Goal: Task Accomplishment & Management: Manage account settings

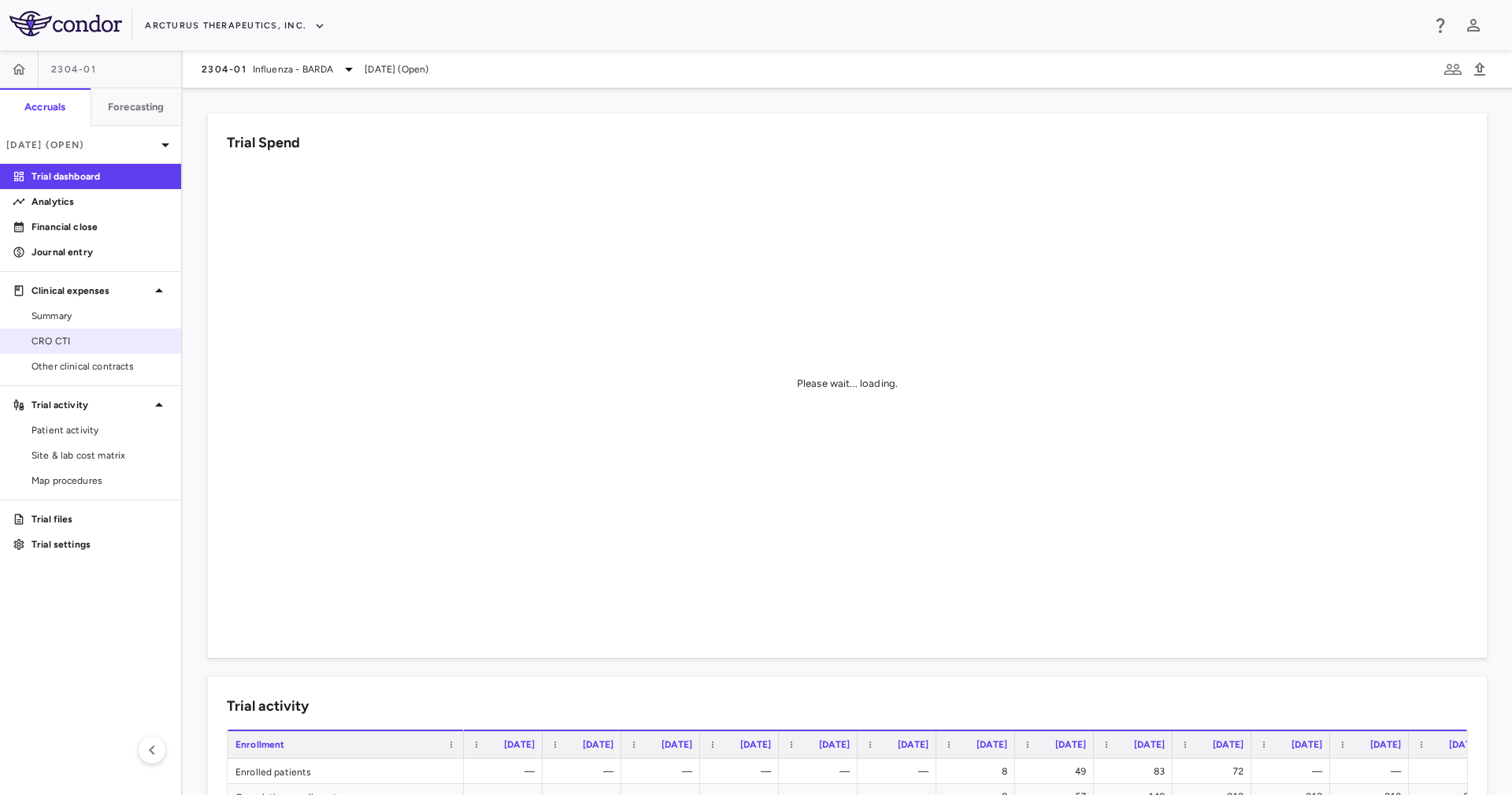
click at [125, 336] on span "CRO CTI" at bounding box center [100, 341] width 137 height 14
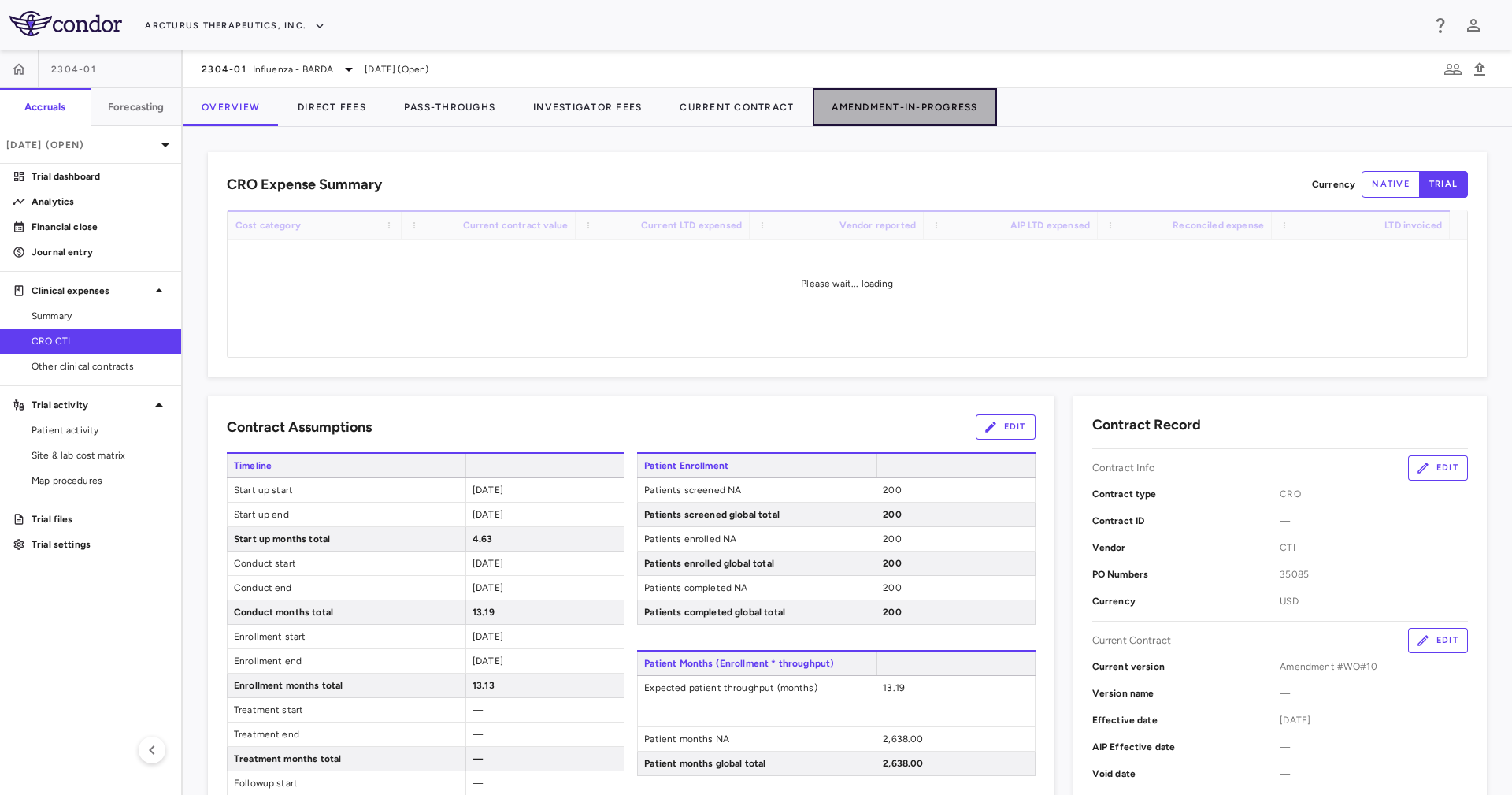
click at [907, 92] on button "Amendment-In-Progress" at bounding box center [904, 107] width 184 height 38
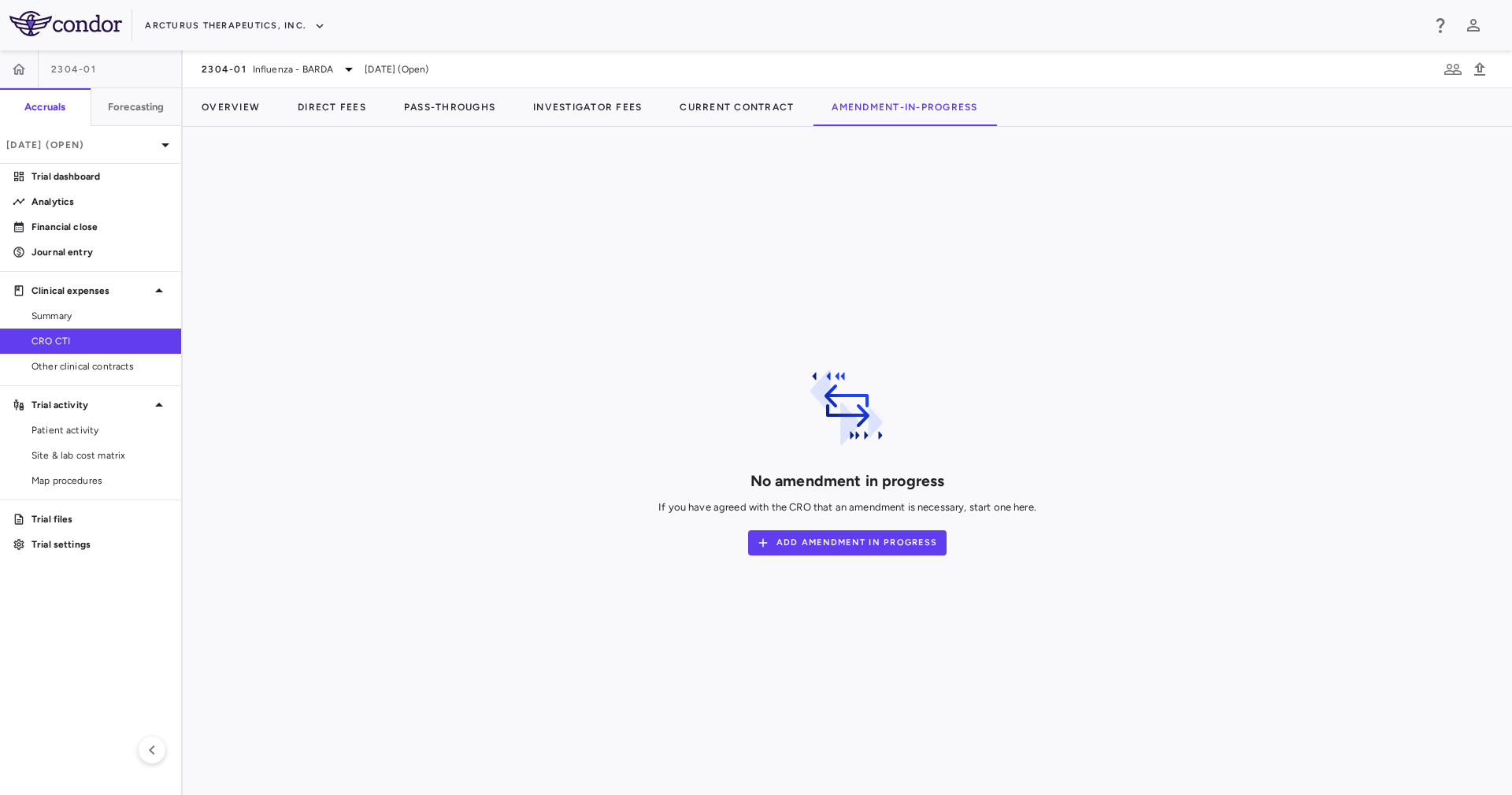
click at [1188, 161] on div "No amendment in progress If you have agreed with the CRO that an amendment is n…" at bounding box center [847, 460] width 1279 height 618
click at [878, 544] on button "Add Amendment In Progress" at bounding box center [847, 542] width 198 height 25
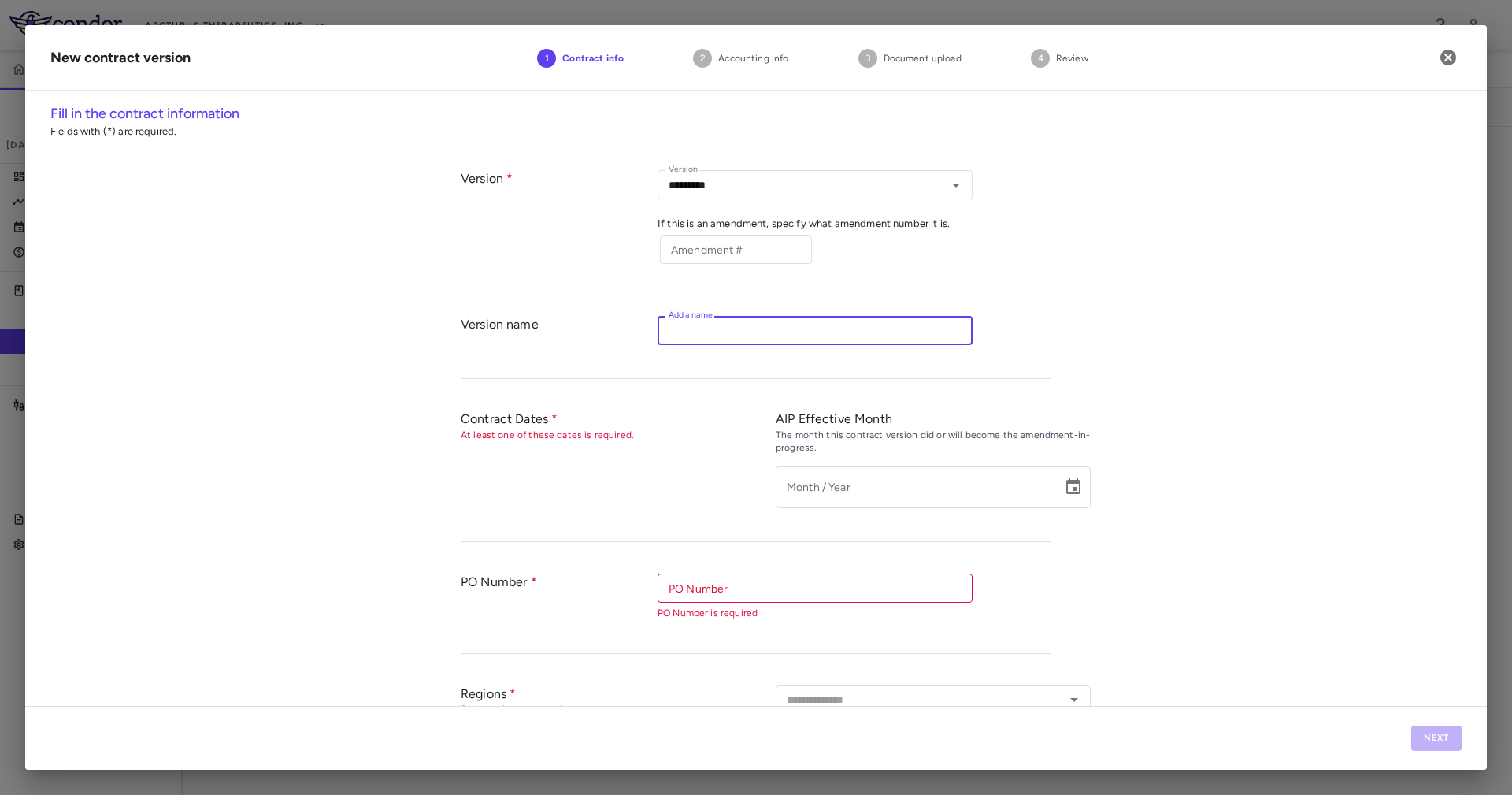
click at [707, 342] on input "Add a name" at bounding box center [815, 330] width 315 height 29
click at [711, 250] on input "Amendment #" at bounding box center [736, 249] width 152 height 29
click at [539, 291] on div "**********" at bounding box center [756, 404] width 1461 height 602
click at [701, 258] on input "Amendment #" at bounding box center [736, 249] width 152 height 29
drag, startPoint x: 681, startPoint y: 324, endPoint x: 654, endPoint y: 236, distance: 92.0
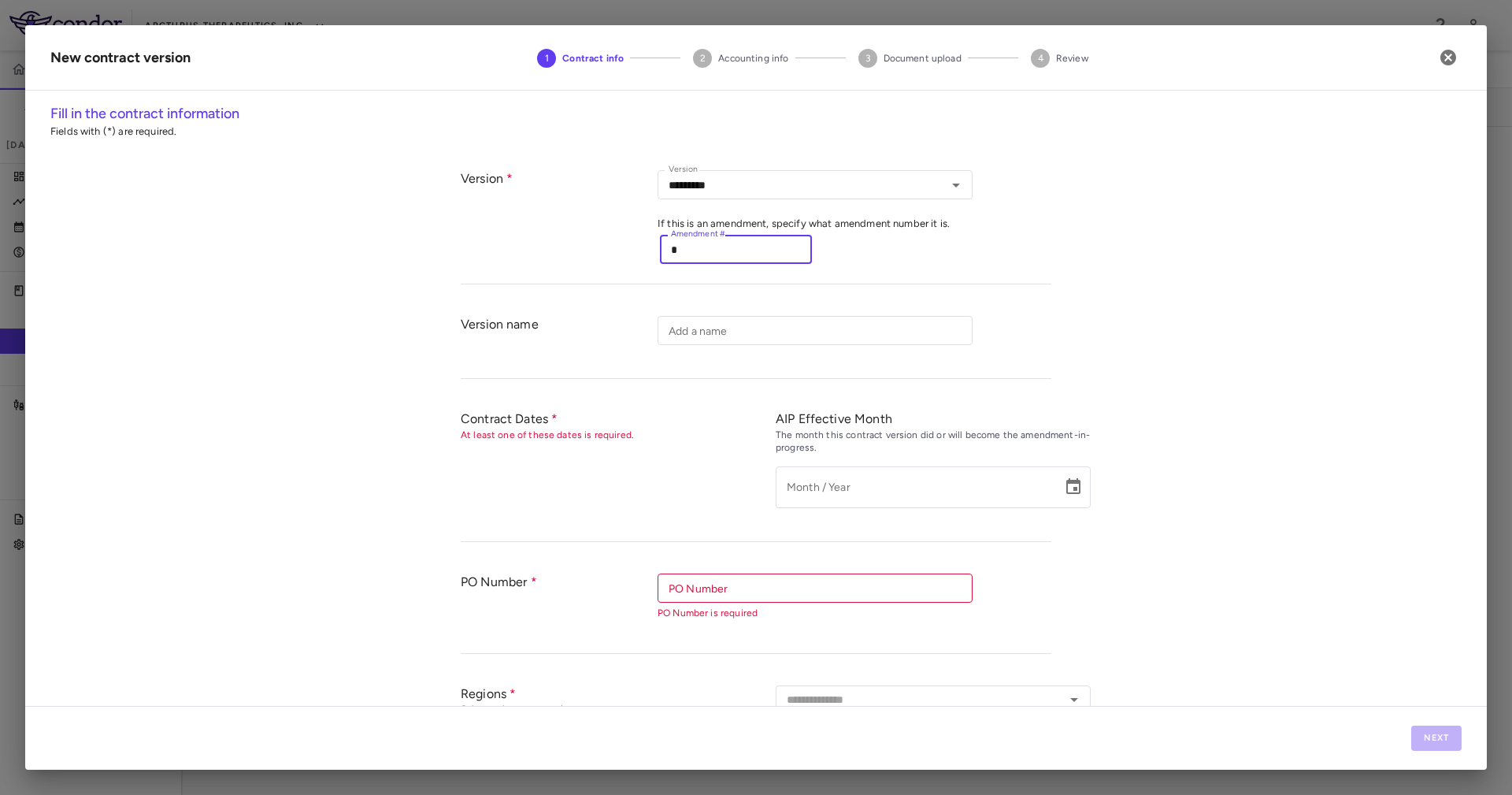
click at [681, 318] on div "Add a name Add a name" at bounding box center [815, 330] width 315 height 29
click at [660, 236] on input "*" at bounding box center [736, 249] width 152 height 29
type input "**"
click at [765, 348] on div "Add a name Add a name" at bounding box center [854, 339] width 393 height 47
click at [756, 330] on input "Add a name" at bounding box center [815, 330] width 315 height 29
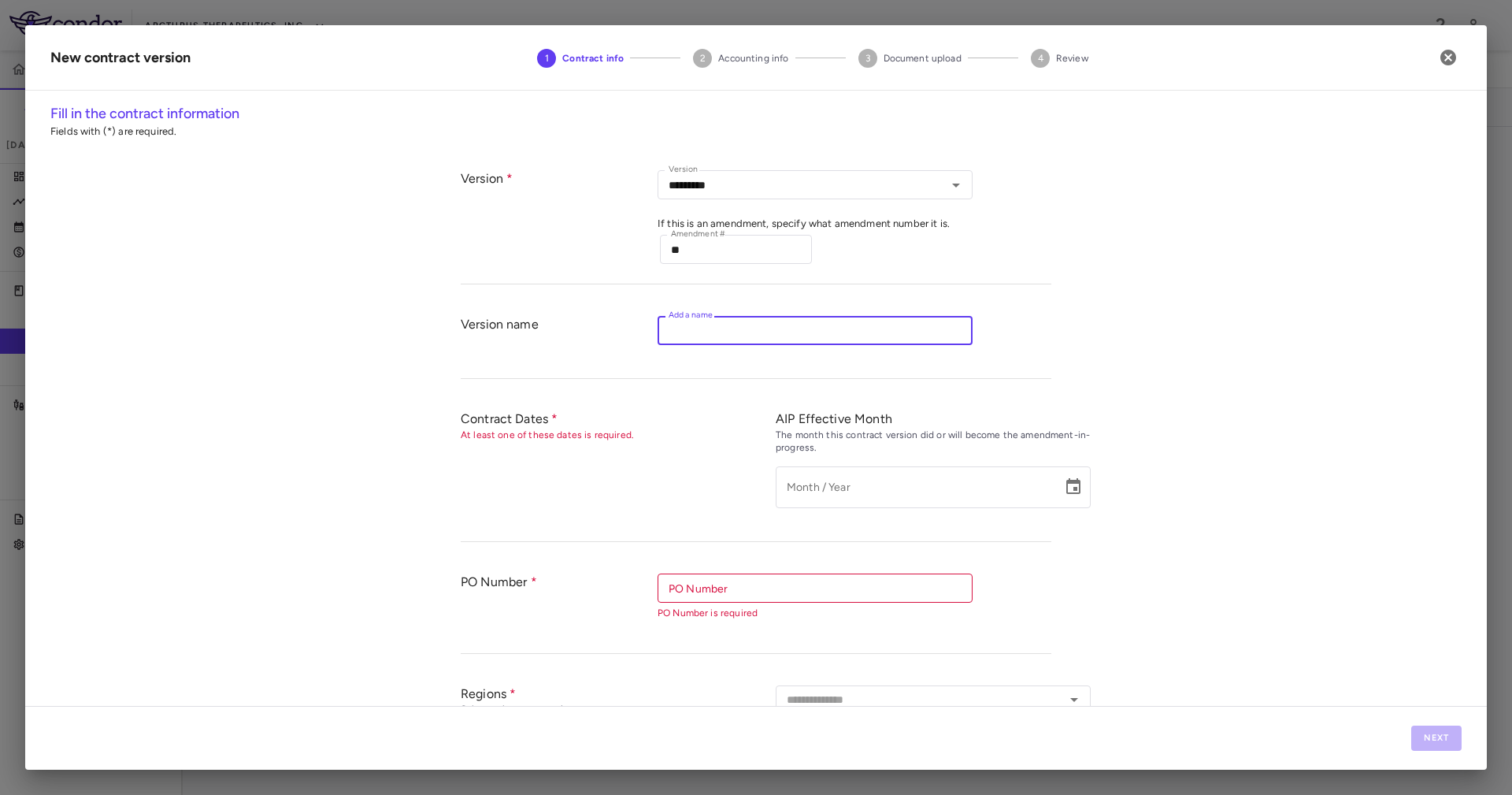
paste input "**********"
drag, startPoint x: 764, startPoint y: 316, endPoint x: 532, endPoint y: 341, distance: 233.3
click at [513, 341] on div "**********" at bounding box center [756, 340] width 591 height 79
paste input "**********"
type input "**********"
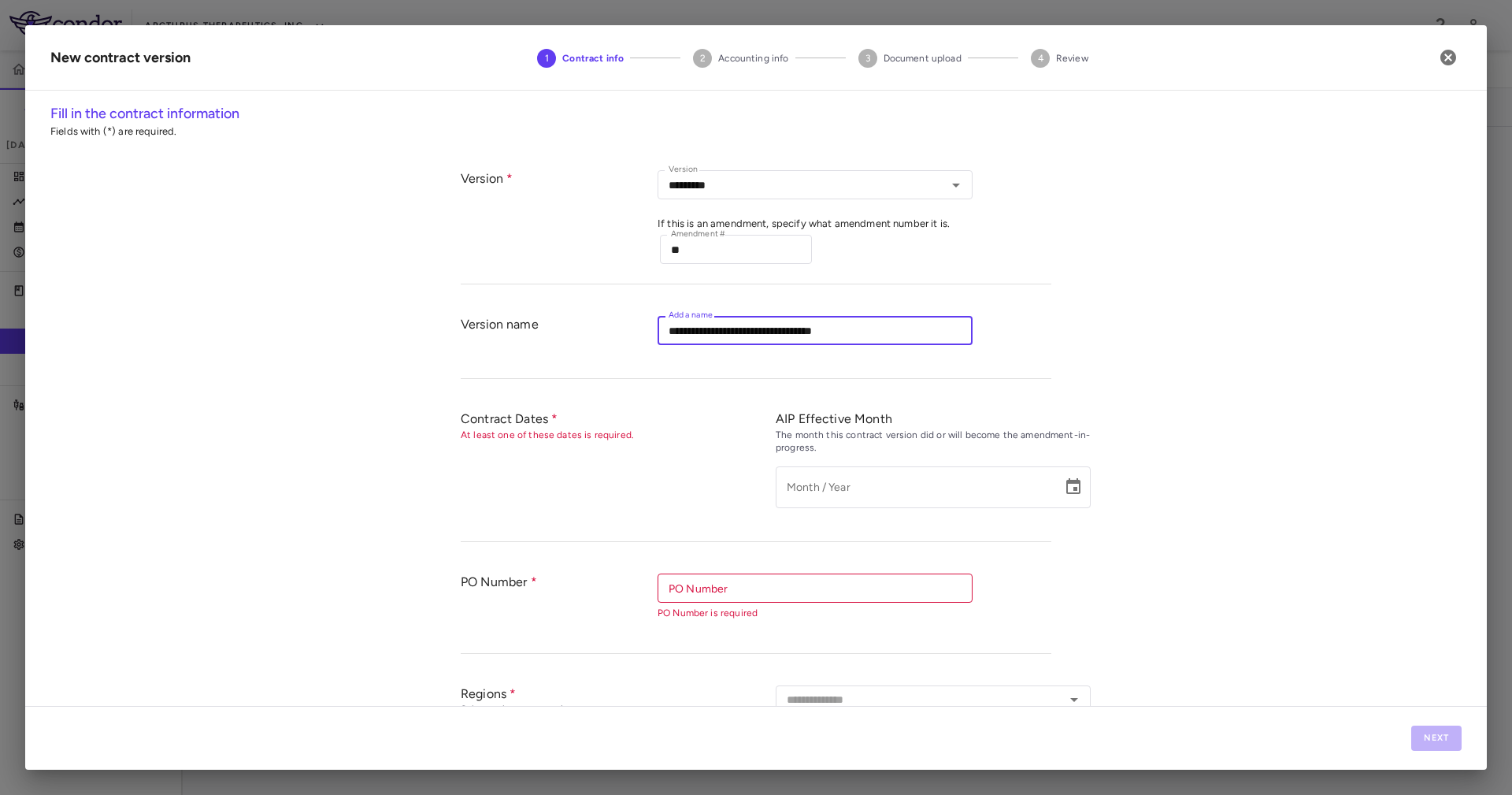
click at [735, 394] on div "Contract Dates At least one of these dates is required. AIP Effective Month The…" at bounding box center [756, 467] width 591 height 146
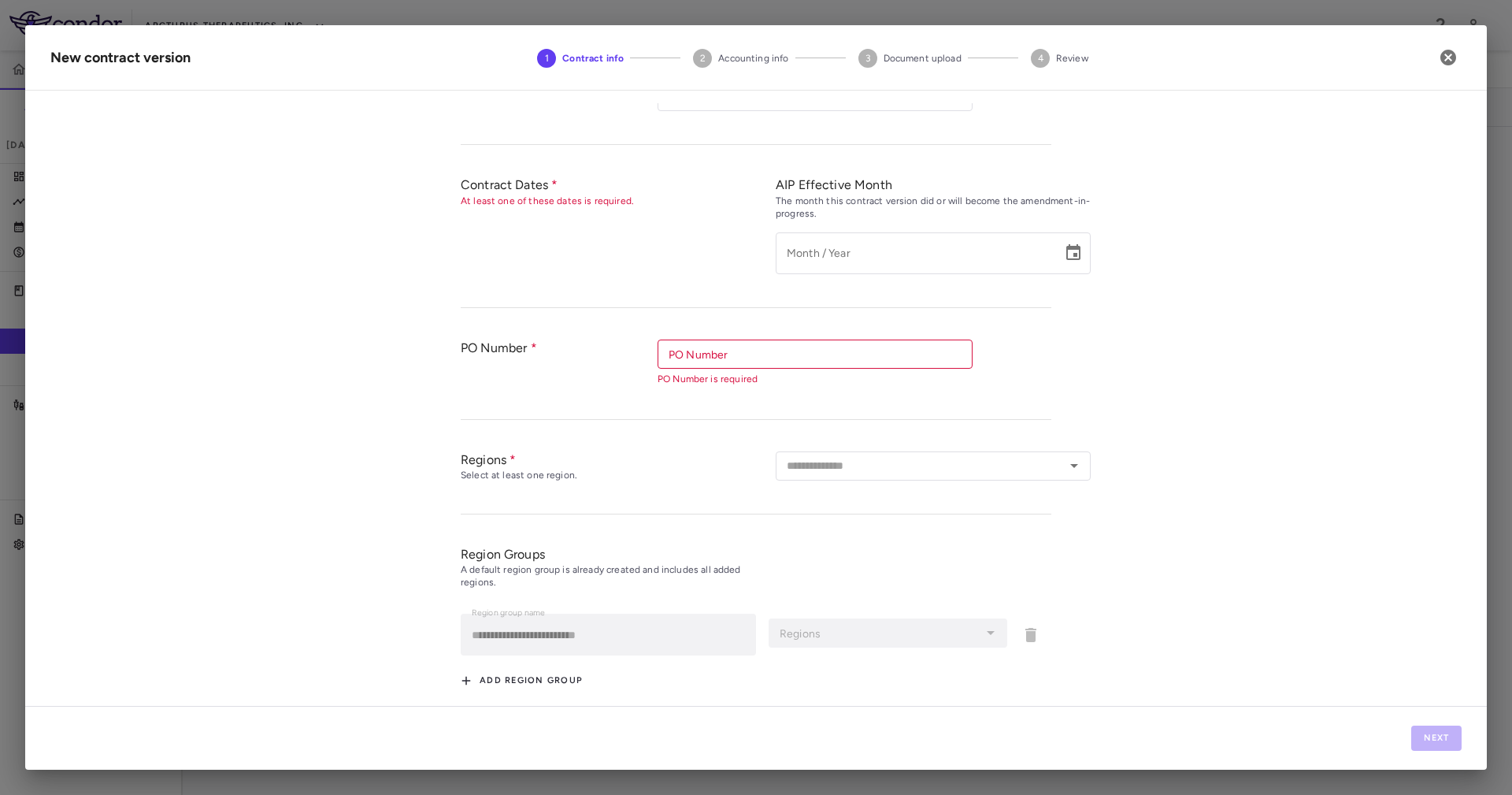
scroll to position [236, 0]
click at [736, 338] on div "PO Number" at bounding box center [815, 352] width 315 height 29
click at [738, 376] on li "35085" at bounding box center [815, 383] width 315 height 23
type input "*****"
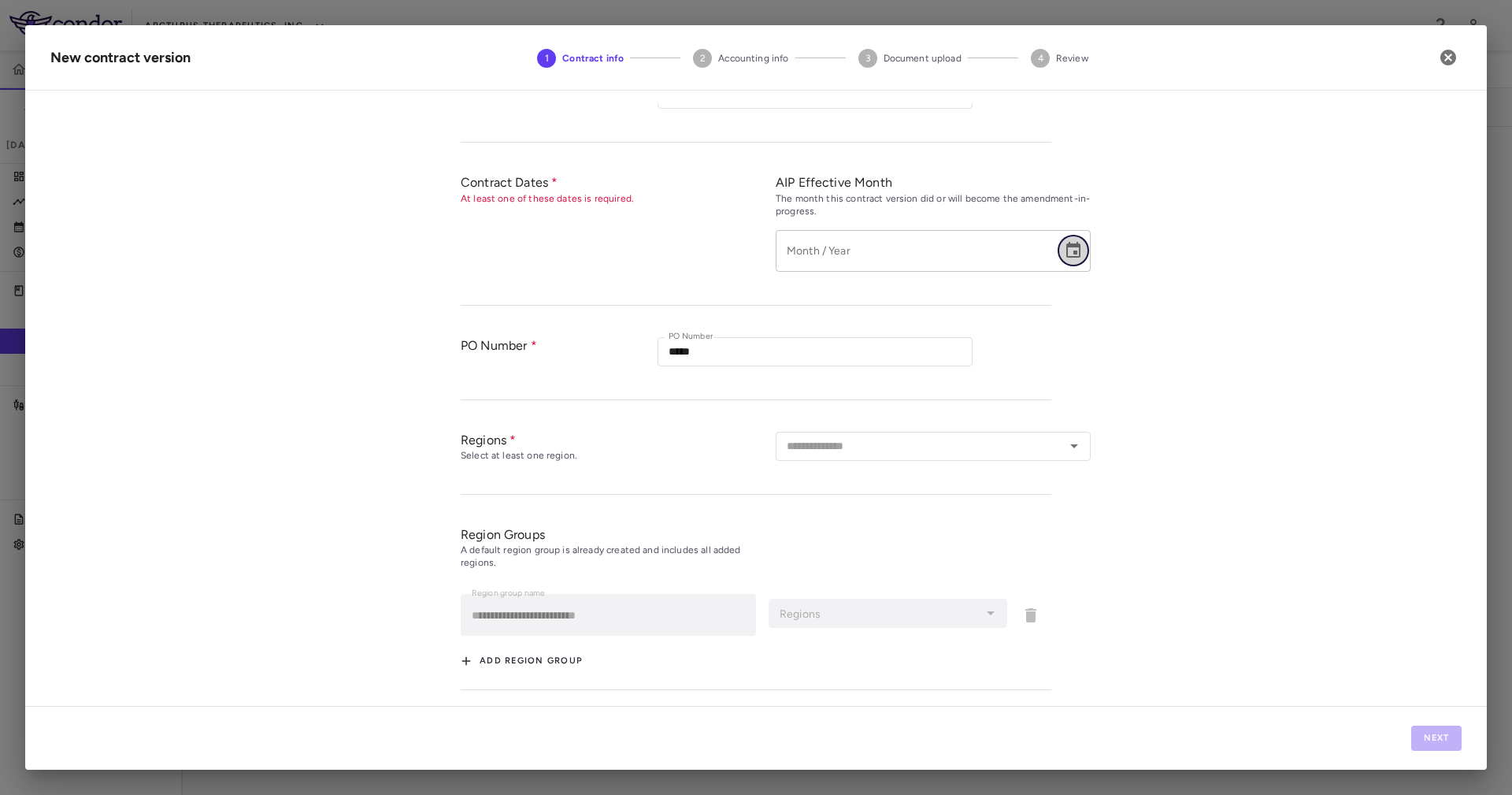
click at [1058, 241] on button "Choose date" at bounding box center [1073, 250] width 31 height 31
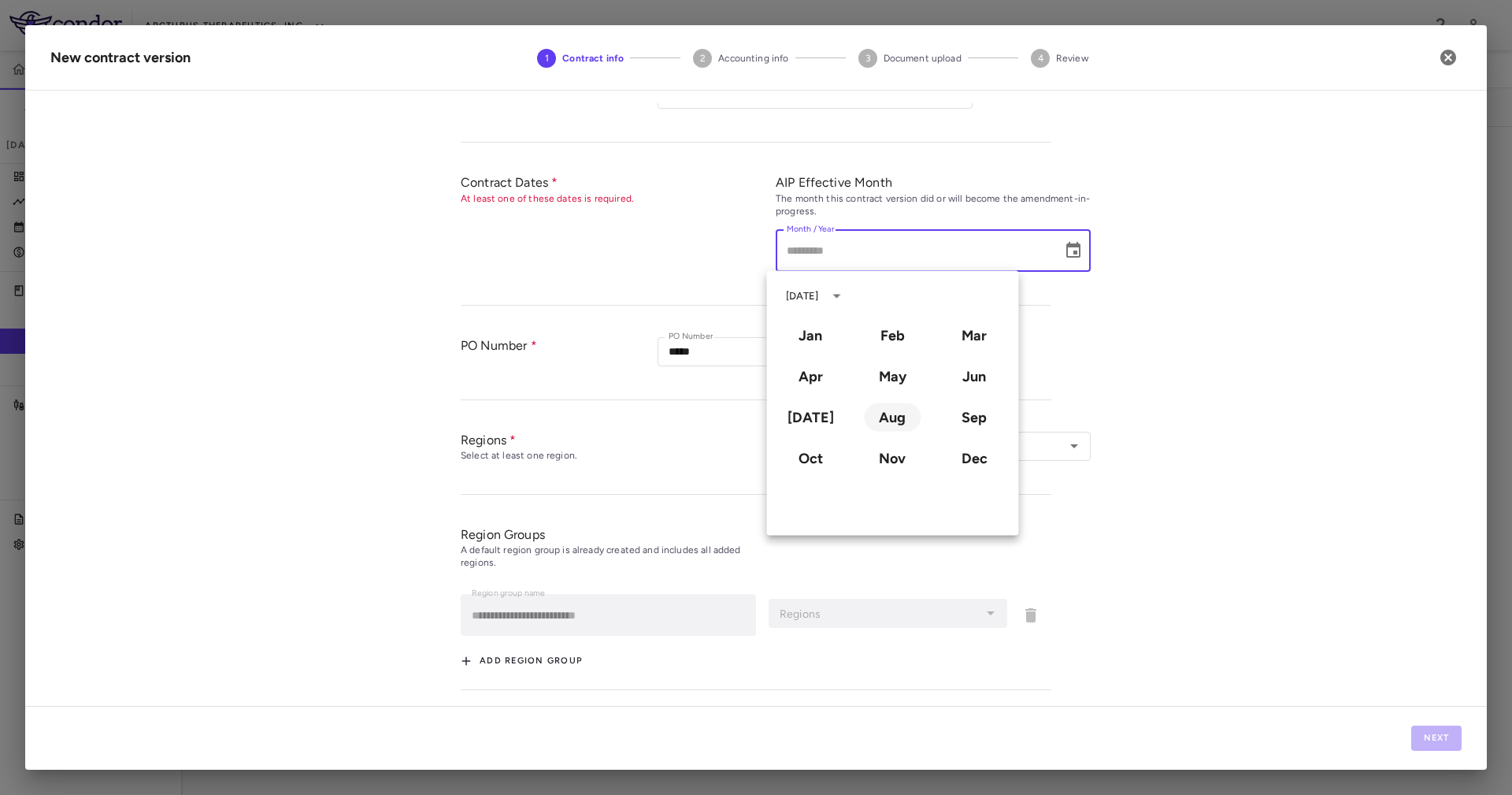
click at [890, 419] on button "Aug" at bounding box center [892, 417] width 57 height 28
type input "**********"
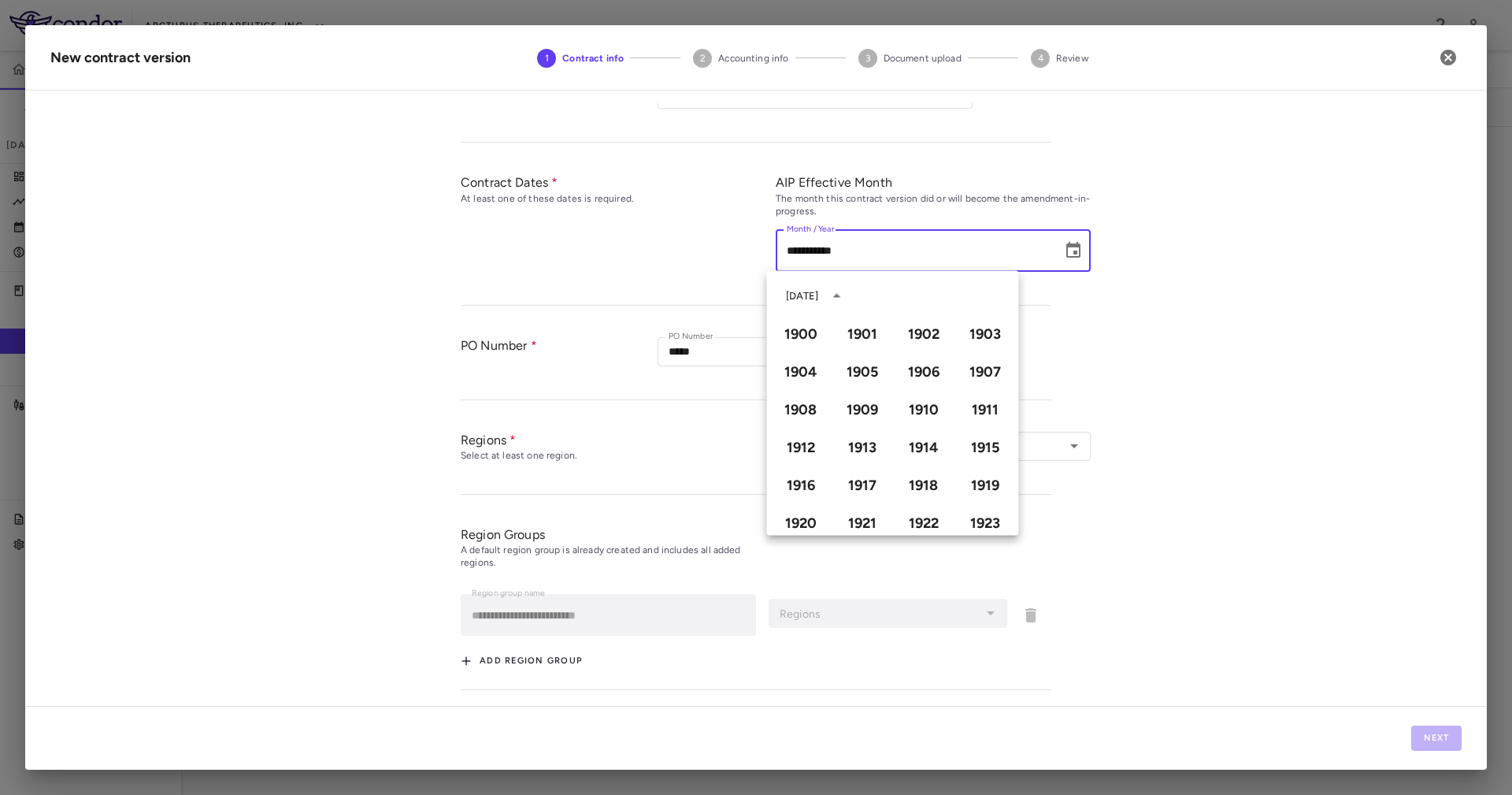
scroll to position [1080, 0]
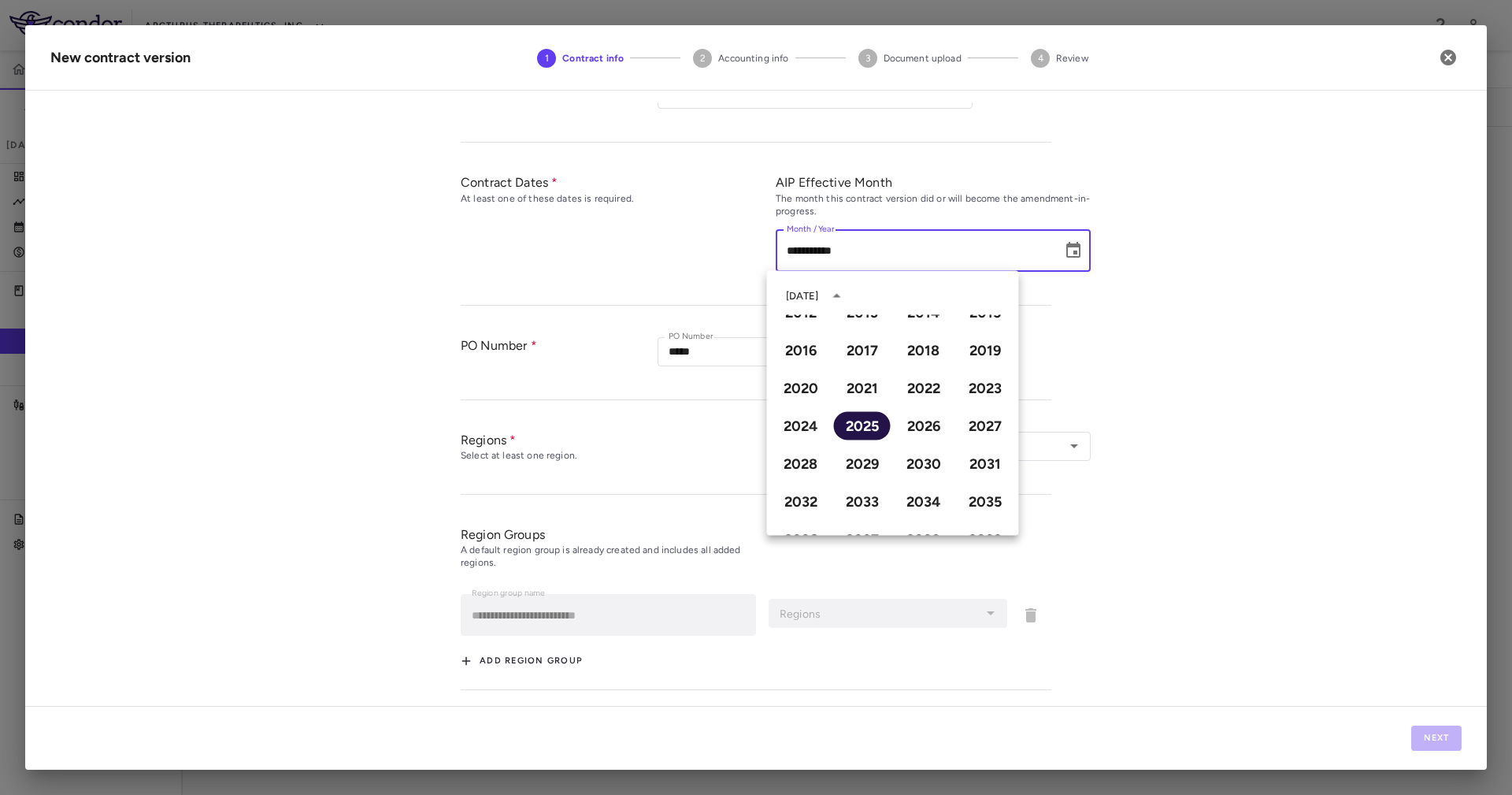
click at [874, 426] on button "2025" at bounding box center [862, 426] width 57 height 28
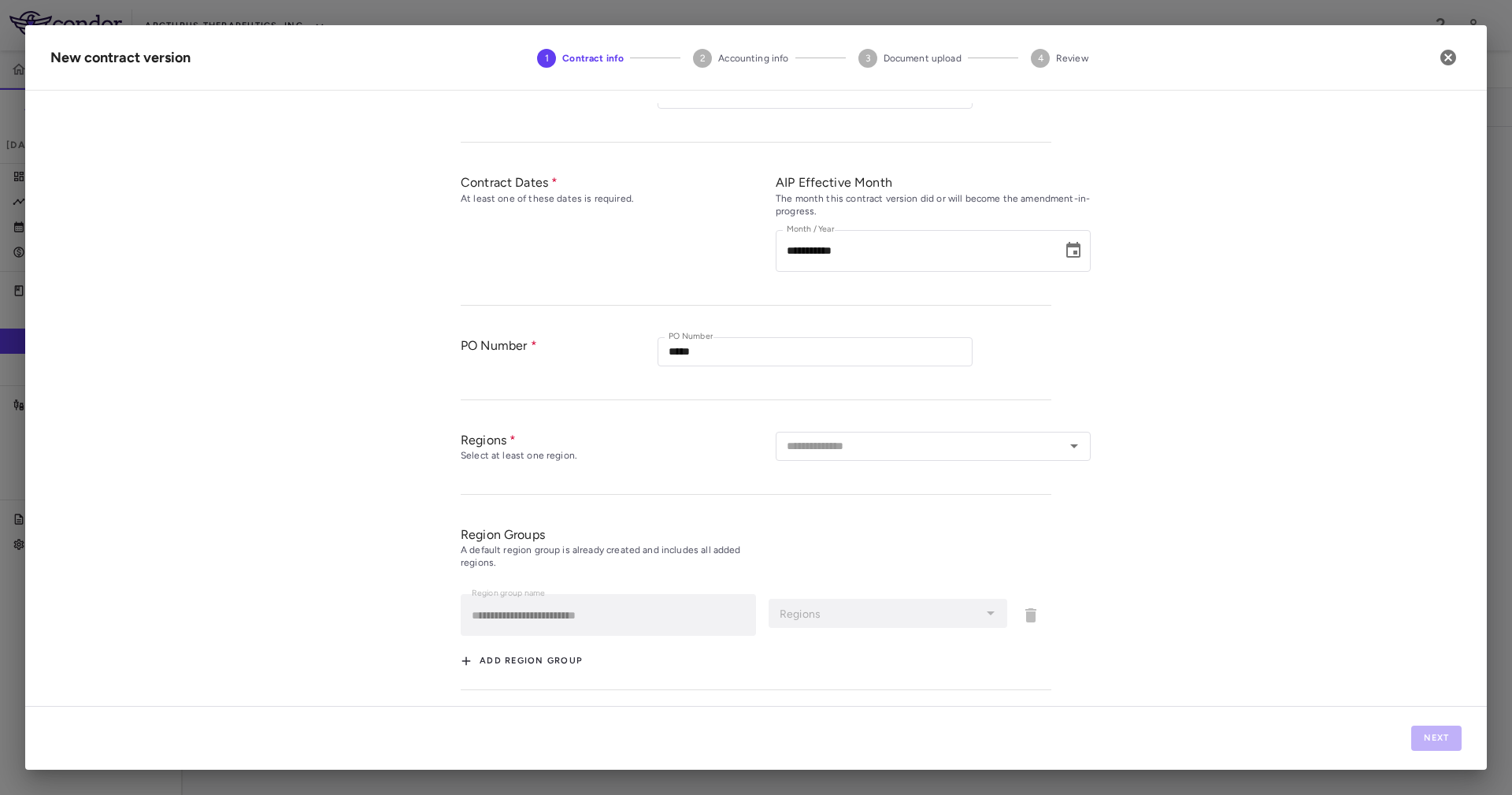
click at [1191, 398] on div "**********" at bounding box center [756, 404] width 1461 height 602
click at [826, 442] on input "text" at bounding box center [920, 446] width 279 height 20
click at [841, 495] on li "NA" at bounding box center [933, 496] width 315 height 24
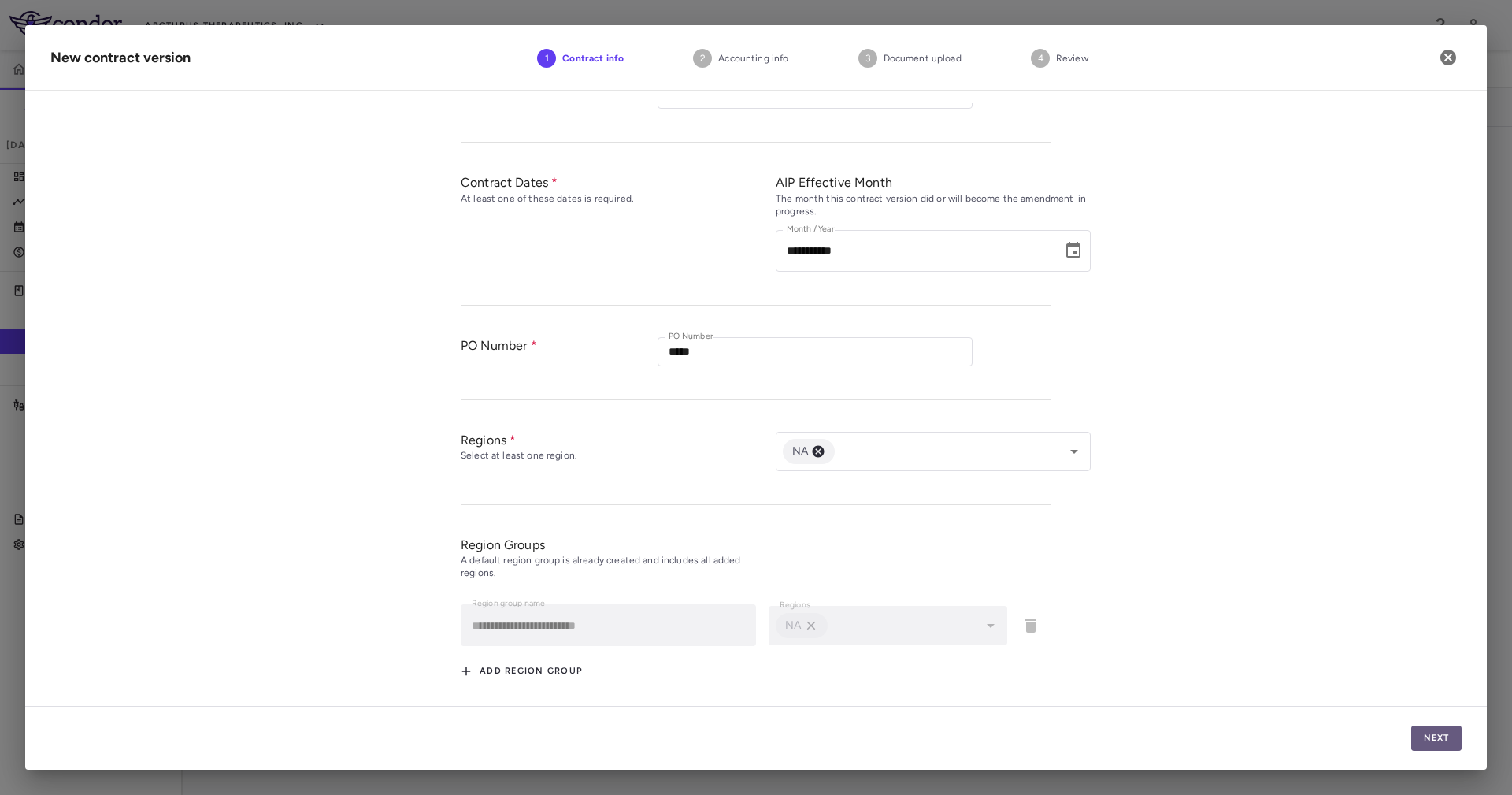
click at [1427, 736] on button "Next" at bounding box center [1436, 737] width 51 height 25
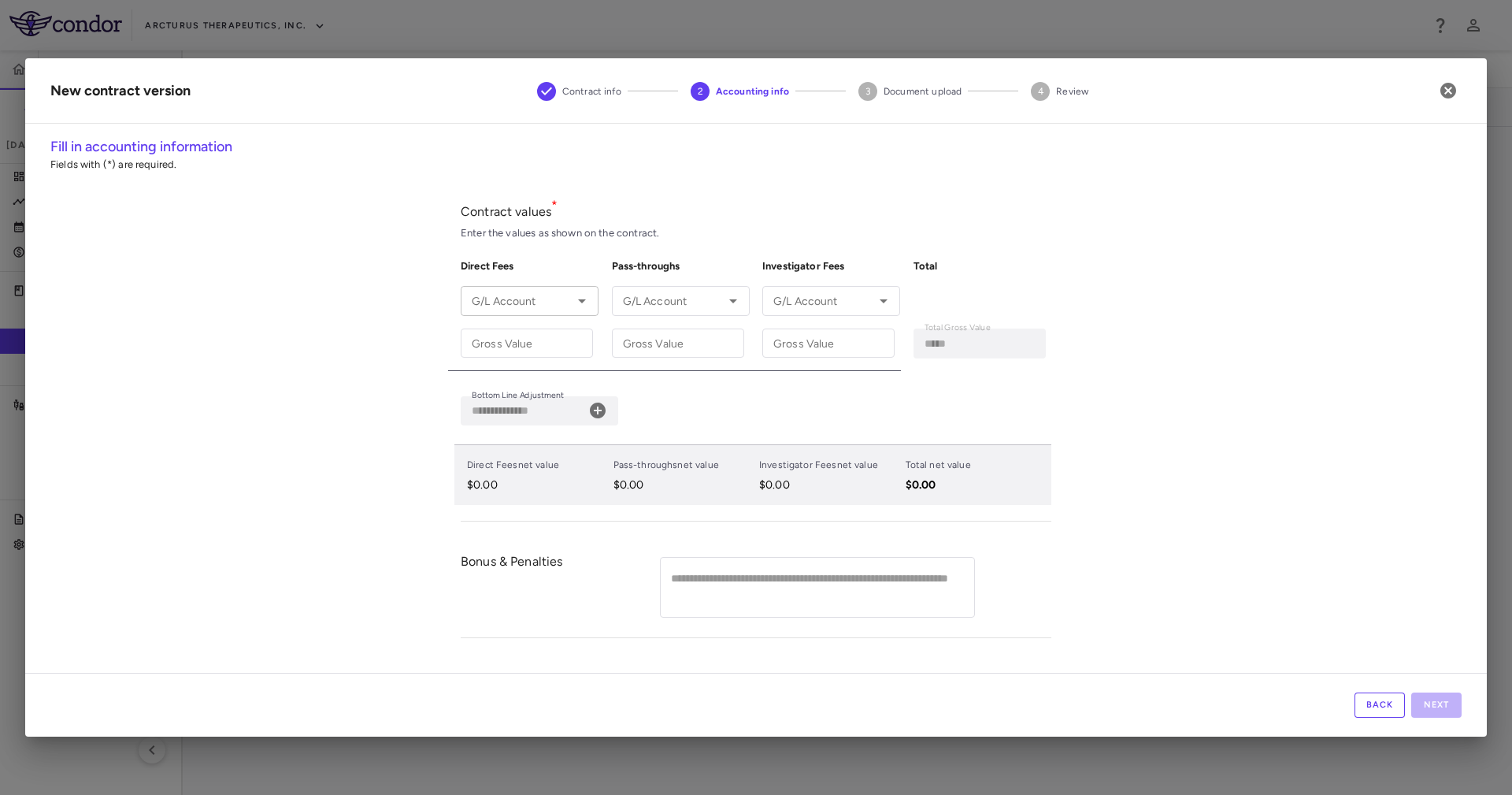
click at [548, 300] on input "G/L Account" at bounding box center [516, 300] width 102 height 20
paste input "**********"
click at [522, 341] on li "101-101-58-330-62015 -" at bounding box center [530, 333] width 138 height 24
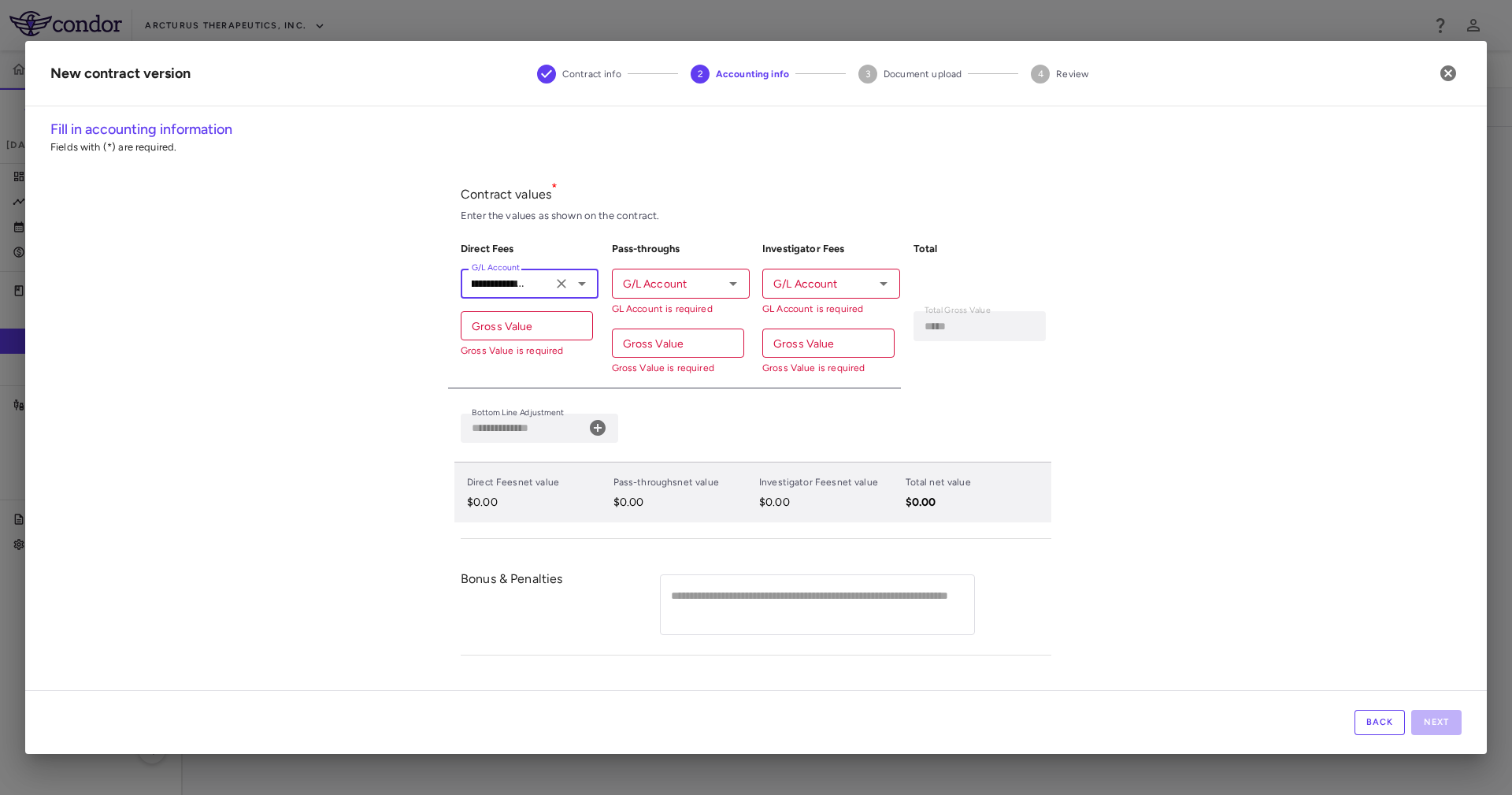
type input "**********"
click at [686, 291] on input "G/L Account" at bounding box center [667, 283] width 102 height 20
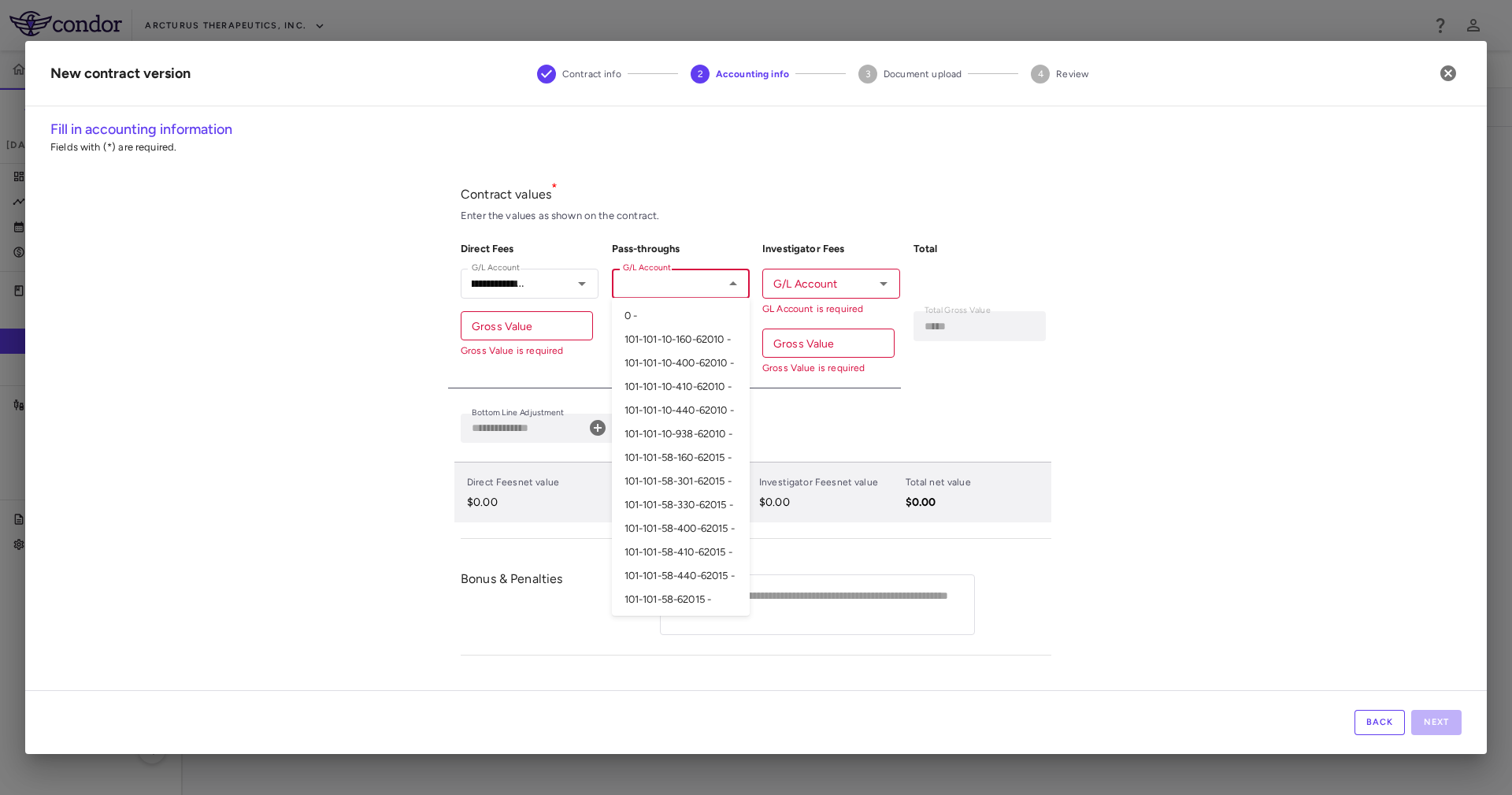
scroll to position [0, 0]
paste input "**********"
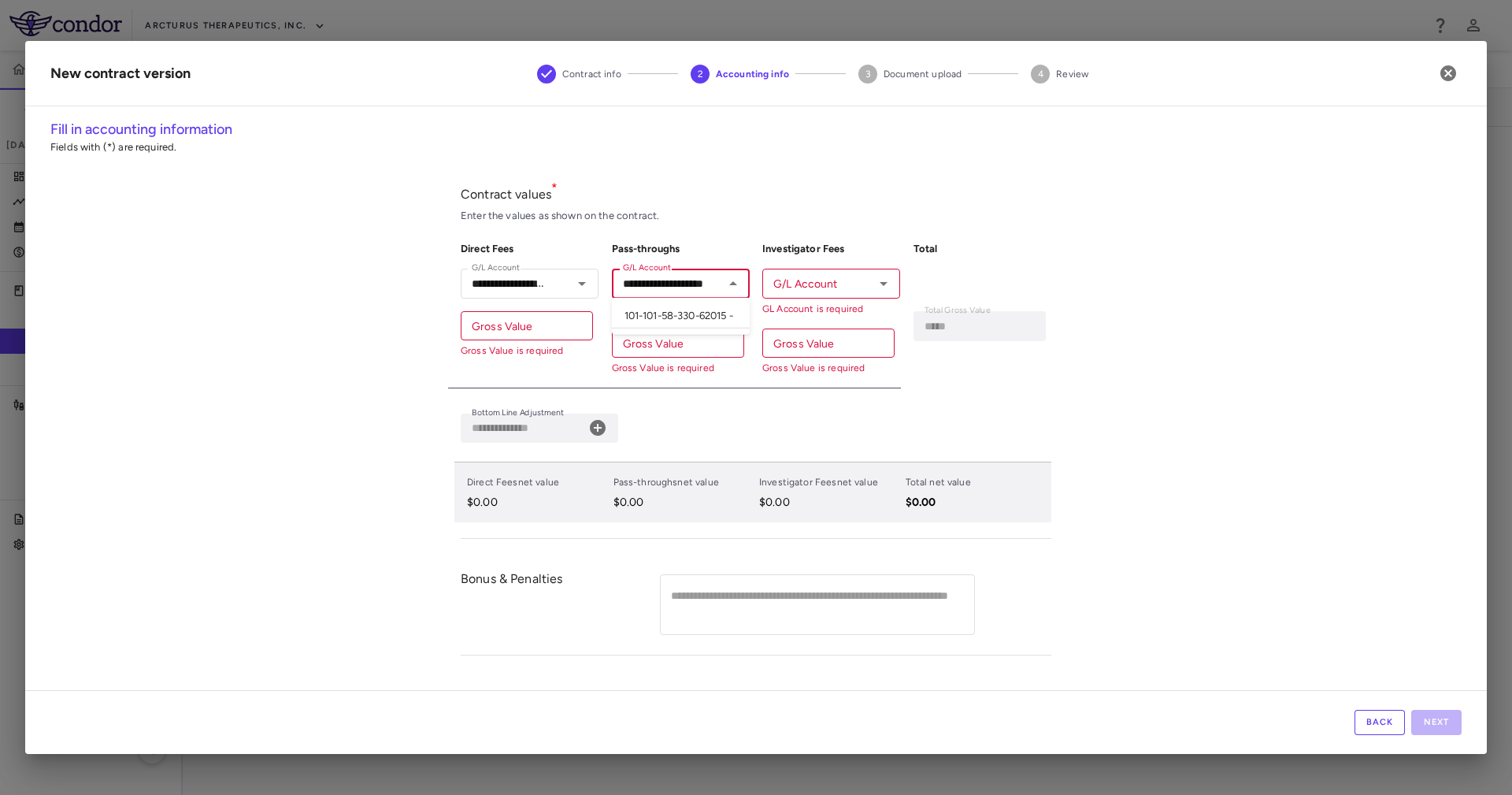
scroll to position [0, 22]
click at [676, 314] on li "101-101-58-330-62015 -" at bounding box center [681, 316] width 138 height 24
type input "**********"
click at [818, 284] on div "G/L Account G/L Account GL Account is required" at bounding box center [831, 292] width 138 height 47
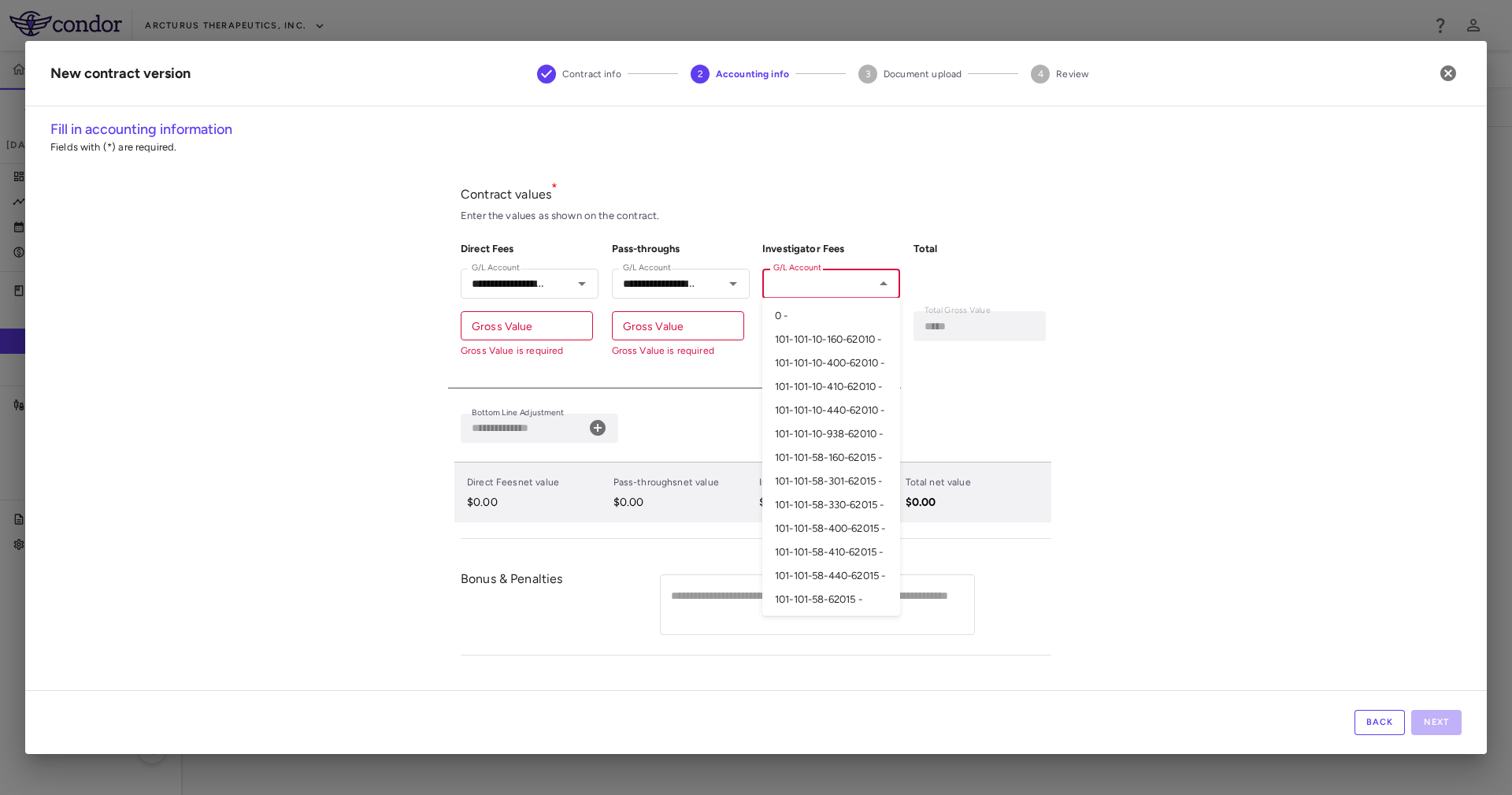
paste input "**********"
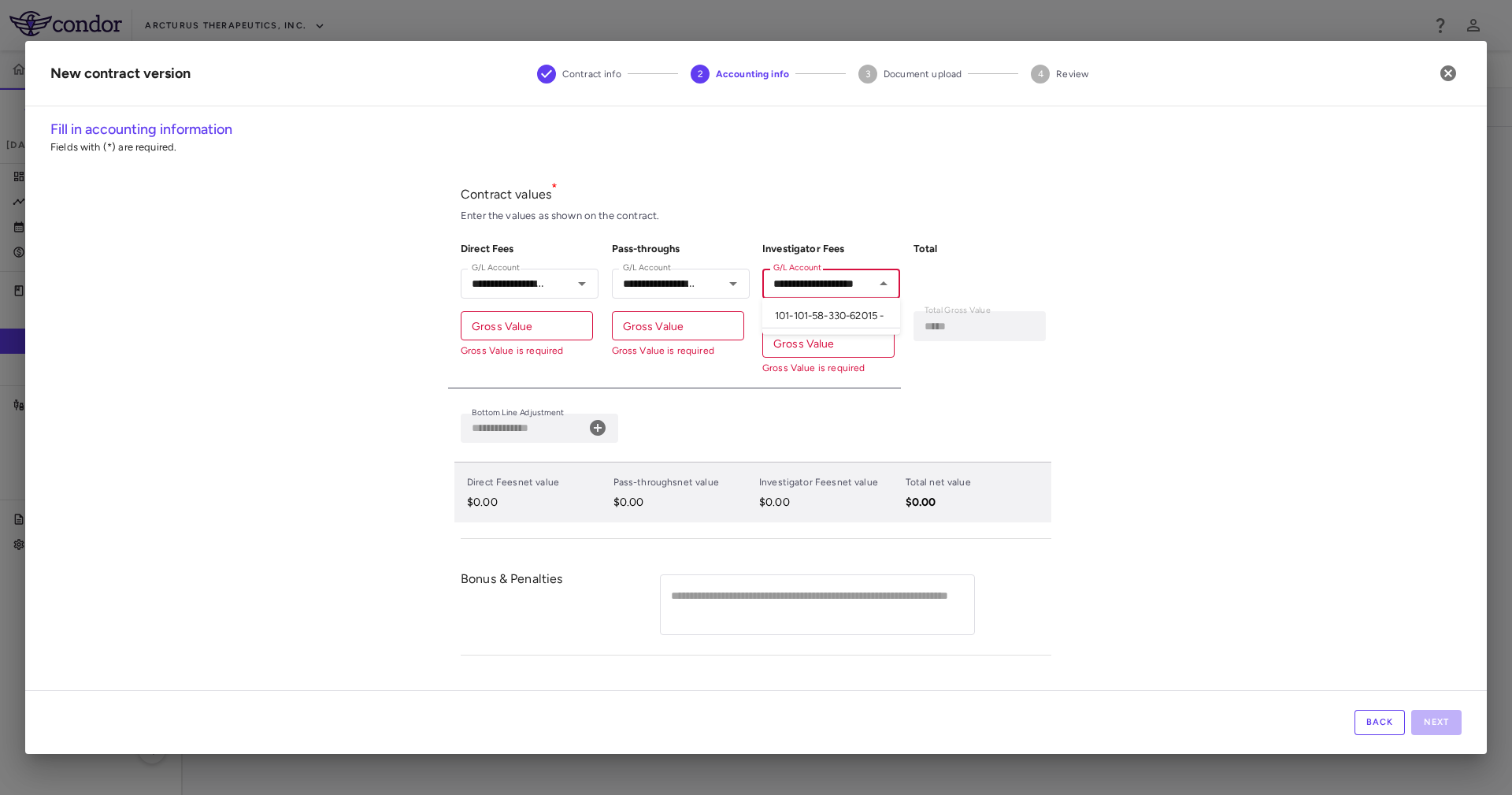
scroll to position [0, 22]
click at [810, 316] on li "101-101-58-330-62015 -" at bounding box center [831, 316] width 138 height 24
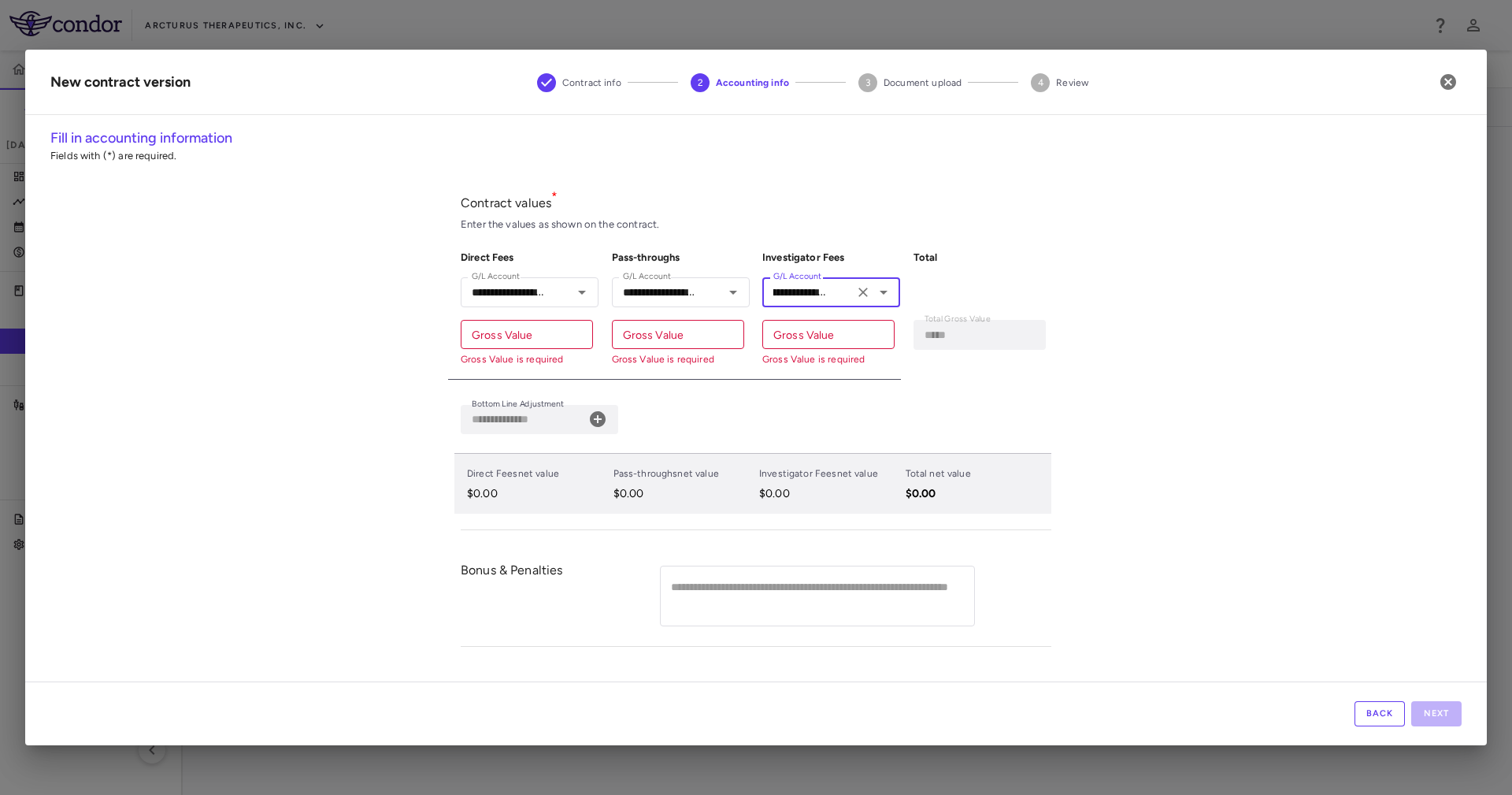
type input "**********"
click at [511, 333] on div "Gross Value Gross Value Gross Value is required" at bounding box center [527, 343] width 132 height 47
paste input "*******"
type input "*******"
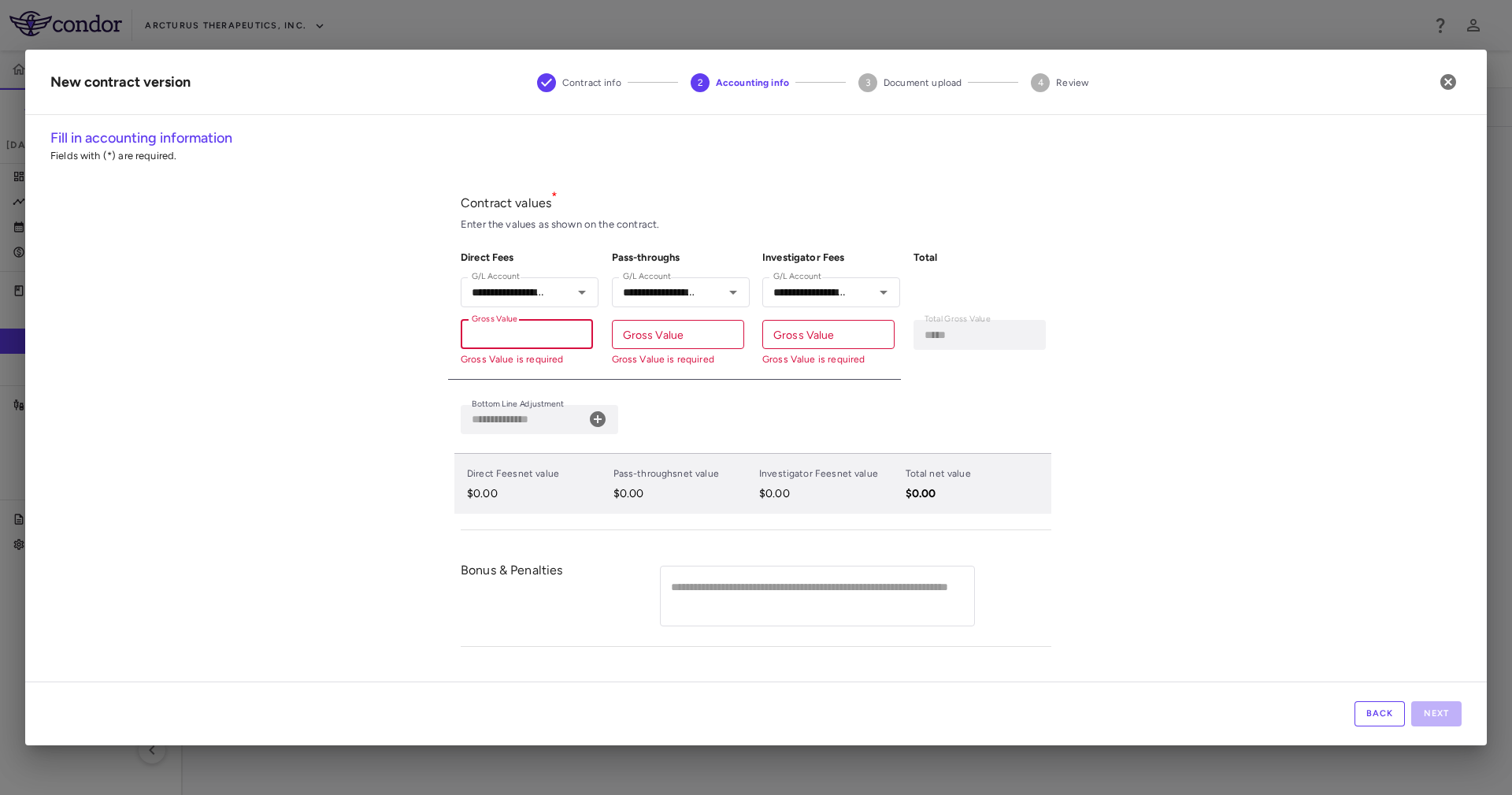
type input "**********"
type input "*******"
click at [633, 374] on div "**********" at bounding box center [674, 308] width 151 height 141
click at [608, 422] on div "**********" at bounding box center [540, 419] width 157 height 29
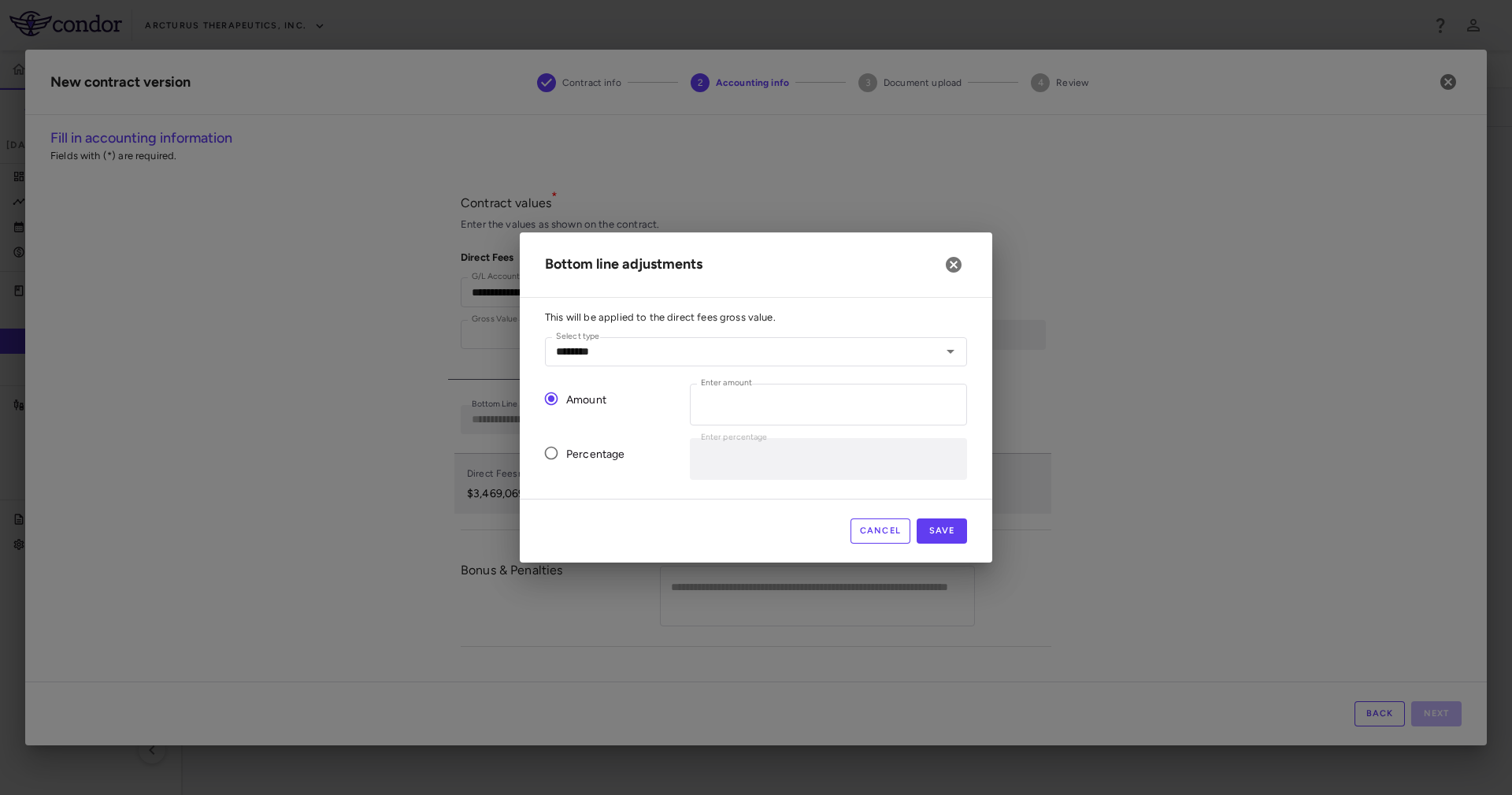
click at [584, 462] on span "Percentage" at bounding box center [596, 455] width 59 height 18
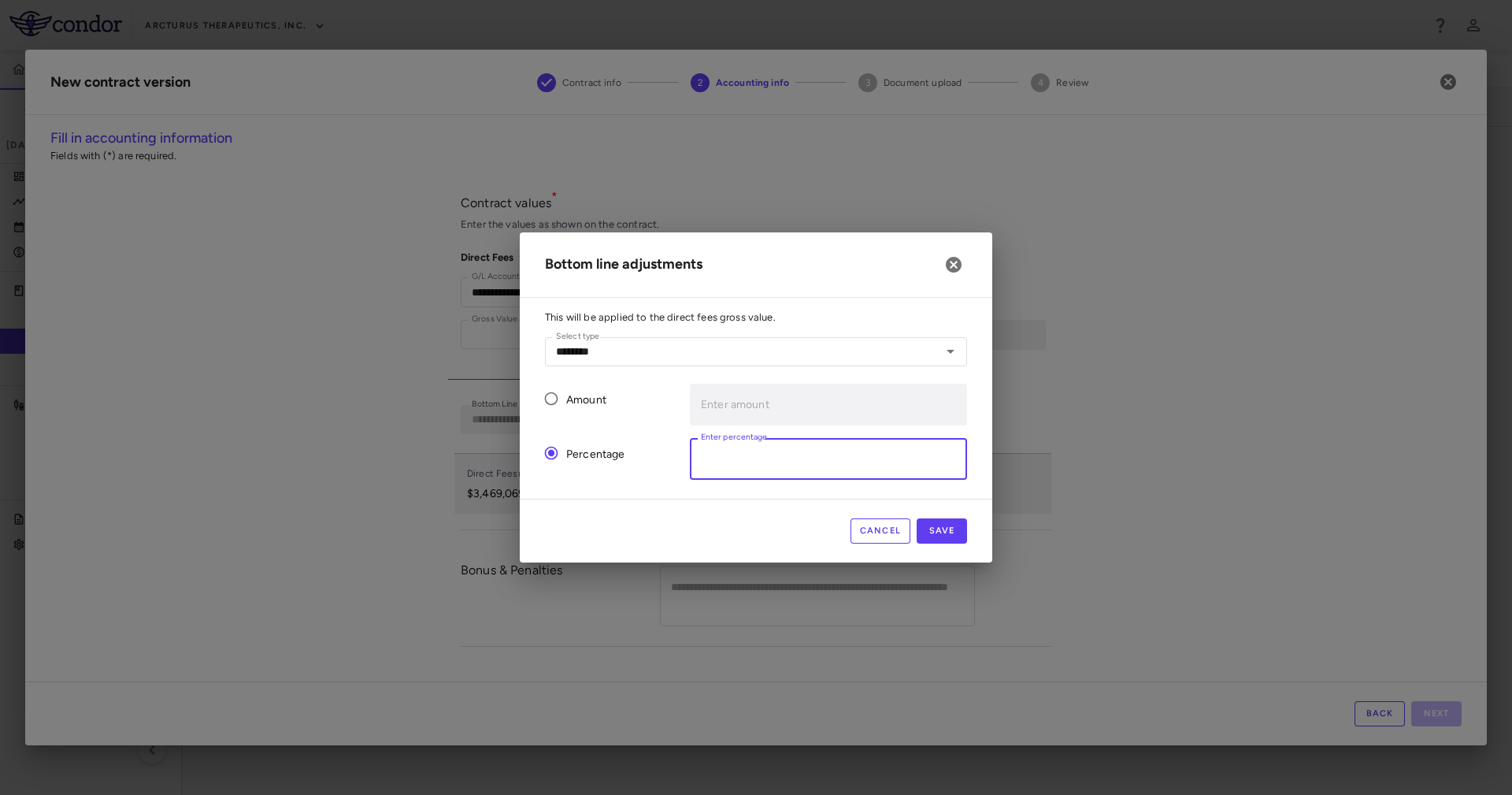
click at [795, 471] on input "*" at bounding box center [828, 459] width 277 height 42
type input "***"
click at [952, 529] on button "Save" at bounding box center [942, 530] width 51 height 25
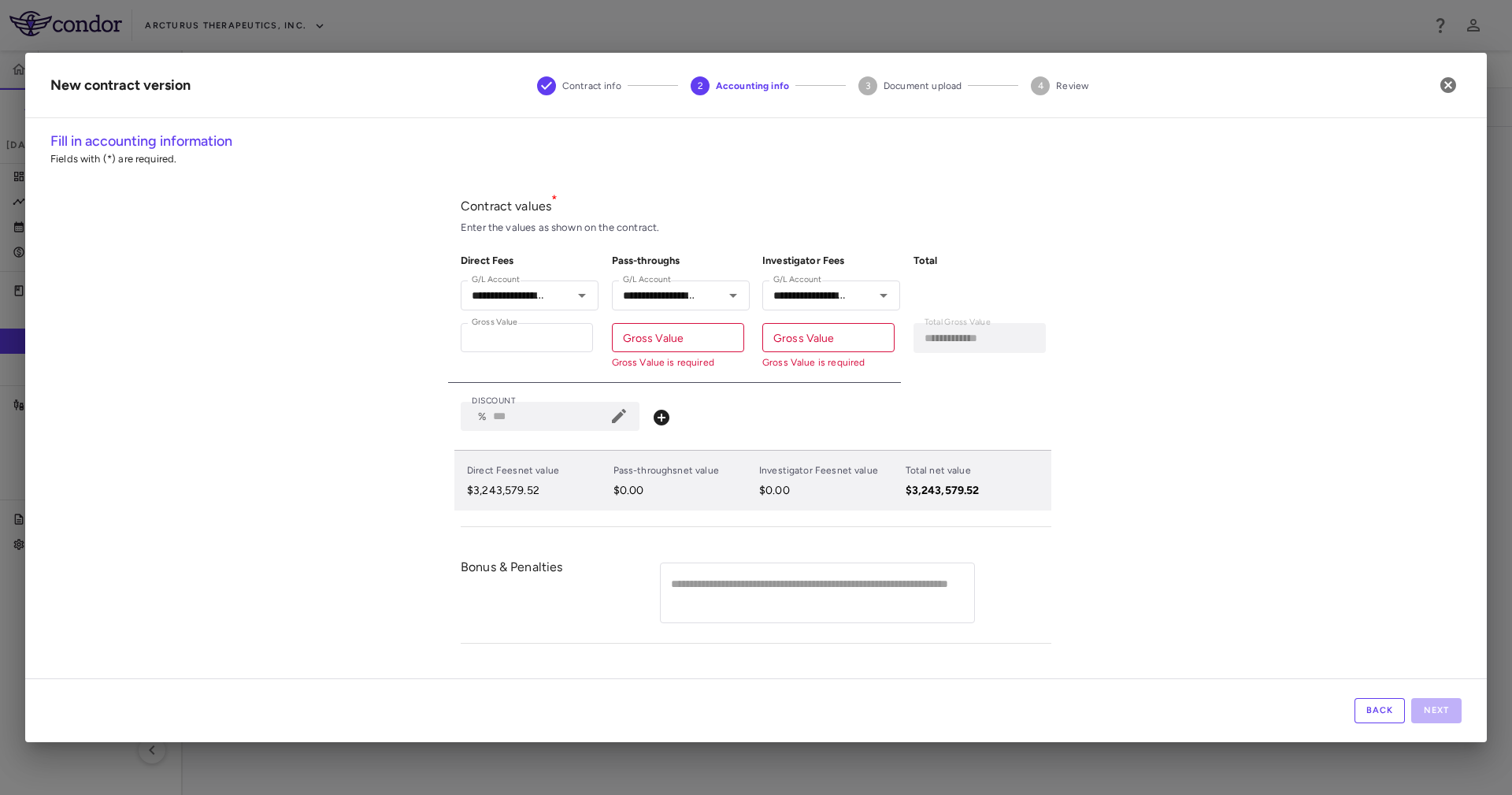
type input "*"
click at [898, 485] on p "$0.00" at bounding box center [829, 491] width 141 height 14
click at [626, 411] on icon at bounding box center [619, 416] width 14 height 14
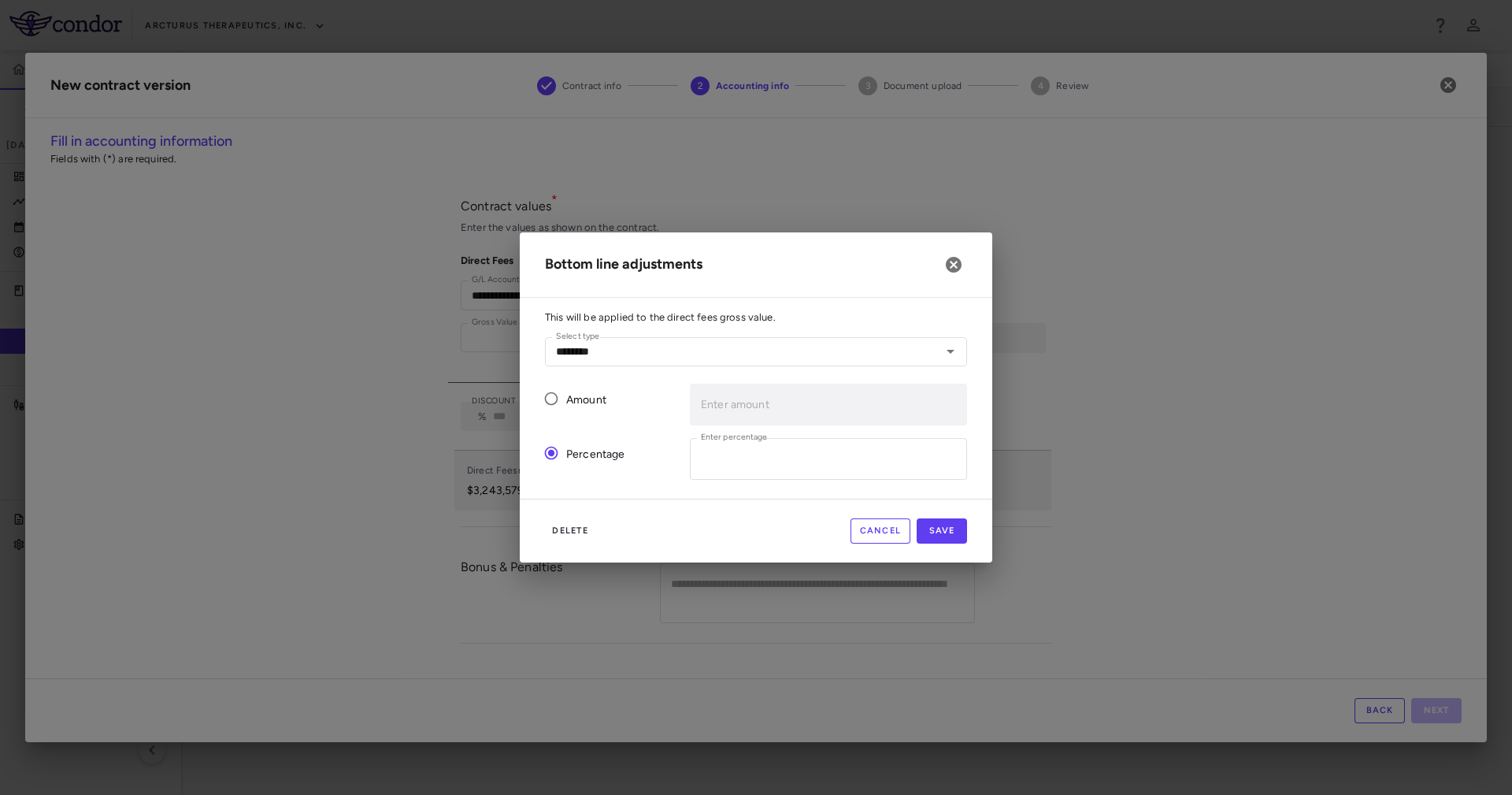
click at [595, 406] on span "Amount" at bounding box center [586, 400] width 40 height 18
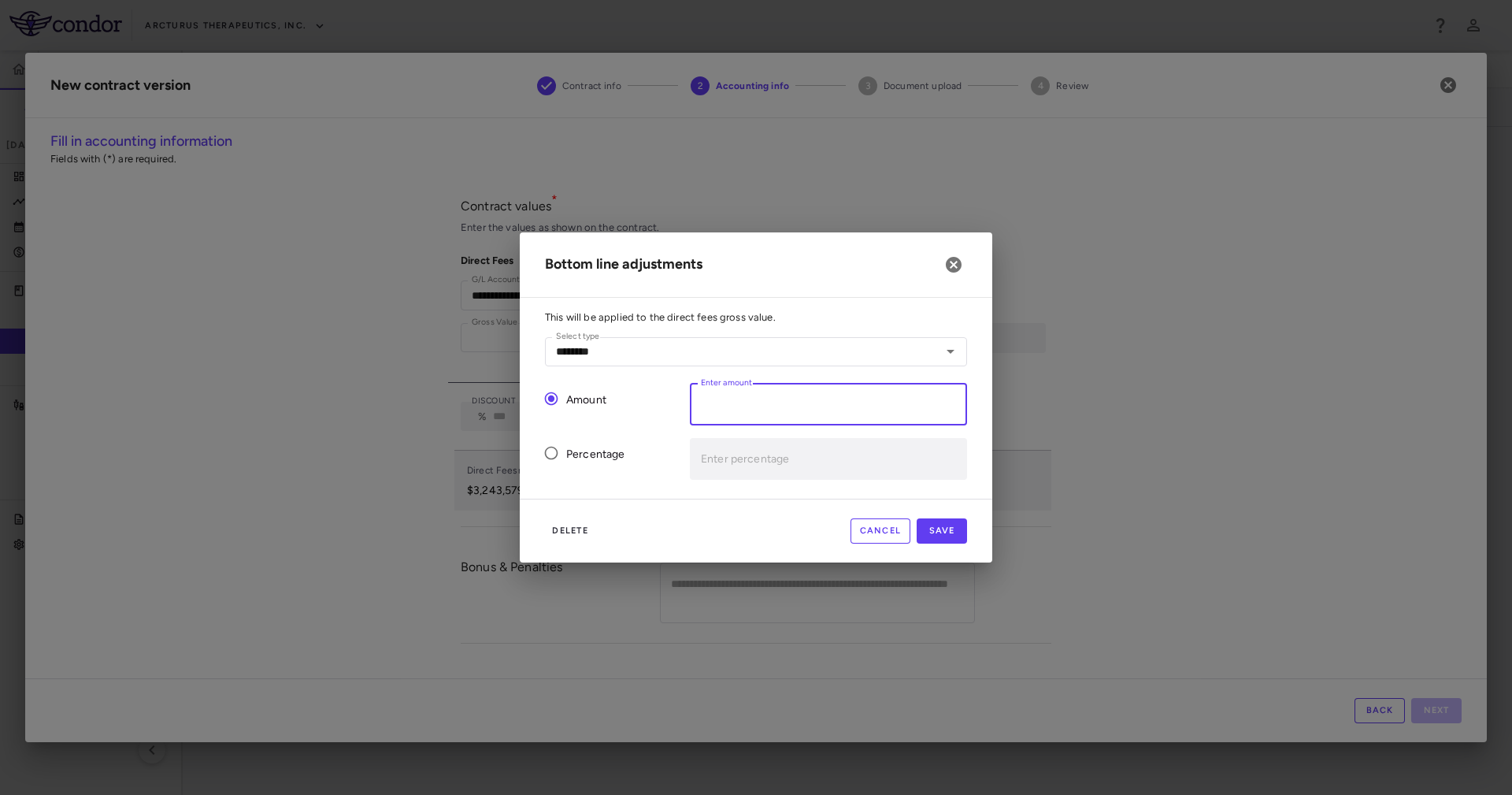
drag, startPoint x: 728, startPoint y: 409, endPoint x: 655, endPoint y: 415, distance: 73.2
click at [655, 415] on div "Amount Enter amount Enter amount Percentage Enter percentage Enter percentage" at bounding box center [749, 425] width 434 height 108
paste input "*******"
click at [707, 401] on input "*******" at bounding box center [828, 405] width 277 height 42
type input "******"
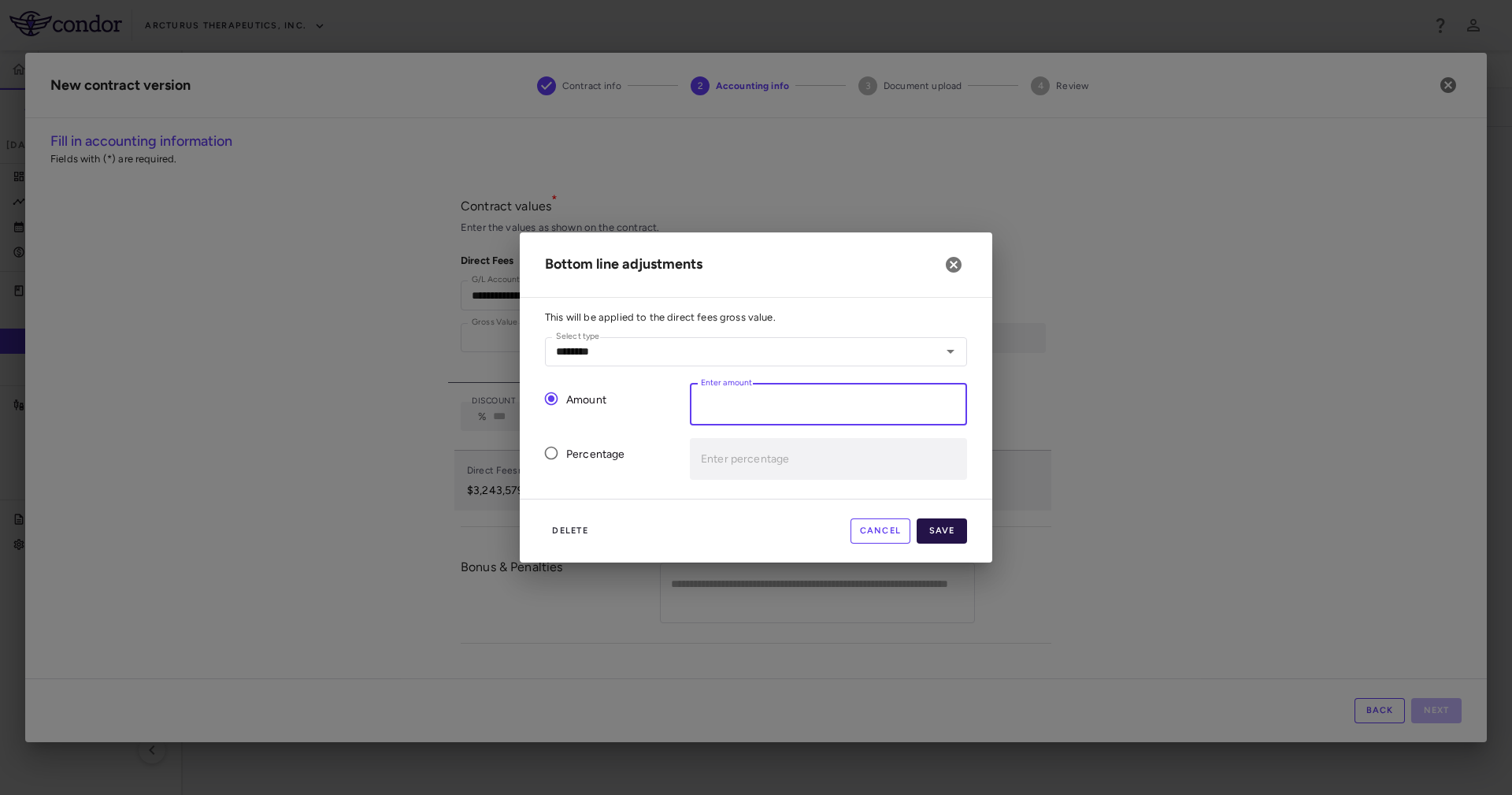
click at [940, 532] on button "Save" at bounding box center [942, 530] width 51 height 25
type input "******"
type input "*"
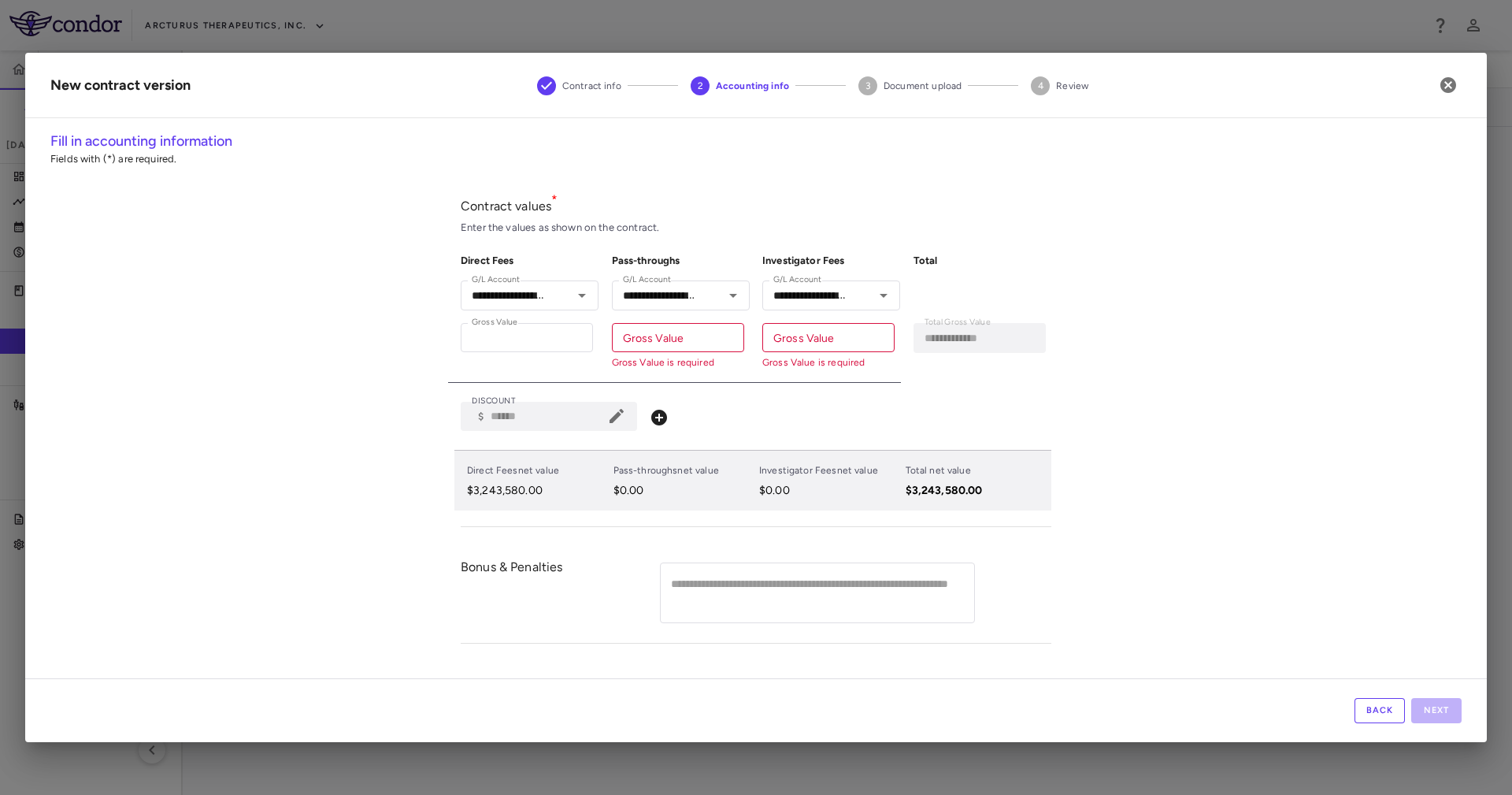
click at [1100, 527] on div "**********" at bounding box center [756, 405] width 1461 height 548
click at [678, 335] on input "Gross Value" at bounding box center [678, 337] width 132 height 29
paste input "*******"
type input "*******"
type input "**********"
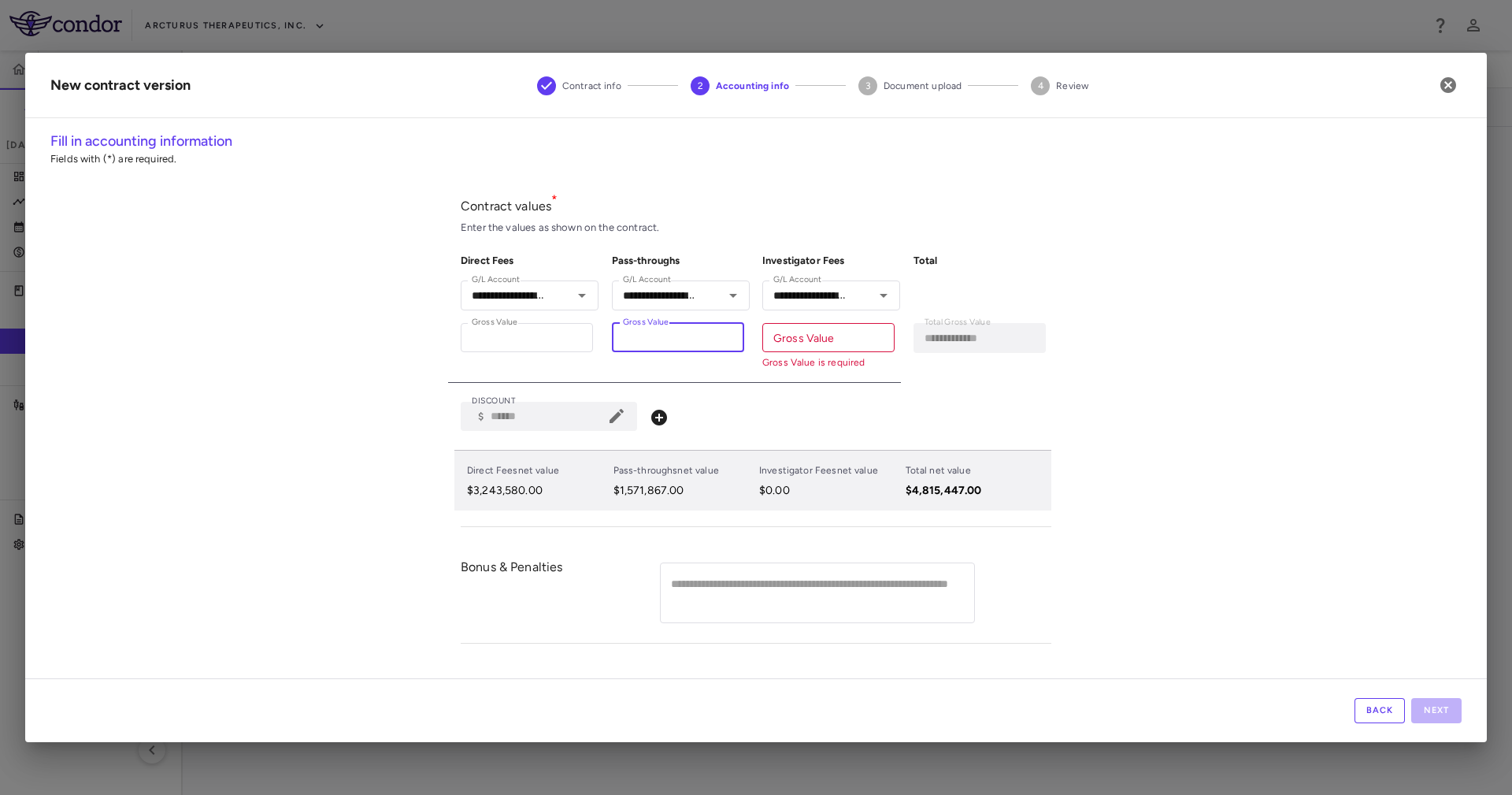
type input "*******"
click at [1068, 392] on div "**********" at bounding box center [756, 405] width 1461 height 548
click at [783, 348] on input "Gross Value" at bounding box center [828, 337] width 132 height 29
paste input "*******"
type input "*******"
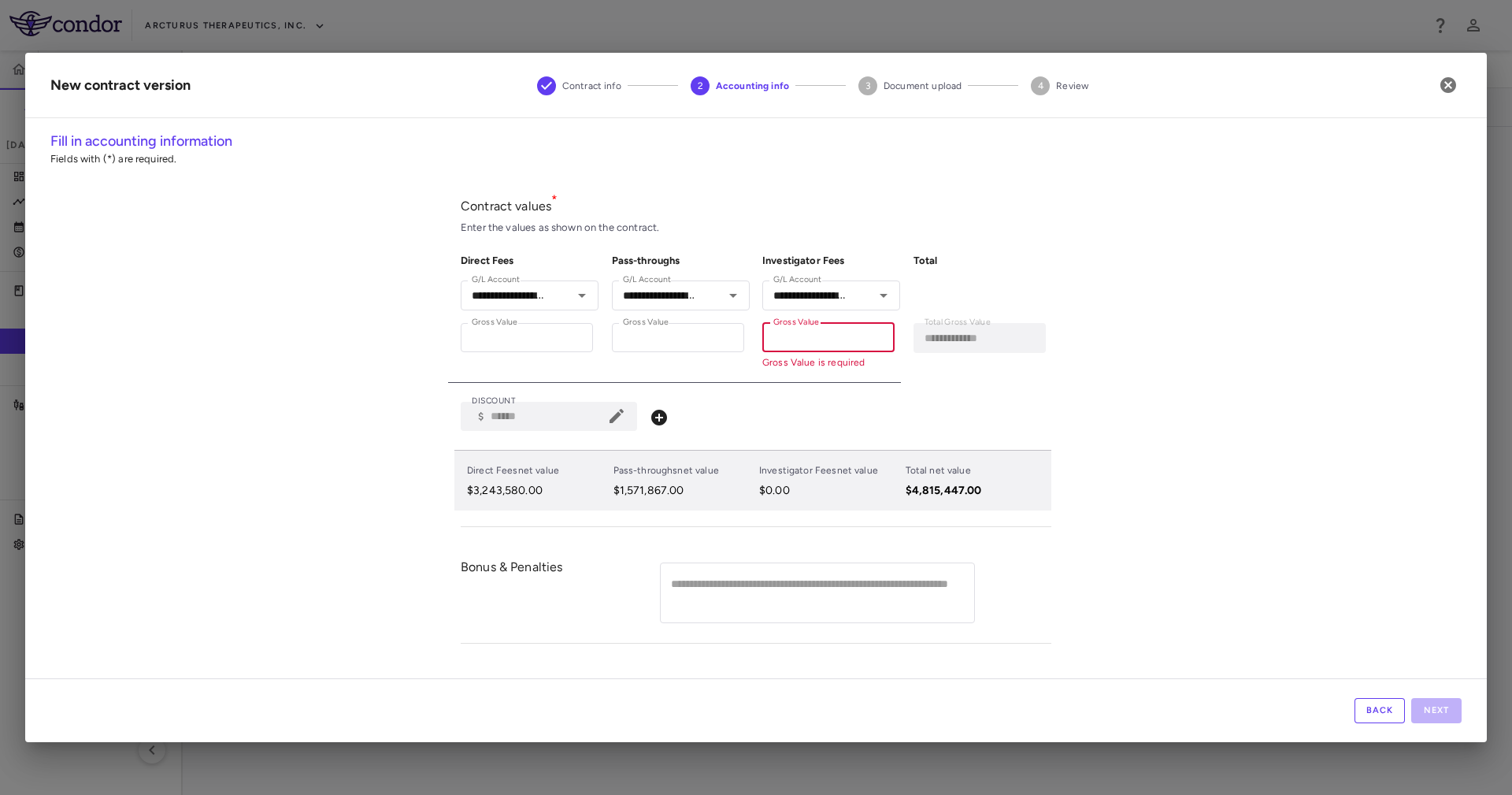
type input "**********"
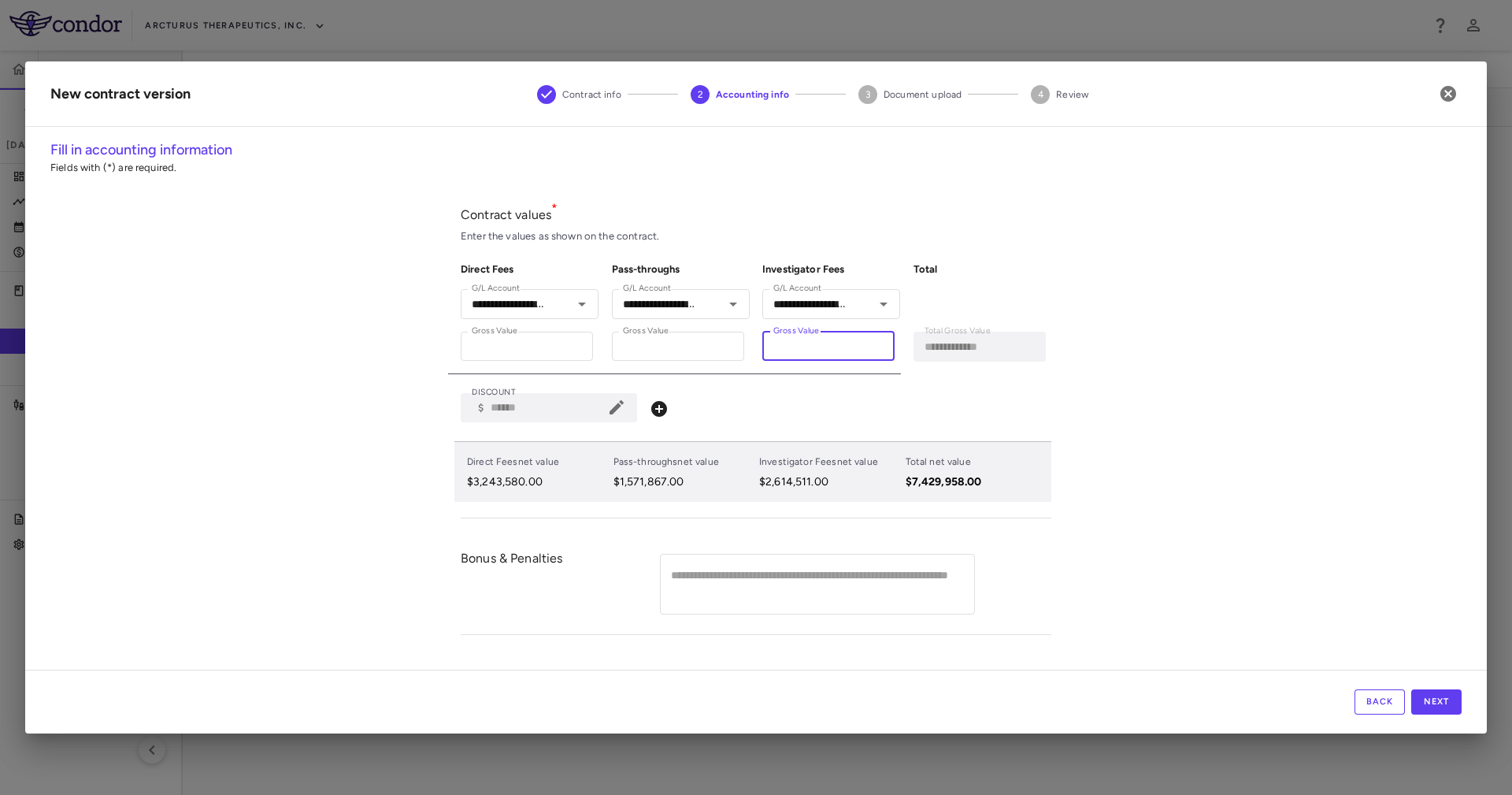
type input "*******"
click at [1077, 533] on div "**********" at bounding box center [756, 405] width 1461 height 530
click at [1445, 691] on button "Next" at bounding box center [1436, 701] width 51 height 25
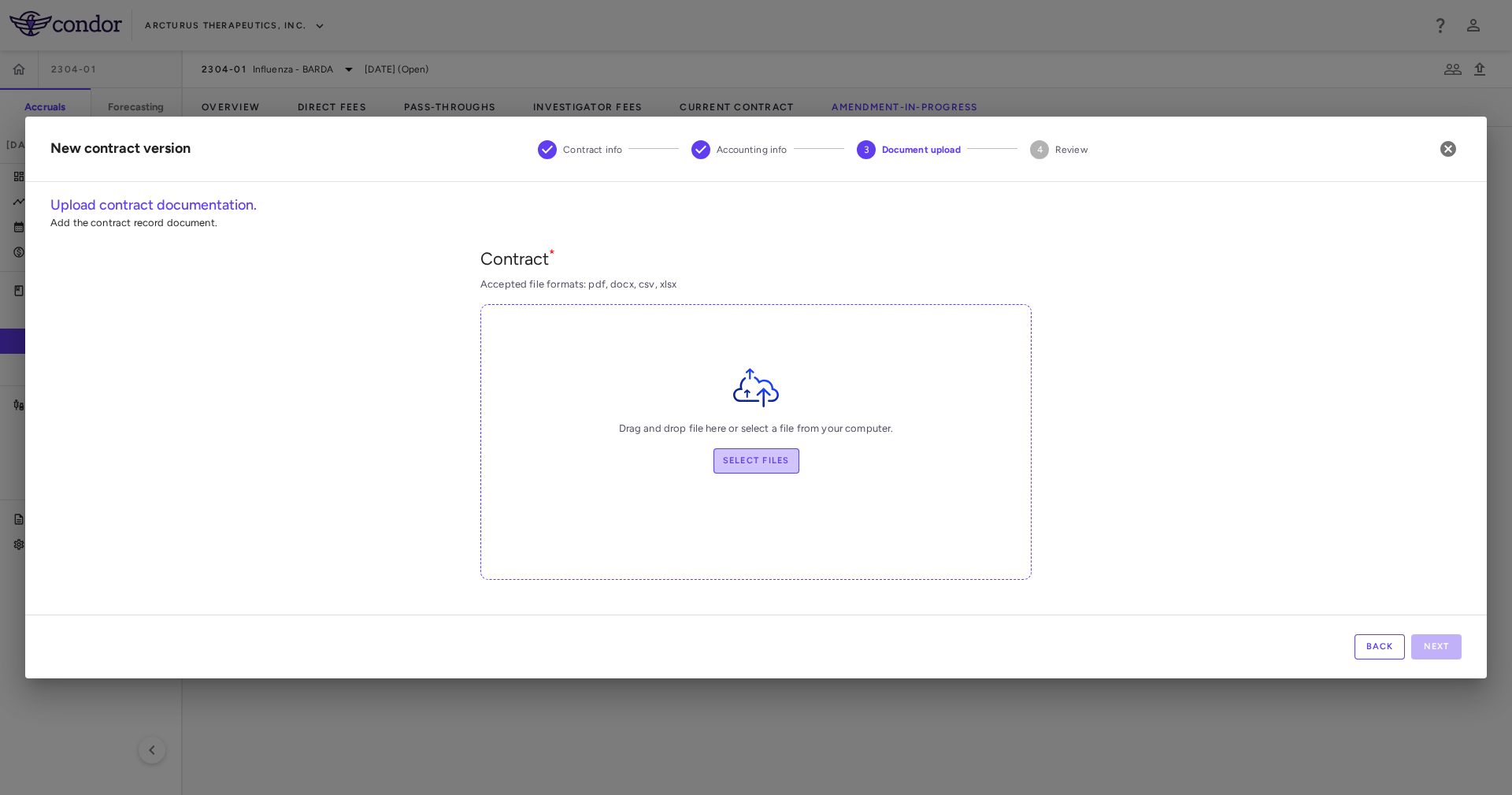
click at [775, 455] on label "Select files" at bounding box center [756, 460] width 86 height 25
click at [0, 0] on input "Select files" at bounding box center [0, 0] width 0 height 0
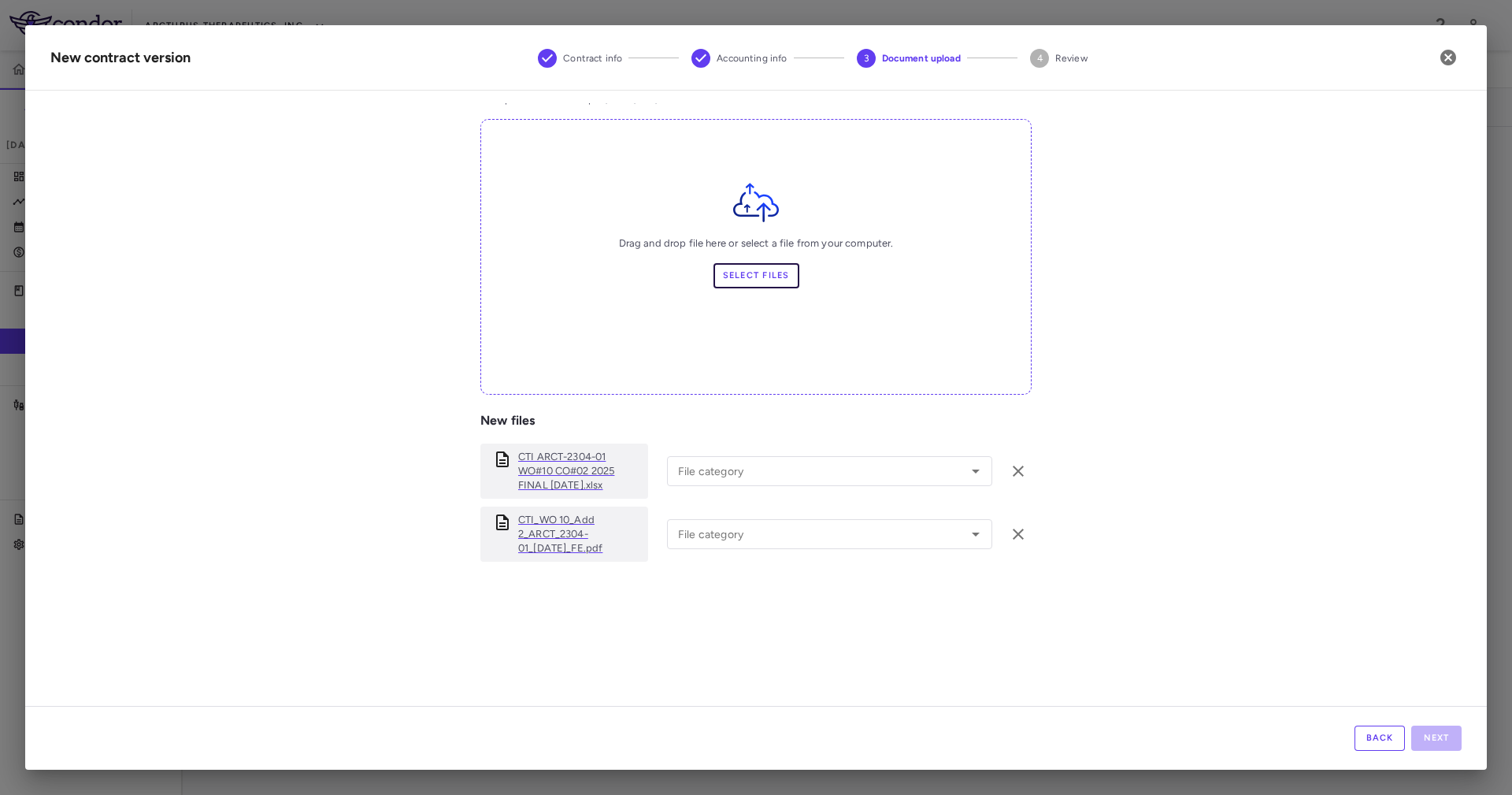
scroll to position [118, 0]
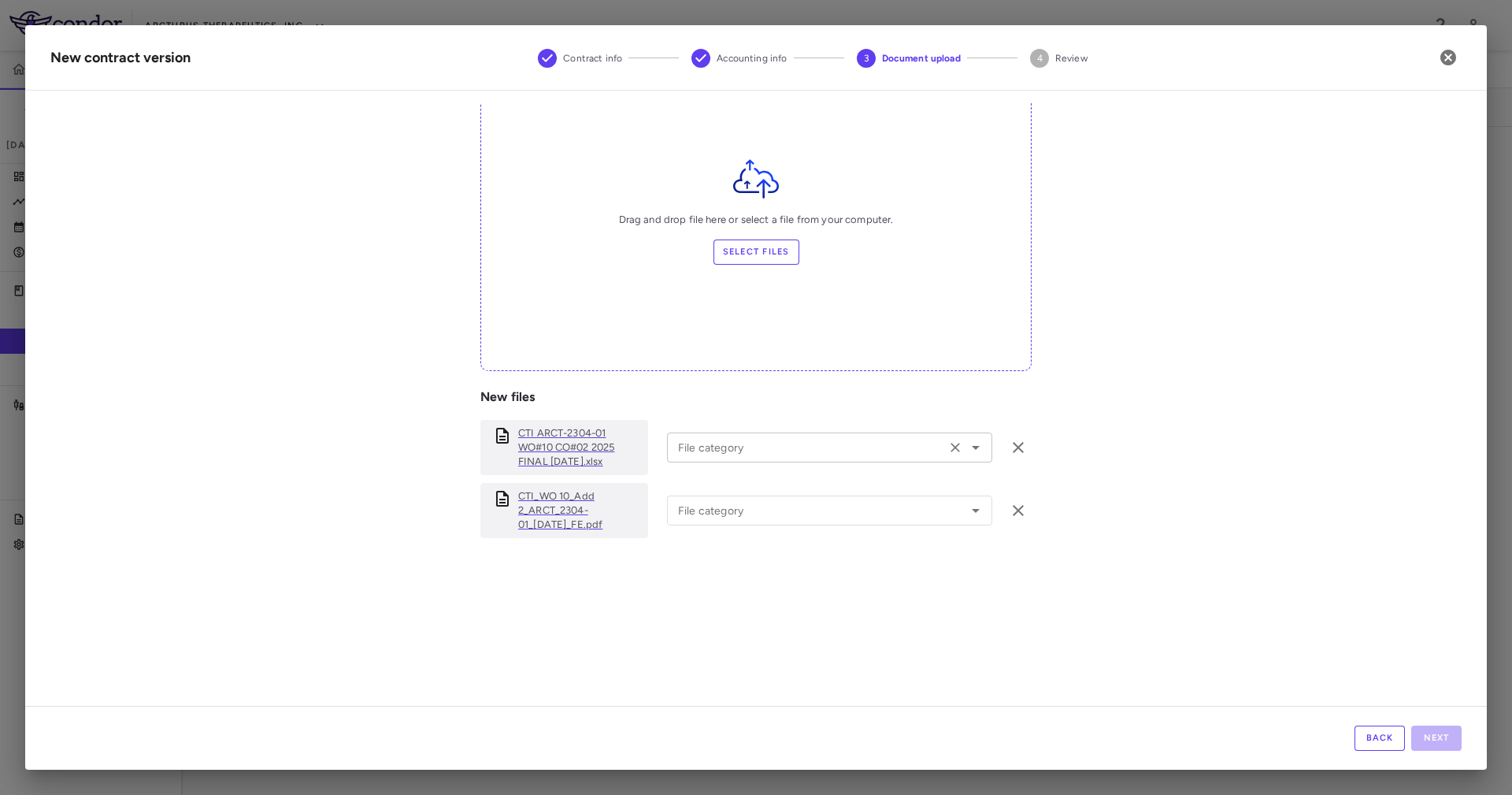
click at [783, 440] on input "File category" at bounding box center [806, 446] width 269 height 20
click at [715, 552] on li "Budget" at bounding box center [822, 560] width 310 height 23
type input "******"
click at [732, 507] on input "File category" at bounding box center [806, 510] width 269 height 20
click at [732, 605] on li "Amendment" at bounding box center [822, 599] width 310 height 23
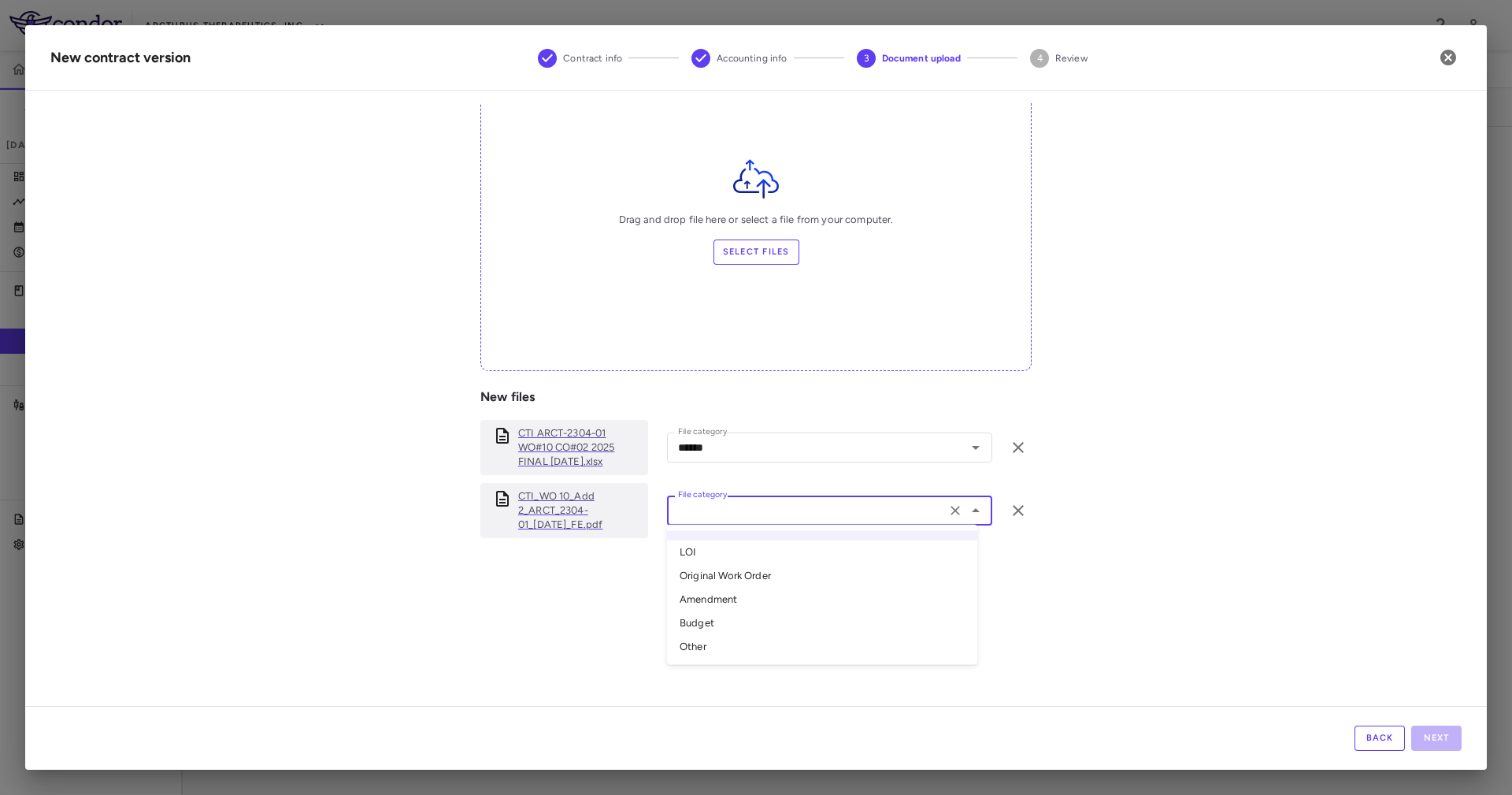
type input "*********"
click at [1449, 740] on button "Next" at bounding box center [1436, 737] width 51 height 25
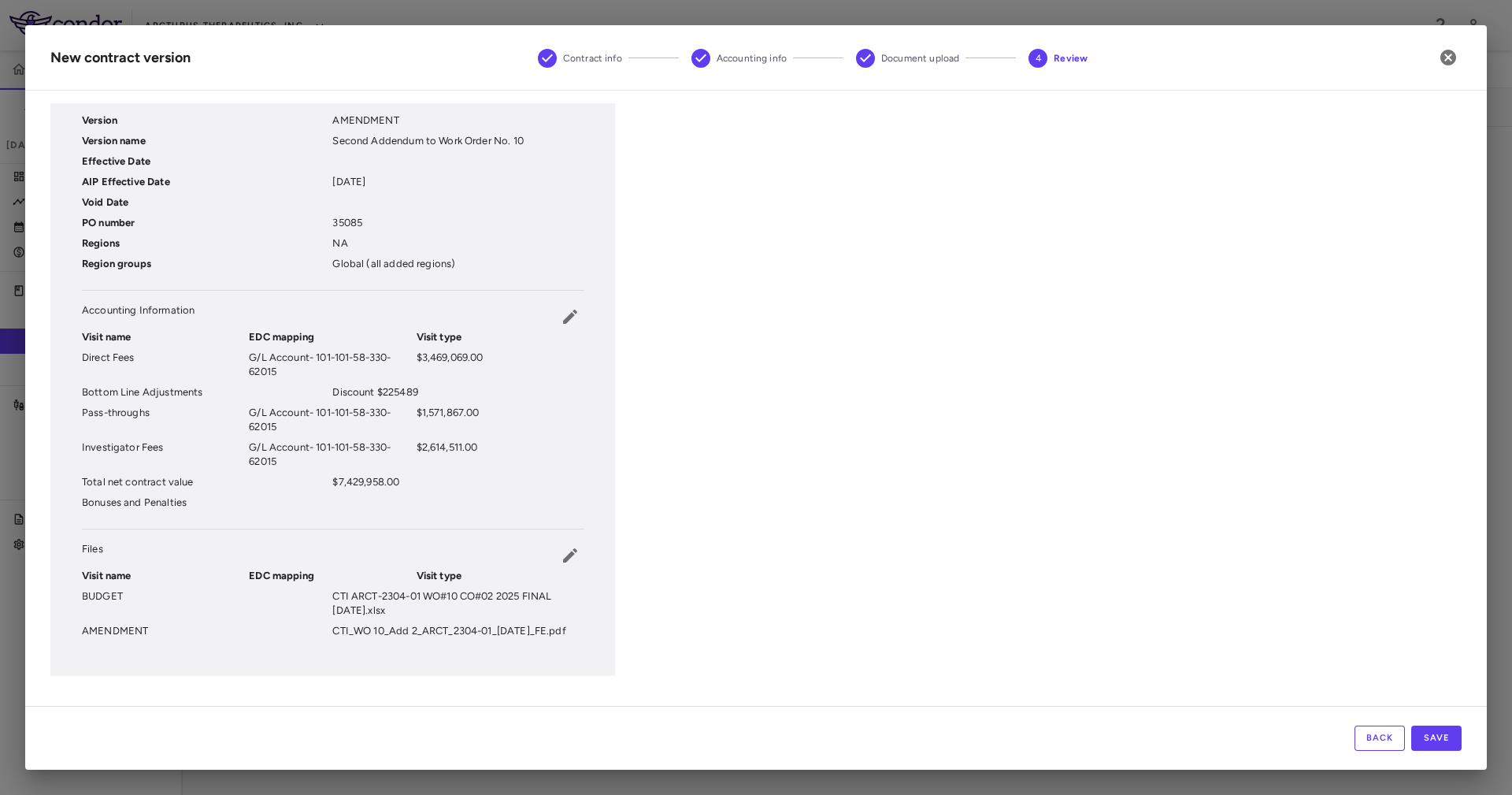
scroll to position [115, 0]
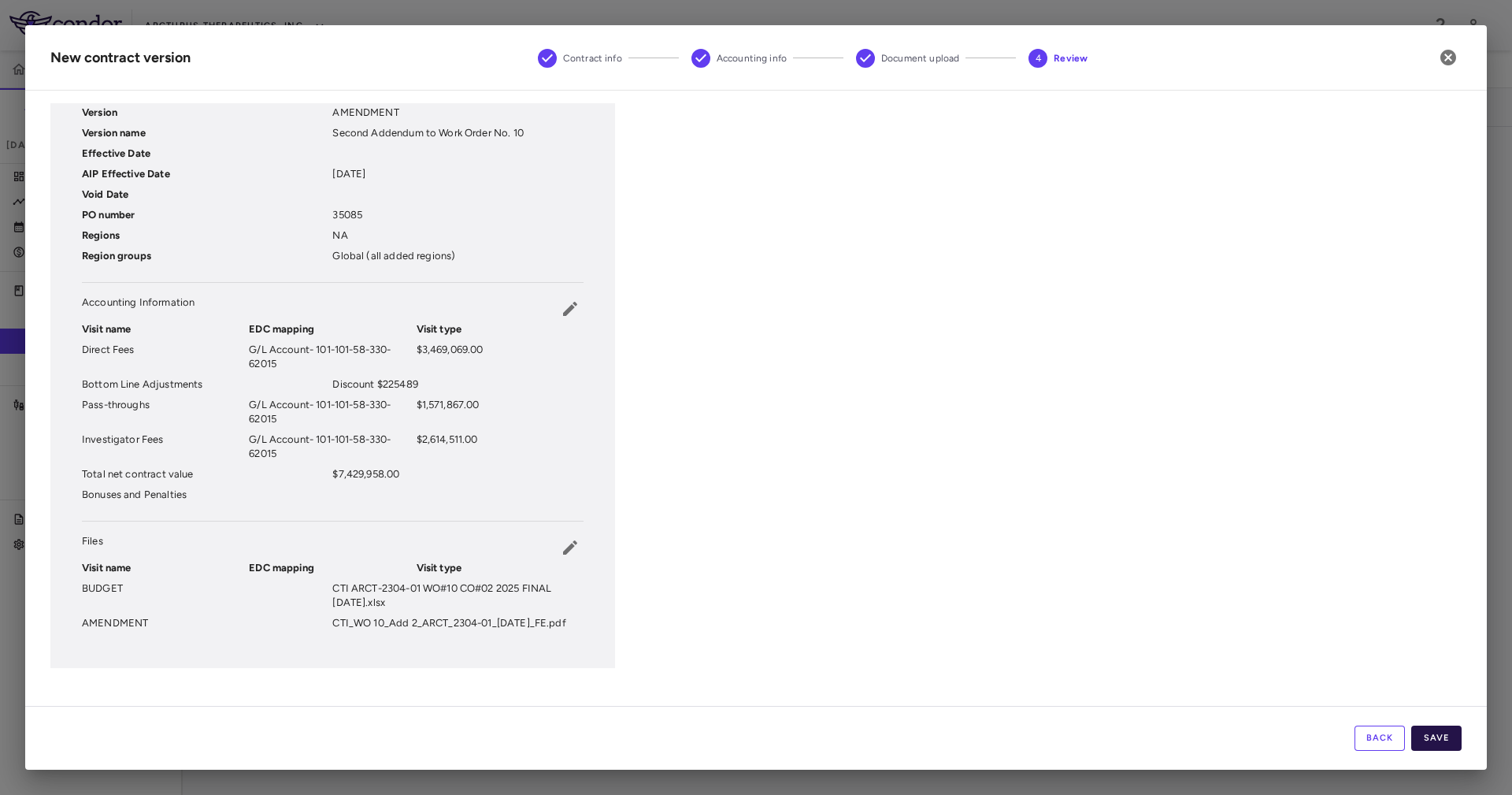
click at [1437, 732] on button "Save" at bounding box center [1436, 737] width 51 height 25
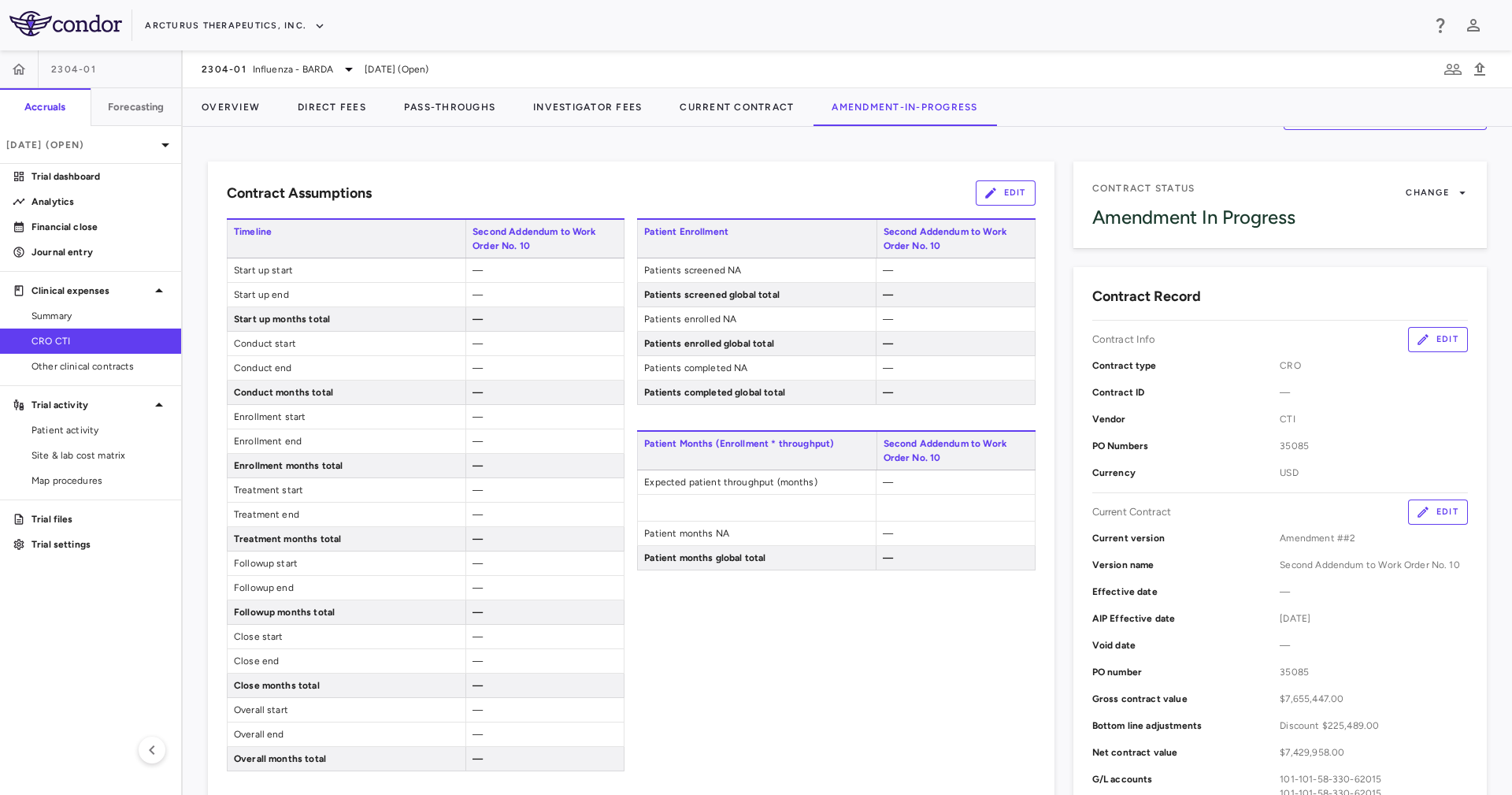
scroll to position [0, 0]
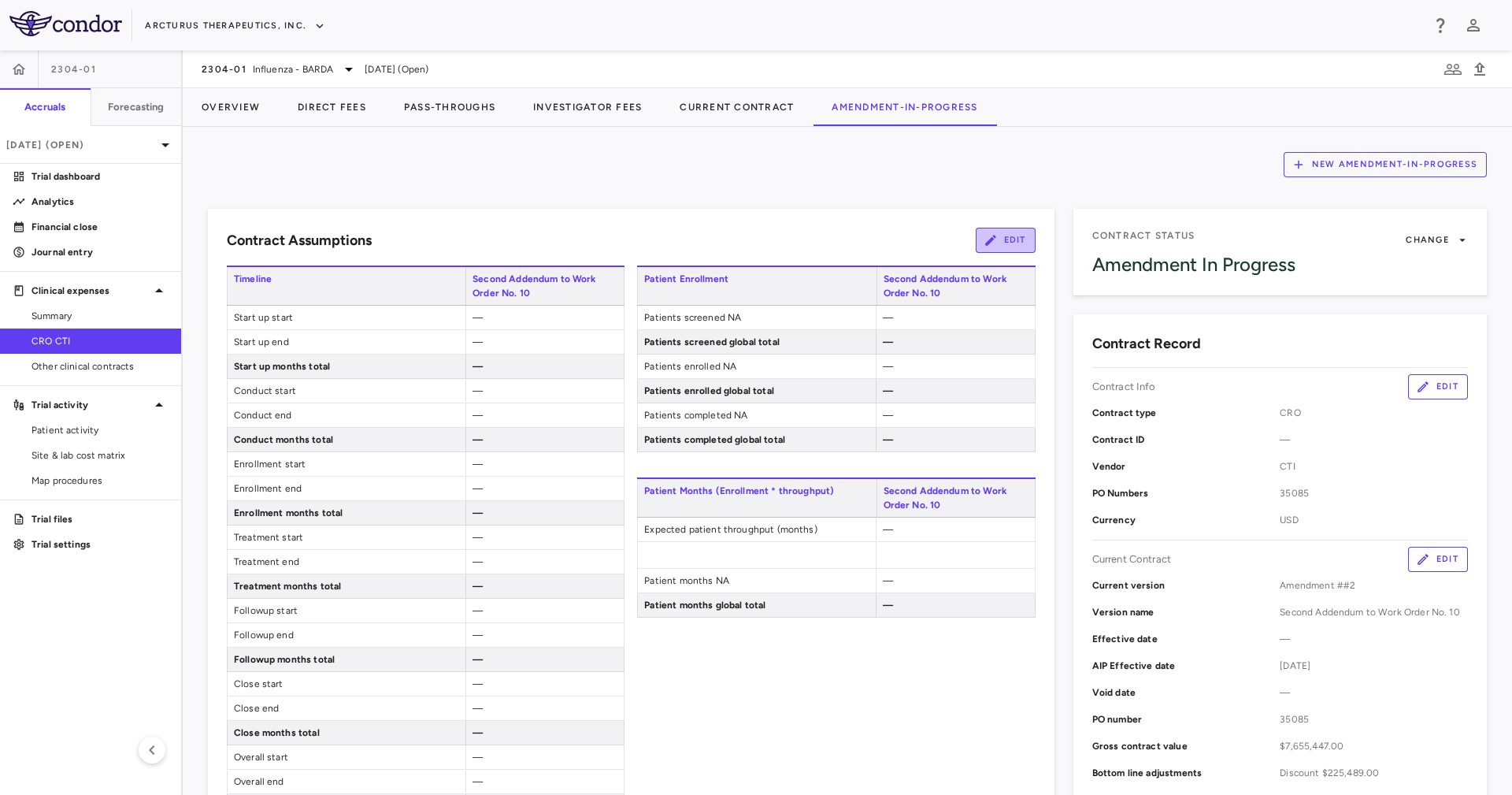
click at [976, 252] on button "Edit" at bounding box center [1005, 239] width 60 height 25
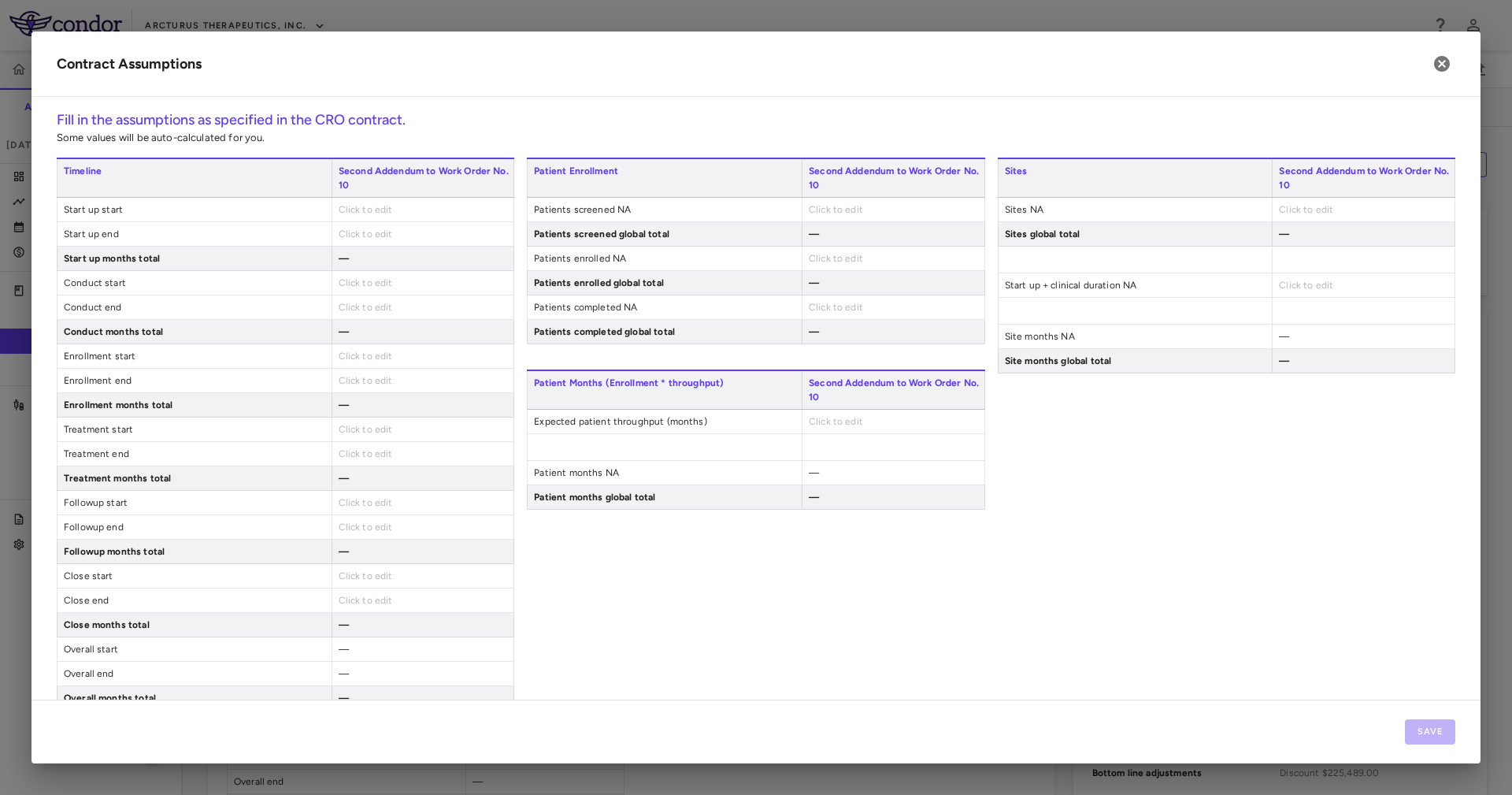
click at [385, 204] on span "Click to edit" at bounding box center [366, 210] width 55 height 11
click at [344, 208] on div "**********" at bounding box center [423, 210] width 183 height 26
click at [344, 208] on span "Click to edit" at bounding box center [366, 210] width 55 height 11
type input "**********"
click at [352, 226] on div "Click to edit" at bounding box center [423, 234] width 183 height 23
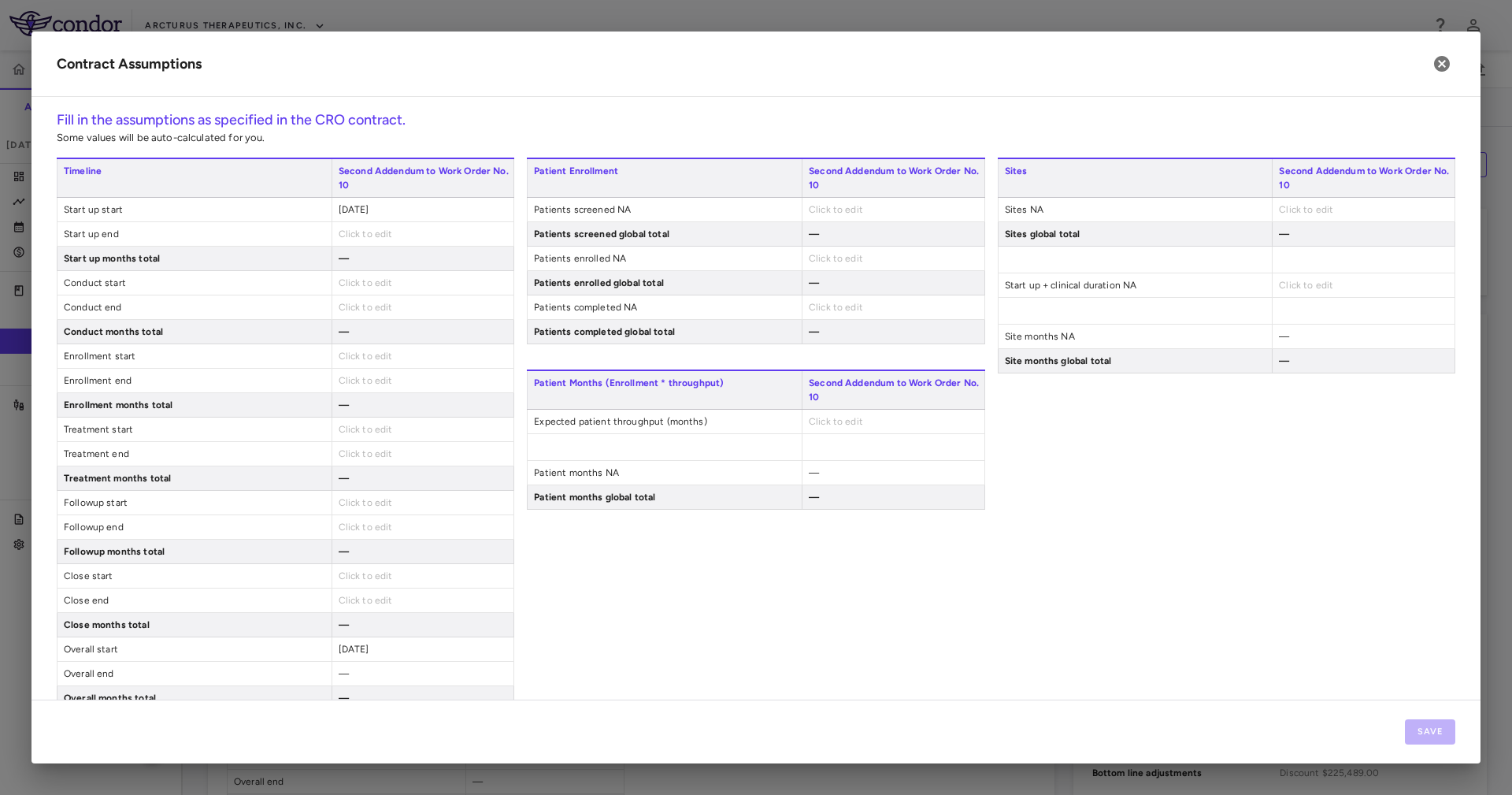
click at [352, 226] on div "Click to edit" at bounding box center [423, 234] width 183 height 23
click at [354, 229] on span "Click to edit" at bounding box center [366, 234] width 55 height 11
type input "**********"
click at [362, 283] on span "Click to edit" at bounding box center [366, 283] width 55 height 11
type input "**********"
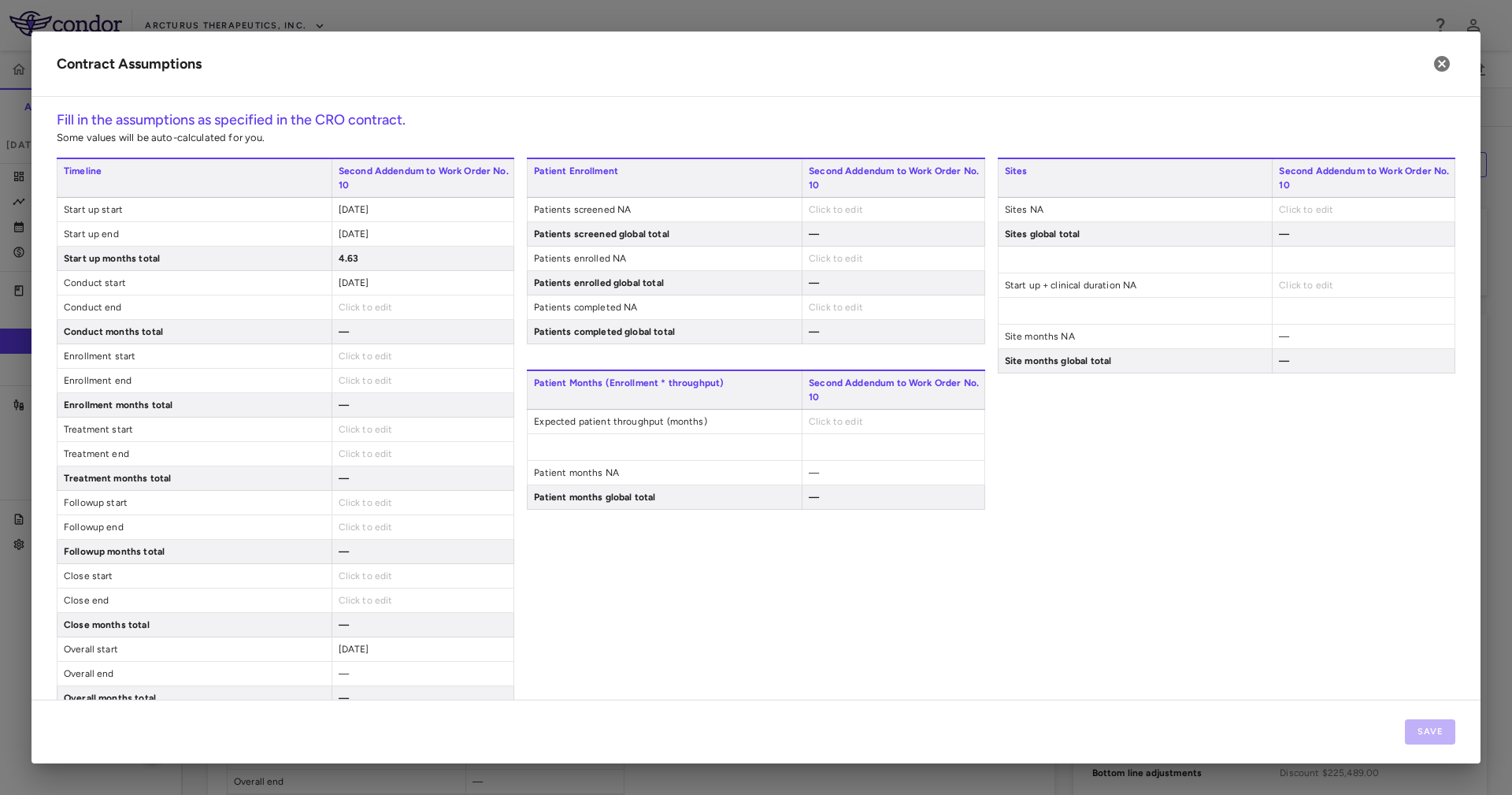
click at [358, 302] on div "Click to edit" at bounding box center [423, 307] width 183 height 23
click at [359, 303] on span "Click to edit" at bounding box center [366, 308] width 55 height 11
type input "**********"
click at [359, 281] on span "2025-11-14" at bounding box center [354, 283] width 31 height 11
click at [345, 304] on div "Click to edit" at bounding box center [423, 307] width 183 height 23
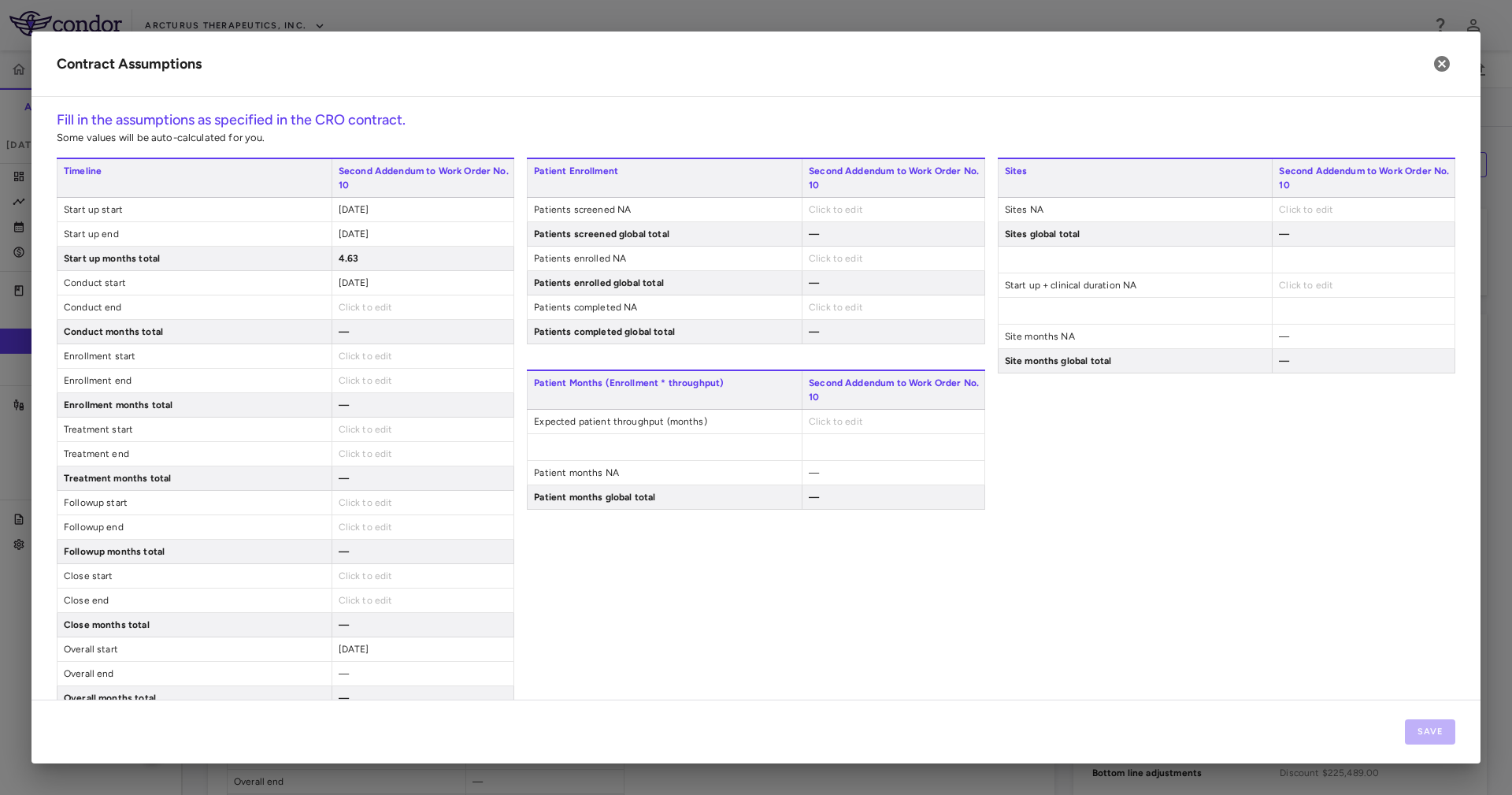
click at [348, 307] on span "Click to edit" at bounding box center [366, 308] width 55 height 11
type input "**********"
click at [347, 287] on span "2025-11-14" at bounding box center [354, 283] width 31 height 11
click at [352, 276] on input "**********" at bounding box center [417, 284] width 157 height 18
type input "**********"
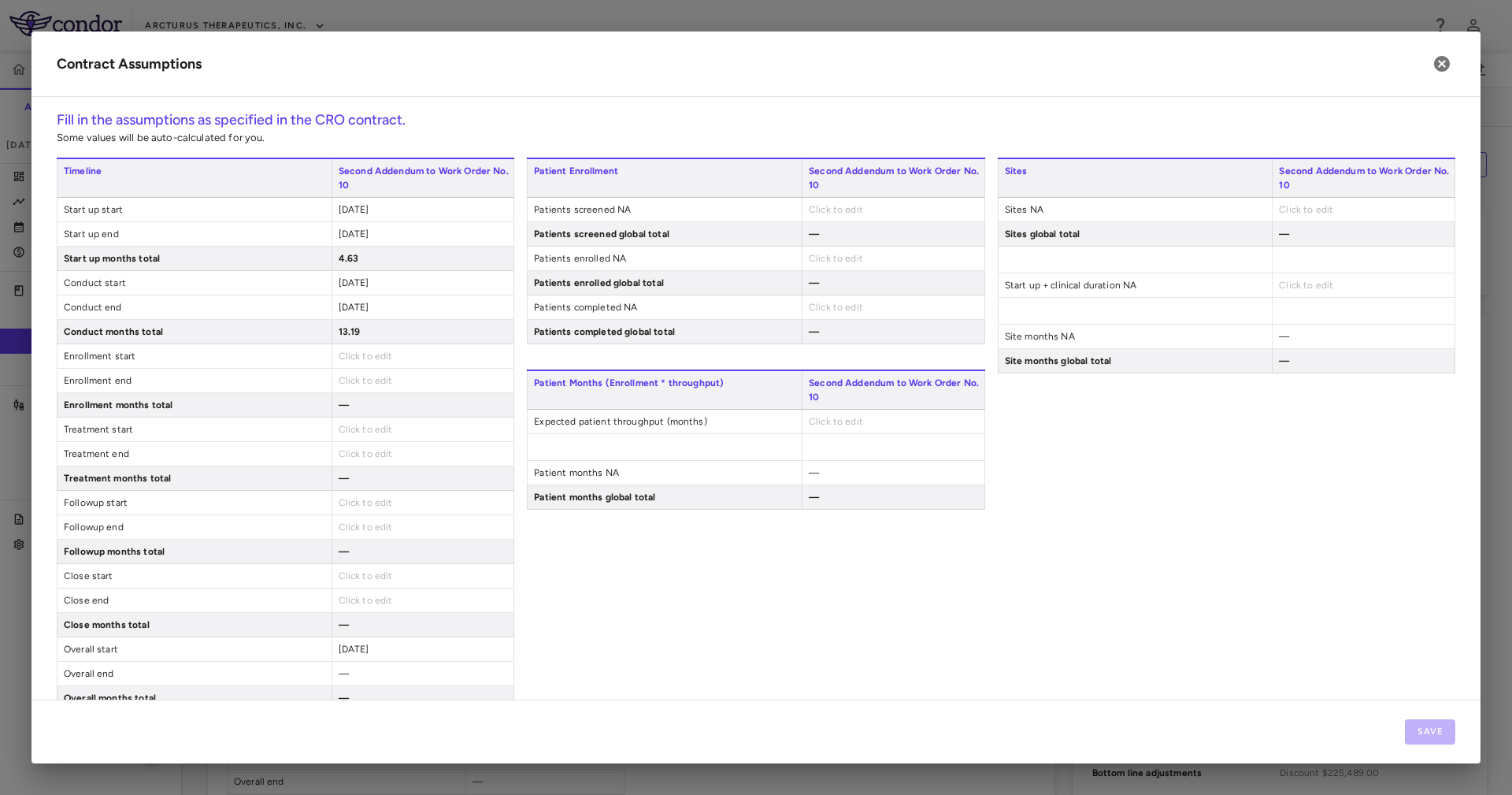
click at [339, 581] on span "Click to edit" at bounding box center [366, 576] width 55 height 11
type input "**********"
click at [351, 602] on span "Click to edit" at bounding box center [366, 600] width 55 height 11
type input "**********"
click at [817, 208] on span "Click to edit" at bounding box center [836, 210] width 55 height 11
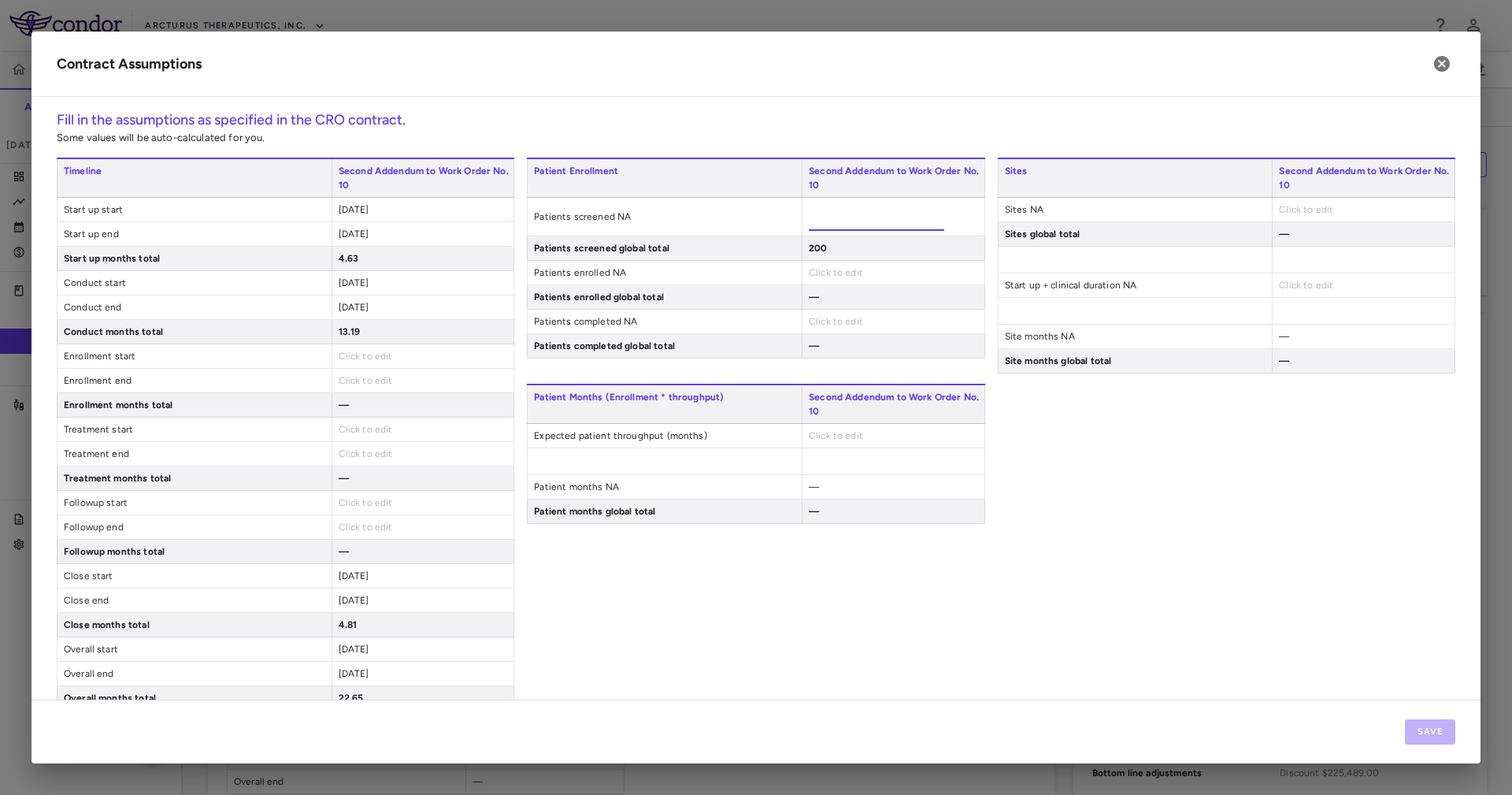
type input "***"
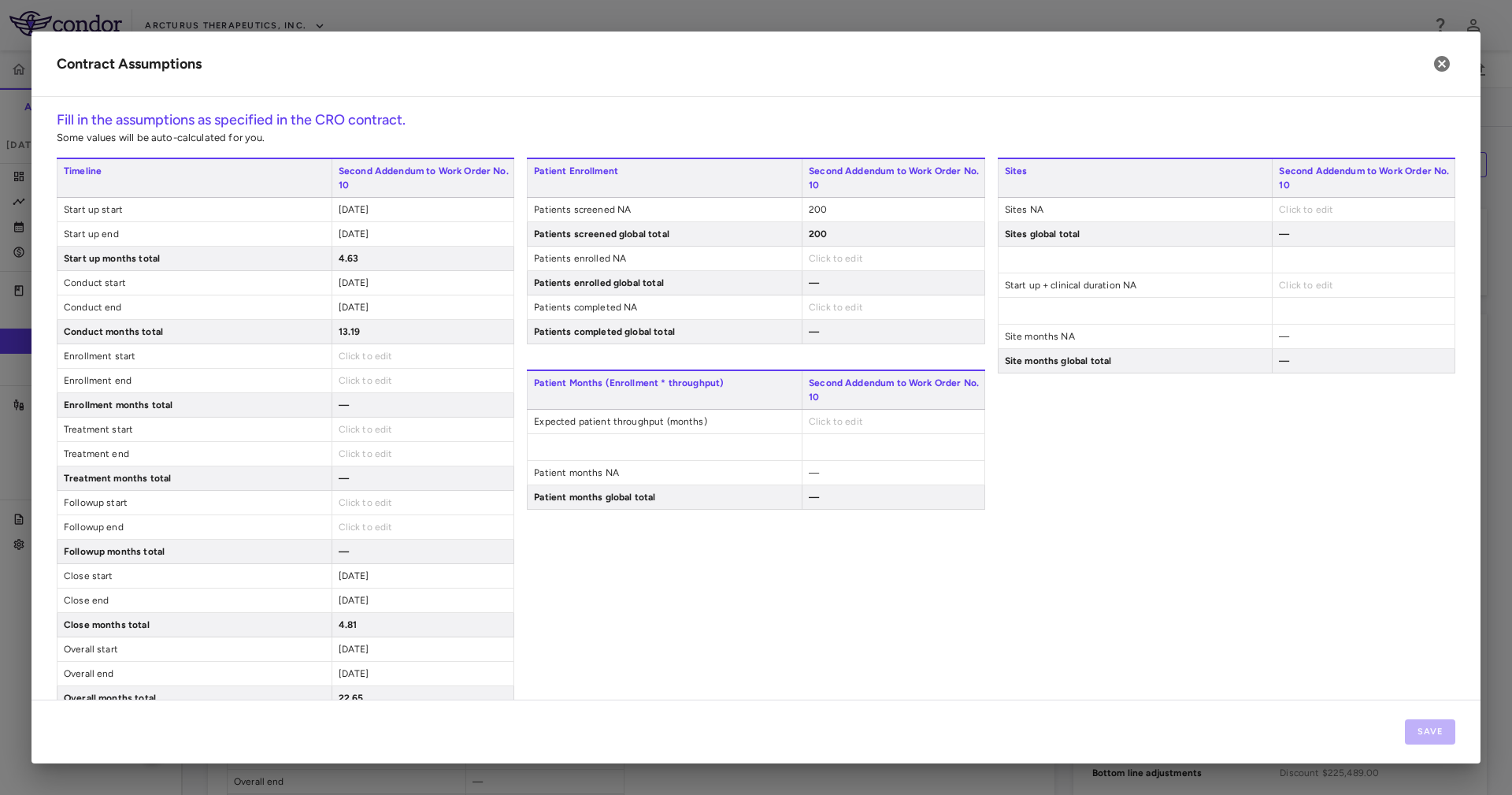
click at [817, 246] on div "Patient Enrollment Second Addendum to Work Order No. 10 Patients screened NA 20…" at bounding box center [756, 251] width 458 height 186
click at [829, 255] on span "Click to edit" at bounding box center [836, 259] width 55 height 11
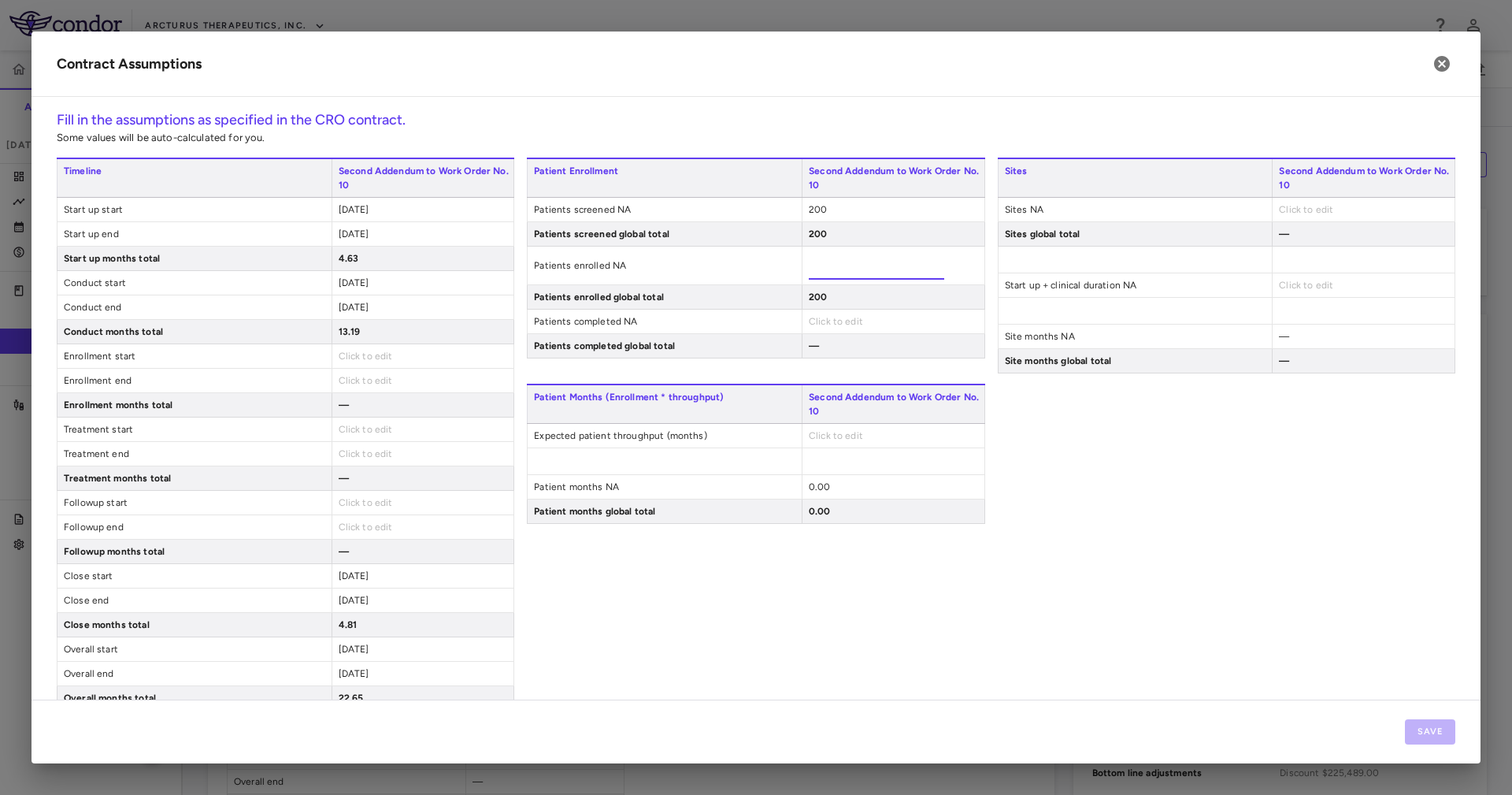
type input "***"
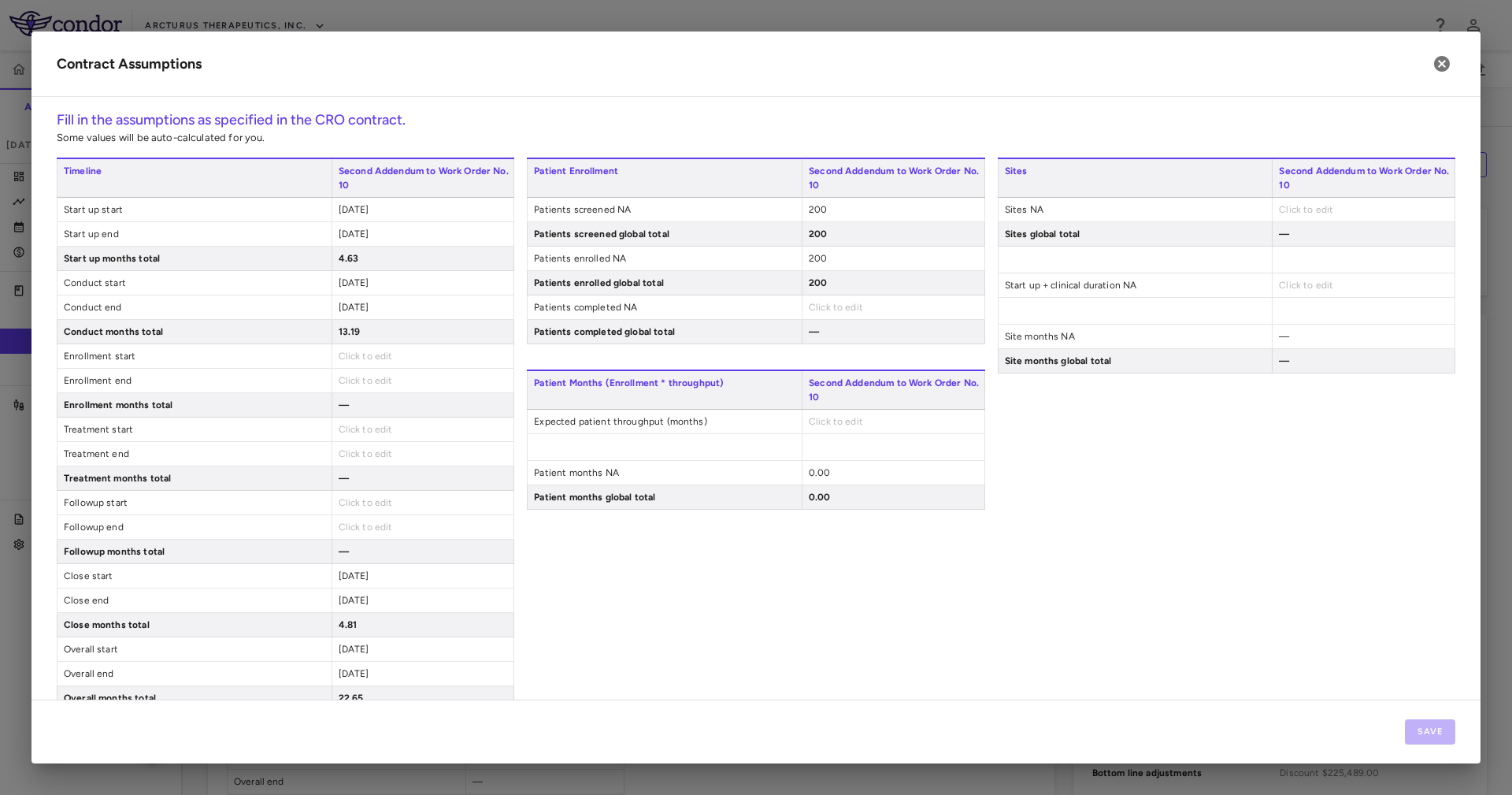
click at [822, 314] on div "Click to edit" at bounding box center [893, 307] width 183 height 23
click at [820, 309] on span "Click to edit" at bounding box center [836, 308] width 55 height 11
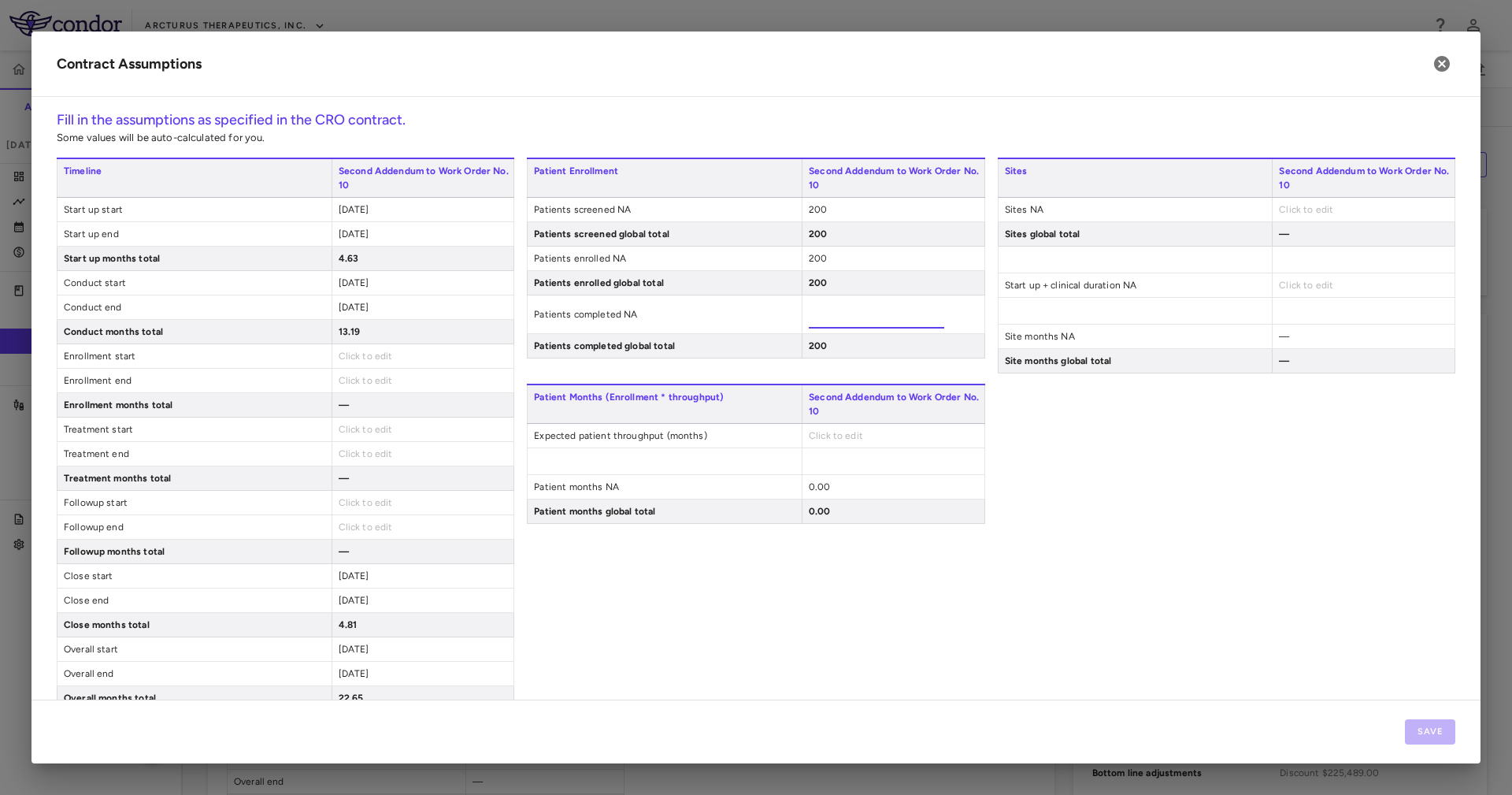
type input "***"
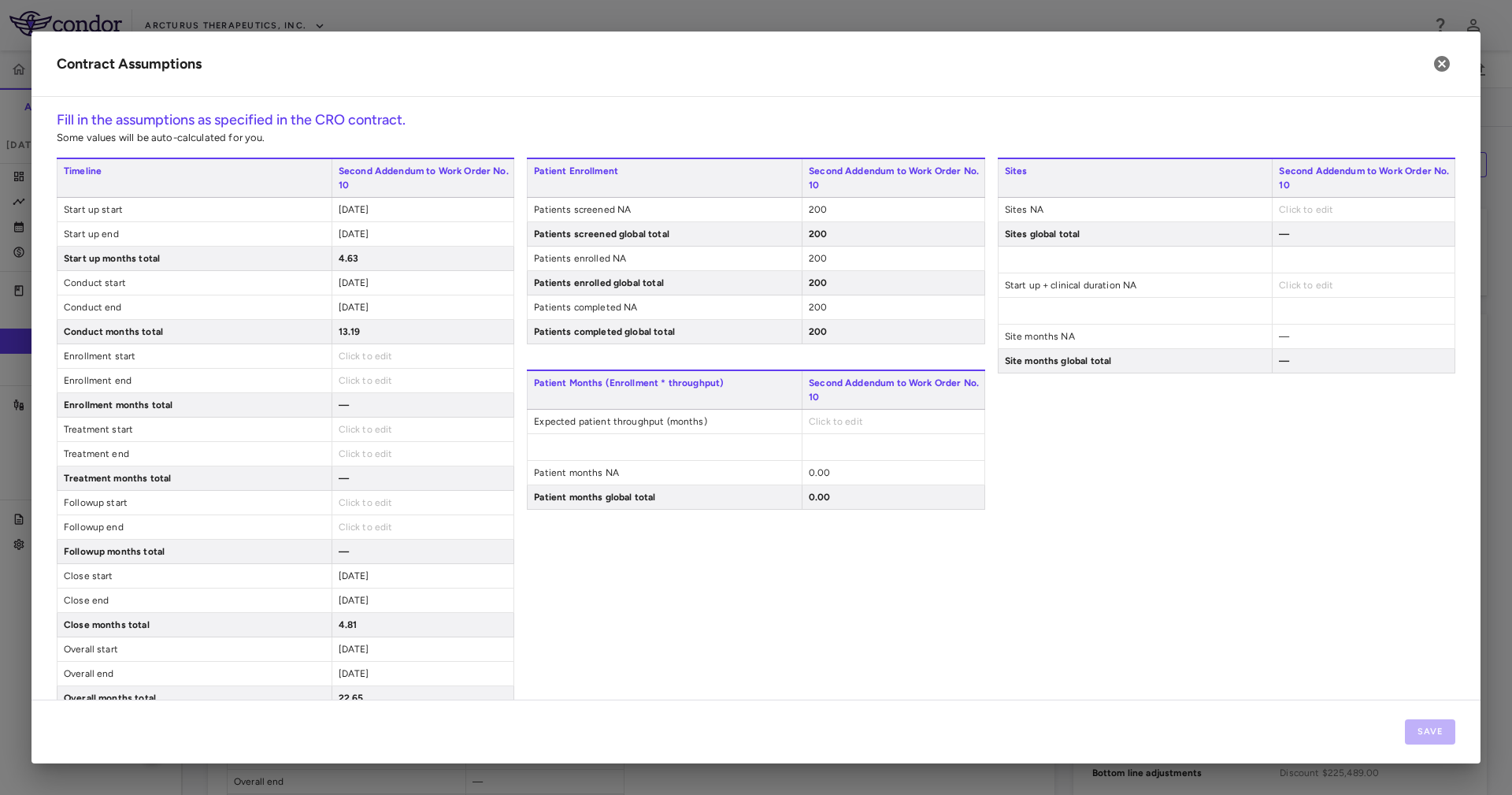
click at [821, 418] on span "Click to edit" at bounding box center [836, 422] width 55 height 11
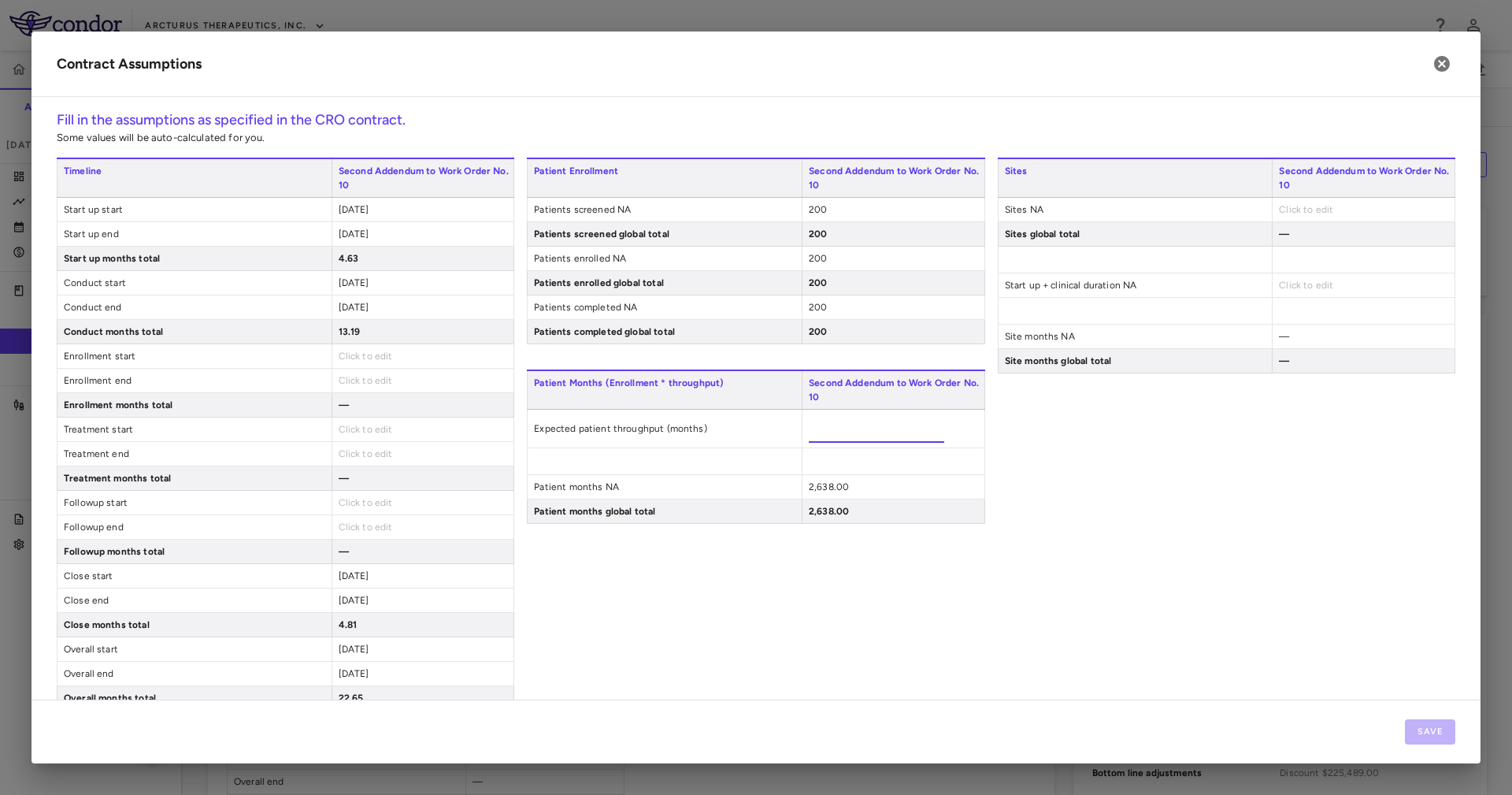
type input "*****"
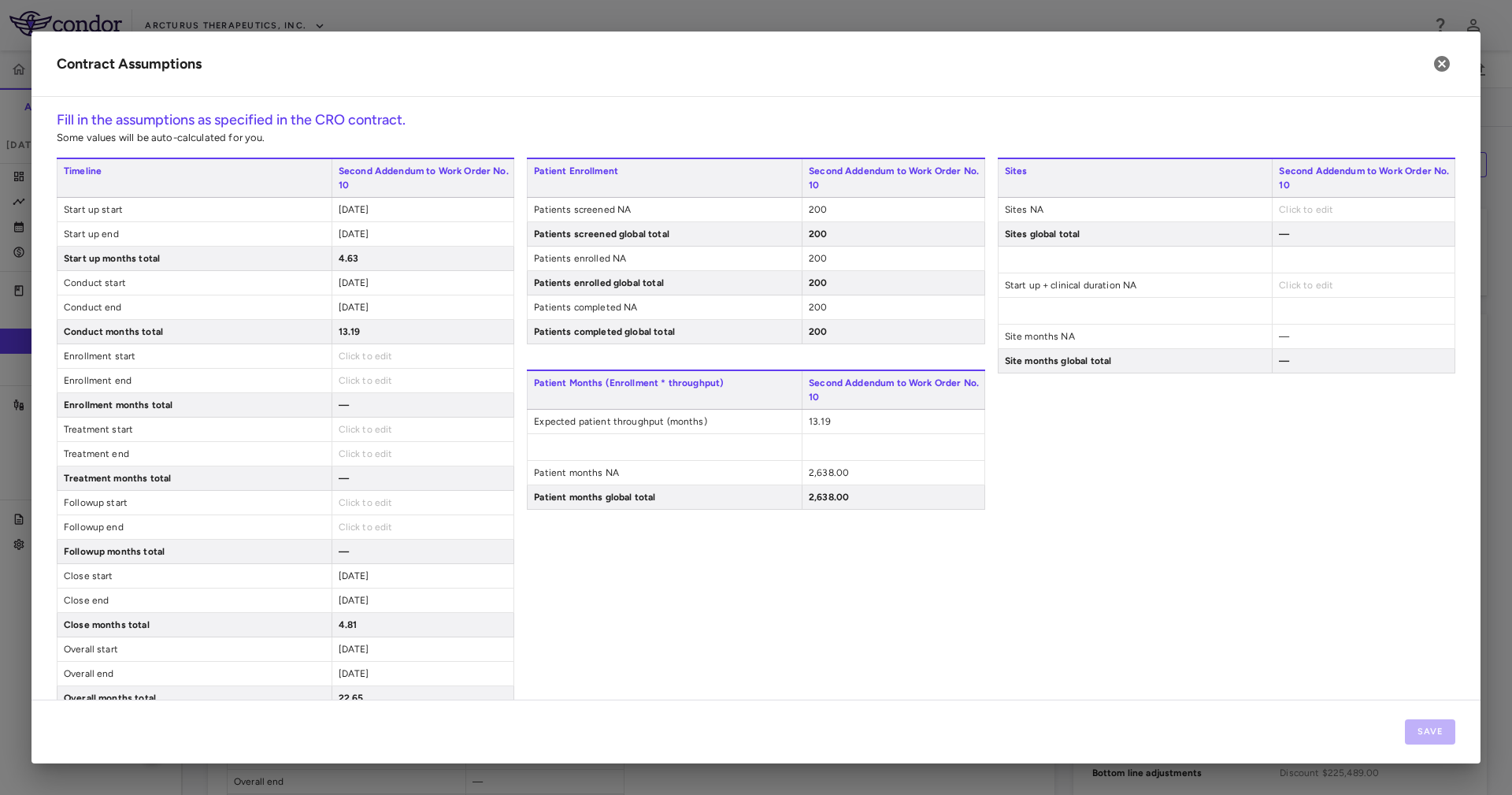
scroll to position [36, 0]
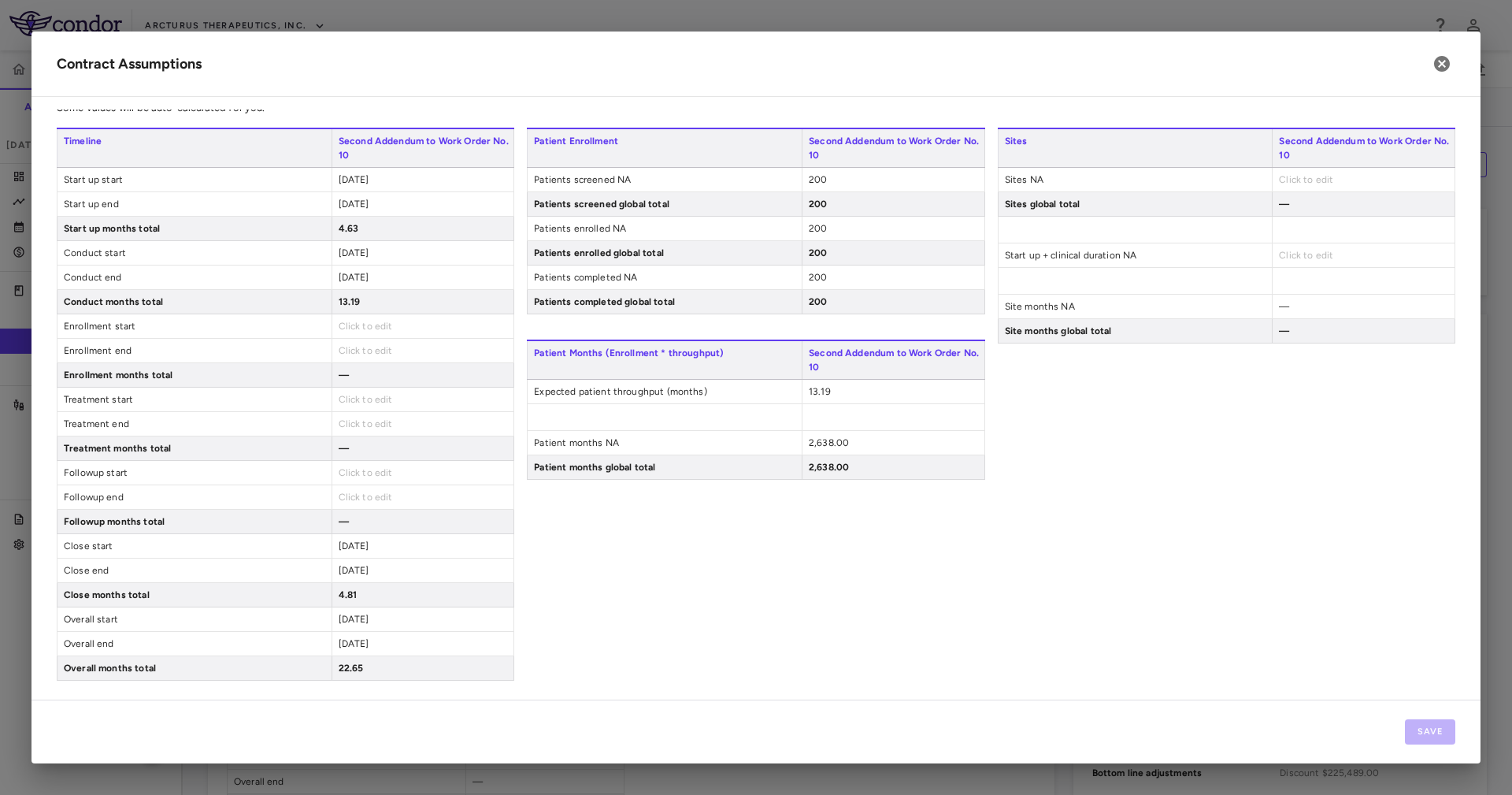
click at [1298, 174] on span "Click to edit" at bounding box center [1306, 180] width 55 height 11
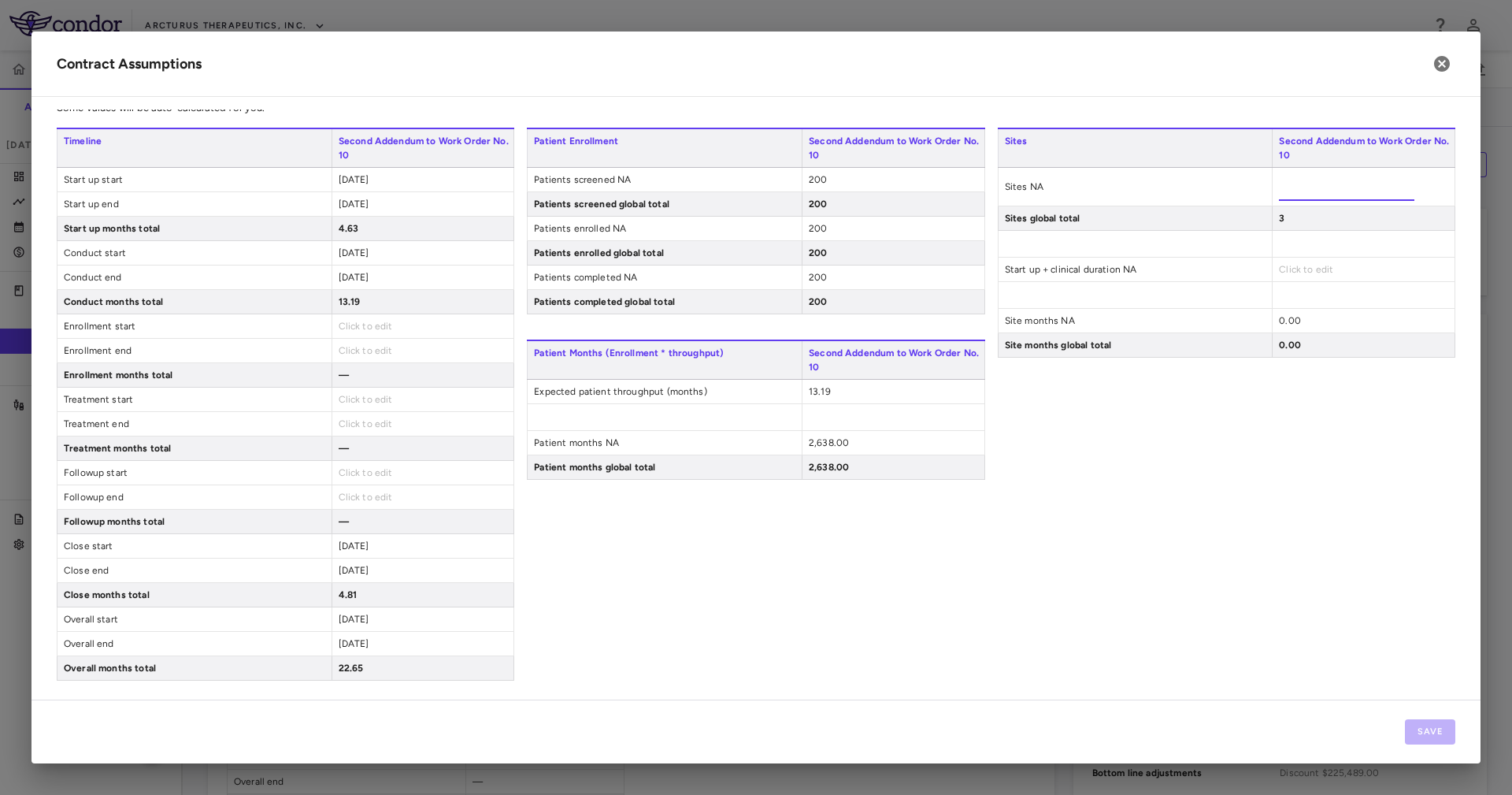
type input "*"
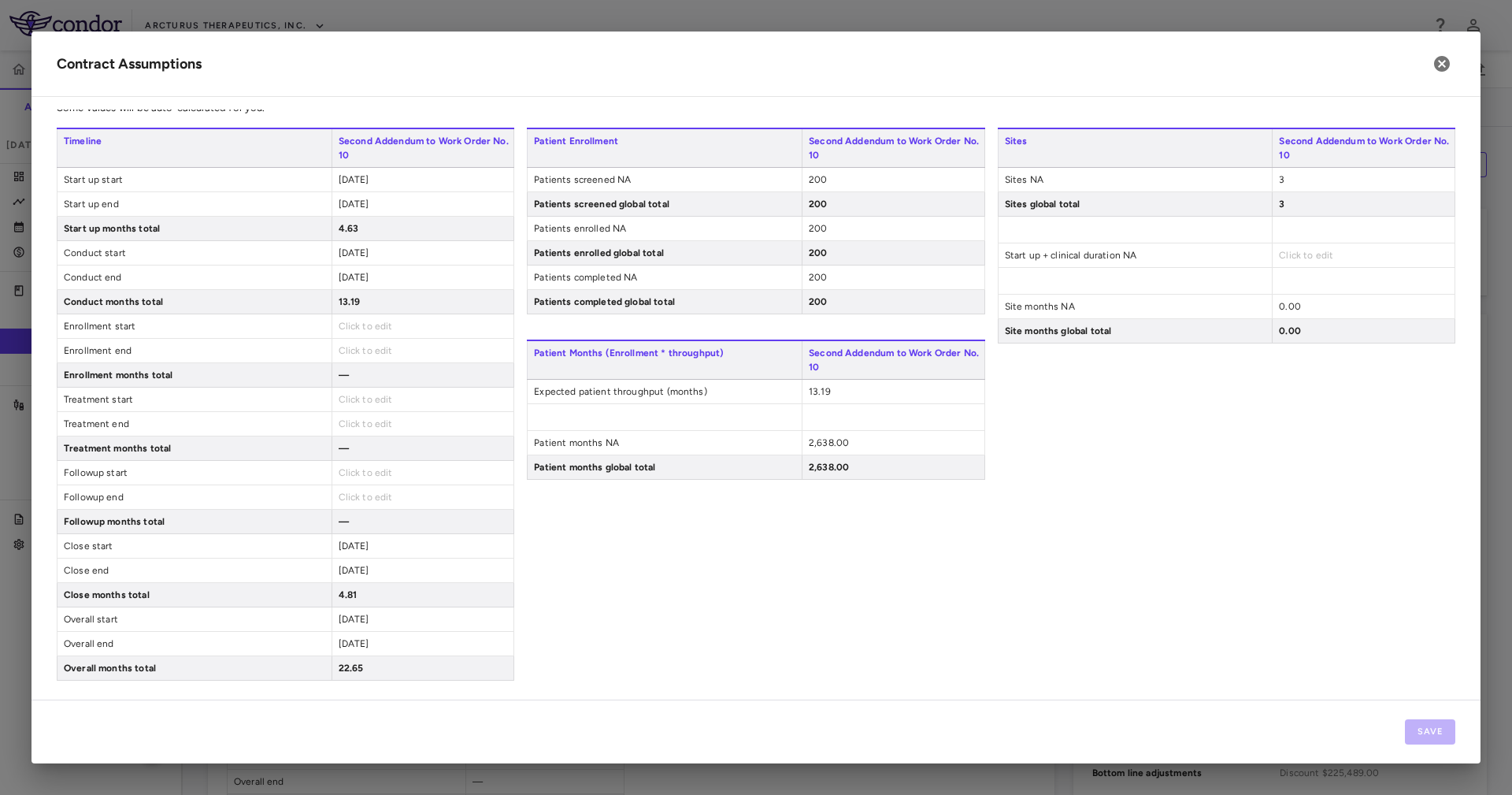
click at [1279, 250] on span "Click to edit" at bounding box center [1306, 255] width 55 height 11
click at [1304, 244] on div "Click to edit" at bounding box center [1363, 255] width 183 height 23
click at [1304, 250] on span "Click to edit" at bounding box center [1306, 255] width 55 height 11
type input "*****"
click at [1422, 737] on button "Save" at bounding box center [1430, 731] width 51 height 25
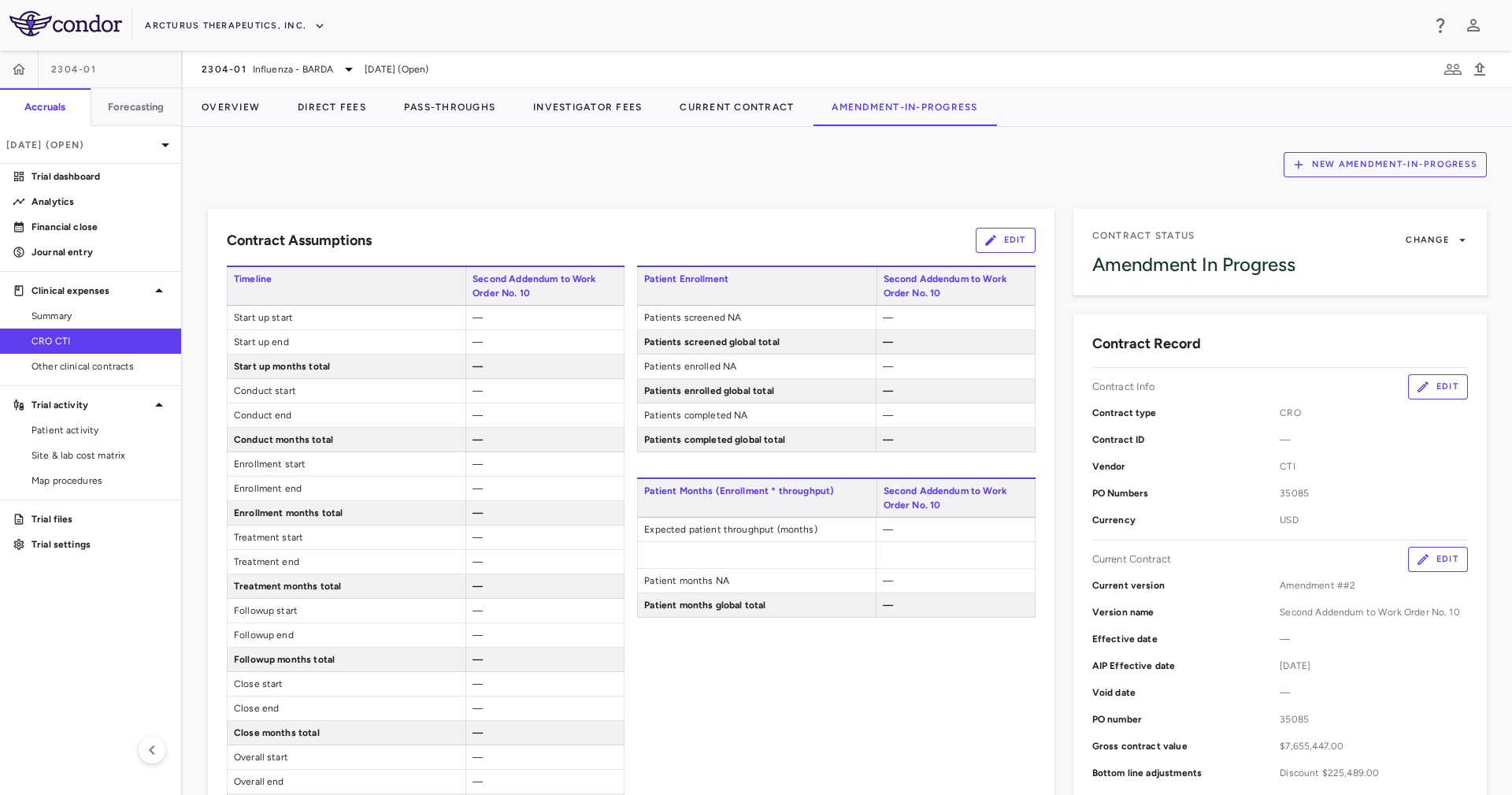
click at [705, 158] on div "New Amendment-In-Progress" at bounding box center [847, 164] width 1279 height 25
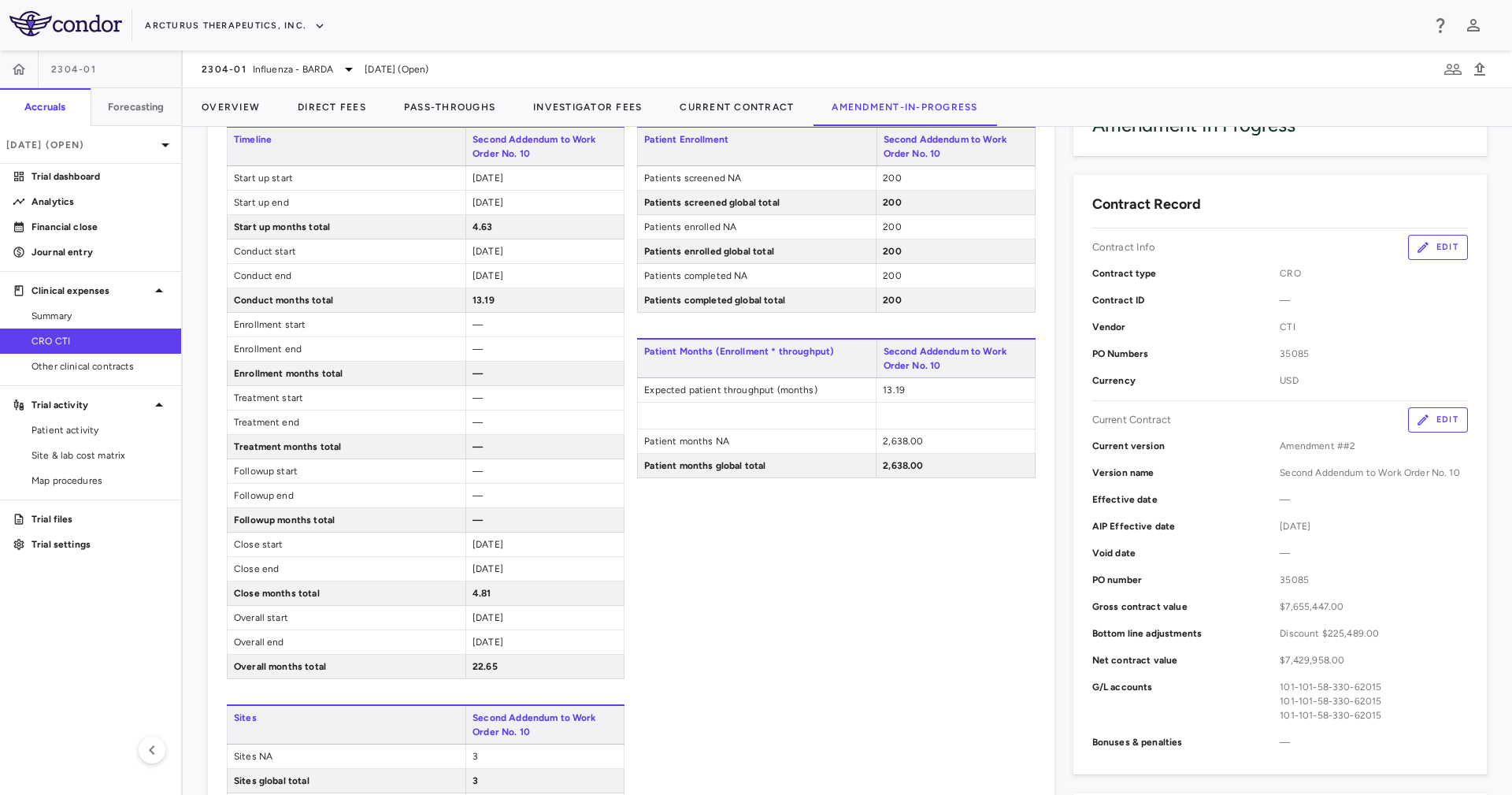
scroll to position [118, 0]
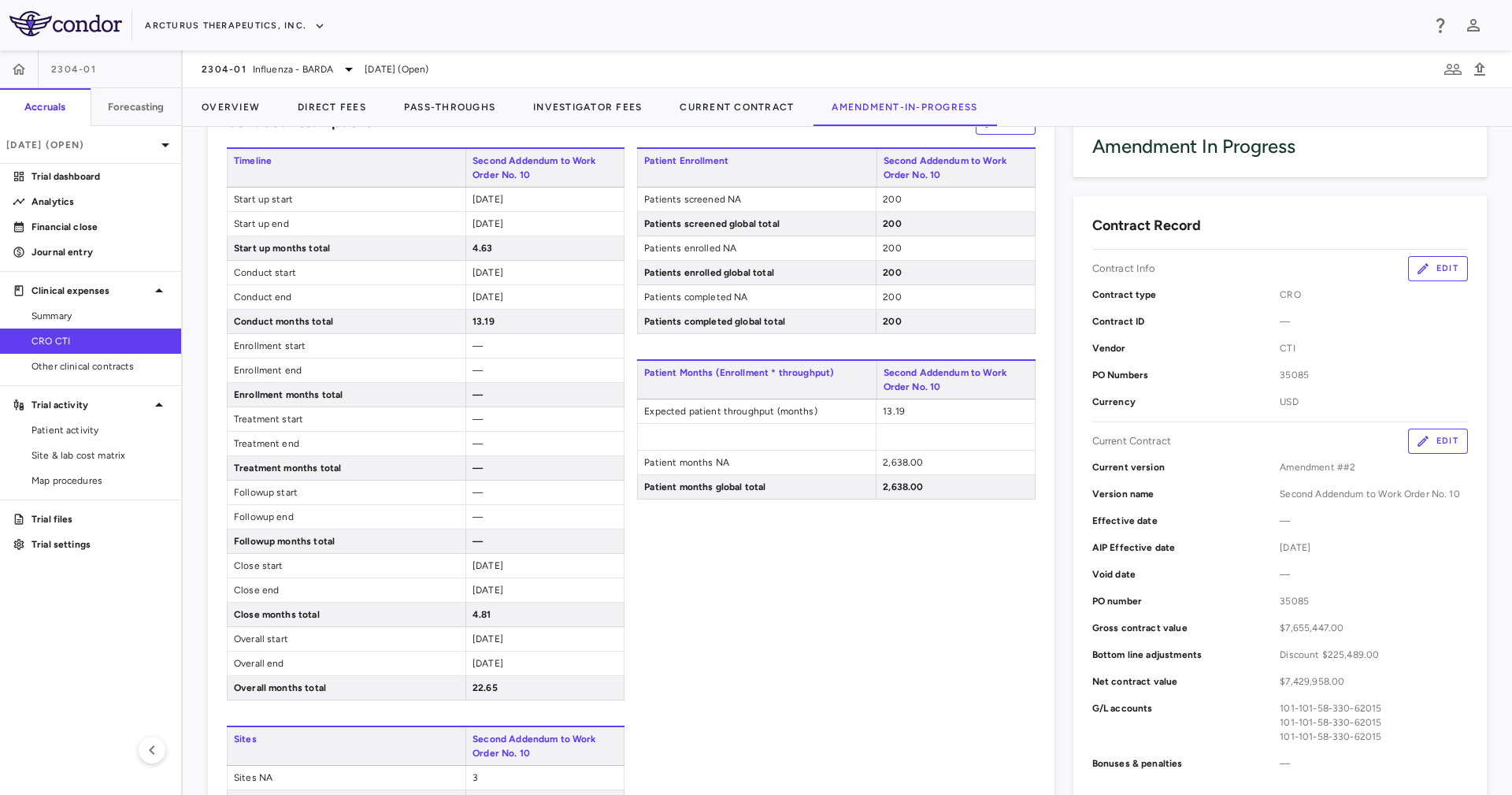
click at [492, 326] on div "13.19" at bounding box center [544, 320] width 158 height 23
click at [472, 321] on span "13.19" at bounding box center [483, 321] width 22 height 11
drag, startPoint x: 471, startPoint y: 321, endPoint x: 484, endPoint y: 321, distance: 13.0
click at [484, 321] on span "13.19" at bounding box center [483, 321] width 22 height 11
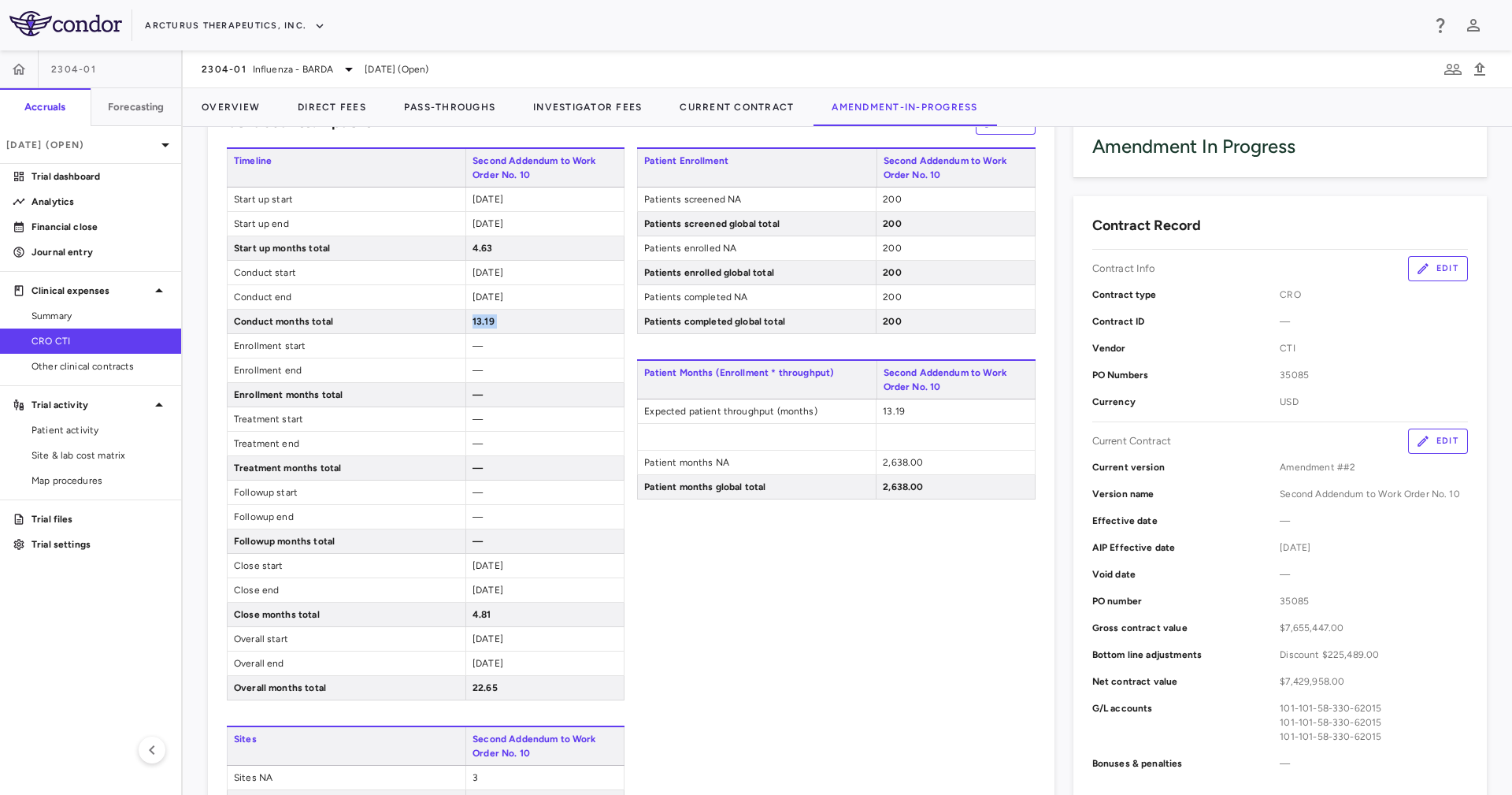
click at [484, 321] on span "13.19" at bounding box center [483, 321] width 22 height 11
click at [492, 321] on div "13.19" at bounding box center [544, 320] width 158 height 23
click at [489, 321] on span "13.19" at bounding box center [483, 321] width 22 height 11
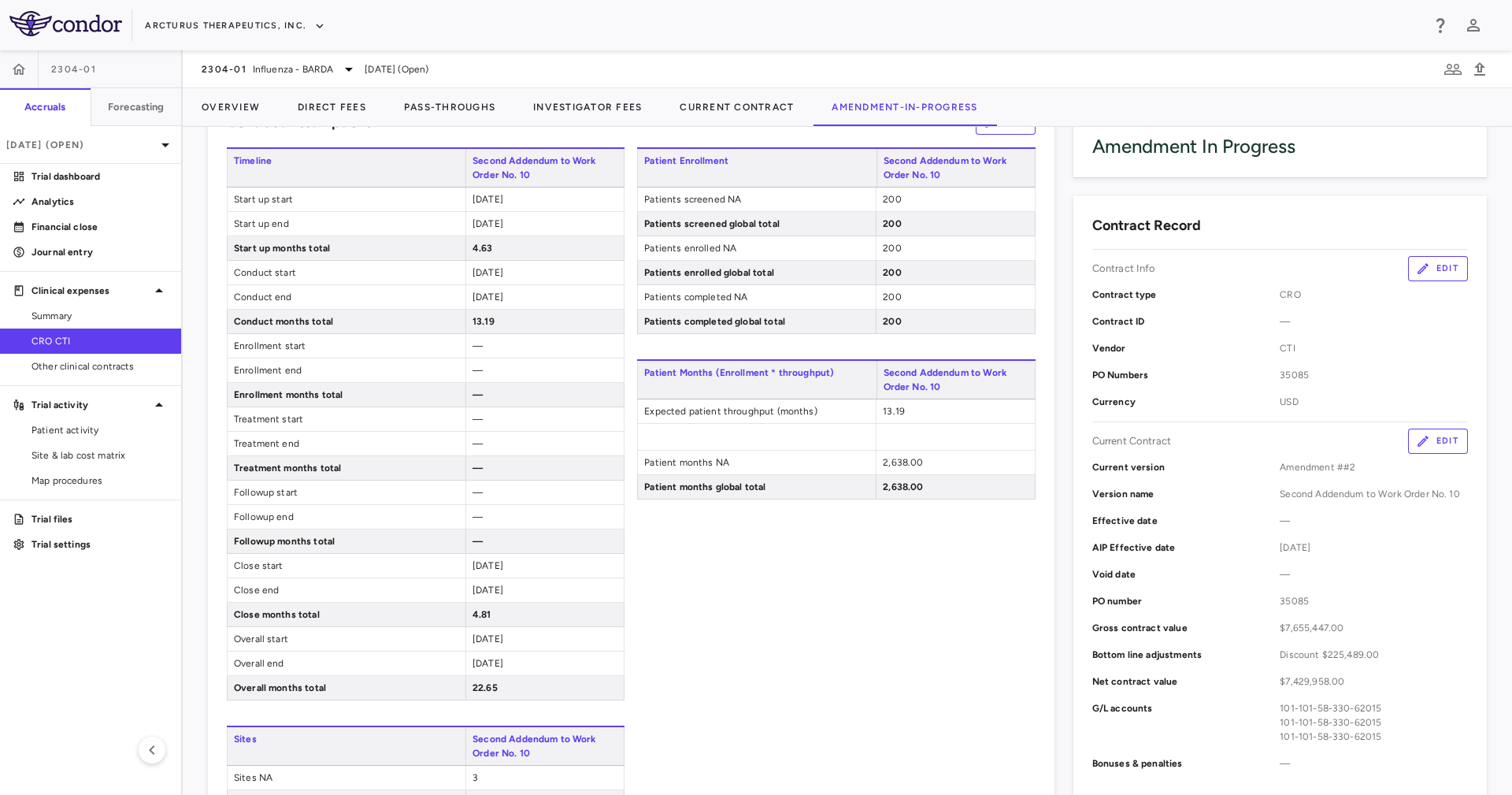
click at [489, 321] on span "13.19" at bounding box center [483, 321] width 22 height 11
click at [511, 338] on div "—" at bounding box center [544, 345] width 158 height 23
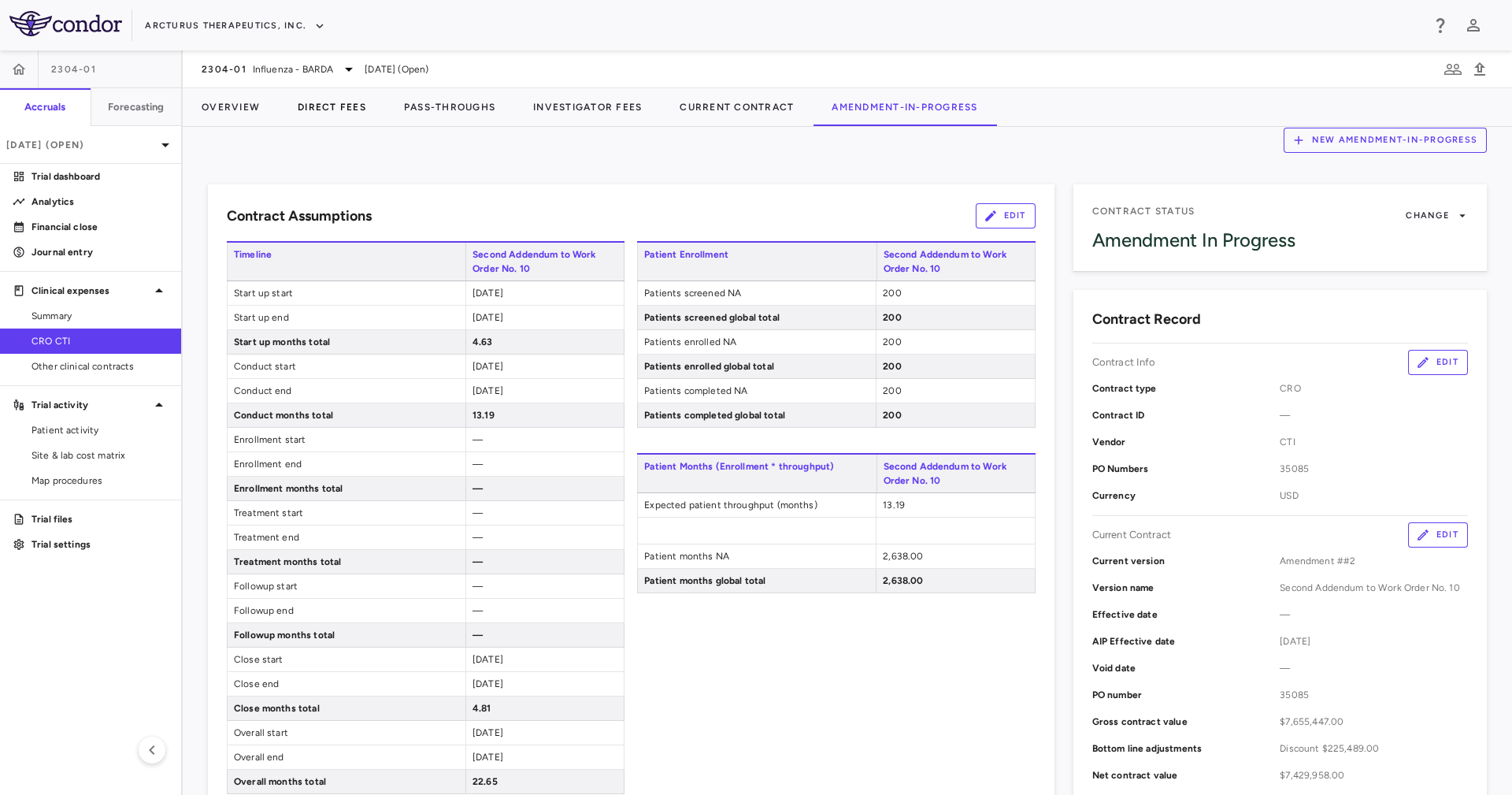
scroll to position [0, 0]
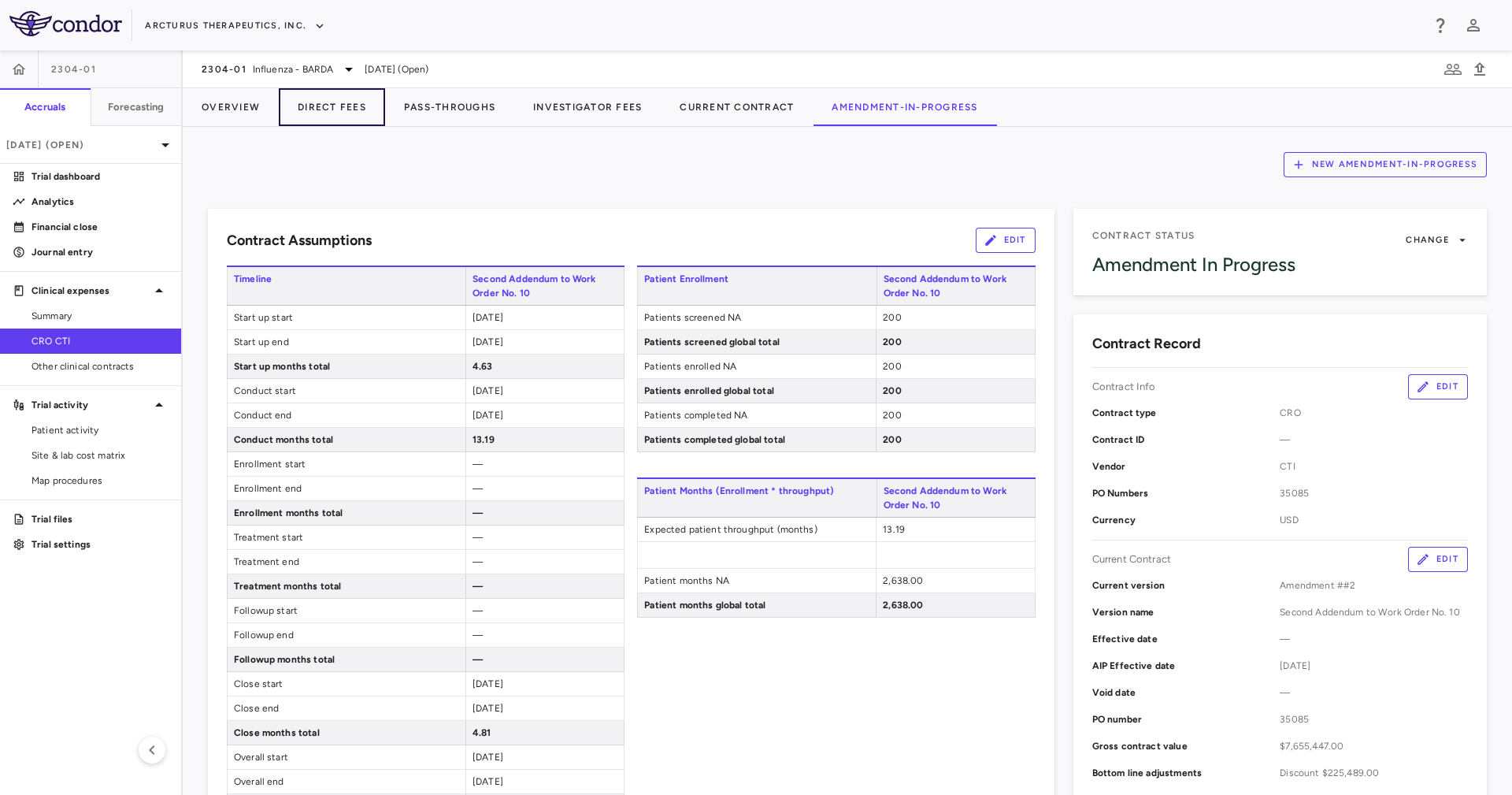
drag, startPoint x: 369, startPoint y: 104, endPoint x: 676, endPoint y: -103, distance: 370.3
click at [676, 0] on html "Skip to sidebar Skip to main content Arcturus Therapeutics, Inc. 2304-01 Accrua…" at bounding box center [756, 398] width 1512 height 795
click at [984, 238] on icon "button" at bounding box center [991, 240] width 14 height 14
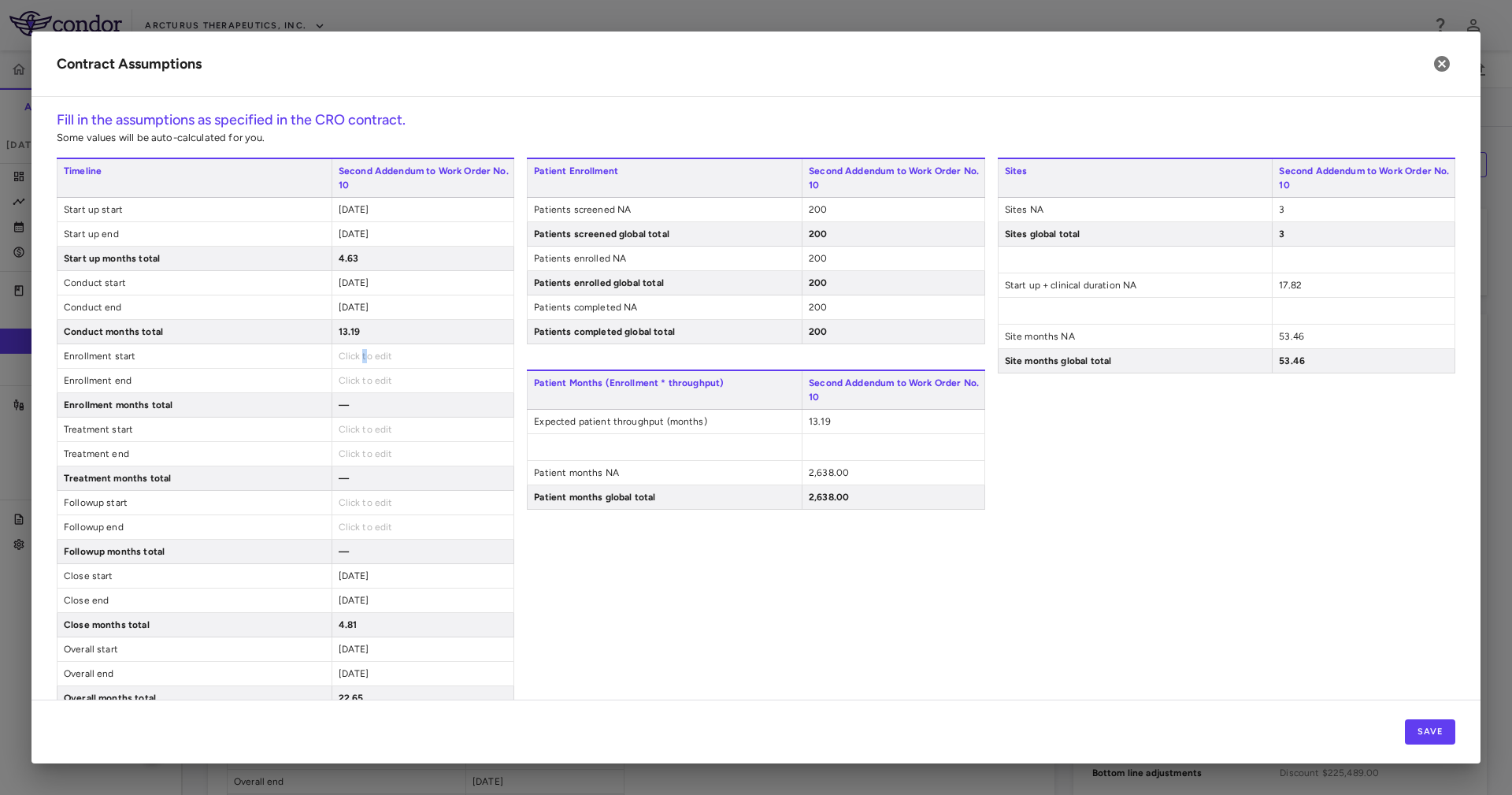
click at [354, 357] on span "Click to edit" at bounding box center [366, 356] width 55 height 11
type input "**********"
click at [381, 370] on div "Click to edit" at bounding box center [423, 380] width 183 height 23
click at [388, 357] on div "2025-03-16" at bounding box center [423, 356] width 183 height 23
click at [369, 357] on span "2025-03-16" at bounding box center [354, 356] width 31 height 11
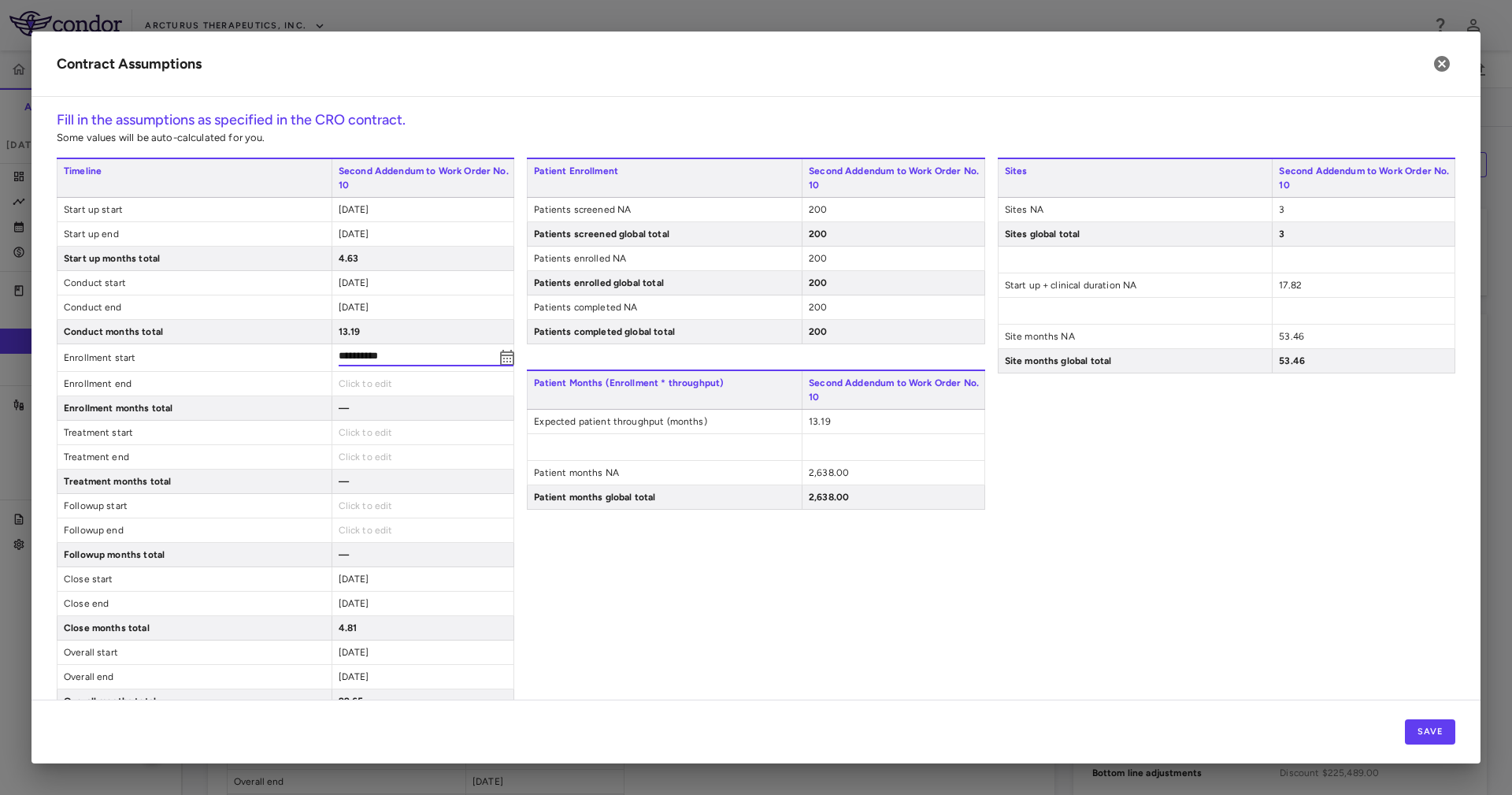
click at [384, 359] on input "**********" at bounding box center [417, 357] width 157 height 18
type input "**********"
click at [360, 373] on div "Click to edit" at bounding box center [423, 380] width 183 height 23
click at [353, 381] on span "Click to edit" at bounding box center [366, 381] width 55 height 11
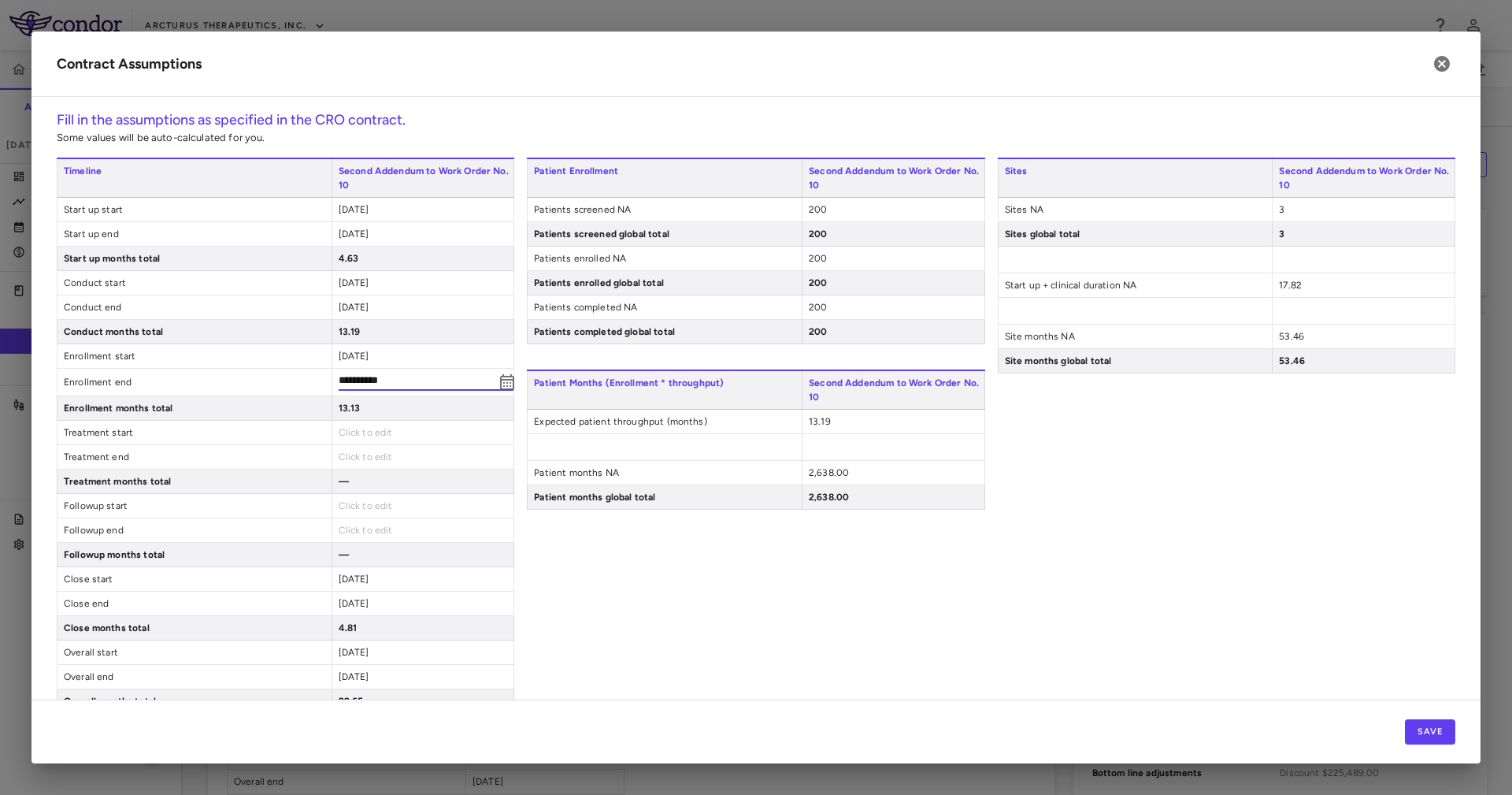
type input "**********"
click at [1406, 721] on button "Save" at bounding box center [1430, 731] width 51 height 25
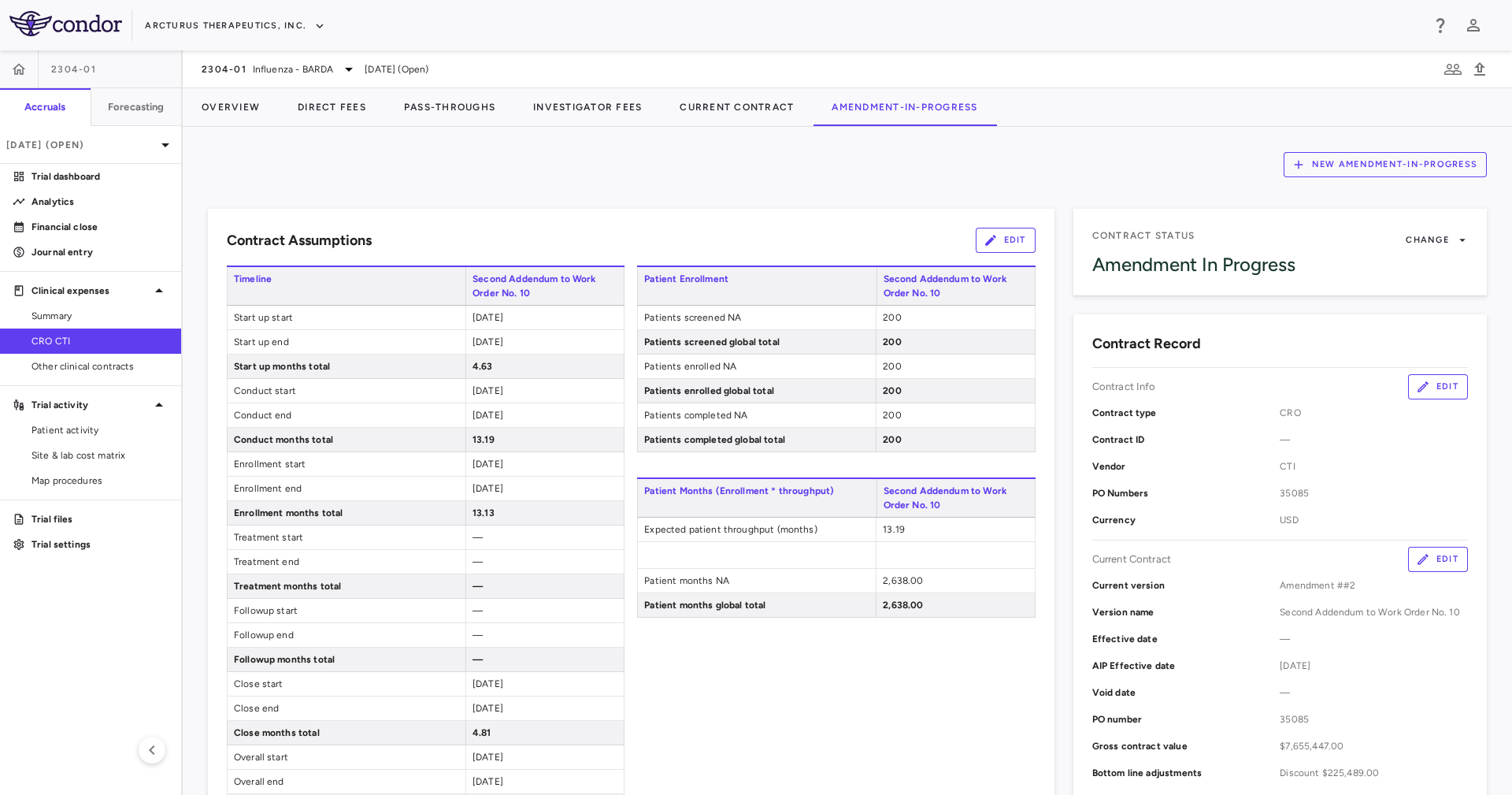
click at [890, 679] on div "Patient Enrollment Second Addendum to Work Order No. 10 Patients screened NA 20…" at bounding box center [835, 662] width 397 height 794
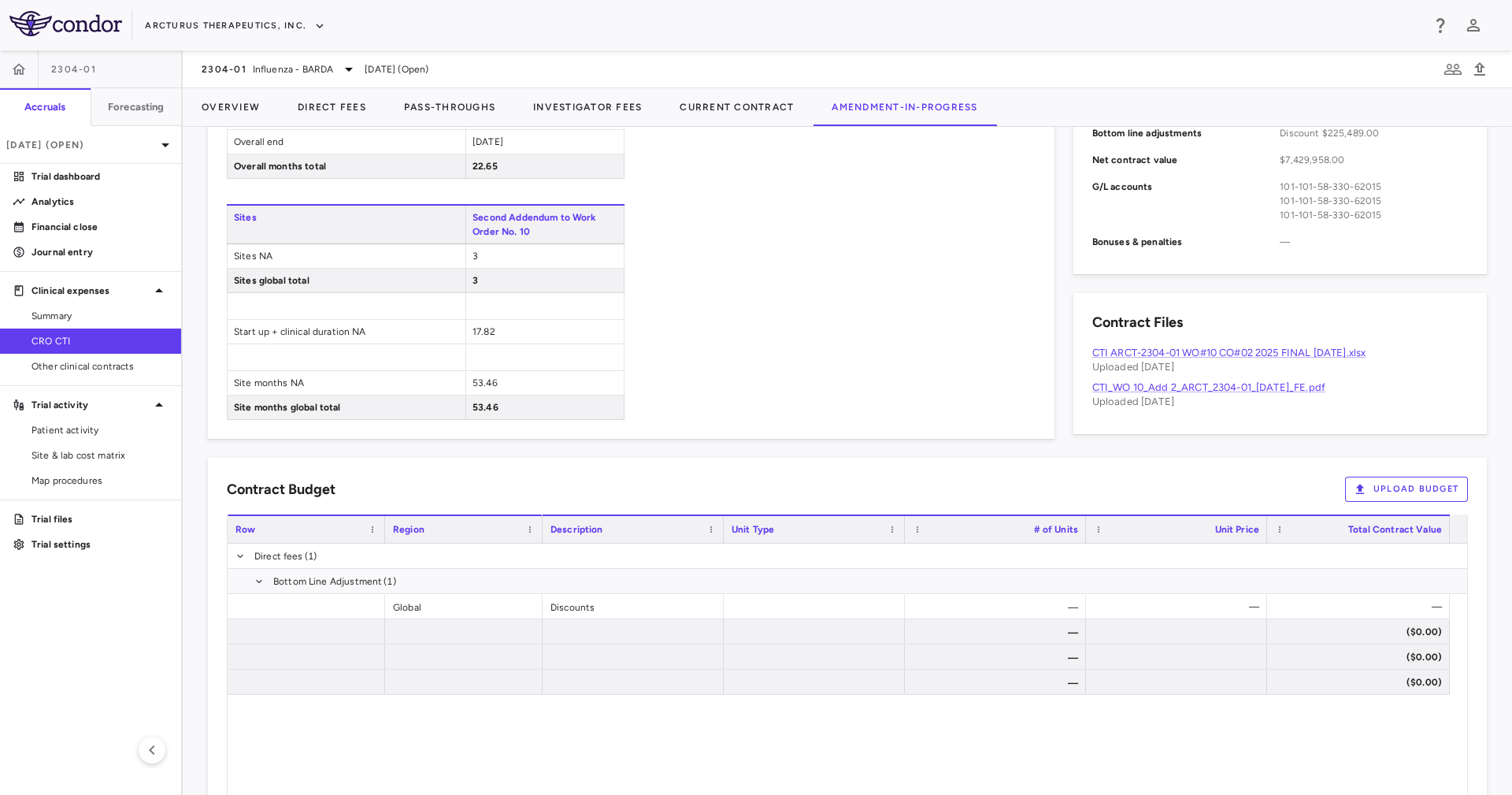
scroll to position [472, 0]
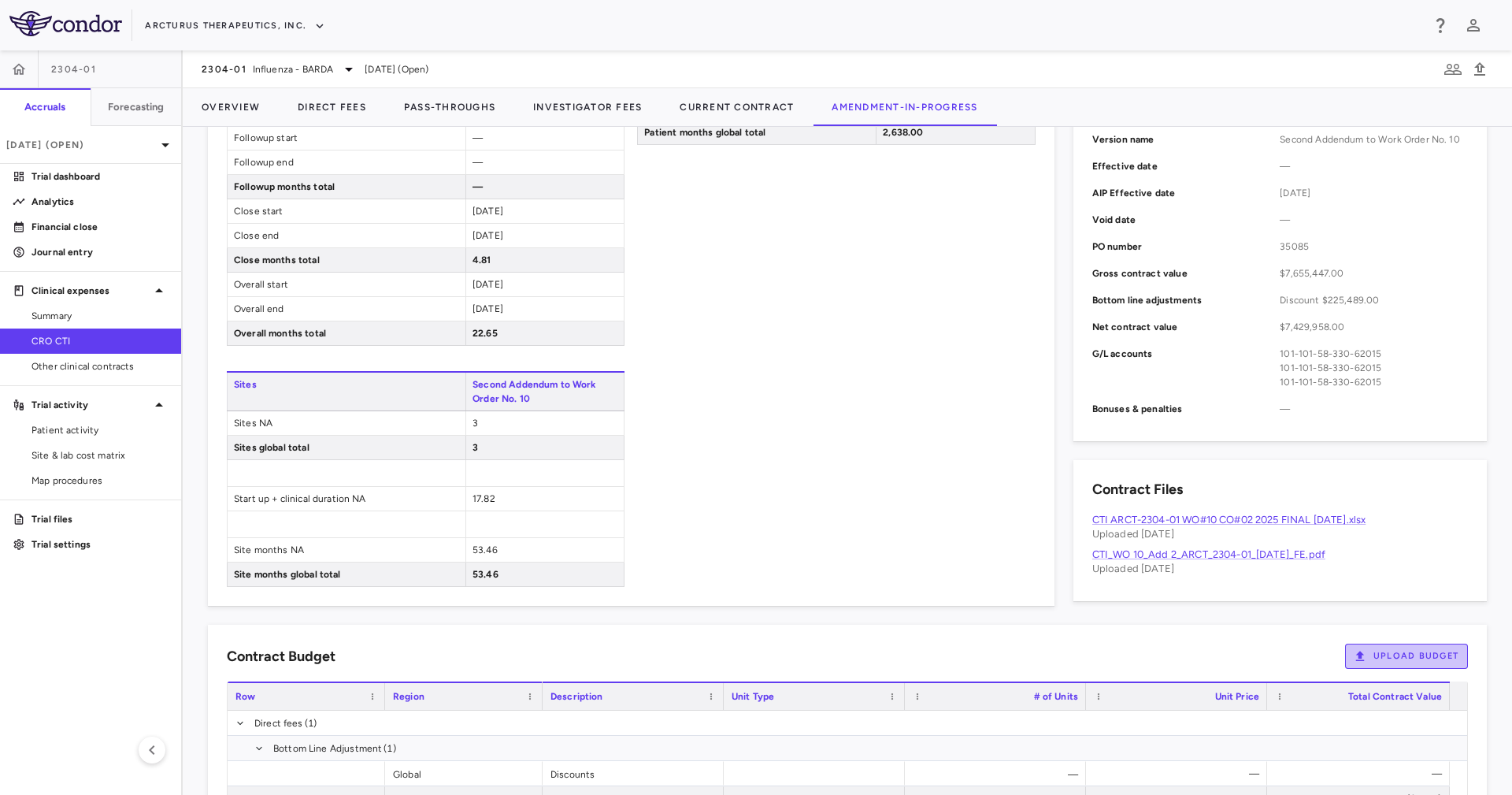
click at [1364, 667] on button "Upload Budget" at bounding box center [1406, 655] width 123 height 25
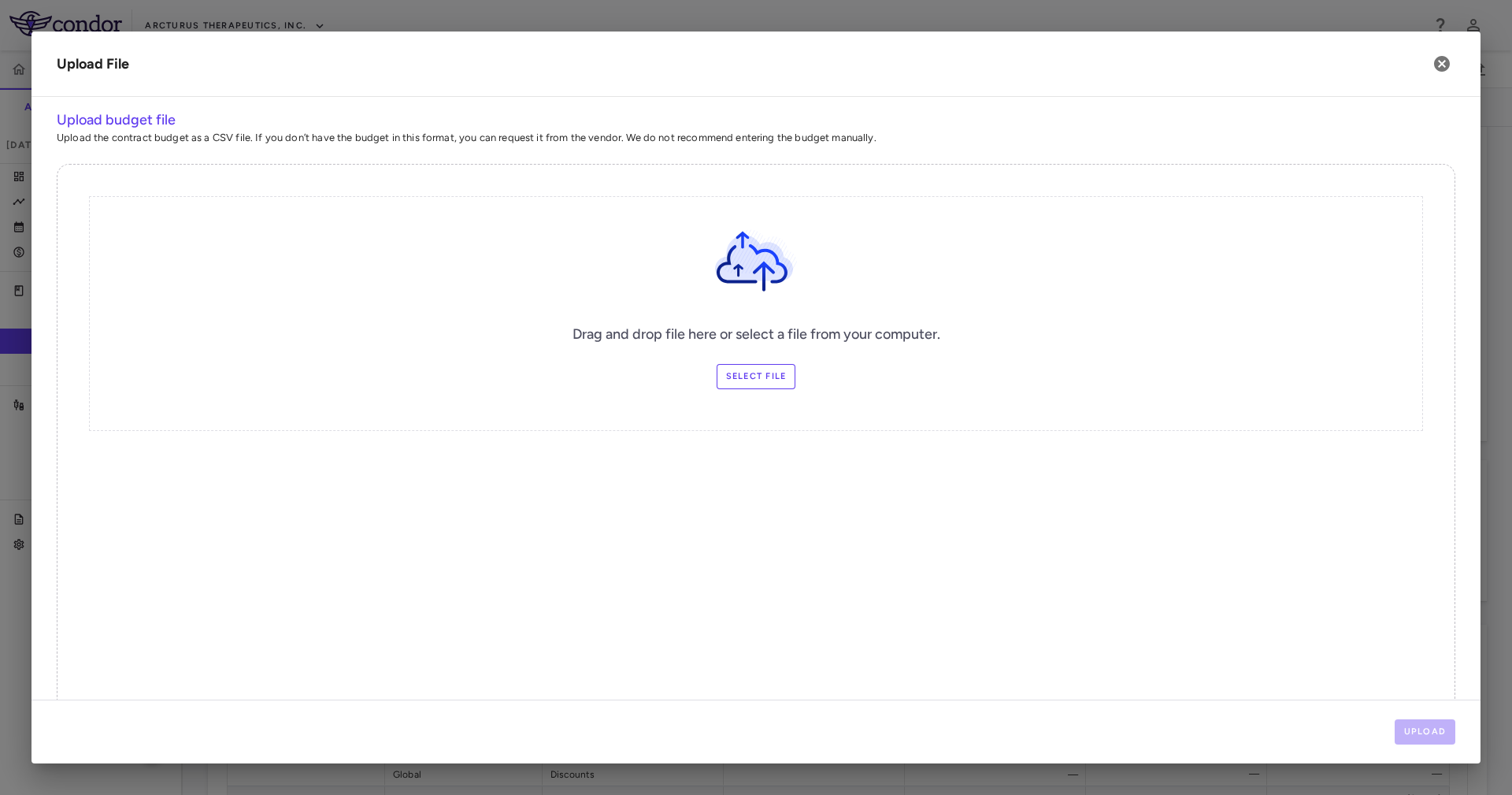
click at [741, 395] on div "Drag and drop file here or select a file from your computer. Select file" at bounding box center [756, 313] width 1334 height 234
click at [747, 372] on label "Select file" at bounding box center [756, 376] width 79 height 25
click at [0, 0] on input "Select file" at bounding box center [0, 0] width 0 height 0
click at [1416, 724] on button "Upload" at bounding box center [1425, 731] width 61 height 25
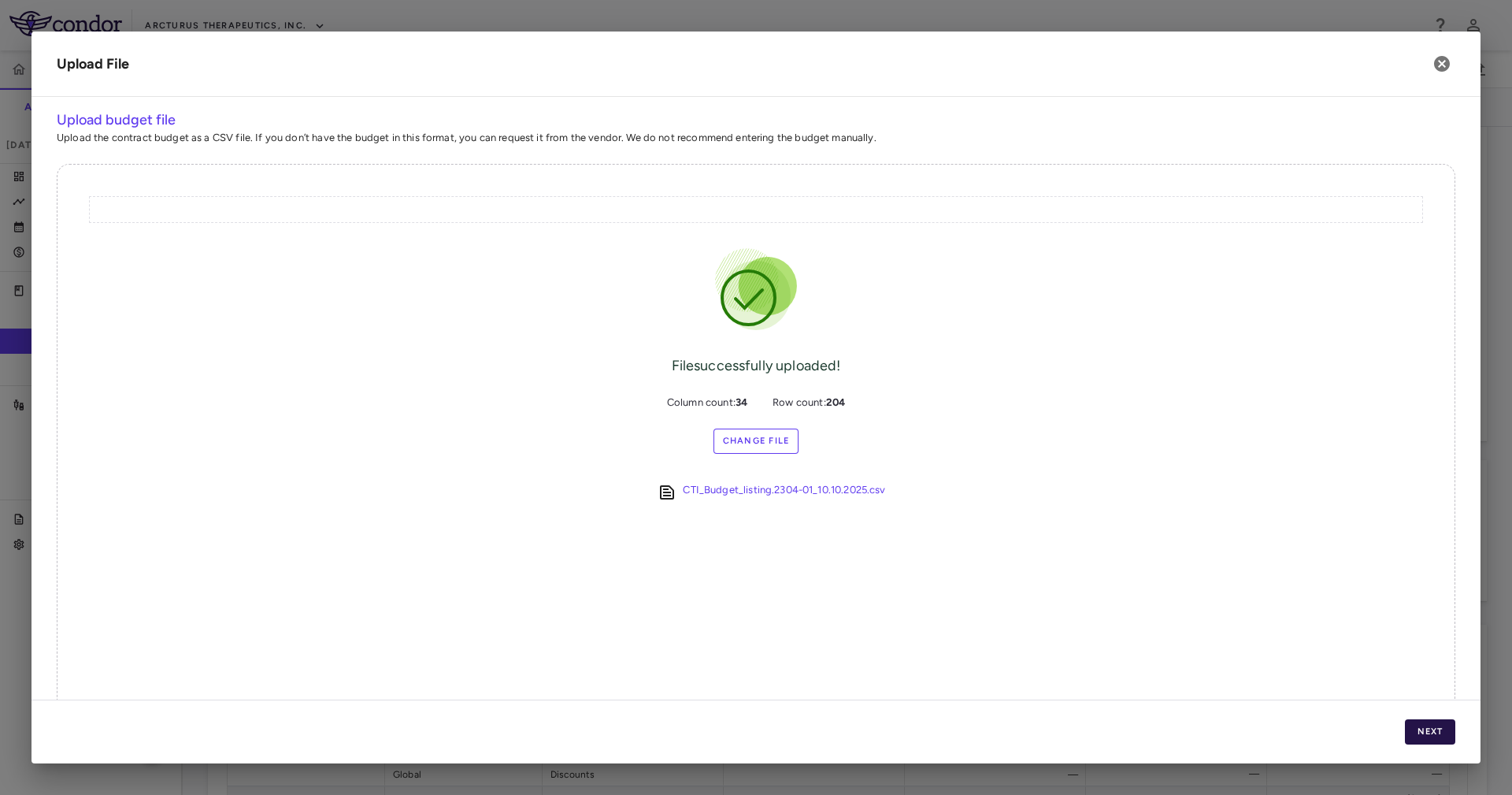
click at [1429, 735] on button "Next" at bounding box center [1430, 731] width 51 height 25
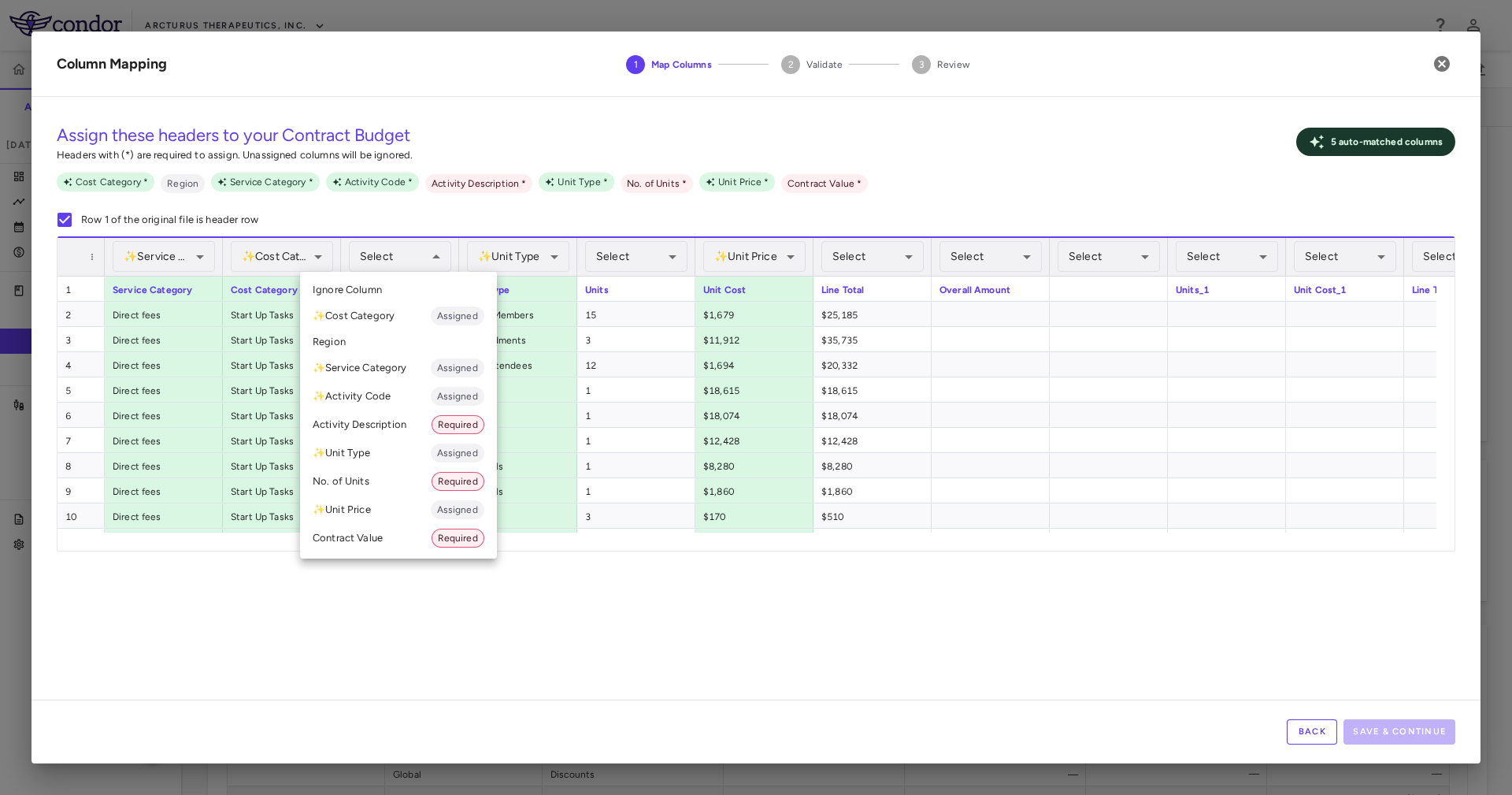
click at [618, 579] on div at bounding box center [756, 398] width 1512 height 795
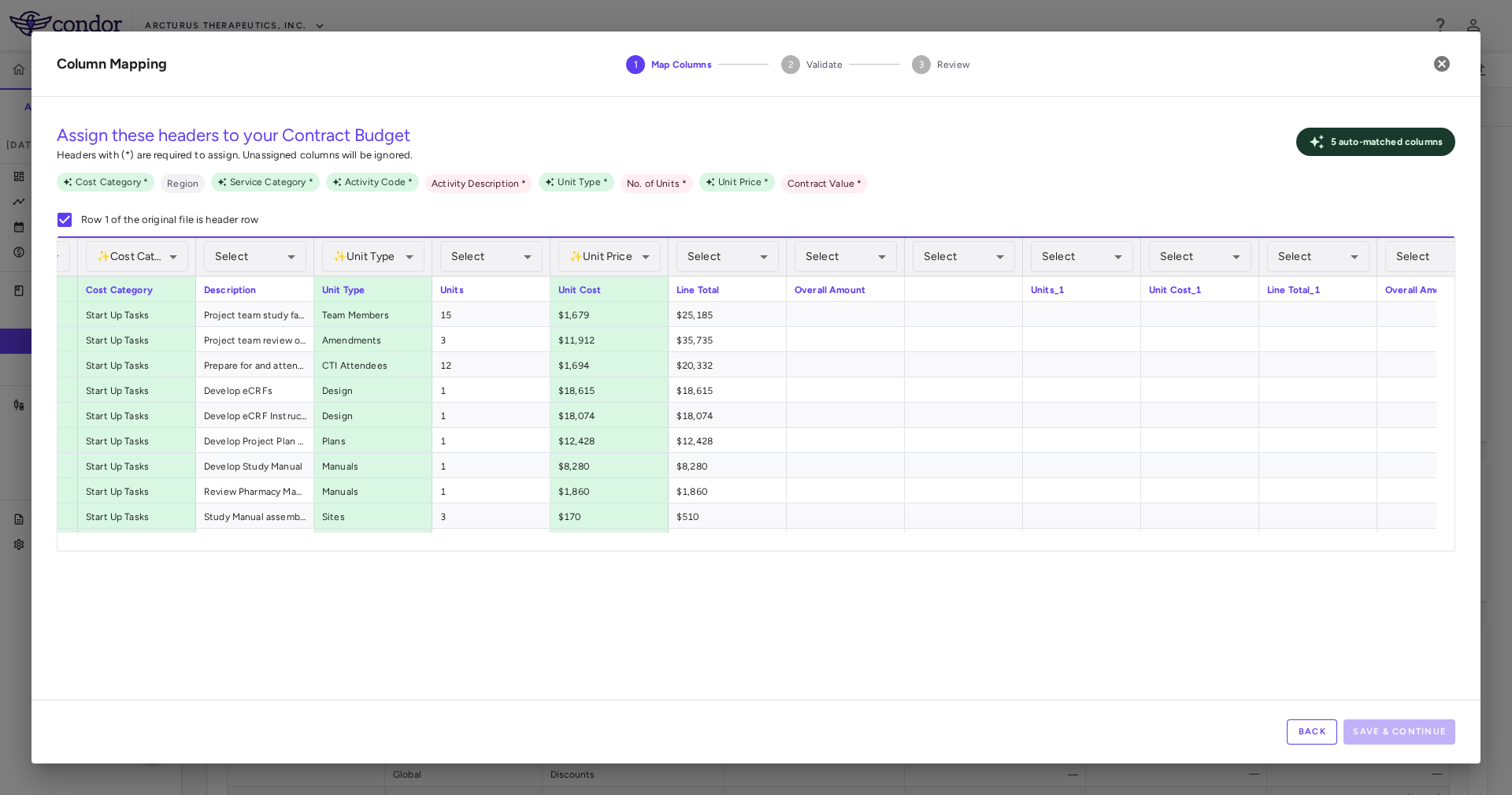
scroll to position [0, 0]
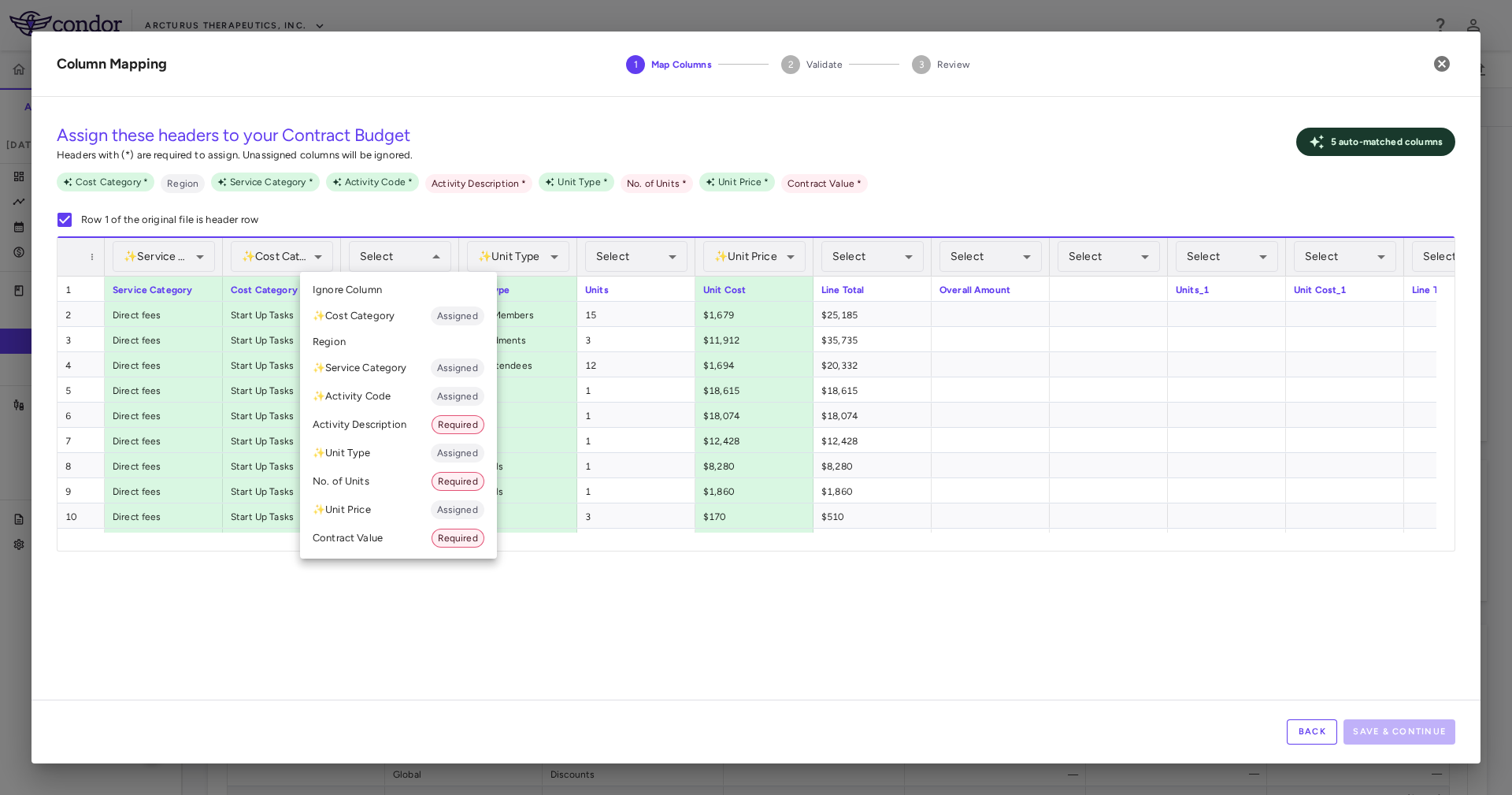
click at [381, 422] on li "Activity Description Required" at bounding box center [398, 424] width 197 height 28
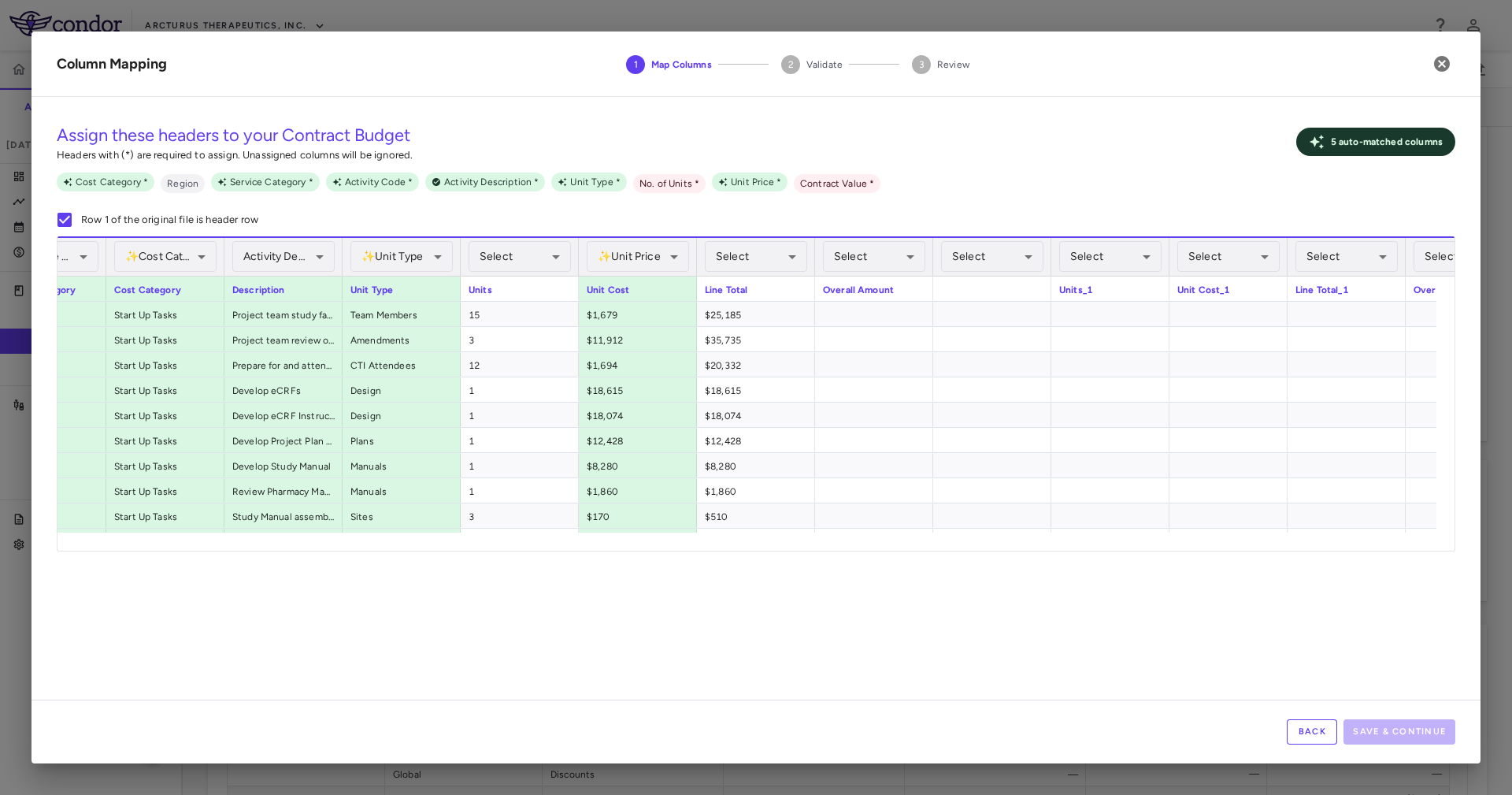
scroll to position [0, 406]
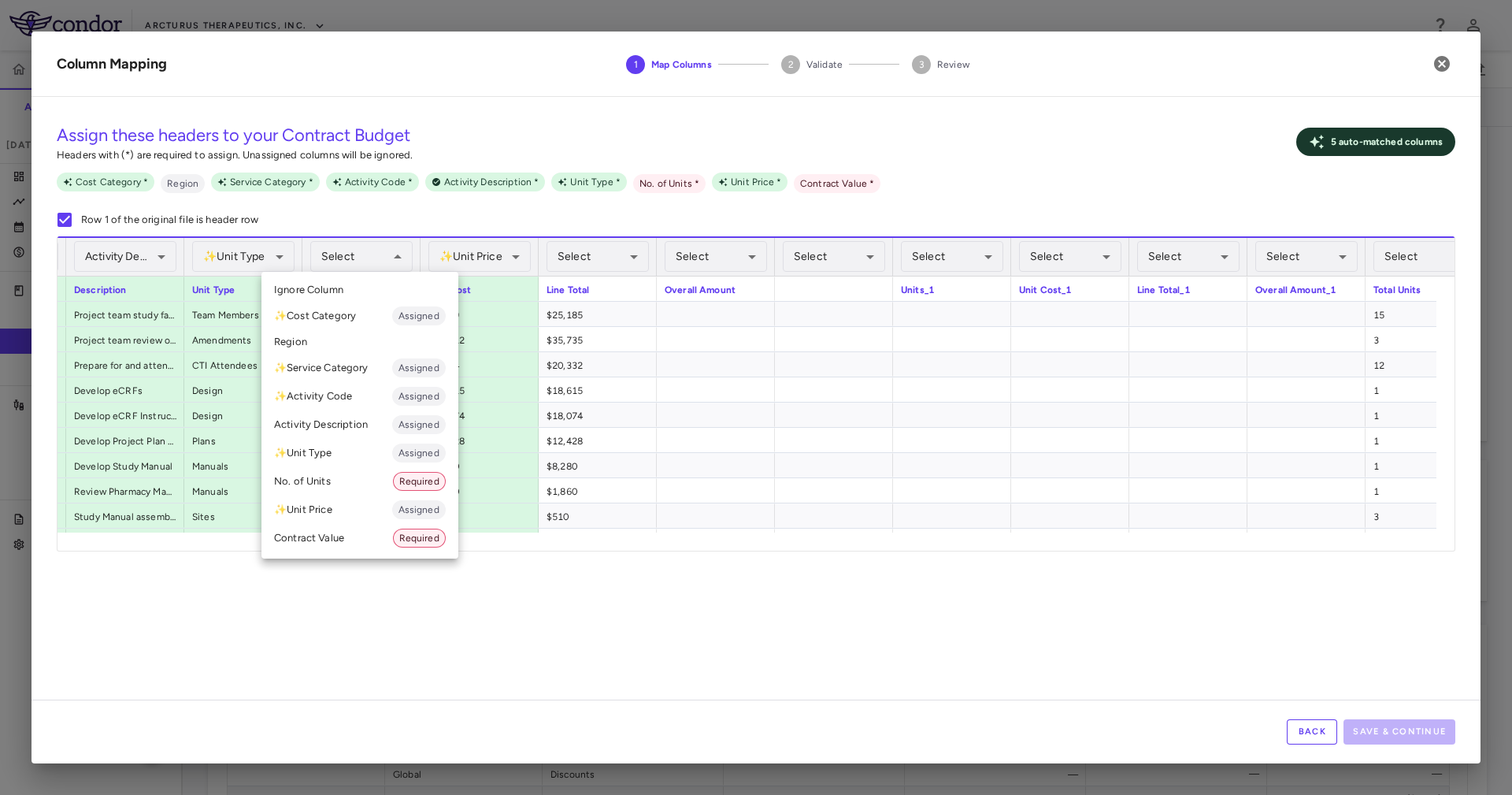
click at [361, 479] on li "No. of Units Required" at bounding box center [360, 481] width 197 height 28
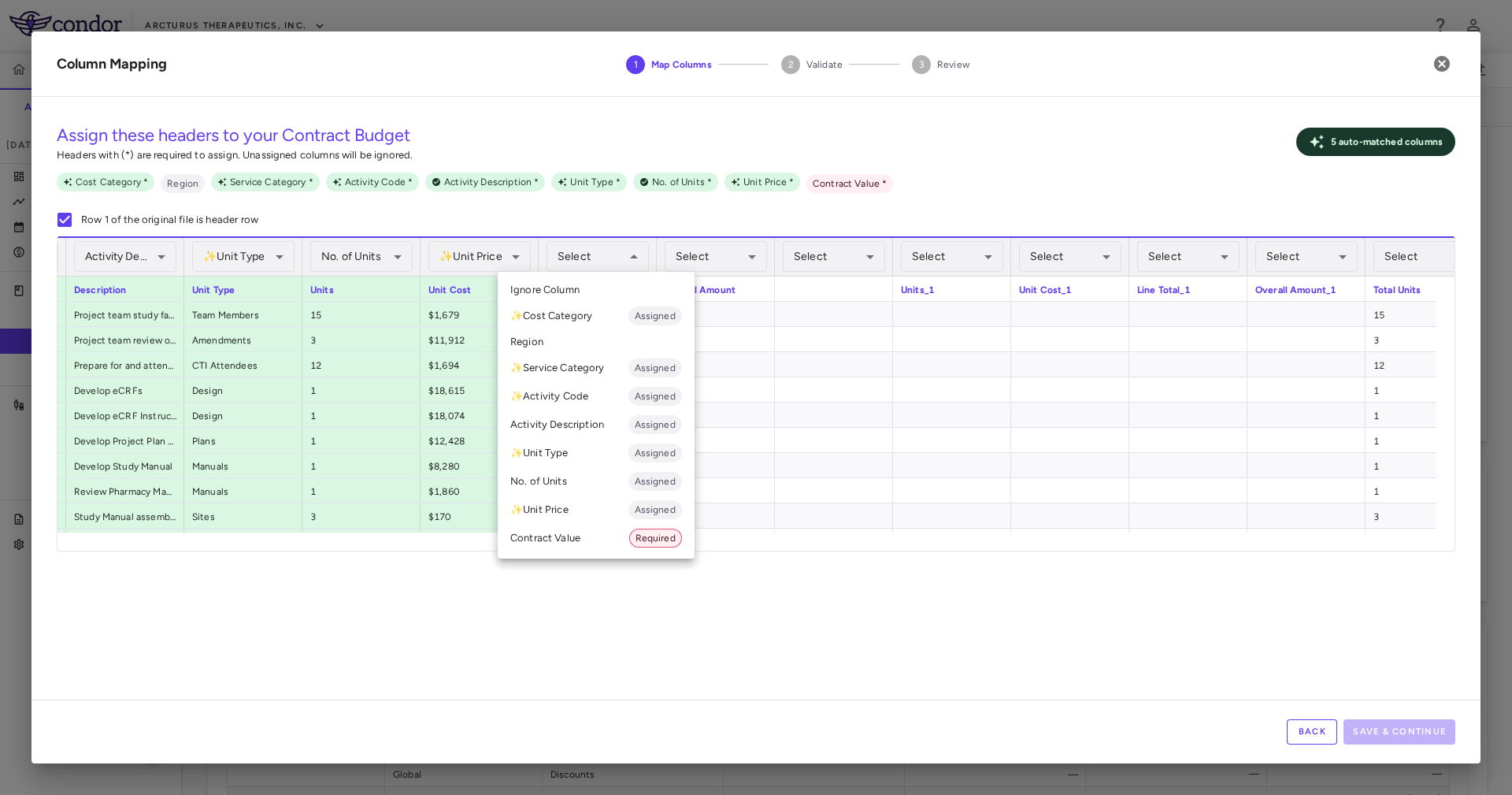
click at [801, 569] on div at bounding box center [756, 398] width 1512 height 795
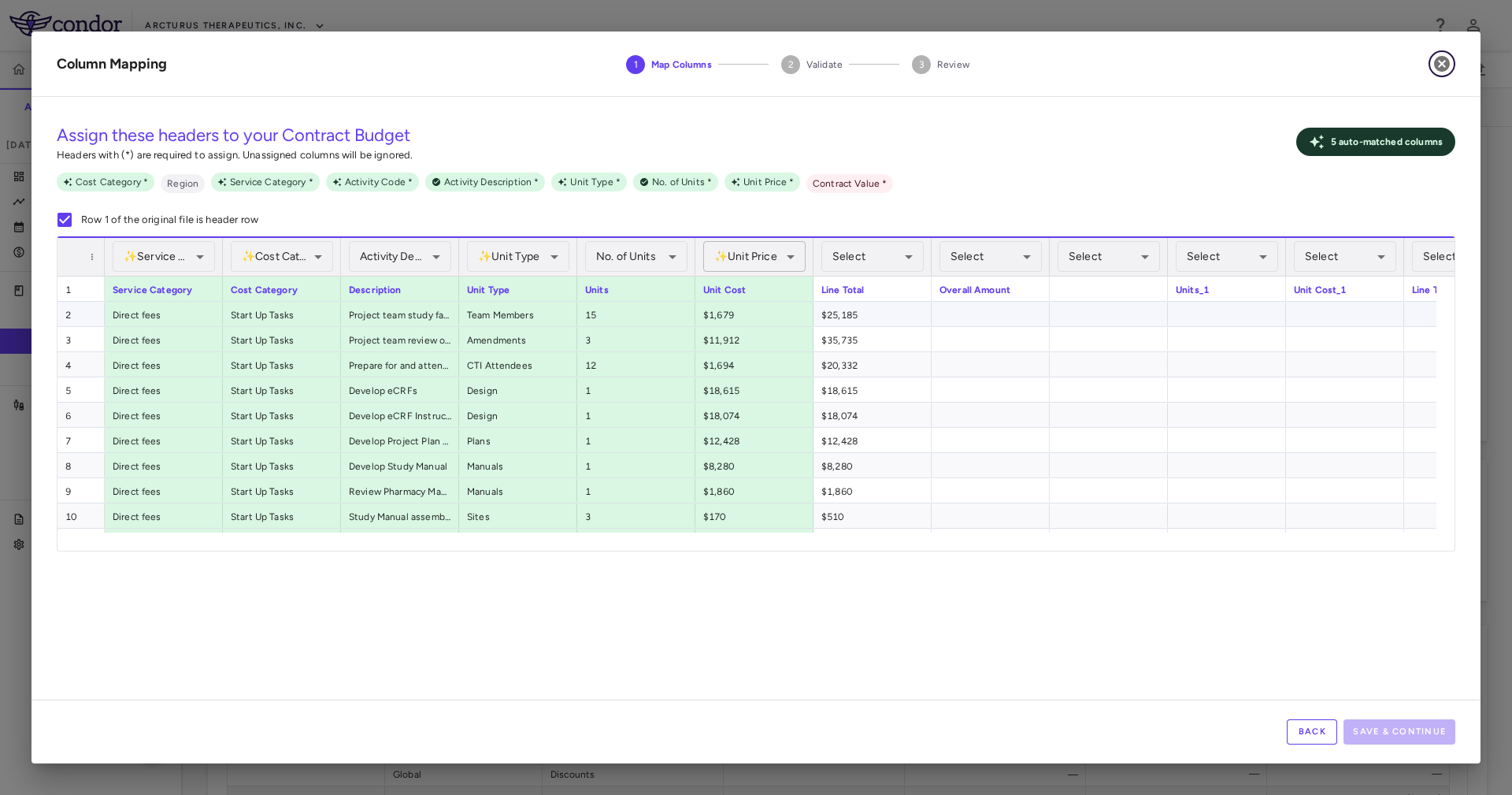
drag, startPoint x: 1439, startPoint y: 59, endPoint x: 785, endPoint y: 248, distance: 680.8
click at [886, 331] on div "**********" at bounding box center [756, 397] width 1449 height 732
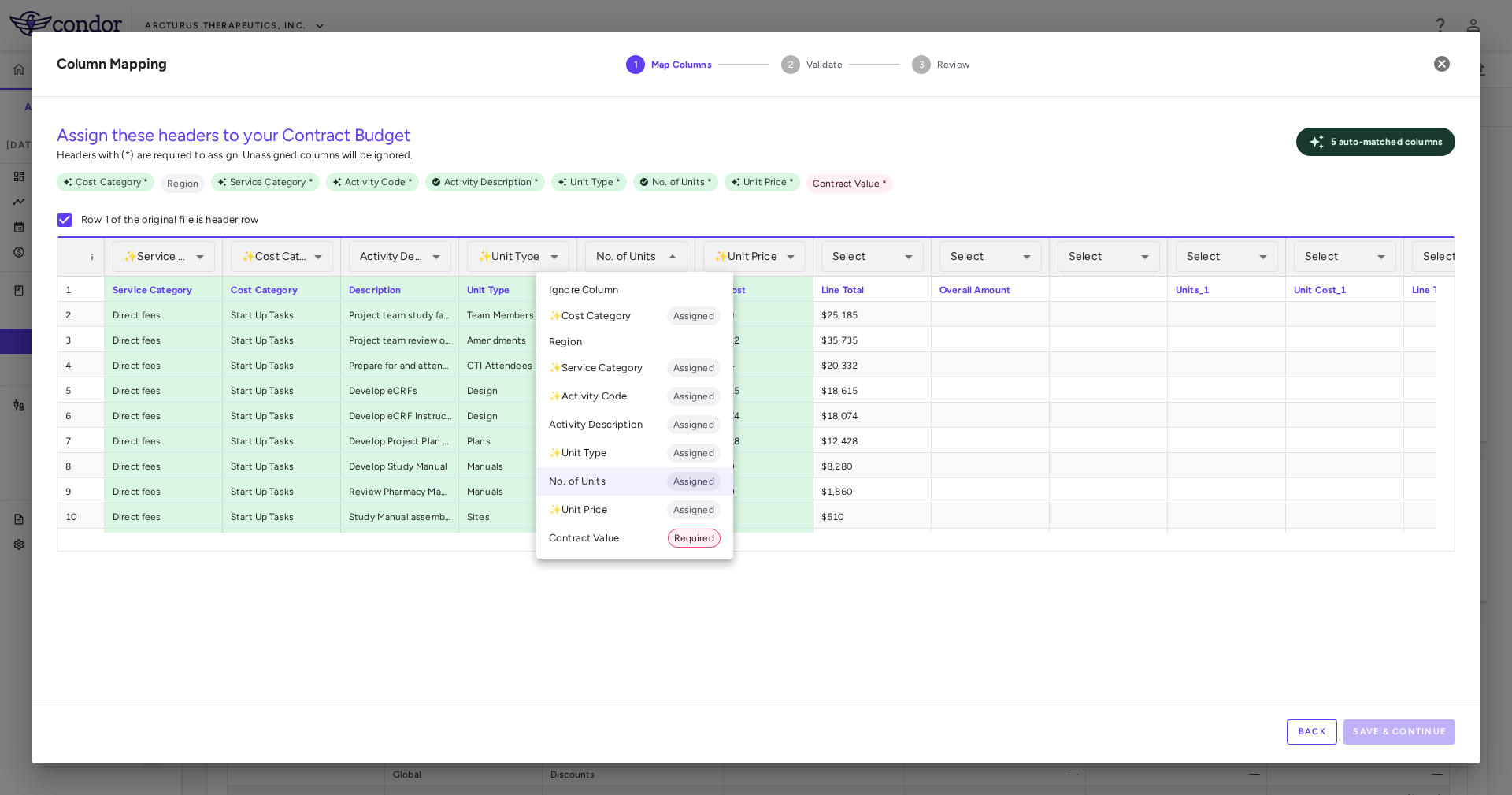
click at [605, 289] on span "Ignore Column" at bounding box center [584, 290] width 69 height 14
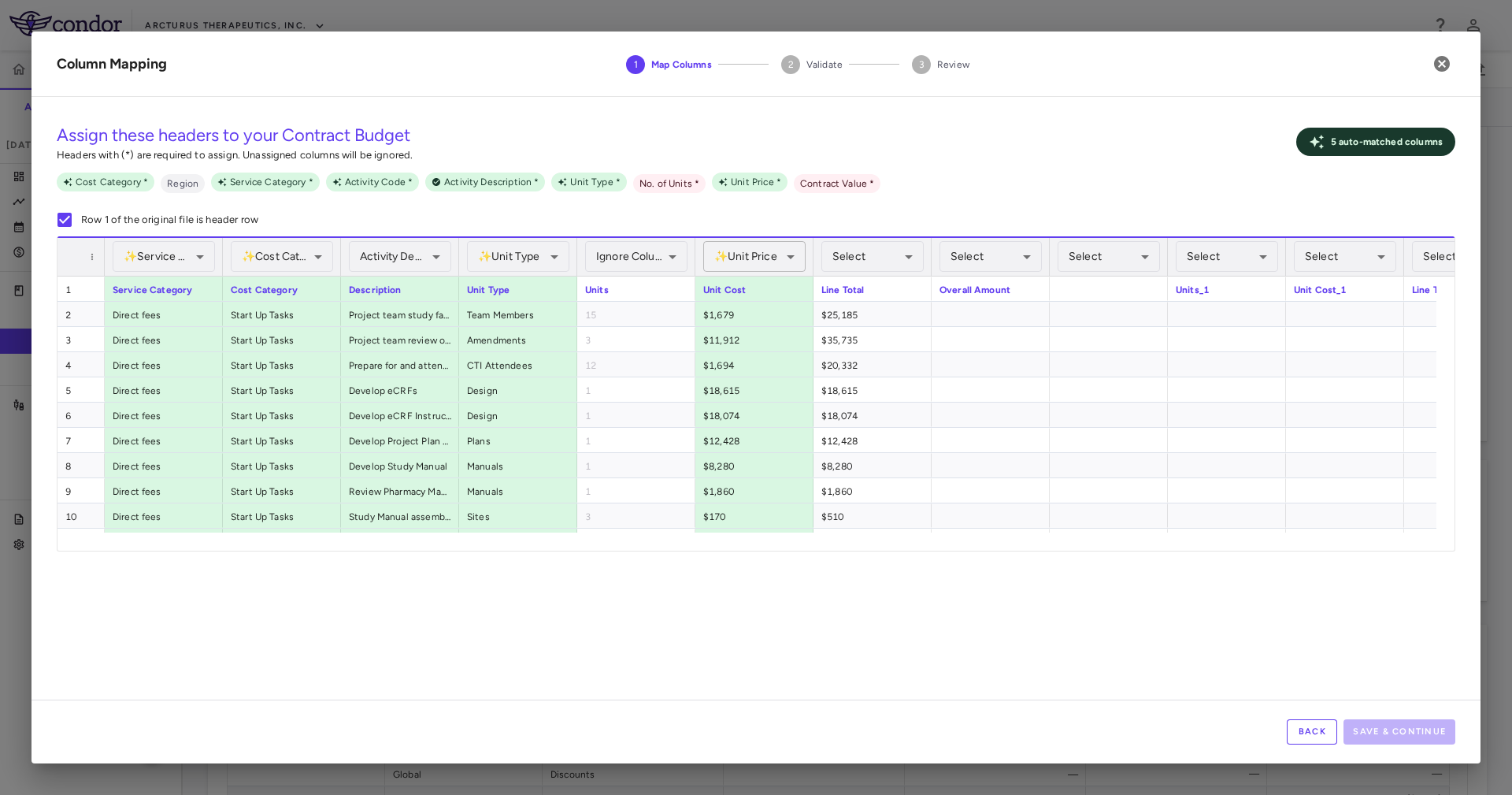
click at [763, 262] on div "✨ Unit Price Assigned" at bounding box center [754, 256] width 102 height 31
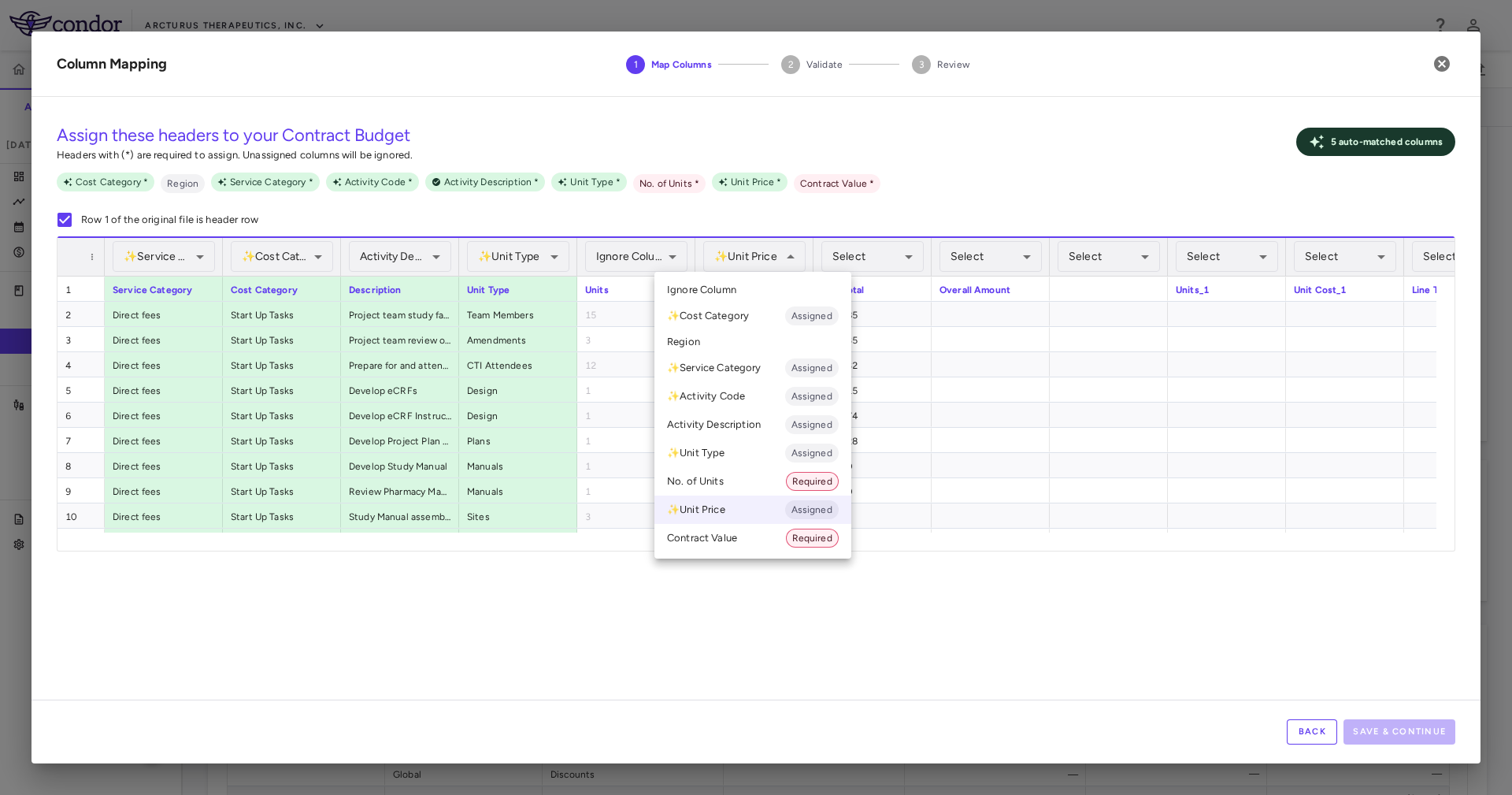
click at [763, 280] on li "Ignore Column" at bounding box center [752, 289] width 197 height 23
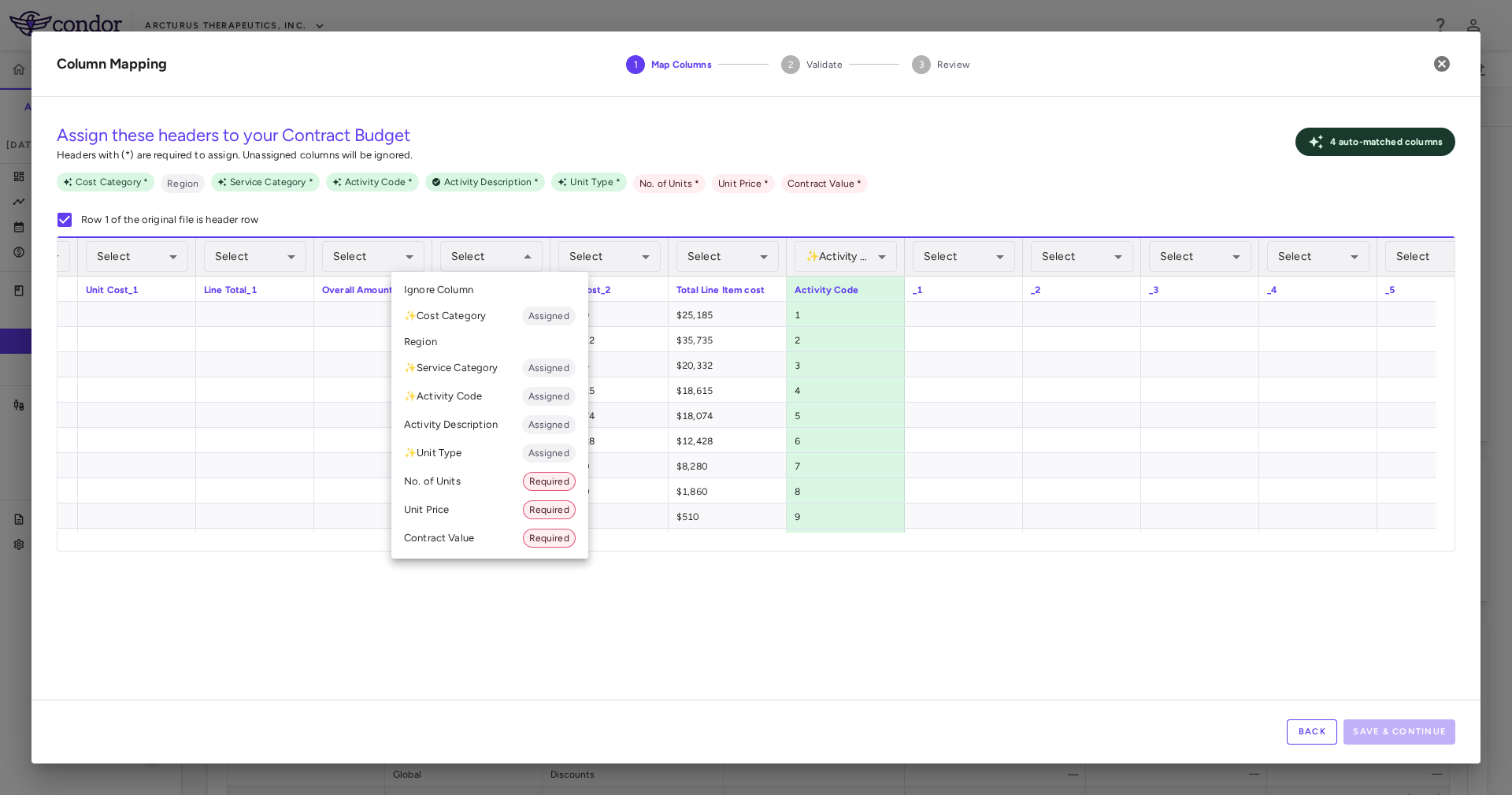
drag, startPoint x: 492, startPoint y: 488, endPoint x: 500, endPoint y: 479, distance: 12.0
click at [493, 487] on li "No. of Units Required" at bounding box center [489, 481] width 197 height 28
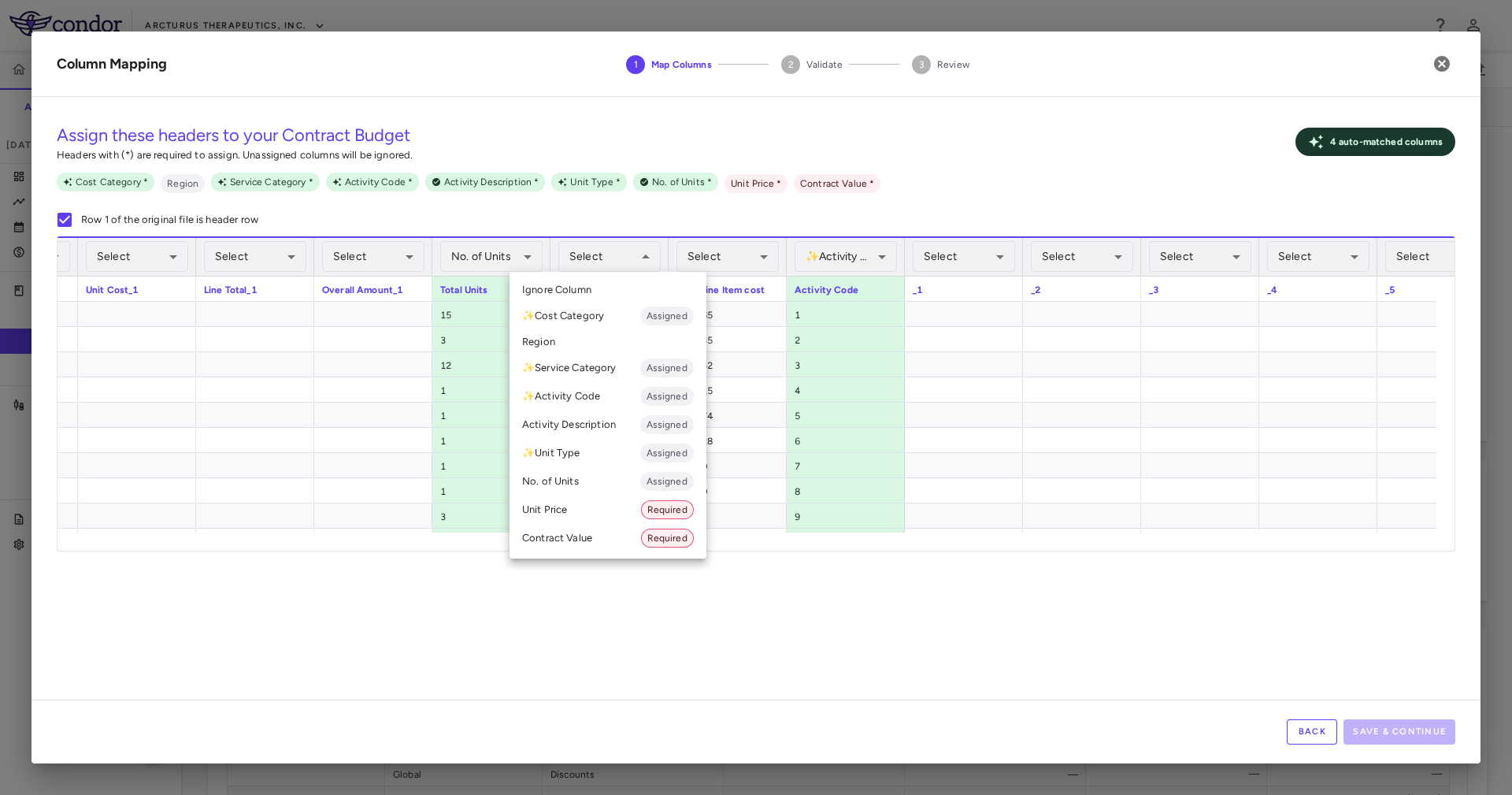
click at [591, 499] on li "Unit Price Required" at bounding box center [608, 509] width 197 height 28
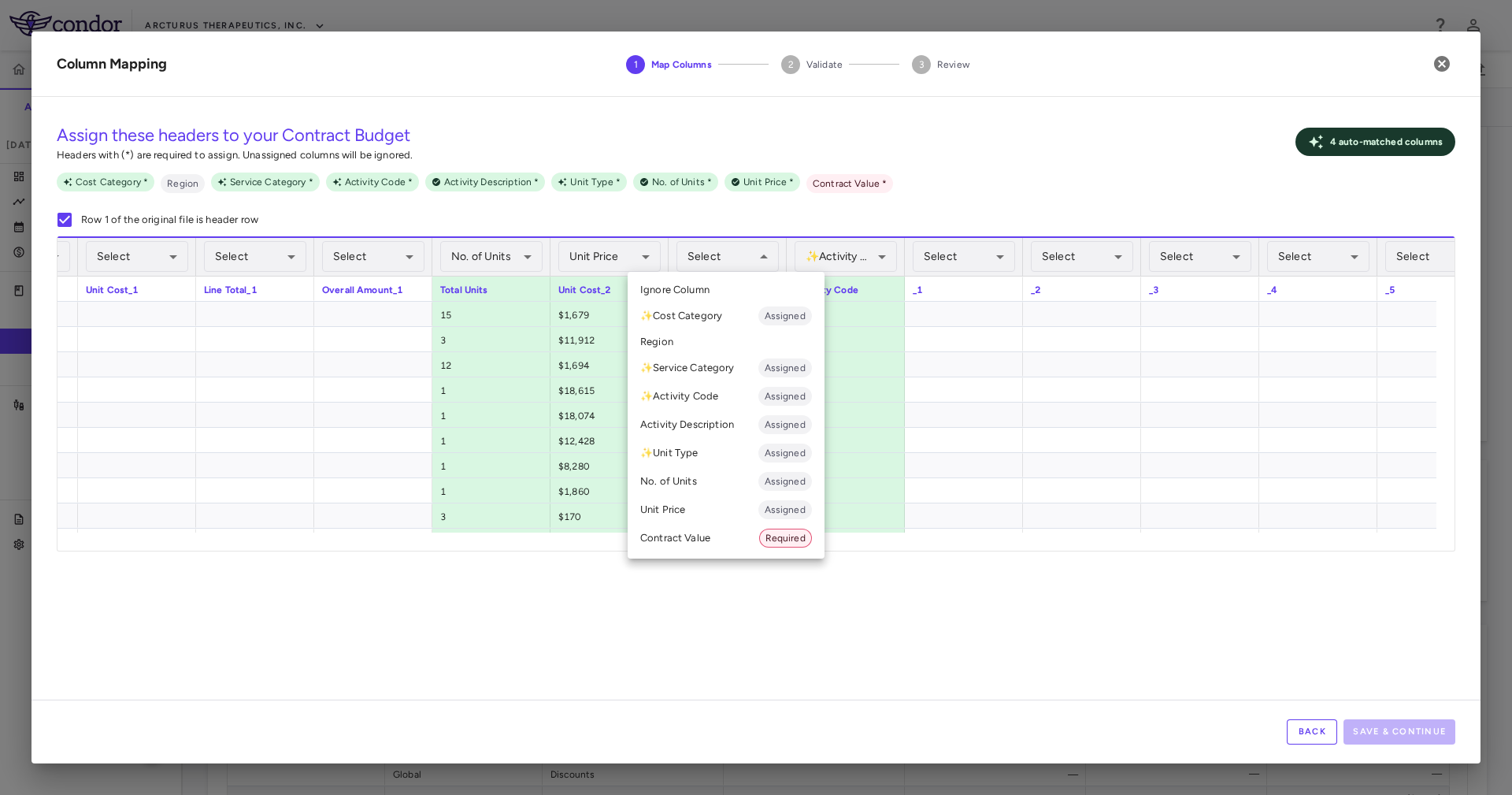
click at [710, 536] on li "Contract Value Required" at bounding box center [726, 537] width 197 height 28
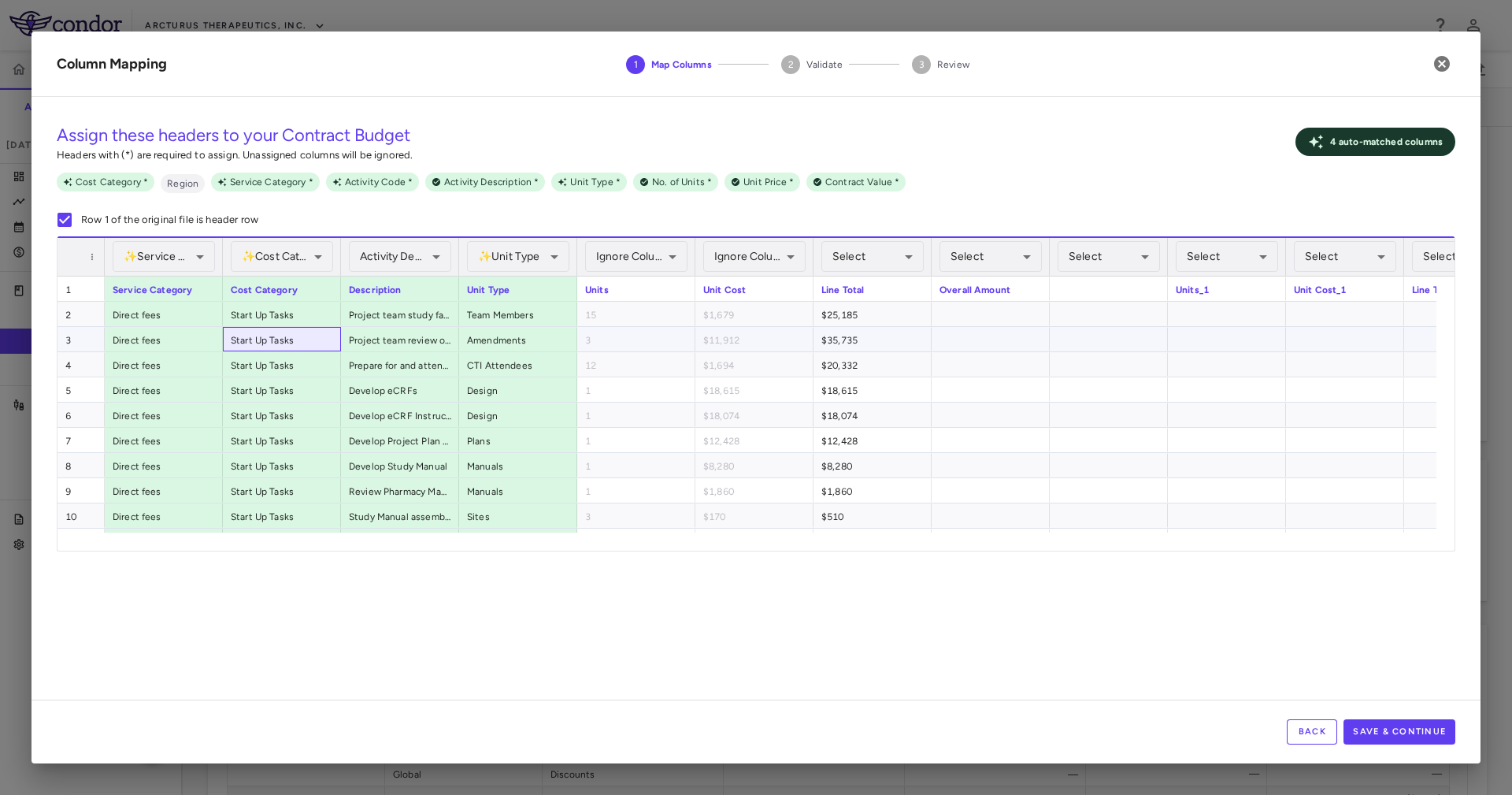
click at [267, 341] on div "Start Up Tasks" at bounding box center [282, 339] width 118 height 24
click at [383, 354] on div "Prepare for and attend remote kickoff meeting" at bounding box center [400, 364] width 118 height 24
click at [479, 361] on div "CTI Attendees" at bounding box center [518, 364] width 118 height 24
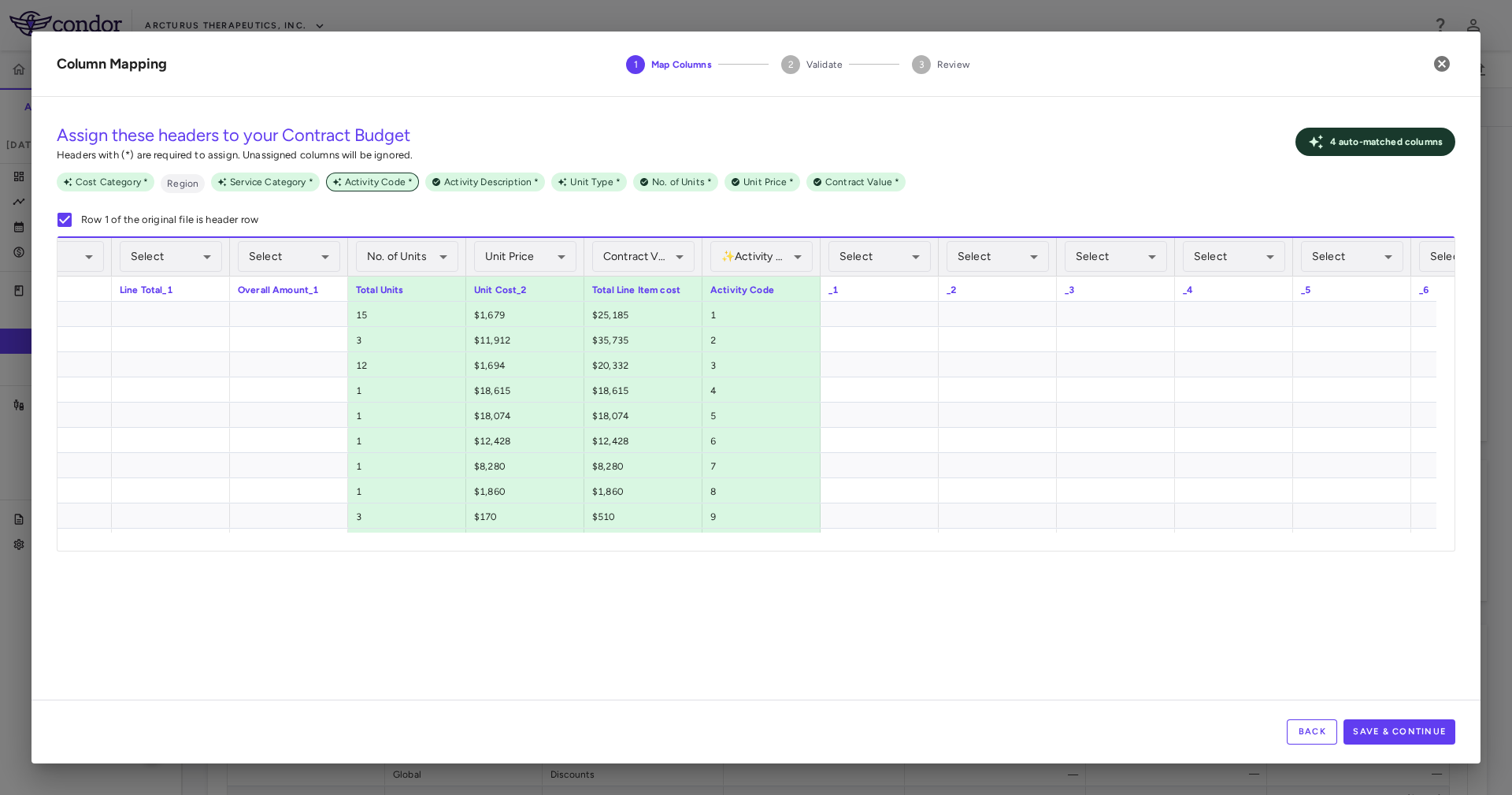
click at [367, 187] on span "Activity Code *" at bounding box center [379, 182] width 80 height 14
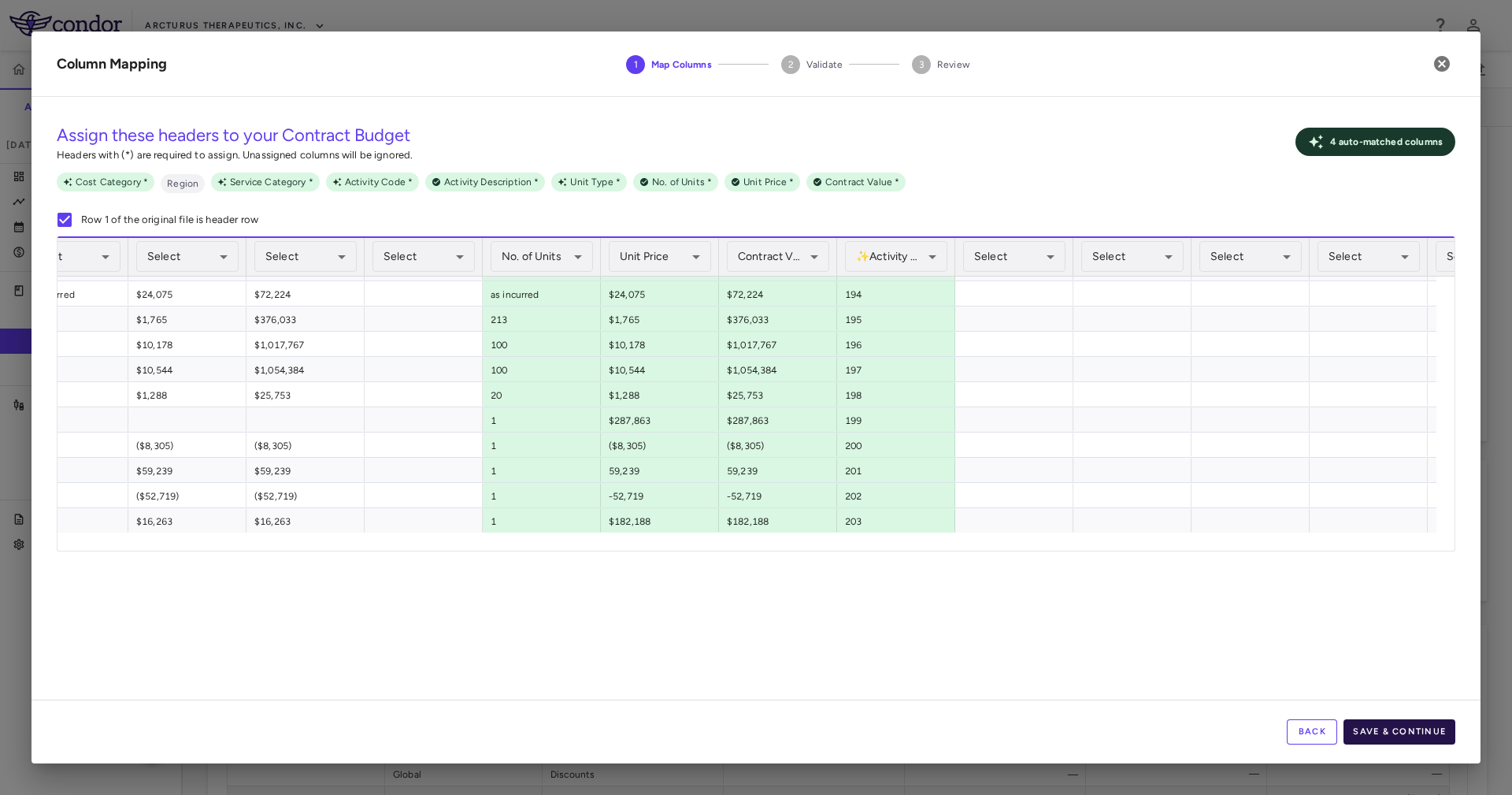
click at [1367, 720] on button "Save & Continue" at bounding box center [1399, 731] width 112 height 25
click at [1391, 726] on button "Save & Continue" at bounding box center [1399, 731] width 112 height 25
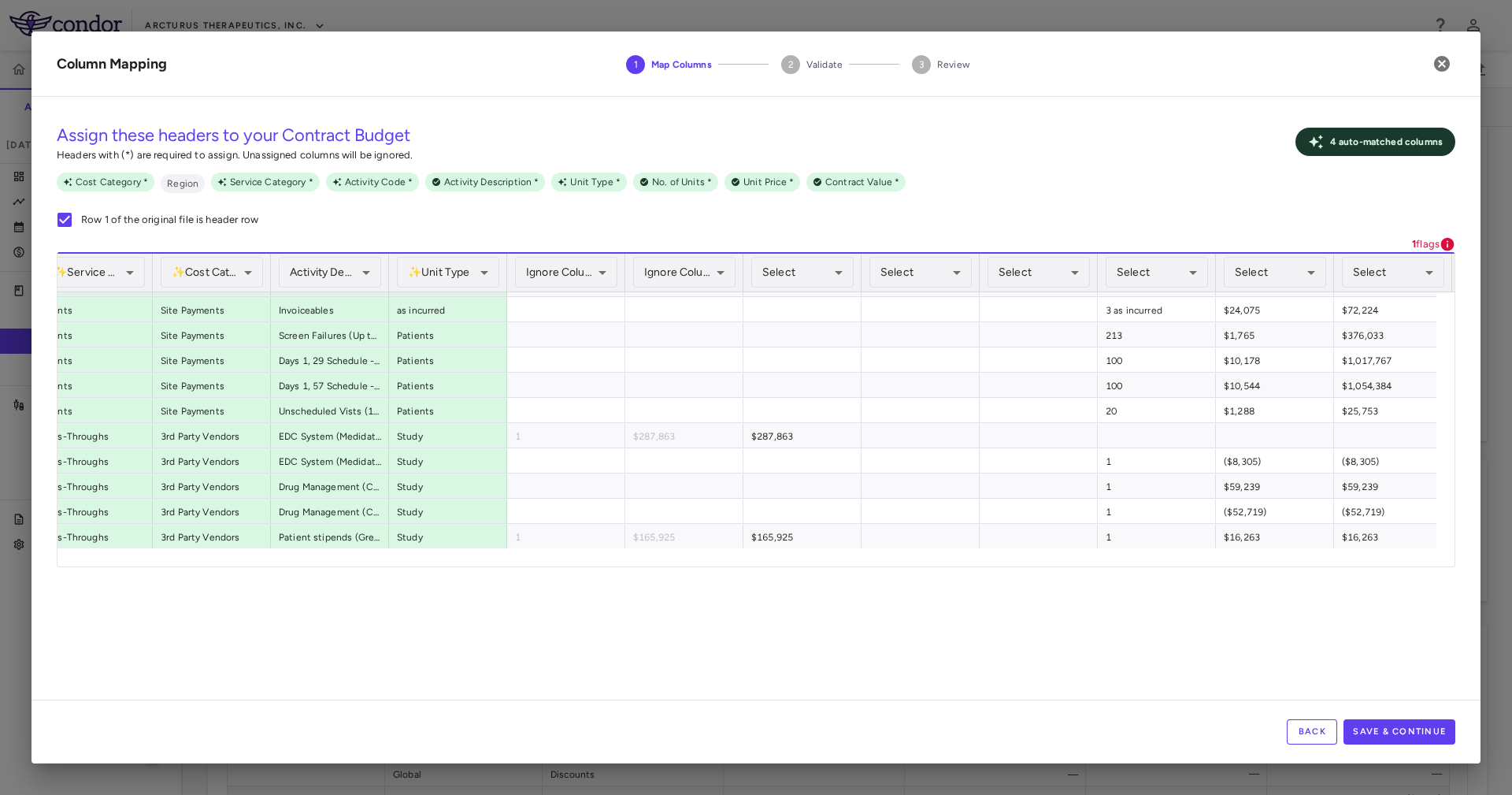
click at [1310, 727] on button "Back" at bounding box center [1312, 731] width 51 height 25
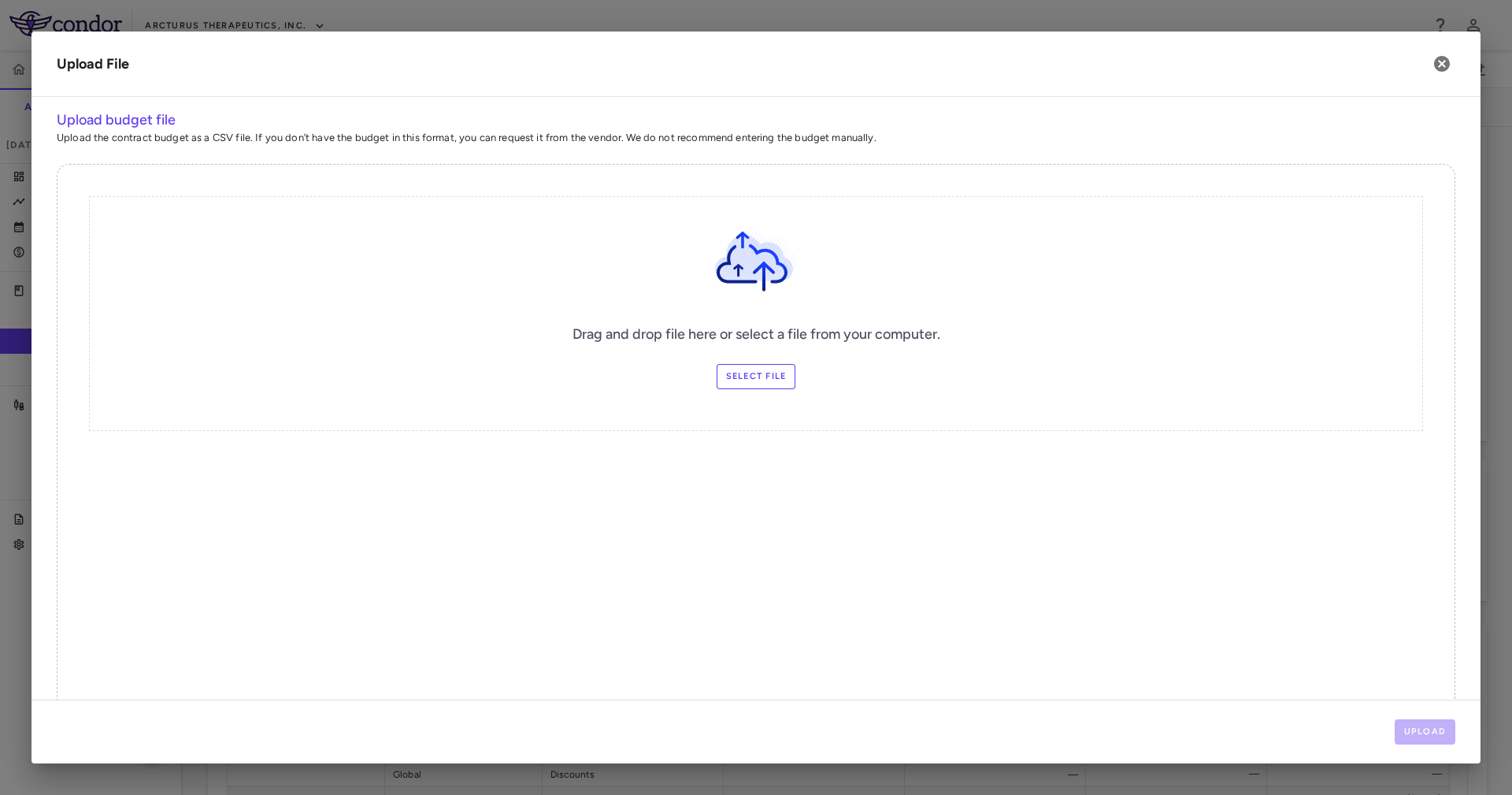
click at [752, 376] on label "Select file" at bounding box center [756, 376] width 79 height 25
click at [0, 0] on input "Select file" at bounding box center [0, 0] width 0 height 0
click at [1431, 724] on button "Upload" at bounding box center [1425, 731] width 61 height 25
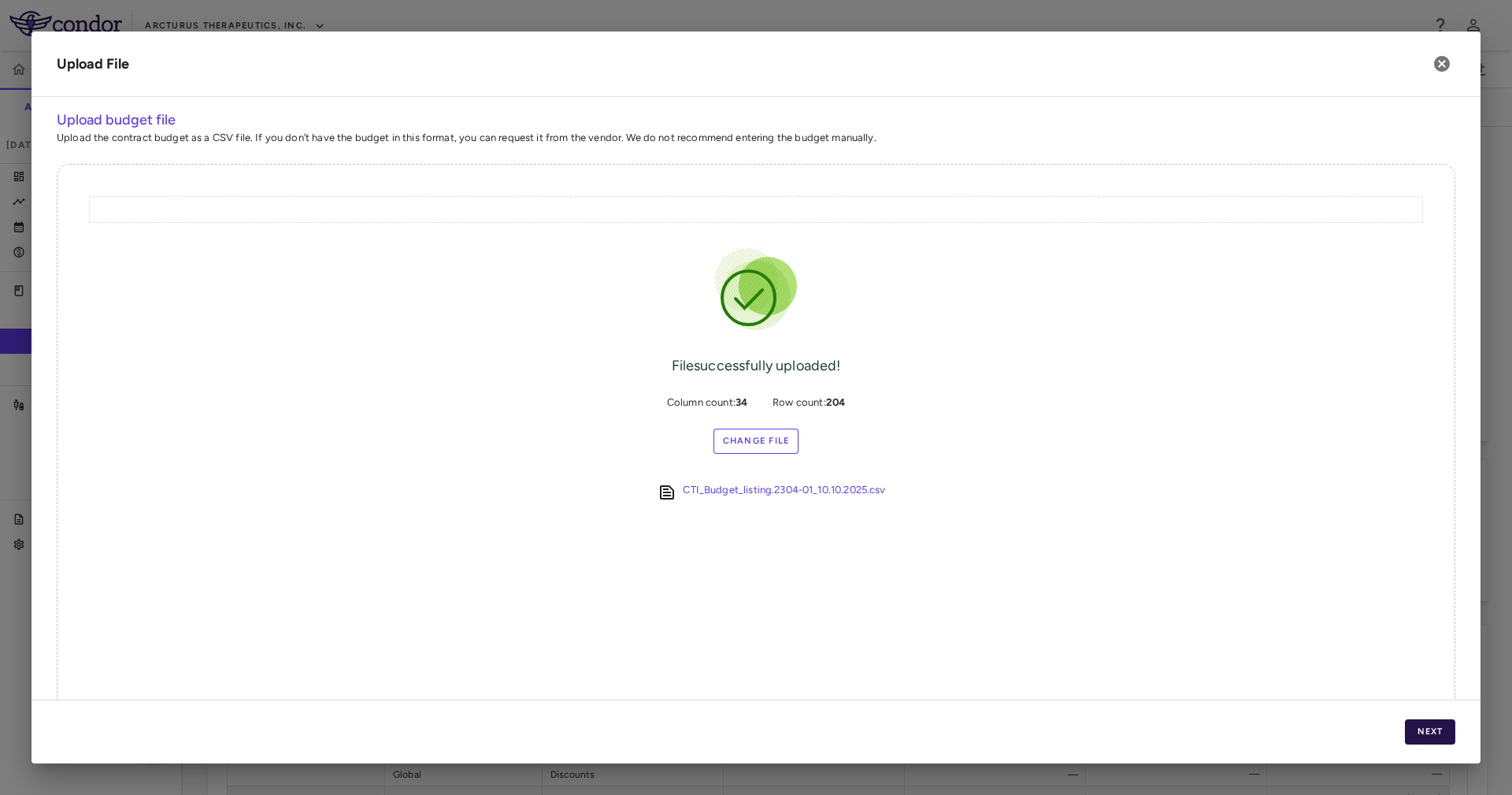
click at [1427, 732] on button "Next" at bounding box center [1430, 731] width 51 height 25
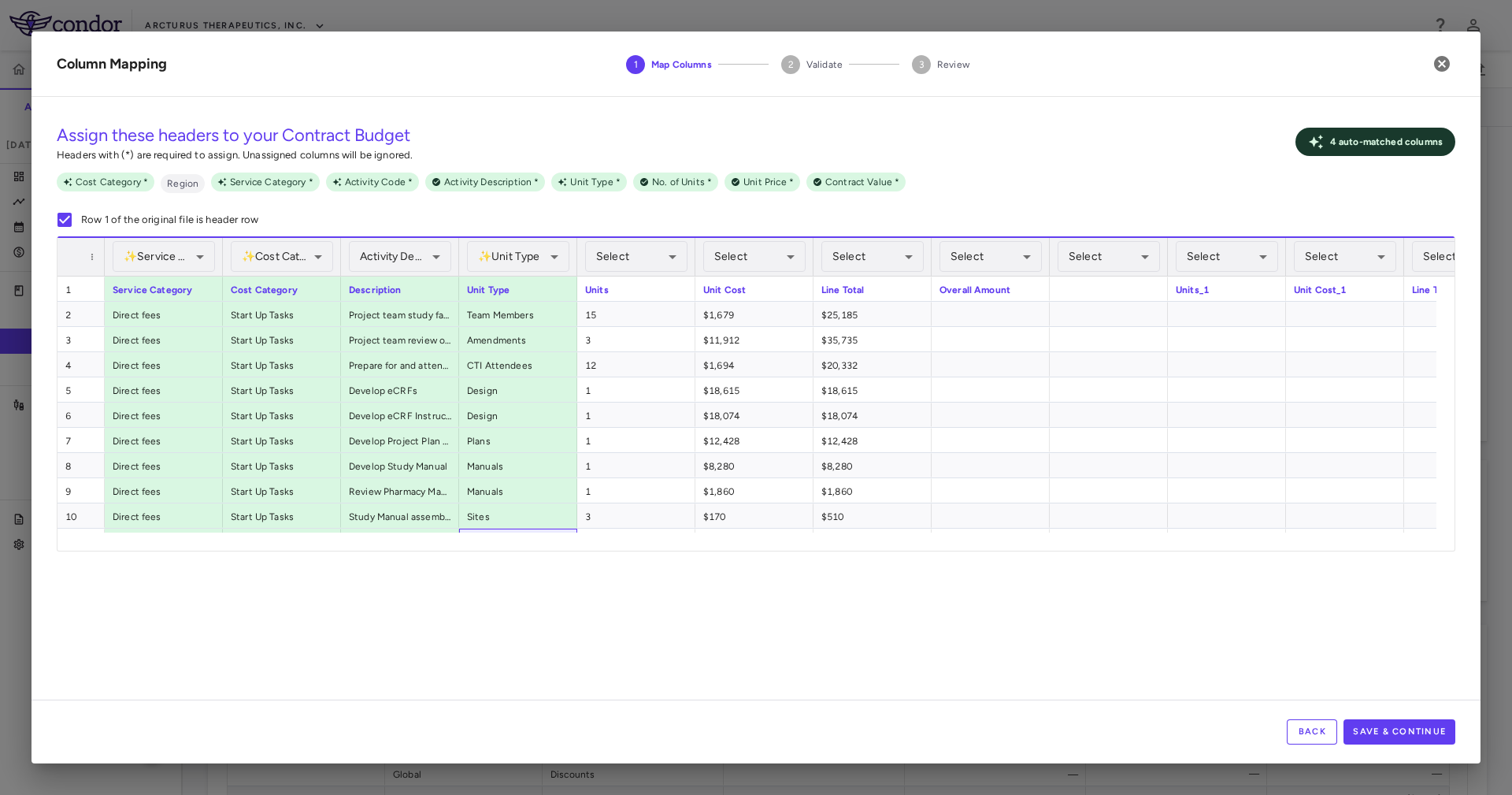
drag, startPoint x: 506, startPoint y: 532, endPoint x: 494, endPoint y: 536, distance: 12.6
click at [496, 536] on div "**********" at bounding box center [756, 393] width 1397 height 314
drag, startPoint x: 500, startPoint y: 529, endPoint x: 475, endPoint y: 532, distance: 25.2
click at [487, 532] on div "**********" at bounding box center [756, 393] width 1397 height 314
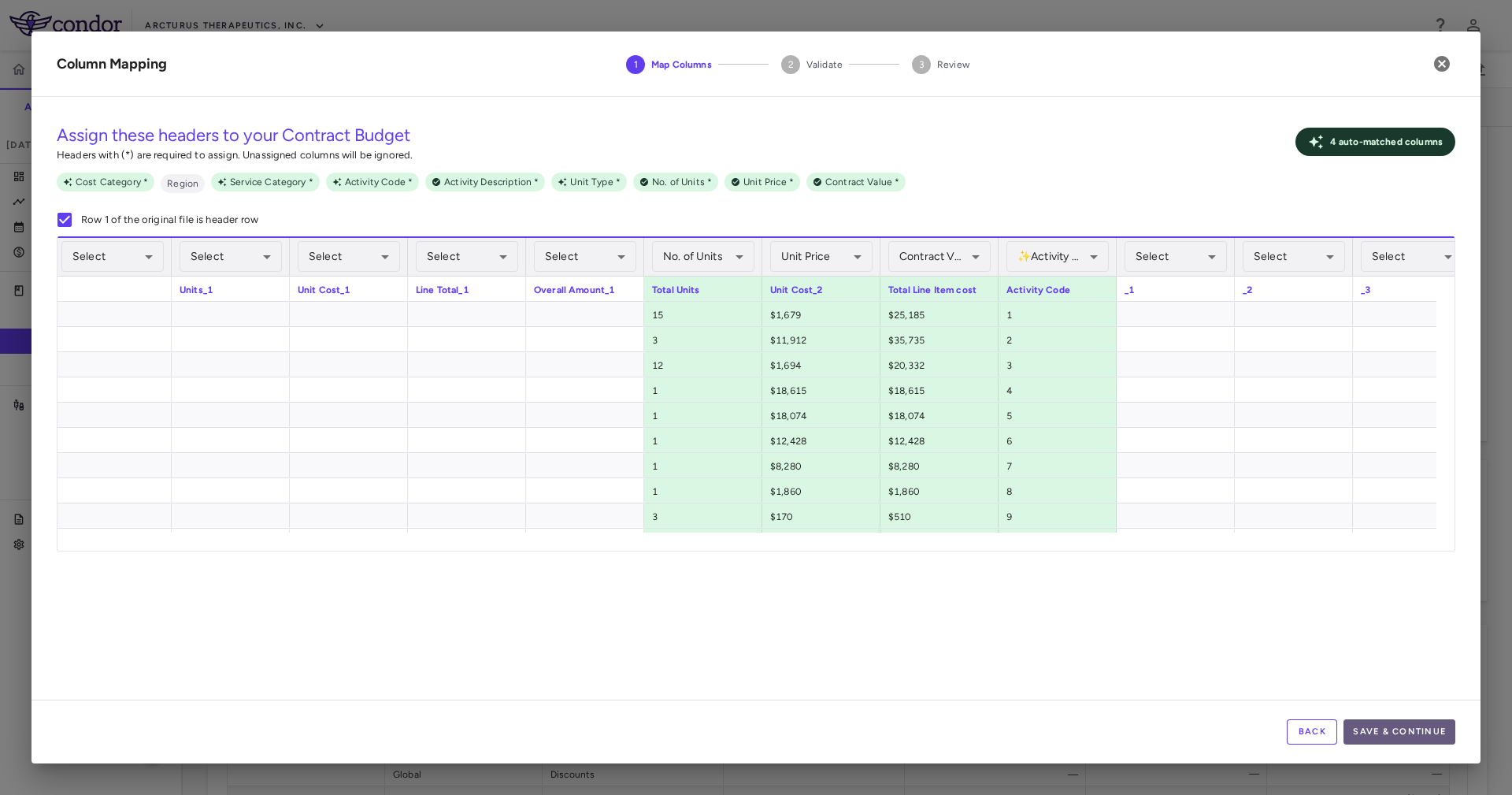
click at [1384, 725] on button "Save & Continue" at bounding box center [1399, 731] width 112 height 25
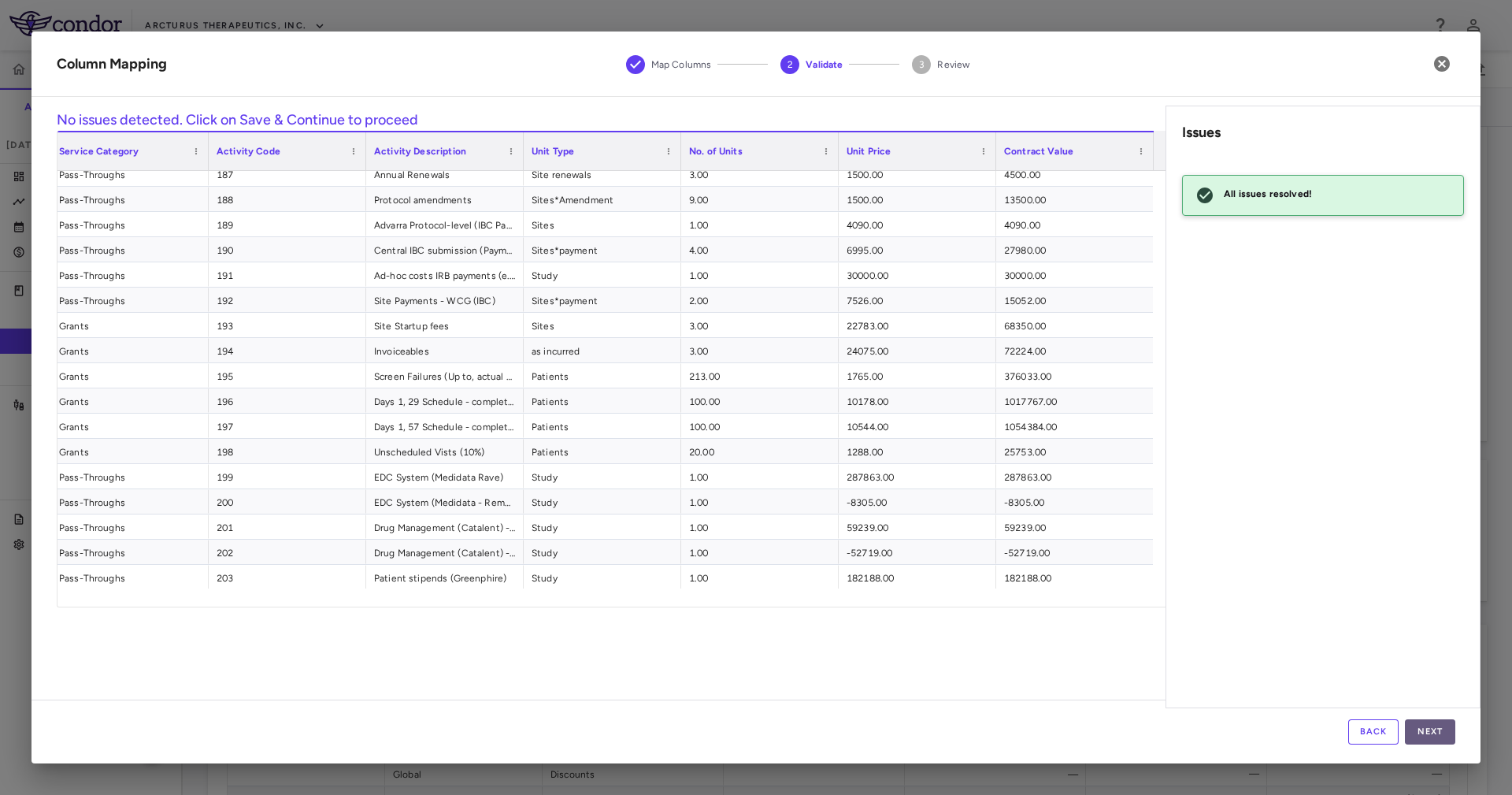
click at [1435, 731] on button "Next" at bounding box center [1430, 731] width 51 height 25
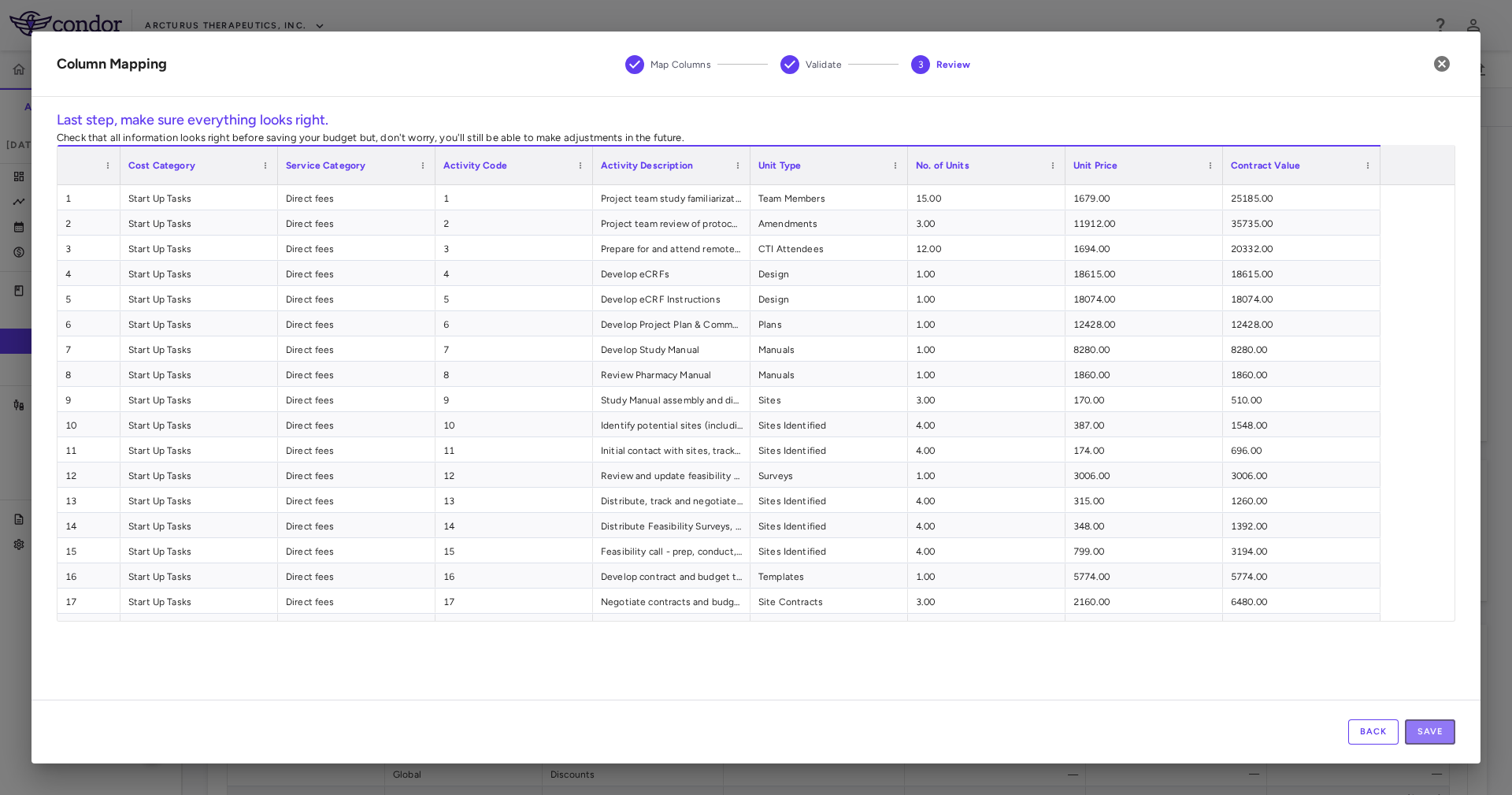
click at [1435, 732] on button "Save" at bounding box center [1430, 731] width 51 height 25
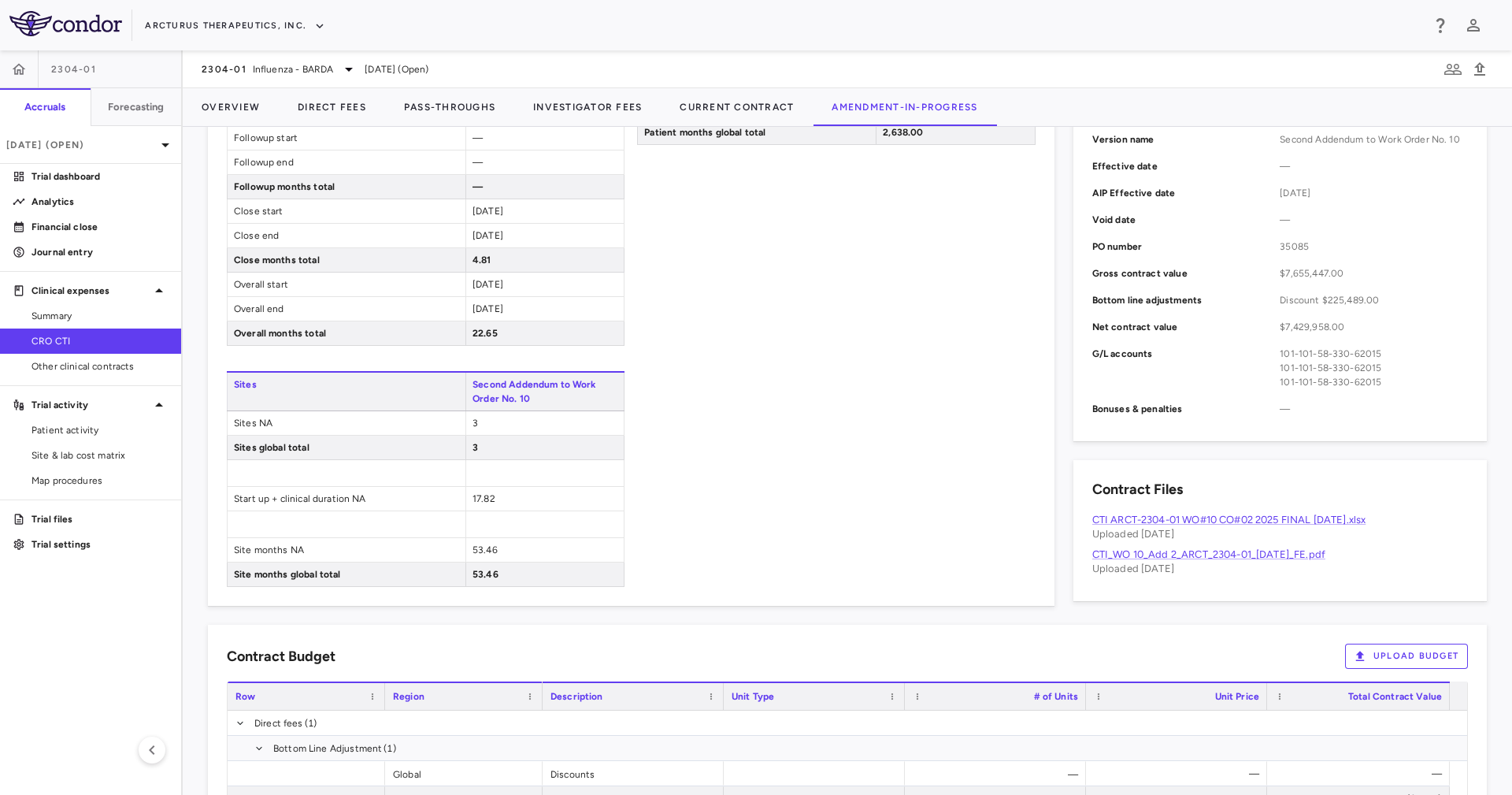
click at [834, 436] on div "Patient Enrollment Second Addendum to Work Order No. 10 Patients screened NA 20…" at bounding box center [835, 190] width 397 height 794
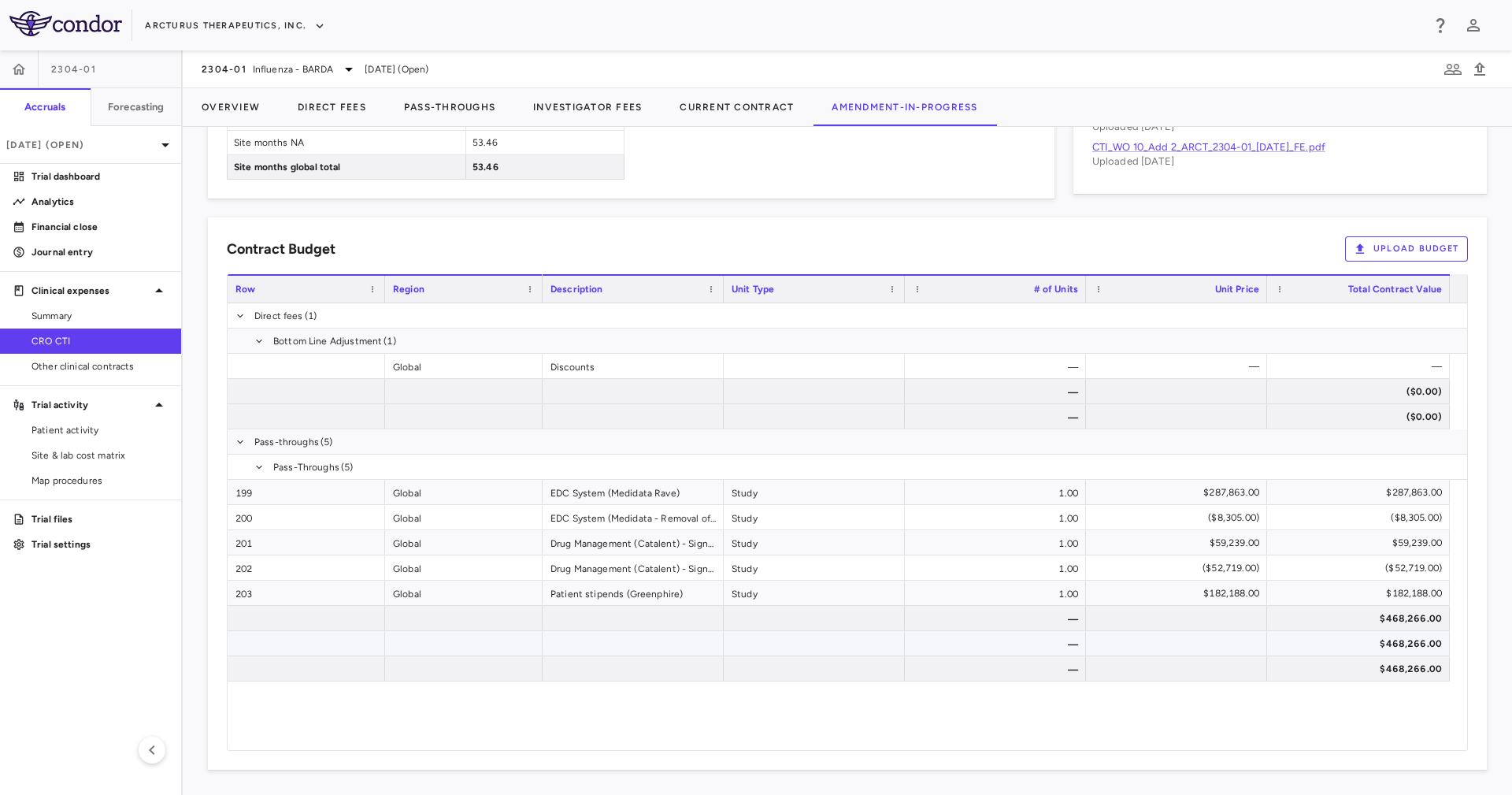
click at [1429, 654] on div "$468,266.00" at bounding box center [1359, 643] width 183 height 24
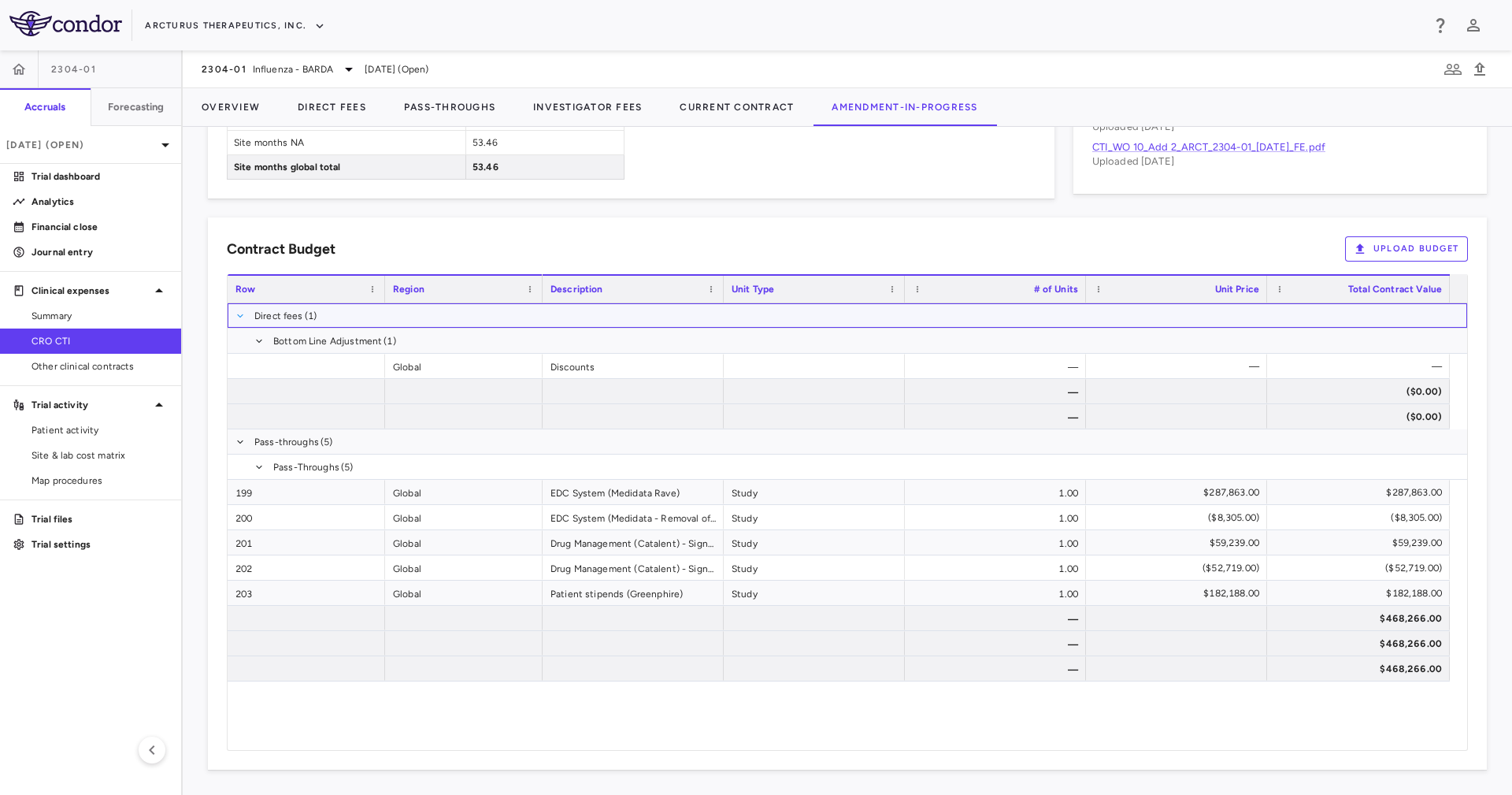
click at [241, 315] on span at bounding box center [240, 316] width 10 height 10
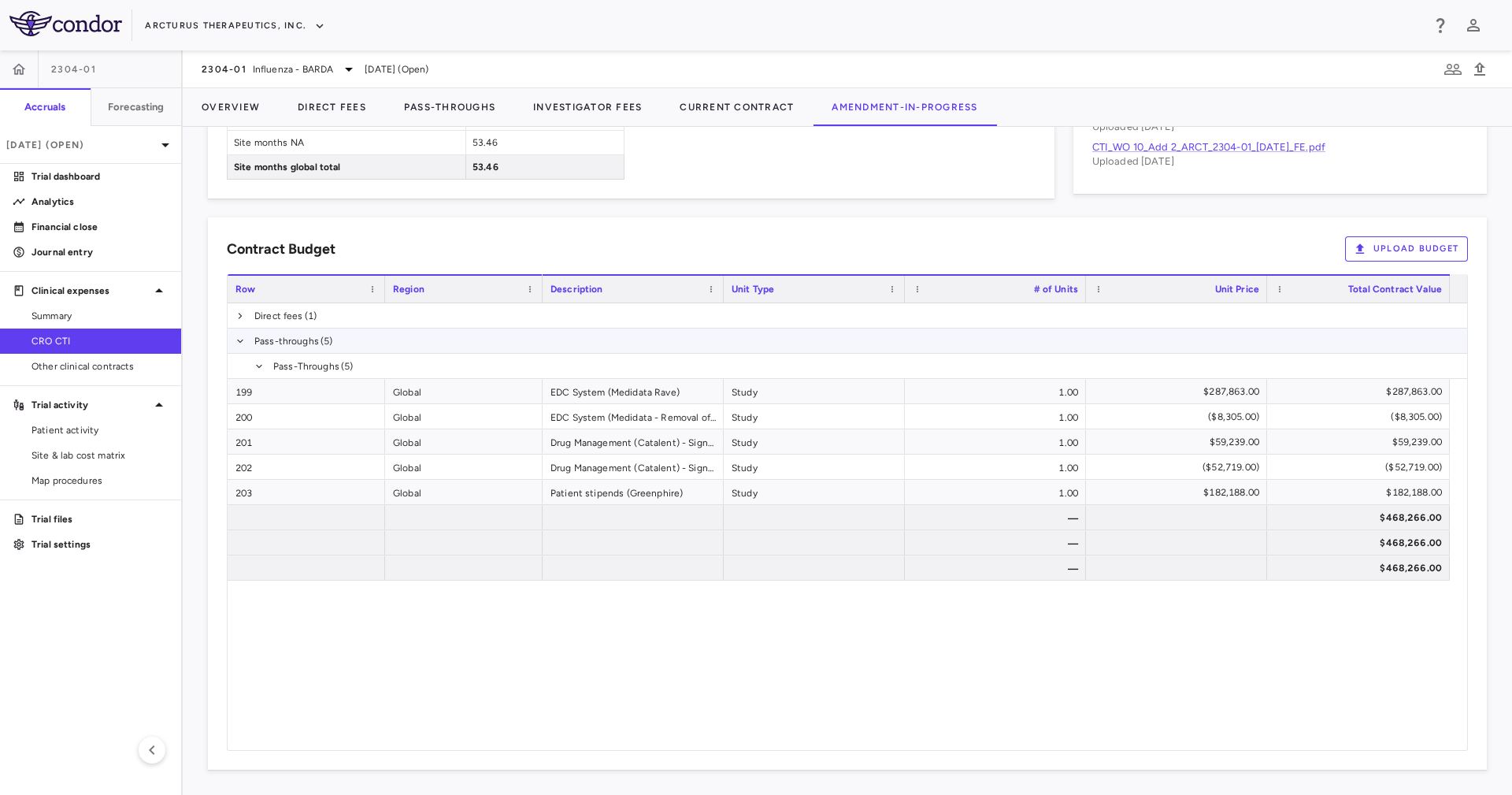
click at [241, 332] on span at bounding box center [240, 340] width 10 height 25
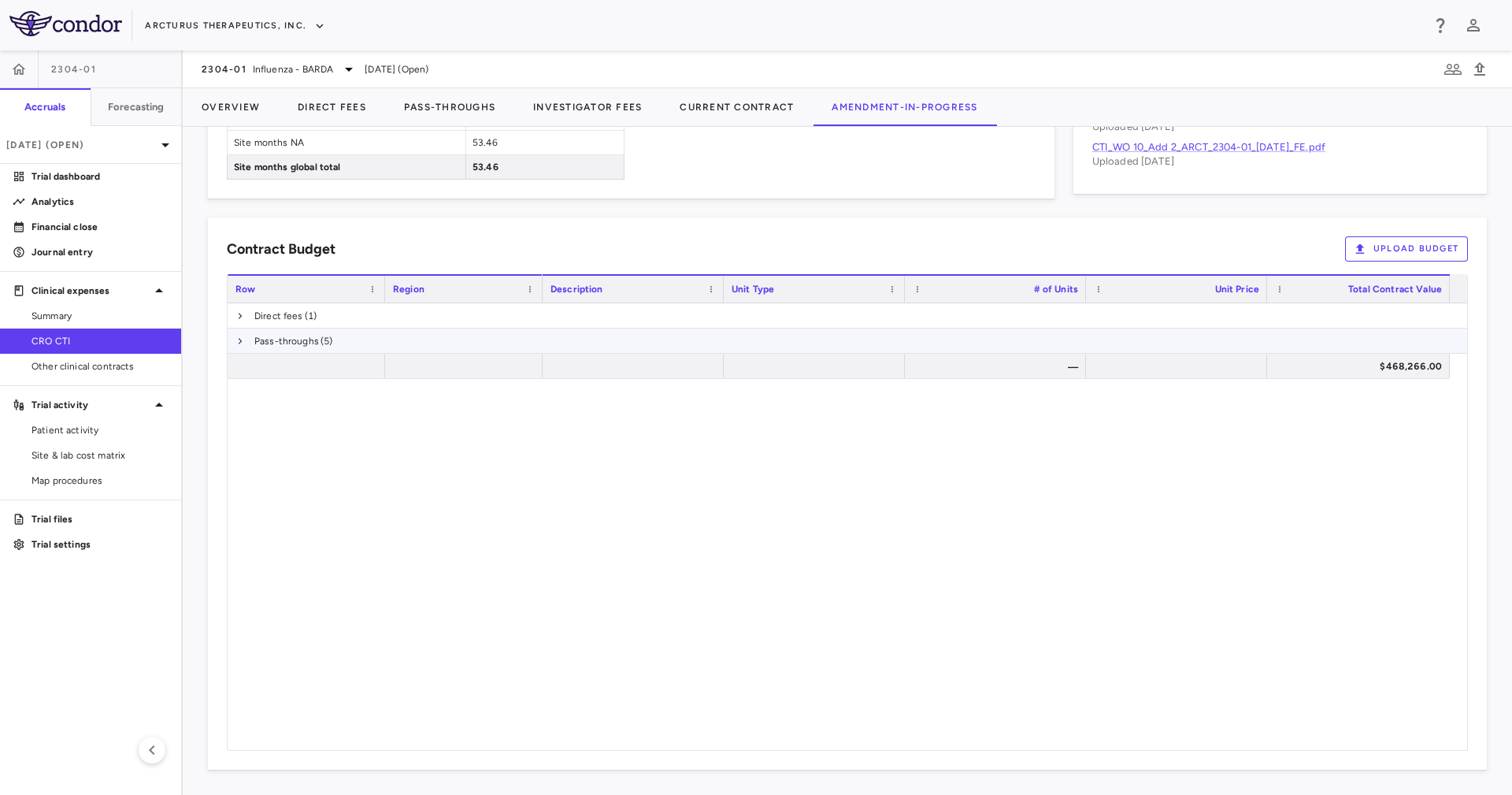
click at [241, 332] on span at bounding box center [240, 340] width 10 height 25
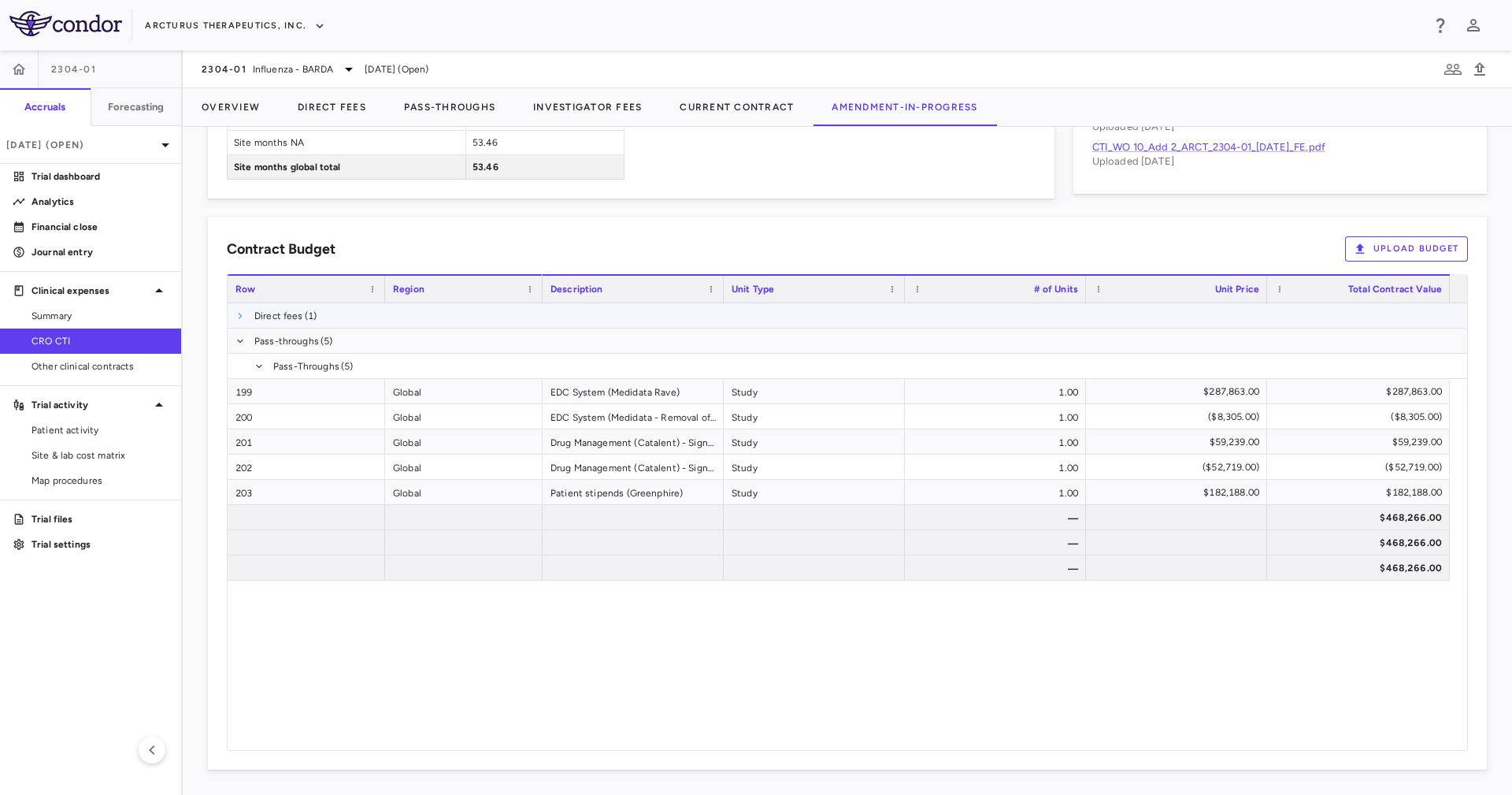
click at [238, 311] on span at bounding box center [240, 316] width 10 height 10
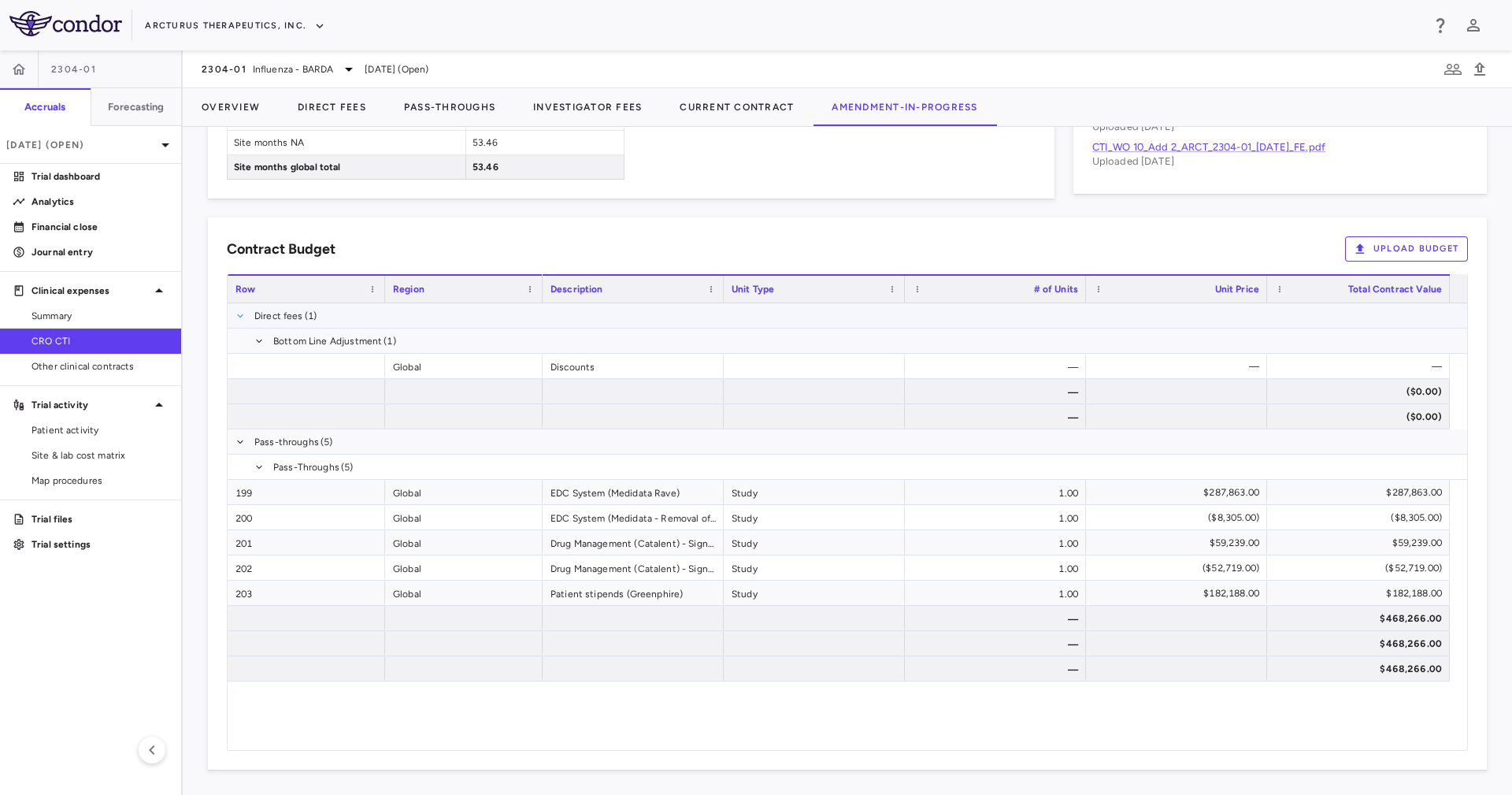
click at [239, 316] on span at bounding box center [240, 316] width 10 height 10
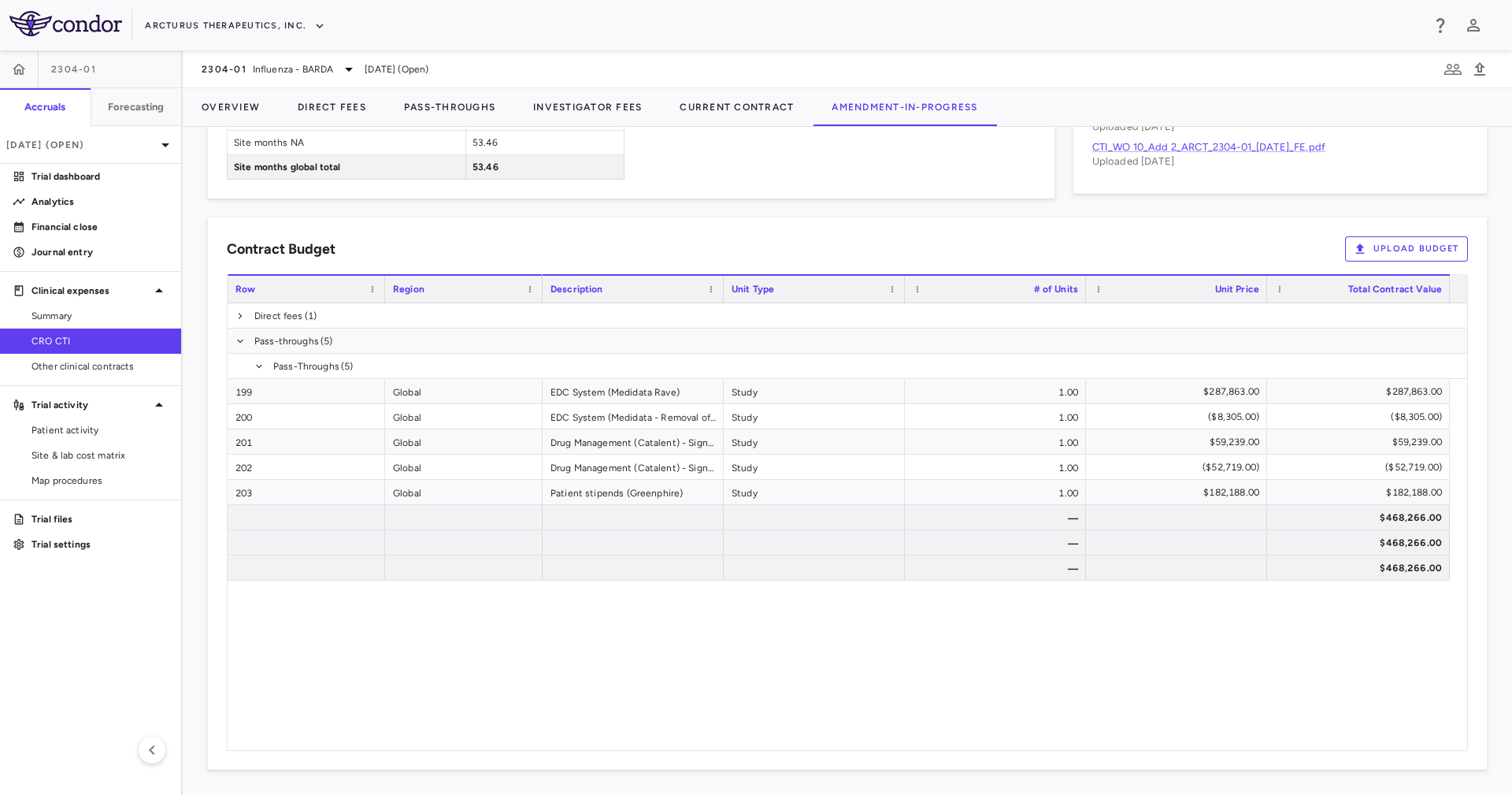
click at [1143, 263] on div "Contract Budget Upload Budget Cost Category Service Category Drag here to set c…" at bounding box center [847, 493] width 1279 height 552
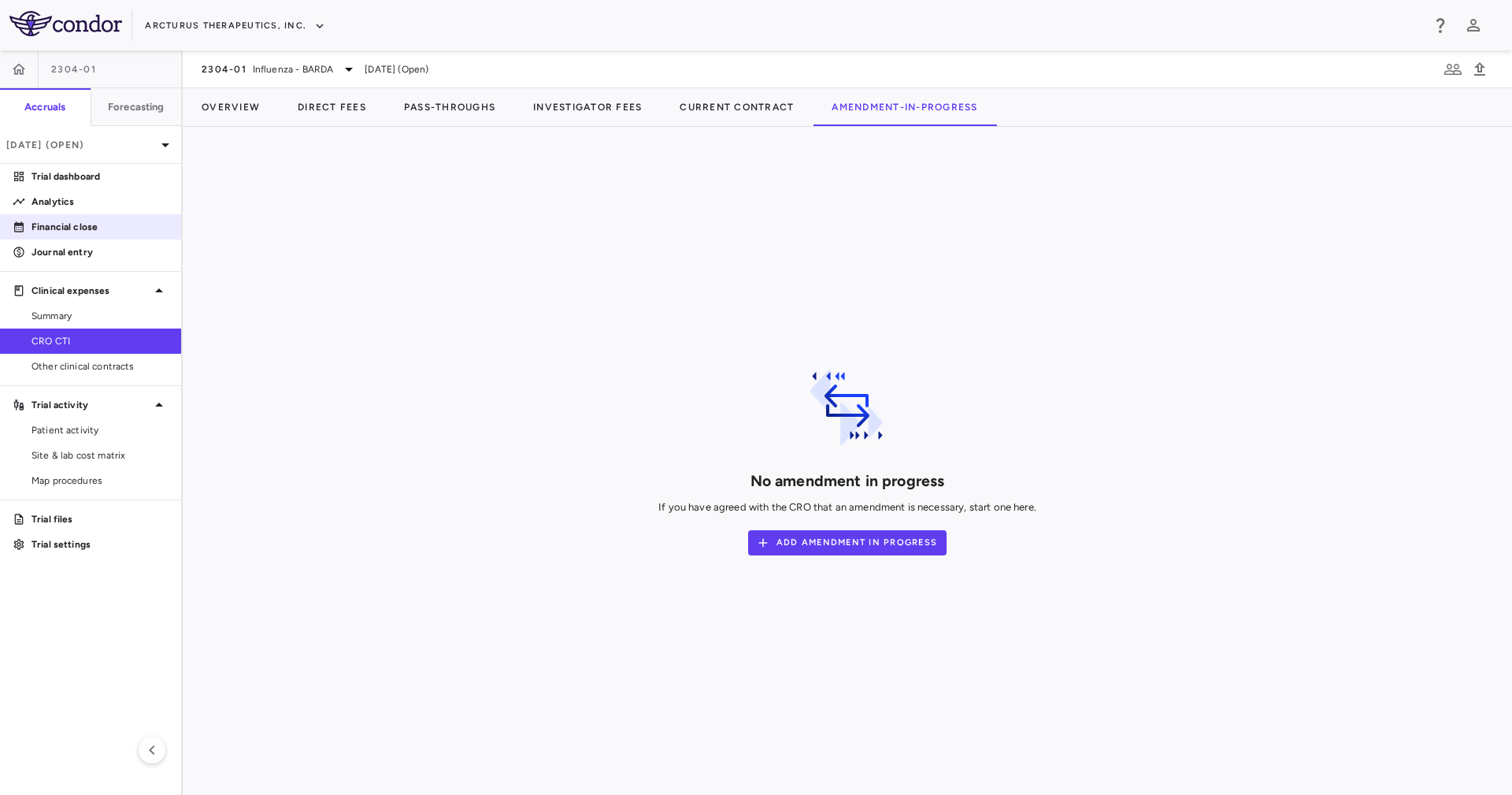
click at [120, 215] on link "Financial close" at bounding box center [91, 226] width 181 height 23
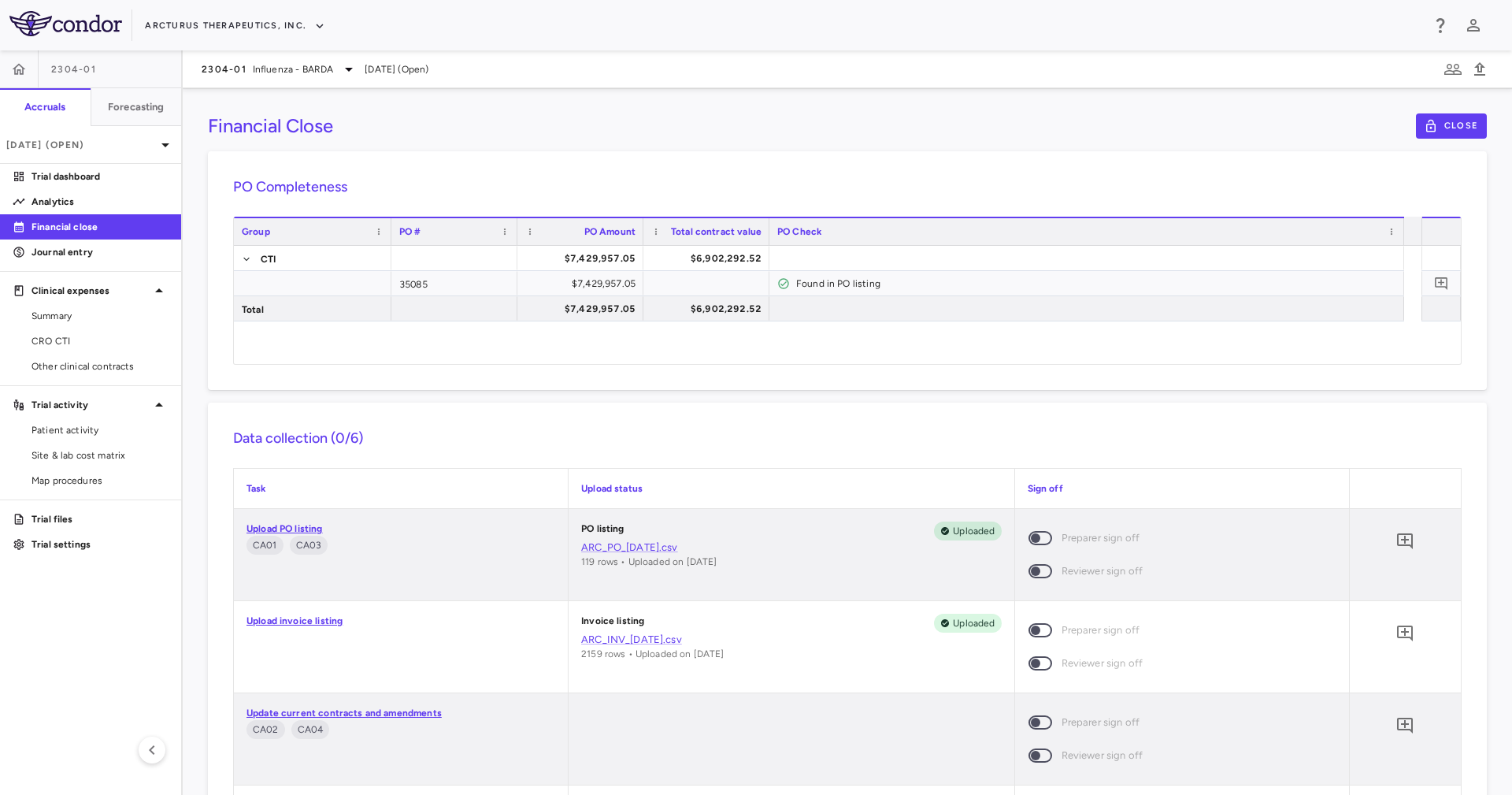
click at [298, 524] on link "Upload PO listing" at bounding box center [284, 528] width 76 height 11
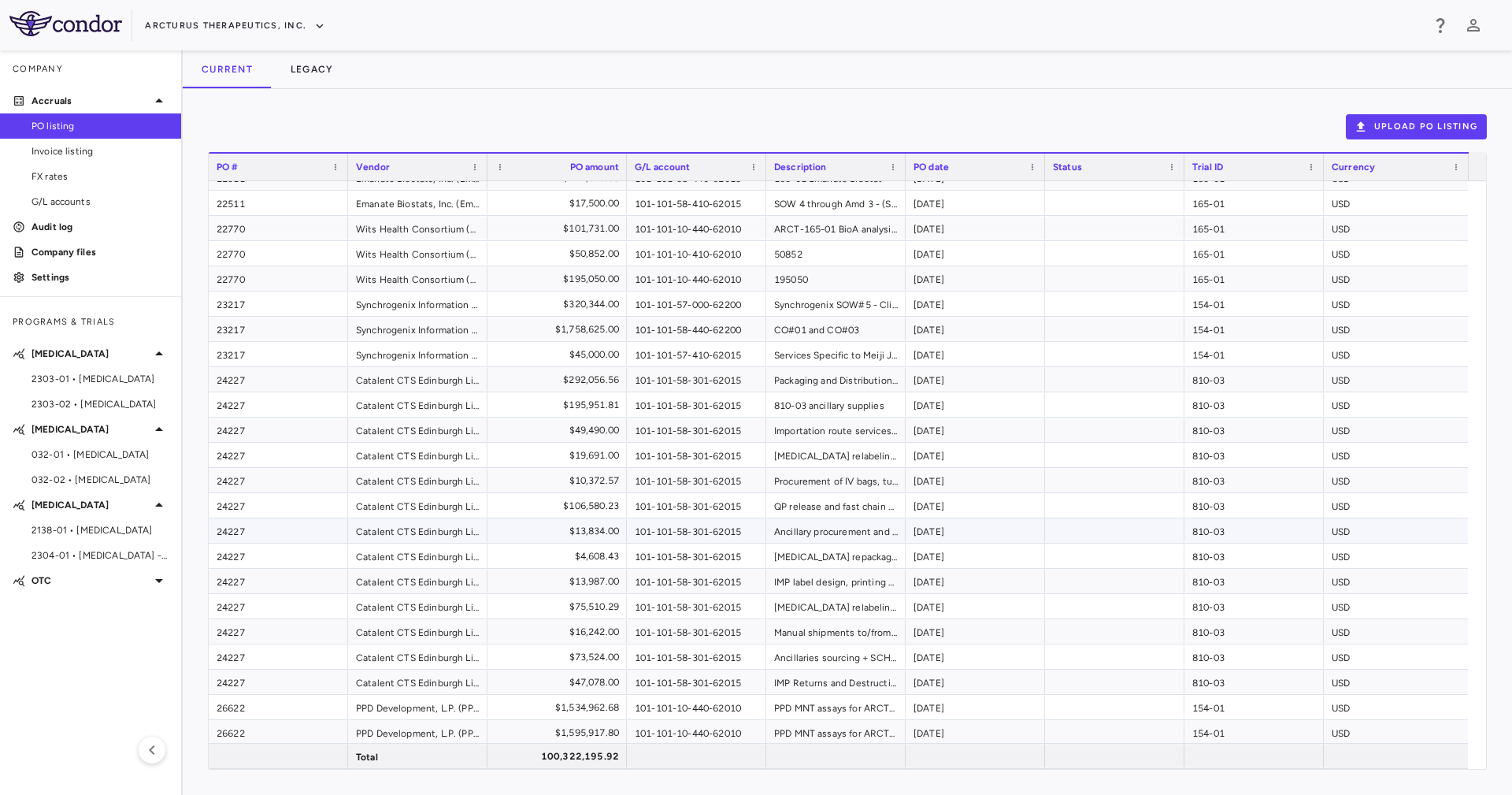
scroll to position [827, 0]
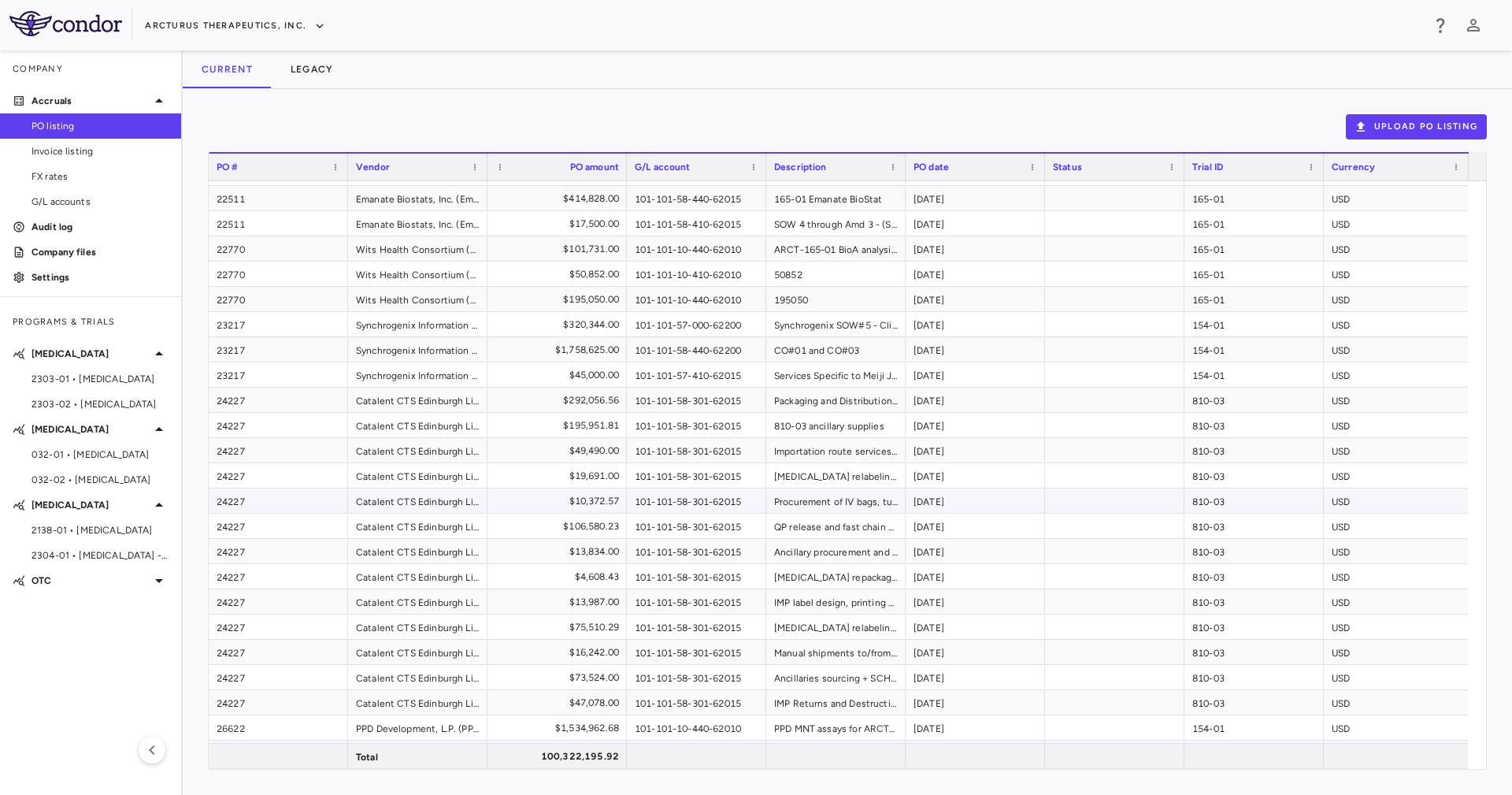
click at [1229, 504] on div "810-03" at bounding box center [1254, 500] width 140 height 24
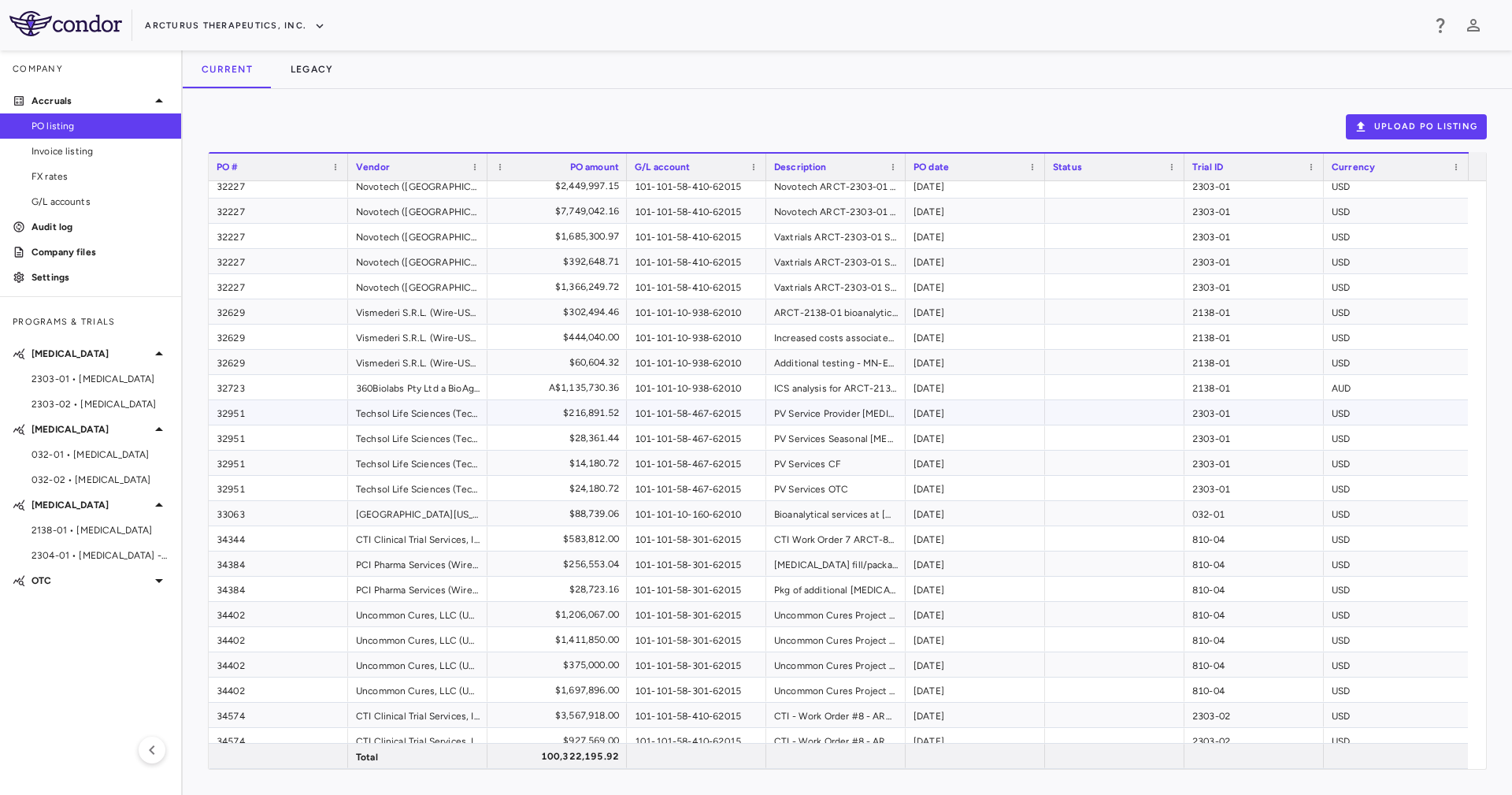
click at [1252, 400] on div "2303-01" at bounding box center [1254, 412] width 140 height 24
click at [1256, 491] on div "2304-01" at bounding box center [1254, 488] width 140 height 24
click at [110, 557] on span "2304-01 • Influenza - BARDA" at bounding box center [100, 556] width 137 height 14
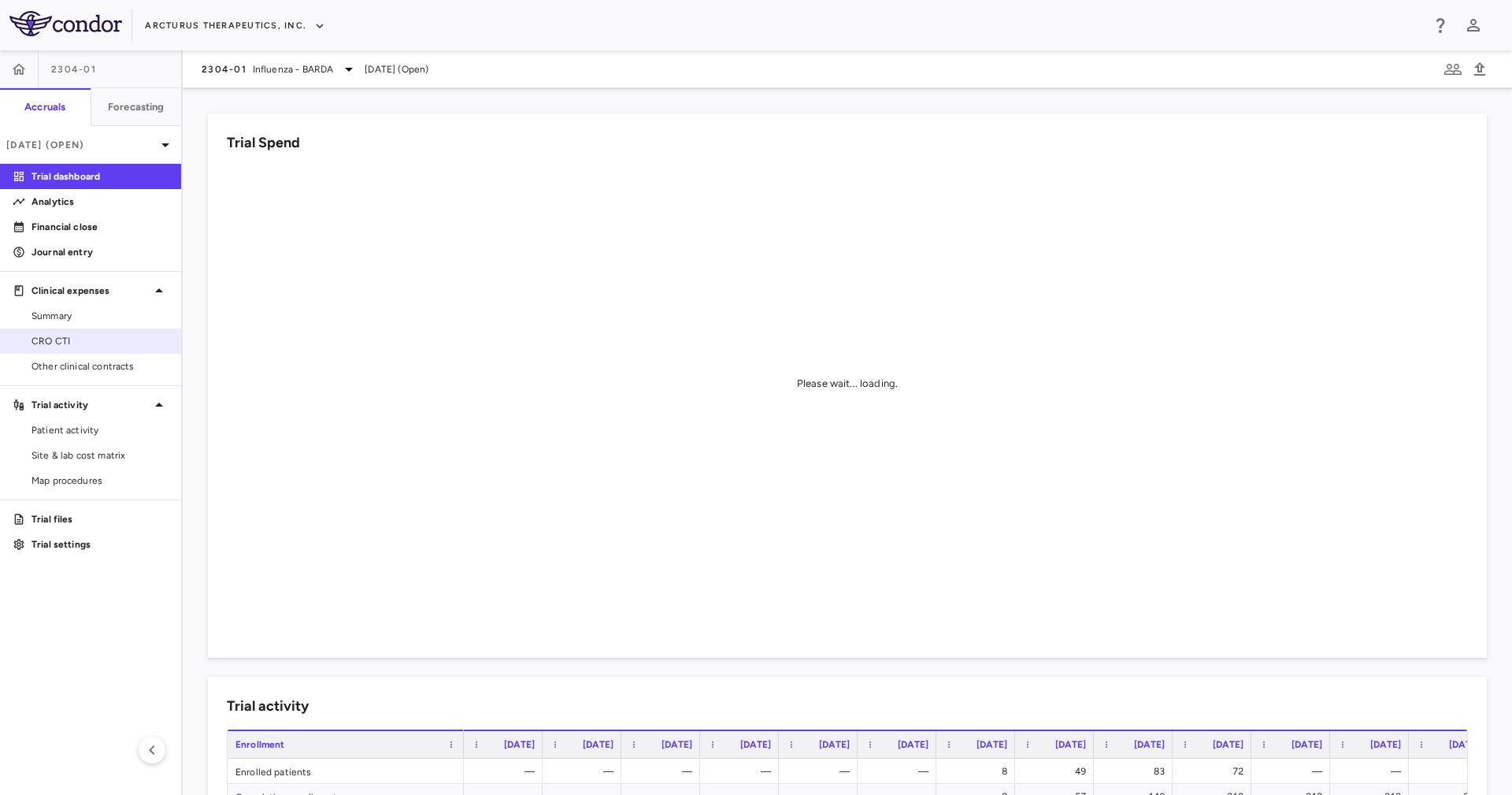
click at [111, 336] on span "CRO CTI" at bounding box center [100, 341] width 137 height 14
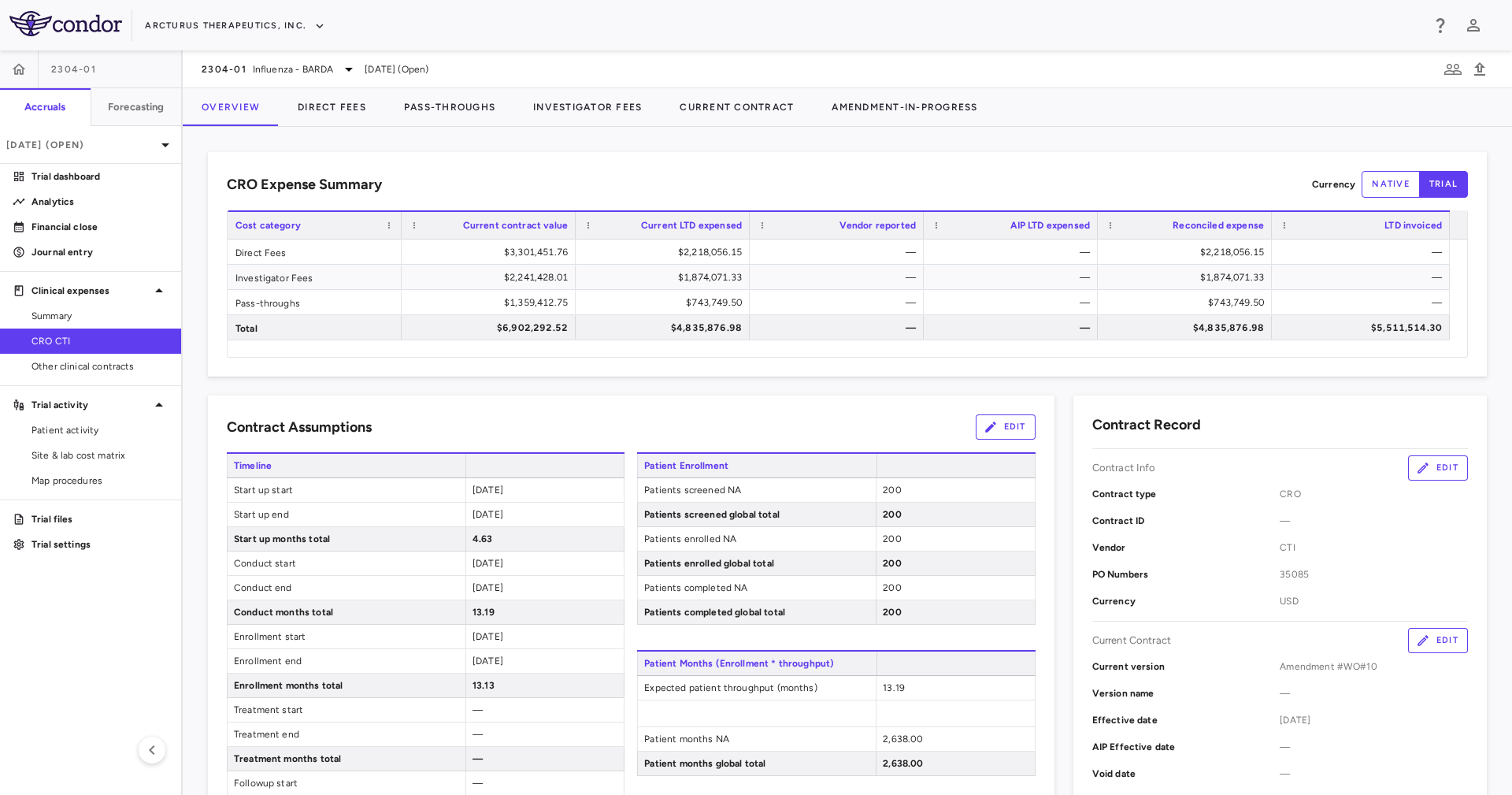
scroll to position [472, 0]
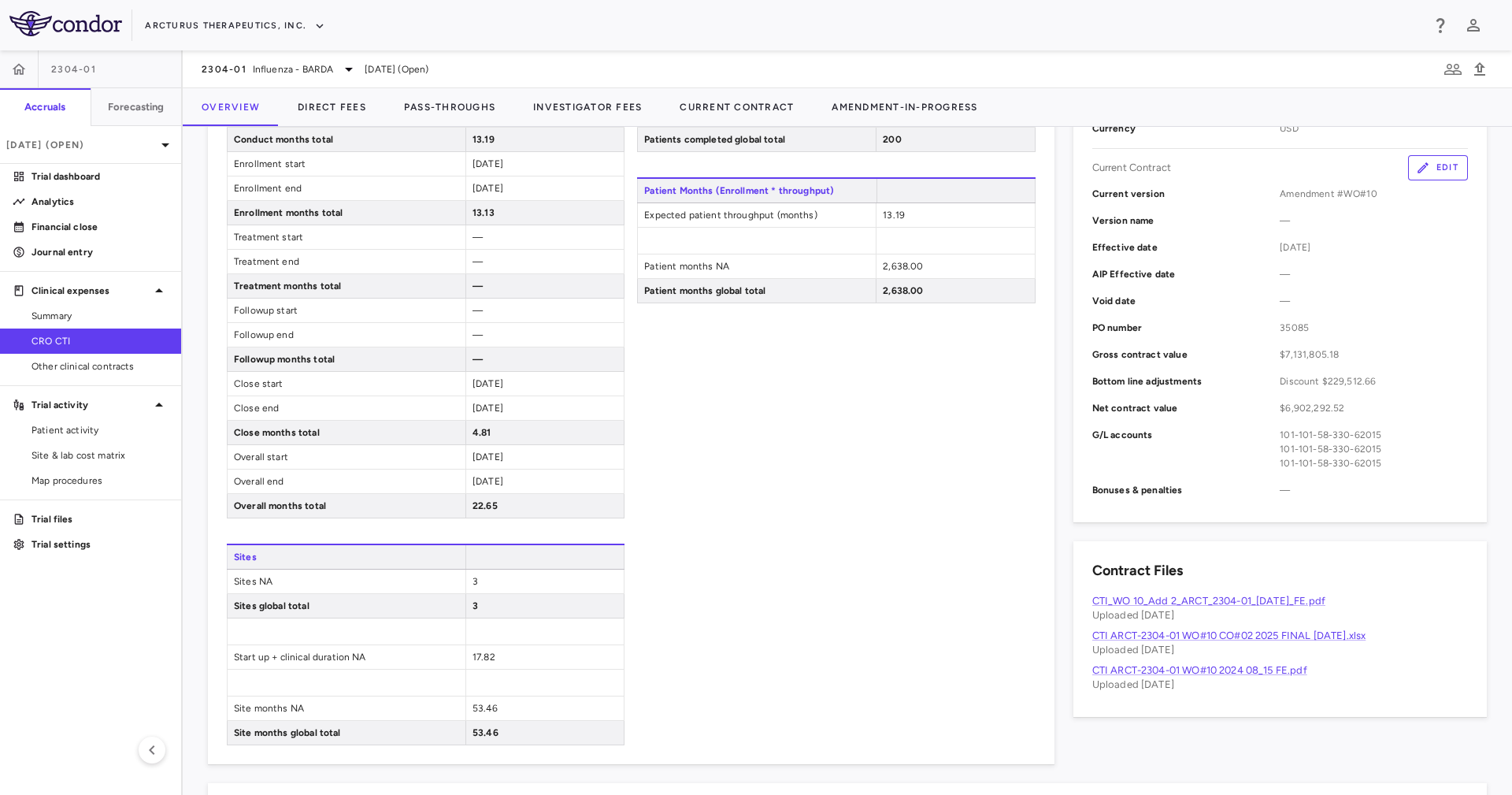
click at [1252, 593] on div "CTI_WO 10_Add 2_ARCT_2304-01_29July2025_FE.pdf Uploaded October 10, 2025" at bounding box center [1280, 607] width 376 height 28
click at [1257, 600] on link "CTI_WO 10_Add 2_ARCT_2304-01_[DATE]_FE.pdf" at bounding box center [1208, 600] width 233 height 12
click at [1256, 670] on link "CTI ARCT-2304-01 WO#10 2024 08_15 FE.pdf" at bounding box center [1200, 670] width 215 height 12
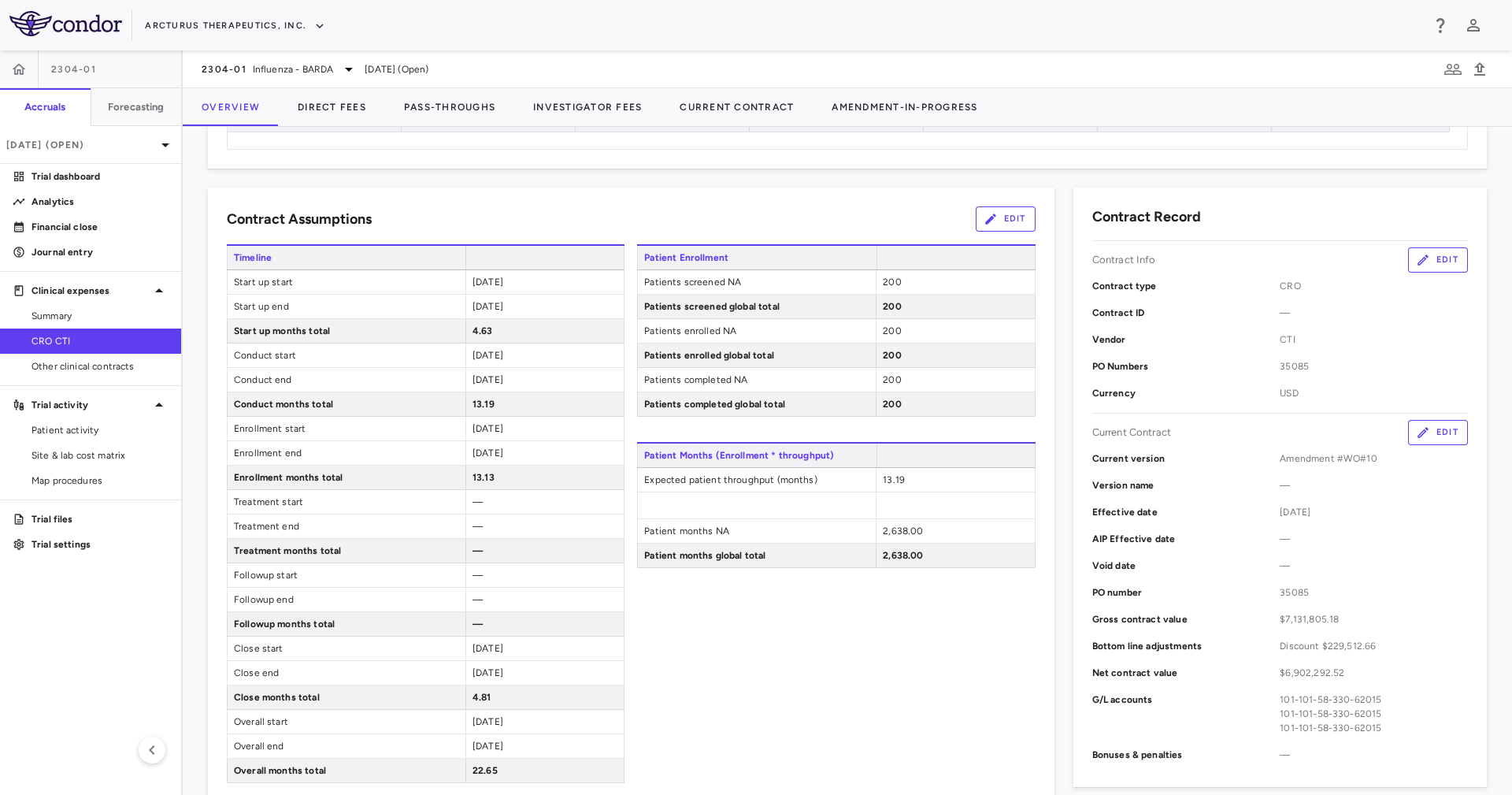
scroll to position [236, 0]
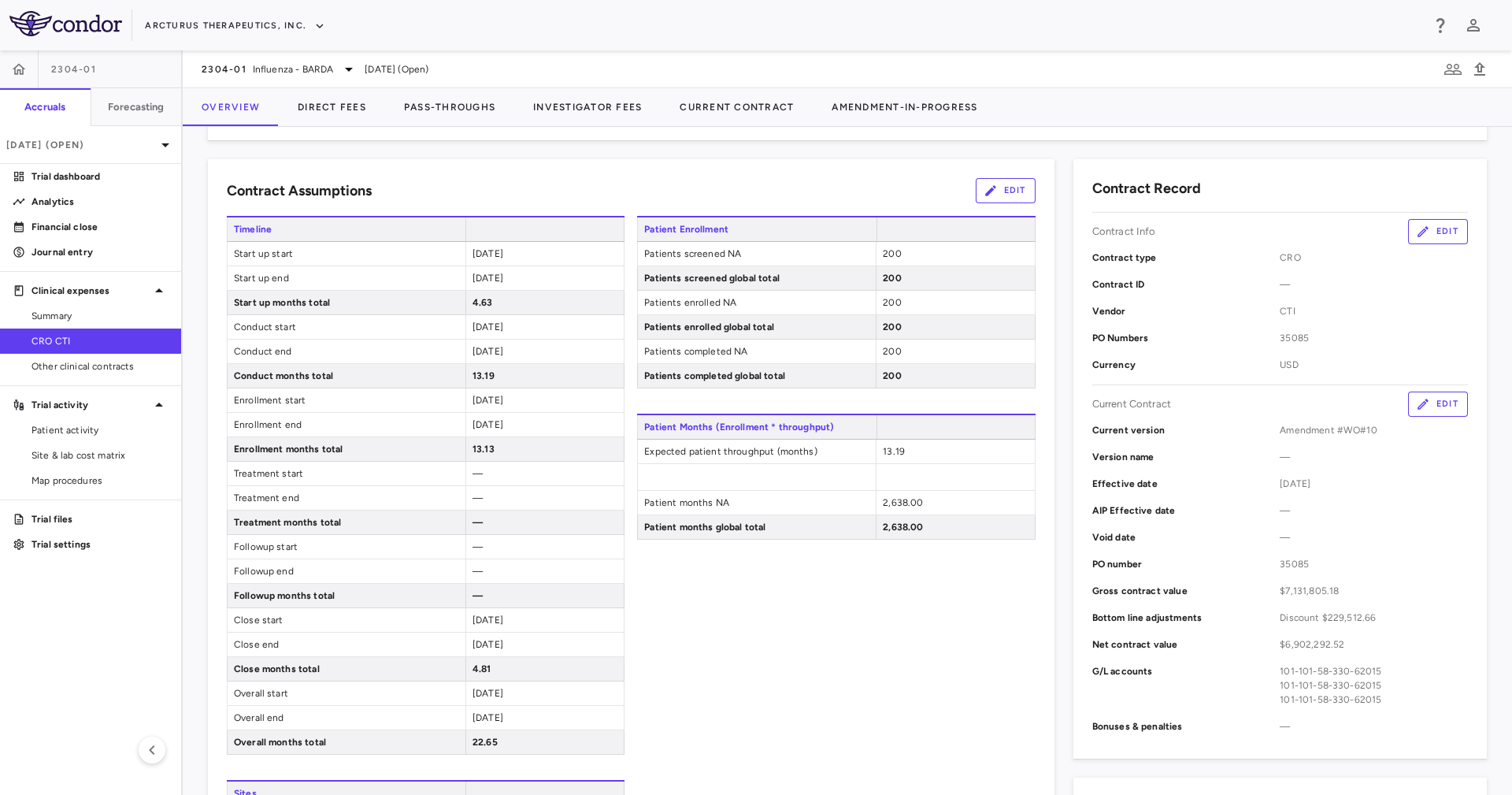
click at [883, 451] on span "13.19" at bounding box center [893, 451] width 22 height 11
copy span "13.19"
click at [956, 488] on span at bounding box center [955, 477] width 158 height 26
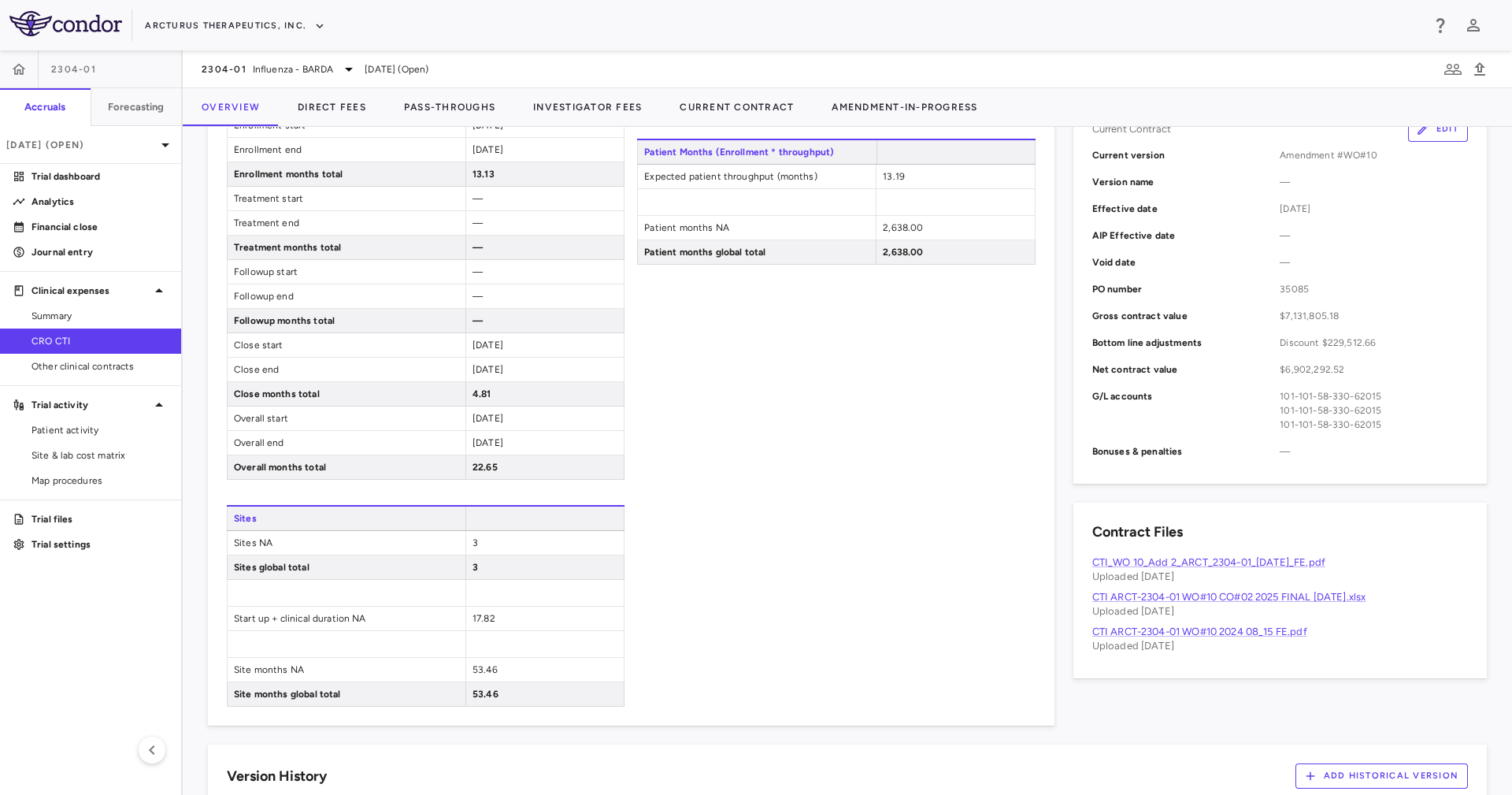
scroll to position [591, 0]
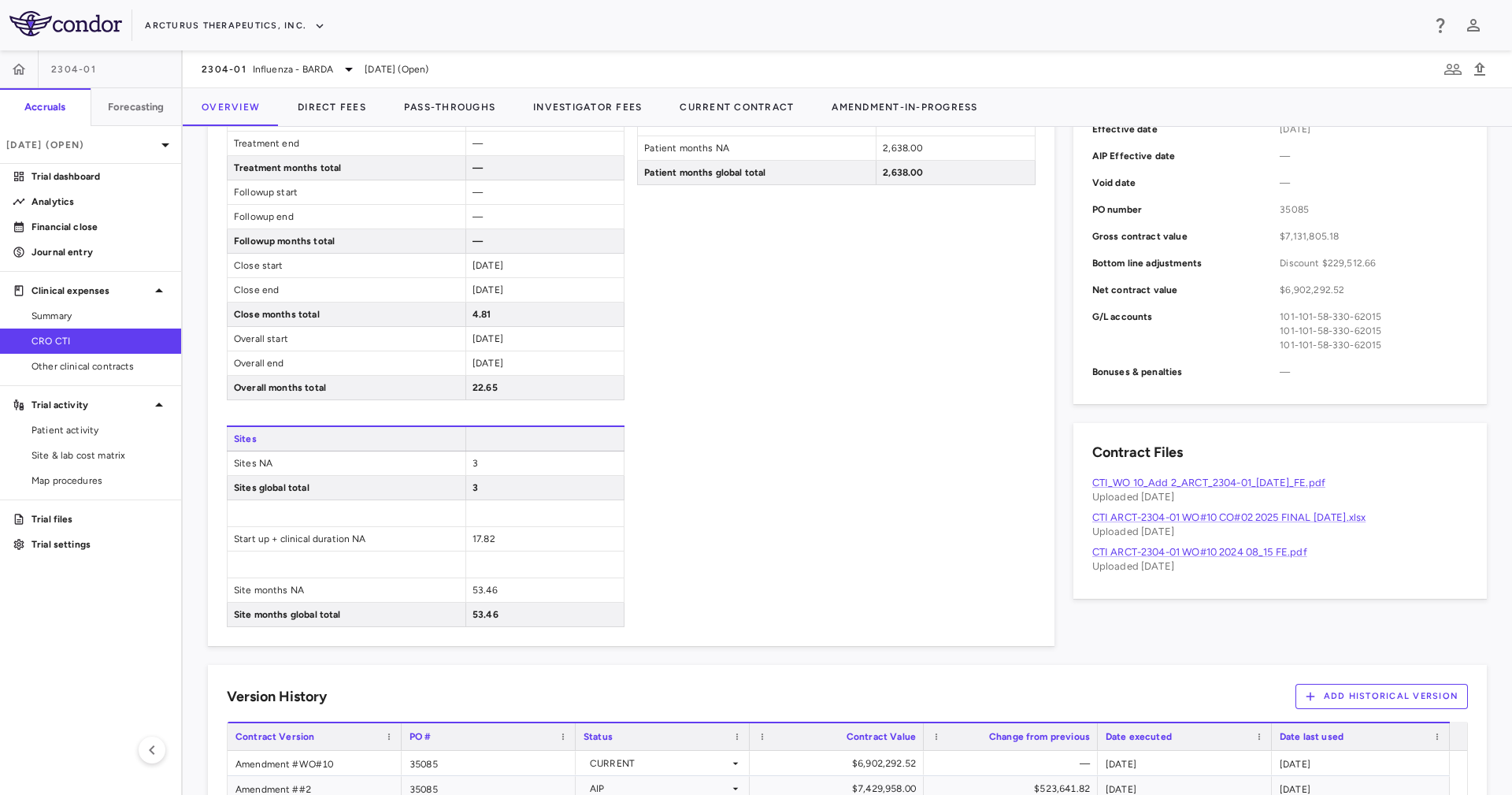
click at [479, 540] on span "17.82" at bounding box center [483, 539] width 22 height 11
copy span "17.82"
drag, startPoint x: 718, startPoint y: 499, endPoint x: 779, endPoint y: 292, distance: 215.8
click at [718, 494] on div "Patient Enrollment Patients screened NA 200 Patients screened global total 200 …" at bounding box center [835, 243] width 397 height 765
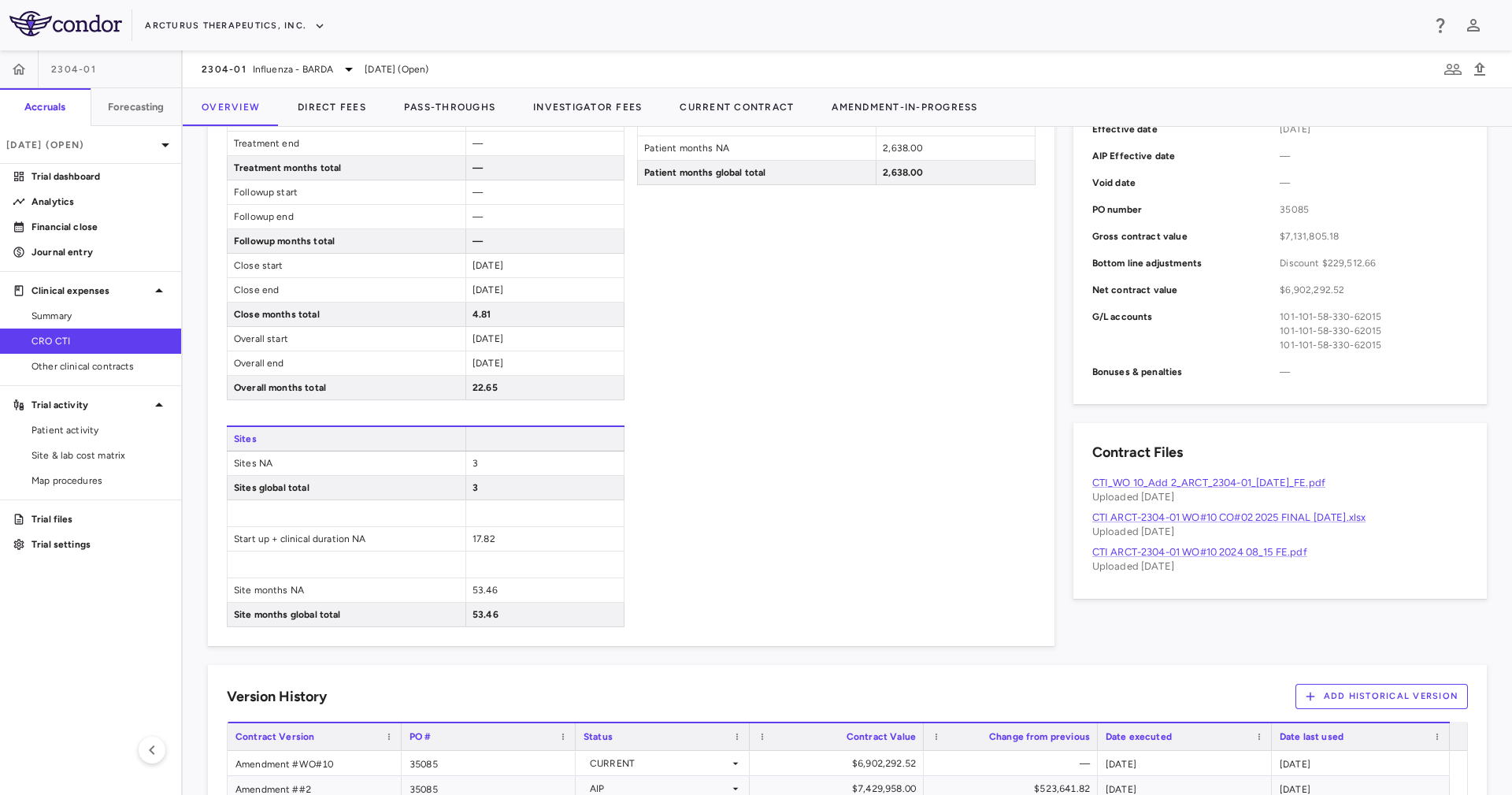
scroll to position [0, 0]
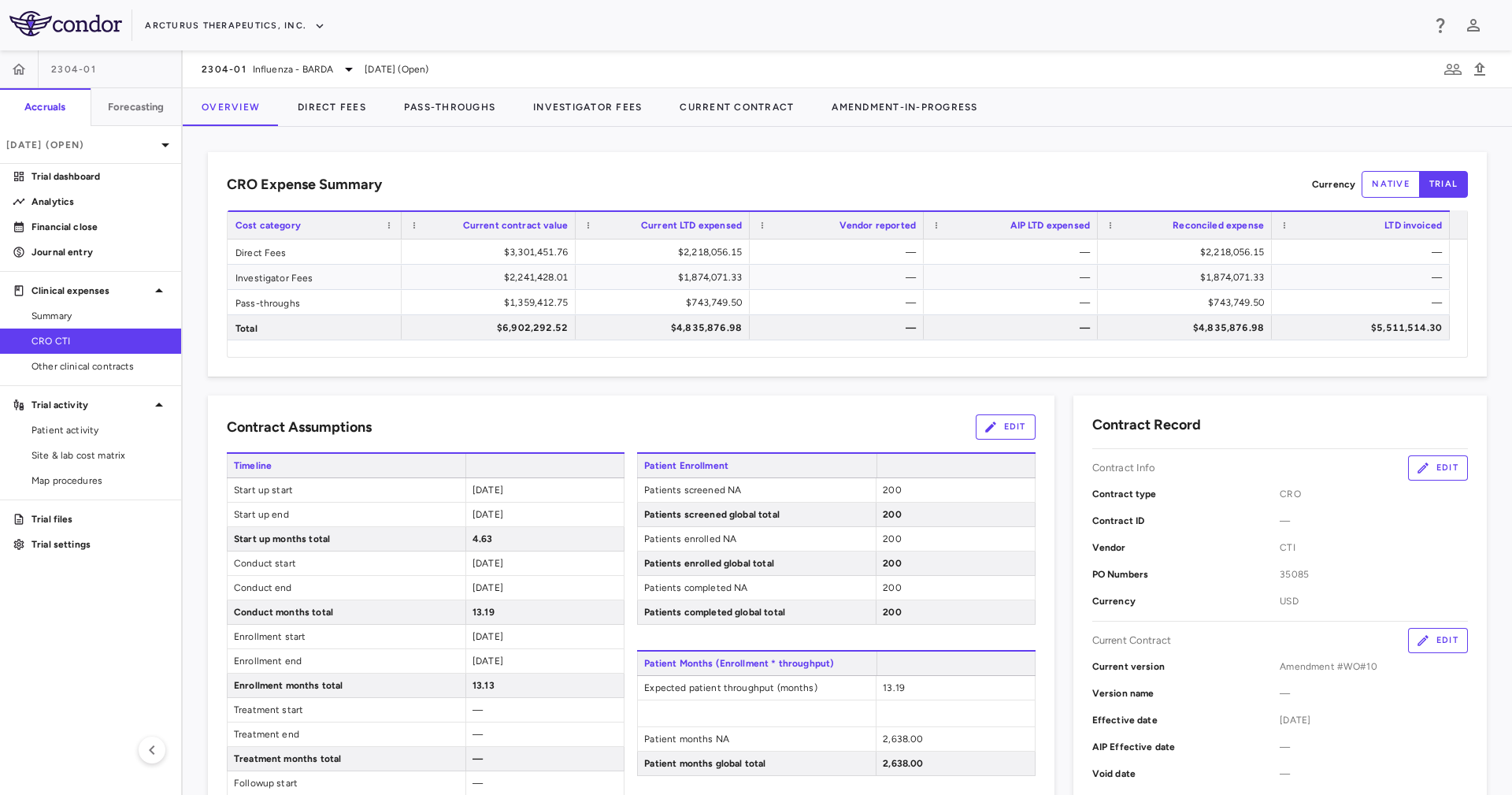
click at [985, 429] on icon "button" at bounding box center [991, 427] width 11 height 11
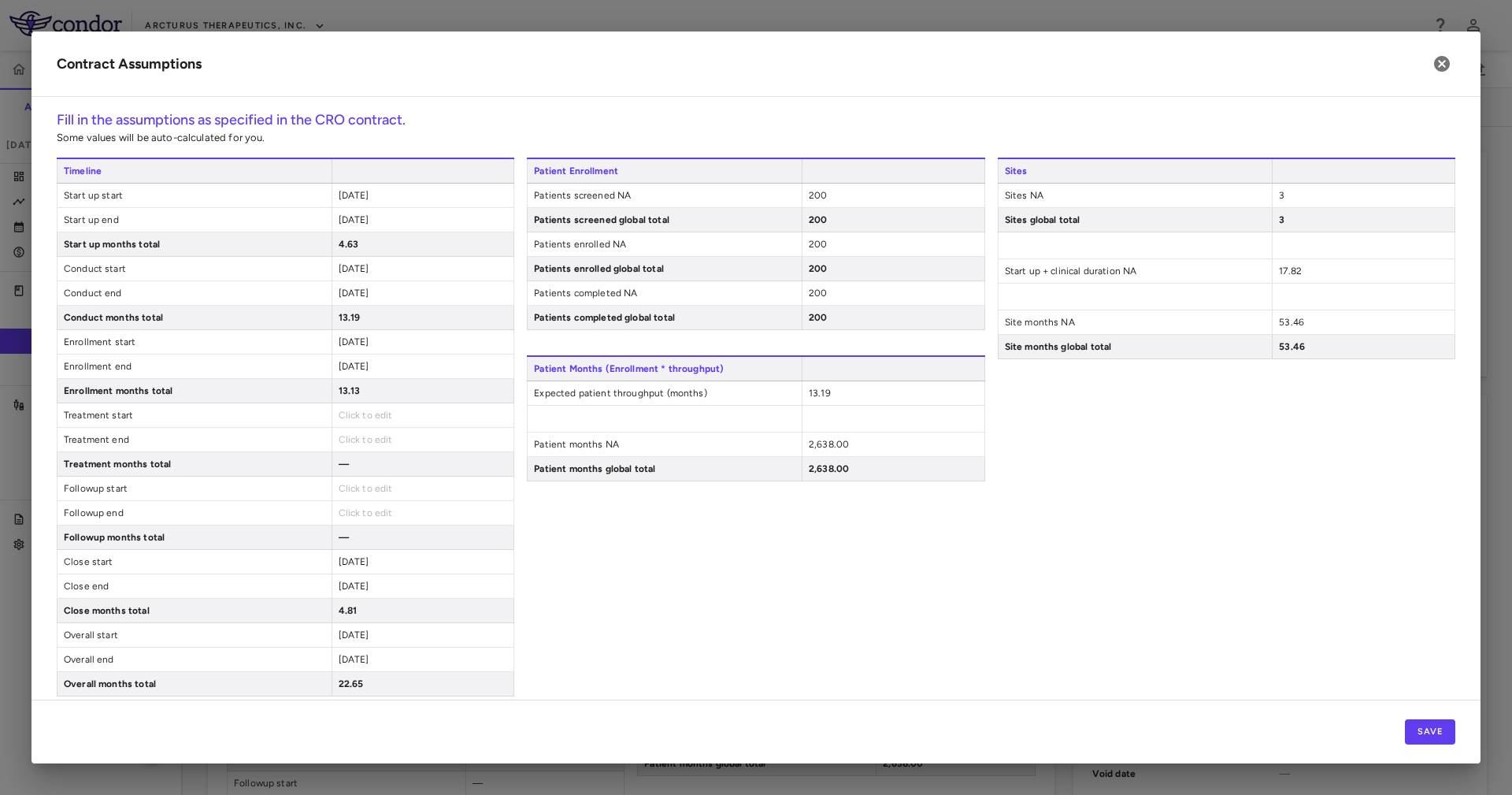
click at [1279, 271] on span "17.82" at bounding box center [1290, 271] width 22 height 11
type input "**"
click at [1279, 266] on span "19.00" at bounding box center [1291, 271] width 25 height 11
drag, startPoint x: 1282, startPoint y: 271, endPoint x: 1301, endPoint y: 278, distance: 20.2
click at [1301, 278] on input "**" at bounding box center [1347, 278] width 136 height 28
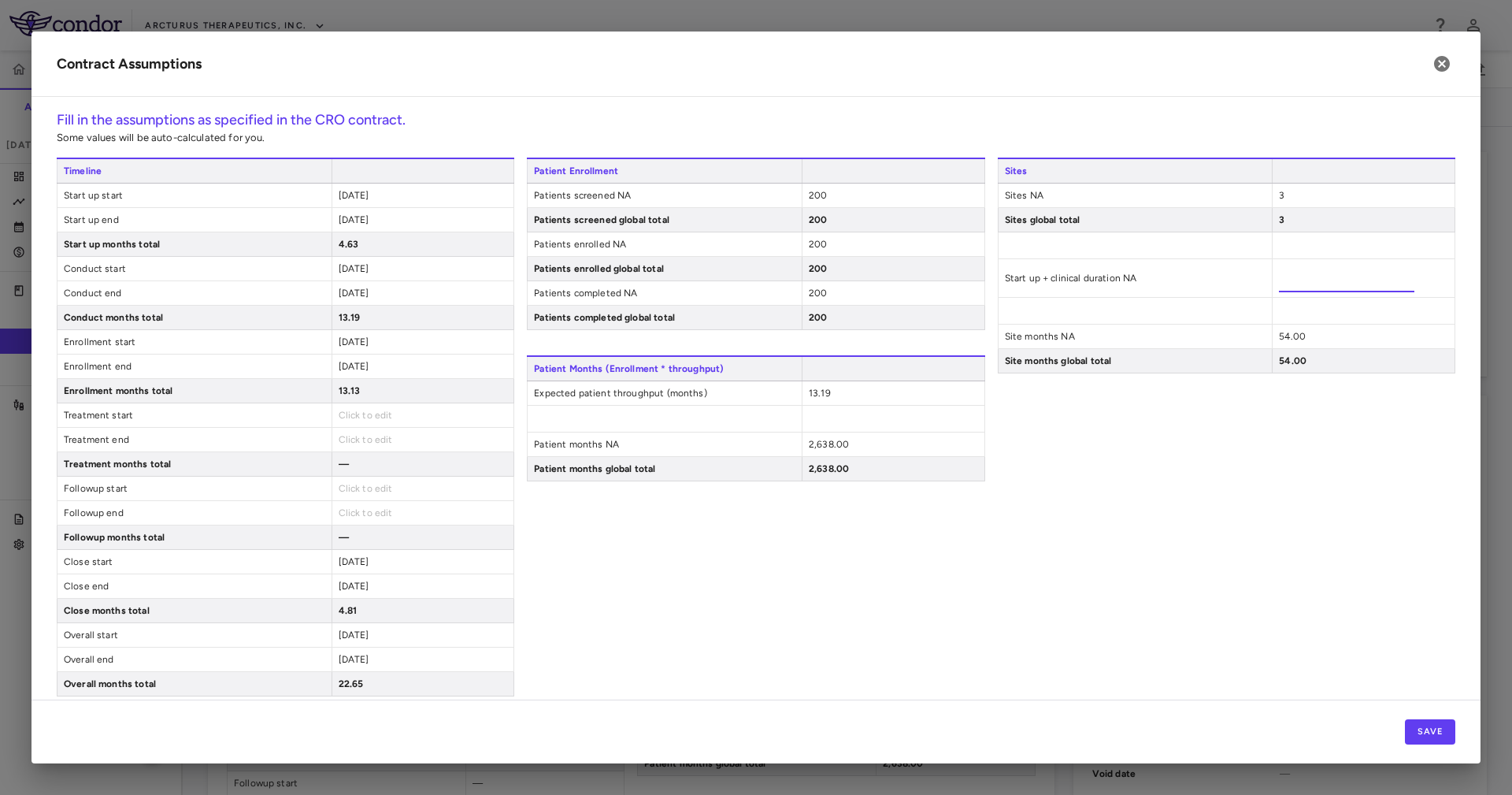
click at [1309, 279] on input "**" at bounding box center [1347, 278] width 136 height 28
type input "**"
click at [1309, 418] on div "Sites Sites NA 3 Sites global total 3 Start up + clinical duration NA ** Site m…" at bounding box center [1227, 426] width 458 height 539
click at [1439, 63] on icon "button" at bounding box center [1442, 64] width 16 height 16
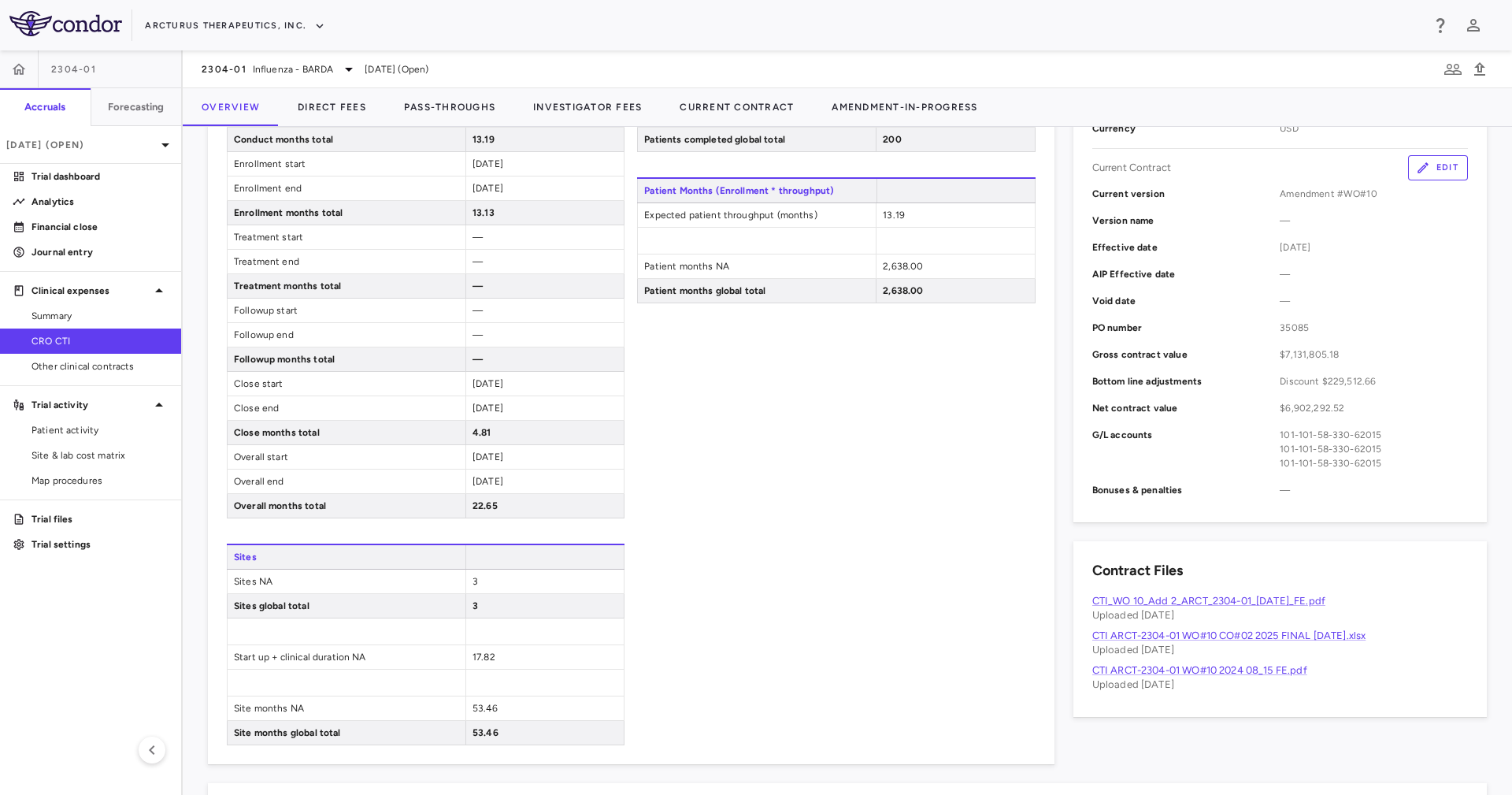
scroll to position [354, 0]
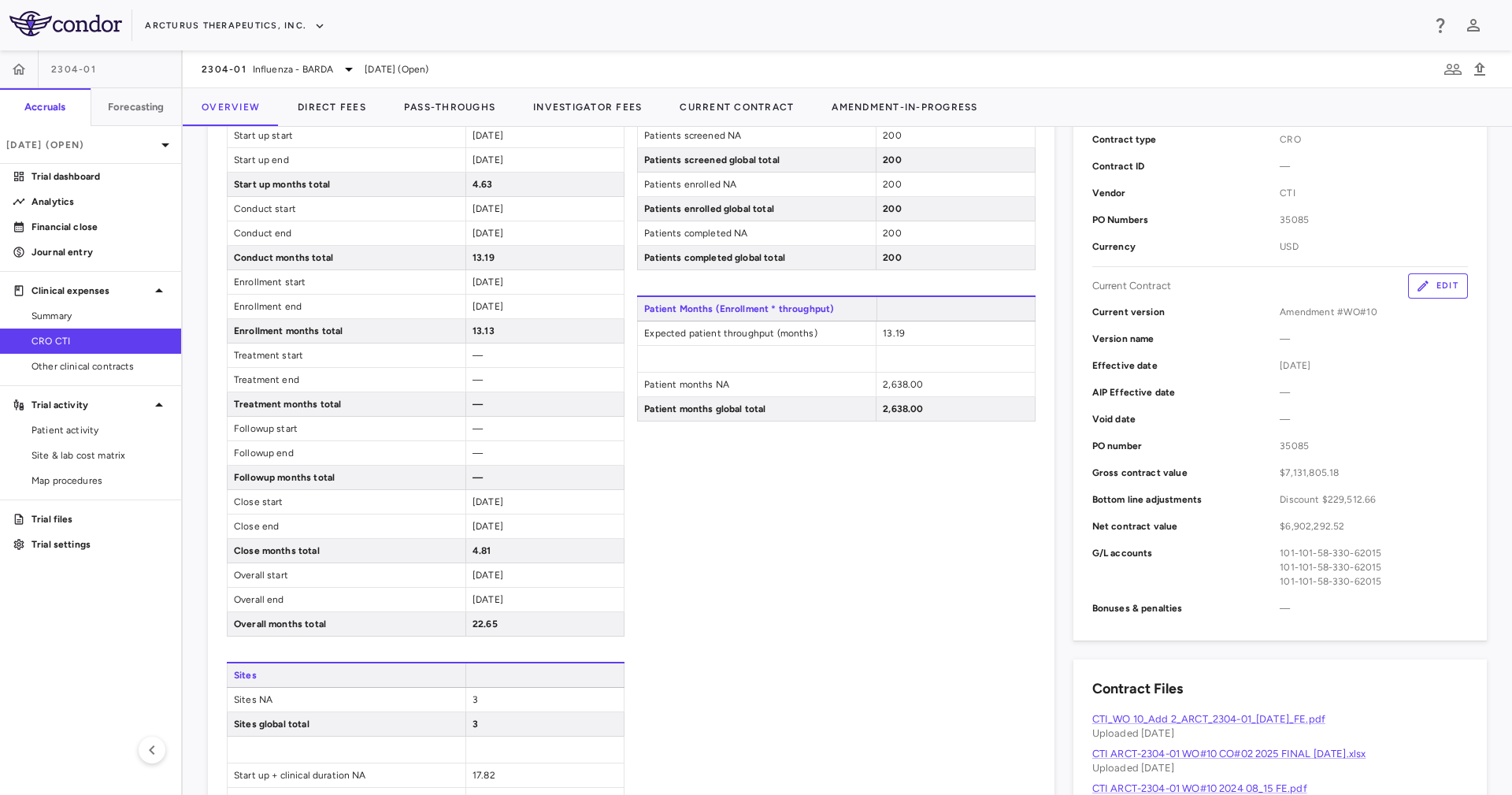
click at [479, 328] on span "13.13" at bounding box center [483, 331] width 22 height 11
drag, startPoint x: 479, startPoint y: 328, endPoint x: 494, endPoint y: 328, distance: 15.0
click at [494, 328] on div "13.13" at bounding box center [544, 330] width 158 height 23
click at [491, 321] on div "13.13" at bounding box center [544, 330] width 158 height 23
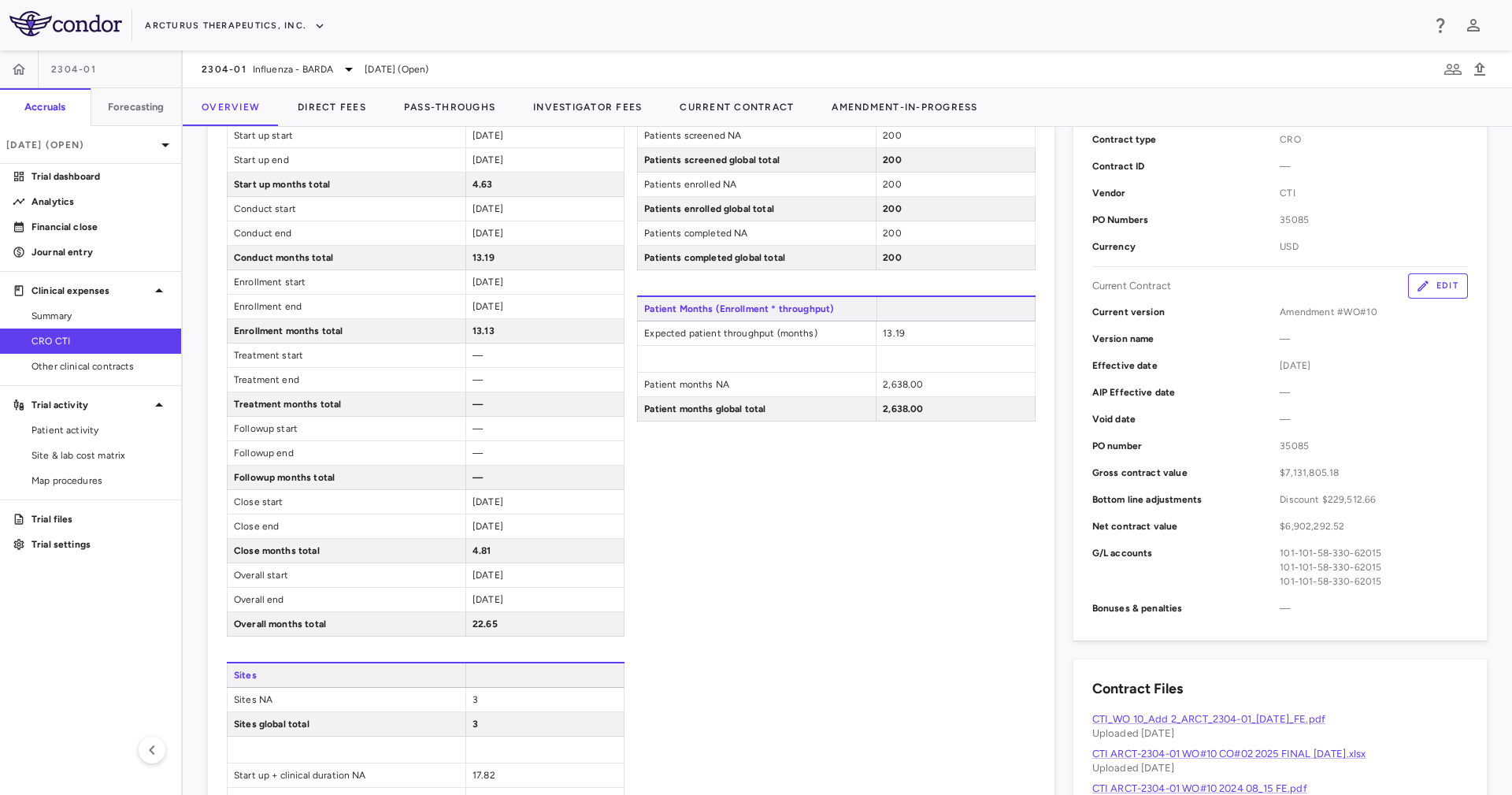
click at [491, 321] on div "13.13" at bounding box center [544, 330] width 158 height 23
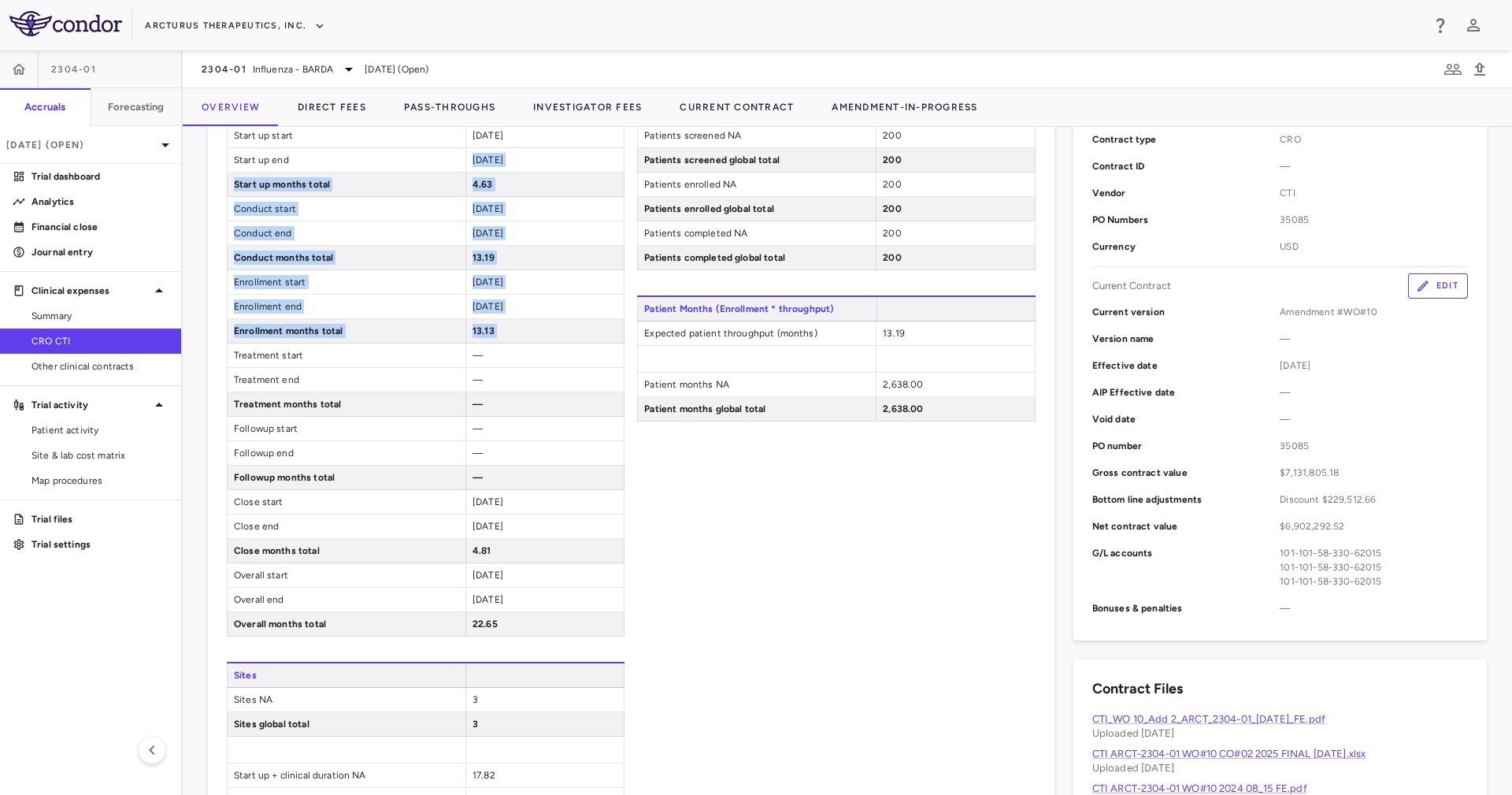
drag, startPoint x: 491, startPoint y: 321, endPoint x: 479, endPoint y: 168, distance: 153.5
click at [479, 168] on div "Timeline Start up start 2024-06-25 Start up end 2024-11-13 Start up months tota…" at bounding box center [425, 367] width 397 height 539
click at [482, 181] on span "4.63" at bounding box center [482, 185] width 20 height 11
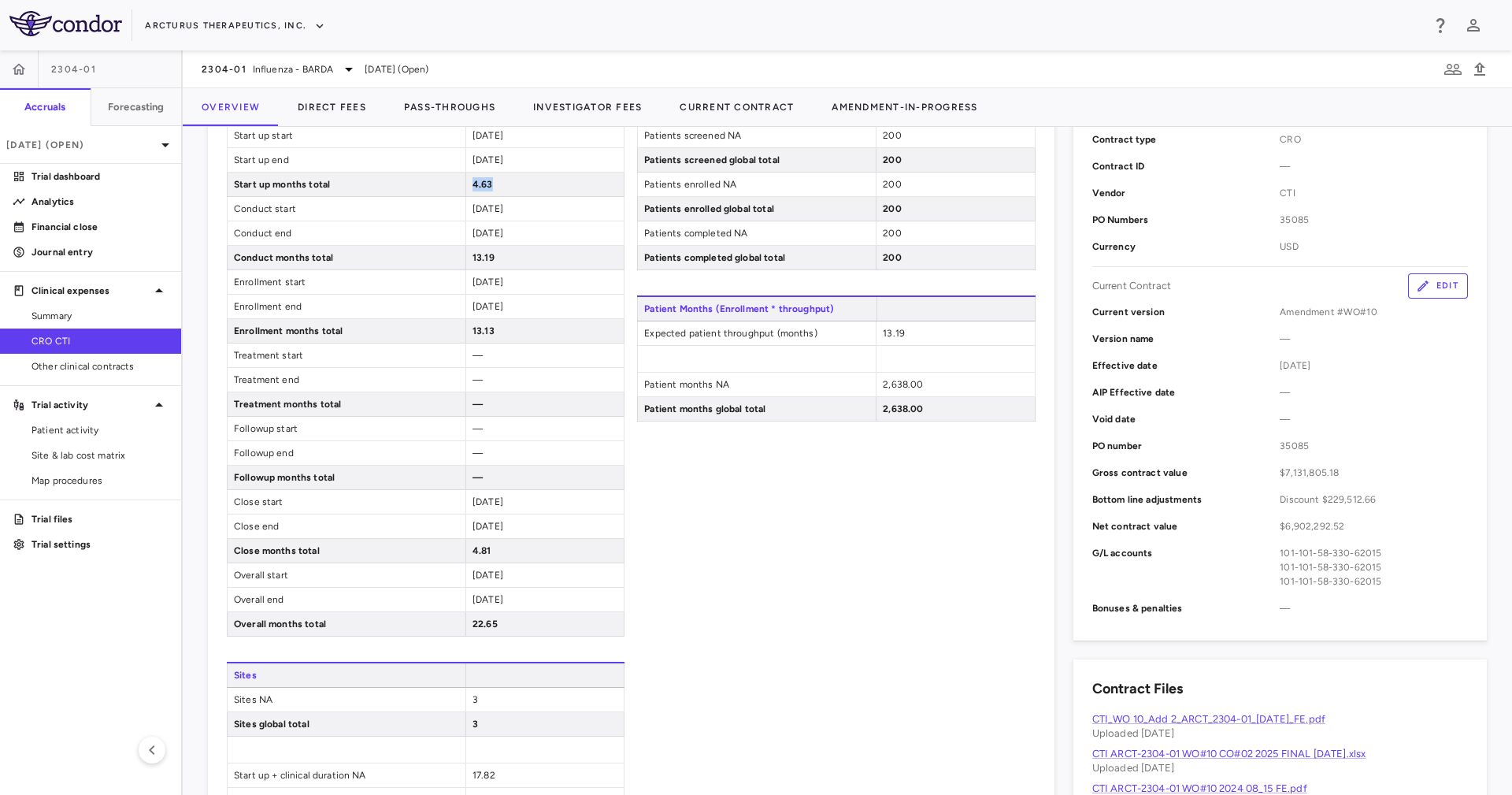
click at [482, 181] on span "4.63" at bounding box center [482, 185] width 20 height 11
click at [478, 269] on div "13.19" at bounding box center [544, 257] width 158 height 23
click at [478, 265] on div "13.19" at bounding box center [544, 257] width 158 height 23
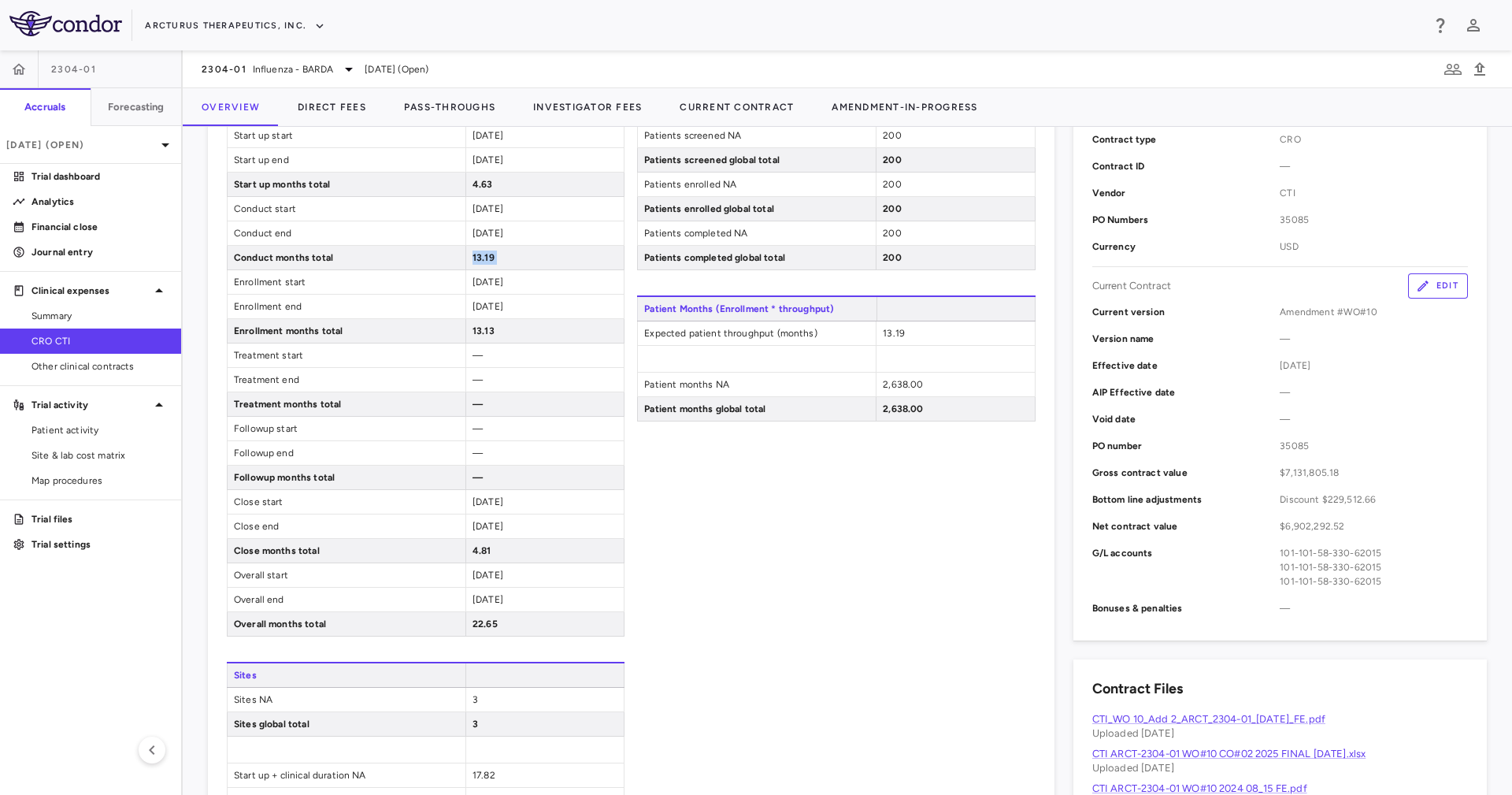
click at [478, 265] on div "13.19" at bounding box center [544, 257] width 158 height 23
click at [487, 327] on span "13.13" at bounding box center [483, 331] width 22 height 11
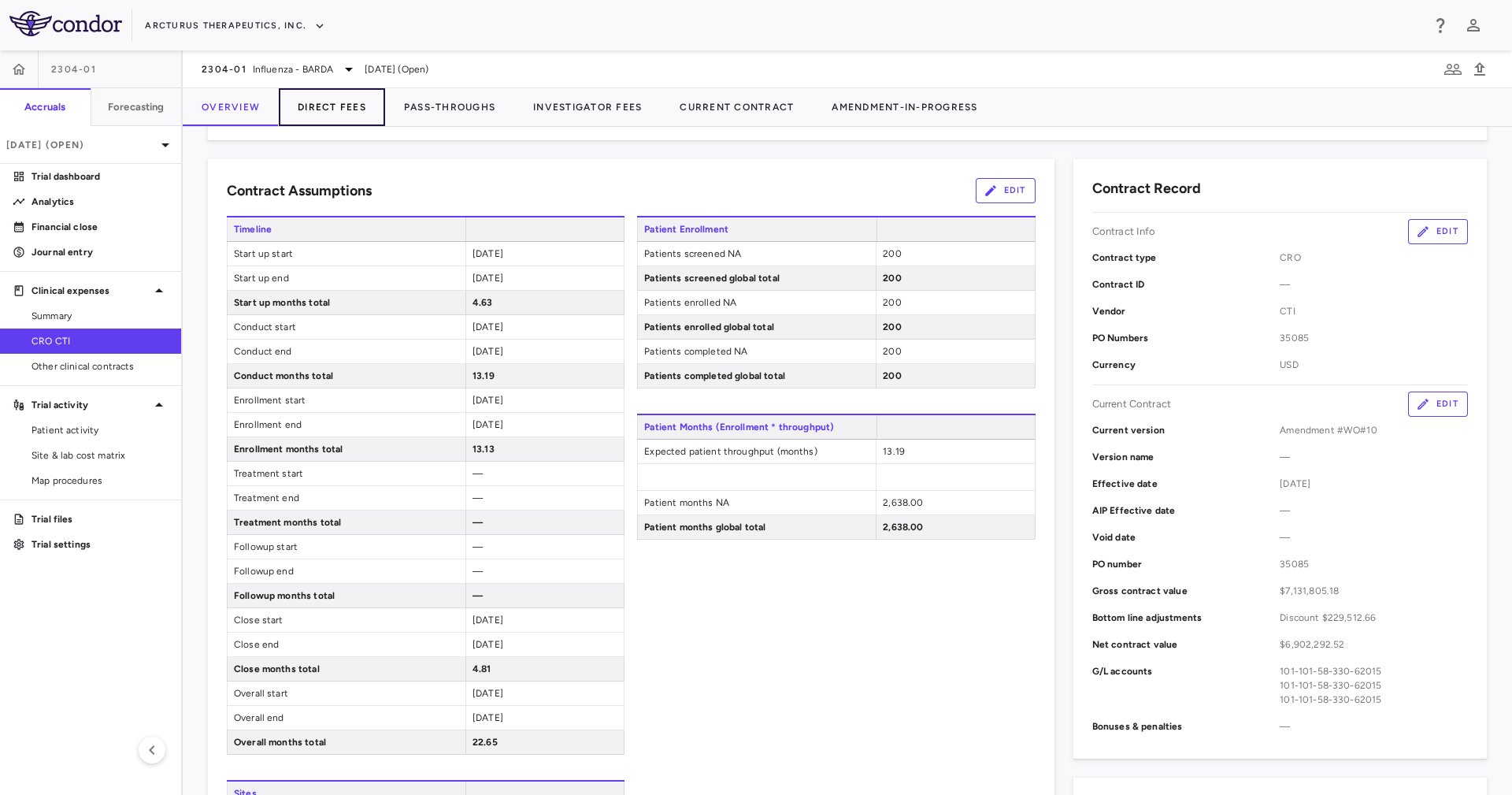
click at [332, 99] on button "Direct Fees" at bounding box center [332, 107] width 106 height 38
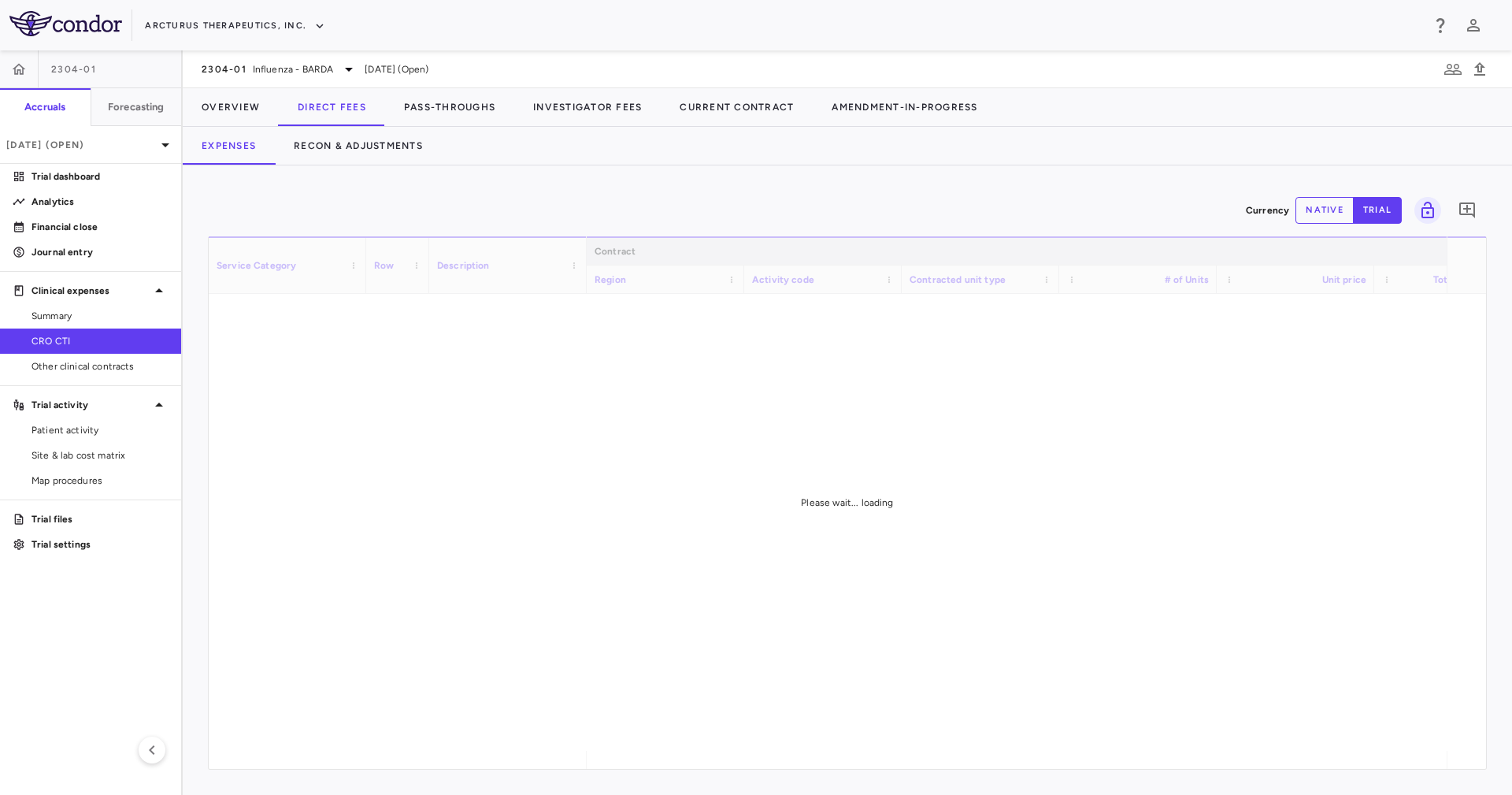
click at [561, 161] on div "Expenses Recon & Adjustments" at bounding box center [847, 145] width 1329 height 38
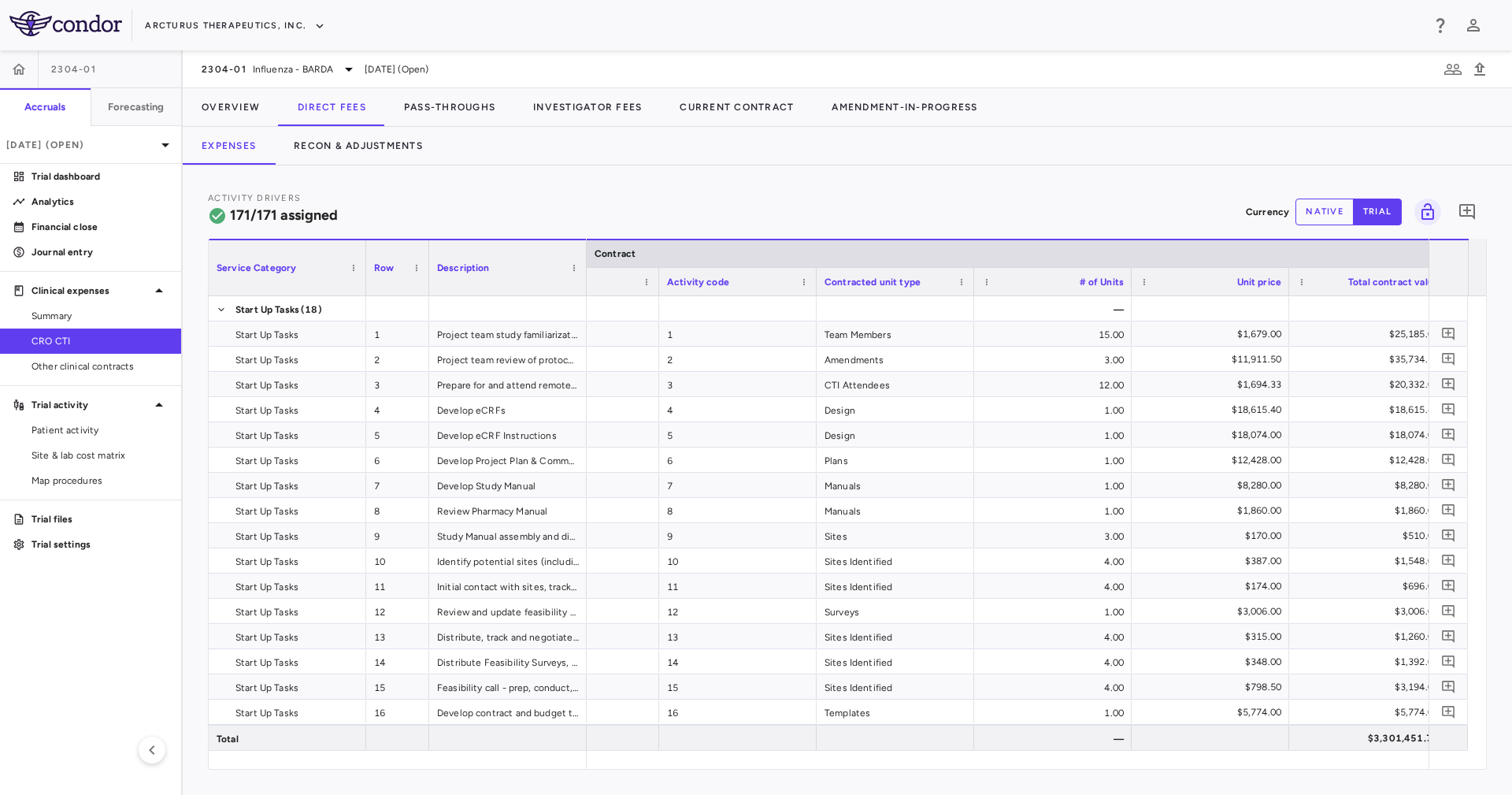
scroll to position [0, 266]
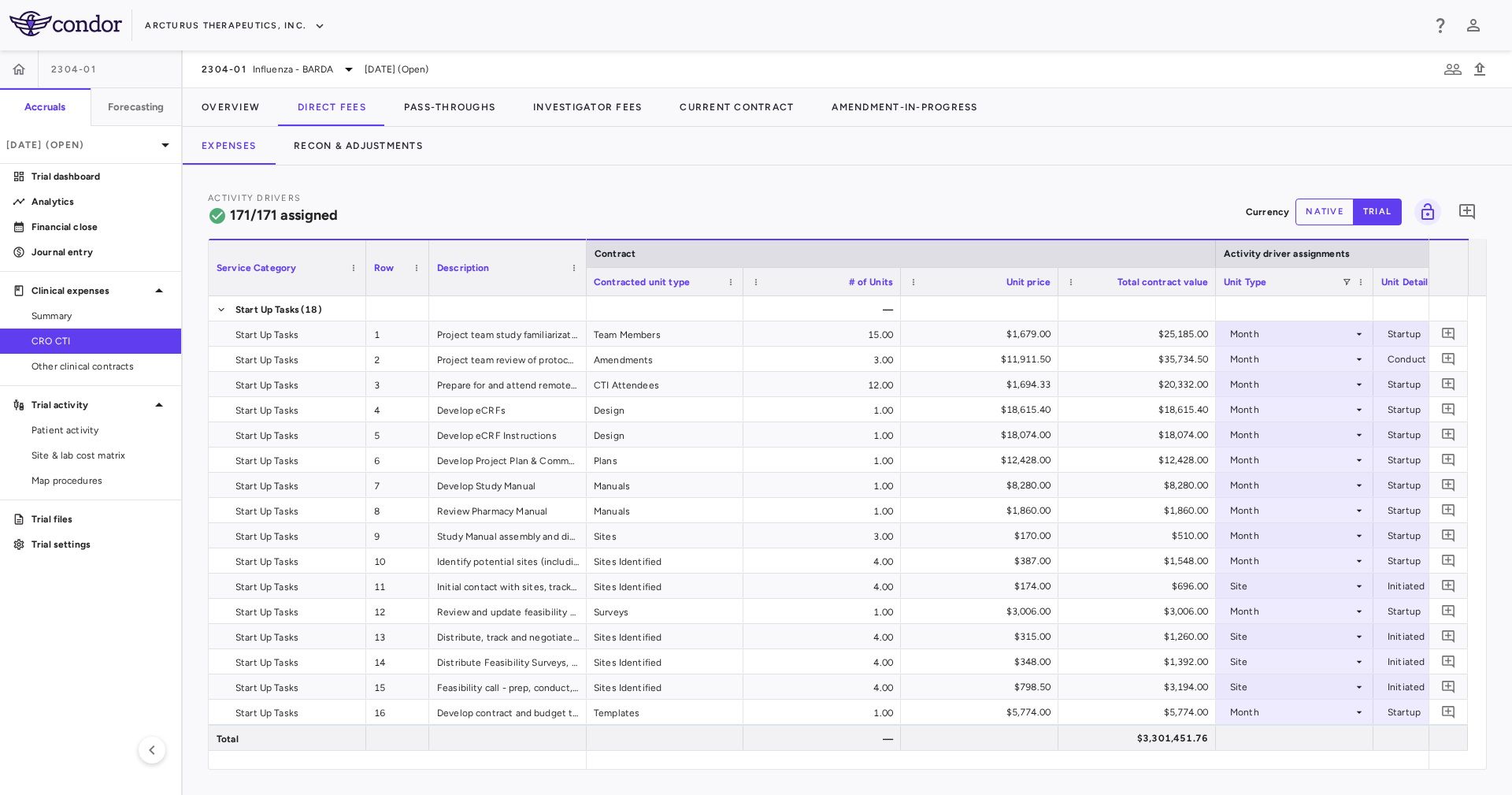
click at [265, 84] on div "2304-01 Influenza - BARDA Sep 2025 (Open)" at bounding box center [847, 69] width 1329 height 38
click at [262, 88] on button "Overview" at bounding box center [231, 107] width 96 height 38
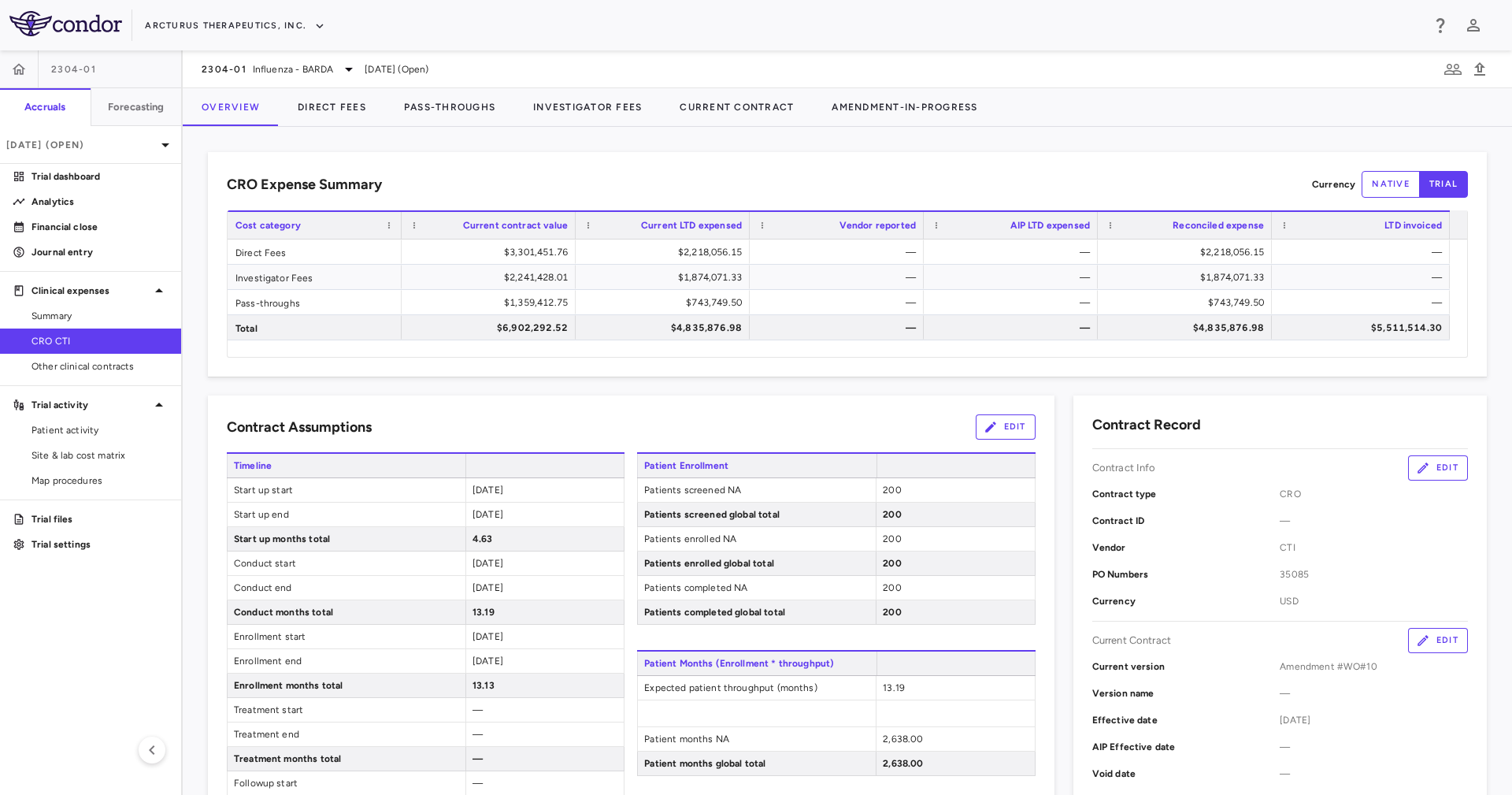
click at [491, 45] on div "Arcturus Therapeutics, Inc." at bounding box center [756, 25] width 1512 height 51
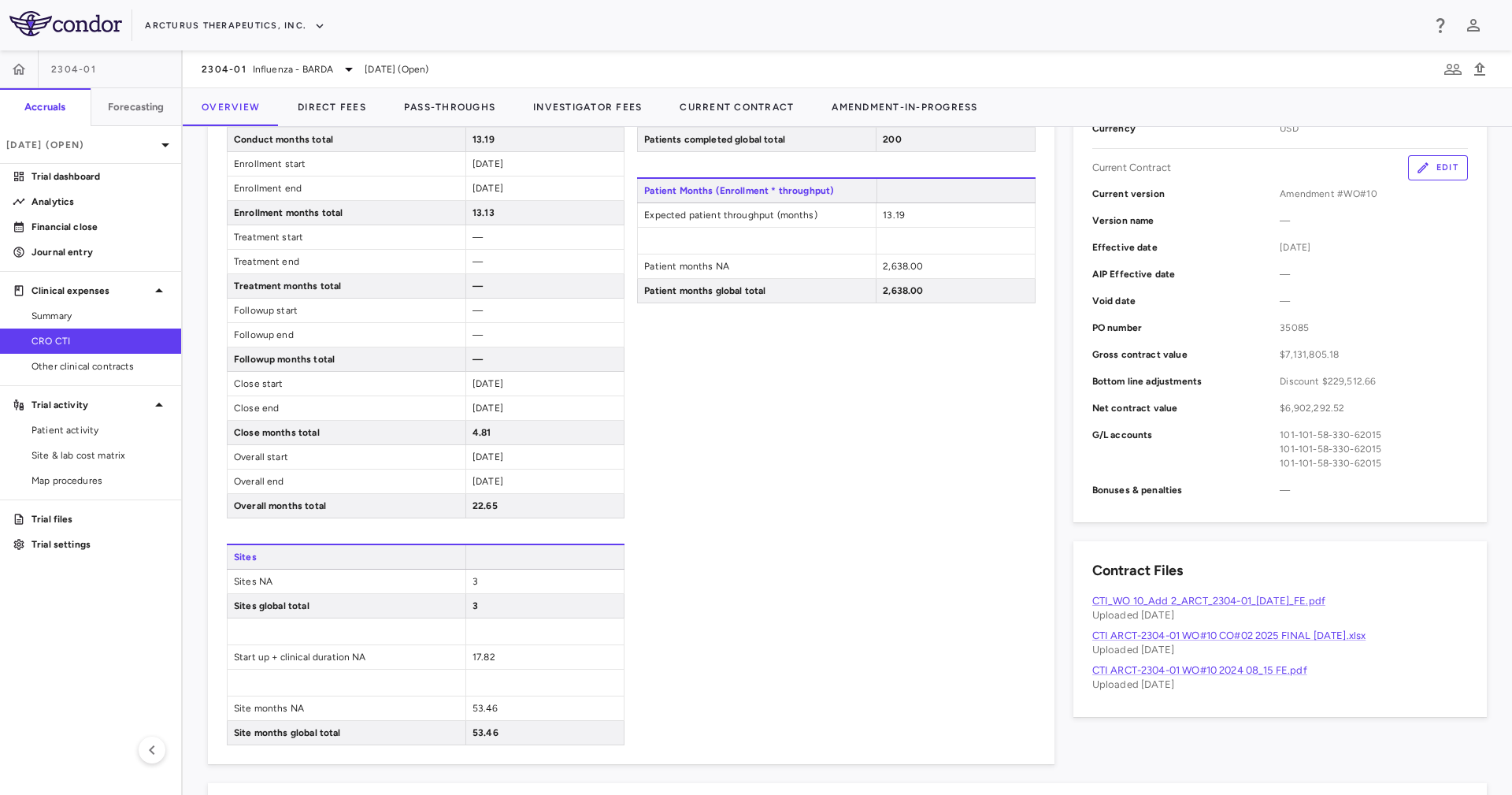
click at [900, 295] on span "2,638.00" at bounding box center [903, 291] width 40 height 11
click at [884, 378] on div "Patient Enrollment Patients screened NA 200 Patients screened global total 200 …" at bounding box center [835, 362] width 397 height 765
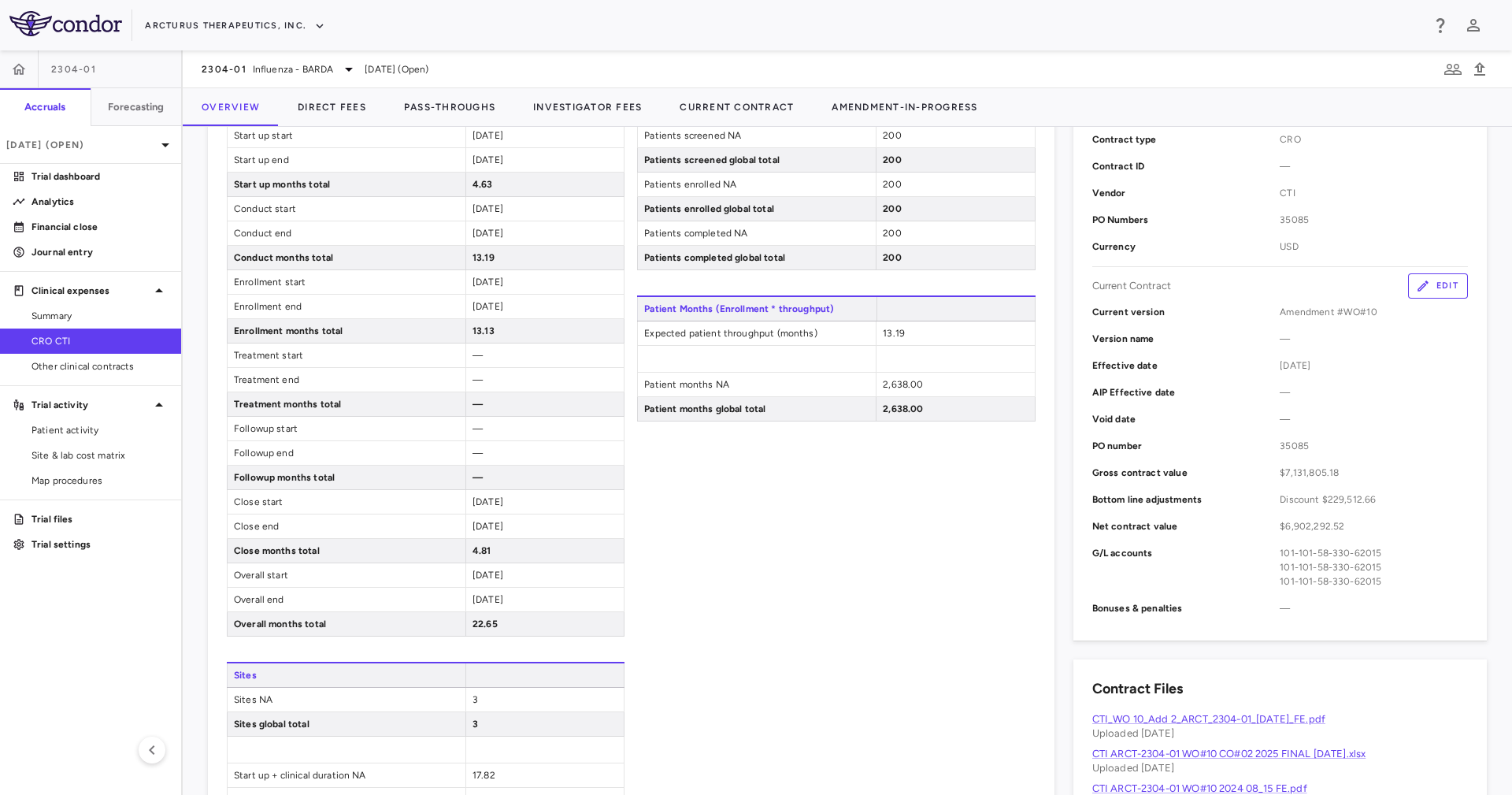
click at [920, 414] on div "2,638.00" at bounding box center [955, 408] width 158 height 23
click at [905, 403] on div "2,638.00" at bounding box center [955, 408] width 158 height 23
drag, startPoint x: 905, startPoint y: 403, endPoint x: 903, endPoint y: 433, distance: 30.1
click at [903, 433] on div "Patient Enrollment Patients screened NA 200 Patients screened global total 200 …" at bounding box center [835, 480] width 397 height 765
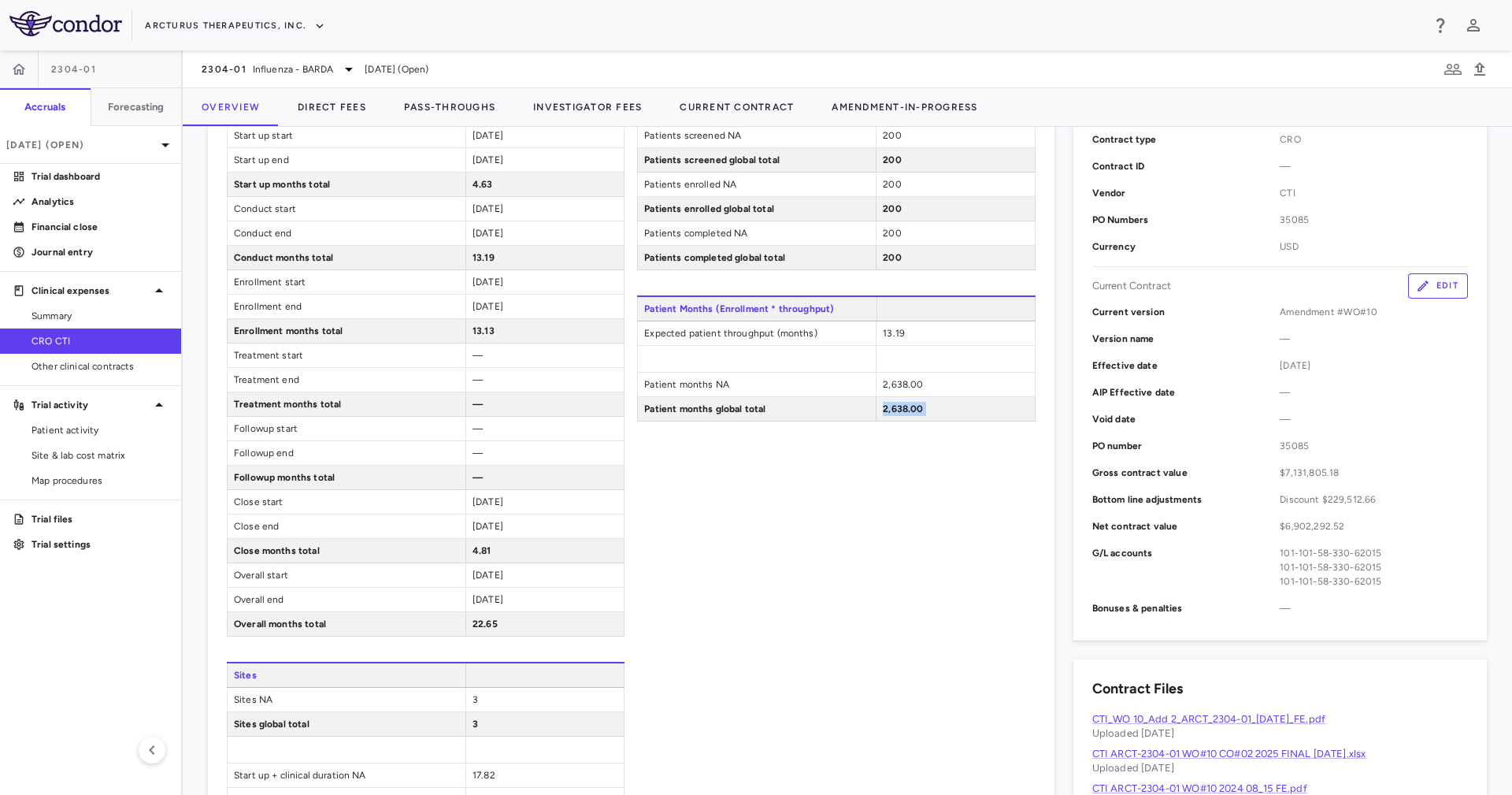
click at [903, 433] on div "Patient Enrollment Patients screened NA 200 Patients screened global total 200 …" at bounding box center [835, 480] width 397 height 765
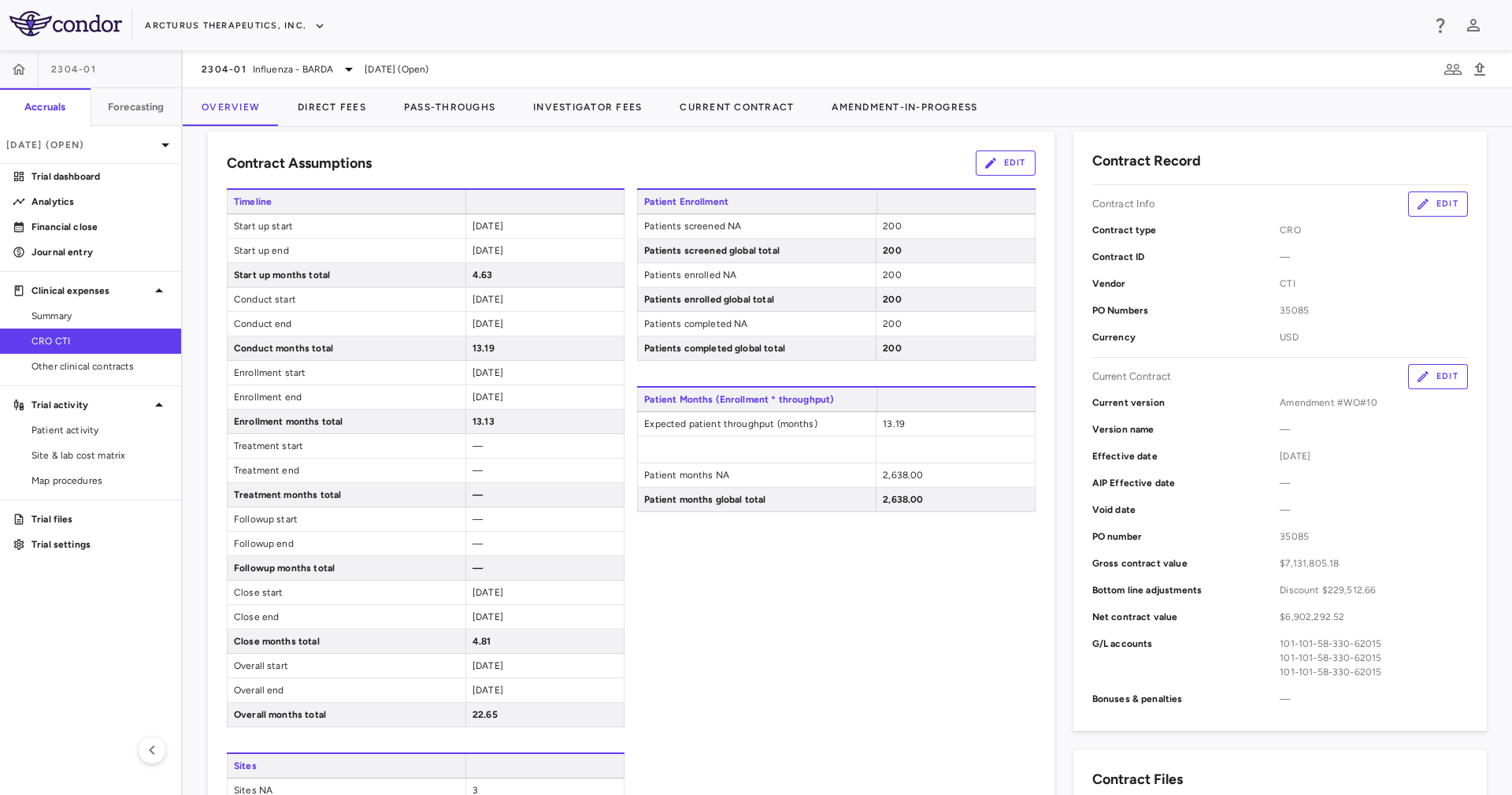
scroll to position [236, 0]
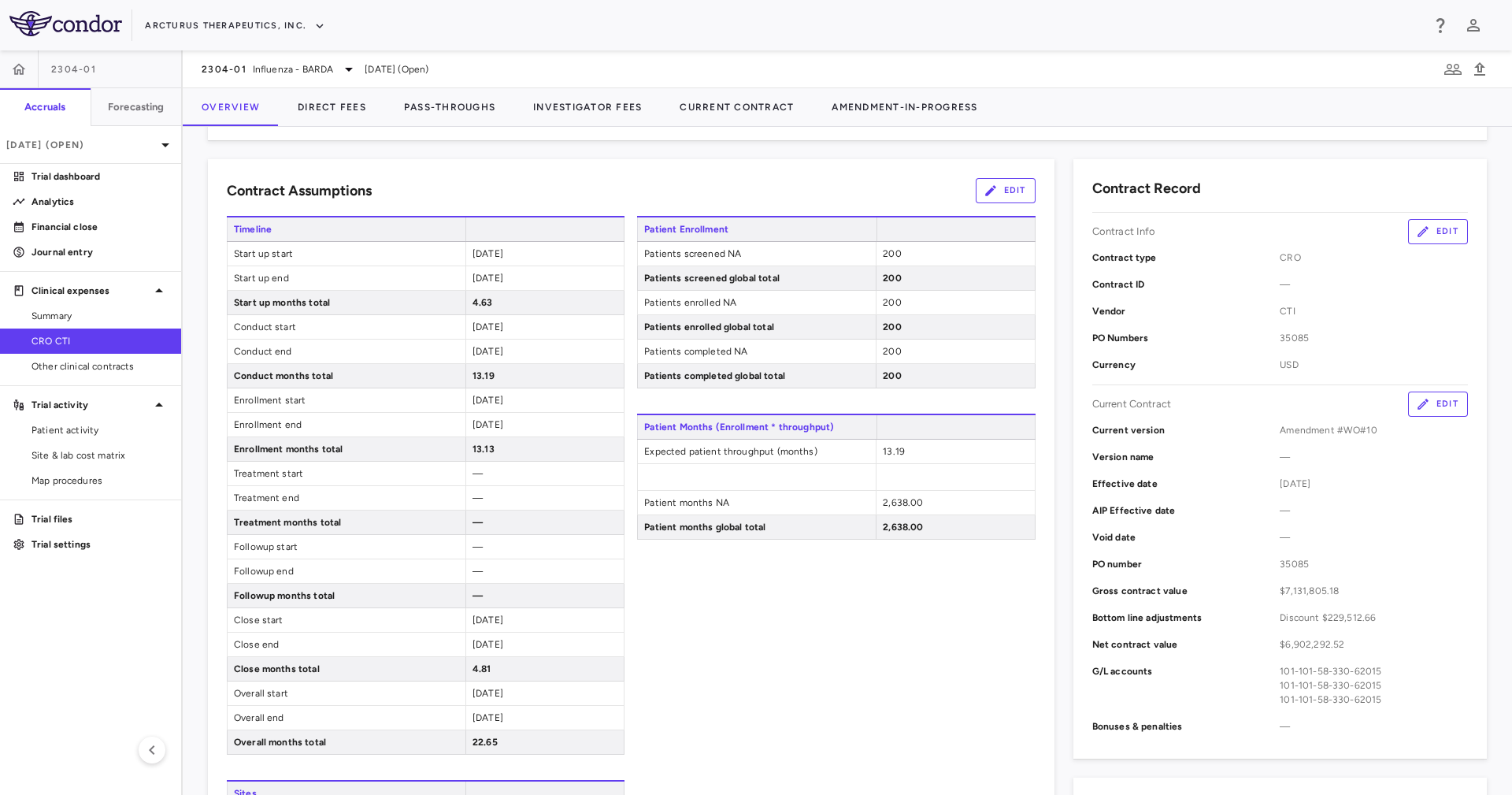
click at [475, 443] on div "13.13" at bounding box center [544, 448] width 158 height 23
click at [479, 449] on span "13.13" at bounding box center [483, 449] width 22 height 11
click at [977, 602] on div "Patient Enrollment Patients screened NA 200 Patients screened global total 200 …" at bounding box center [835, 598] width 397 height 765
click at [482, 446] on span "13.13" at bounding box center [483, 449] width 22 height 11
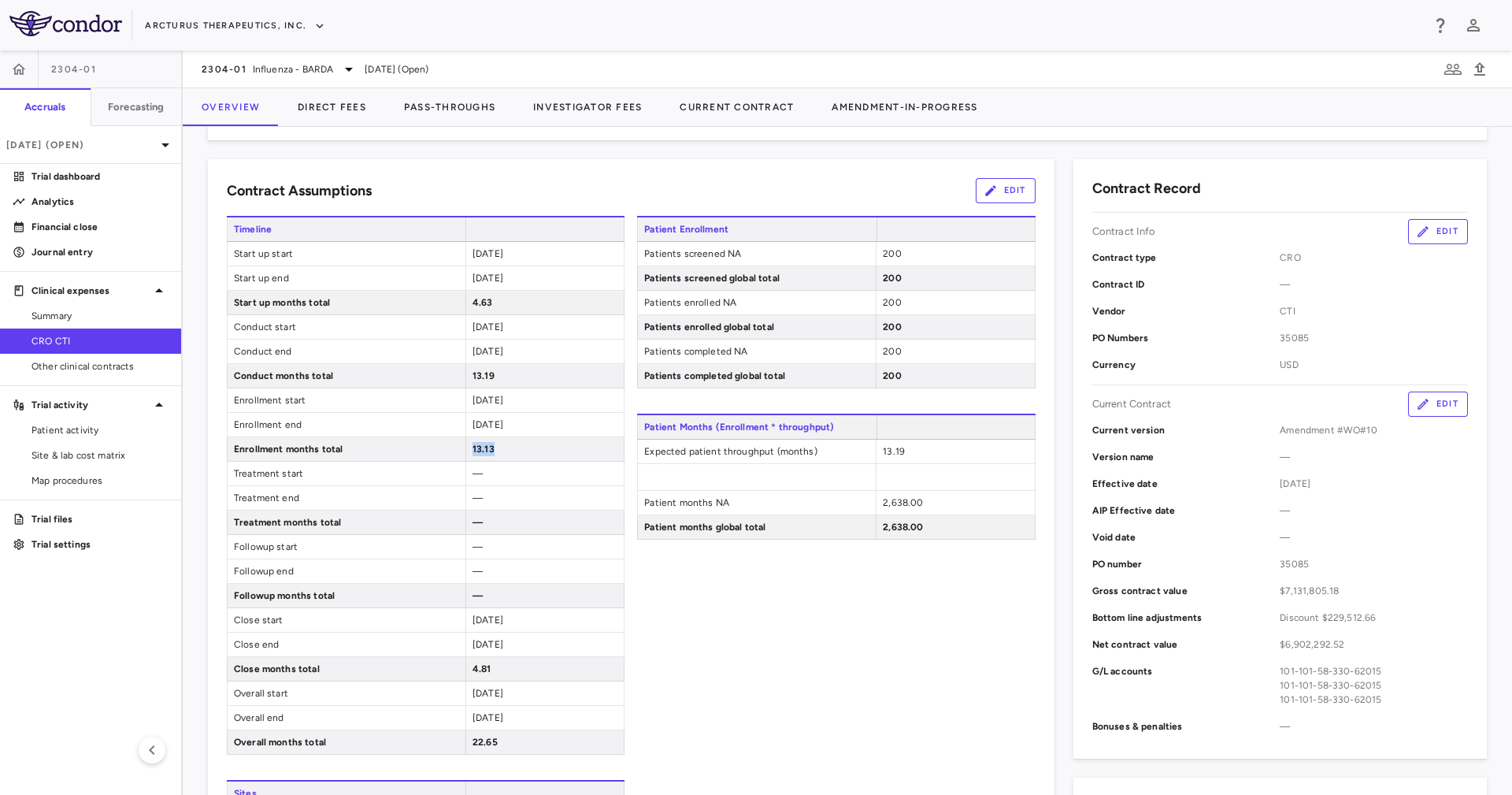
click at [482, 446] on span "13.13" at bounding box center [483, 449] width 22 height 11
click at [910, 540] on div "Patient months global total 2,638.00" at bounding box center [835, 527] width 397 height 24
click at [336, 109] on button "Direct Fees" at bounding box center [332, 107] width 106 height 38
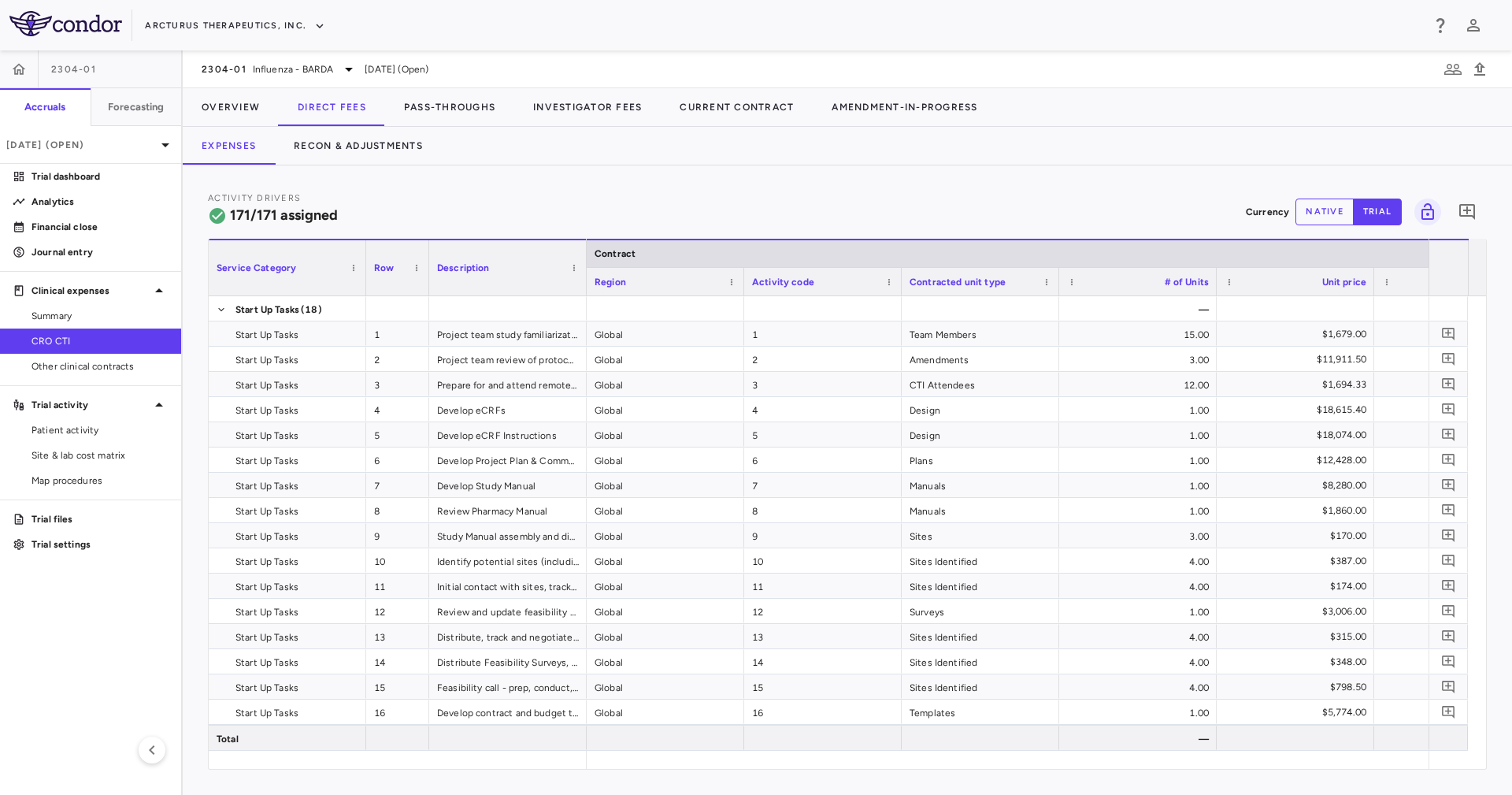
click at [454, 149] on div "Expenses Recon & Adjustments" at bounding box center [847, 145] width 1329 height 38
click at [399, 147] on button "Recon & Adjustments" at bounding box center [358, 145] width 167 height 38
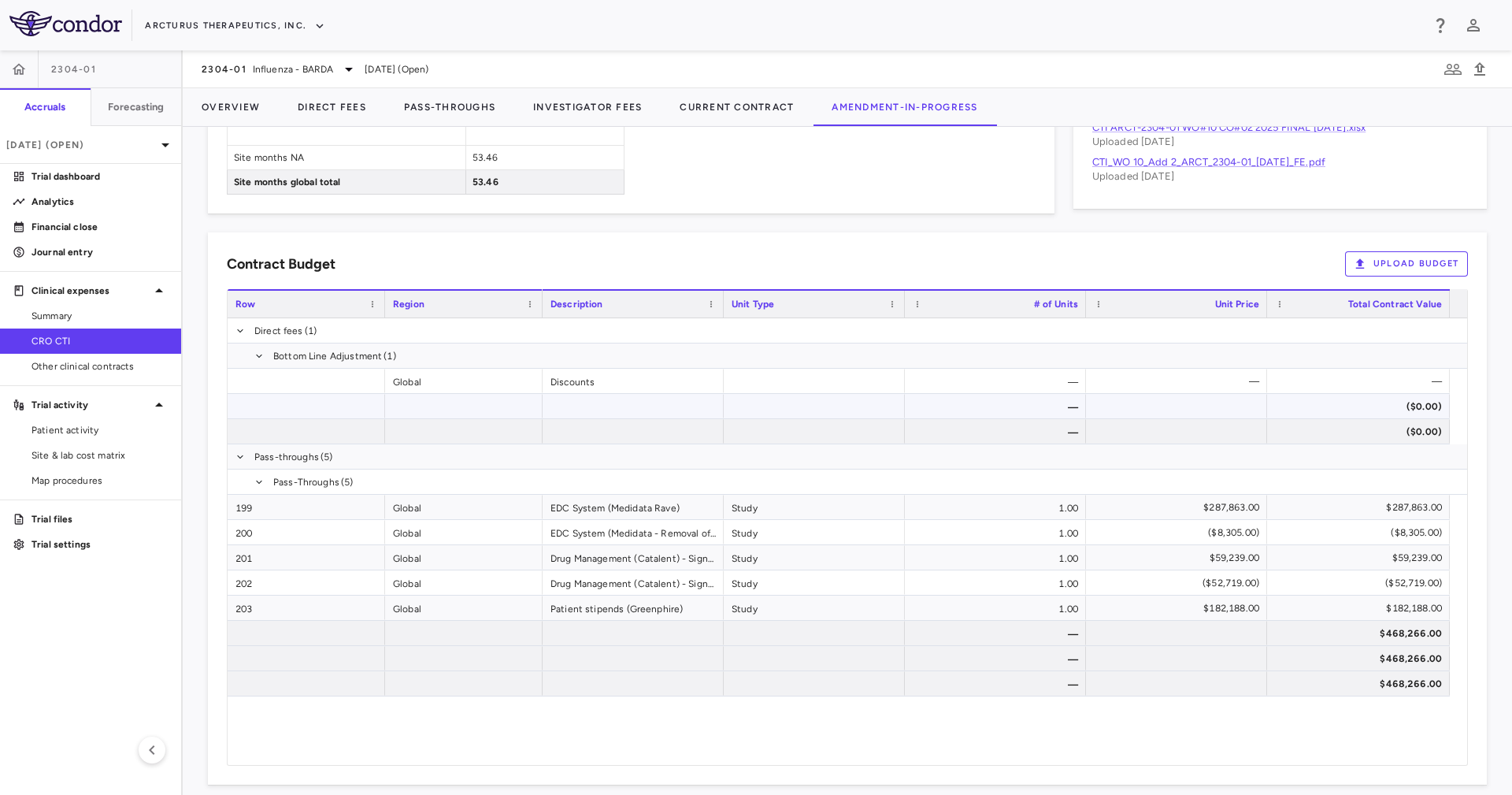
scroll to position [888, 0]
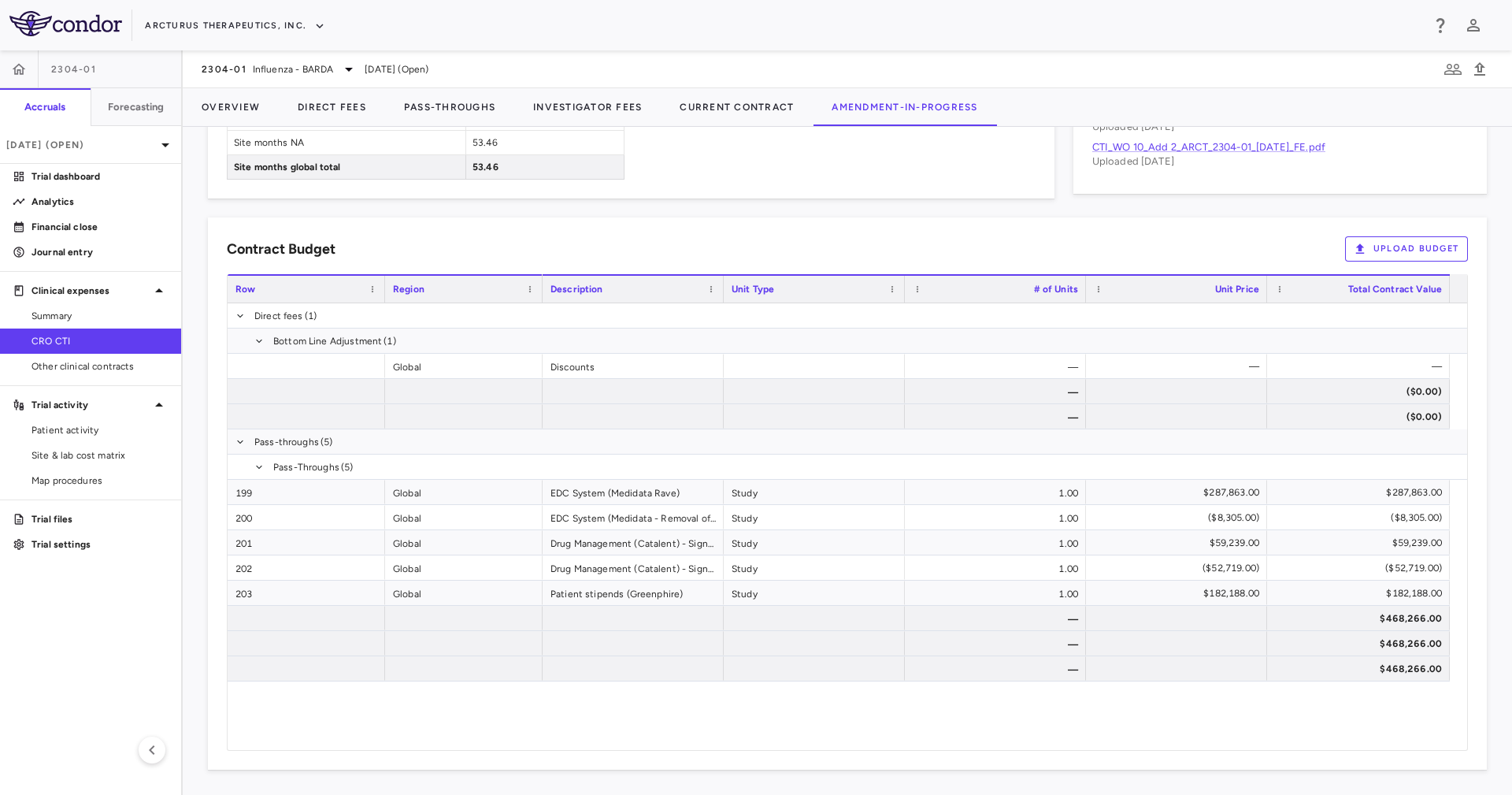
click at [1364, 236] on button "Upload Budget" at bounding box center [1406, 248] width 123 height 25
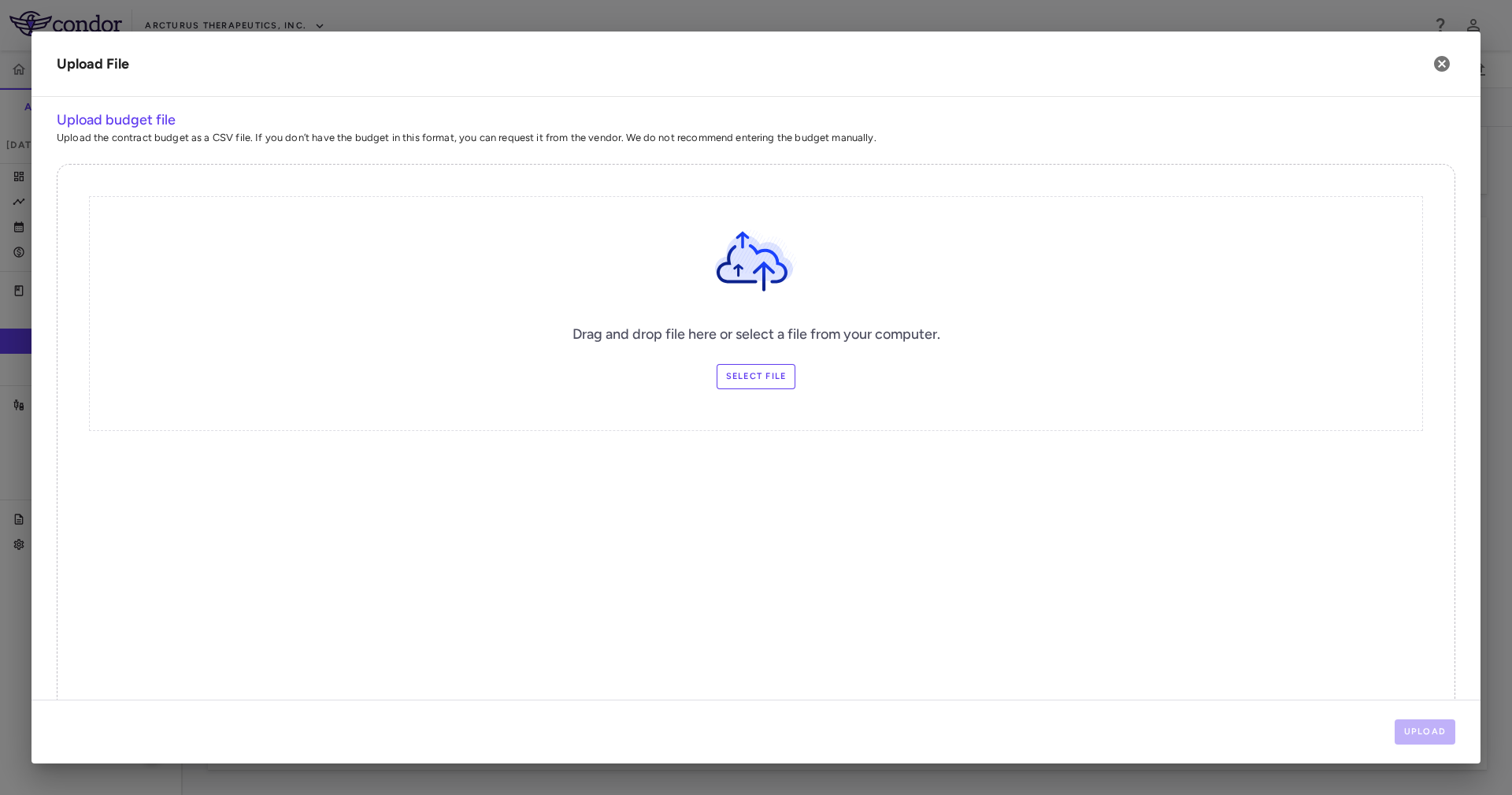
click at [752, 391] on div "Drag and drop file here or select a file from your computer. Select file" at bounding box center [756, 313] width 1334 height 234
click at [752, 374] on label "Select file" at bounding box center [756, 376] width 79 height 25
click at [0, 0] on input "Select file" at bounding box center [0, 0] width 0 height 0
click at [1421, 724] on button "Upload" at bounding box center [1425, 731] width 61 height 25
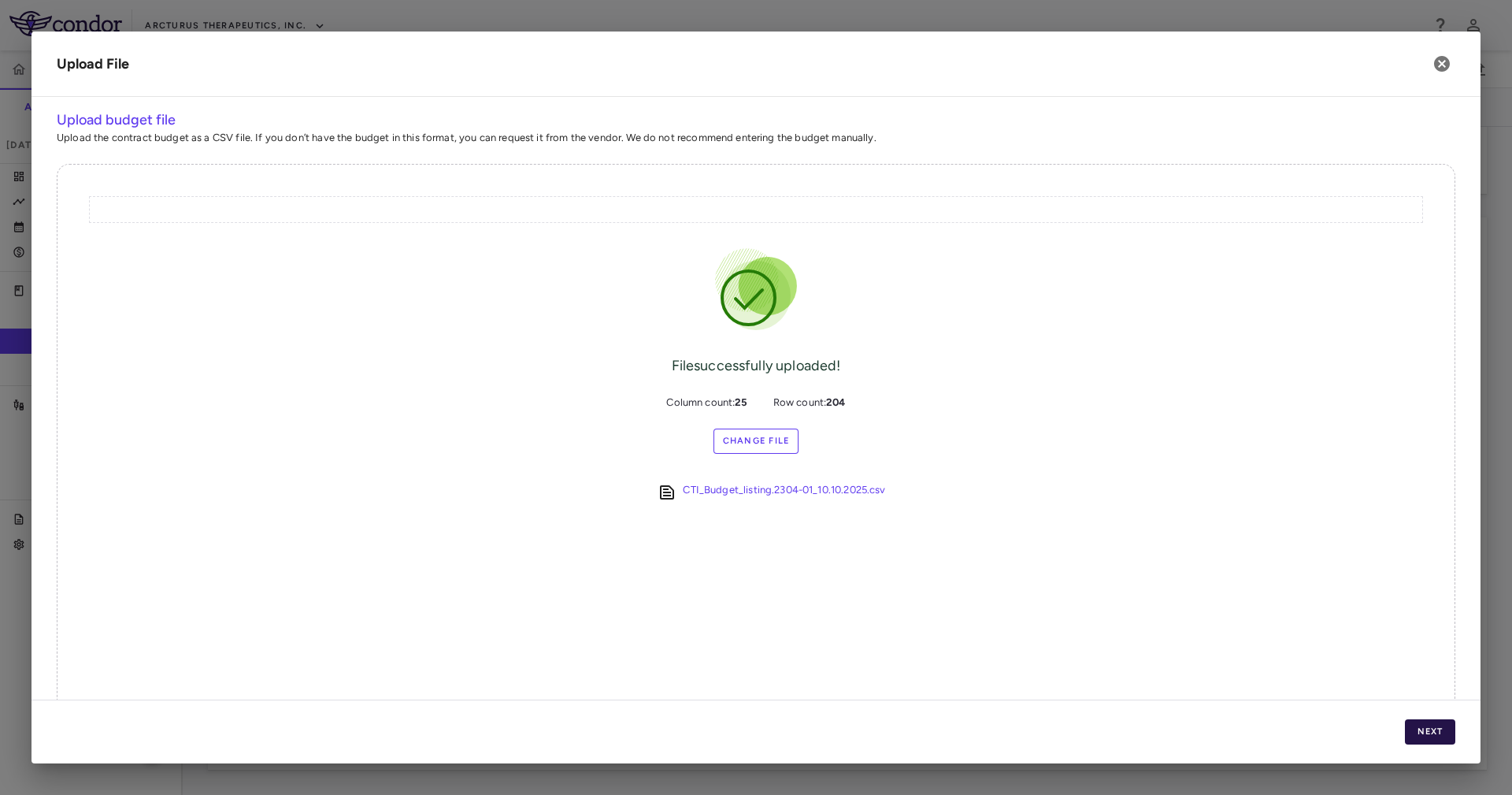
drag, startPoint x: 1412, startPoint y: 718, endPoint x: 1417, endPoint y: 726, distance: 9.4
click at [1417, 725] on div "Next" at bounding box center [756, 731] width 1449 height 63
click at [1436, 724] on button "Next" at bounding box center [1430, 731] width 51 height 25
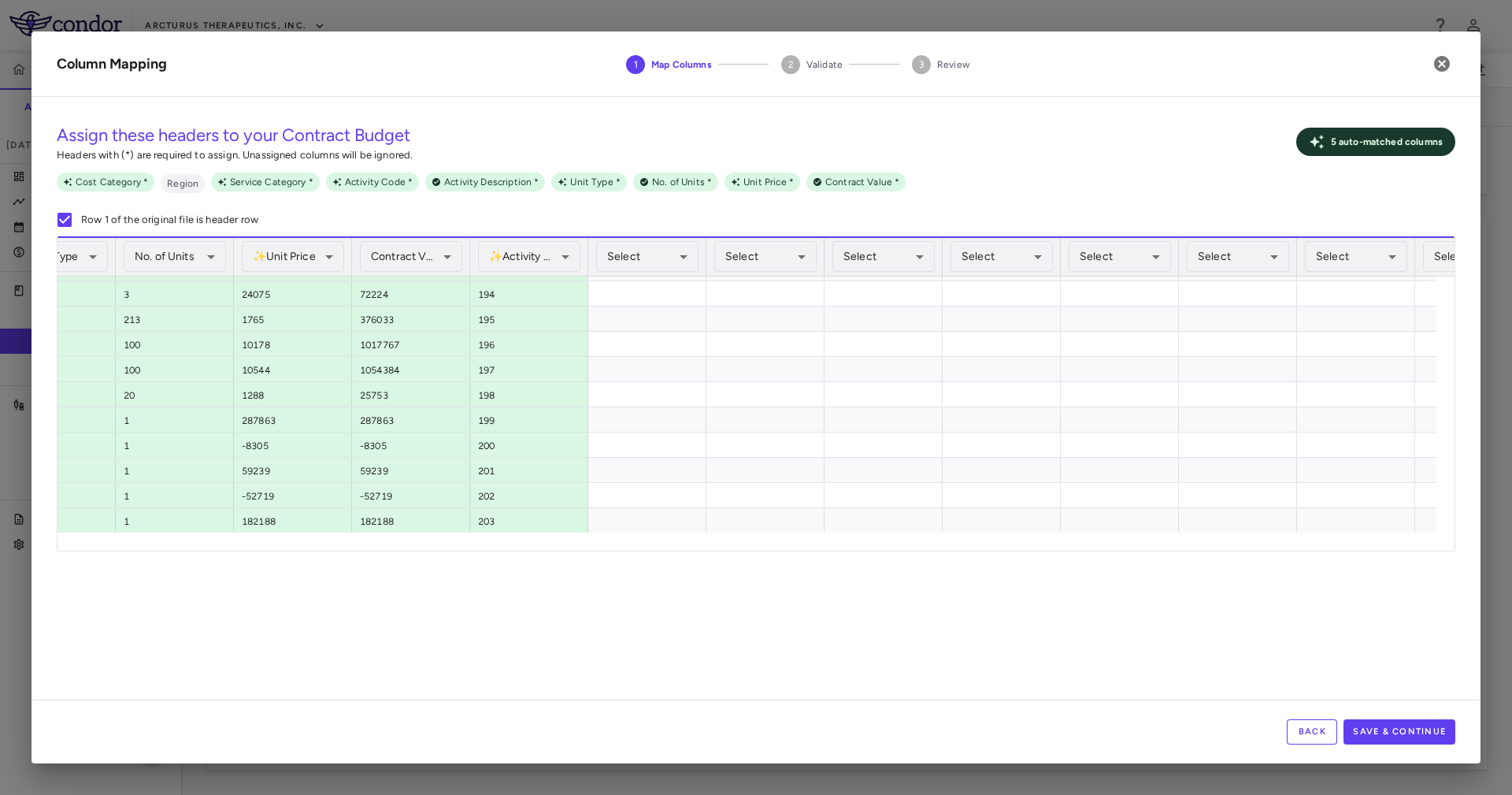
scroll to position [0, 0]
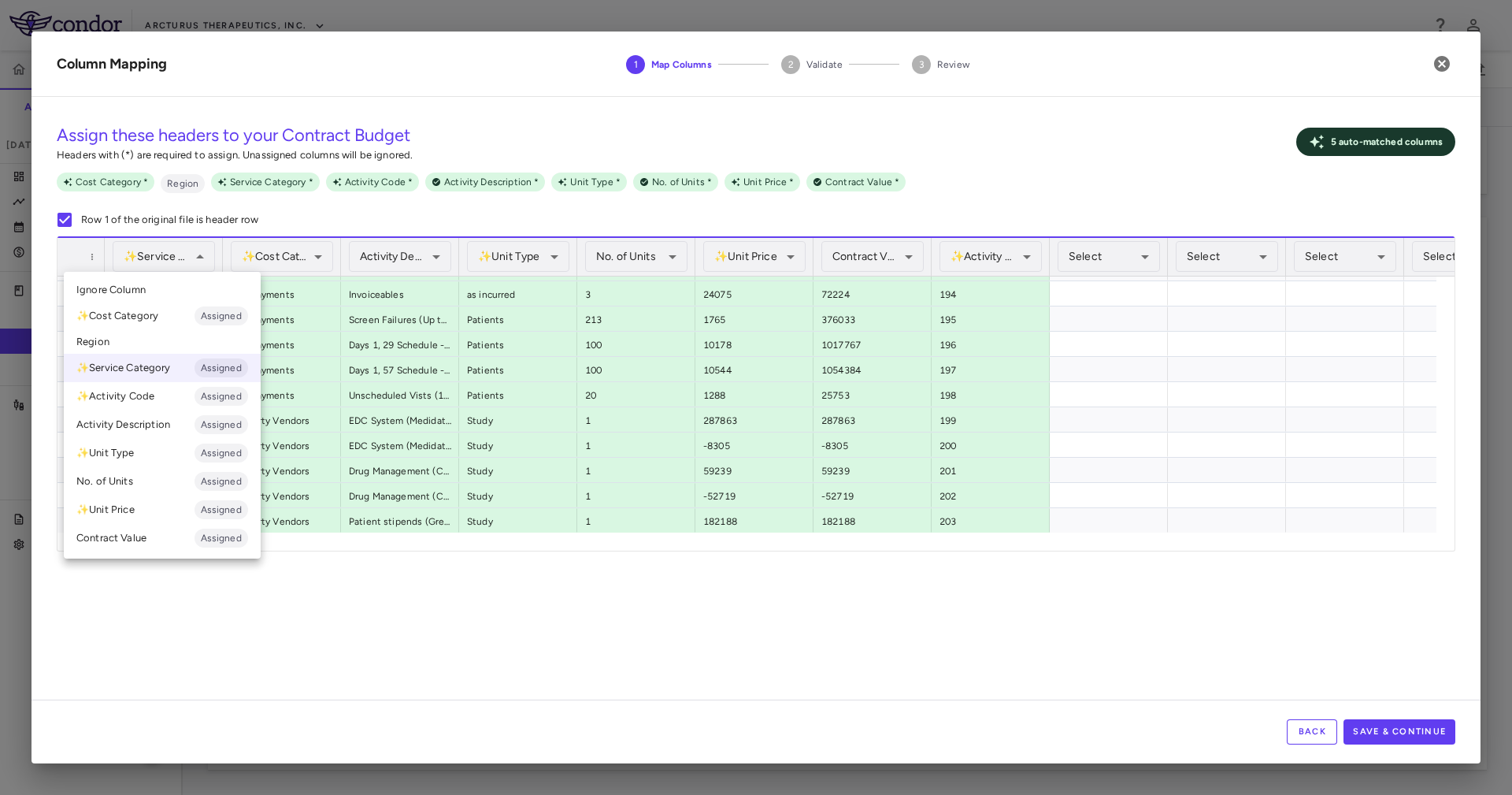
click at [446, 641] on div at bounding box center [756, 398] width 1512 height 795
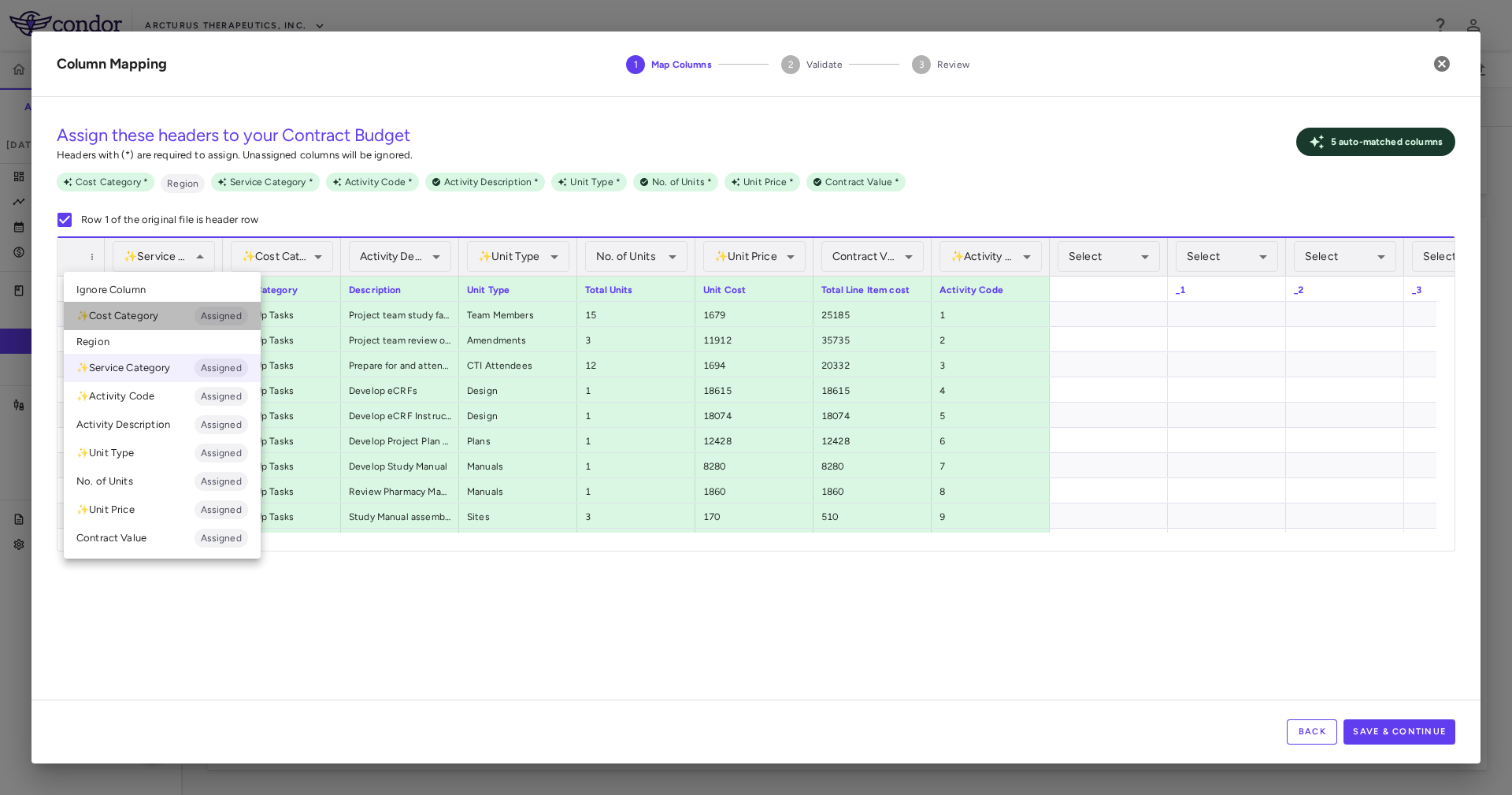
click at [157, 319] on li "✨ Cost Category Assigned" at bounding box center [161, 316] width 197 height 28
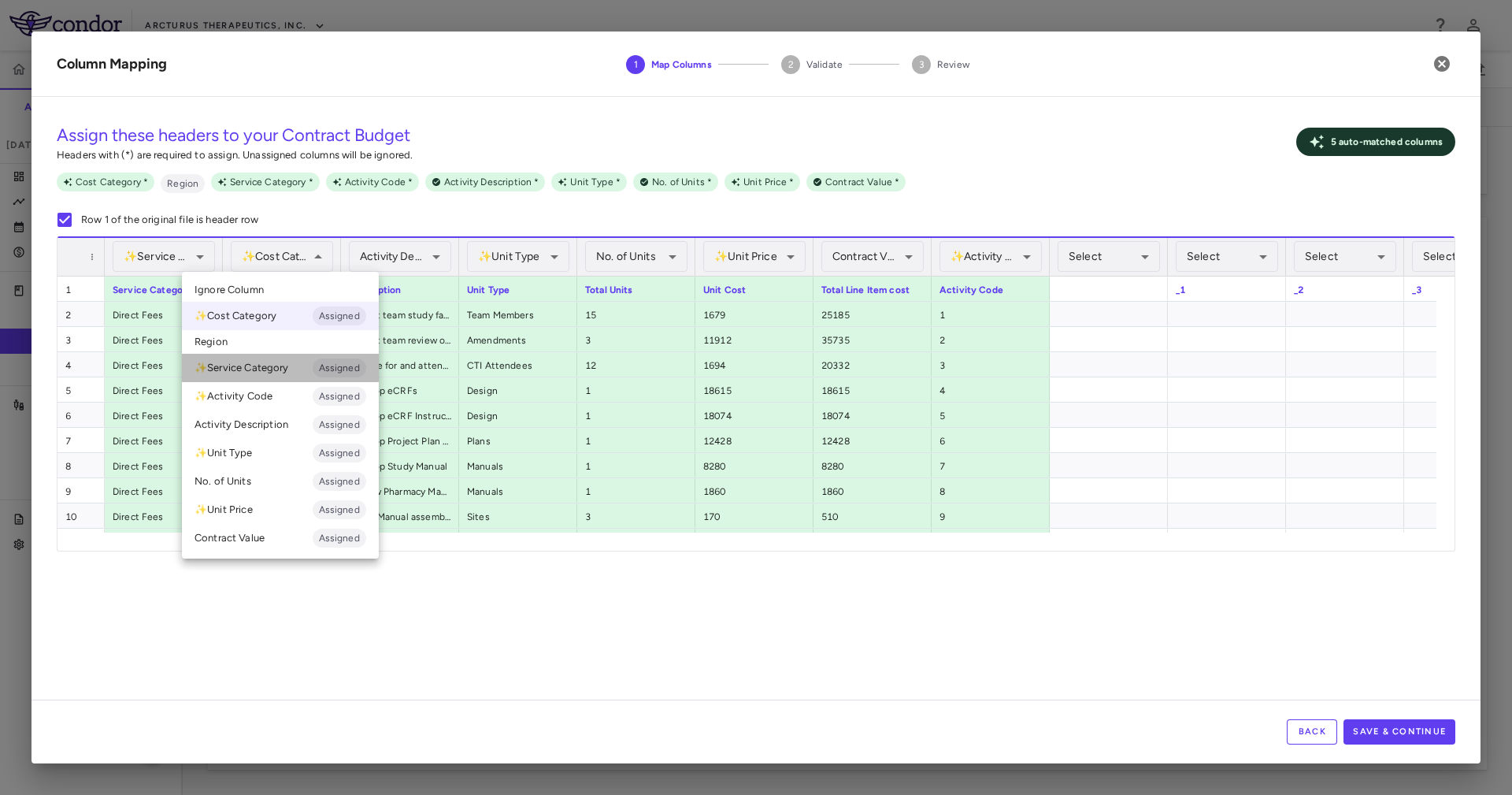
click at [267, 361] on li "✨ Service Category Assigned" at bounding box center [280, 367] width 197 height 28
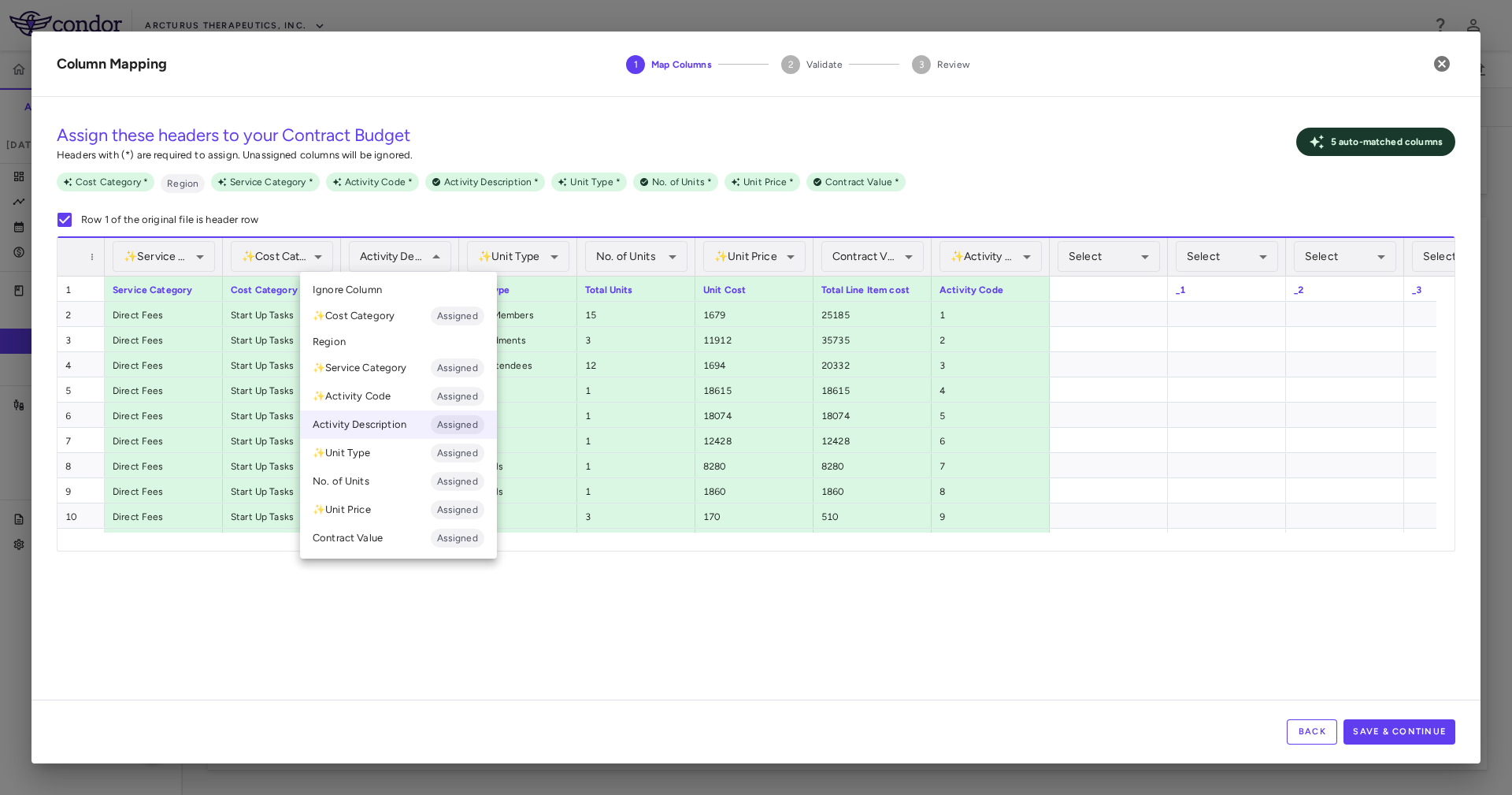
click at [169, 260] on div at bounding box center [756, 398] width 1512 height 795
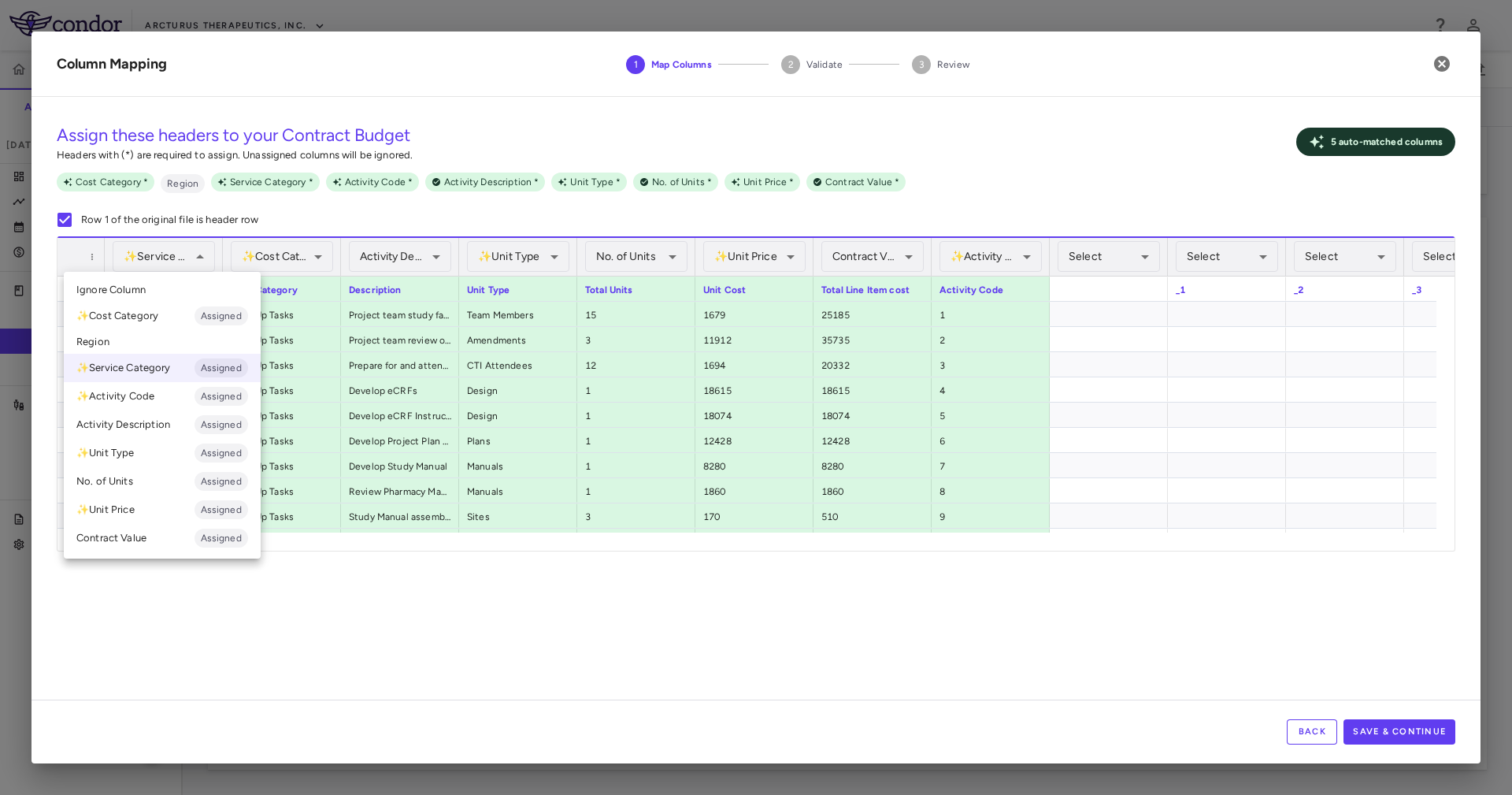
click at [176, 321] on li "✨ Cost Category Assigned" at bounding box center [161, 316] width 197 height 28
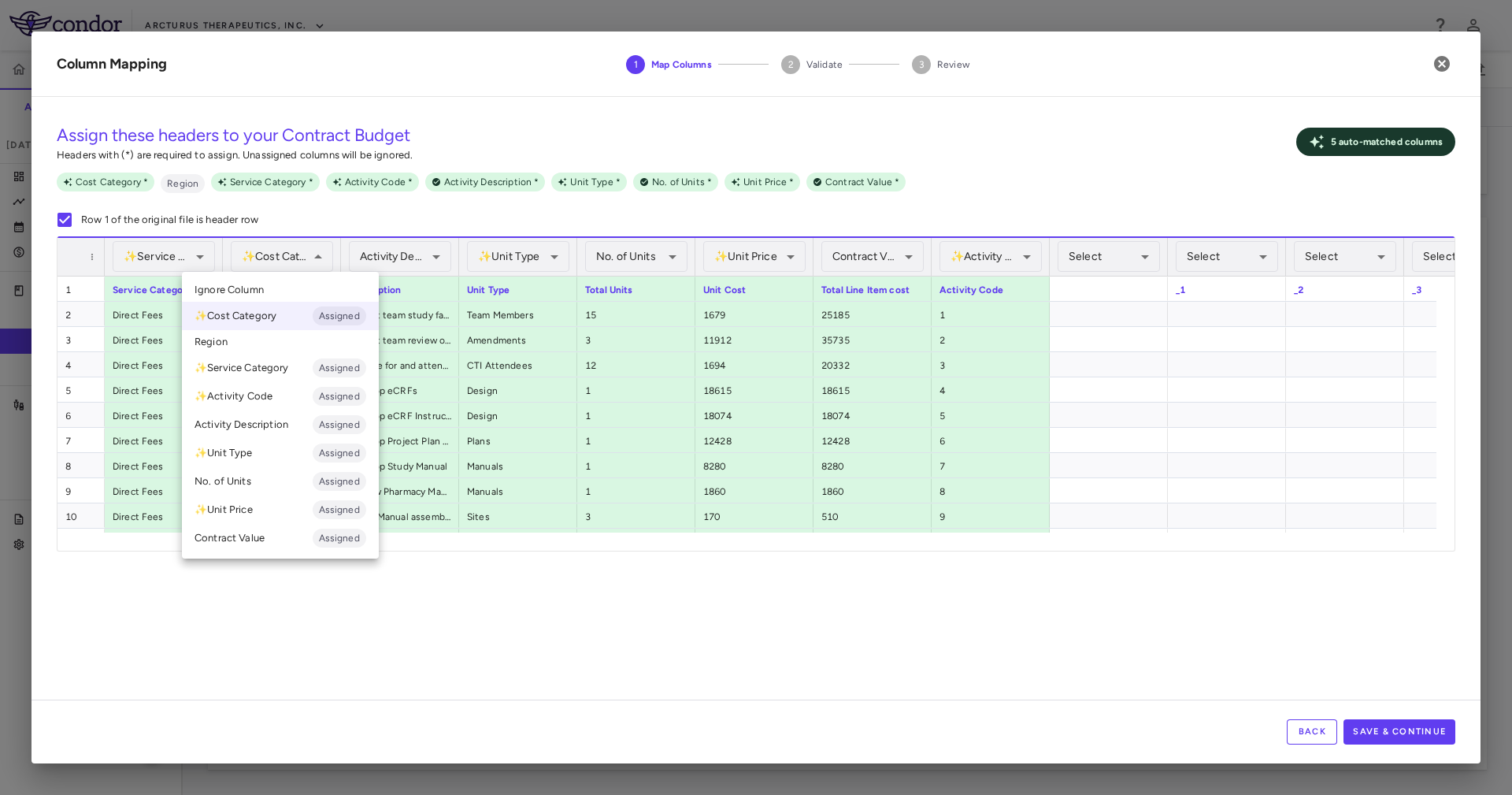
click at [283, 294] on li "Ignore Column" at bounding box center [280, 289] width 197 height 23
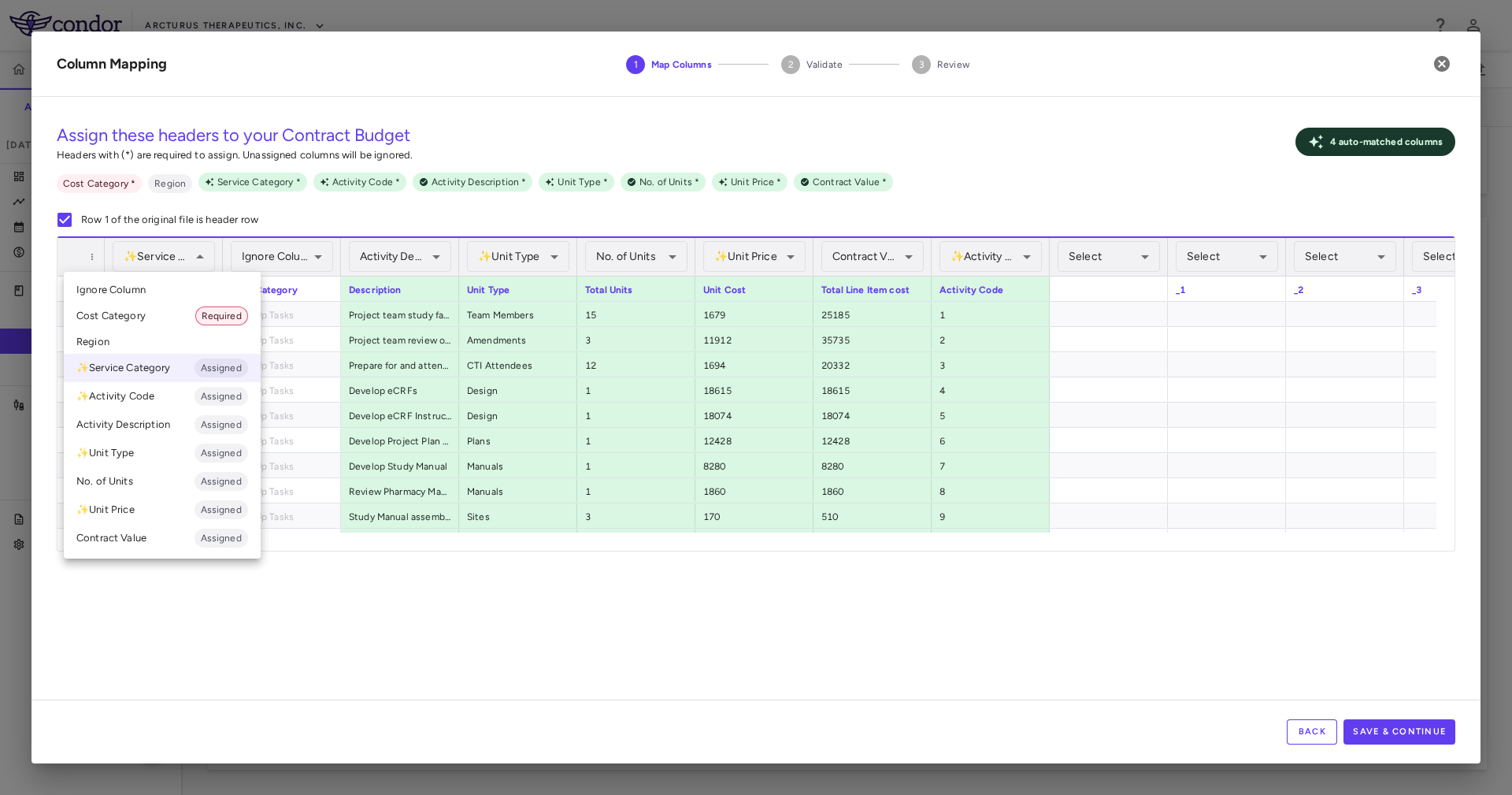
click at [157, 314] on li "Cost Category Required" at bounding box center [161, 316] width 197 height 28
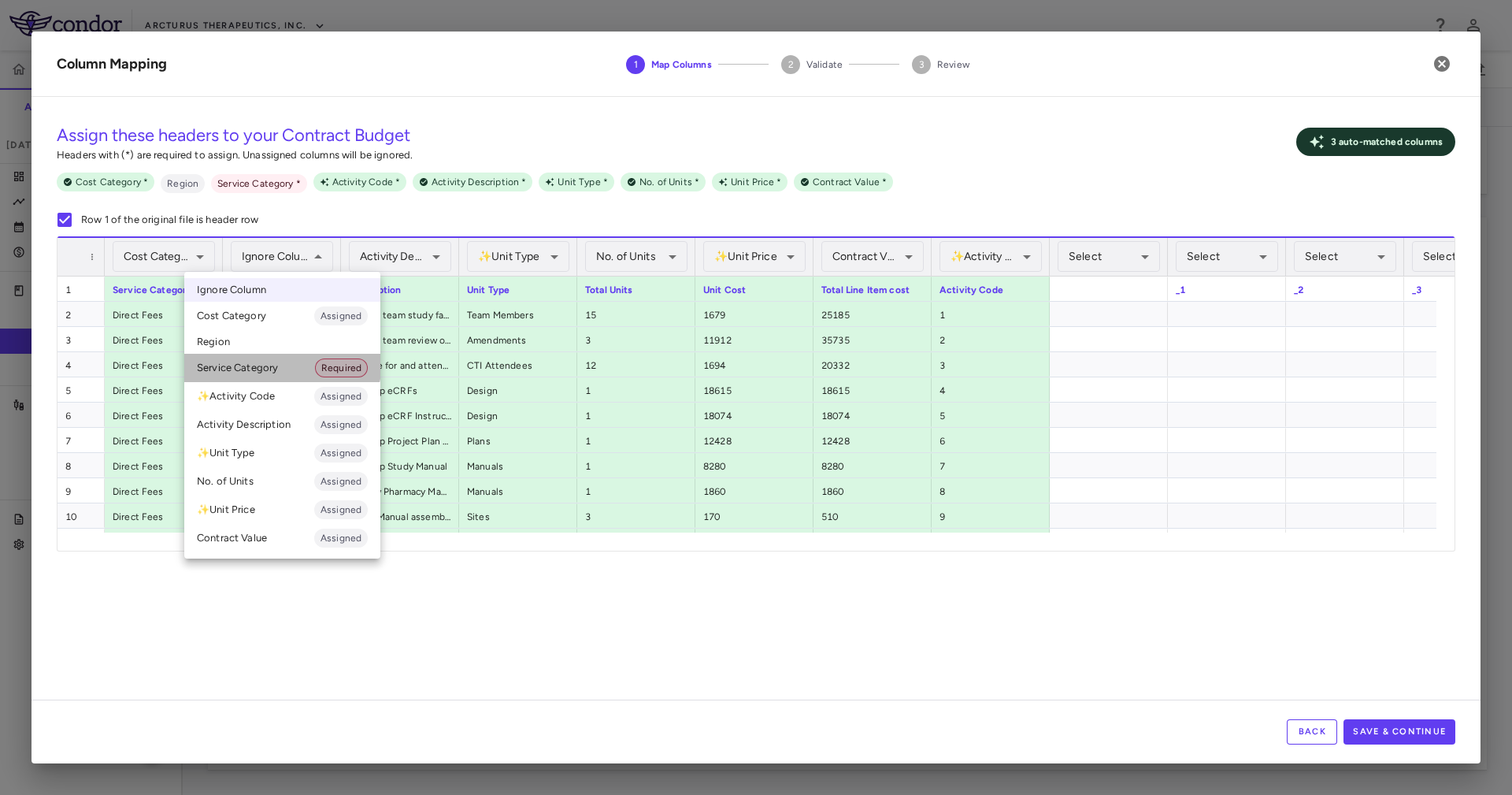
click at [267, 360] on li "Service Category Required" at bounding box center [282, 367] width 196 height 28
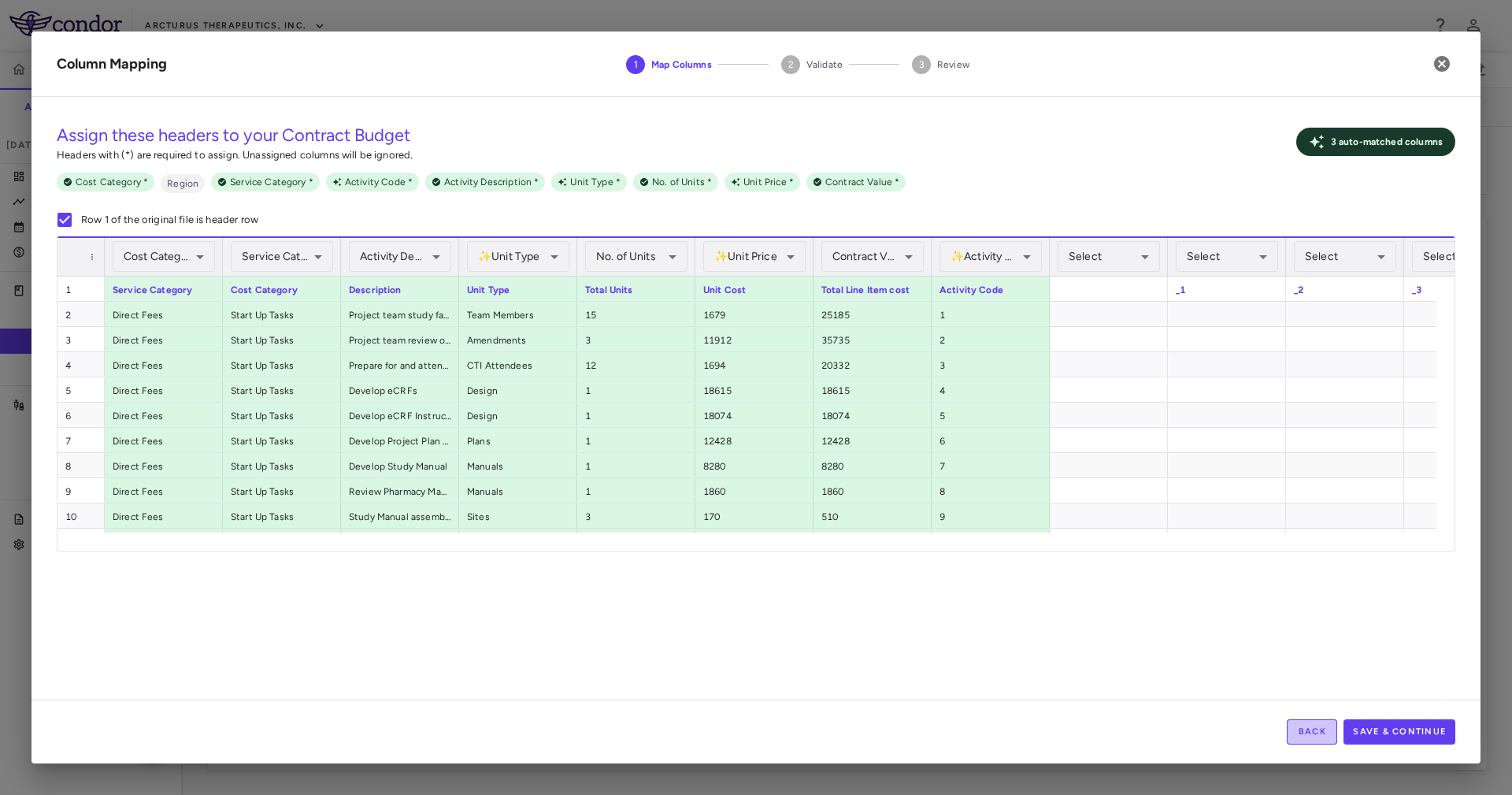
click at [1294, 737] on button "Back" at bounding box center [1312, 731] width 51 height 25
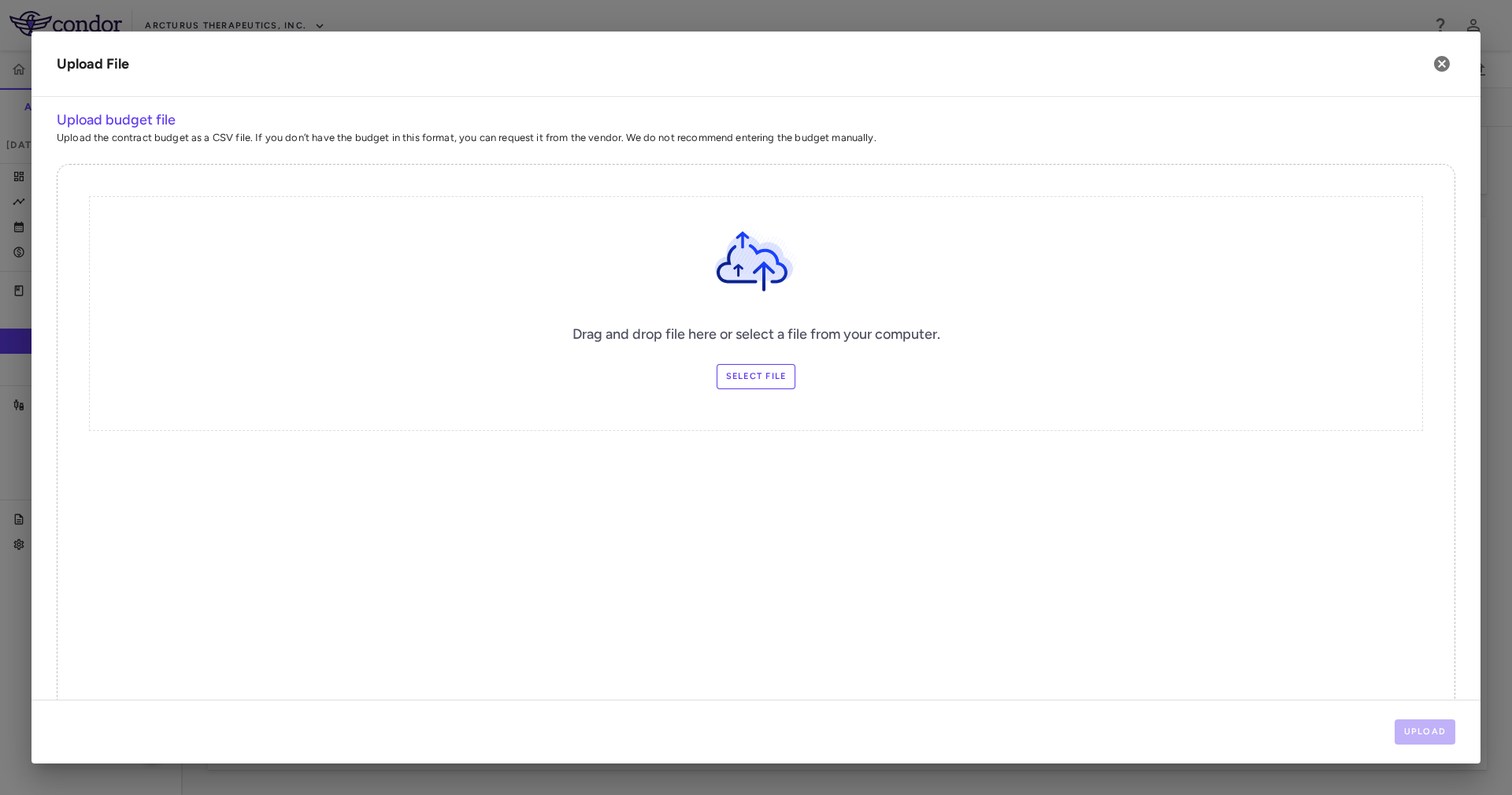
click at [760, 389] on div "Drag and drop file here or select a file from your computer. Select file" at bounding box center [756, 313] width 1334 height 234
click at [763, 373] on label "Select file" at bounding box center [756, 376] width 79 height 25
click at [0, 0] on input "Select file" at bounding box center [0, 0] width 0 height 0
click at [1424, 735] on button "Upload" at bounding box center [1425, 731] width 61 height 25
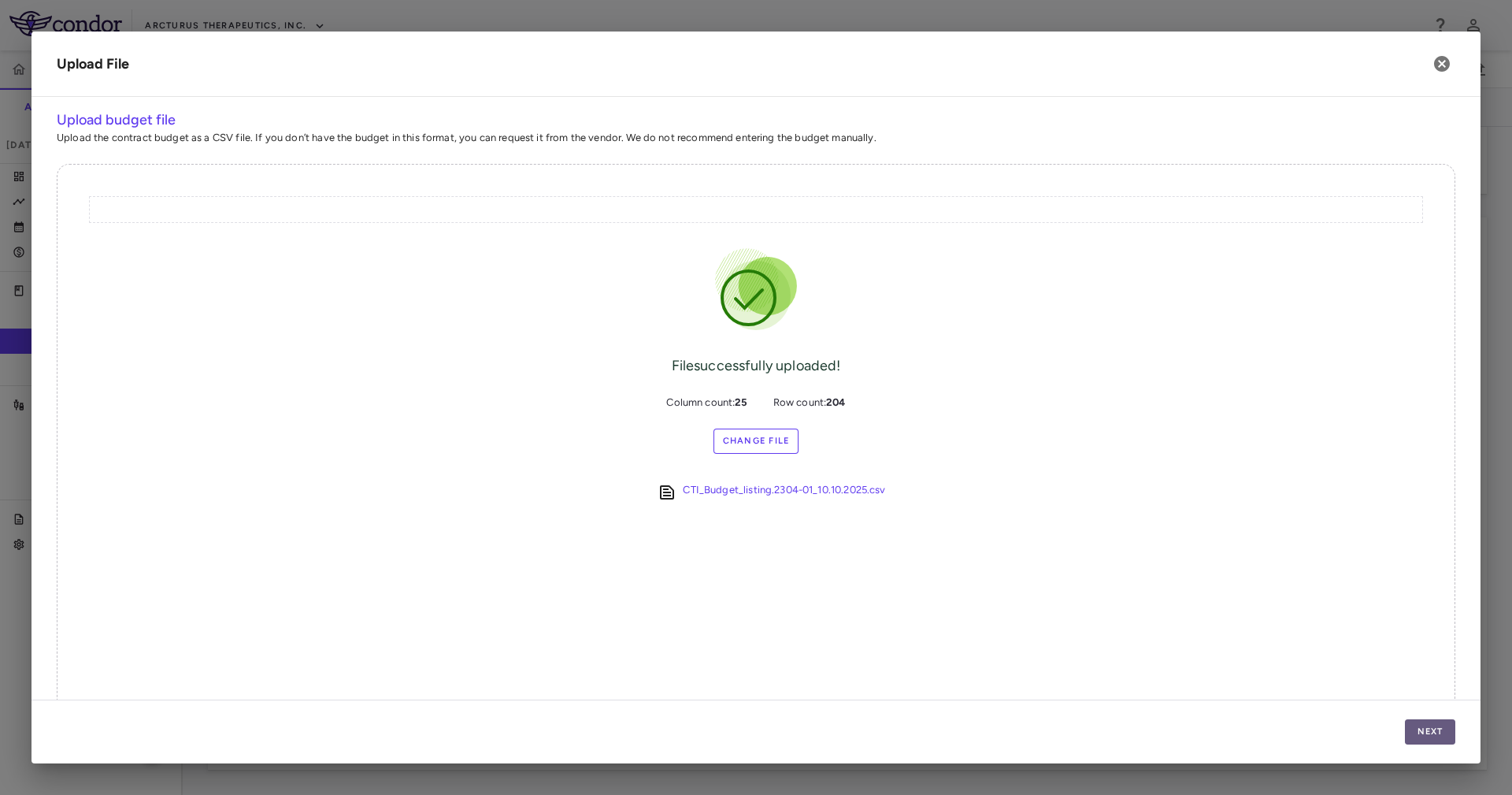
click at [1424, 735] on button "Next" at bounding box center [1430, 731] width 51 height 25
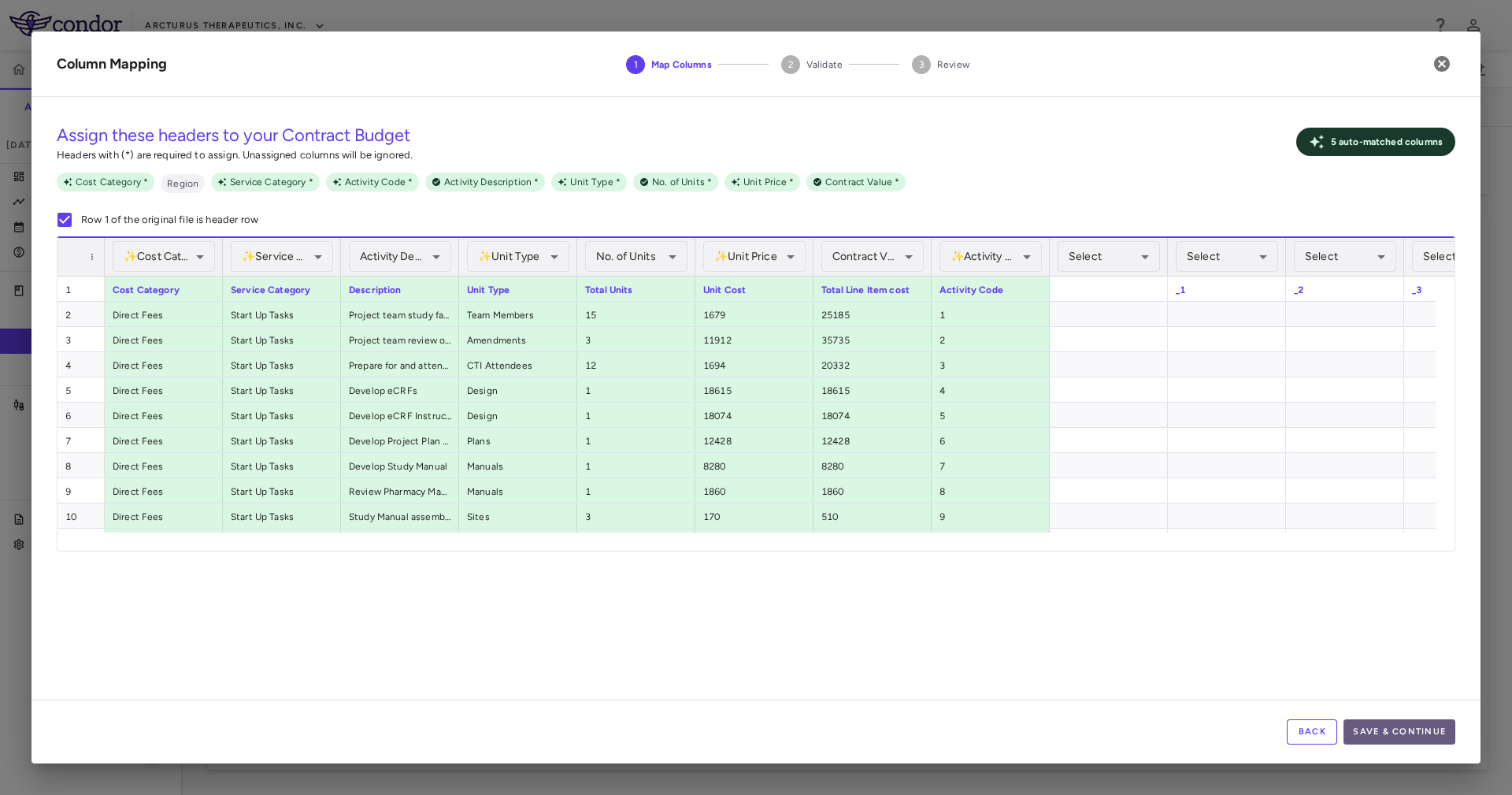
click at [1398, 723] on button "Save & Continue" at bounding box center [1399, 731] width 112 height 25
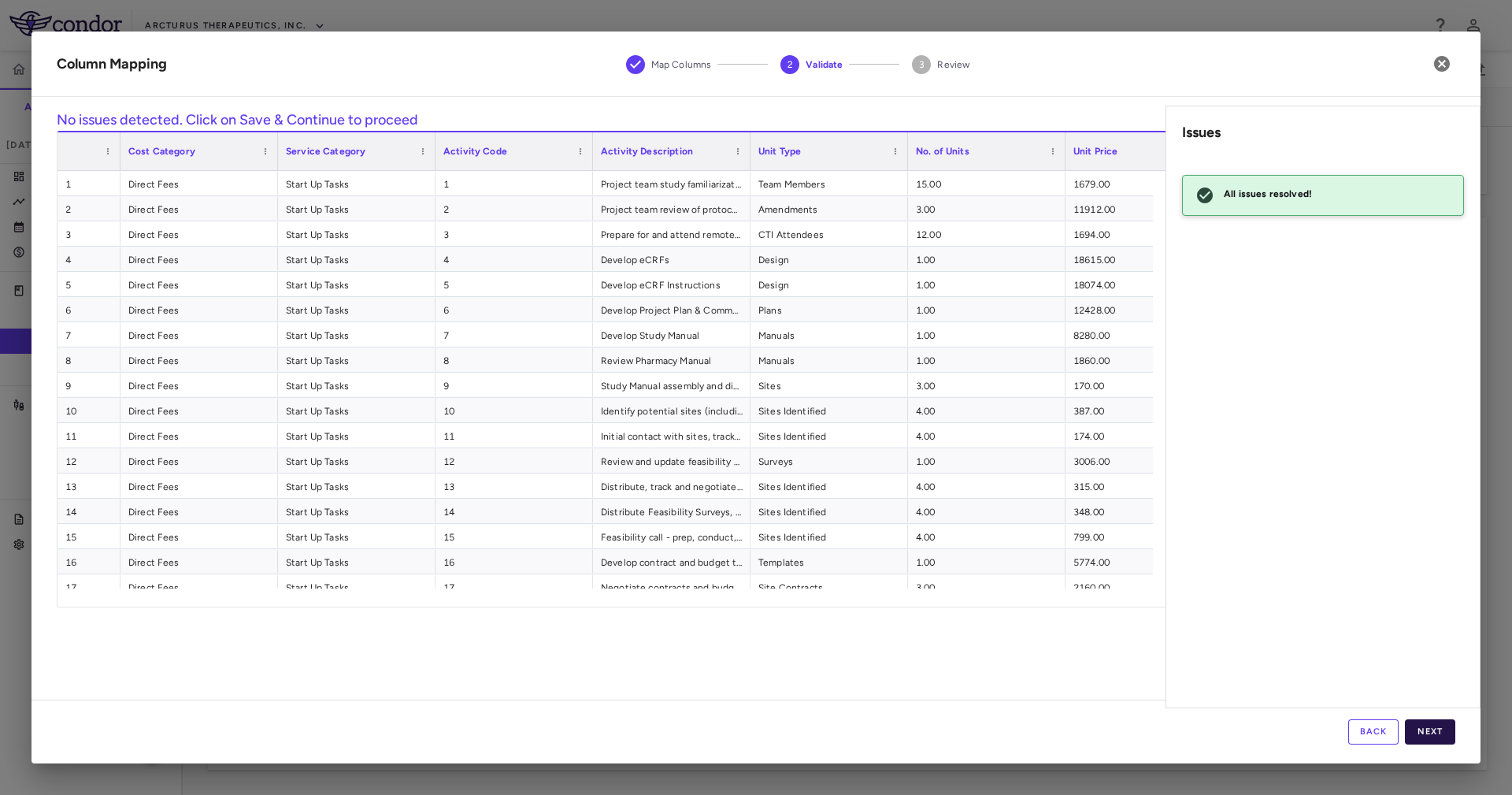
click at [1441, 730] on button "Next" at bounding box center [1430, 731] width 51 height 25
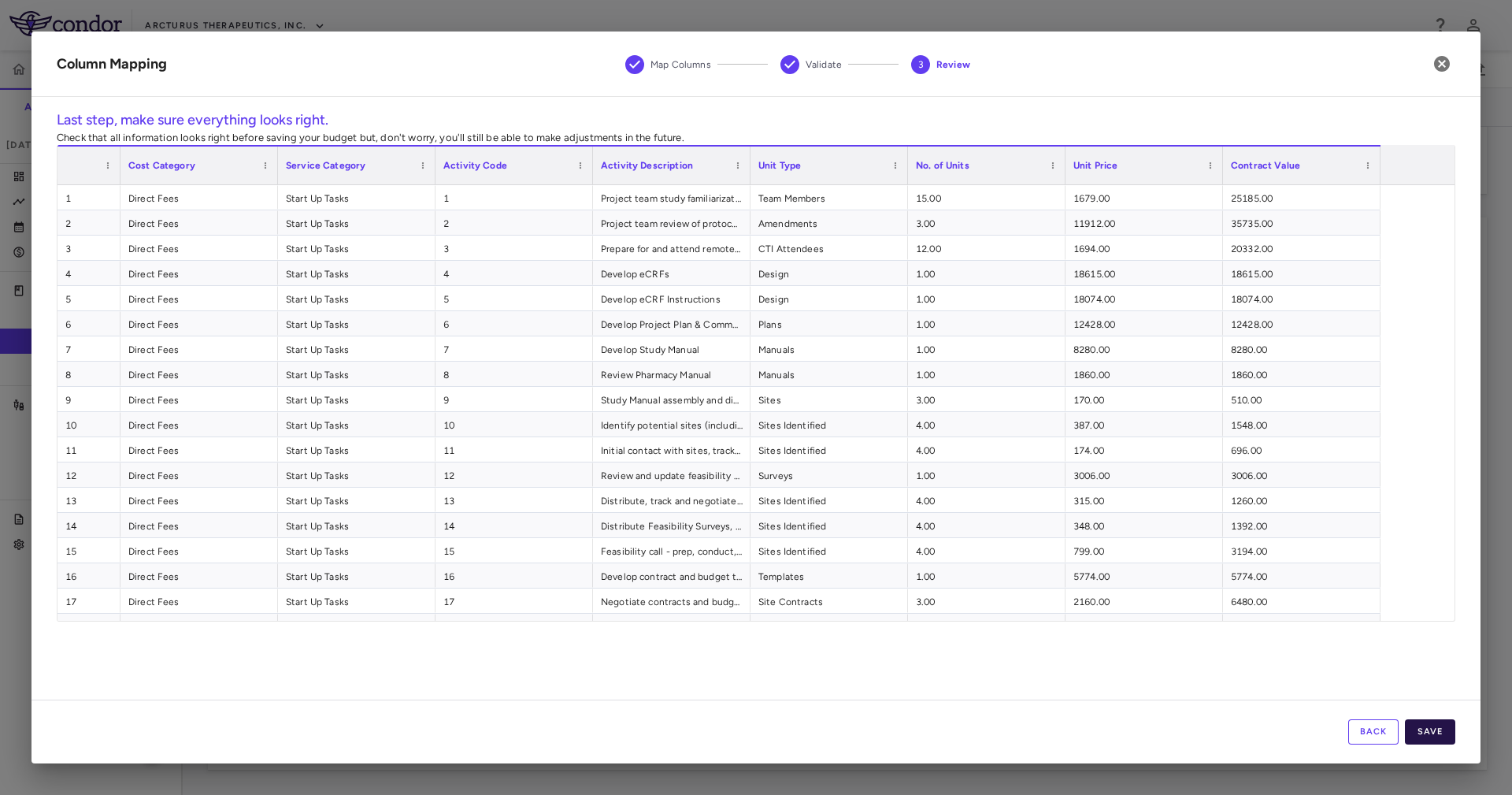
click at [1426, 731] on button "Save" at bounding box center [1430, 731] width 51 height 25
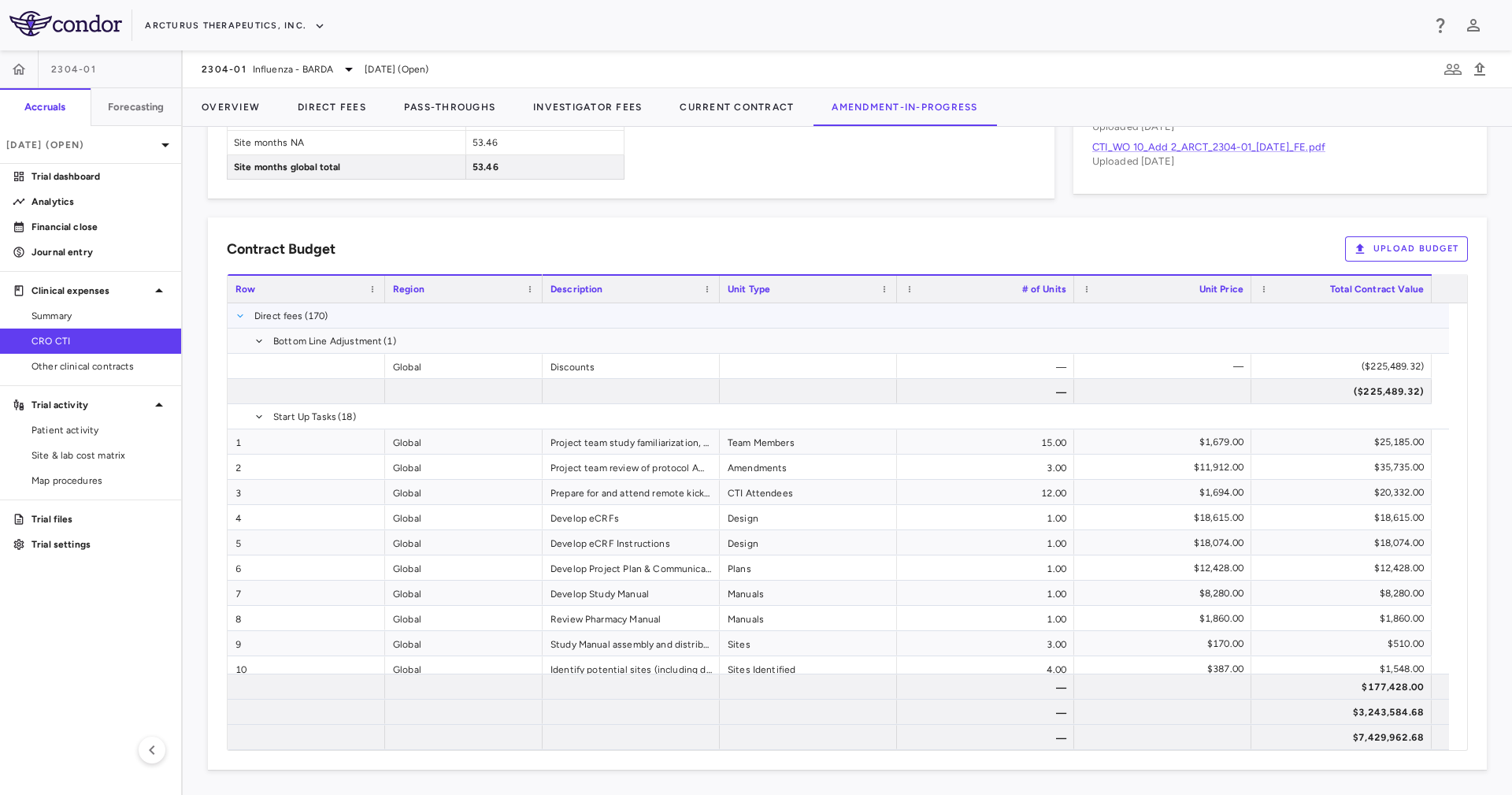
click at [236, 316] on span at bounding box center [240, 316] width 10 height 10
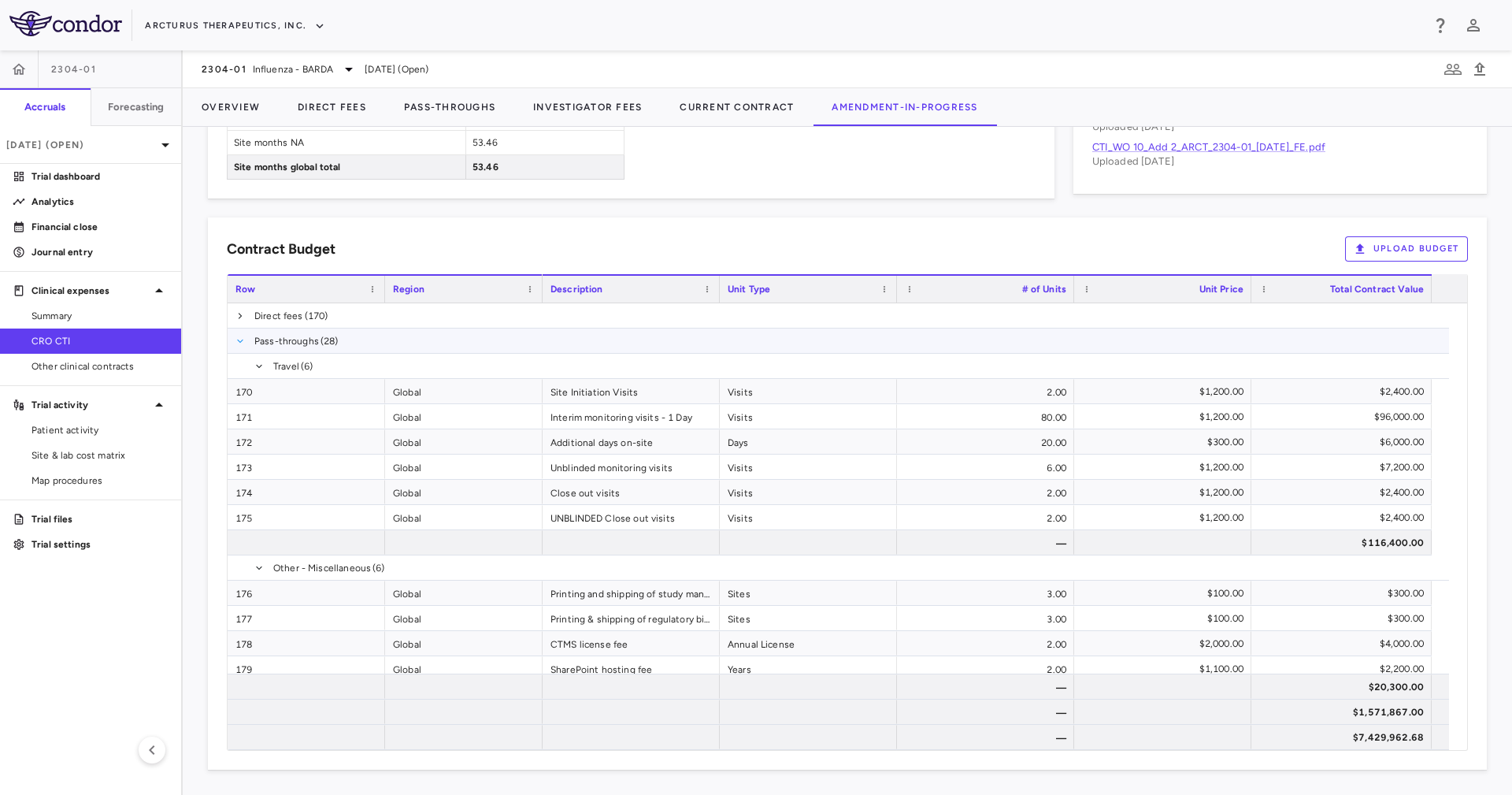
click at [238, 343] on span at bounding box center [240, 341] width 10 height 10
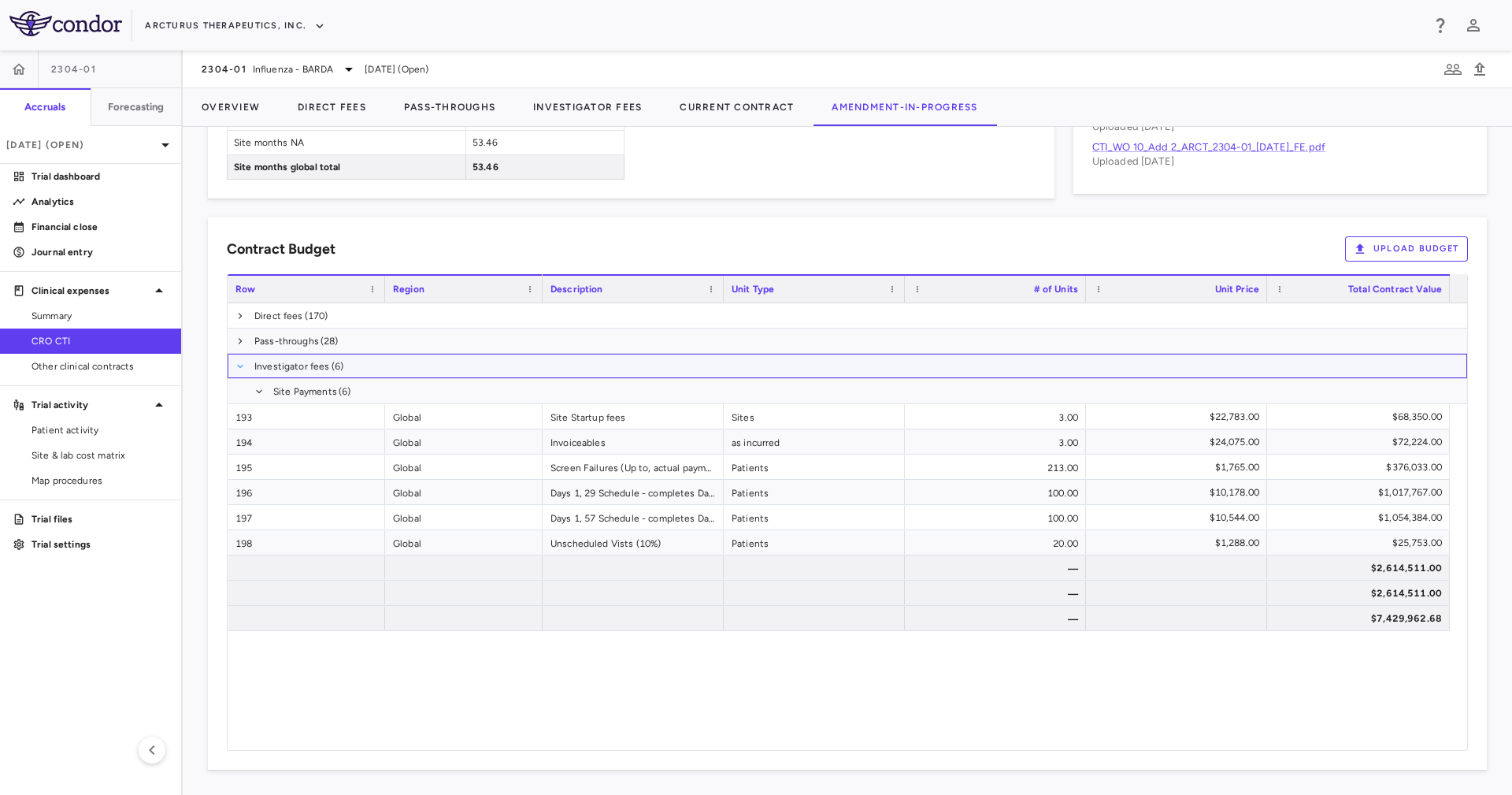
click at [241, 360] on span at bounding box center [240, 365] width 10 height 25
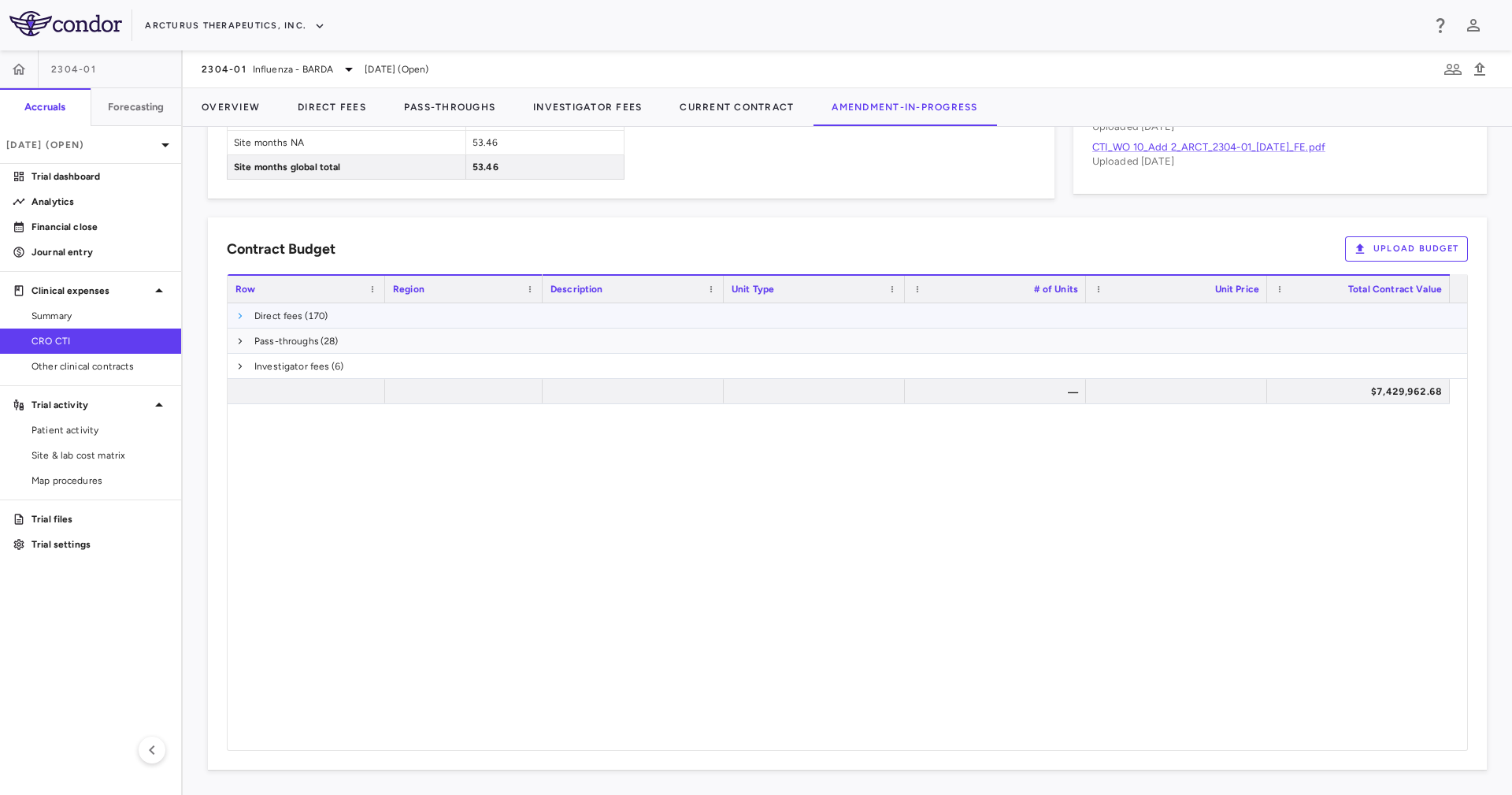
click at [242, 315] on span at bounding box center [240, 316] width 10 height 10
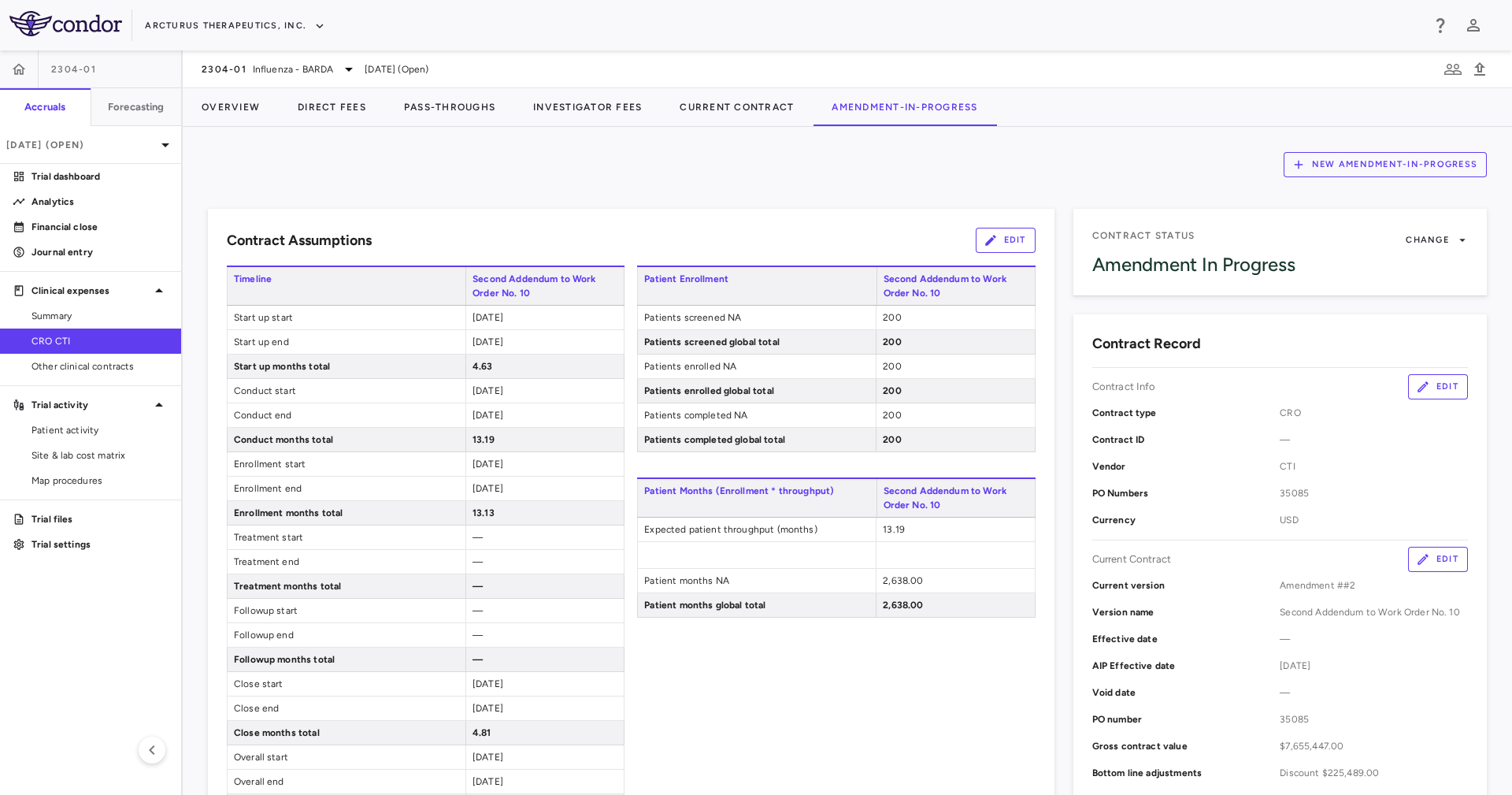
click at [661, 193] on div "Contract Assumptions Edit Timeline Second Addendum to Work Order No. 10 Start u…" at bounding box center [622, 634] width 866 height 888
click at [241, 112] on button "Overview" at bounding box center [231, 107] width 96 height 38
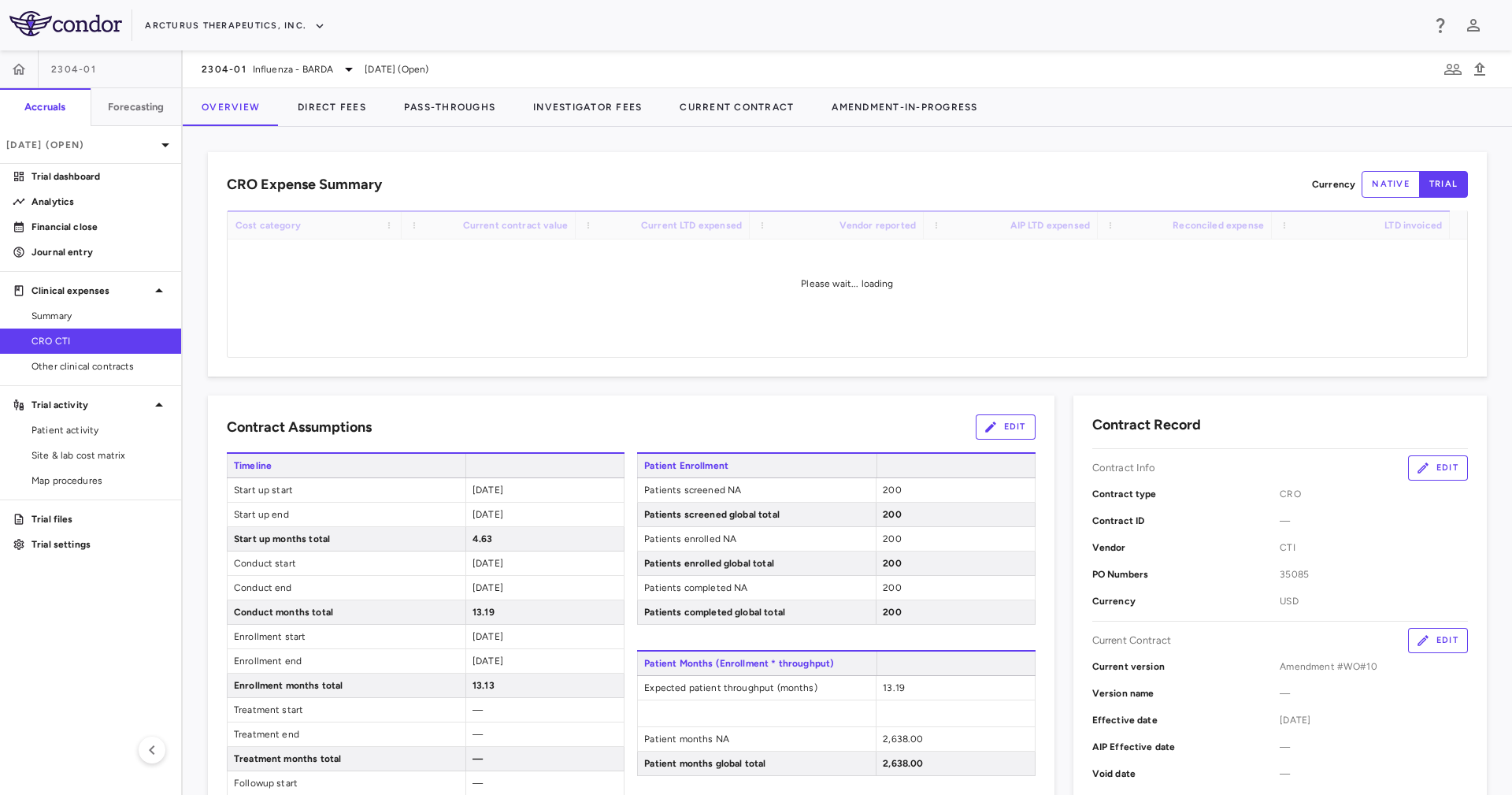
click at [650, 34] on div "Arcturus Therapeutics, Inc." at bounding box center [782, 26] width 1276 height 26
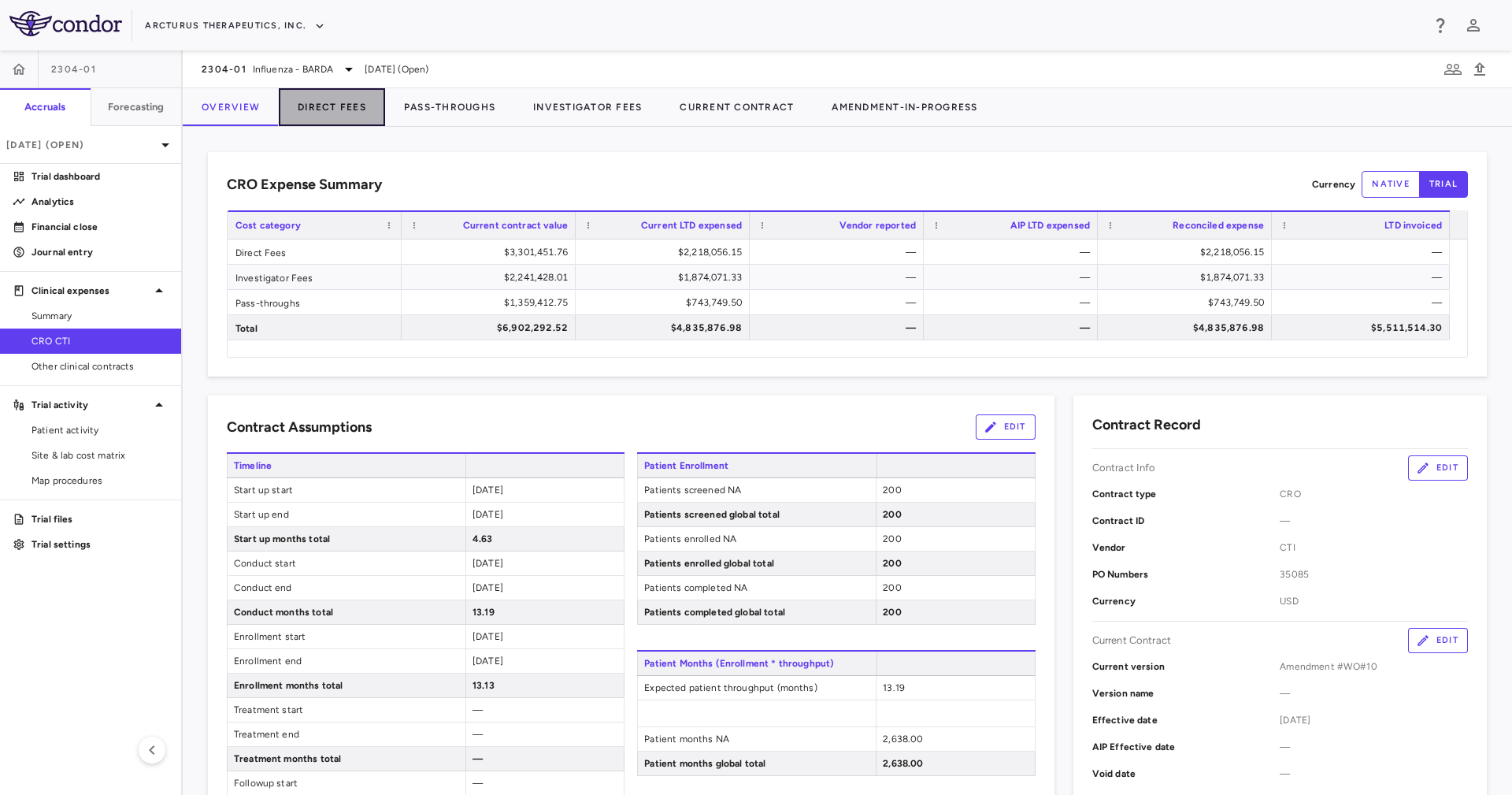
click at [333, 105] on button "Direct Fees" at bounding box center [332, 107] width 106 height 38
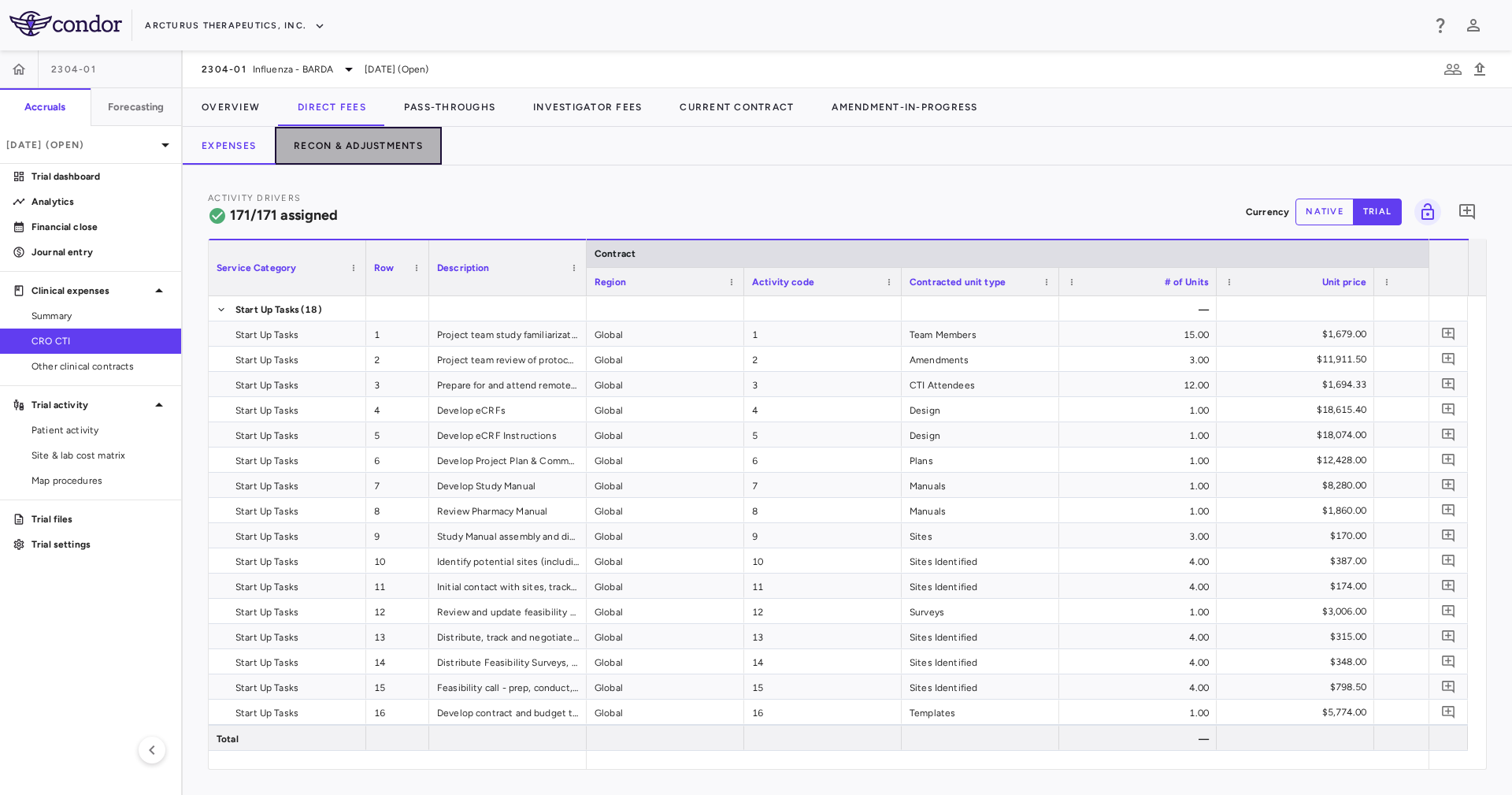
click at [342, 155] on button "Recon & Adjustments" at bounding box center [358, 145] width 167 height 38
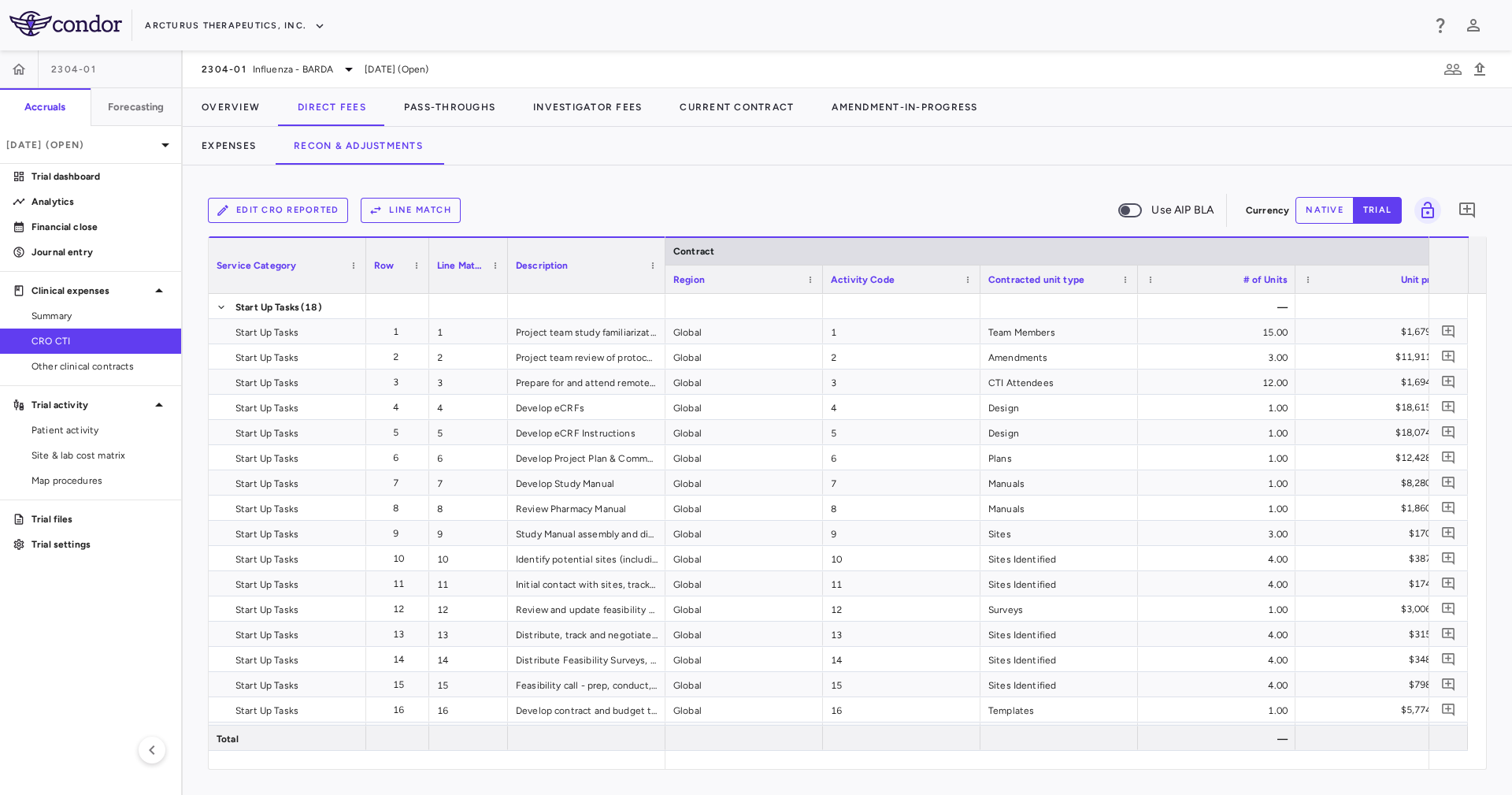
click at [426, 209] on button "Line Match" at bounding box center [410, 210] width 100 height 25
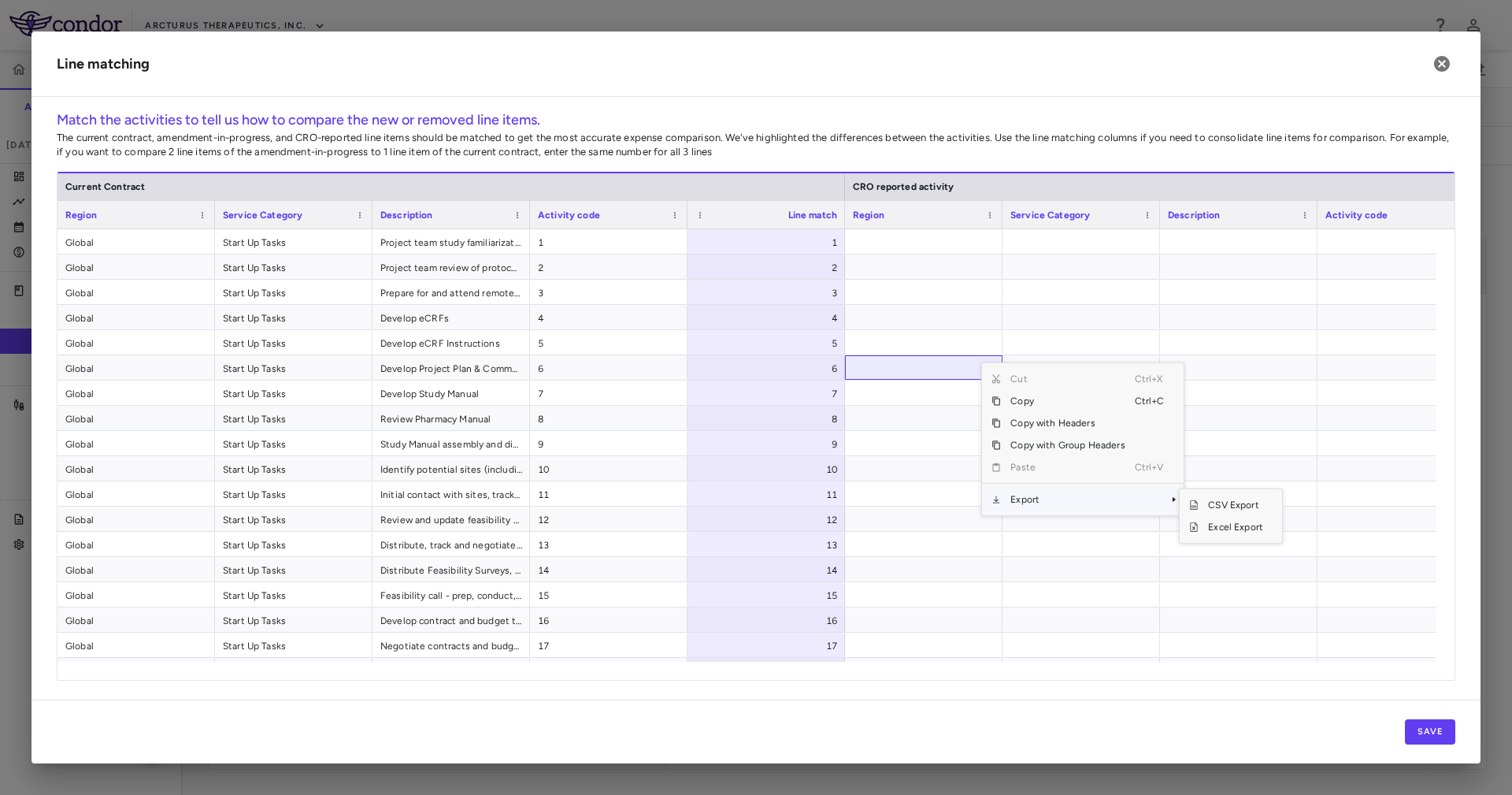
click at [1016, 503] on span "Export" at bounding box center [1068, 499] width 133 height 22
click at [1208, 524] on span "Excel Export" at bounding box center [1236, 526] width 74 height 22
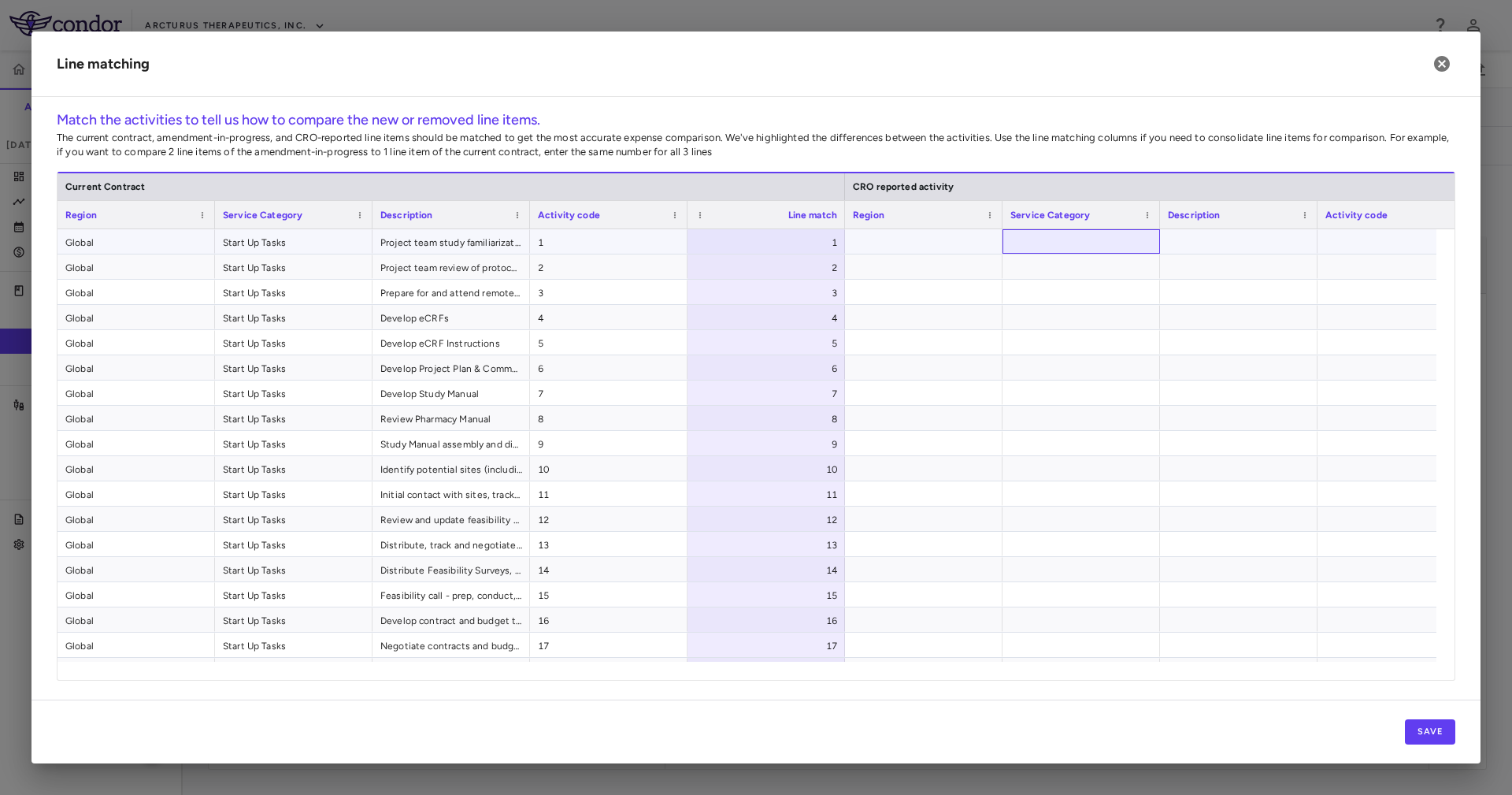
drag, startPoint x: 1058, startPoint y: 243, endPoint x: 1049, endPoint y: 238, distance: 10.3
click at [1056, 242] on div at bounding box center [1081, 241] width 157 height 24
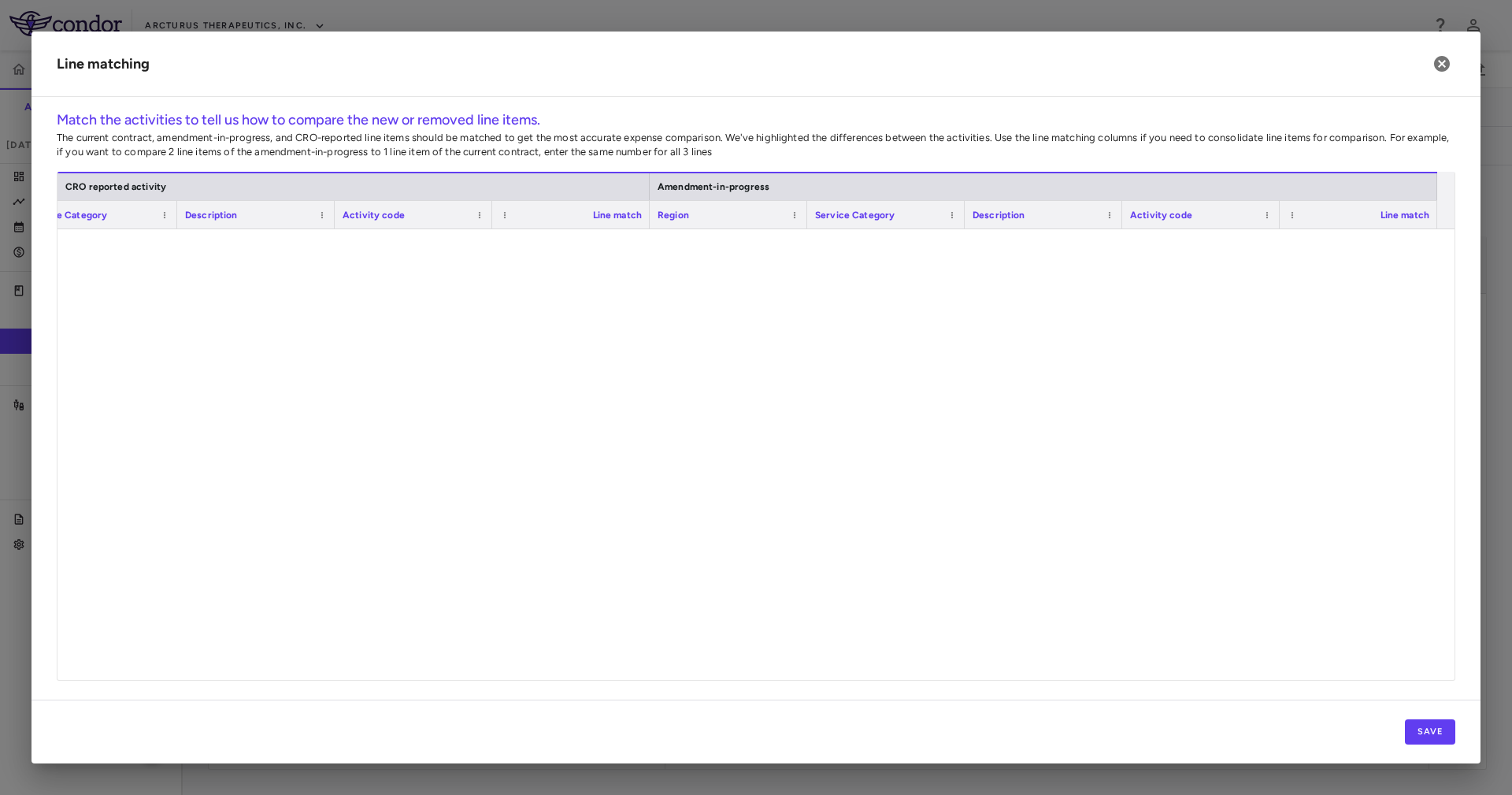
scroll to position [3875, 0]
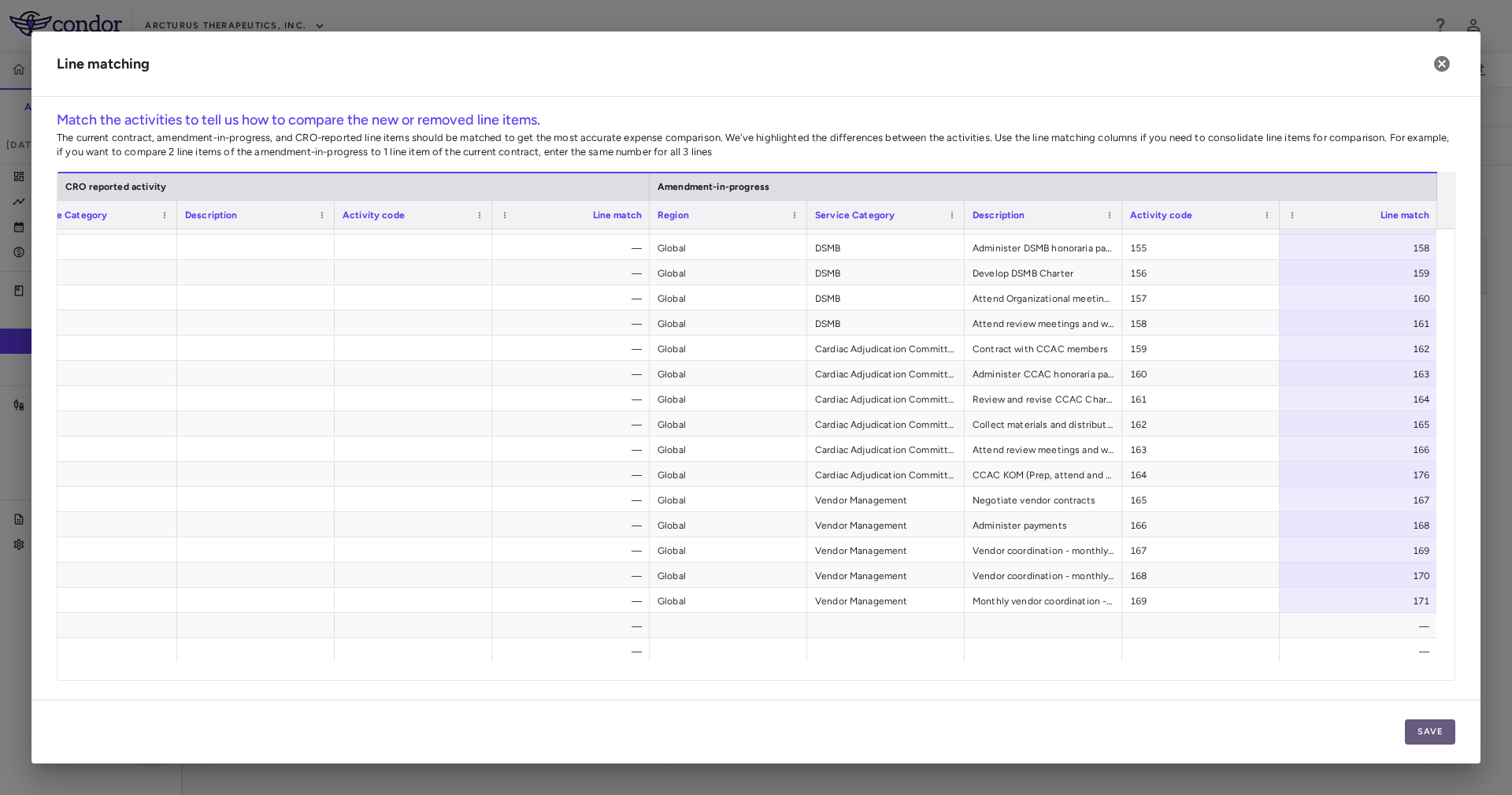
click at [1434, 732] on button "Save" at bounding box center [1430, 731] width 51 height 25
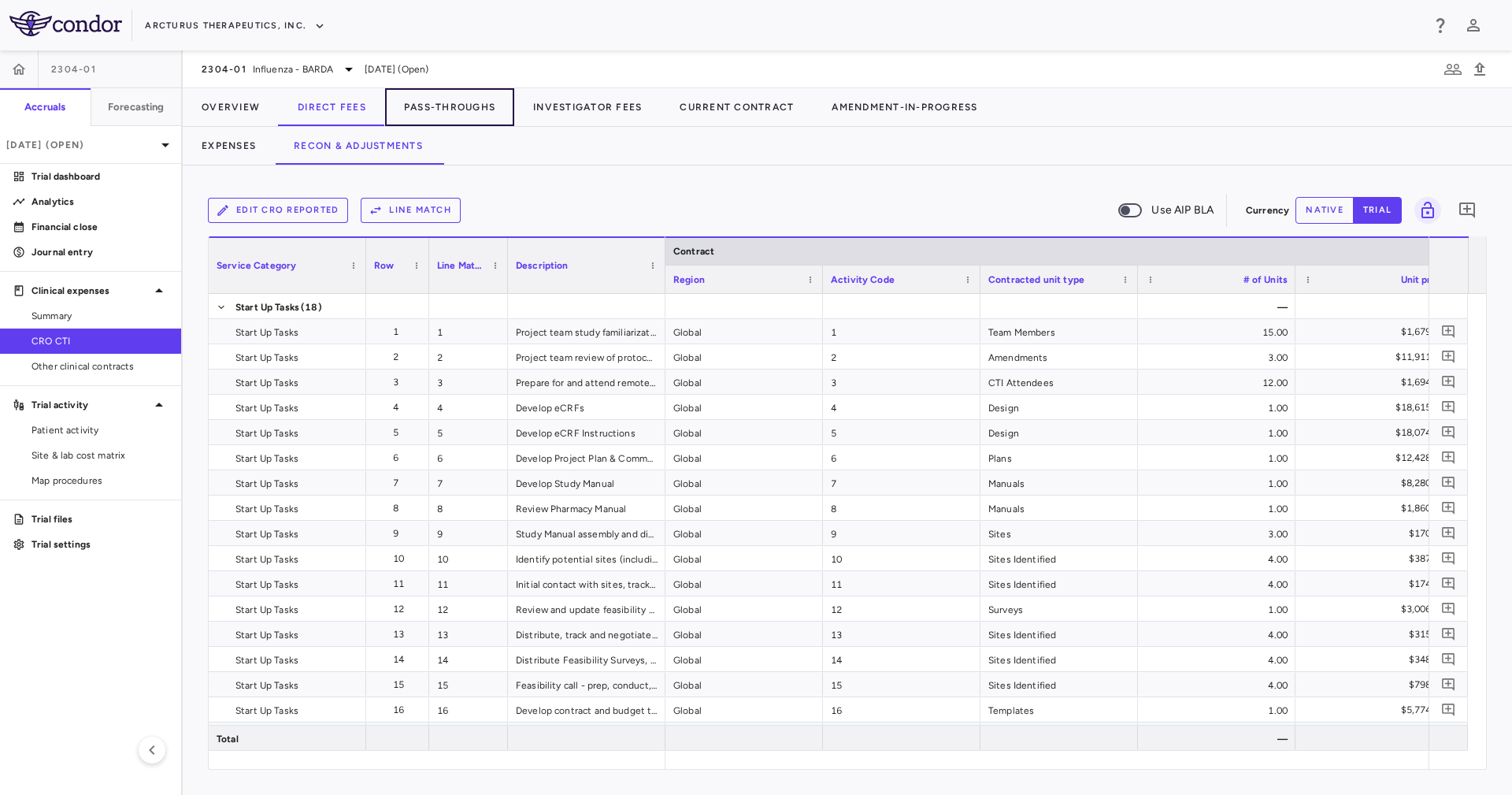
click at [442, 111] on button "Pass-Throughs" at bounding box center [450, 107] width 129 height 38
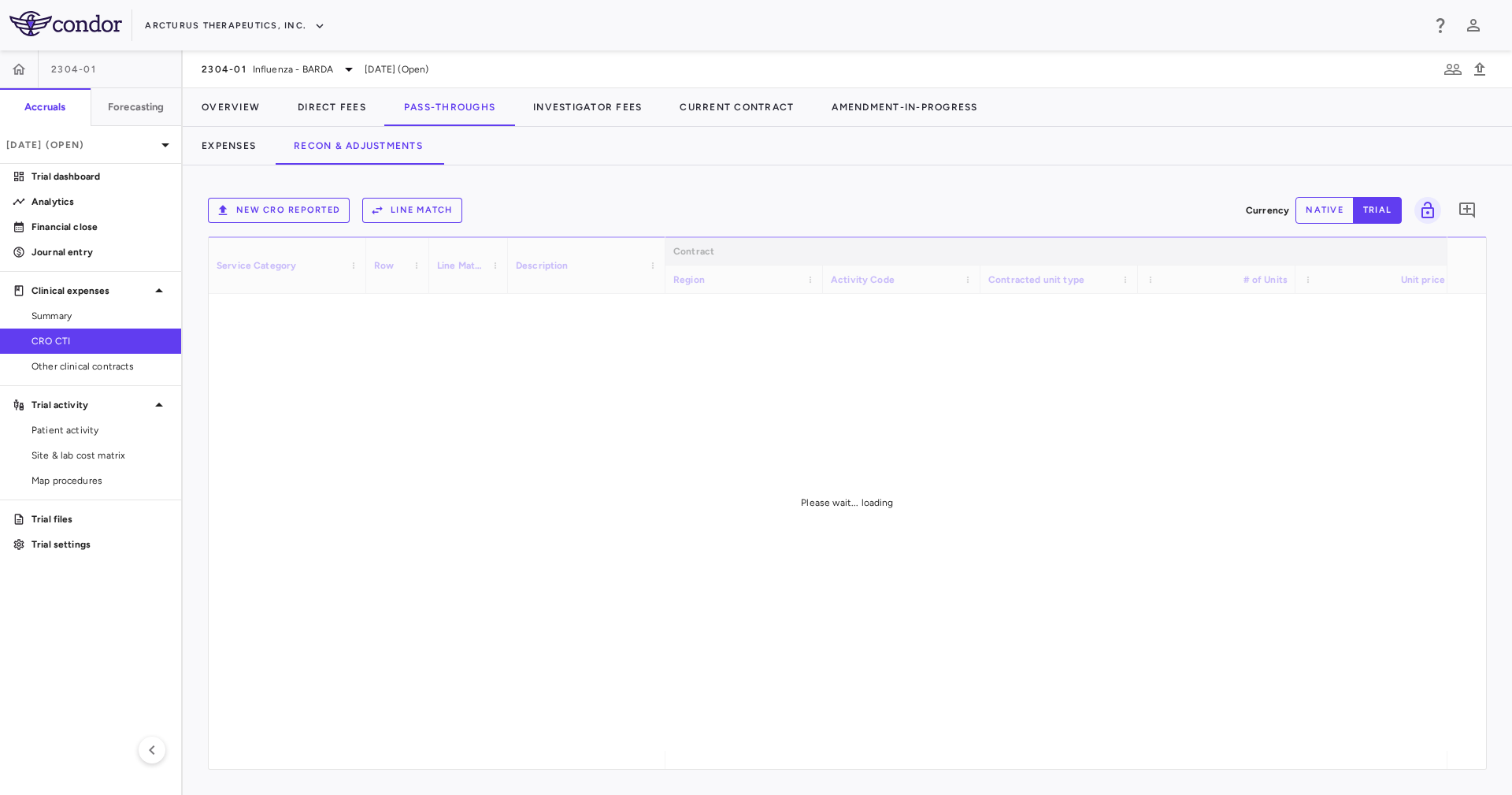
click at [607, 158] on div "Expenses Recon & Adjustments" at bounding box center [847, 145] width 1329 height 38
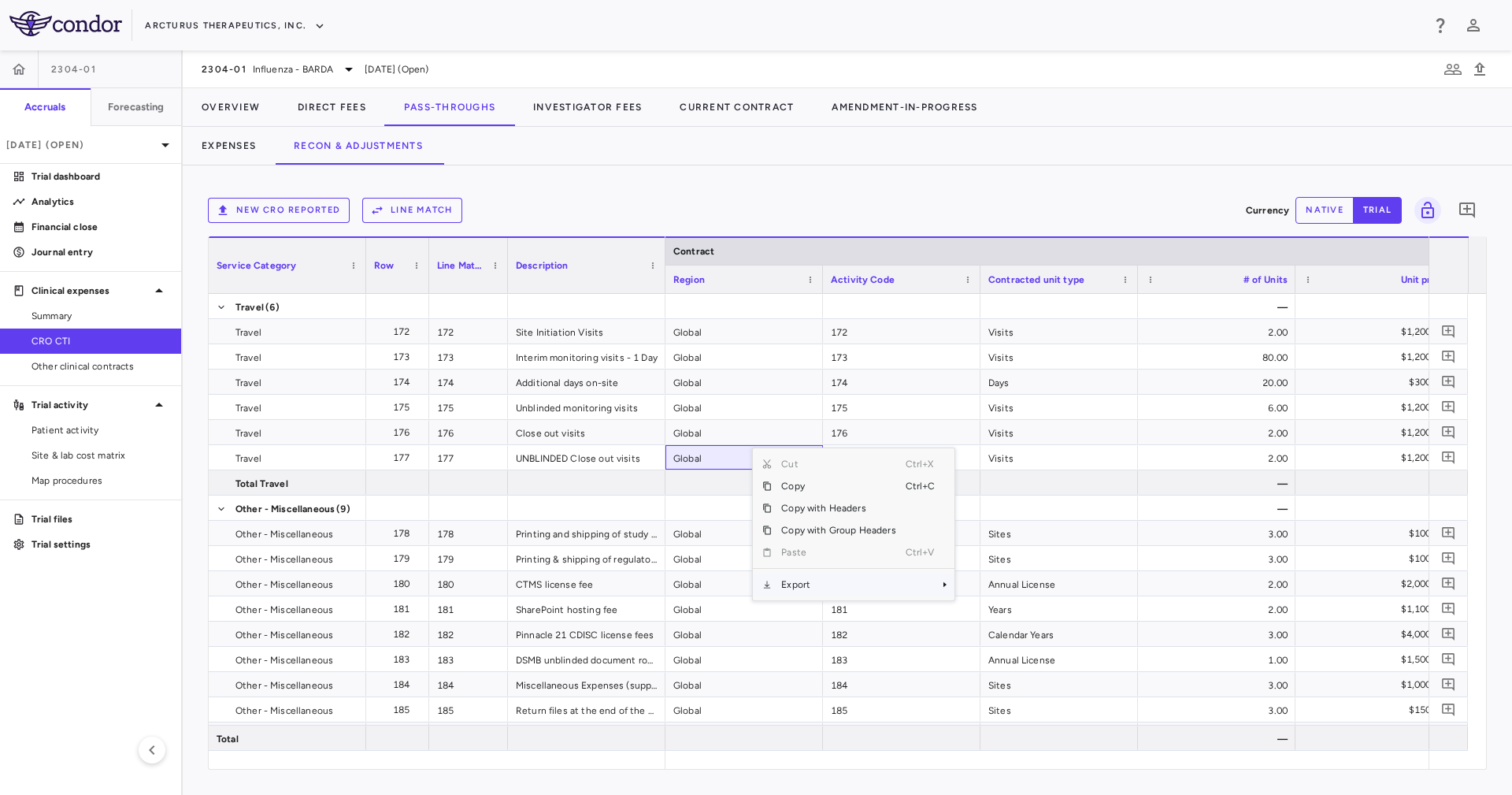
click at [803, 577] on span "Export" at bounding box center [838, 584] width 133 height 22
click at [980, 610] on span "Excel Export" at bounding box center [1006, 610] width 74 height 22
click at [414, 209] on button "Line Match" at bounding box center [412, 210] width 100 height 25
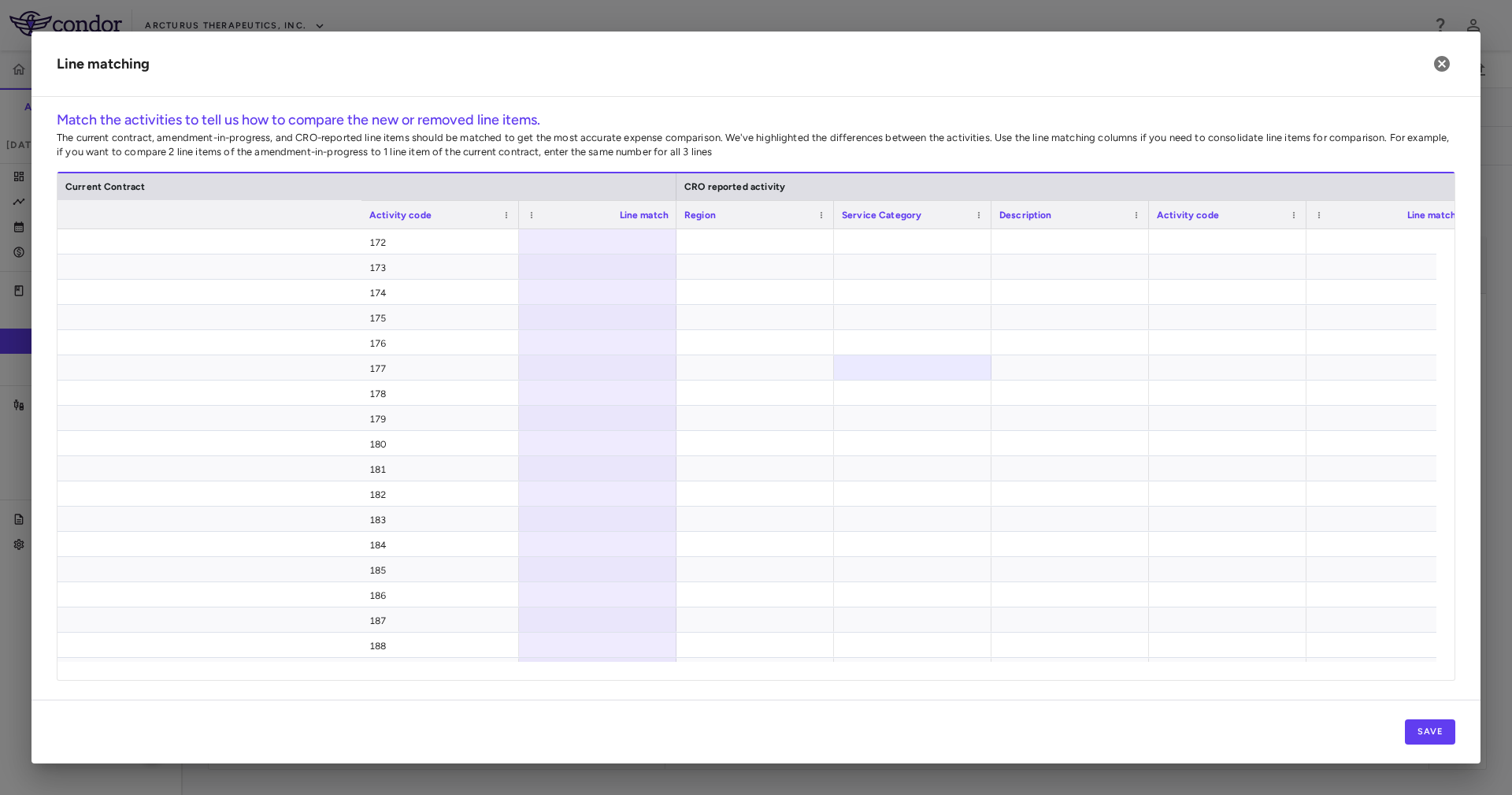
scroll to position [0, 983]
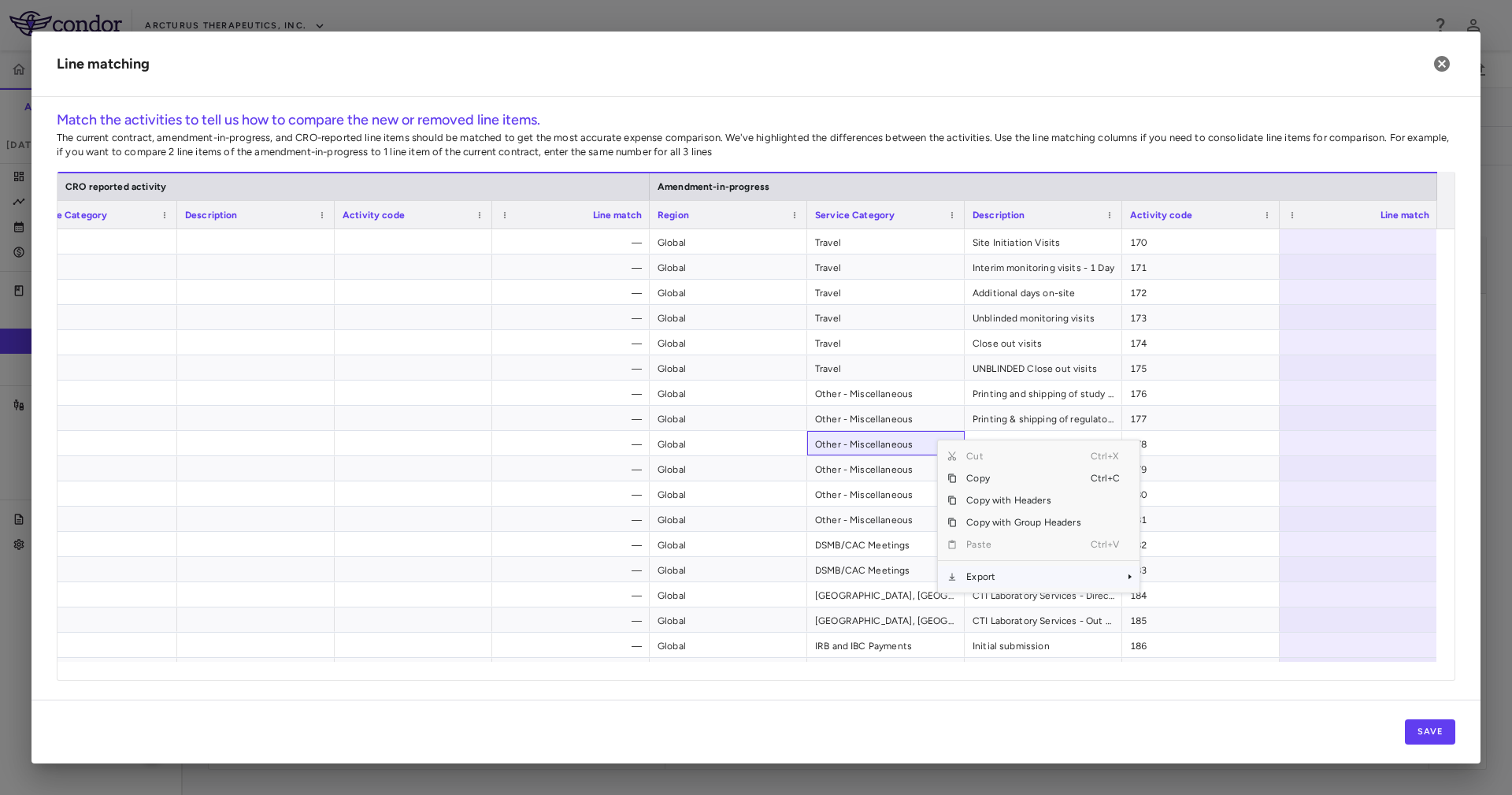
click at [1001, 576] on span "Export" at bounding box center [1024, 576] width 133 height 22
click at [1200, 599] on span "Excel Export" at bounding box center [1192, 603] width 74 height 22
click at [870, 250] on span "Travel" at bounding box center [886, 242] width 142 height 25
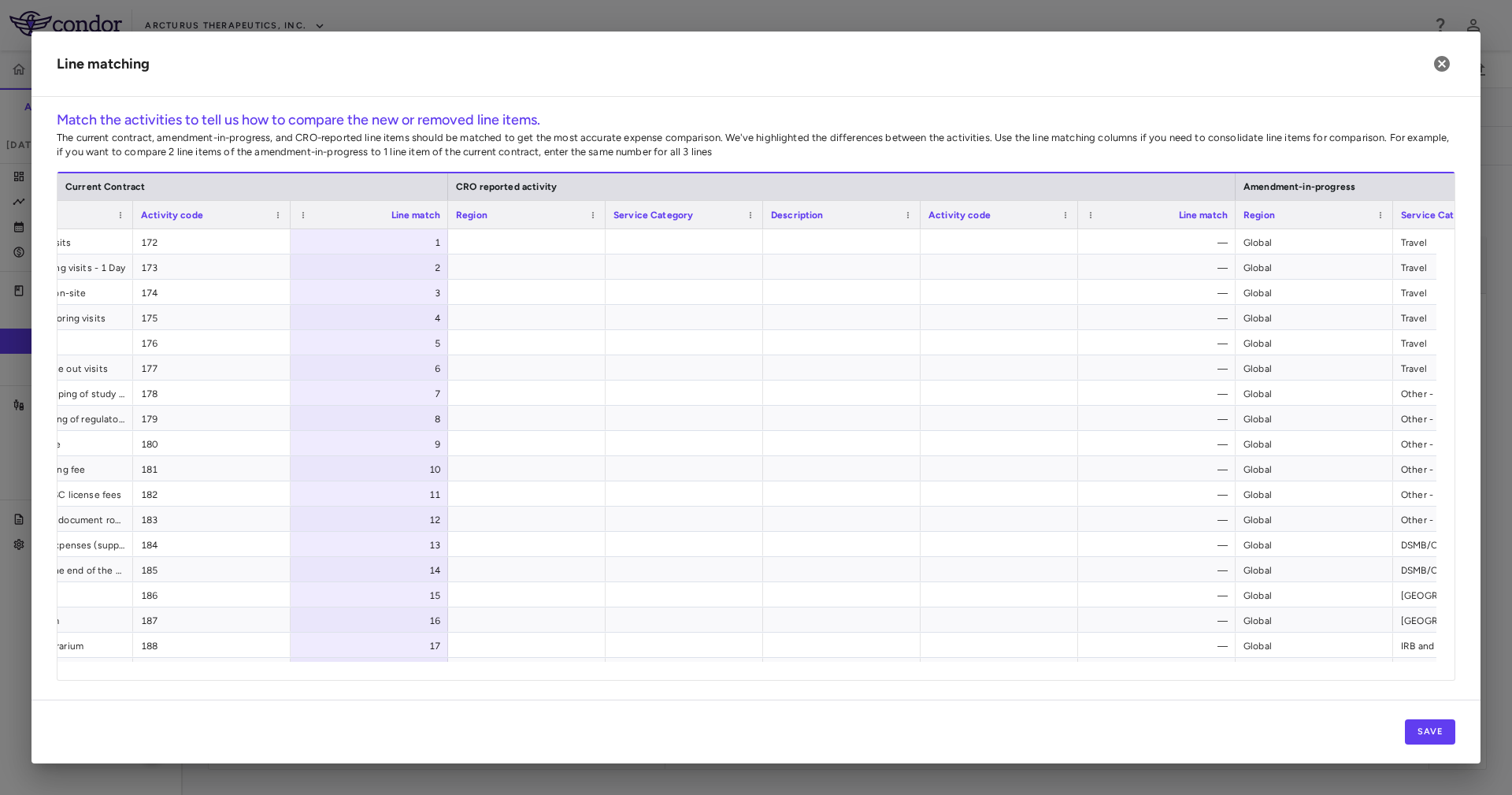
scroll to position [0, 731]
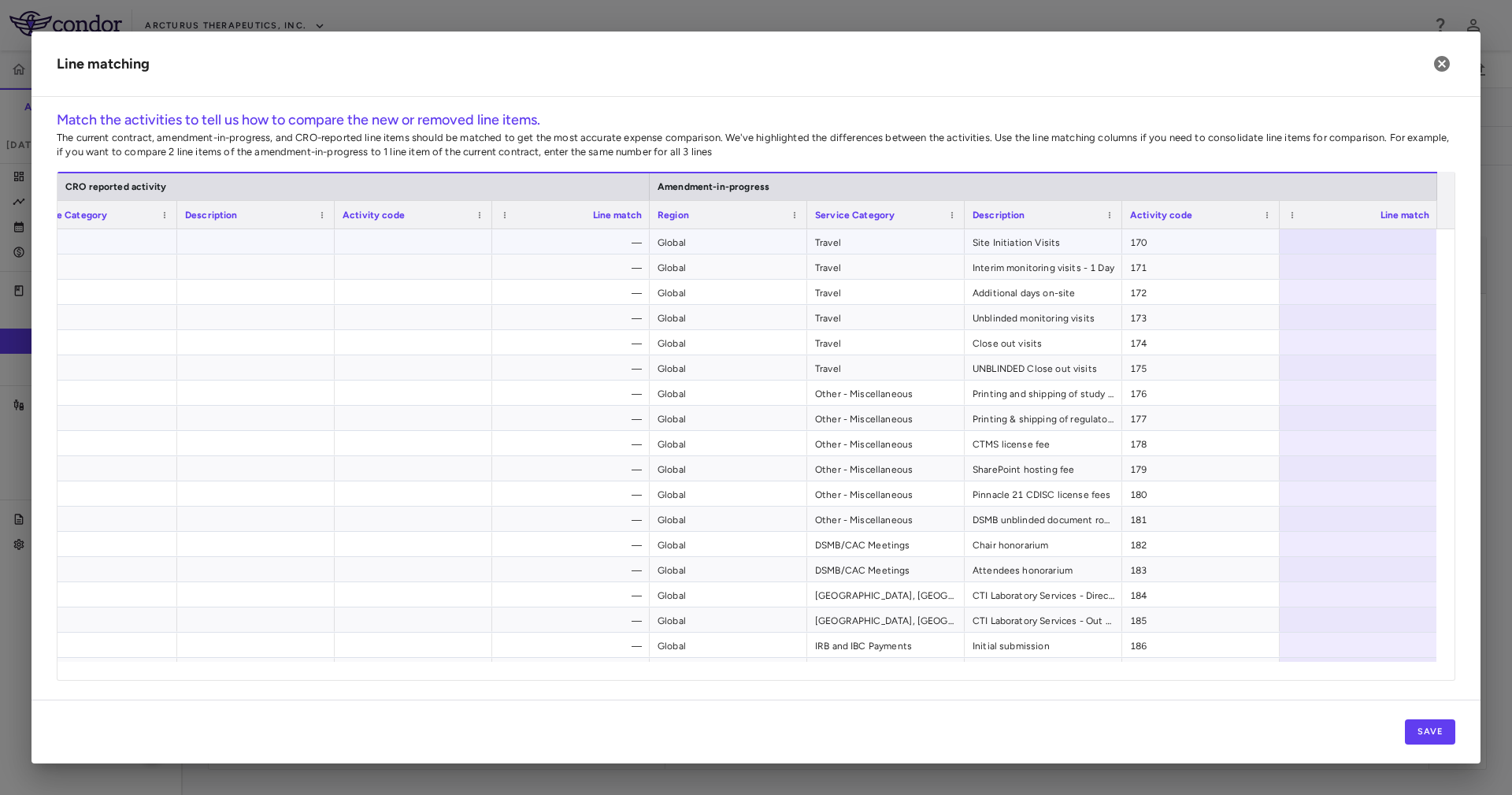
click at [1357, 231] on div at bounding box center [1359, 241] width 157 height 24
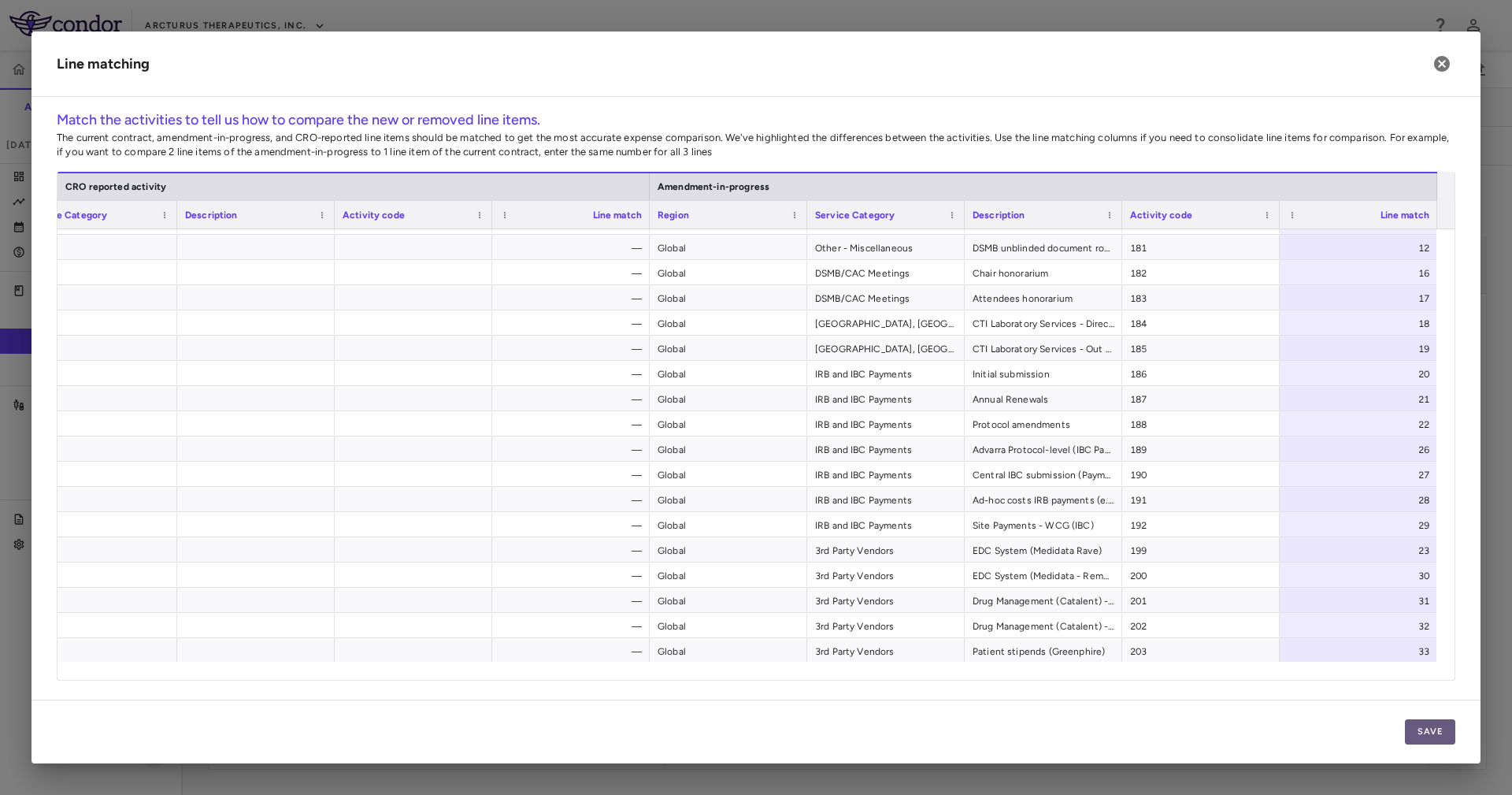
click at [1429, 725] on button "Save" at bounding box center [1430, 731] width 51 height 25
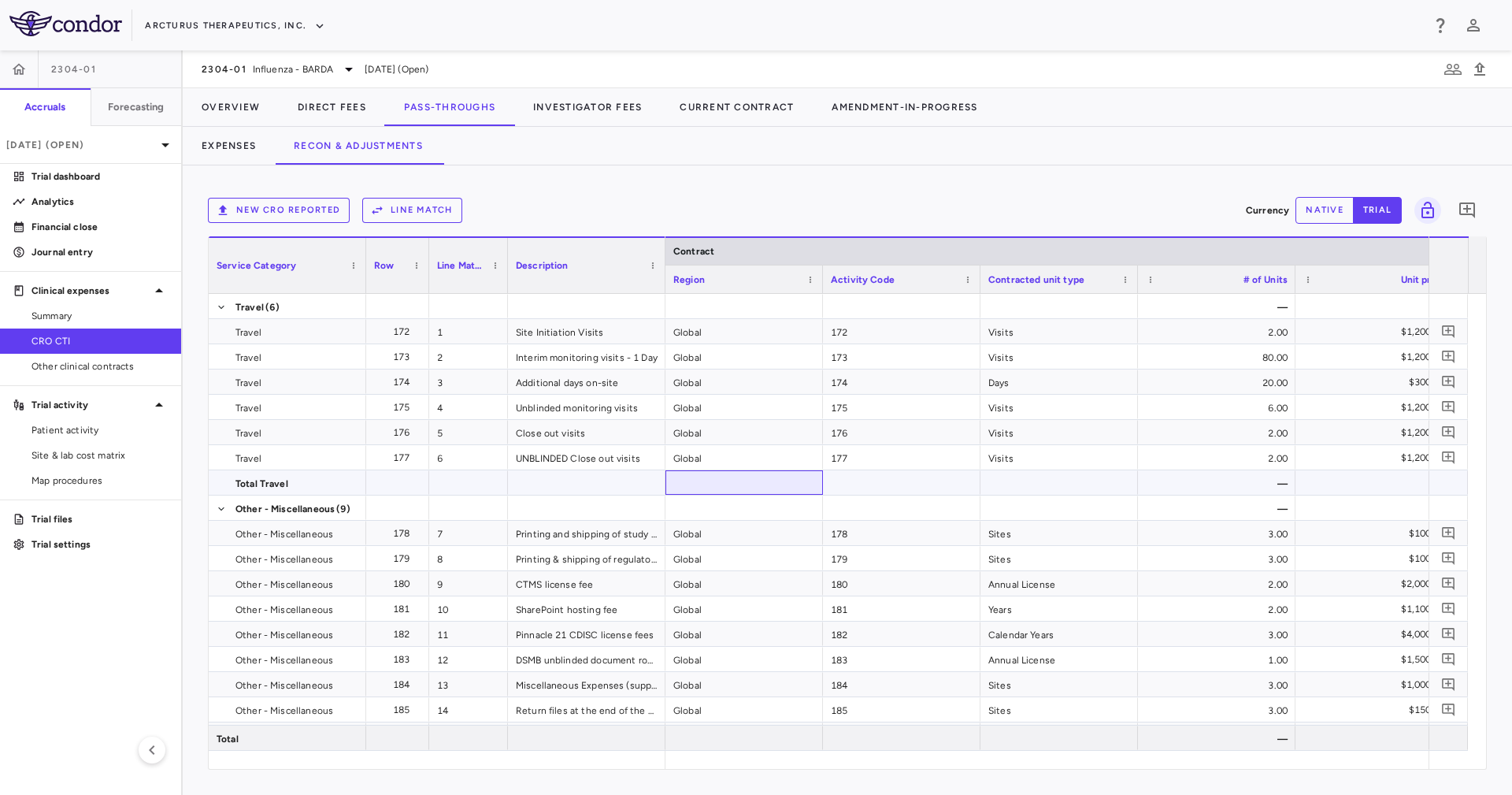
click at [734, 470] on div at bounding box center [744, 482] width 157 height 24
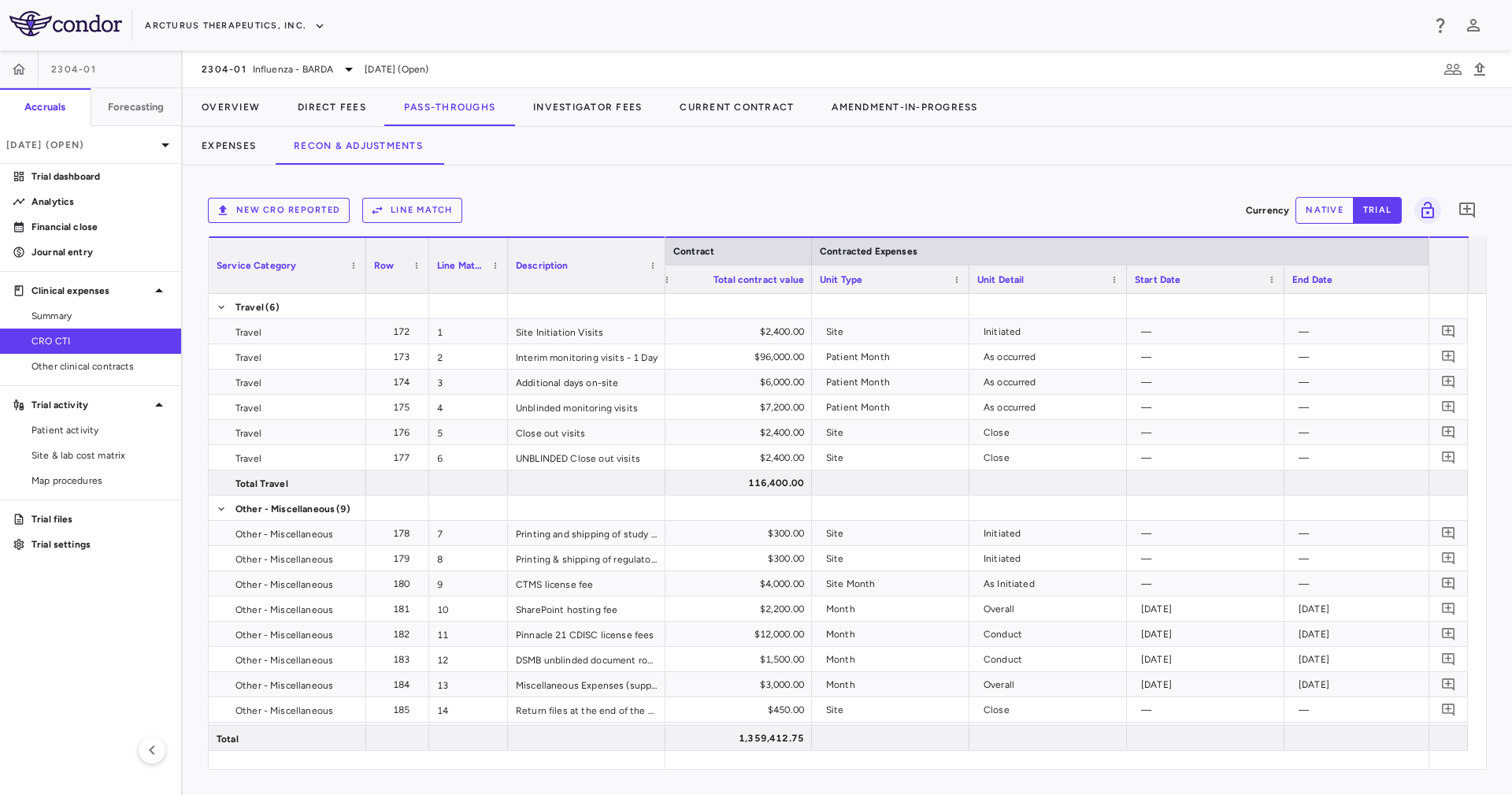
drag, startPoint x: 506, startPoint y: 251, endPoint x: 381, endPoint y: 280, distance: 128.3
click at [506, 255] on div at bounding box center [507, 265] width 6 height 55
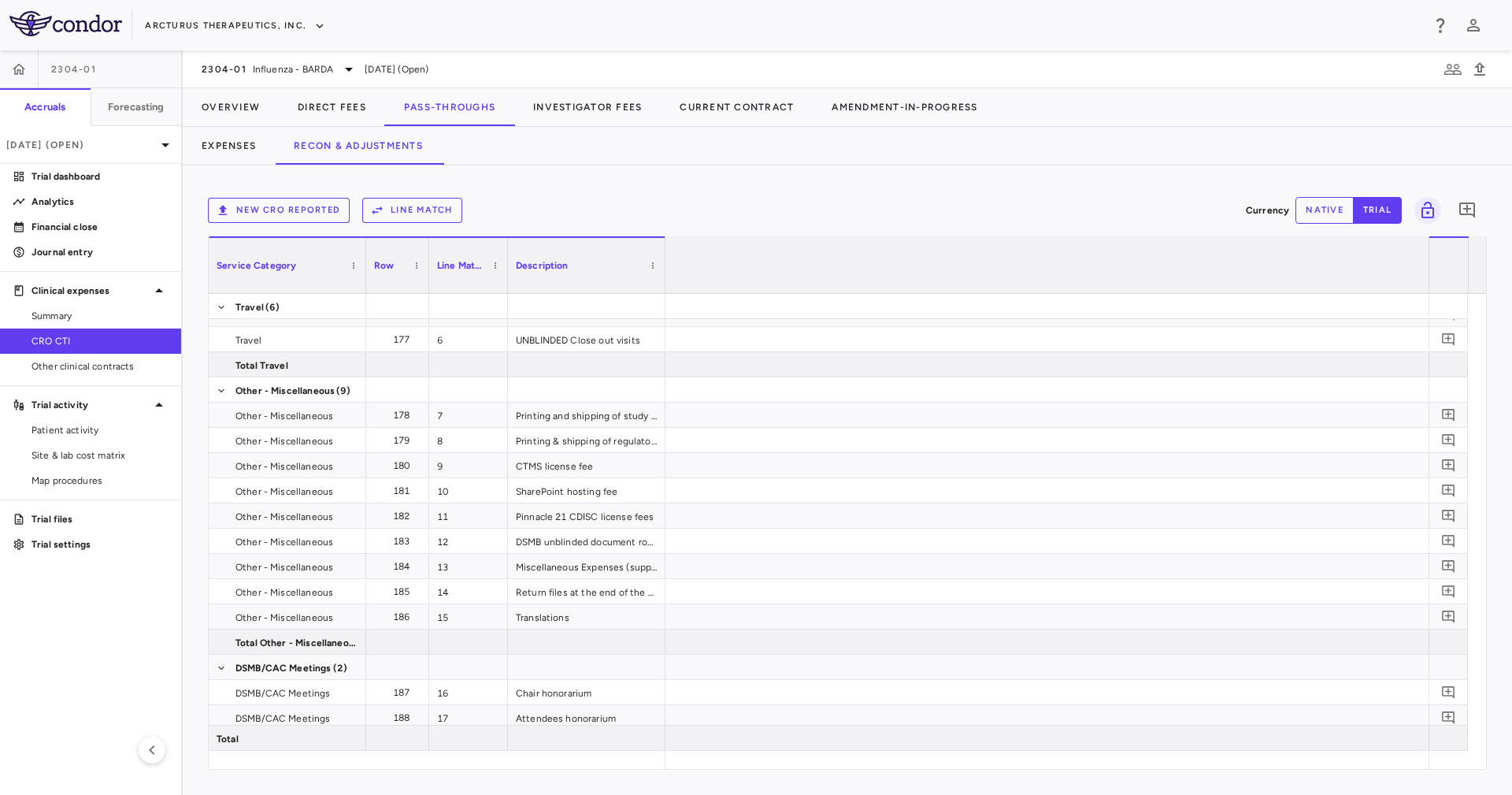
scroll to position [0, 3807]
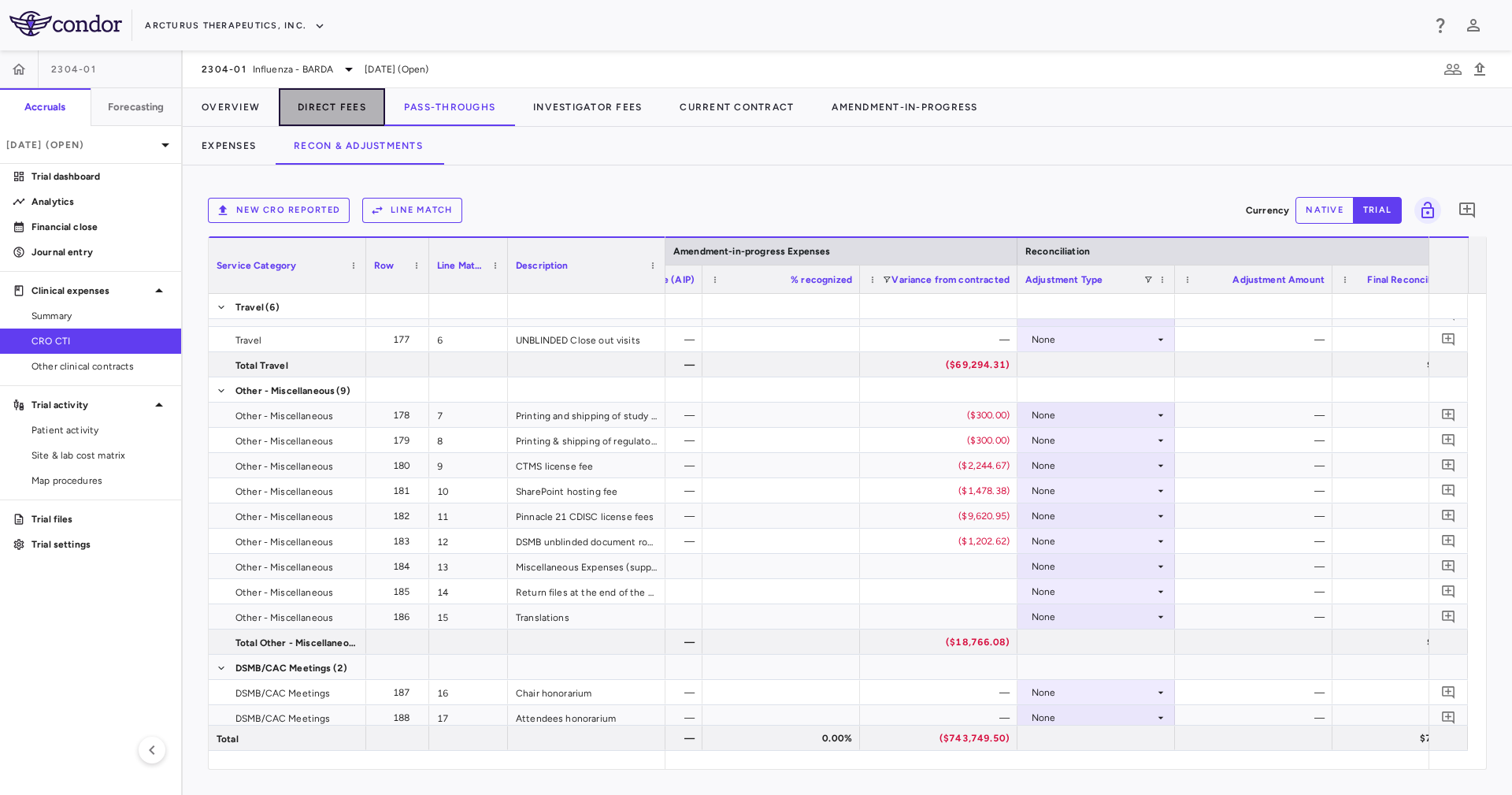
click at [338, 104] on button "Direct Fees" at bounding box center [332, 107] width 106 height 38
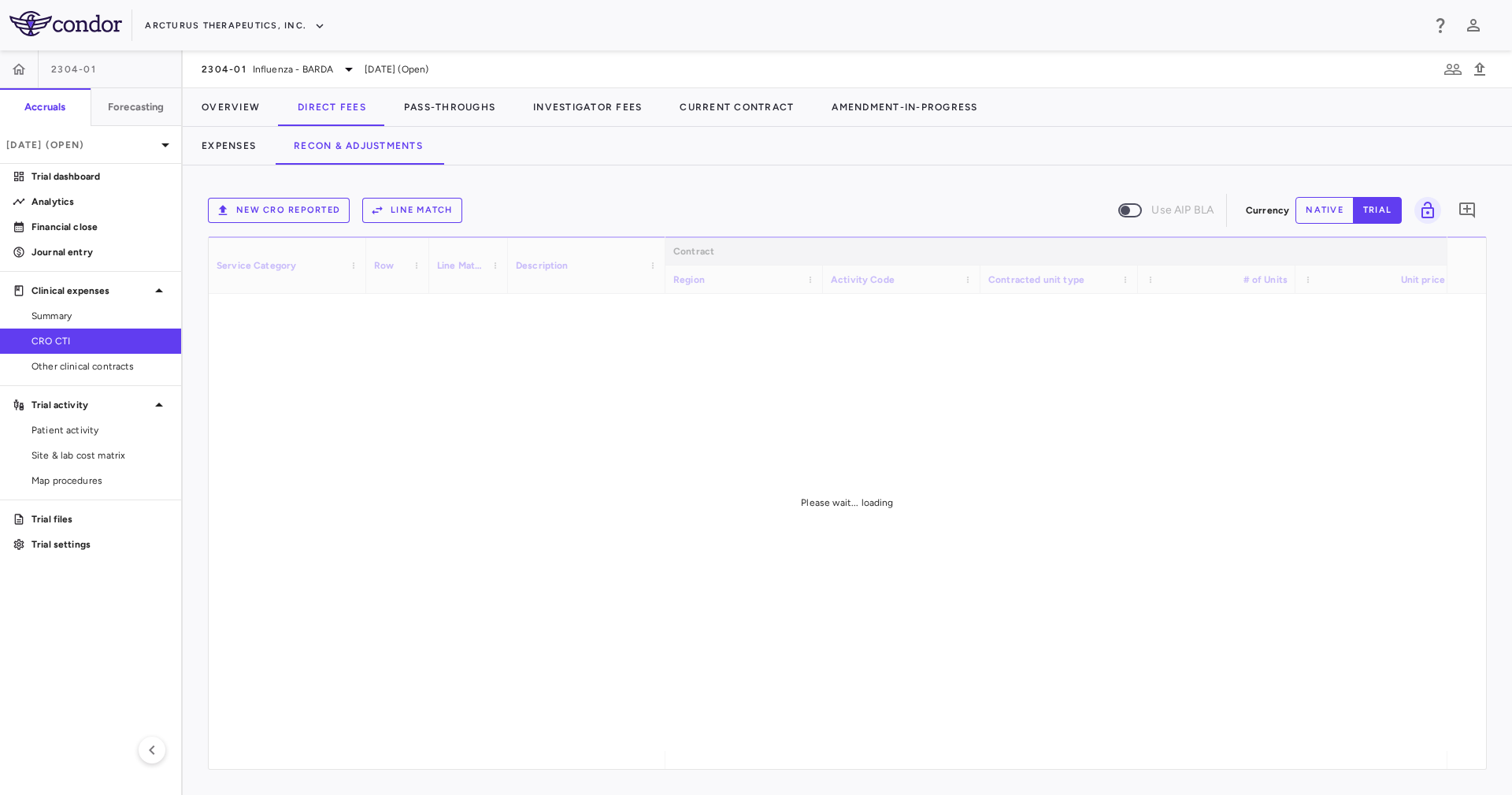
click at [580, 166] on div "New CRO reported Line Match Use AIP BLA Currency native trial 0 Service Categor…" at bounding box center [847, 480] width 1329 height 630
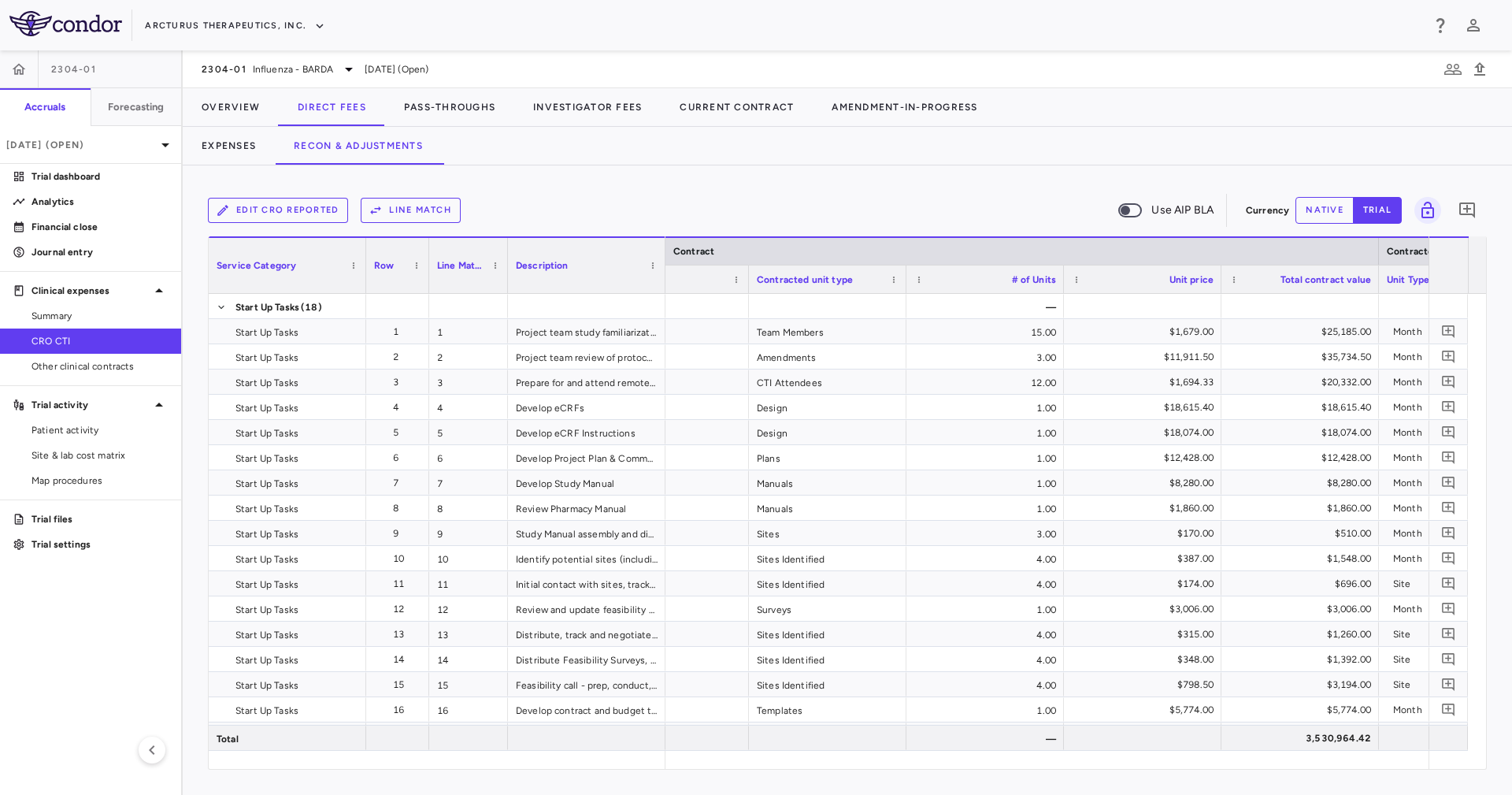
scroll to position [0, 586]
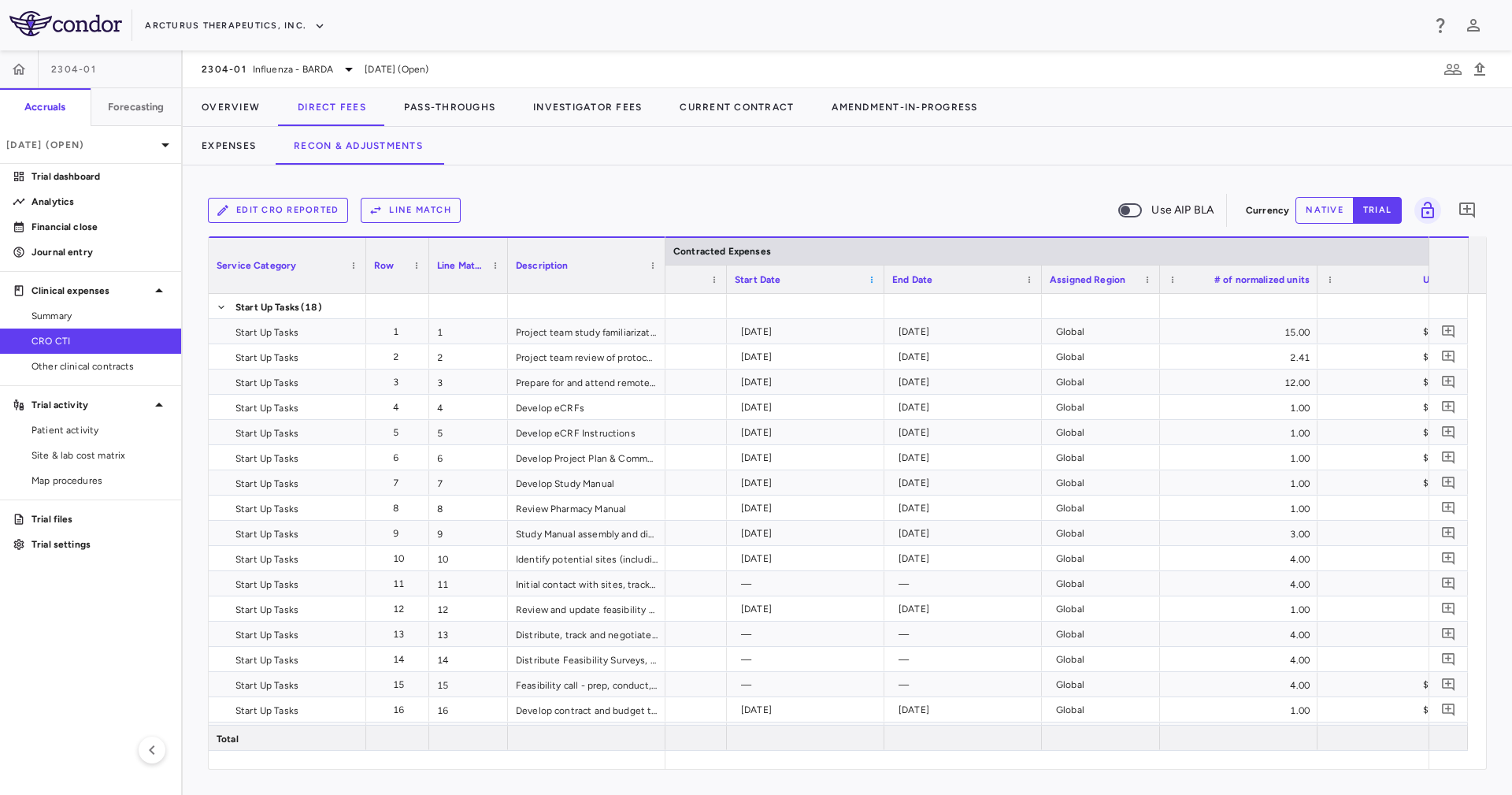
click at [870, 277] on span at bounding box center [872, 279] width 10 height 10
click at [1072, 382] on span "Pin Left" at bounding box center [1074, 385] width 59 height 22
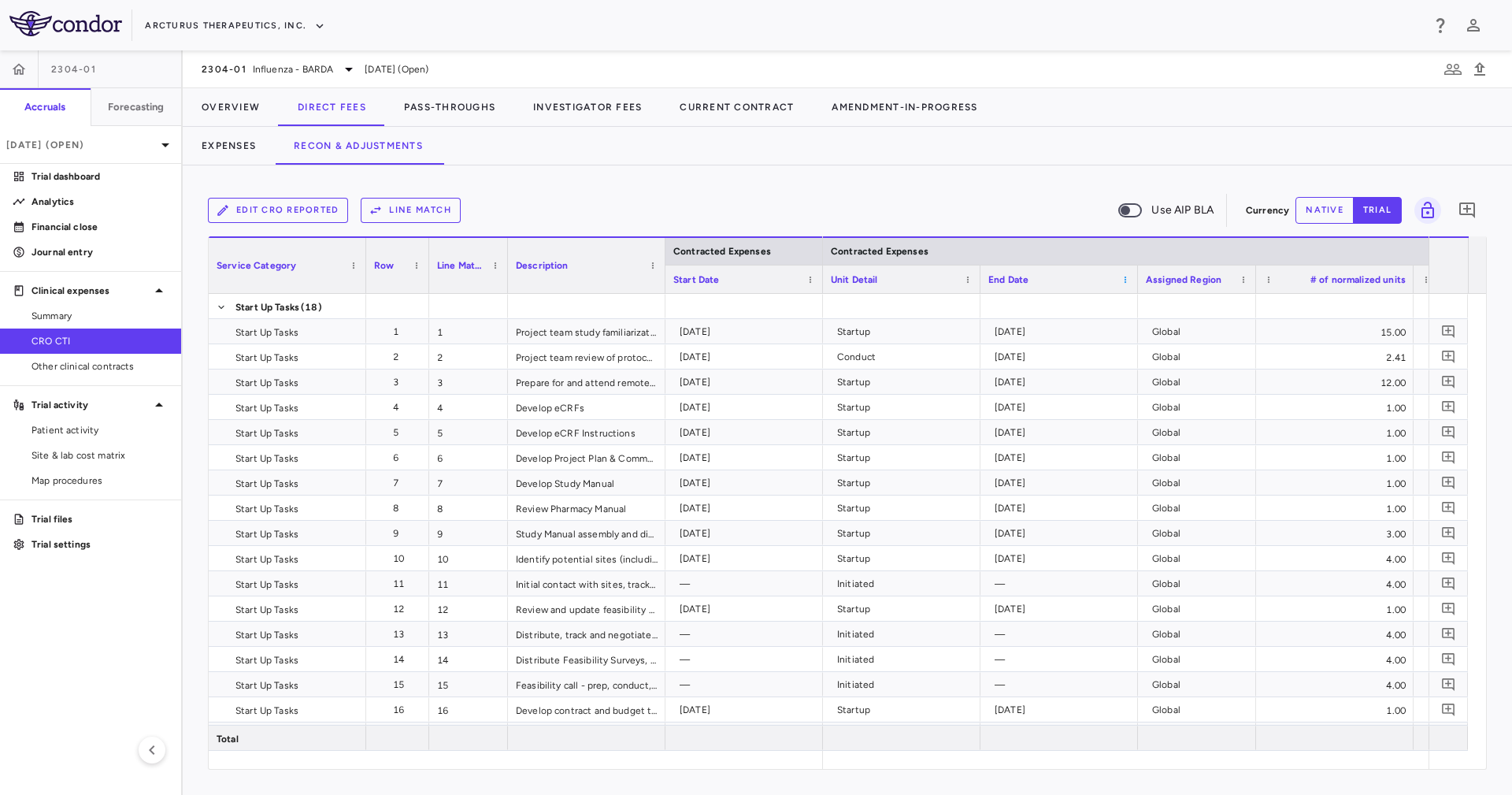
click at [1124, 282] on span at bounding box center [1126, 279] width 10 height 10
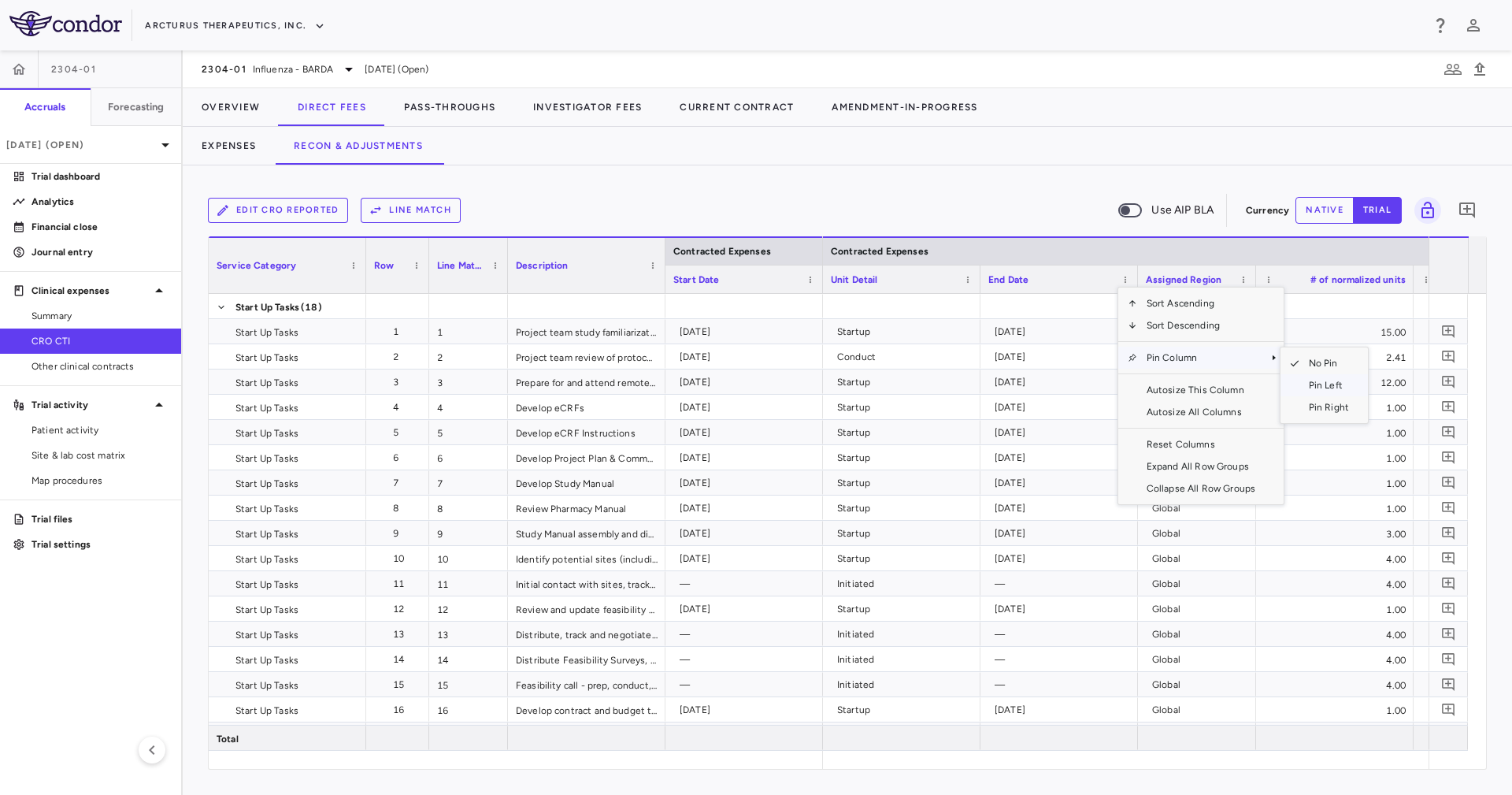
click at [1319, 381] on span "Pin Left" at bounding box center [1329, 385] width 59 height 22
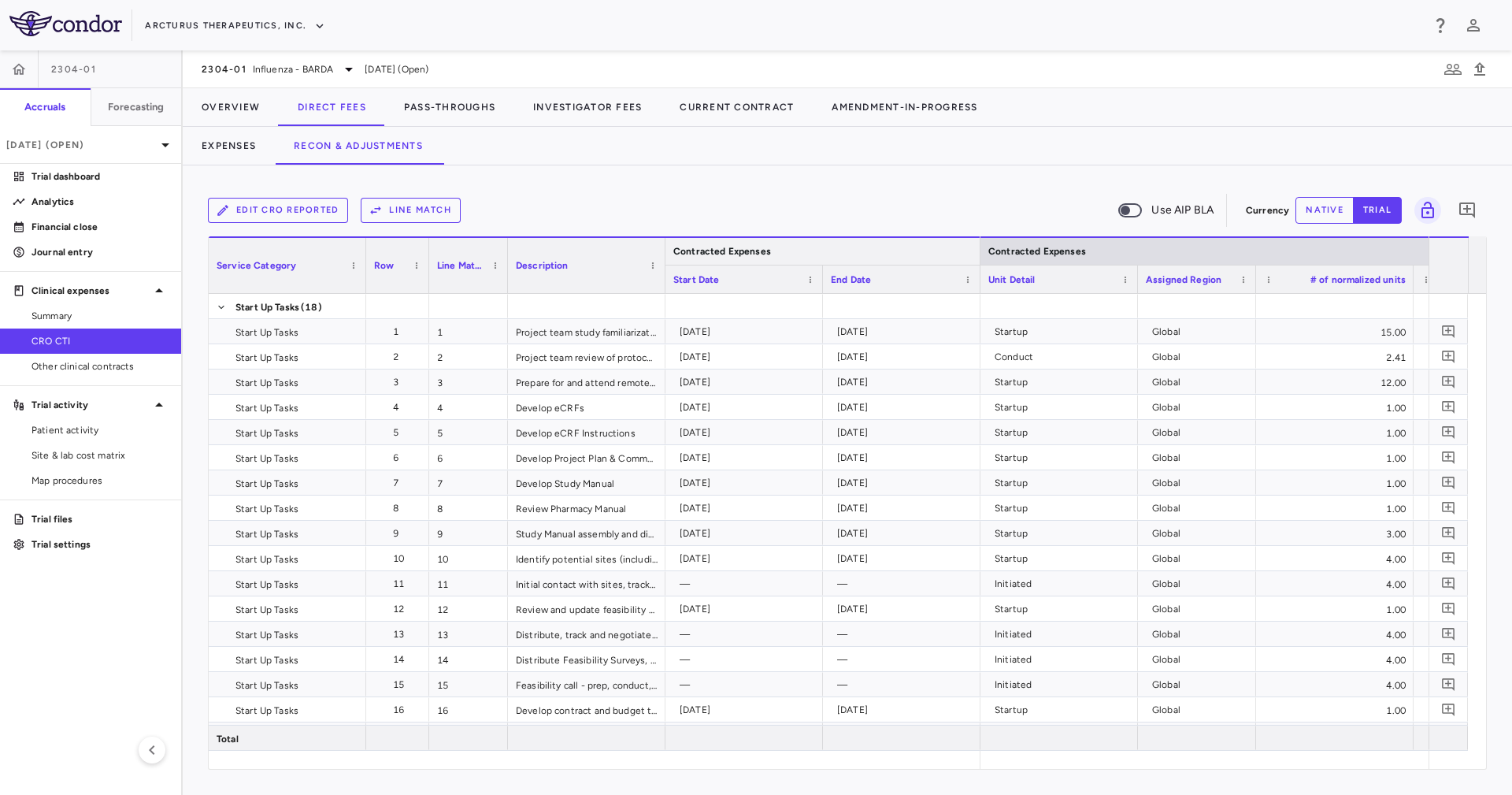
click at [978, 251] on div at bounding box center [980, 251] width 6 height 26
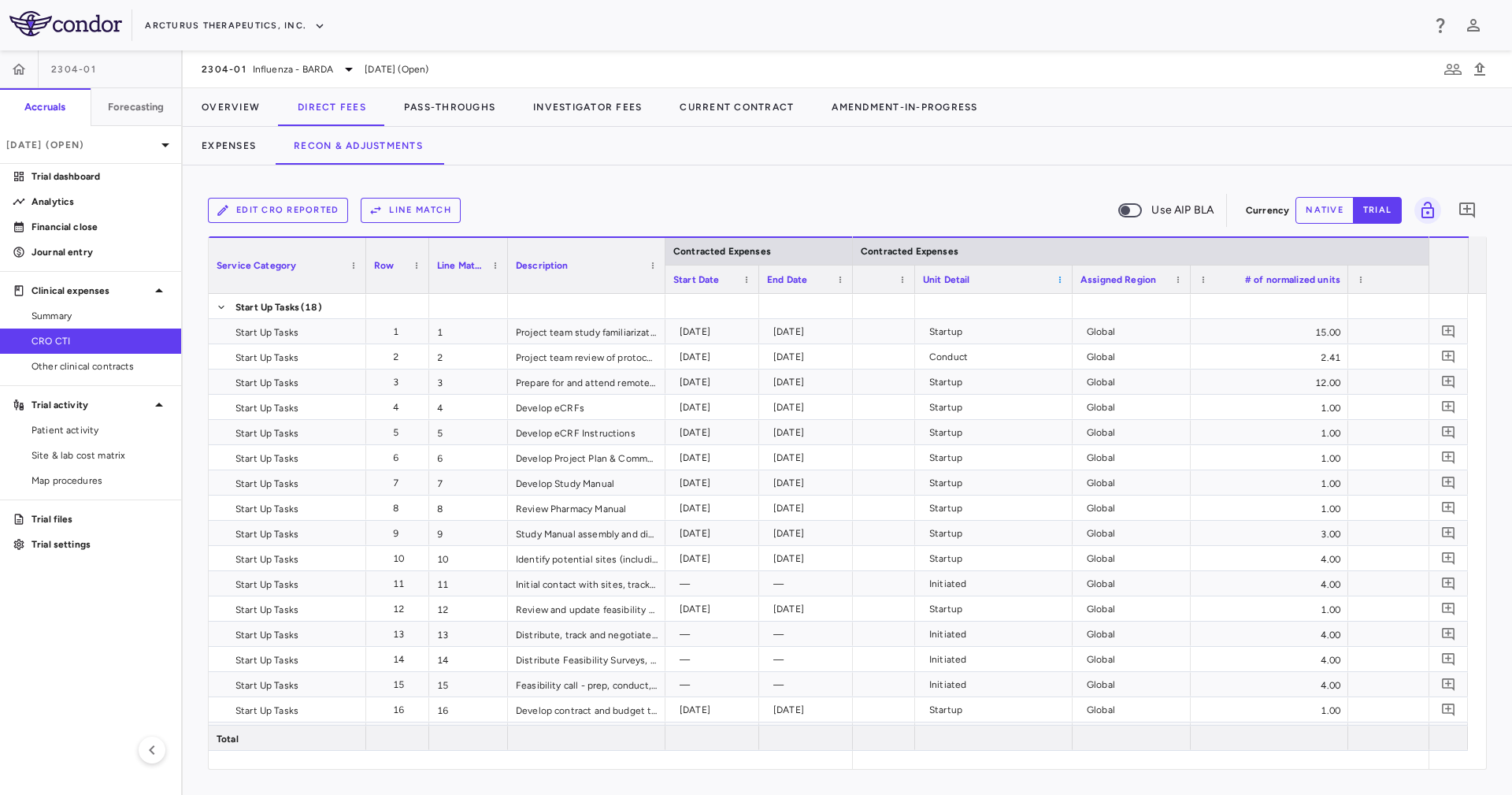
click at [1061, 275] on span at bounding box center [1060, 279] width 10 height 10
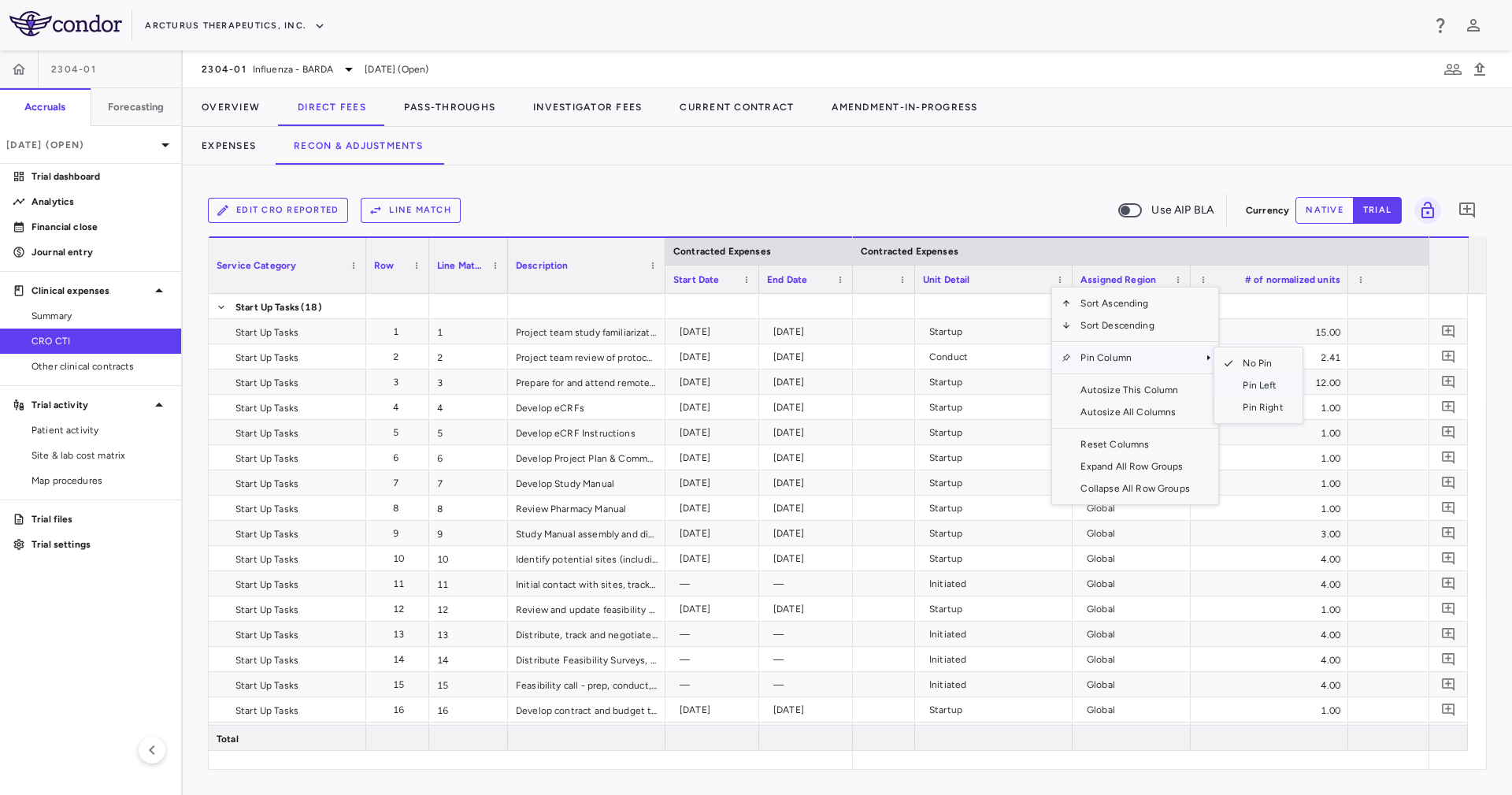
click at [1272, 388] on span "Pin Left" at bounding box center [1263, 385] width 59 height 22
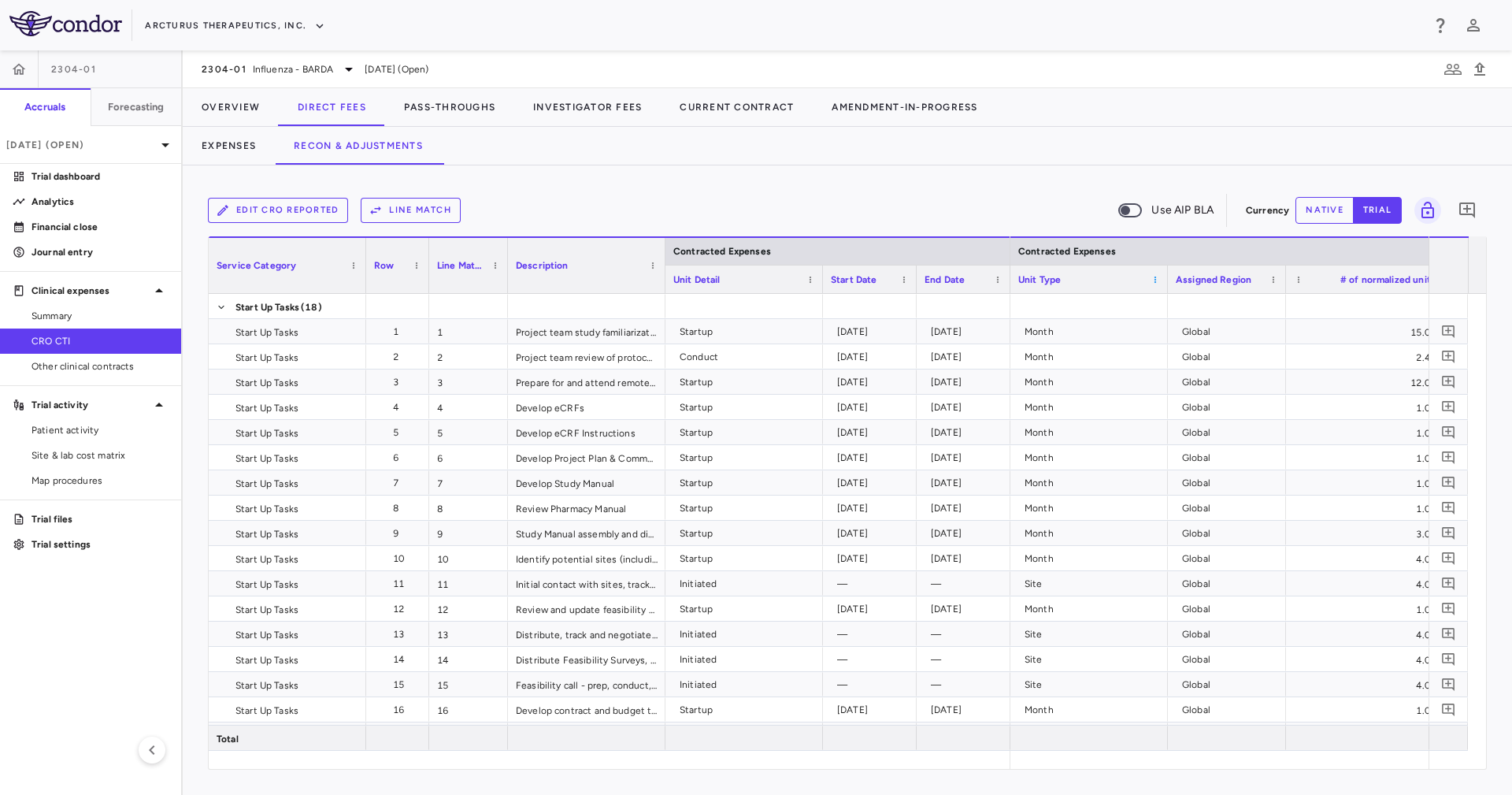
click at [1155, 281] on span at bounding box center [1155, 279] width 10 height 10
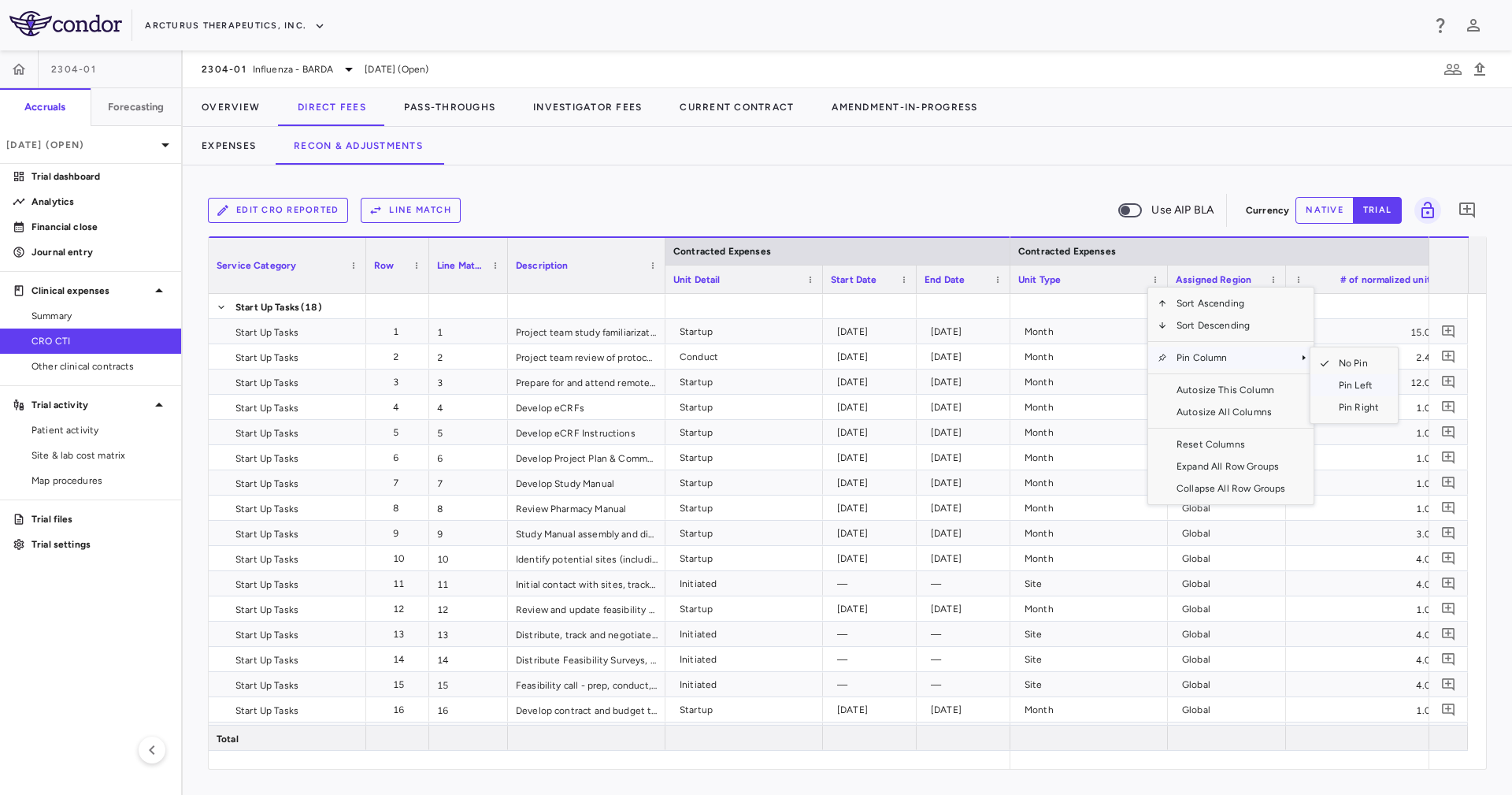
click at [1331, 380] on span "Pin Left" at bounding box center [1359, 385] width 59 height 22
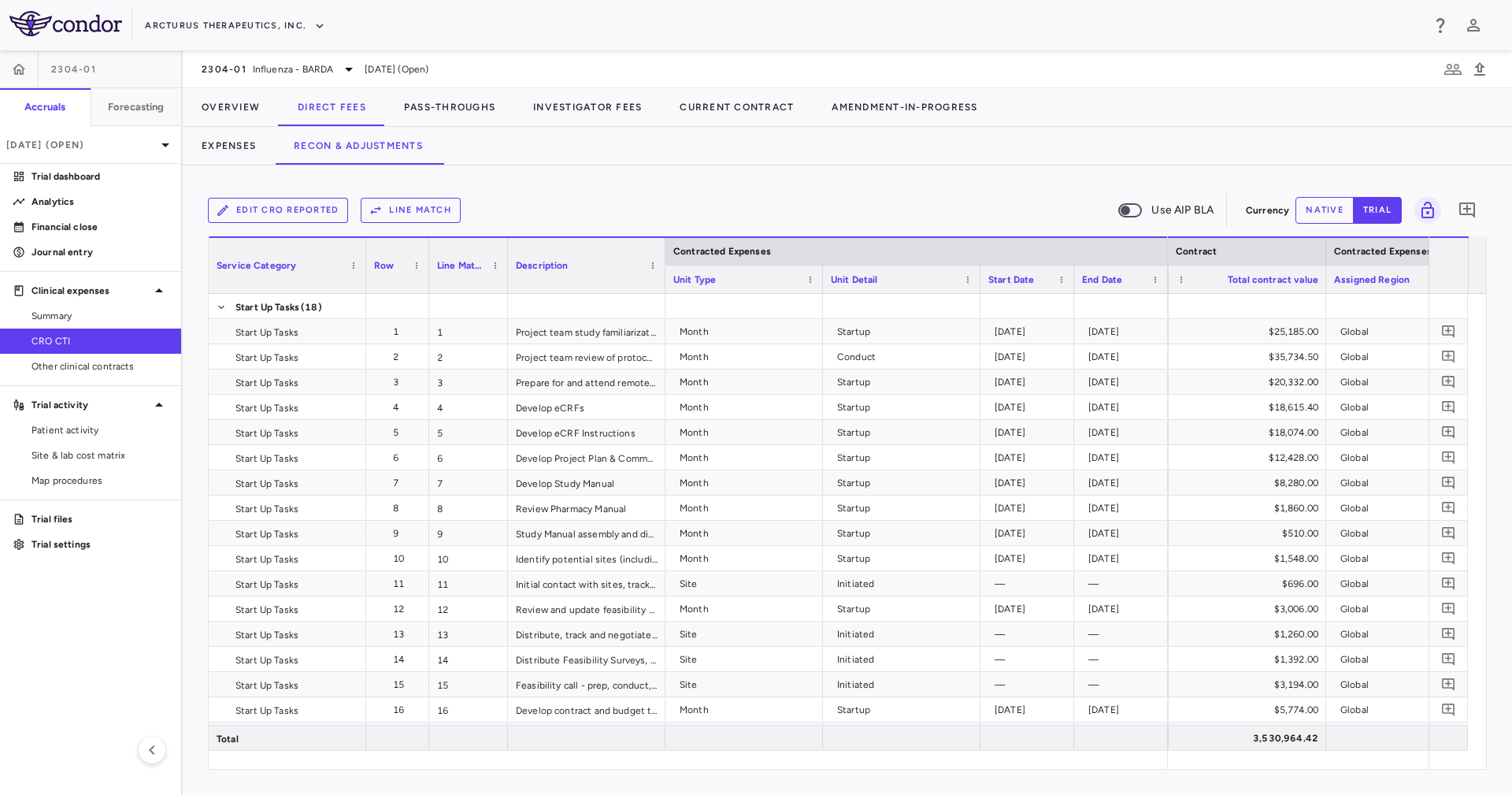
click at [978, 277] on div at bounding box center [980, 279] width 6 height 27
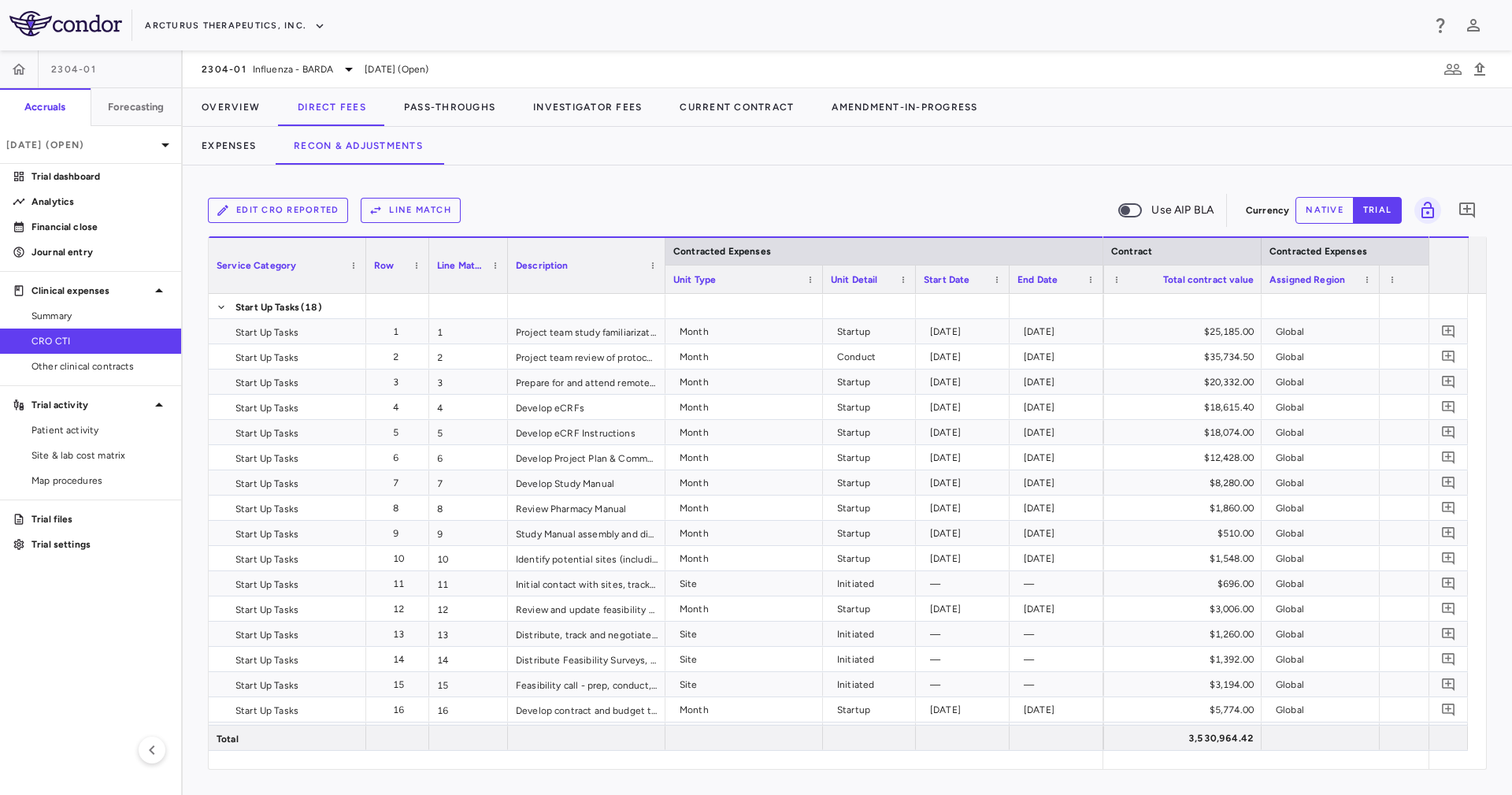
click at [819, 279] on div at bounding box center [822, 279] width 6 height 27
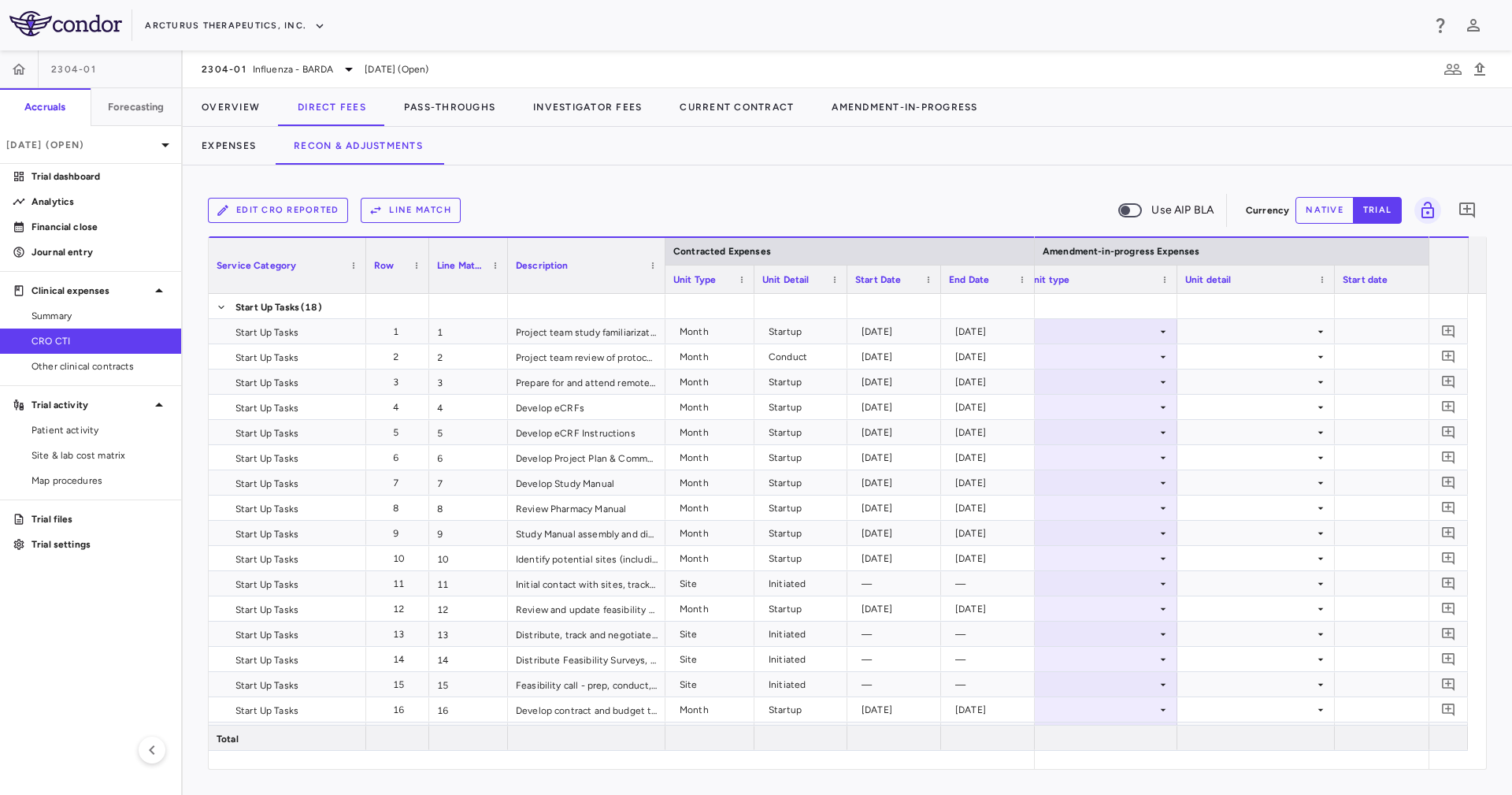
click at [1177, 291] on div "Unit detail" at bounding box center [1256, 279] width 157 height 28
click at [1174, 274] on div at bounding box center [1176, 279] width 6 height 27
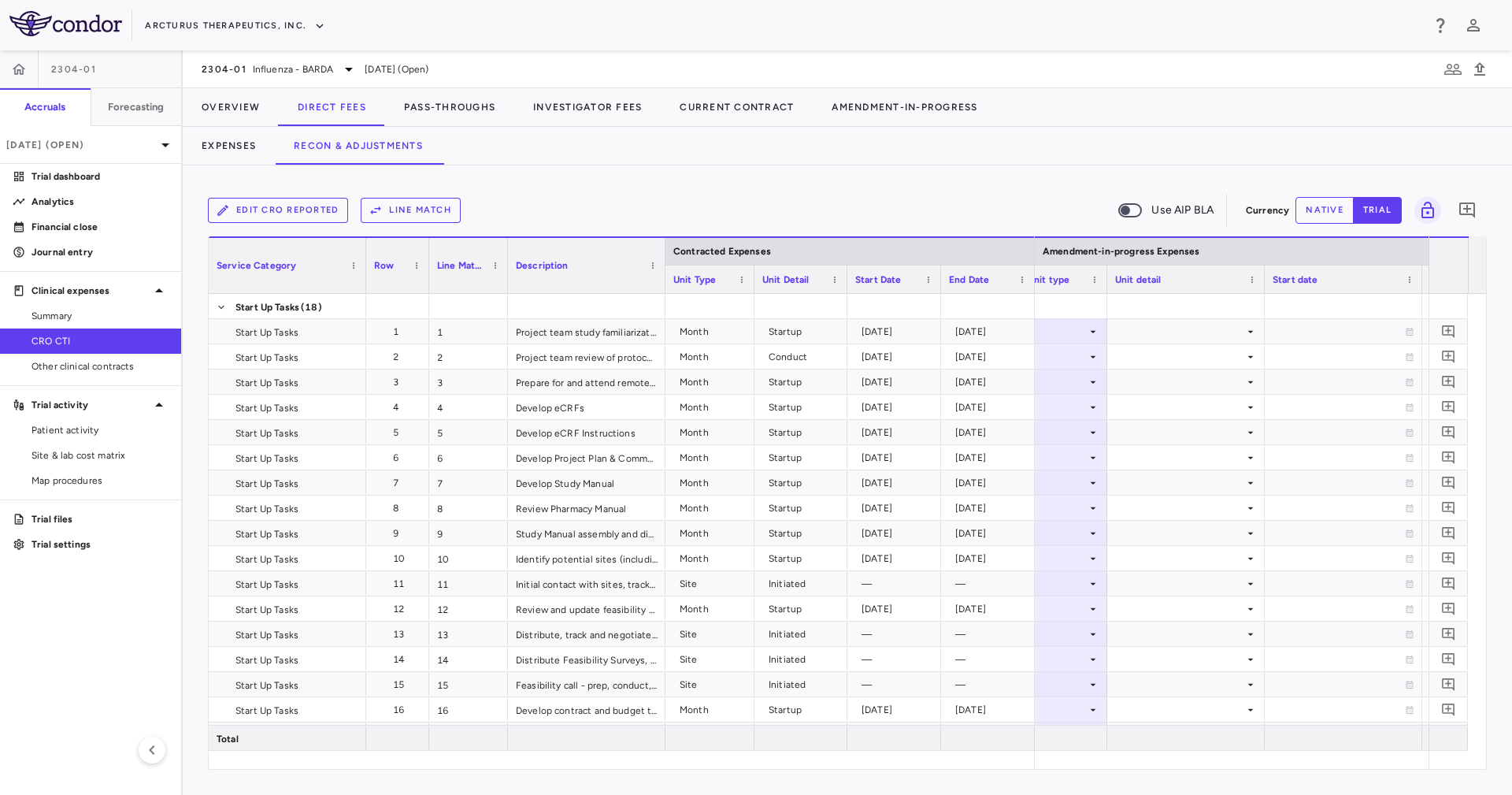
click at [1265, 276] on div "Start date" at bounding box center [1343, 279] width 157 height 28
click at [1261, 276] on div at bounding box center [1264, 279] width 6 height 27
click at [1353, 275] on div at bounding box center [1356, 279] width 6 height 27
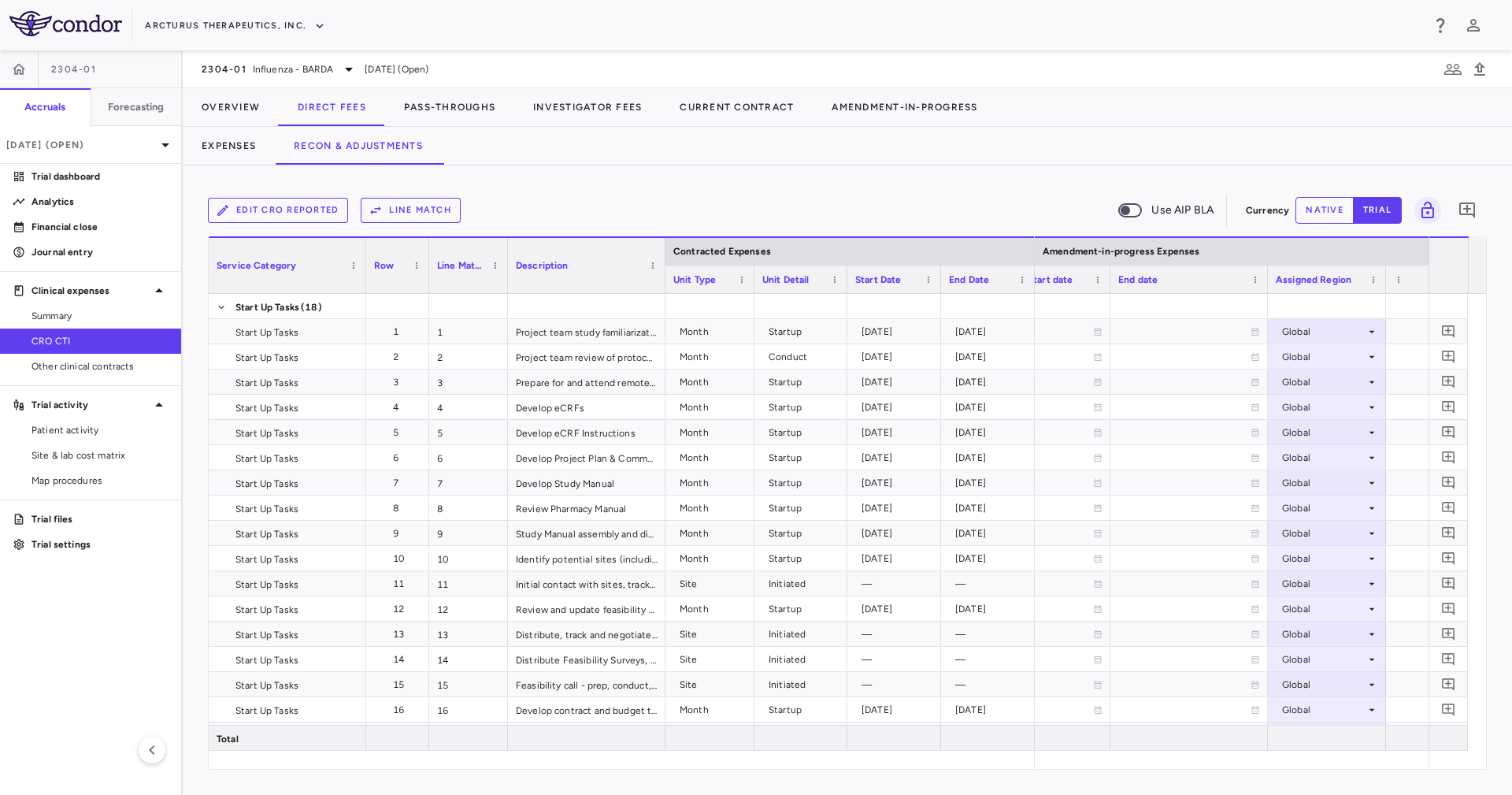
click at [1265, 283] on div at bounding box center [1267, 279] width 6 height 27
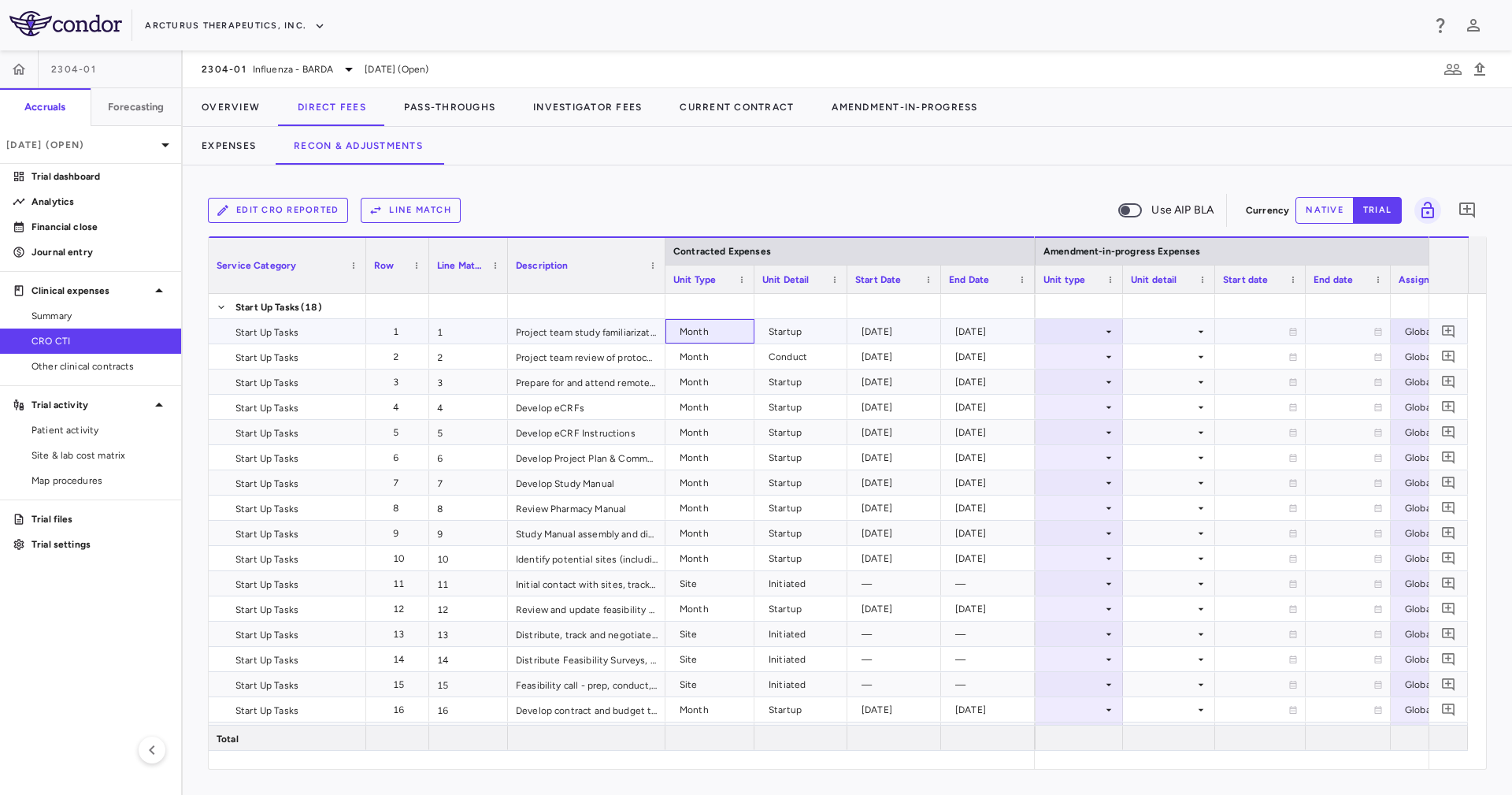
drag, startPoint x: 727, startPoint y: 323, endPoint x: 1113, endPoint y: 311, distance: 386.2
click at [727, 321] on div "Month" at bounding box center [712, 331] width 67 height 25
click at [1074, 337] on div at bounding box center [1078, 331] width 71 height 22
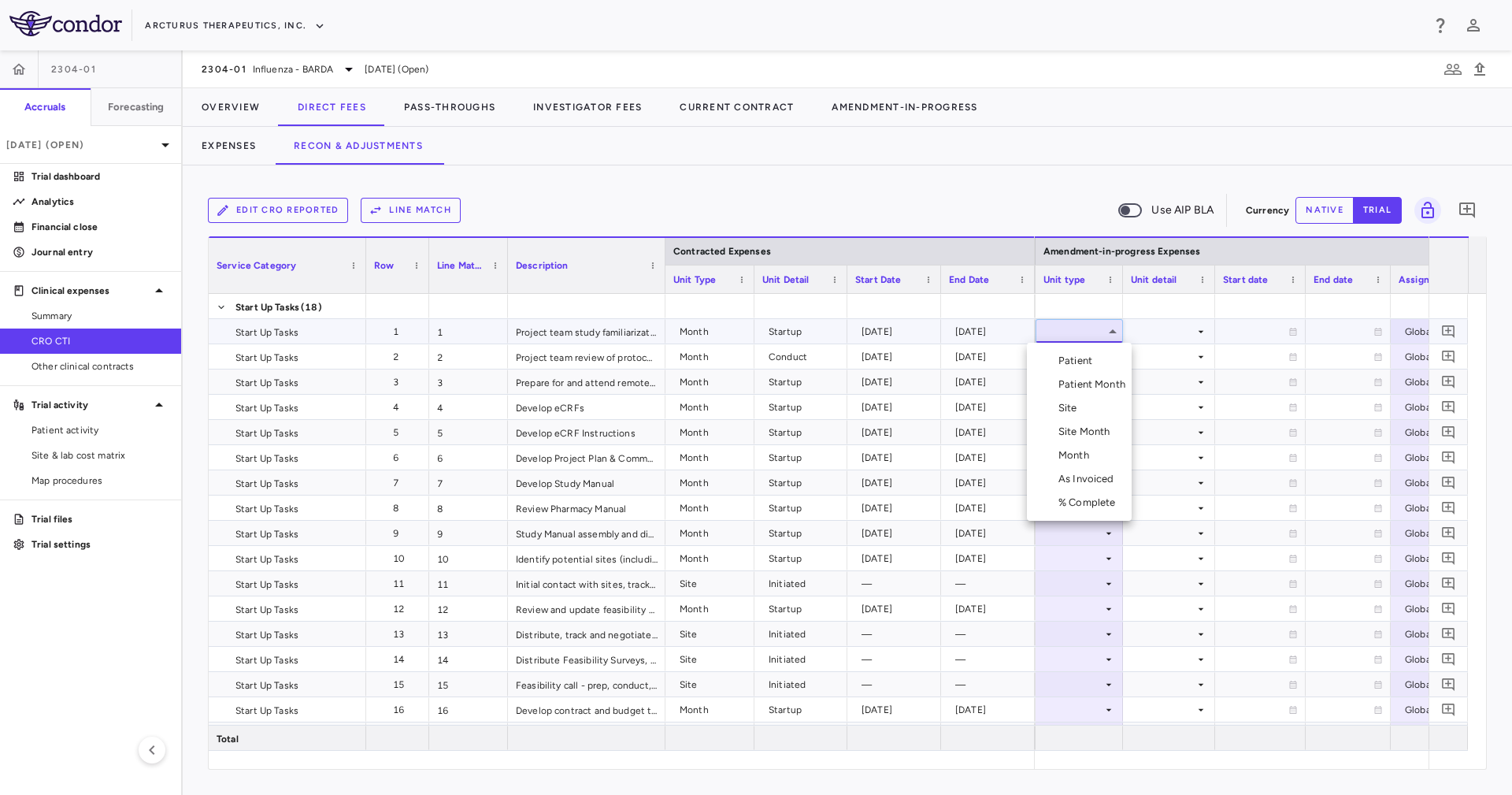
click at [1097, 459] on li "Month" at bounding box center [1079, 455] width 104 height 23
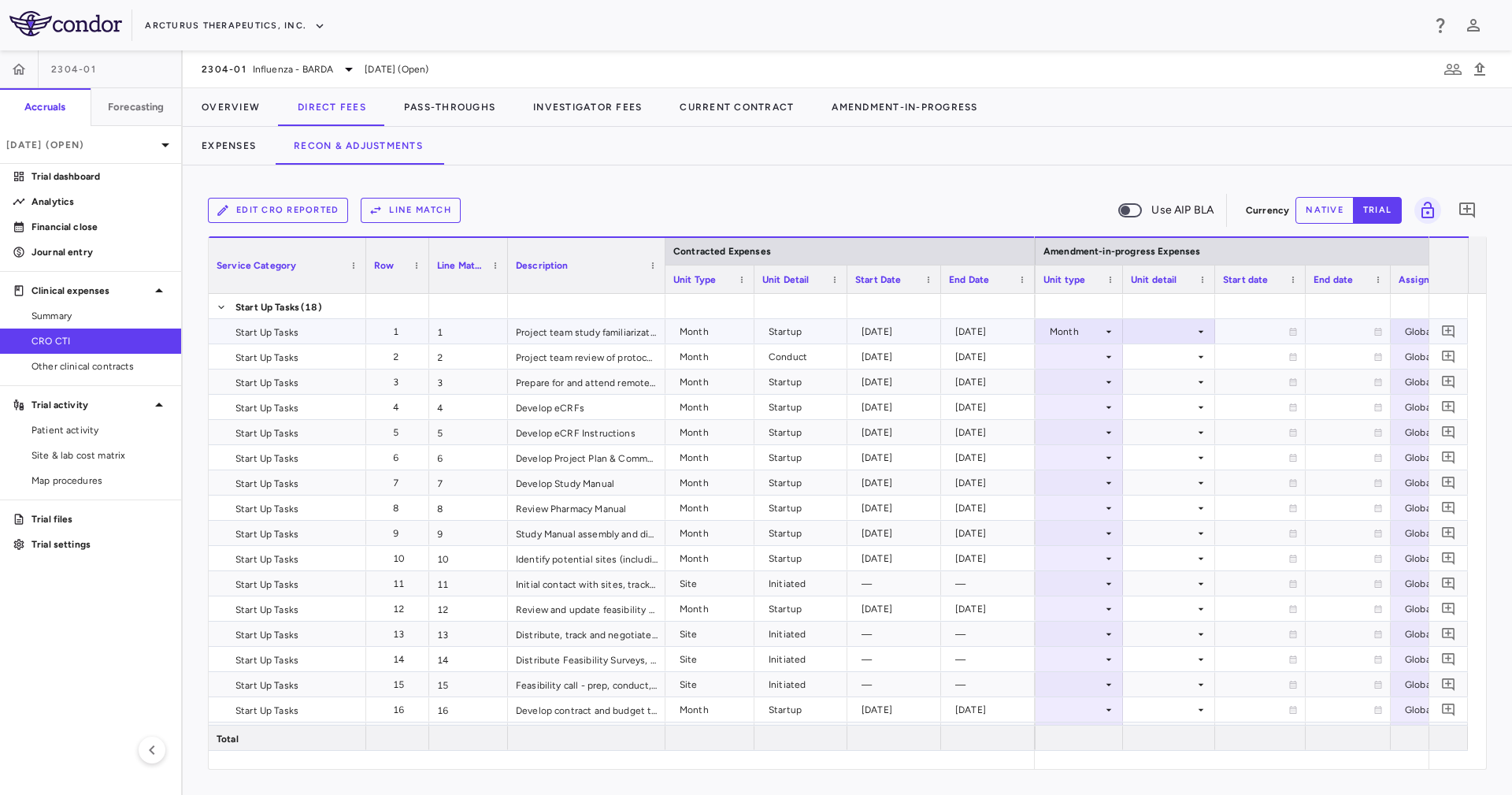
click at [1156, 336] on div at bounding box center [1168, 331] width 76 height 22
click at [1164, 354] on div "Startup" at bounding box center [1160, 361] width 42 height 14
click at [1164, 354] on div at bounding box center [1168, 357] width 76 height 22
click at [1078, 345] on div at bounding box center [1078, 357] width 71 height 22
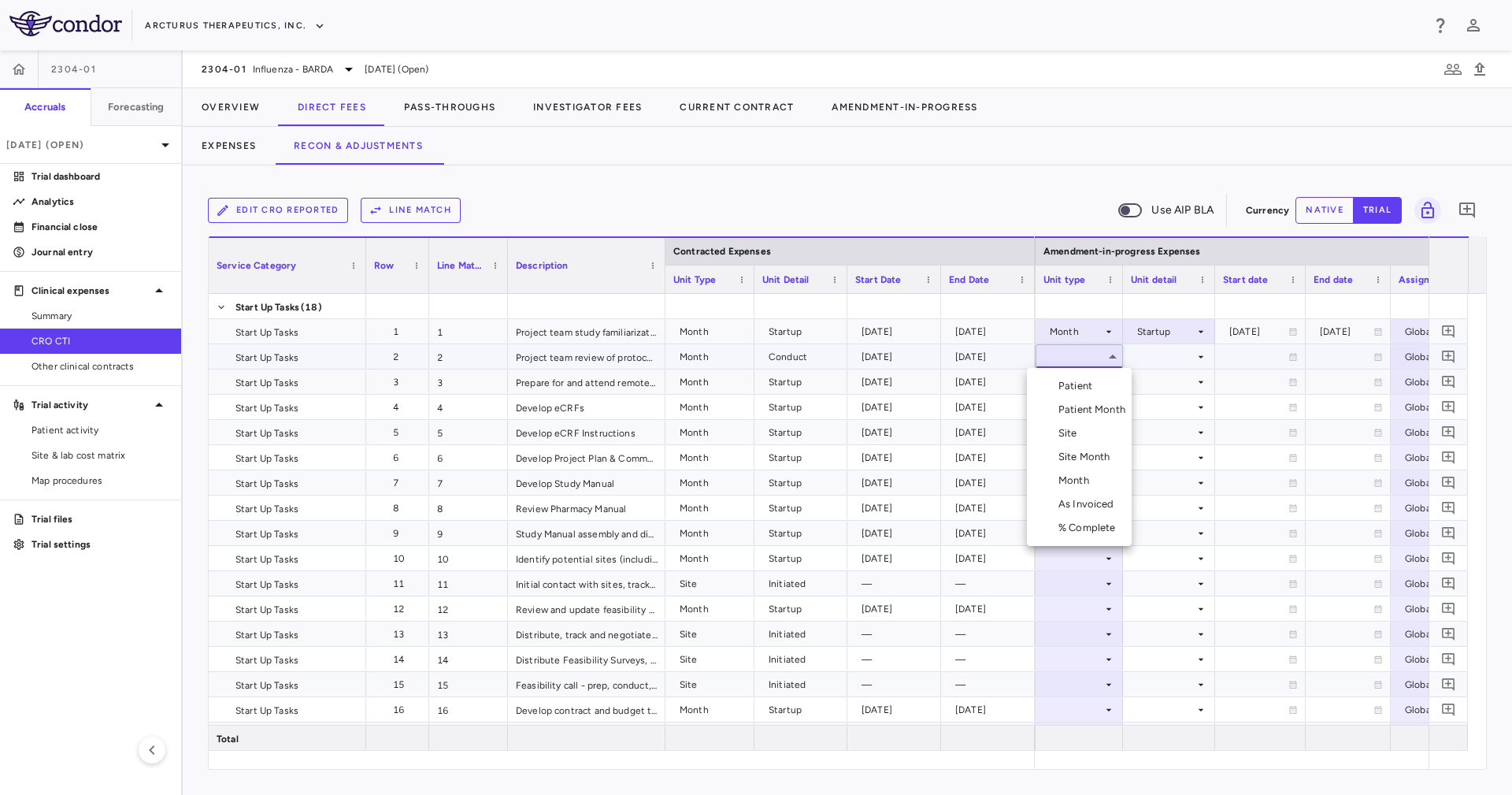
click at [1093, 475] on div "Month" at bounding box center [1077, 480] width 37 height 14
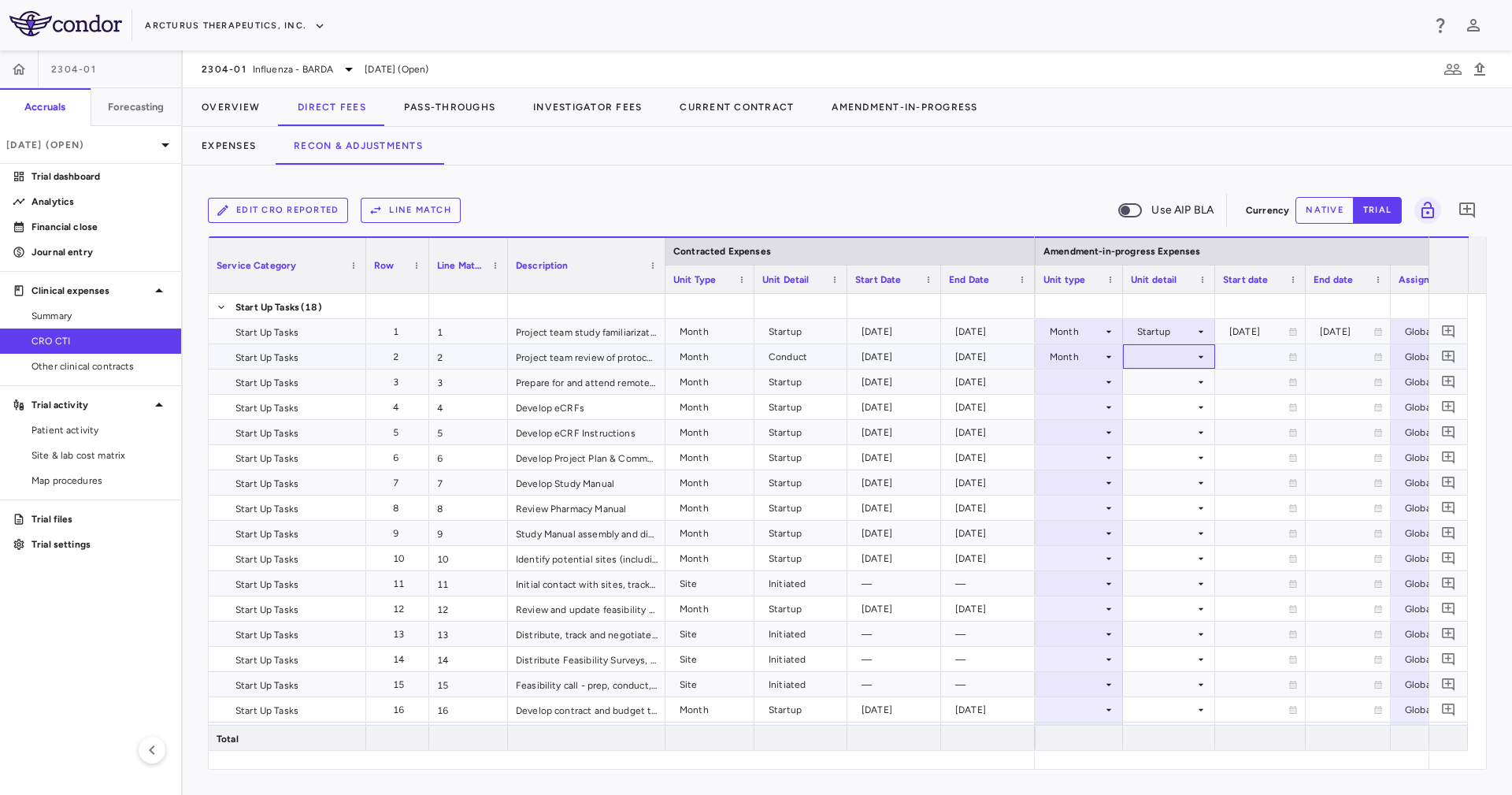
click at [1167, 357] on div at bounding box center [1168, 357] width 76 height 22
click at [1193, 407] on li "Conduct" at bounding box center [1169, 409] width 122 height 23
drag, startPoint x: 1145, startPoint y: 383, endPoint x: 1119, endPoint y: 383, distance: 26.0
click at [1146, 383] on div at bounding box center [1168, 381] width 76 height 22
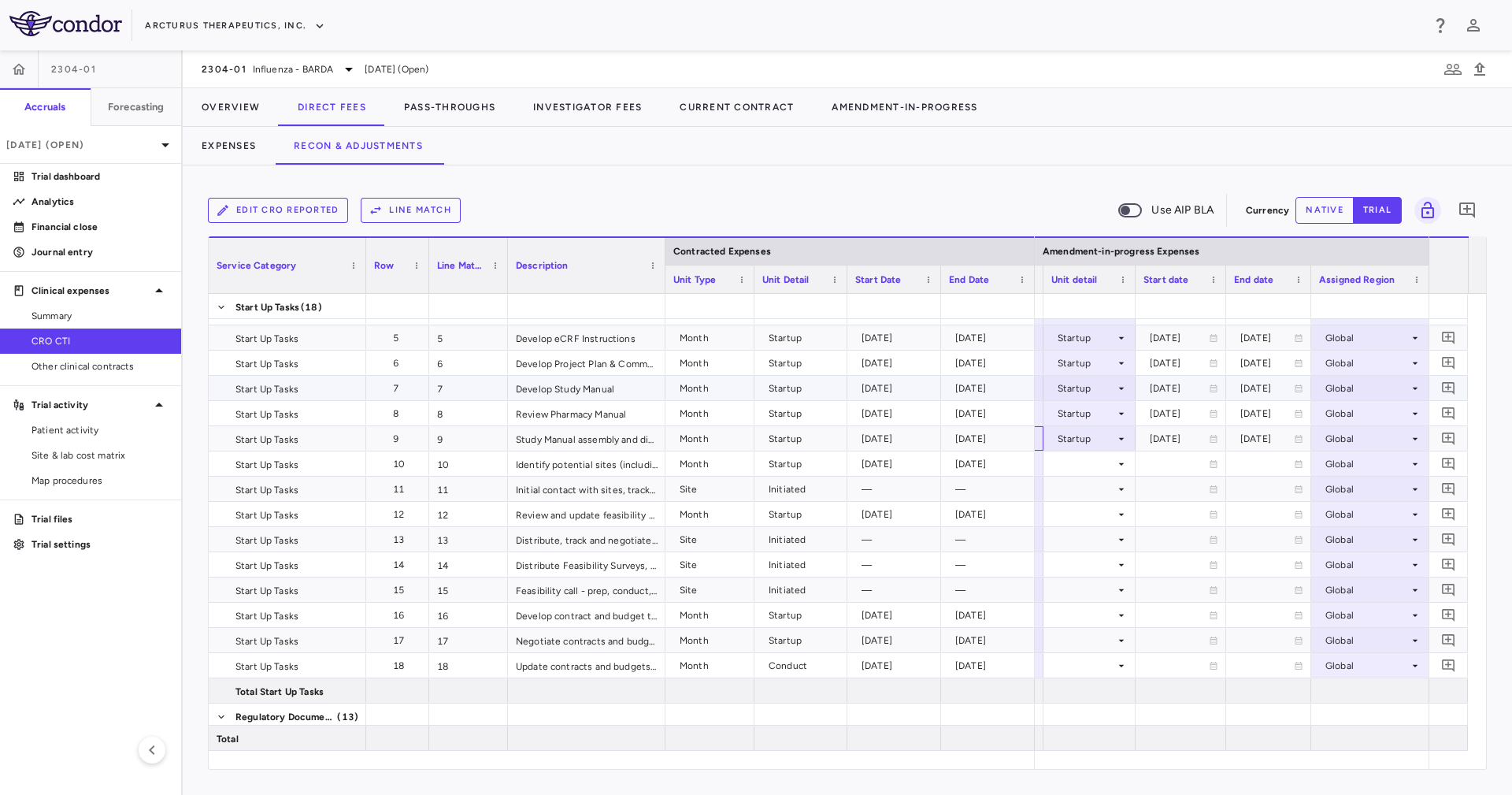
scroll to position [0, 2008]
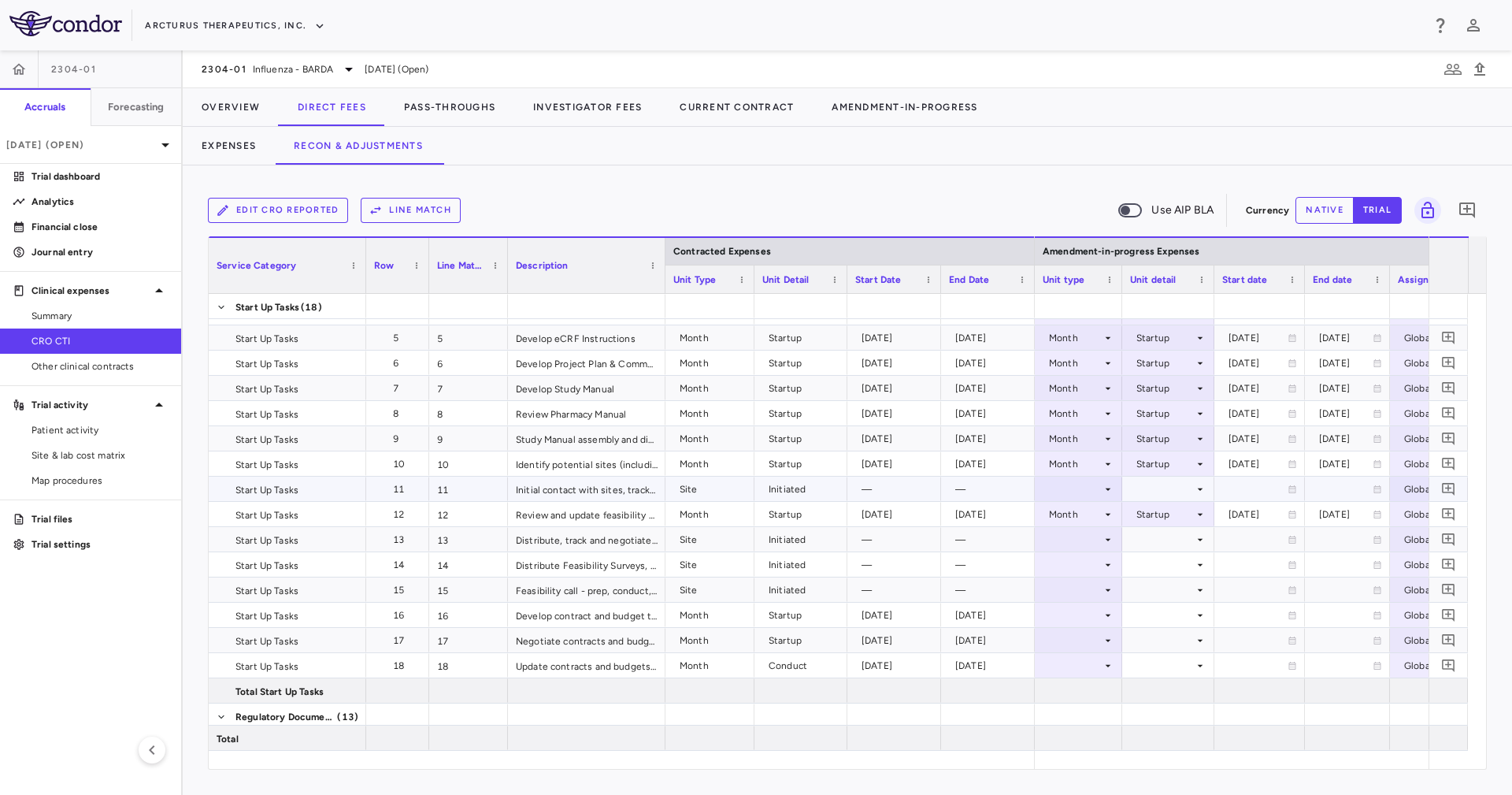
click at [1065, 485] on div at bounding box center [1078, 488] width 71 height 22
click at [1077, 570] on div "Site" at bounding box center [1070, 565] width 25 height 14
click at [1170, 487] on div at bounding box center [1168, 488] width 76 height 22
click at [1165, 536] on div "Initiated" at bounding box center [1176, 542] width 46 height 14
click at [1146, 546] on div at bounding box center [1168, 539] width 76 height 22
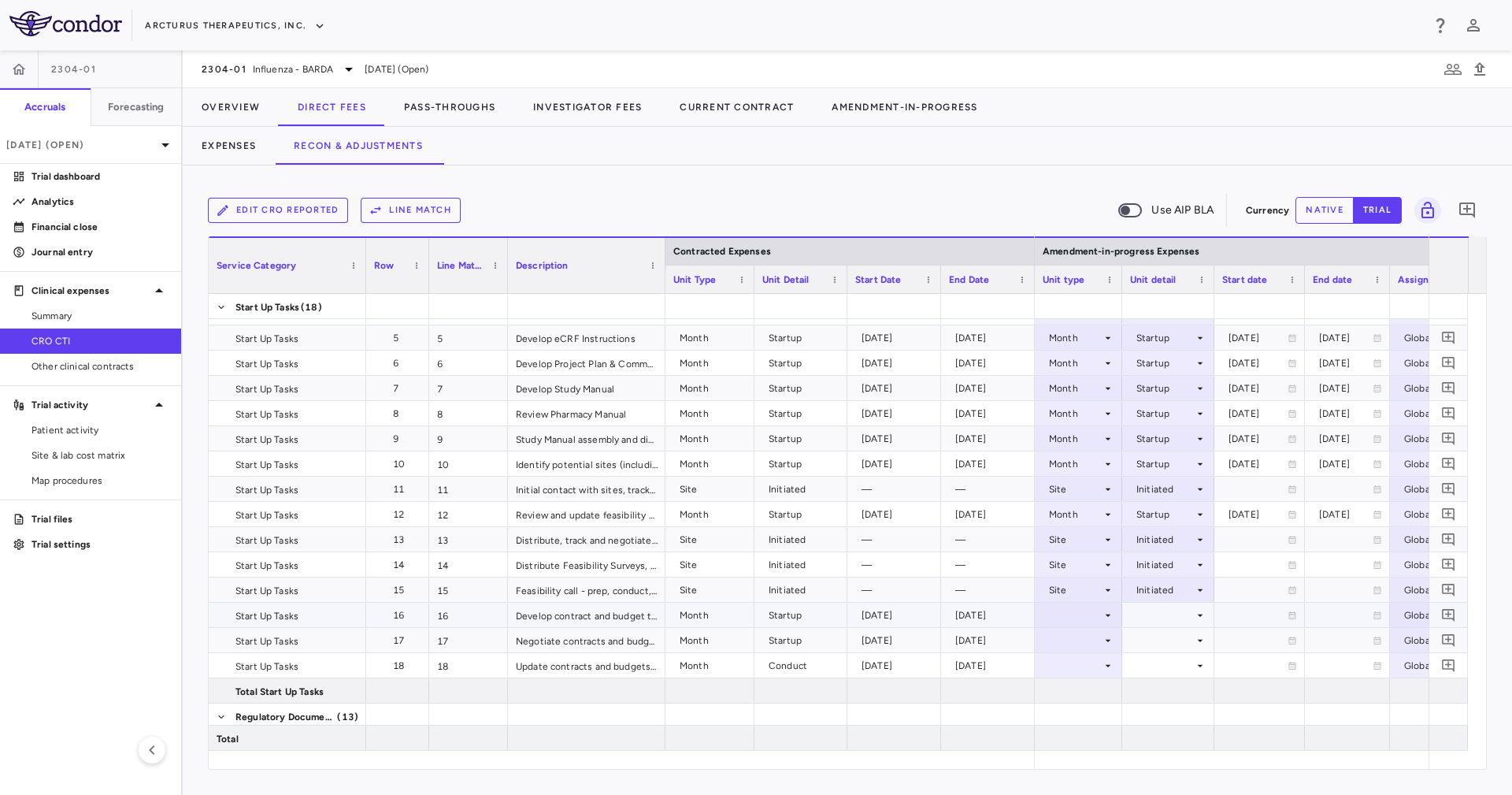
scroll to position [213, 0]
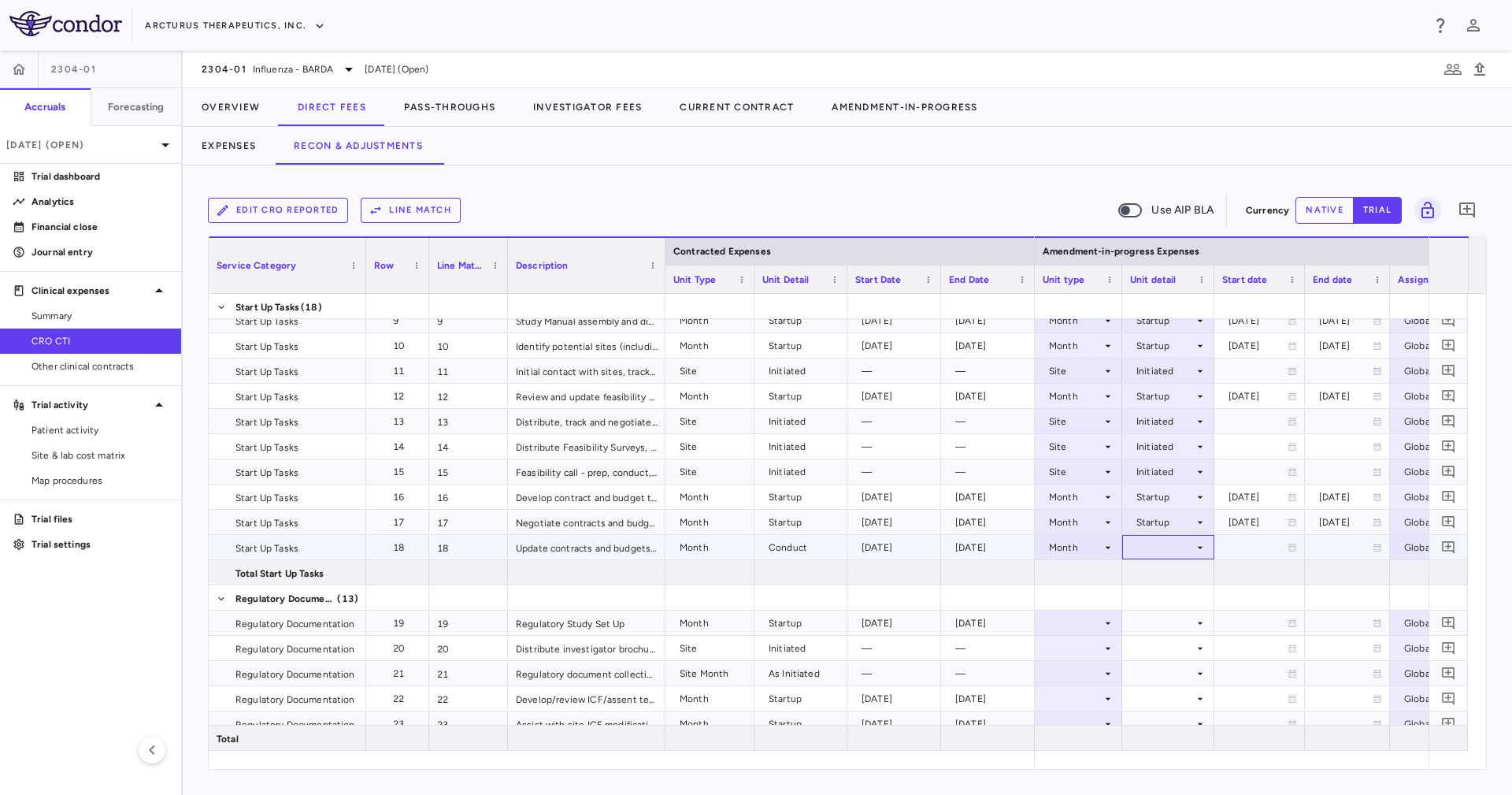
click at [1192, 541] on div at bounding box center [1168, 547] width 76 height 22
click at [1194, 595] on li "Conduct" at bounding box center [1168, 600] width 122 height 23
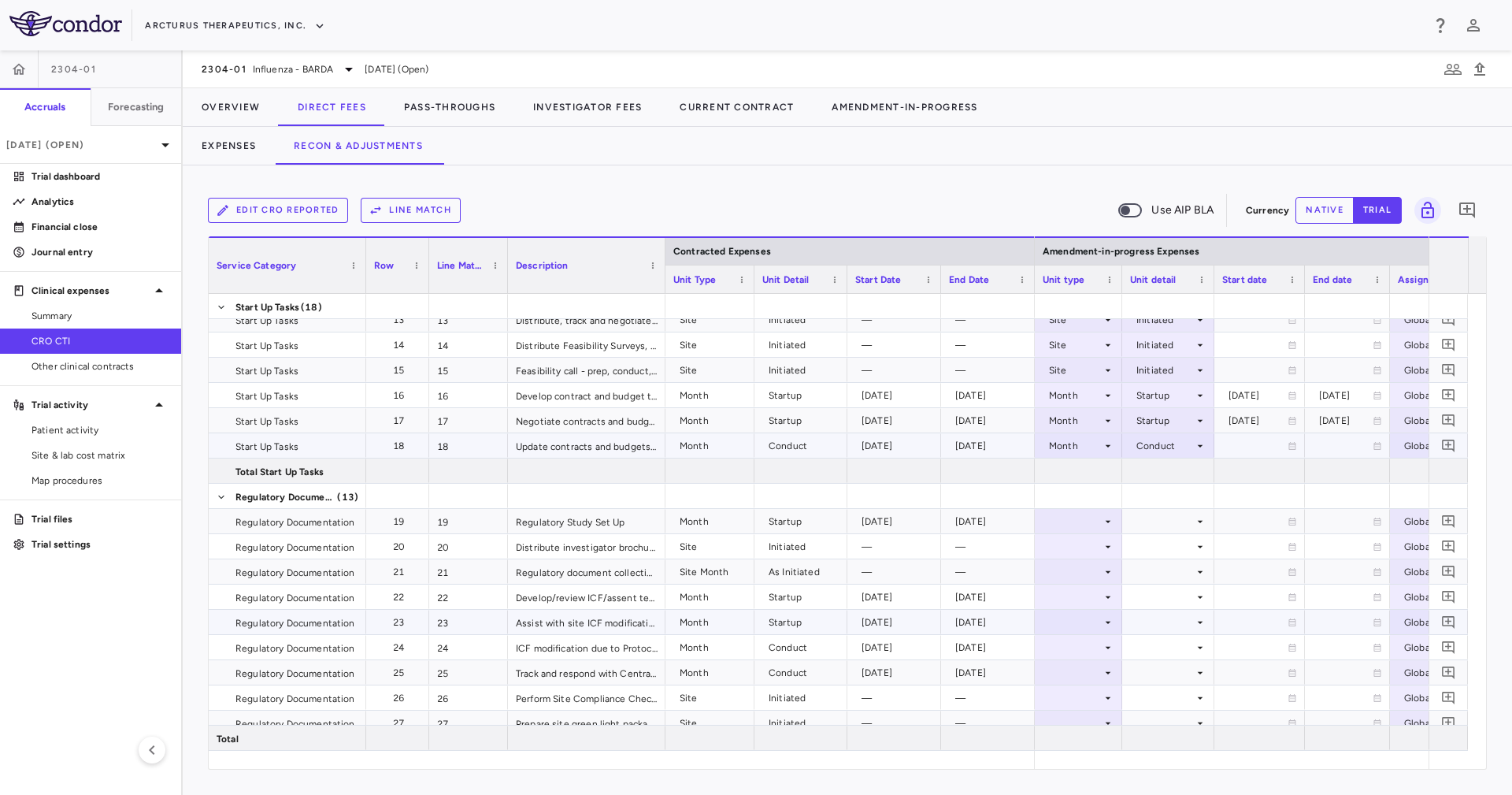
scroll to position [331, 0]
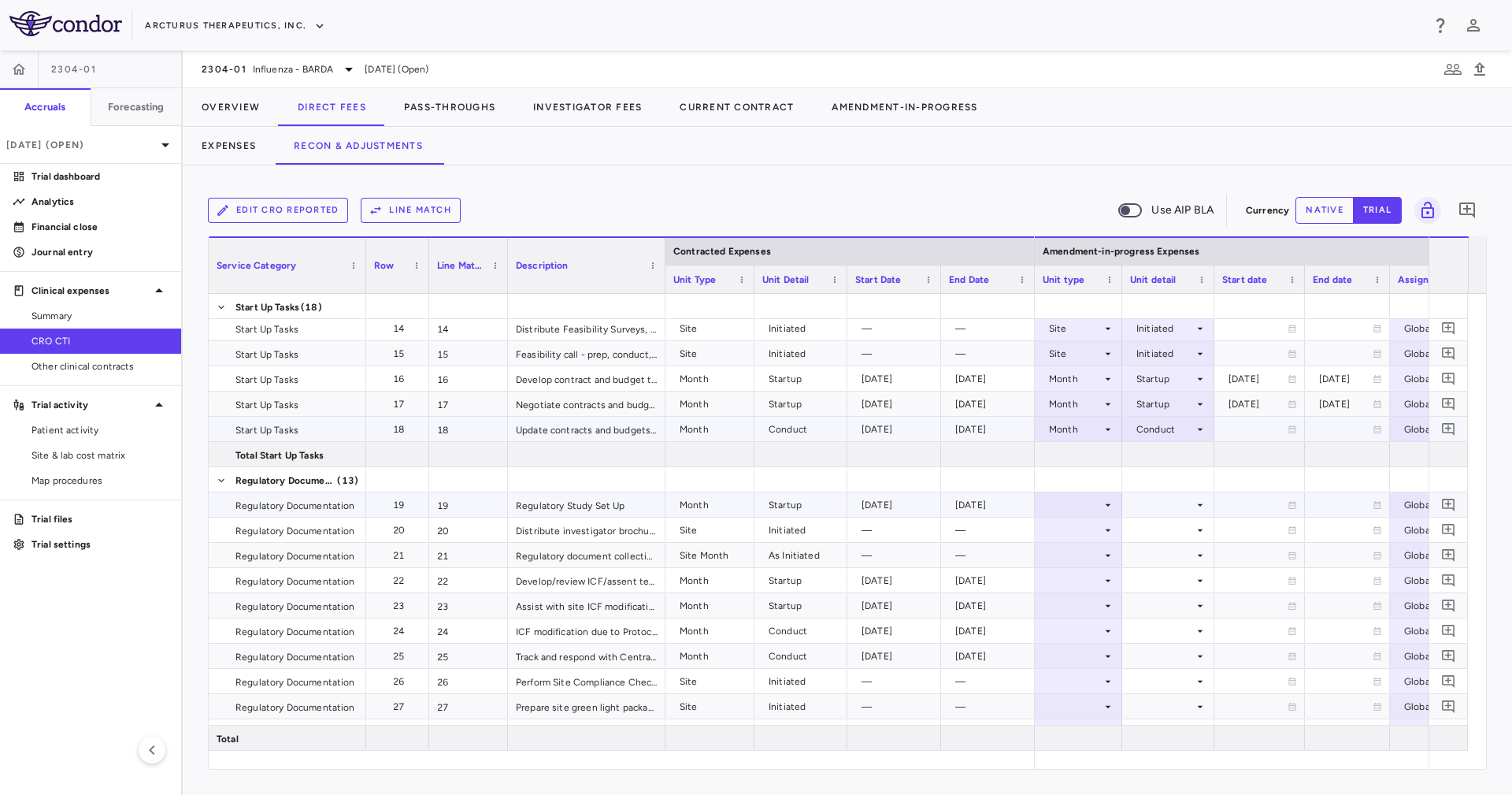
click at [1176, 511] on div at bounding box center [1168, 504] width 76 height 22
click at [1072, 527] on div at bounding box center [1078, 529] width 71 height 22
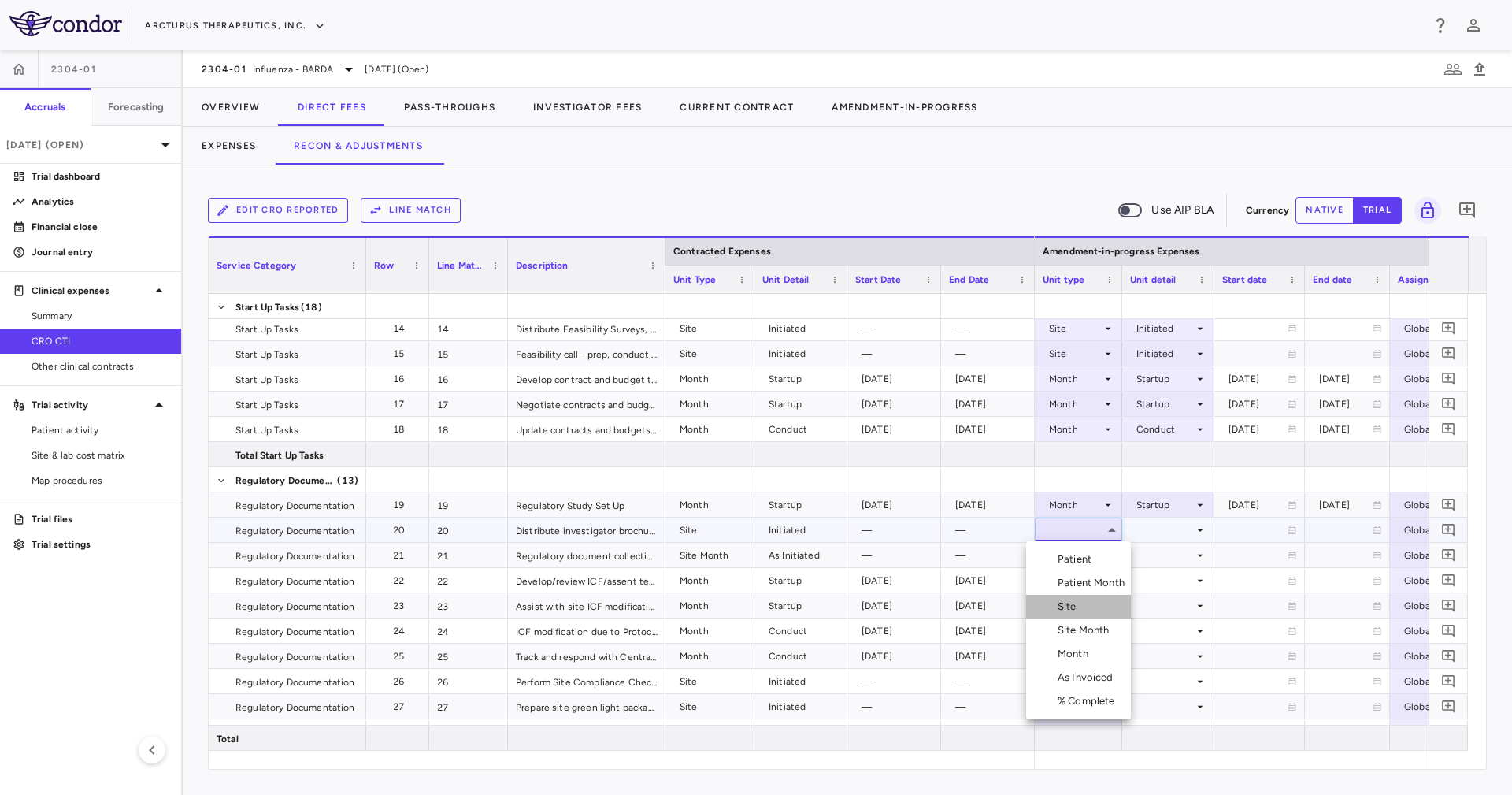
click at [1089, 602] on li "Site" at bounding box center [1078, 605] width 104 height 23
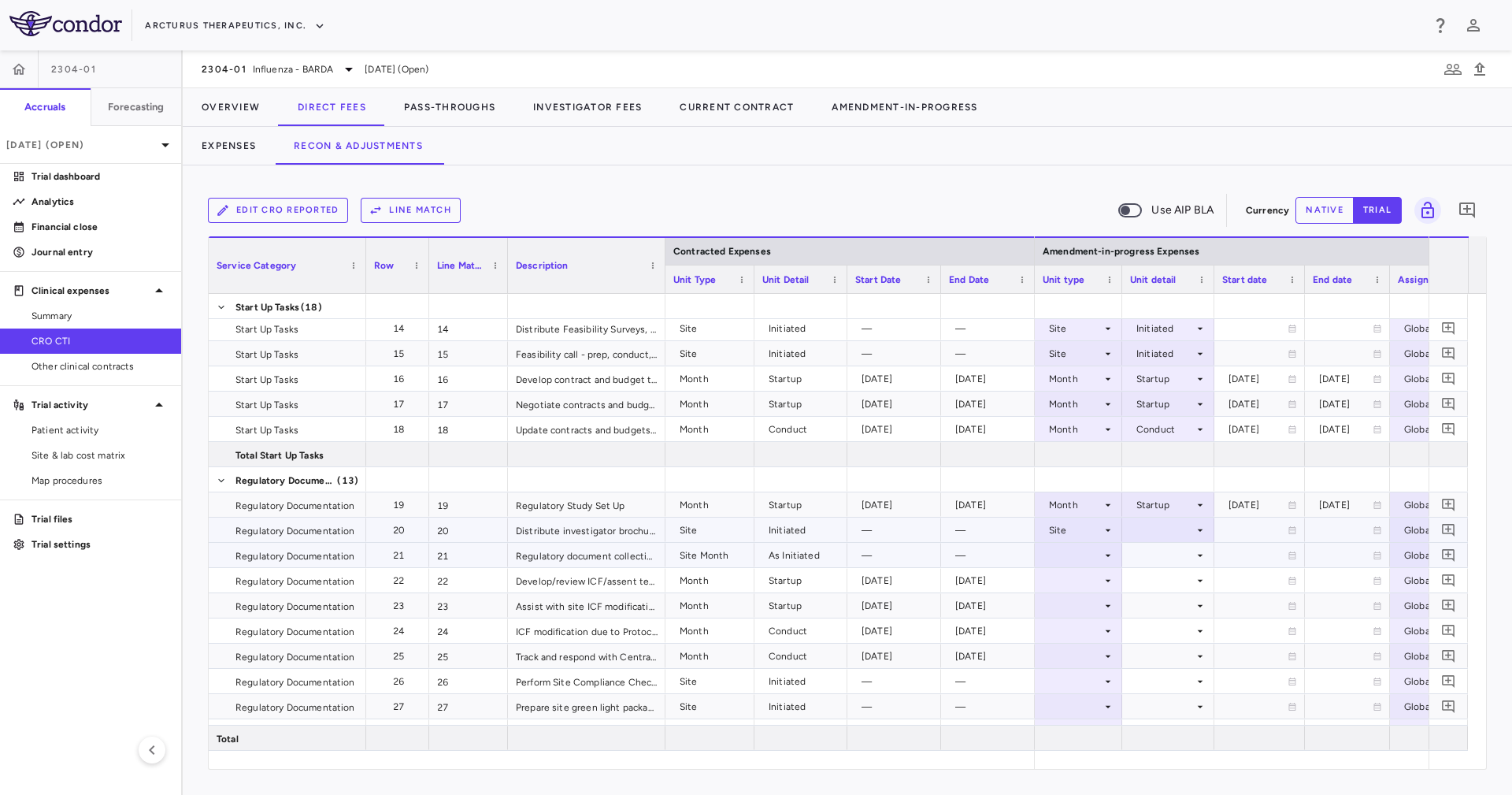
click at [1131, 560] on div at bounding box center [1168, 555] width 76 height 22
click at [1152, 534] on div at bounding box center [1168, 529] width 76 height 22
click at [1162, 580] on div "Initiated" at bounding box center [1176, 583] width 46 height 14
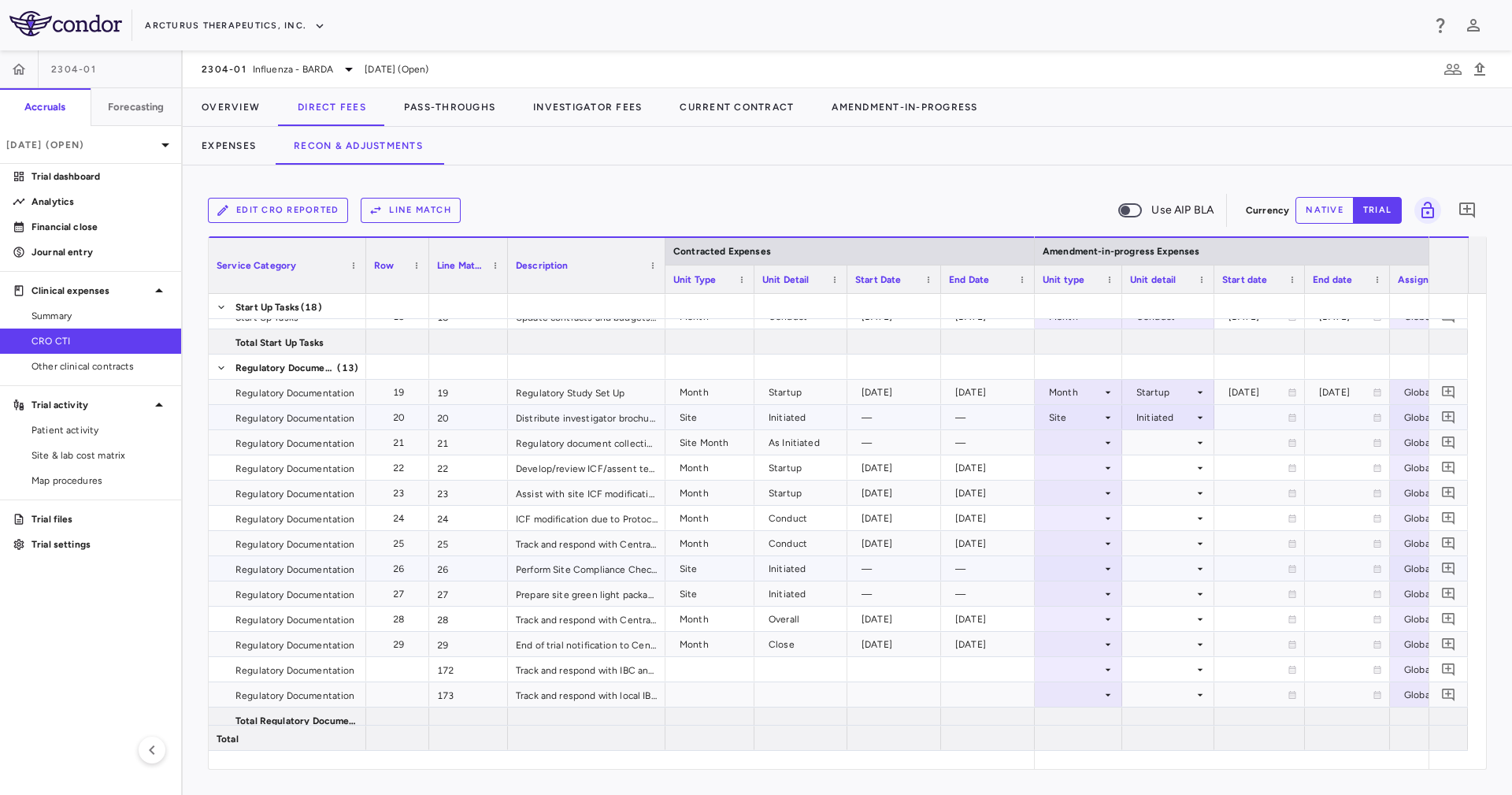
scroll to position [449, 0]
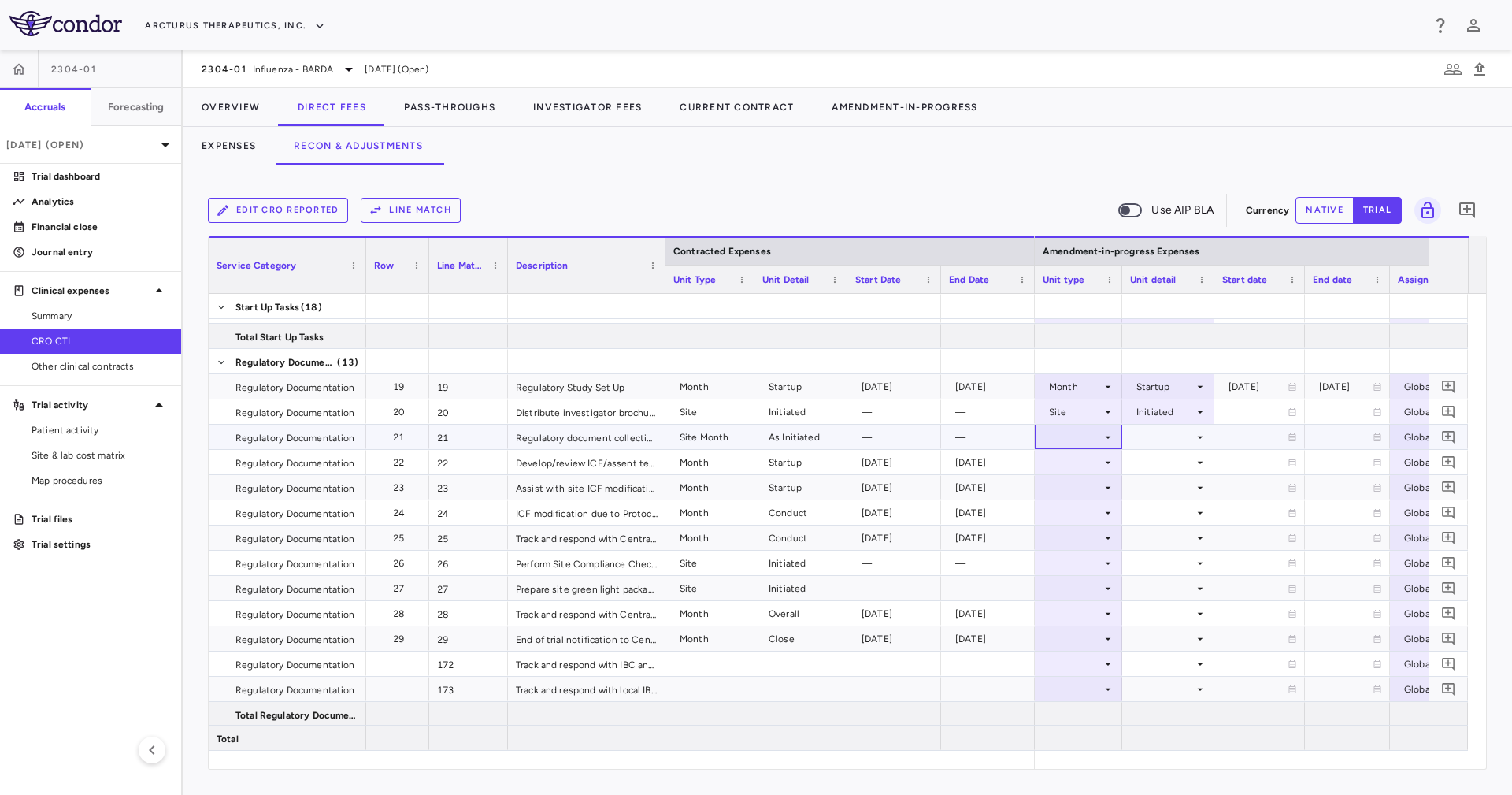
click at [1090, 434] on div at bounding box center [1078, 437] width 71 height 22
click at [1095, 534] on div "Site Month" at bounding box center [1086, 537] width 59 height 14
click at [1150, 442] on div at bounding box center [1168, 437] width 76 height 22
click at [1161, 467] on div "As Initiated" at bounding box center [1181, 467] width 61 height 14
click at [1155, 467] on div at bounding box center [1168, 462] width 76 height 22
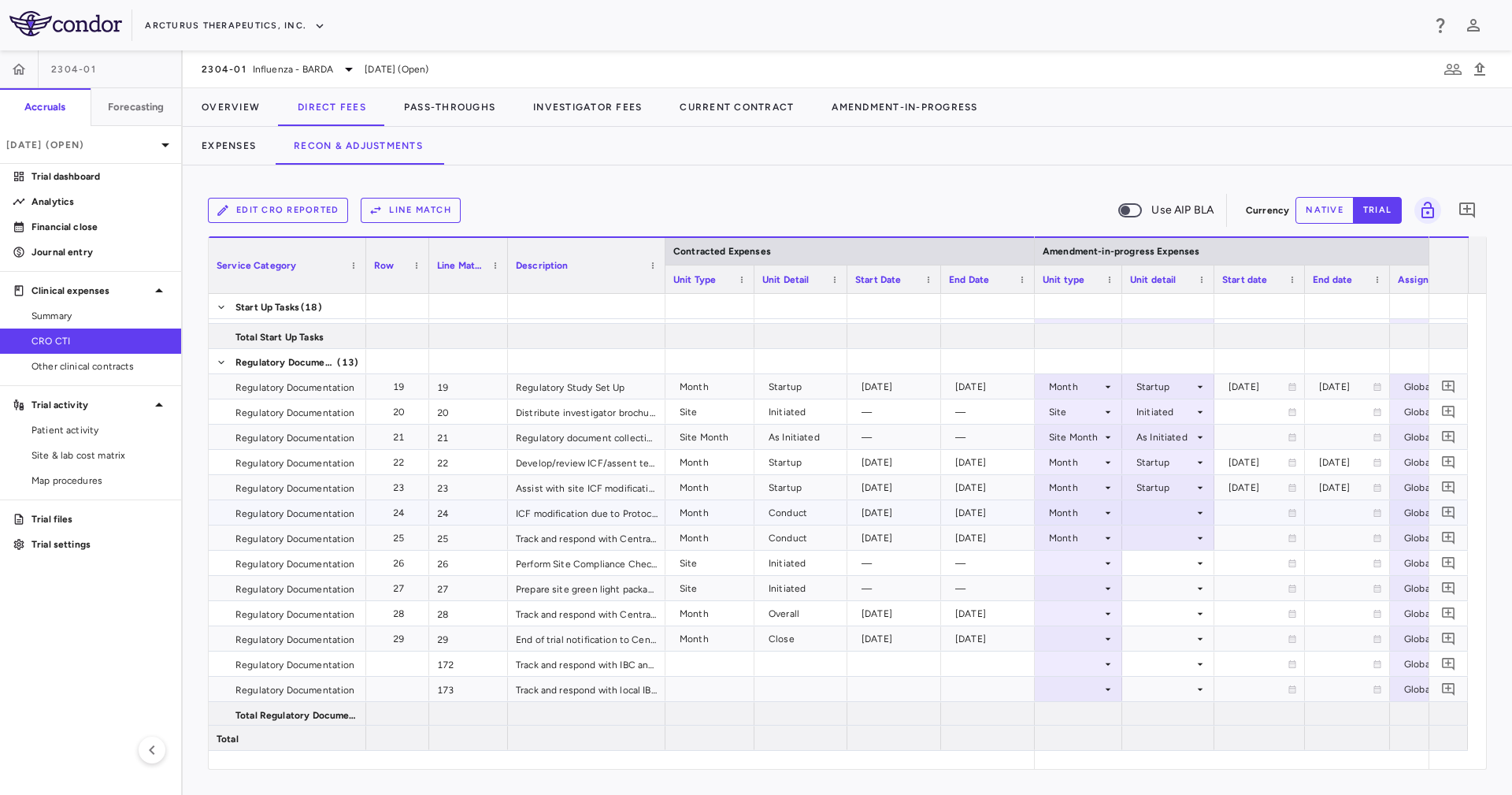
click at [1154, 504] on div at bounding box center [1168, 512] width 76 height 22
click at [1162, 556] on li "Conduct" at bounding box center [1168, 565] width 122 height 23
click at [1162, 534] on div at bounding box center [1168, 537] width 76 height 22
click at [1164, 593] on div "Conduct" at bounding box center [1162, 591] width 47 height 14
click at [1141, 560] on div at bounding box center [1168, 563] width 76 height 22
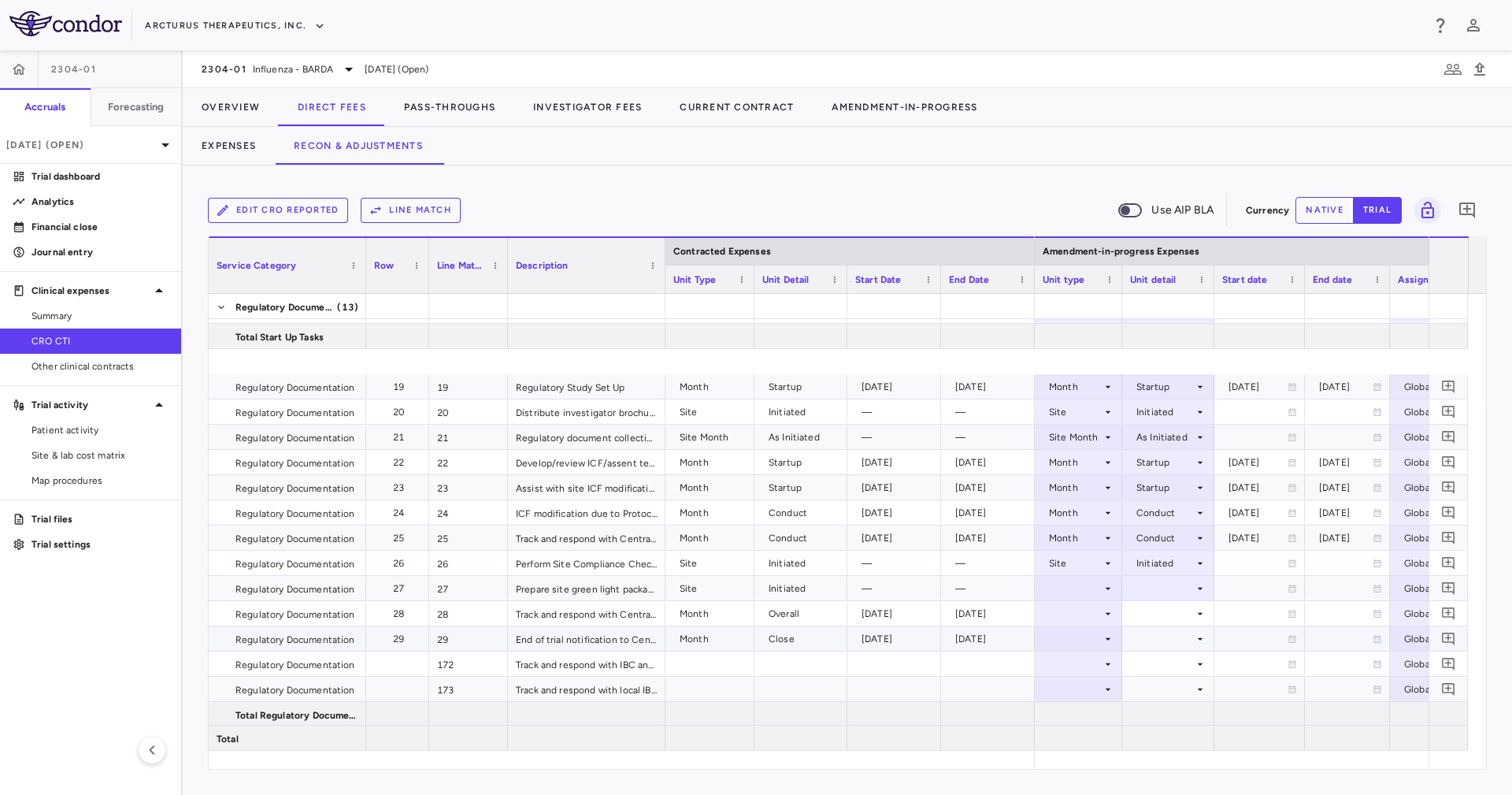
scroll to position [567, 0]
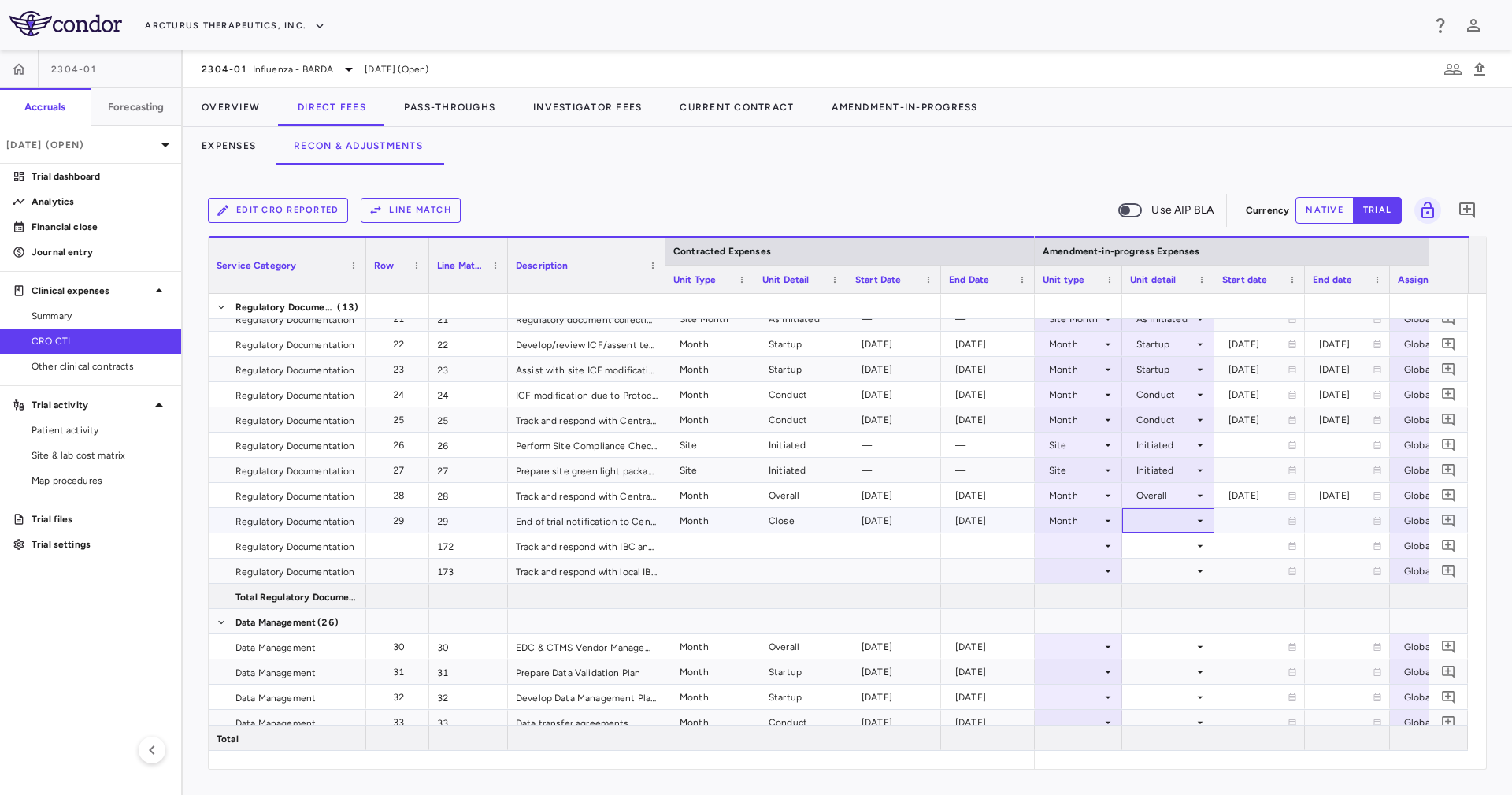
click at [1181, 521] on div at bounding box center [1168, 520] width 76 height 22
click at [1170, 610] on li "Close" at bounding box center [1168, 620] width 122 height 23
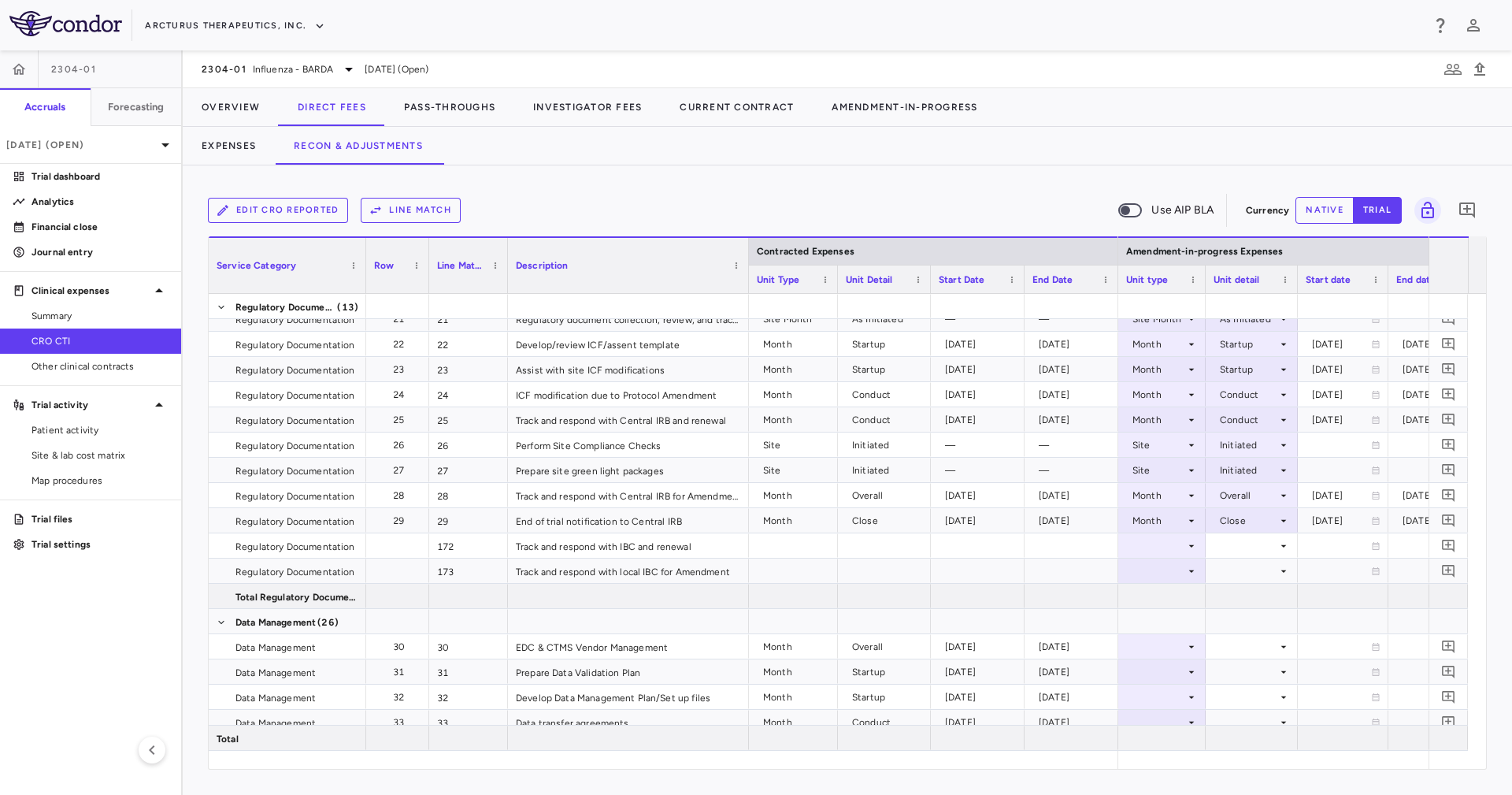
drag, startPoint x: 661, startPoint y: 256, endPoint x: 744, endPoint y: 298, distance: 93.0
click at [744, 298] on div "Contracted Expenses Service Category Row Line Match" at bounding box center [847, 502] width 1278 height 532
click at [1160, 550] on div at bounding box center [1161, 545] width 71 height 22
click at [1172, 659] on li "Month" at bounding box center [1162, 669] width 104 height 23
click at [1223, 558] on div at bounding box center [1251, 570] width 92 height 24
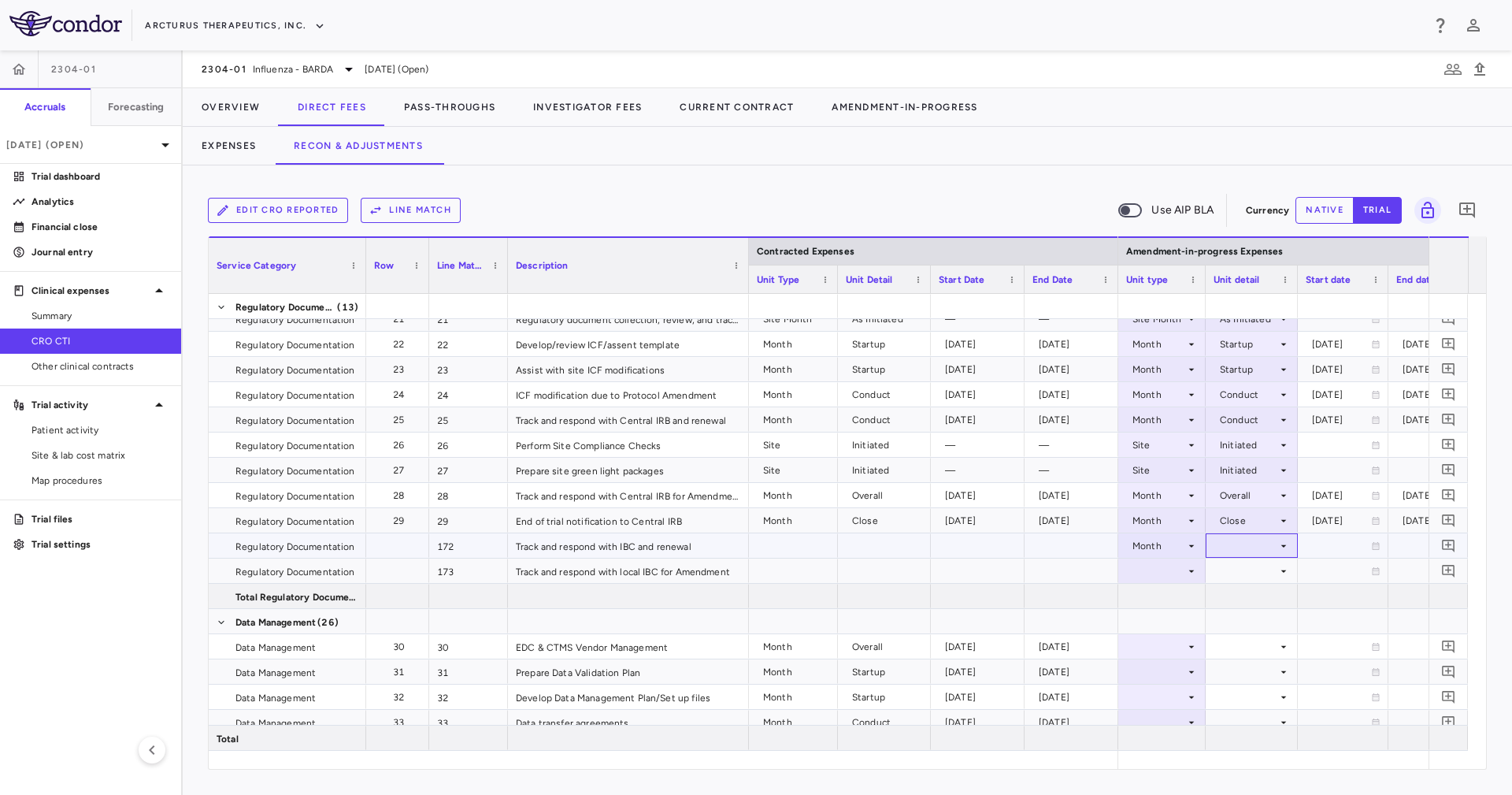
click at [1227, 551] on div at bounding box center [1251, 545] width 76 height 22
click at [1257, 671] on div "Overall" at bounding box center [1241, 670] width 39 height 14
click at [1172, 567] on div at bounding box center [1161, 570] width 71 height 22
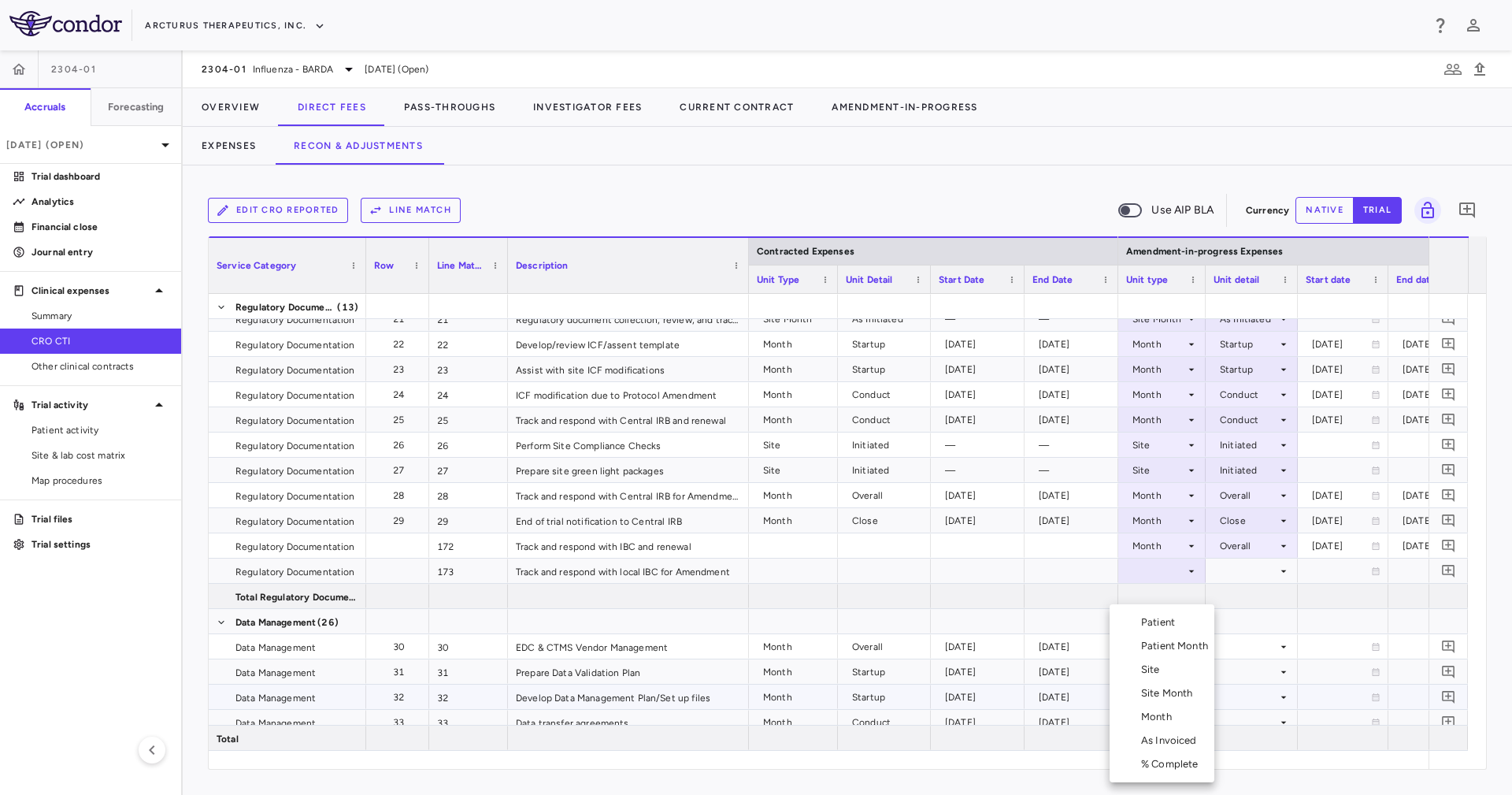
click at [1162, 569] on div at bounding box center [756, 398] width 1512 height 795
click at [1163, 572] on div at bounding box center [1161, 570] width 71 height 22
click at [1178, 697] on li "Month" at bounding box center [1162, 694] width 104 height 23
click at [1247, 569] on div at bounding box center [1251, 570] width 76 height 22
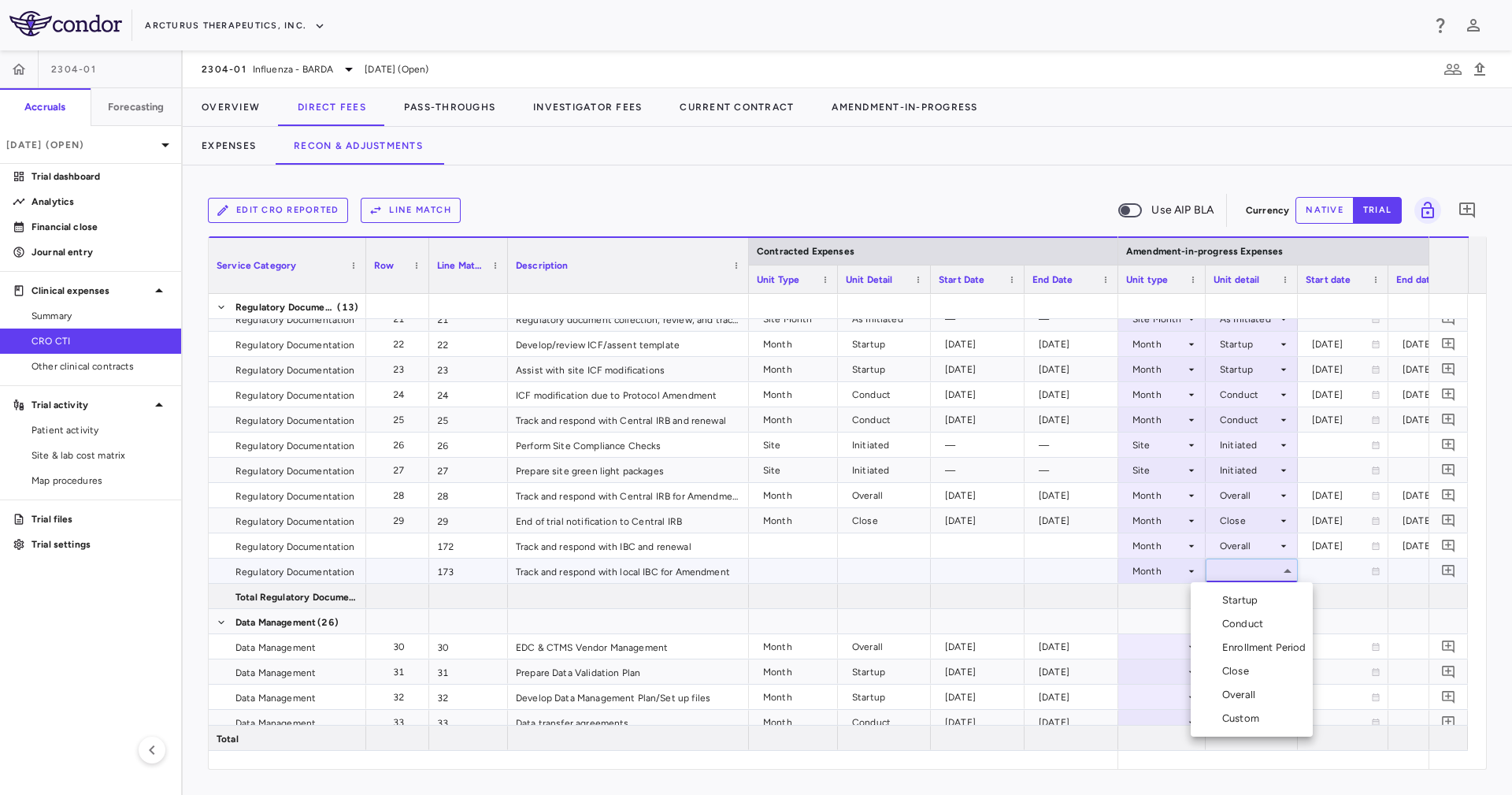
click at [1257, 691] on div "Overall" at bounding box center [1241, 695] width 39 height 14
click at [1244, 610] on div at bounding box center [1251, 621] width 92 height 24
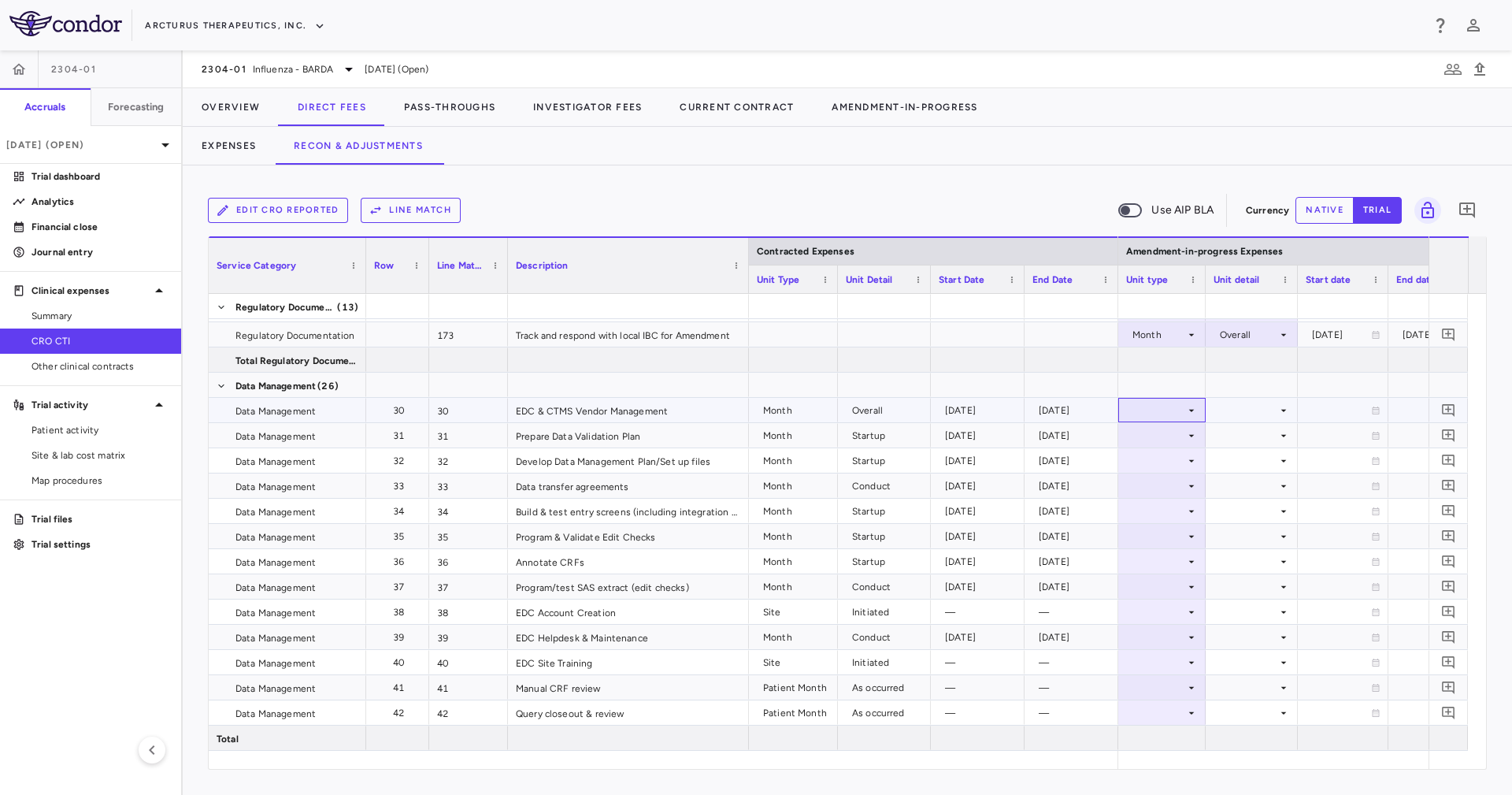
click at [1147, 409] on div at bounding box center [1161, 410] width 71 height 22
click at [1155, 532] on div "Month" at bounding box center [1159, 534] width 37 height 14
click at [1229, 433] on div at bounding box center [1251, 435] width 76 height 22
click at [1231, 416] on div at bounding box center [1251, 410] width 76 height 22
click at [1265, 535] on li "Overall" at bounding box center [1252, 533] width 122 height 23
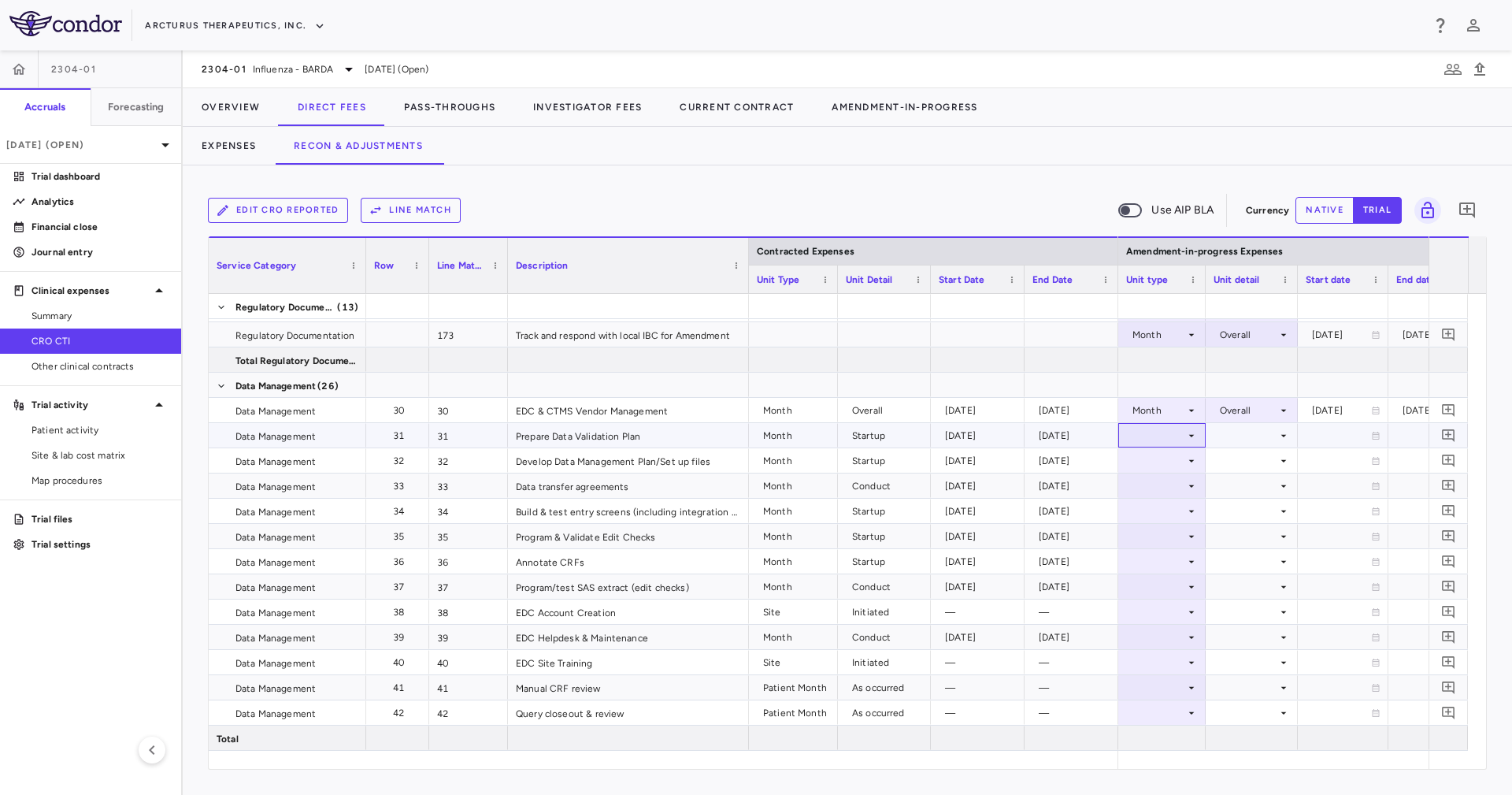
click at [1176, 438] on div at bounding box center [1161, 435] width 71 height 22
click at [1181, 557] on li "Month" at bounding box center [1162, 559] width 104 height 23
click at [1229, 440] on div at bounding box center [1251, 435] width 76 height 22
click at [1228, 463] on div "Startup" at bounding box center [1243, 465] width 42 height 14
click at [1228, 463] on div at bounding box center [1251, 460] width 76 height 22
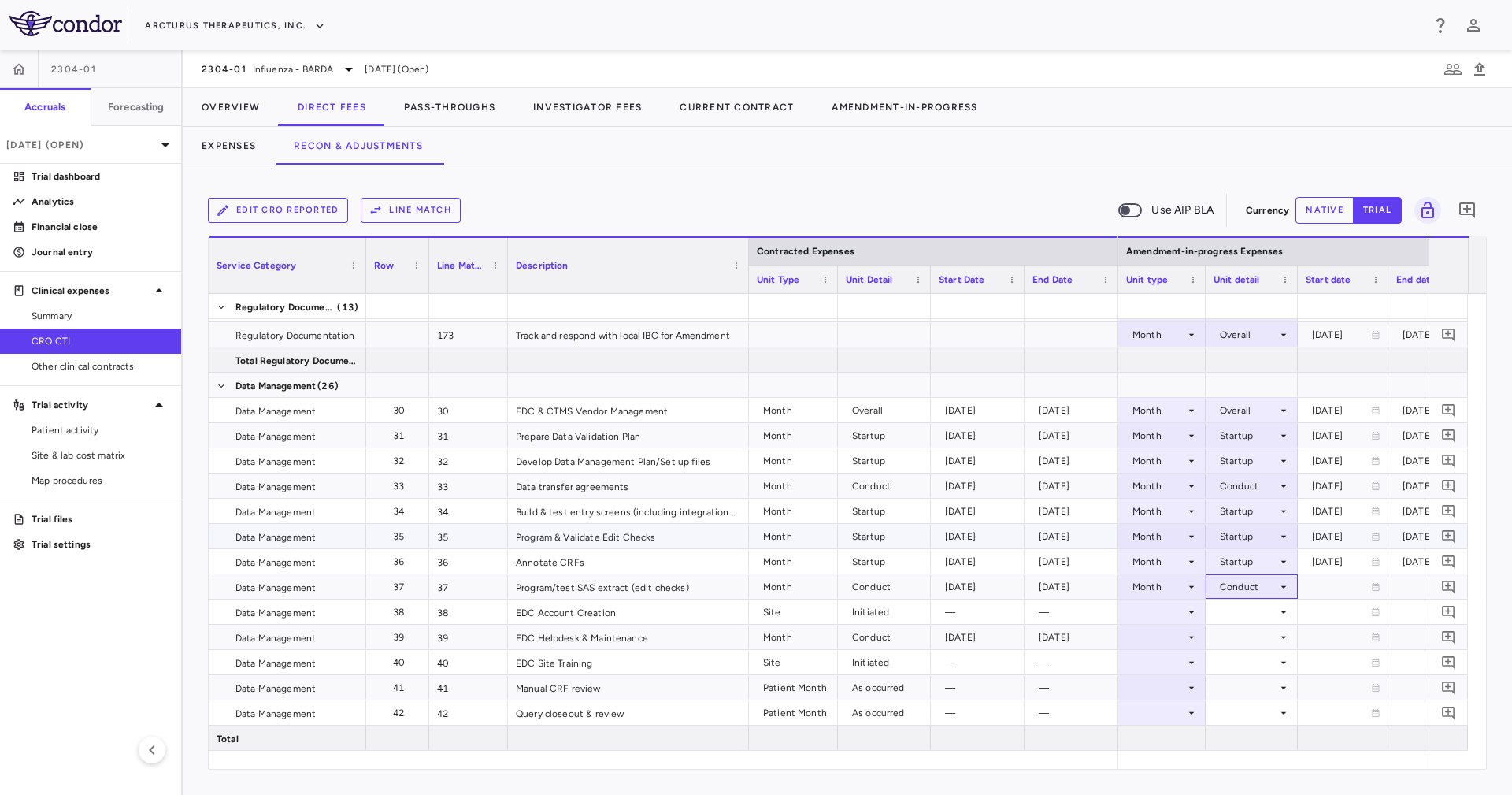
scroll to position [921, 0]
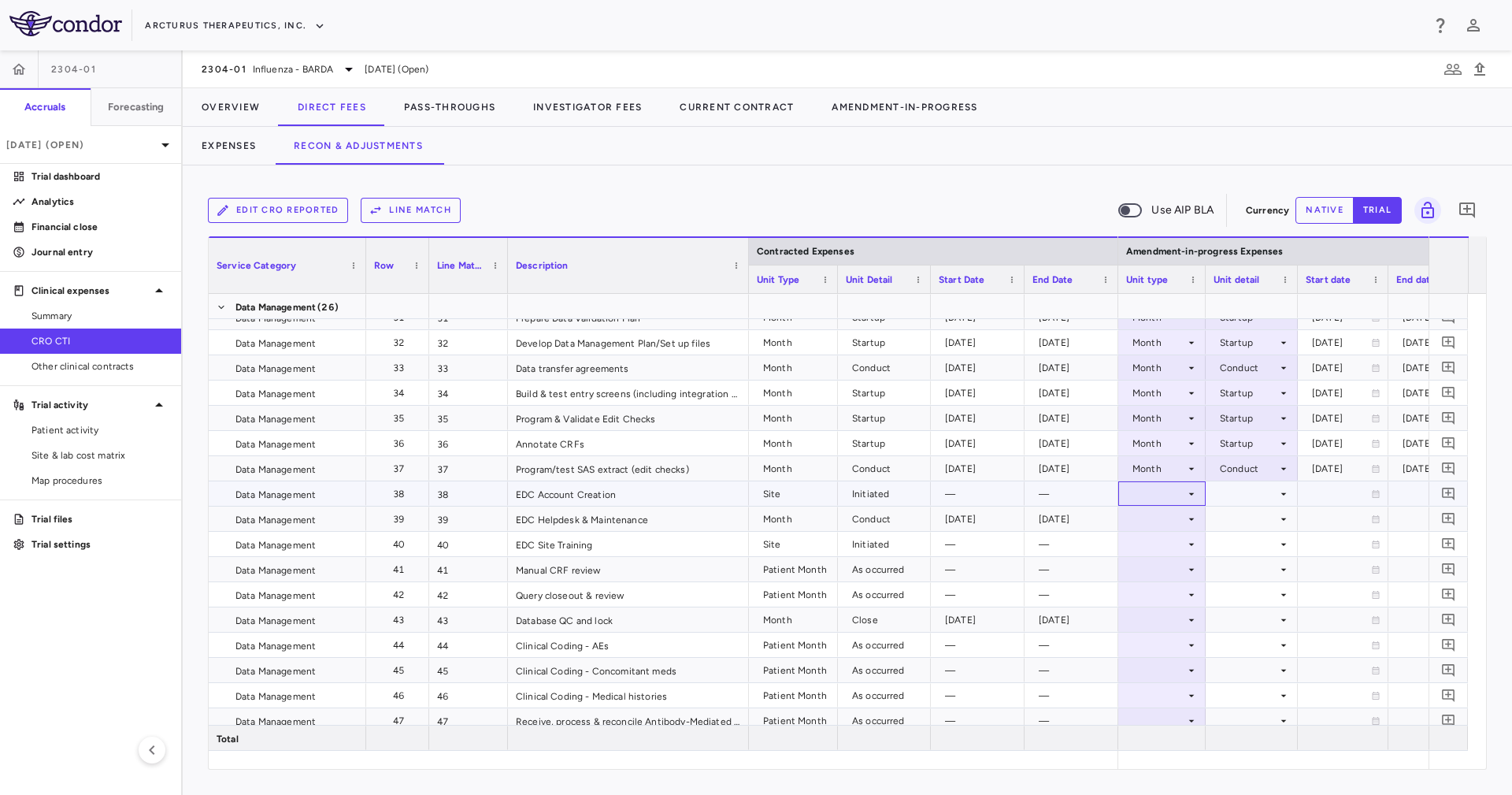
click at [1194, 491] on icon at bounding box center [1192, 494] width 13 height 13
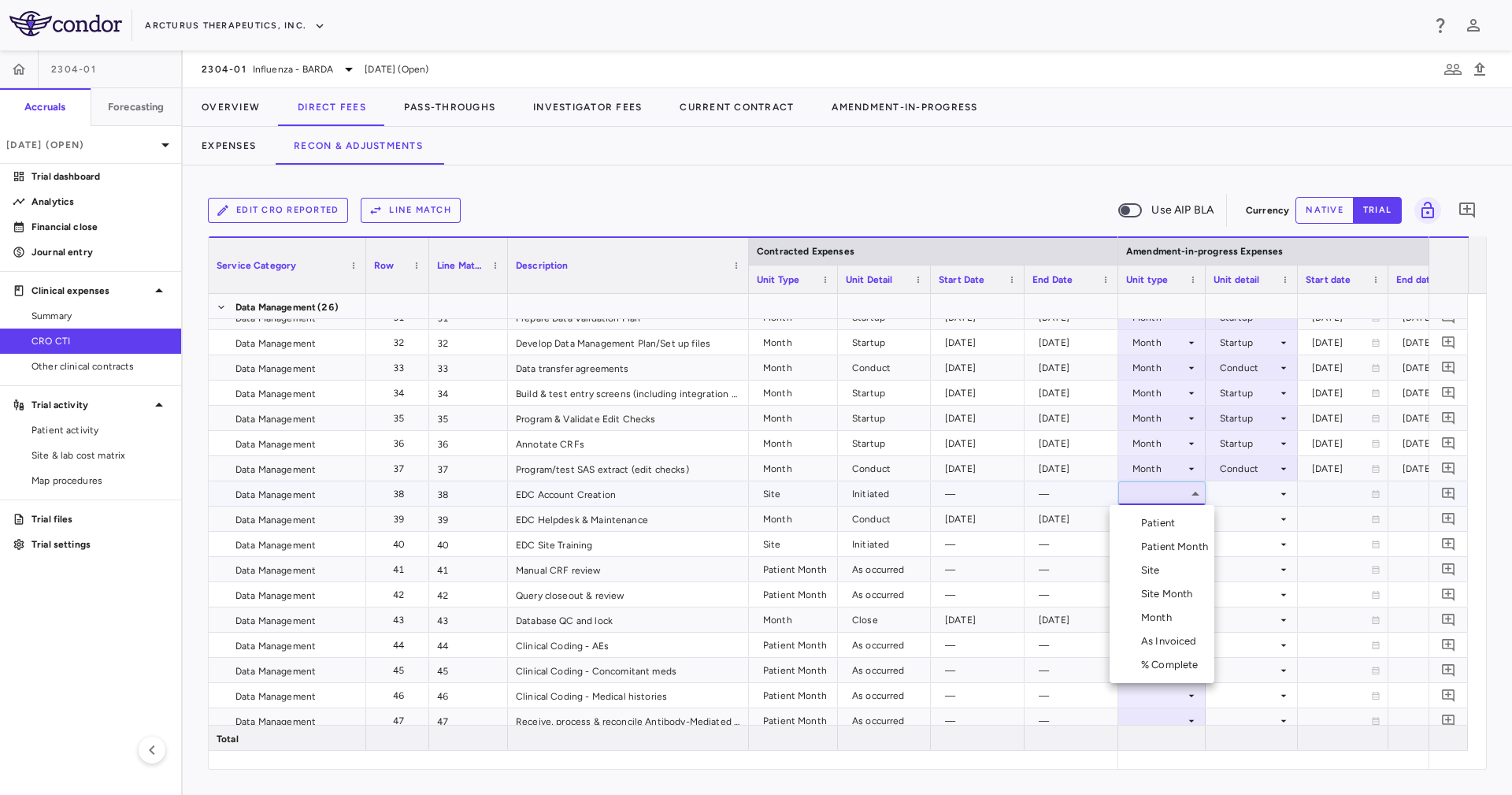
click at [1200, 562] on li "Site" at bounding box center [1162, 569] width 104 height 23
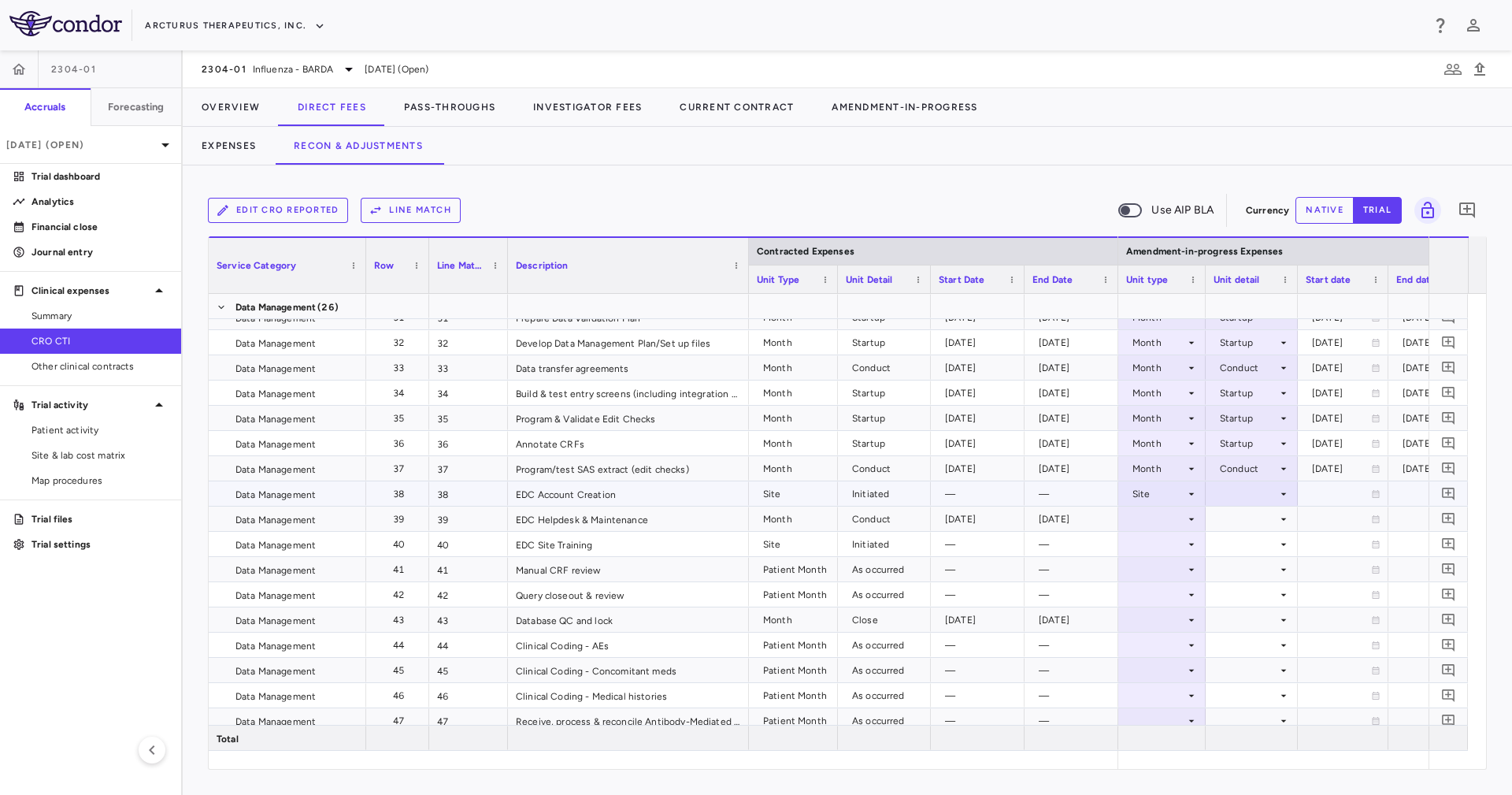
click at [1229, 484] on div at bounding box center [1251, 493] width 76 height 22
click at [1245, 544] on div "Initiated" at bounding box center [1260, 547] width 46 height 14
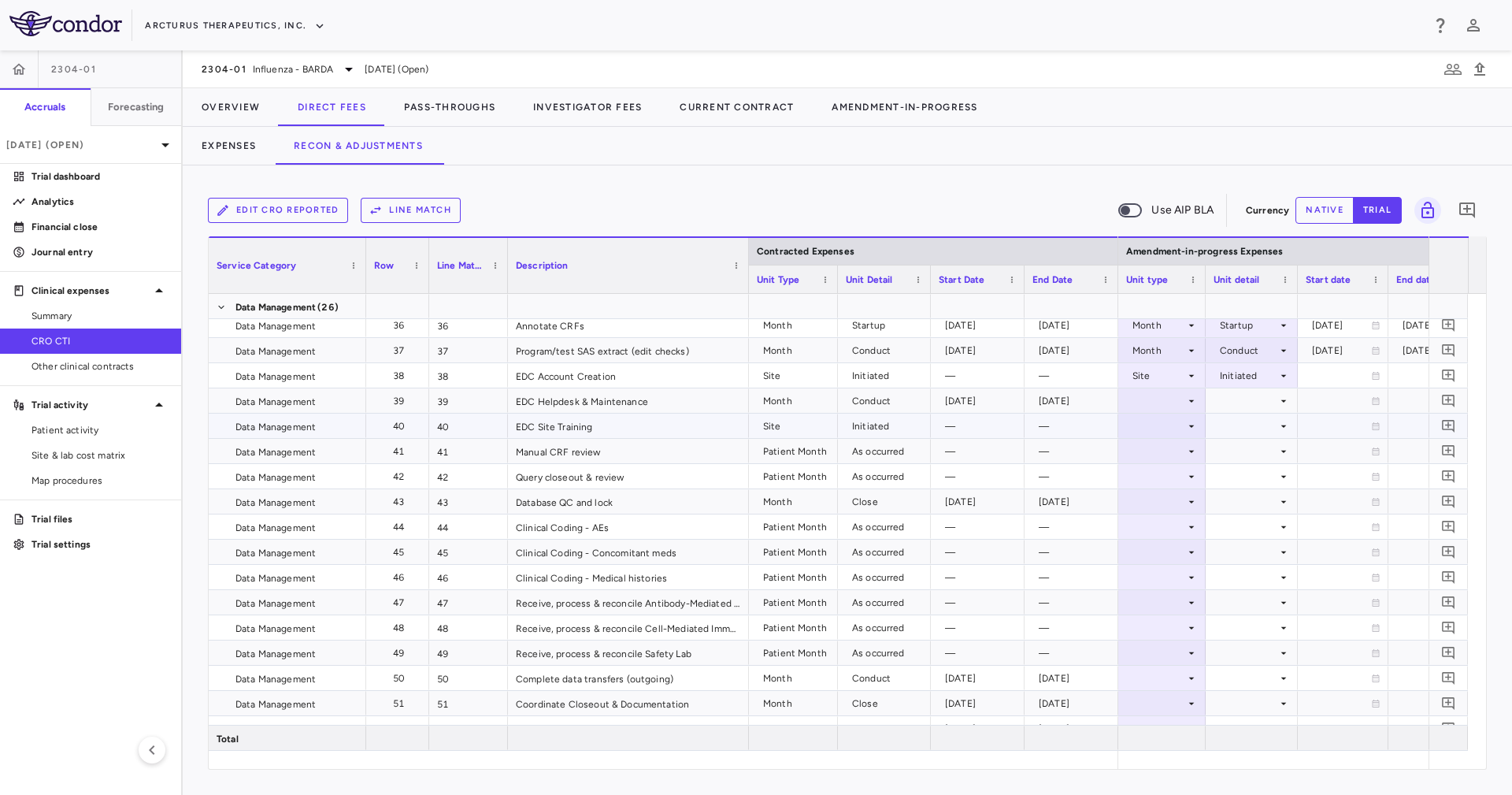
click at [1175, 428] on div at bounding box center [1161, 426] width 71 height 22
click at [1173, 506] on li "Site" at bounding box center [1162, 502] width 104 height 23
click at [1249, 423] on div at bounding box center [1251, 426] width 76 height 22
click at [1252, 484] on div "Initiated" at bounding box center [1260, 479] width 46 height 14
click at [1151, 402] on div at bounding box center [1161, 400] width 71 height 22
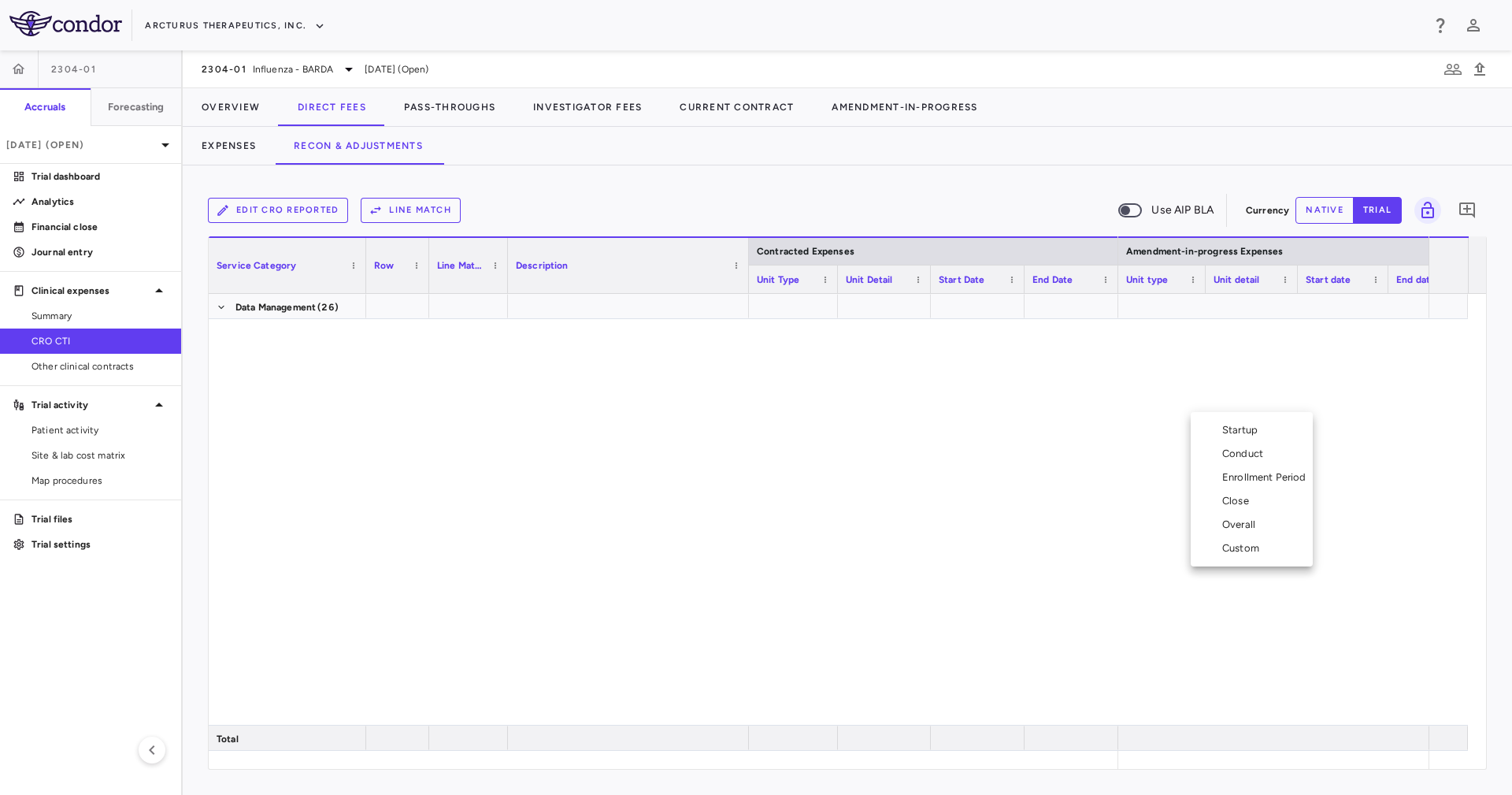
scroll to position [0, 2008]
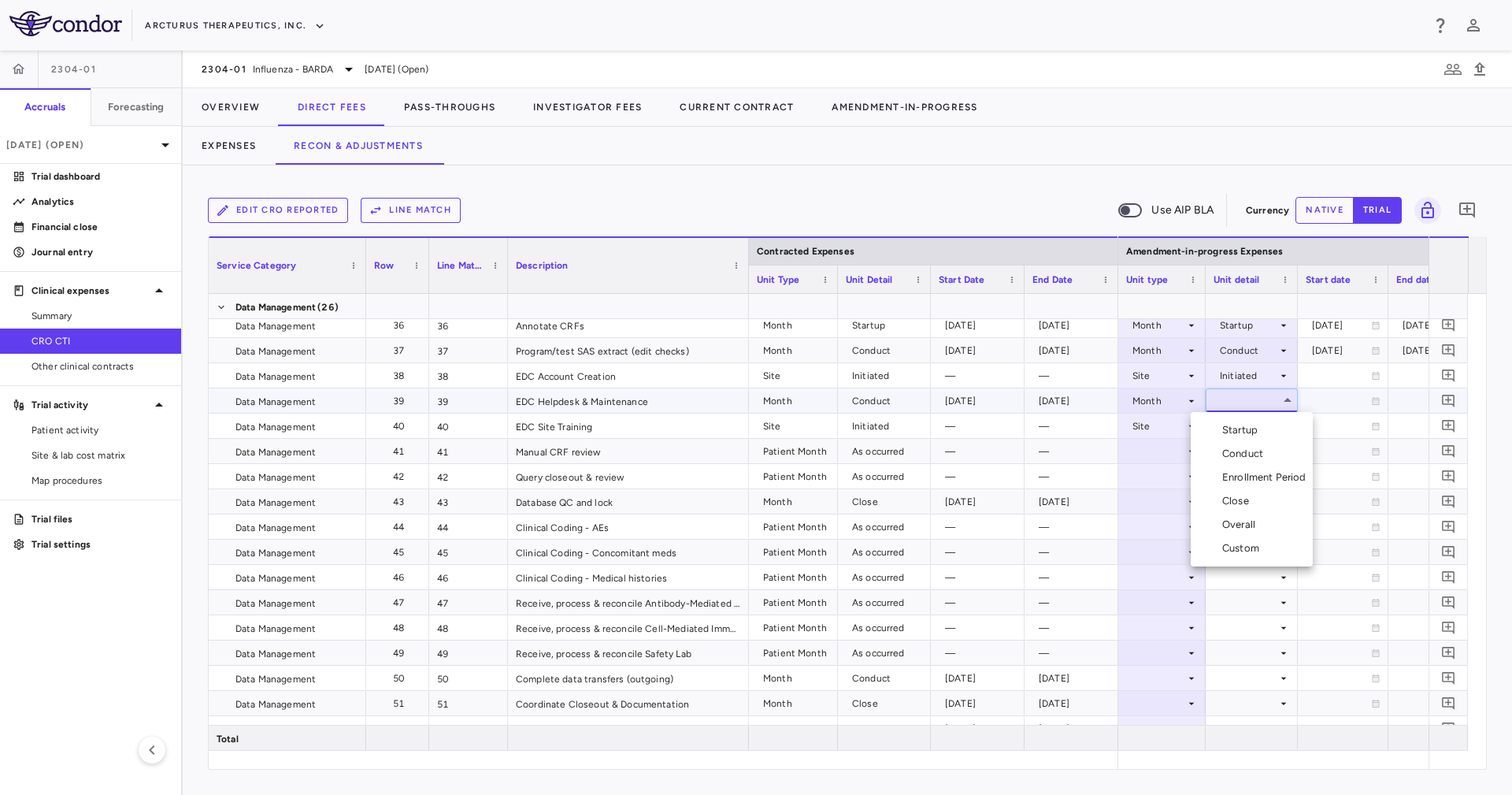
click at [1274, 446] on li "Conduct" at bounding box center [1252, 453] width 122 height 23
click at [1182, 448] on div at bounding box center [1161, 450] width 71 height 22
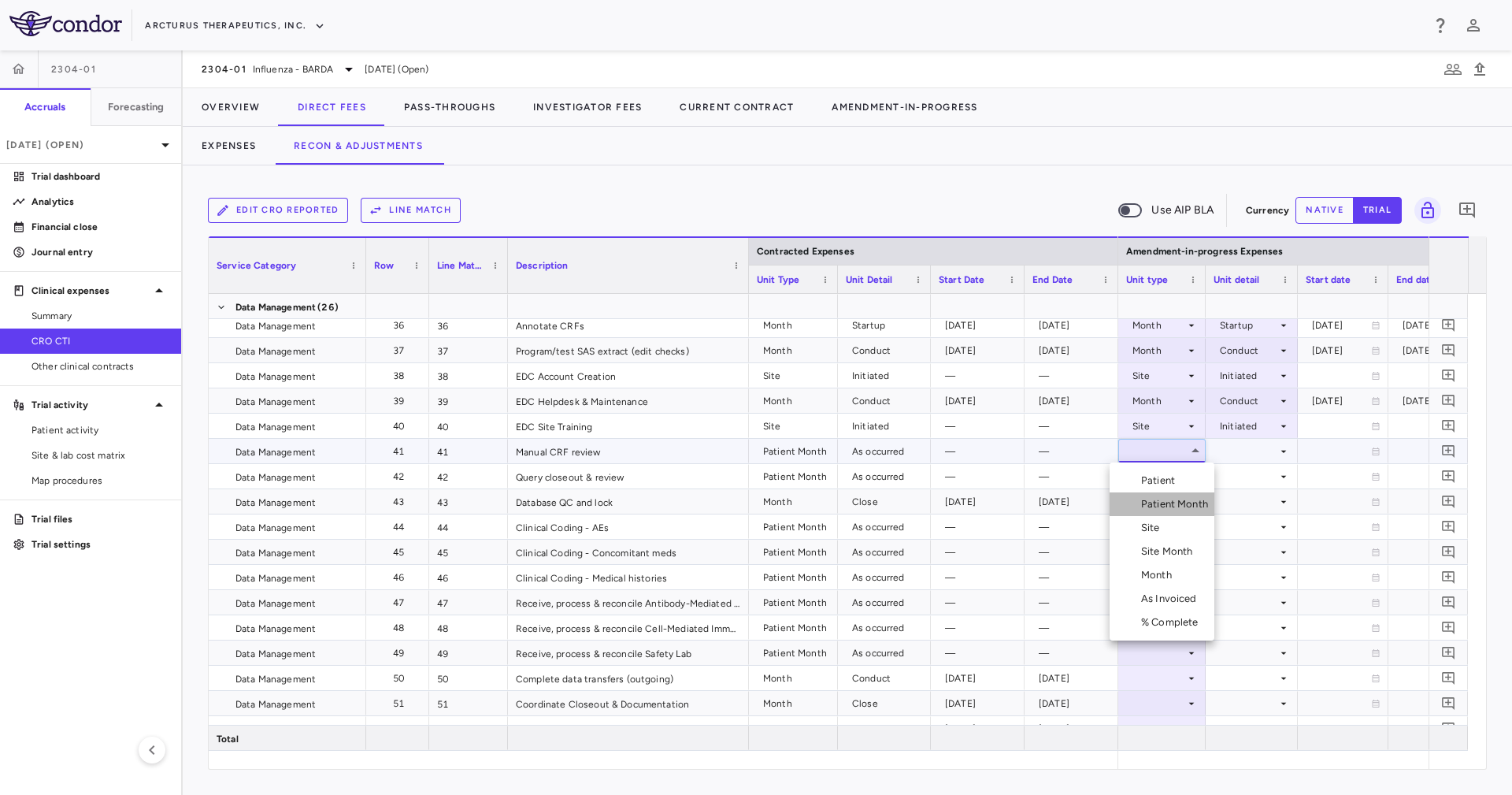
click at [1192, 499] on li "Patient Month" at bounding box center [1162, 503] width 104 height 23
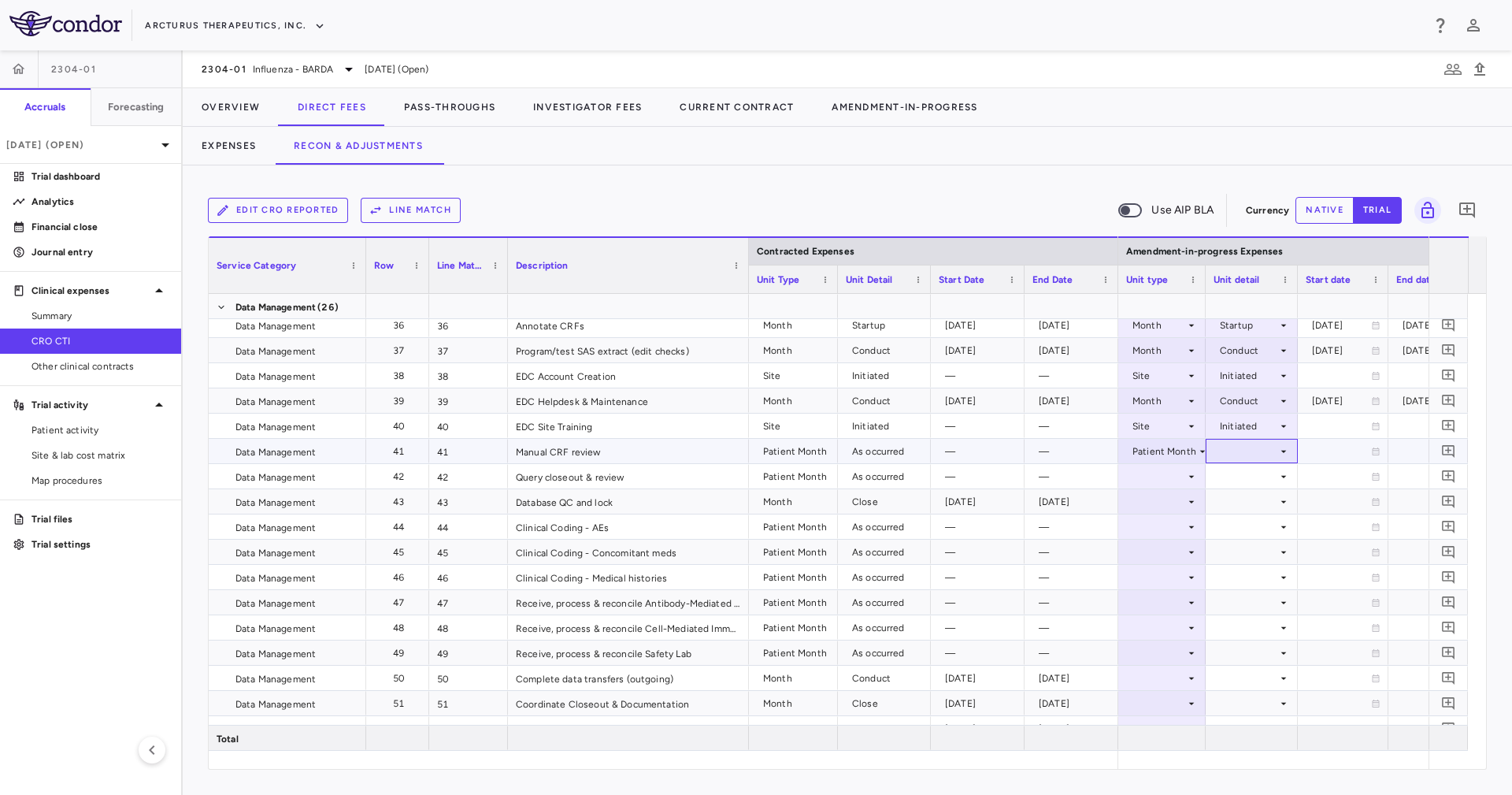
click at [1224, 450] on div at bounding box center [1251, 450] width 76 height 22
click at [1241, 477] on div "As occurred" at bounding box center [1267, 480] width 63 height 14
click at [1241, 477] on div at bounding box center [1251, 476] width 76 height 22
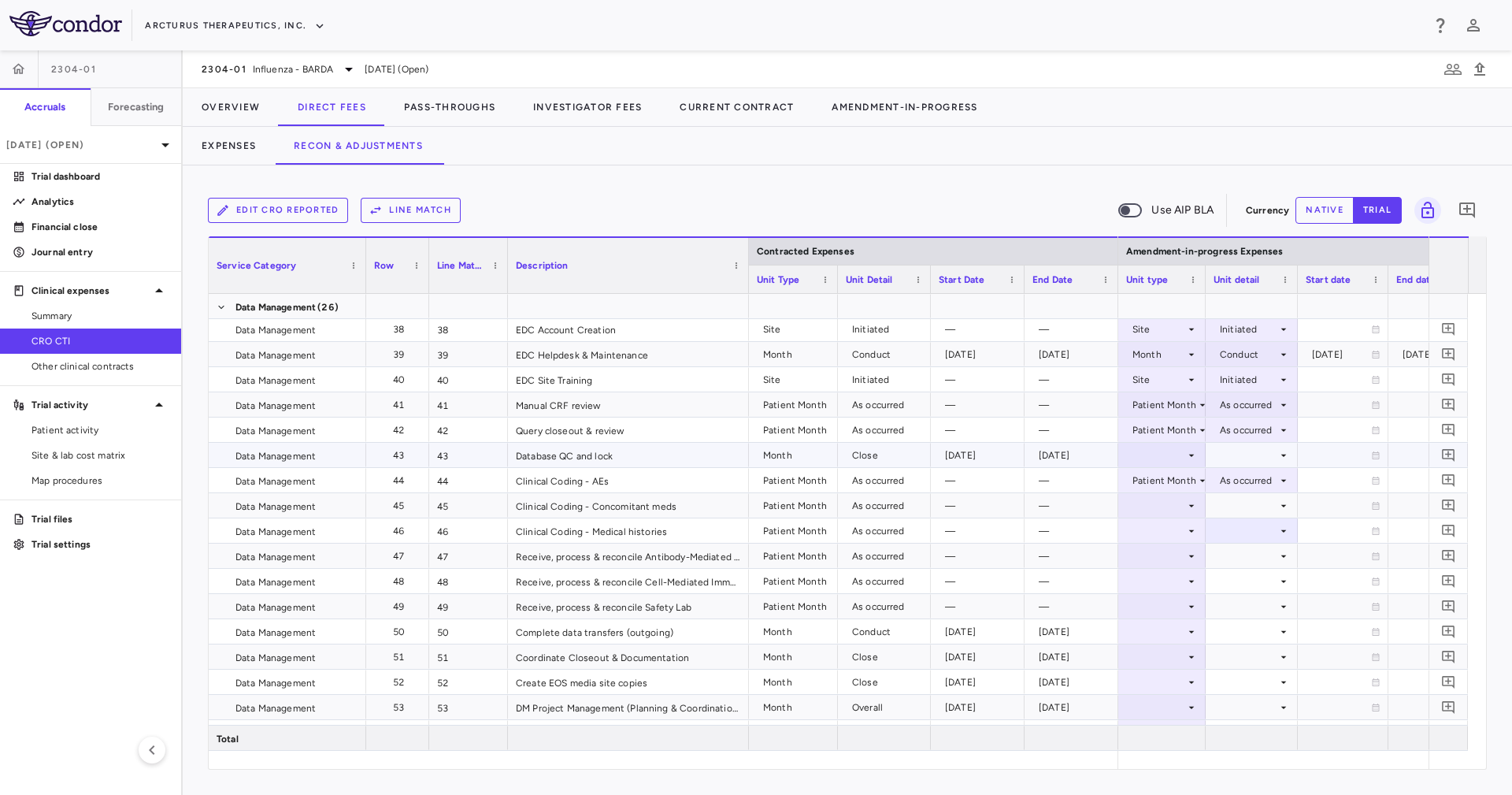
scroll to position [1086, 0]
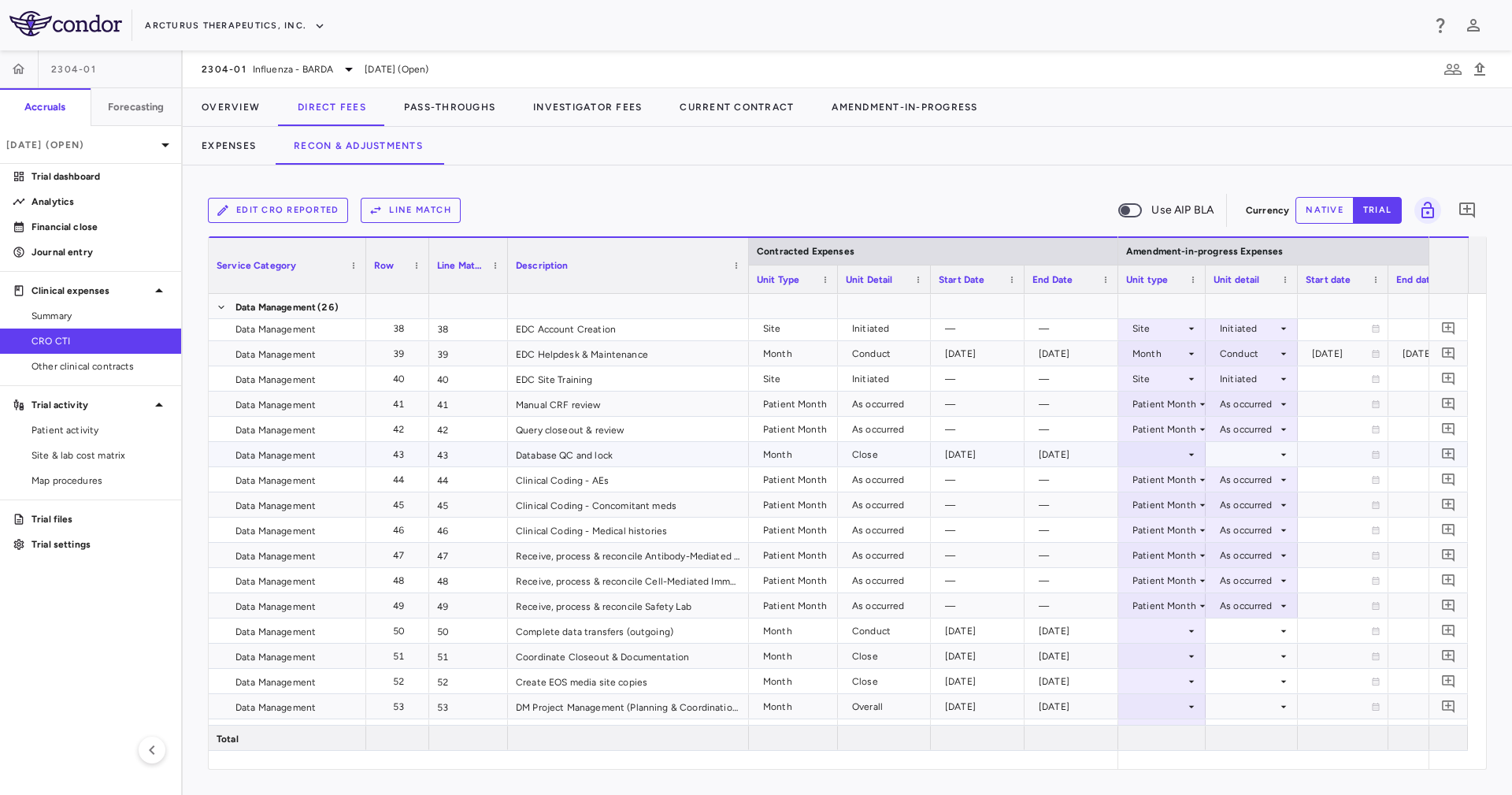
click at [1153, 455] on div at bounding box center [1161, 454] width 71 height 22
click at [1176, 578] on div "Month" at bounding box center [1159, 578] width 37 height 14
click at [1259, 442] on div at bounding box center [1251, 454] width 76 height 22
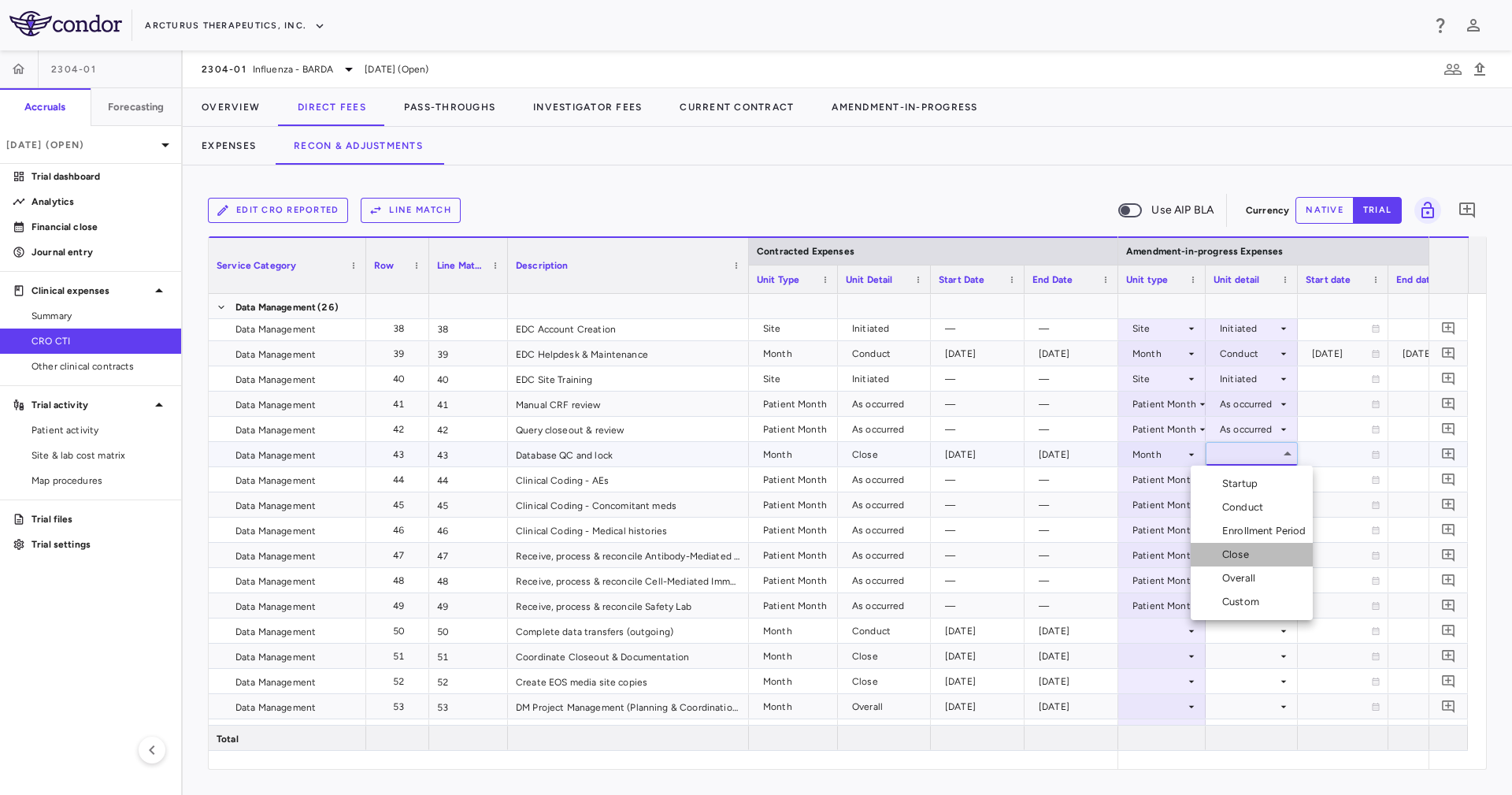
click at [1266, 552] on li "Close" at bounding box center [1252, 554] width 122 height 23
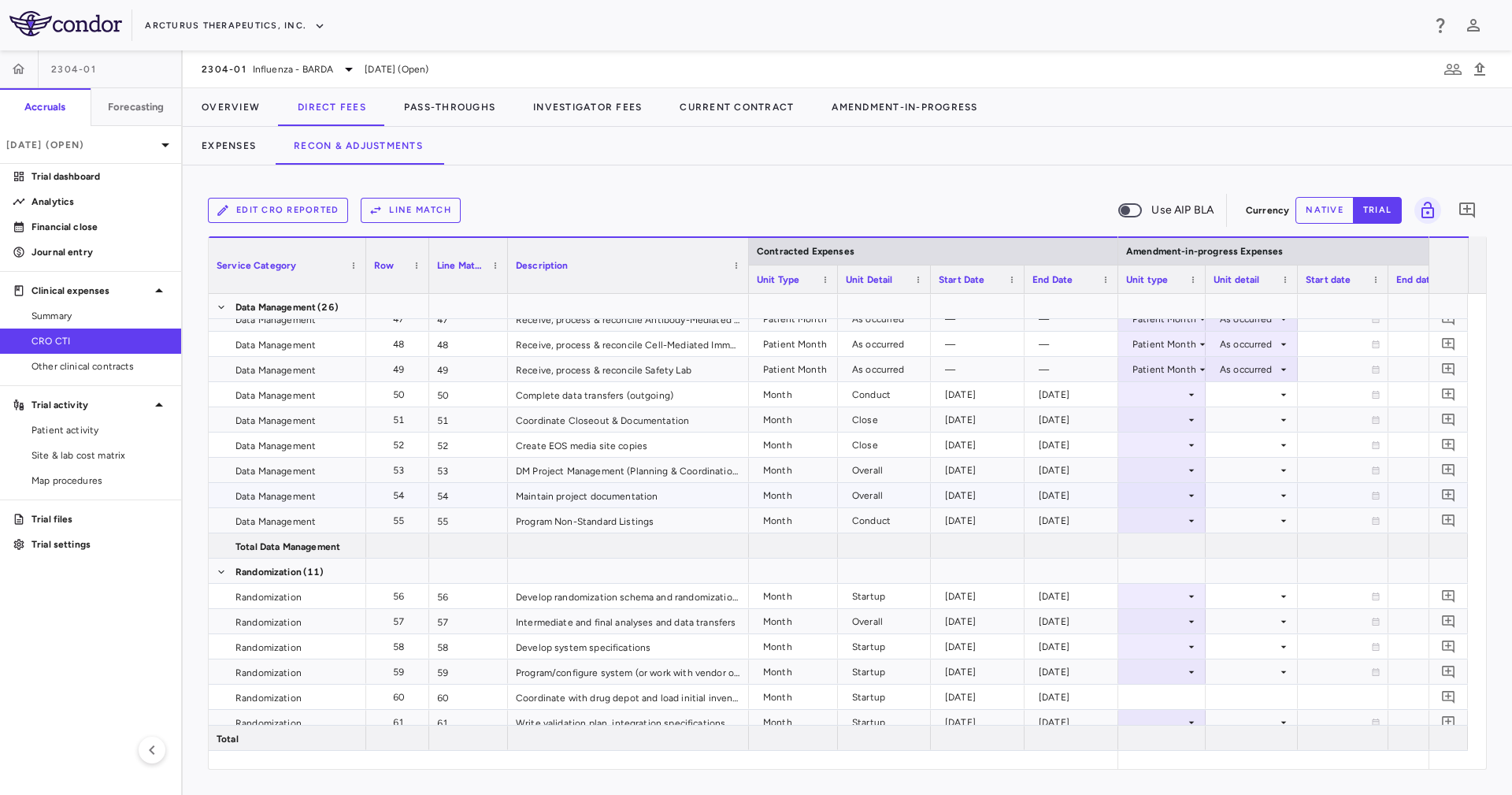
scroll to position [1205, 0]
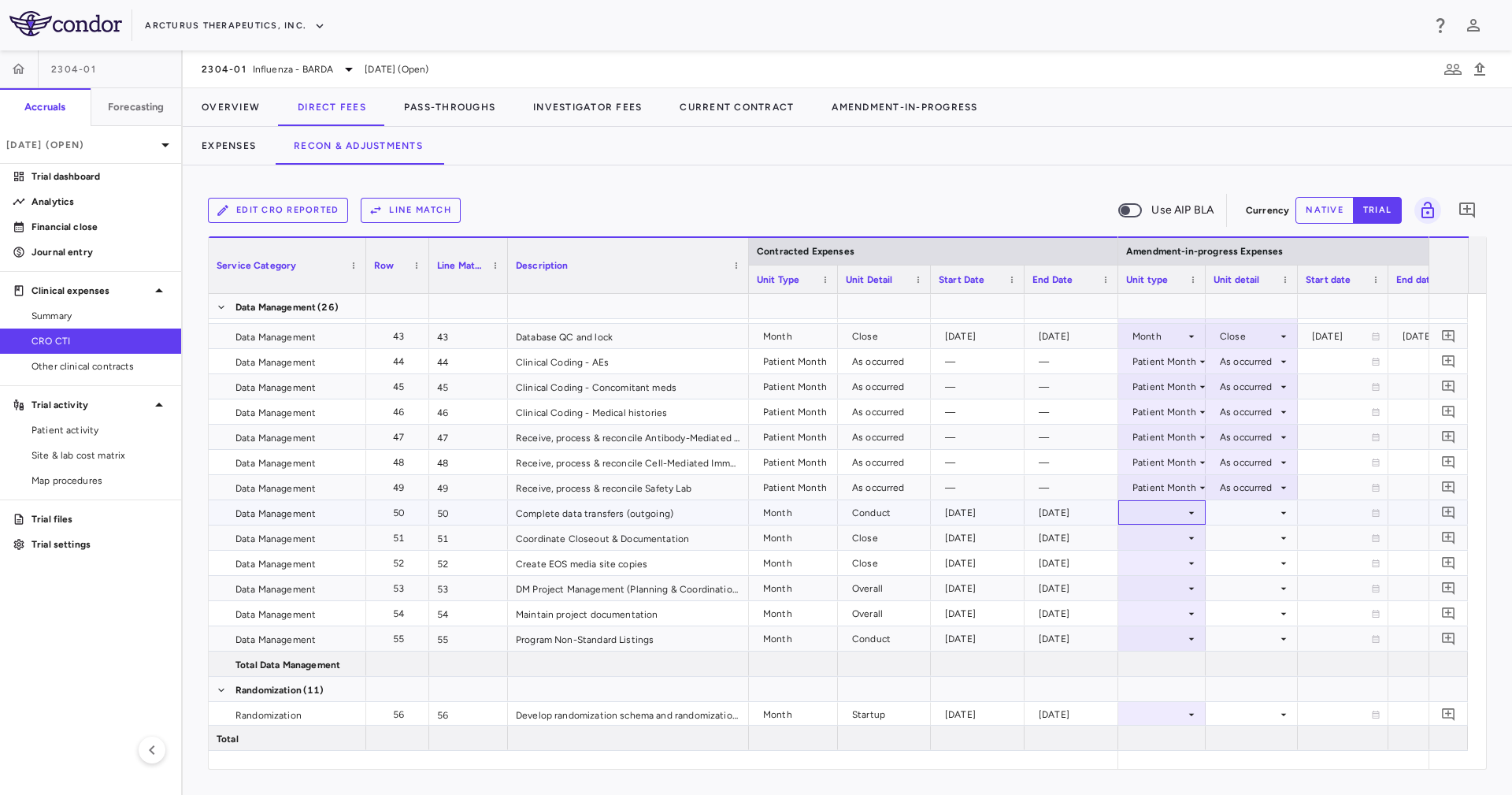
click at [1174, 508] on div at bounding box center [1161, 512] width 71 height 22
click at [1180, 634] on li "Month" at bounding box center [1162, 636] width 104 height 23
click at [1231, 515] on div at bounding box center [1251, 512] width 76 height 22
click at [1270, 560] on li "Conduct" at bounding box center [1252, 565] width 122 height 23
click at [1242, 536] on div at bounding box center [1251, 537] width 76 height 22
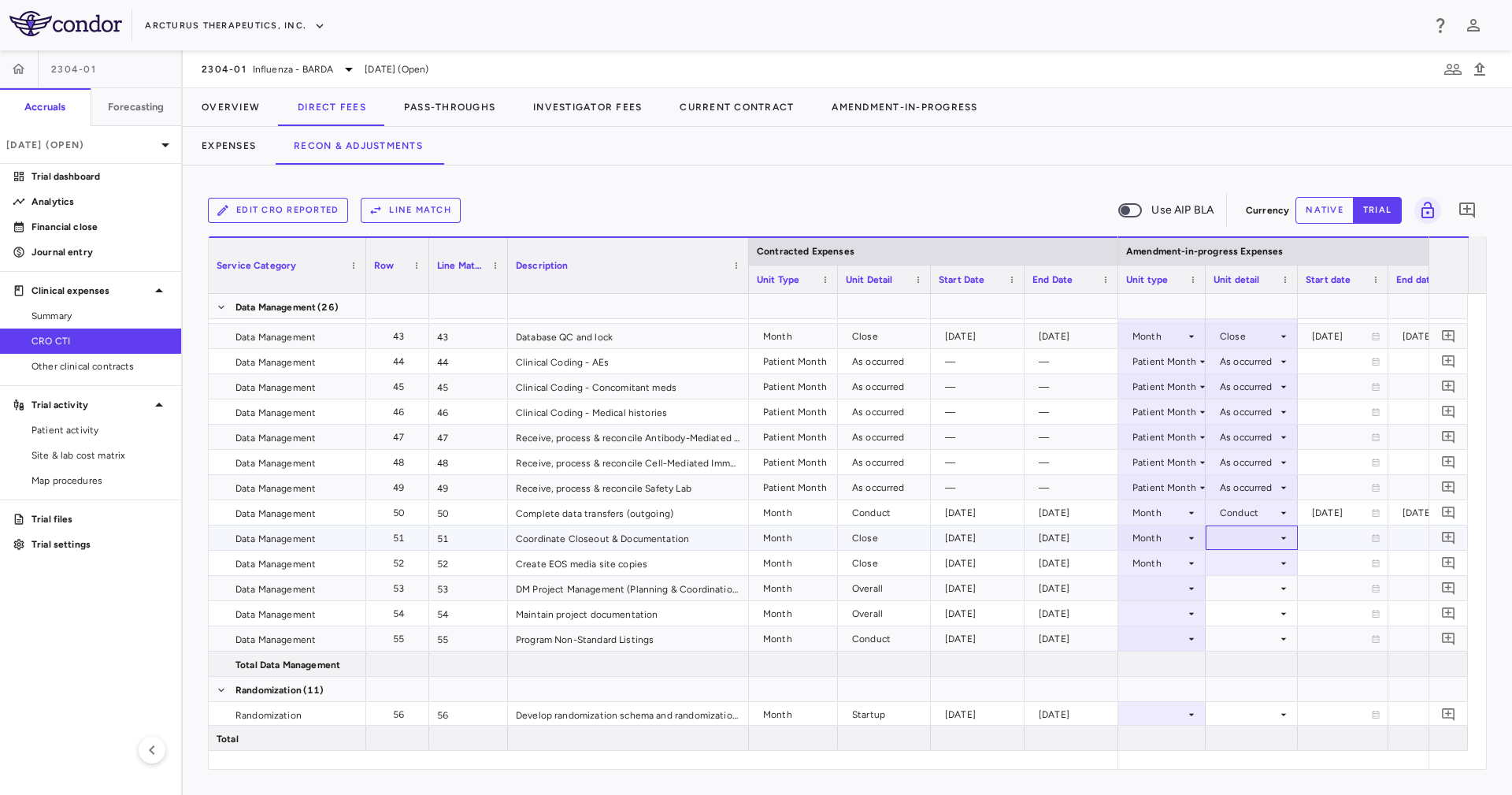
click at [1242, 530] on div at bounding box center [1251, 537] width 76 height 22
click at [1254, 635] on div "Close" at bounding box center [1238, 638] width 33 height 14
click at [1252, 560] on div at bounding box center [1251, 563] width 76 height 22
click at [1253, 577] on div at bounding box center [1251, 588] width 76 height 22
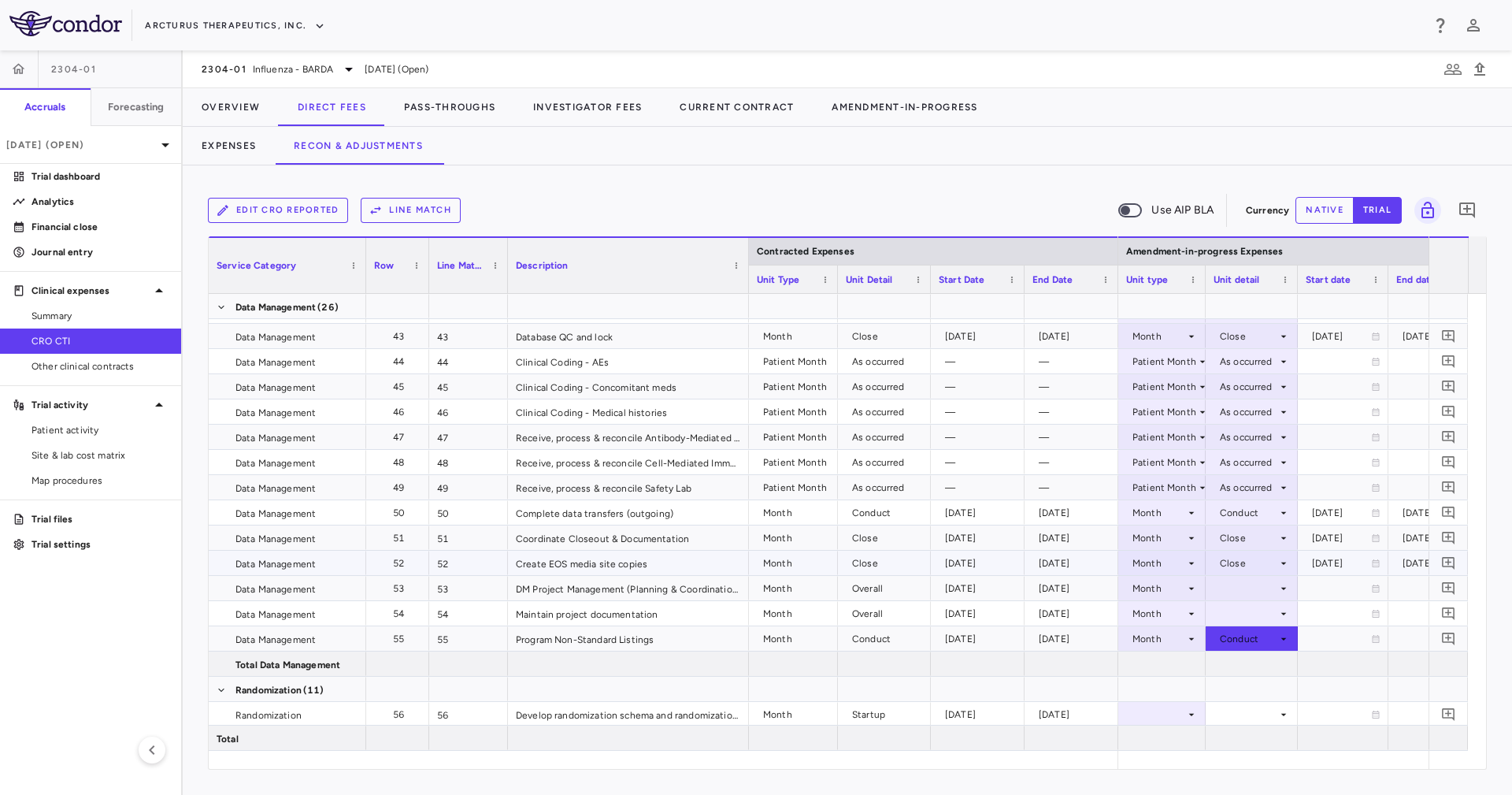
click at [1253, 574] on div "Close" at bounding box center [1251, 563] width 92 height 24
drag, startPoint x: 1266, startPoint y: 572, endPoint x: 1268, endPoint y: 586, distance: 14.1
click at [1268, 586] on div at bounding box center [1251, 588] width 76 height 22
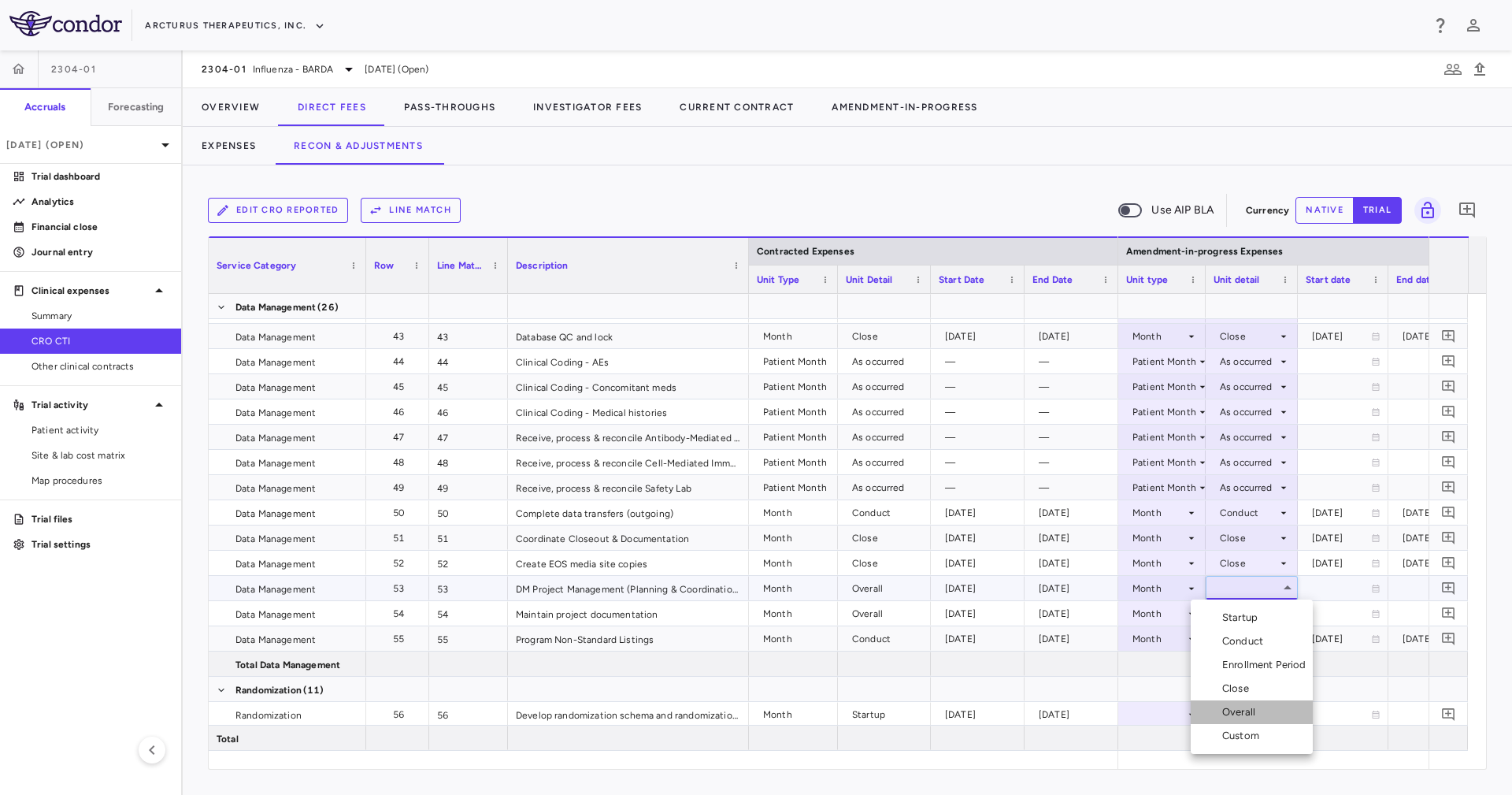
click at [1254, 711] on div "Overall" at bounding box center [1241, 712] width 39 height 14
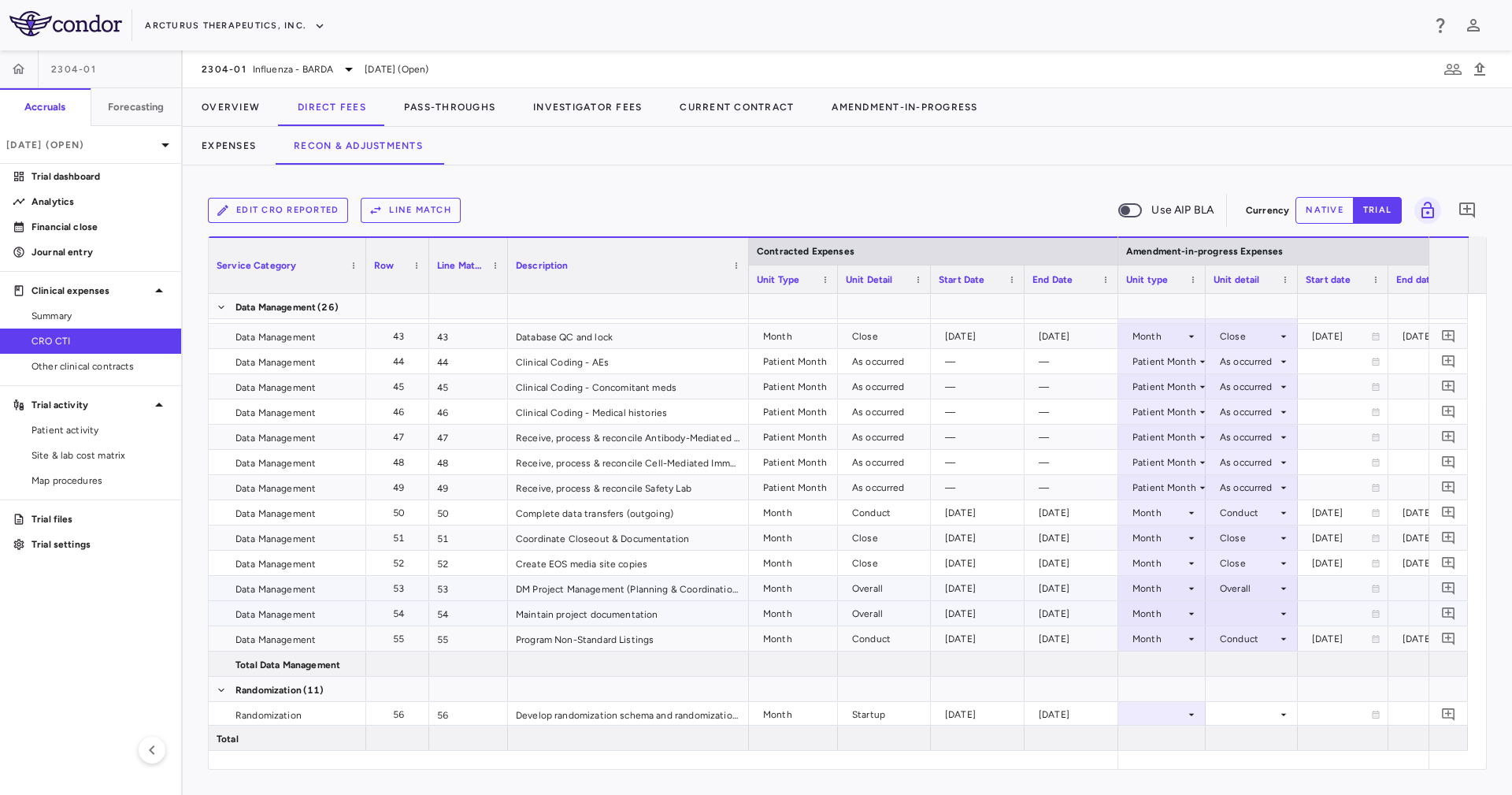
click at [1258, 609] on div at bounding box center [1251, 613] width 76 height 22
click at [1278, 614] on icon at bounding box center [1284, 614] width 13 height 13
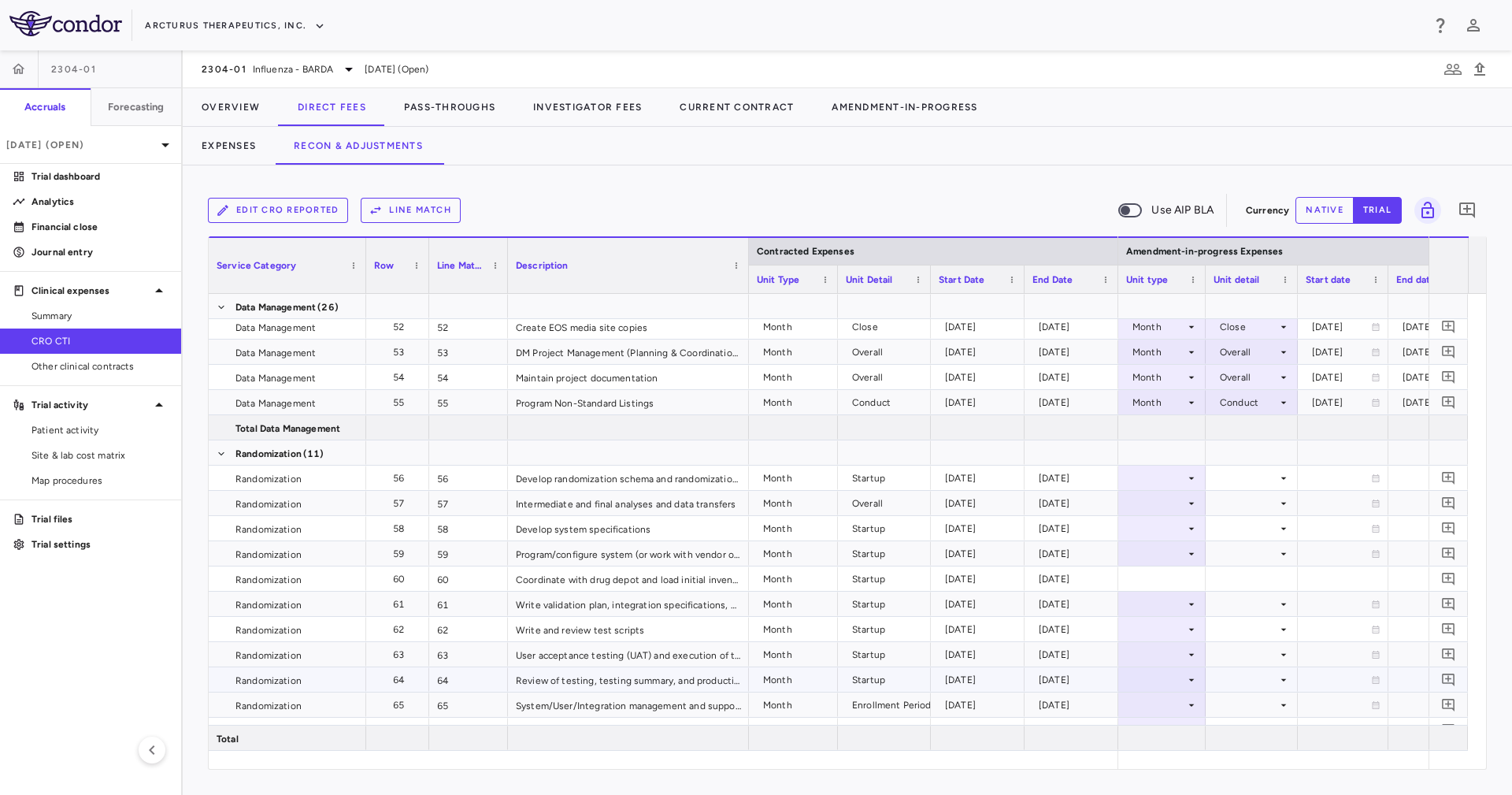
scroll to position [1559, 0]
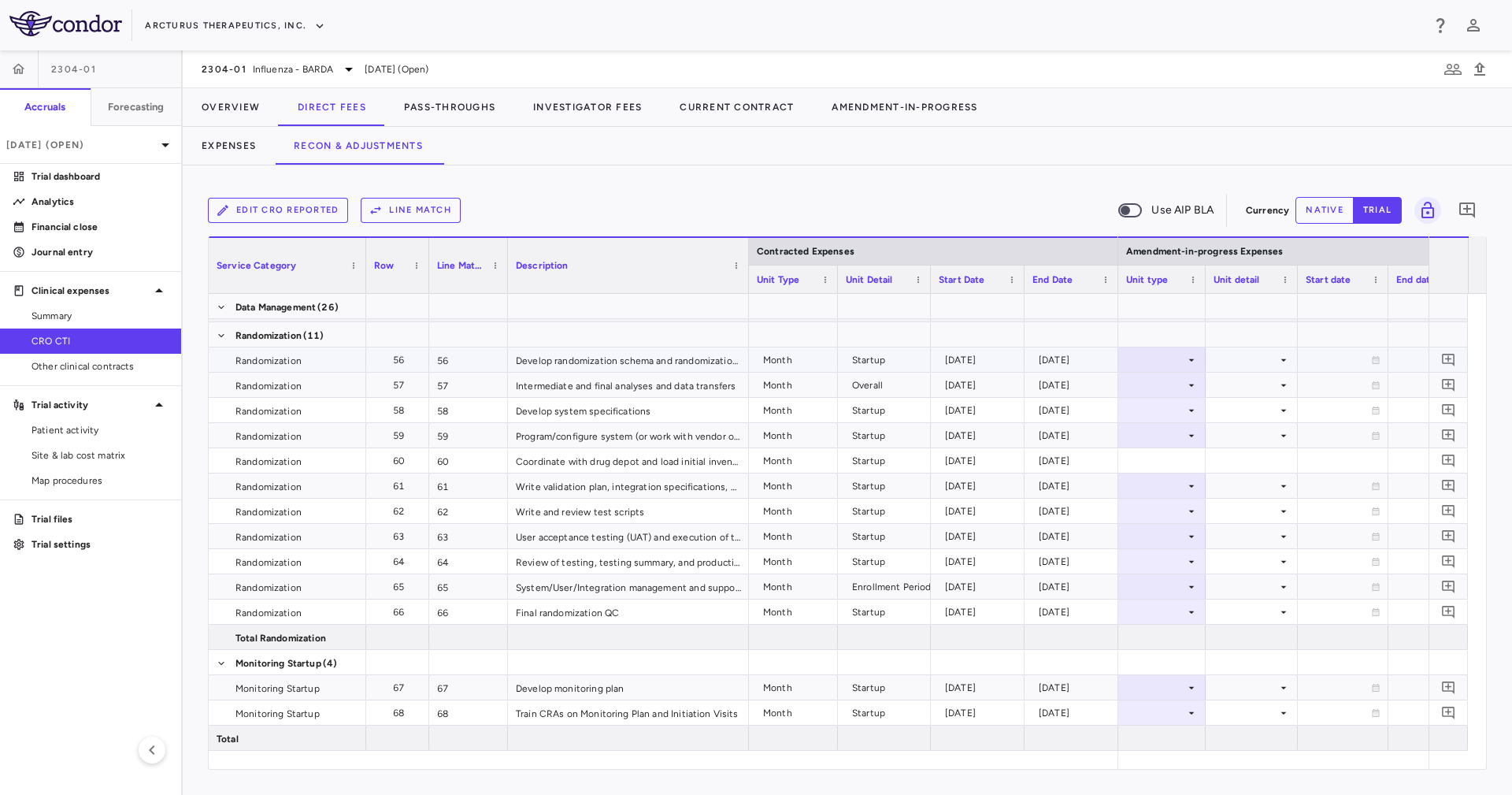
click at [1164, 356] on div at bounding box center [1161, 359] width 71 height 22
click at [1164, 480] on div "Month" at bounding box center [1159, 483] width 37 height 14
click at [1217, 344] on div at bounding box center [1251, 334] width 92 height 24
click at [1226, 354] on div at bounding box center [1251, 359] width 76 height 22
click at [1229, 388] on div "Startup" at bounding box center [1243, 389] width 42 height 14
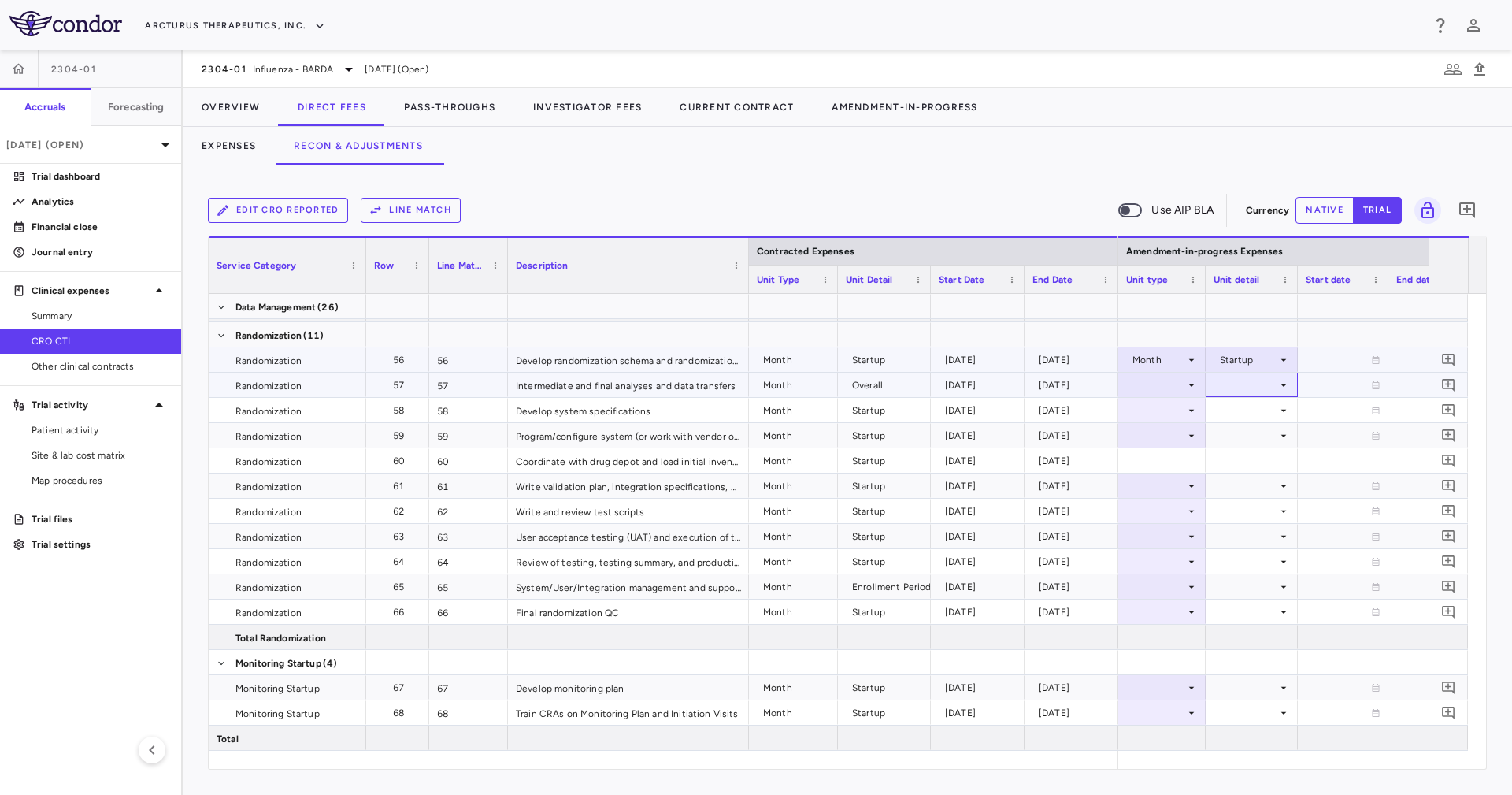
click at [1229, 388] on div at bounding box center [1251, 385] width 76 height 22
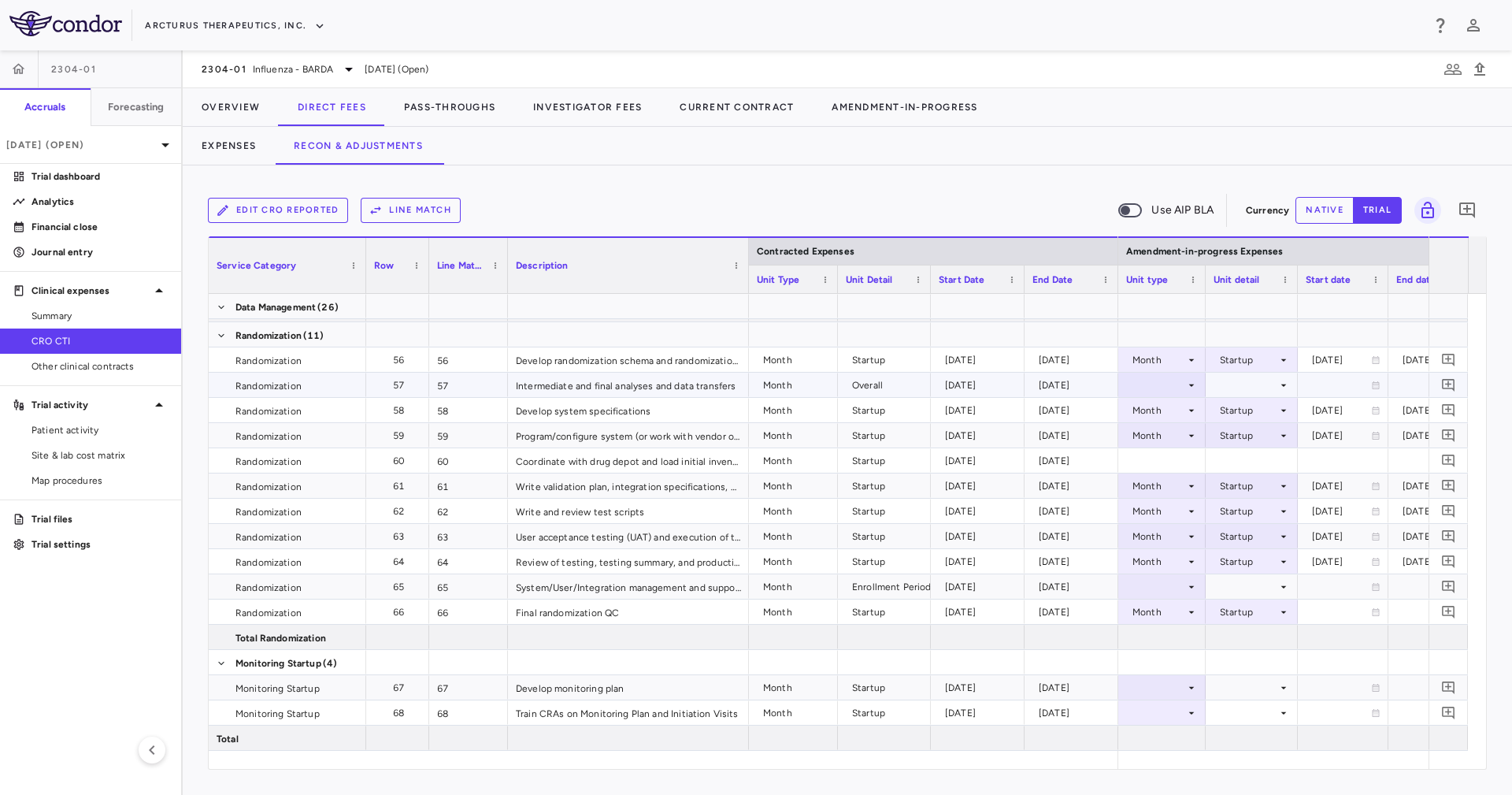
click at [1179, 389] on div at bounding box center [1161, 385] width 71 height 22
click at [1174, 389] on div at bounding box center [1161, 385] width 71 height 22
click at [1172, 510] on div "Month" at bounding box center [1159, 509] width 37 height 14
click at [1235, 381] on div at bounding box center [1251, 385] width 76 height 22
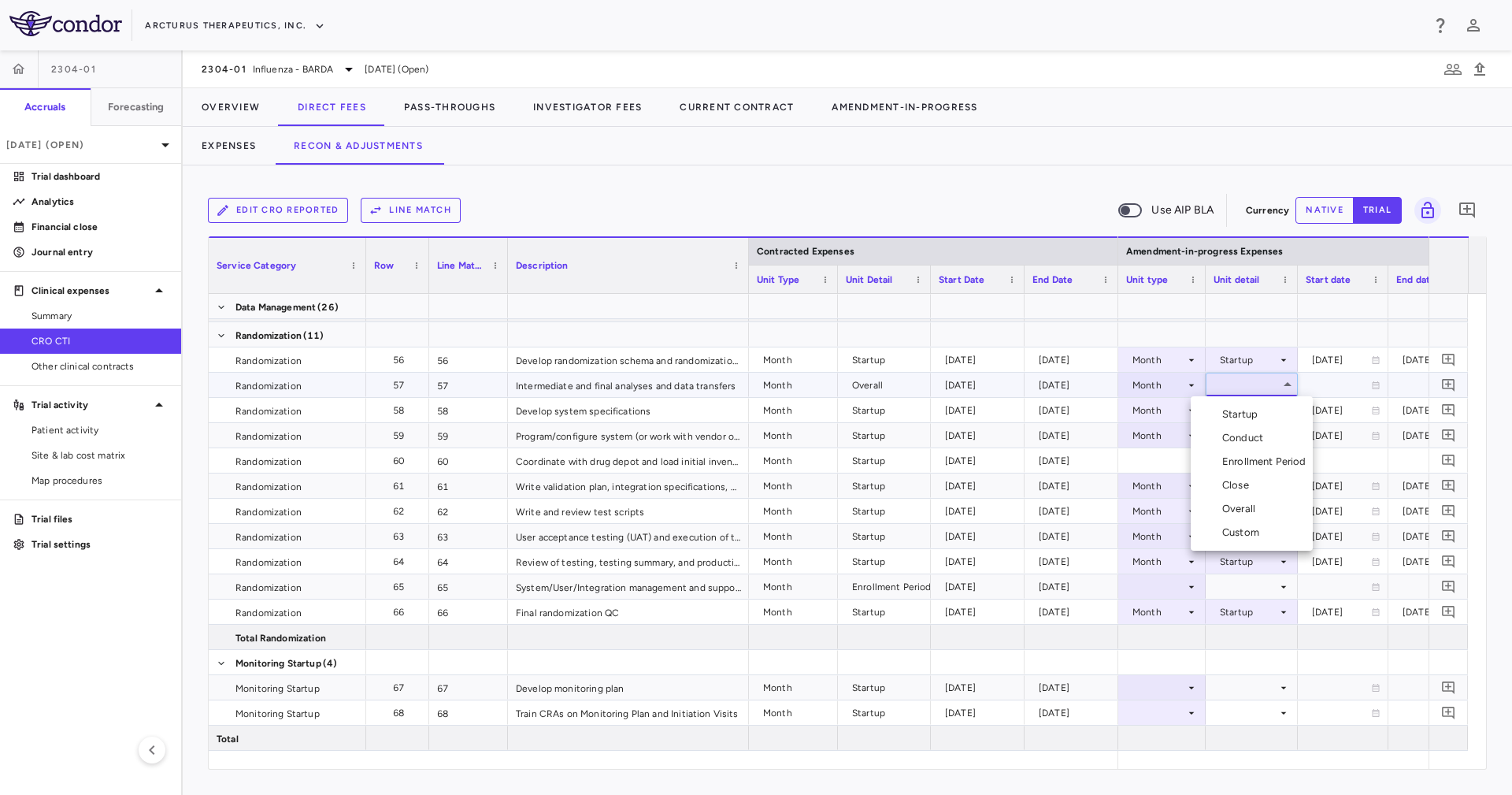
click at [1262, 509] on li "Overall" at bounding box center [1252, 508] width 122 height 23
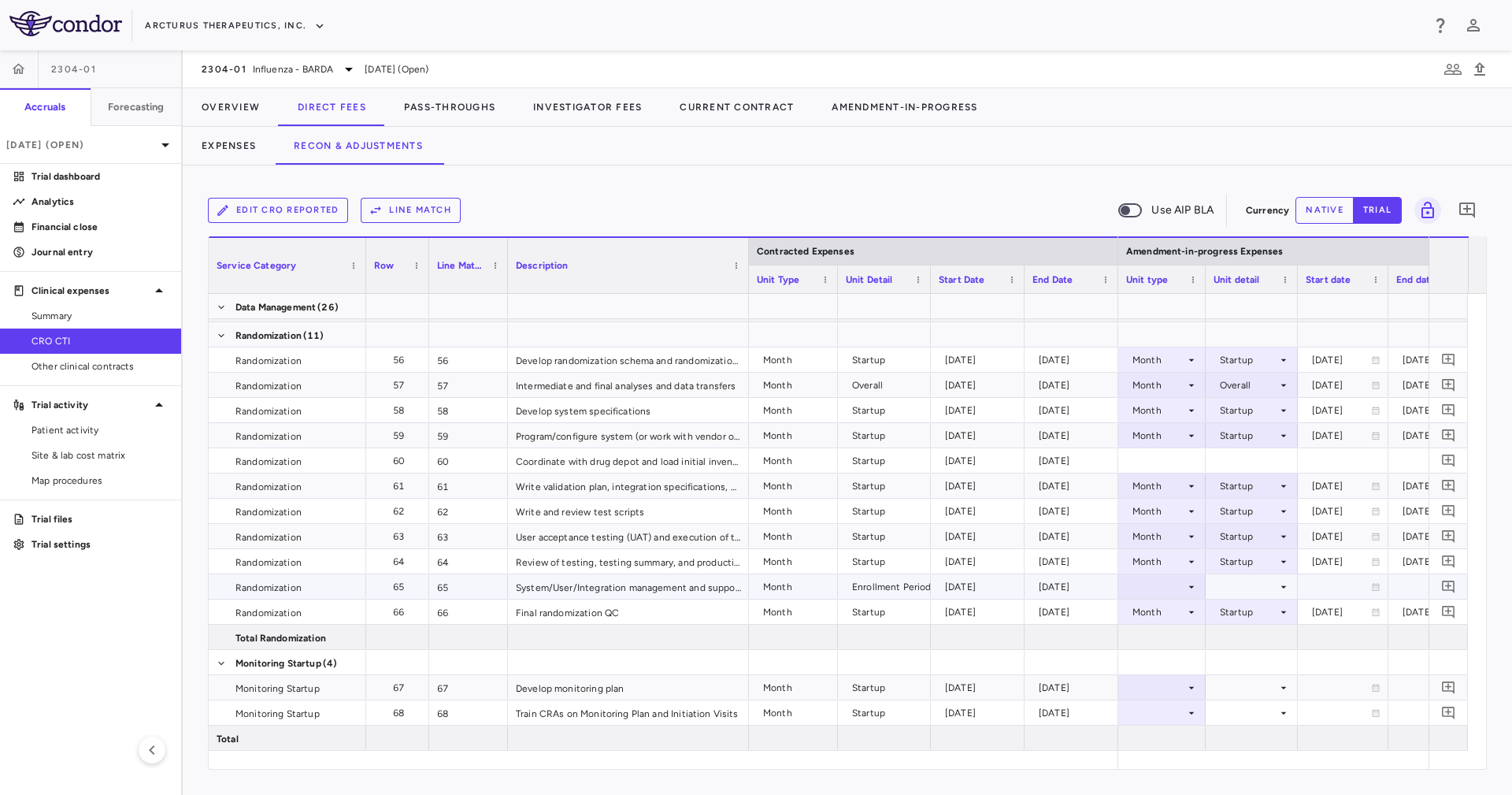
click at [1176, 584] on div at bounding box center [1161, 586] width 71 height 22
click at [1173, 711] on div "Month" at bounding box center [1159, 711] width 37 height 14
click at [1249, 581] on div at bounding box center [1251, 586] width 76 height 22
click at [1253, 659] on div "Enrollment Period" at bounding box center [1267, 663] width 91 height 14
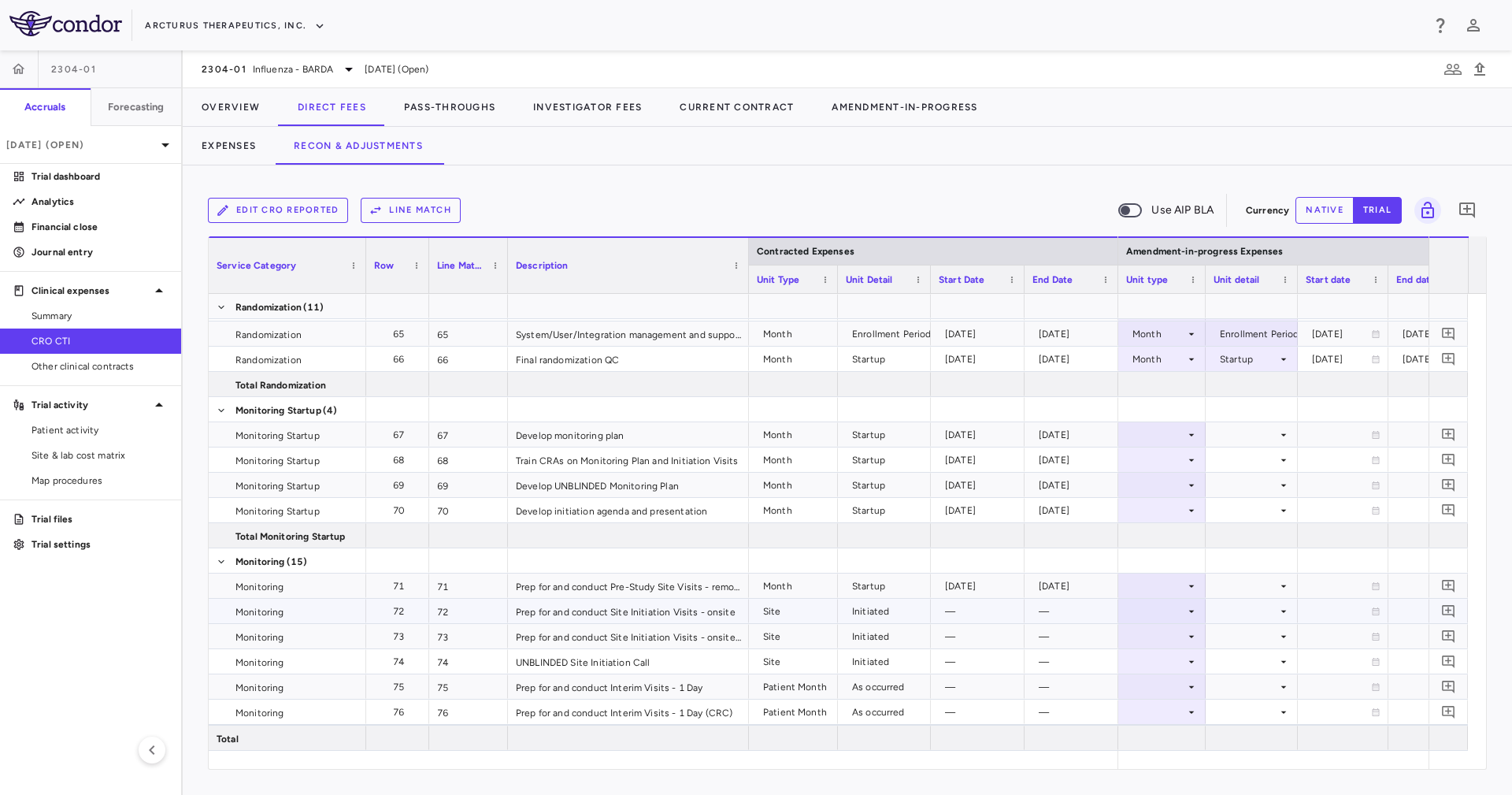
scroll to position [1914, 0]
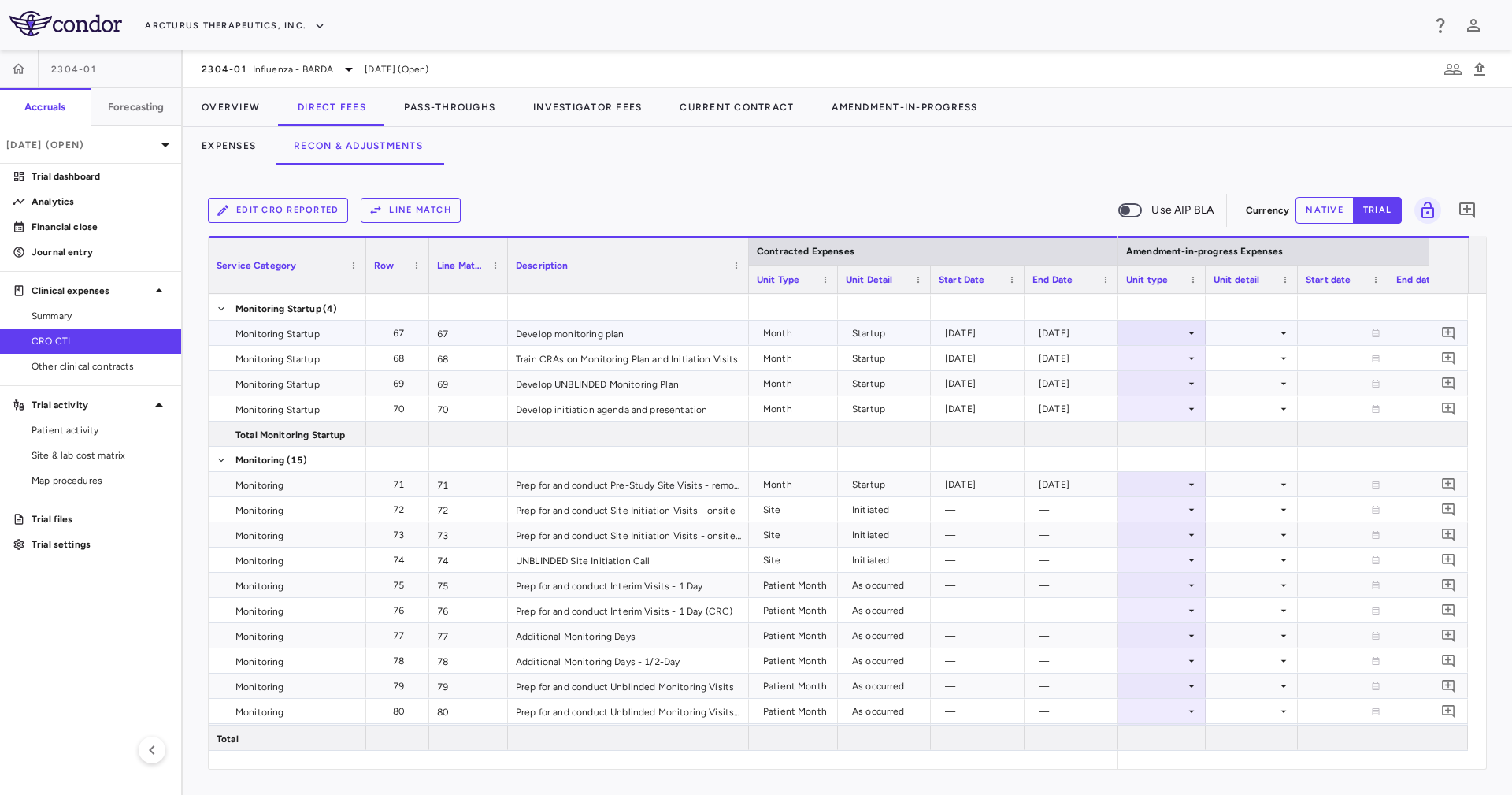
click at [1191, 327] on icon at bounding box center [1192, 333] width 13 height 13
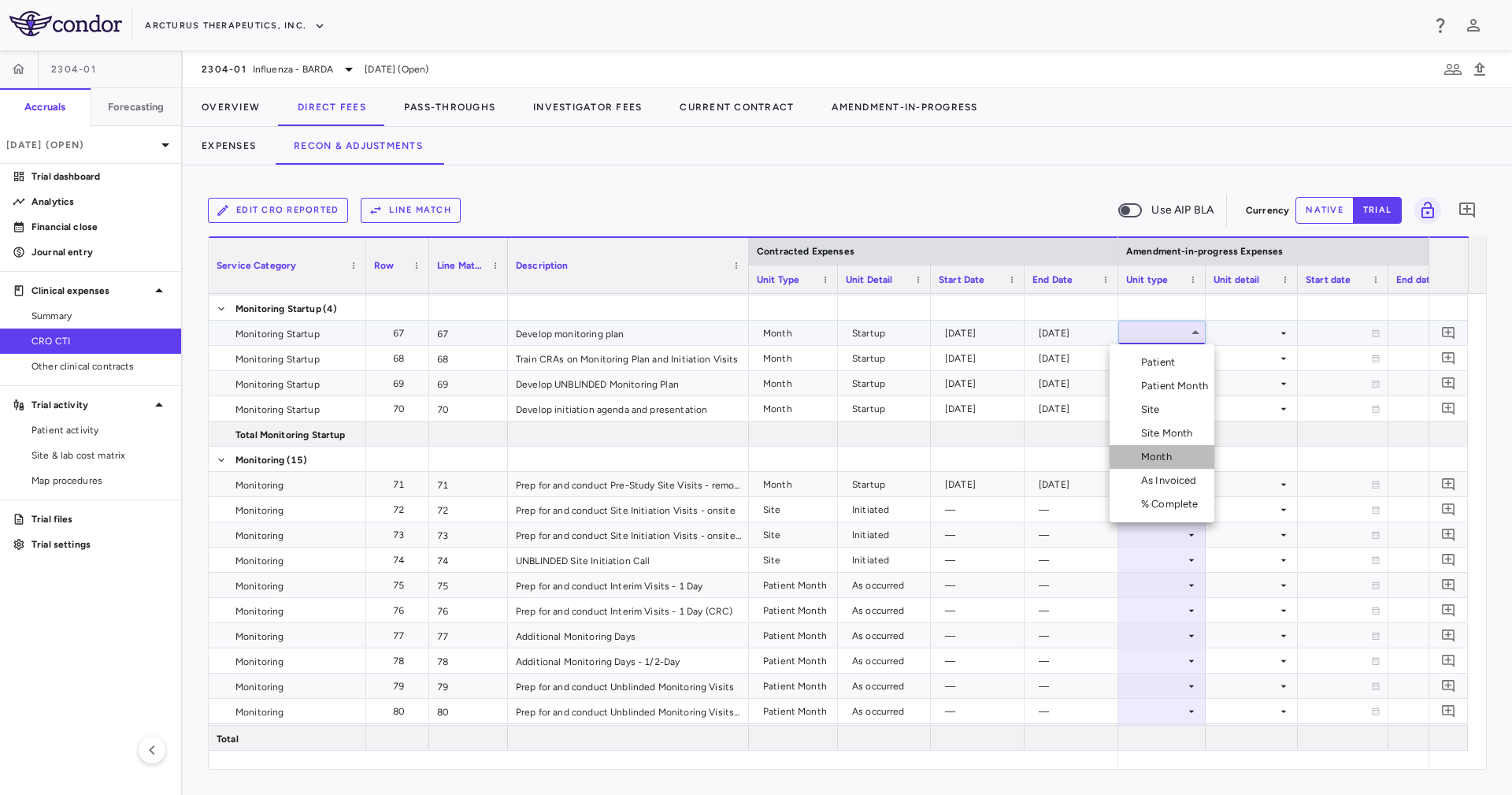
click at [1173, 452] on div "Month" at bounding box center [1159, 457] width 37 height 14
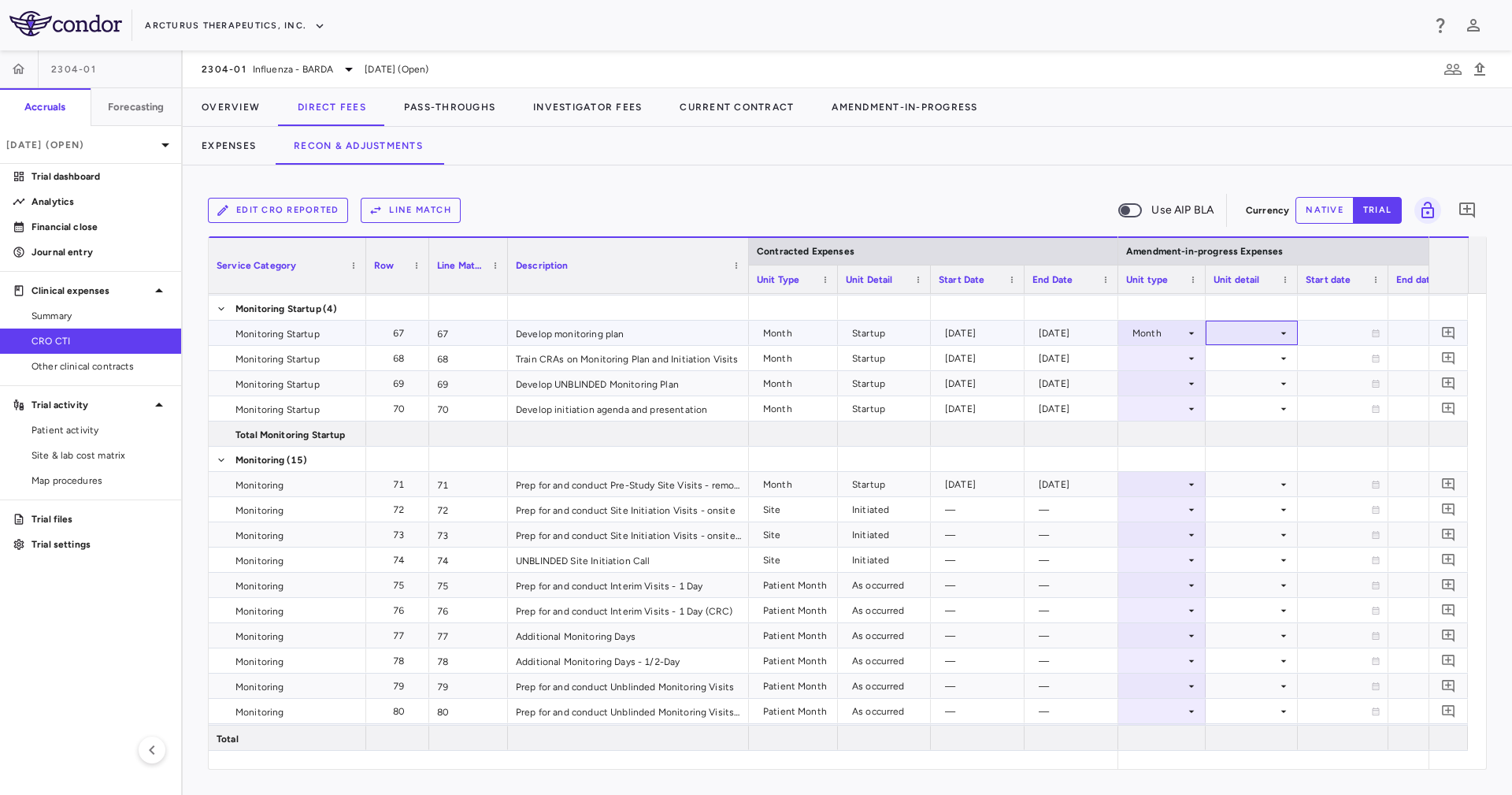
click at [1249, 333] on div at bounding box center [1251, 332] width 76 height 22
click at [1253, 353] on li "Startup" at bounding box center [1252, 361] width 122 height 23
click at [1253, 353] on div at bounding box center [1251, 358] width 76 height 22
click at [1152, 493] on div at bounding box center [1161, 483] width 71 height 22
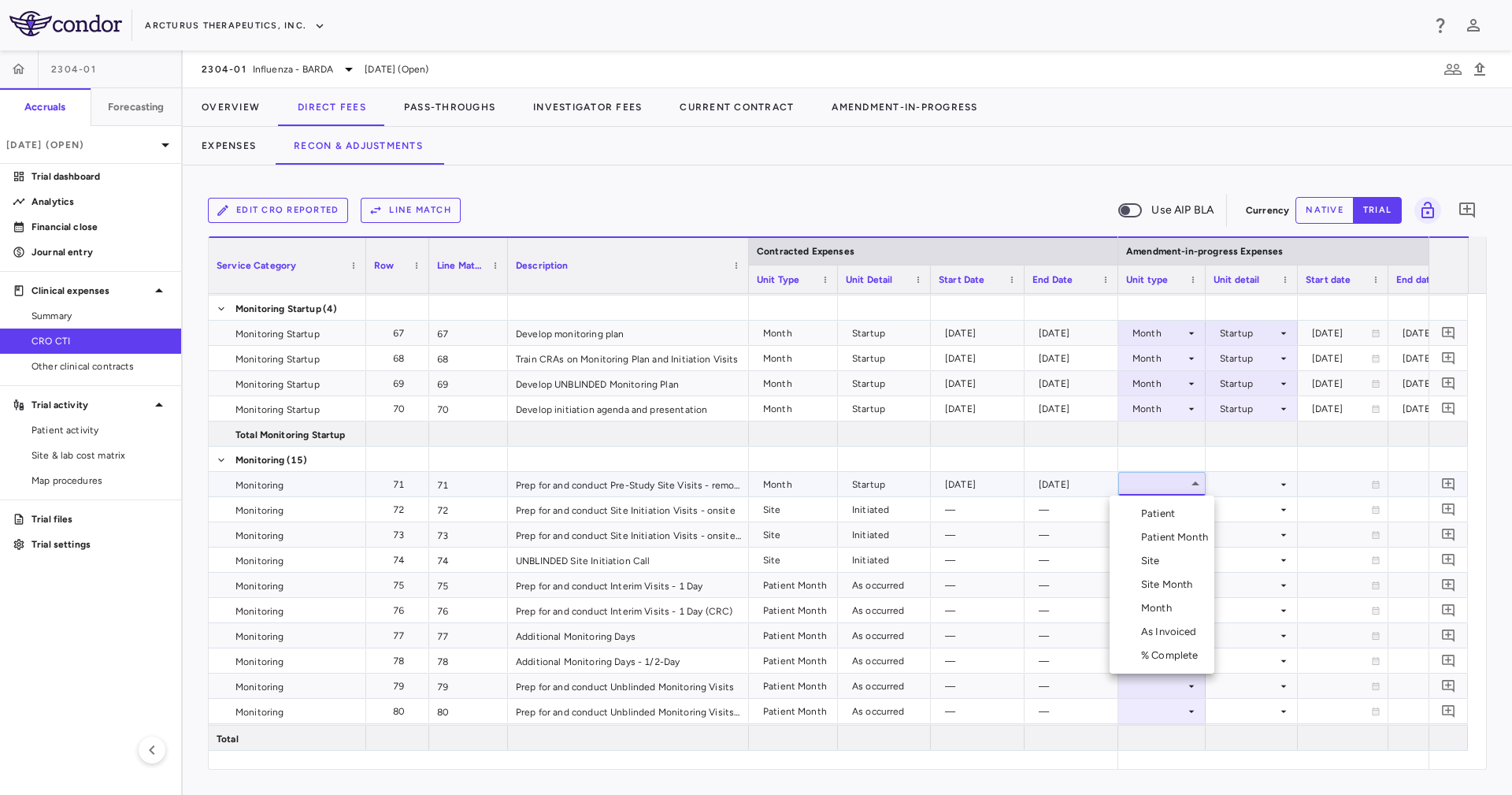
click at [1188, 614] on li "Month" at bounding box center [1162, 607] width 104 height 23
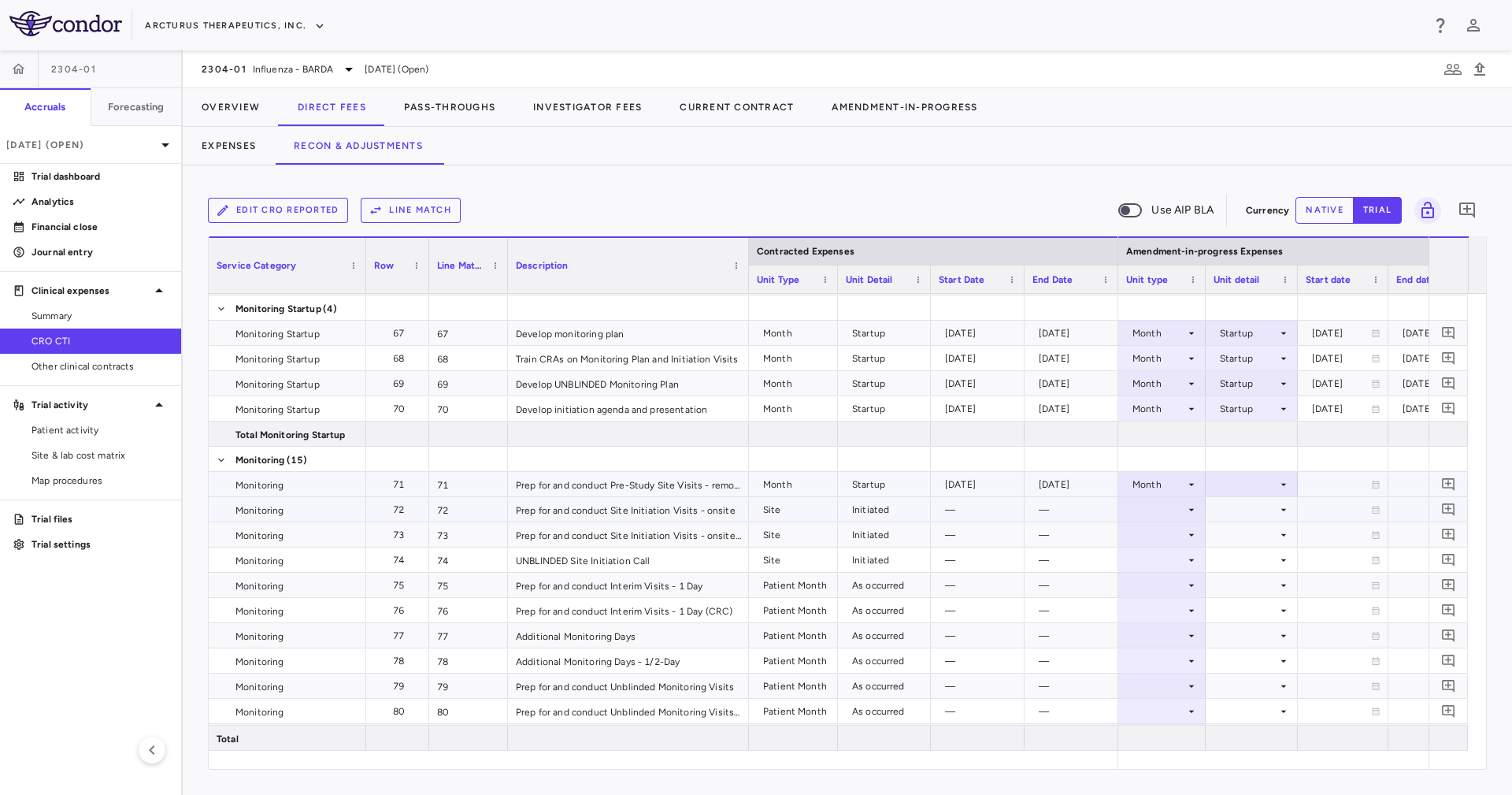
click at [1252, 488] on div at bounding box center [1251, 483] width 76 height 22
click at [1257, 510] on div "Startup" at bounding box center [1243, 514] width 42 height 14
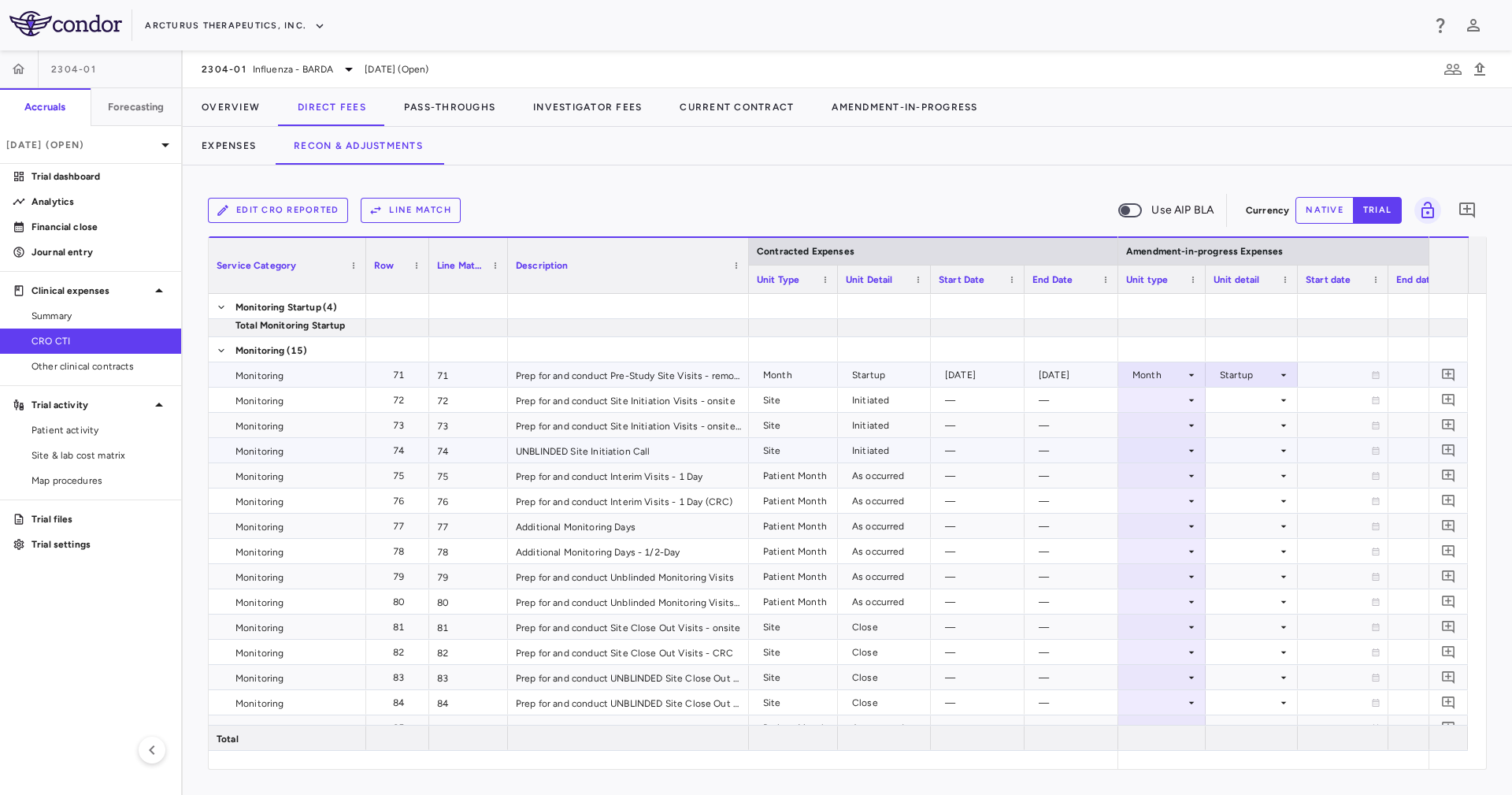
scroll to position [2032, 0]
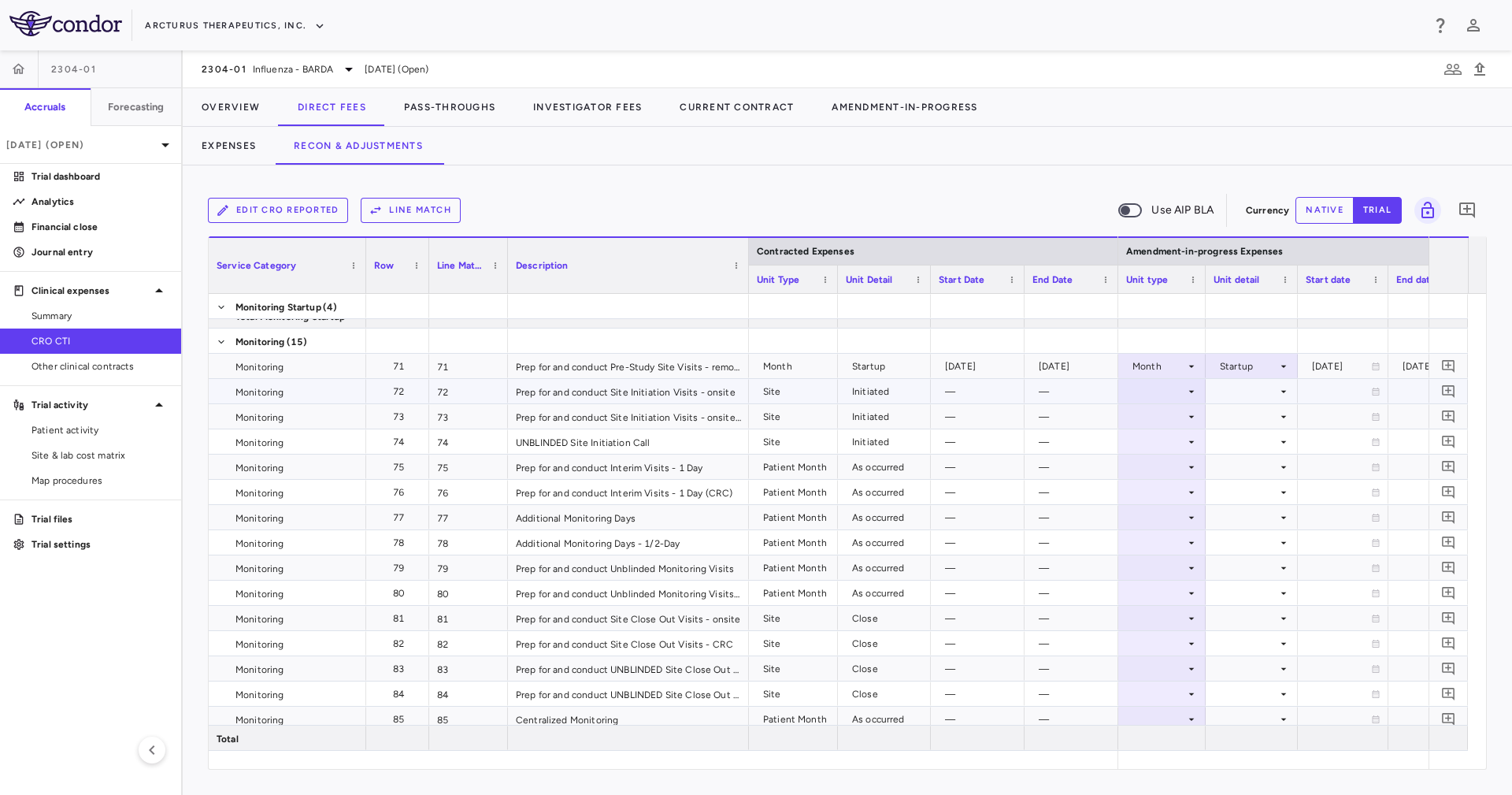
click at [1174, 393] on div at bounding box center [1161, 391] width 71 height 22
click at [1188, 459] on li "Site" at bounding box center [1162, 467] width 104 height 23
click at [1233, 390] on div at bounding box center [1251, 391] width 76 height 22
click at [1257, 439] on div "Initiated" at bounding box center [1260, 444] width 46 height 14
click at [1249, 430] on div at bounding box center [1251, 441] width 76 height 22
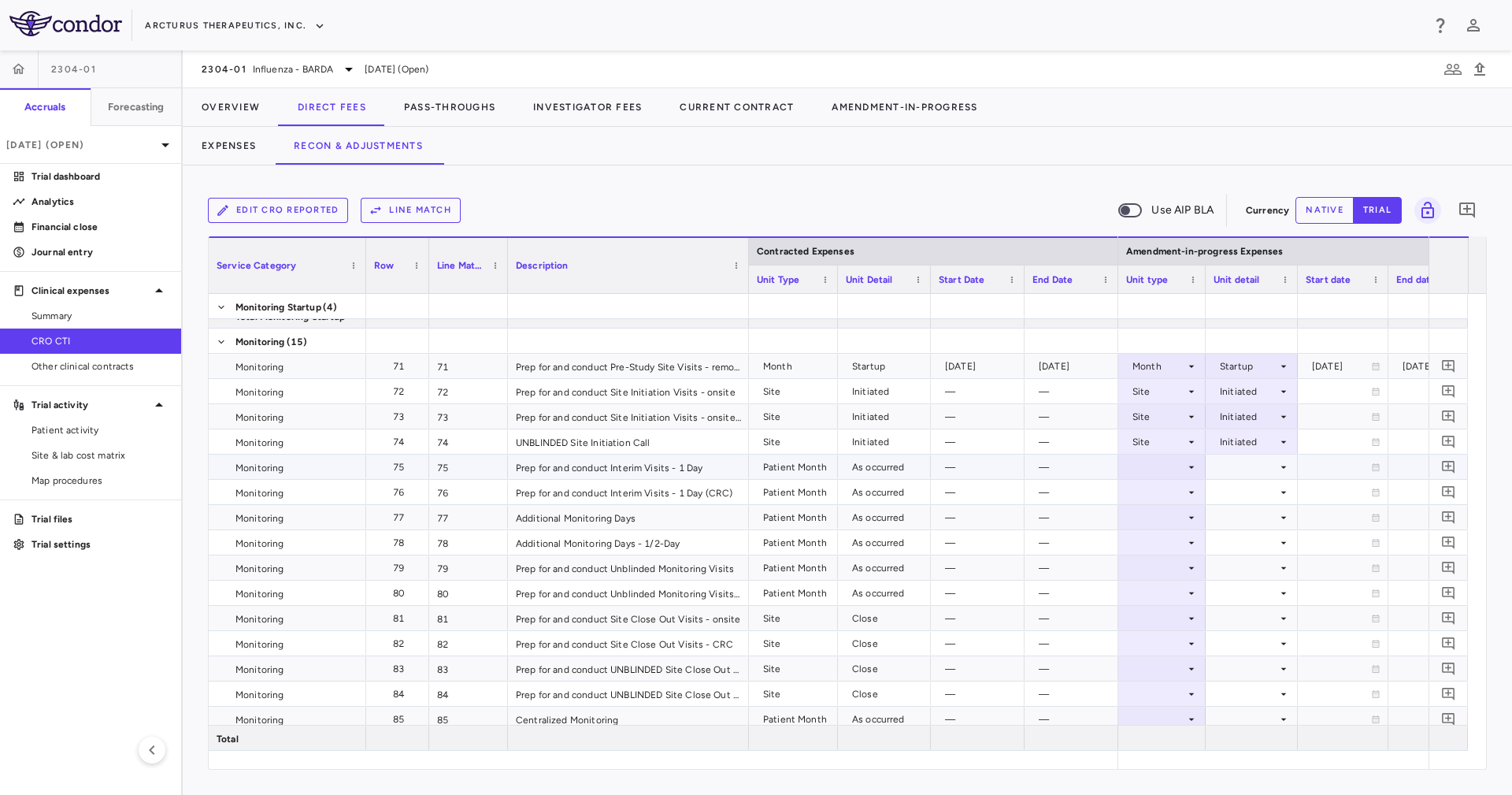
click at [1144, 464] on div at bounding box center [1161, 467] width 71 height 22
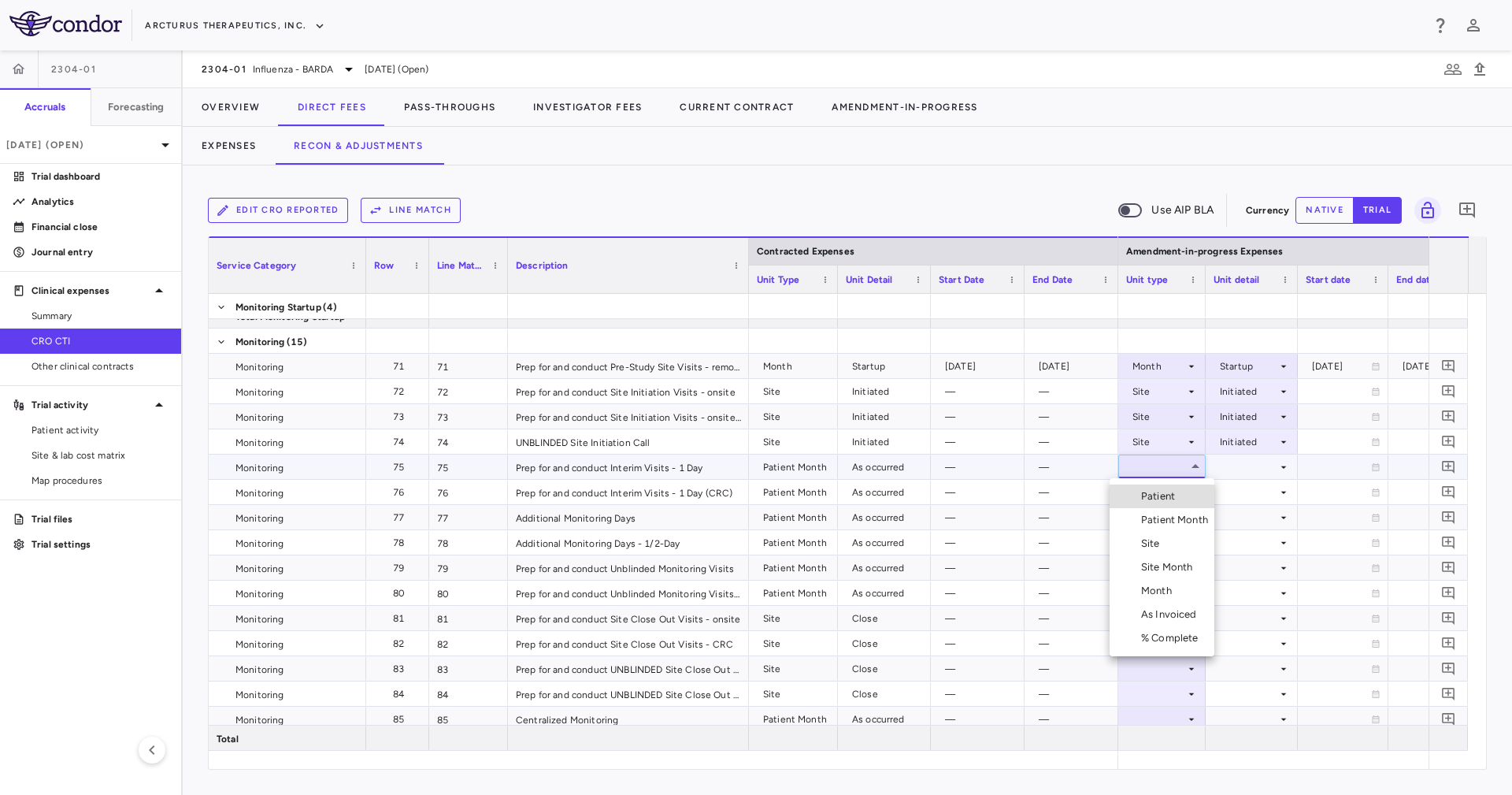
click at [1179, 525] on div "Patient Month" at bounding box center [1177, 520] width 73 height 14
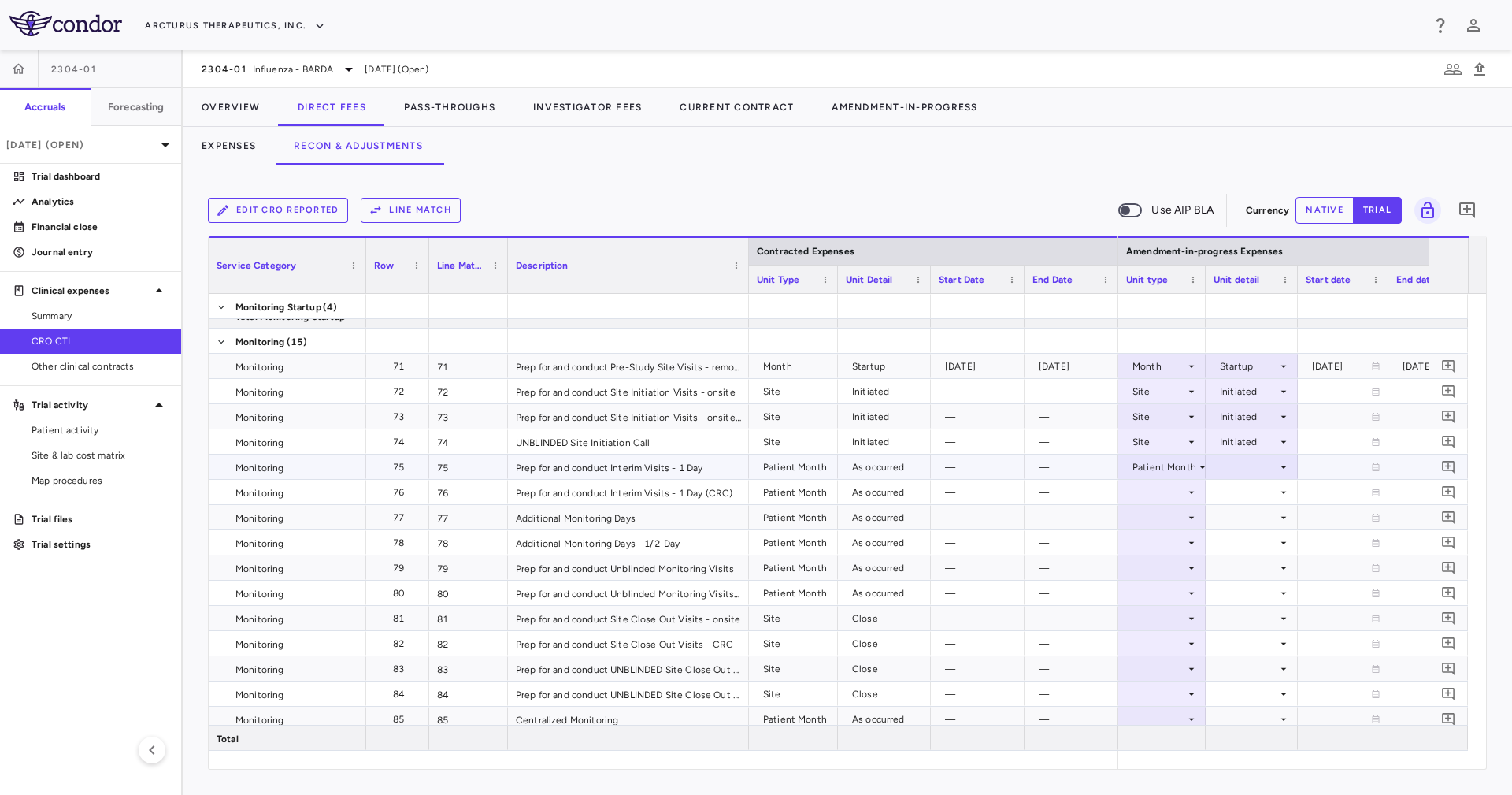
click at [1241, 461] on div at bounding box center [1251, 467] width 76 height 22
click at [1237, 484] on li "As occurred" at bounding box center [1252, 495] width 95 height 23
click at [1237, 485] on div at bounding box center [1251, 491] width 76 height 22
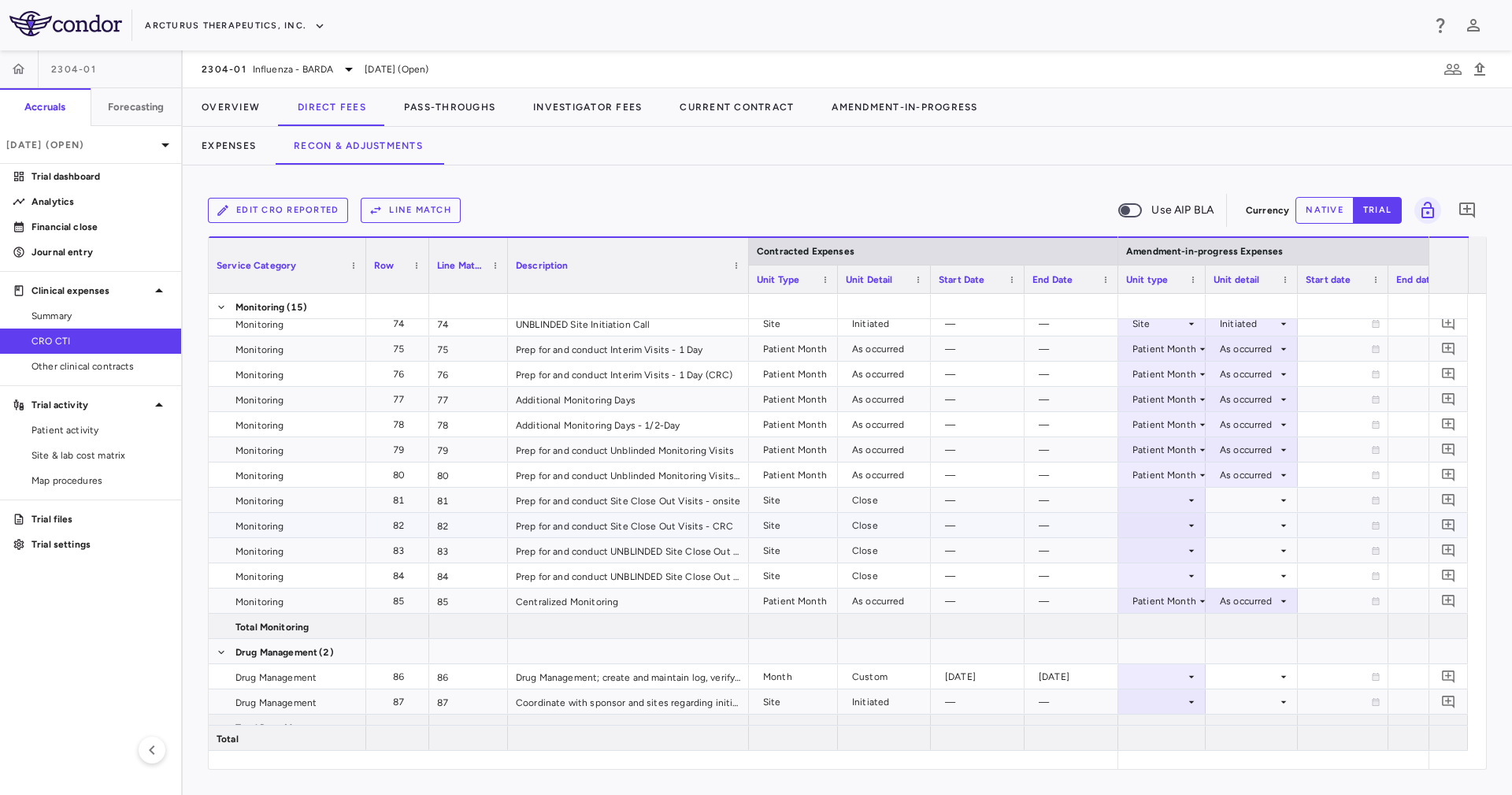
scroll to position [2103, 0]
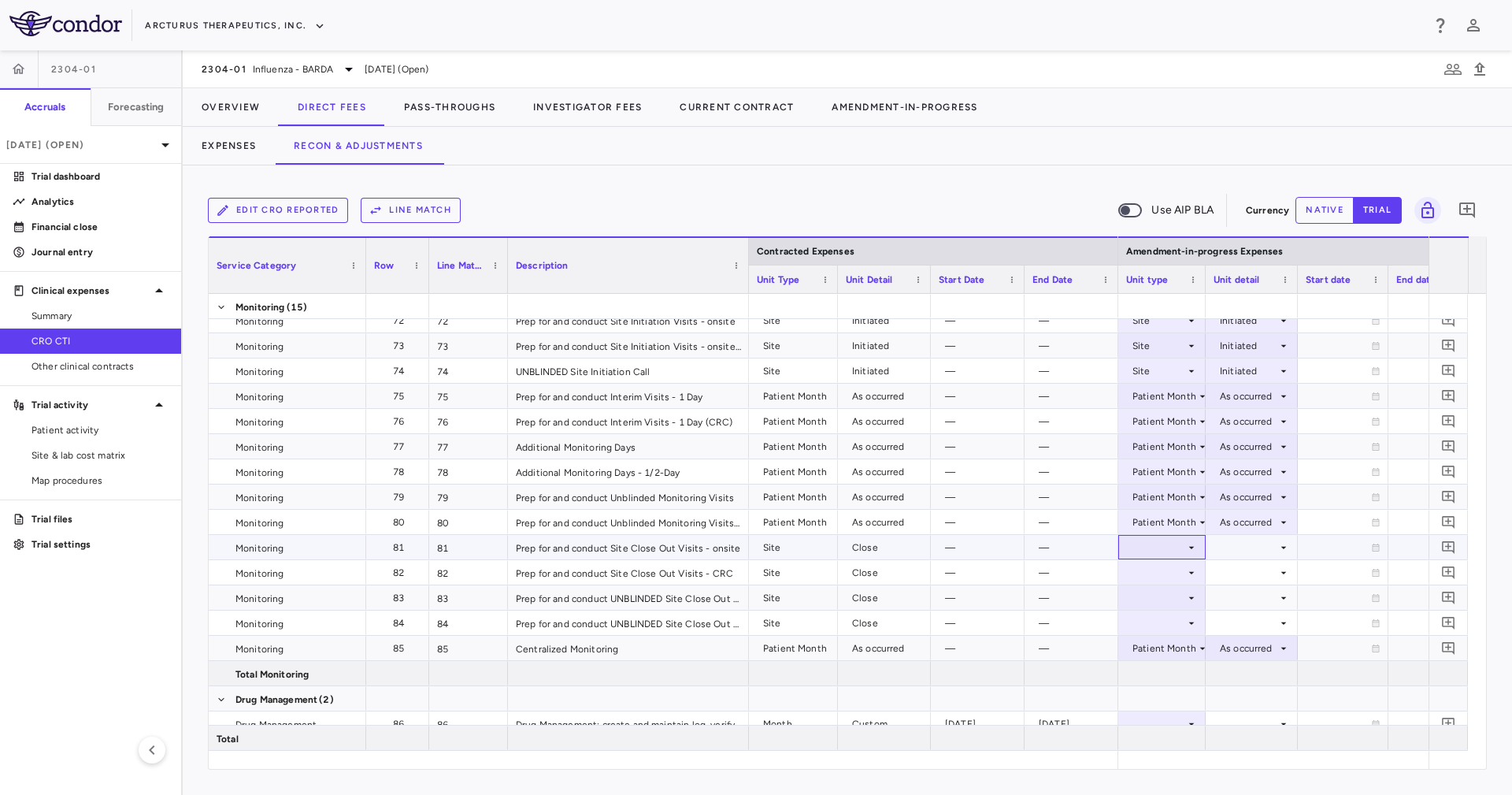
click at [1152, 544] on div at bounding box center [1161, 547] width 71 height 22
click at [1157, 634] on li "Site" at bounding box center [1162, 623] width 104 height 23
click at [1245, 554] on div at bounding box center [1251, 547] width 76 height 22
drag, startPoint x: 1269, startPoint y: 622, endPoint x: 1257, endPoint y: 607, distance: 19.2
click at [1267, 622] on div "Close" at bounding box center [1253, 624] width 33 height 14
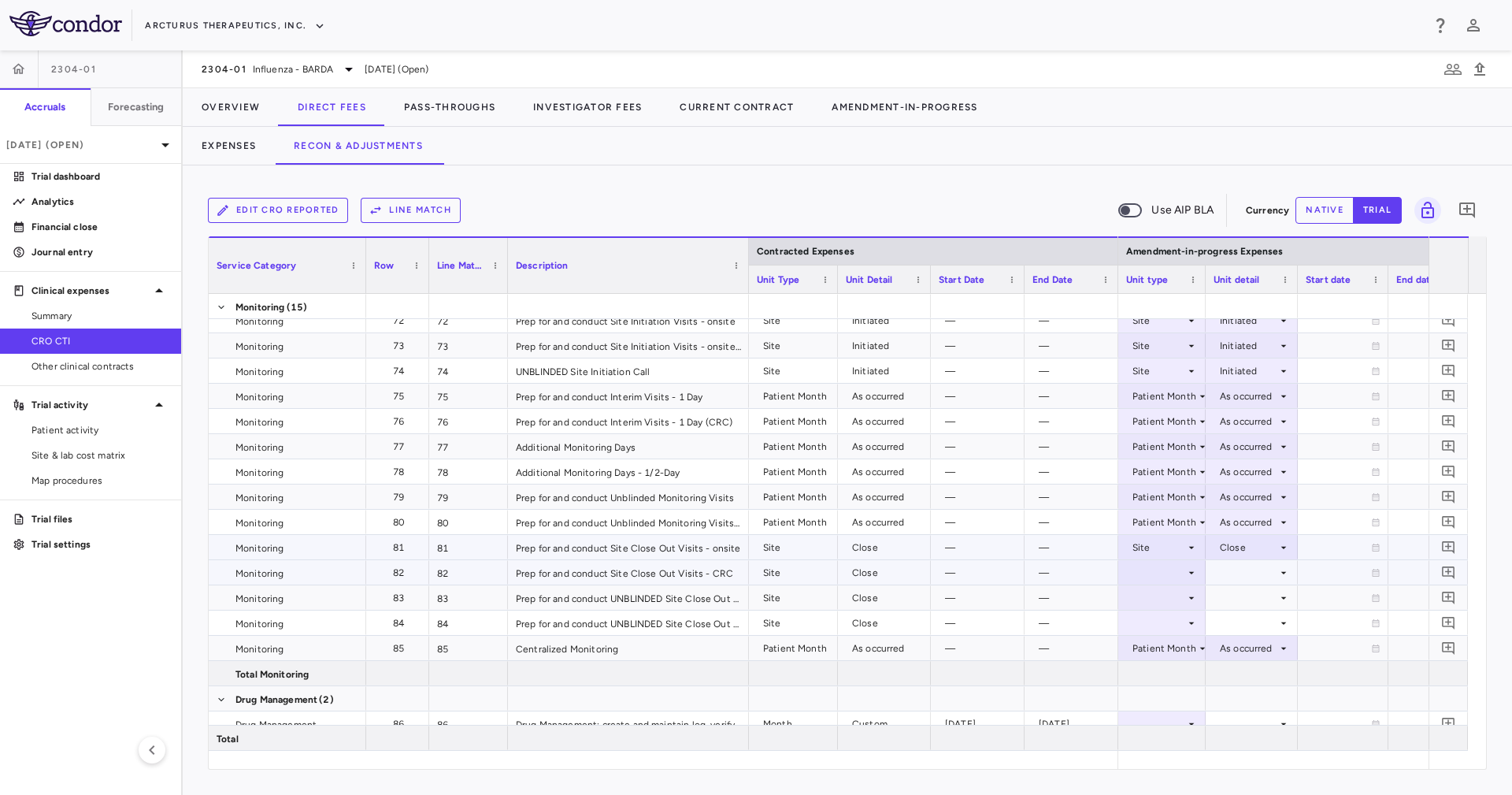
click at [1243, 566] on div at bounding box center [1251, 572] width 76 height 22
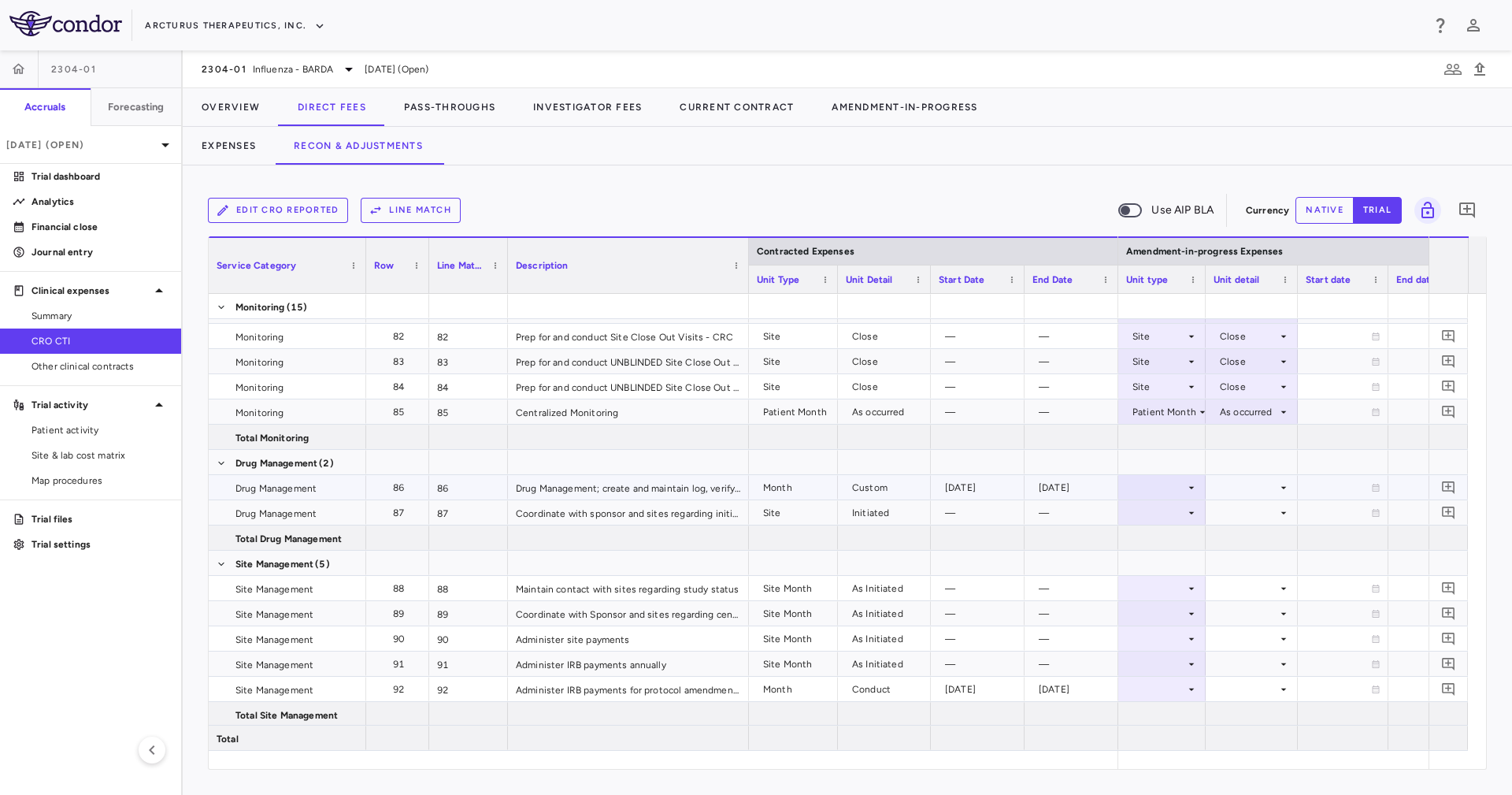
click at [1178, 495] on div at bounding box center [1161, 487] width 71 height 22
click at [1177, 605] on div "Month" at bounding box center [1159, 611] width 37 height 14
click at [1229, 491] on div at bounding box center [1251, 487] width 76 height 22
click at [1257, 638] on div "Custom" at bounding box center [1244, 635] width 43 height 14
click at [1179, 508] on div at bounding box center [1161, 512] width 71 height 22
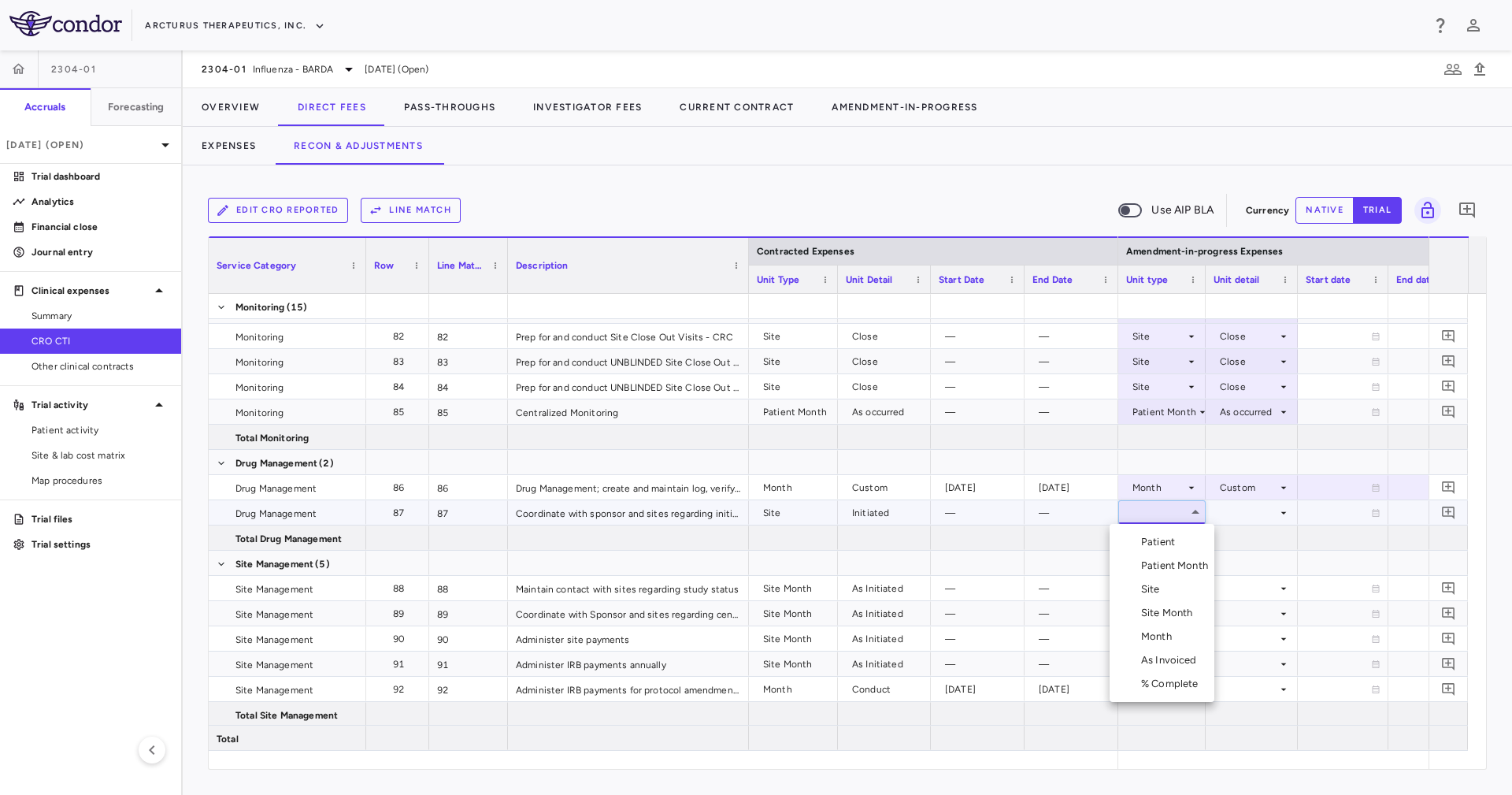
click at [1179, 586] on li "Site" at bounding box center [1162, 589] width 104 height 23
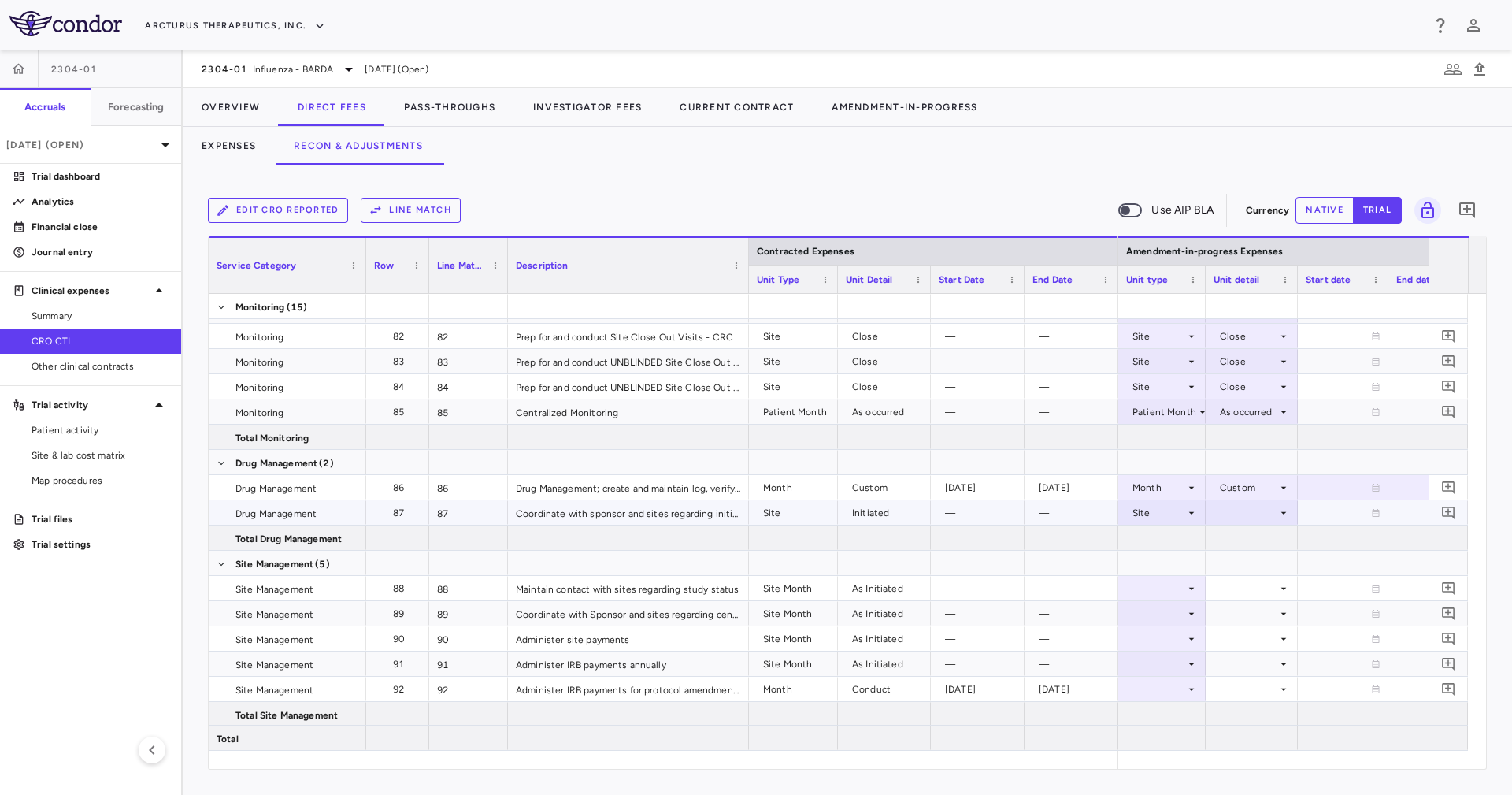
click at [1228, 516] on div at bounding box center [1251, 512] width 76 height 22
click at [1248, 572] on div "Initiated" at bounding box center [1260, 565] width 46 height 14
click at [1000, 484] on div "[DATE]" at bounding box center [980, 487] width 71 height 25
click at [1351, 512] on div at bounding box center [1343, 512] width 75 height 22
click at [1073, 494] on div "2025-11-30" at bounding box center [1074, 487] width 71 height 25
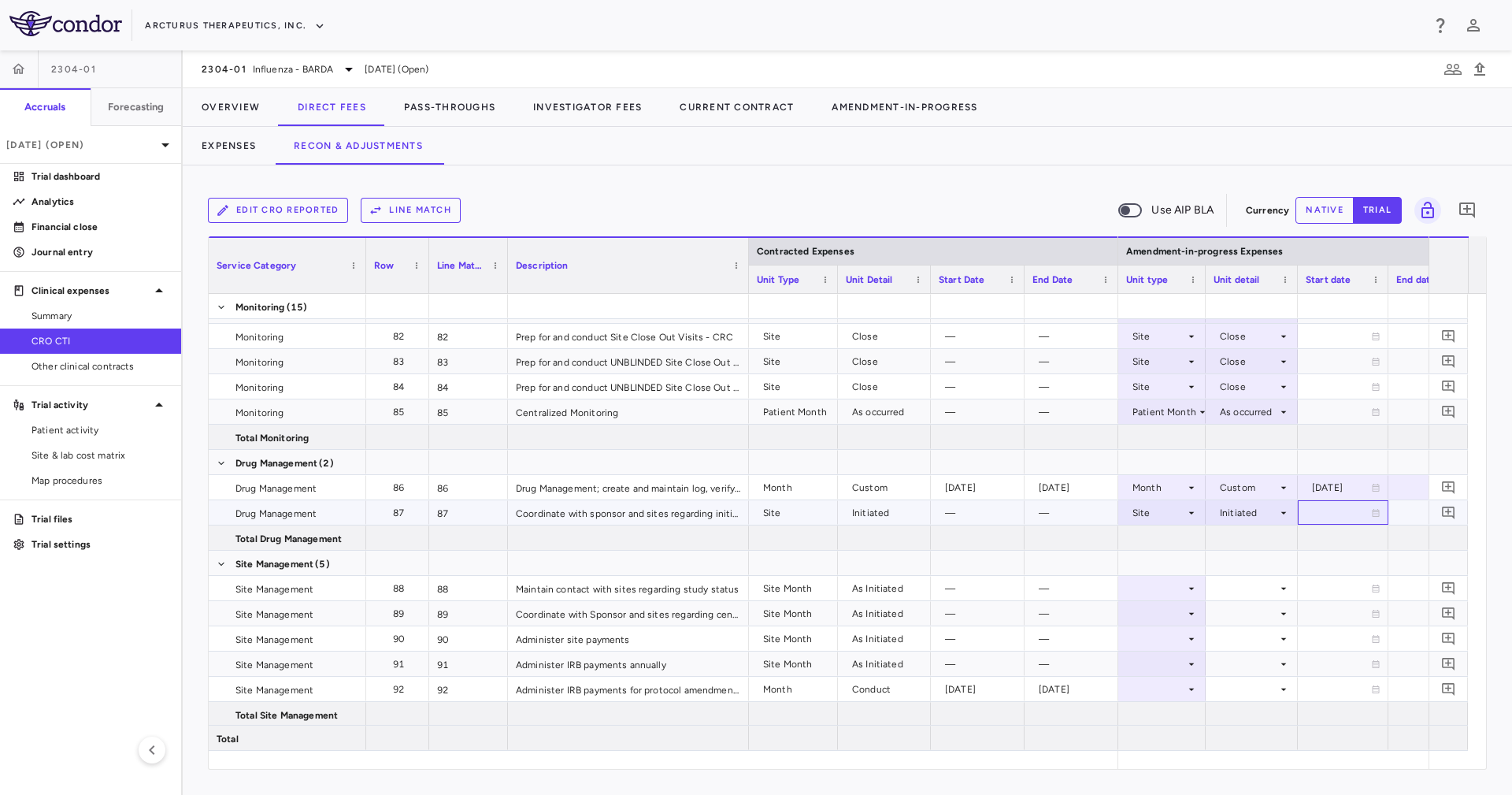
click at [1337, 512] on div at bounding box center [1343, 512] width 75 height 22
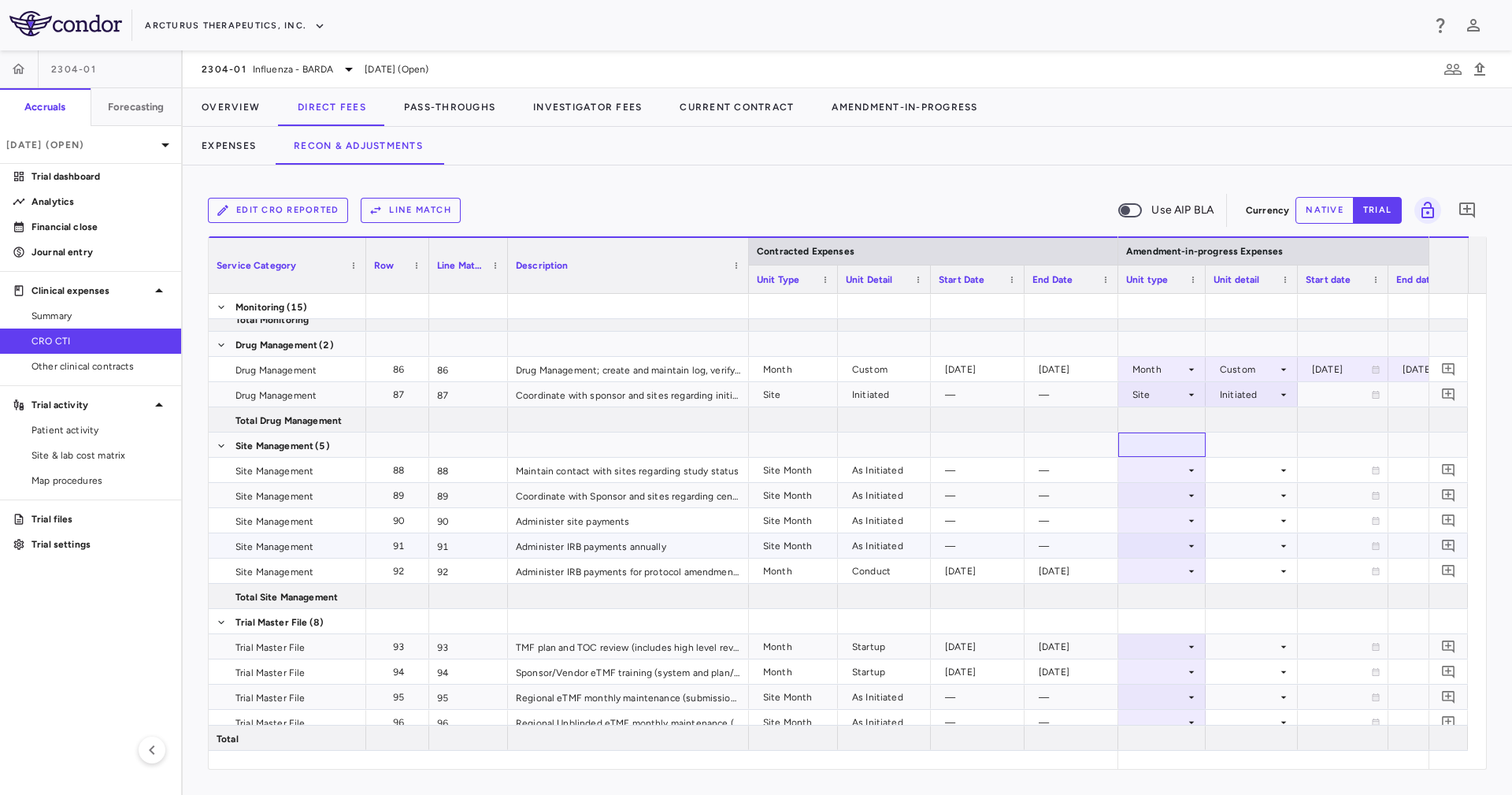
scroll to position [2575, 0]
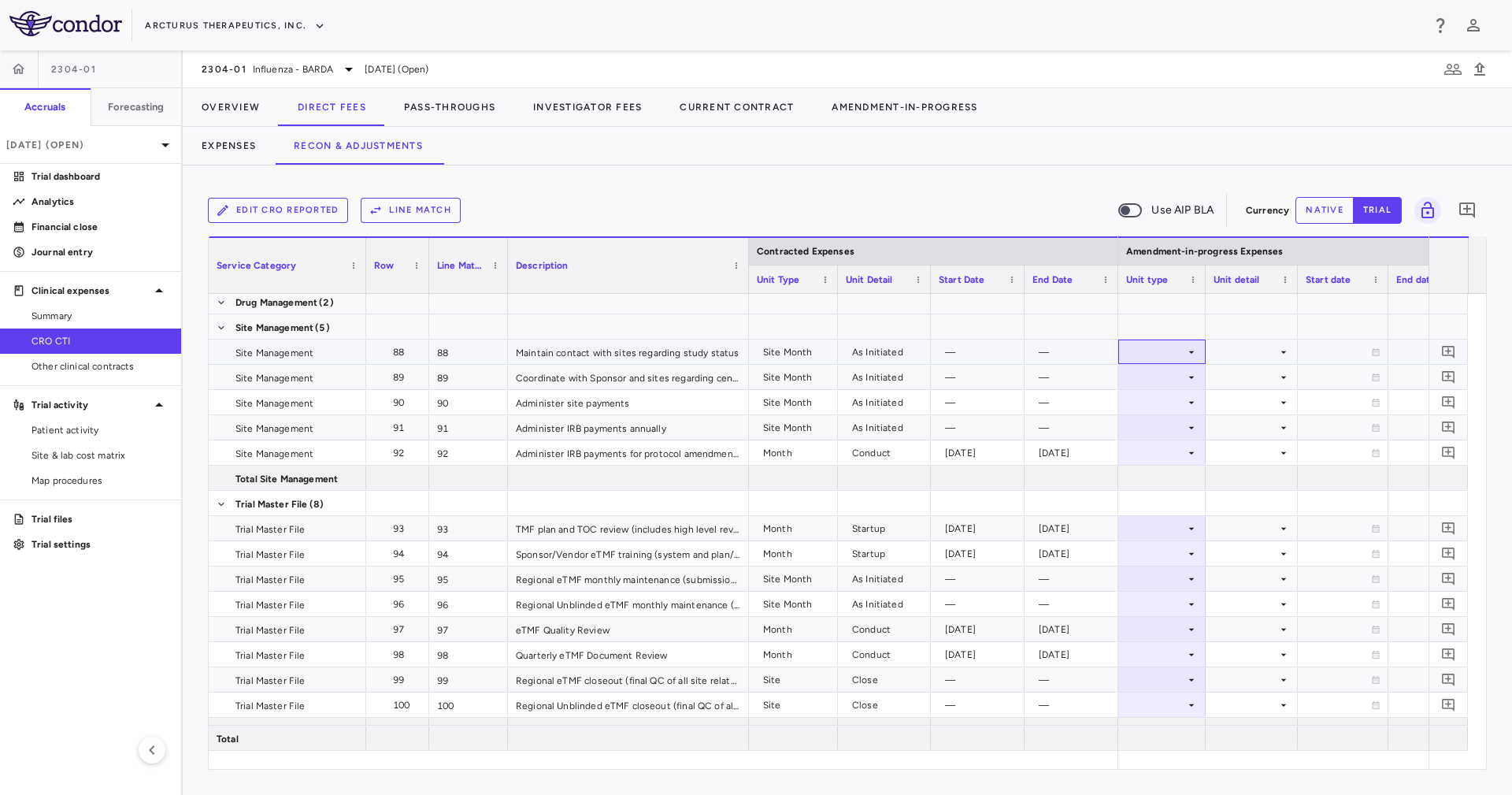
click at [1163, 353] on div at bounding box center [1161, 352] width 71 height 22
click at [1204, 442] on li "Site Month" at bounding box center [1162, 451] width 104 height 23
click at [1249, 345] on div at bounding box center [1251, 352] width 76 height 22
click at [1266, 382] on div "As Initiated" at bounding box center [1265, 381] width 61 height 14
click at [1257, 376] on div at bounding box center [1251, 377] width 76 height 22
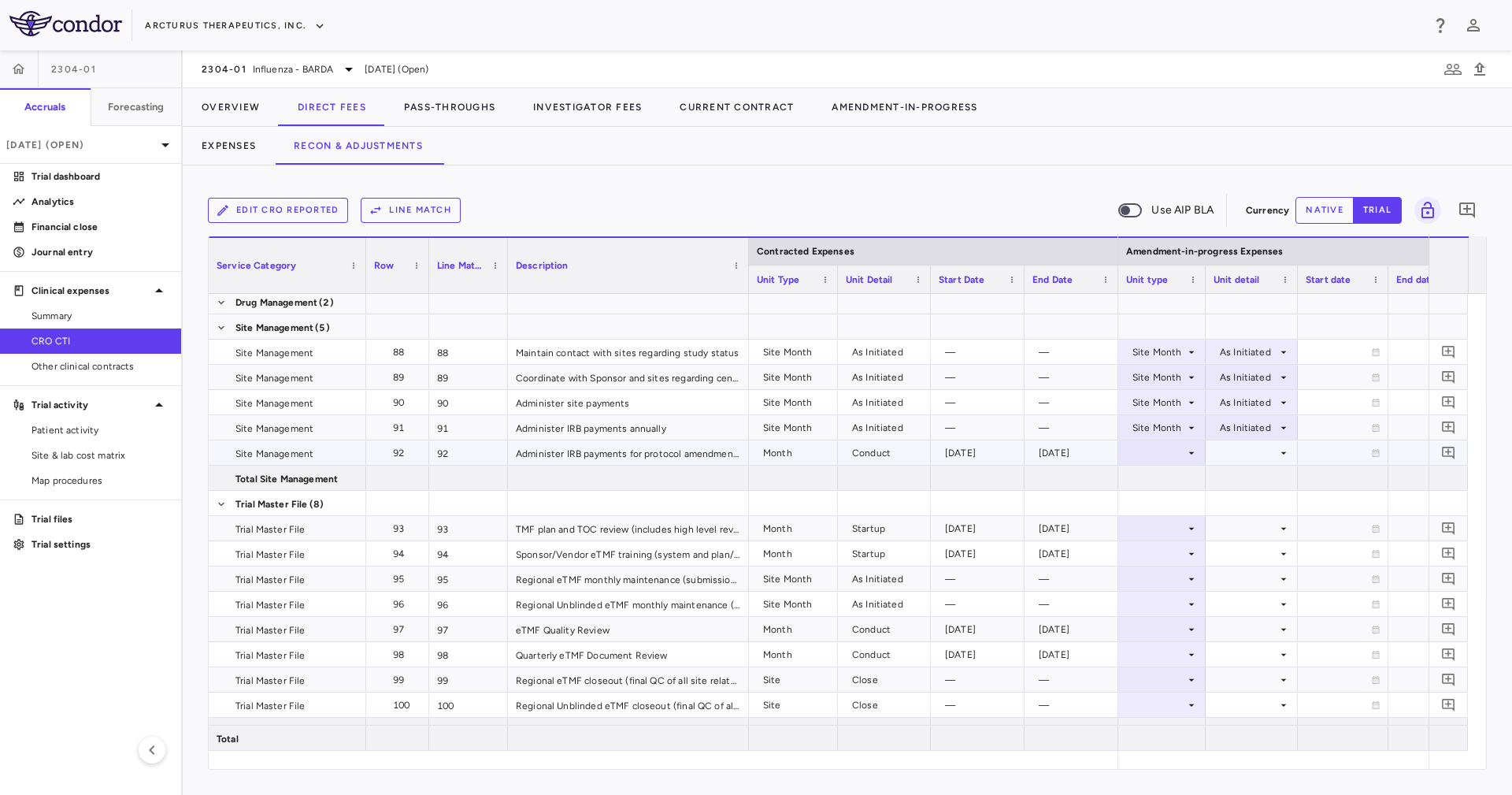
click at [1175, 451] on div at bounding box center [1161, 452] width 71 height 22
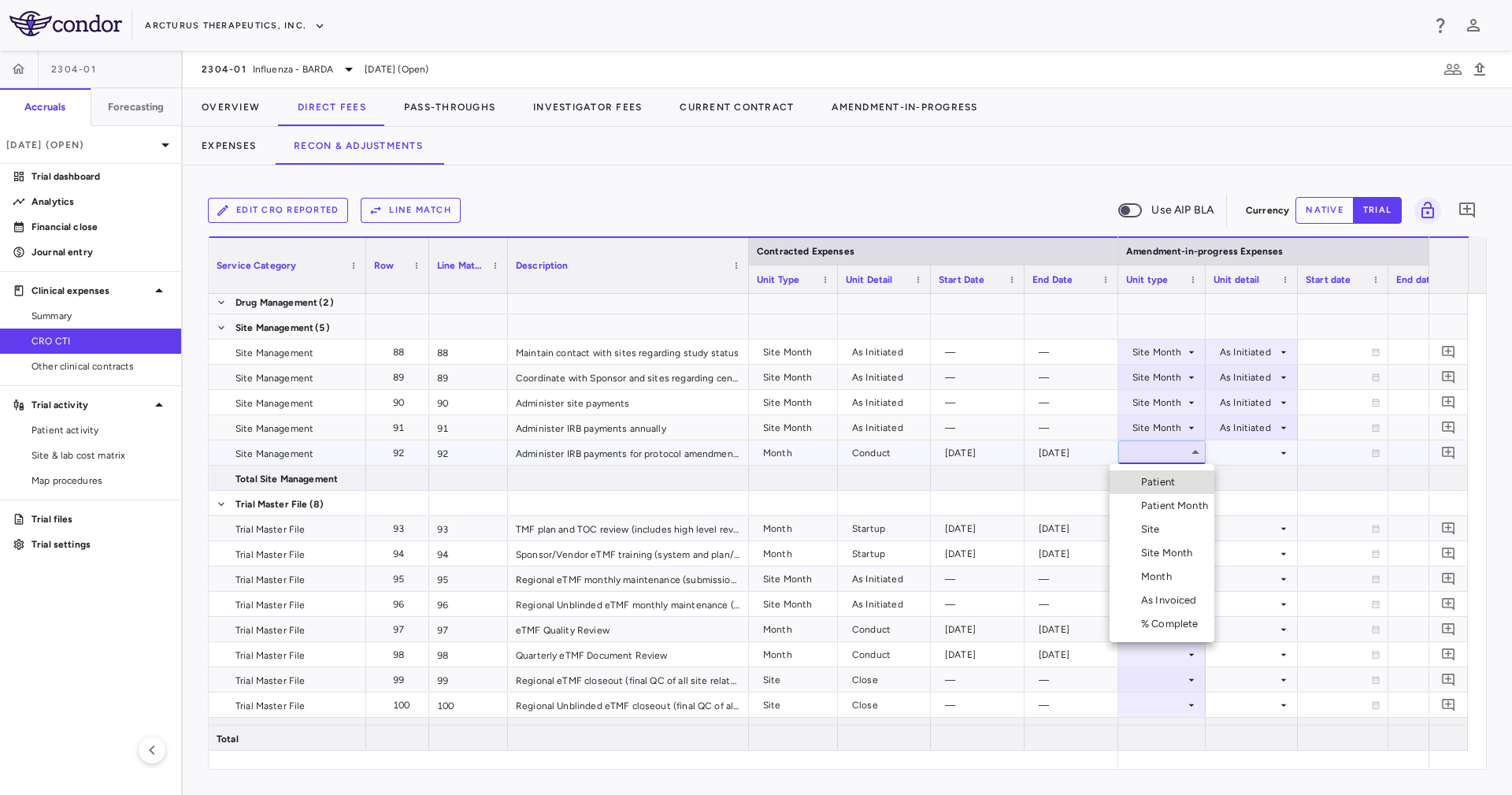
click at [1195, 567] on li "Month" at bounding box center [1162, 576] width 104 height 23
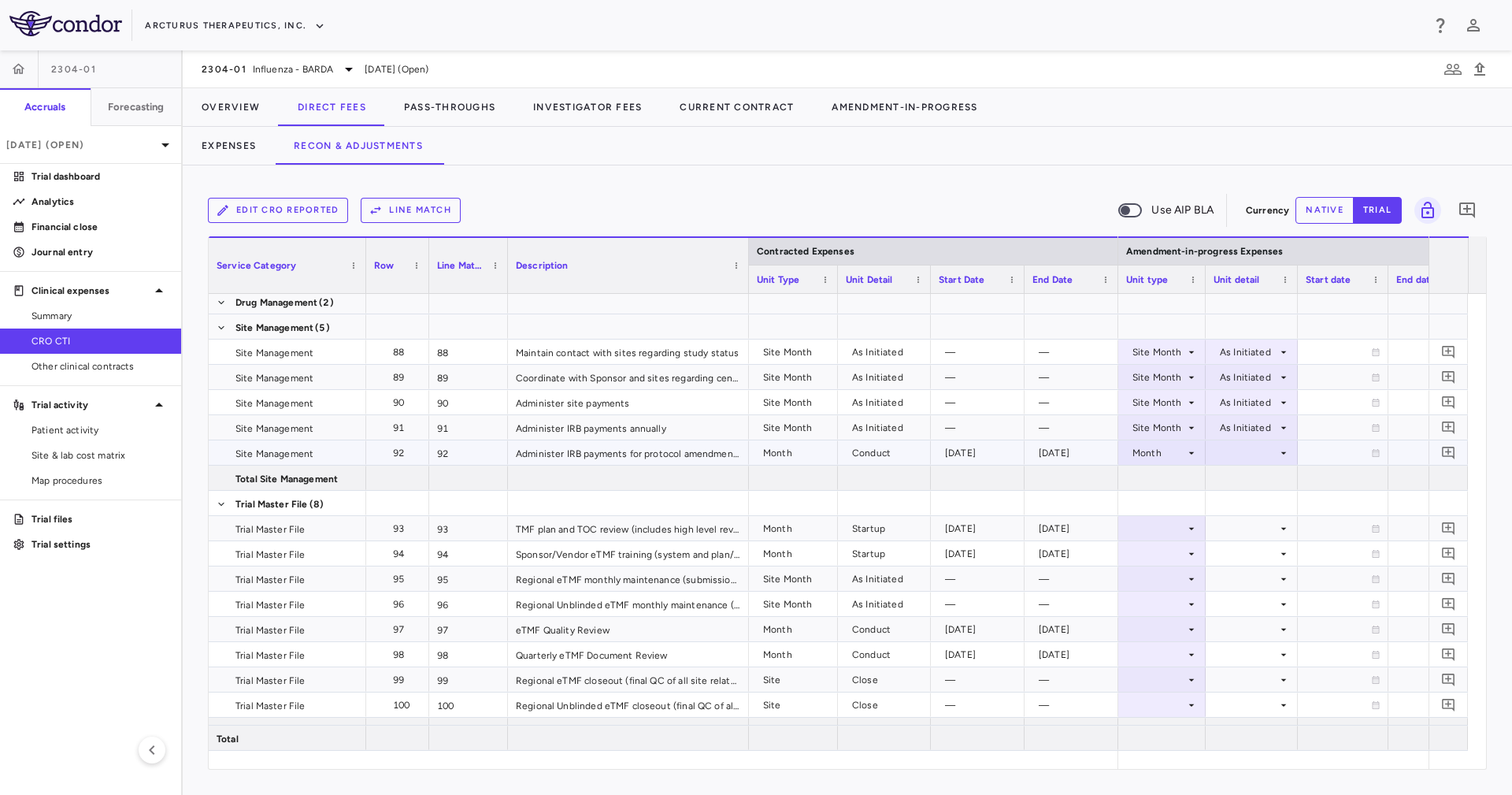
click at [1225, 453] on div at bounding box center [1251, 452] width 76 height 22
click at [1279, 500] on li "Conduct" at bounding box center [1252, 505] width 122 height 23
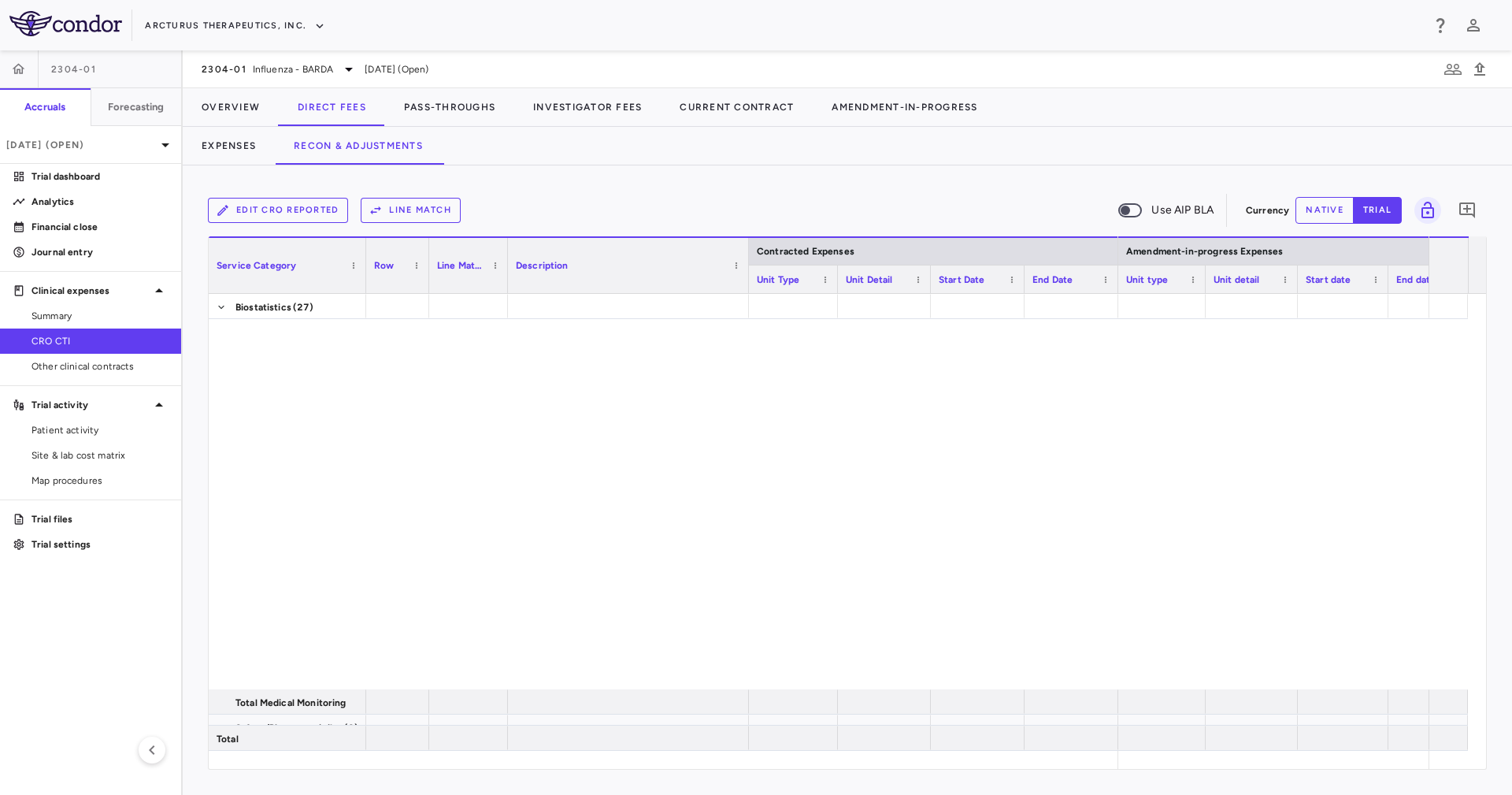
scroll to position [0, 0]
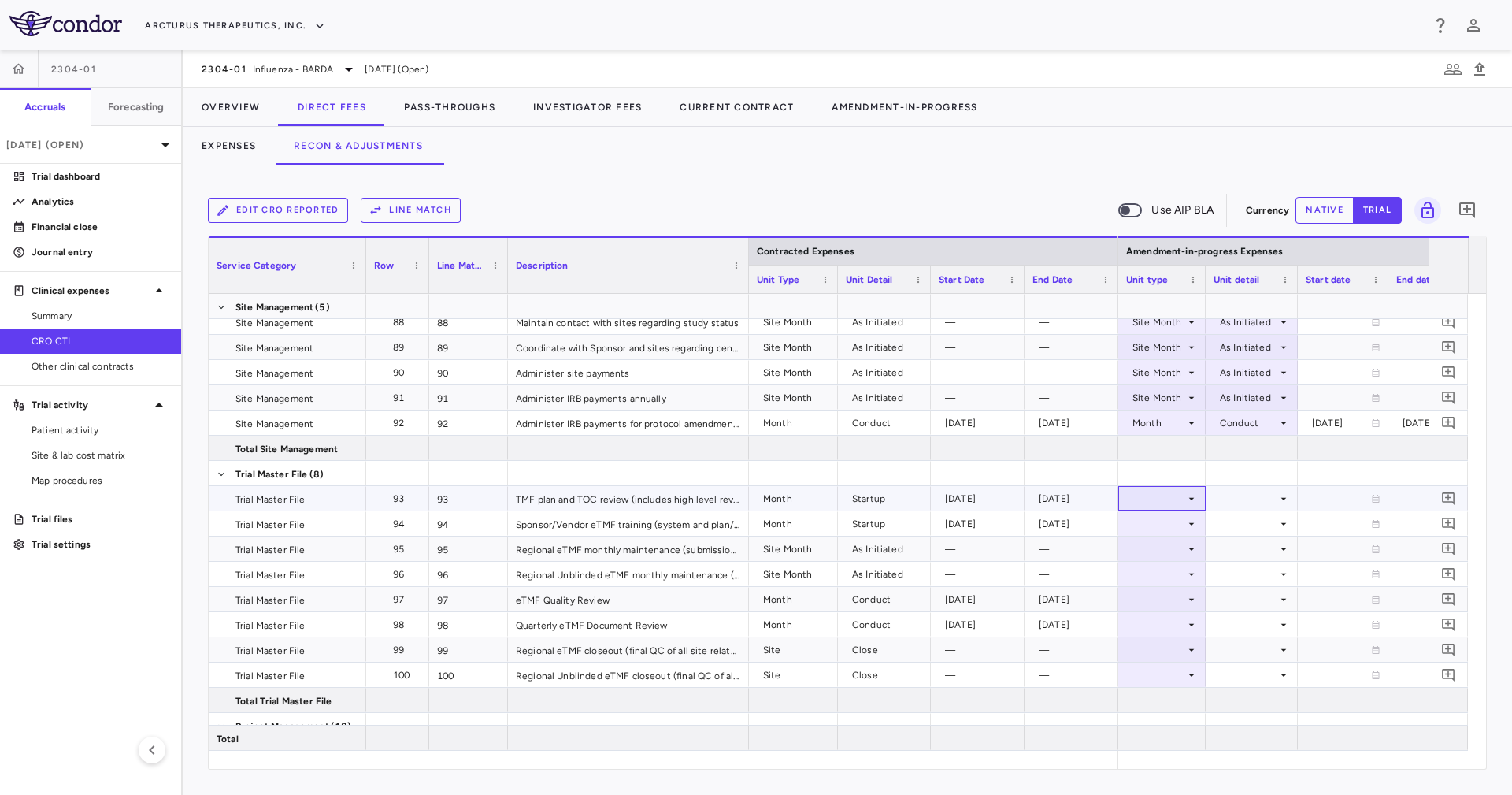
click at [1164, 497] on div at bounding box center [1161, 498] width 71 height 22
click at [1181, 623] on li "Month" at bounding box center [1162, 622] width 104 height 23
click at [1248, 496] on div at bounding box center [1251, 498] width 76 height 22
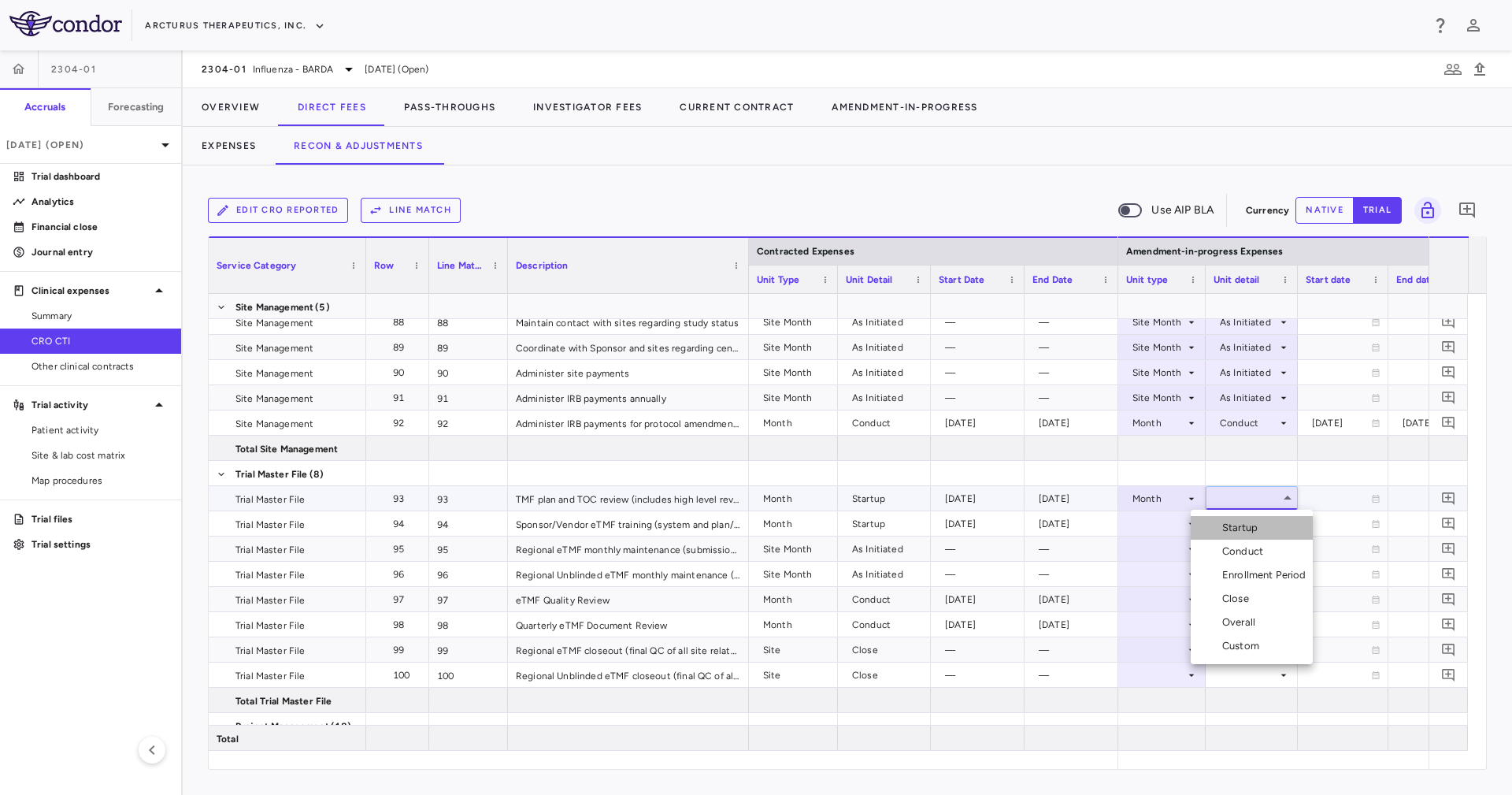
click at [1254, 519] on li "Startup" at bounding box center [1252, 527] width 122 height 23
click at [1254, 519] on div at bounding box center [1251, 523] width 76 height 22
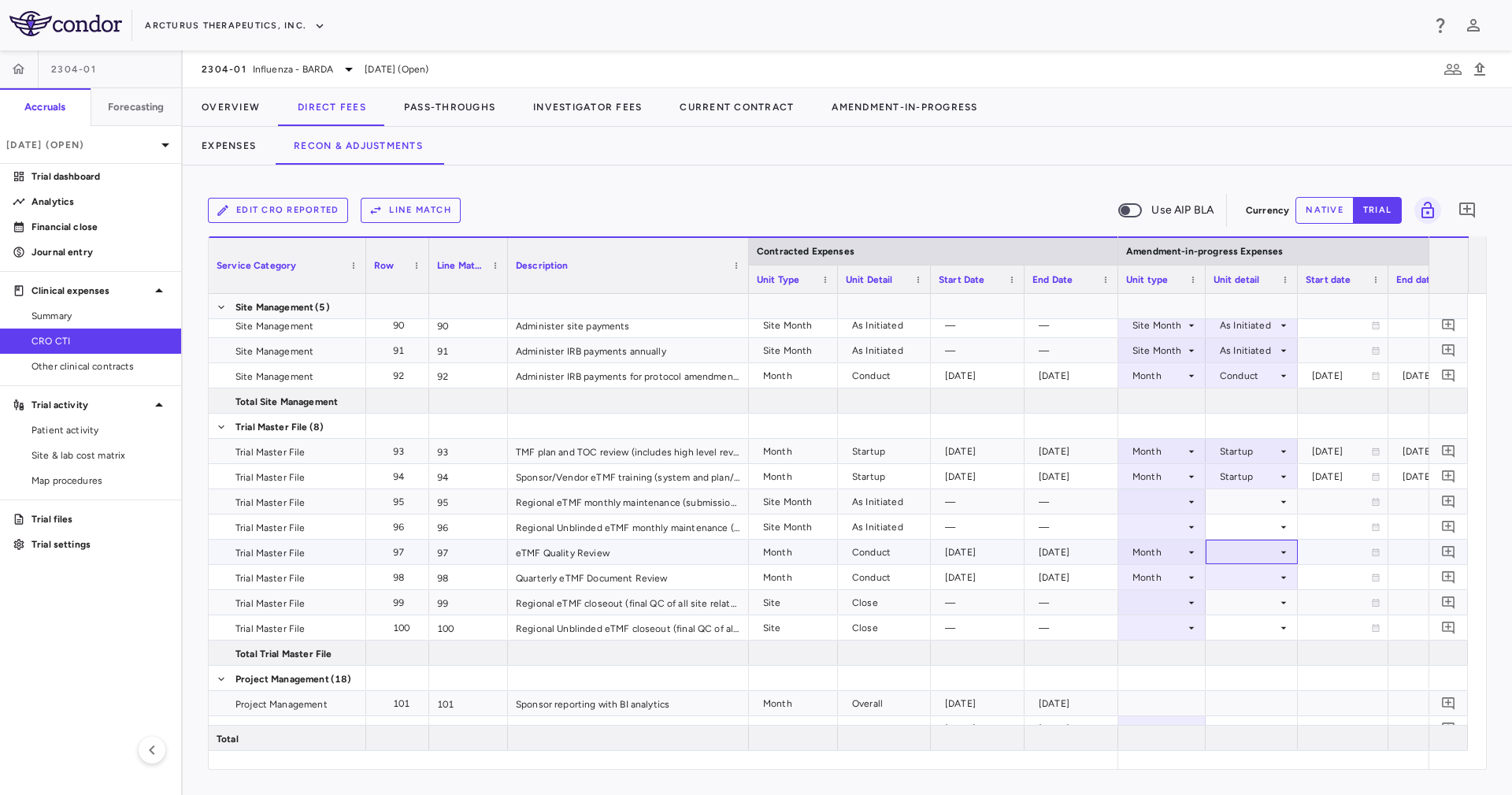
click at [1269, 544] on div at bounding box center [1251, 552] width 76 height 22
click at [1277, 602] on li "Conduct" at bounding box center [1252, 604] width 122 height 23
click at [1274, 578] on div at bounding box center [1251, 577] width 76 height 22
click at [1275, 630] on li "Conduct" at bounding box center [1252, 630] width 122 height 23
click at [1164, 503] on div at bounding box center [1161, 501] width 71 height 22
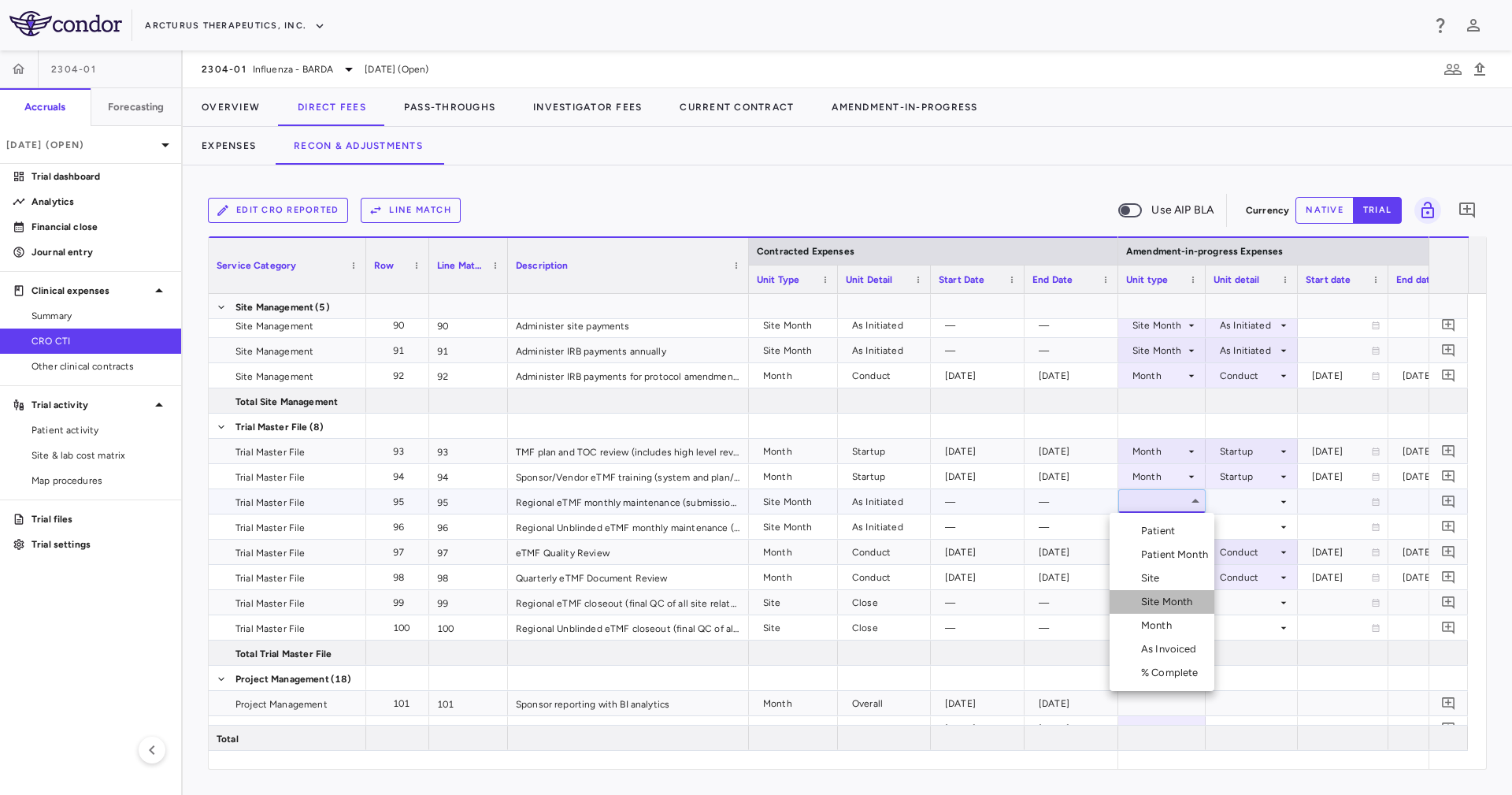
click at [1190, 605] on div "Site Month" at bounding box center [1170, 601] width 59 height 14
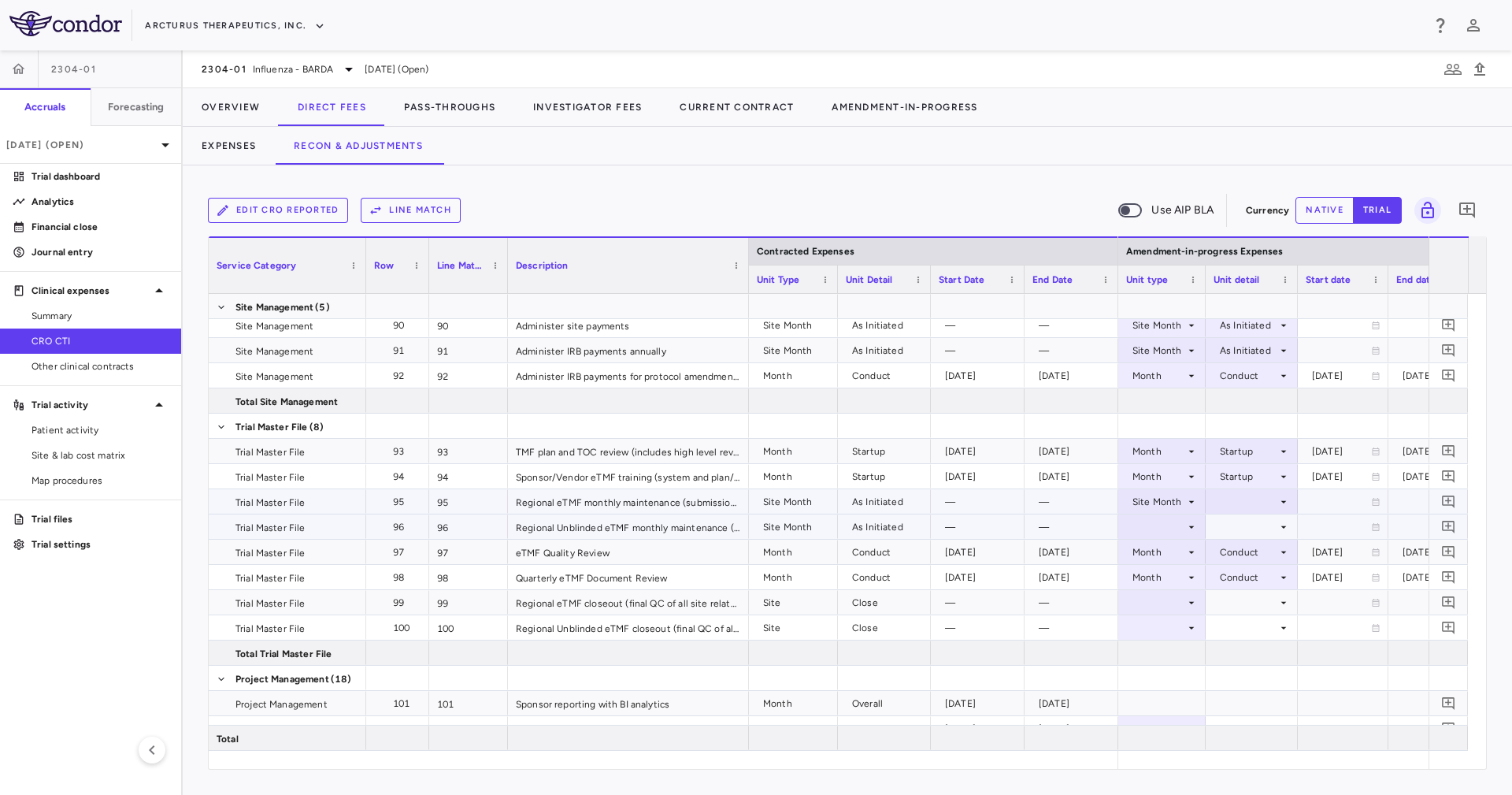
click at [1174, 521] on div at bounding box center [1161, 526] width 71 height 22
click at [1195, 624] on div "Site Month" at bounding box center [1170, 627] width 59 height 14
click at [1242, 494] on div at bounding box center [1251, 501] width 76 height 22
click at [1265, 531] on div "As Initiated" at bounding box center [1265, 531] width 61 height 14
click at [1265, 530] on div at bounding box center [1251, 526] width 76 height 22
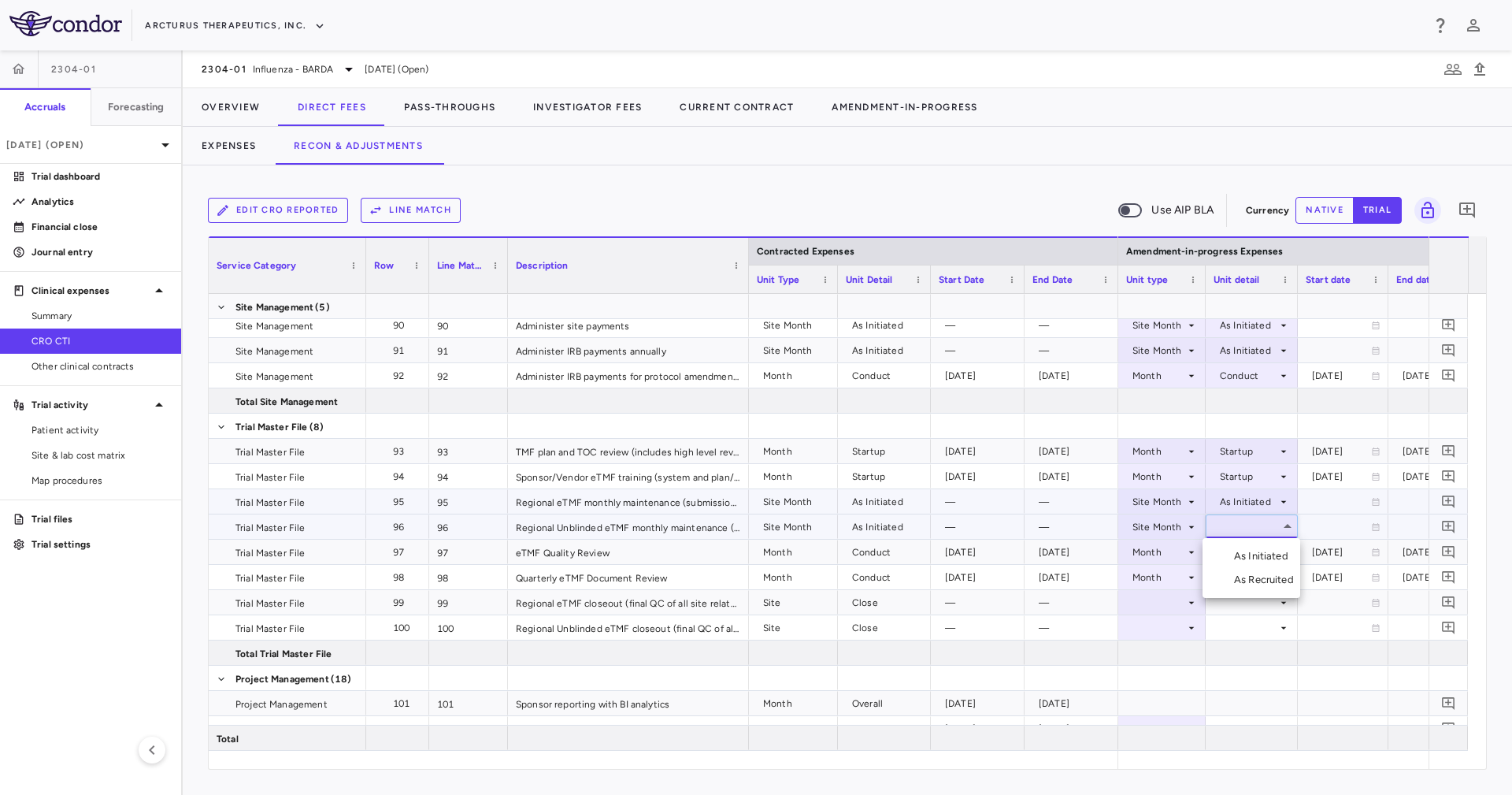
click at [1263, 553] on div "As Initiated" at bounding box center [1265, 556] width 61 height 14
click at [1171, 610] on div at bounding box center [1161, 602] width 71 height 22
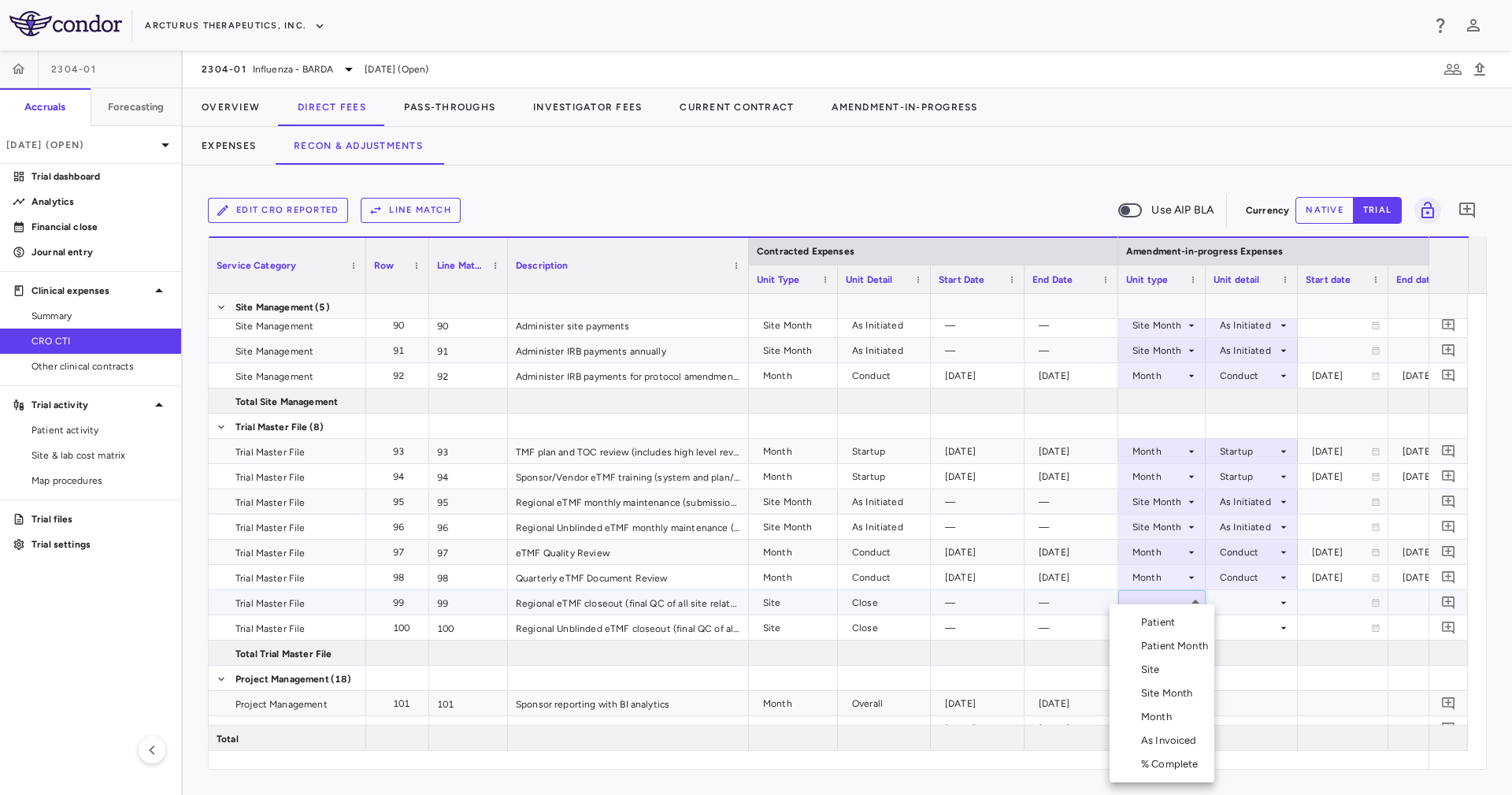
click at [1178, 667] on li "Site" at bounding box center [1162, 669] width 104 height 23
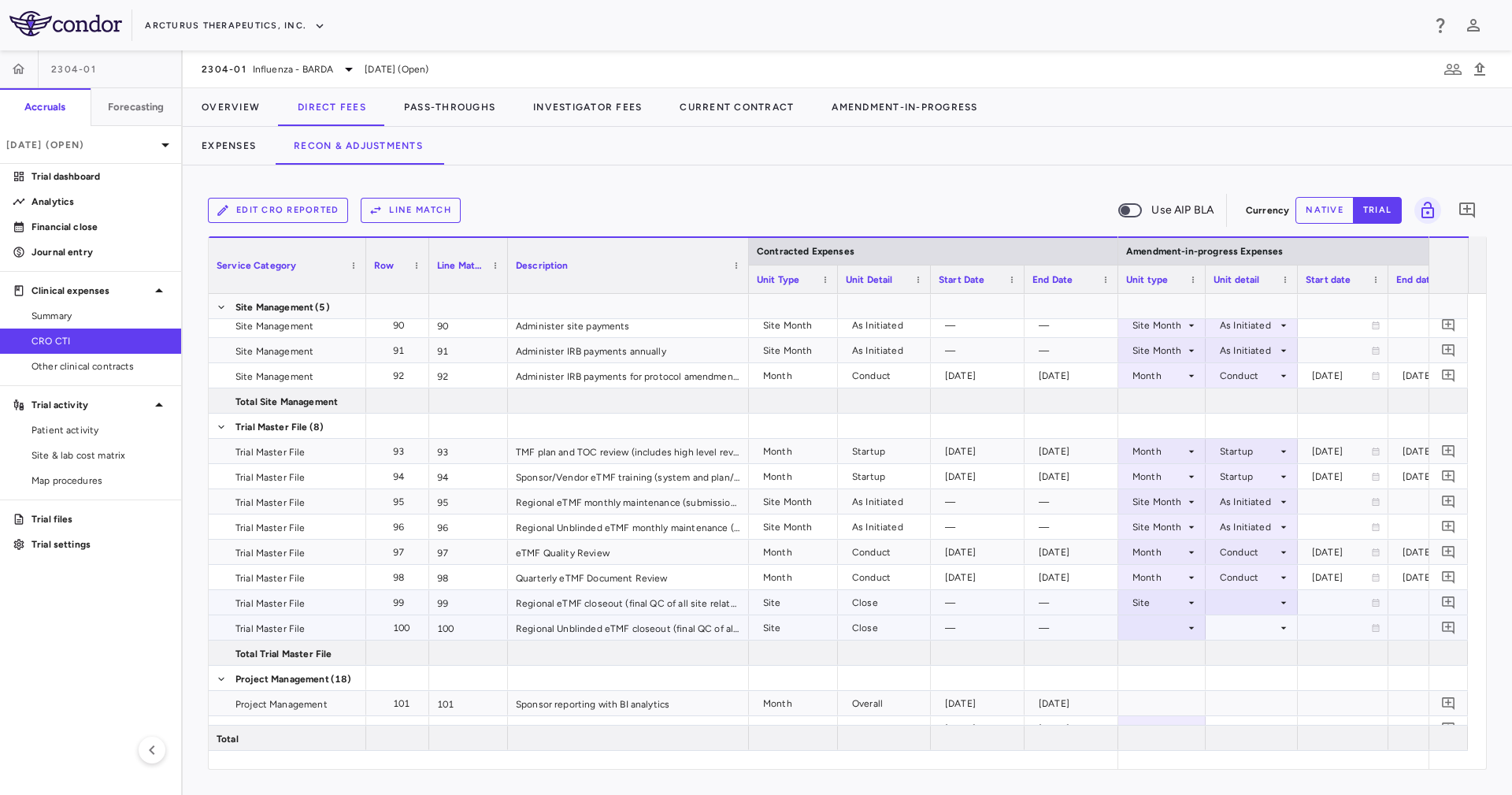
click at [1176, 618] on div at bounding box center [1161, 627] width 71 height 22
click at [1181, 669] on li "Site" at bounding box center [1162, 669] width 104 height 23
click at [1226, 605] on div at bounding box center [1251, 602] width 76 height 22
click at [1241, 680] on div "Close" at bounding box center [1253, 679] width 33 height 14
click at [1245, 636] on div at bounding box center [1251, 627] width 76 height 22
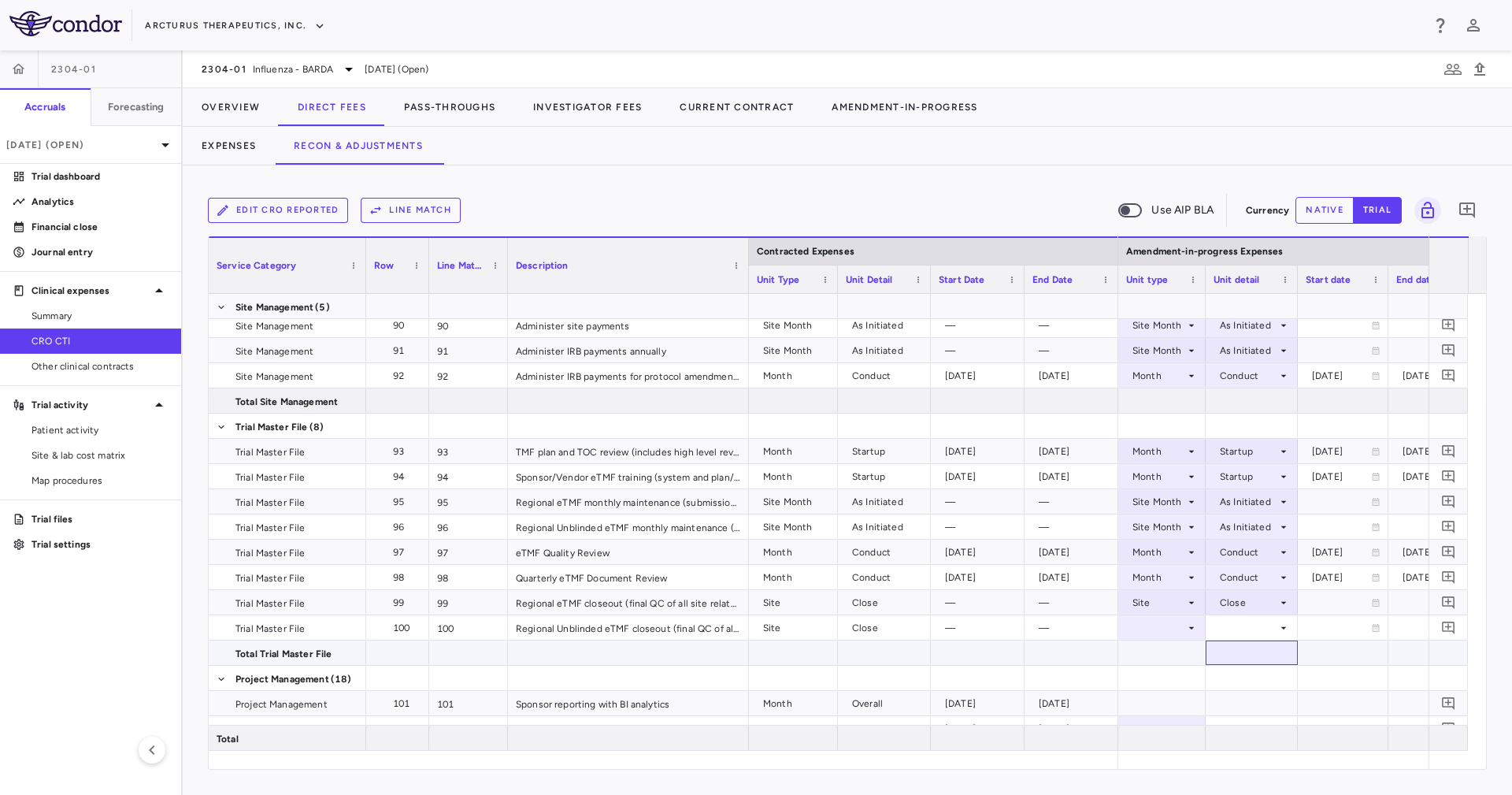
drag, startPoint x: 1251, startPoint y: 647, endPoint x: 1242, endPoint y: 627, distance: 21.9
click at [1251, 647] on div at bounding box center [1251, 652] width 92 height 24
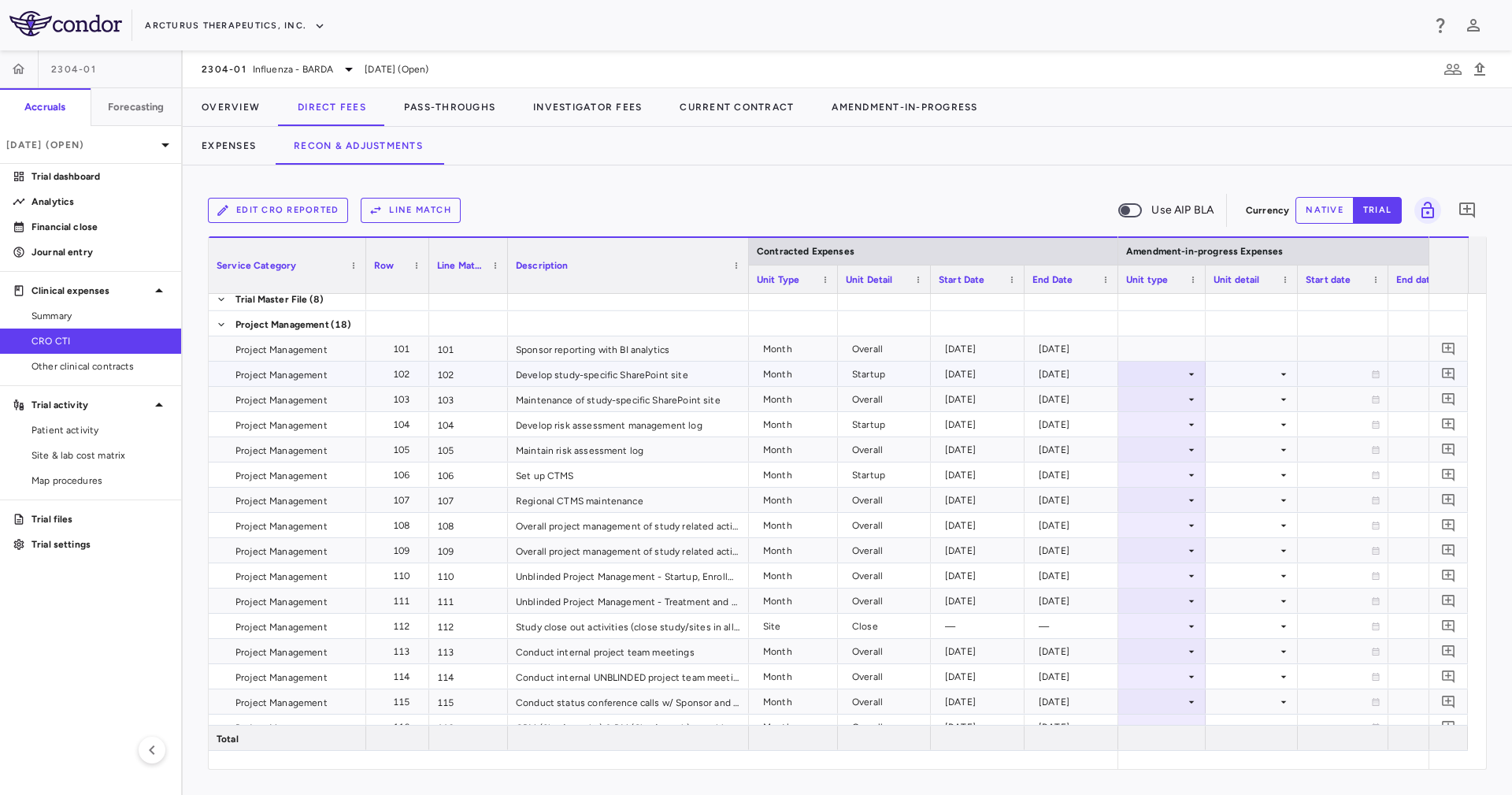
click at [1193, 366] on div at bounding box center [1161, 373] width 71 height 22
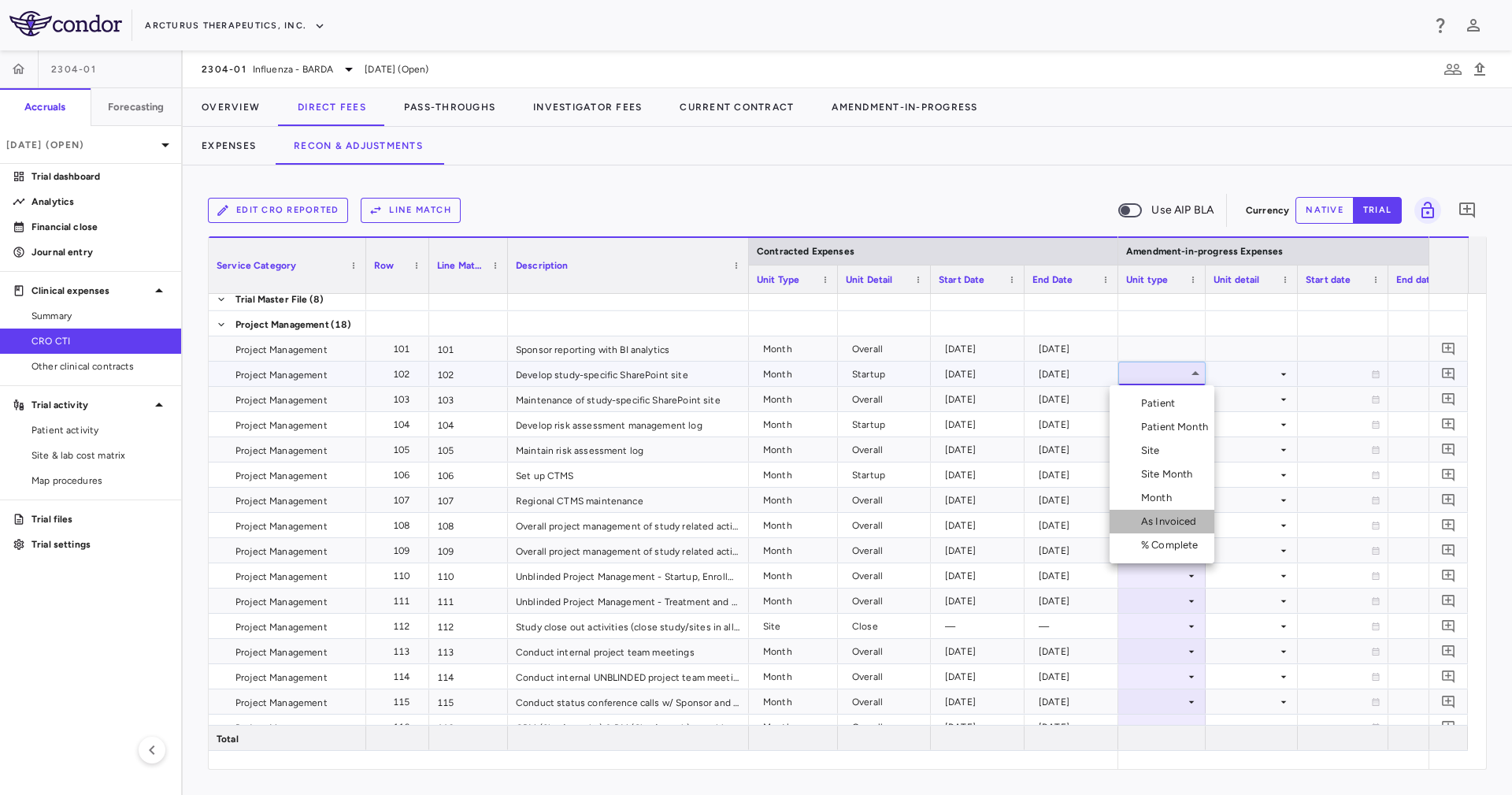
click at [1168, 510] on li "As Invoiced" at bounding box center [1162, 521] width 104 height 23
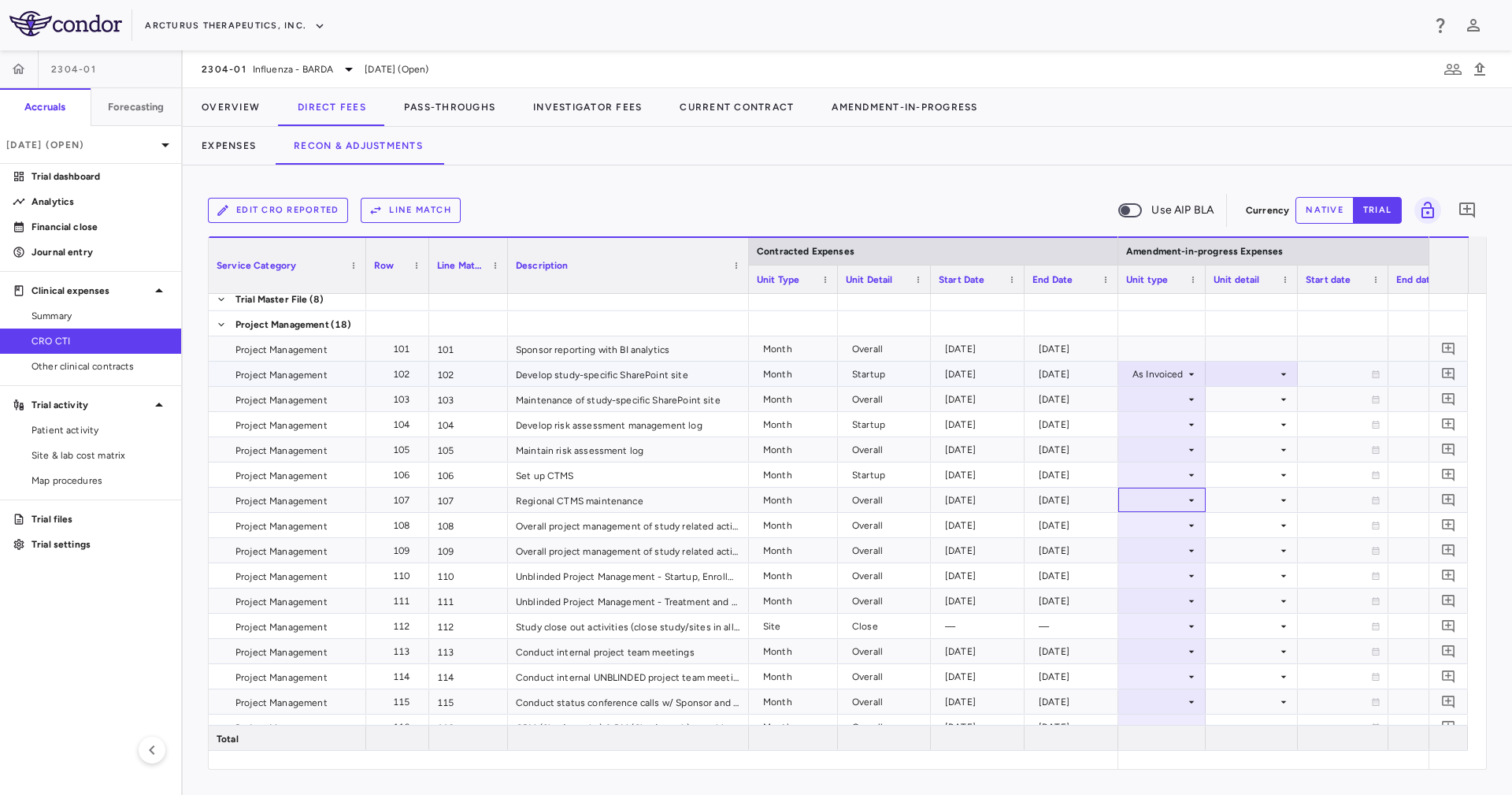
drag, startPoint x: 1168, startPoint y: 509, endPoint x: 1163, endPoint y: 378, distance: 131.1
click at [1164, 380] on div "Month Startup 2024-06-25 2024-11-13 Global Month Startup 2024-06-25 2024-11-13 …" at bounding box center [980, 59] width 3741 height 5544
click at [1163, 378] on div "As Invoiced" at bounding box center [1159, 373] width 53 height 25
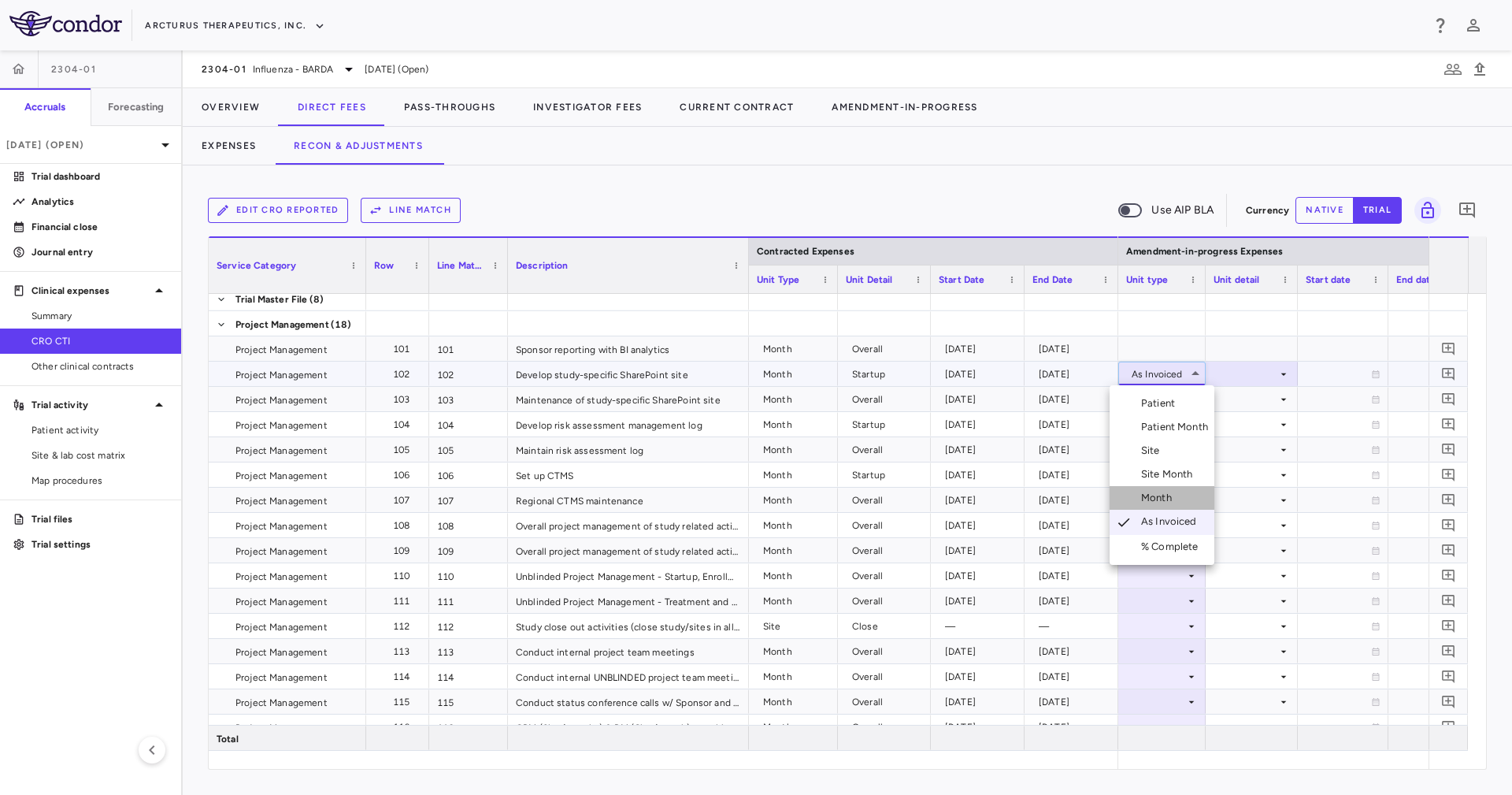
click at [1182, 493] on li "Month" at bounding box center [1162, 497] width 104 height 23
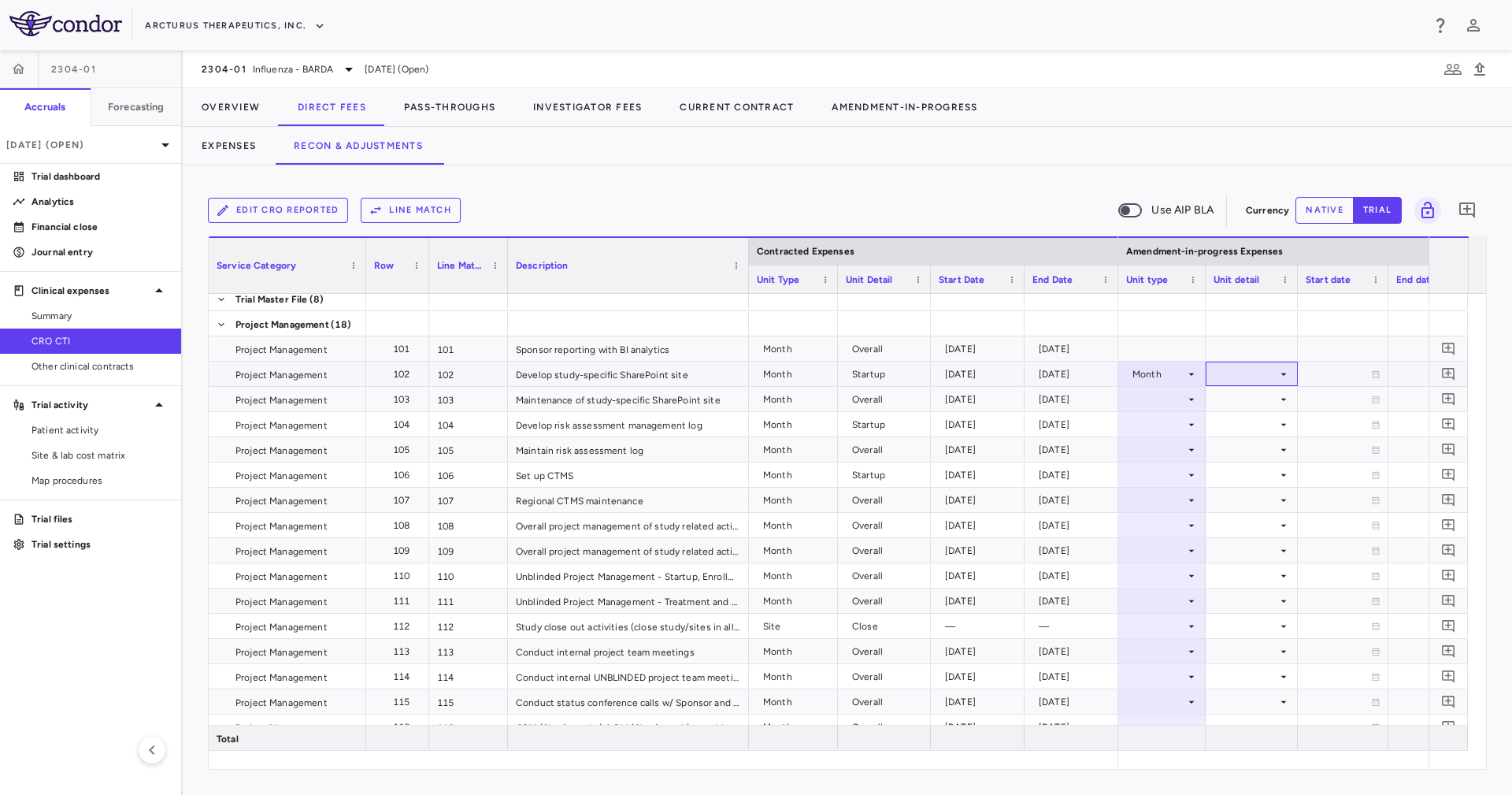
click at [1229, 362] on div at bounding box center [1251, 373] width 76 height 22
click at [1247, 397] on div "Startup" at bounding box center [1243, 403] width 42 height 14
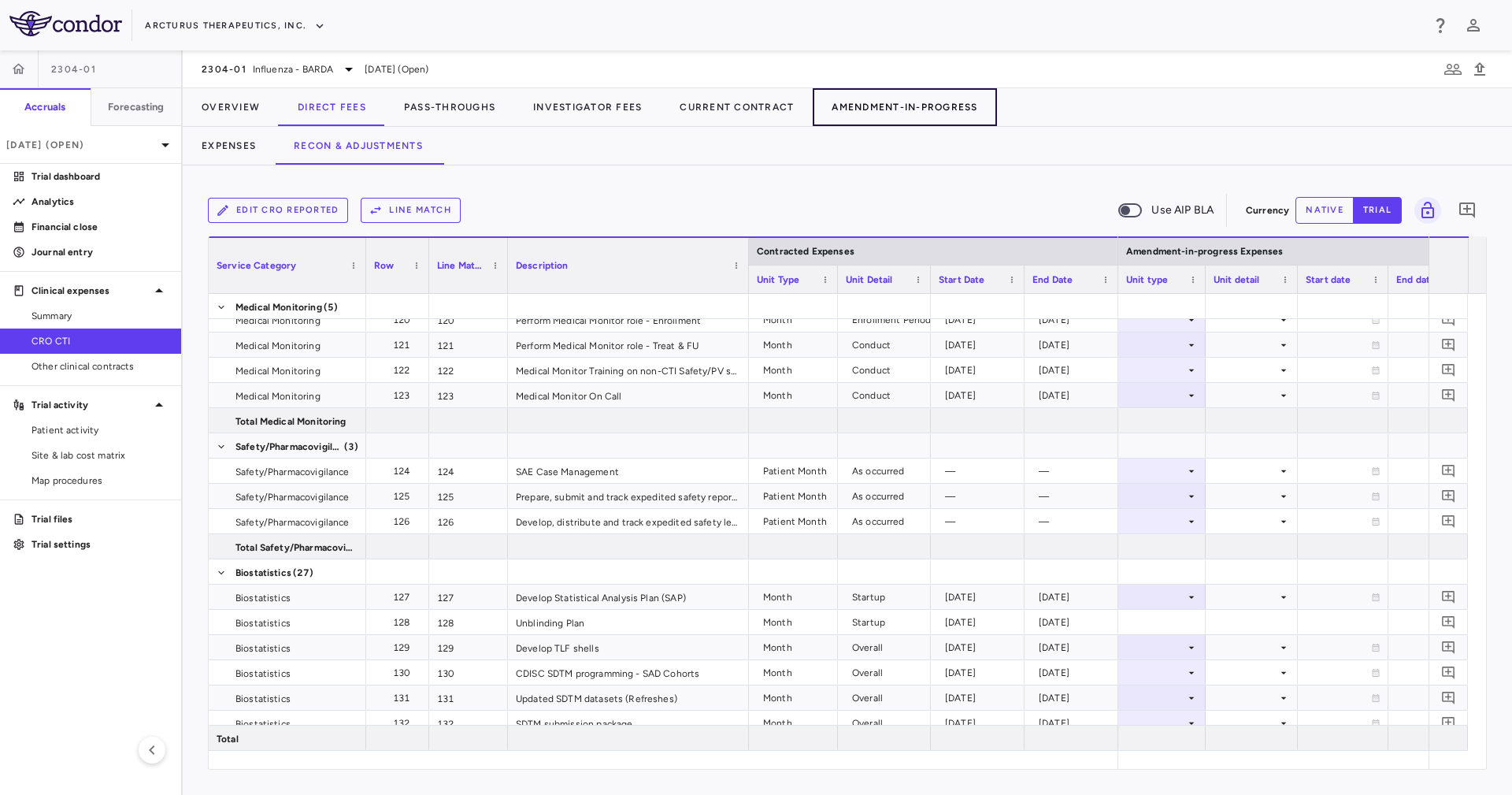
click at [874, 90] on button "Amendment-In-Progress" at bounding box center [904, 107] width 184 height 38
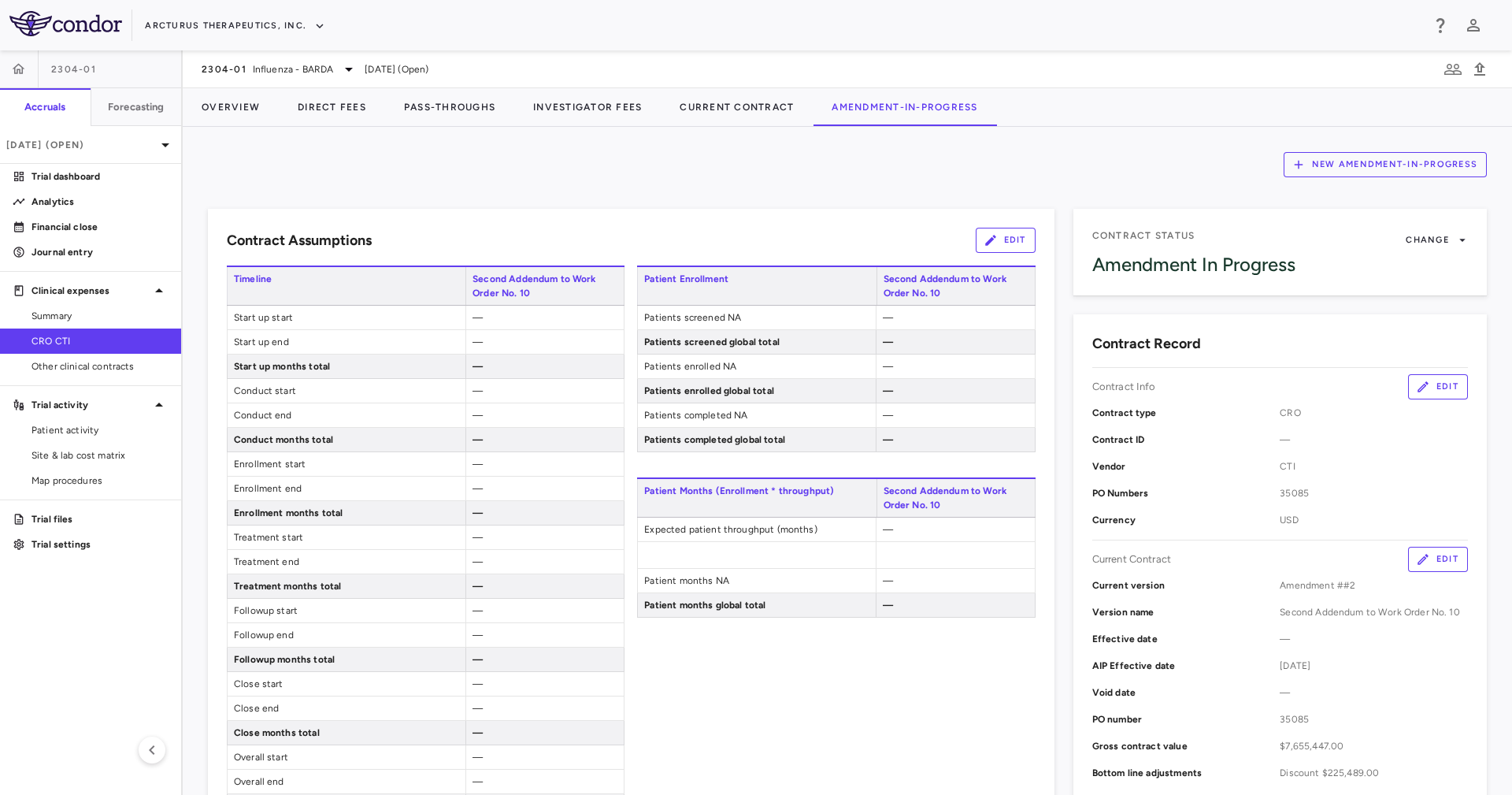
click at [1122, 129] on div "New Amendment-In-Progress Contract Assumptions Edit Timeline Second Addendum to…" at bounding box center [847, 461] width 1329 height 668
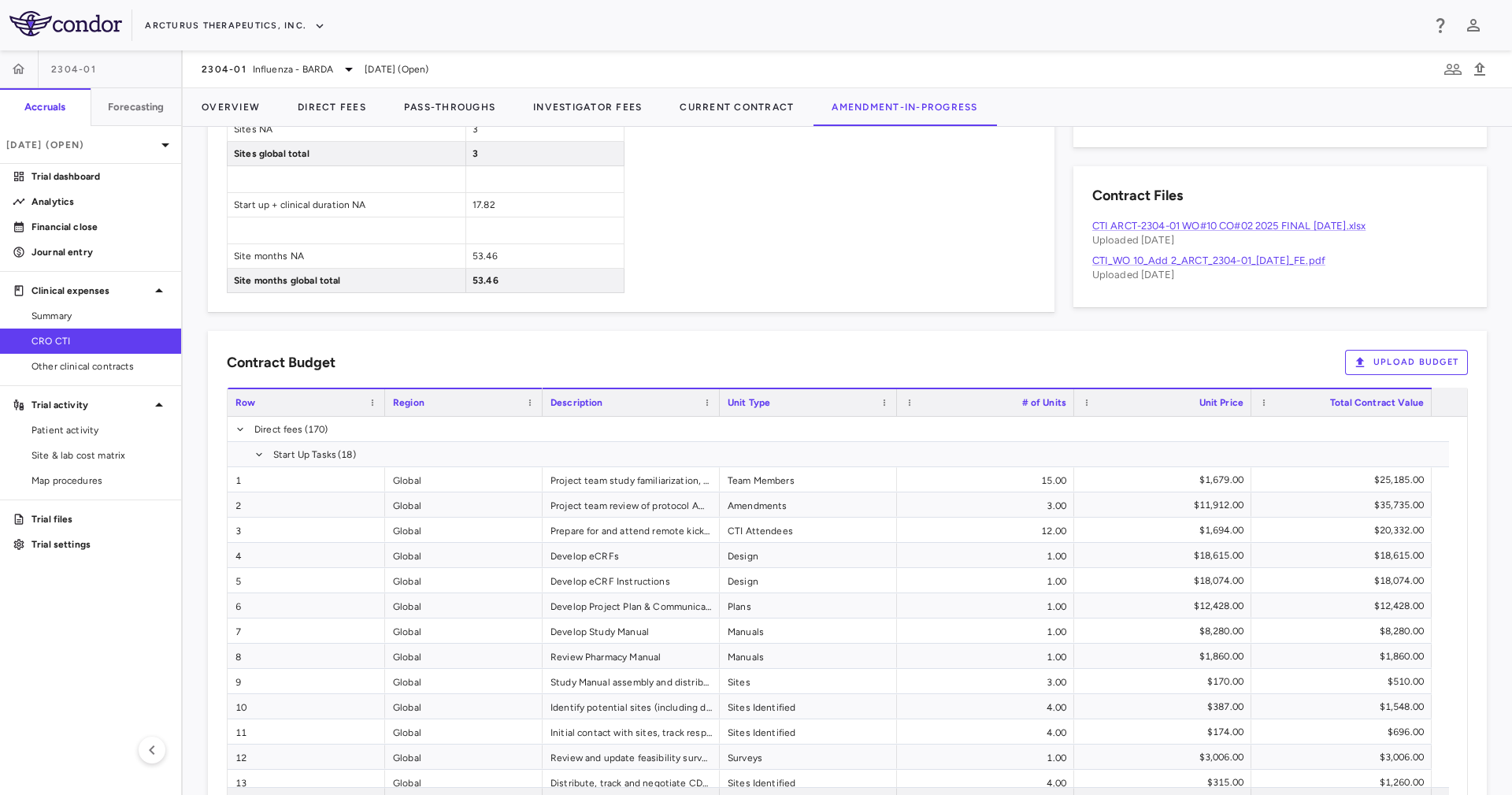
scroll to position [652, 0]
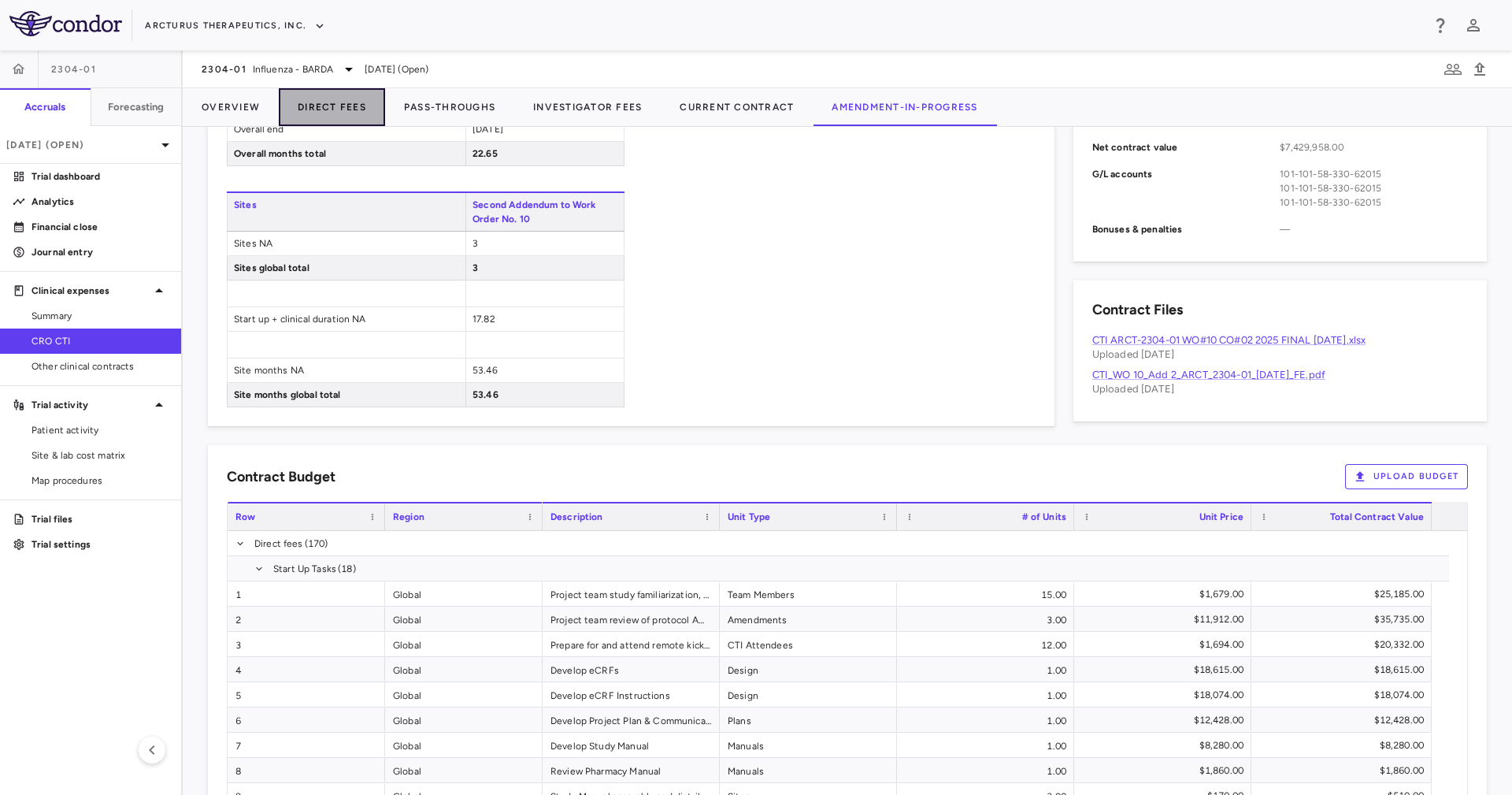
click at [362, 102] on button "Direct Fees" at bounding box center [332, 107] width 106 height 38
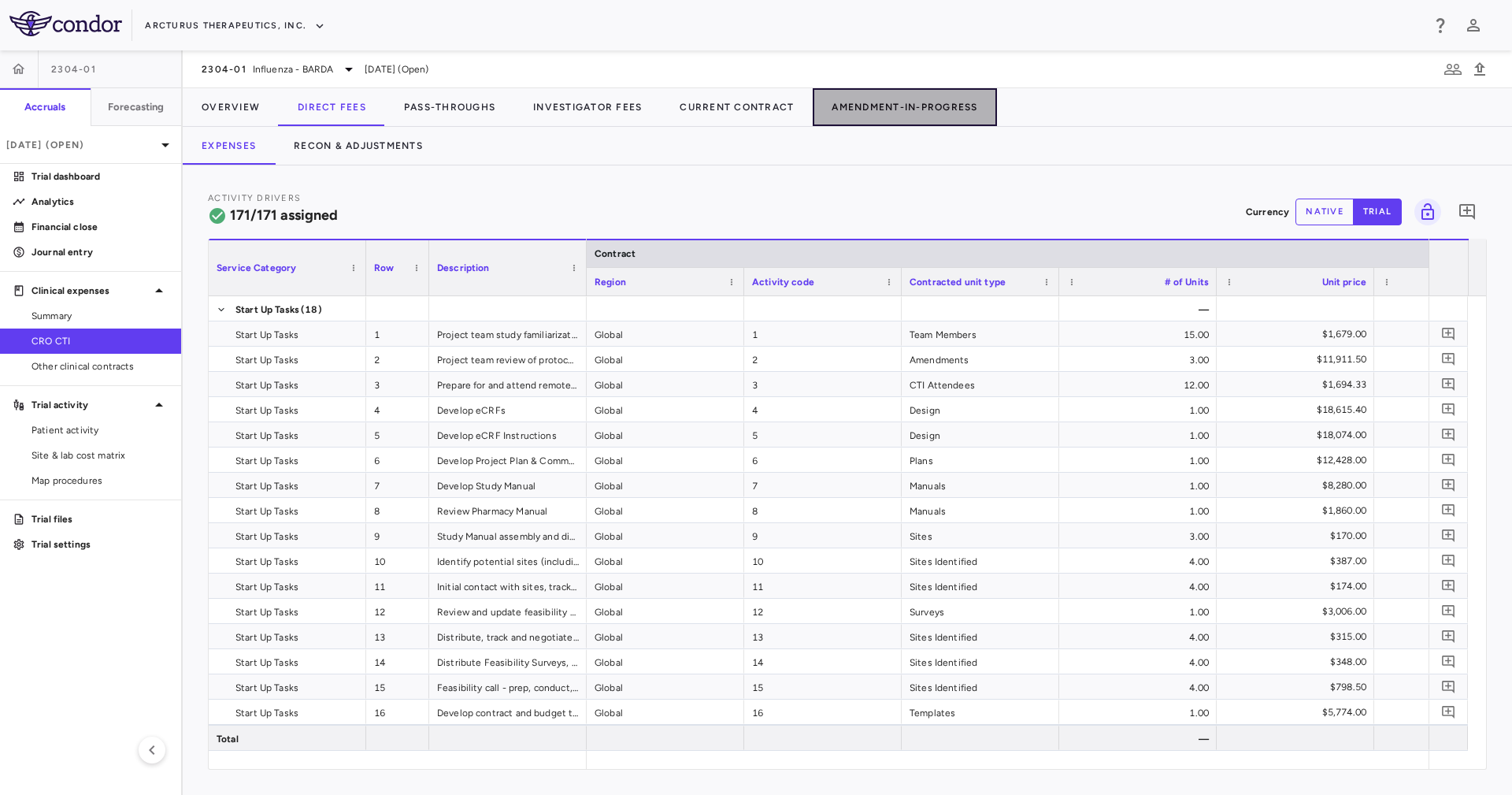
click at [863, 108] on button "Amendment-In-Progress" at bounding box center [904, 107] width 184 height 38
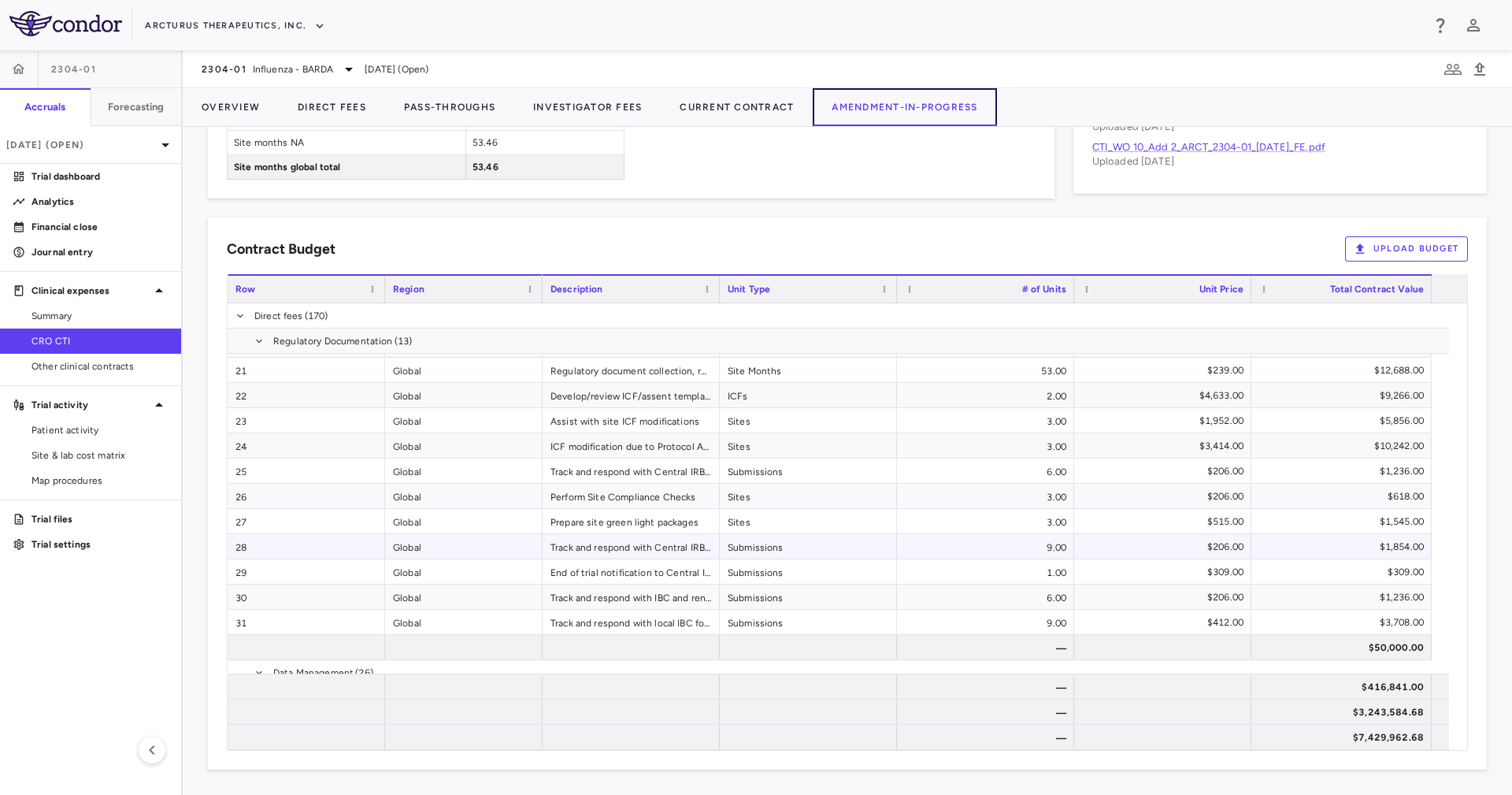
scroll to position [778, 0]
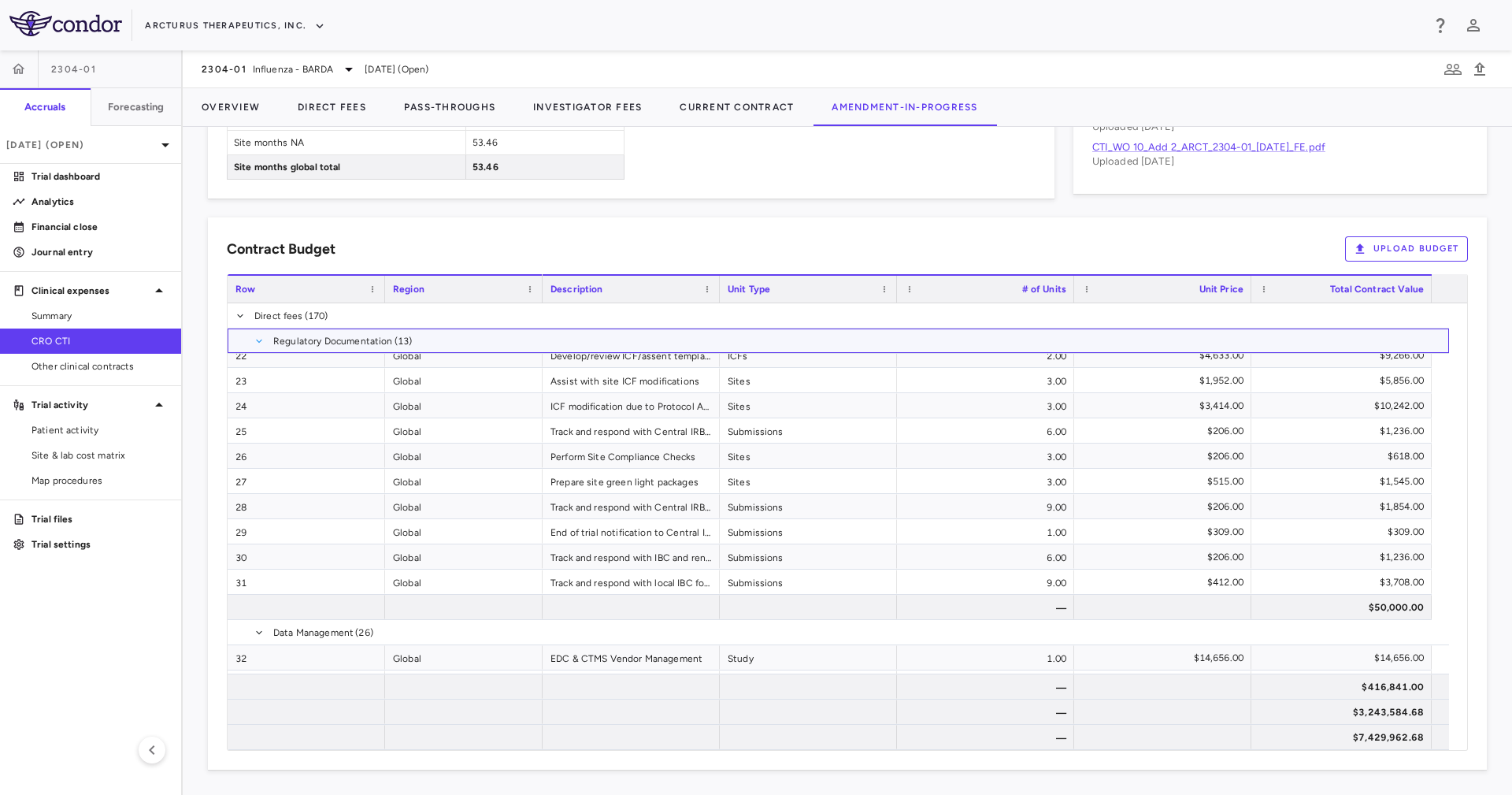
click at [260, 340] on span at bounding box center [259, 341] width 10 height 10
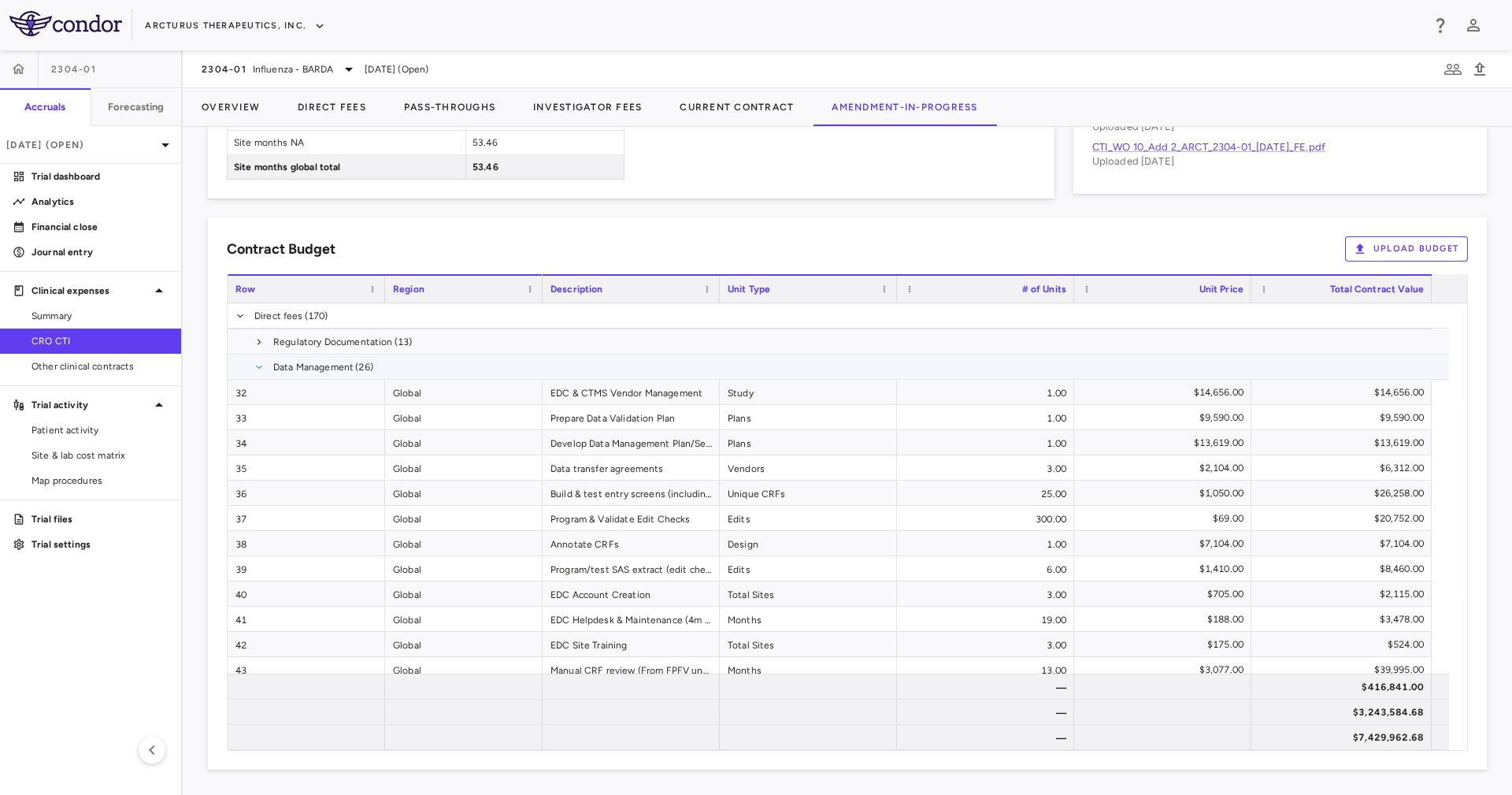
click at [263, 369] on span at bounding box center [259, 367] width 10 height 10
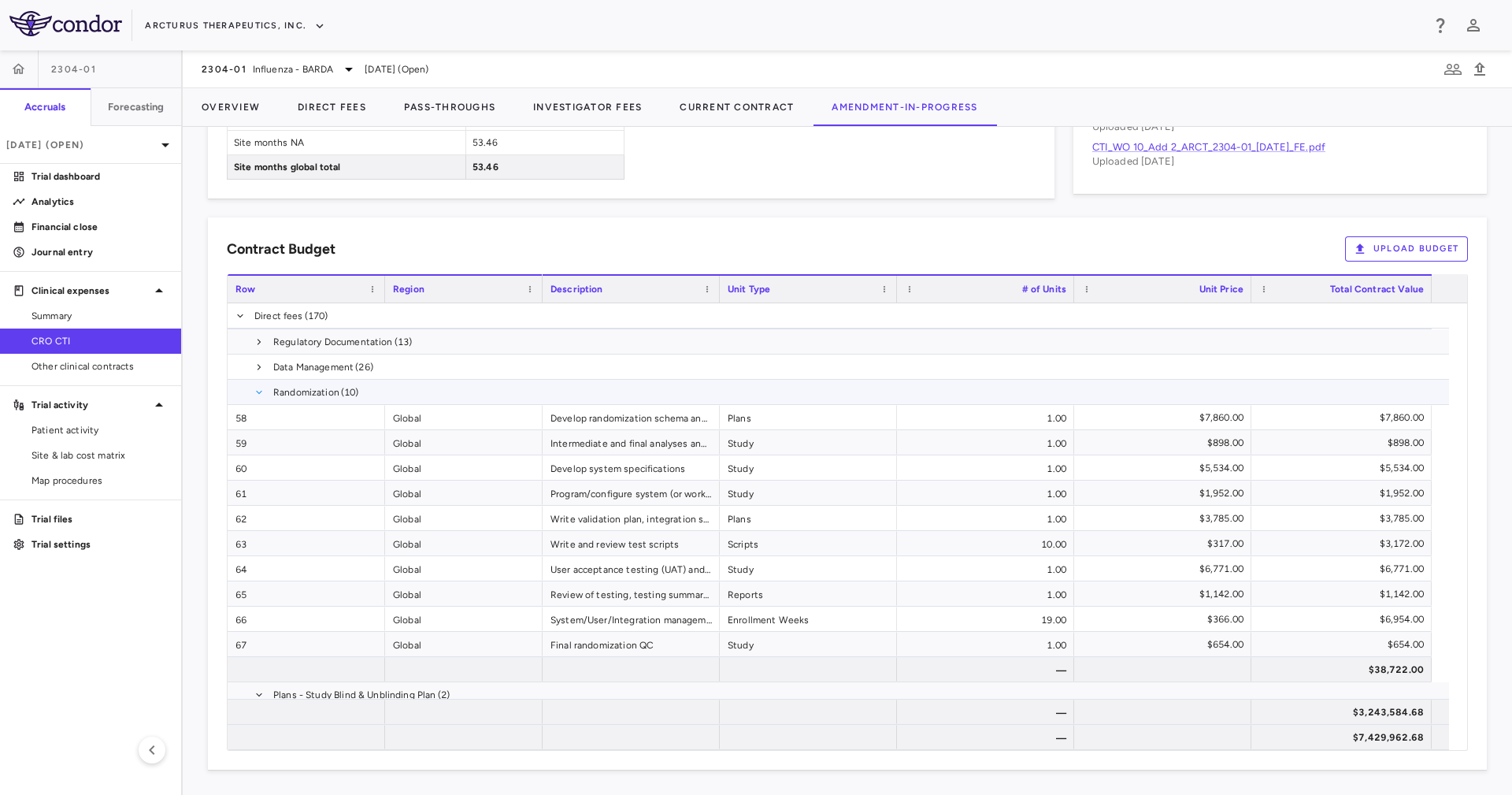
click at [262, 388] on span at bounding box center [259, 393] width 10 height 10
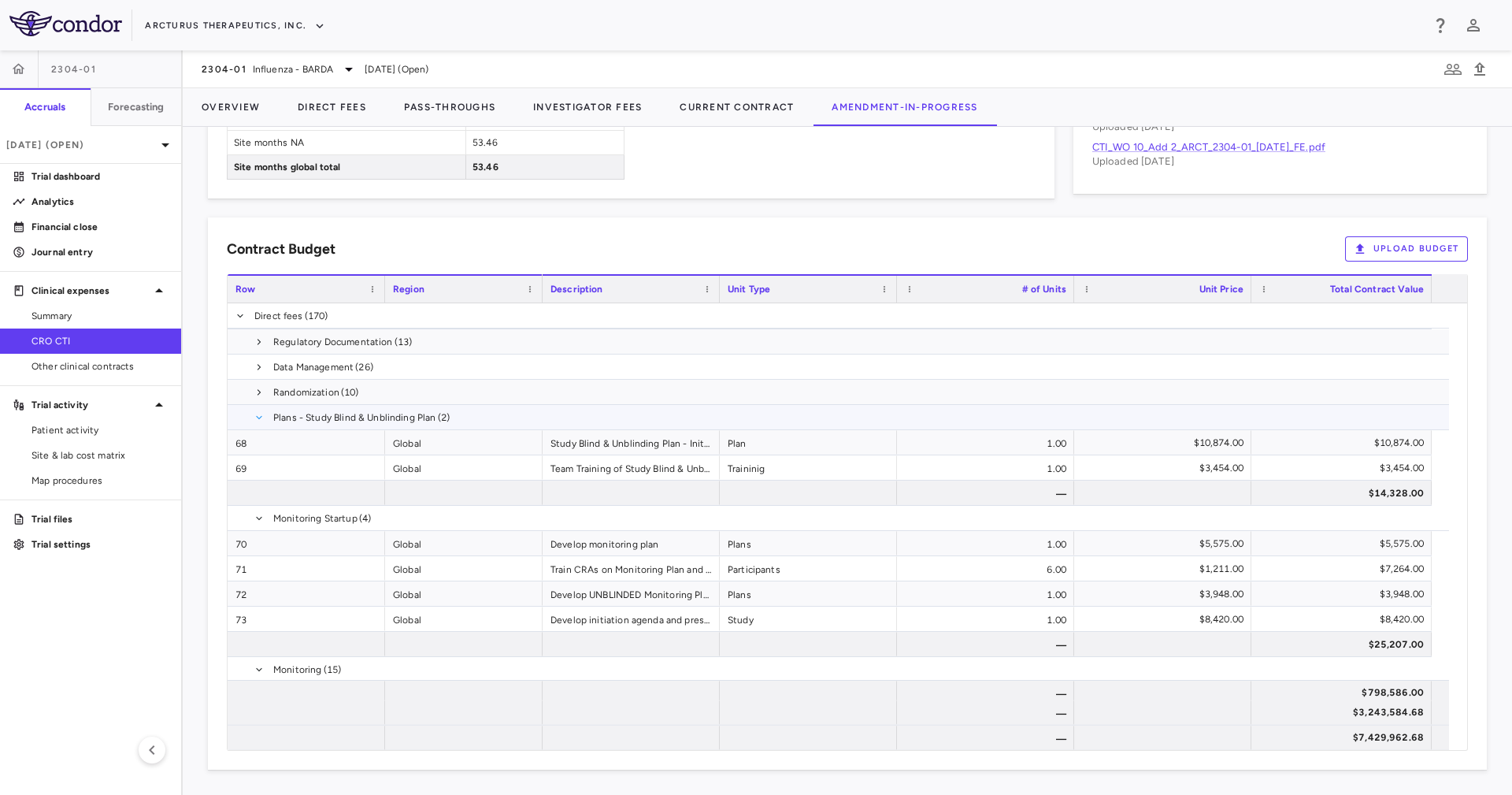
click at [258, 414] on span at bounding box center [259, 418] width 10 height 10
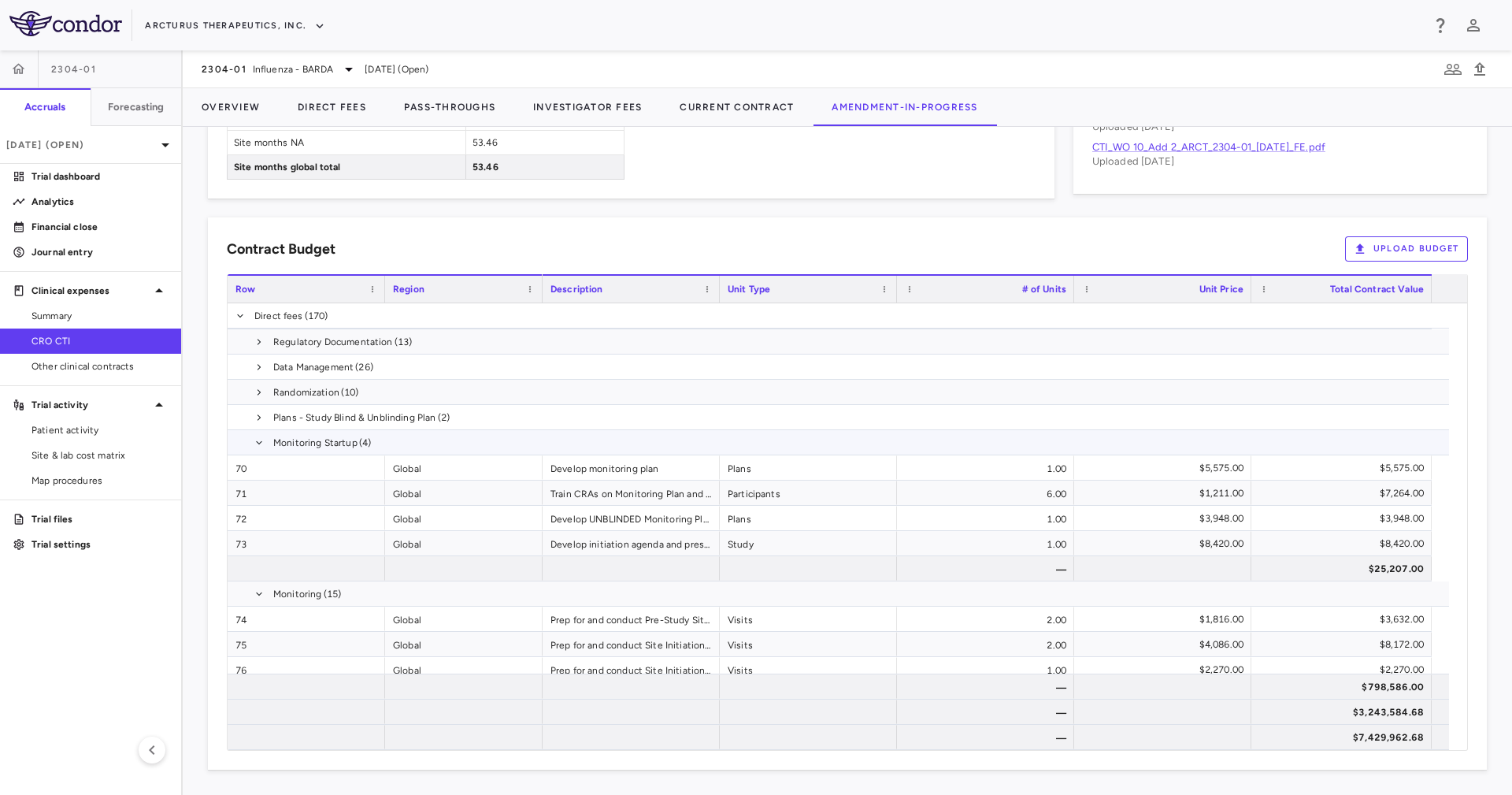
click at [255, 453] on span at bounding box center [259, 442] width 10 height 25
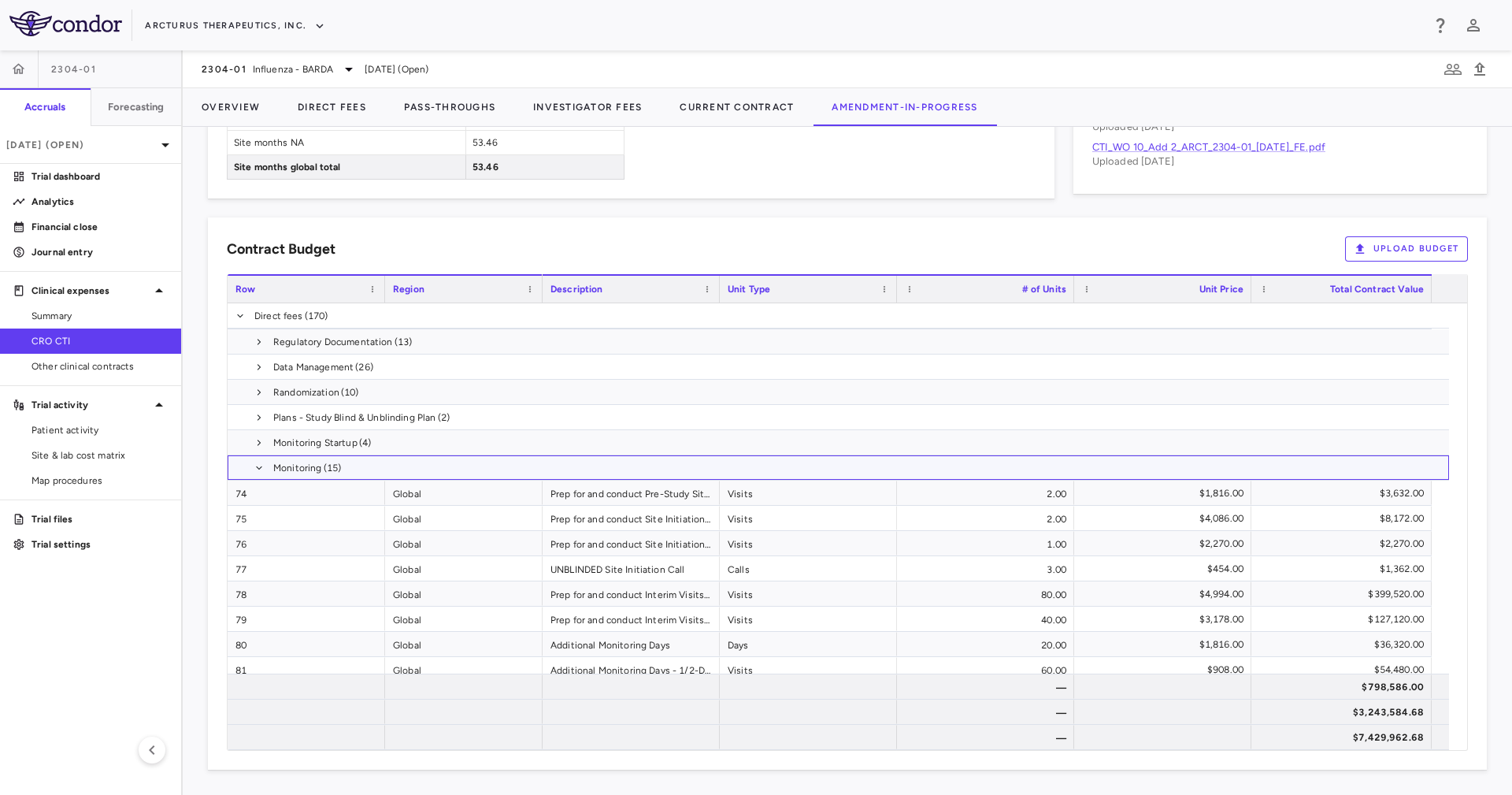
click at [255, 461] on span at bounding box center [259, 467] width 10 height 25
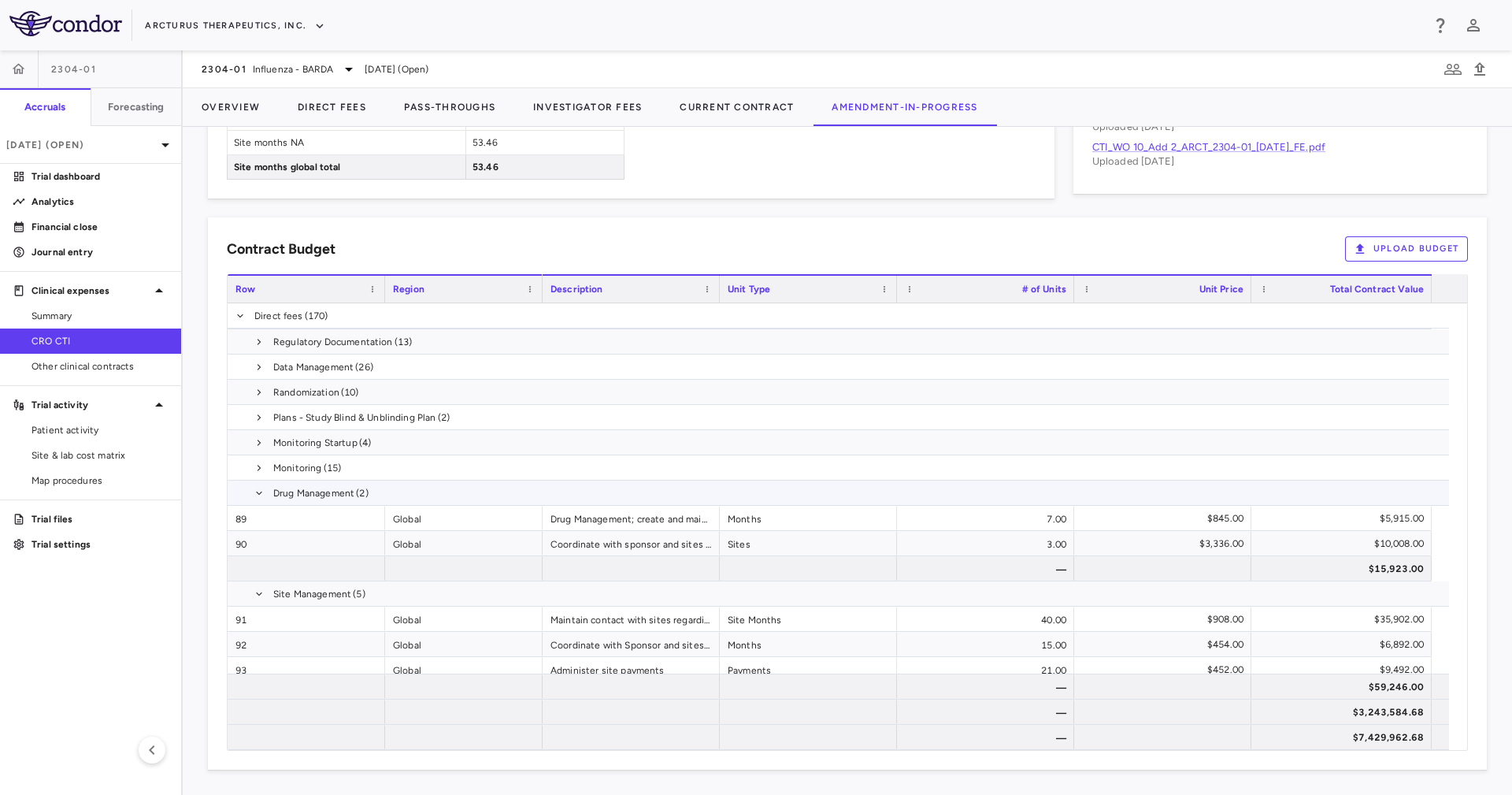
click at [274, 489] on span "Drug Management" at bounding box center [313, 492] width 81 height 25
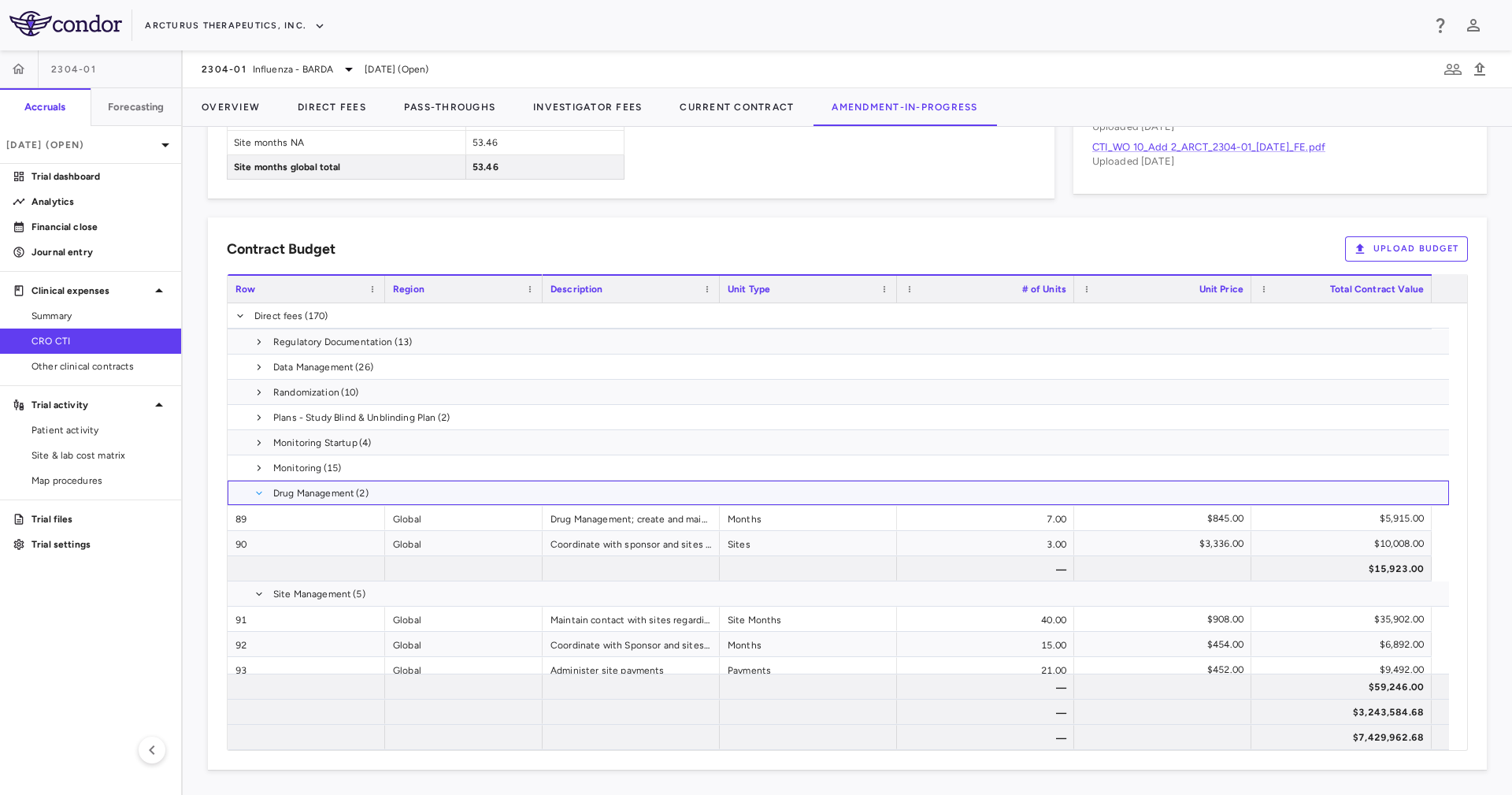
click at [263, 489] on span at bounding box center [259, 493] width 10 height 10
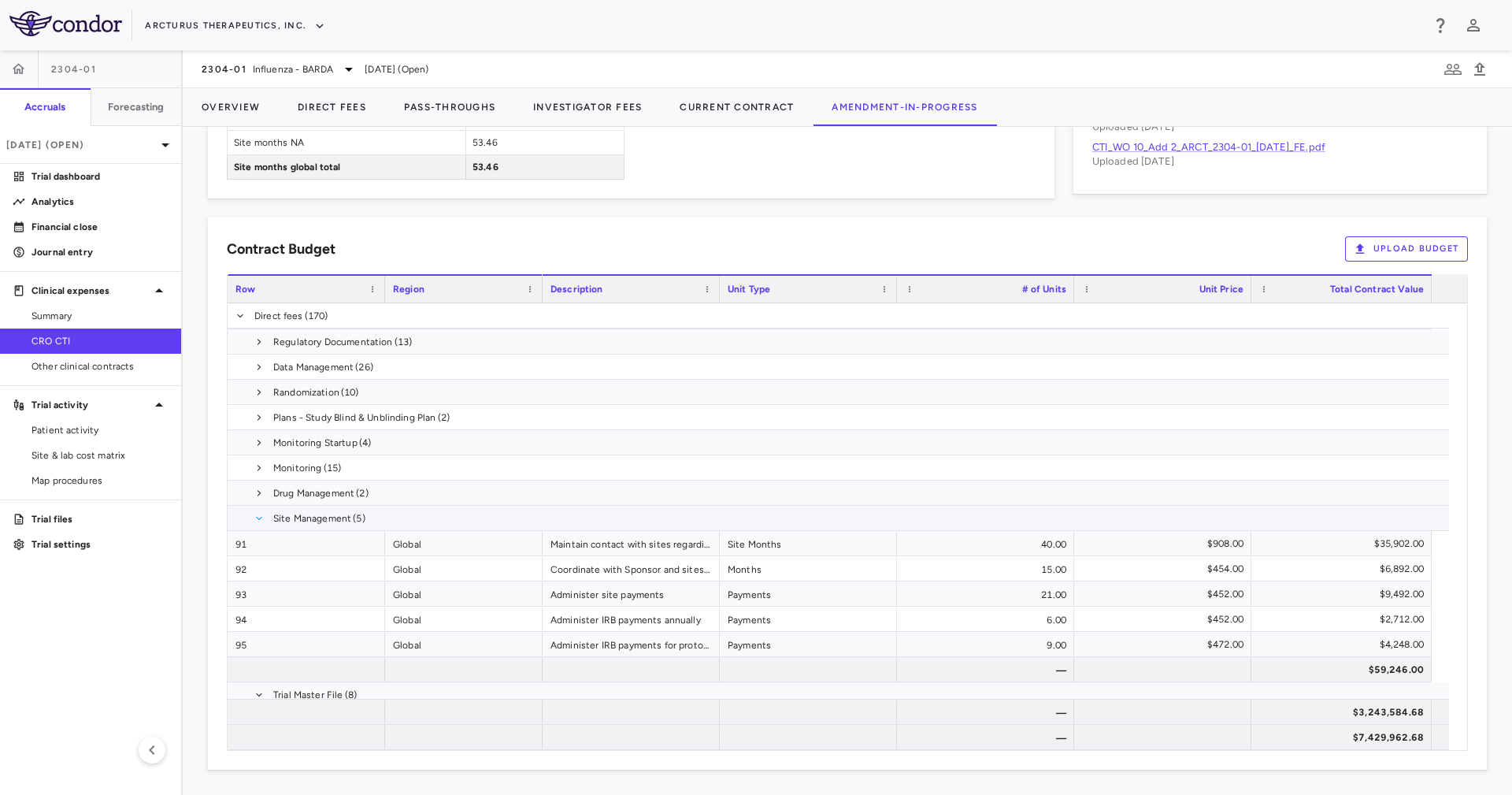
click at [258, 515] on span at bounding box center [259, 518] width 10 height 10
click at [251, 549] on span "Trial Master File (8)" at bounding box center [838, 543] width 1221 height 24
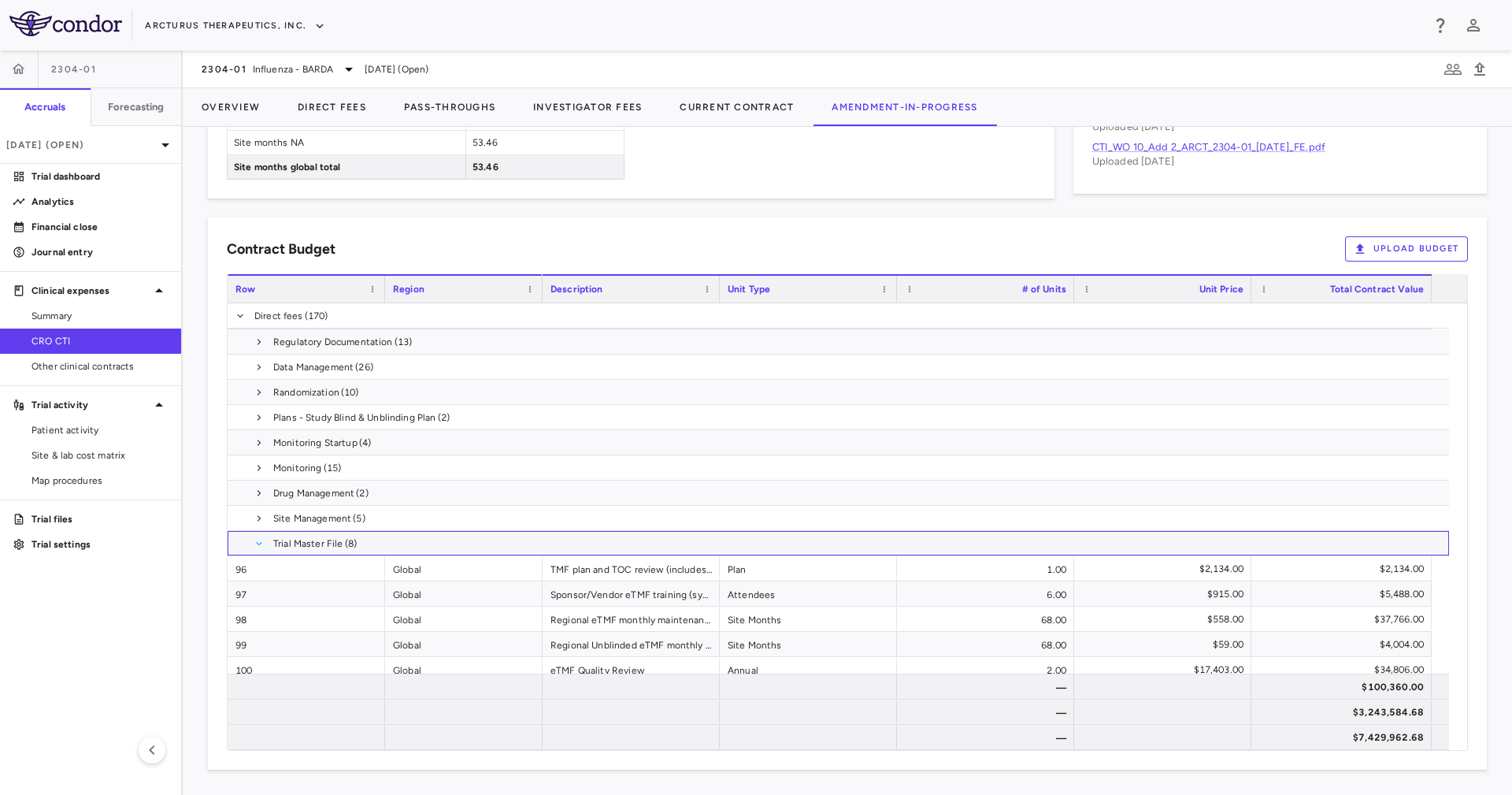
click at [260, 539] on span at bounding box center [259, 544] width 10 height 10
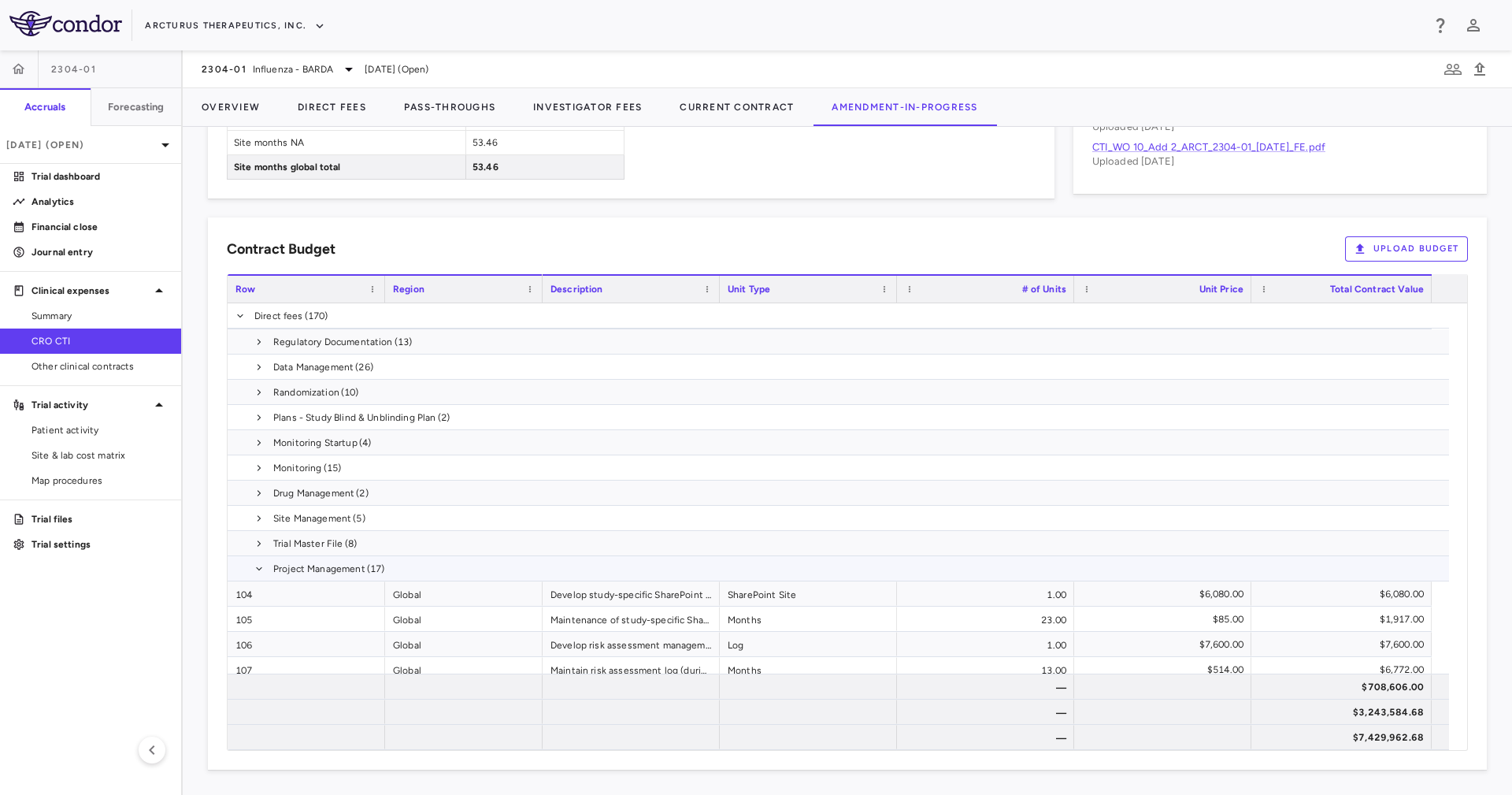
click at [256, 561] on span at bounding box center [259, 568] width 10 height 25
click at [260, 592] on span at bounding box center [259, 594] width 10 height 10
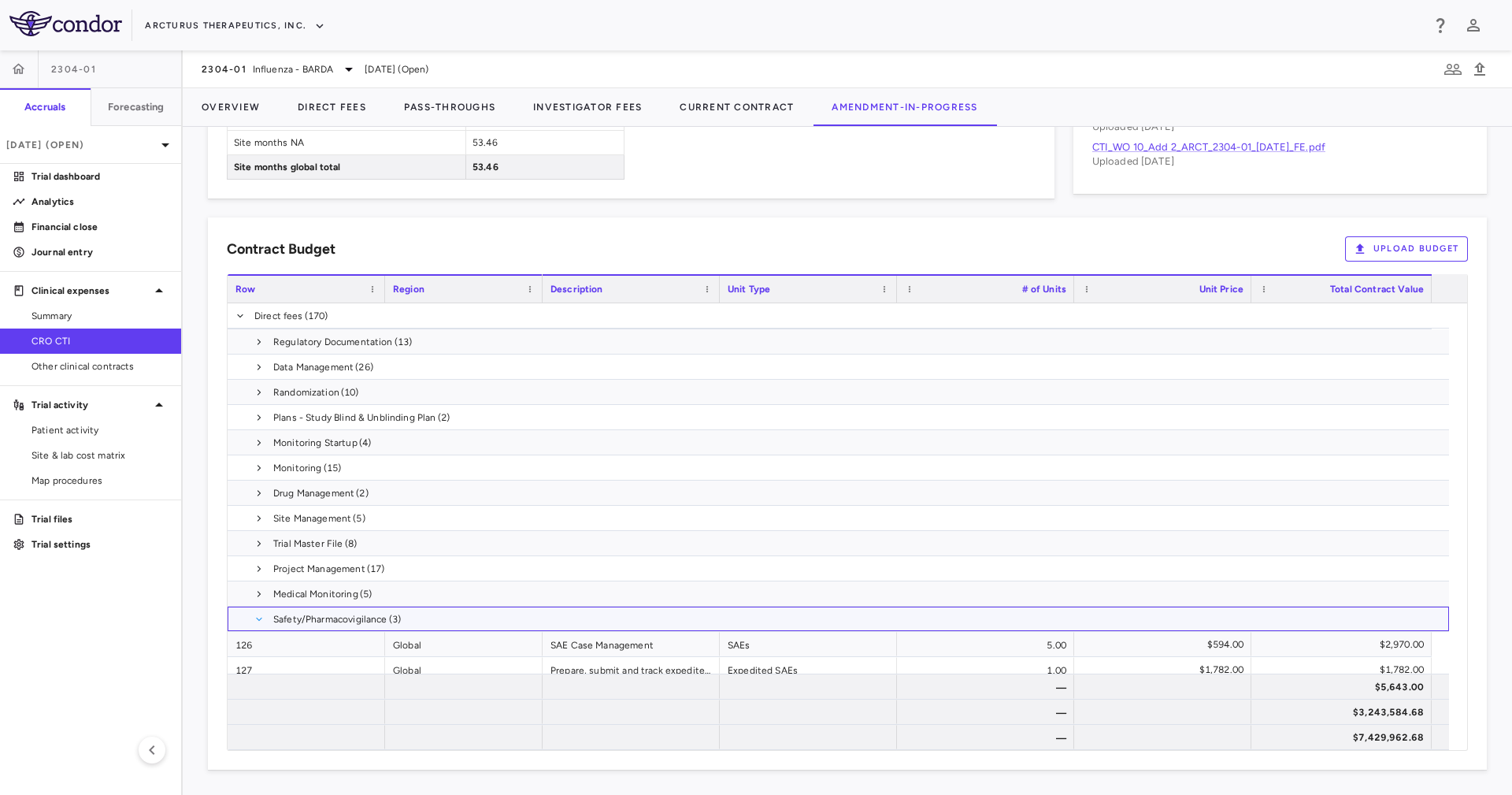
click at [263, 618] on span at bounding box center [259, 619] width 10 height 10
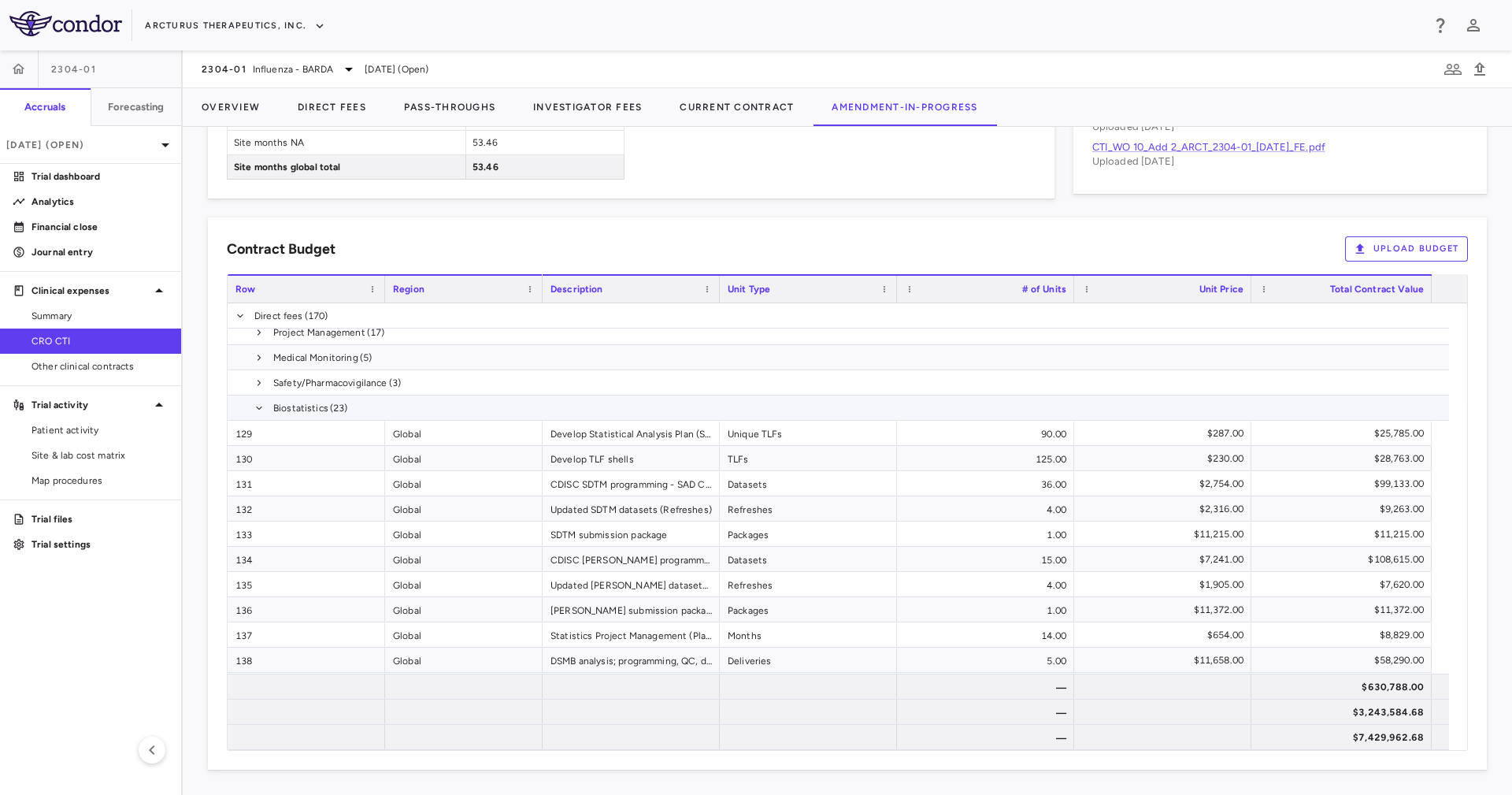
click at [252, 404] on span "Biostatistics (23)" at bounding box center [838, 407] width 1221 height 24
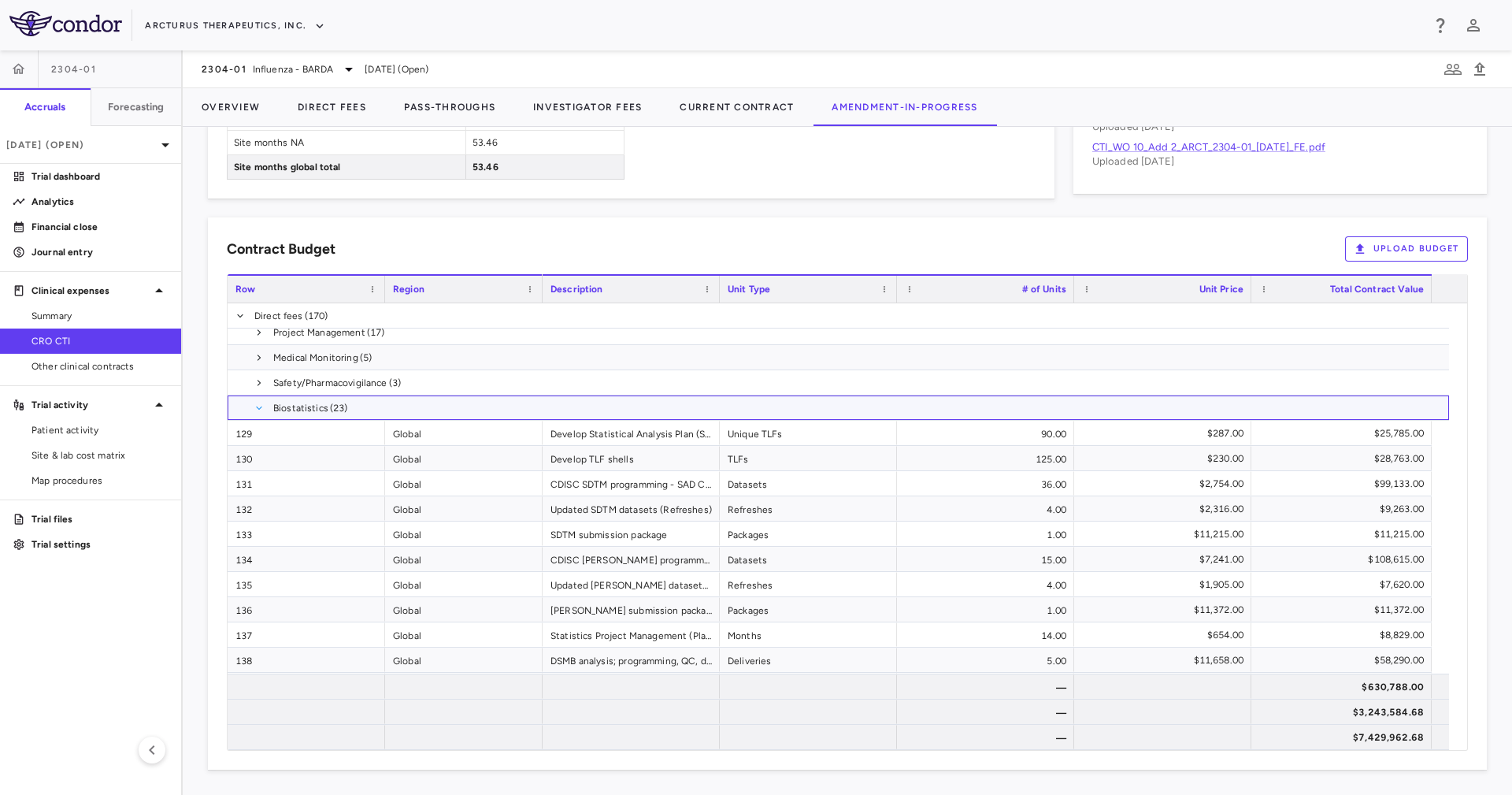
click at [255, 404] on span at bounding box center [259, 408] width 10 height 10
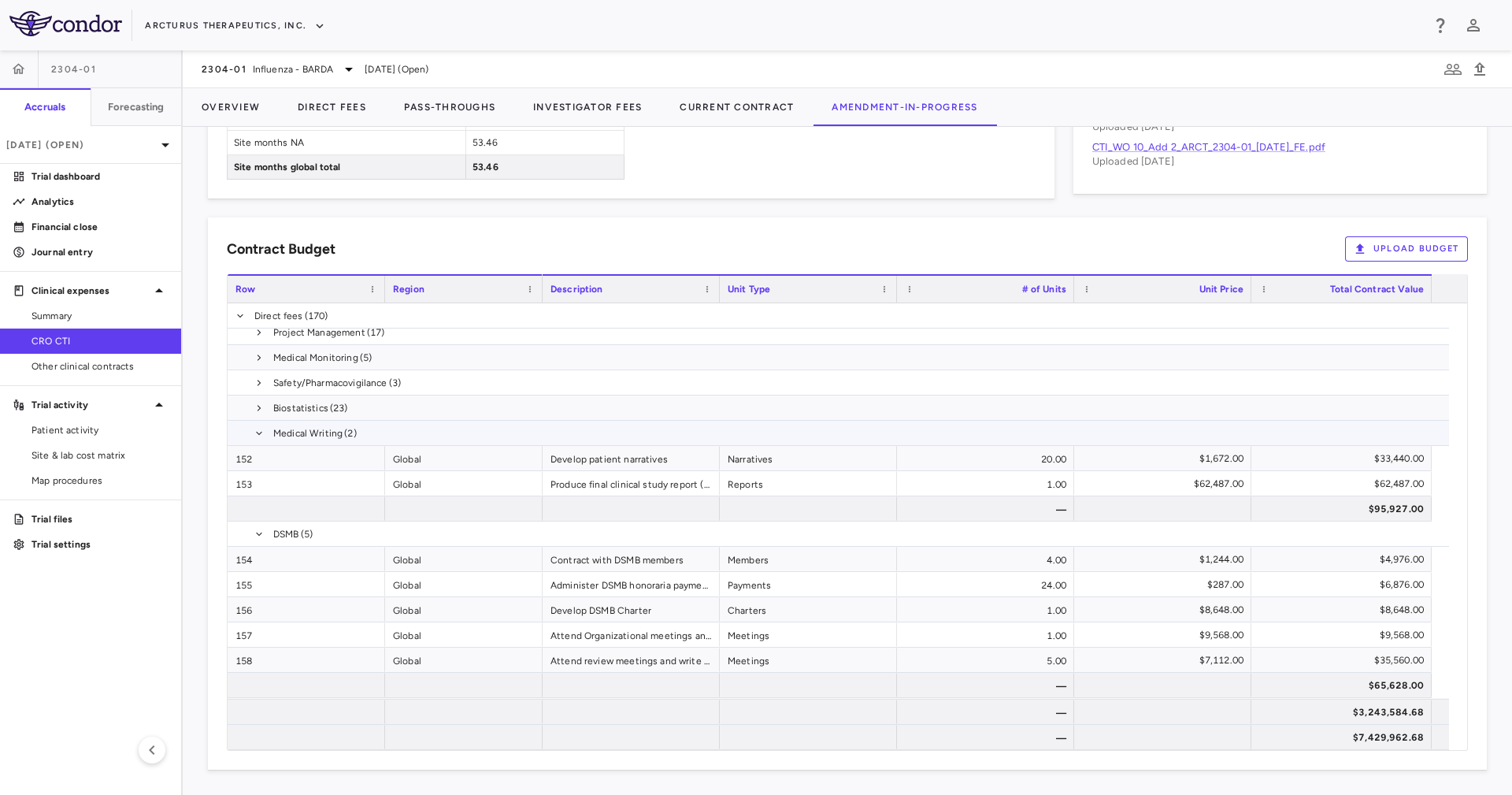
click at [258, 425] on span at bounding box center [259, 433] width 10 height 25
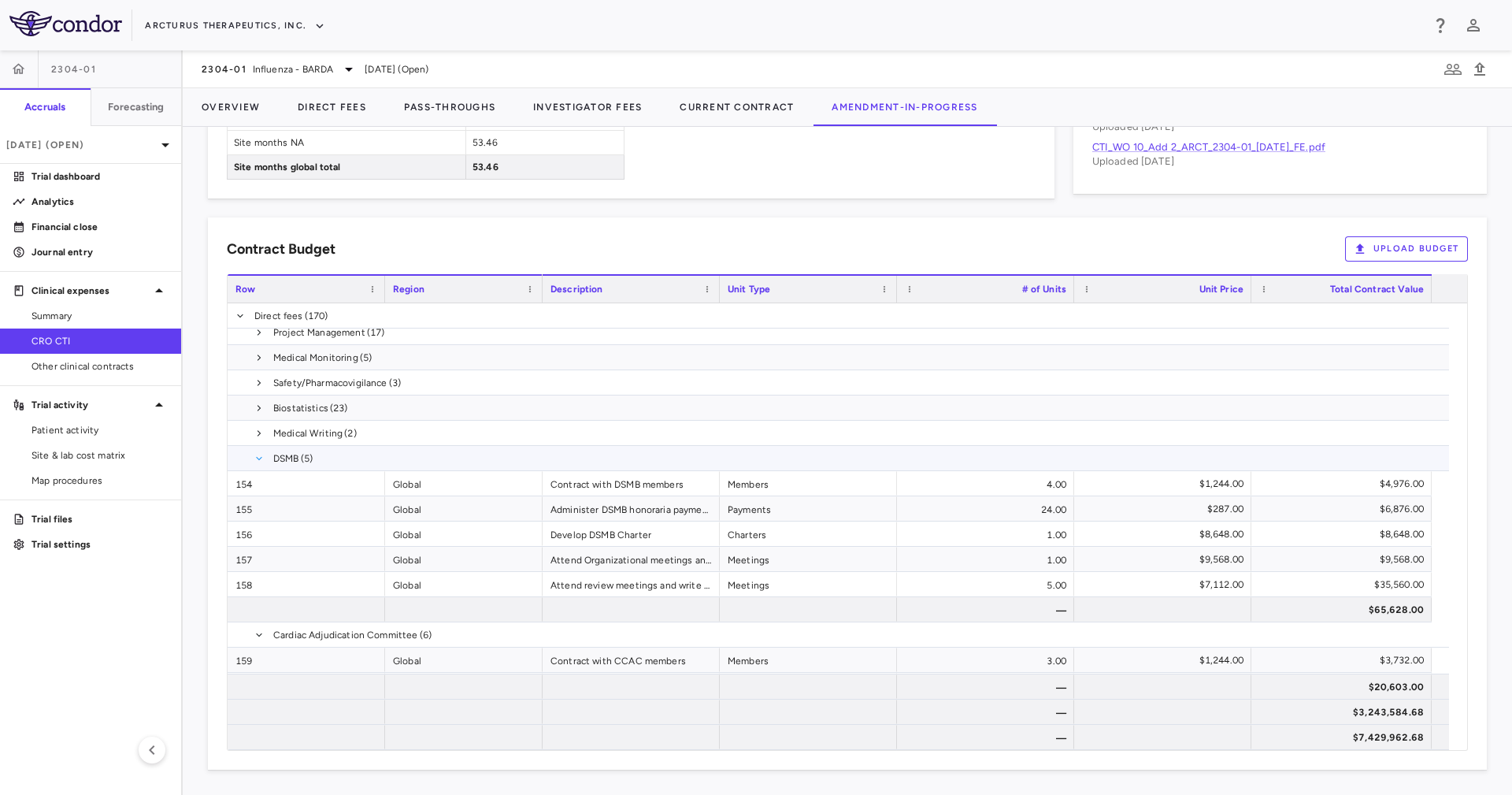
click at [260, 459] on span at bounding box center [259, 459] width 10 height 10
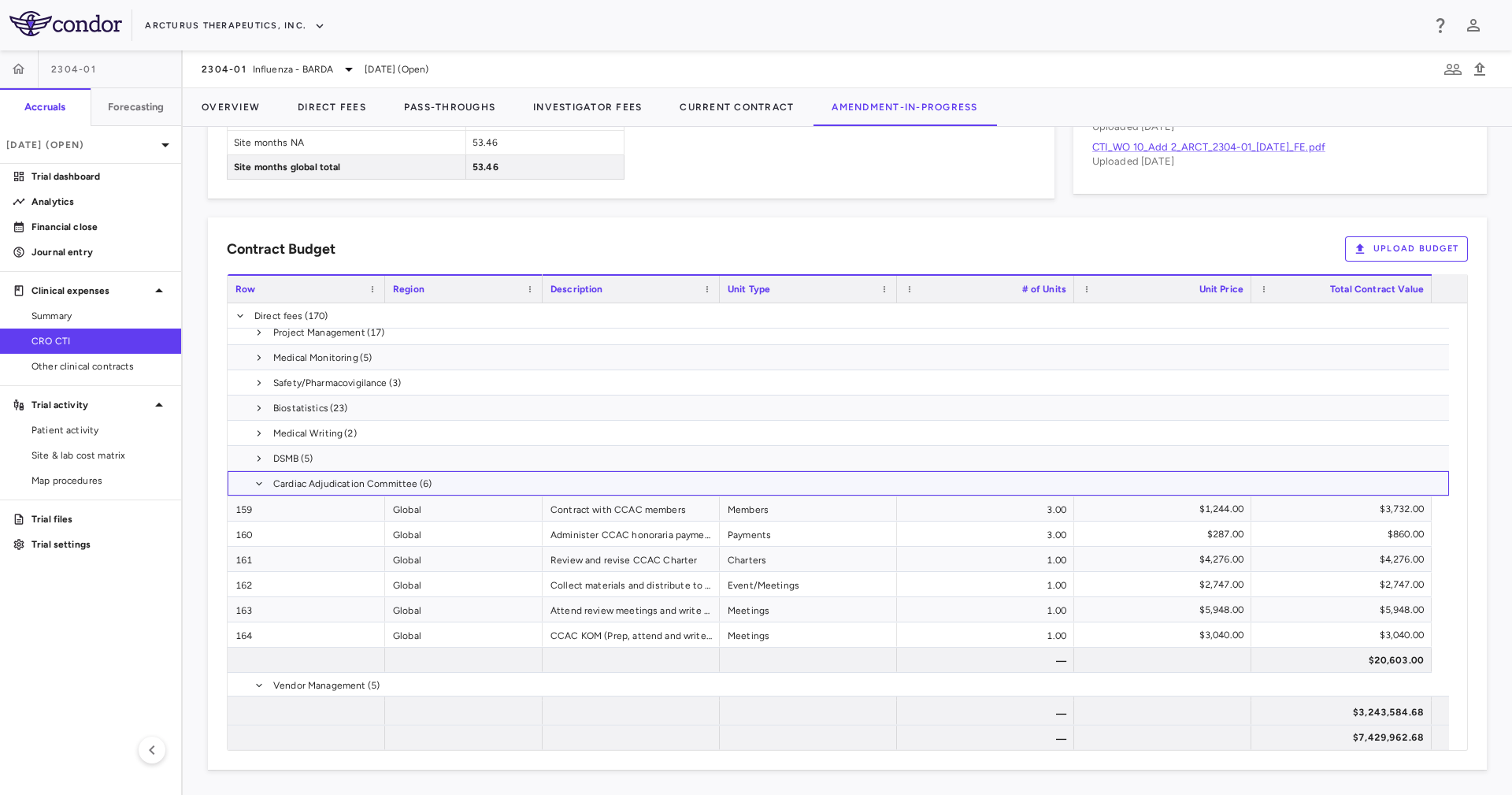
click at [255, 475] on span at bounding box center [259, 483] width 10 height 25
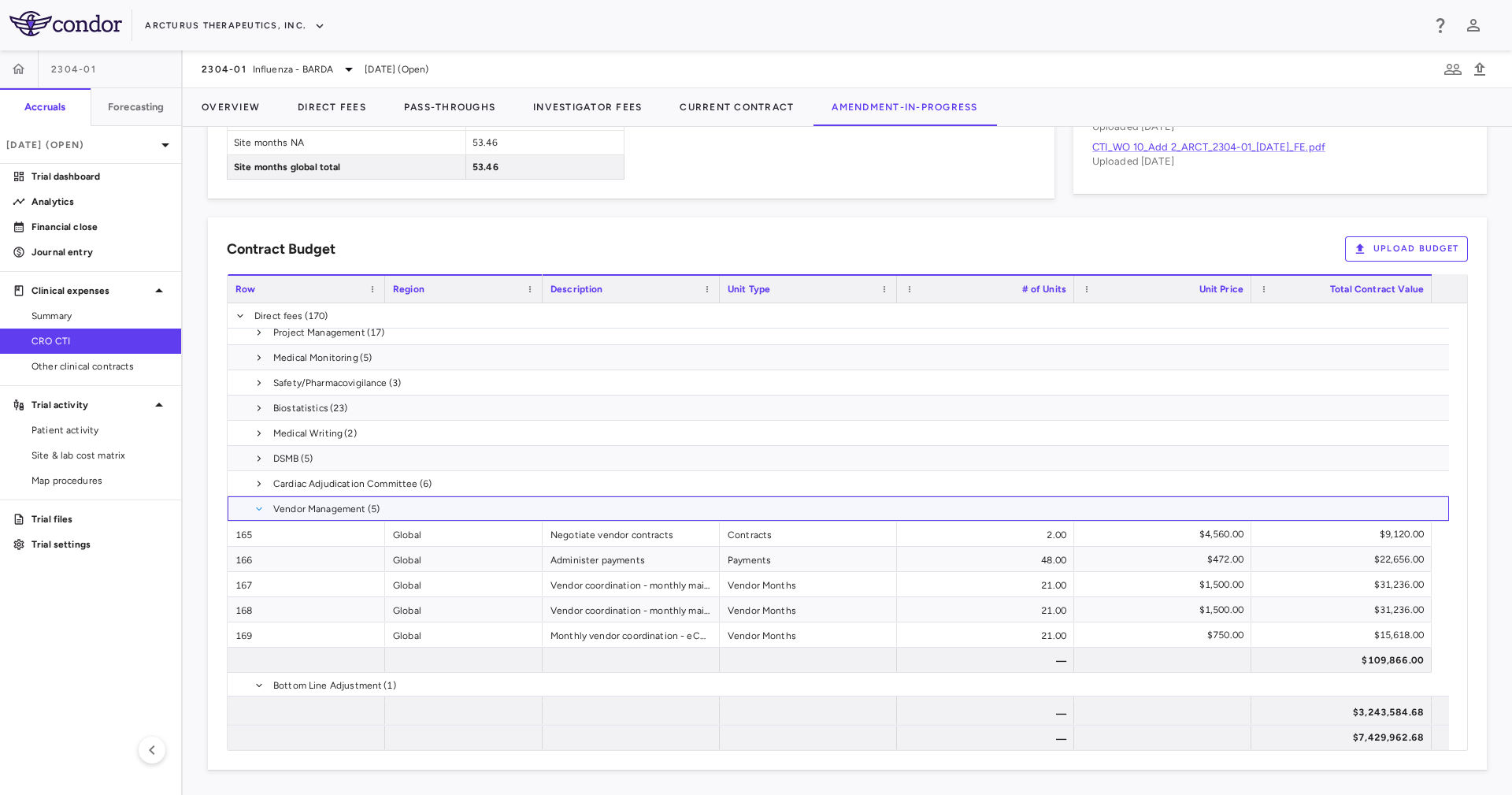
click at [255, 506] on span at bounding box center [259, 509] width 10 height 10
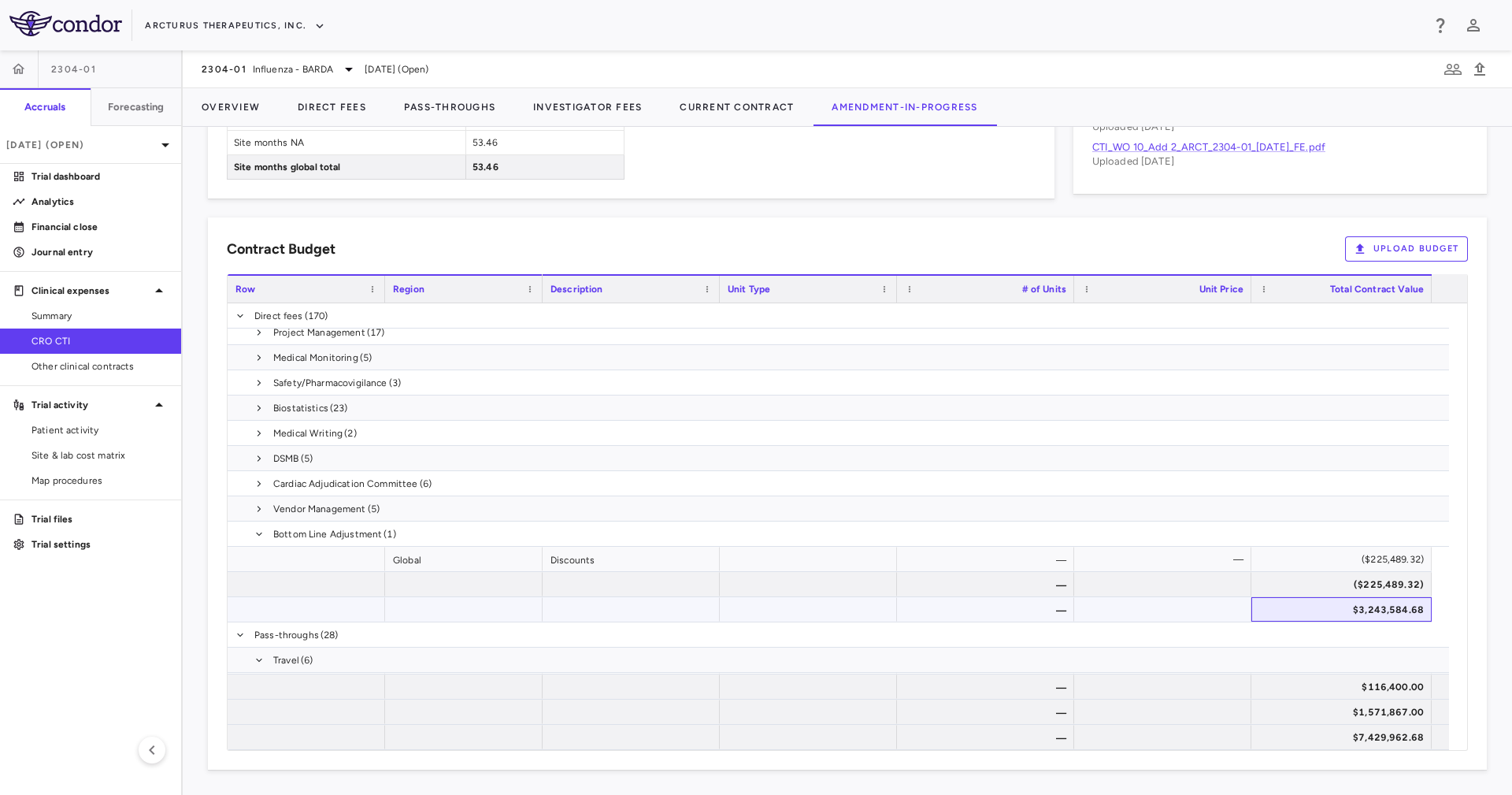
click at [1388, 612] on div "$3,243,584.68" at bounding box center [1344, 609] width 158 height 25
click at [1128, 222] on div "Contract Budget Upload Budget Cost Category Service Category Drag here to set c…" at bounding box center [847, 493] width 1279 height 552
click at [1327, 614] on div "$3,243,584.68" at bounding box center [1344, 609] width 158 height 25
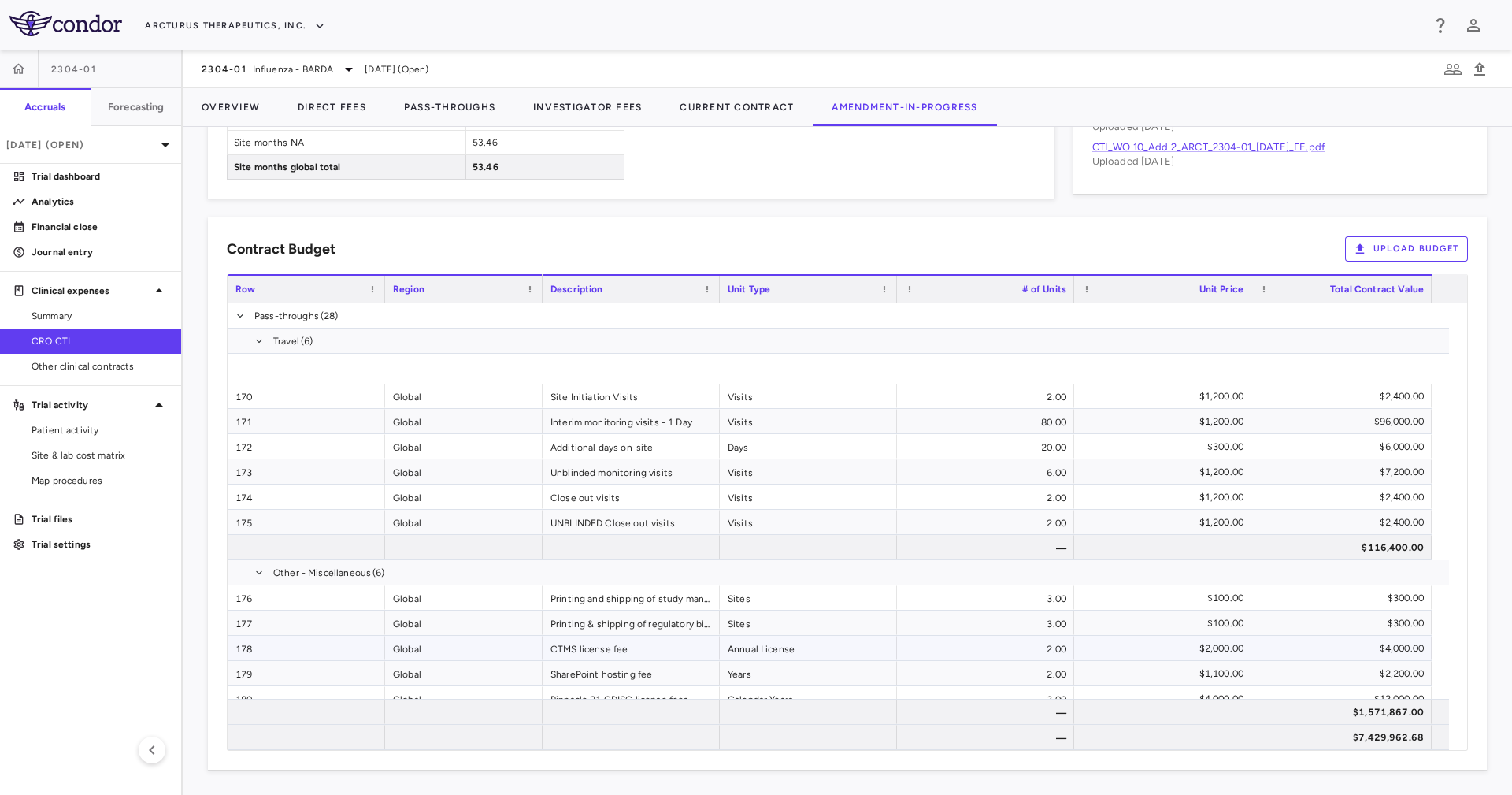
scroll to position [858, 0]
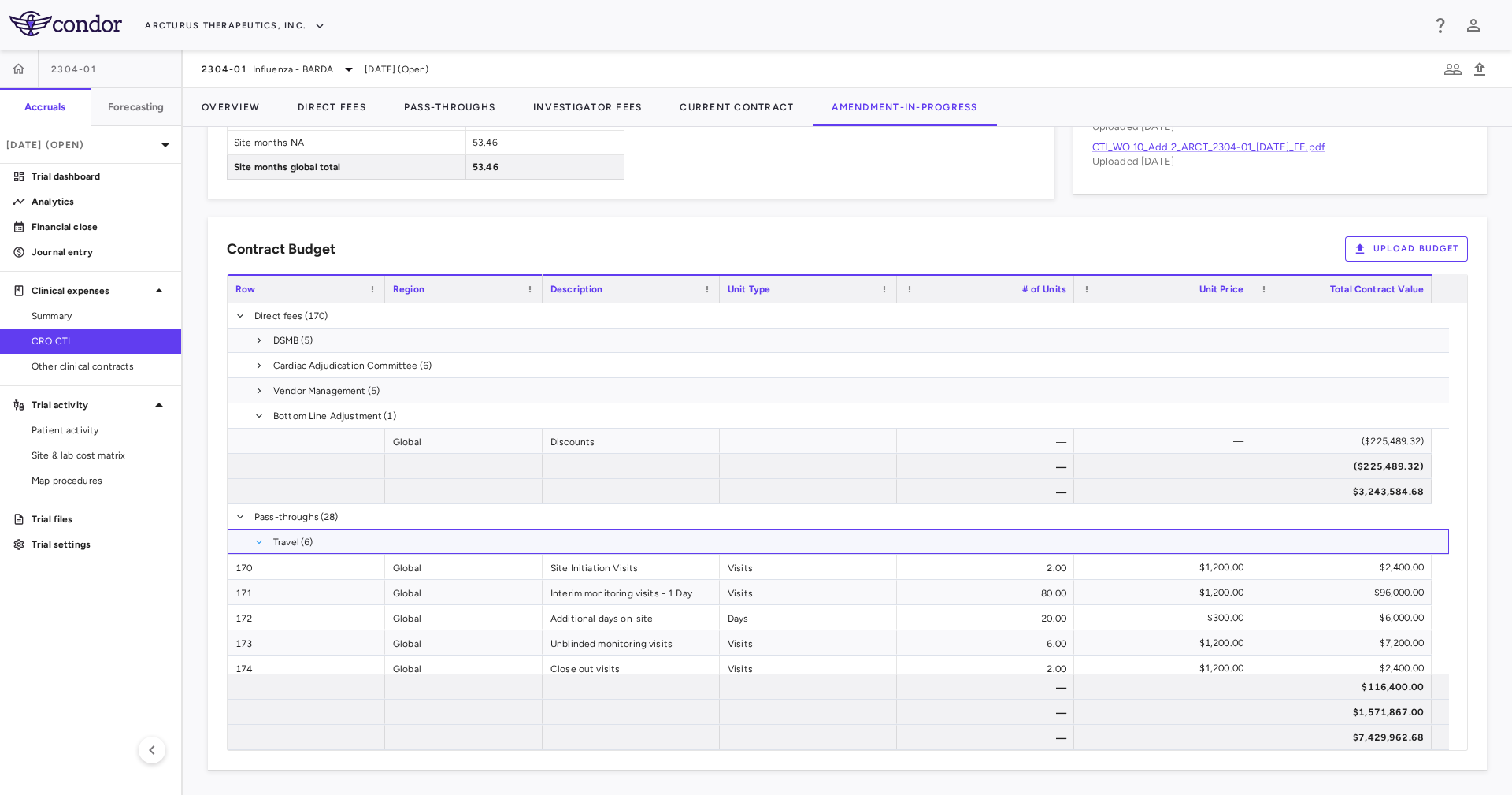
click at [258, 537] on span at bounding box center [259, 542] width 10 height 10
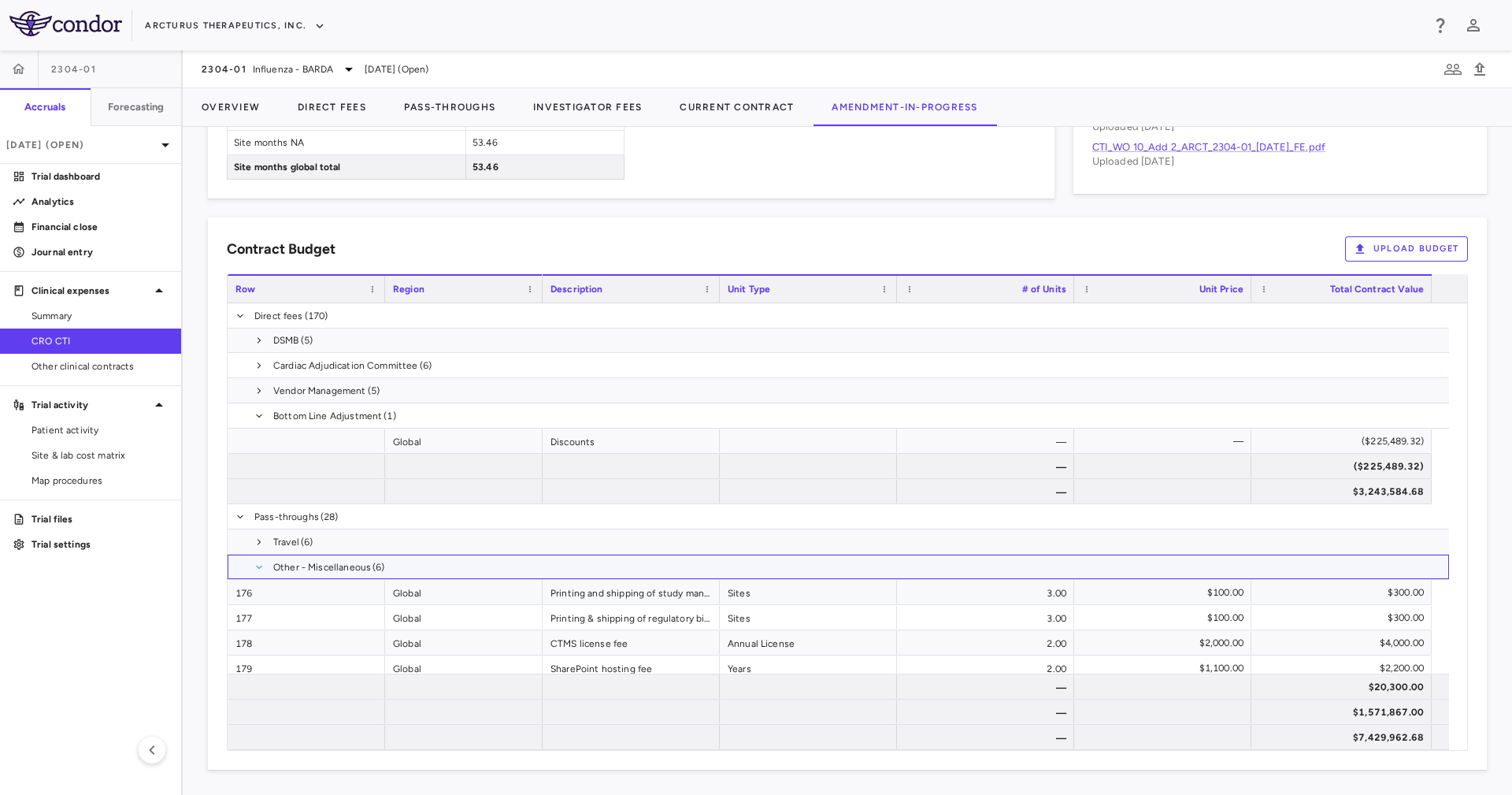
click at [260, 565] on span at bounding box center [259, 567] width 10 height 10
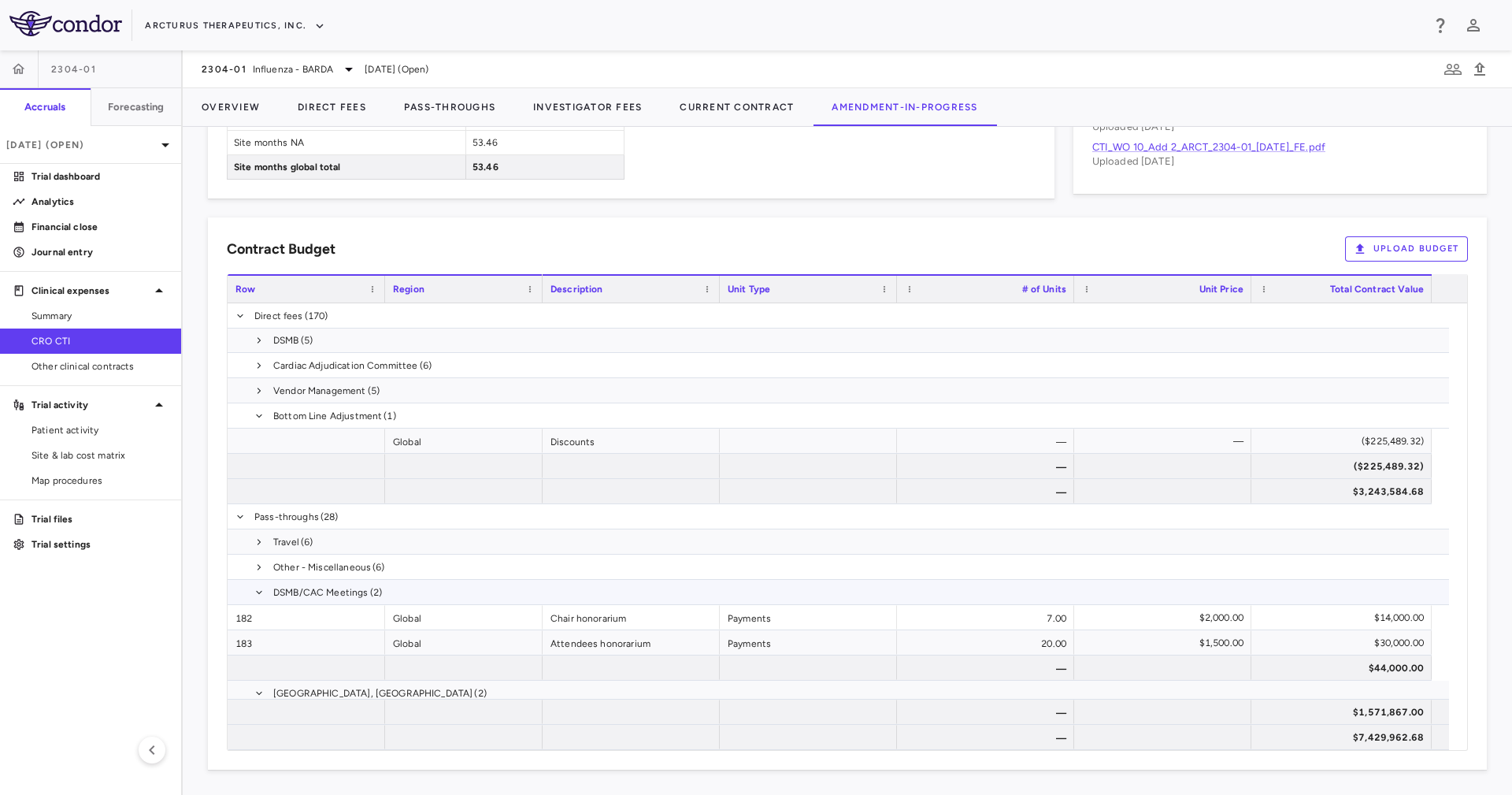
drag, startPoint x: 260, startPoint y: 588, endPoint x: 259, endPoint y: 605, distance: 17.0
click at [259, 588] on span at bounding box center [259, 593] width 10 height 10
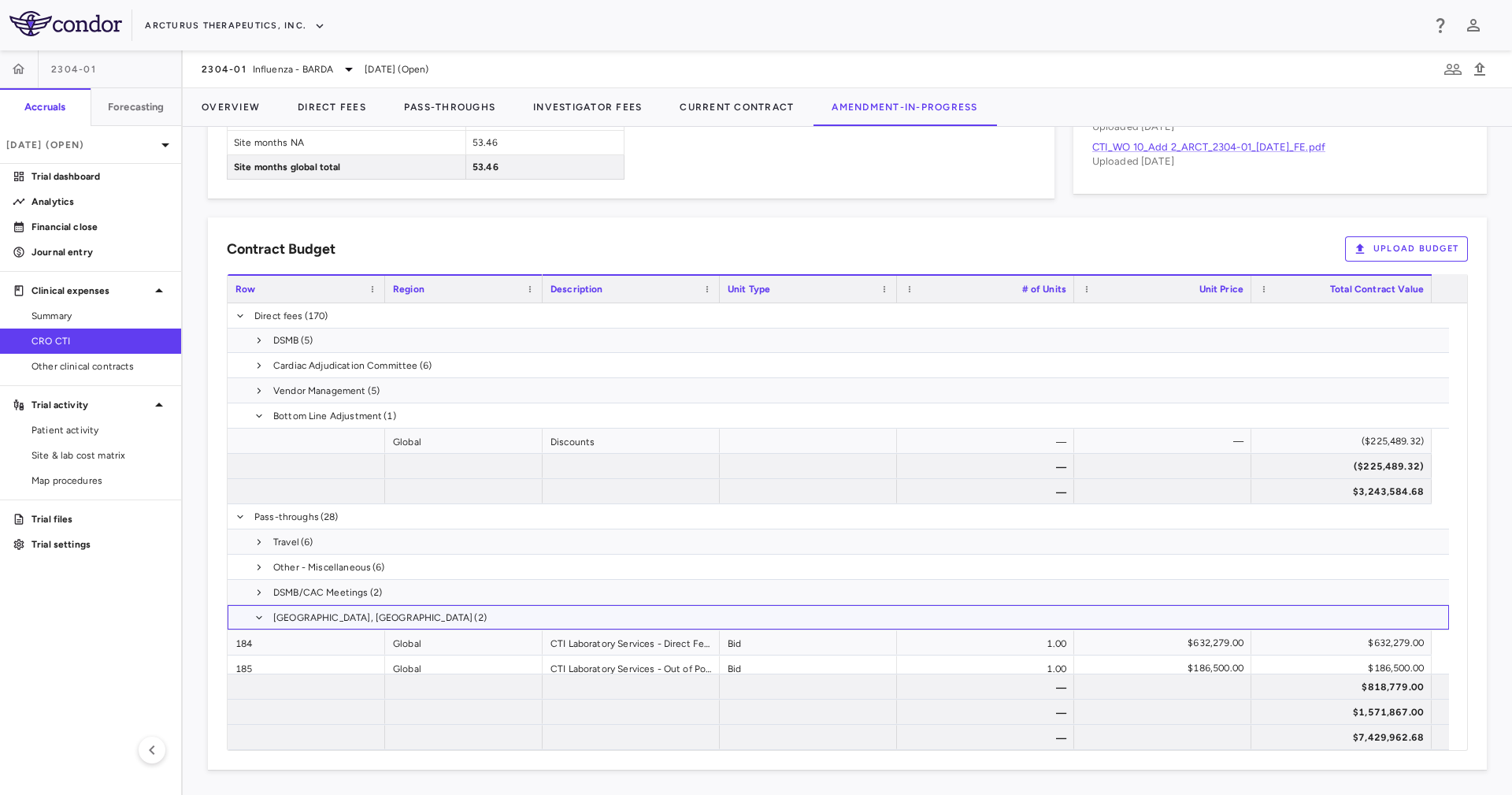
click at [260, 610] on span at bounding box center [259, 617] width 10 height 25
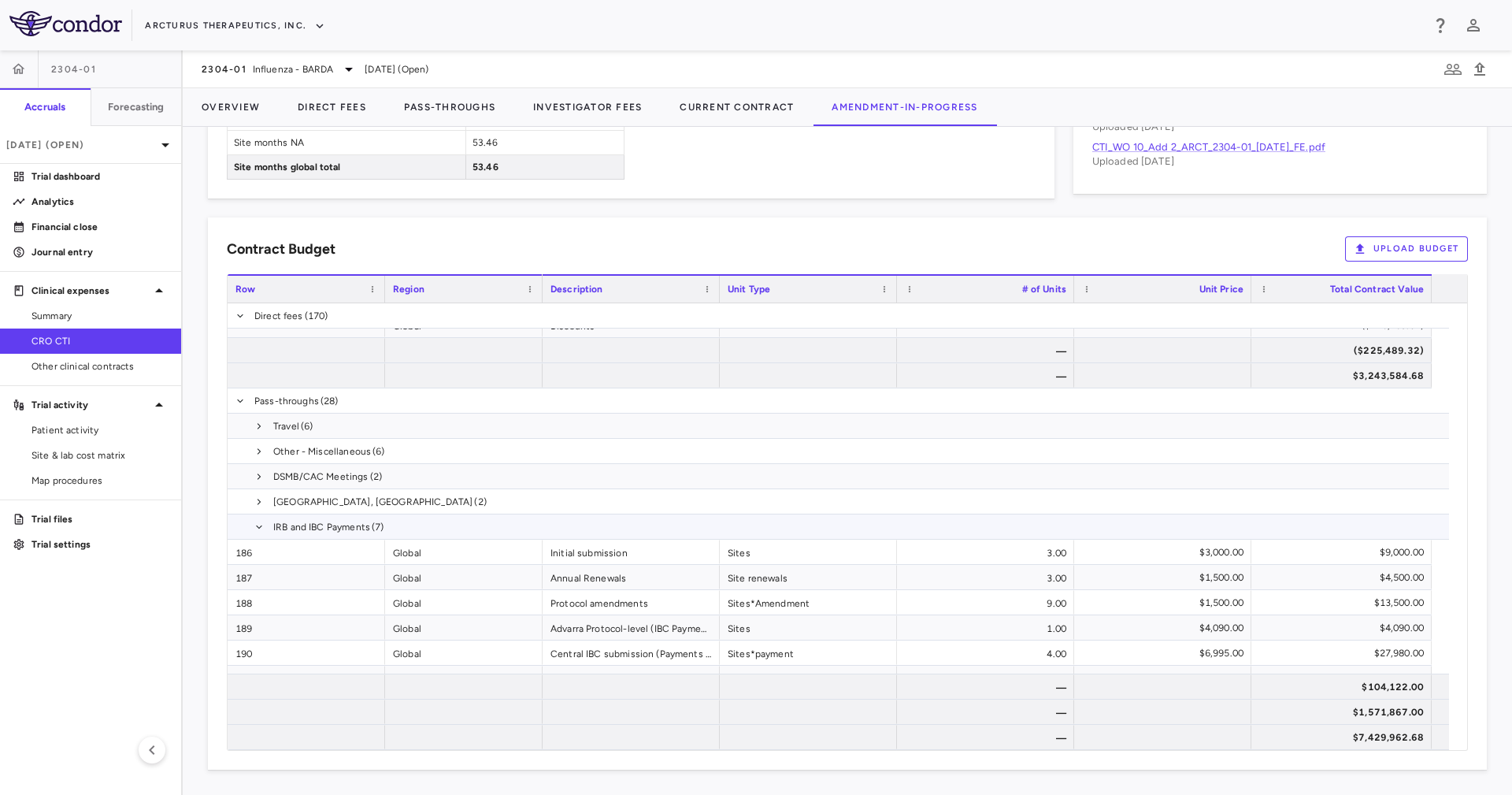
scroll to position [976, 0]
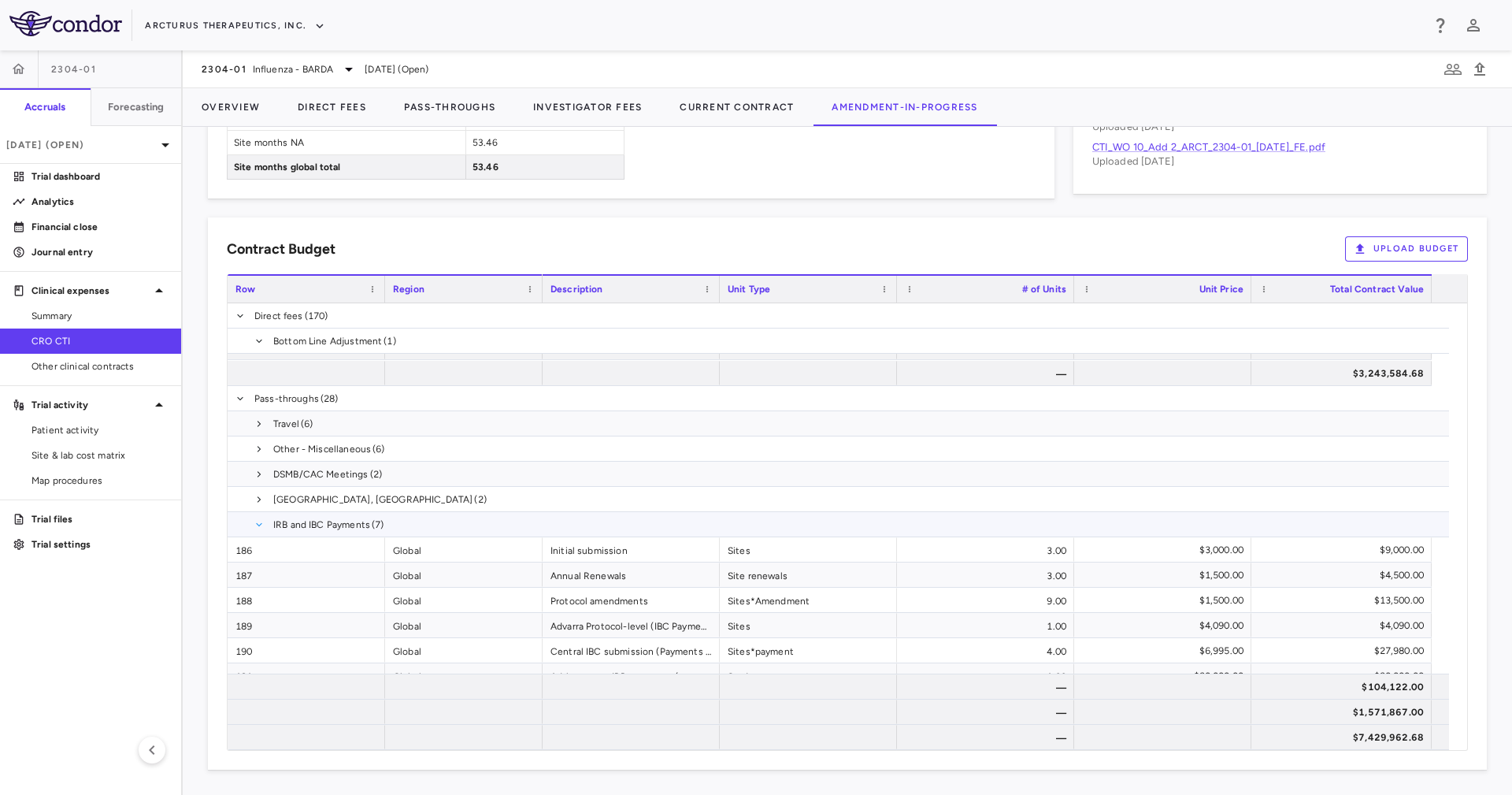
click at [260, 521] on span at bounding box center [259, 524] width 10 height 10
click at [261, 545] on span at bounding box center [259, 550] width 10 height 10
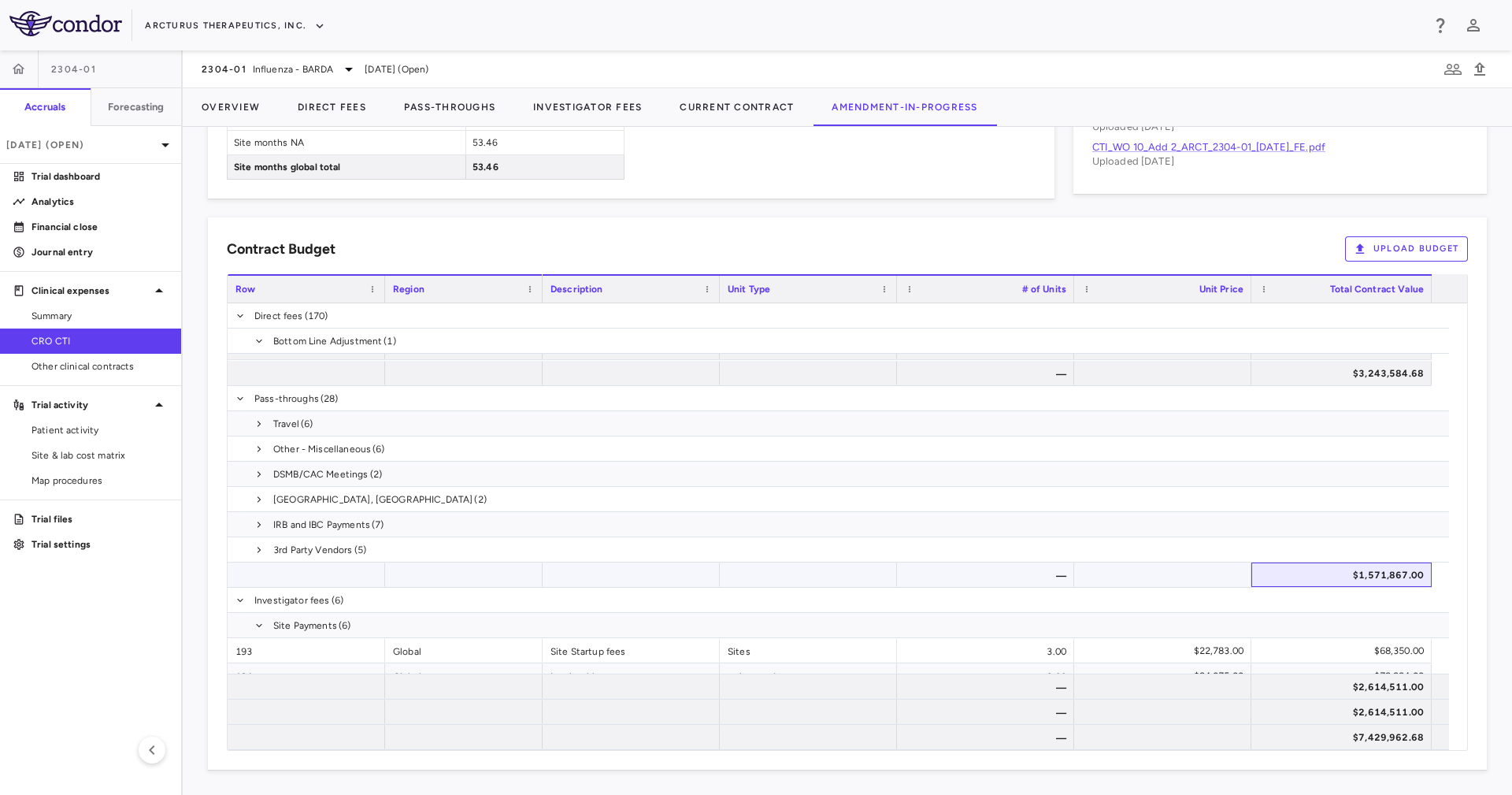
click at [1400, 566] on div "$1,571,867.00" at bounding box center [1344, 574] width 158 height 25
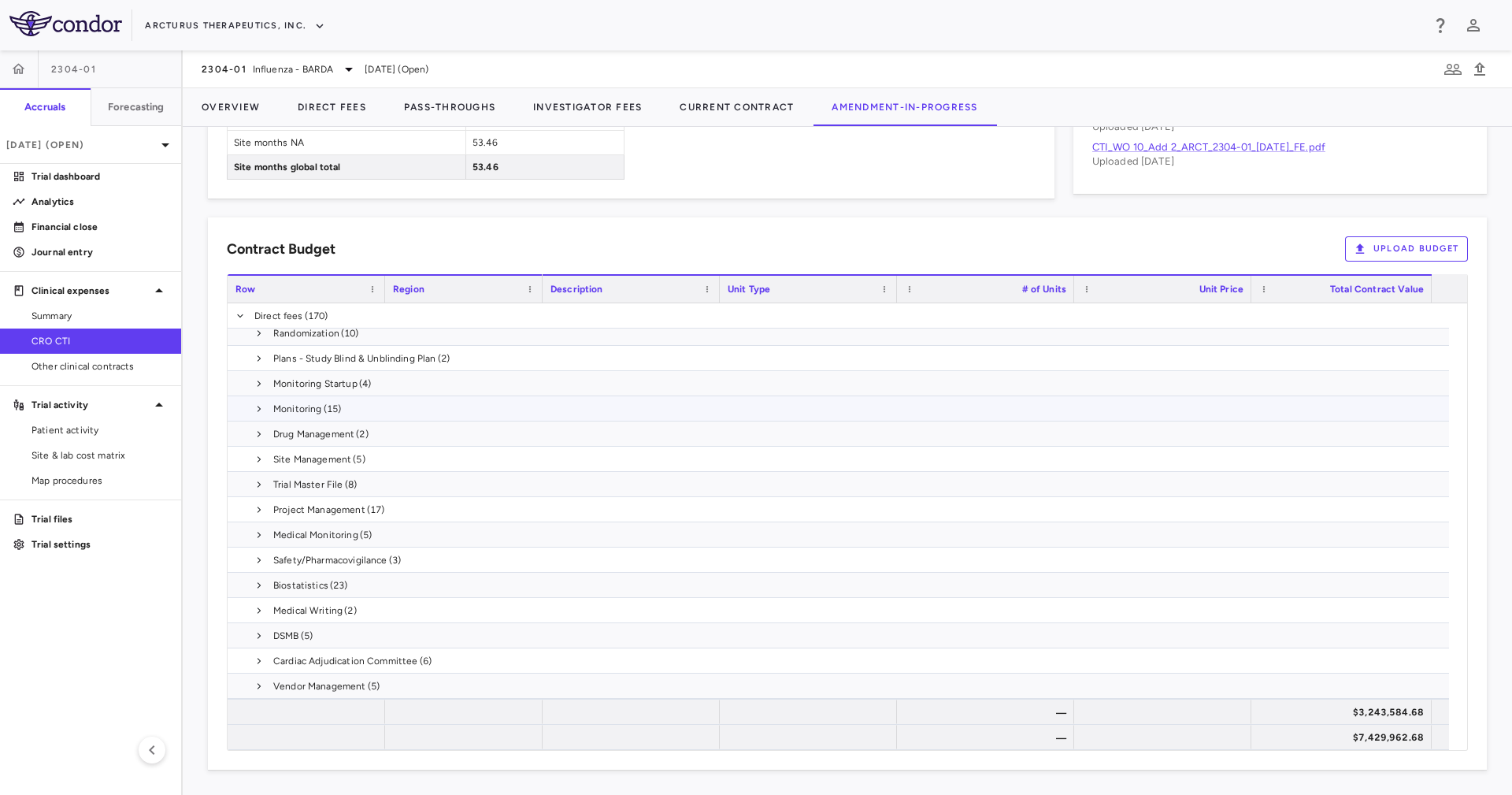
scroll to position [503, 0]
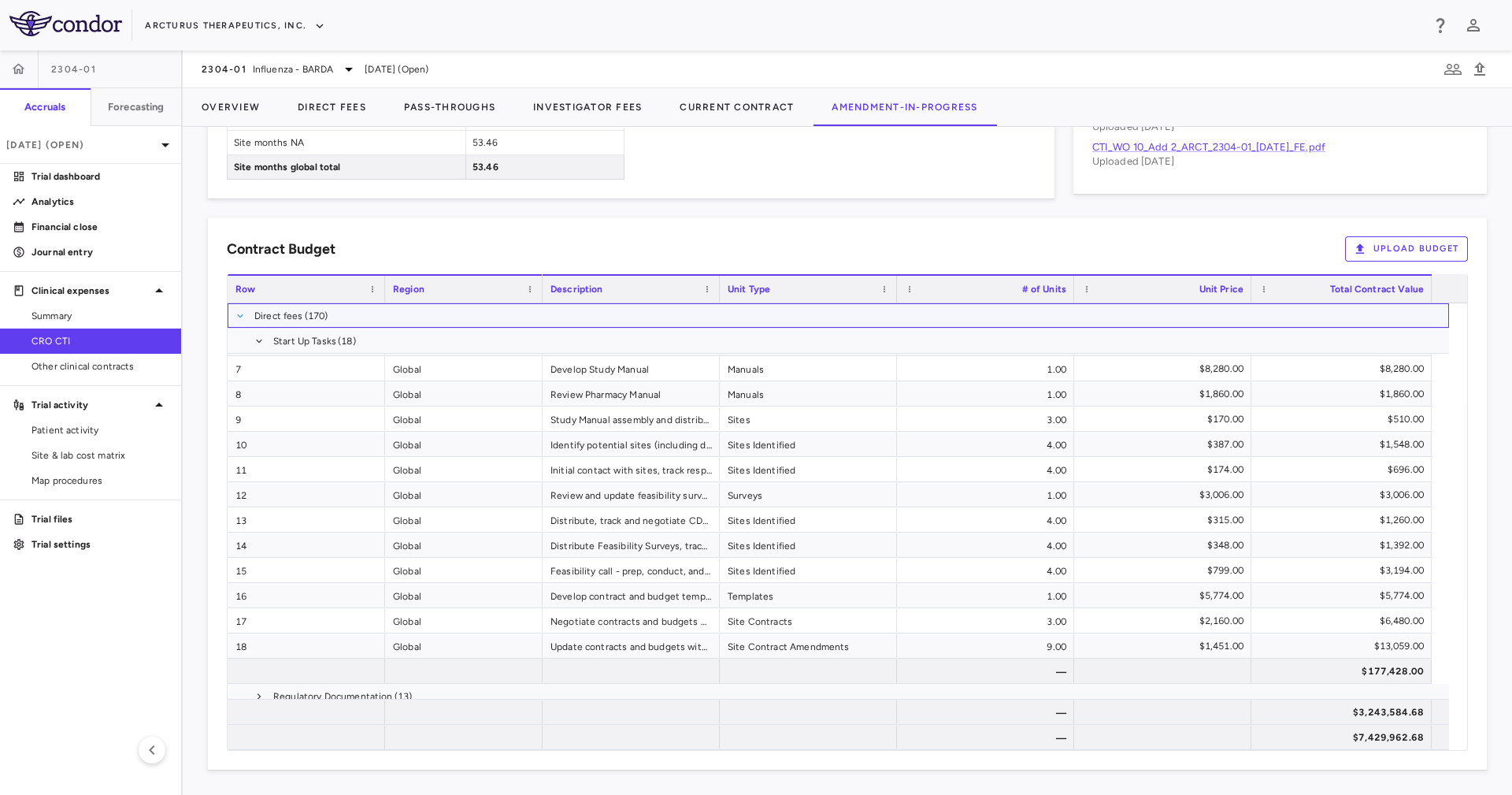
click at [238, 314] on span at bounding box center [240, 316] width 10 height 10
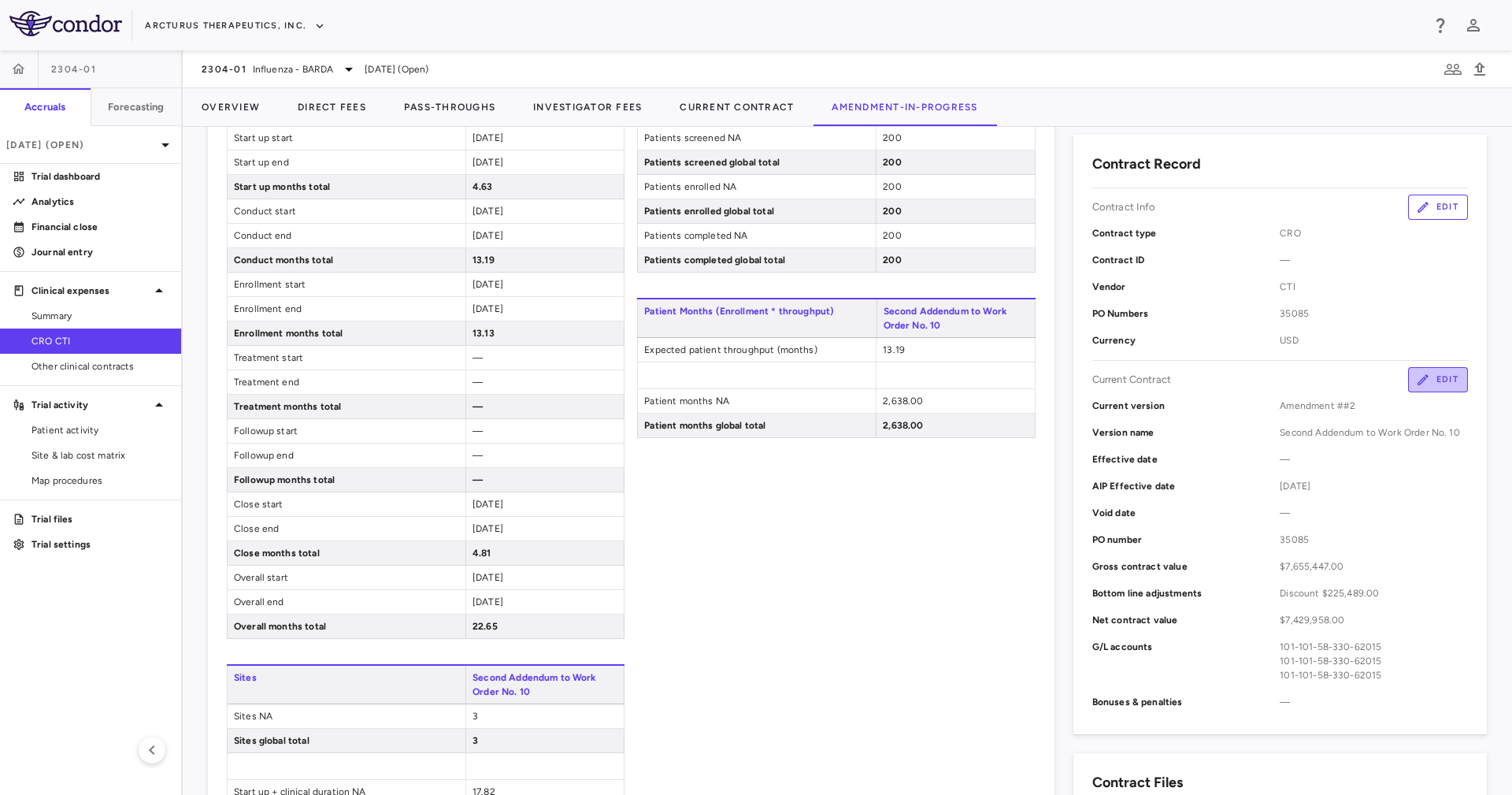
click at [1416, 374] on icon "button" at bounding box center [1423, 380] width 14 height 14
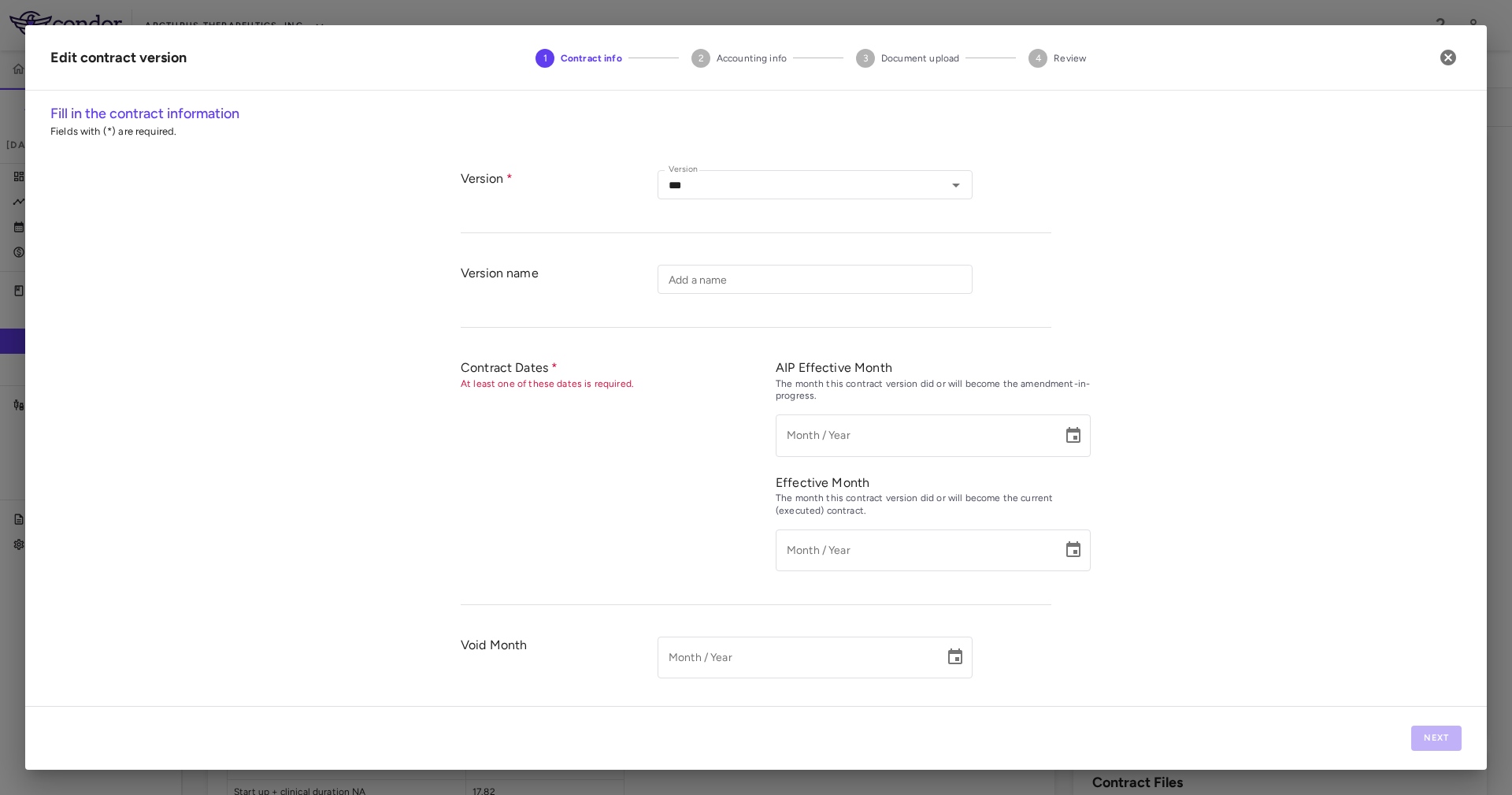
type input "**********"
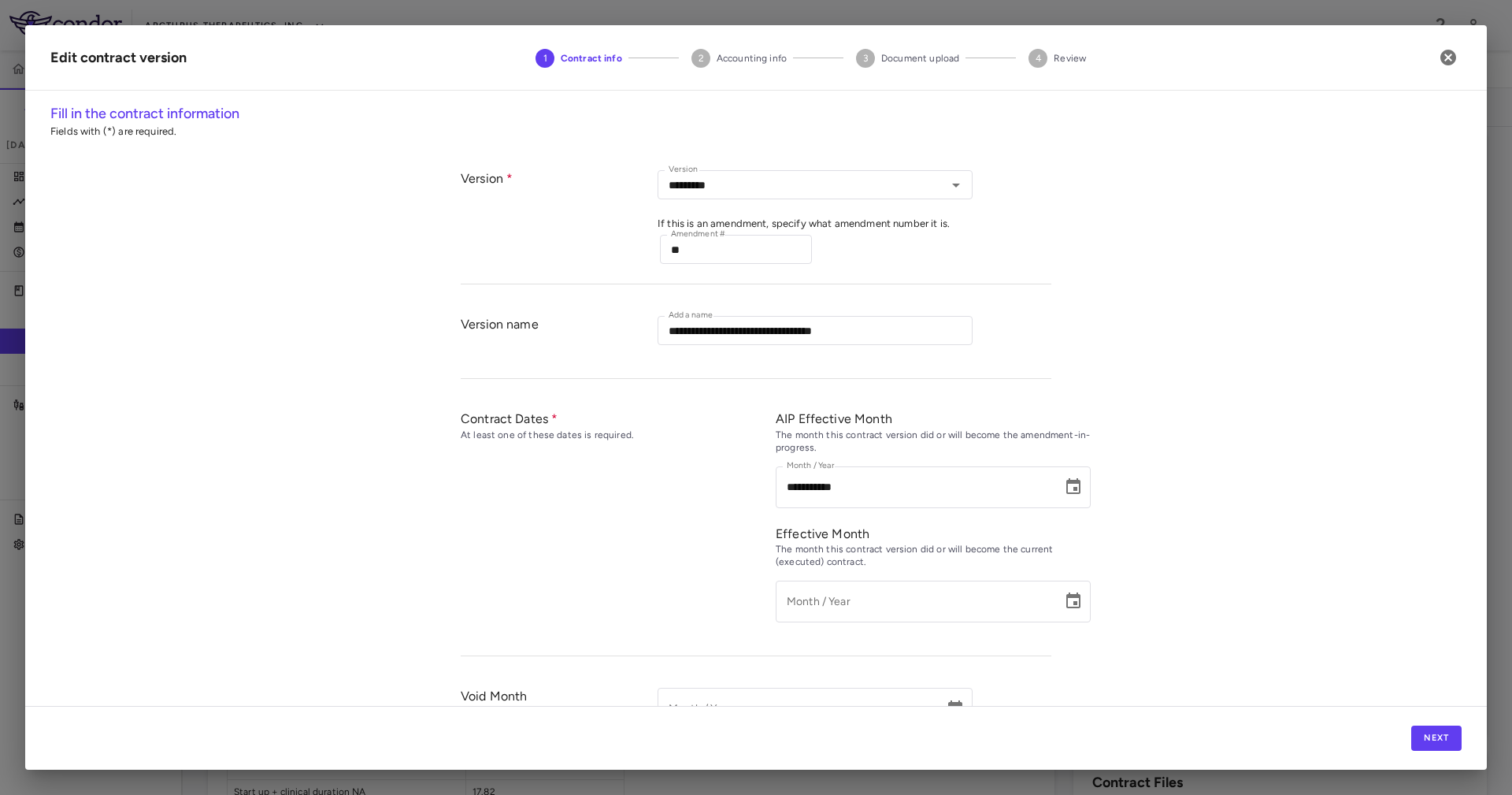
type input "*********"
type input "**********"
type input "*****"
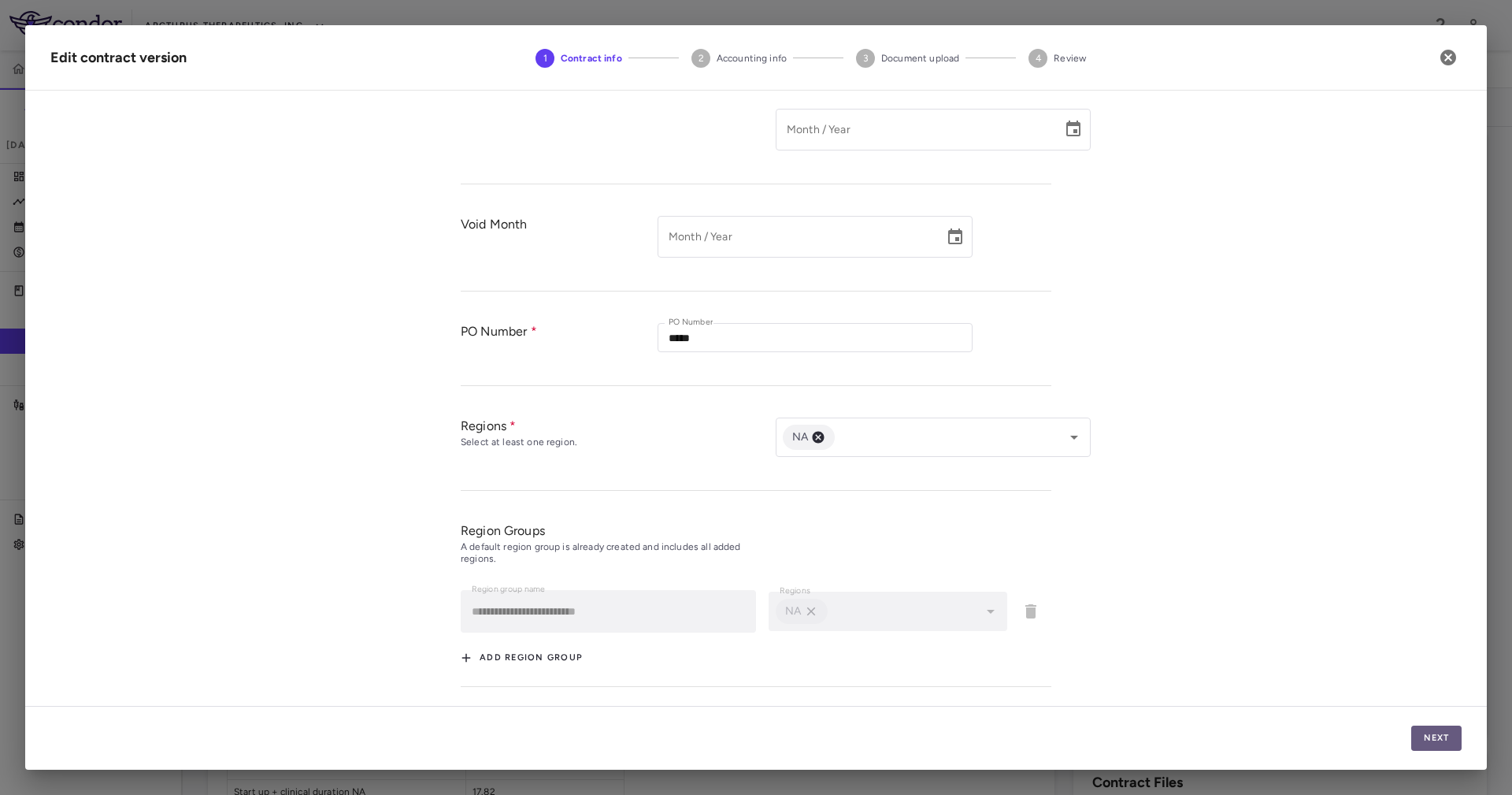
click at [1446, 747] on button "Next" at bounding box center [1436, 737] width 51 height 25
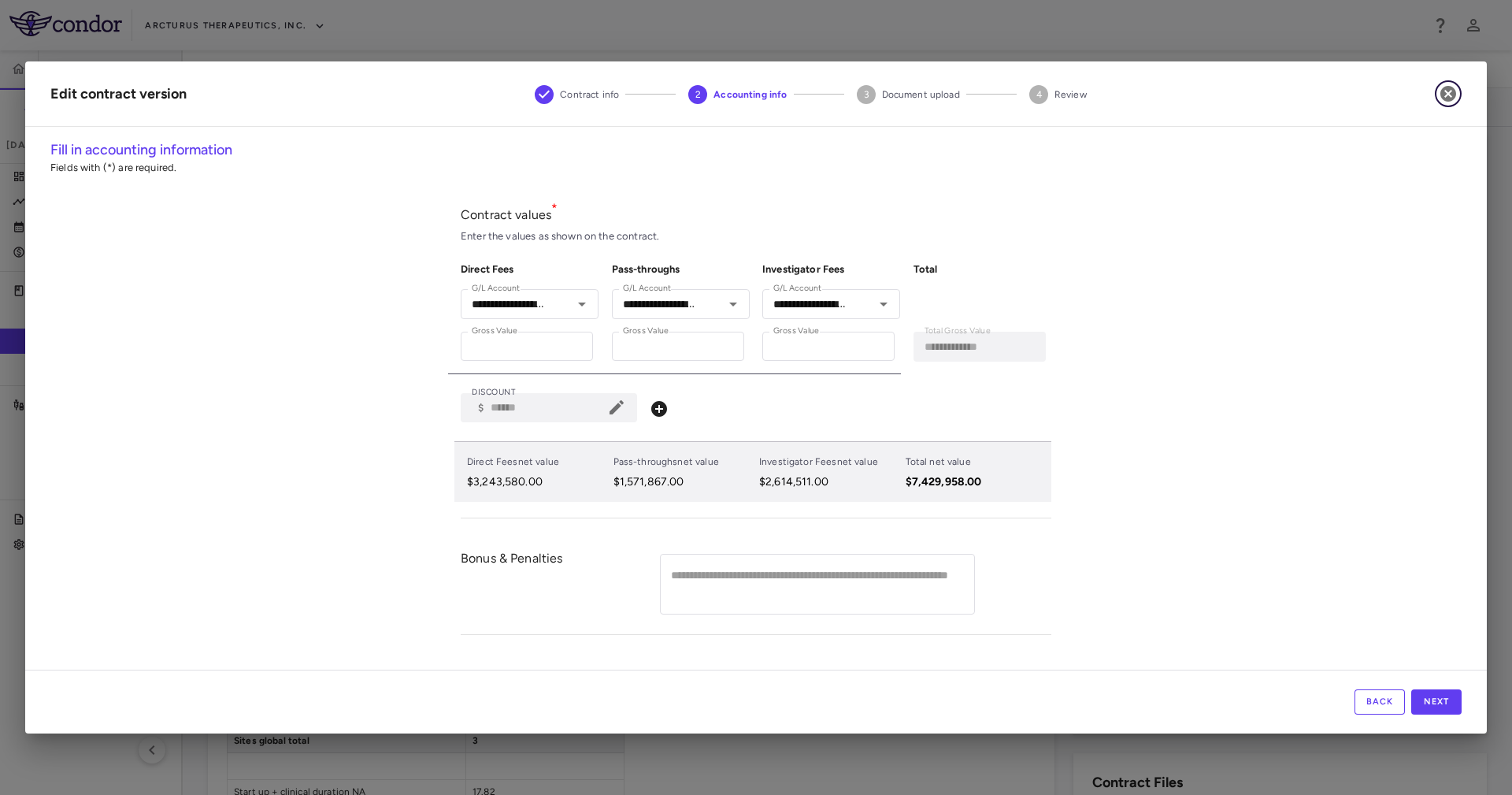
click at [1450, 100] on icon "button" at bounding box center [1449, 94] width 16 height 16
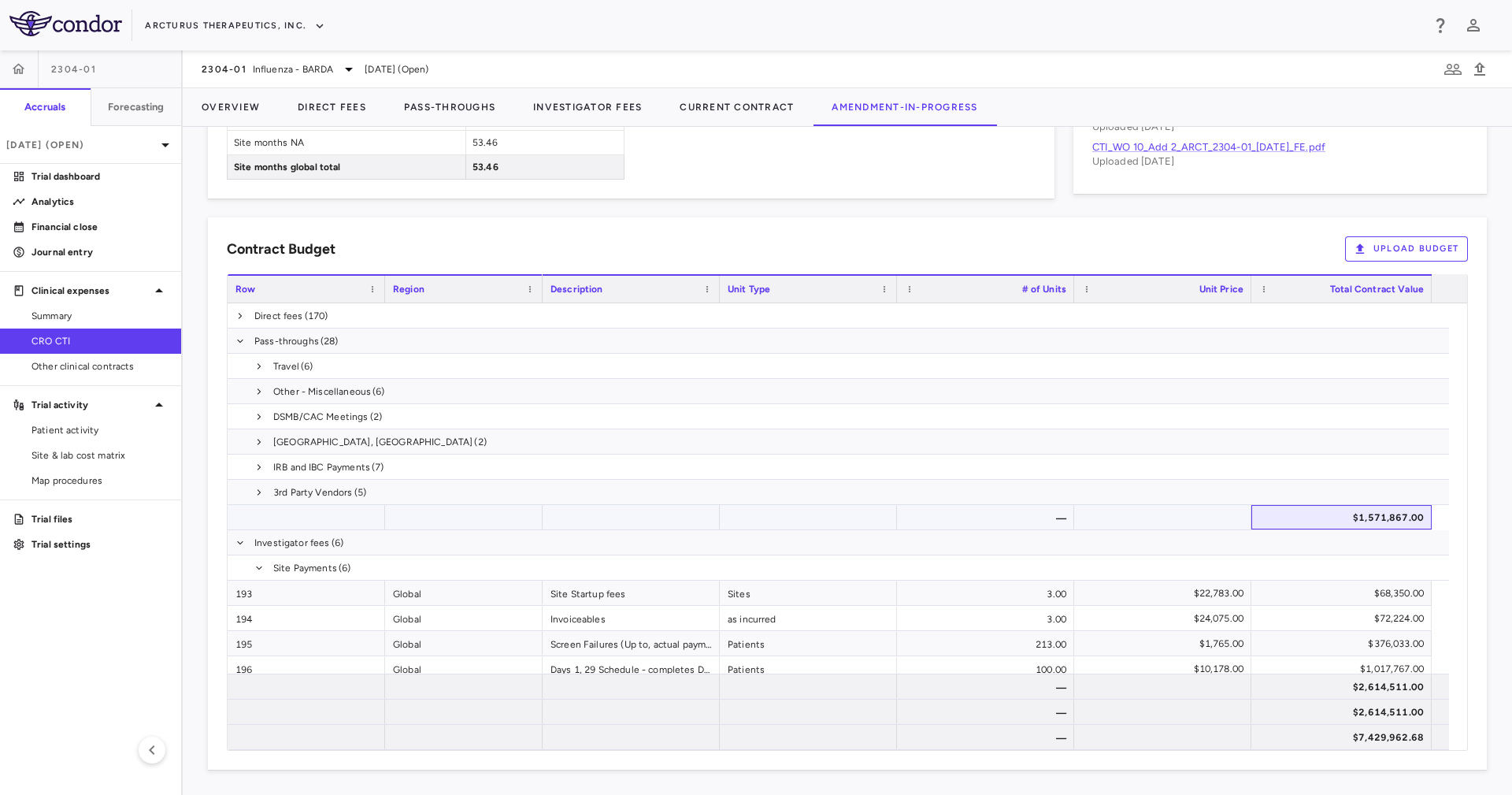
click at [1387, 512] on div "$1,571,867.00" at bounding box center [1344, 517] width 158 height 25
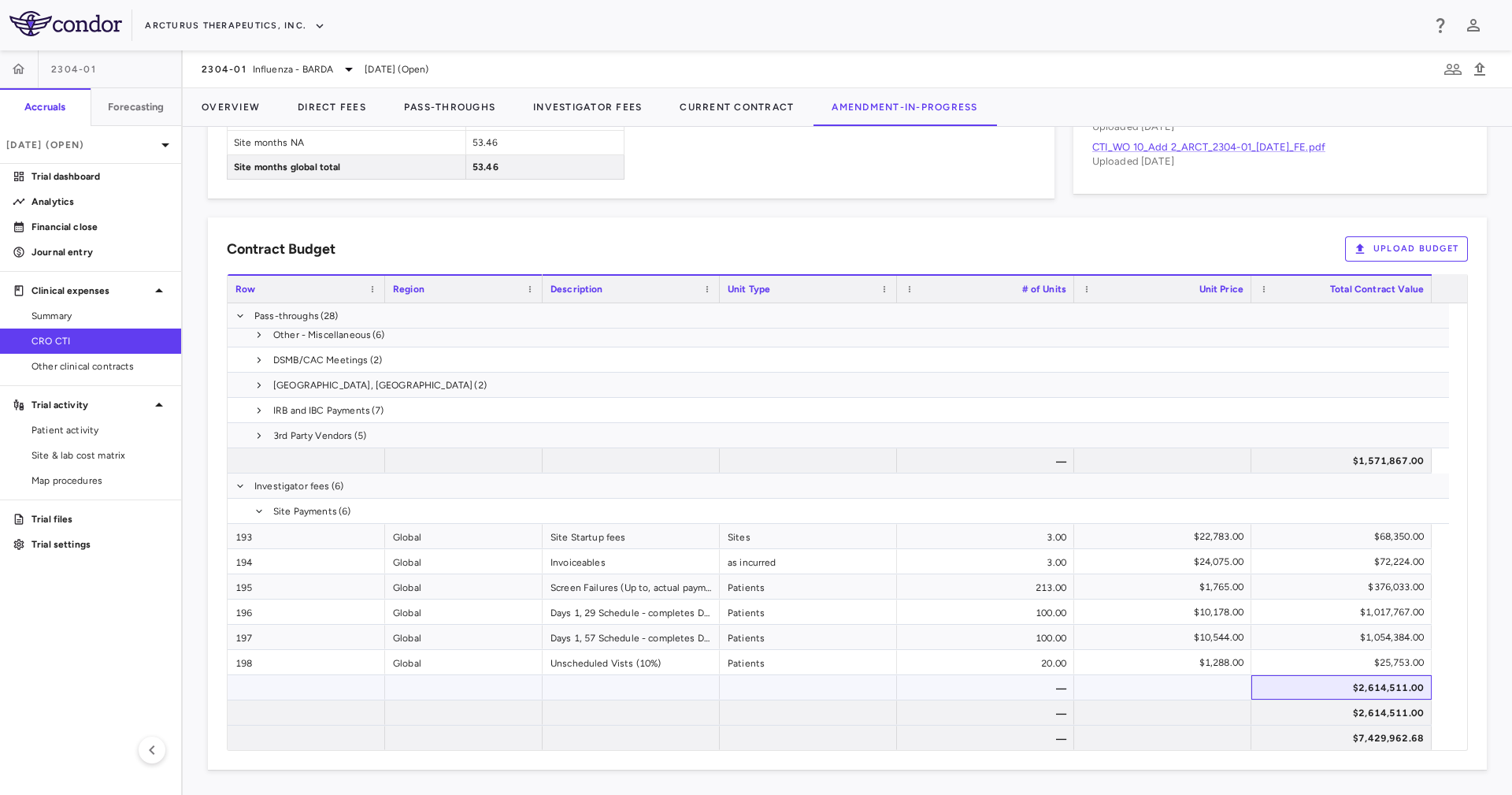
click at [1403, 694] on div "$2,614,511.00" at bounding box center [1344, 687] width 158 height 25
click at [258, 514] on span at bounding box center [259, 512] width 10 height 10
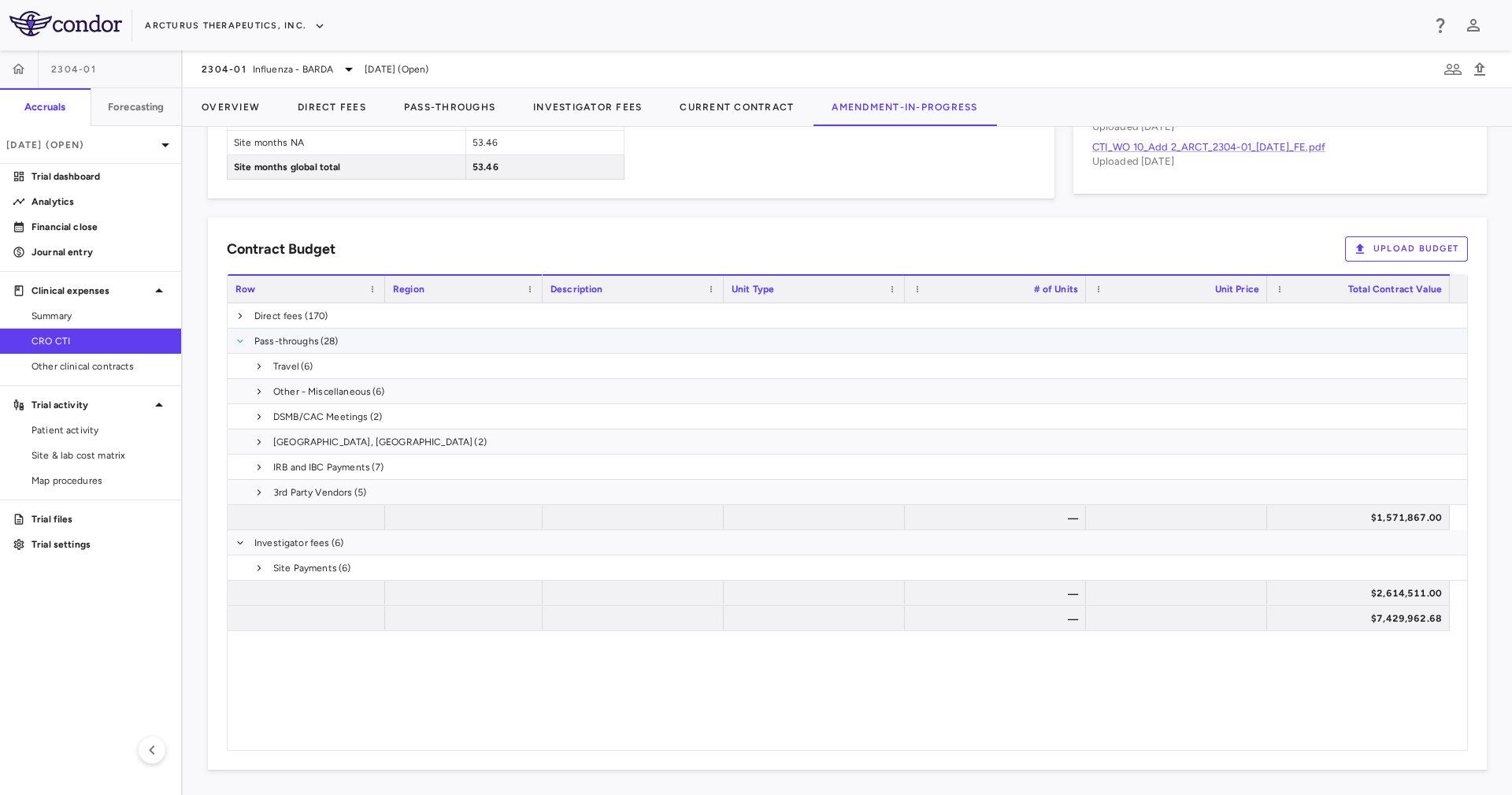
click at [243, 343] on span "Pass-throughs (28)" at bounding box center [847, 340] width 1240 height 24
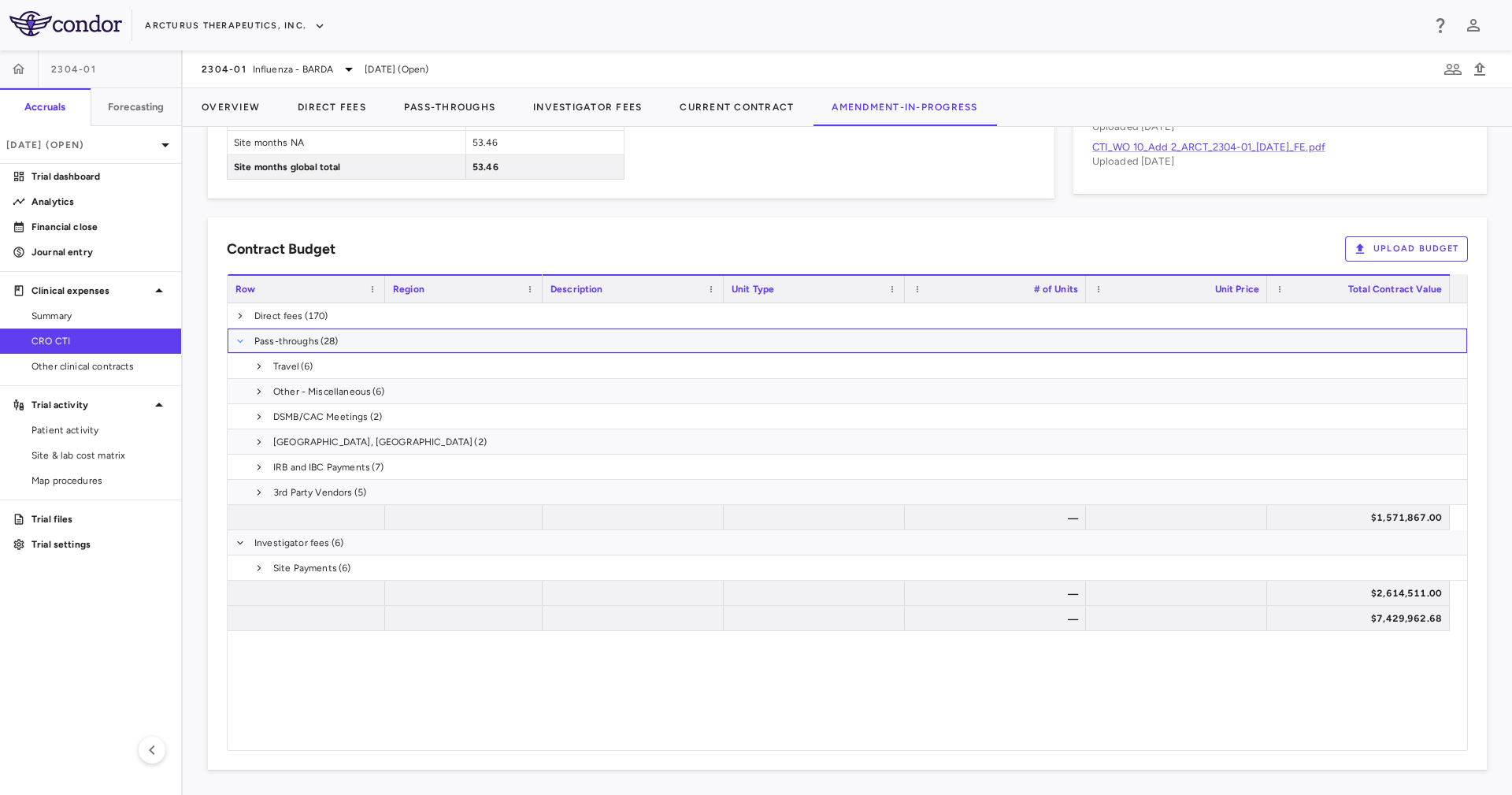
click at [241, 340] on span at bounding box center [240, 341] width 10 height 10
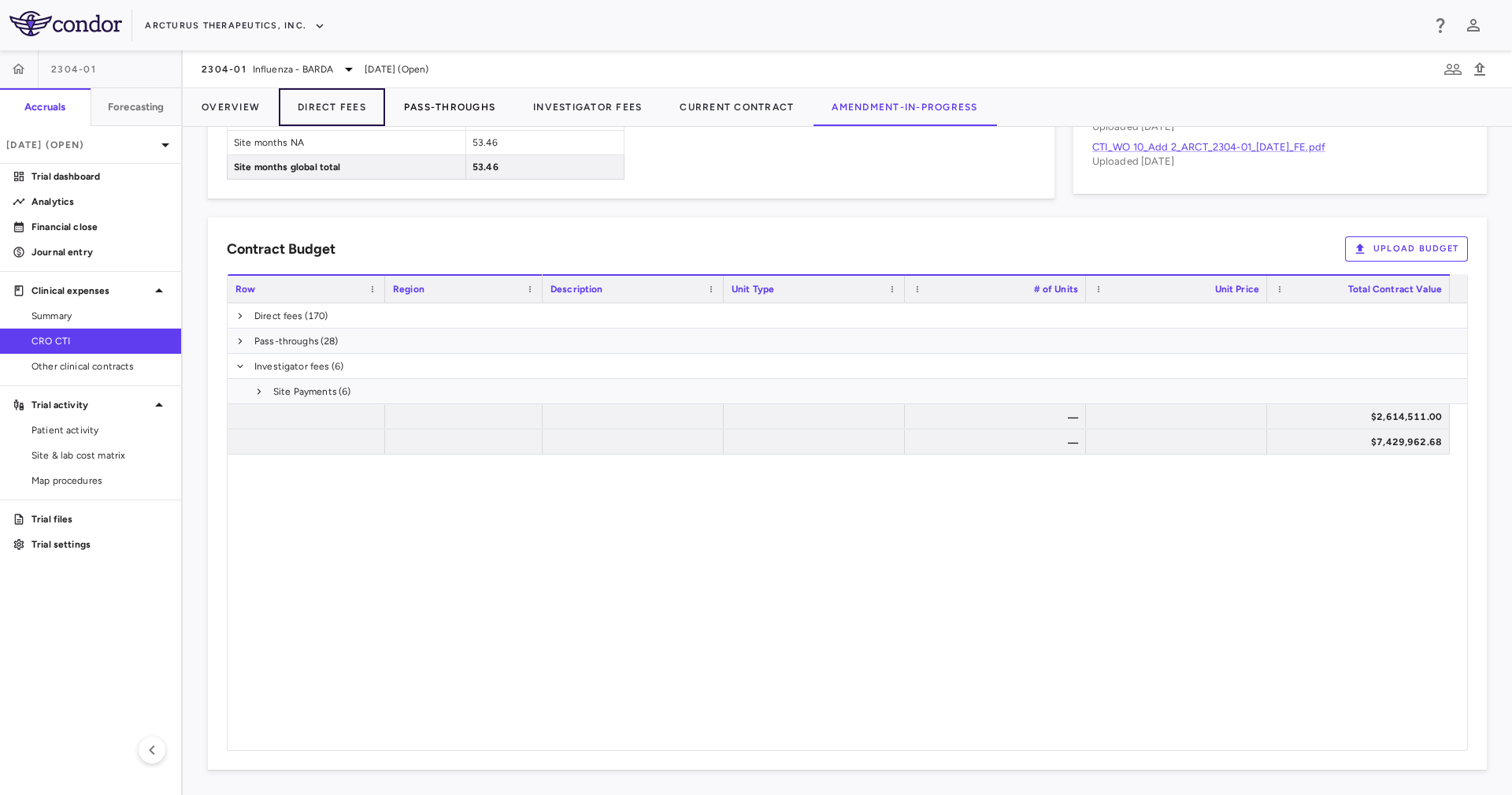
click at [322, 104] on button "Direct Fees" at bounding box center [332, 107] width 106 height 38
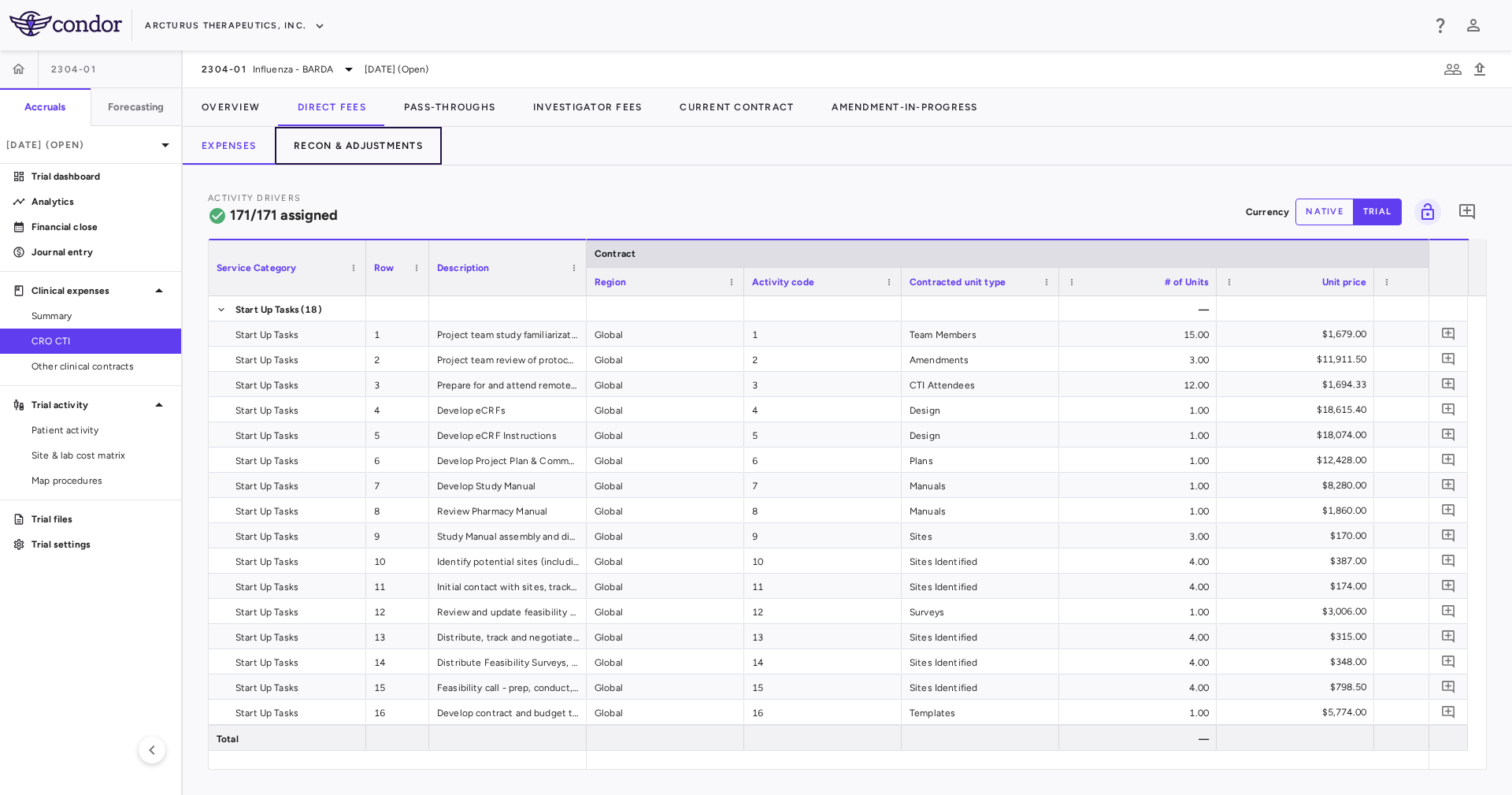
click at [403, 145] on button "Recon & Adjustments" at bounding box center [358, 145] width 167 height 38
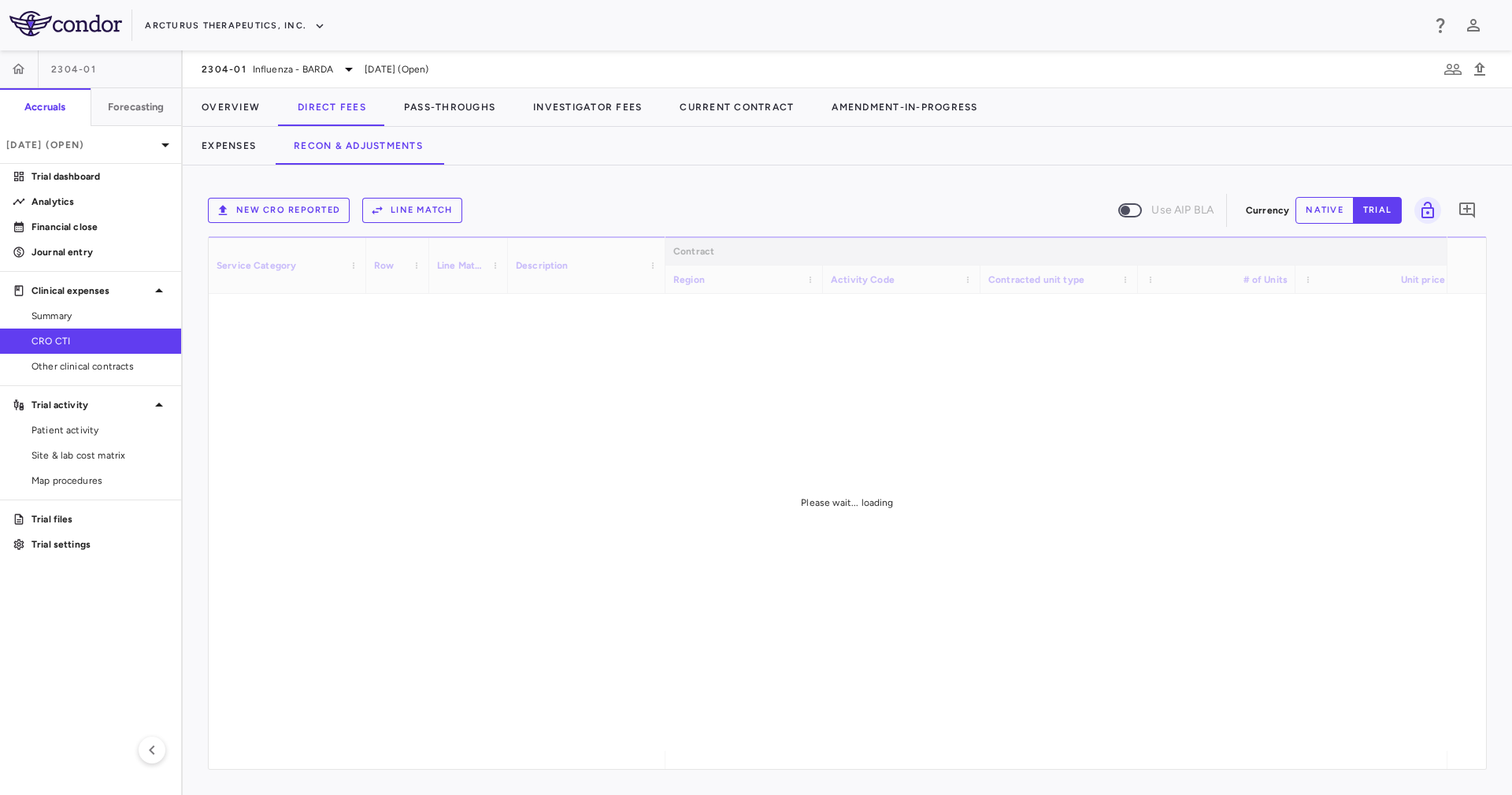
click at [593, 190] on div "New CRO reported Line Match Use AIP BLA Currency native trial 0" at bounding box center [847, 210] width 1279 height 39
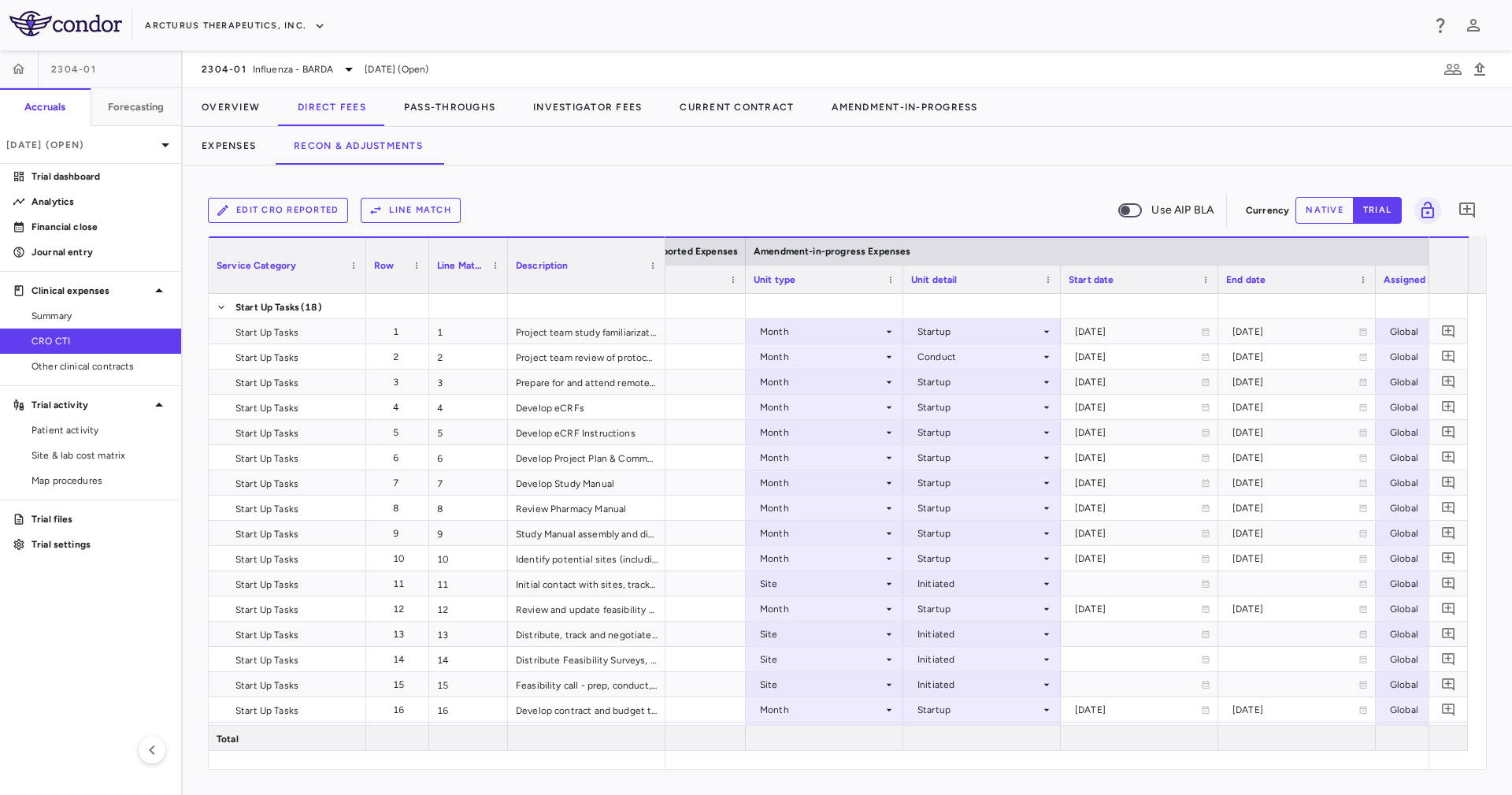
click at [903, 276] on div "Unit detail" at bounding box center [982, 279] width 157 height 28
click at [903, 276] on div at bounding box center [903, 279] width 6 height 27
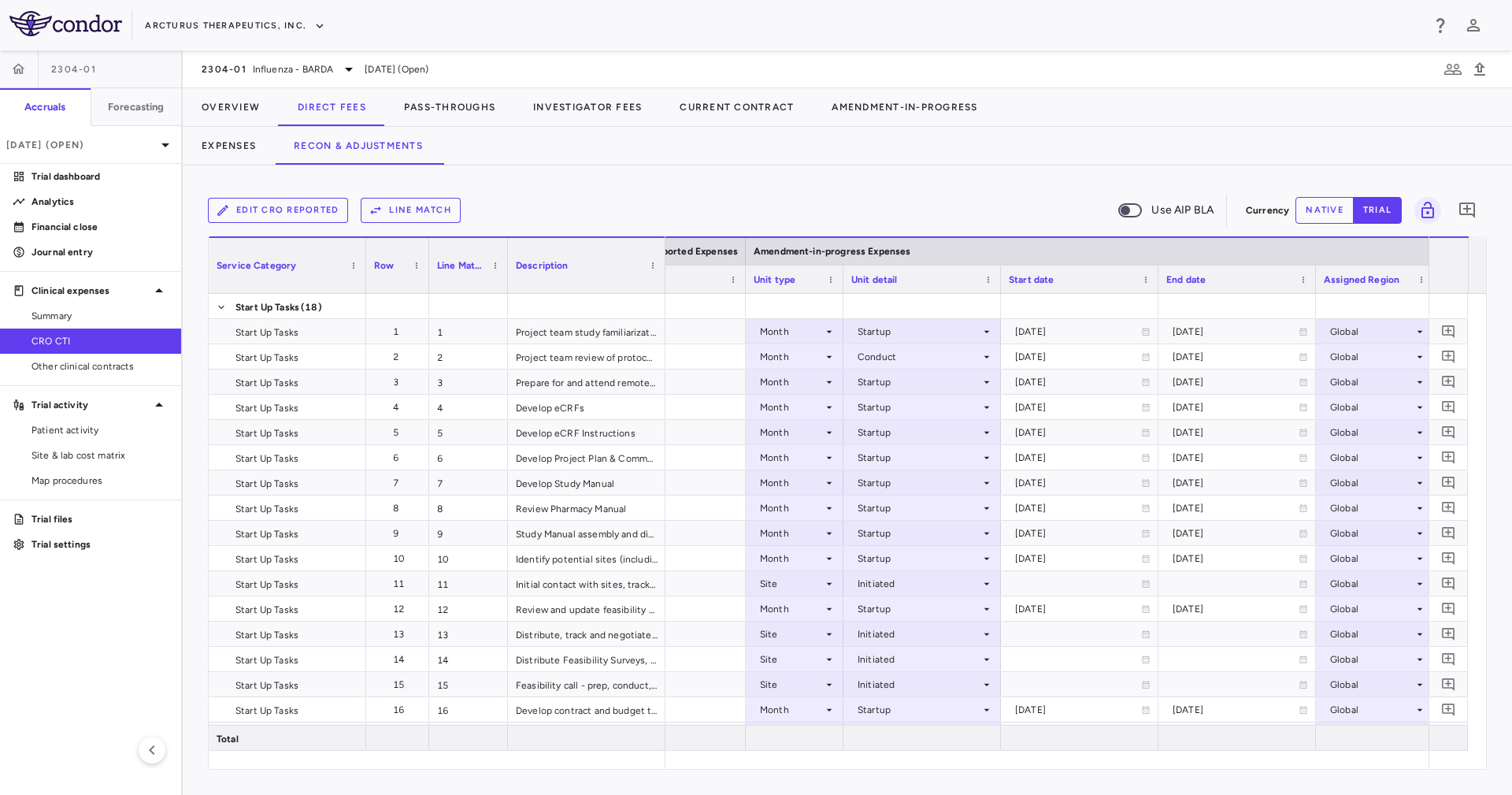
click at [997, 276] on div at bounding box center [1001, 279] width 6 height 27
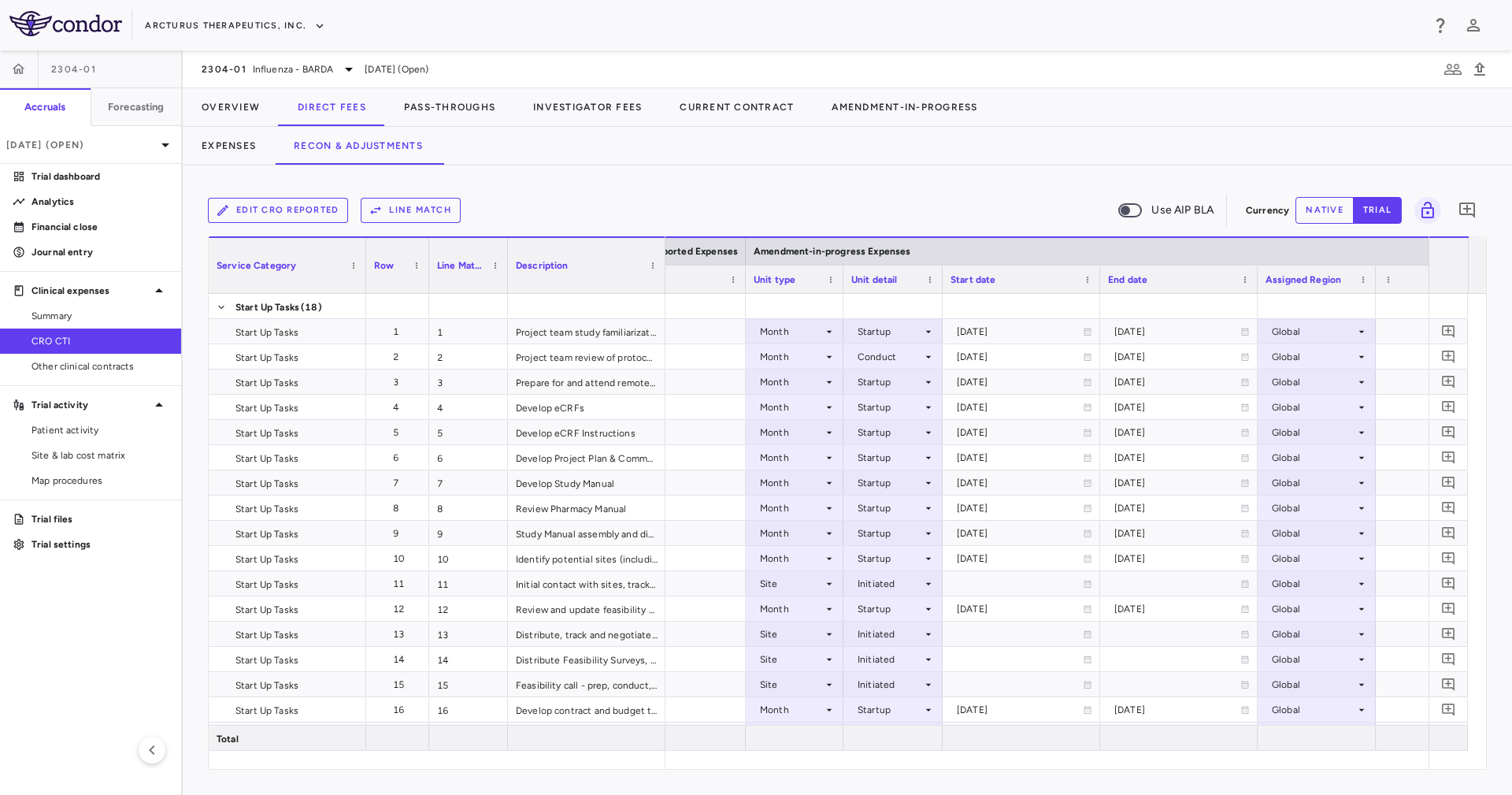
click at [1097, 284] on div at bounding box center [1099, 279] width 6 height 27
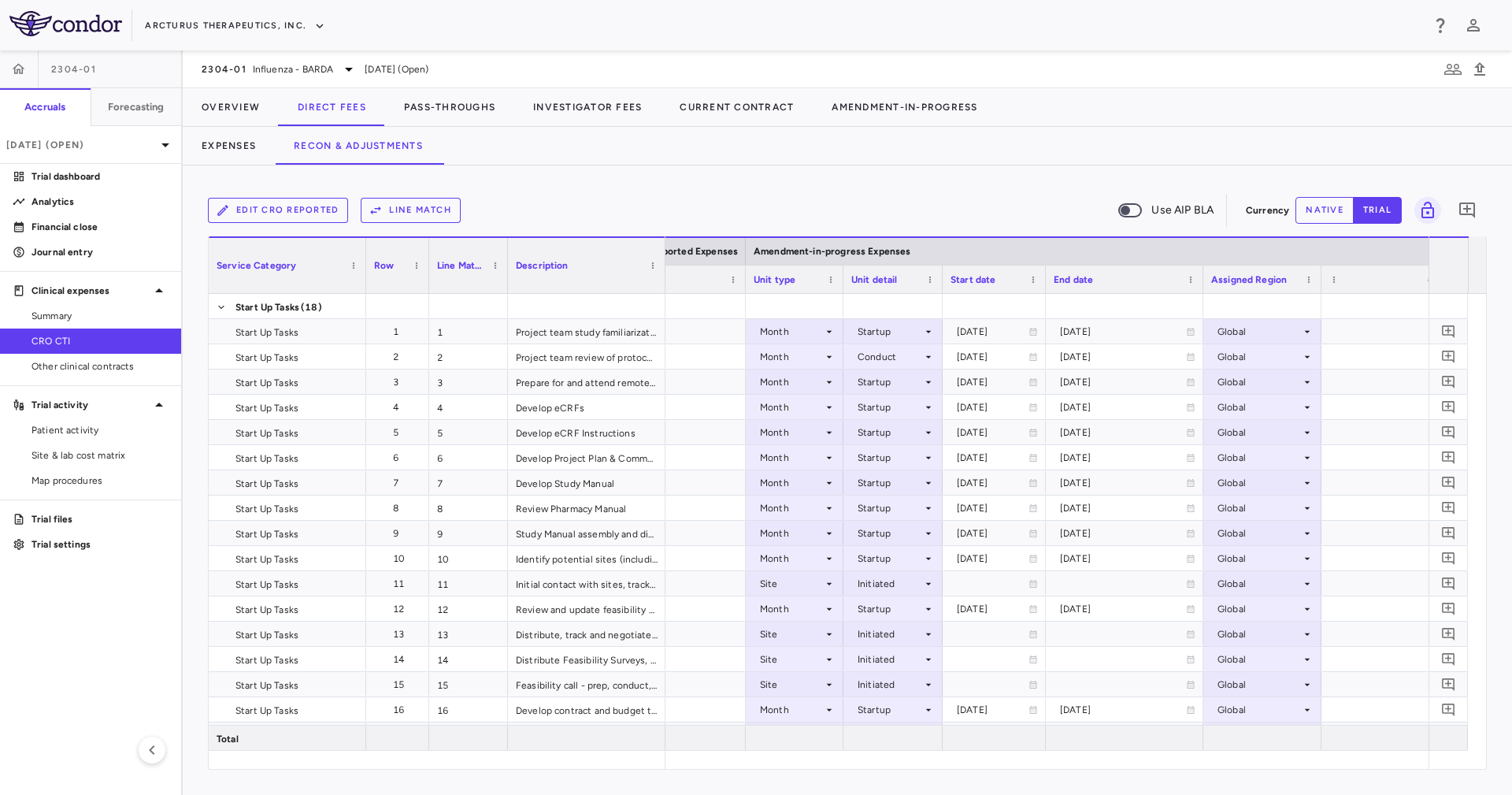
click at [1196, 275] on div "End date" at bounding box center [1124, 279] width 157 height 28
click at [1197, 275] on div "End date" at bounding box center [1124, 279] width 157 height 28
click at [1200, 277] on div at bounding box center [1203, 279] width 6 height 27
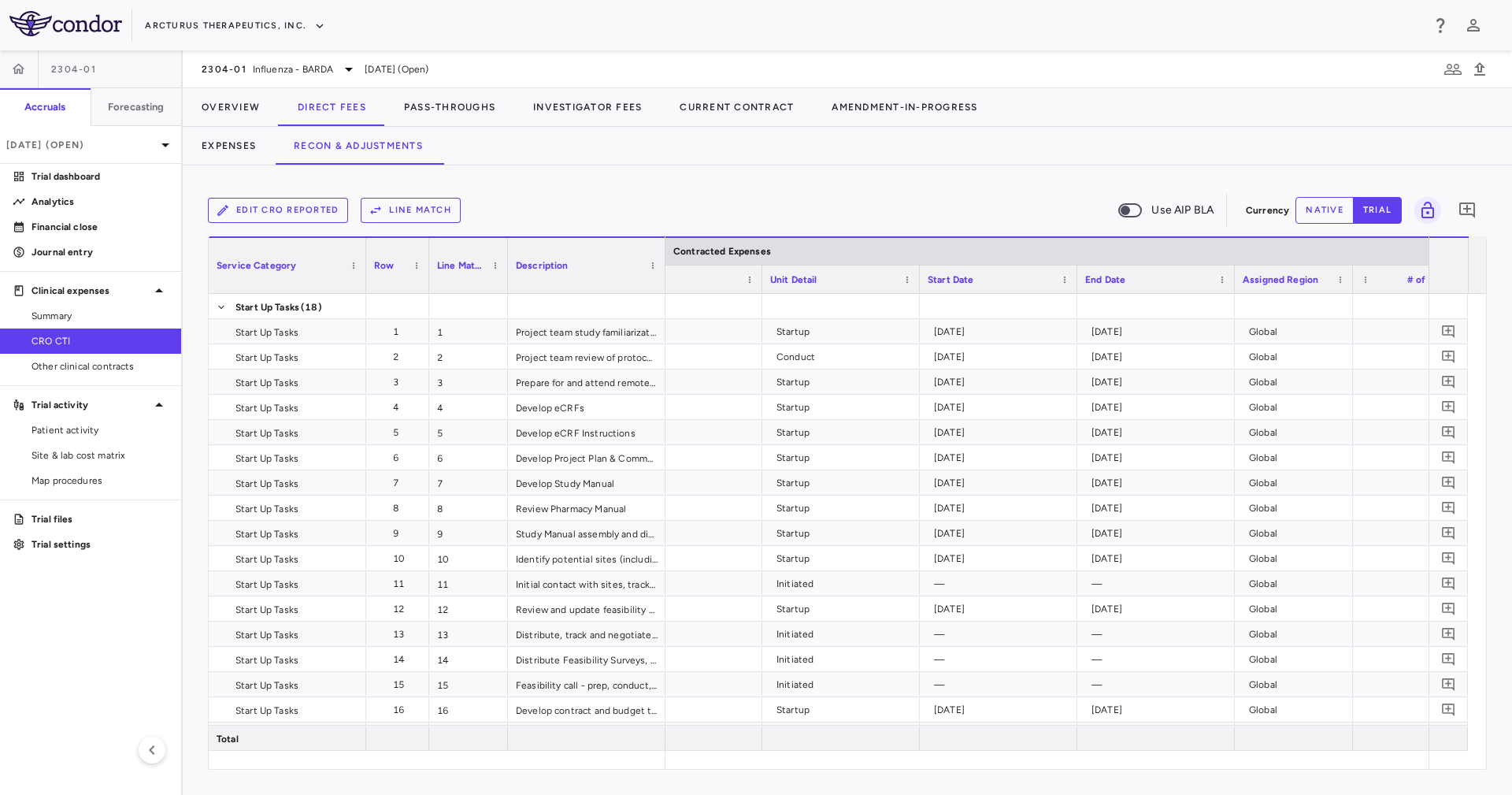
click at [916, 276] on div at bounding box center [919, 279] width 6 height 27
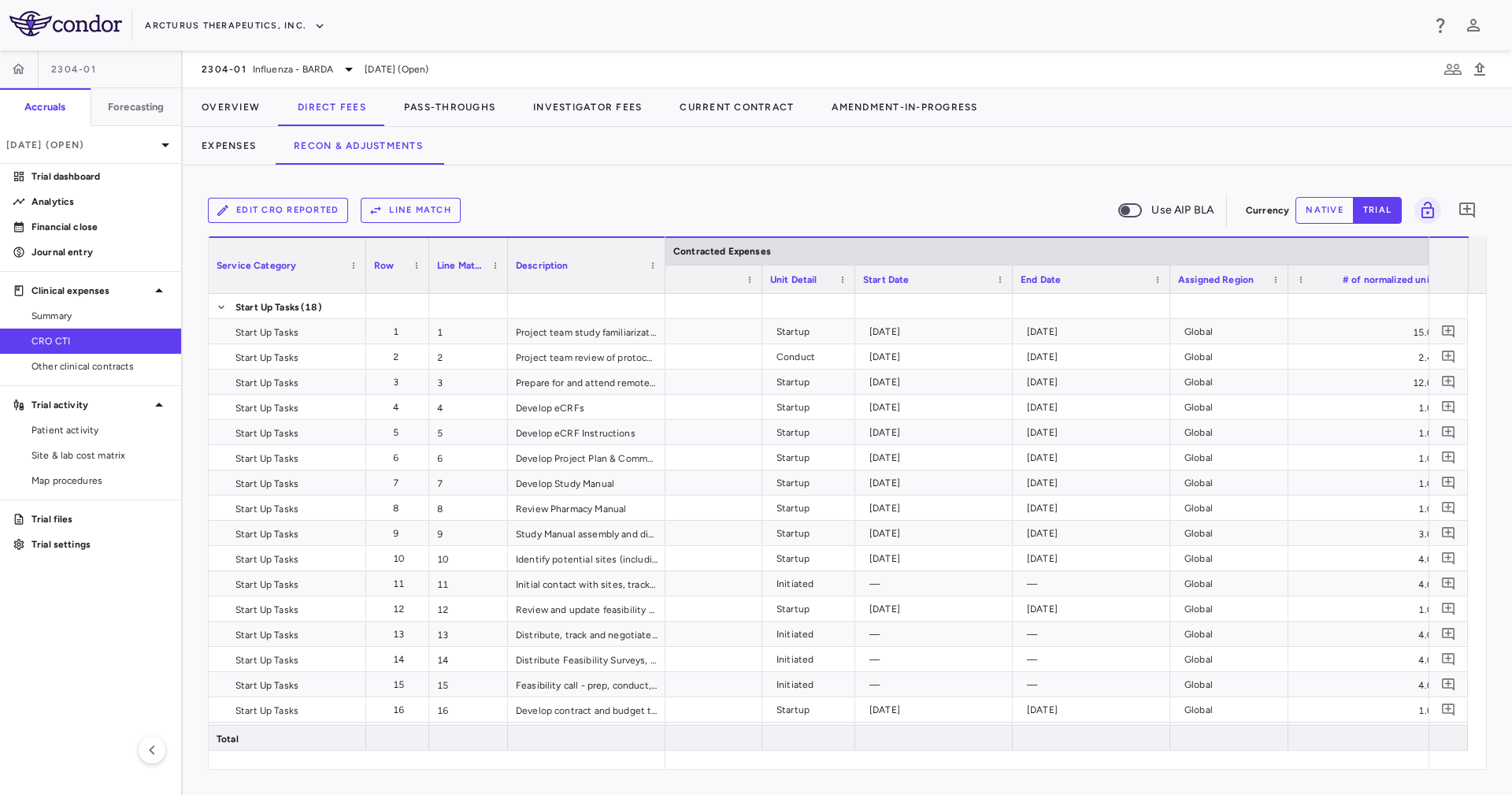
click at [1009, 278] on div at bounding box center [1012, 279] width 6 height 27
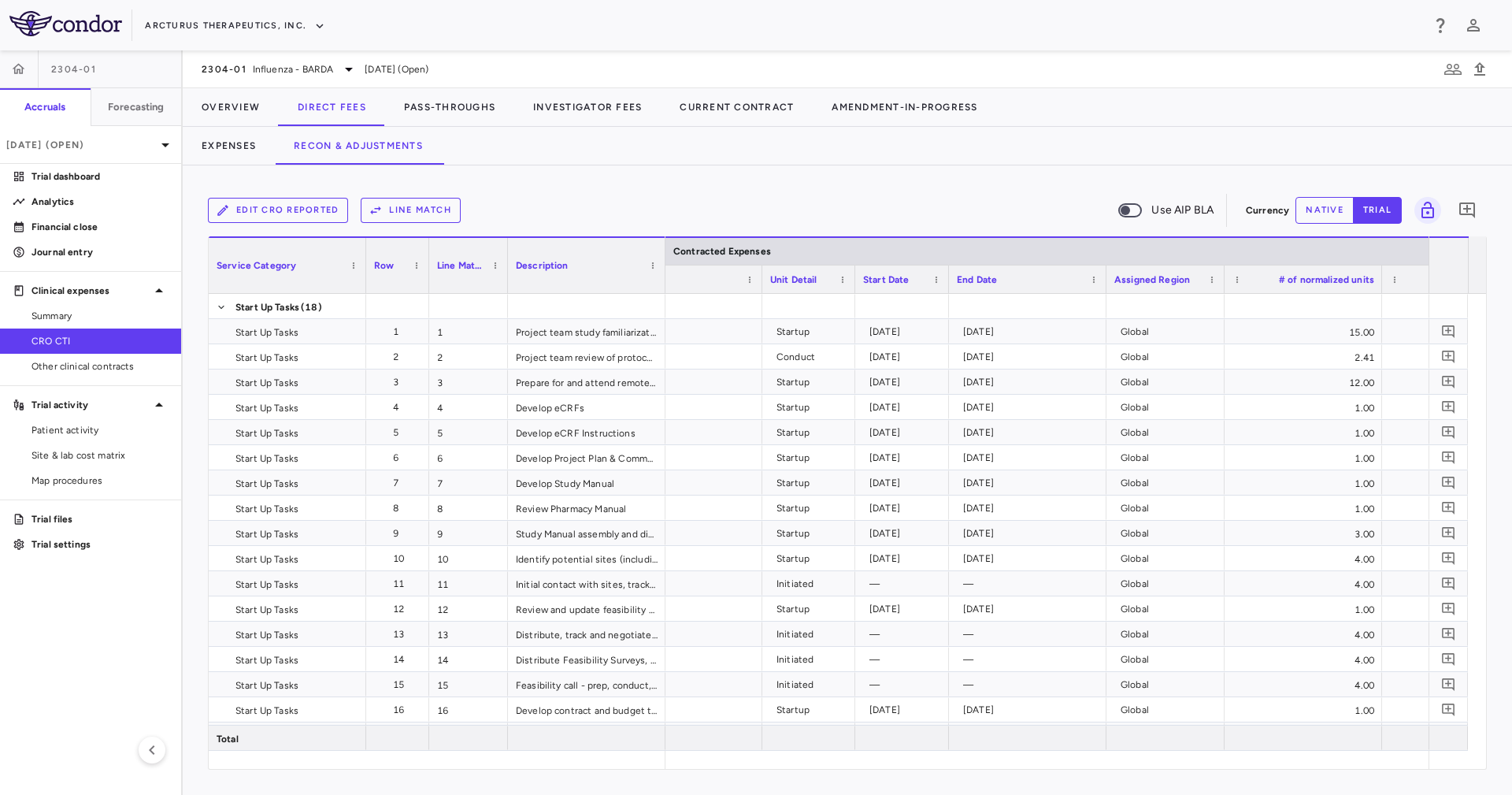
click at [1102, 279] on div at bounding box center [1106, 279] width 6 height 27
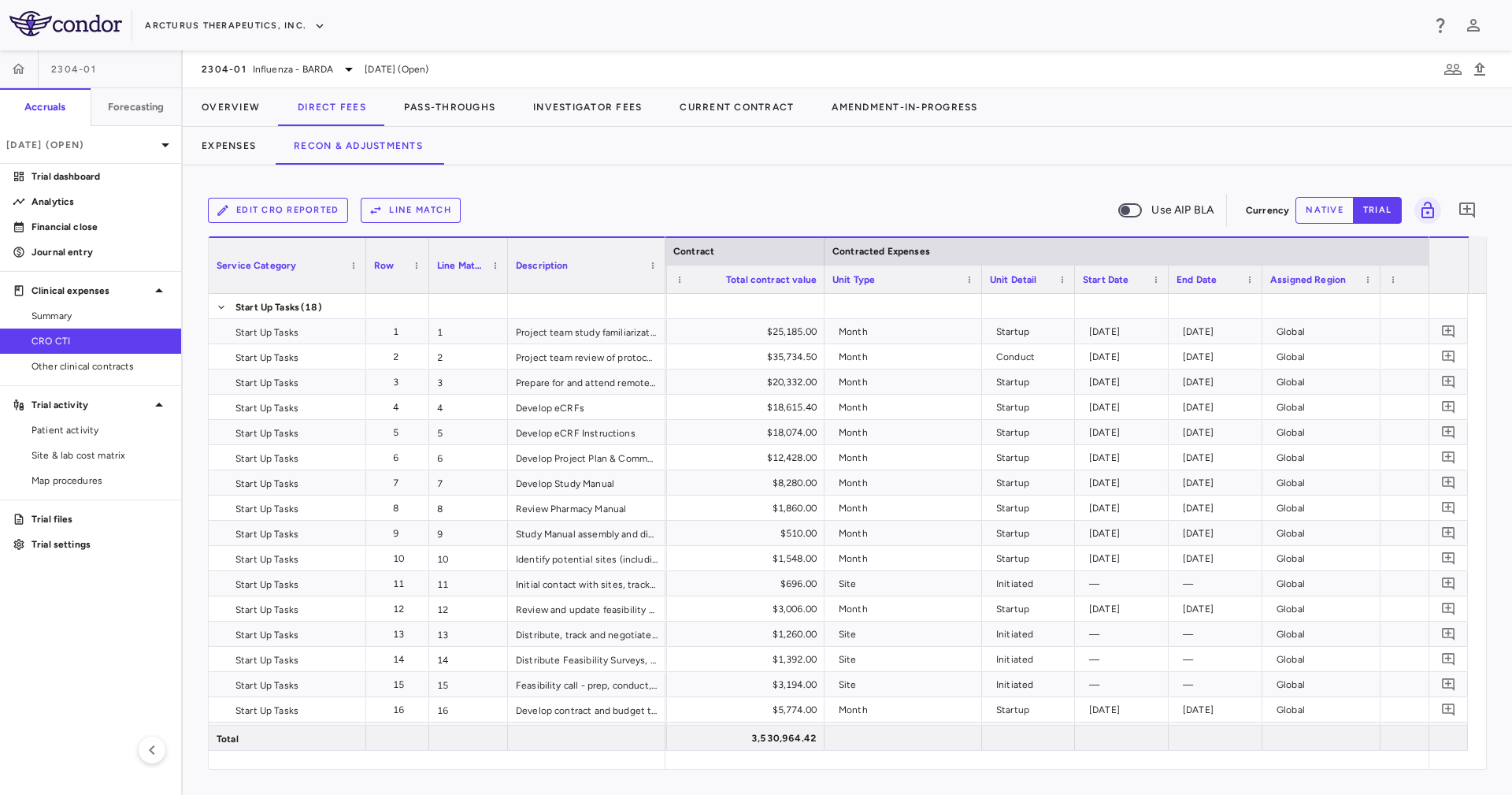
click at [979, 284] on div at bounding box center [981, 279] width 6 height 27
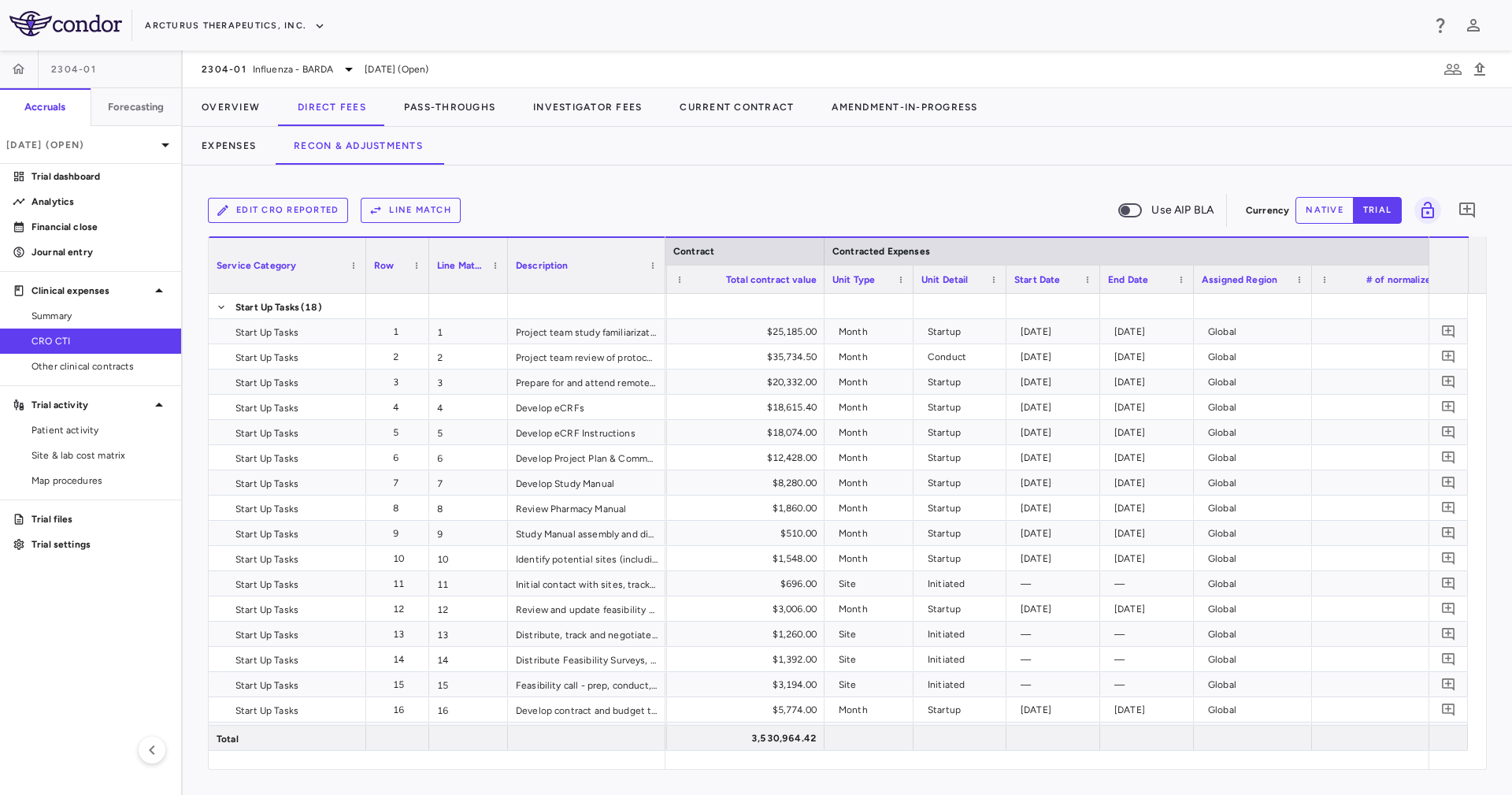
click at [900, 269] on div "Unit Type" at bounding box center [869, 279] width 73 height 27
click at [898, 275] on span at bounding box center [901, 279] width 10 height 10
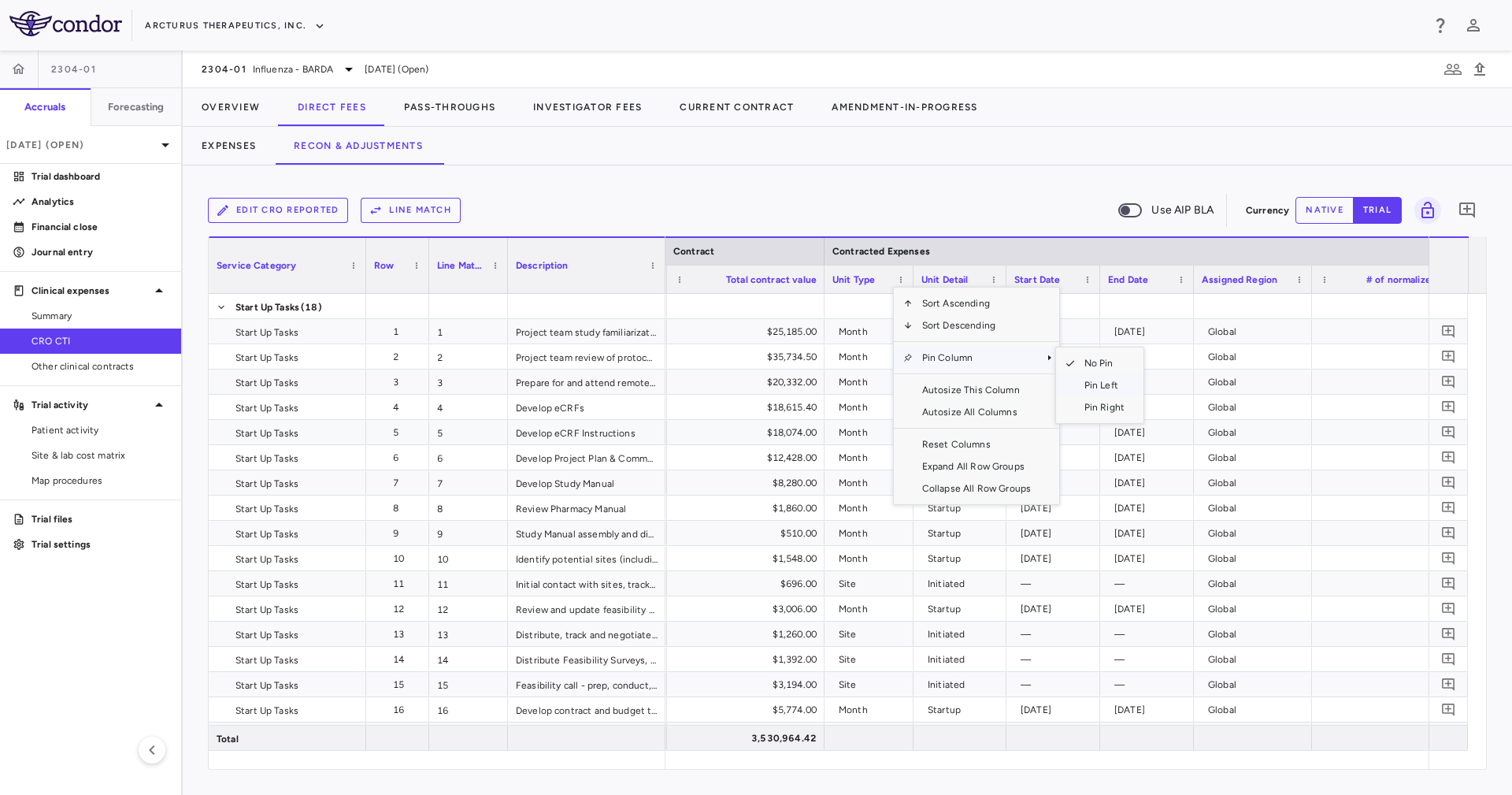
click at [1076, 383] on span "Pin Left" at bounding box center [1105, 385] width 59 height 22
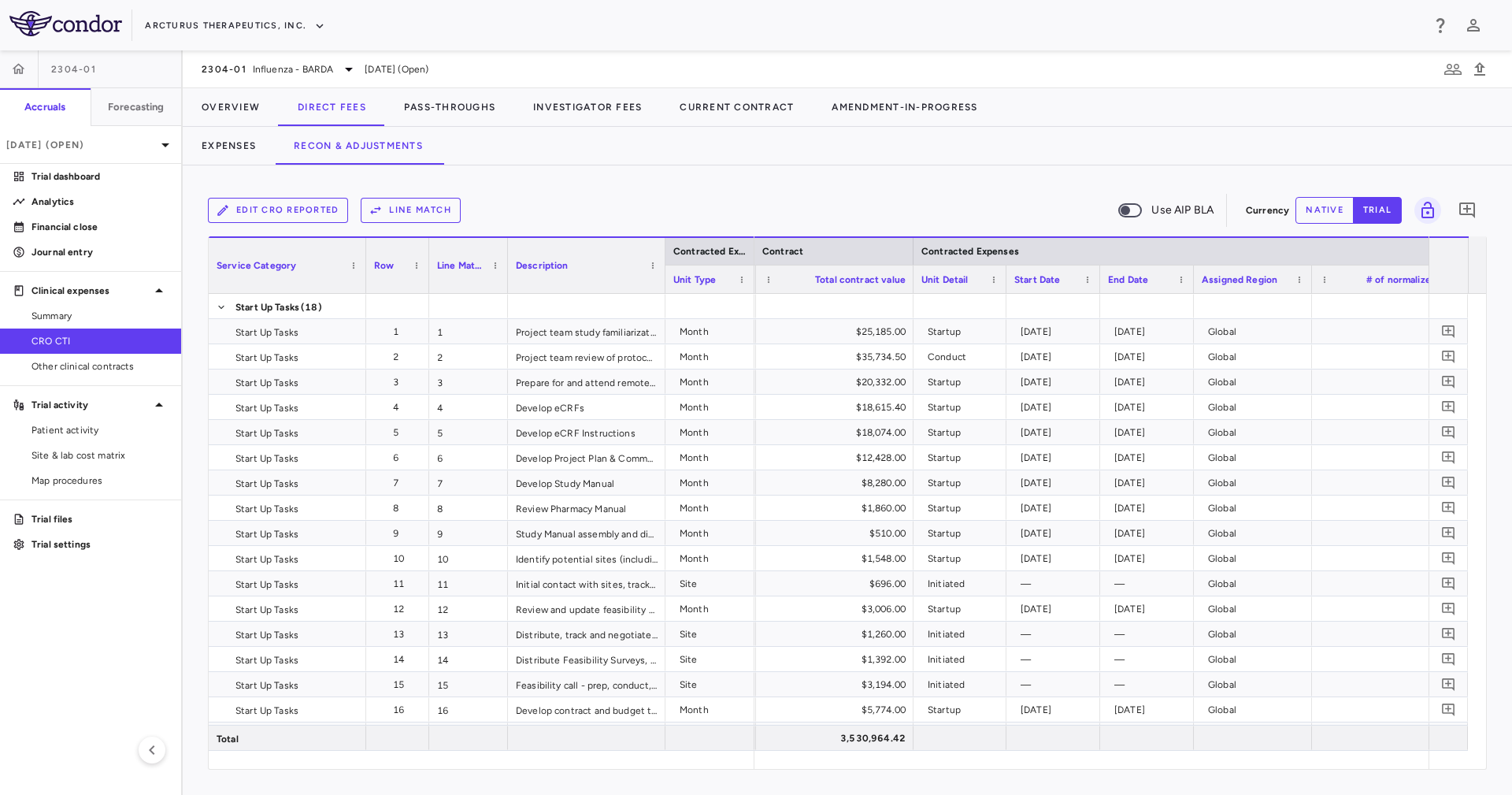
click at [999, 281] on div "Unit Detail" at bounding box center [960, 279] width 93 height 28
click at [999, 279] on div "Unit Detail" at bounding box center [960, 279] width 93 height 28
click at [996, 279] on span at bounding box center [994, 279] width 10 height 10
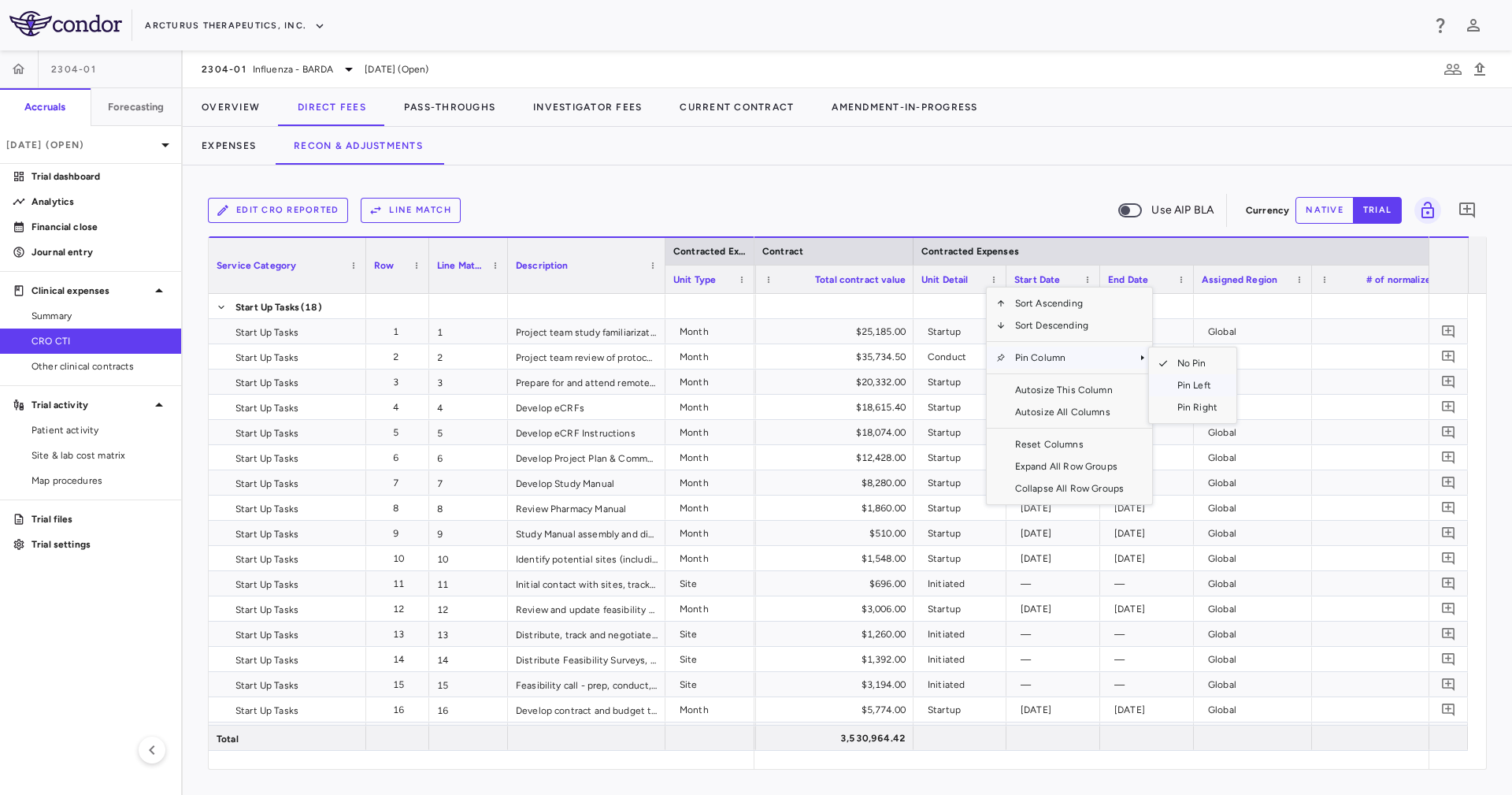
click at [1165, 381] on span "SubMenu" at bounding box center [1159, 385] width 19 height 22
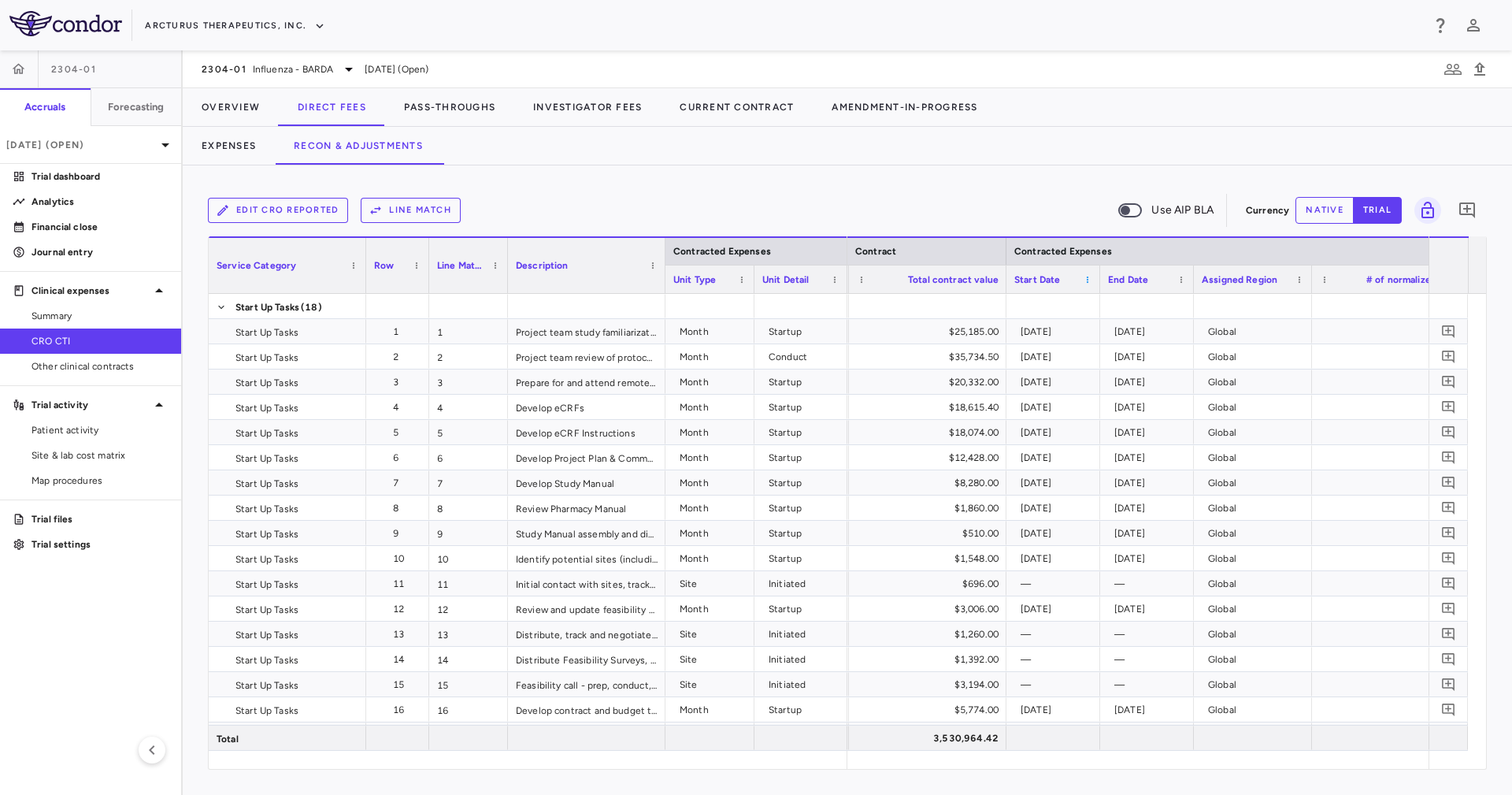
click at [1090, 277] on span at bounding box center [1088, 279] width 10 height 10
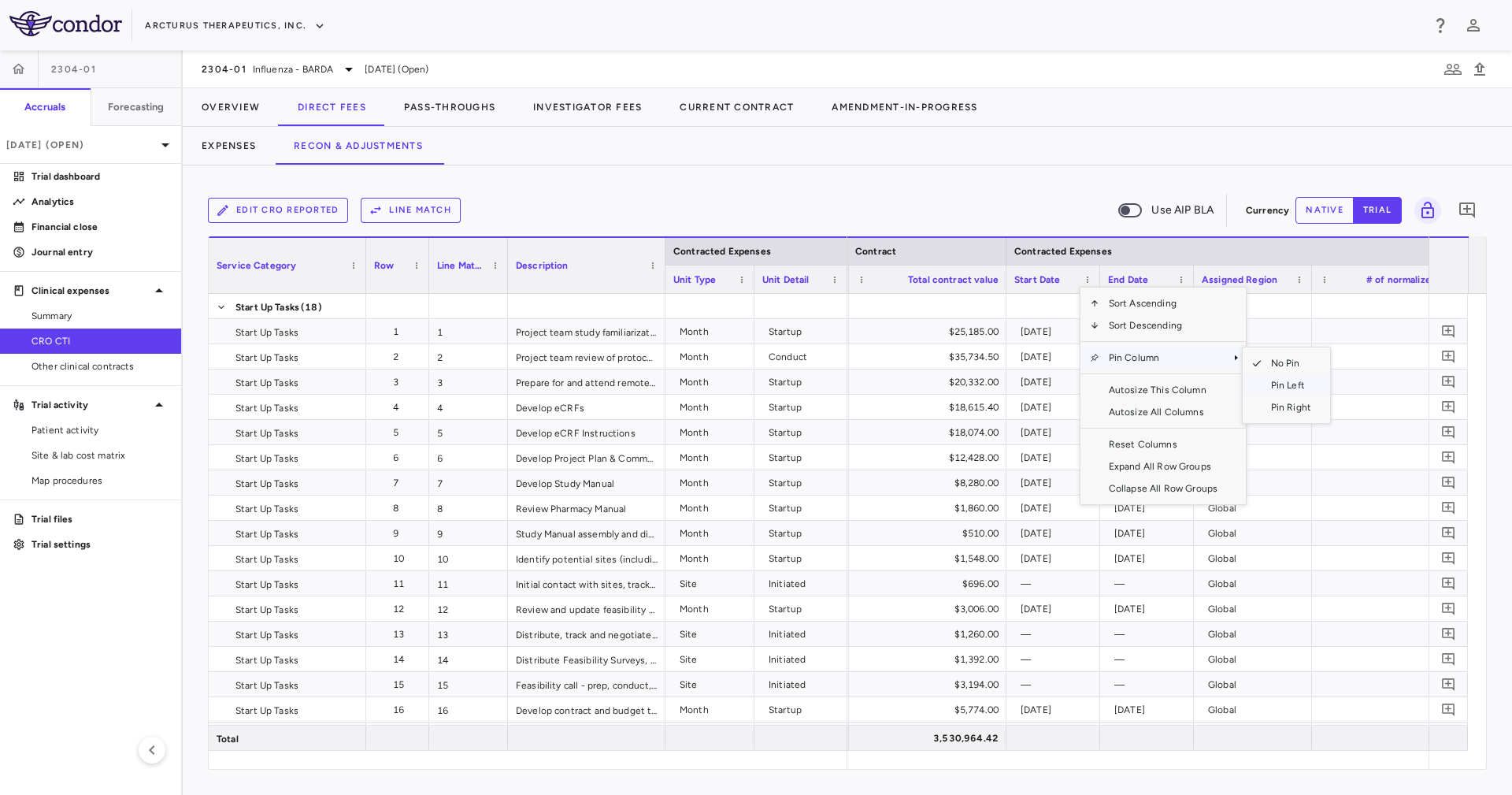
click at [1266, 387] on span "Pin Left" at bounding box center [1291, 385] width 59 height 22
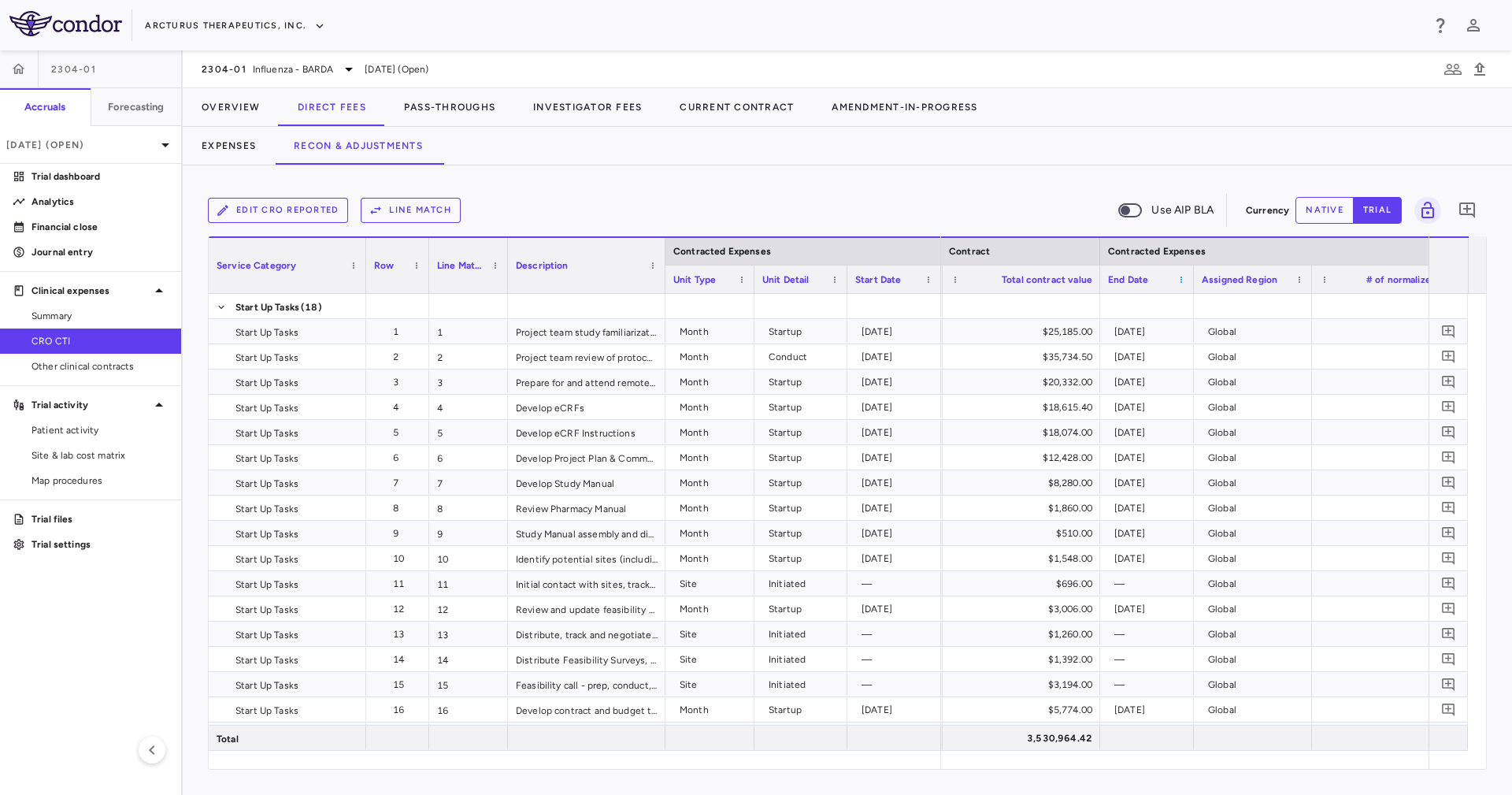
click at [1183, 275] on span at bounding box center [1181, 279] width 10 height 10
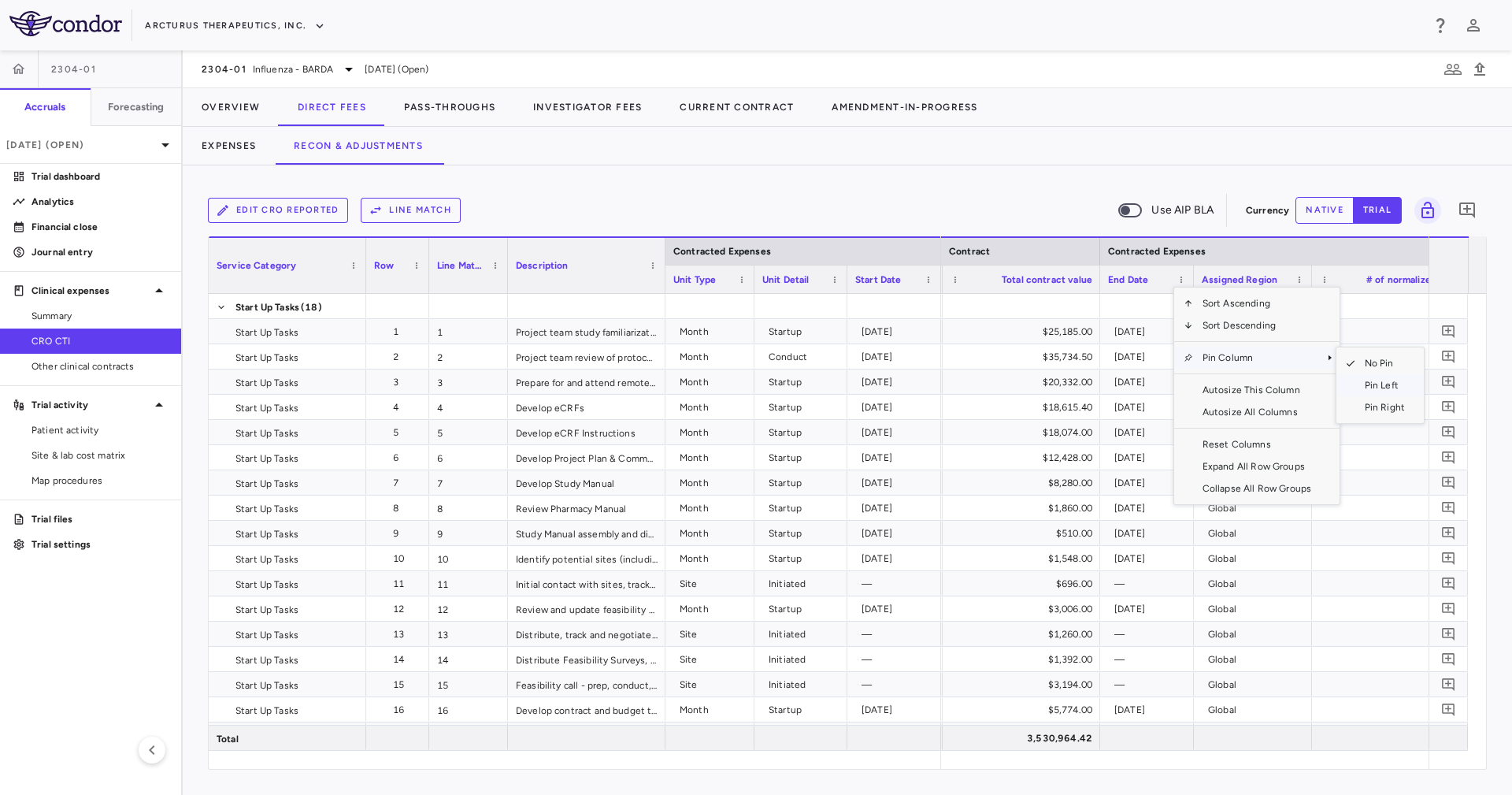
click at [1375, 382] on span "Pin Left" at bounding box center [1385, 385] width 59 height 22
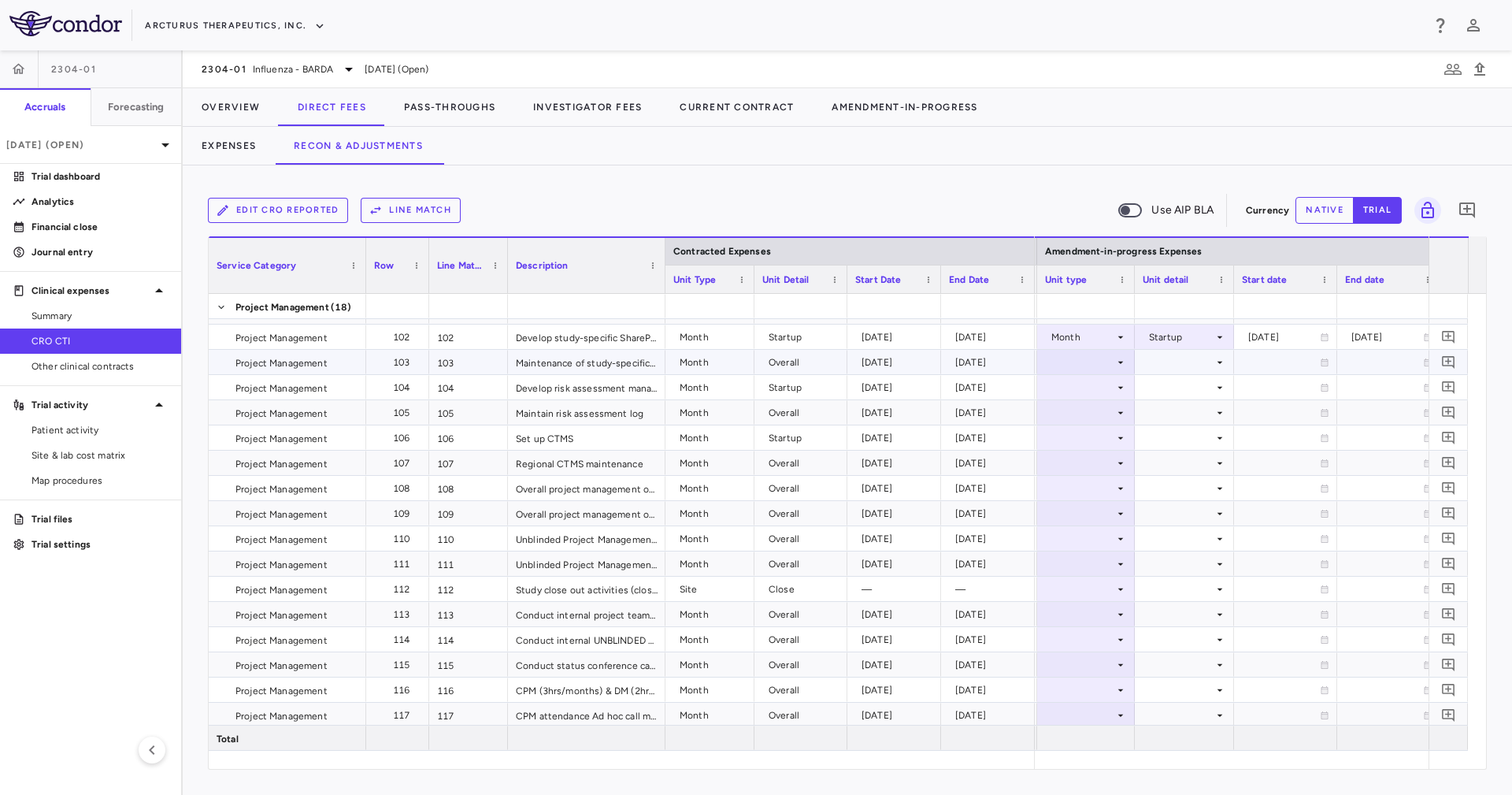
click at [1102, 366] on div at bounding box center [1086, 361] width 82 height 22
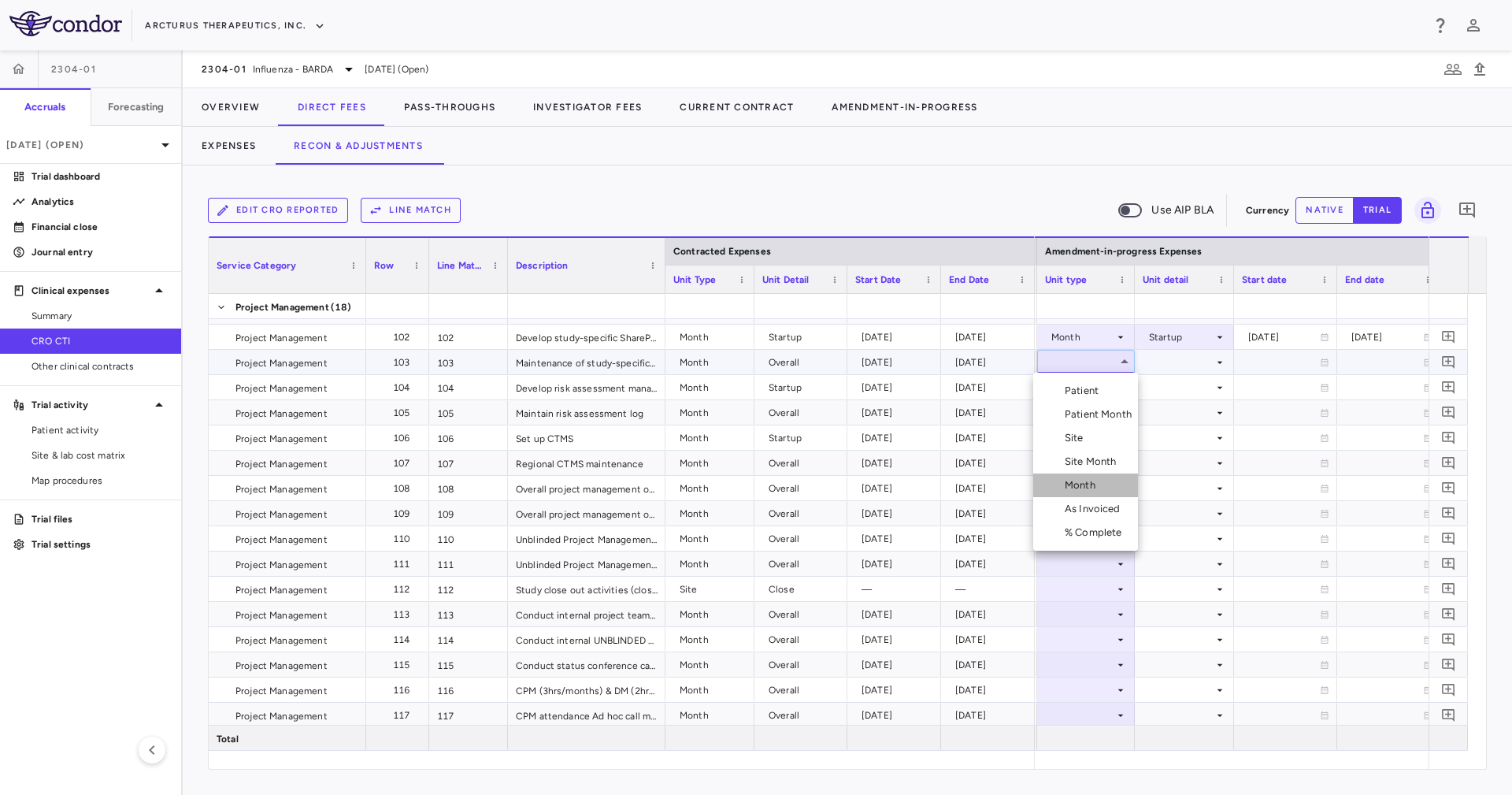
drag, startPoint x: 1112, startPoint y: 492, endPoint x: 1135, endPoint y: 445, distance: 52.3
click at [1112, 493] on li "Month" at bounding box center [1086, 484] width 104 height 23
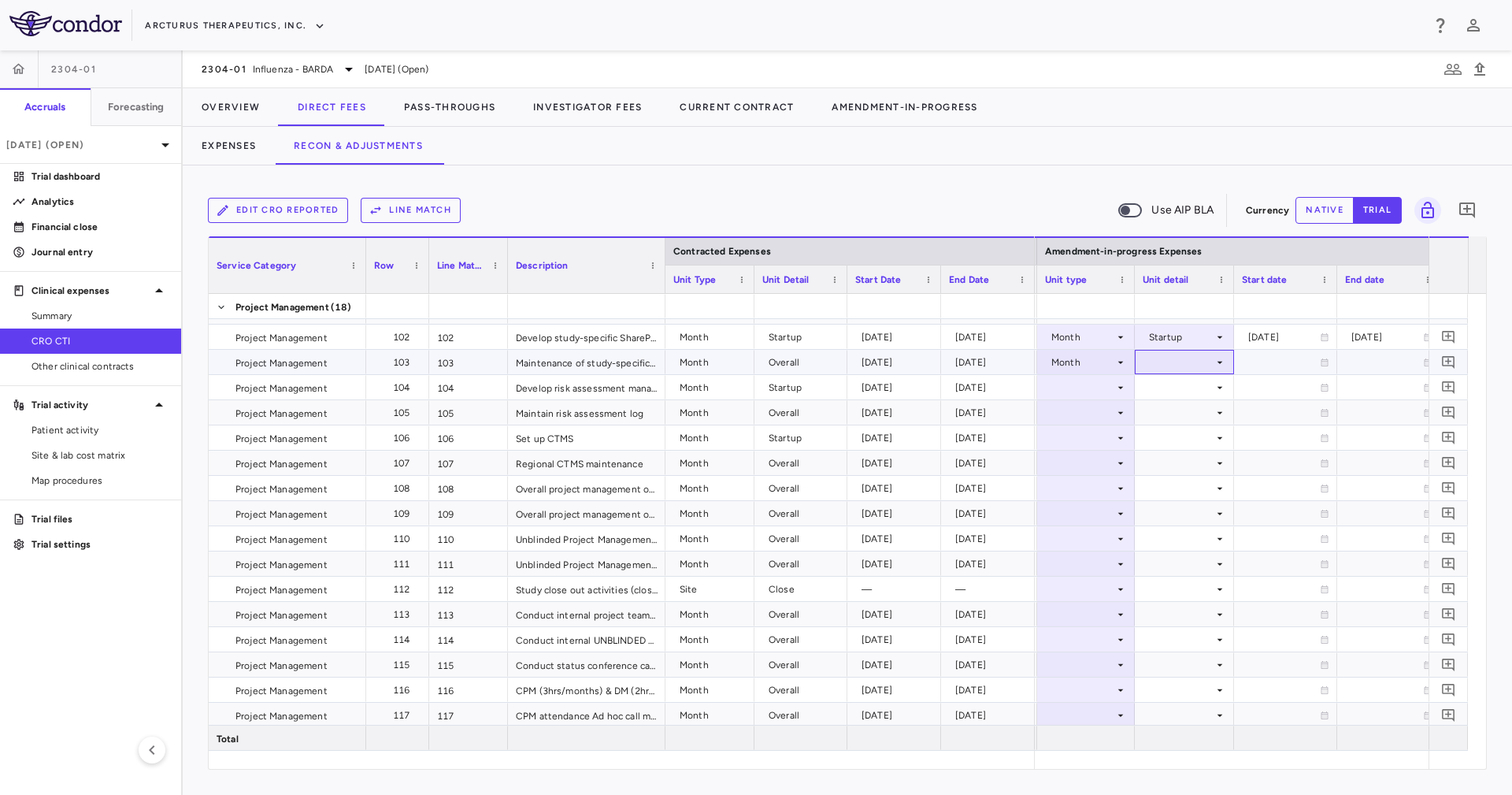
click at [1191, 355] on div at bounding box center [1184, 361] width 84 height 22
click at [1214, 480] on li "Overall" at bounding box center [1184, 484] width 122 height 23
click at [1190, 388] on div at bounding box center [1184, 387] width 84 height 22
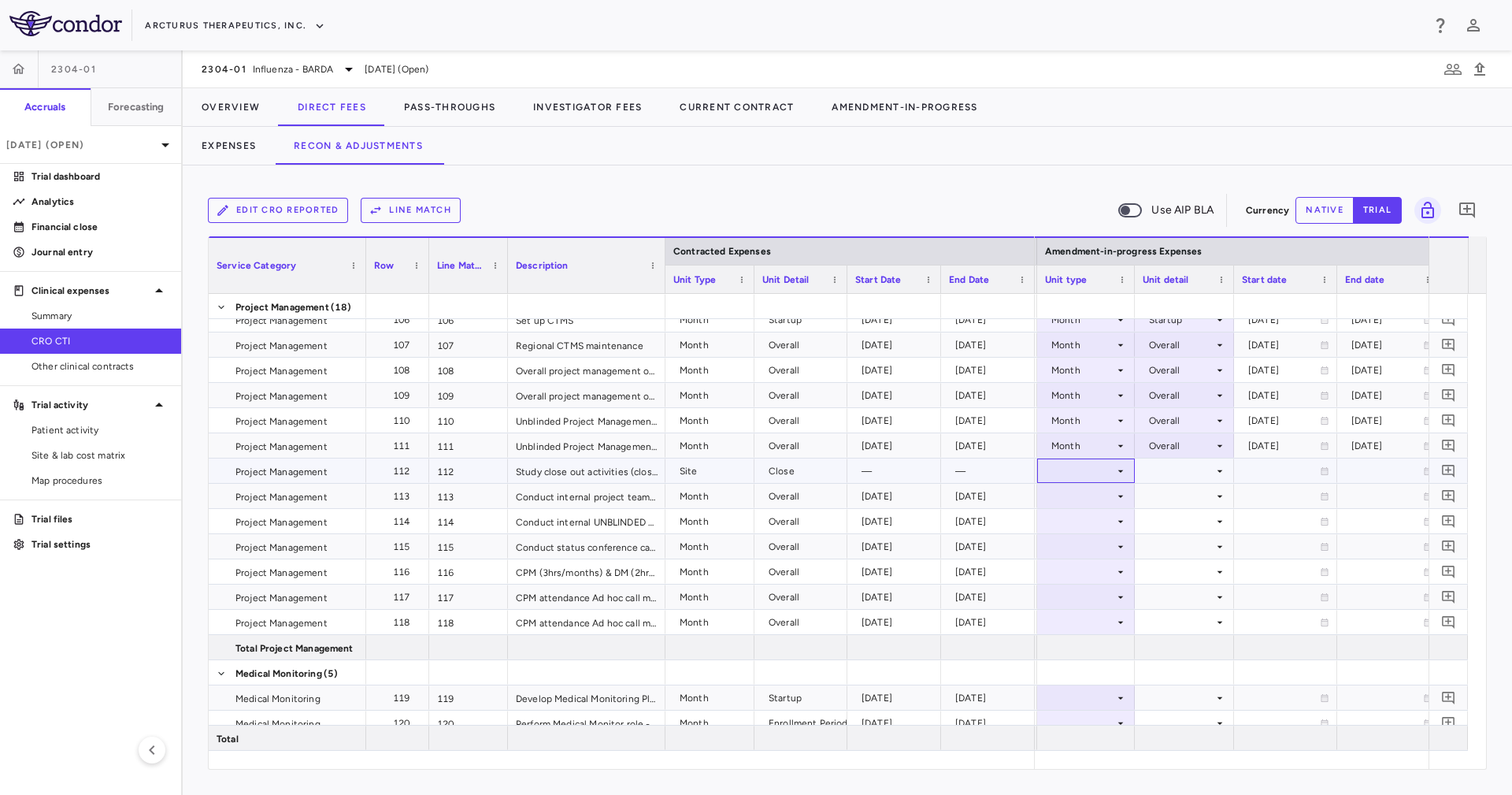
click at [1090, 463] on div at bounding box center [1086, 471] width 82 height 22
click at [1098, 548] on li "Site" at bounding box center [1086, 546] width 104 height 23
click at [1159, 474] on div at bounding box center [1184, 471] width 84 height 22
click at [1197, 552] on div "Close" at bounding box center [1181, 547] width 33 height 14
click at [1150, 496] on div at bounding box center [1184, 495] width 84 height 22
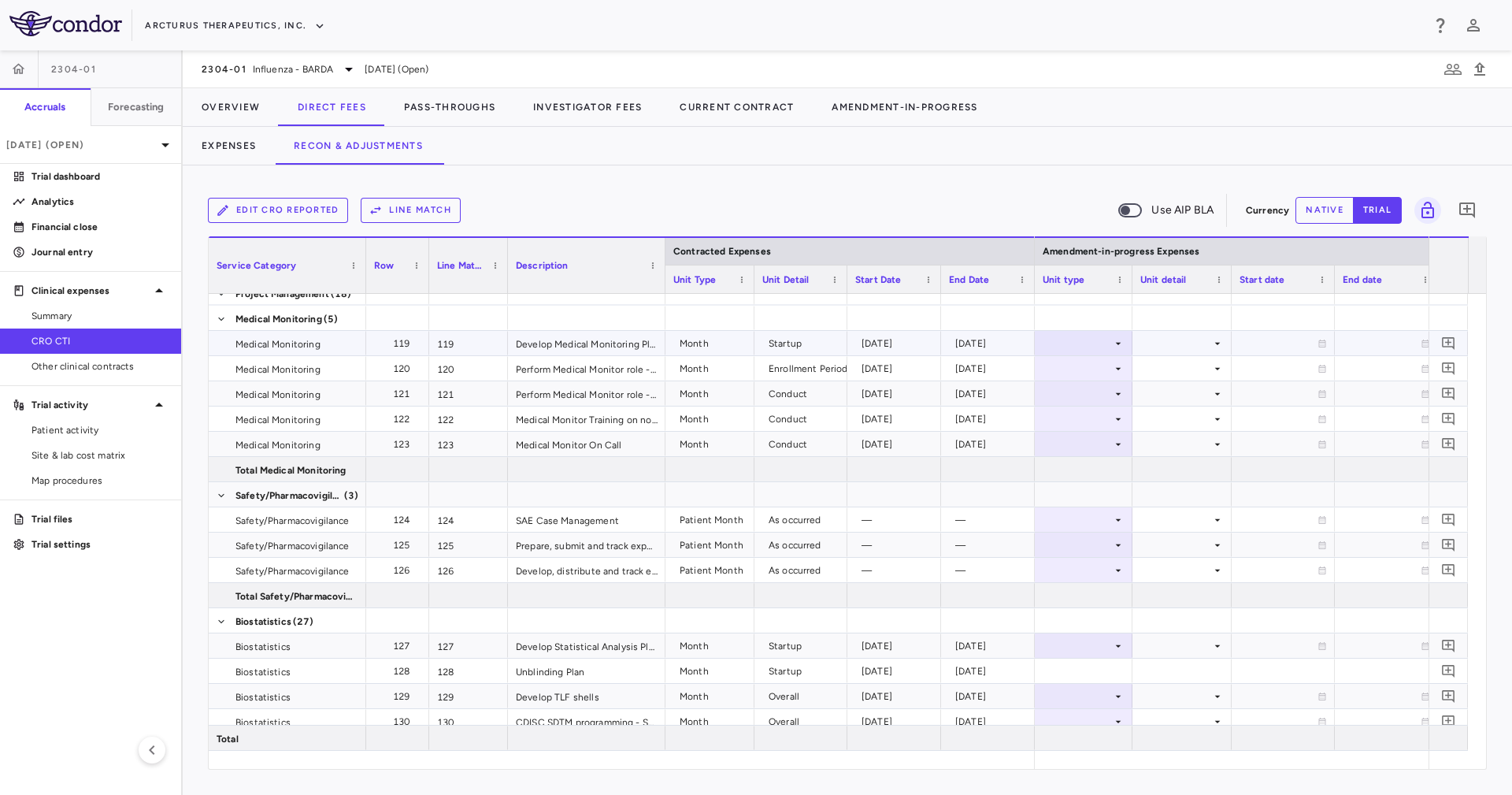
click at [1101, 336] on div at bounding box center [1083, 343] width 82 height 22
click at [1120, 466] on li "Month" at bounding box center [1084, 466] width 104 height 23
click at [1169, 340] on div at bounding box center [1182, 343] width 84 height 22
click at [1184, 364] on li "Startup" at bounding box center [1183, 371] width 122 height 23
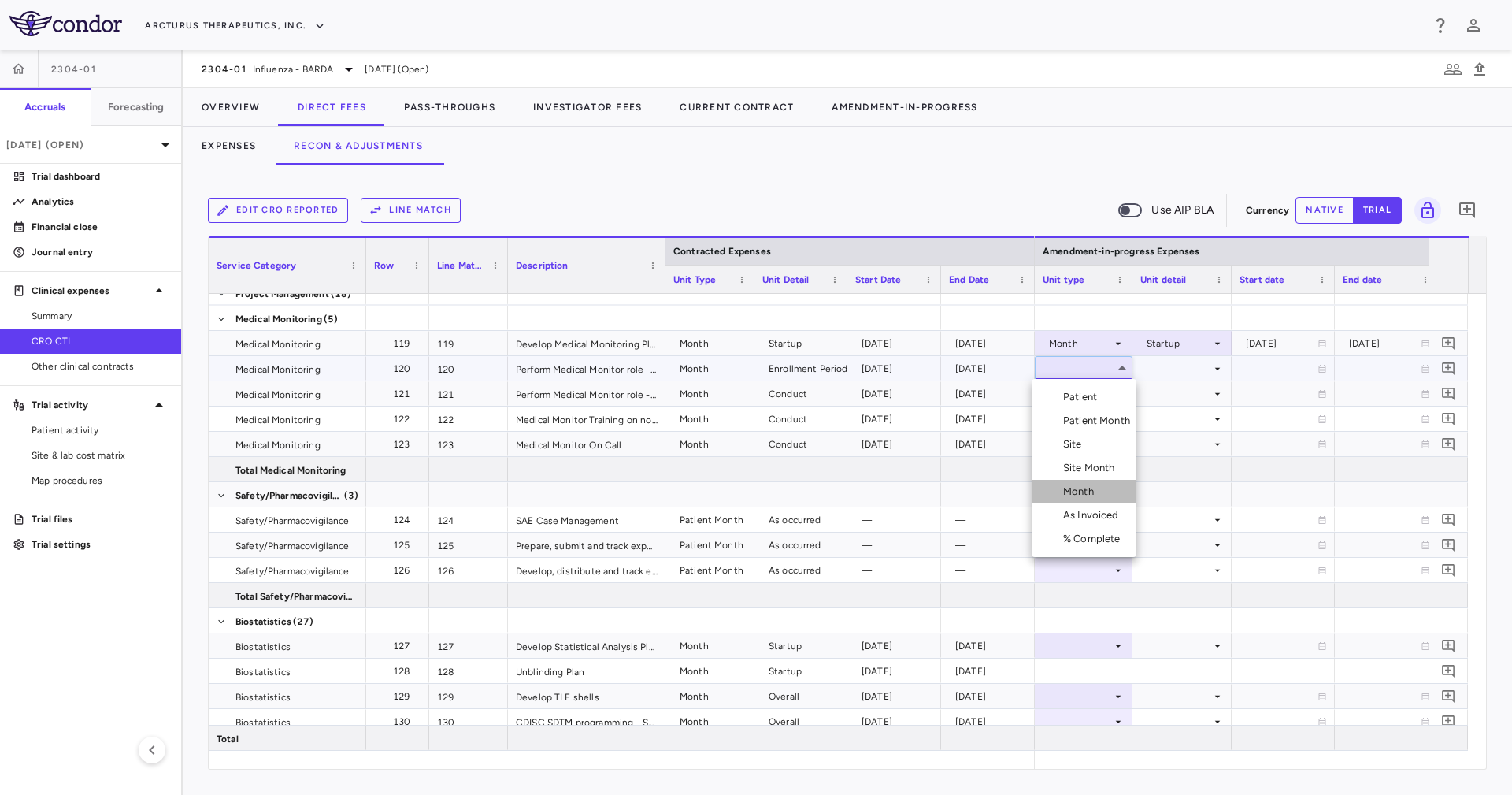
click at [1111, 494] on li "Month" at bounding box center [1084, 491] width 104 height 23
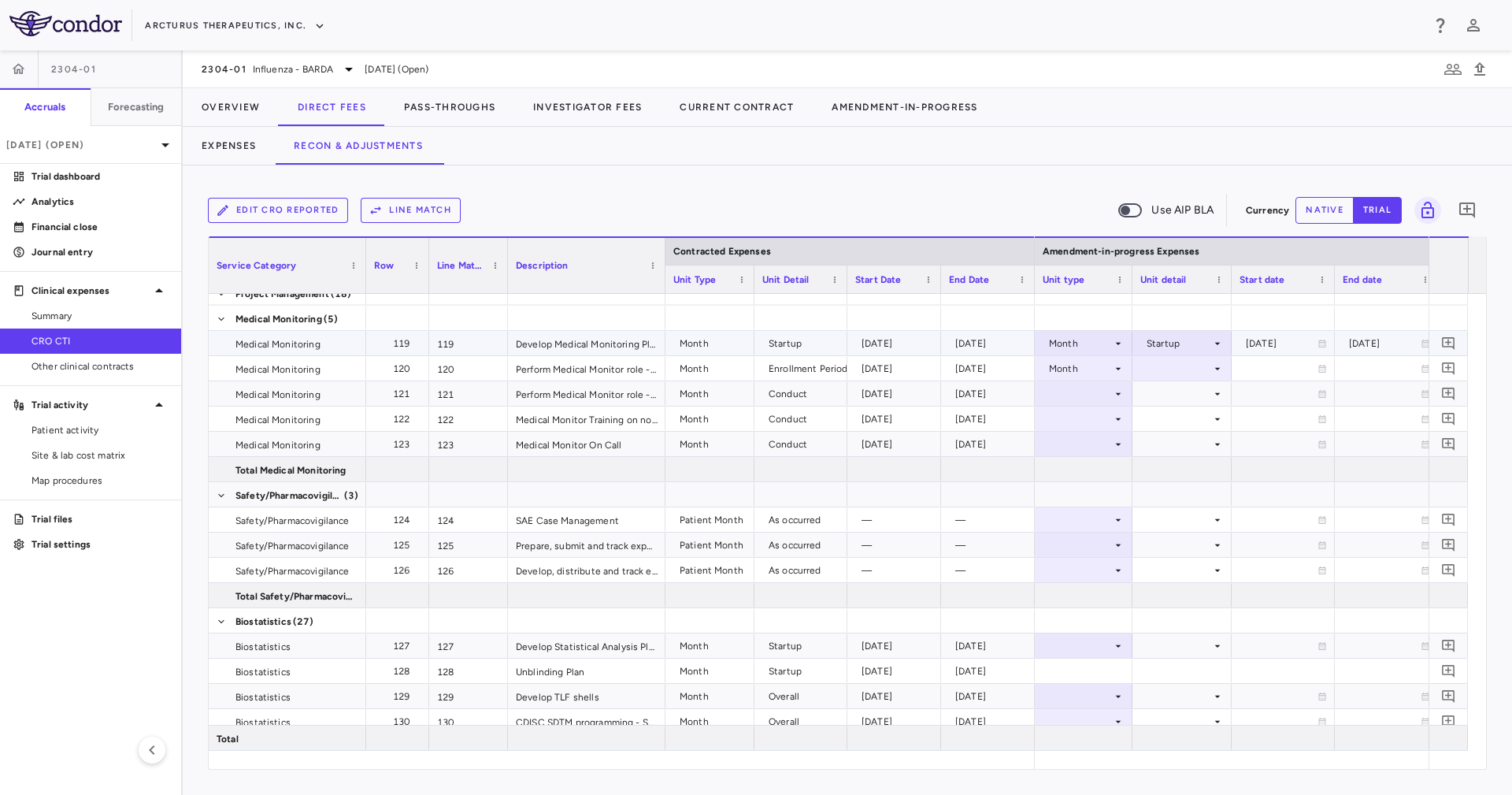
click at [1205, 370] on div at bounding box center [1182, 368] width 84 height 22
click at [1225, 439] on div "Enrollment Period" at bounding box center [1198, 444] width 91 height 14
click at [1113, 394] on icon at bounding box center [1119, 394] width 13 height 13
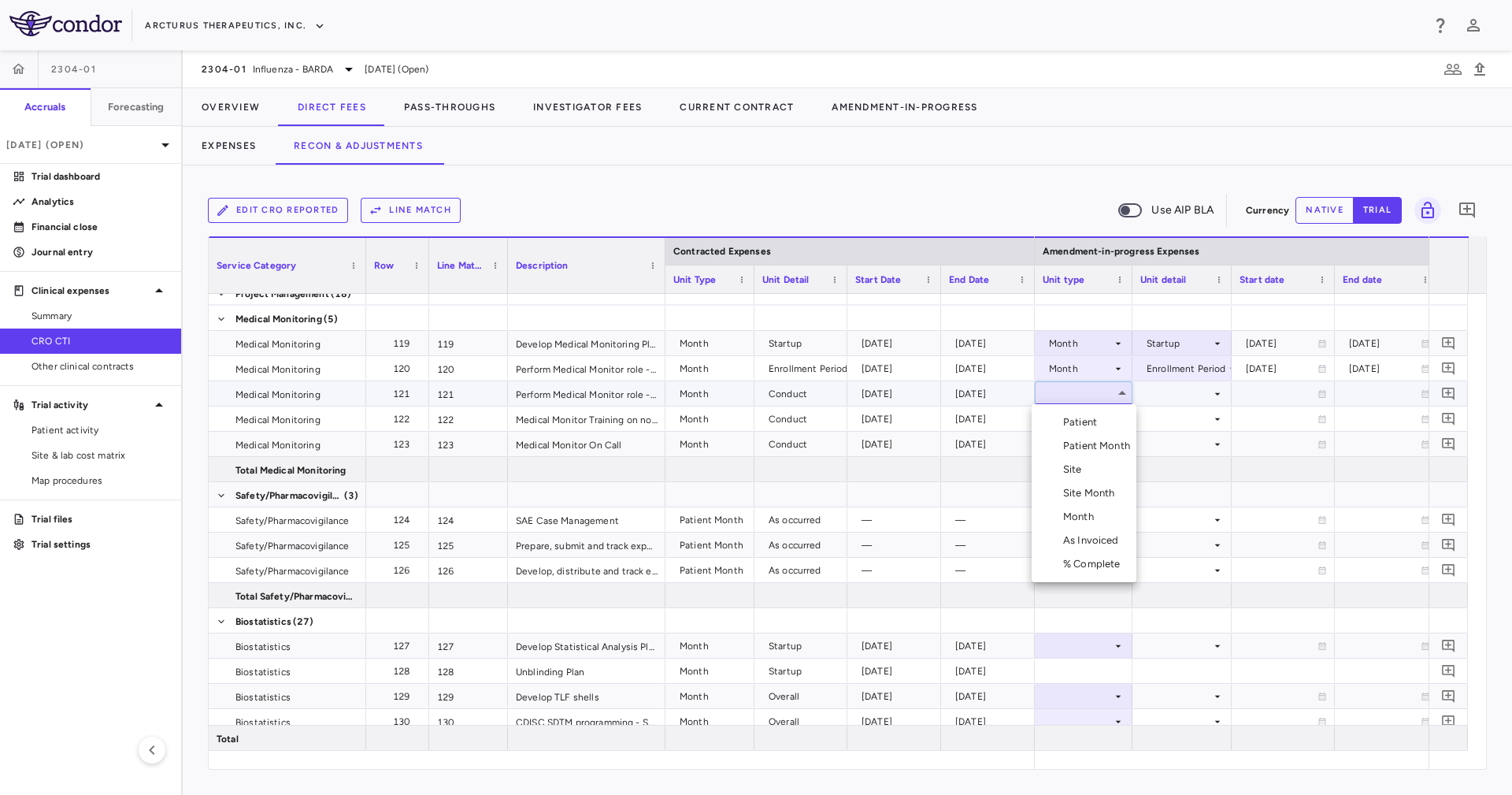
click at [1120, 514] on li "Month" at bounding box center [1084, 516] width 104 height 23
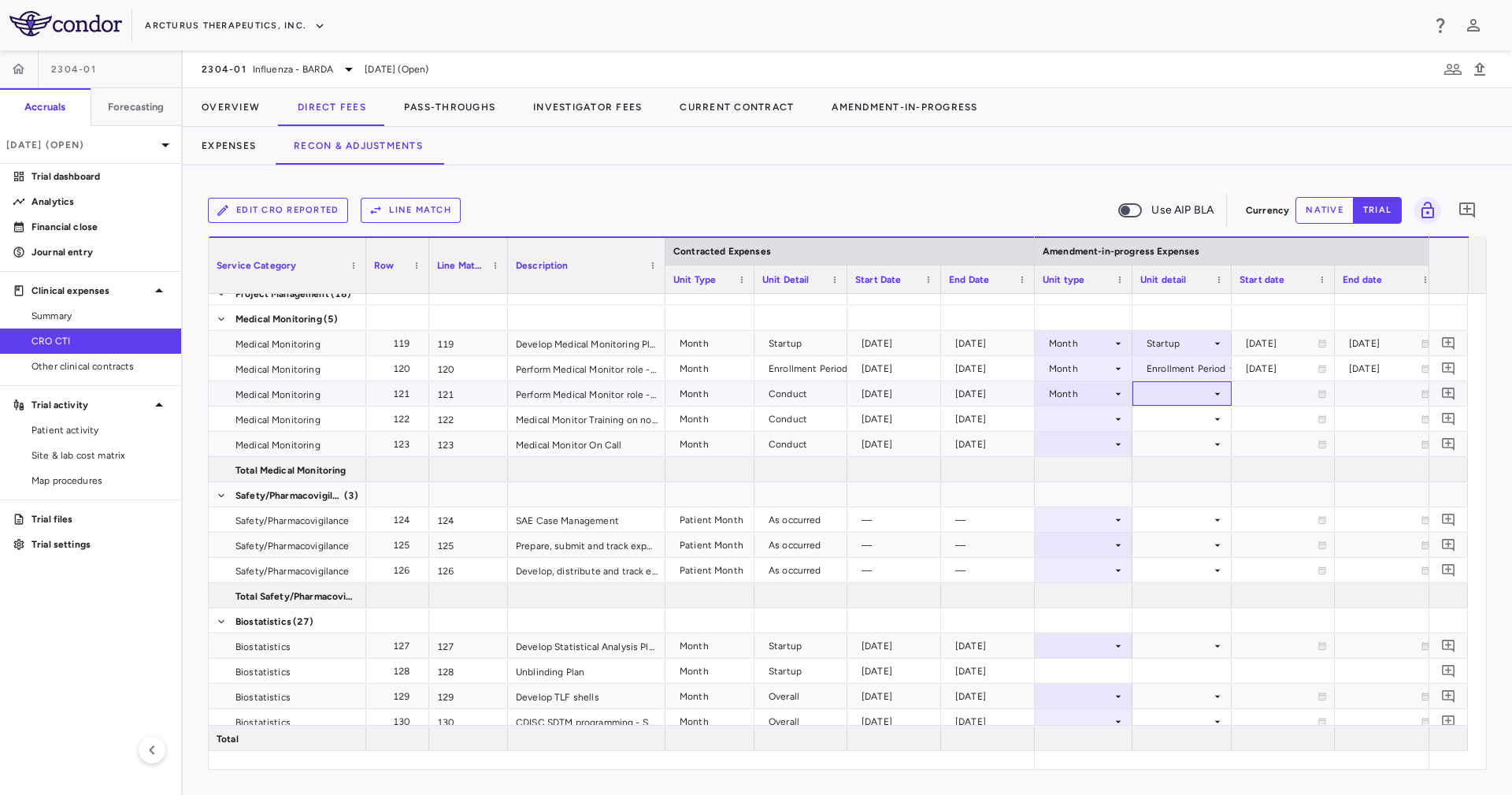
click at [1178, 389] on div at bounding box center [1182, 393] width 84 height 22
click at [1229, 447] on li "Conduct" at bounding box center [1183, 445] width 122 height 23
drag, startPoint x: 1185, startPoint y: 421, endPoint x: 1184, endPoint y: 397, distance: 24.0
click at [1184, 421] on div at bounding box center [1182, 418] width 84 height 22
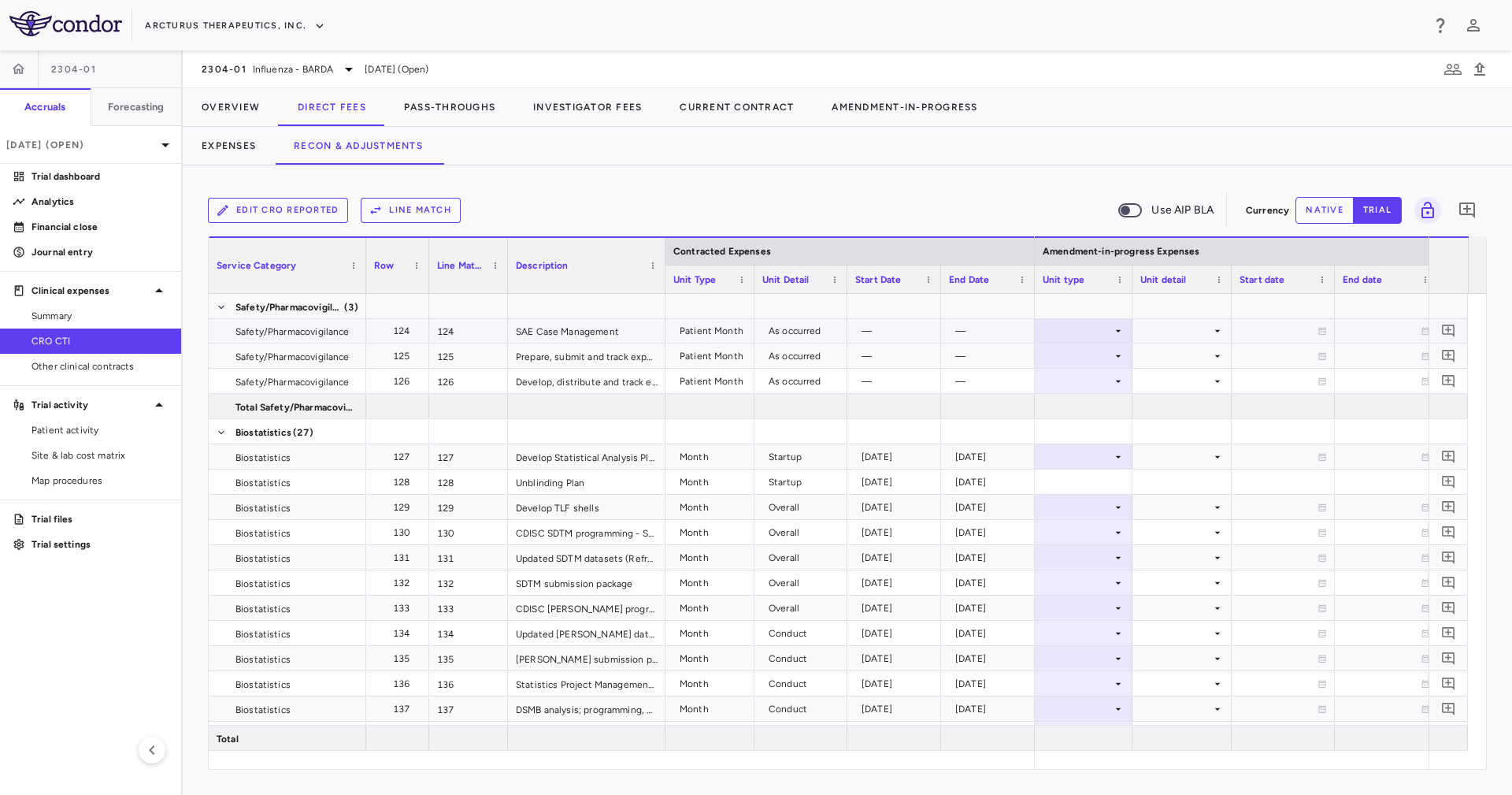
drag, startPoint x: 1153, startPoint y: 394, endPoint x: 1102, endPoint y: 321, distance: 89.1
click at [1102, 321] on div at bounding box center [1083, 330] width 82 height 22
click at [1130, 378] on div "Patient Month" at bounding box center [1099, 383] width 73 height 14
click at [1155, 336] on div at bounding box center [1182, 330] width 84 height 22
click at [1169, 352] on div "As occurred" at bounding box center [1196, 359] width 63 height 14
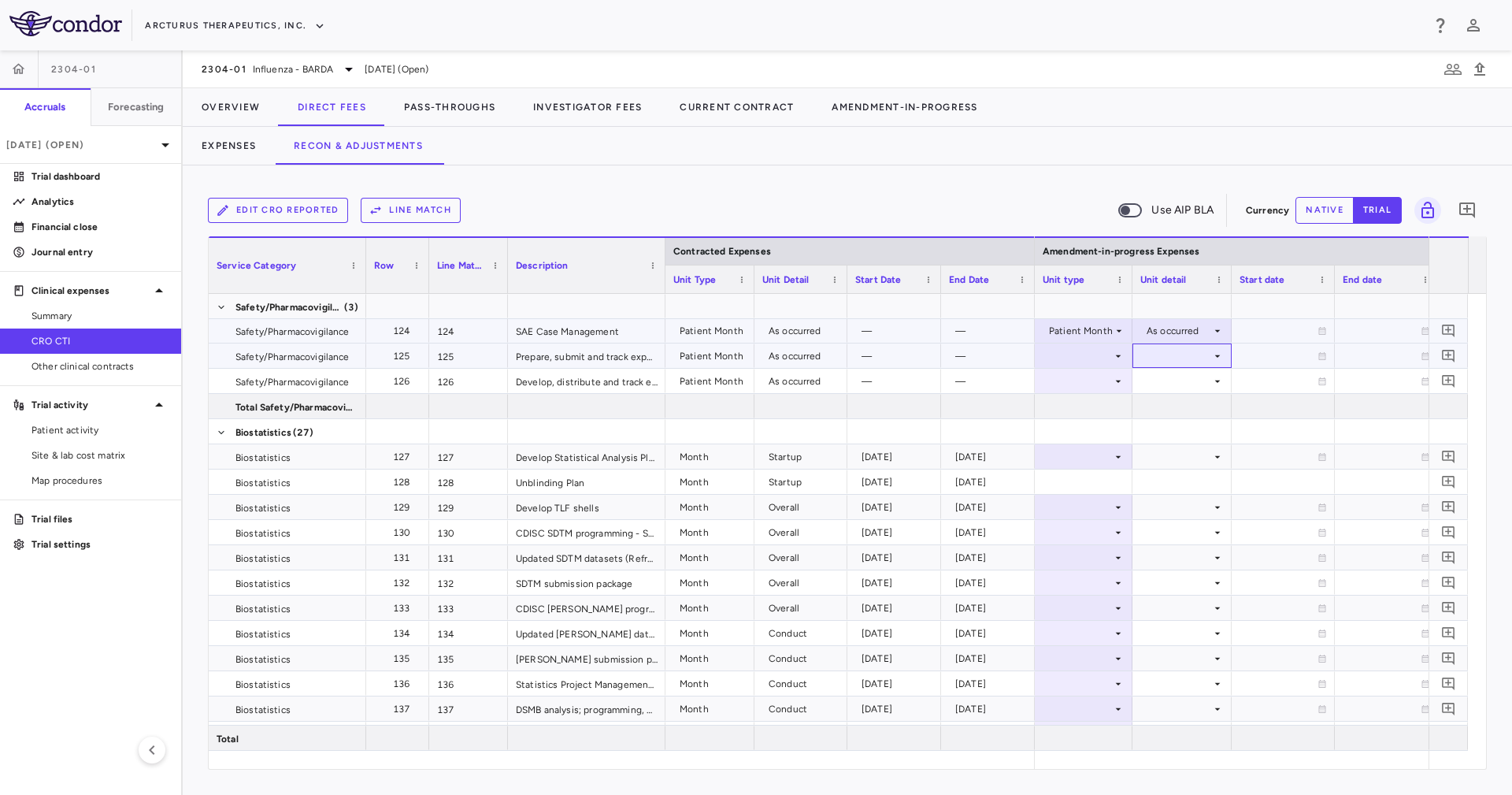
click at [1169, 351] on div at bounding box center [1182, 356] width 84 height 22
click at [1098, 467] on div at bounding box center [1083, 457] width 82 height 22
click at [1090, 452] on div at bounding box center [1083, 457] width 82 height 22
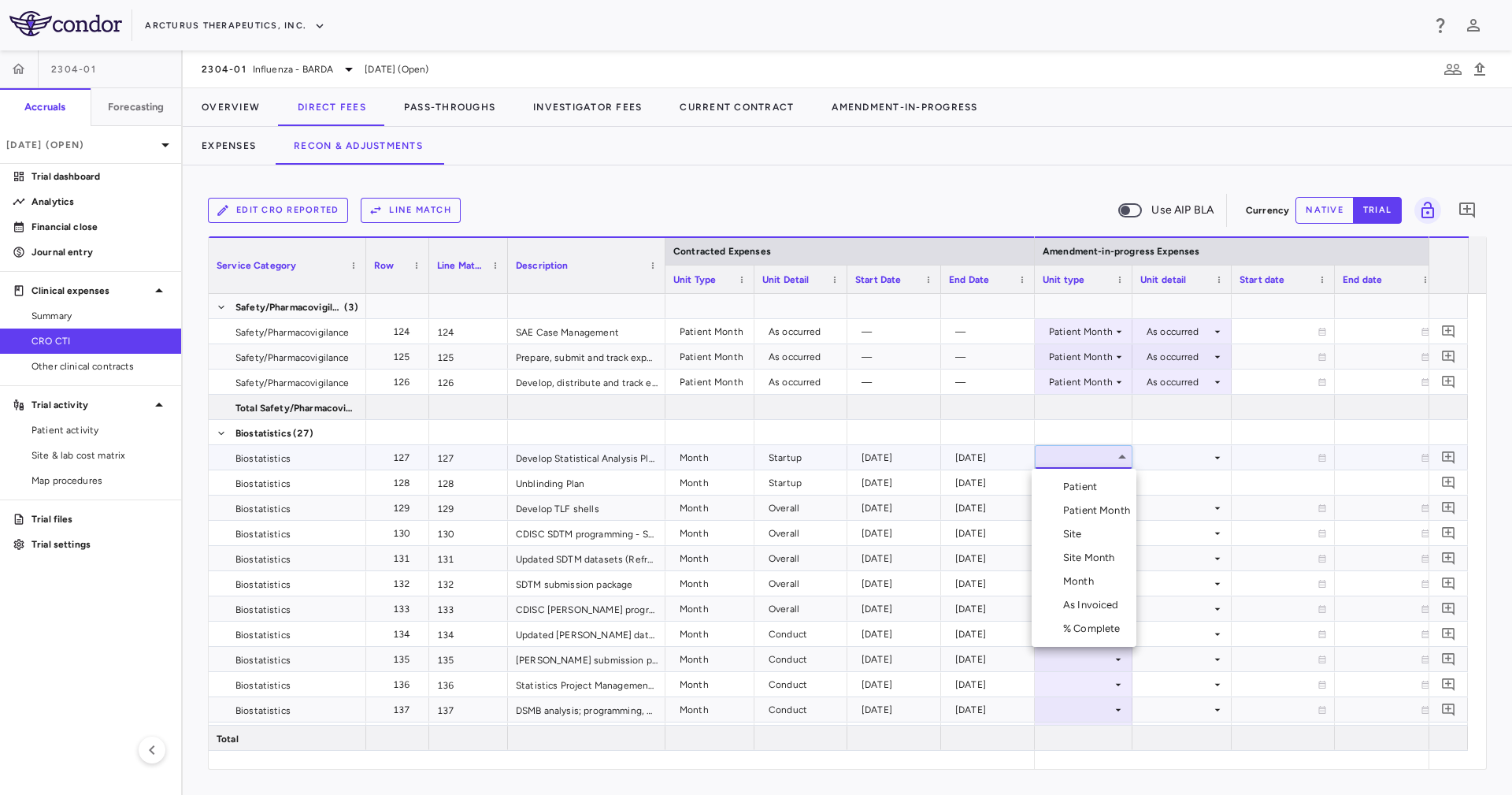
click at [1111, 578] on li "Month" at bounding box center [1084, 581] width 104 height 23
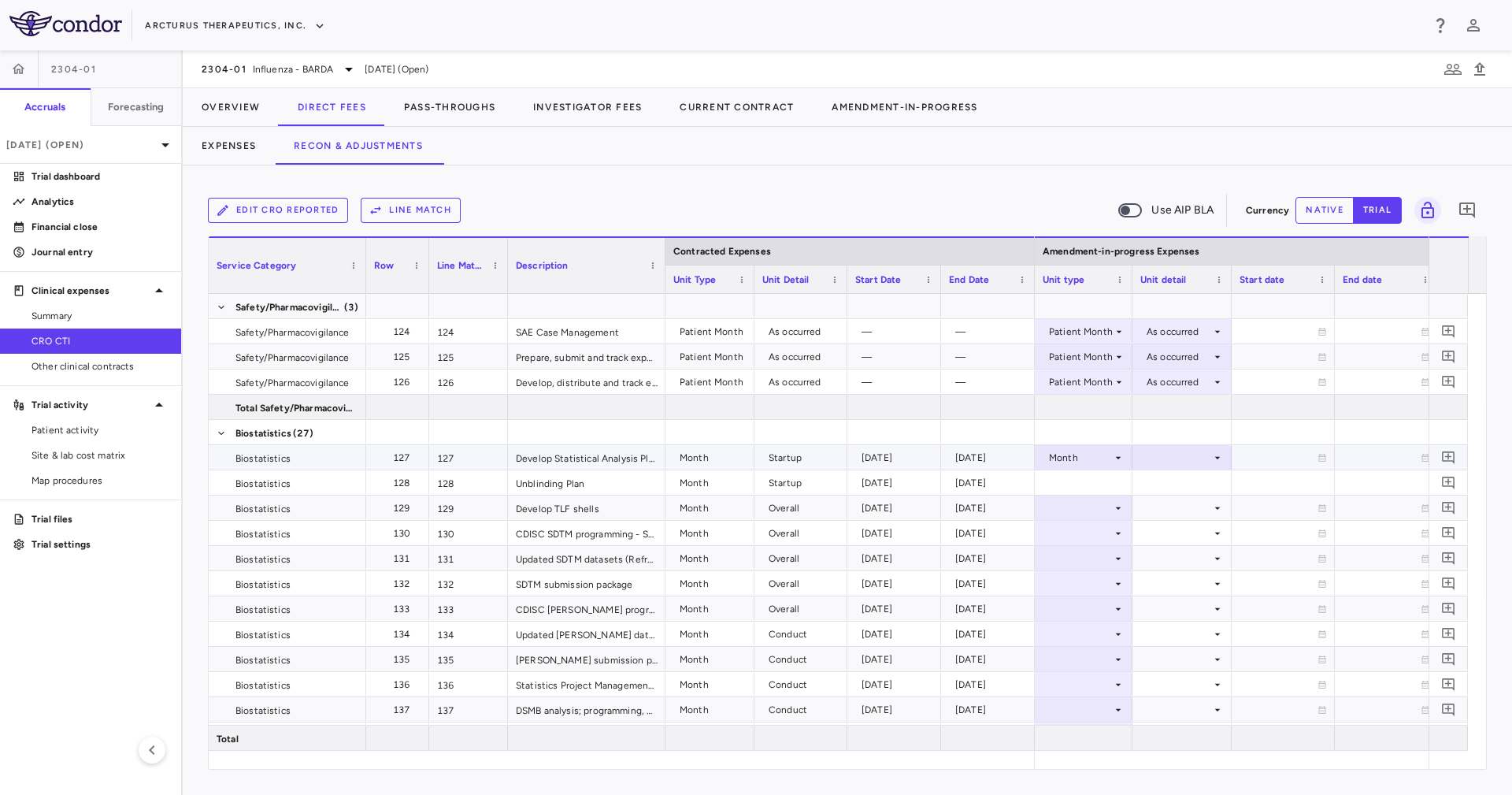
click at [1169, 449] on div at bounding box center [1182, 457] width 84 height 22
click at [1185, 478] on li "Startup" at bounding box center [1183, 486] width 122 height 23
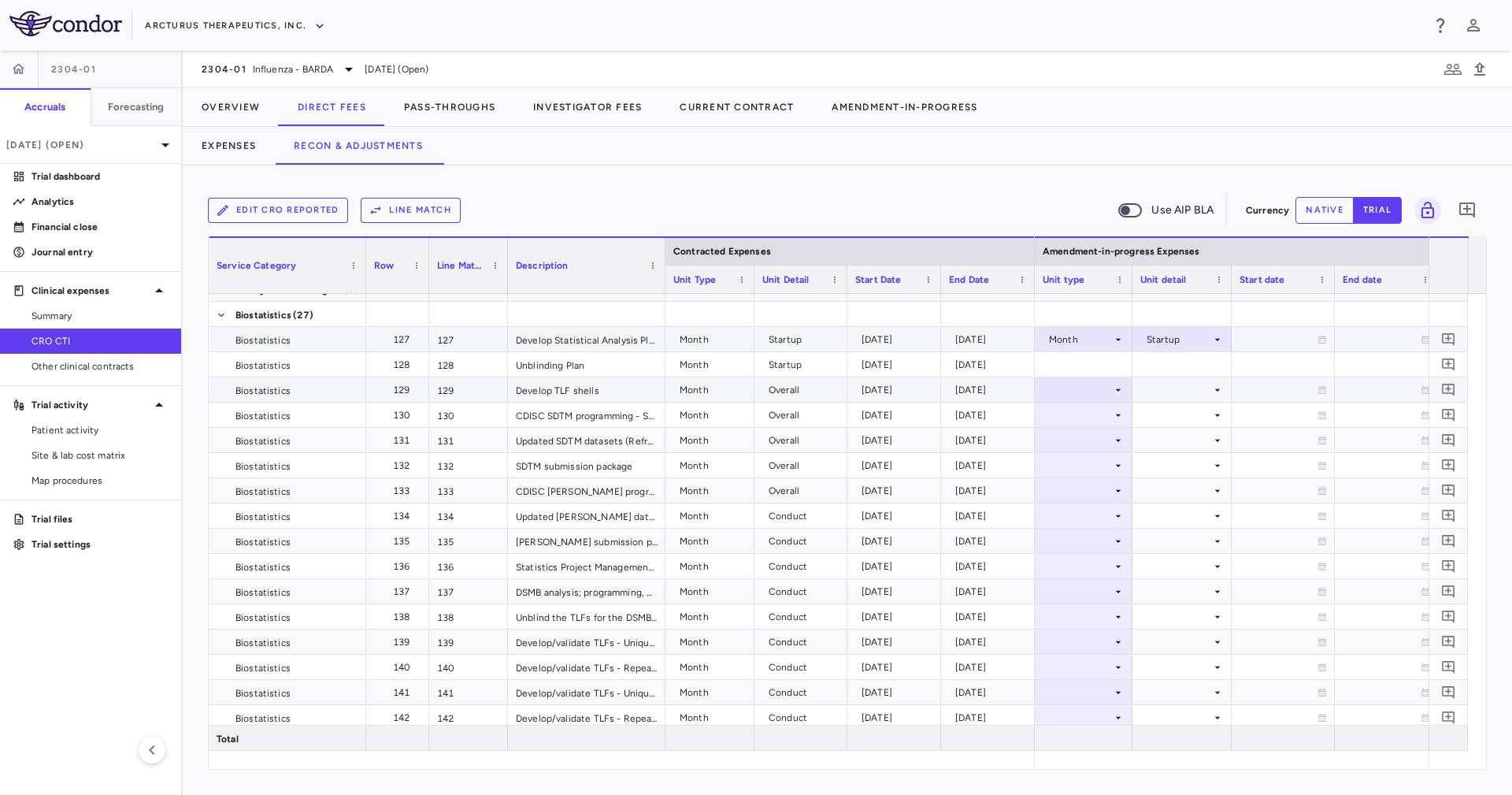
click at [1110, 394] on div at bounding box center [1083, 389] width 82 height 22
click at [1102, 517] on div at bounding box center [1083, 516] width 82 height 22
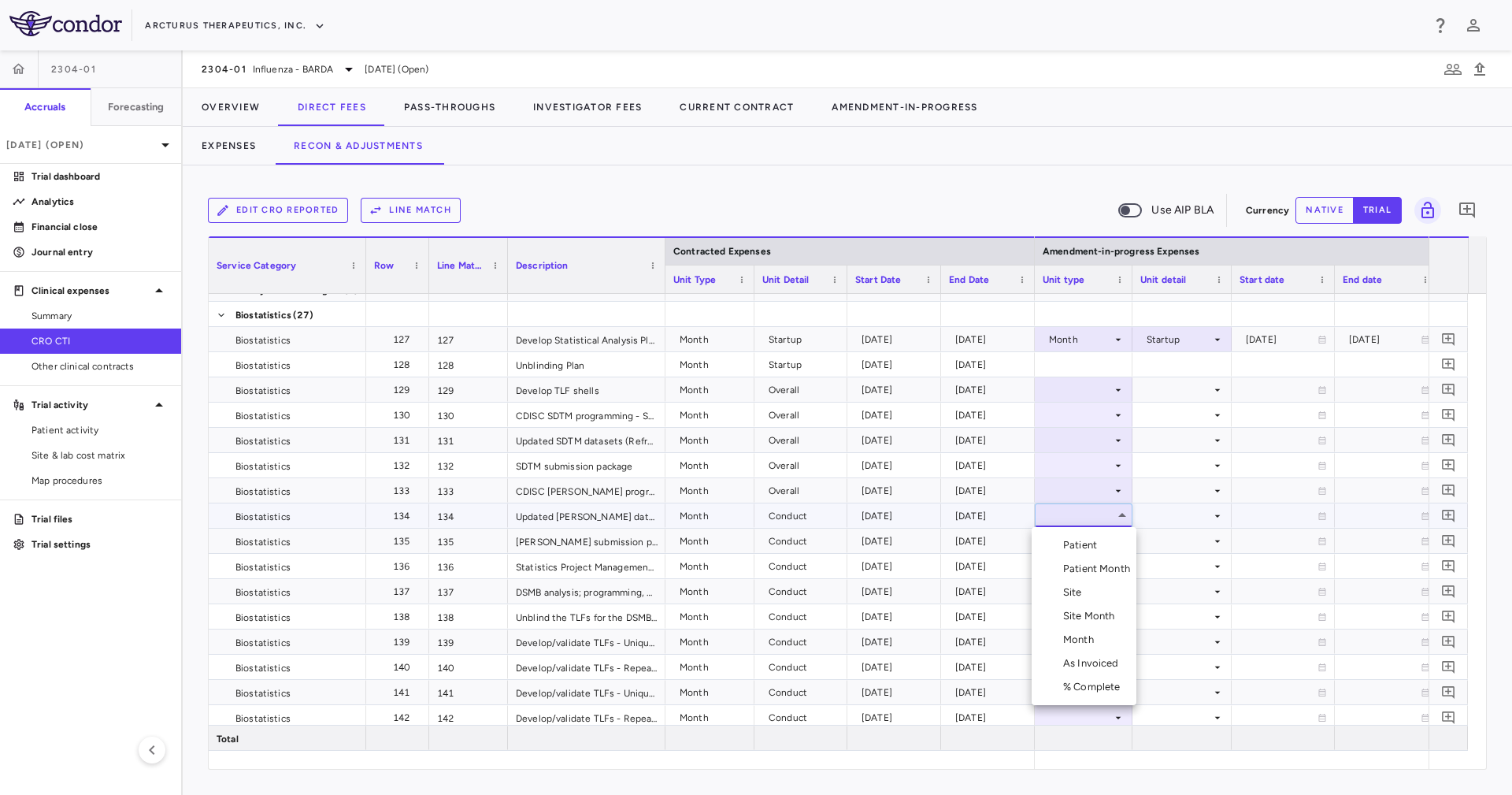
click at [1108, 396] on div at bounding box center [756, 398] width 1512 height 795
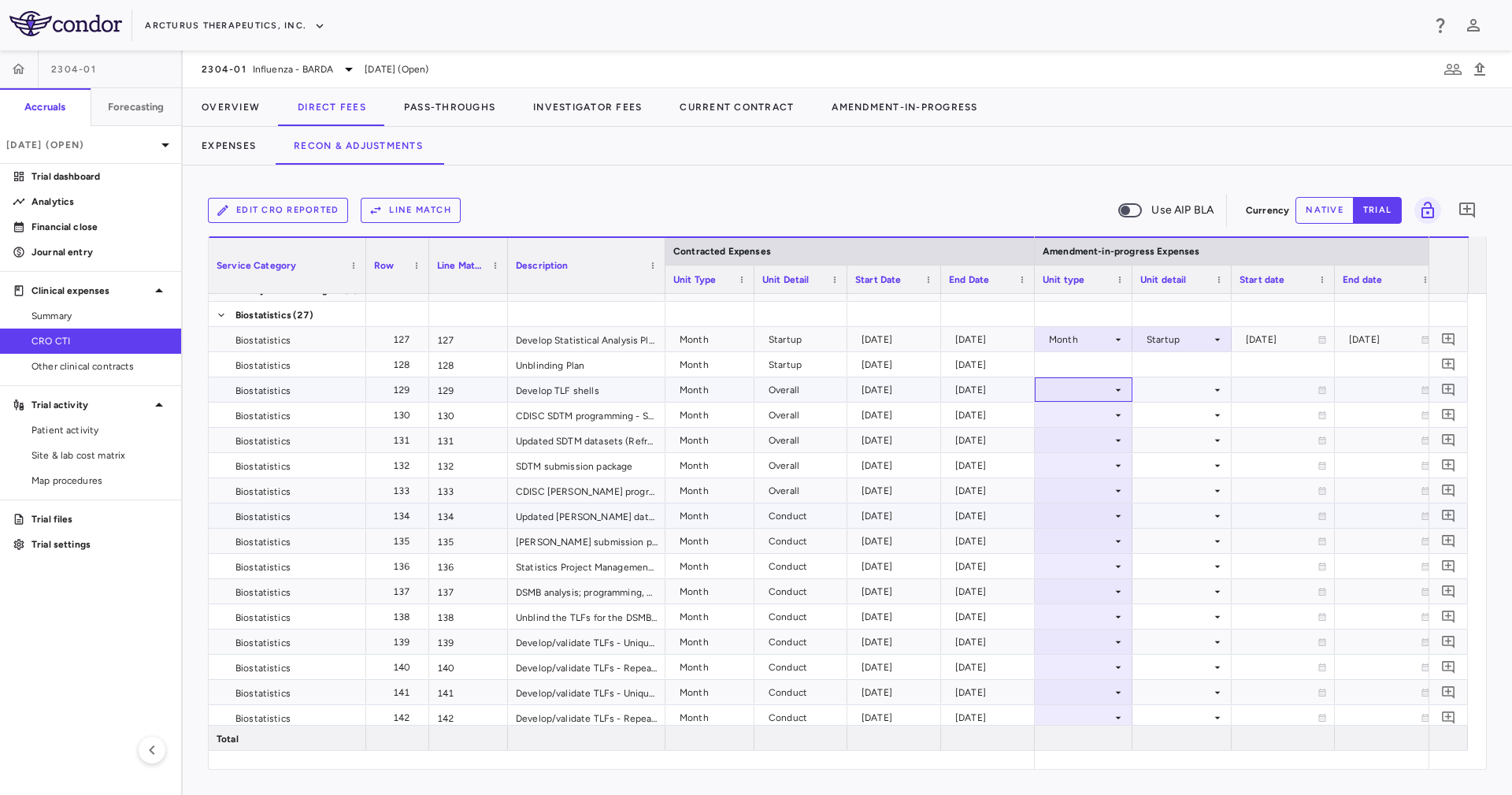
click at [1108, 396] on div at bounding box center [1083, 389] width 82 height 22
click at [1102, 521] on li "Month" at bounding box center [1084, 513] width 104 height 23
click at [1167, 388] on div at bounding box center [1182, 389] width 84 height 22
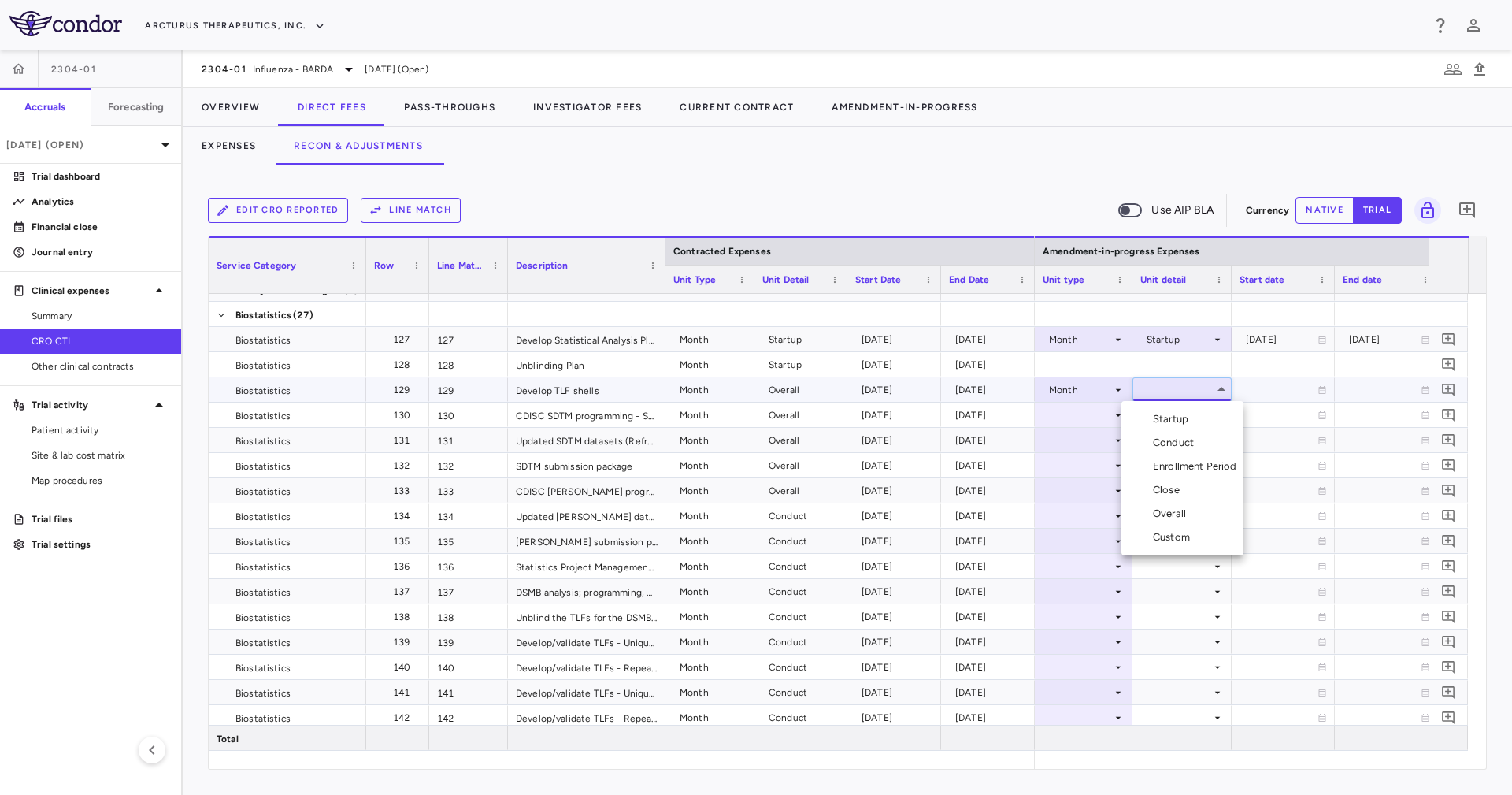
click at [1205, 511] on li "Overall" at bounding box center [1183, 513] width 122 height 23
click at [1167, 420] on div at bounding box center [1182, 414] width 84 height 22
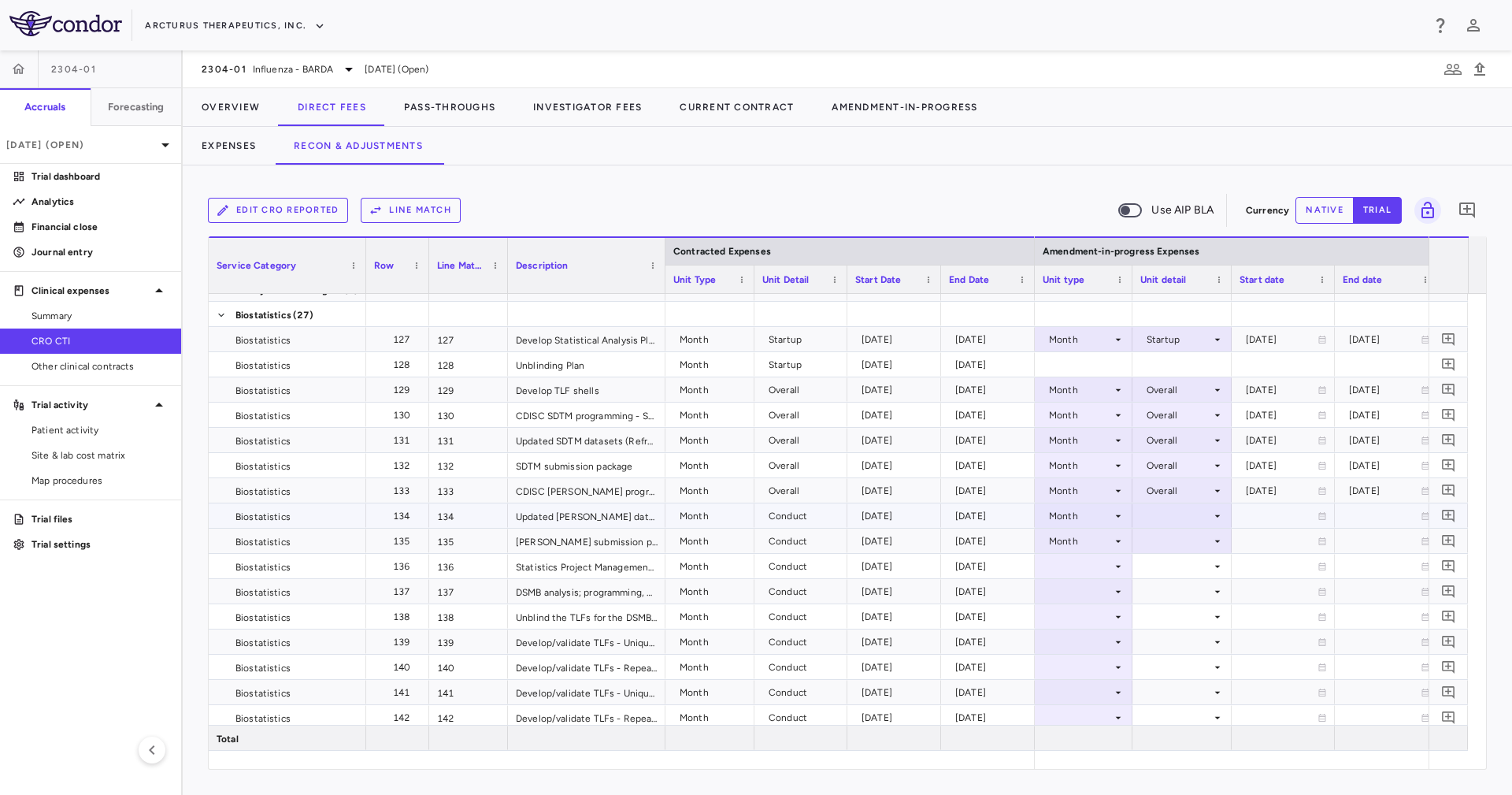
click at [1168, 515] on div at bounding box center [1182, 516] width 84 height 22
click at [1196, 562] on div "Conduct" at bounding box center [1176, 569] width 47 height 14
click at [1192, 520] on div "Conduct" at bounding box center [1179, 516] width 64 height 25
click at [1203, 560] on li "Conduct" at bounding box center [1183, 569] width 122 height 25
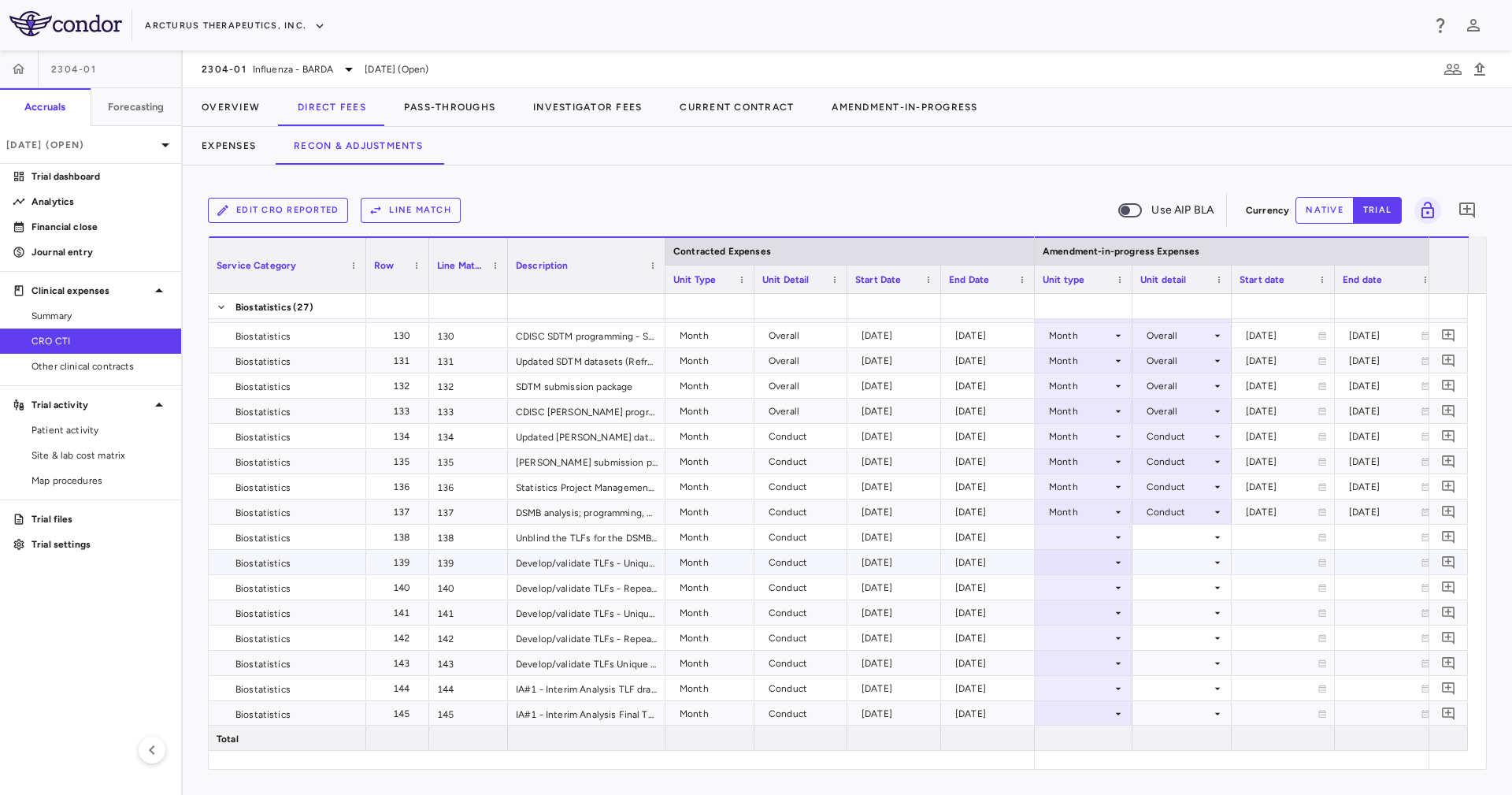
scroll to position [3927, 0]
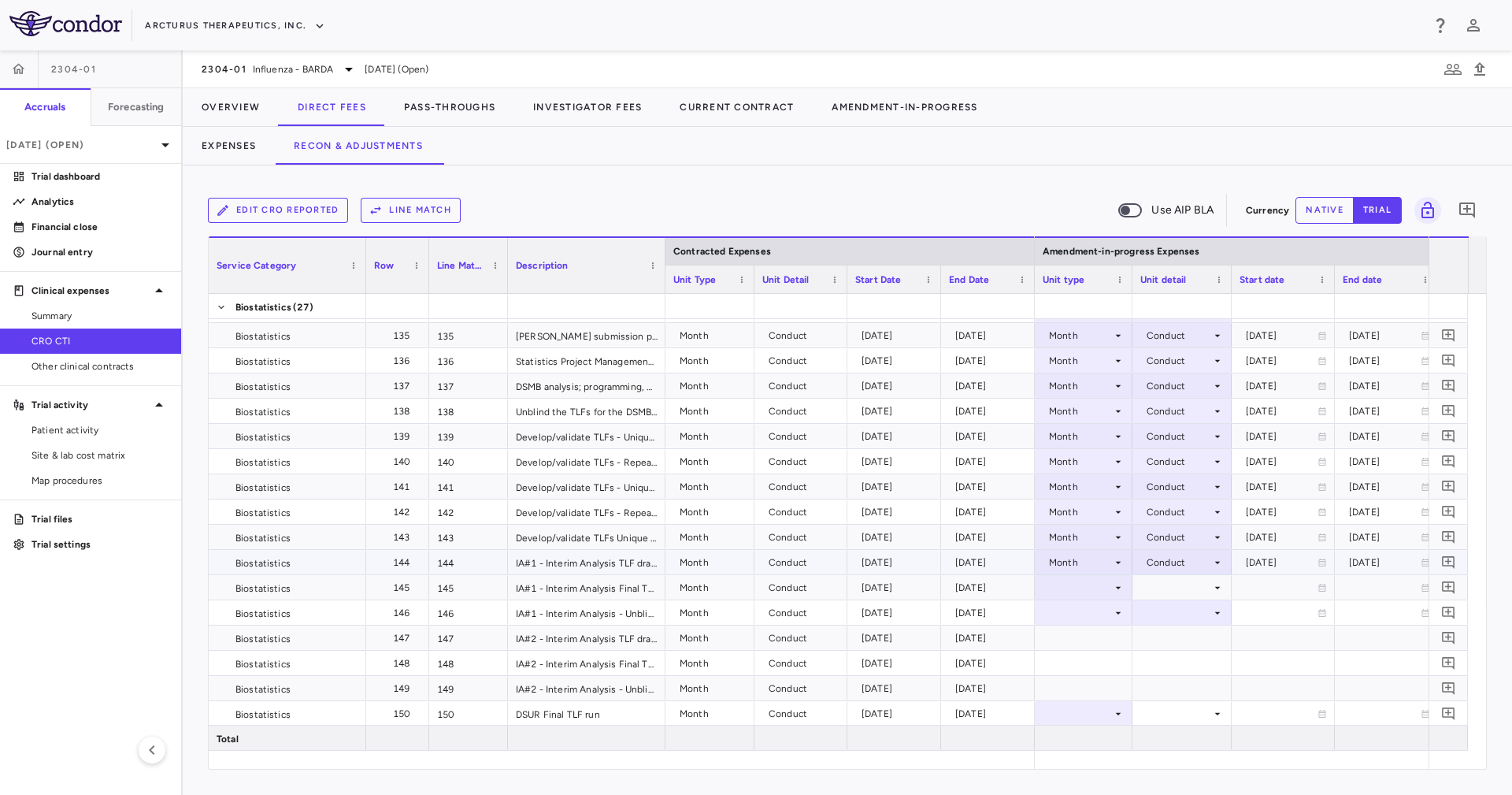
scroll to position [4265, 0]
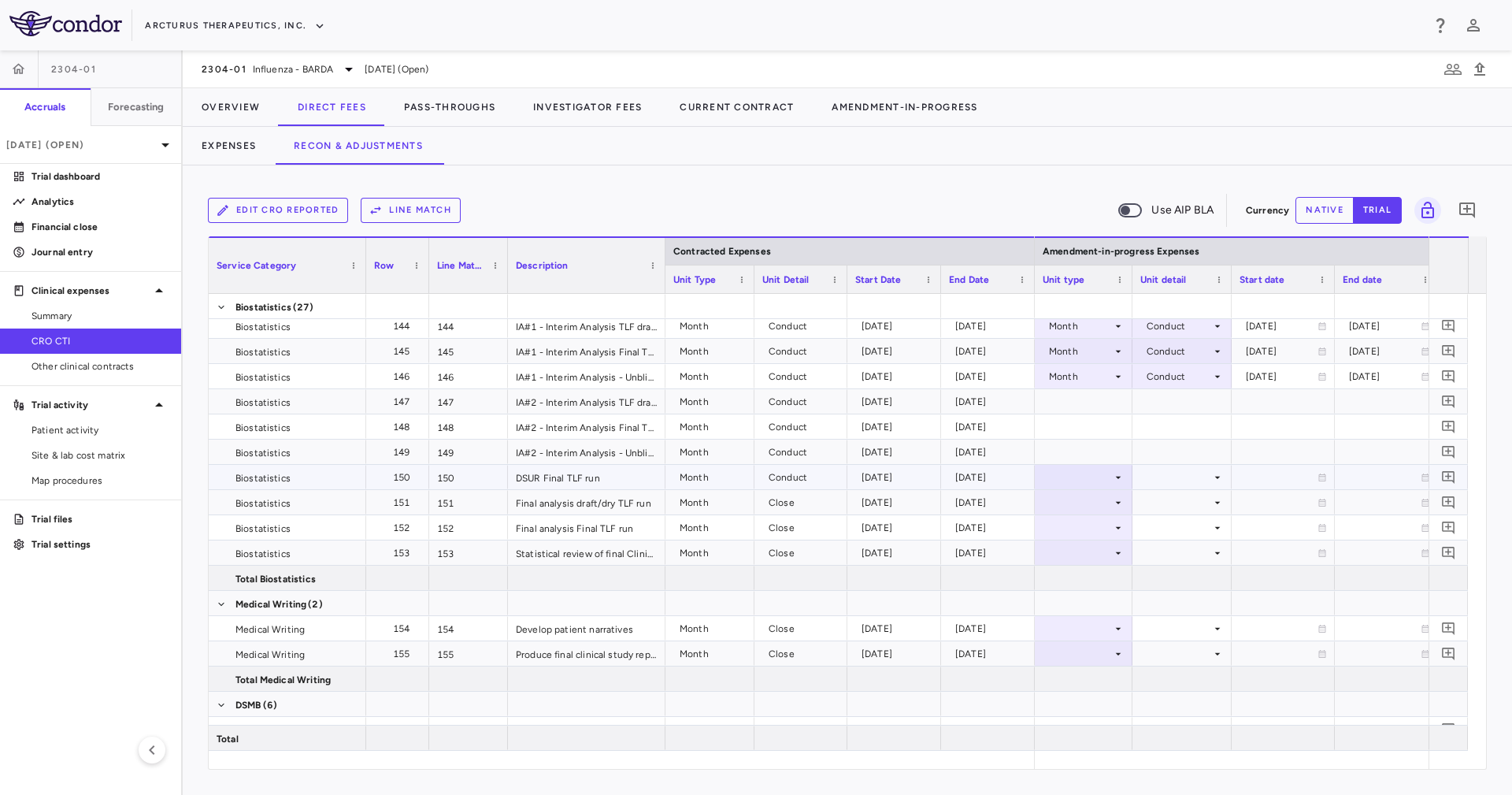
click at [1083, 487] on div at bounding box center [1083, 477] width 82 height 22
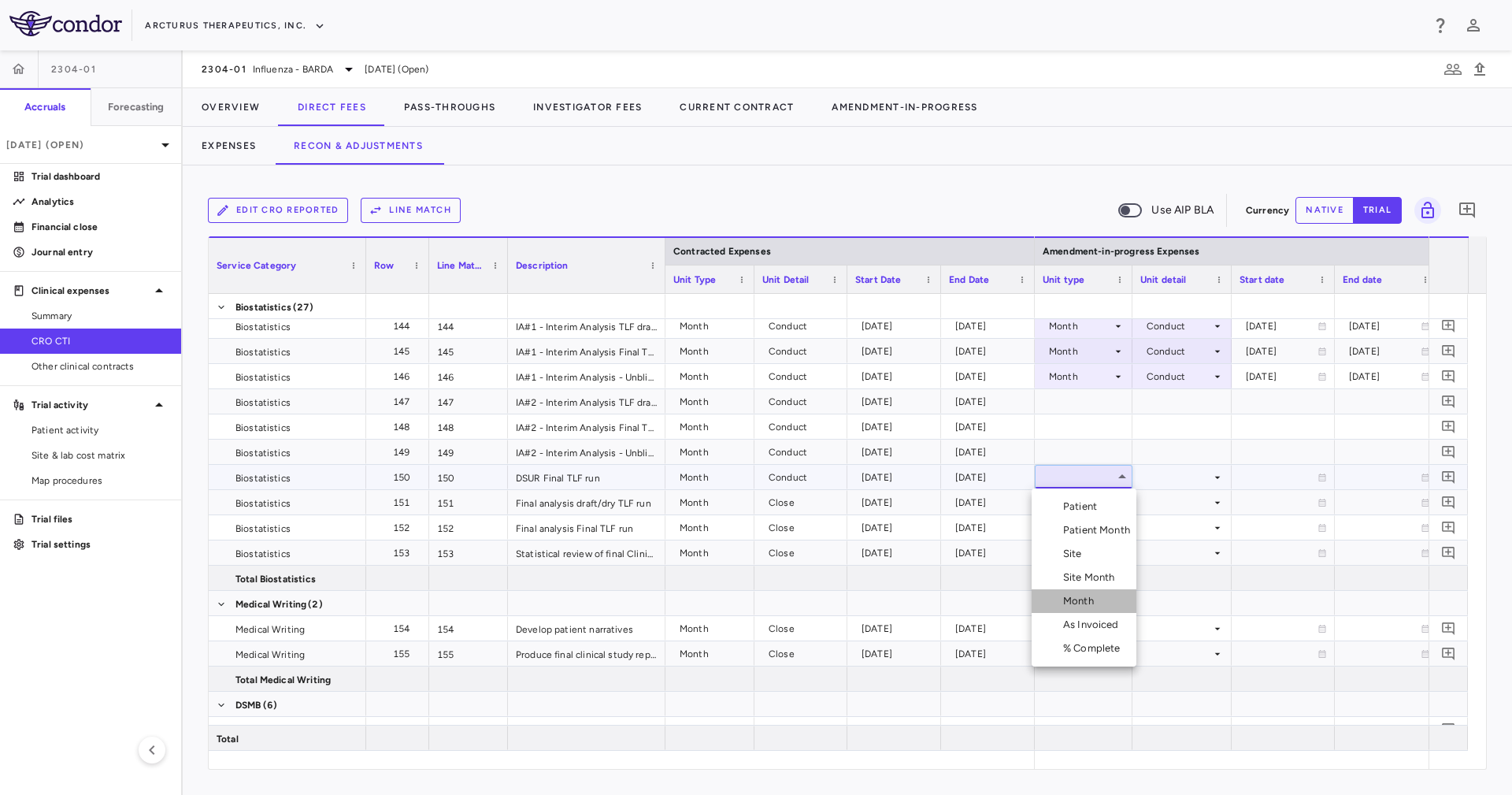
click at [1106, 593] on li "Month" at bounding box center [1084, 601] width 104 height 23
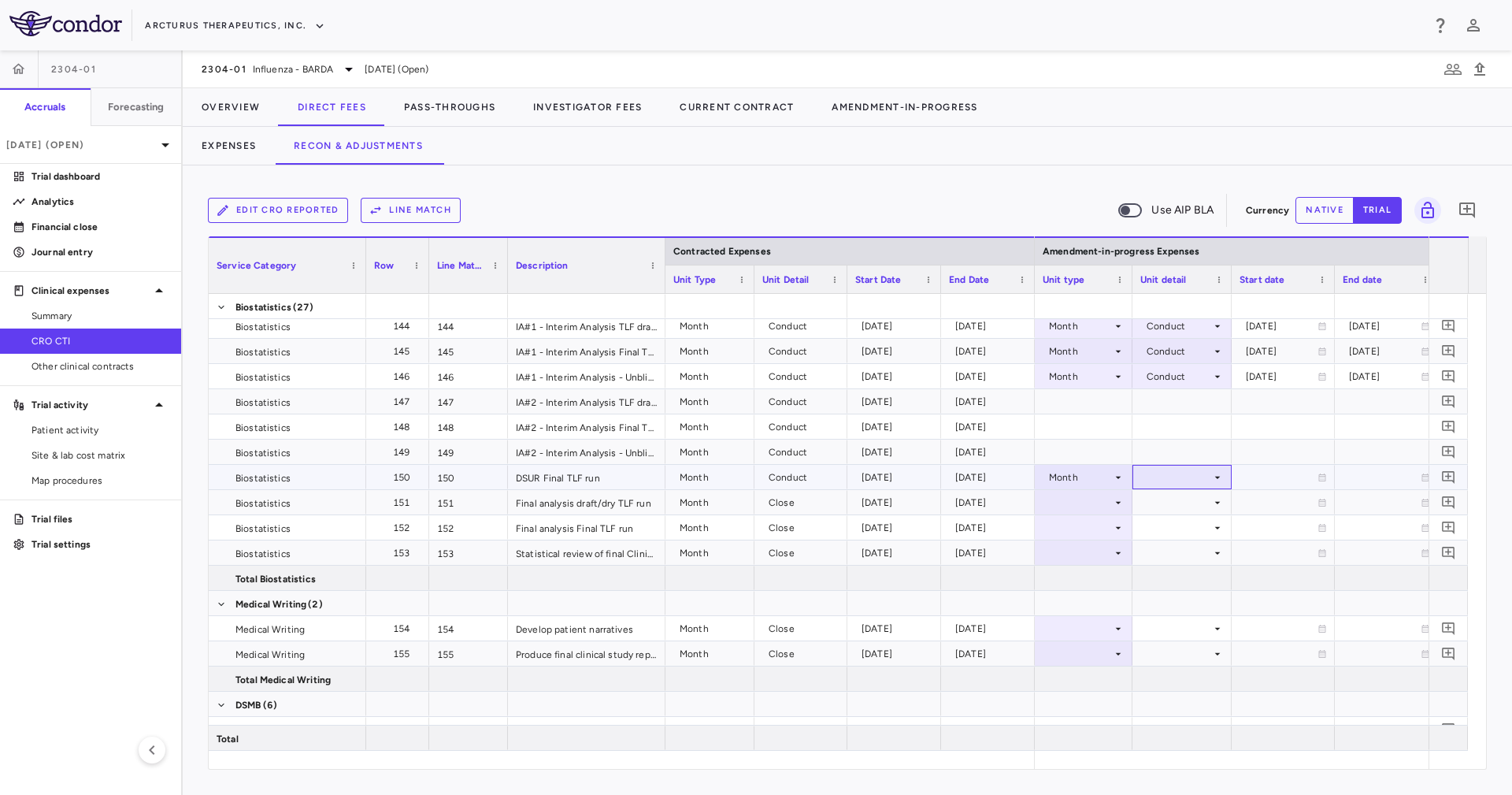
click at [1176, 488] on div at bounding box center [1182, 477] width 100 height 24
click at [1201, 532] on li "Conduct" at bounding box center [1183, 529] width 122 height 23
click at [1200, 503] on div at bounding box center [1182, 502] width 84 height 22
click at [1113, 507] on icon at bounding box center [1119, 503] width 13 height 13
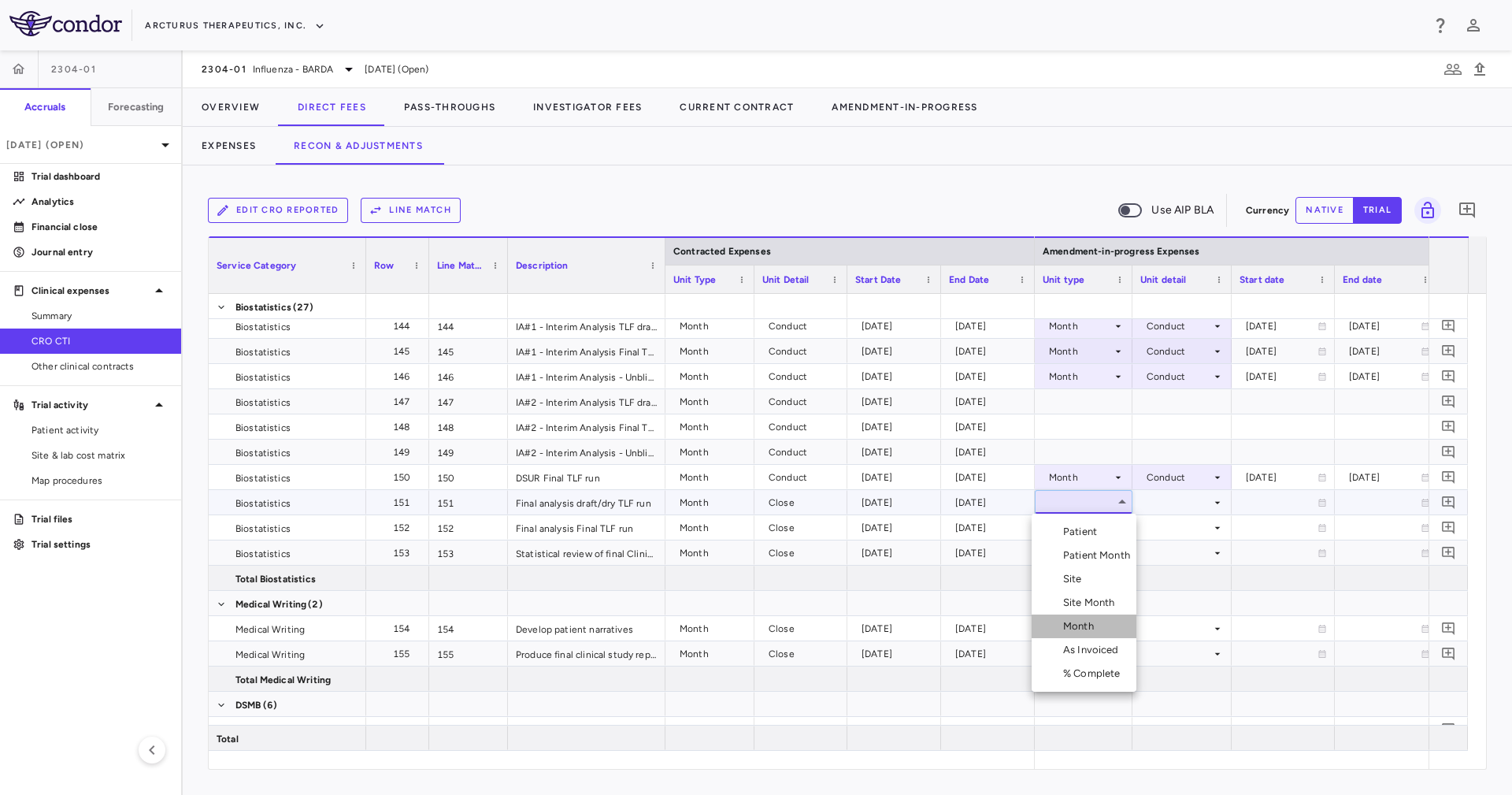
click at [1106, 626] on li "Month" at bounding box center [1084, 626] width 104 height 23
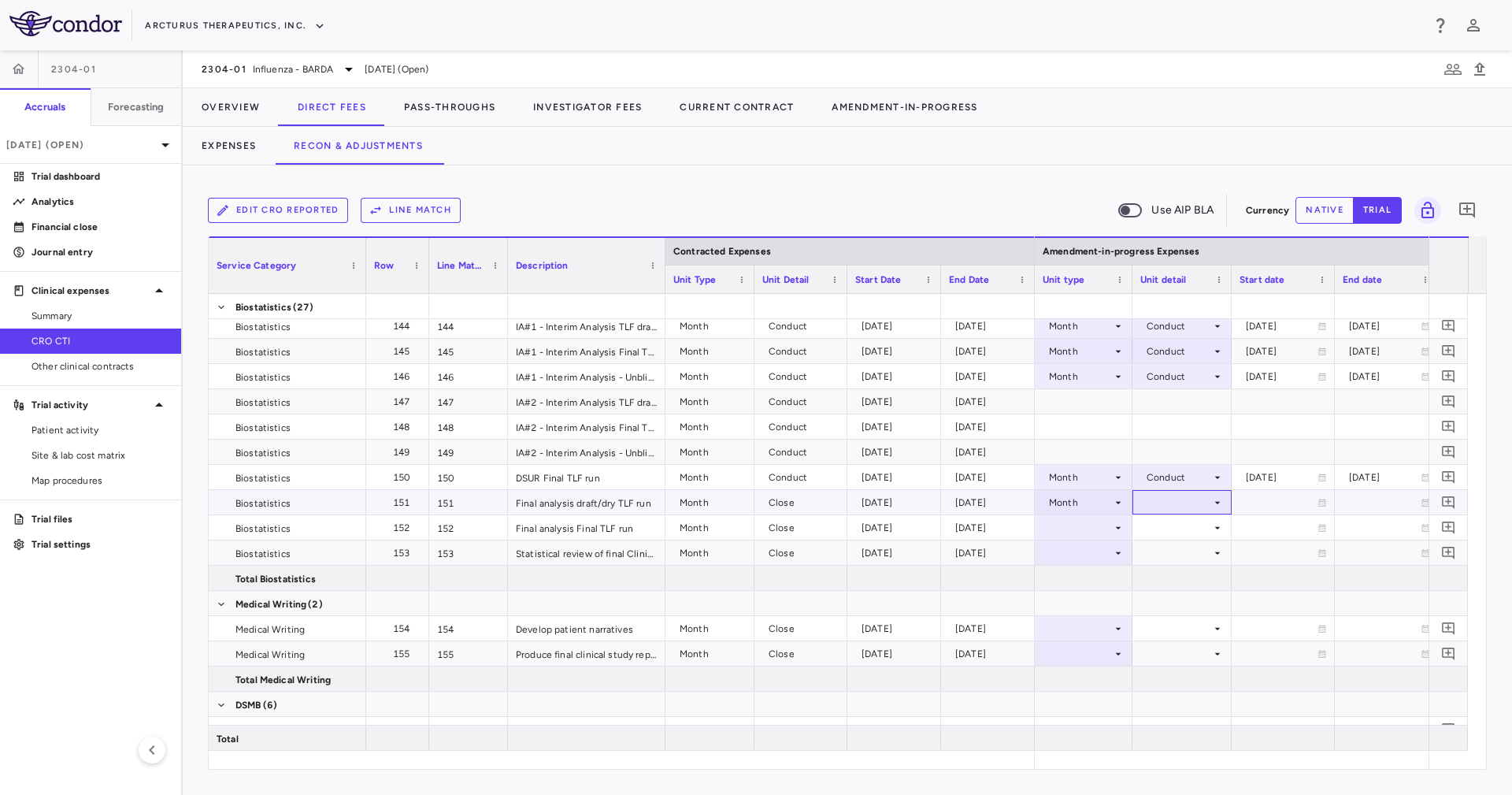
click at [1164, 501] on div at bounding box center [1182, 502] width 84 height 22
click at [1189, 600] on li "Close" at bounding box center [1183, 602] width 122 height 23
click at [1147, 520] on div at bounding box center [1182, 527] width 84 height 22
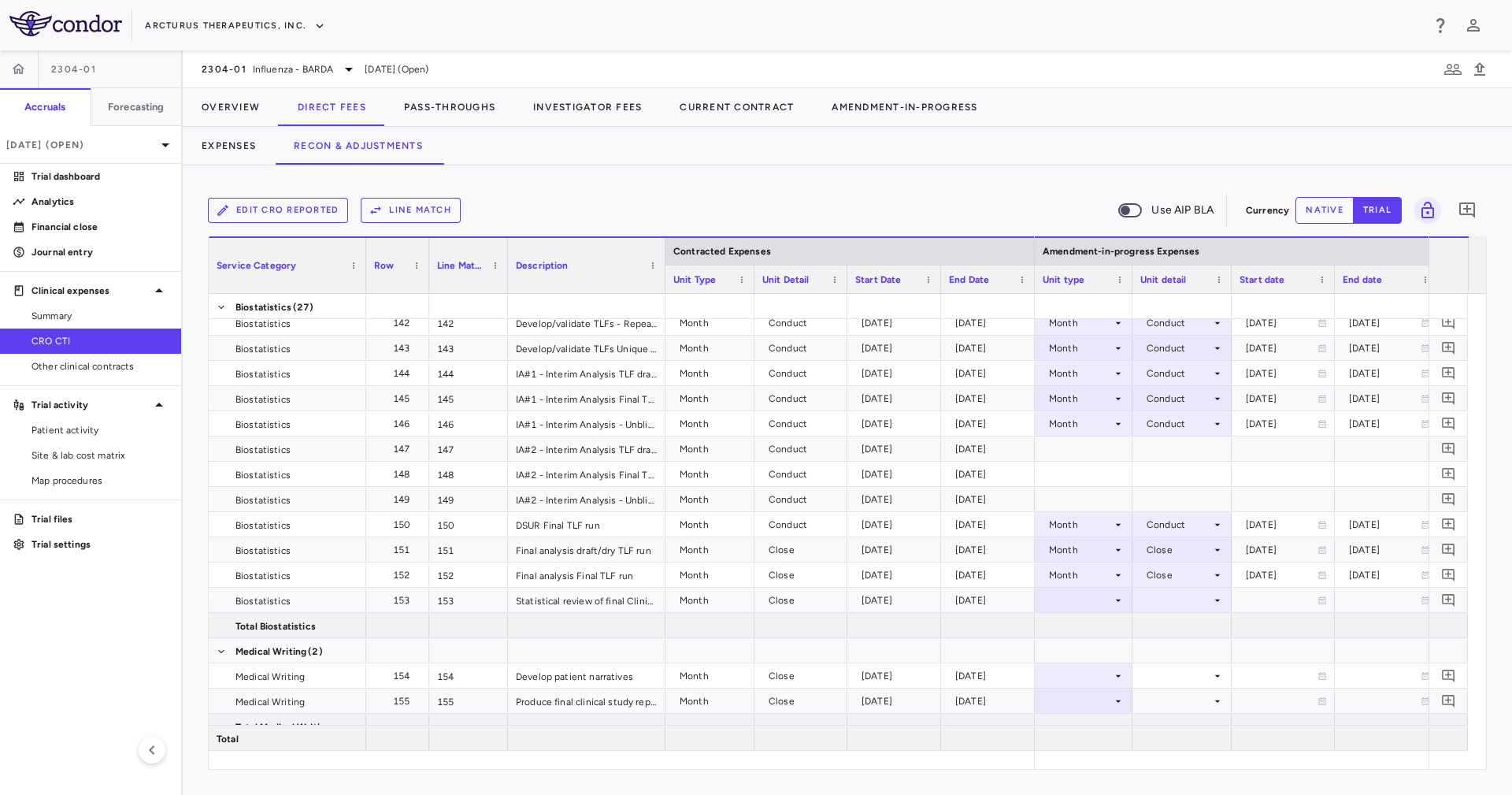
scroll to position [4454, 0]
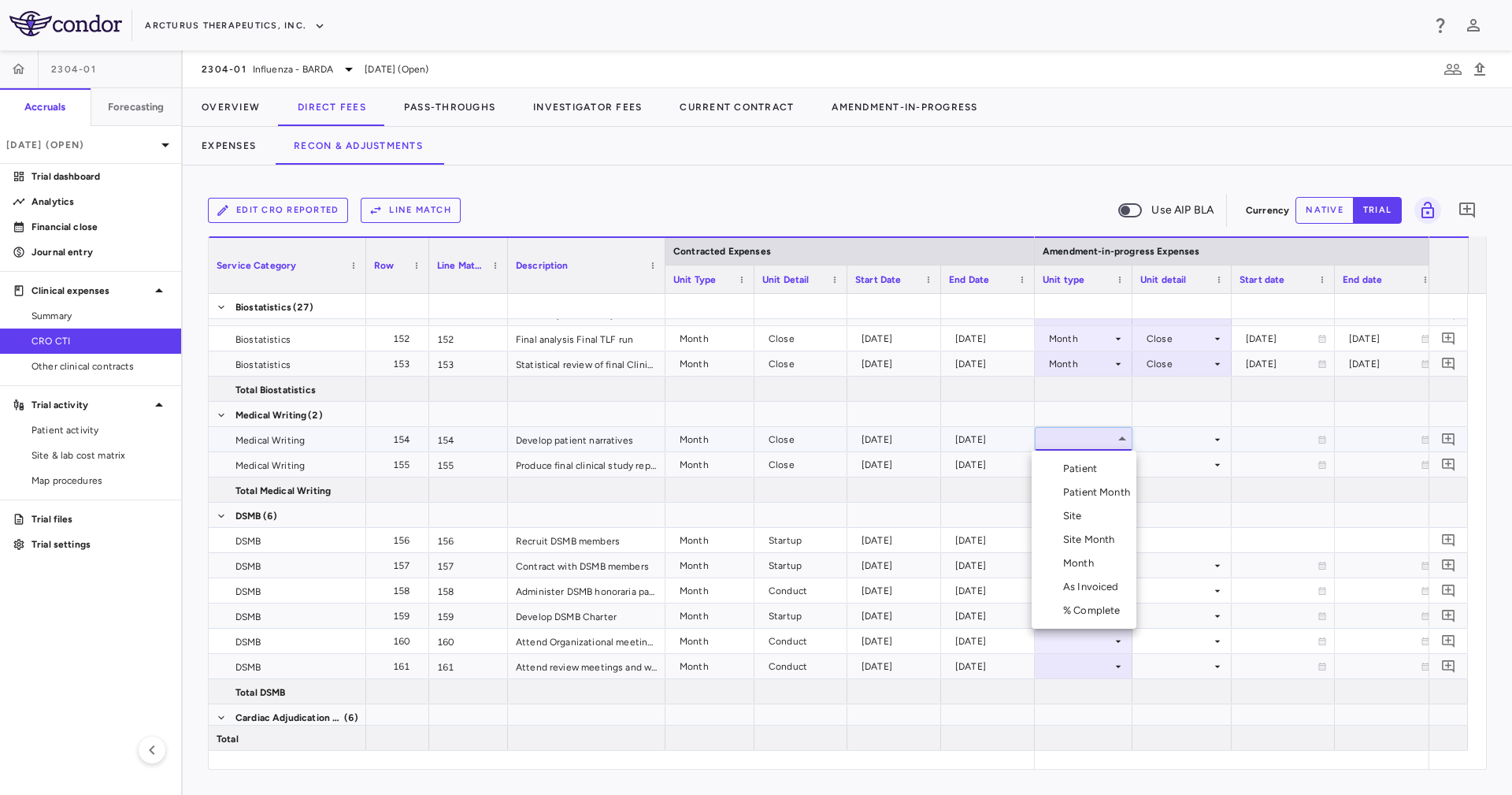
click at [1190, 430] on div at bounding box center [756, 398] width 1512 height 795
click at [1195, 434] on div at bounding box center [1182, 439] width 84 height 22
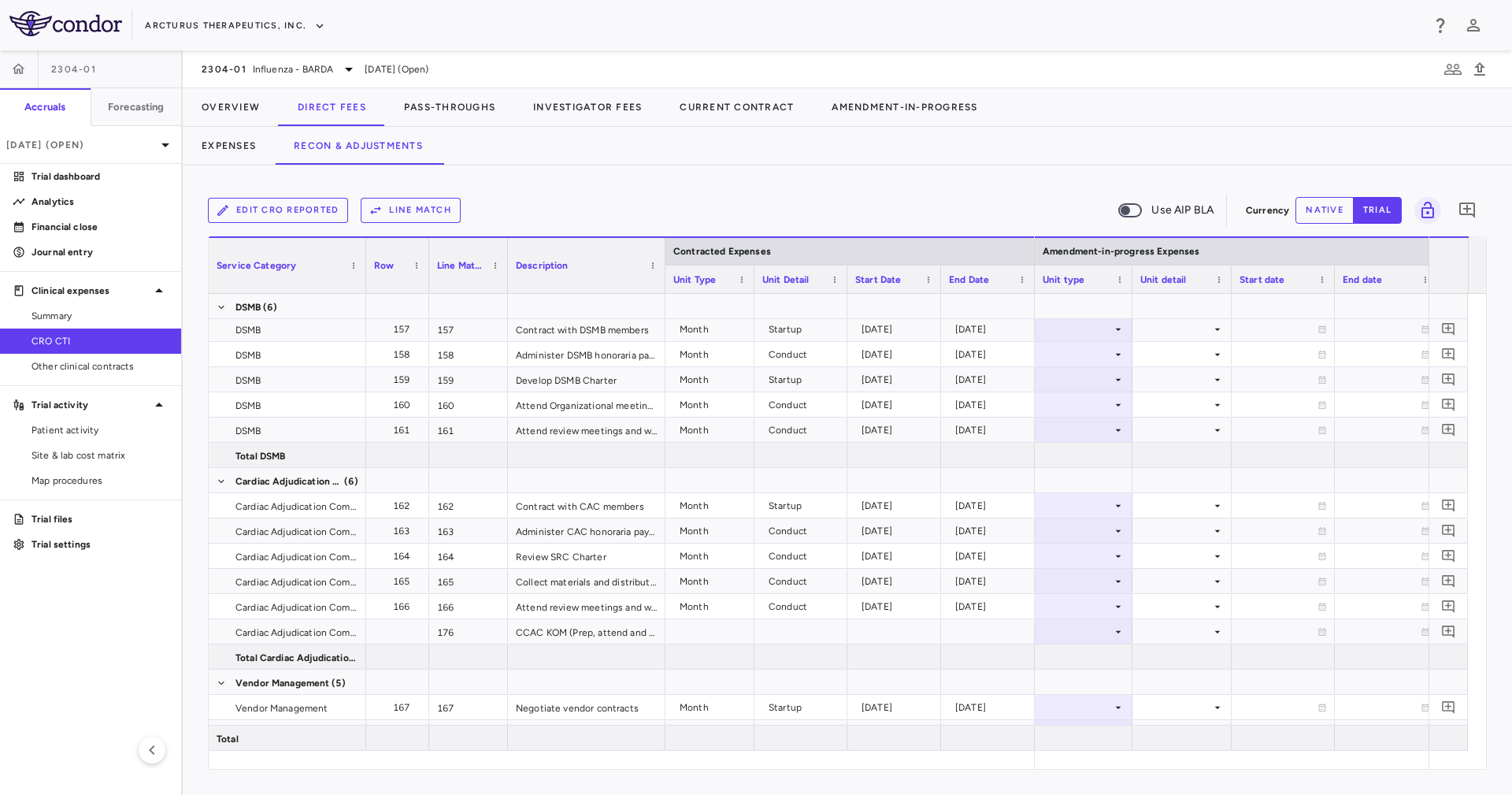
scroll to position [4572, 0]
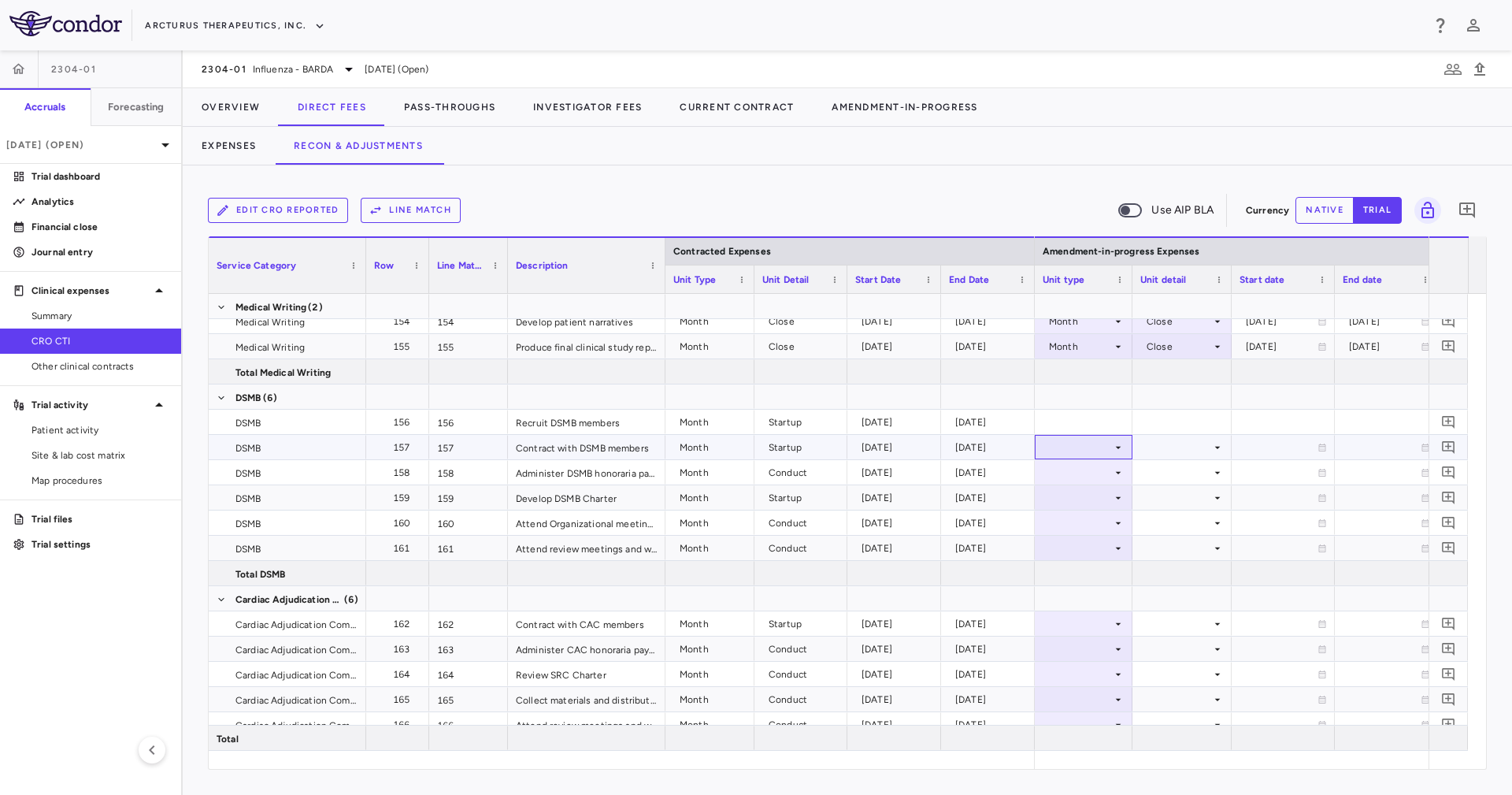
click at [1112, 450] on icon at bounding box center [1119, 447] width 13 height 13
click at [1104, 577] on li "Month" at bounding box center [1084, 570] width 104 height 23
click at [1180, 451] on div at bounding box center [1182, 446] width 84 height 22
click at [1188, 470] on div "Startup" at bounding box center [1174, 477] width 42 height 14
click at [1188, 470] on div at bounding box center [1182, 472] width 84 height 22
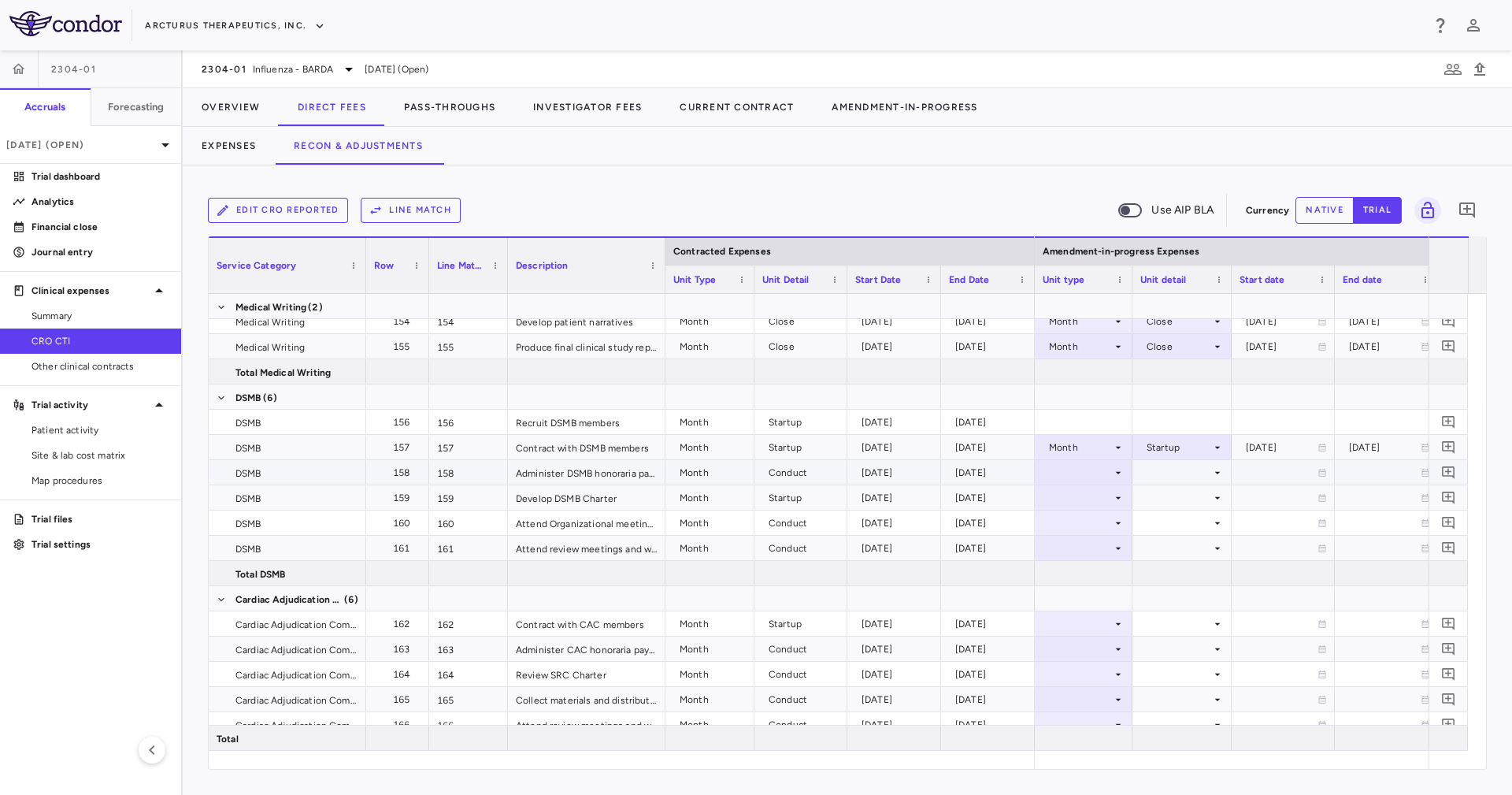
scroll to position [4524, 0]
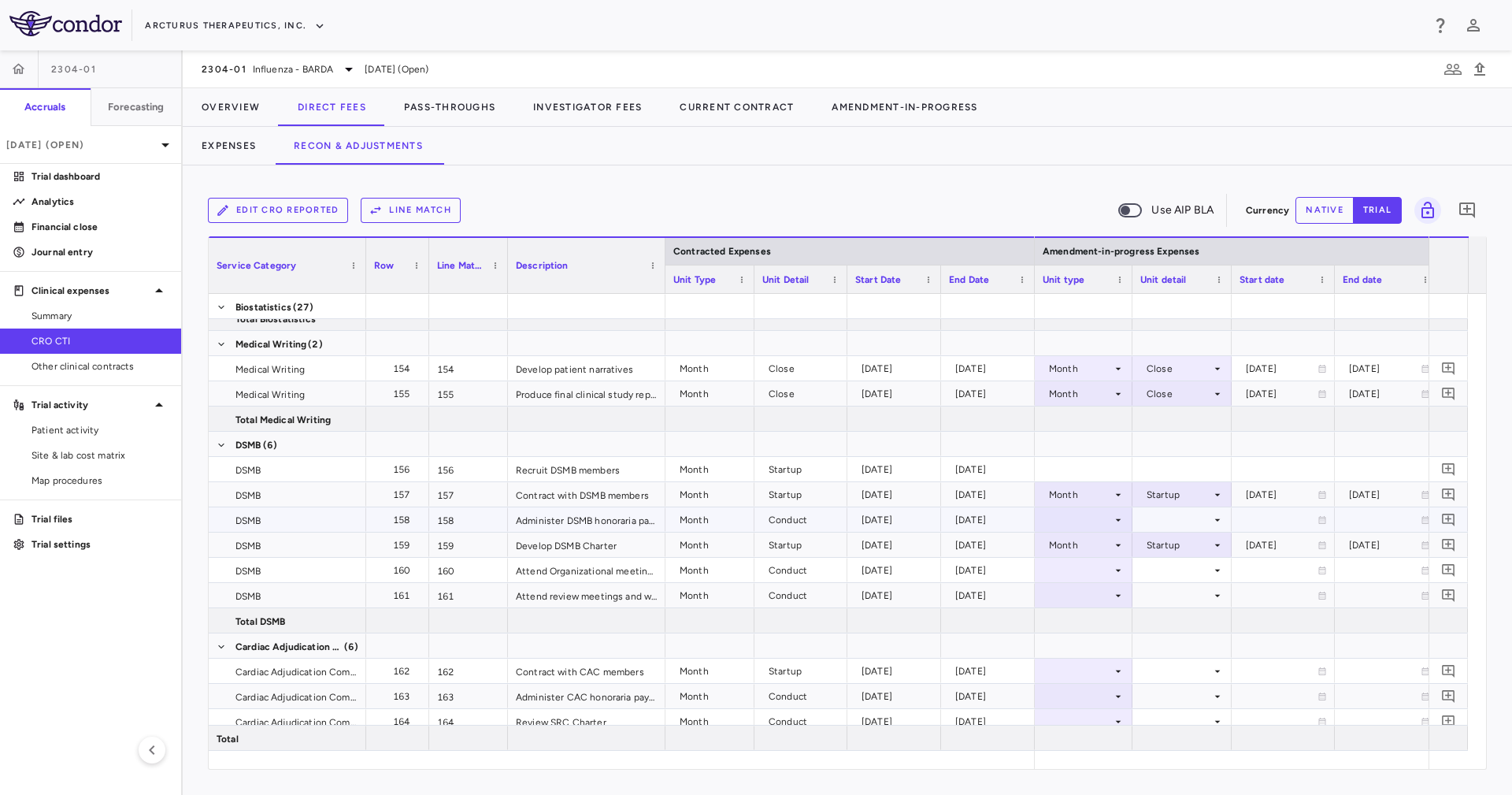
click at [1078, 524] on div at bounding box center [1083, 520] width 82 height 22
click at [1111, 643] on li "Month" at bounding box center [1084, 643] width 104 height 23
click at [1169, 515] on div at bounding box center [1182, 520] width 84 height 22
click at [1190, 564] on li "Conduct" at bounding box center [1183, 572] width 122 height 23
click at [1174, 562] on div at bounding box center [1182, 569] width 84 height 22
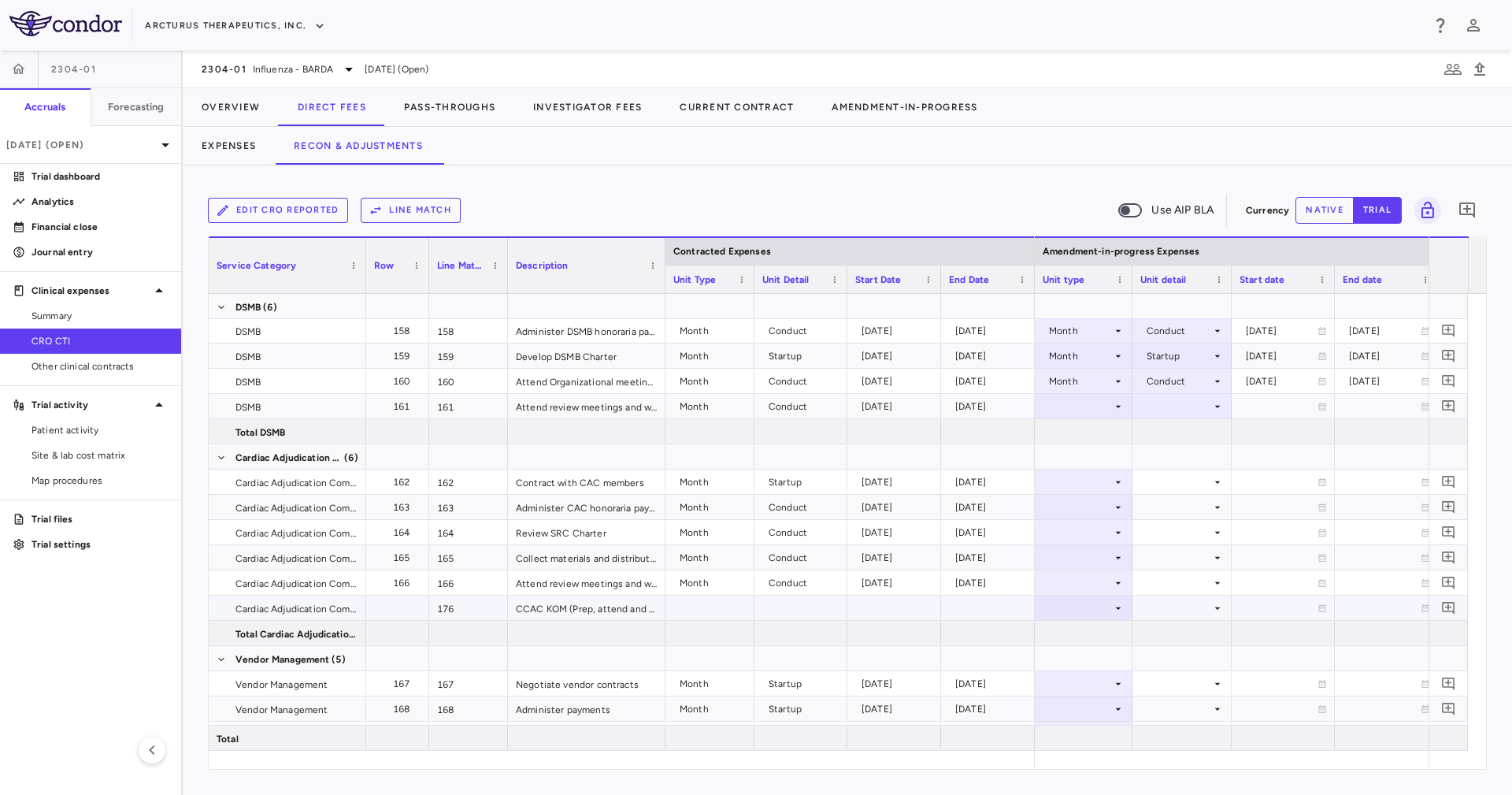
scroll to position [4714, 0]
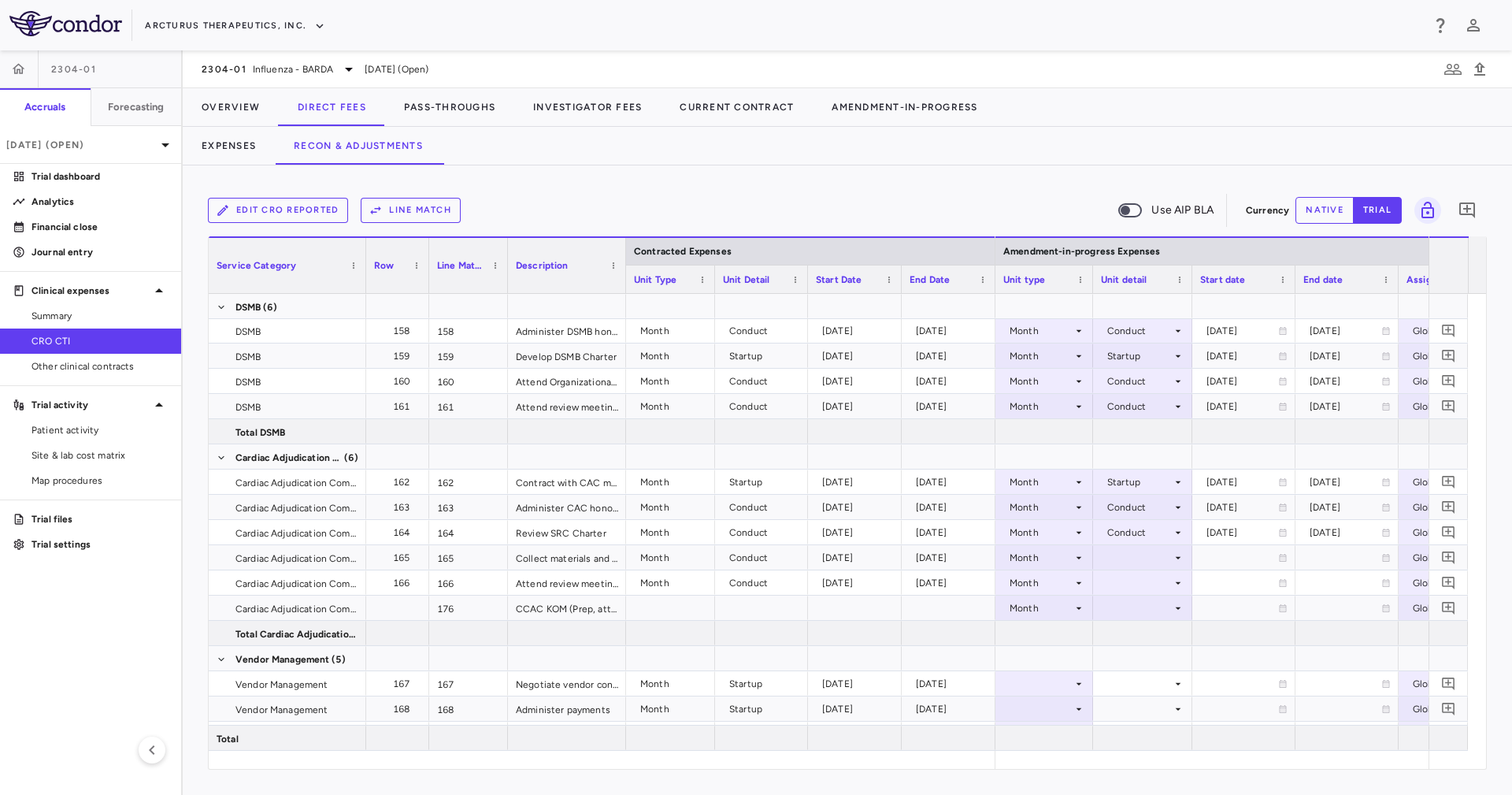
drag, startPoint x: 662, startPoint y: 246, endPoint x: 640, endPoint y: 316, distance: 73.4
click at [630, 309] on div "Contracted Expenses Service Category Row Line Match" at bounding box center [847, 502] width 1278 height 532
drag, startPoint x: 1243, startPoint y: 552, endPoint x: 1214, endPoint y: 536, distance: 33.1
click at [1243, 547] on div at bounding box center [1250, 557] width 88 height 22
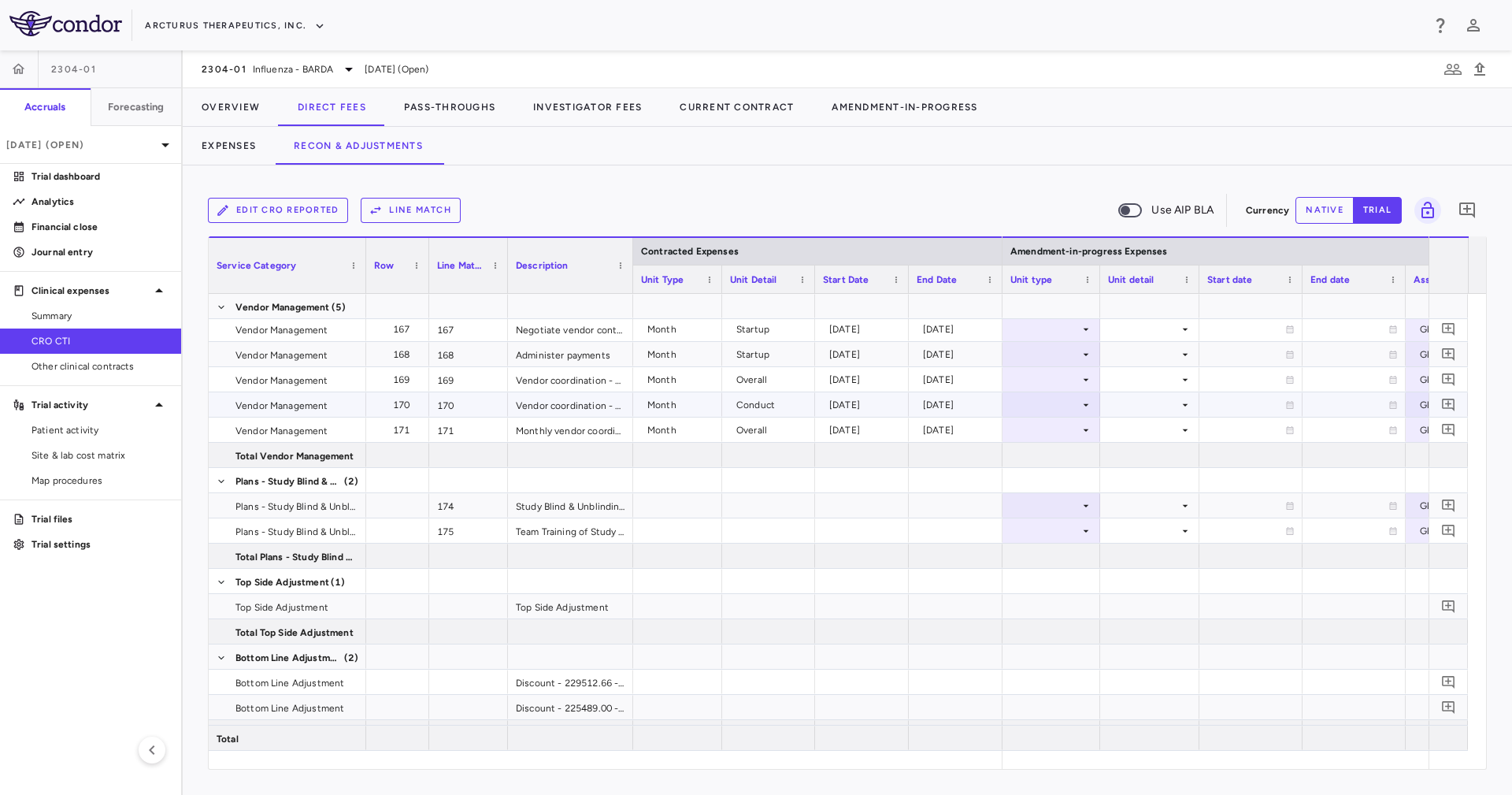
scroll to position [4950, 0]
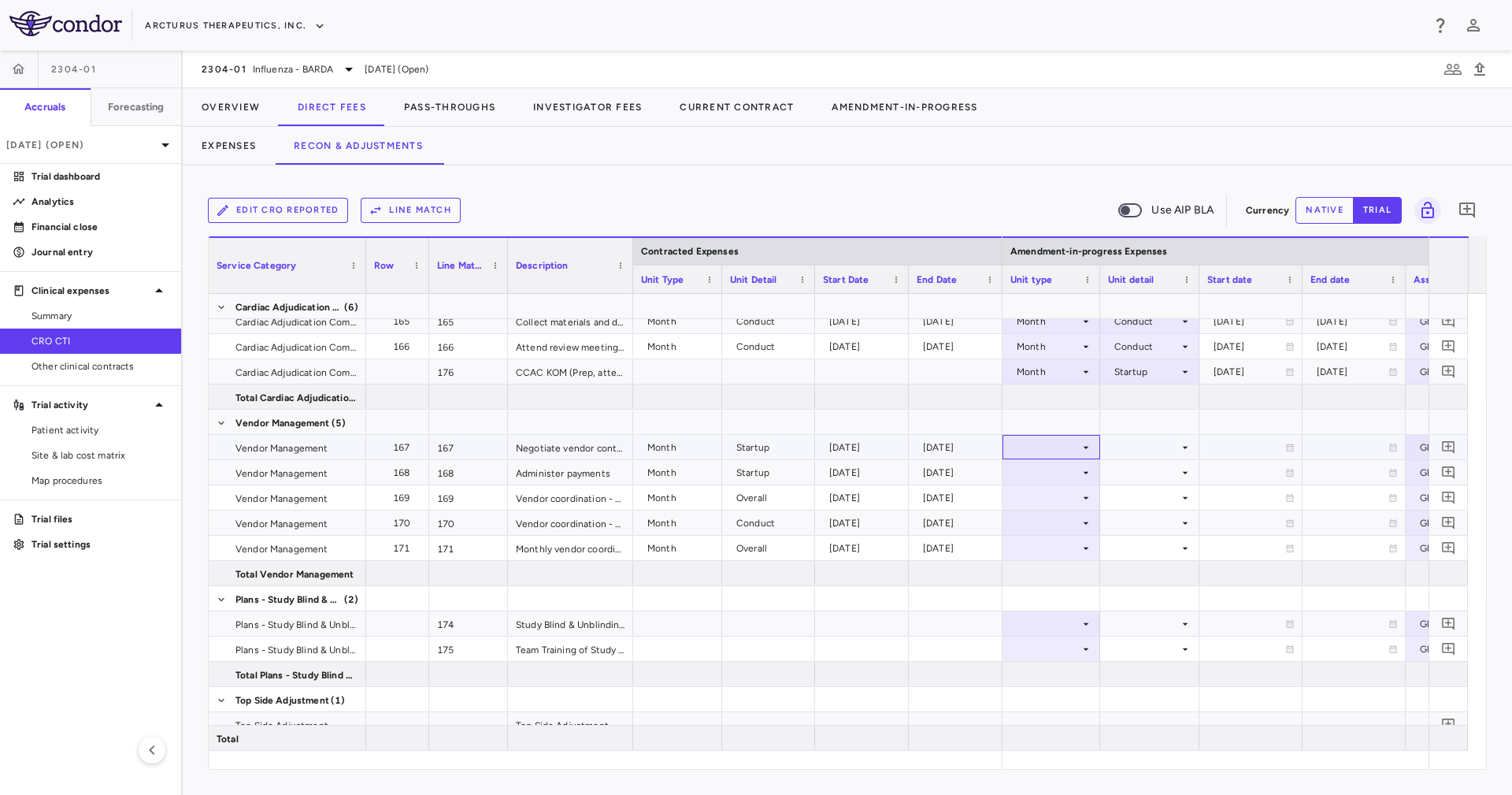
click at [1041, 450] on div at bounding box center [1051, 446] width 82 height 22
click at [1078, 568] on li "Month" at bounding box center [1052, 570] width 104 height 23
click at [1143, 450] on div at bounding box center [1150, 446] width 84 height 22
click at [1153, 475] on div "Startup" at bounding box center [1142, 477] width 42 height 14
click at [1153, 475] on div at bounding box center [1150, 472] width 84 height 22
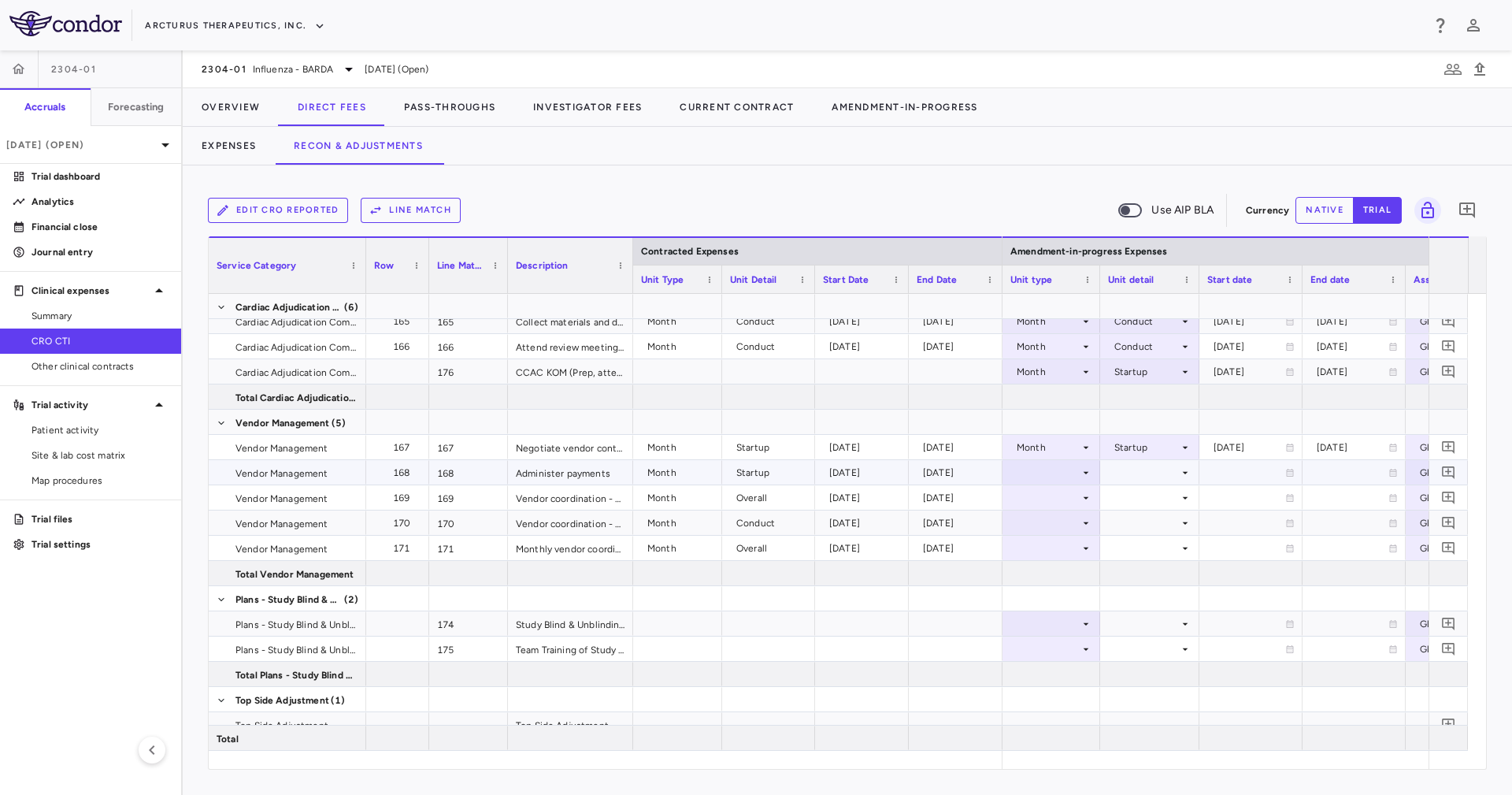
scroll to position [4902, 0]
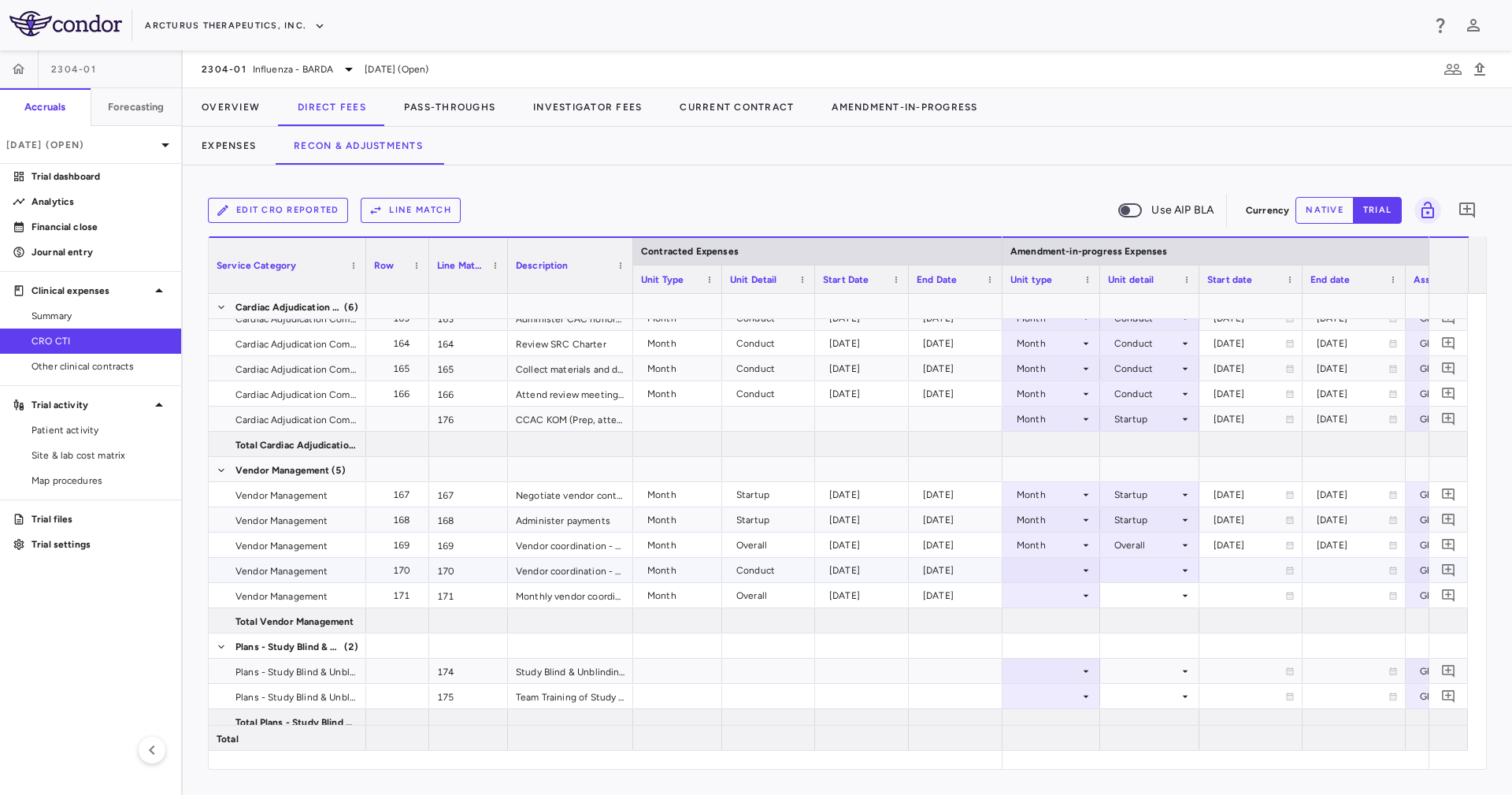
click at [1145, 567] on div at bounding box center [1150, 569] width 84 height 22
click at [1073, 572] on div at bounding box center [1051, 569] width 82 height 22
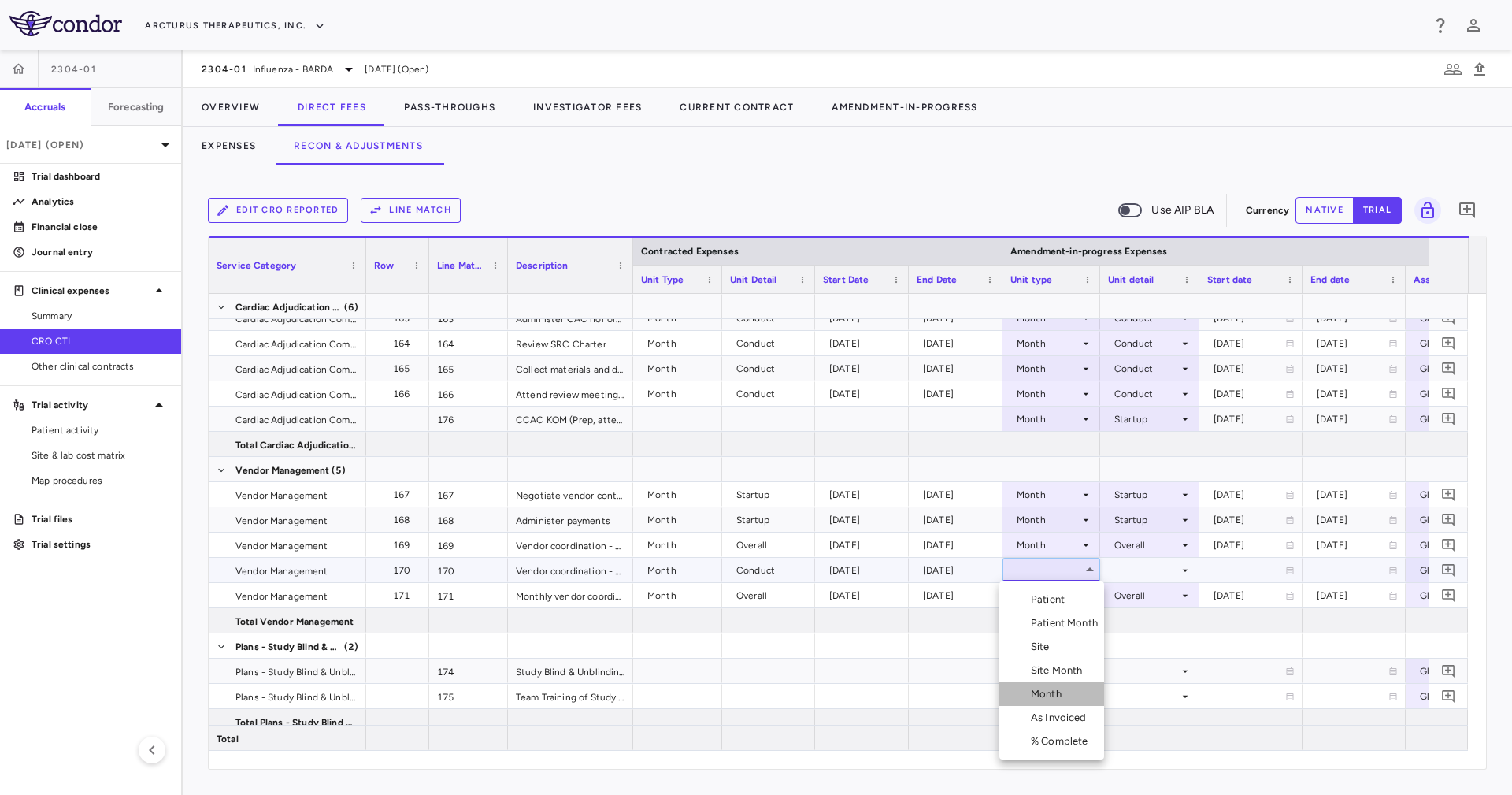
click at [1070, 685] on li "Month" at bounding box center [1052, 693] width 104 height 23
click at [1131, 576] on div at bounding box center [1150, 569] width 84 height 22
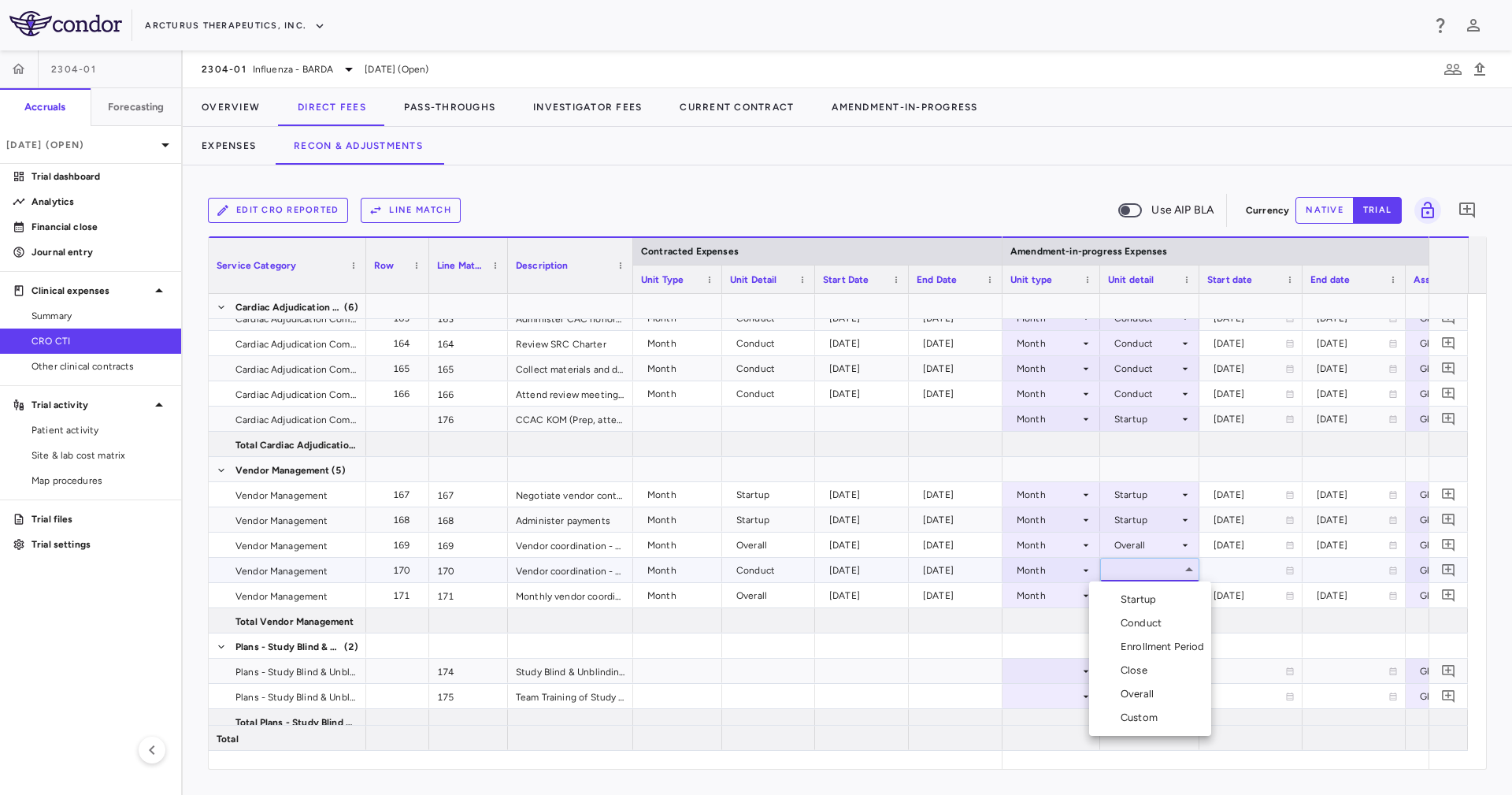
click at [1176, 622] on li "Conduct" at bounding box center [1150, 622] width 122 height 23
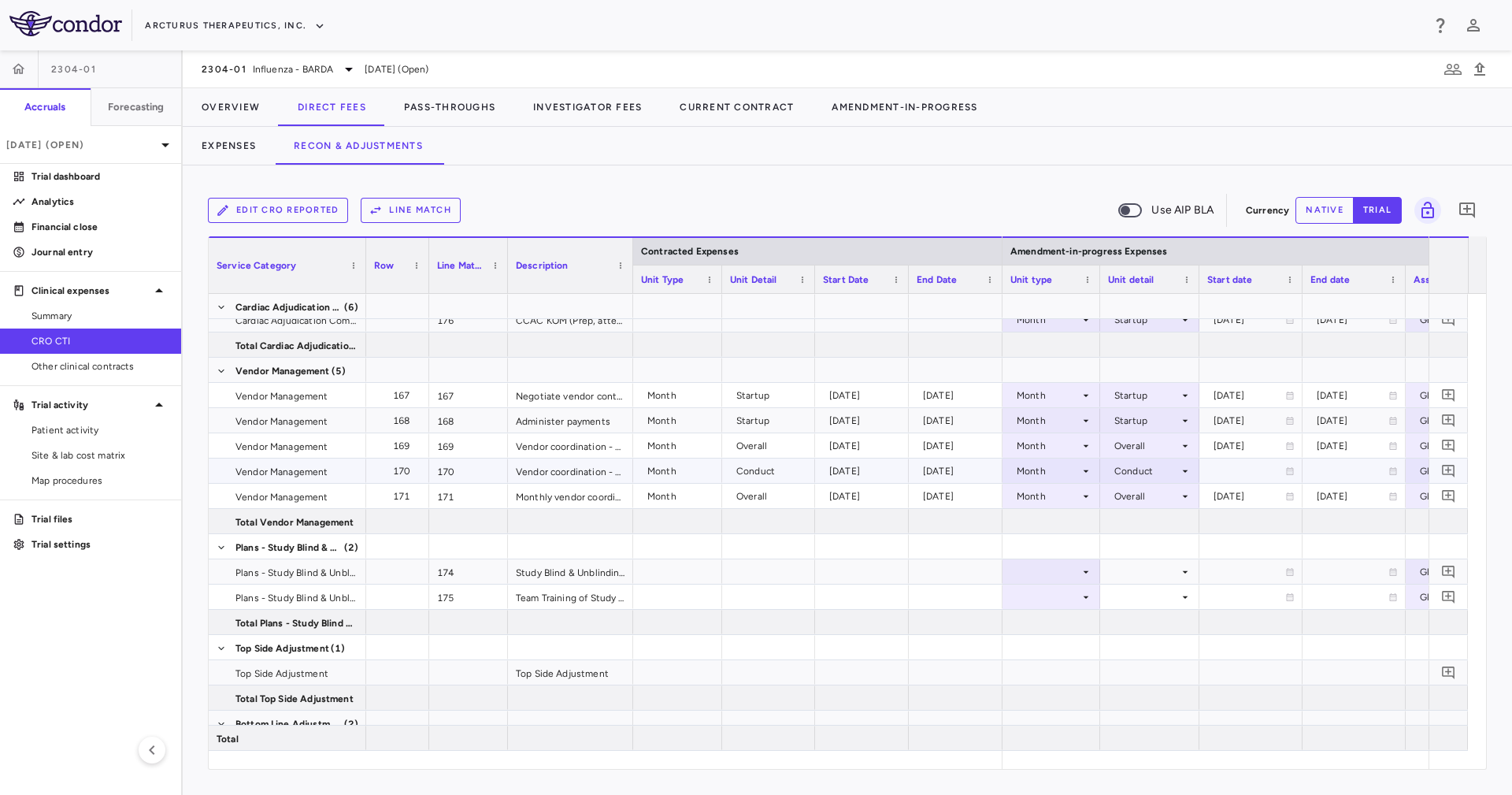
scroll to position [5021, 0]
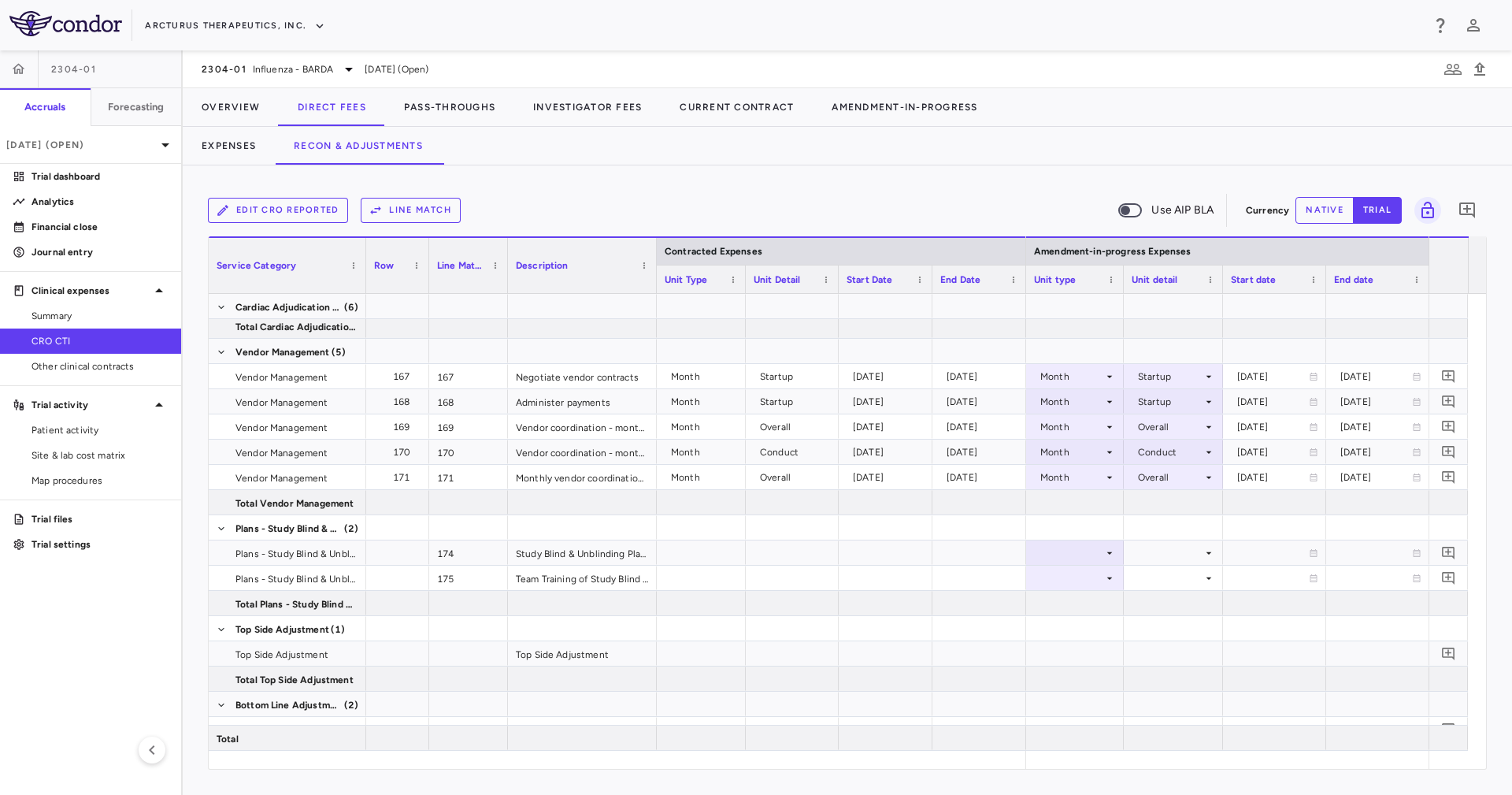
drag, startPoint x: 631, startPoint y: 245, endPoint x: 654, endPoint y: 348, distance: 105.5
click at [654, 348] on div "Contracted Expenses Service Category Row Line Match" at bounding box center [847, 502] width 1278 height 532
click at [1066, 552] on div at bounding box center [1075, 552] width 82 height 22
click at [1093, 670] on li "Month" at bounding box center [1075, 676] width 104 height 23
click at [1149, 549] on div at bounding box center [1173, 552] width 84 height 22
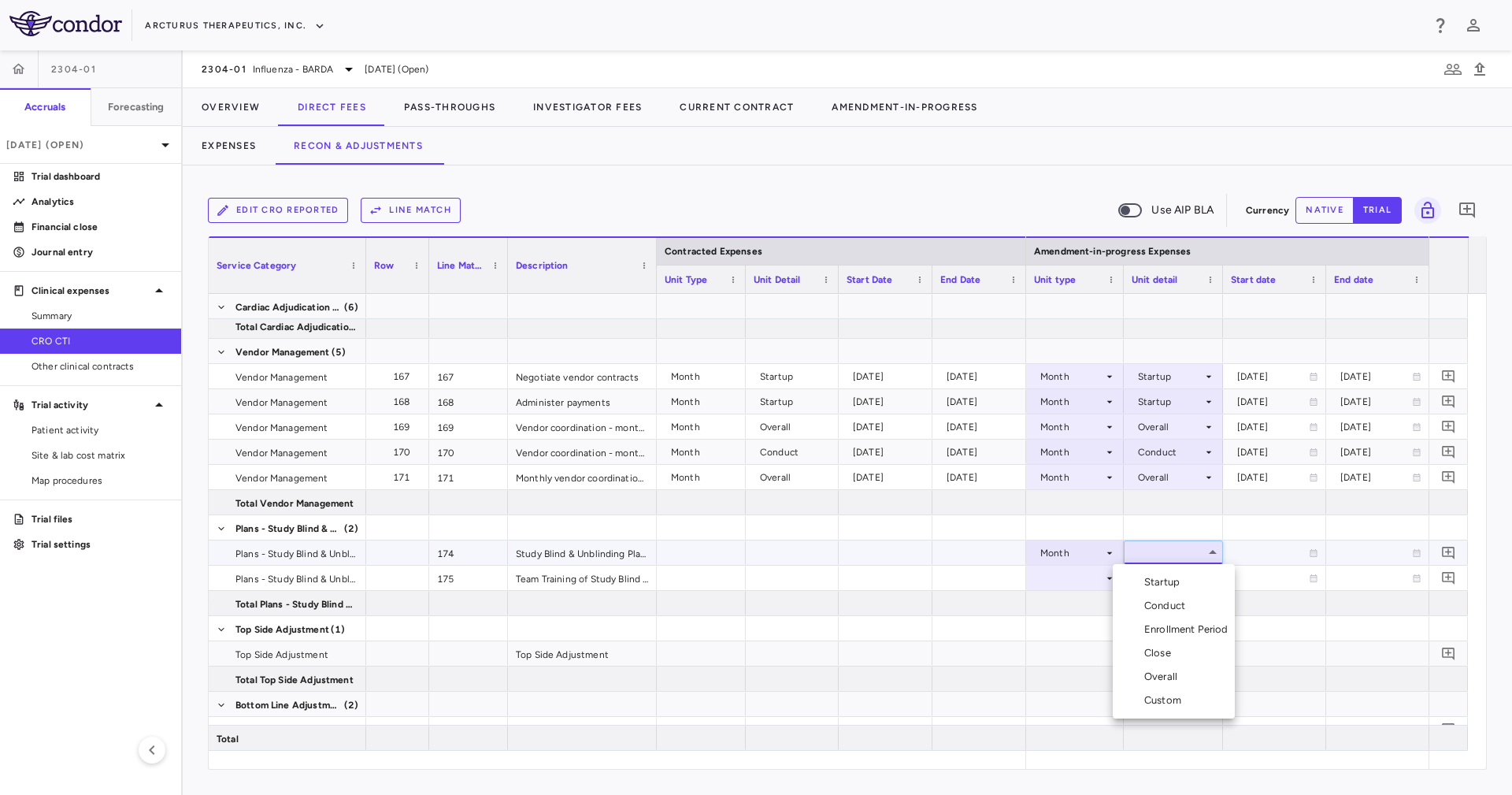
click at [1167, 561] on div at bounding box center [756, 398] width 1512 height 795
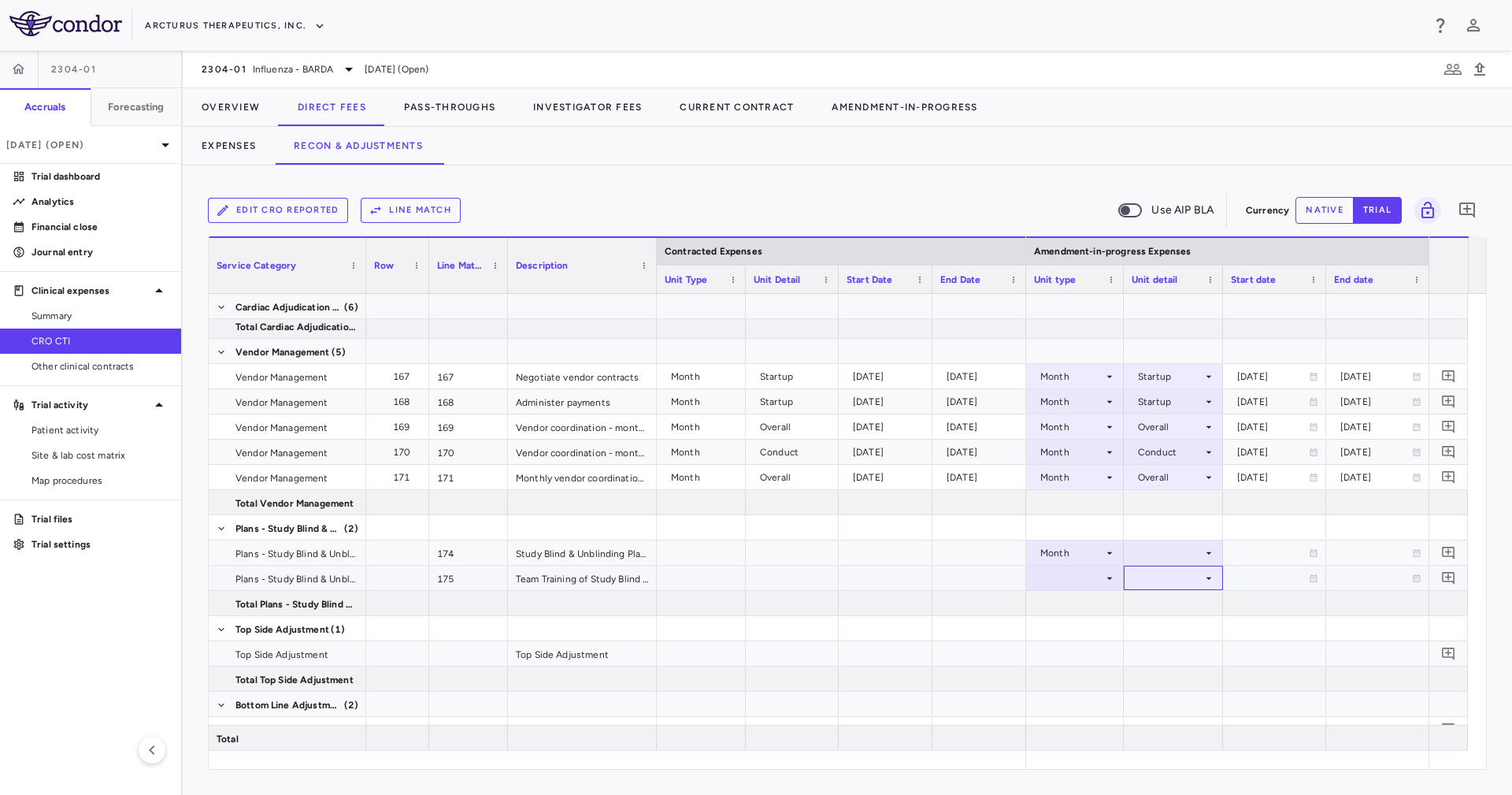
click at [1169, 577] on div at bounding box center [1173, 577] width 84 height 22
click at [1166, 559] on div at bounding box center [1173, 552] width 84 height 22
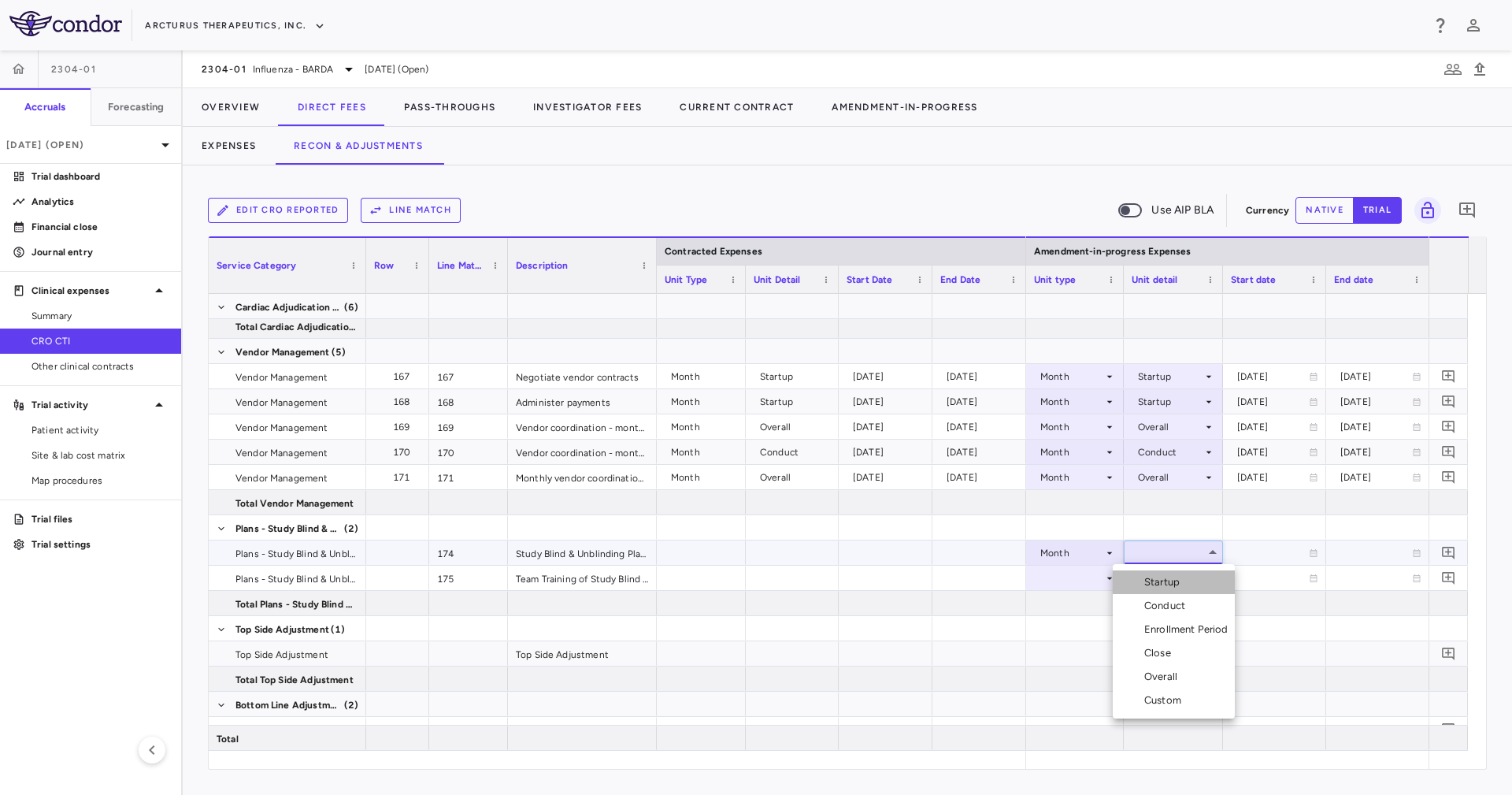
click at [1174, 577] on div "Startup" at bounding box center [1165, 582] width 42 height 14
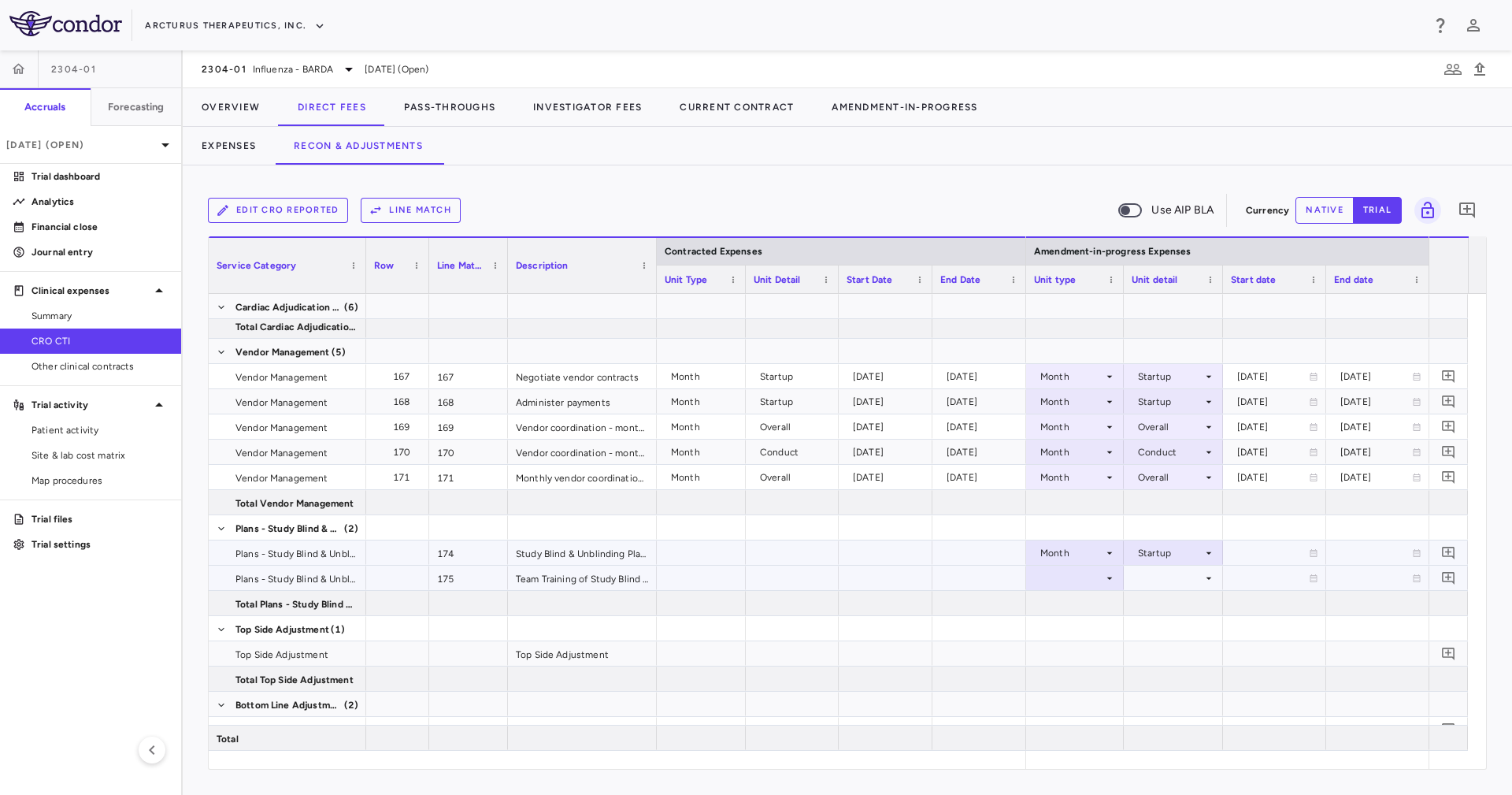
click at [1174, 577] on div at bounding box center [1173, 577] width 84 height 22
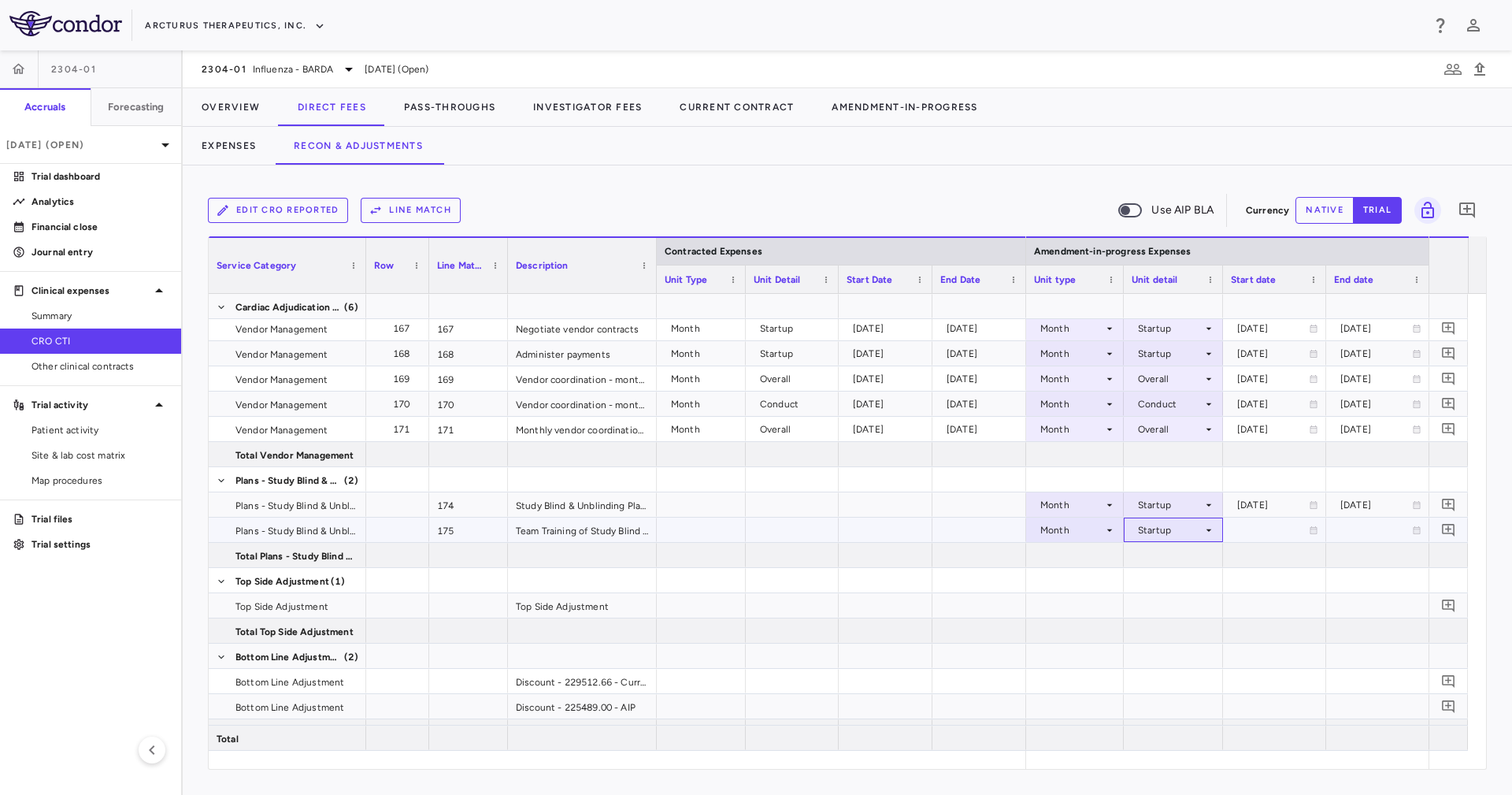
scroll to position [5086, 0]
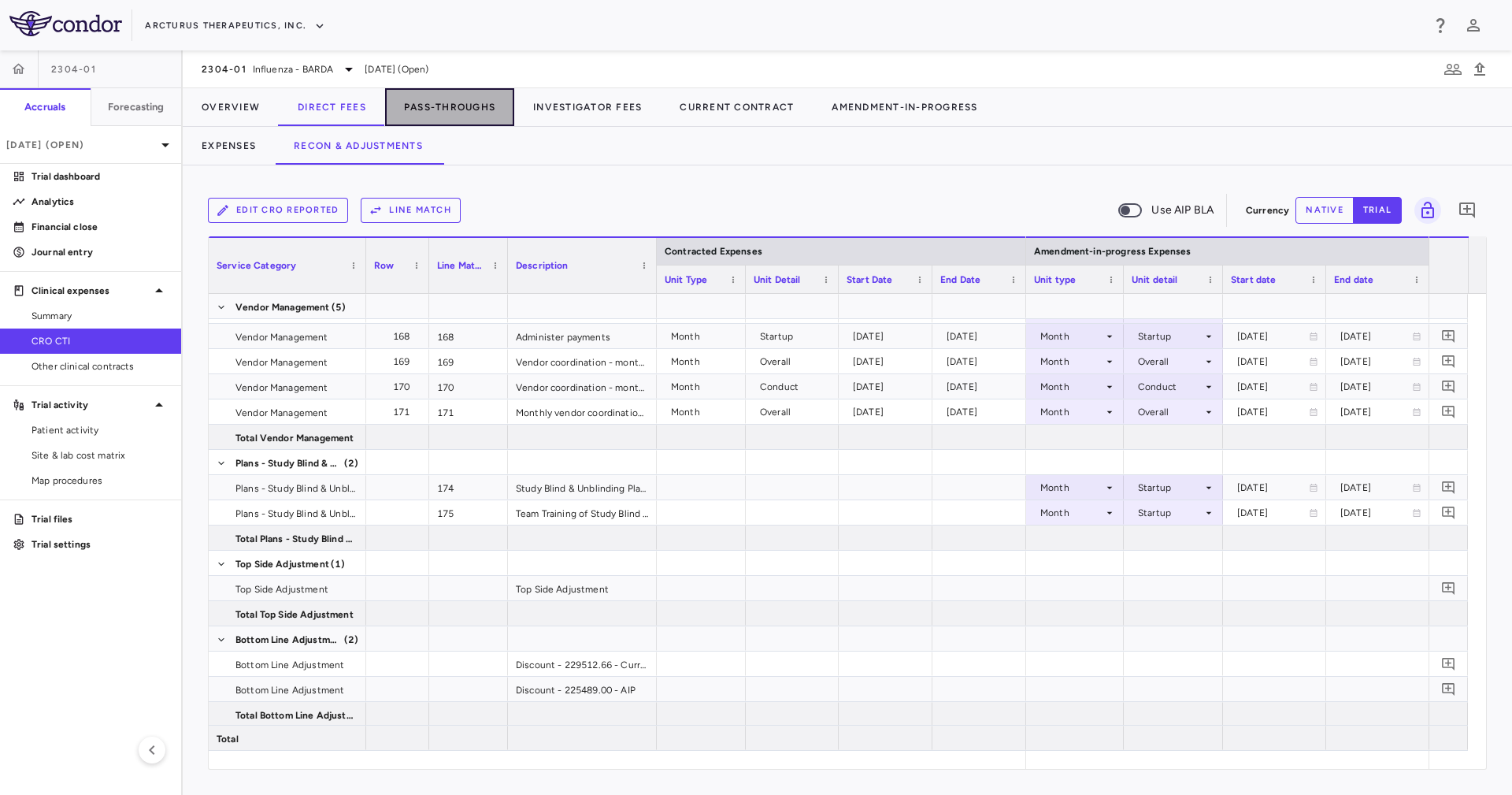
click at [449, 111] on button "Pass-Throughs" at bounding box center [450, 107] width 129 height 38
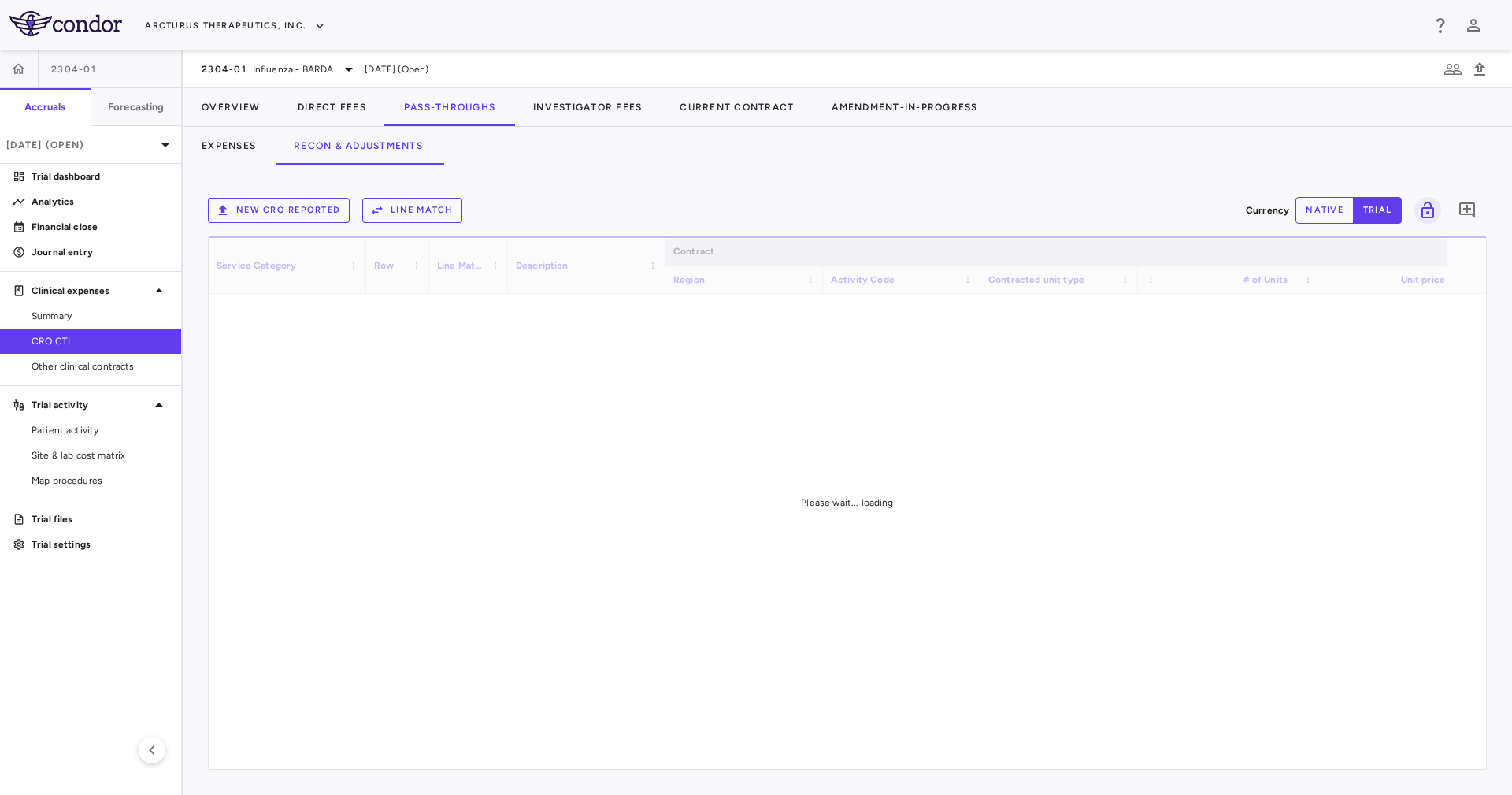
click at [776, 181] on div "New CRO reported Line Match Currency native trial 0 Service Category Drag here …" at bounding box center [847, 480] width 1329 height 630
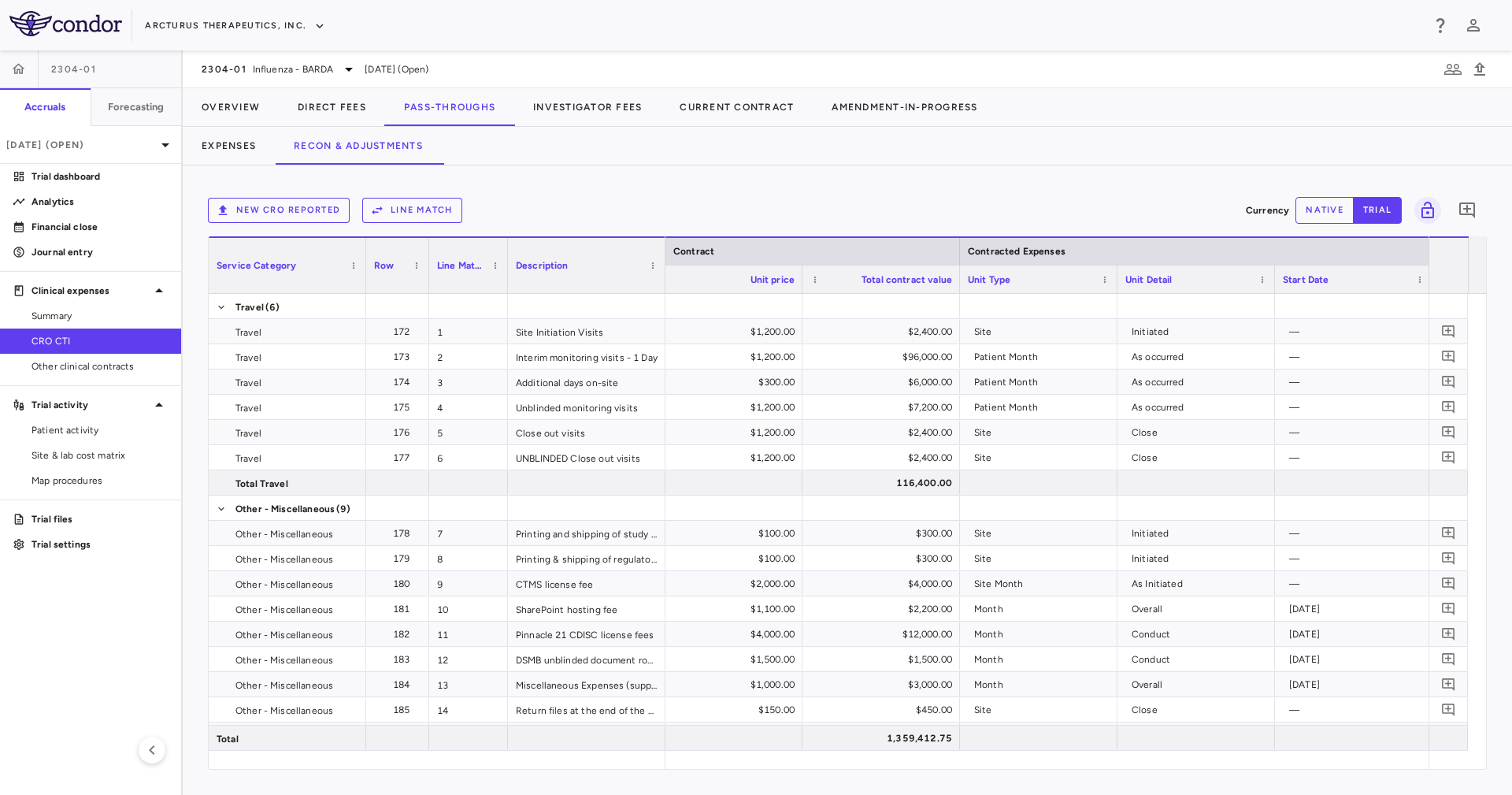
click at [1114, 280] on div at bounding box center [1117, 279] width 6 height 27
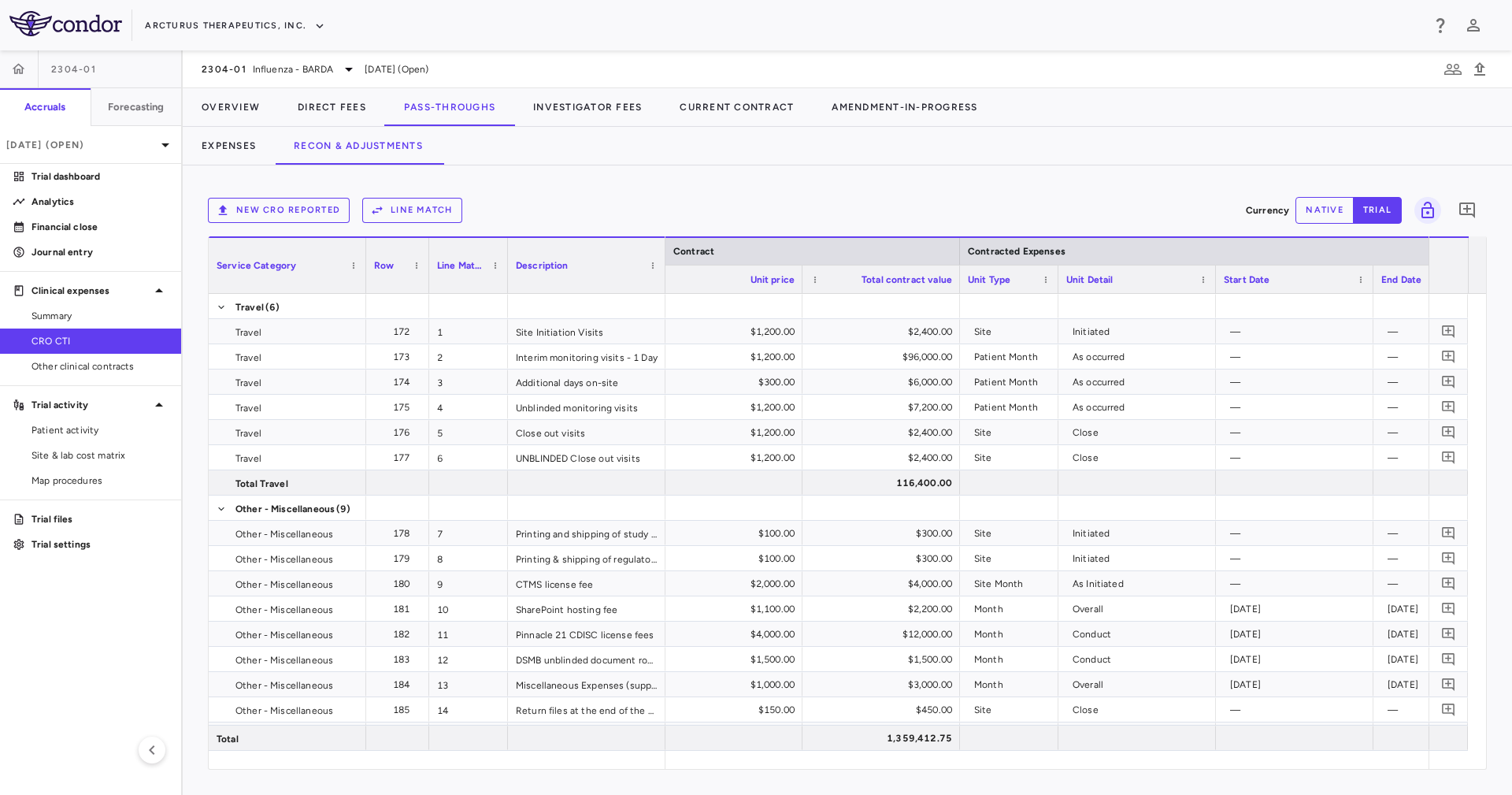
click at [1212, 274] on div at bounding box center [1215, 279] width 6 height 27
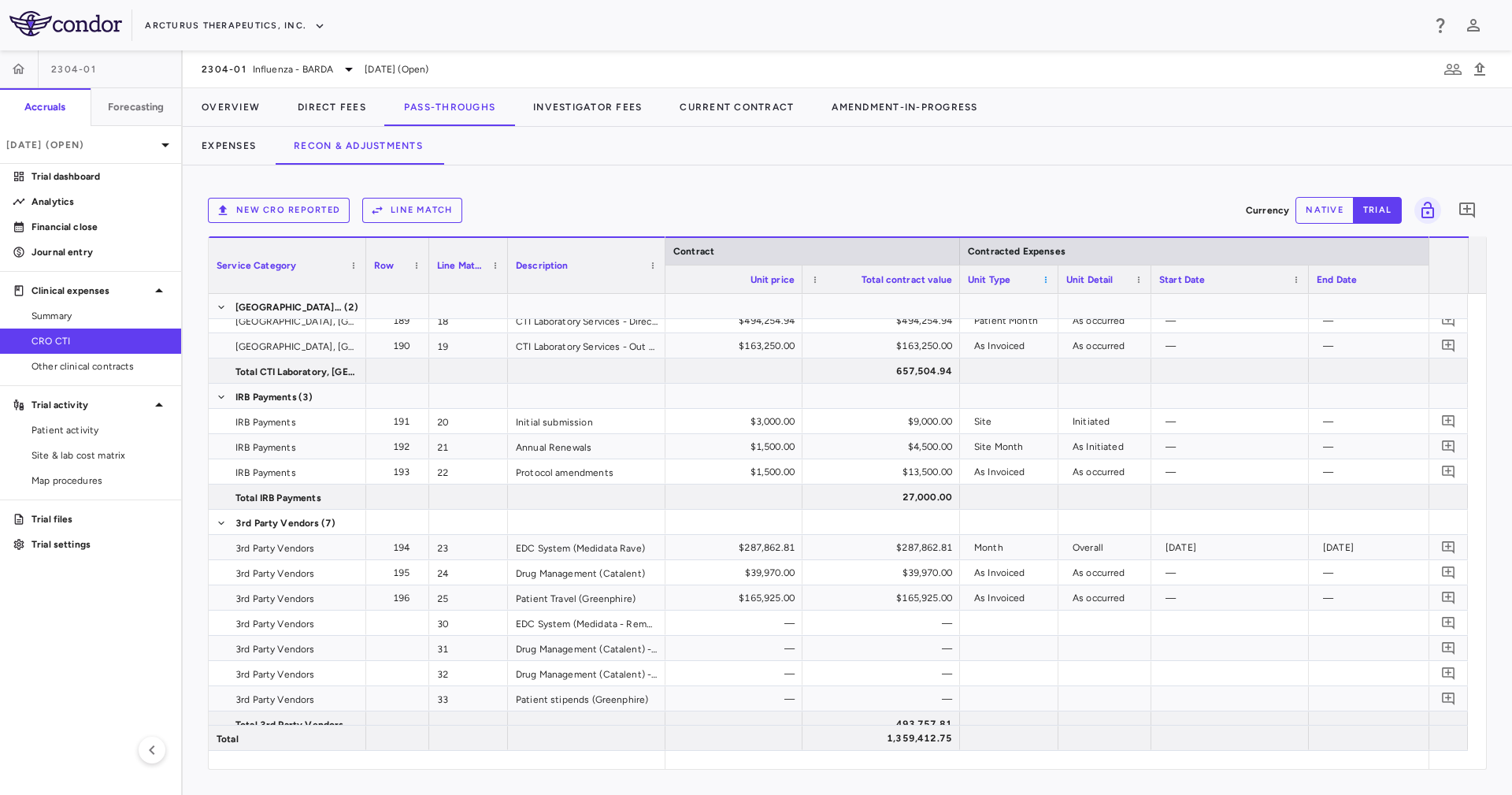
click at [1044, 282] on span at bounding box center [1046, 279] width 10 height 10
drag, startPoint x: 1259, startPoint y: 382, endPoint x: 1251, endPoint y: 362, distance: 21.5
click at [1260, 383] on span "Pin Left" at bounding box center [1249, 385] width 59 height 22
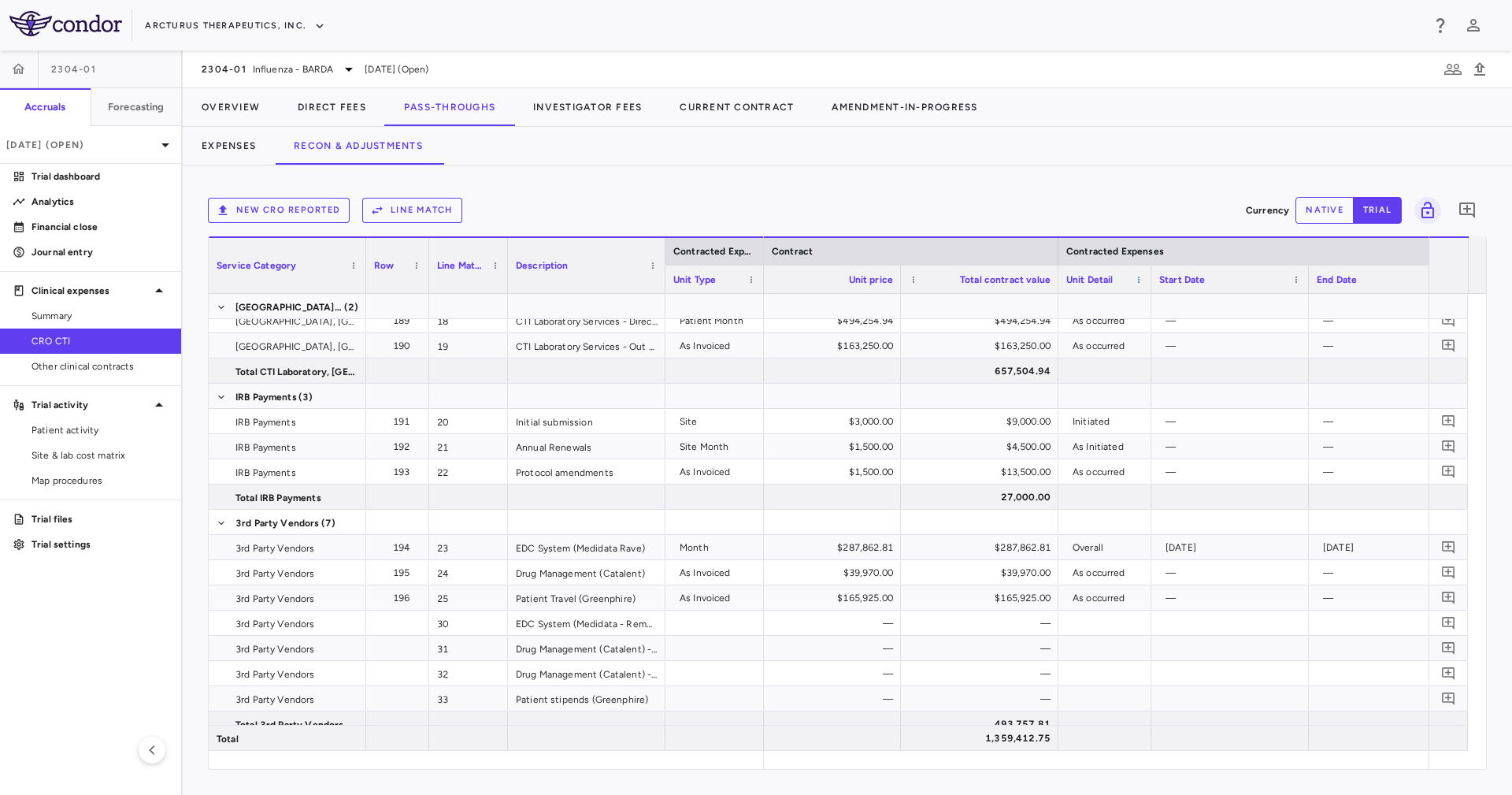
click at [1135, 280] on span at bounding box center [1139, 279] width 10 height 10
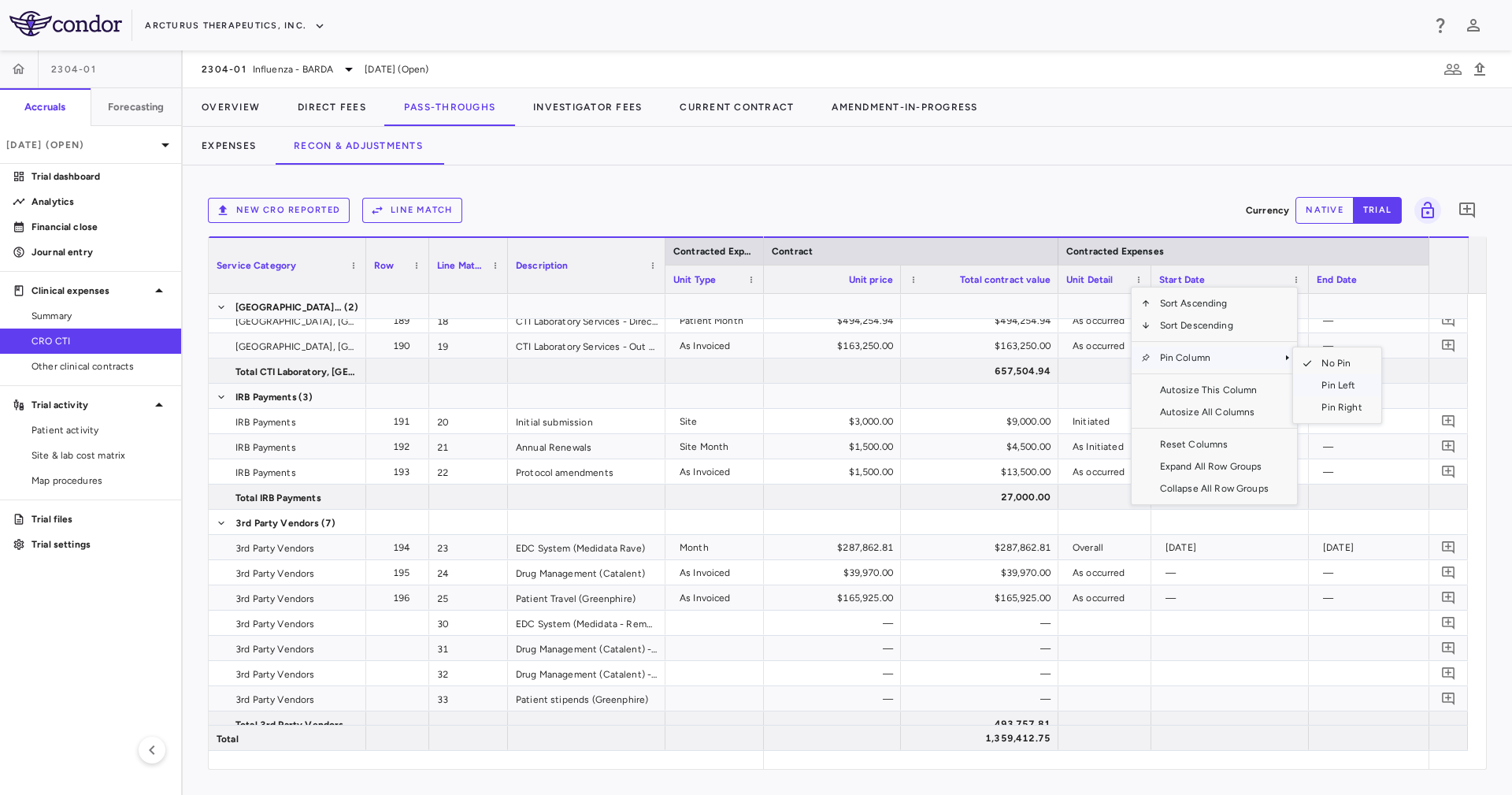
click at [1328, 386] on span "Pin Left" at bounding box center [1342, 385] width 59 height 22
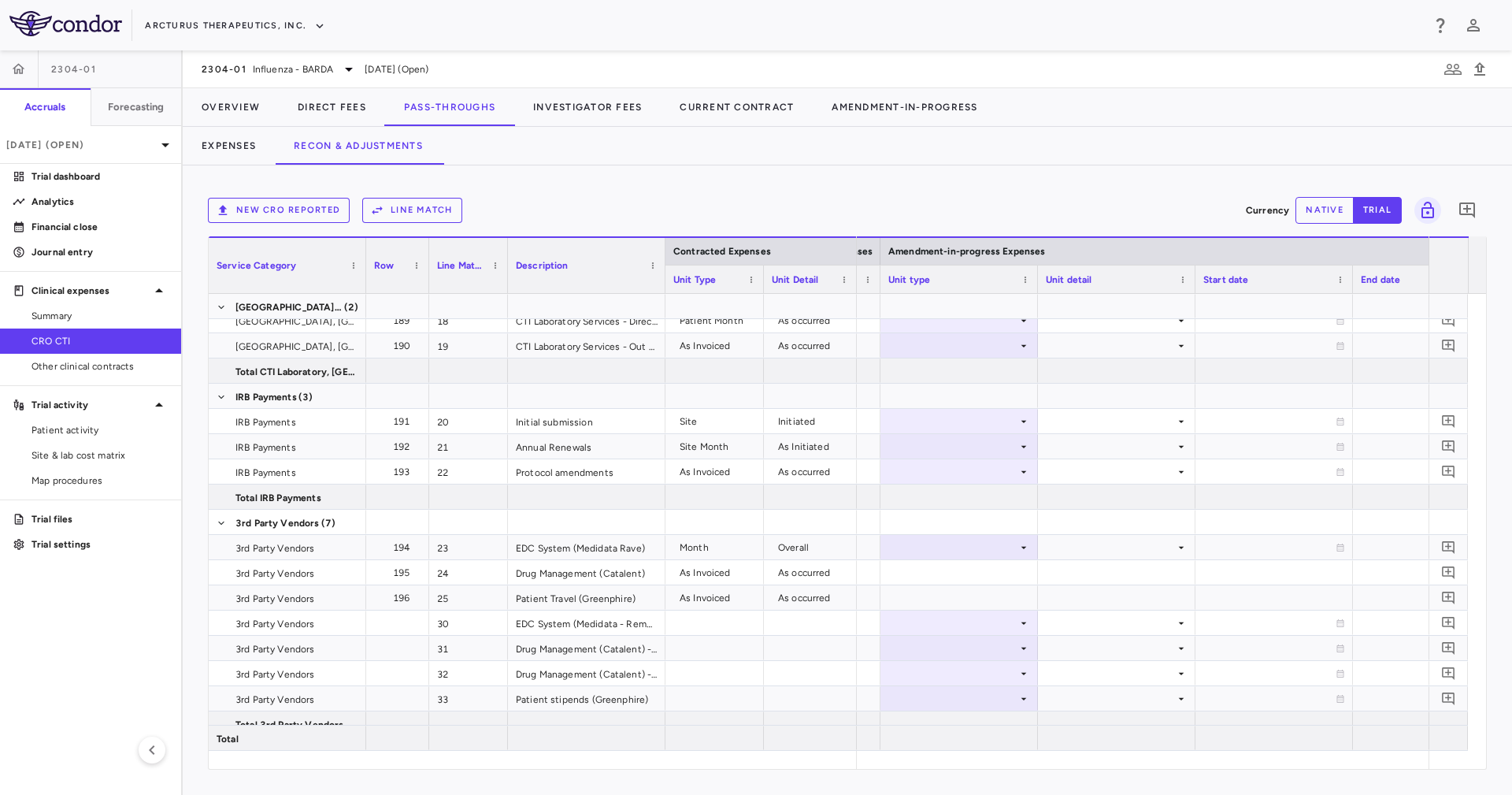
click at [1034, 281] on div at bounding box center [1037, 279] width 6 height 27
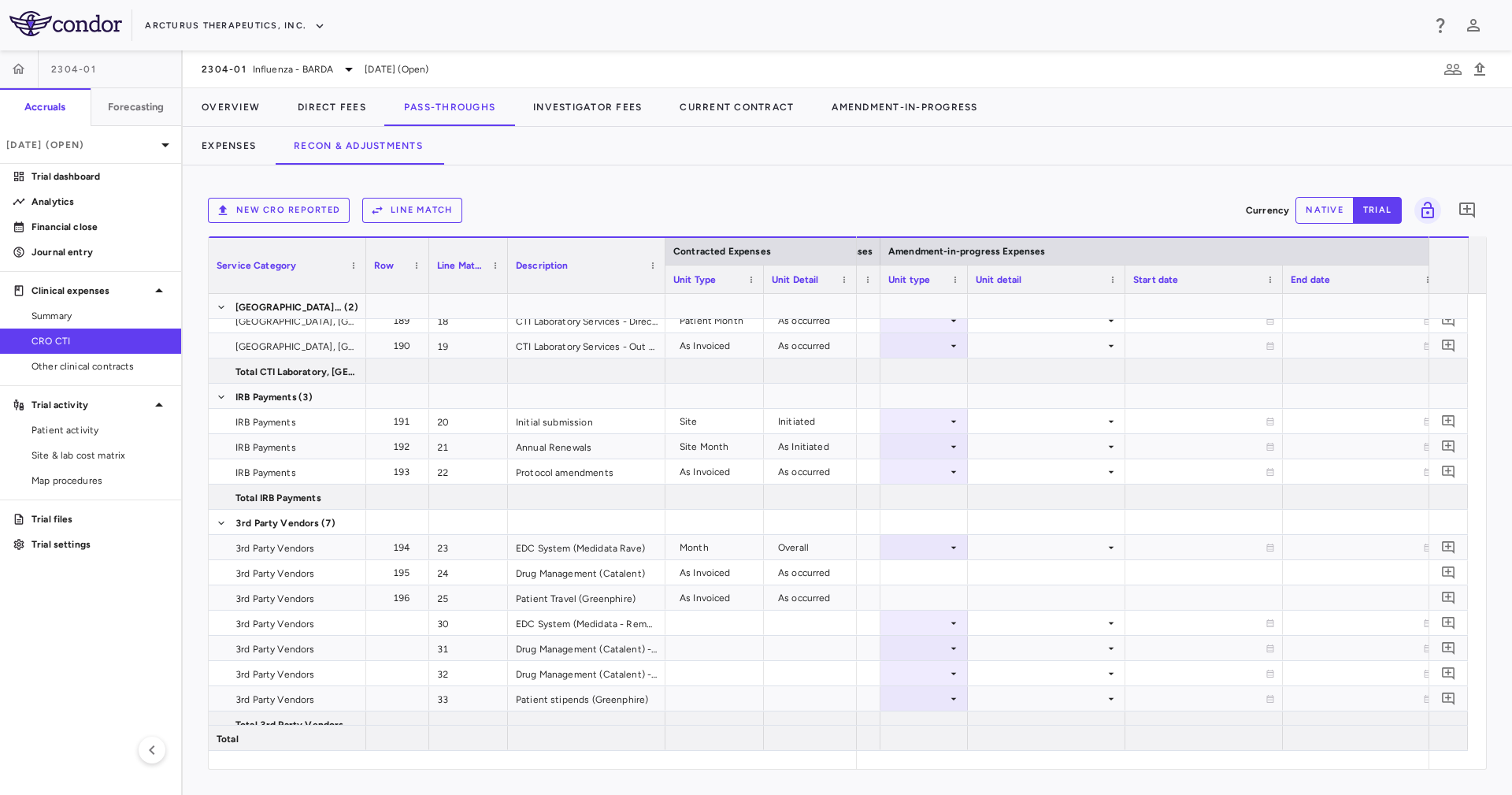
click at [1123, 286] on div at bounding box center [1125, 279] width 6 height 27
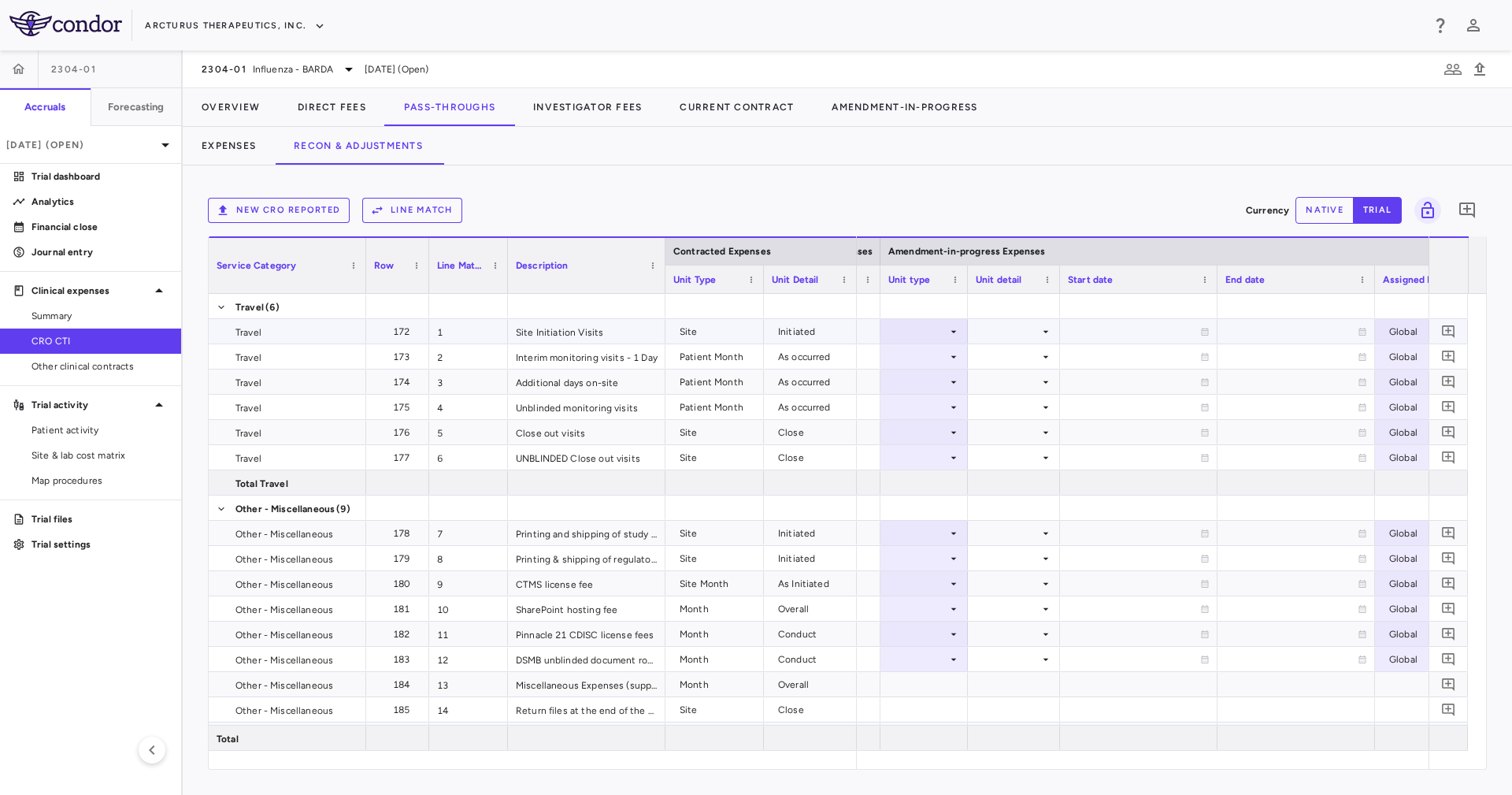
click at [945, 328] on div at bounding box center [923, 331] width 71 height 22
click at [945, 402] on li "Site" at bounding box center [924, 407] width 104 height 23
click at [995, 328] on div at bounding box center [1013, 331] width 76 height 22
click at [1030, 381] on div "Initiated" at bounding box center [1022, 385] width 46 height 14
click at [954, 358] on icon at bounding box center [954, 357] width 13 height 13
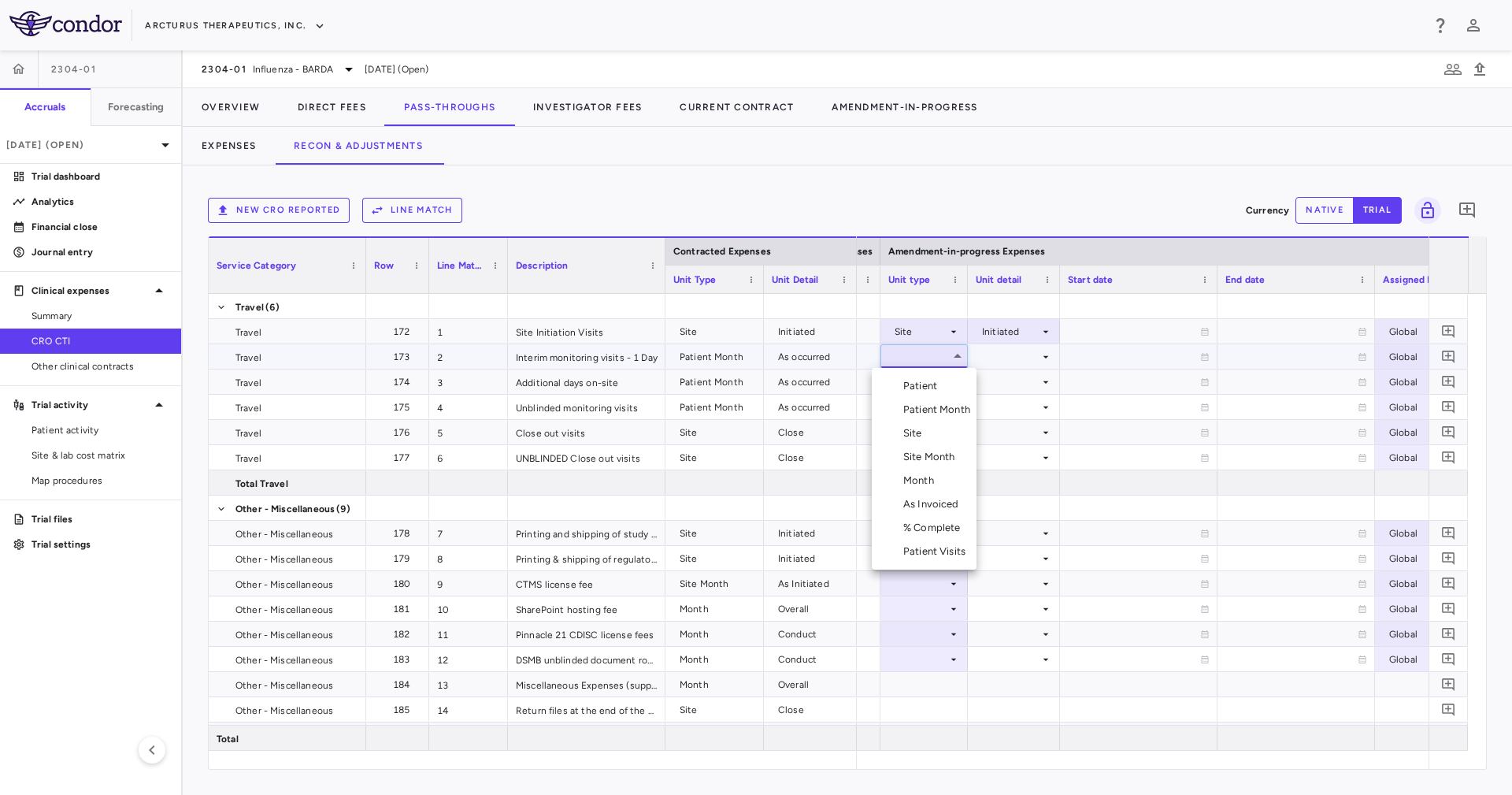
click at [964, 405] on div "Patient Month" at bounding box center [939, 410] width 73 height 14
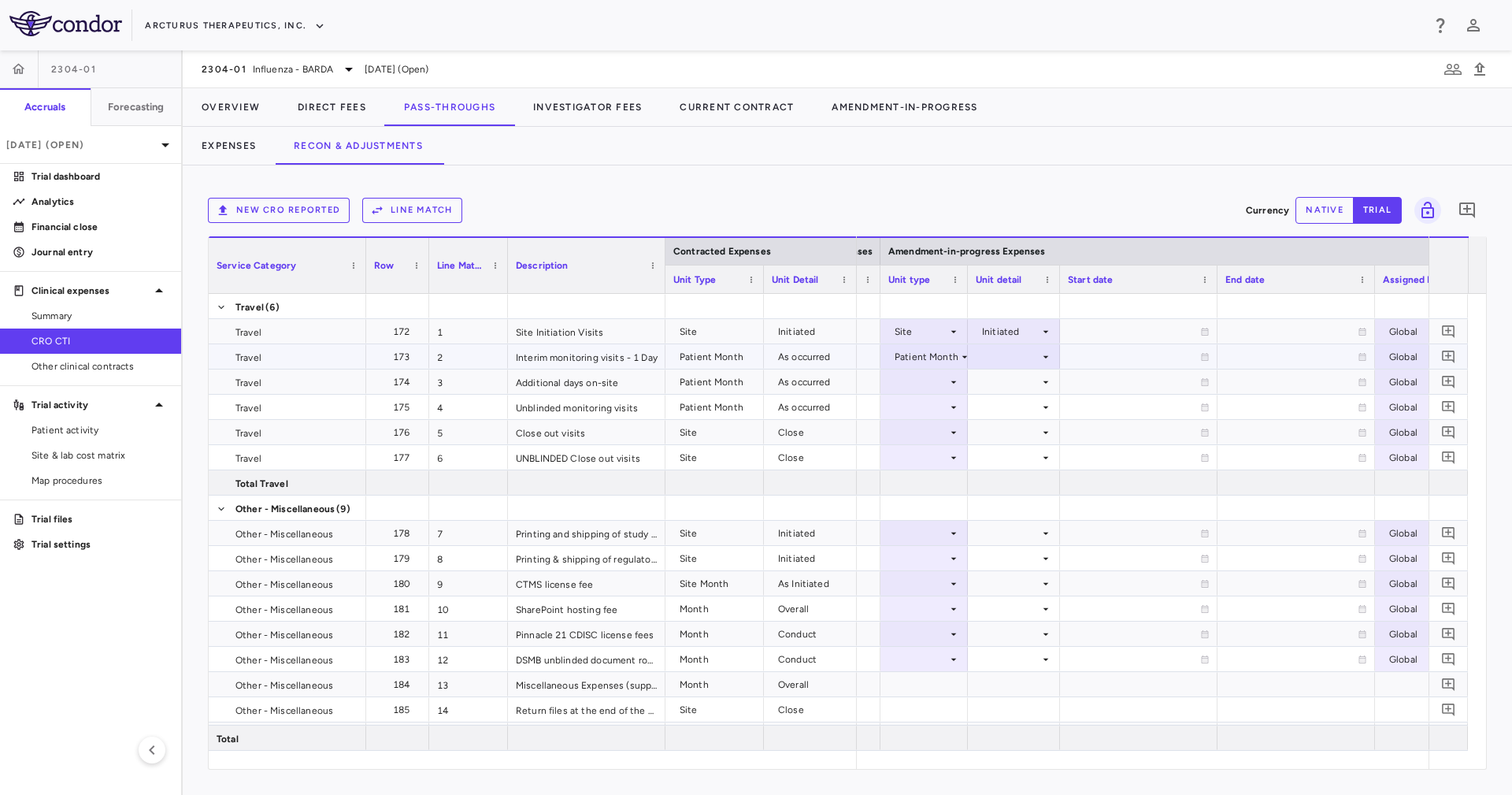
click at [988, 359] on div at bounding box center [1013, 357] width 76 height 22
click at [1001, 374] on li "As occurred" at bounding box center [1013, 385] width 95 height 23
click at [1007, 381] on div at bounding box center [1013, 381] width 76 height 22
click at [923, 434] on div at bounding box center [923, 432] width 71 height 22
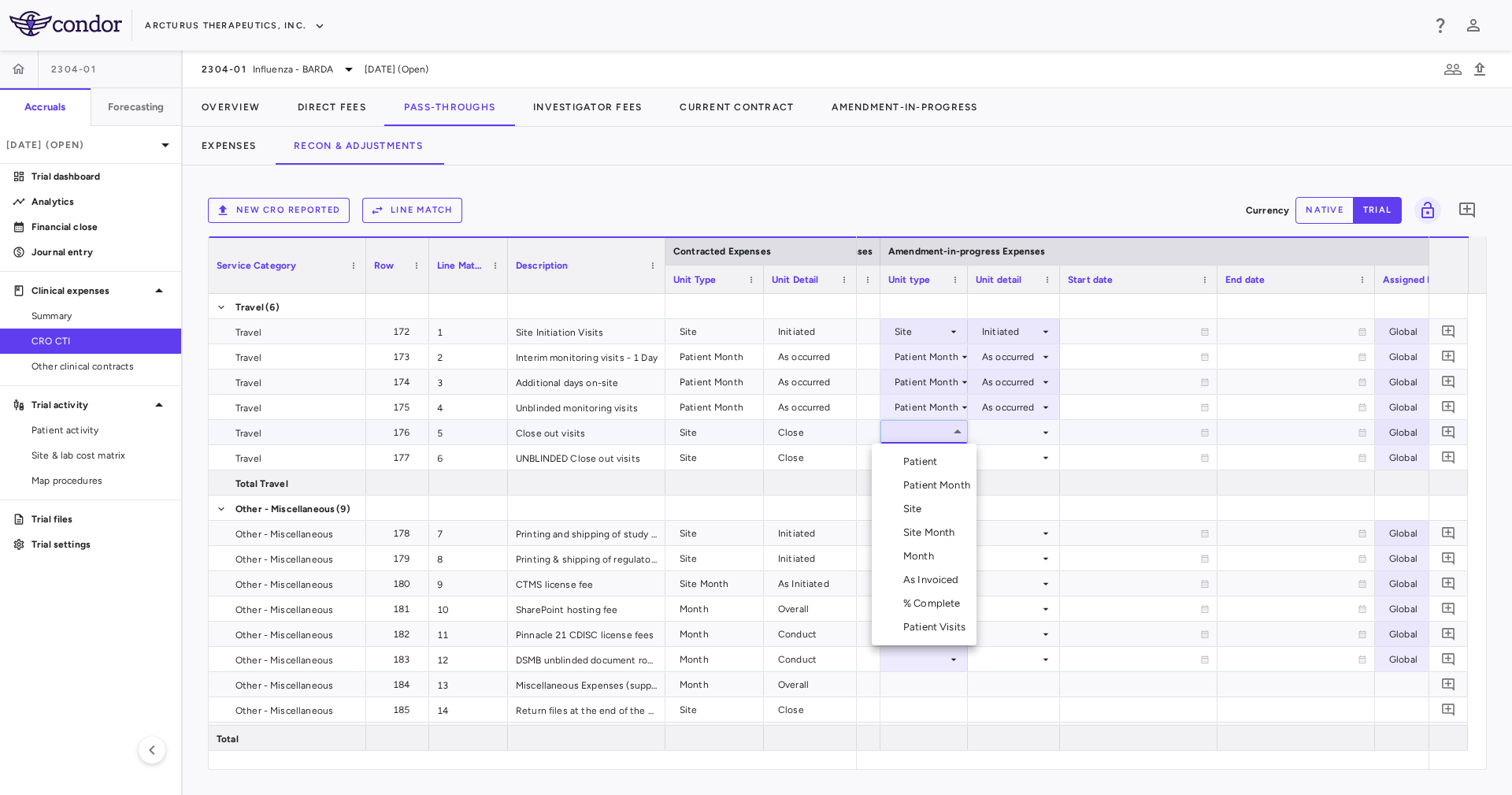
click at [945, 514] on li "Site" at bounding box center [924, 508] width 104 height 23
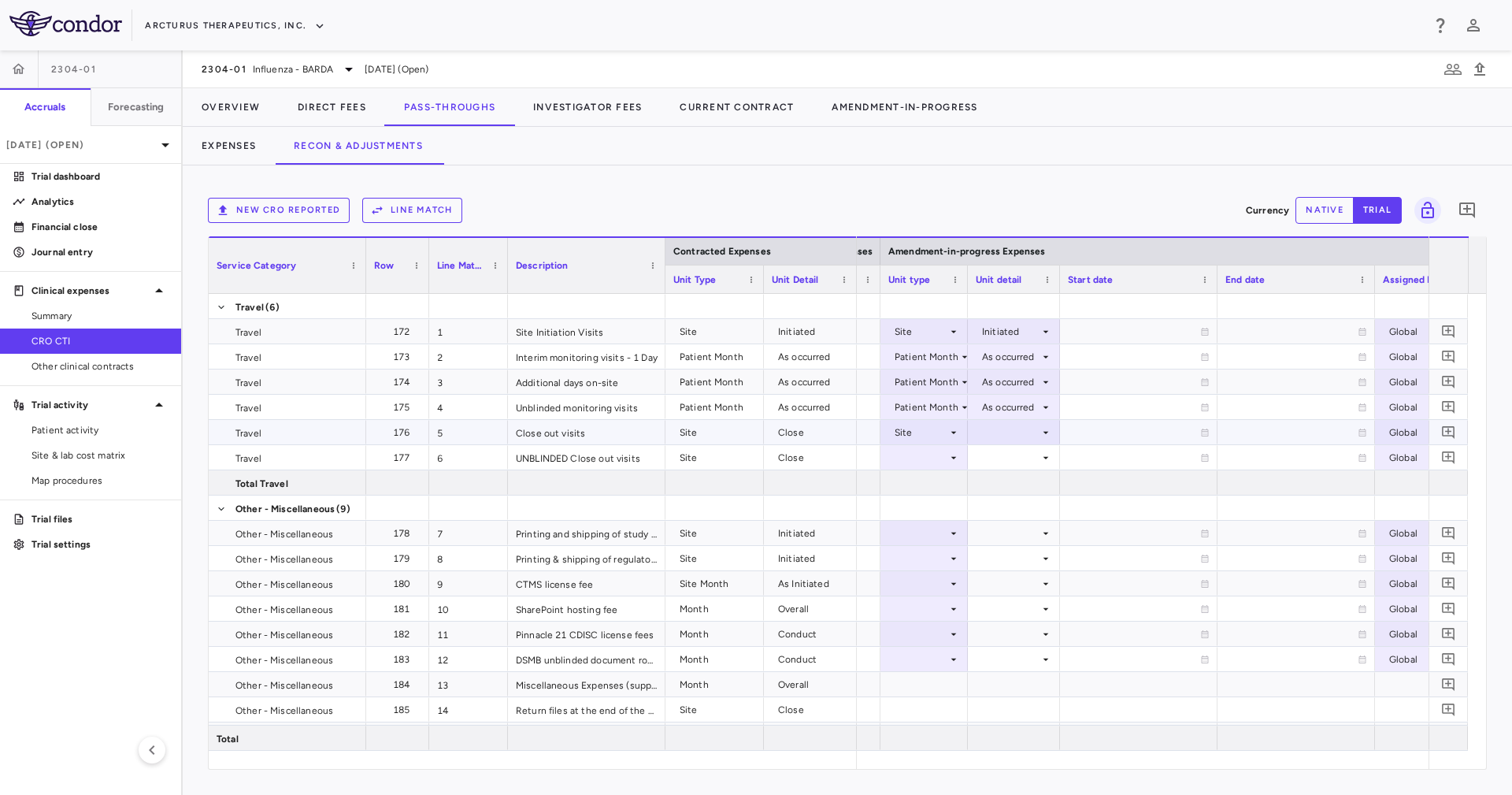
click at [988, 439] on div at bounding box center [1013, 432] width 76 height 22
click at [1029, 509] on div "Close" at bounding box center [1016, 509] width 33 height 14
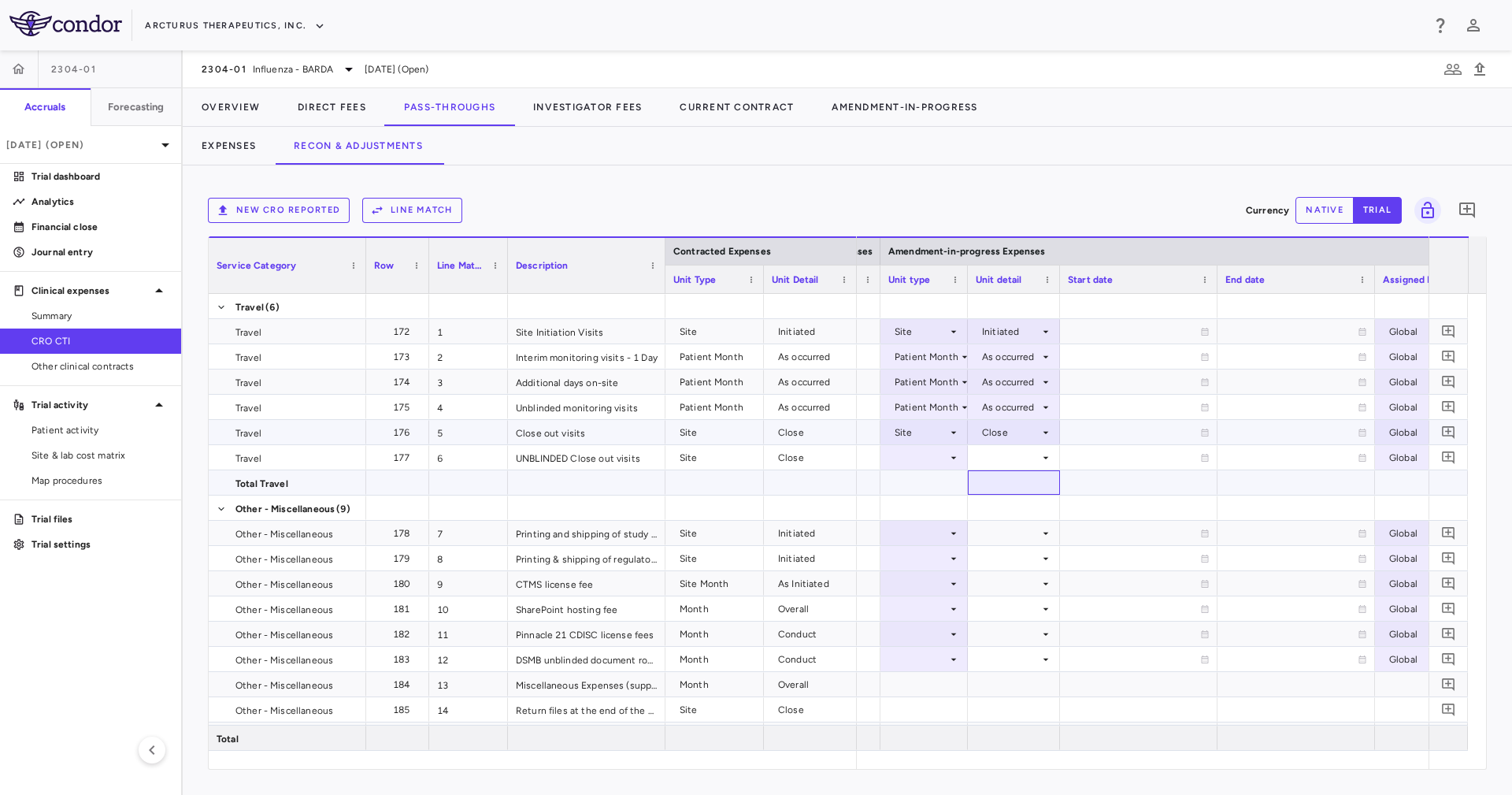
click at [1021, 475] on div at bounding box center [1013, 482] width 92 height 24
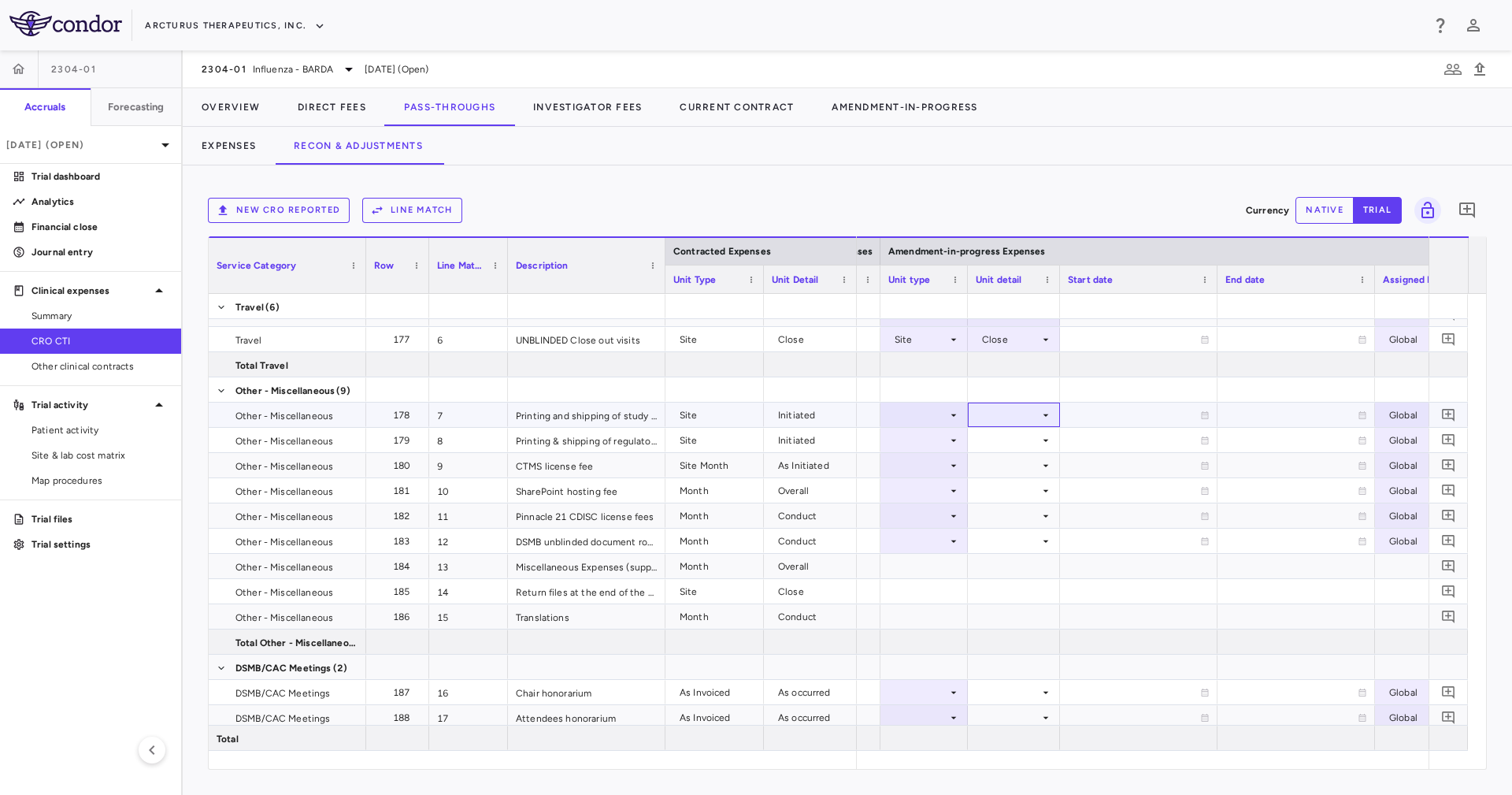
click at [976, 422] on div at bounding box center [1013, 414] width 76 height 22
click at [980, 419] on div at bounding box center [1013, 414] width 76 height 22
click at [1021, 459] on li "Initiated" at bounding box center [1013, 467] width 92 height 23
click at [1026, 444] on div at bounding box center [1013, 440] width 76 height 22
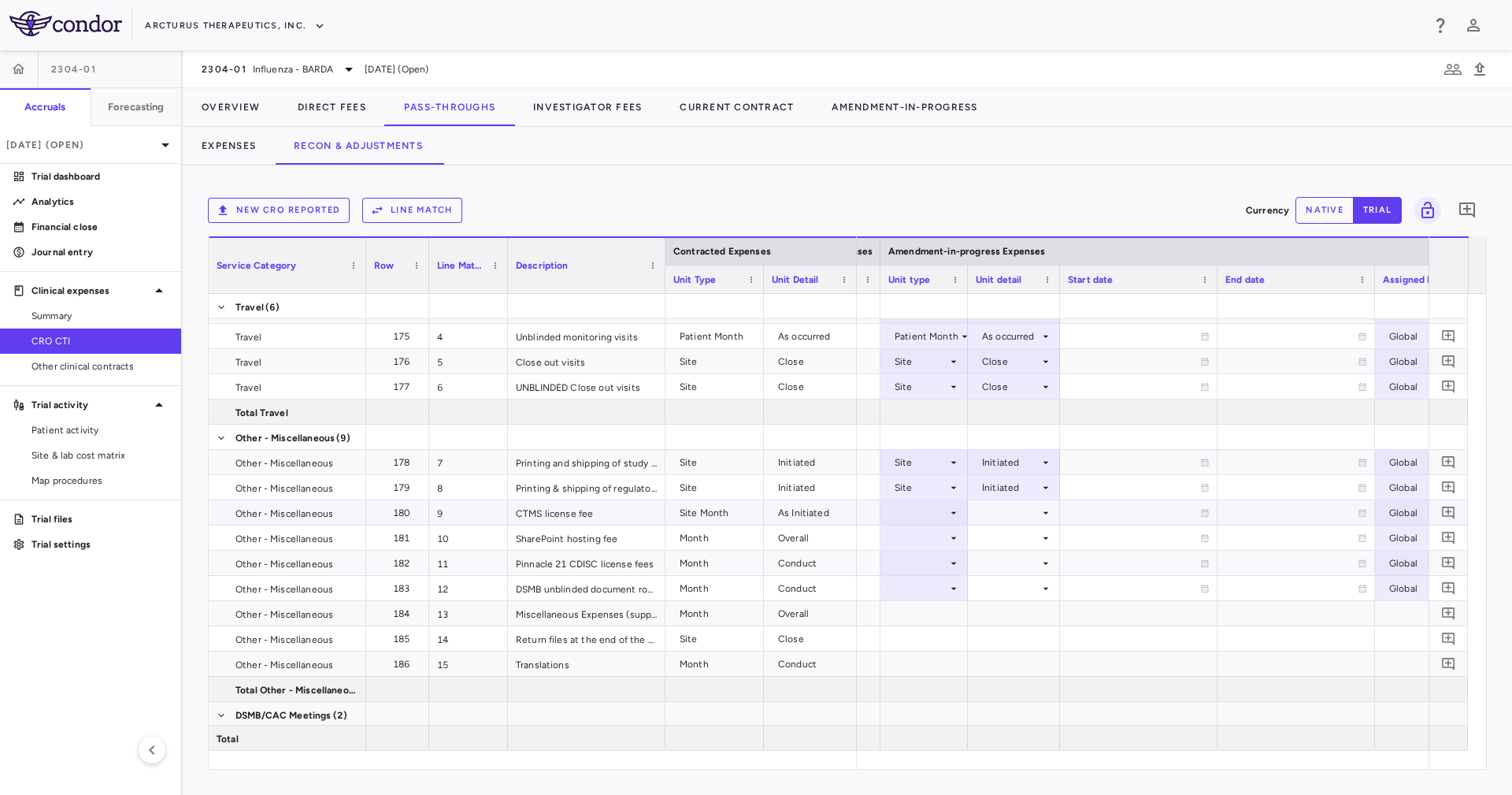
click at [915, 511] on div at bounding box center [923, 512] width 71 height 22
click at [943, 612] on div "Site Month" at bounding box center [932, 613] width 59 height 14
click at [1013, 505] on div at bounding box center [1013, 512] width 76 height 22
click at [1028, 542] on div "As Initiated" at bounding box center [1027, 542] width 61 height 14
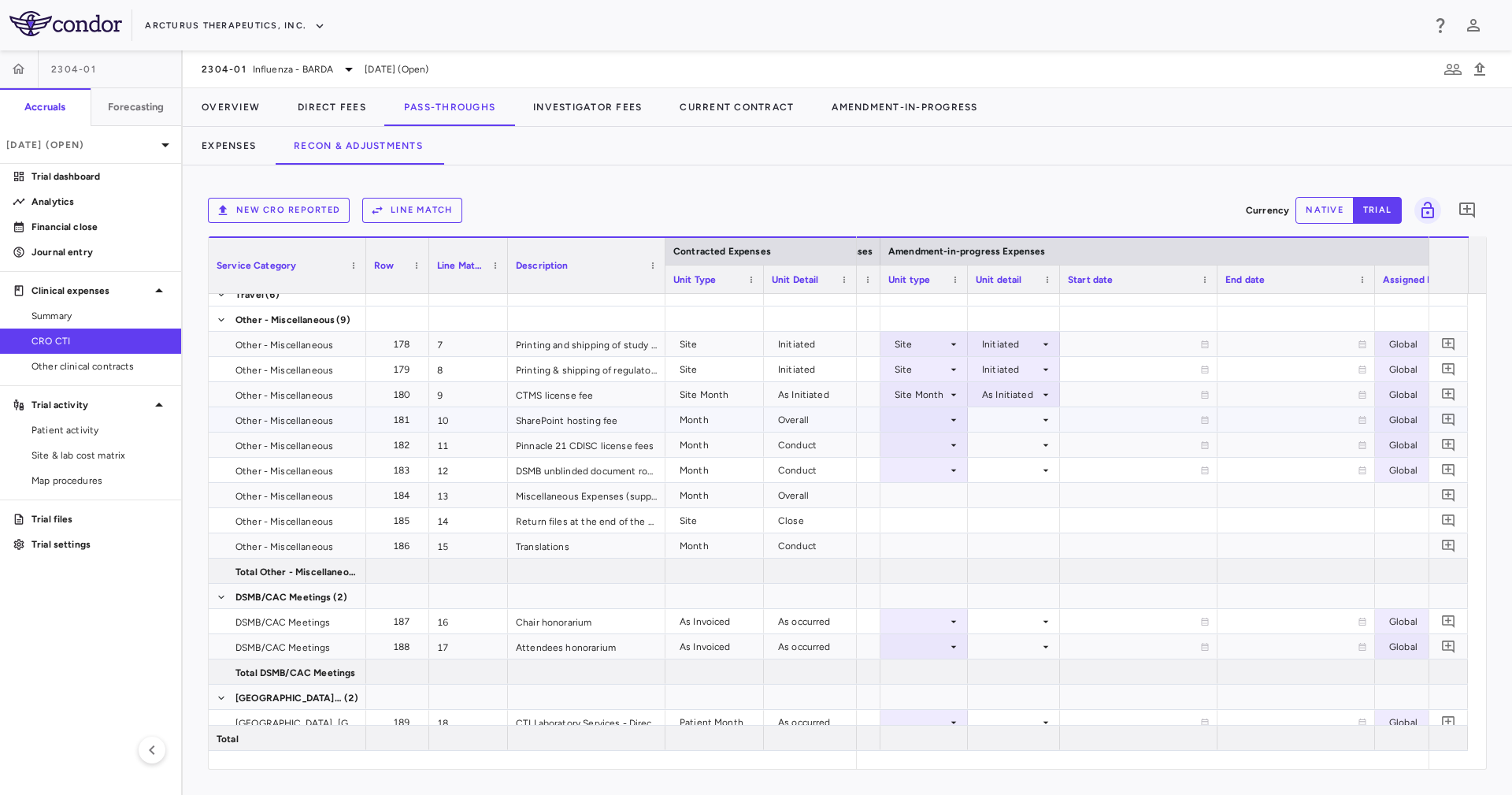
click at [931, 417] on div at bounding box center [923, 419] width 71 height 22
click at [946, 544] on li "Month" at bounding box center [924, 543] width 104 height 23
click at [982, 419] on div at bounding box center [1013, 419] width 76 height 22
click at [1026, 539] on li "Overall" at bounding box center [1014, 543] width 122 height 23
click at [941, 449] on div at bounding box center [923, 444] width 71 height 22
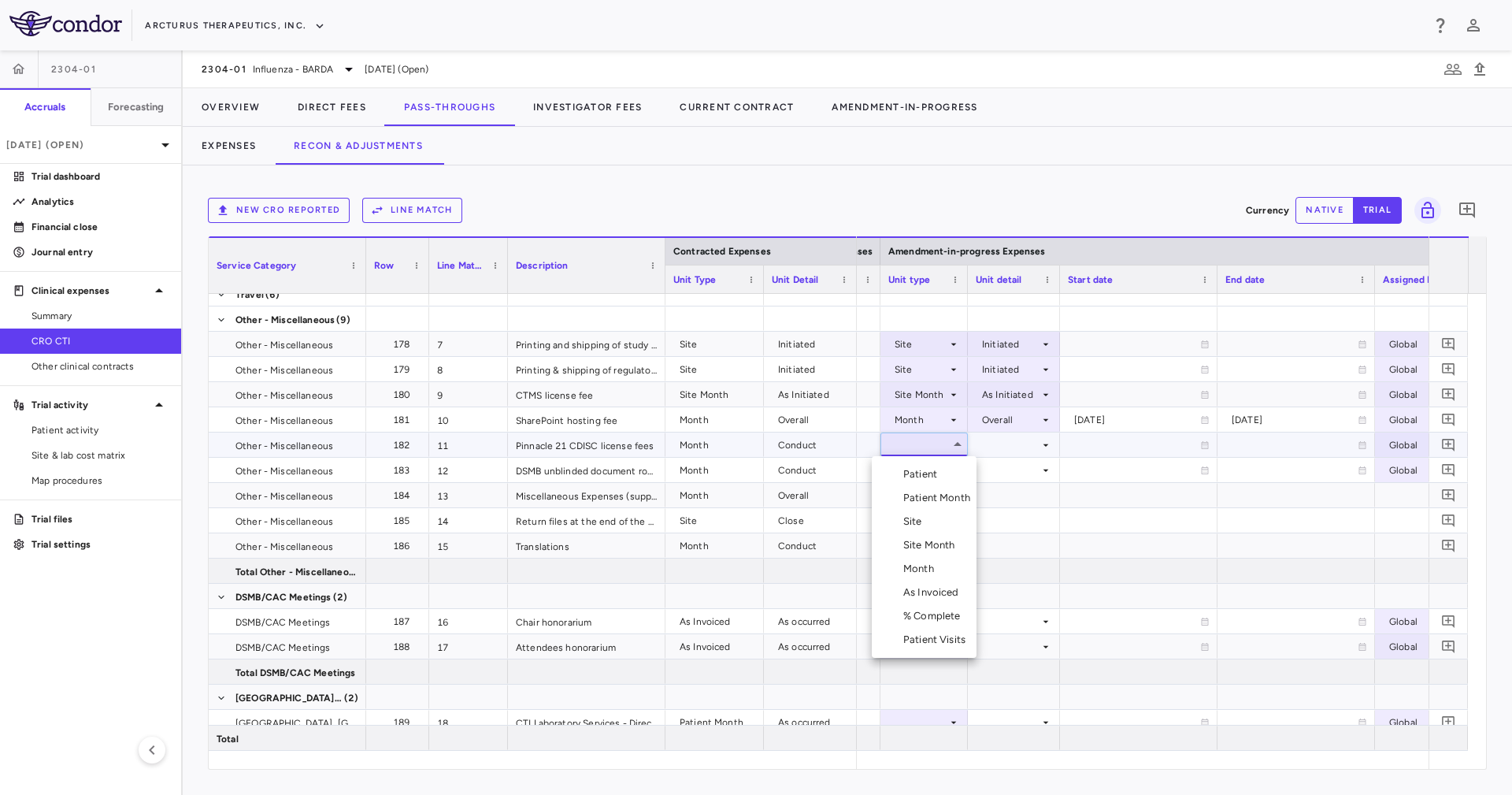
click at [949, 570] on li "Month" at bounding box center [924, 568] width 104 height 23
click at [999, 435] on div at bounding box center [1013, 444] width 76 height 22
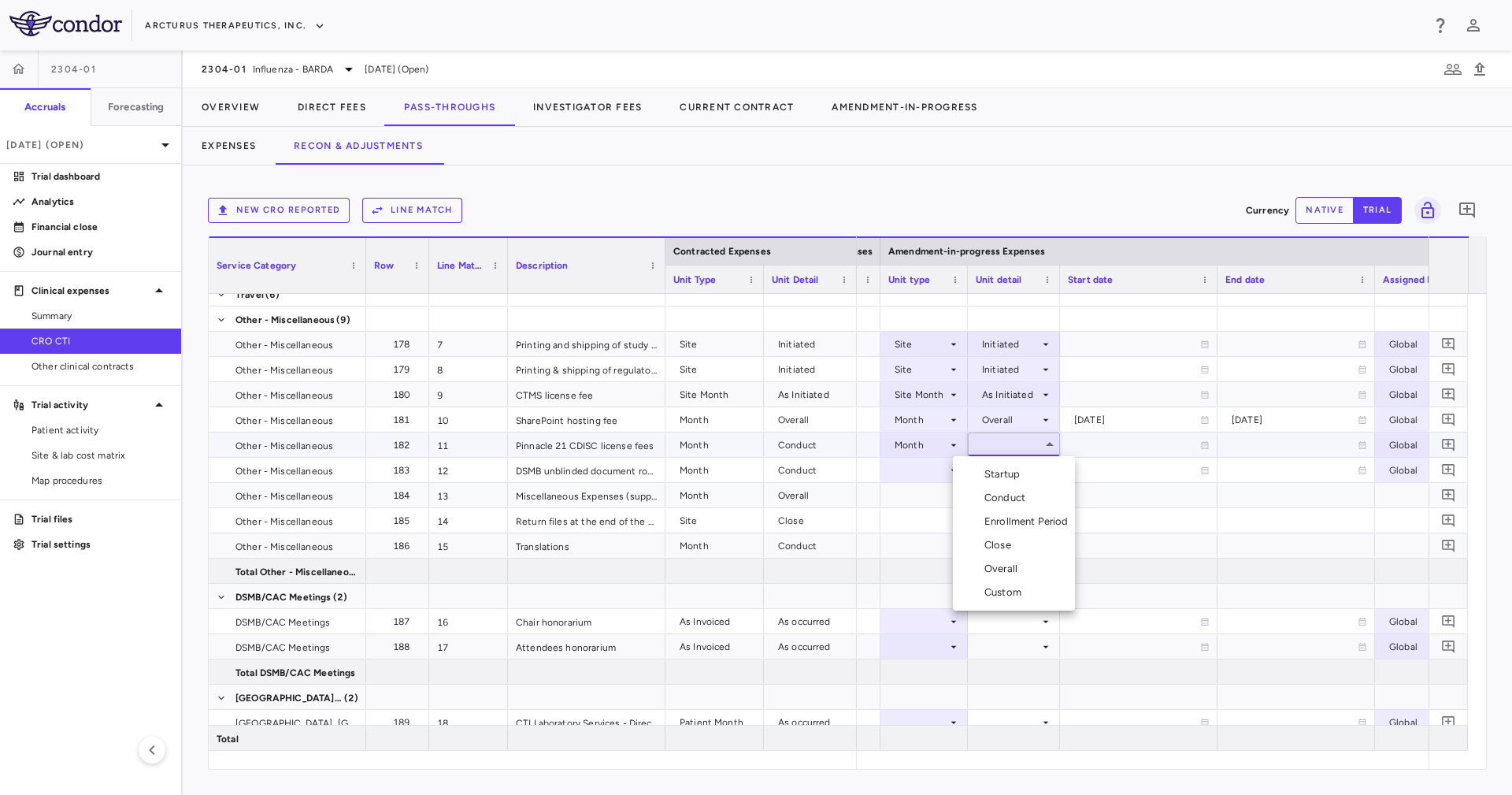
click at [1020, 491] on div "Conduct" at bounding box center [1008, 498] width 47 height 14
click at [1018, 483] on div at bounding box center [1013, 495] width 92 height 24
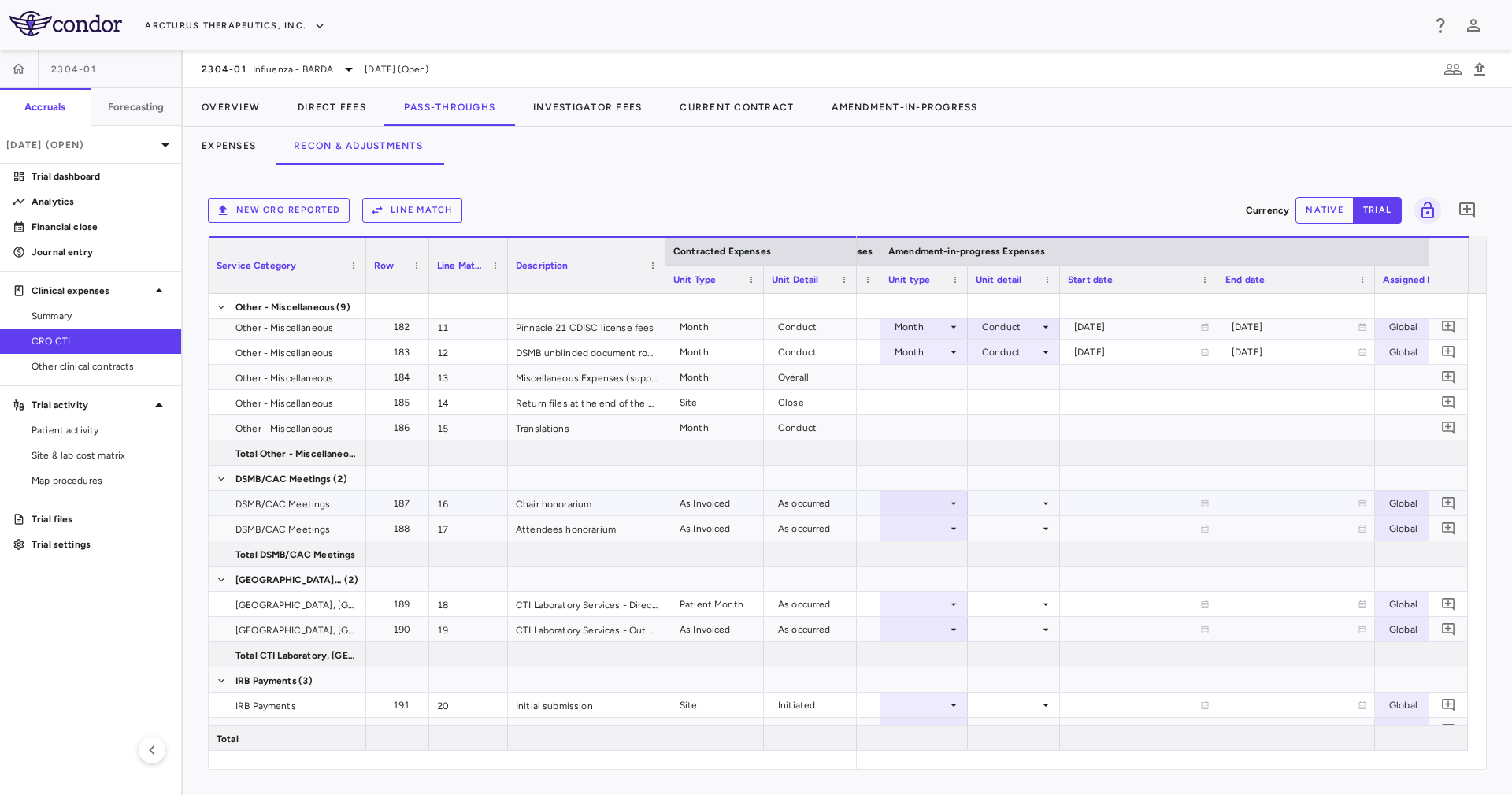
click at [941, 508] on div at bounding box center [923, 503] width 71 height 22
click at [955, 653] on div "As Invoiced" at bounding box center [934, 650] width 62 height 14
click at [938, 529] on div at bounding box center [923, 528] width 71 height 22
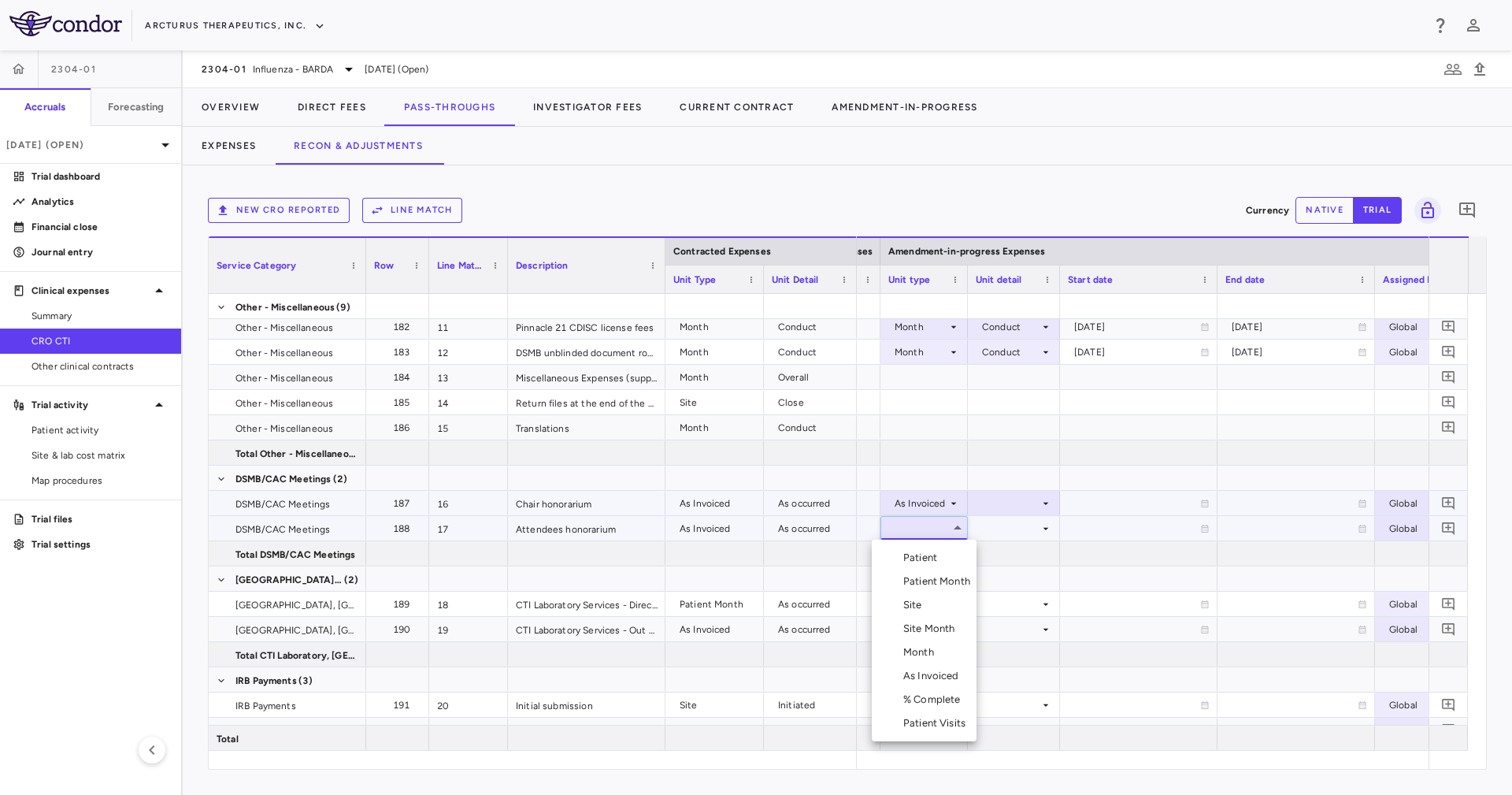
click at [952, 675] on div "As Invoiced" at bounding box center [934, 676] width 62 height 14
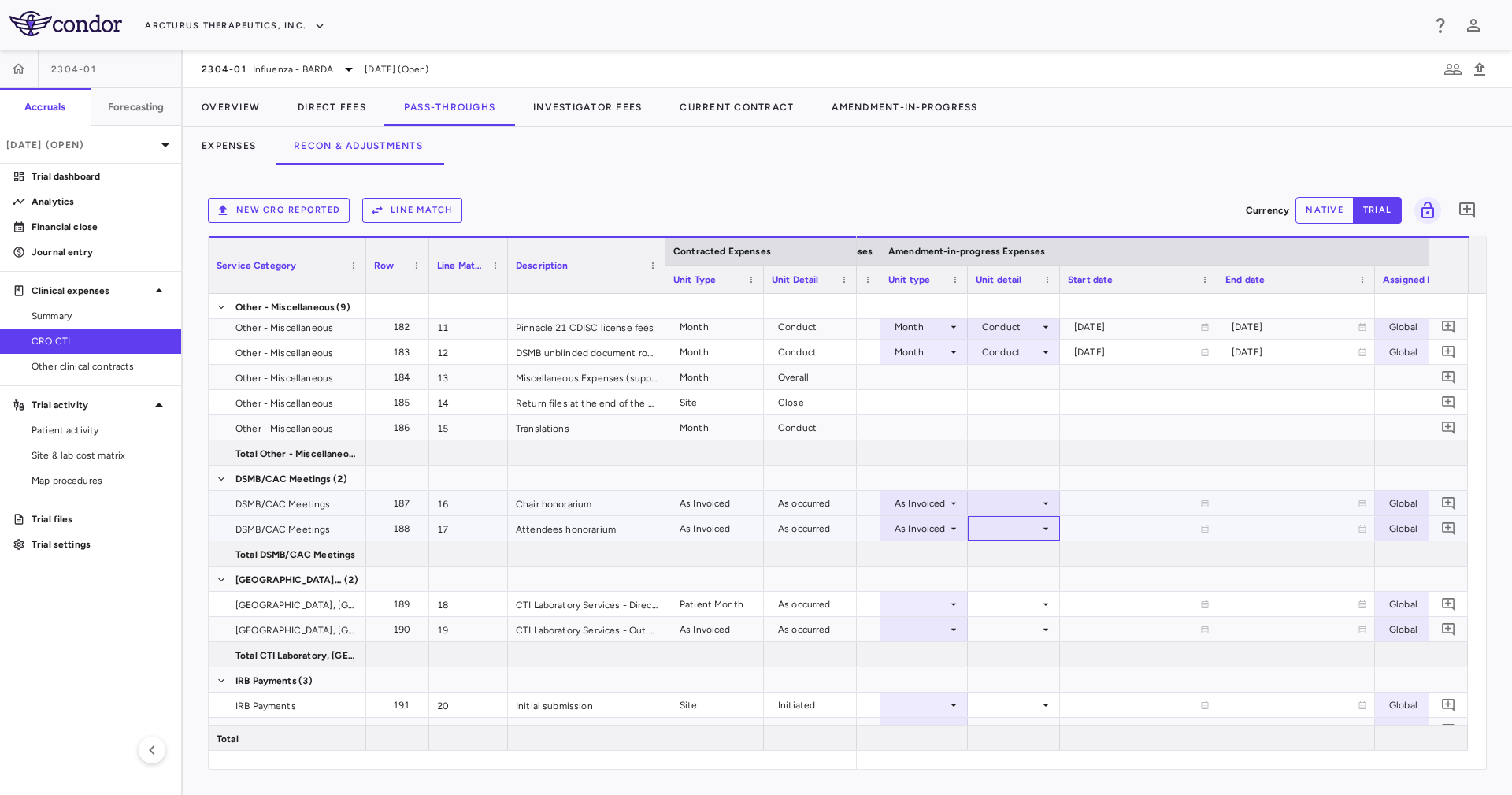
click at [988, 516] on div at bounding box center [1013, 528] width 92 height 24
click at [1009, 558] on div "As occurred" at bounding box center [1029, 558] width 63 height 14
drag, startPoint x: 1009, startPoint y: 482, endPoint x: 1006, endPoint y: 499, distance: 17.3
click at [1008, 486] on div at bounding box center [1013, 478] width 92 height 24
click at [1009, 507] on div at bounding box center [1013, 503] width 76 height 22
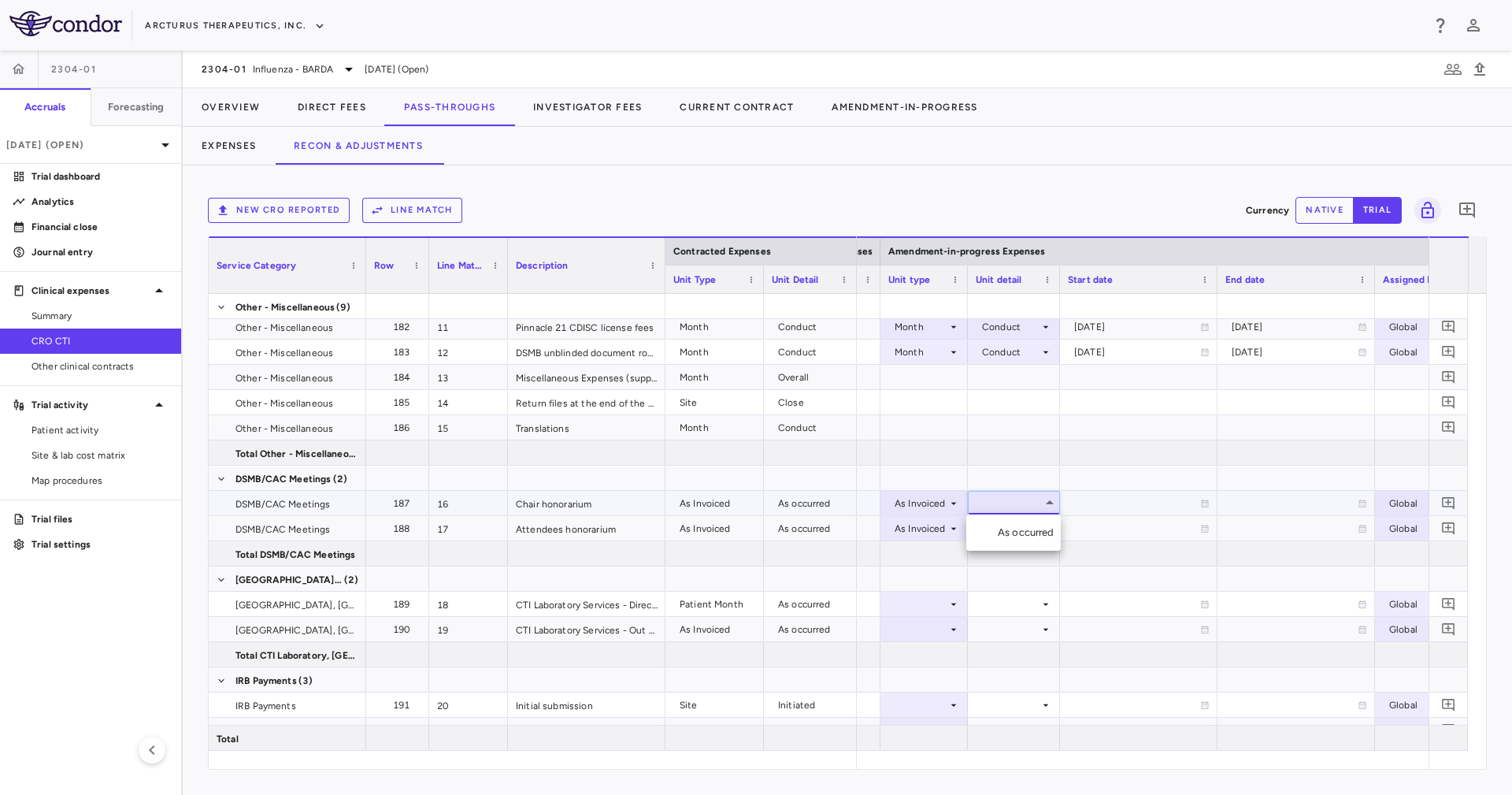
click at [1017, 536] on div "As occurred" at bounding box center [1029, 532] width 63 height 14
click at [1001, 617] on div at bounding box center [1013, 629] width 92 height 24
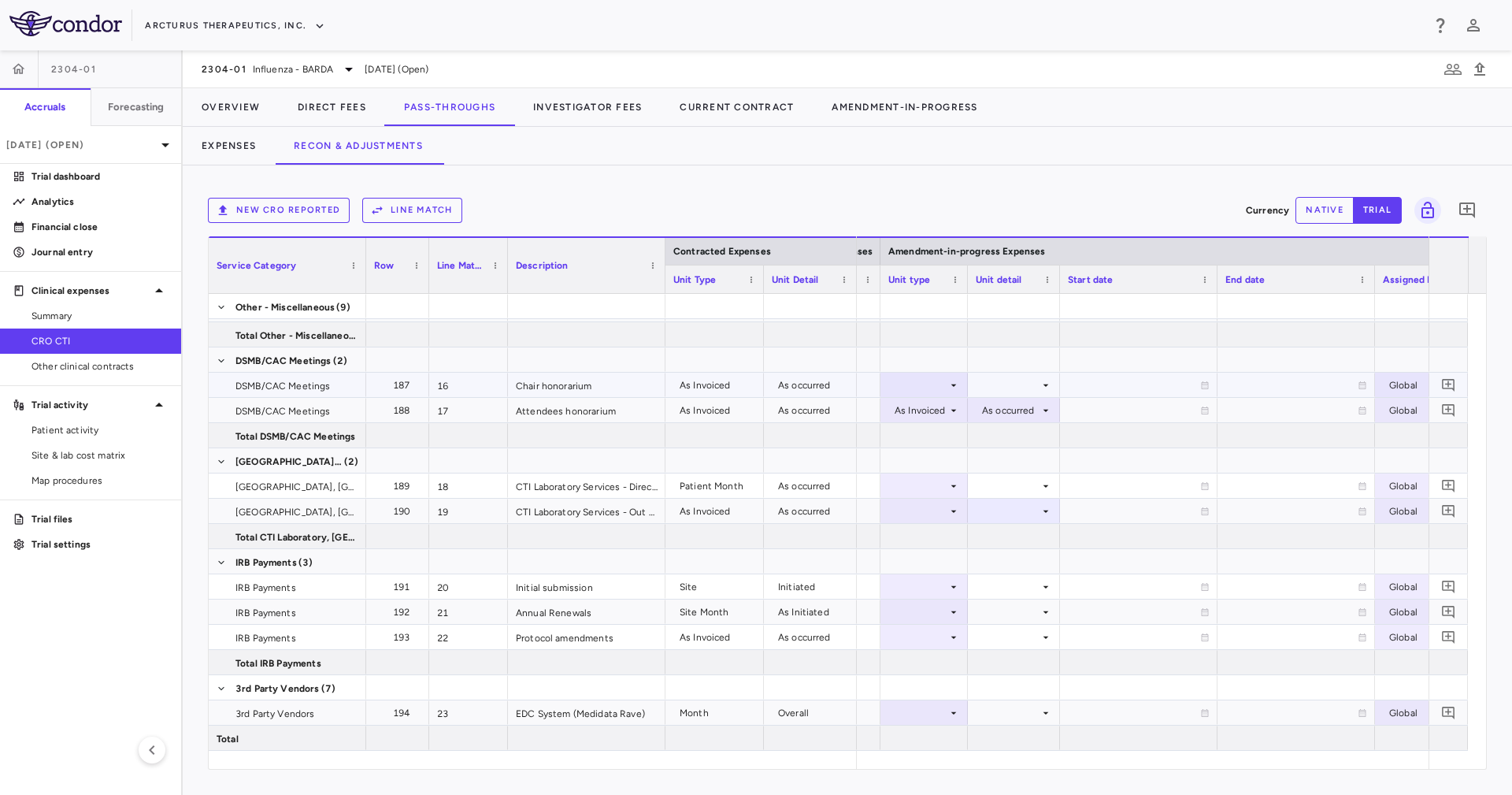
click at [933, 388] on div at bounding box center [923, 385] width 71 height 22
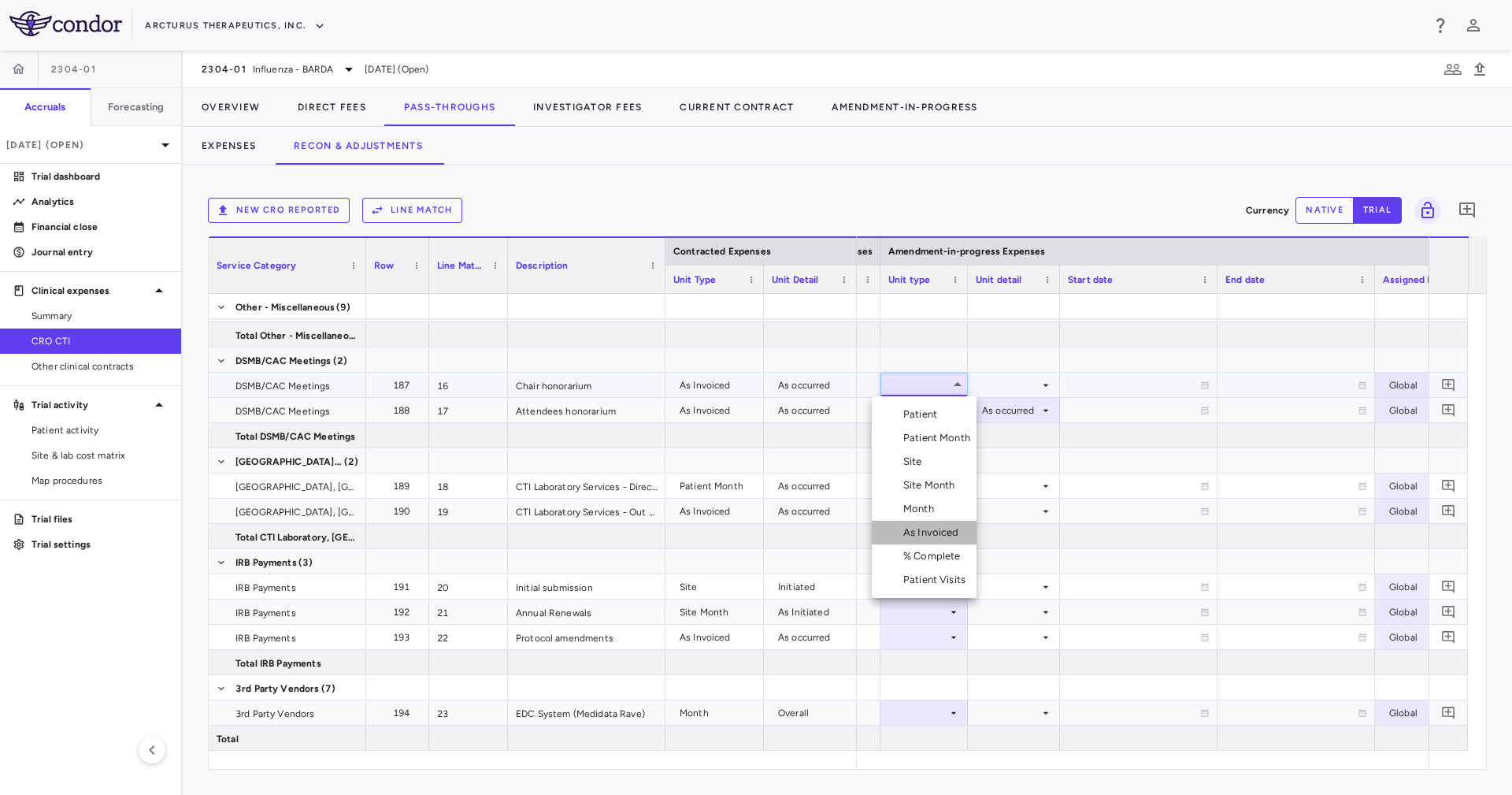
click at [950, 529] on div "As Invoiced" at bounding box center [934, 532] width 62 height 14
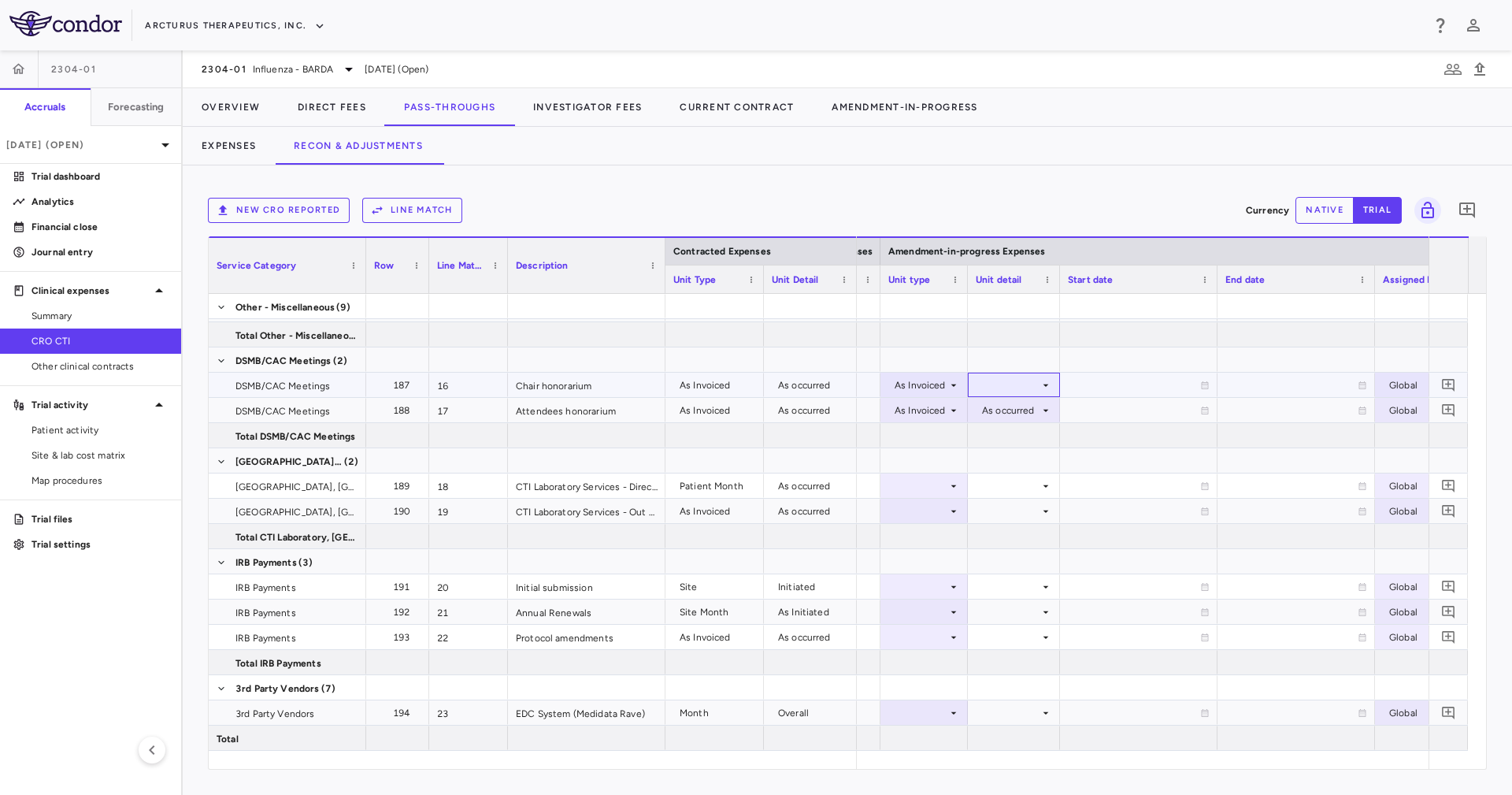
click at [1013, 377] on div at bounding box center [1013, 385] width 76 height 22
click at [1025, 410] on div "As occurred" at bounding box center [1029, 414] width 63 height 14
click at [958, 479] on icon at bounding box center [954, 486] width 13 height 13
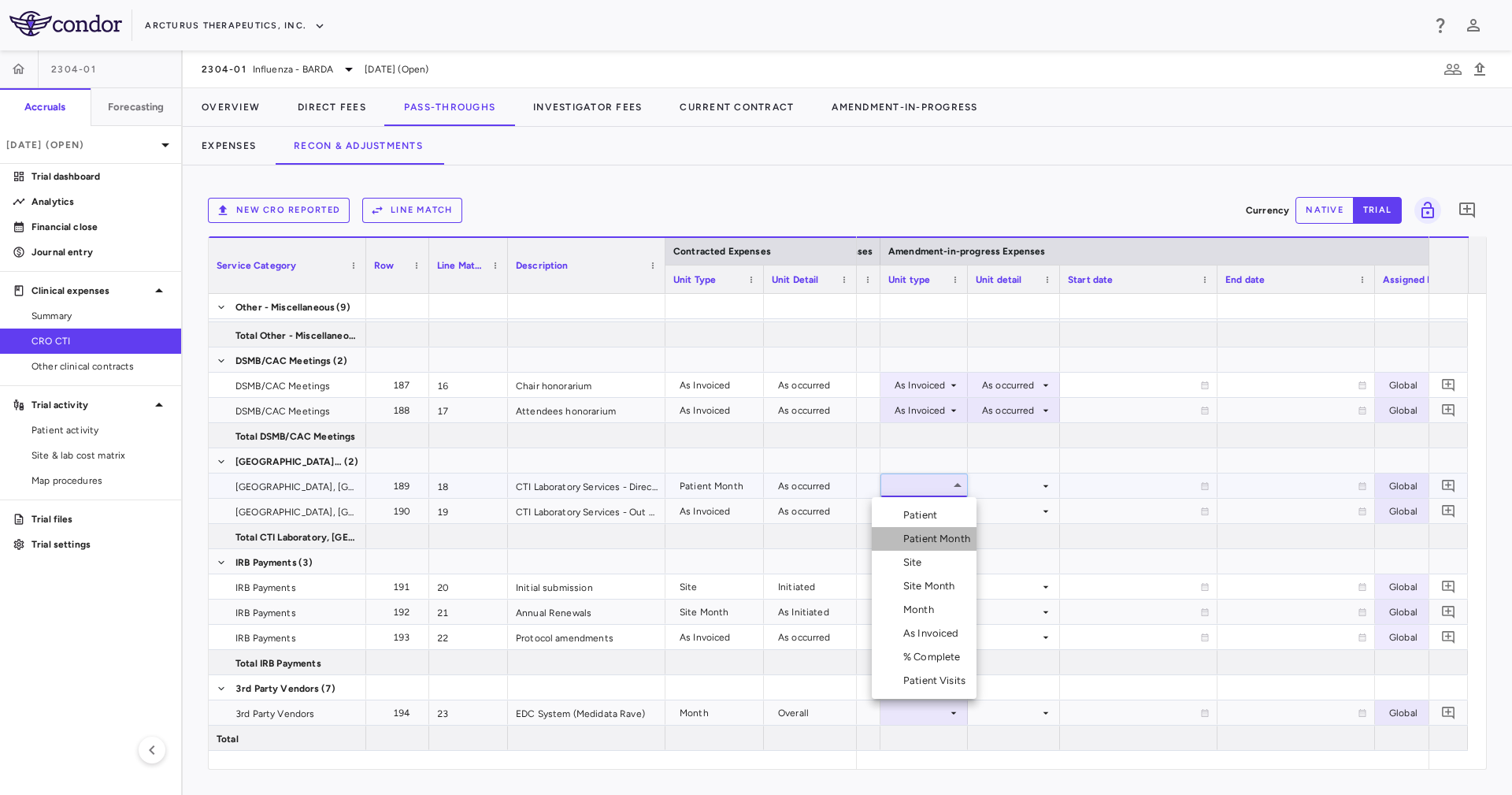
click at [943, 546] on li "Patient Month" at bounding box center [924, 538] width 104 height 23
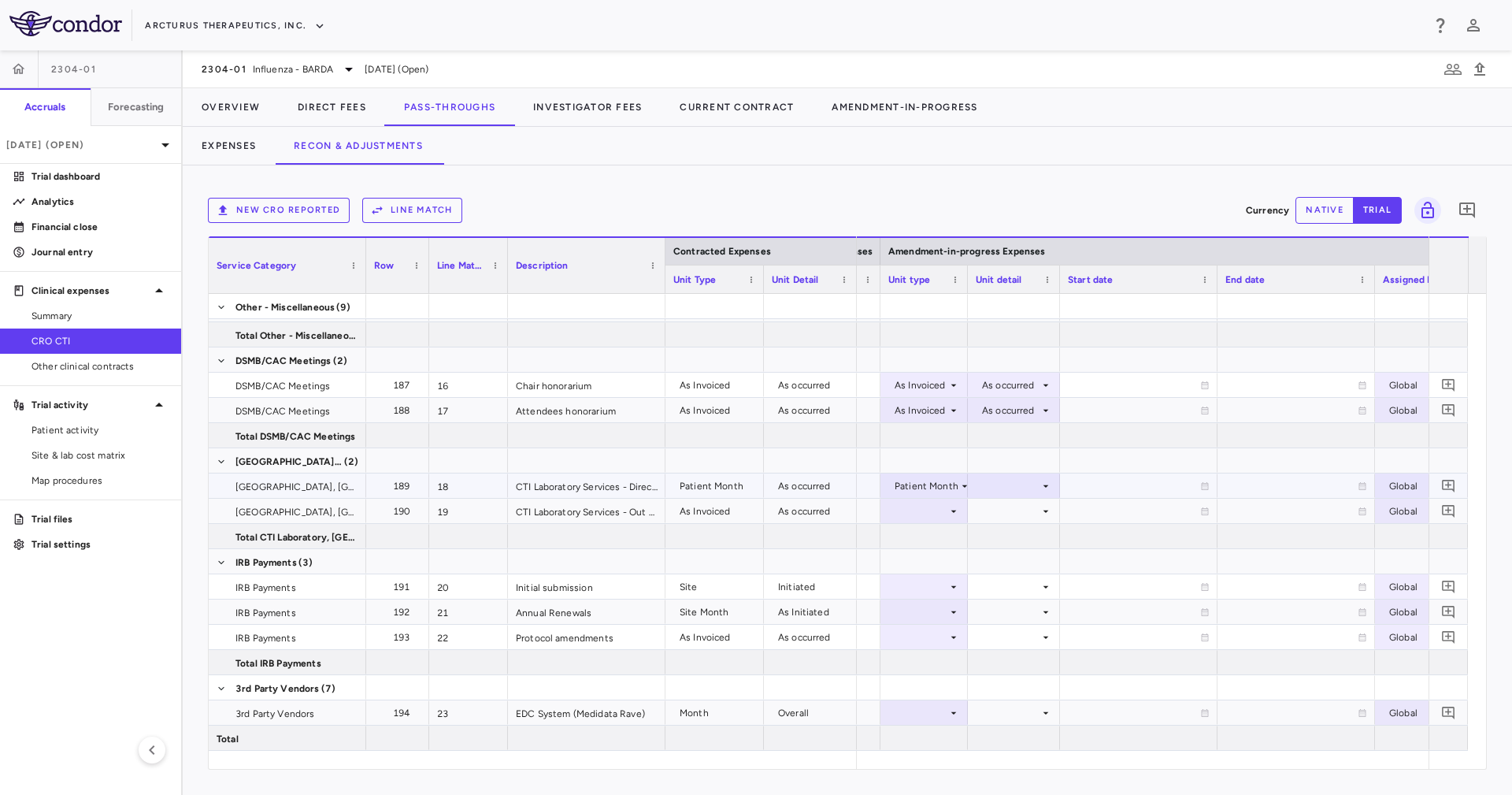
click at [990, 491] on div at bounding box center [1013, 485] width 76 height 22
click at [998, 516] on div "As occurred" at bounding box center [1029, 516] width 63 height 14
drag, startPoint x: 998, startPoint y: 516, endPoint x: 992, endPoint y: 523, distance: 9.2
click at [992, 523] on div "Site Close Global 3.00 Site Initiated Global 3.00 Site Initiated Global 3.00 Si…" at bounding box center [654, 511] width 4196 height 1286
click at [939, 504] on div at bounding box center [923, 511] width 71 height 22
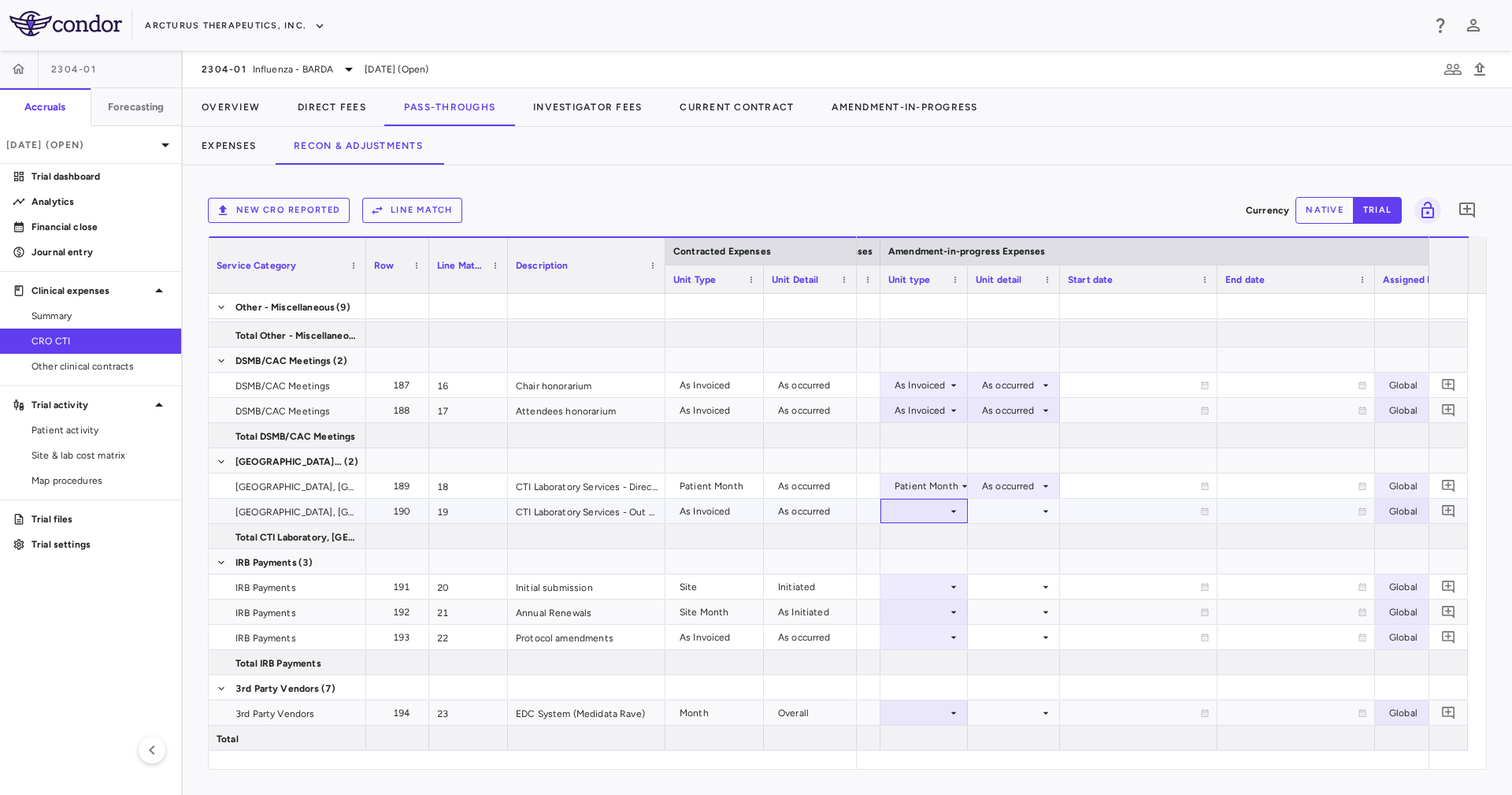
click at [940, 508] on div at bounding box center [923, 511] width 71 height 22
click at [952, 653] on div "As Invoiced" at bounding box center [934, 658] width 62 height 14
click at [1017, 507] on div at bounding box center [1013, 511] width 76 height 22
click at [1025, 544] on div "As occurred" at bounding box center [1029, 540] width 63 height 14
click at [1027, 541] on div at bounding box center [1013, 536] width 92 height 24
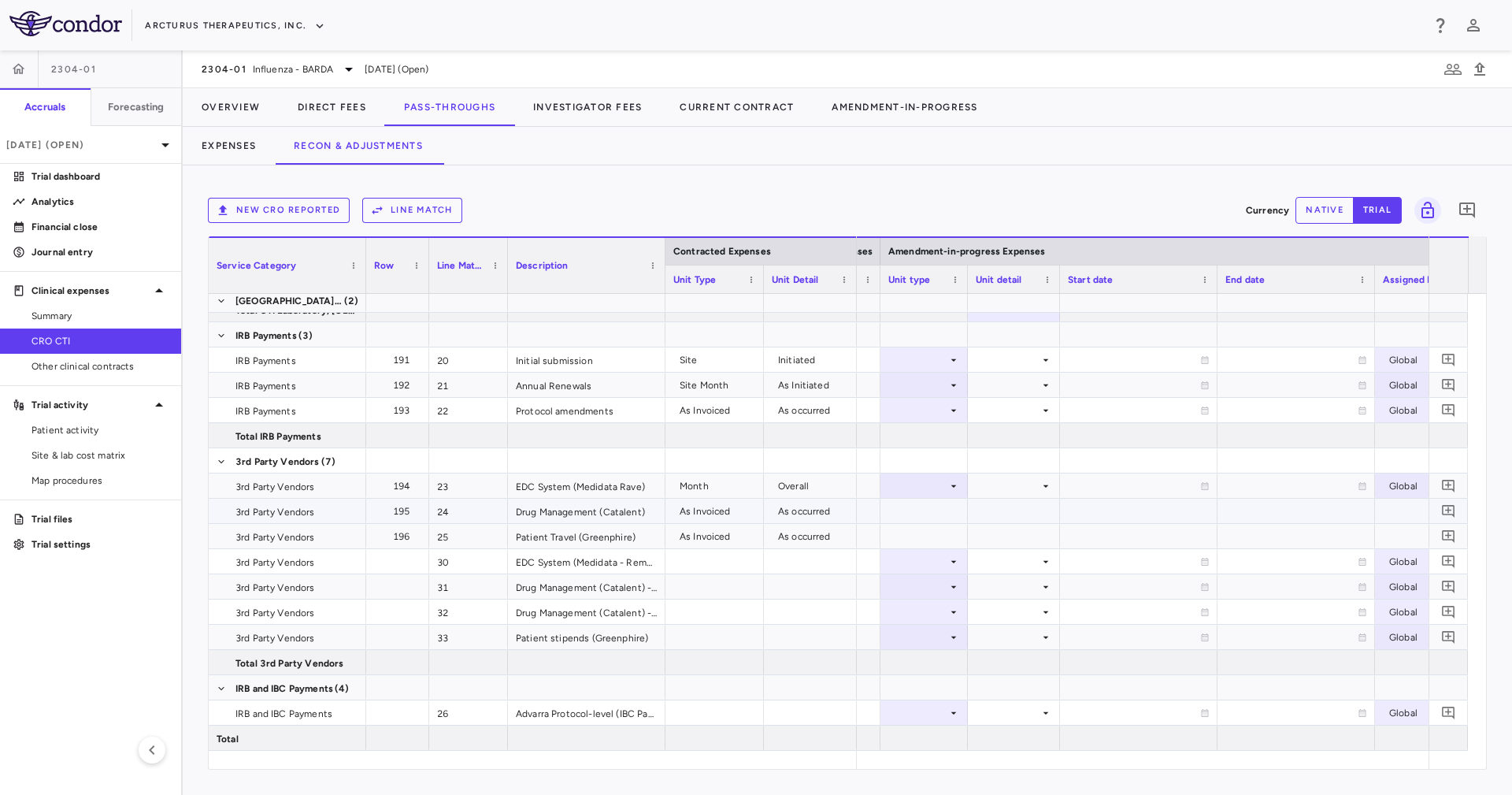
scroll to position [662, 0]
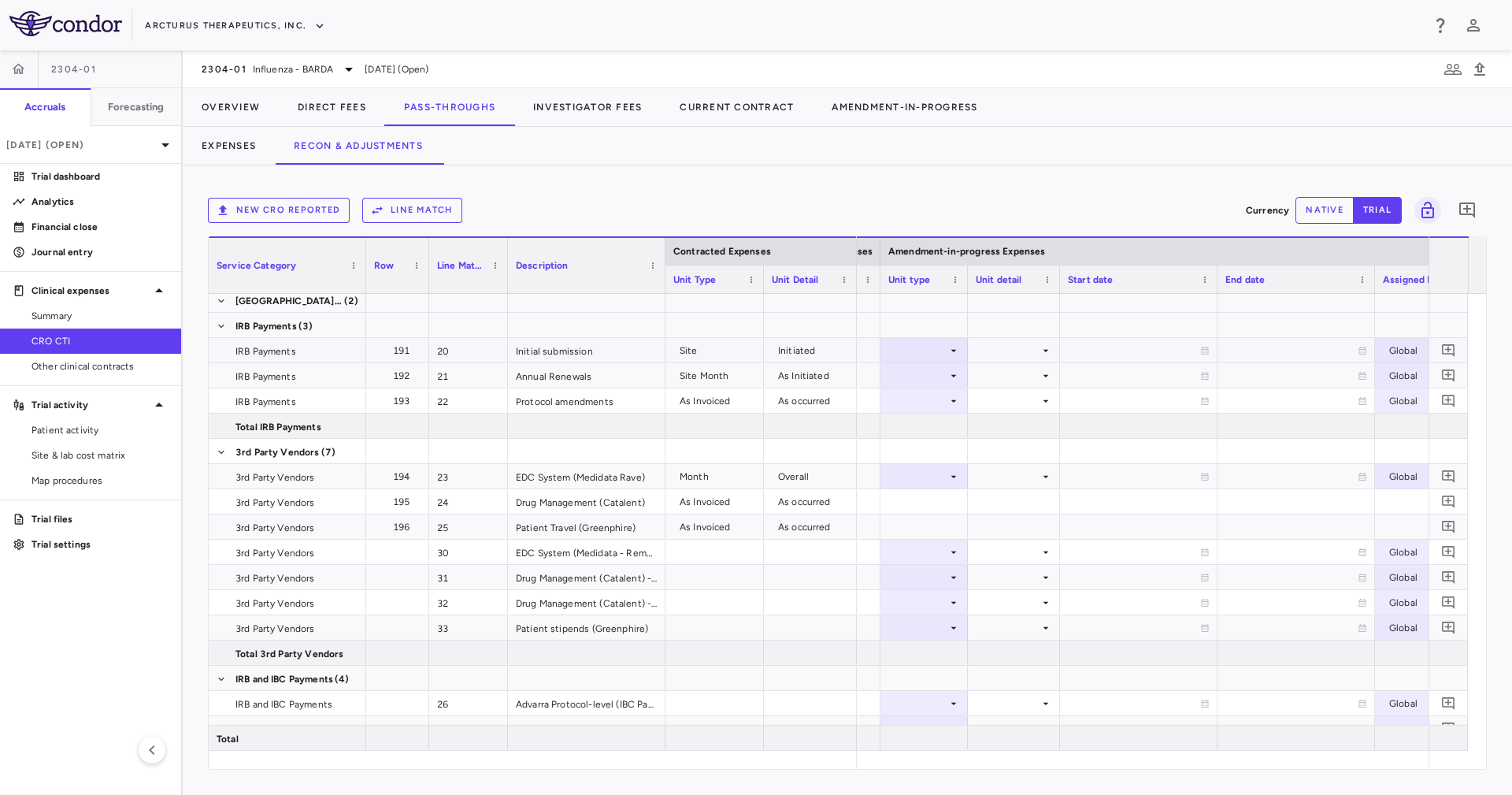
click at [923, 348] on div at bounding box center [923, 350] width 71 height 22
click at [959, 423] on li "Site" at bounding box center [924, 426] width 104 height 23
click at [1001, 346] on div at bounding box center [1013, 350] width 76 height 22
click at [1029, 399] on div "Initiated" at bounding box center [1022, 403] width 46 height 14
click at [1014, 385] on div at bounding box center [1013, 375] width 76 height 22
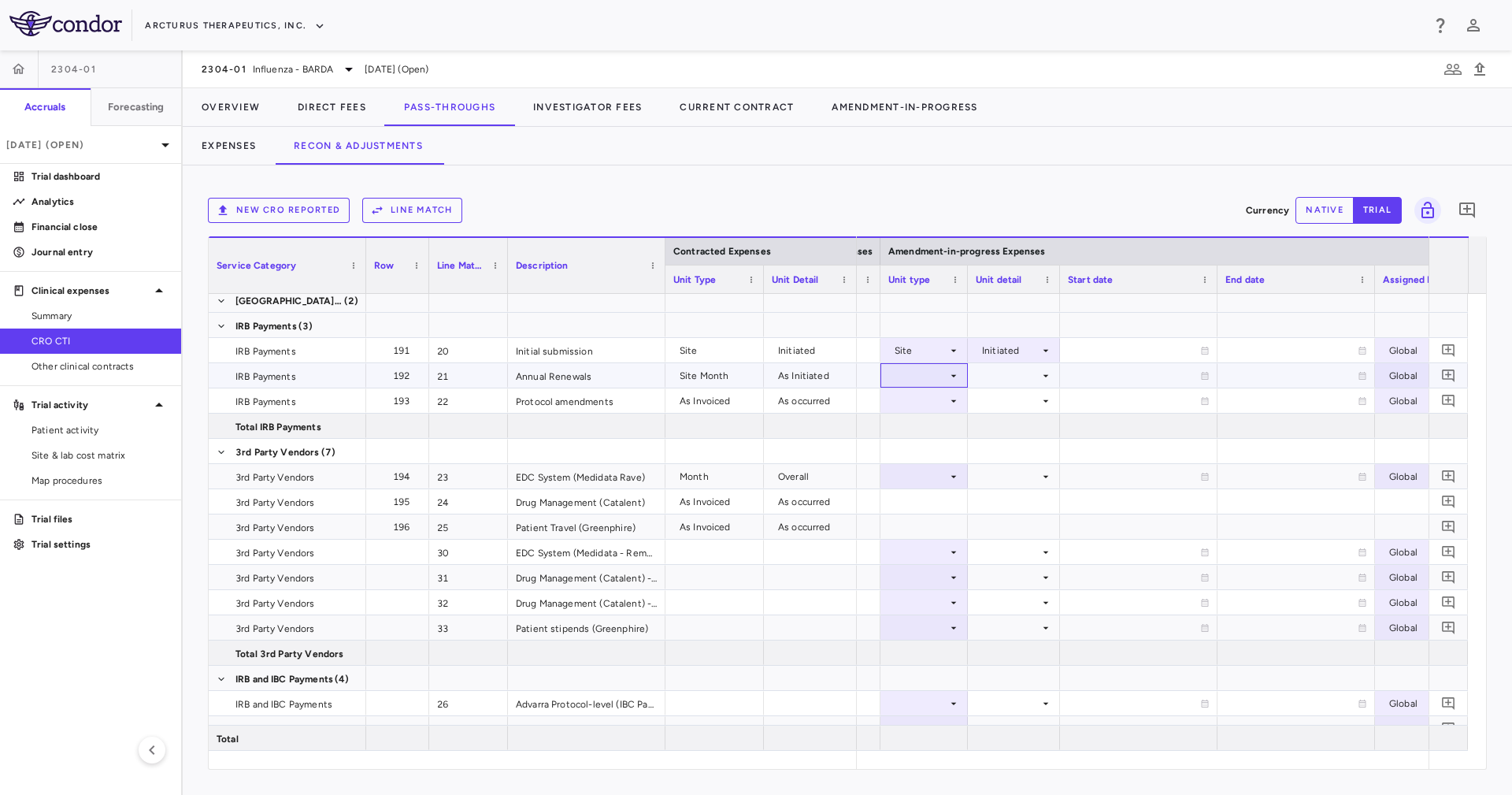
click at [932, 382] on div at bounding box center [923, 375] width 71 height 22
click at [943, 481] on div "Site Month" at bounding box center [932, 476] width 59 height 14
click at [996, 369] on div at bounding box center [1013, 375] width 76 height 22
click at [1013, 398] on div "As Initiated" at bounding box center [1027, 405] width 61 height 14
click at [938, 394] on div at bounding box center [923, 400] width 71 height 22
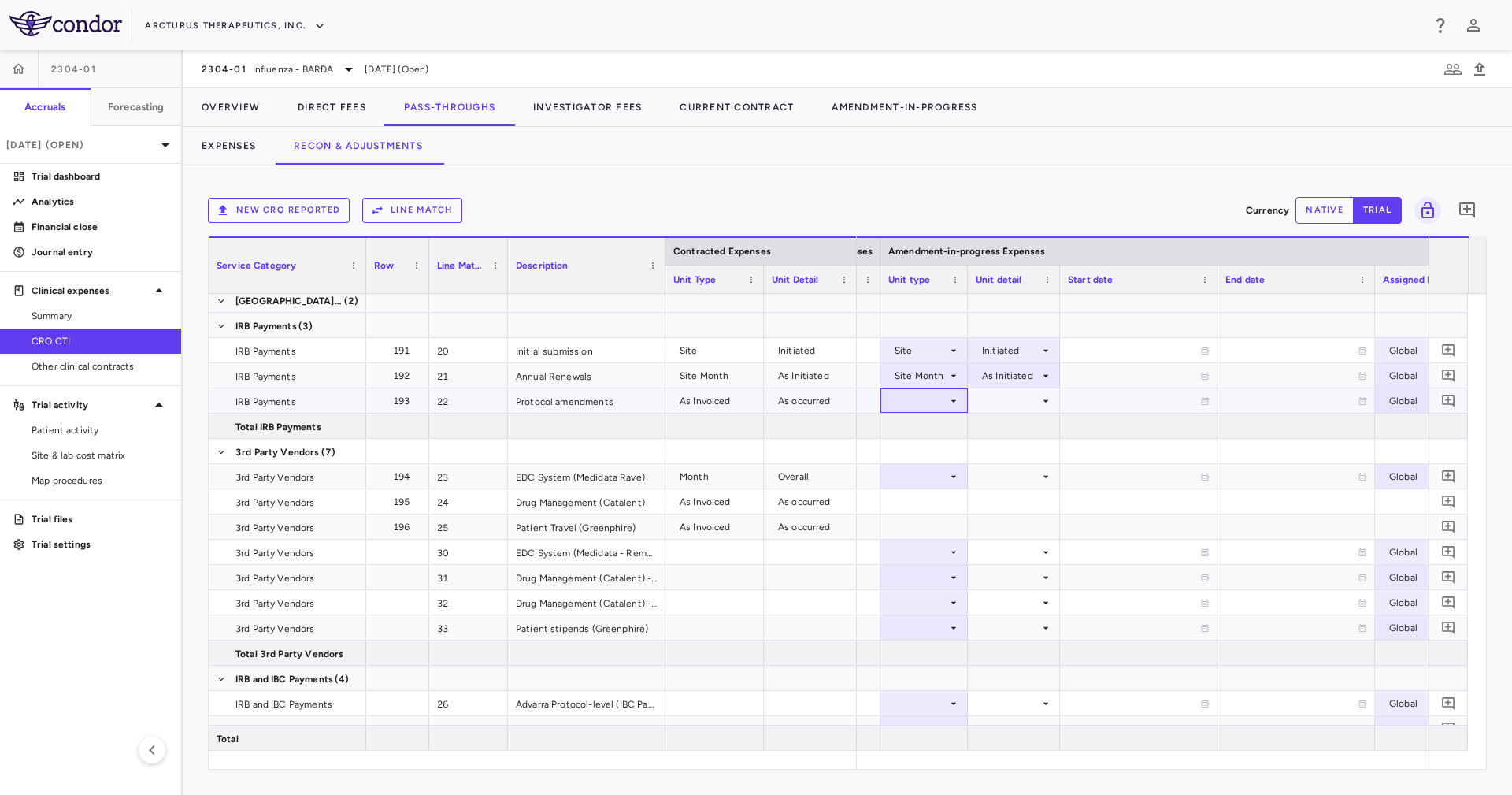
click at [935, 403] on div at bounding box center [923, 400] width 71 height 22
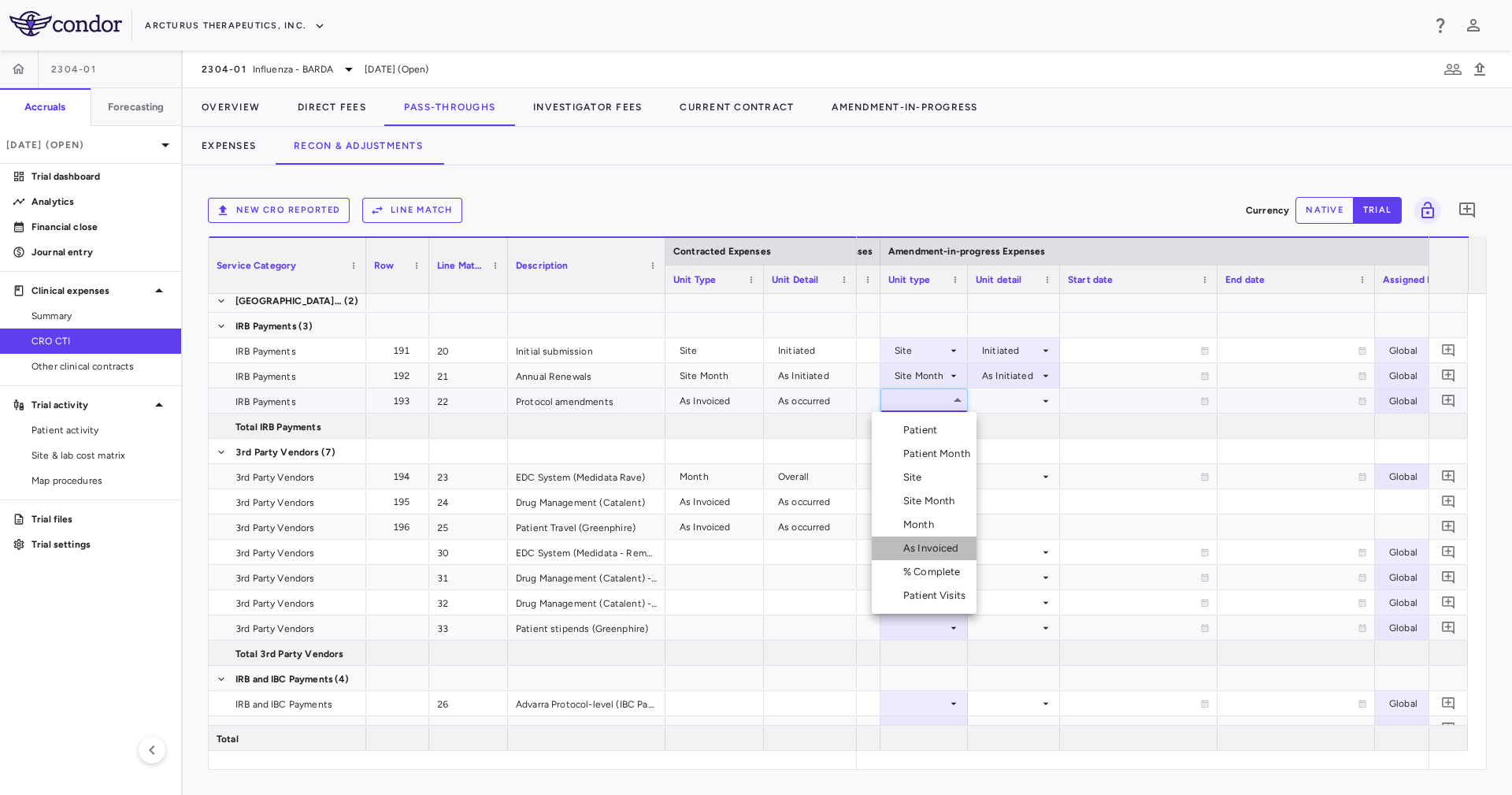
drag, startPoint x: 961, startPoint y: 548, endPoint x: 1021, endPoint y: 431, distance: 131.5
click at [961, 547] on div "As Invoiced" at bounding box center [934, 548] width 62 height 14
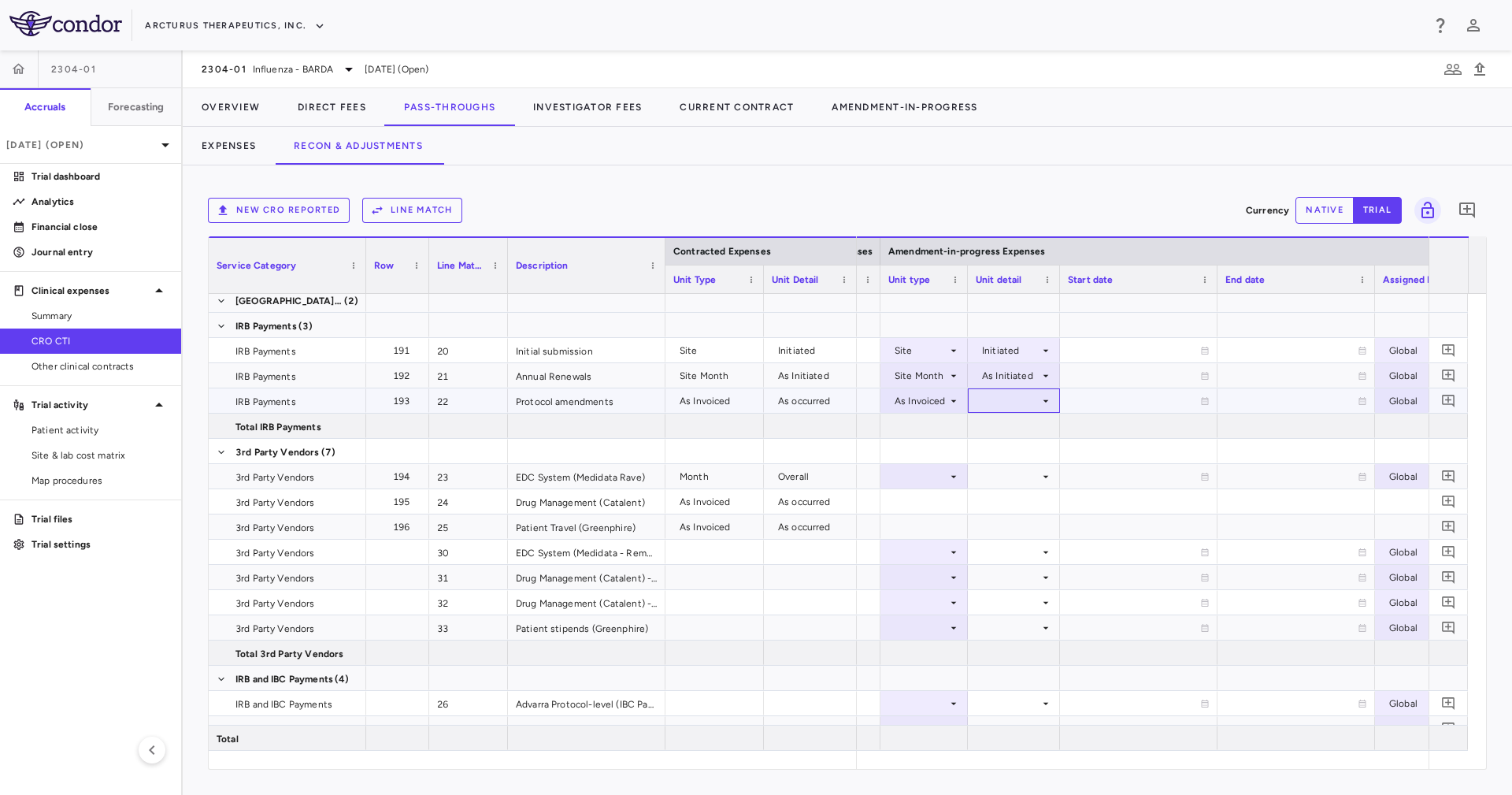
click at [1017, 393] on div at bounding box center [1013, 400] width 76 height 22
click at [1028, 437] on li "As occurred" at bounding box center [1013, 430] width 95 height 23
click at [1006, 472] on div at bounding box center [1013, 476] width 76 height 22
click at [948, 477] on icon at bounding box center [954, 476] width 13 height 13
click at [940, 475] on div at bounding box center [923, 476] width 71 height 22
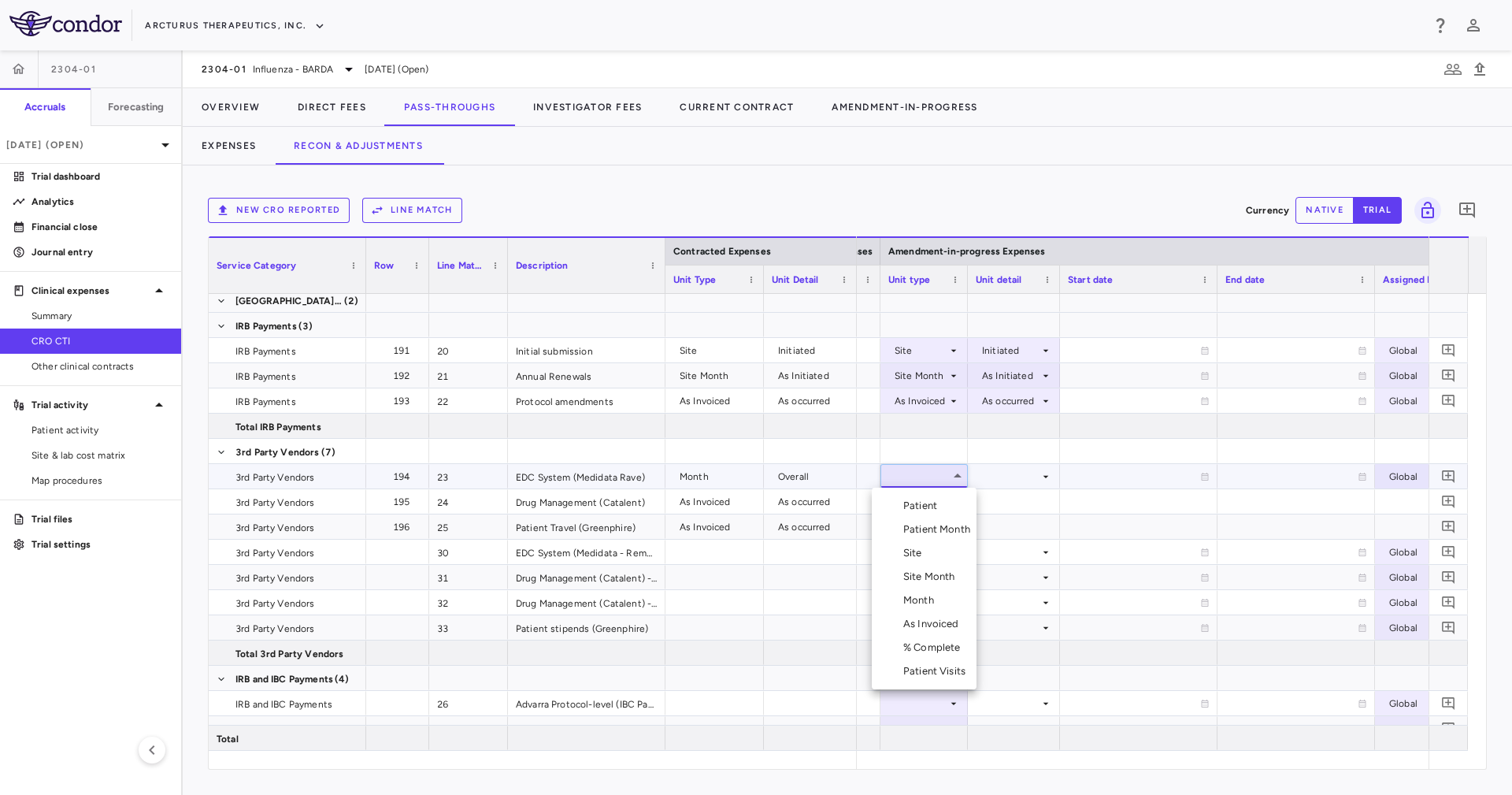
click at [931, 605] on div "Month" at bounding box center [922, 600] width 37 height 14
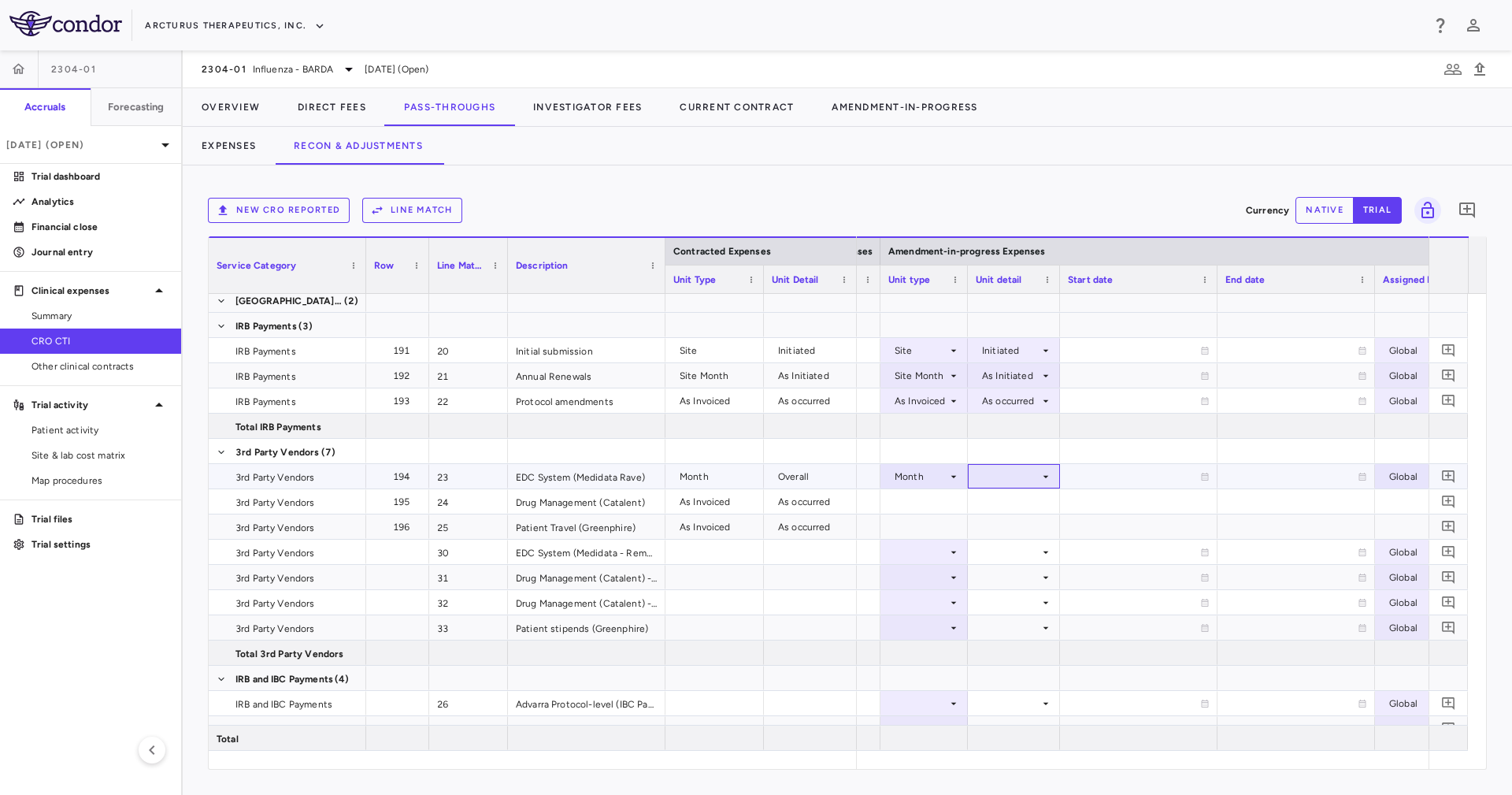
click at [1006, 479] on div at bounding box center [1013, 476] width 76 height 22
click at [1030, 597] on li "Overall" at bounding box center [1014, 600] width 122 height 23
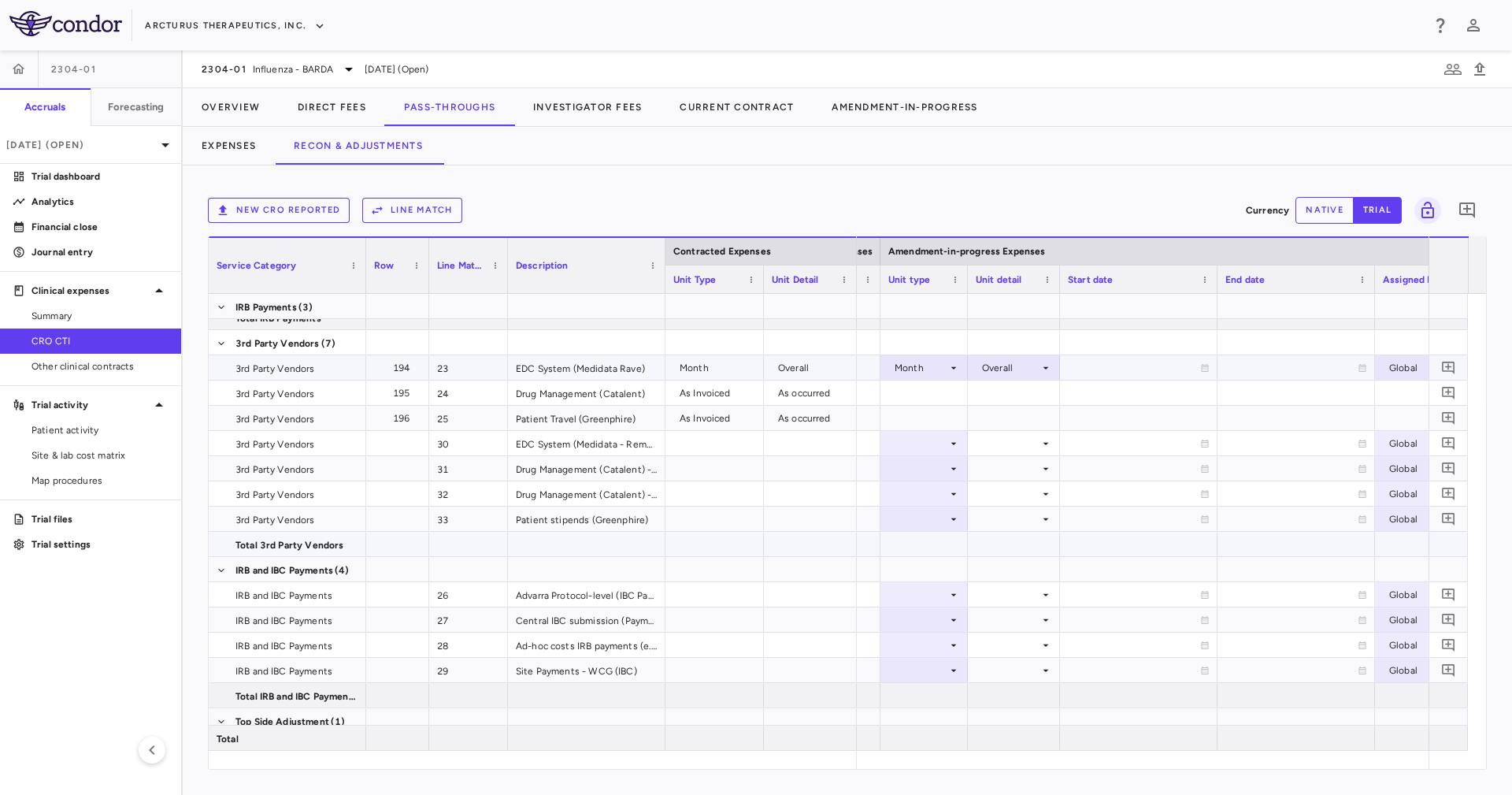
scroll to position [780, 0]
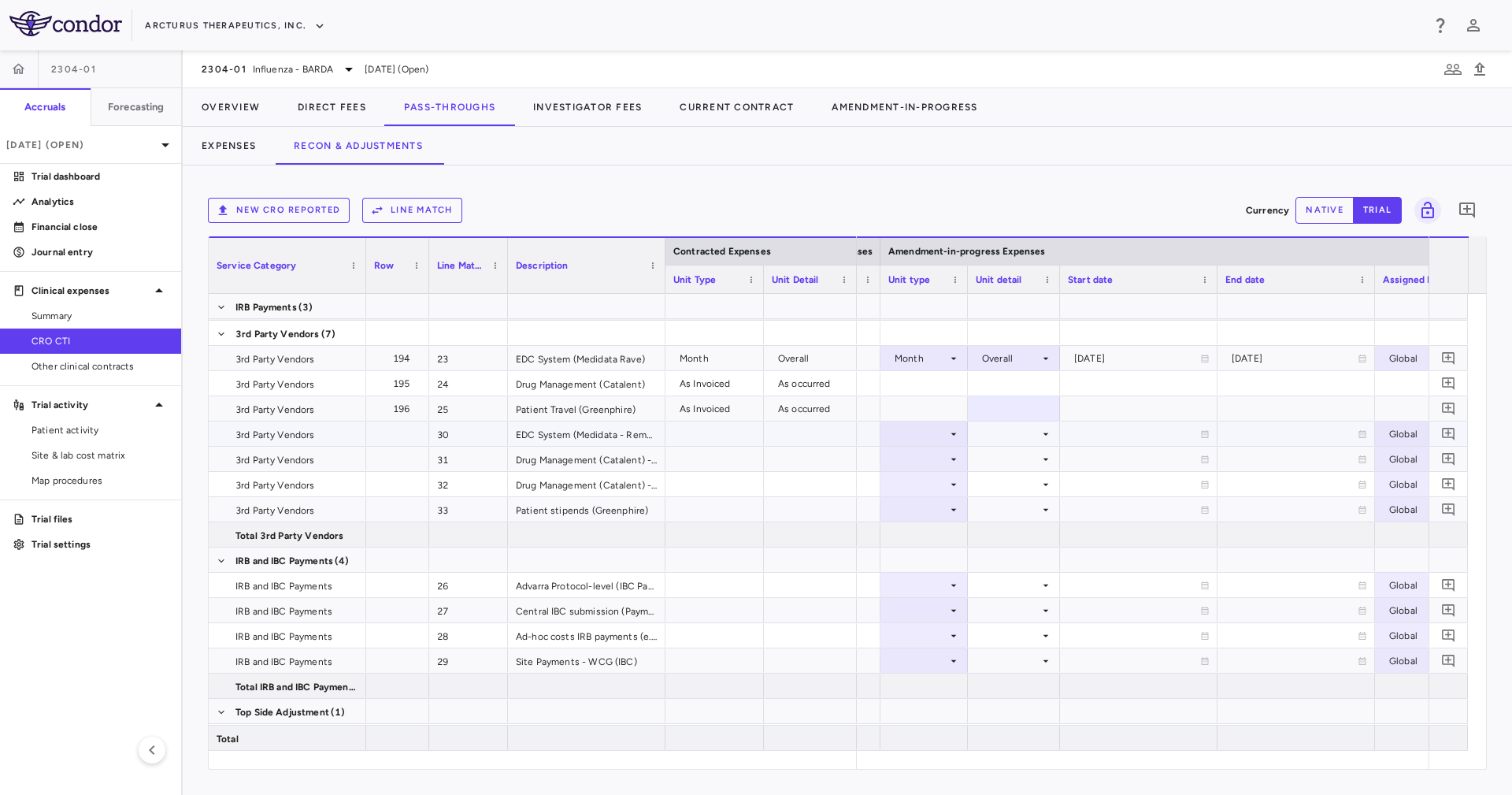
click at [1013, 435] on div at bounding box center [1013, 434] width 76 height 22
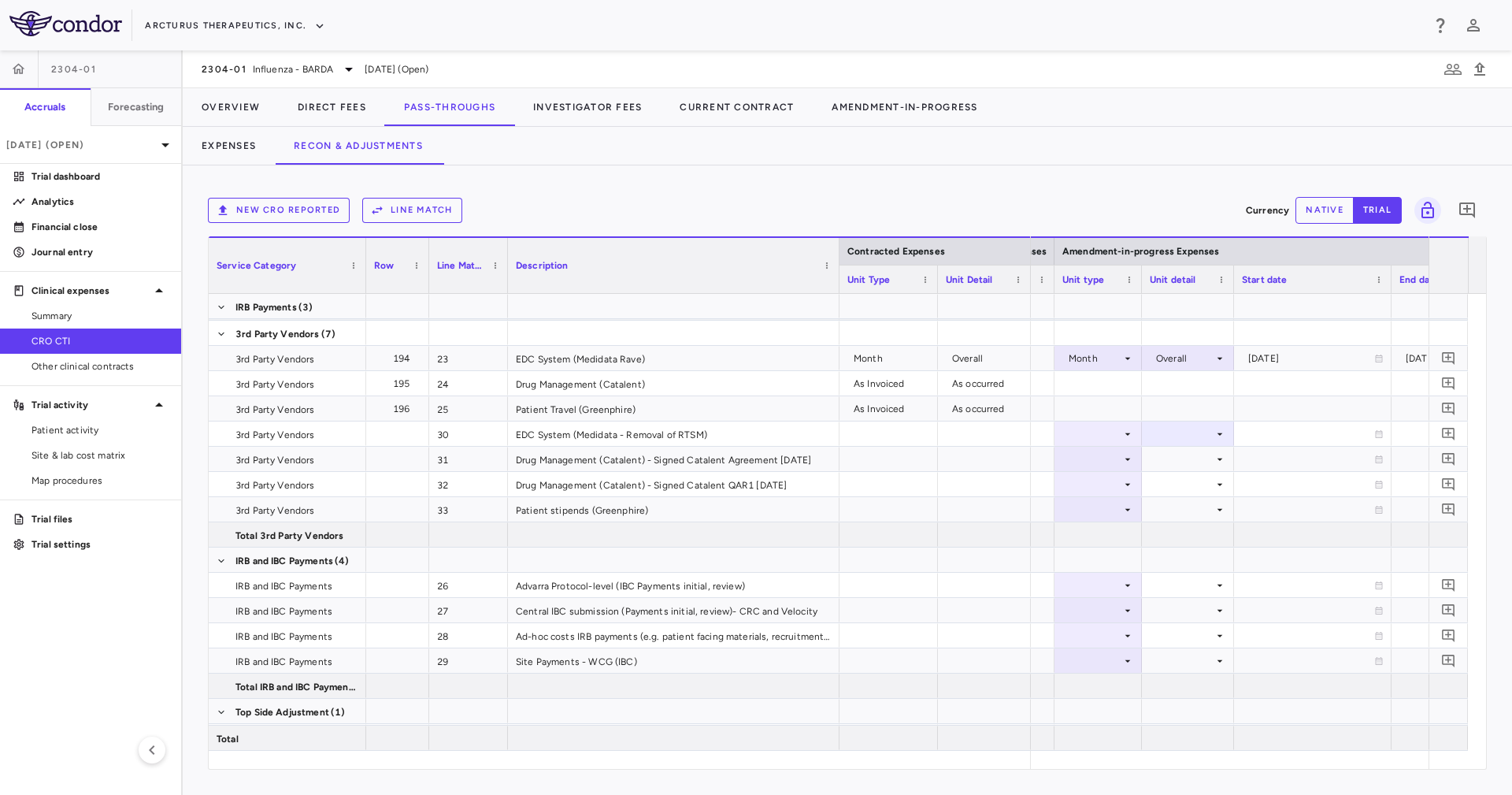
drag, startPoint x: 665, startPoint y: 243, endPoint x: 838, endPoint y: 307, distance: 184.5
click at [838, 307] on div "Contracted Expenses Service Category Row Line Match" at bounding box center [847, 502] width 1278 height 532
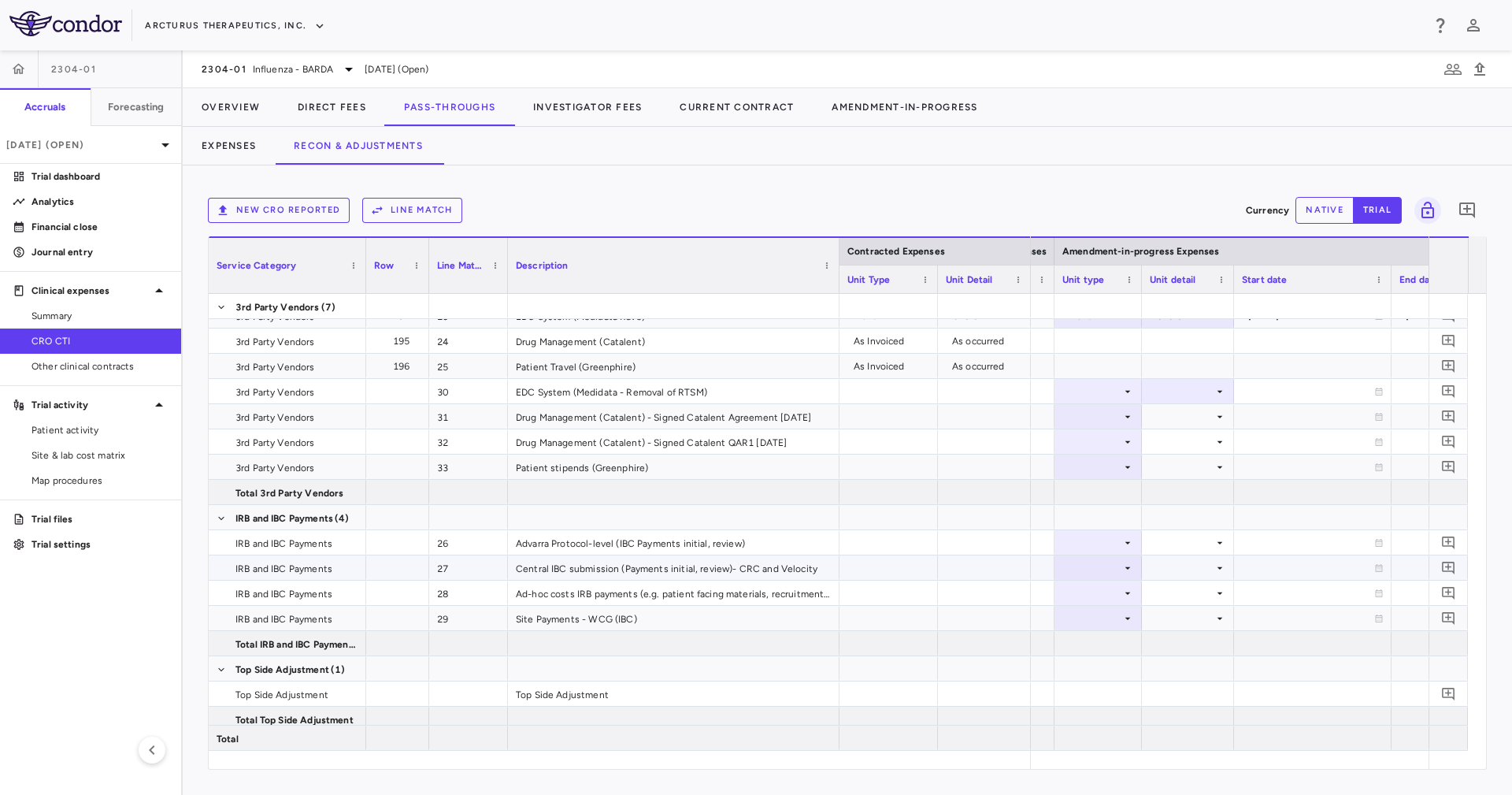
scroll to position [827, 0]
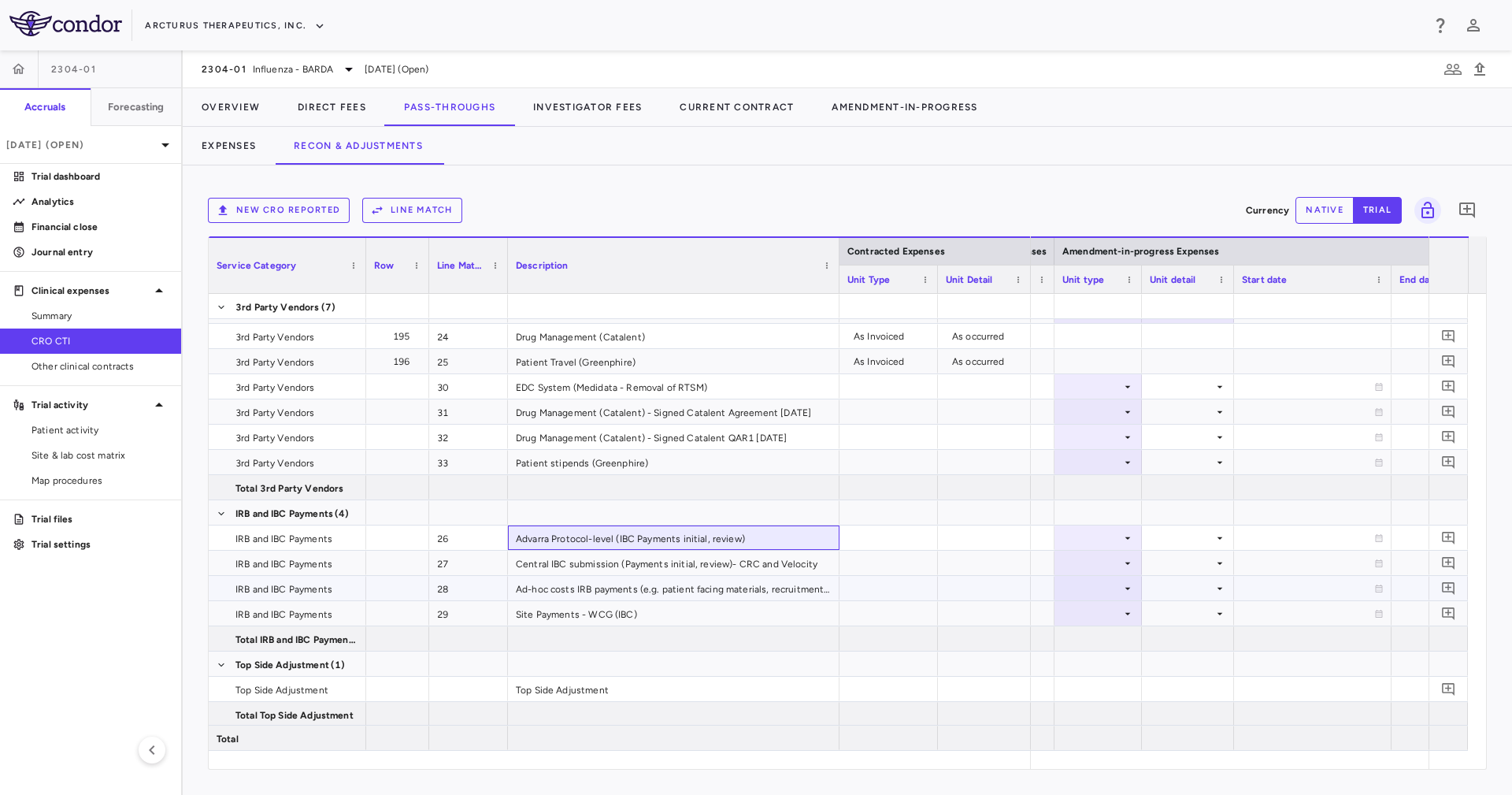
drag, startPoint x: 784, startPoint y: 548, endPoint x: 792, endPoint y: 575, distance: 28.2
click at [792, 575] on div "Total DSMB/CAC Meetings CTI Laboratory, North America (2) CTI Laboratory, North…" at bounding box center [620, 109] width 822 height 1286
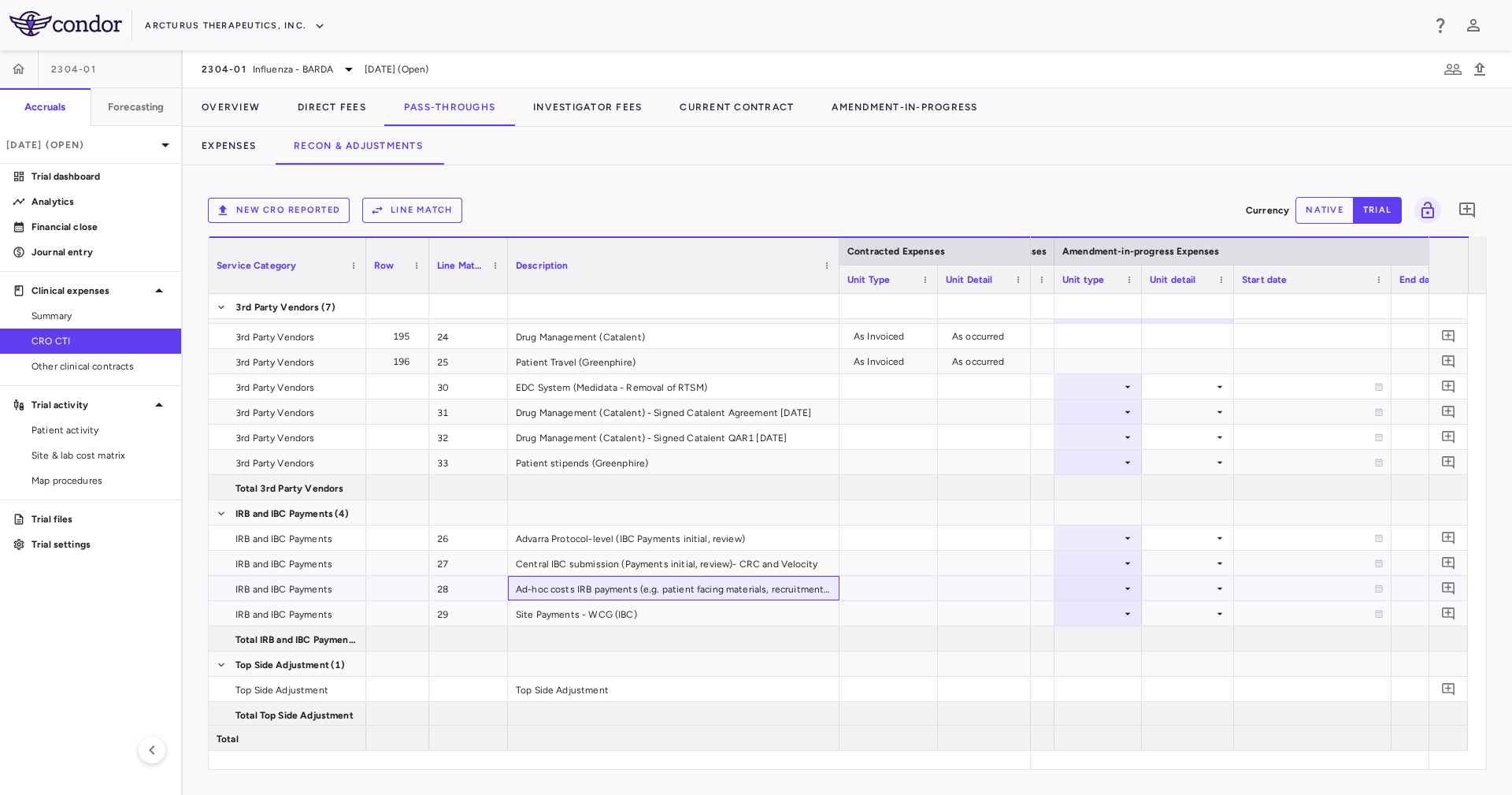
click at [792, 576] on div "Ad-hoc costs IRB payments (e.g. patient facing materials, recruitment items, IC…" at bounding box center [674, 588] width 332 height 24
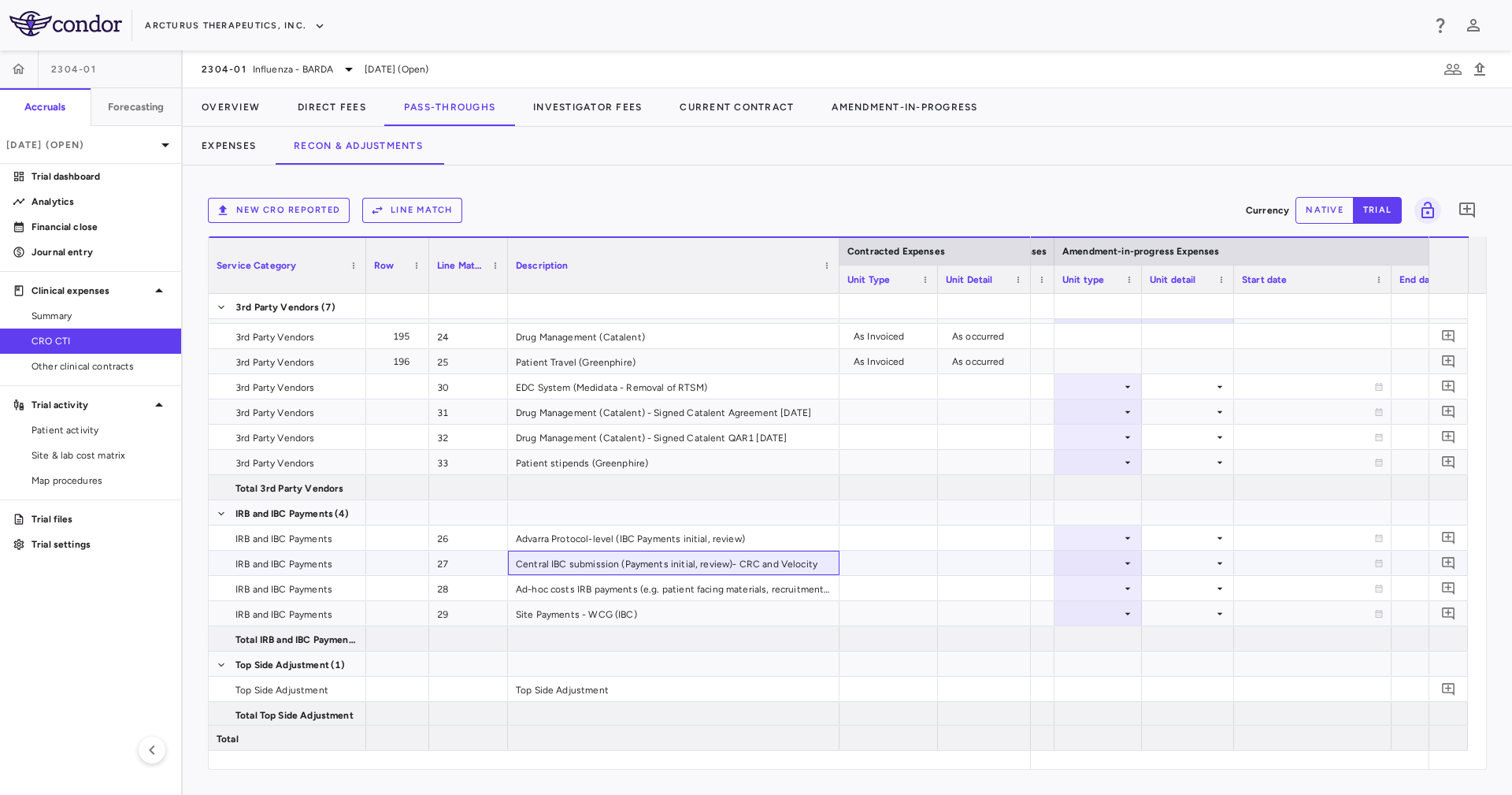
click at [785, 551] on div "Central IBC submission (Payments initial, review)- CRC and Velocity" at bounding box center [674, 563] width 332 height 24
click at [784, 532] on div "Advarra Protocol-level (IBC Payments initial, review)" at bounding box center [674, 537] width 332 height 24
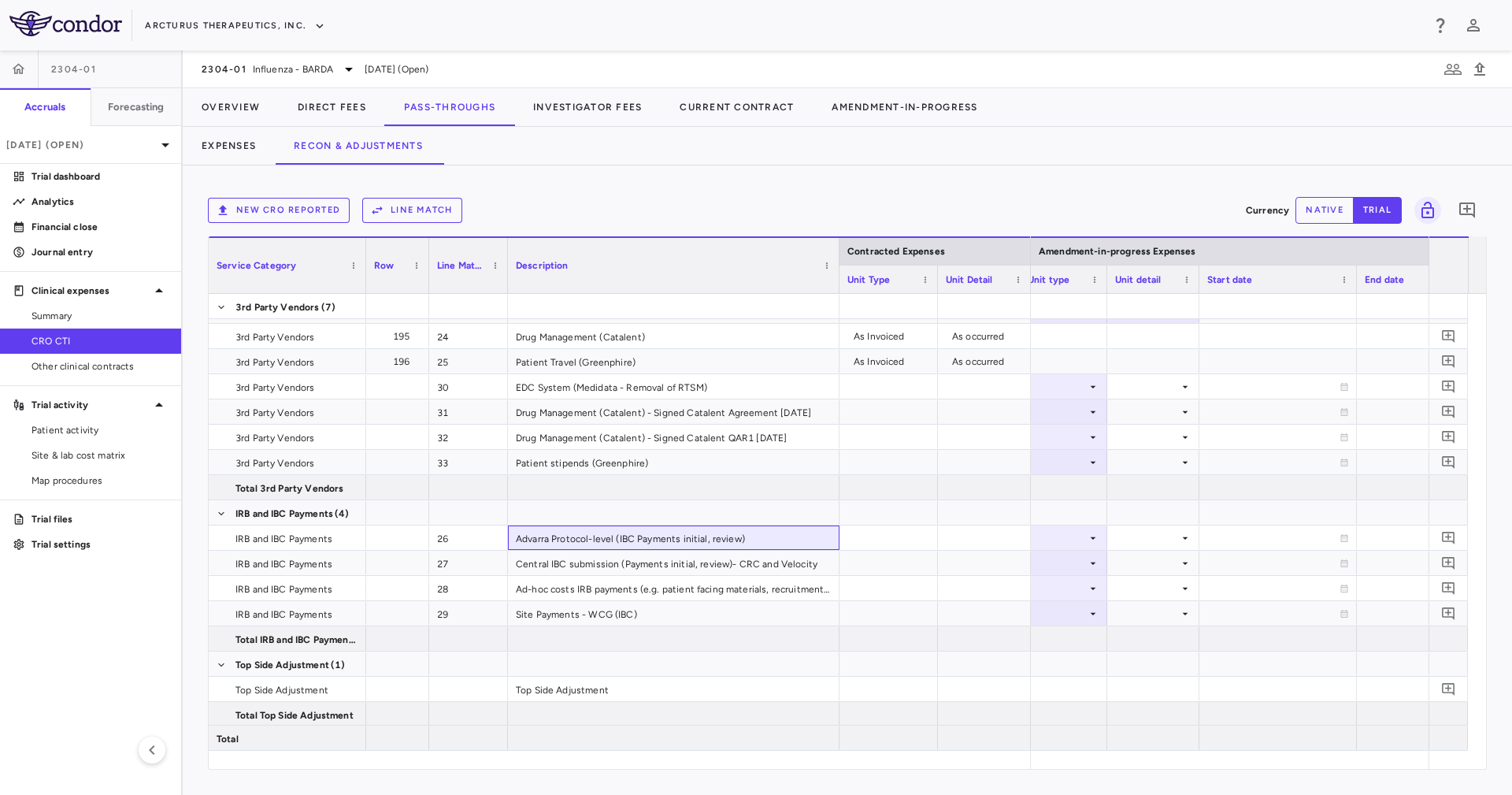
scroll to position [0, 2682]
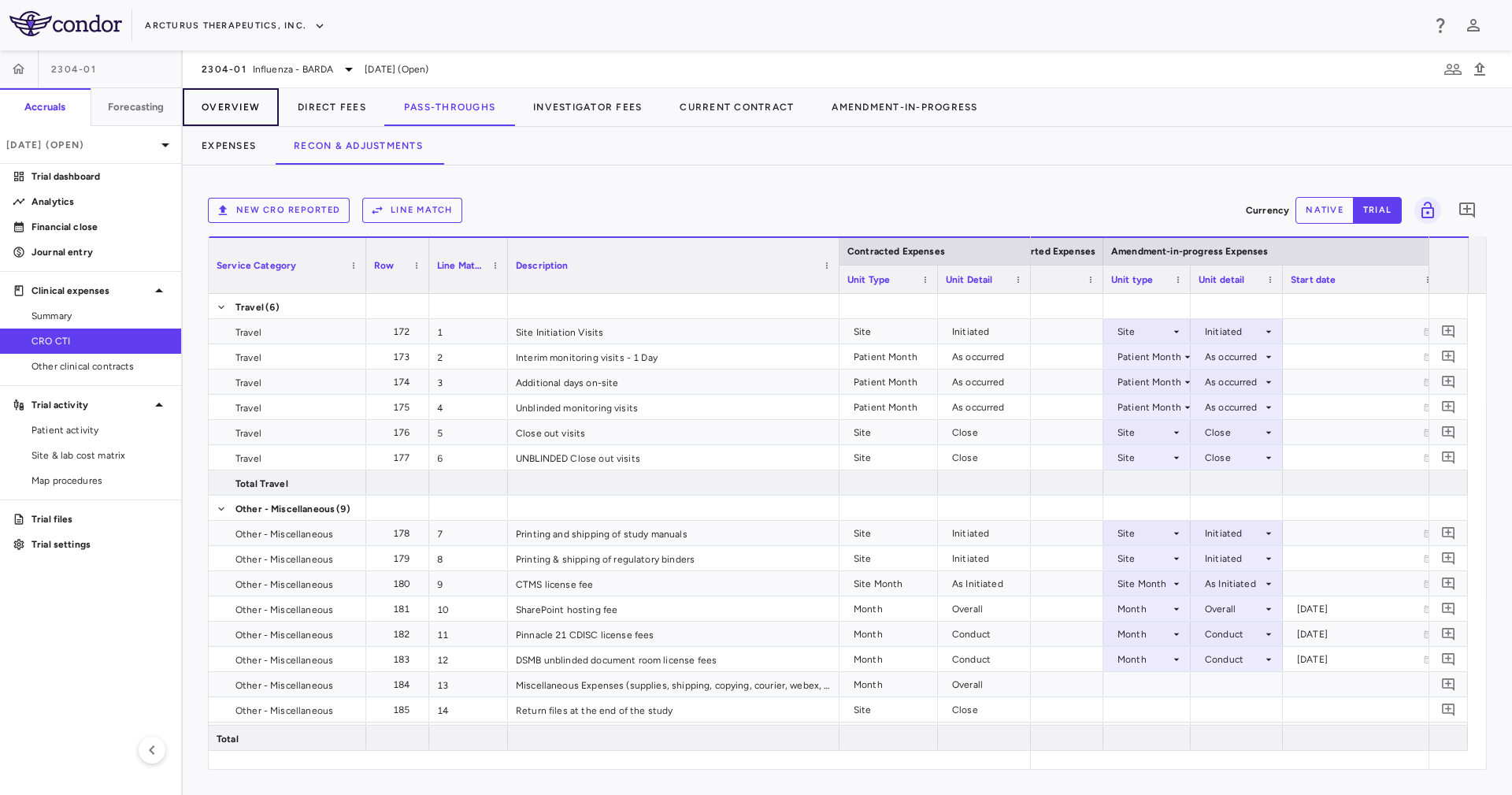
click at [247, 105] on button "Overview" at bounding box center [231, 107] width 96 height 38
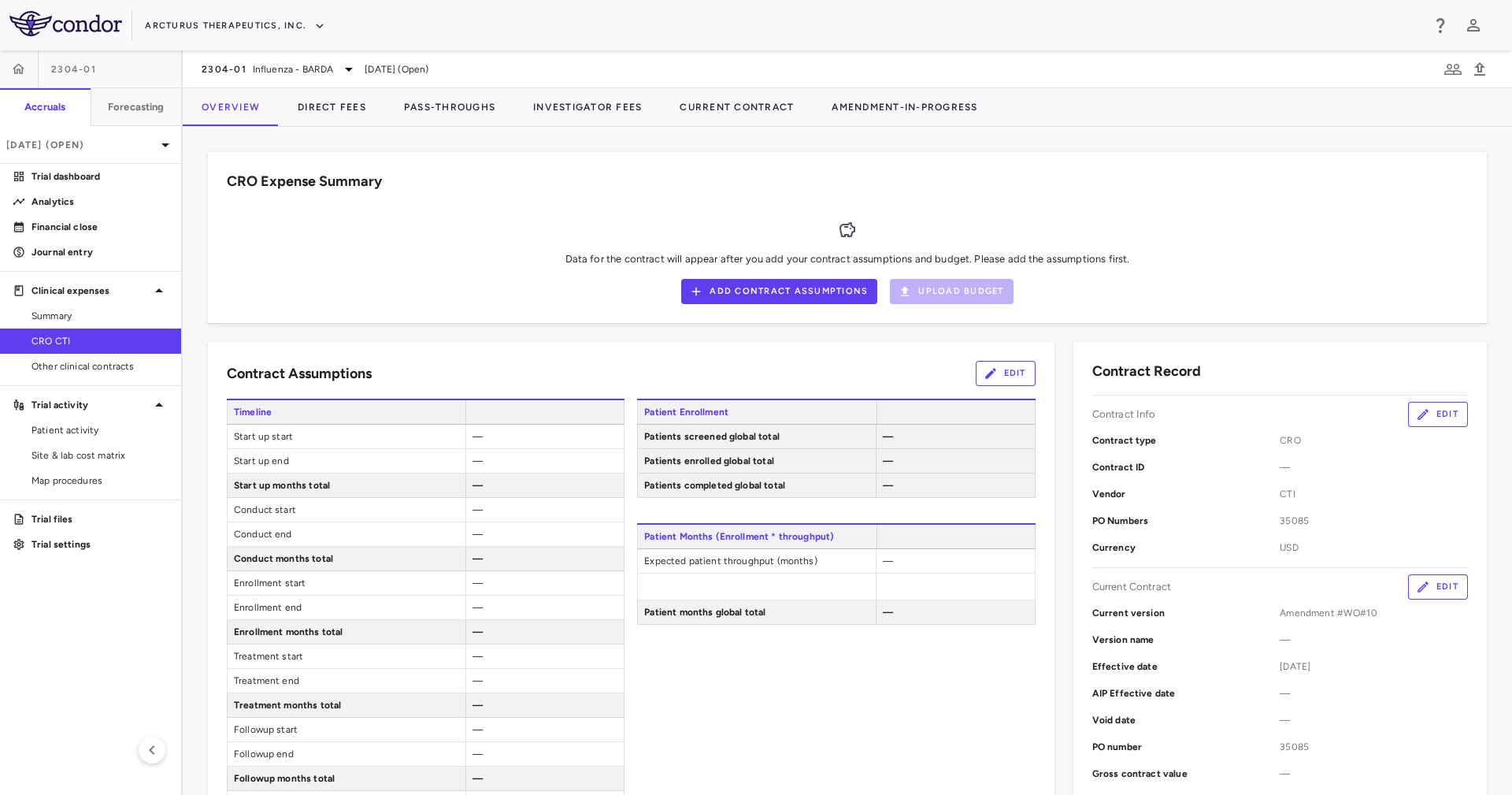
click at [692, 173] on div "CRO Expense Summary" at bounding box center [847, 181] width 1241 height 21
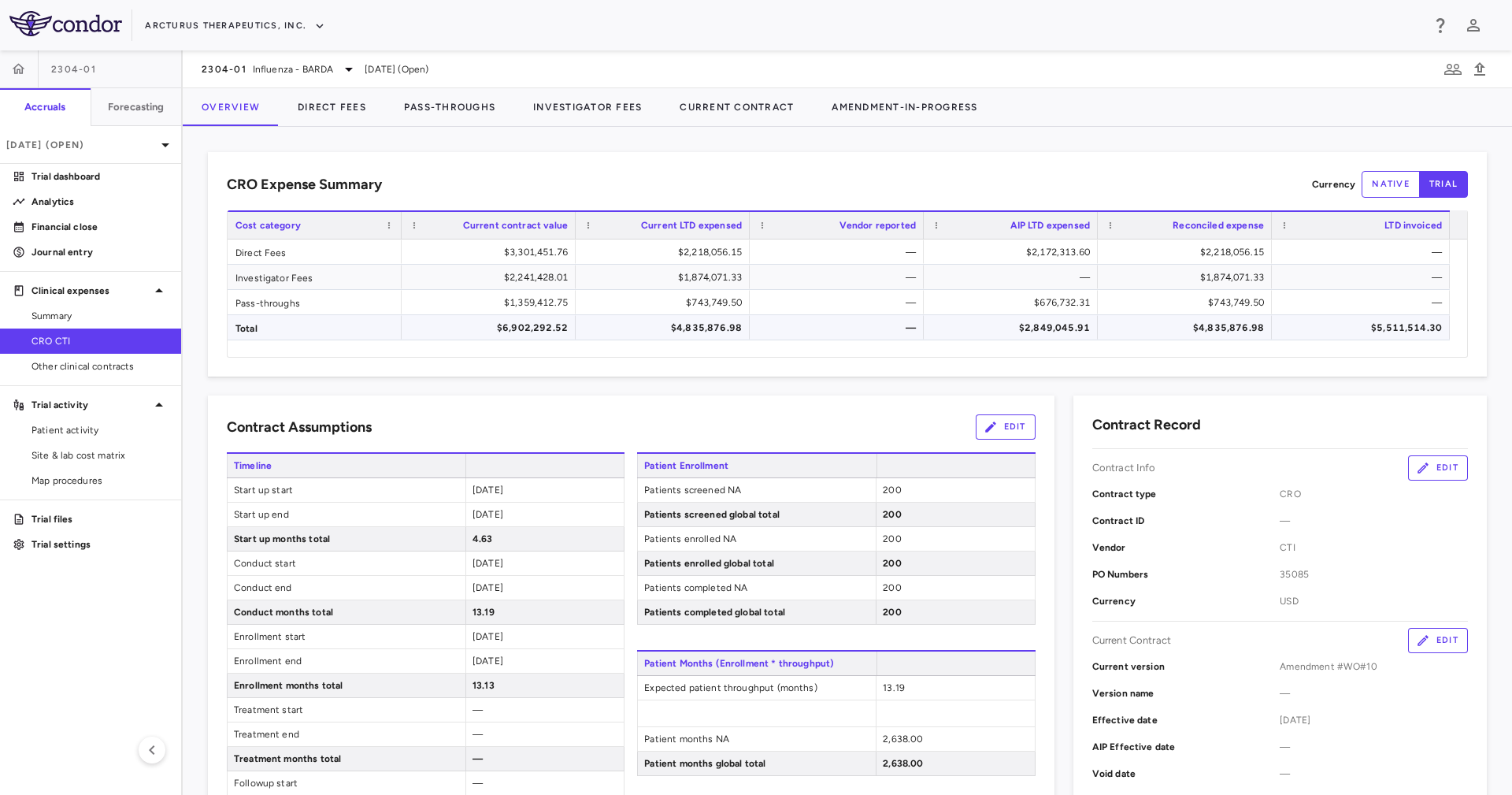
click at [650, 334] on div "$4,835,876.98" at bounding box center [666, 327] width 152 height 25
click at [458, 111] on button "Pass-Throughs" at bounding box center [450, 107] width 129 height 38
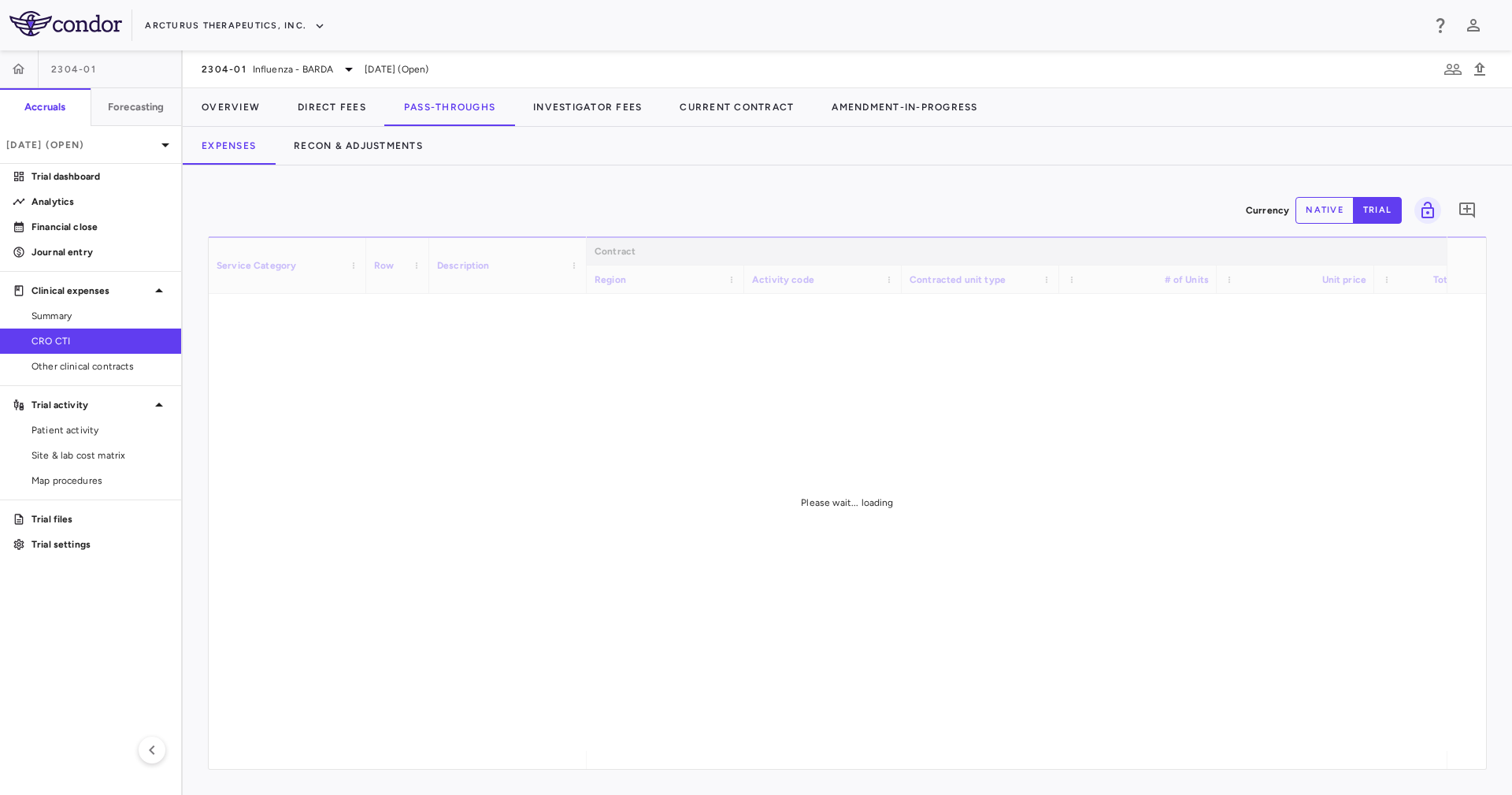
click at [491, 136] on div "Expenses Recon & Adjustments" at bounding box center [847, 145] width 1329 height 38
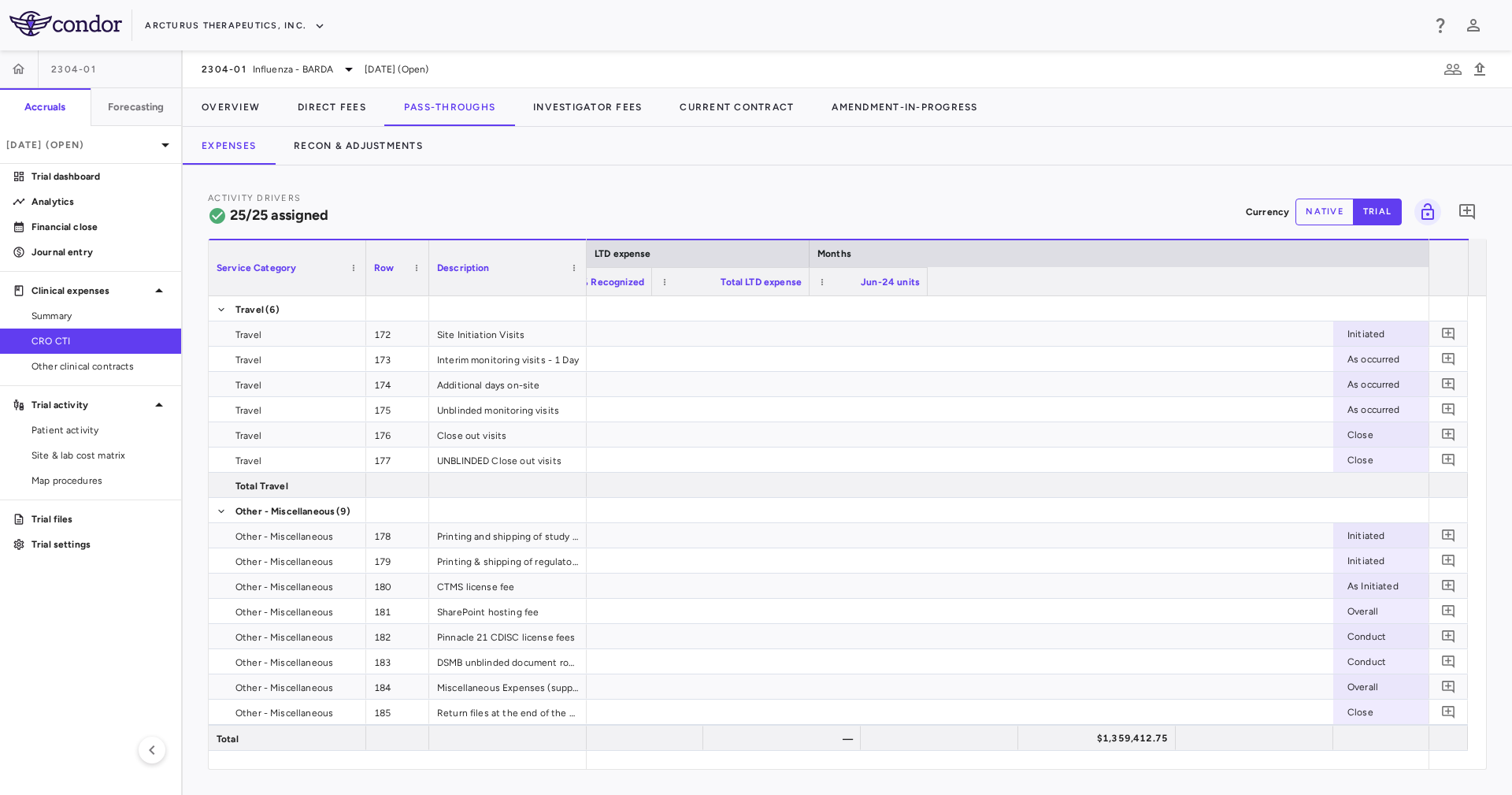
scroll to position [0, 2101]
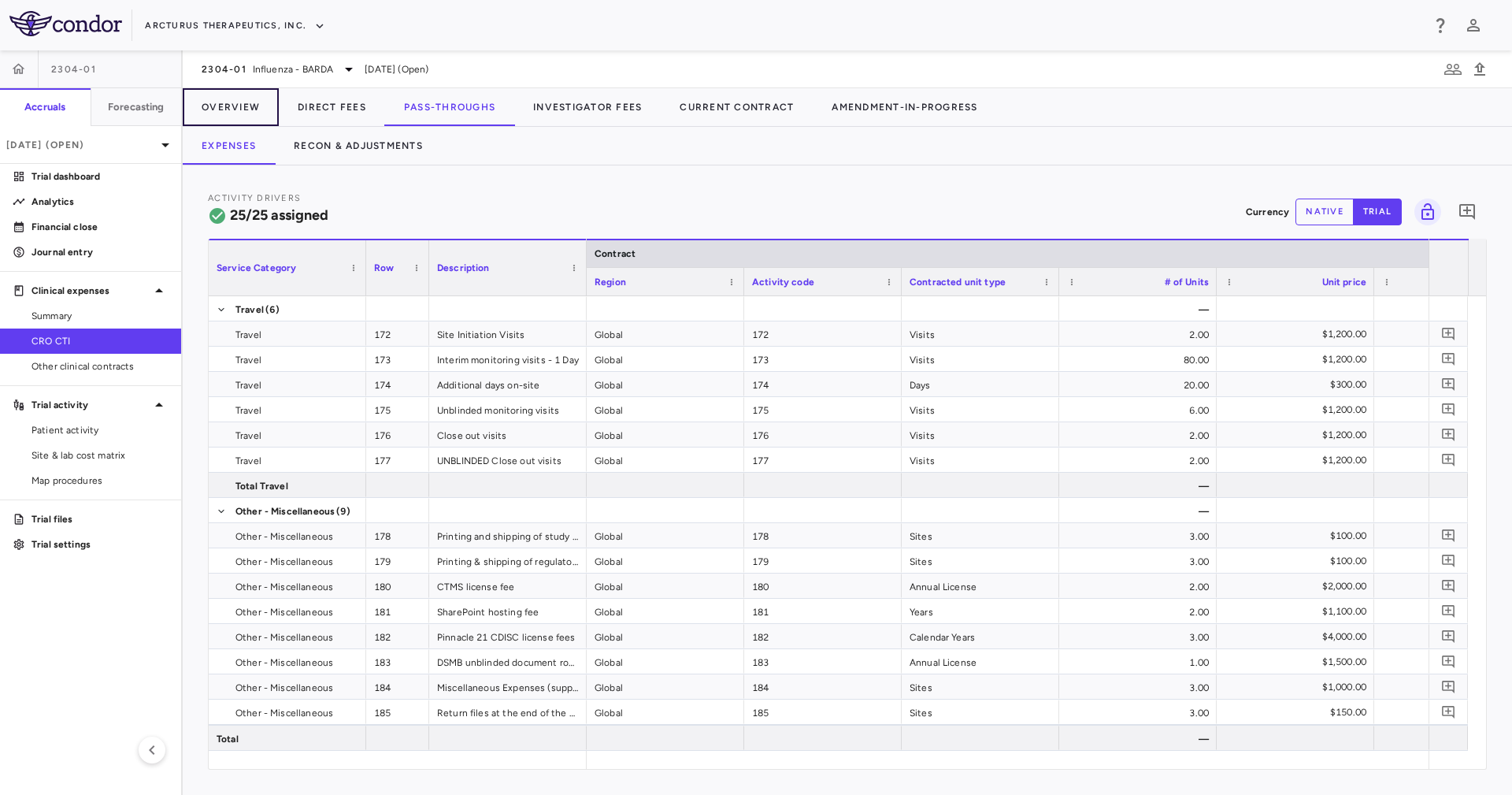
click at [246, 97] on button "Overview" at bounding box center [231, 107] width 96 height 38
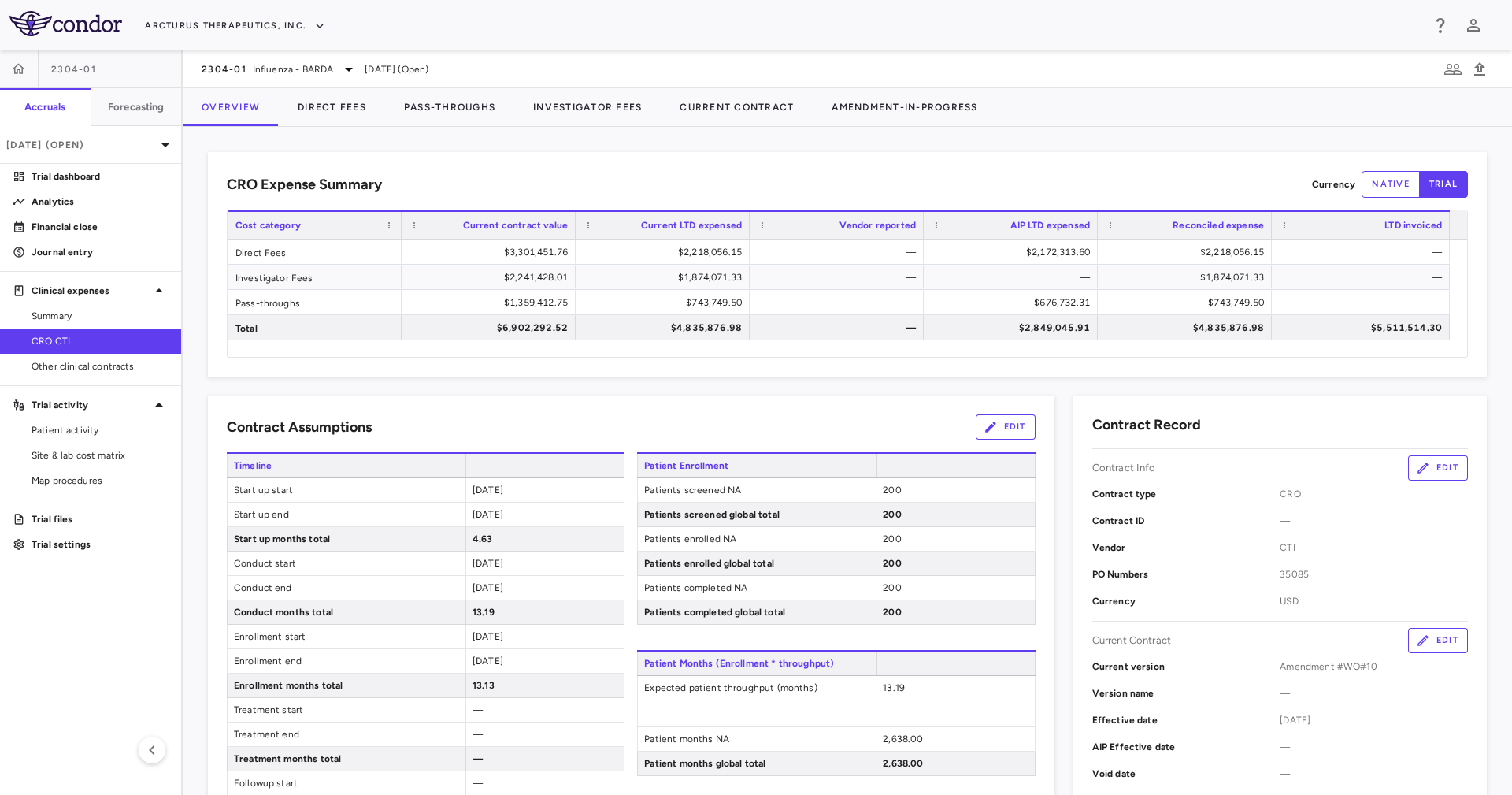
click at [435, 161] on div "CRO Expense Summary Currency native trial Drag here to set row groups Drag here…" at bounding box center [847, 264] width 1279 height 225
click at [882, 95] on button "Amendment-In-Progress" at bounding box center [904, 107] width 184 height 38
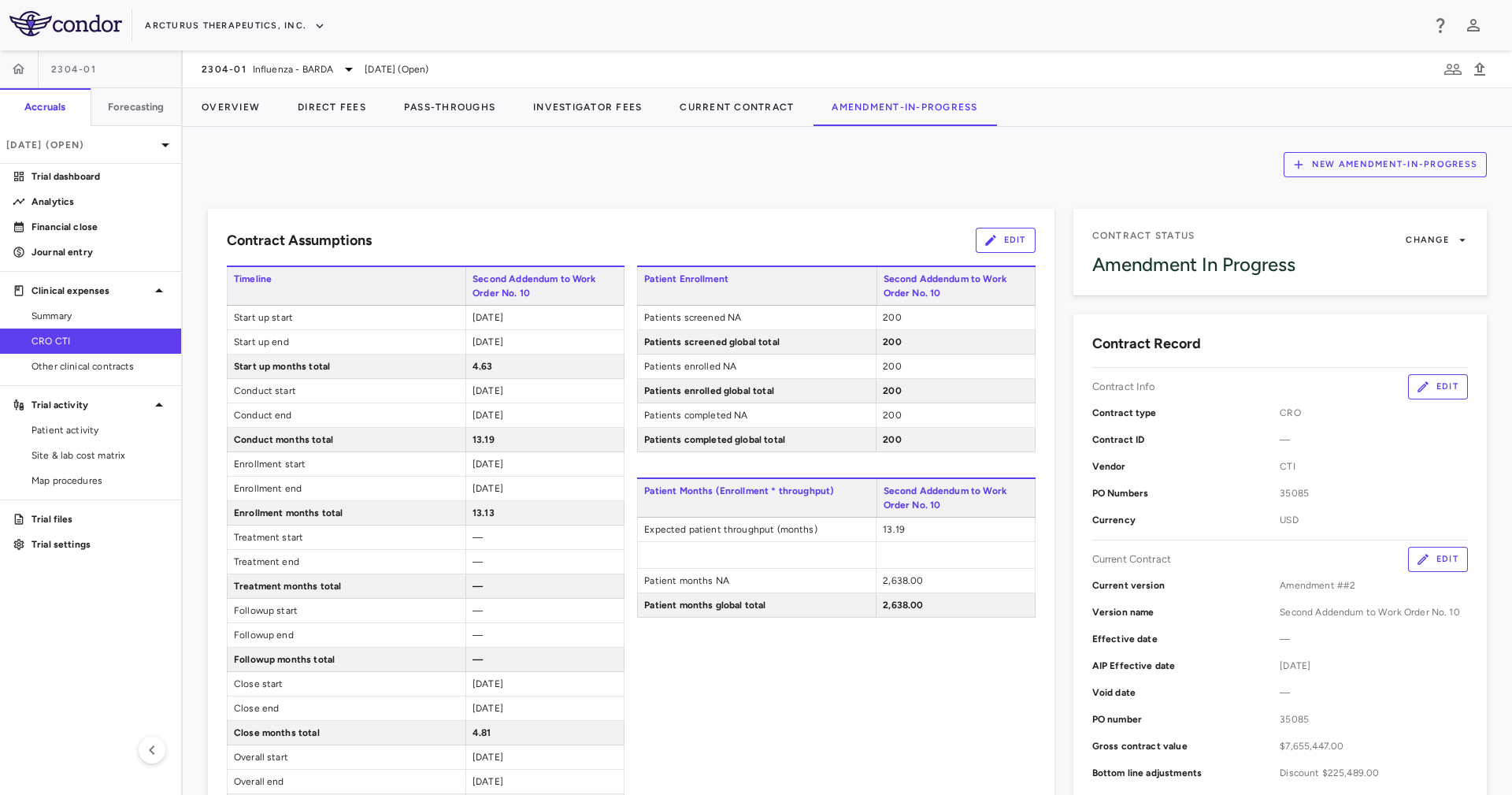
click at [955, 149] on div "New Amendment-In-Progress Contract Assumptions Edit Timeline Second Addendum to…" at bounding box center [847, 461] width 1329 height 668
click at [248, 100] on button "Overview" at bounding box center [231, 107] width 96 height 38
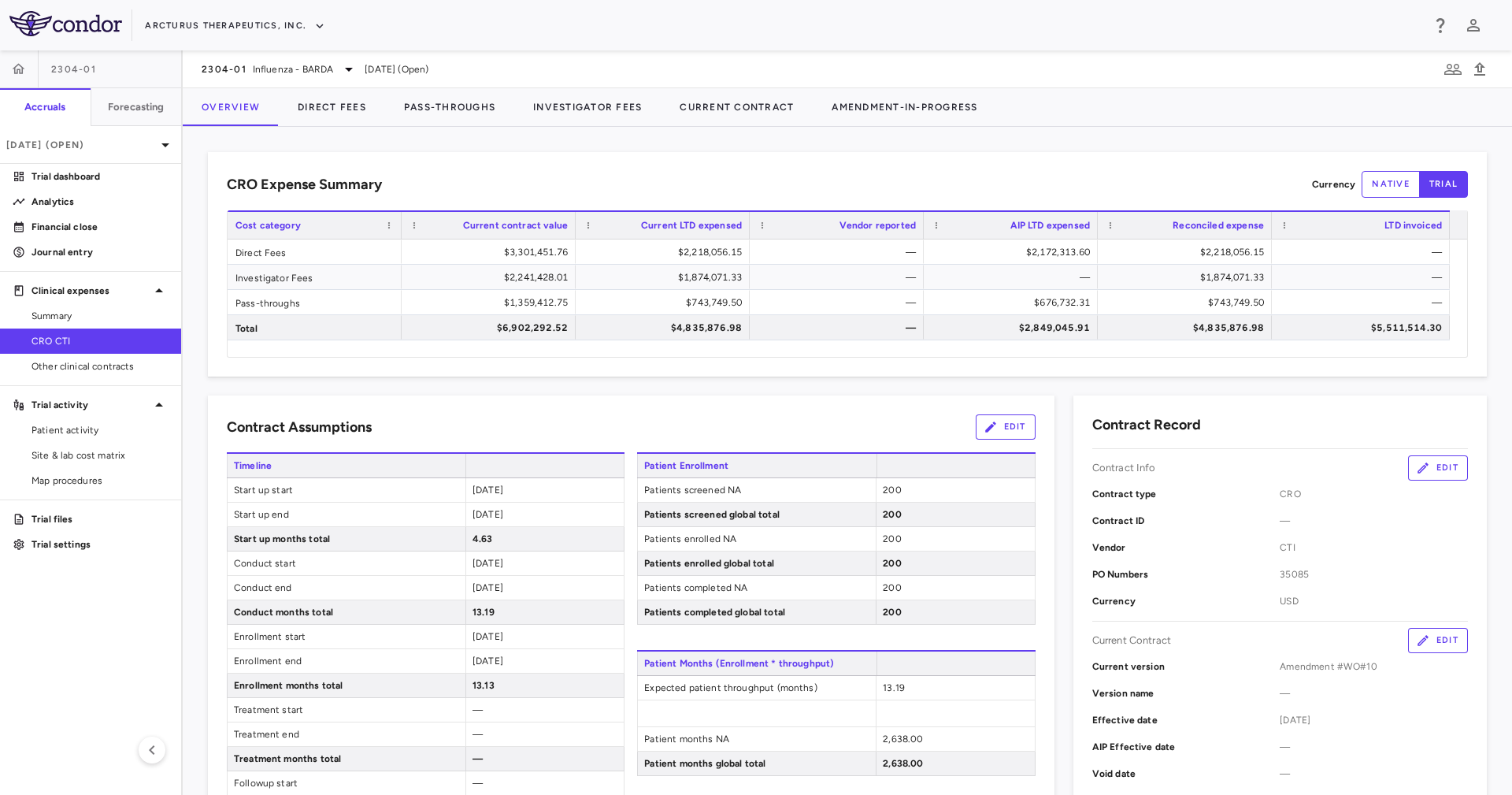
click at [549, 130] on div "CRO Expense Summary Currency native trial Drag here to set row groups Drag here…" at bounding box center [847, 461] width 1329 height 668
click at [928, 122] on button "Amendment-In-Progress" at bounding box center [904, 107] width 184 height 38
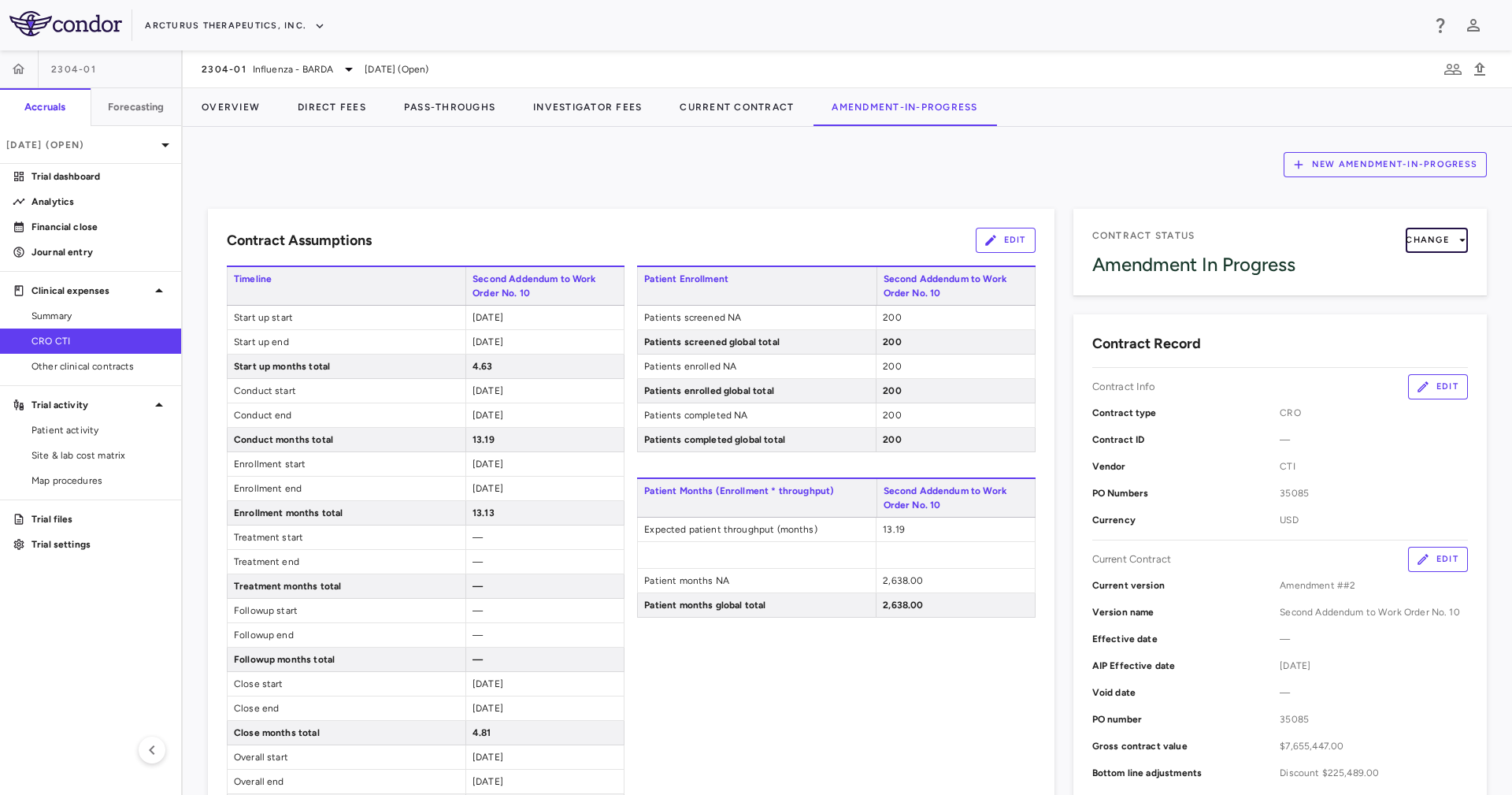
click at [1426, 234] on button "Change" at bounding box center [1437, 239] width 62 height 25
click at [1042, 191] on div at bounding box center [756, 398] width 1512 height 795
click at [229, 131] on div "New Amendment-In-Progress Contract Assumptions Edit Timeline Second Addendum to…" at bounding box center [847, 461] width 1329 height 668
click at [235, 107] on button "Overview" at bounding box center [231, 107] width 96 height 38
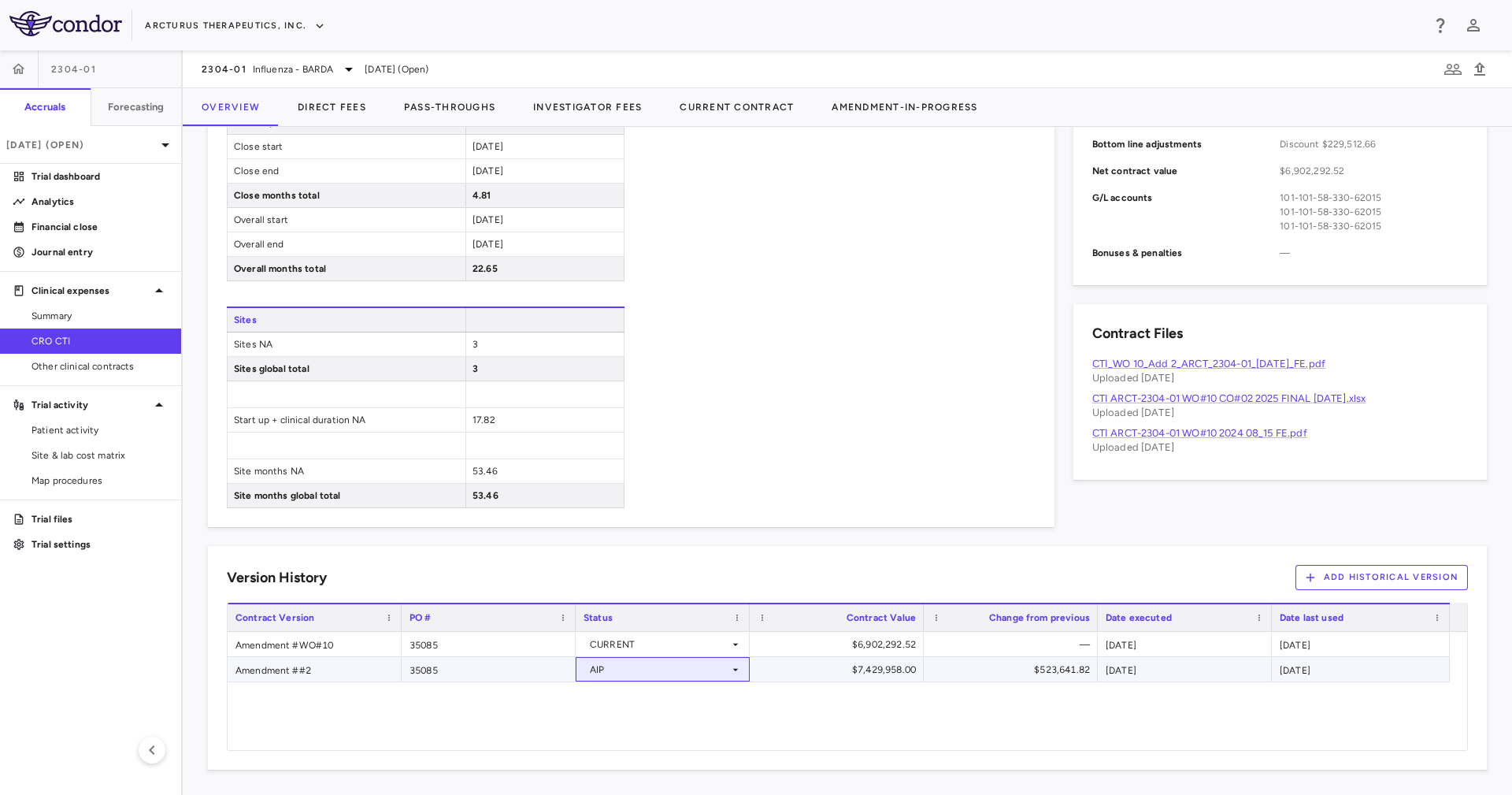
click at [727, 668] on div "AIP" at bounding box center [660, 669] width 140 height 25
click at [731, 492] on div at bounding box center [756, 398] width 1512 height 795
click at [348, 672] on div "Amendment ##2" at bounding box center [314, 669] width 174 height 24
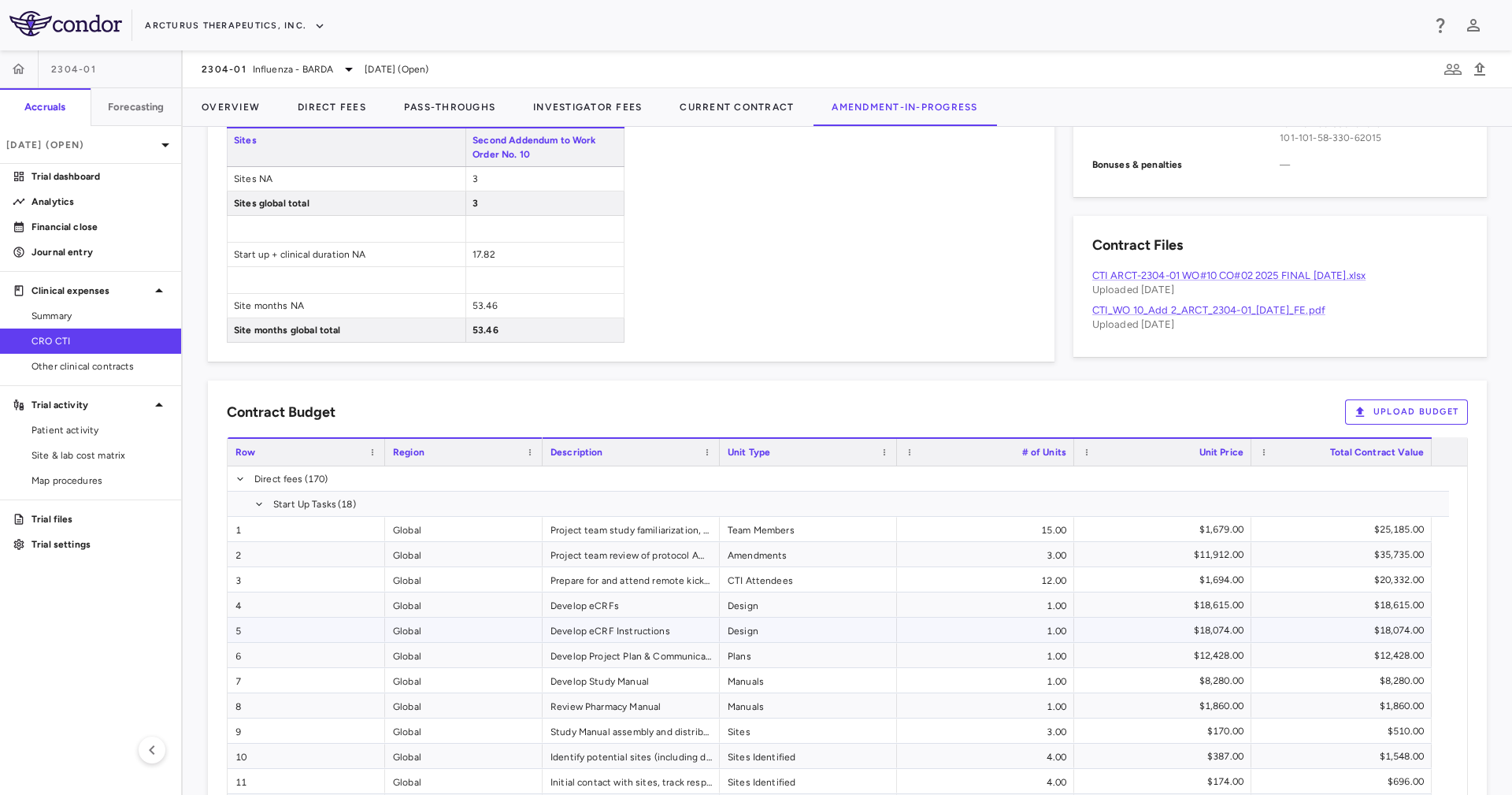
drag, startPoint x: 348, startPoint y: 672, endPoint x: 401, endPoint y: 635, distance: 64.6
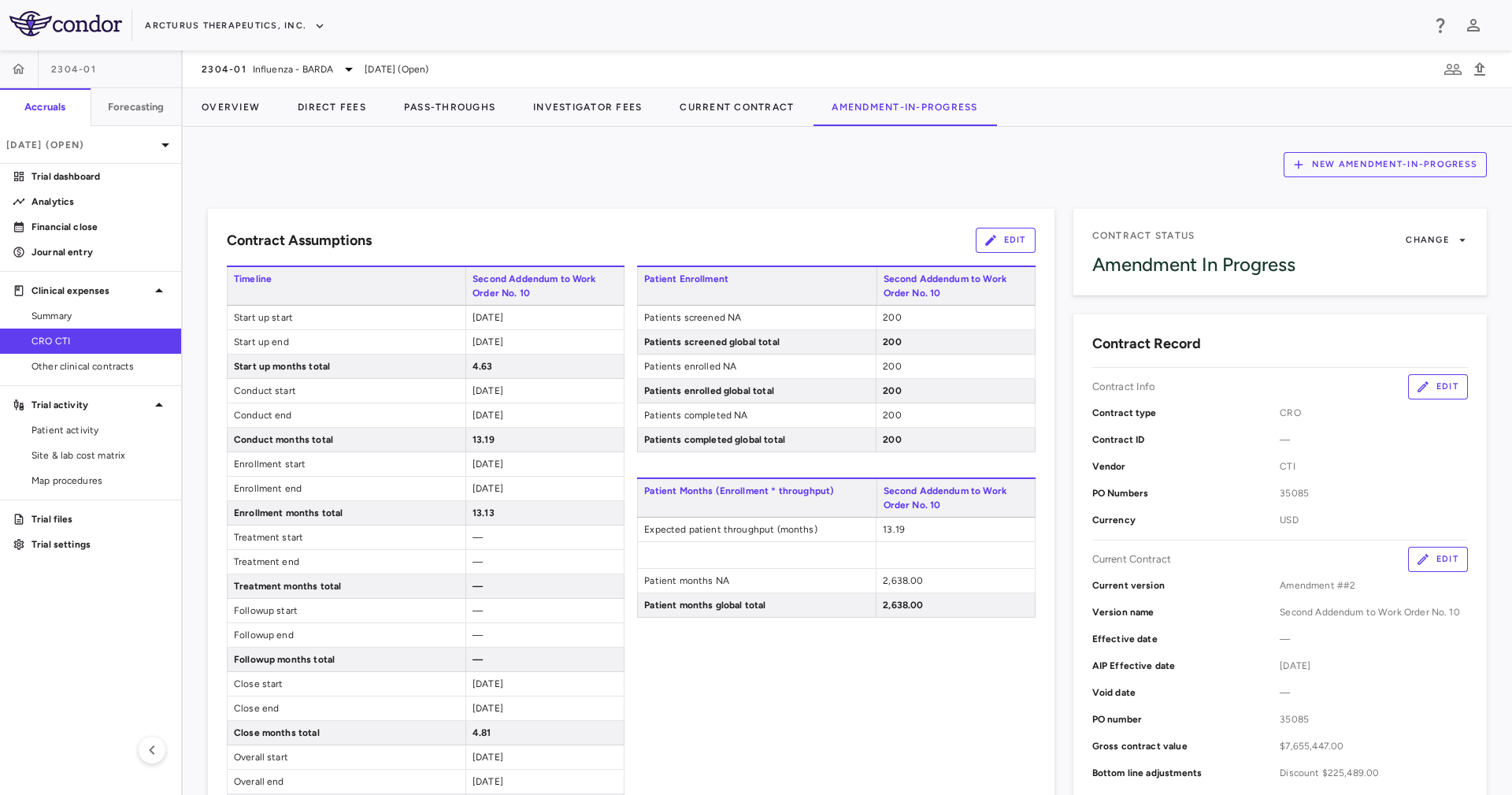
click at [1419, 389] on button "Edit" at bounding box center [1438, 386] width 60 height 25
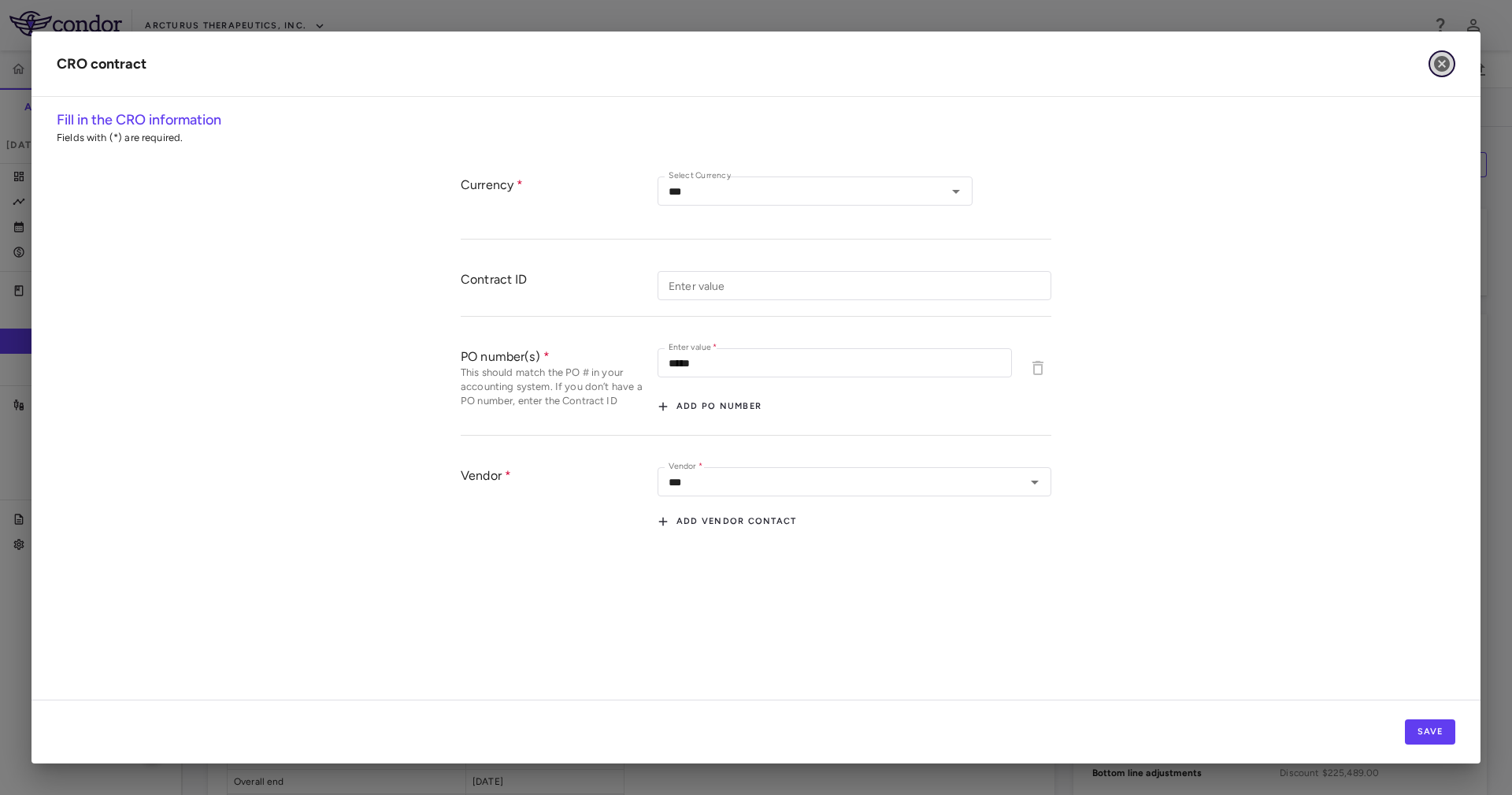
click at [1449, 59] on icon "button" at bounding box center [1442, 64] width 16 height 16
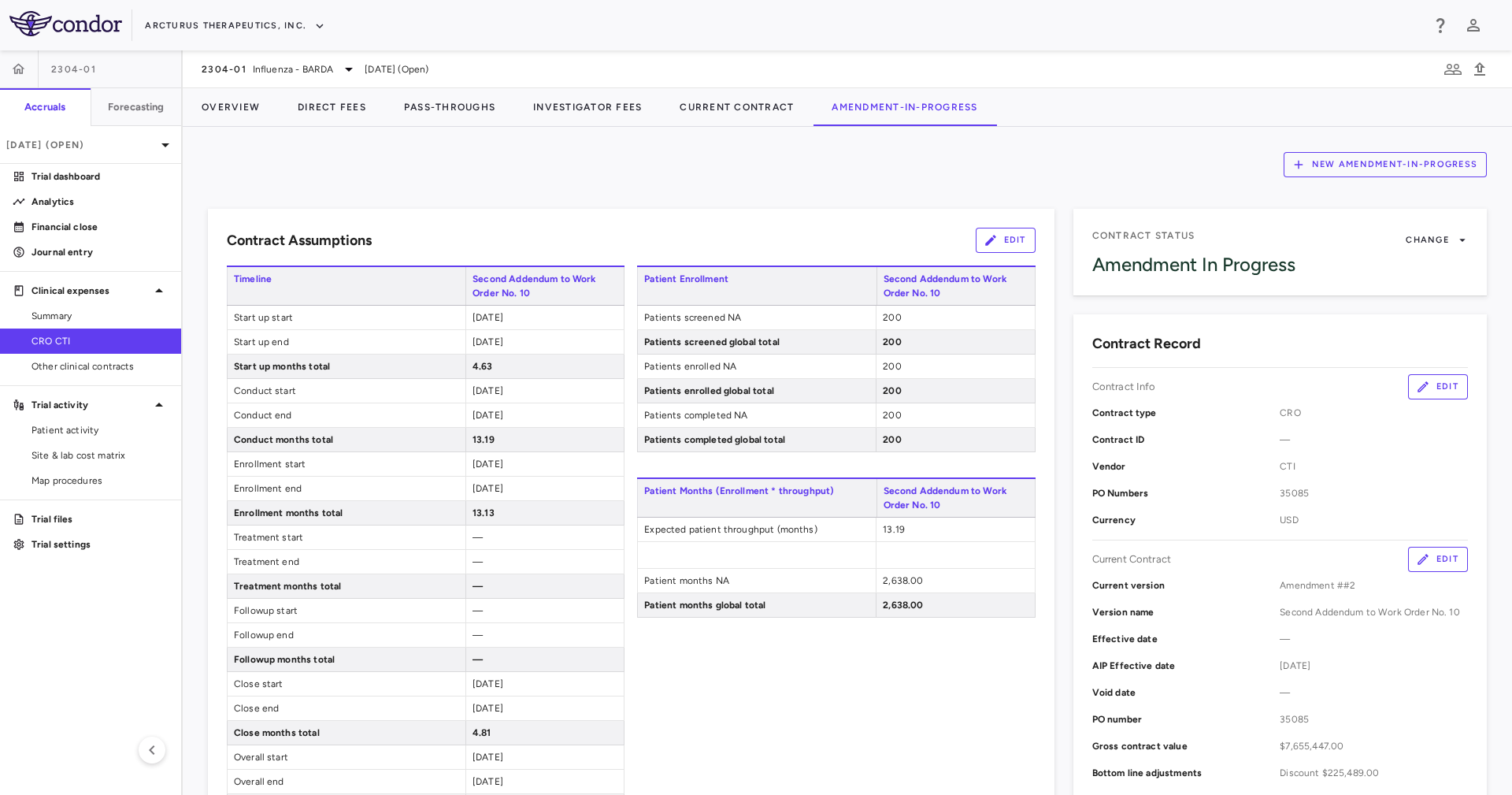
click at [1430, 560] on button "Edit" at bounding box center [1438, 559] width 60 height 25
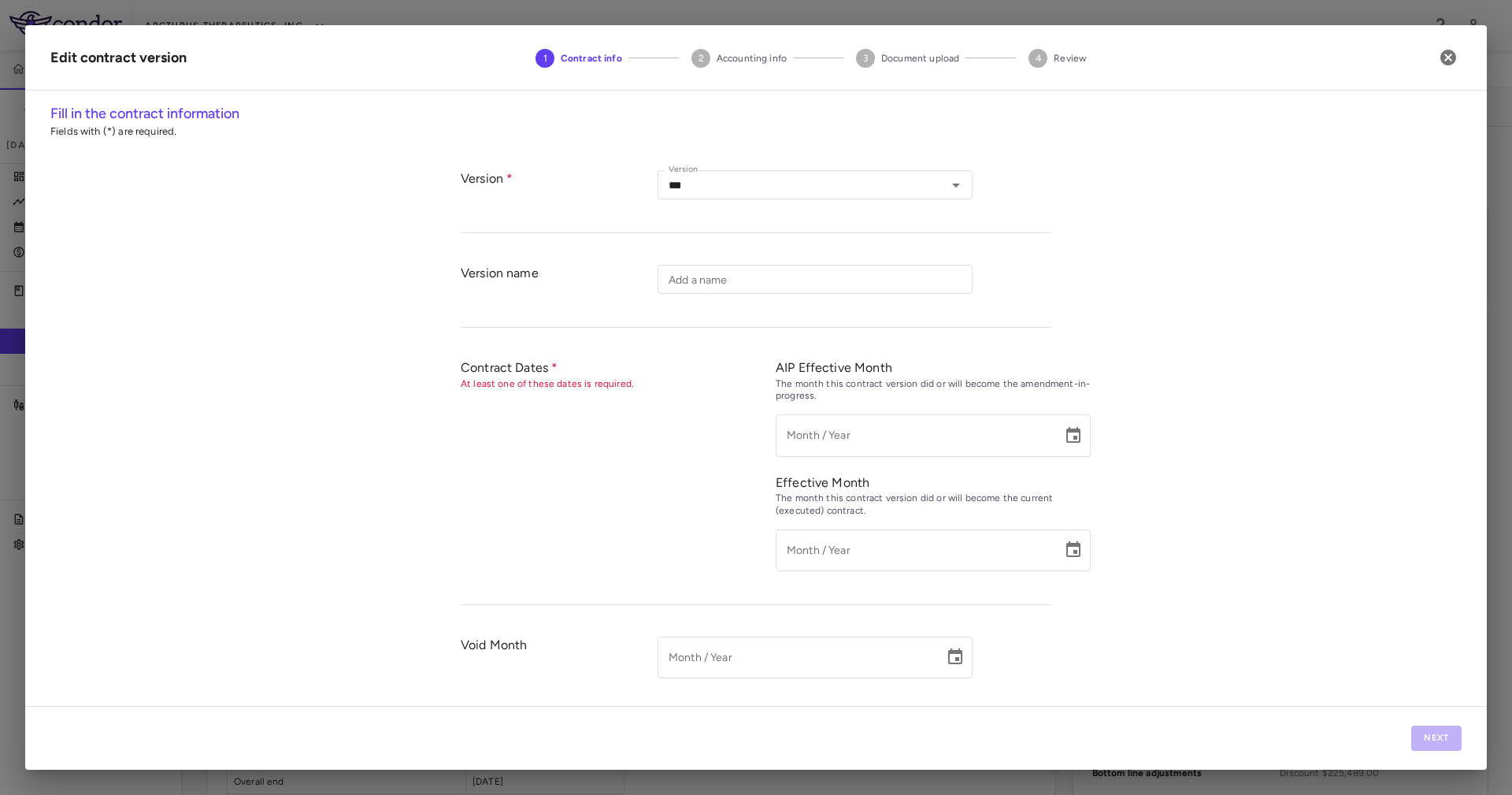
type input "**********"
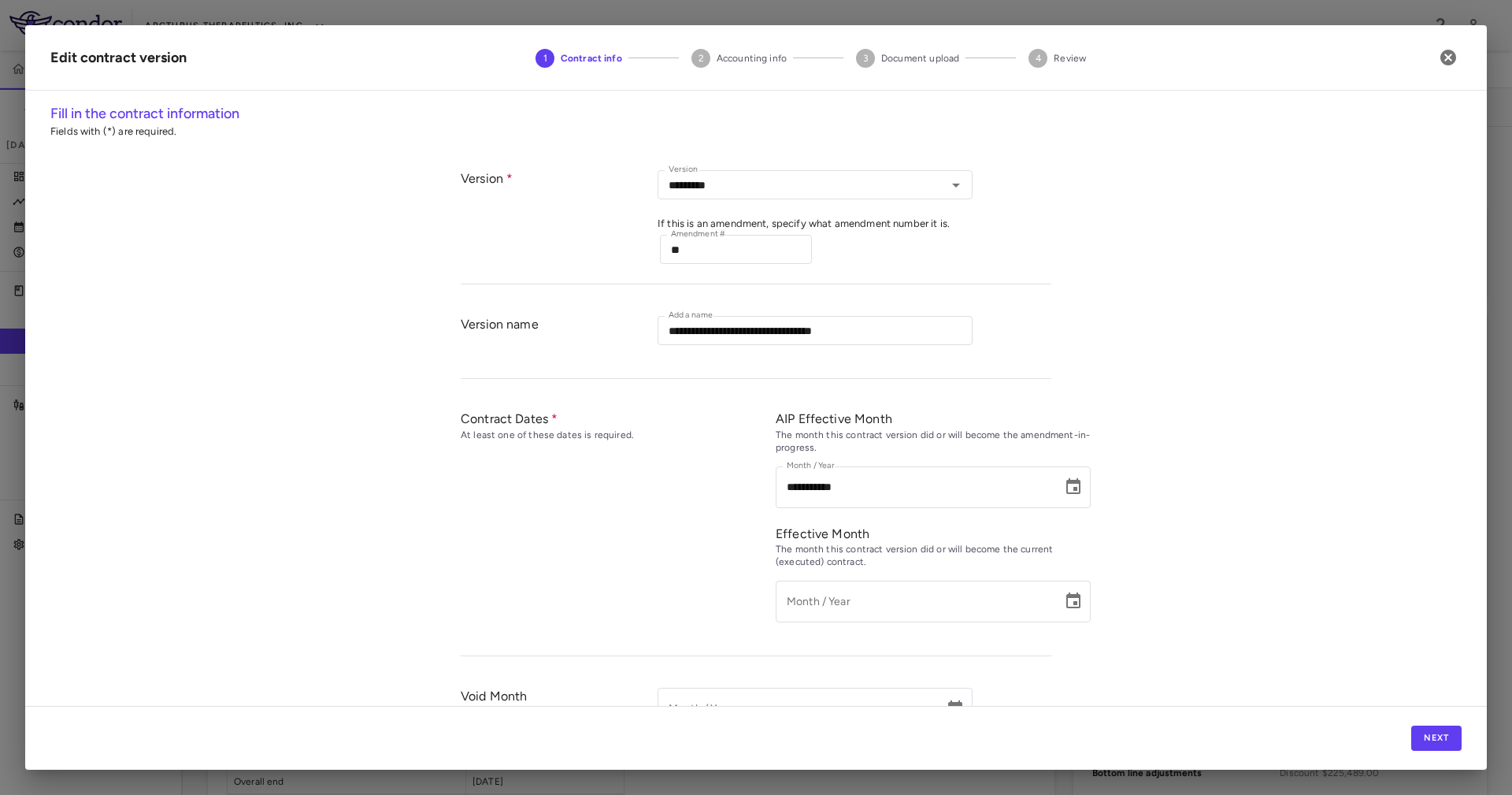
type input "*********"
type input "**********"
type input "*****"
click at [670, 242] on input "**" at bounding box center [736, 249] width 152 height 29
type input "*"
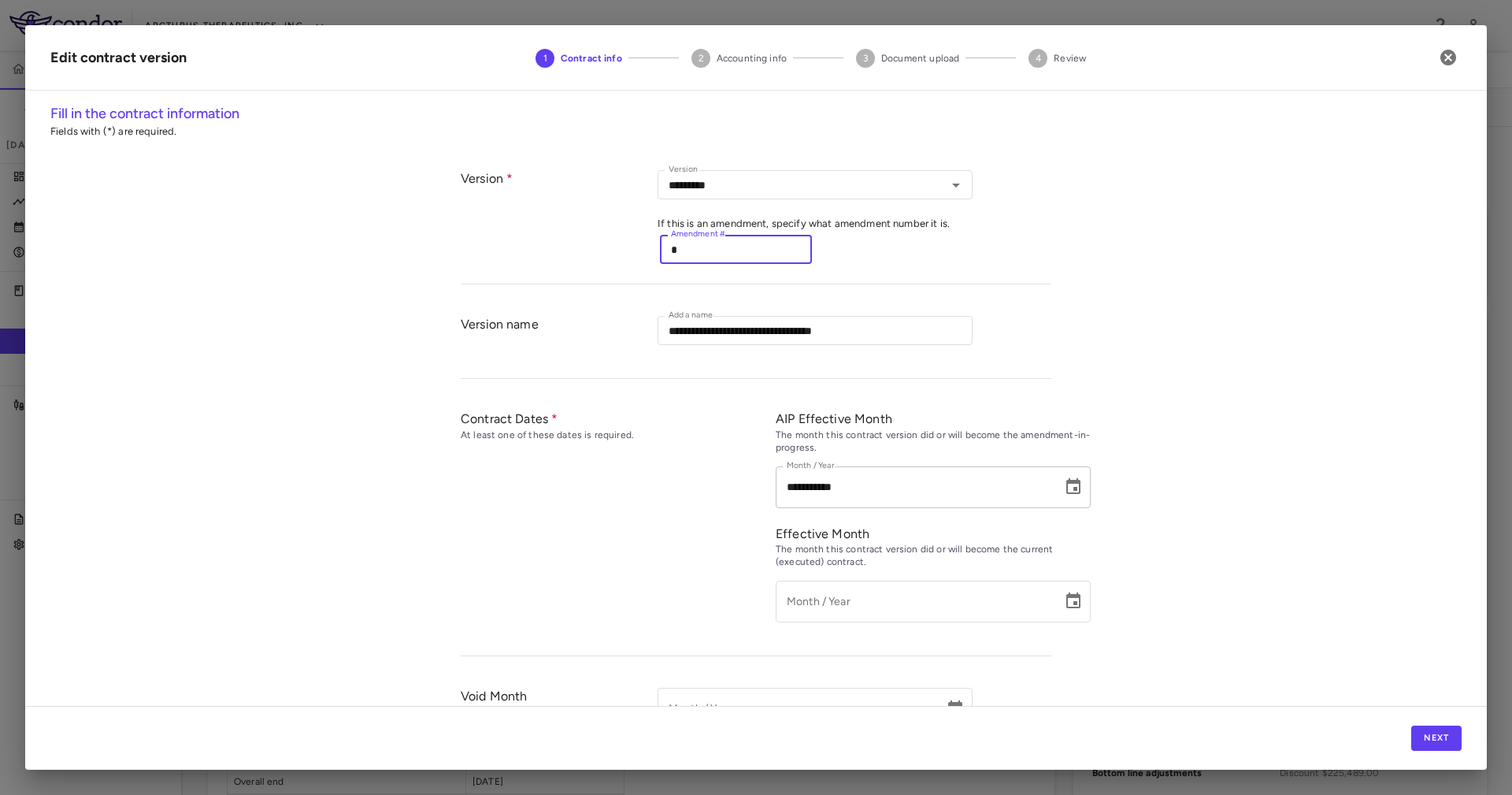
click at [865, 487] on input "**********" at bounding box center [913, 487] width 275 height 42
click at [1212, 530] on div "**********" at bounding box center [756, 404] width 1461 height 602
click at [788, 475] on input "**********" at bounding box center [913, 487] width 275 height 42
click at [833, 482] on input "*********" at bounding box center [913, 487] width 275 height 42
type input "*********"
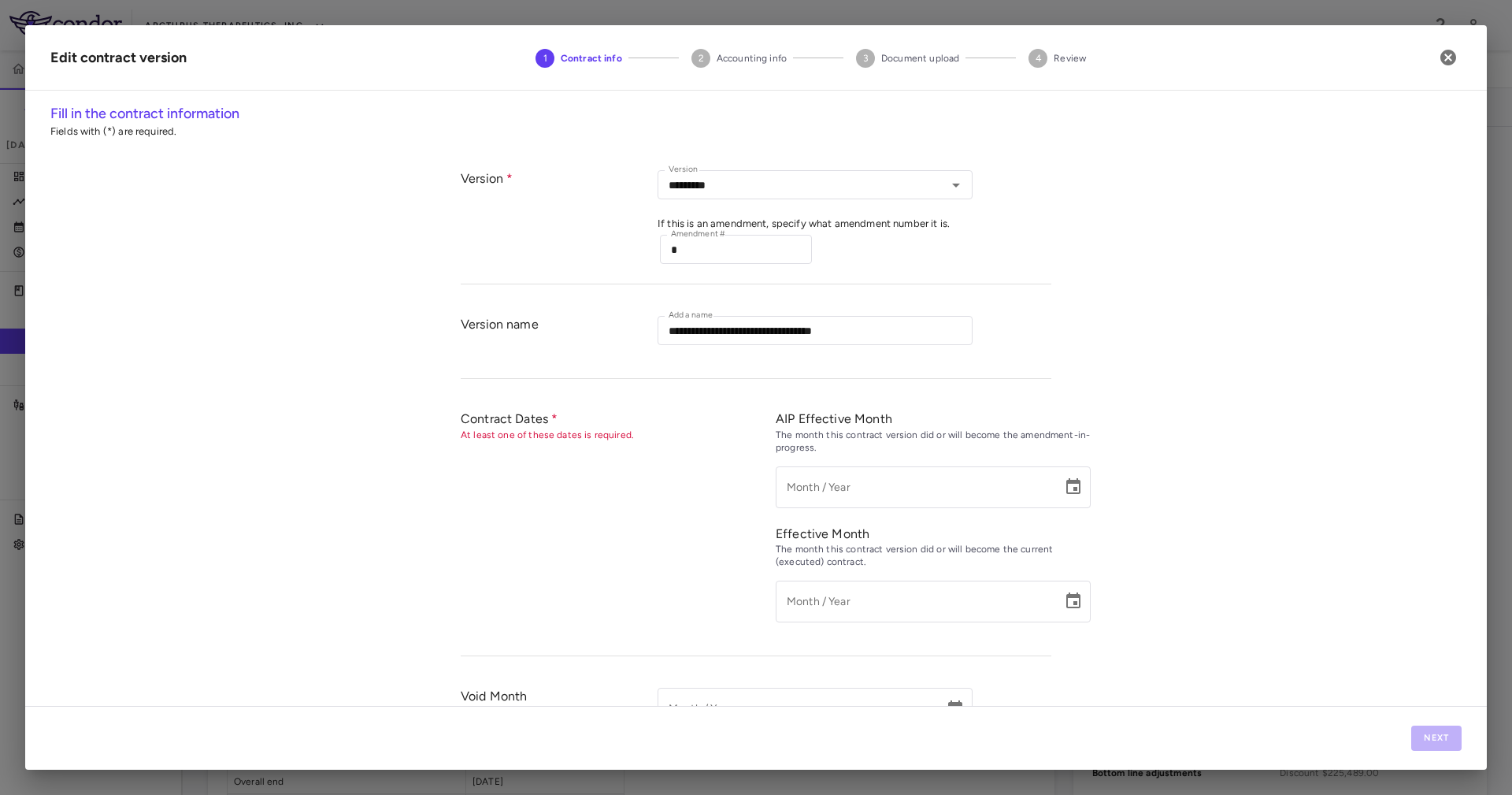
click at [600, 494] on div "Contract Dates At least one of these dates is required." at bounding box center [618, 524] width 315 height 229
click at [858, 560] on div "The month this contract version did or will become the current (executed) contr…" at bounding box center [933, 556] width 315 height 25
click at [865, 549] on div "The month this contract version did or will become the current (executed) contr…" at bounding box center [933, 556] width 315 height 25
drag, startPoint x: 865, startPoint y: 550, endPoint x: 872, endPoint y: 561, distance: 13.0
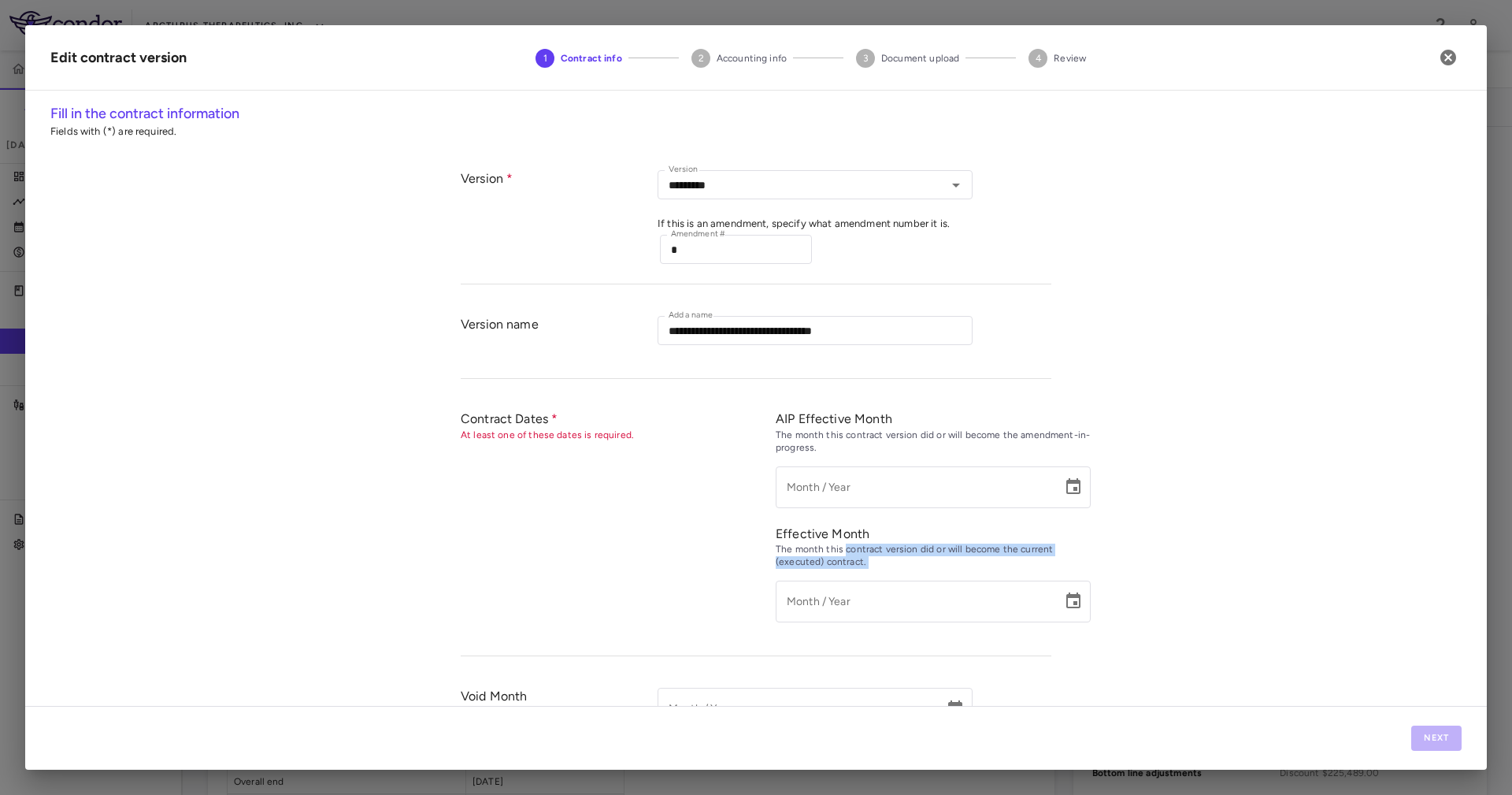
click at [872, 561] on div "The month this contract version did or will become the current (executed) contr…" at bounding box center [933, 556] width 315 height 25
drag, startPoint x: 872, startPoint y: 561, endPoint x: 874, endPoint y: 551, distance: 10.2
click at [874, 551] on div "The month this contract version did or will become the current (executed) contr…" at bounding box center [933, 556] width 315 height 25
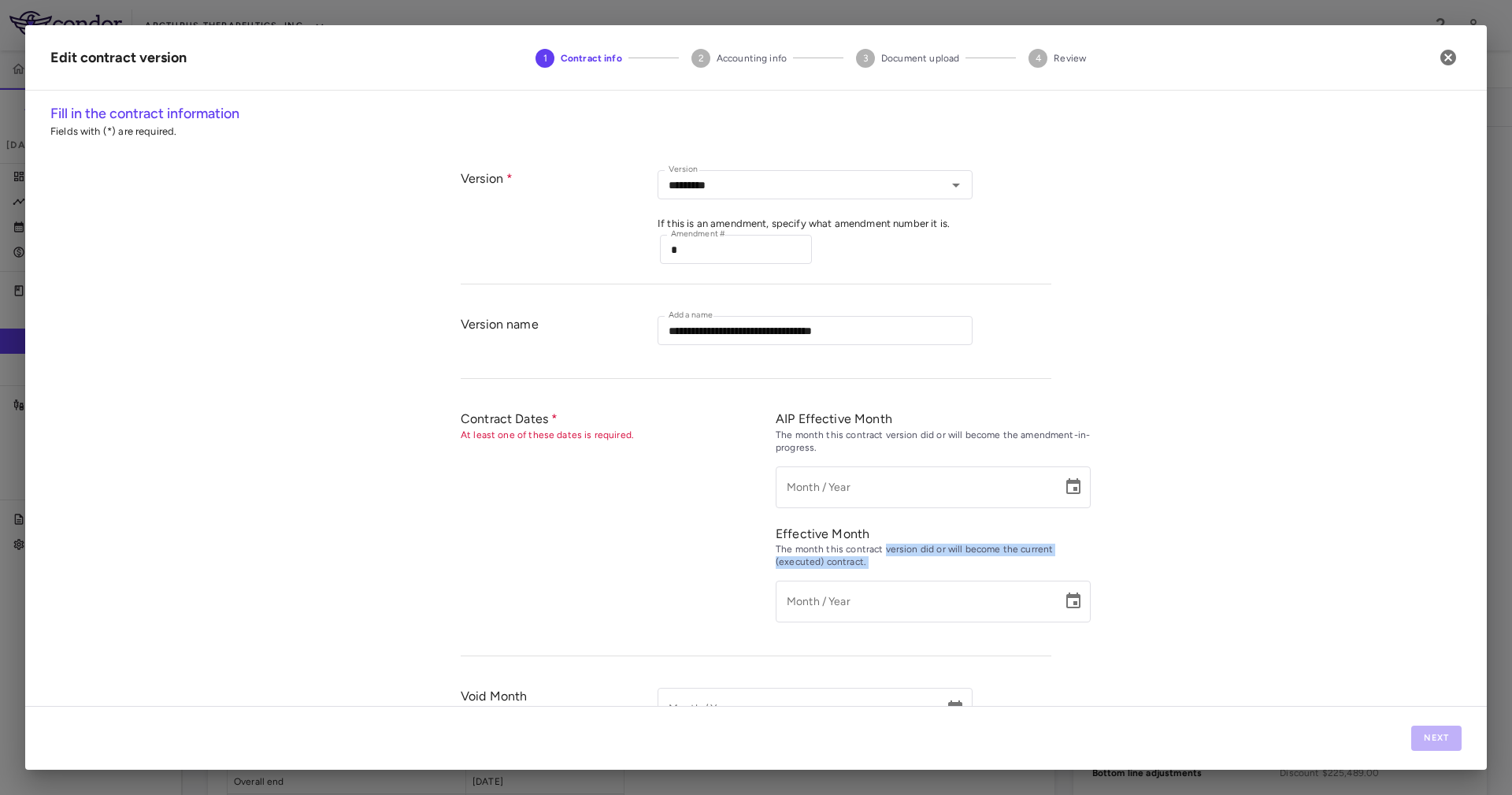
drag, startPoint x: 874, startPoint y: 551, endPoint x: 875, endPoint y: 558, distance: 7.1
click at [875, 558] on div "The month this contract version did or will become the current (executed) contr…" at bounding box center [933, 556] width 315 height 25
click at [1061, 591] on button "Choose date" at bounding box center [1073, 601] width 31 height 31
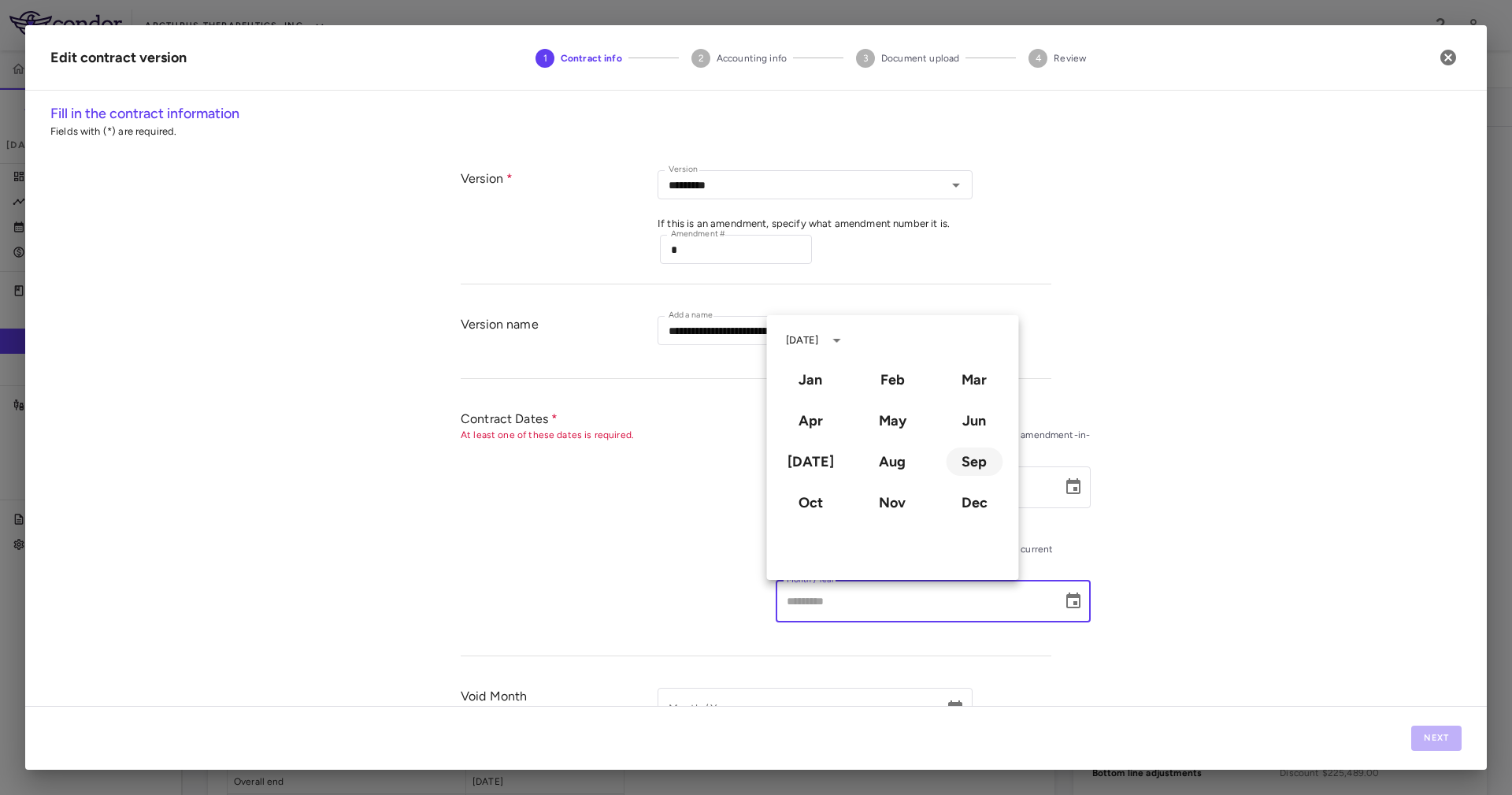
click at [988, 468] on button "Sep" at bounding box center [974, 461] width 57 height 28
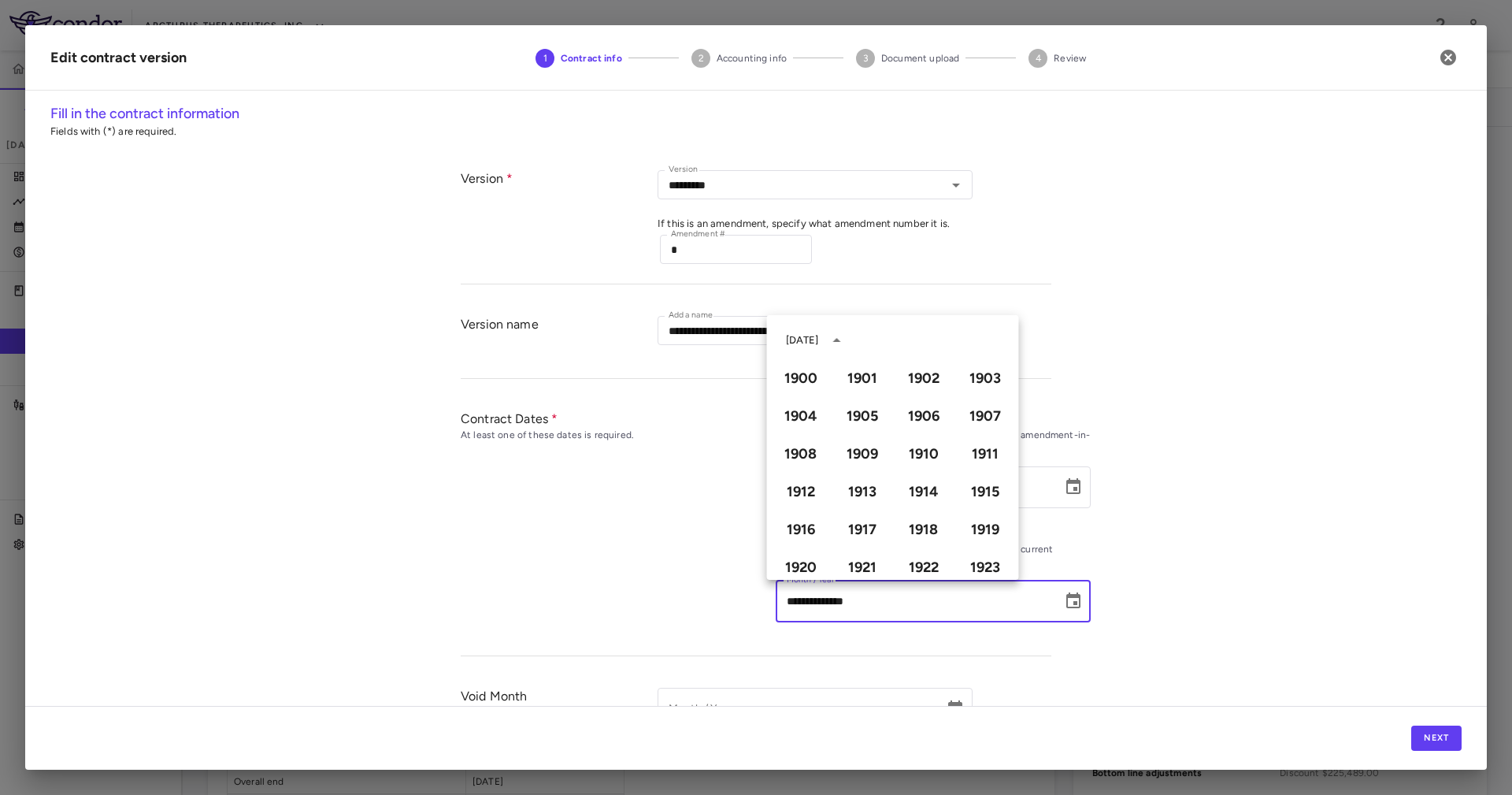
scroll to position [1080, 0]
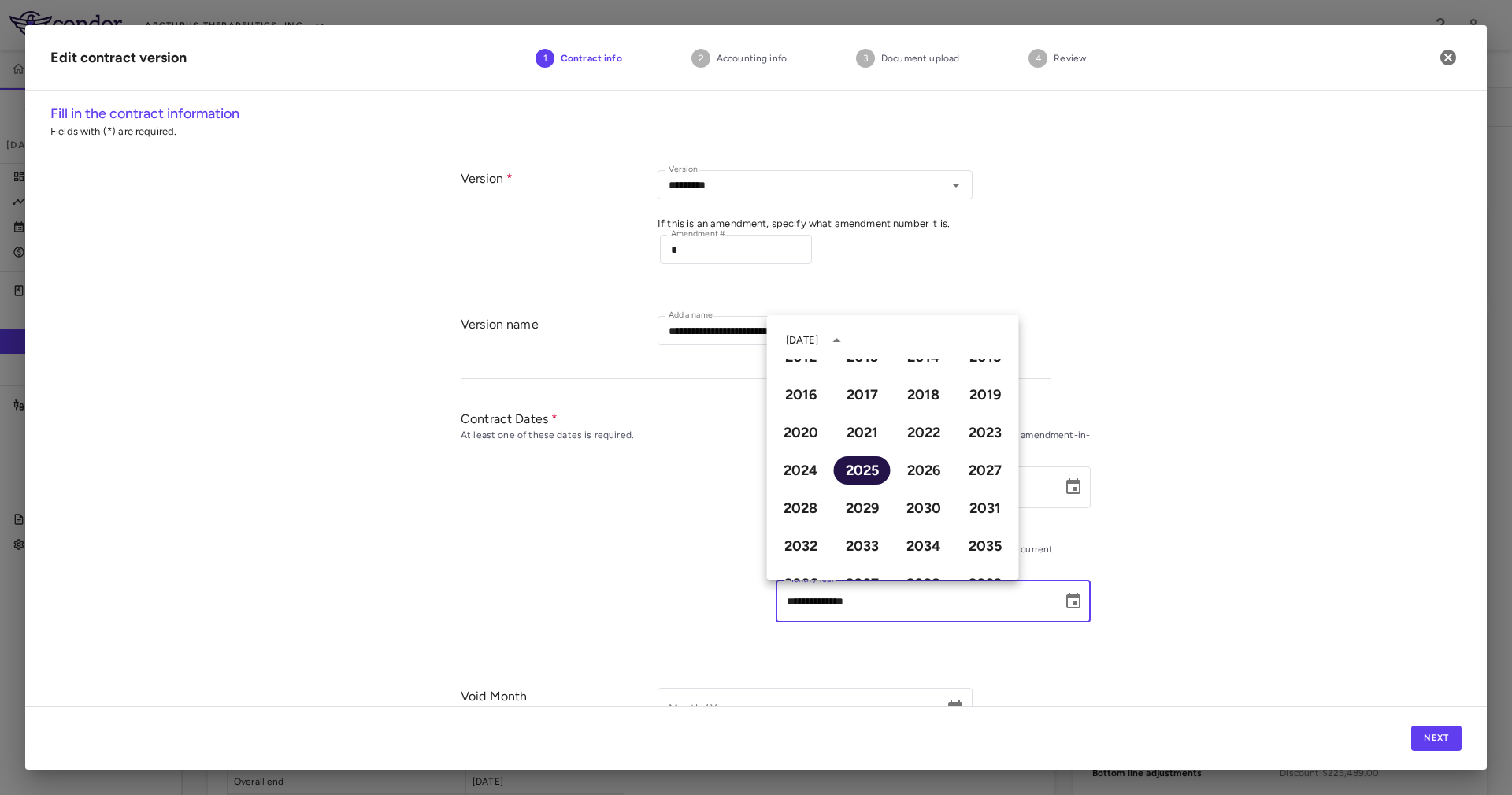
click at [863, 466] on button "2025" at bounding box center [862, 470] width 57 height 28
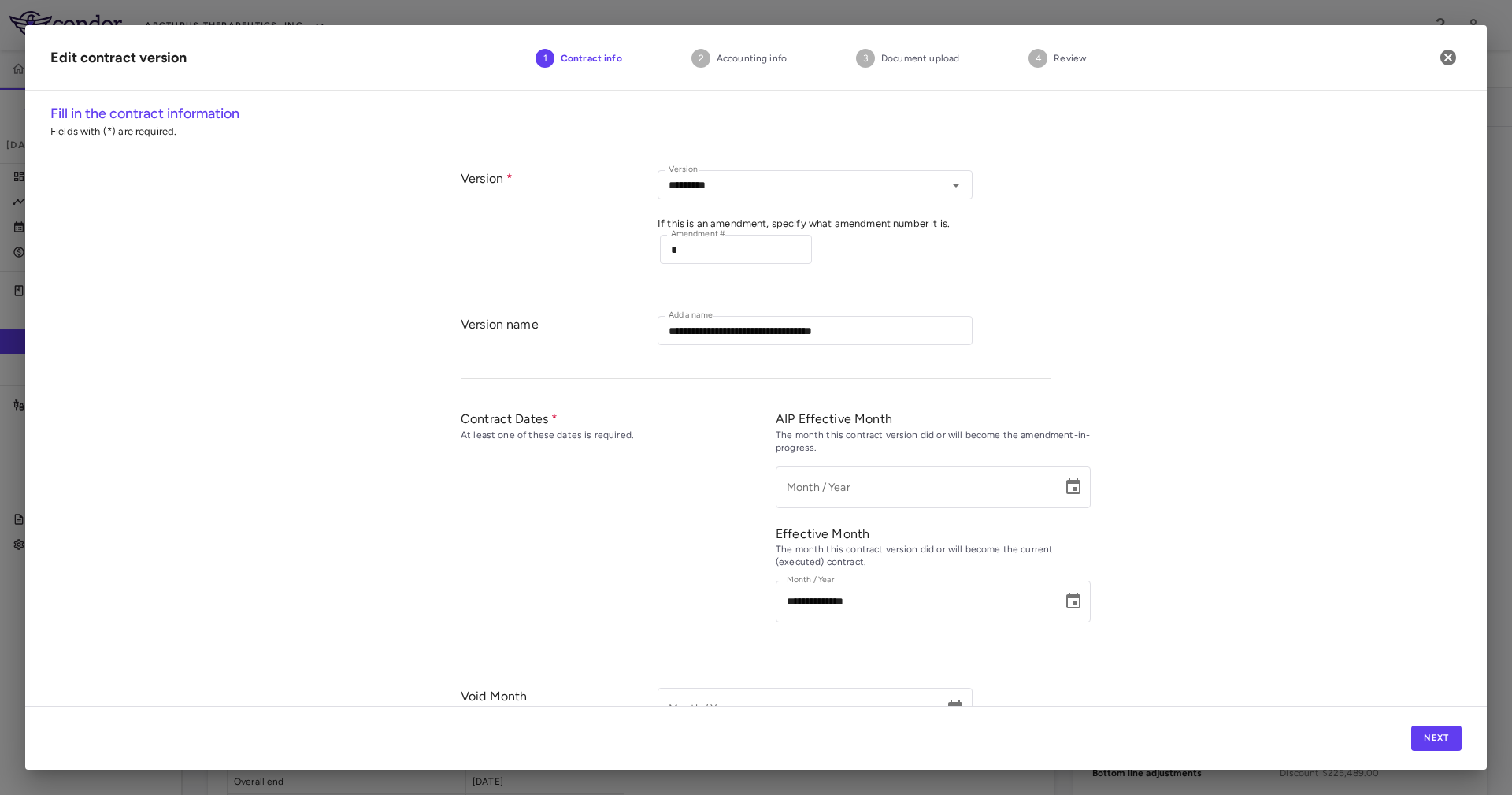
click at [1156, 515] on div "**********" at bounding box center [756, 404] width 1461 height 602
click at [809, 595] on input "**********" at bounding box center [913, 601] width 275 height 42
click at [1064, 605] on icon "Choose date, selected date is Sep 29, 2025" at bounding box center [1074, 601] width 19 height 19
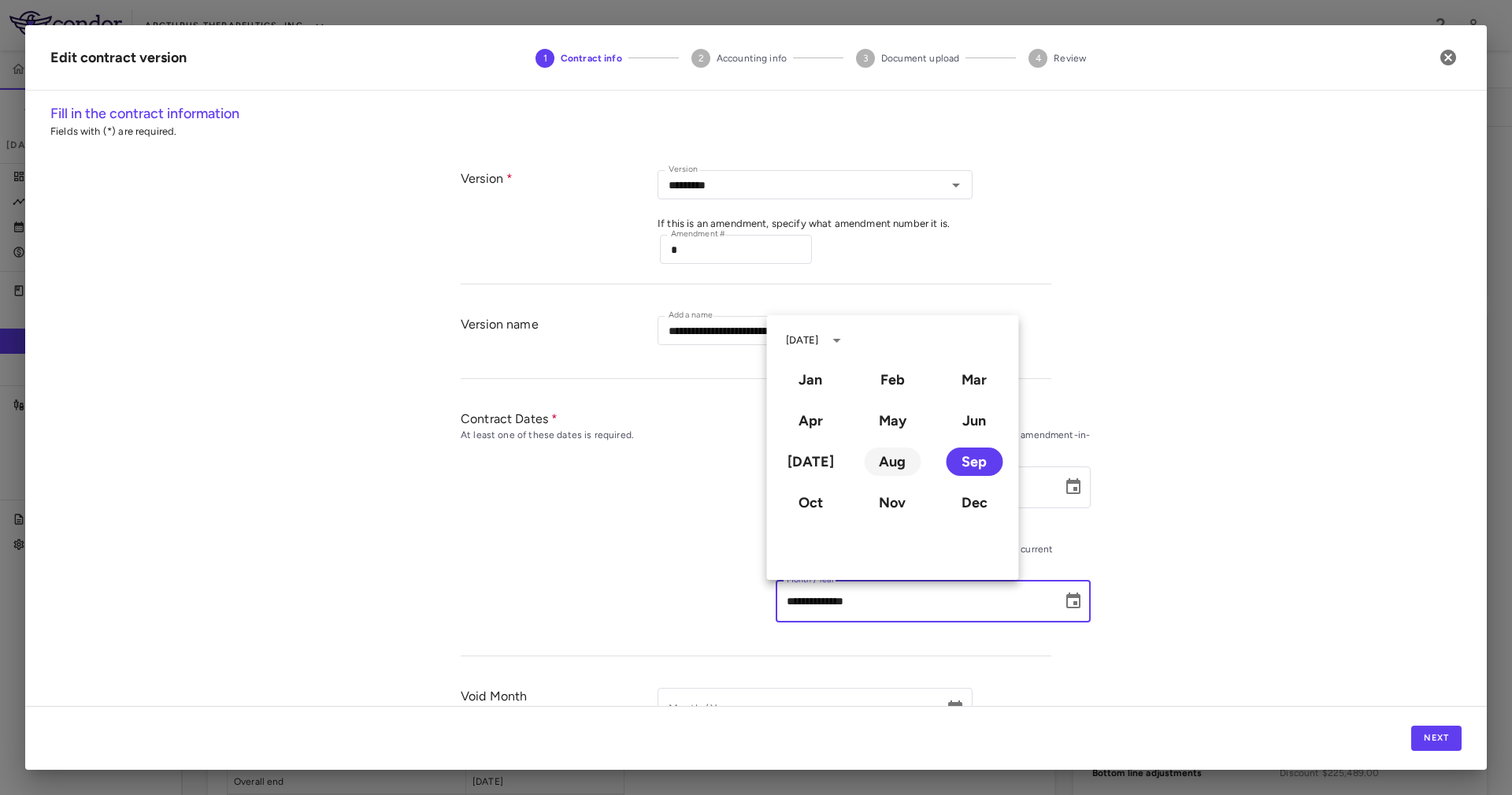
click at [905, 455] on button "Aug" at bounding box center [892, 461] width 57 height 28
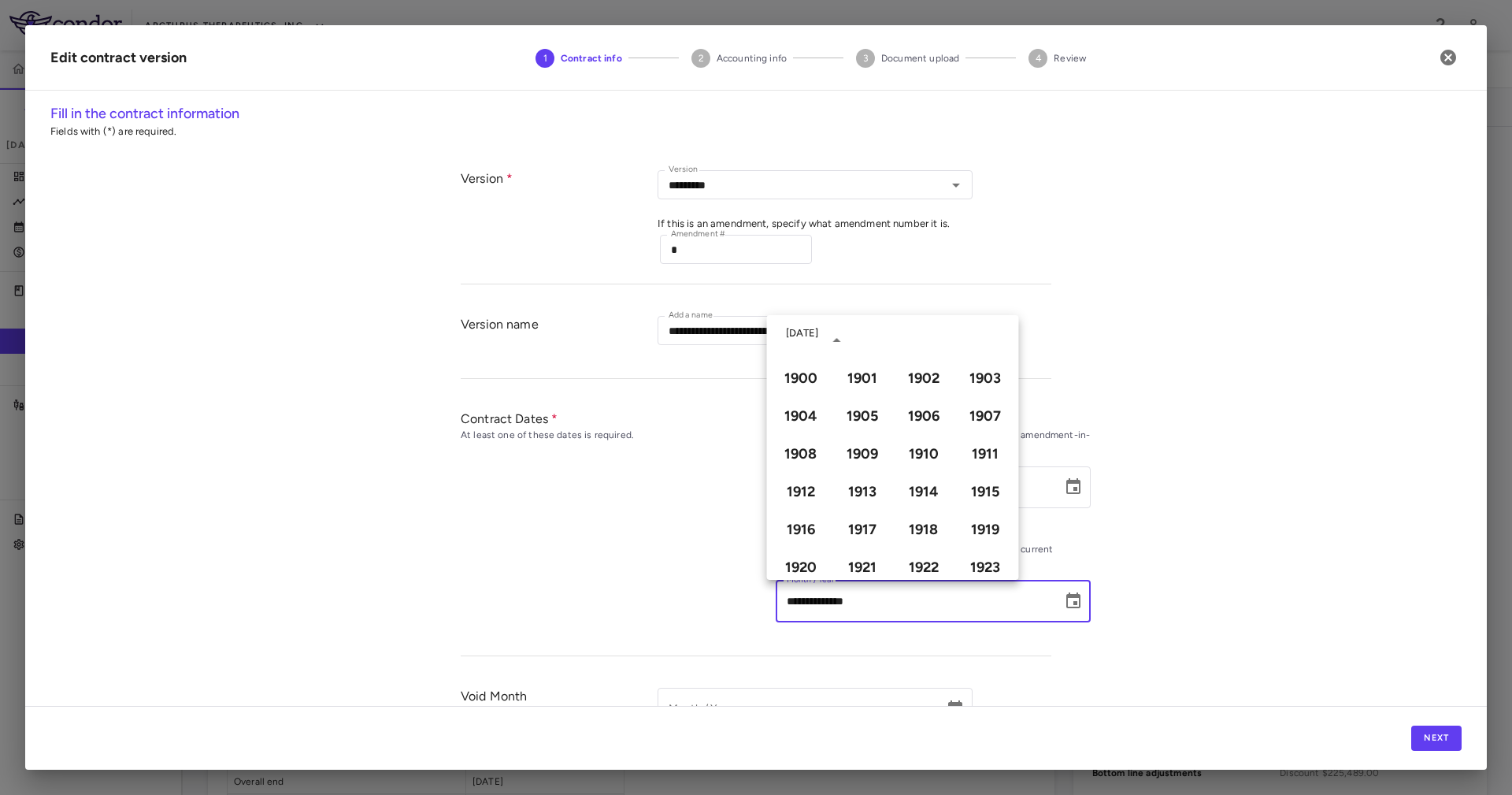
type input "**********"
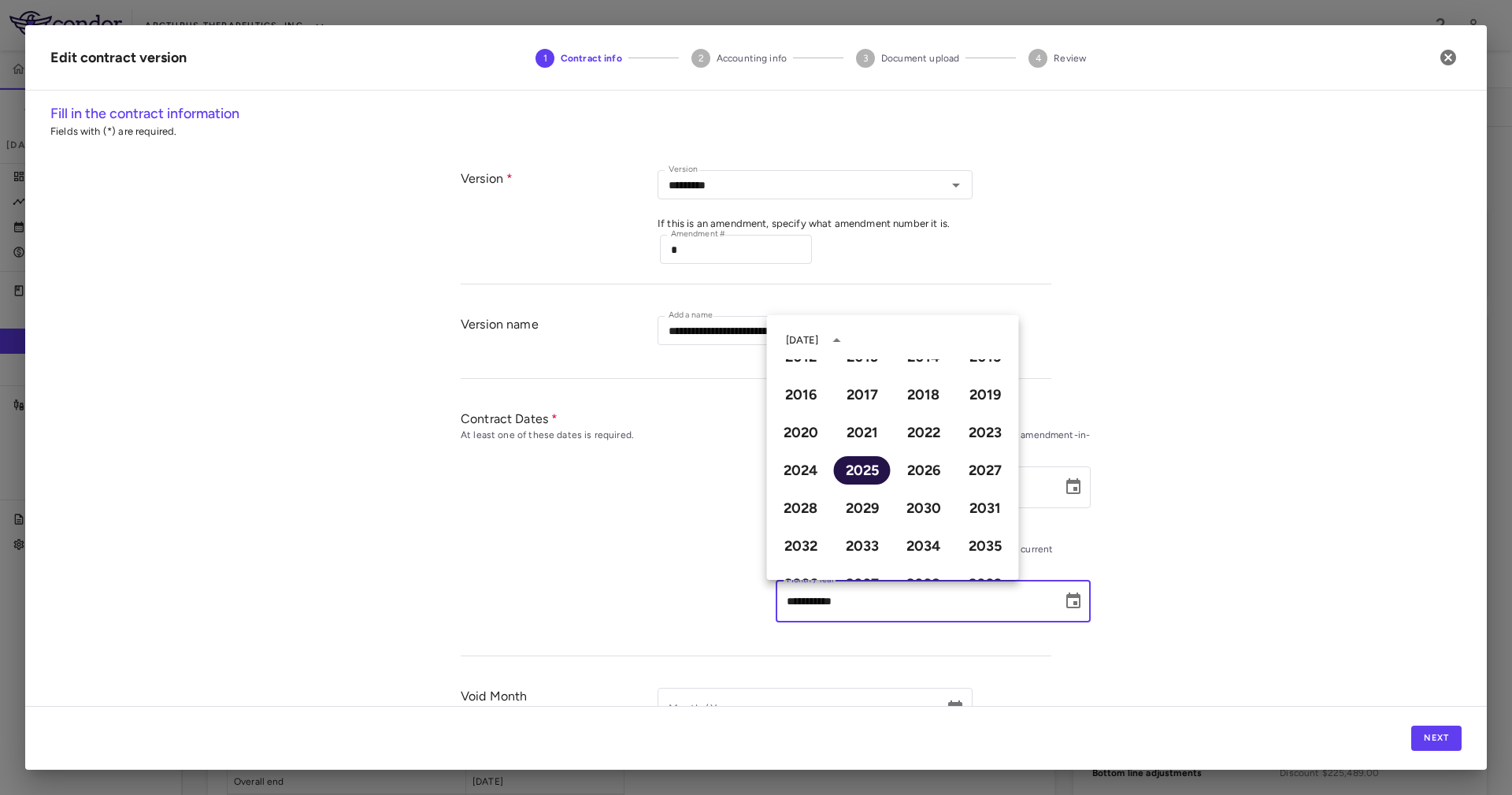
click at [865, 466] on button "2025" at bounding box center [862, 470] width 57 height 28
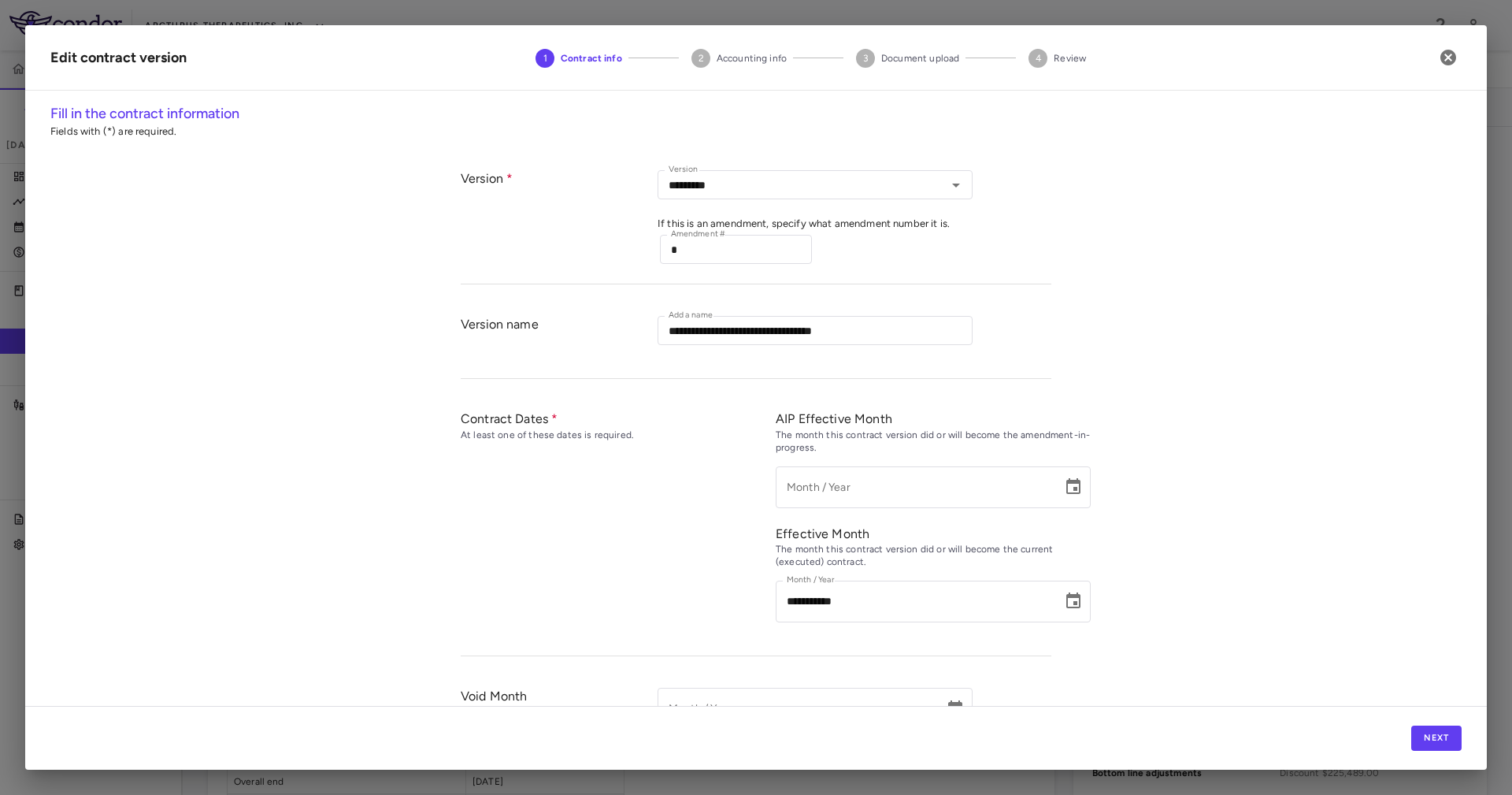
click at [1192, 596] on div "**********" at bounding box center [756, 404] width 1461 height 602
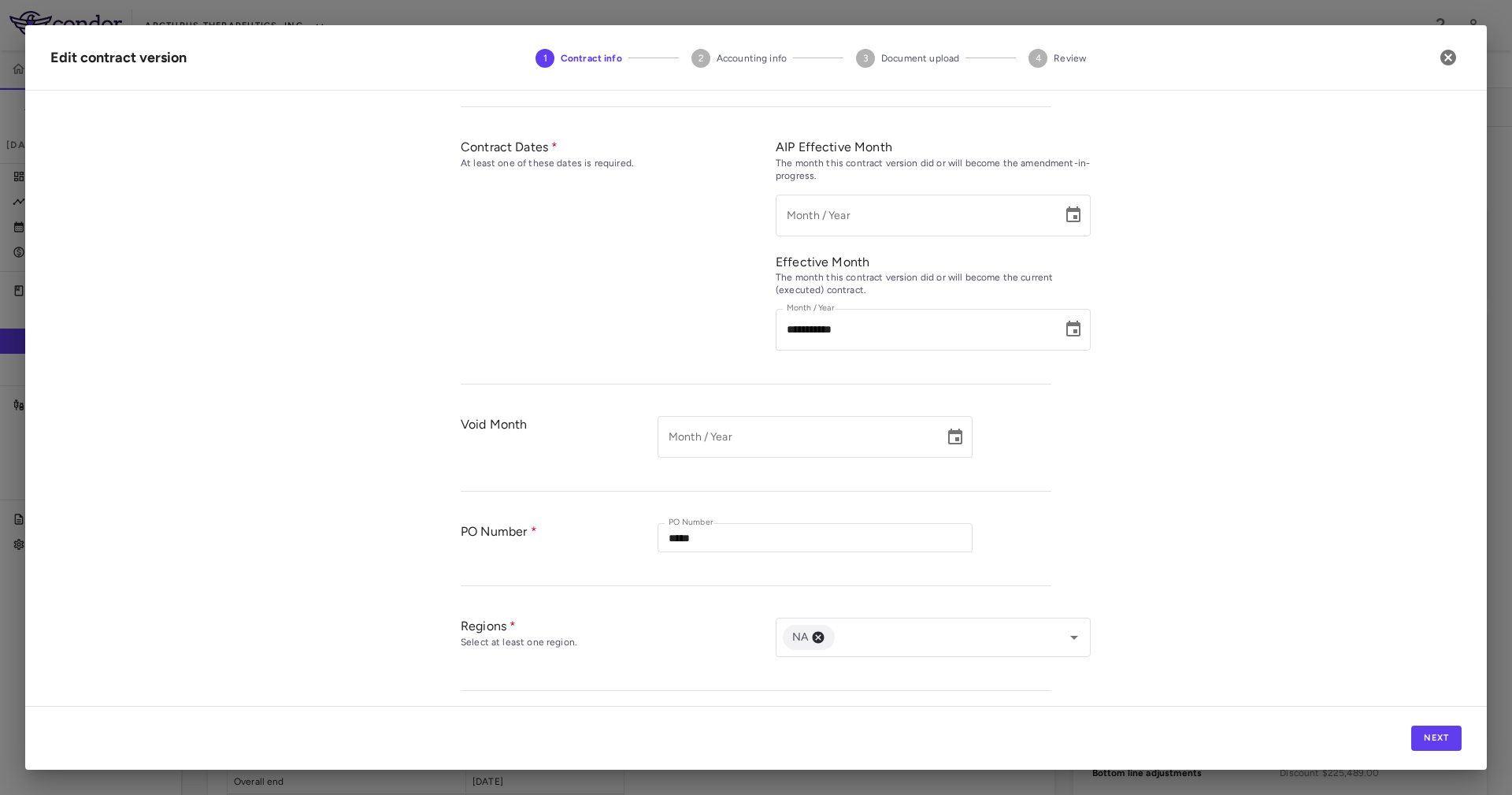
scroll to position [471, 0]
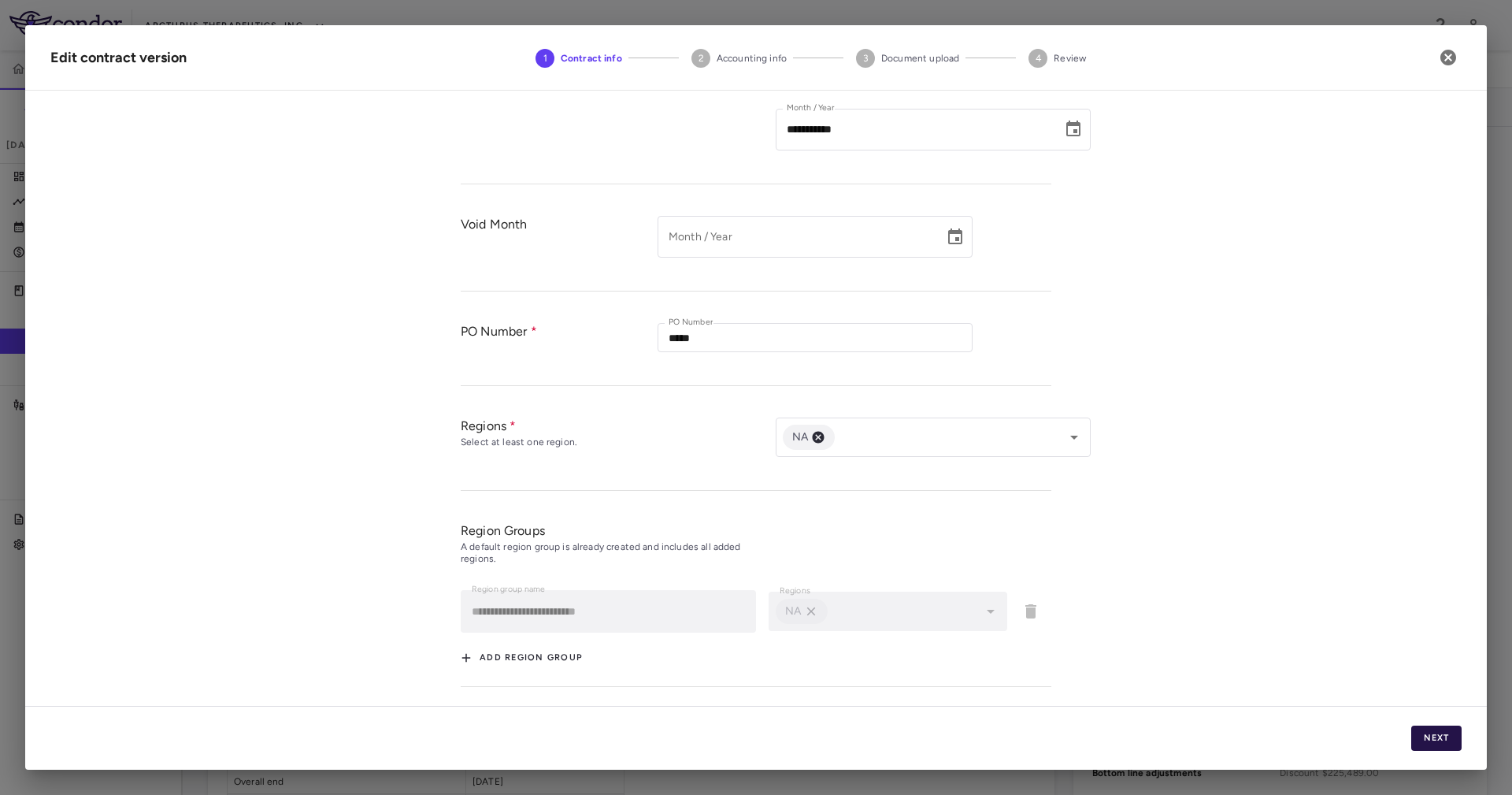
click at [1450, 747] on button "Next" at bounding box center [1436, 737] width 51 height 25
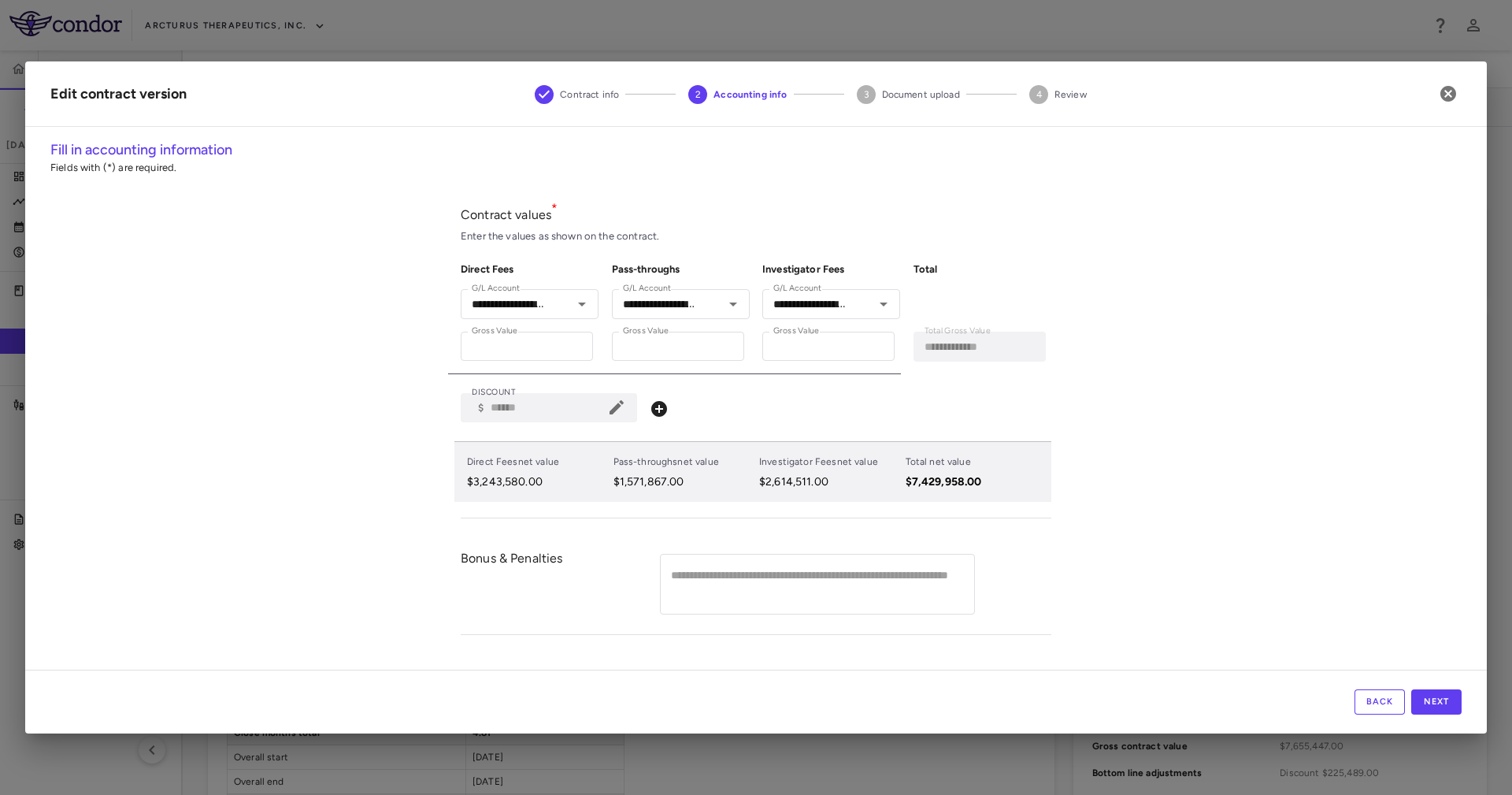
click at [604, 539] on div "Bonus & Penalties * ​" at bounding box center [756, 585] width 591 height 101
click at [1453, 704] on button "Next" at bounding box center [1436, 701] width 51 height 25
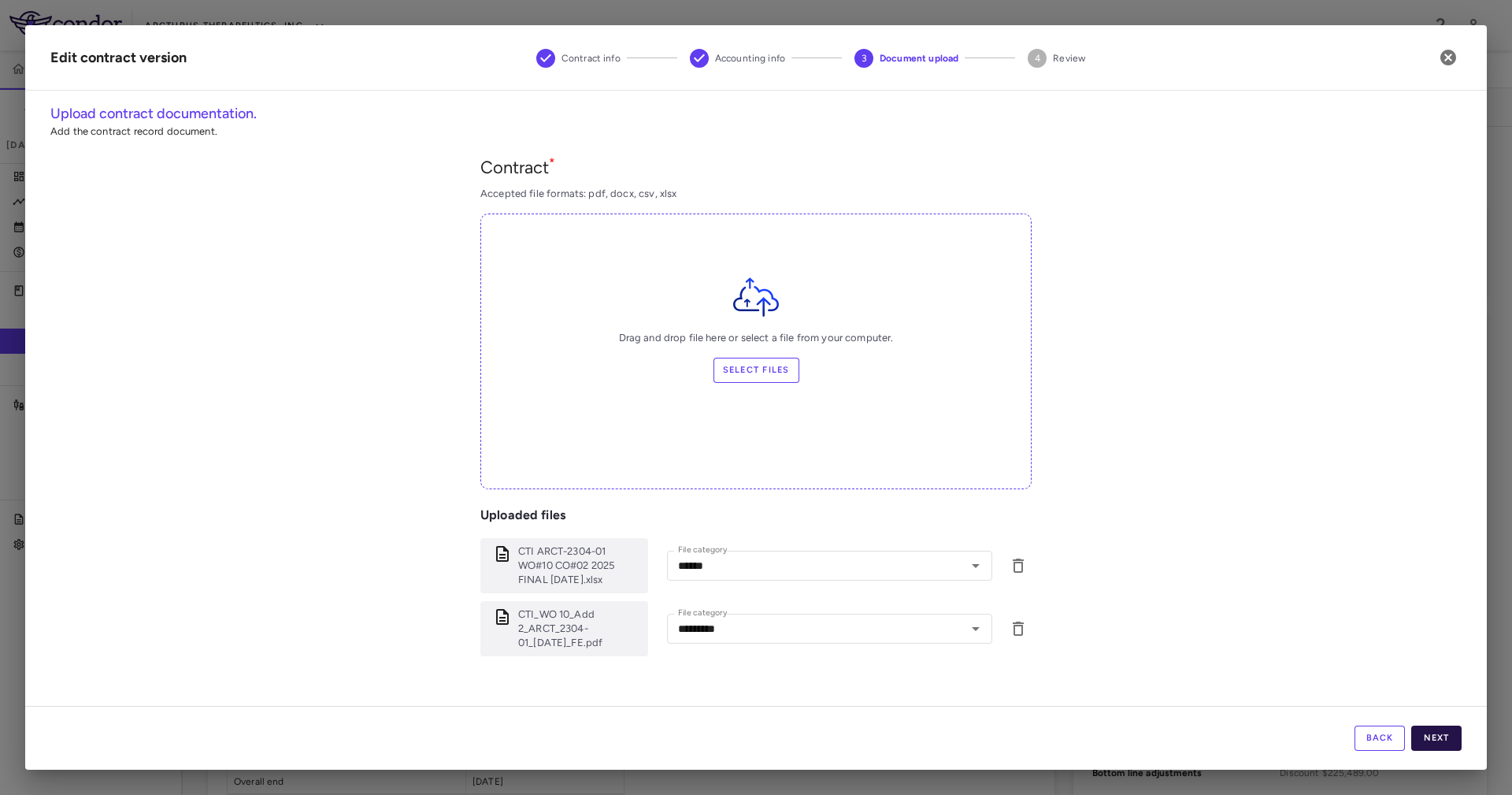
click at [1456, 736] on button "Next" at bounding box center [1436, 737] width 51 height 25
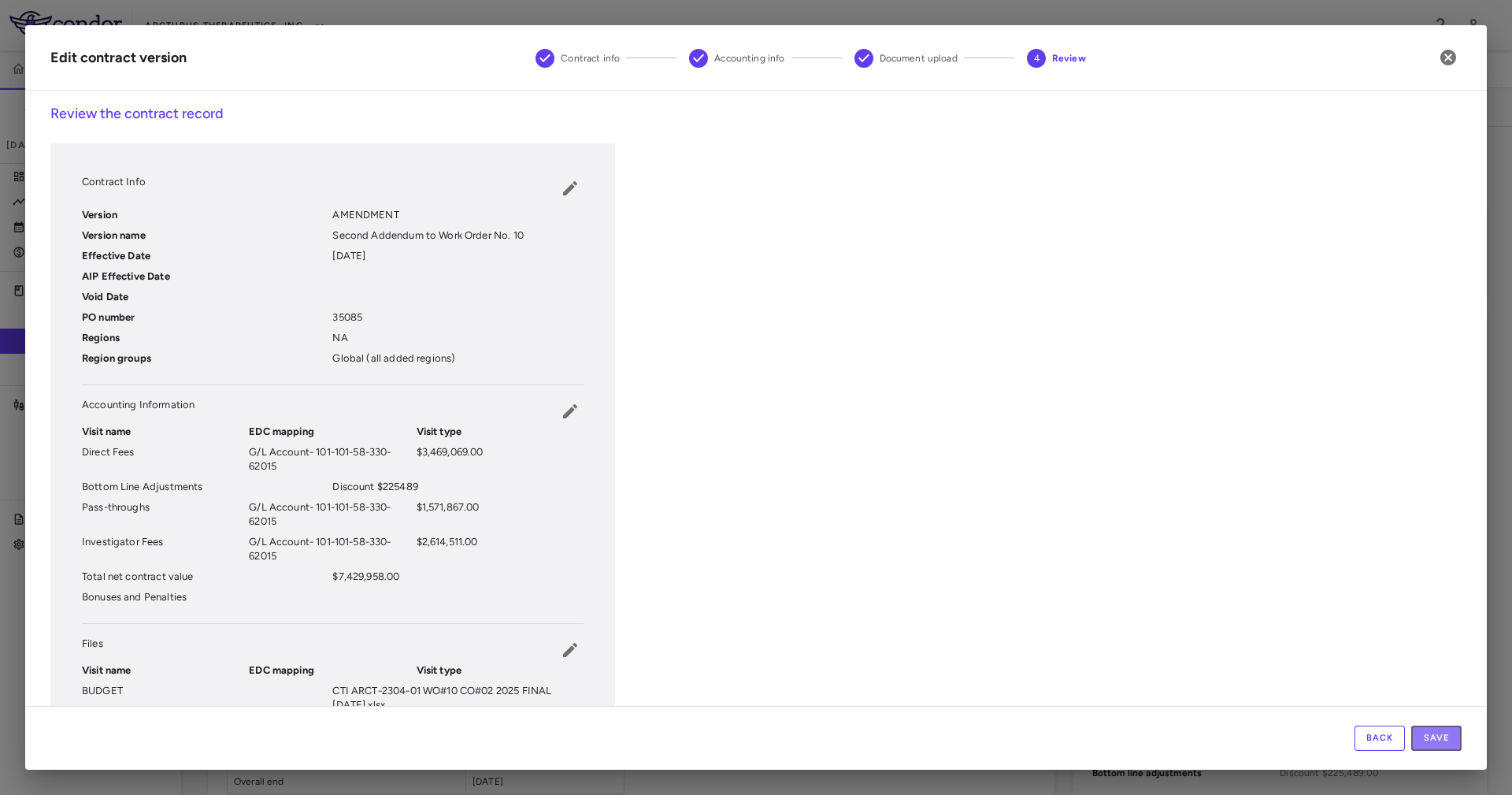
click at [1456, 736] on button "Save" at bounding box center [1436, 737] width 51 height 25
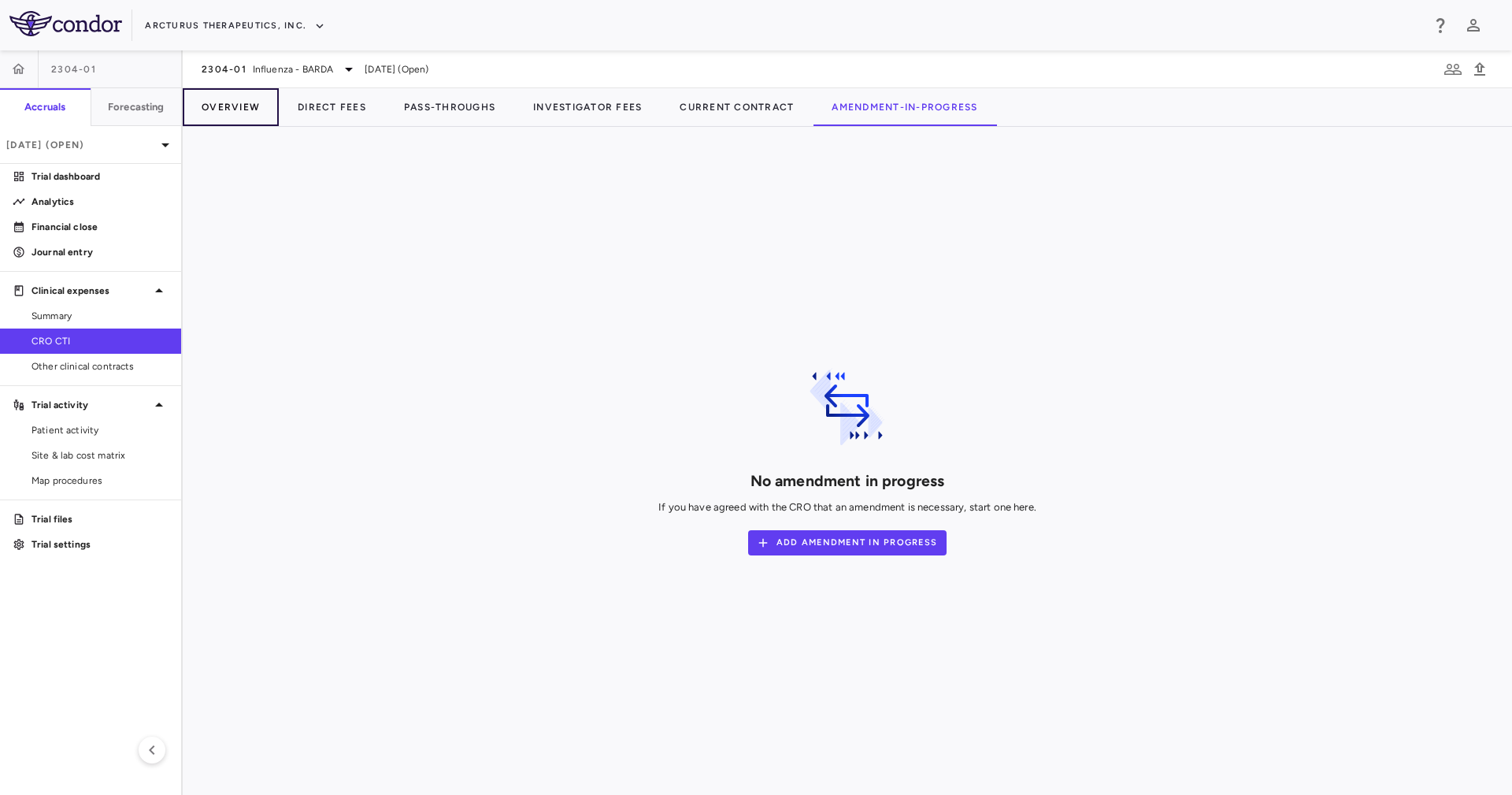
click at [267, 108] on button "Overview" at bounding box center [231, 107] width 96 height 38
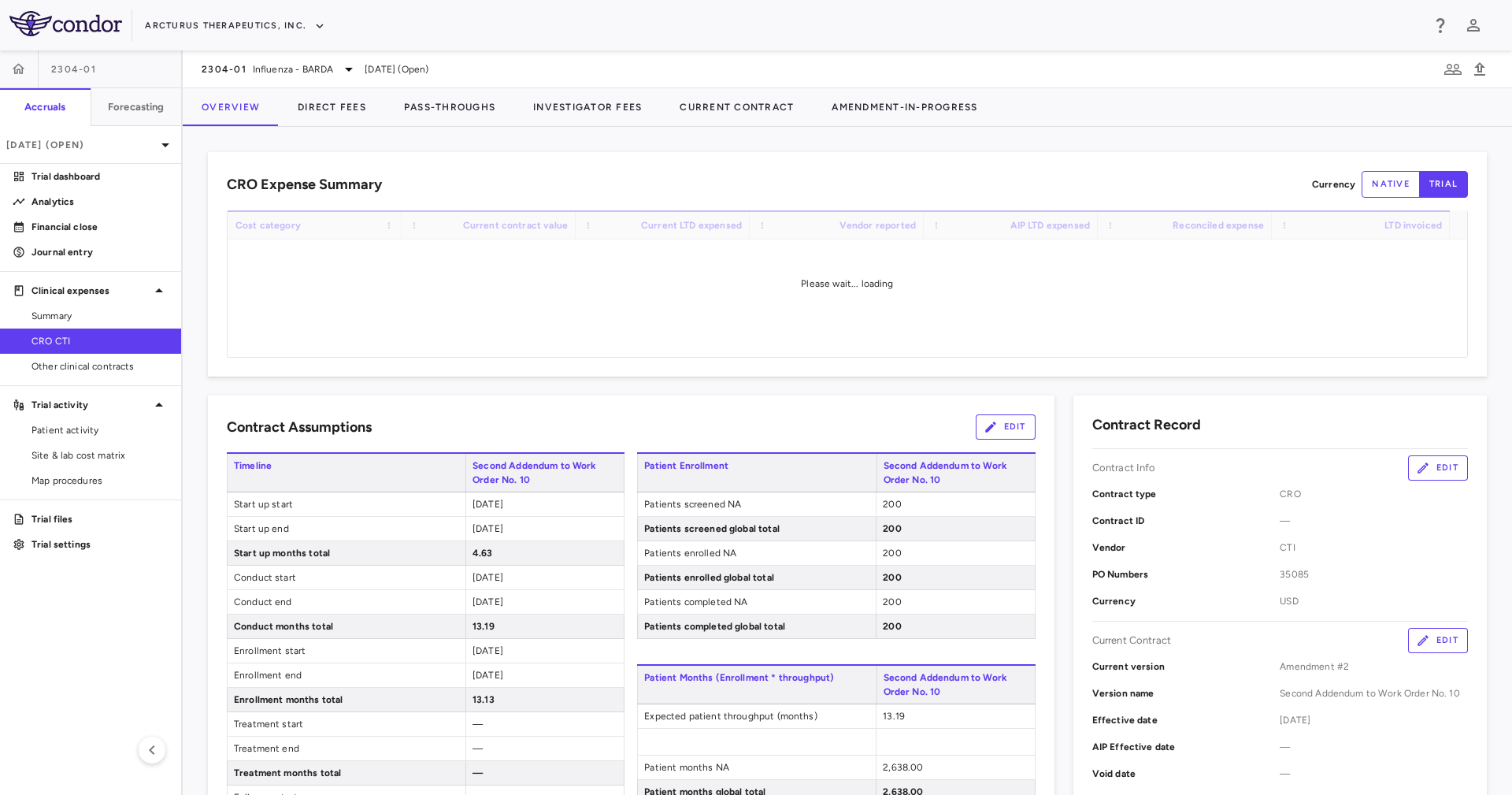
click at [633, 142] on div "CRO Expense Summary Currency native trial Drag here to set row groups Drag here…" at bounding box center [847, 461] width 1329 height 668
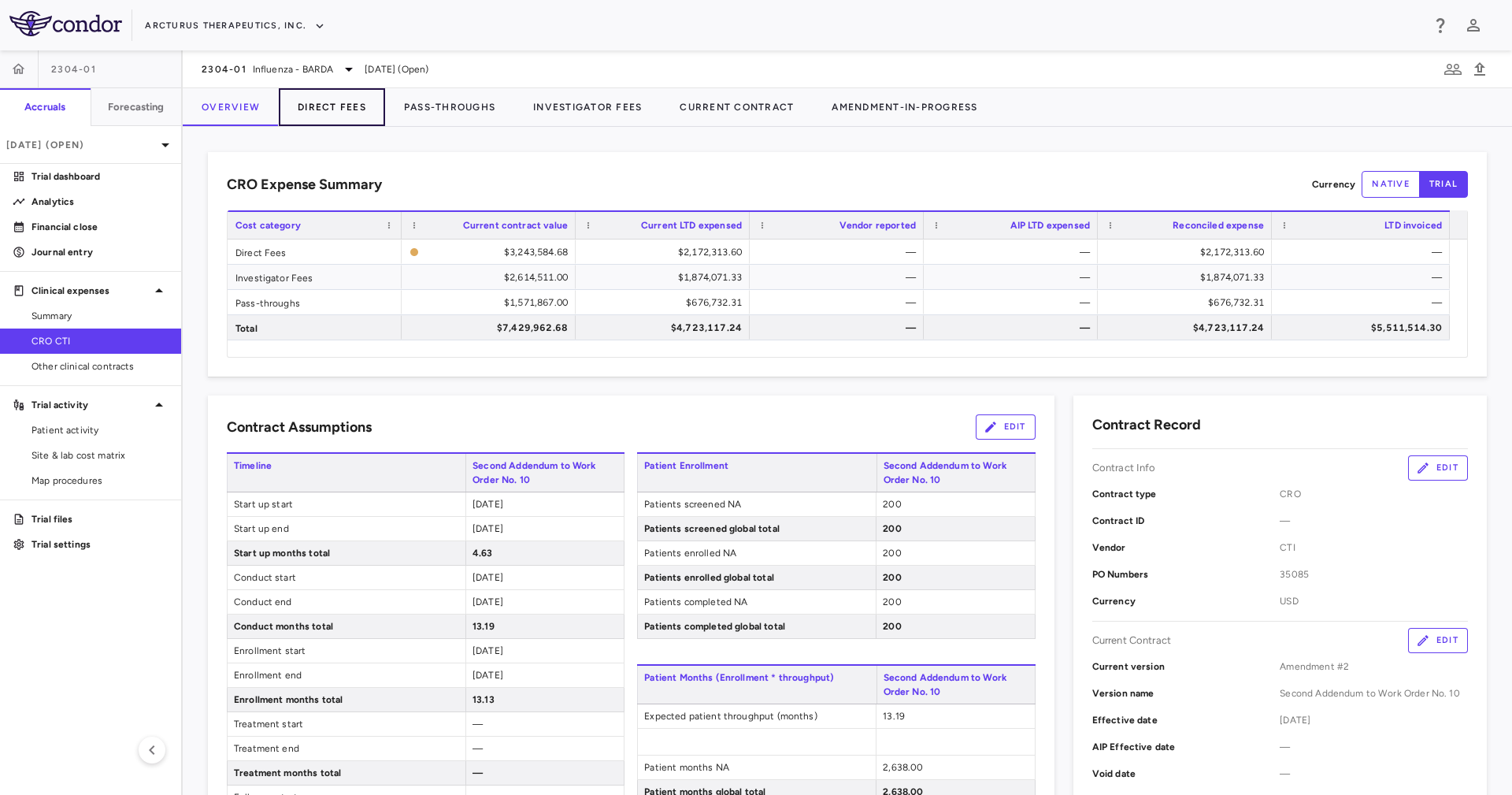
click at [335, 107] on button "Direct Fees" at bounding box center [332, 107] width 106 height 38
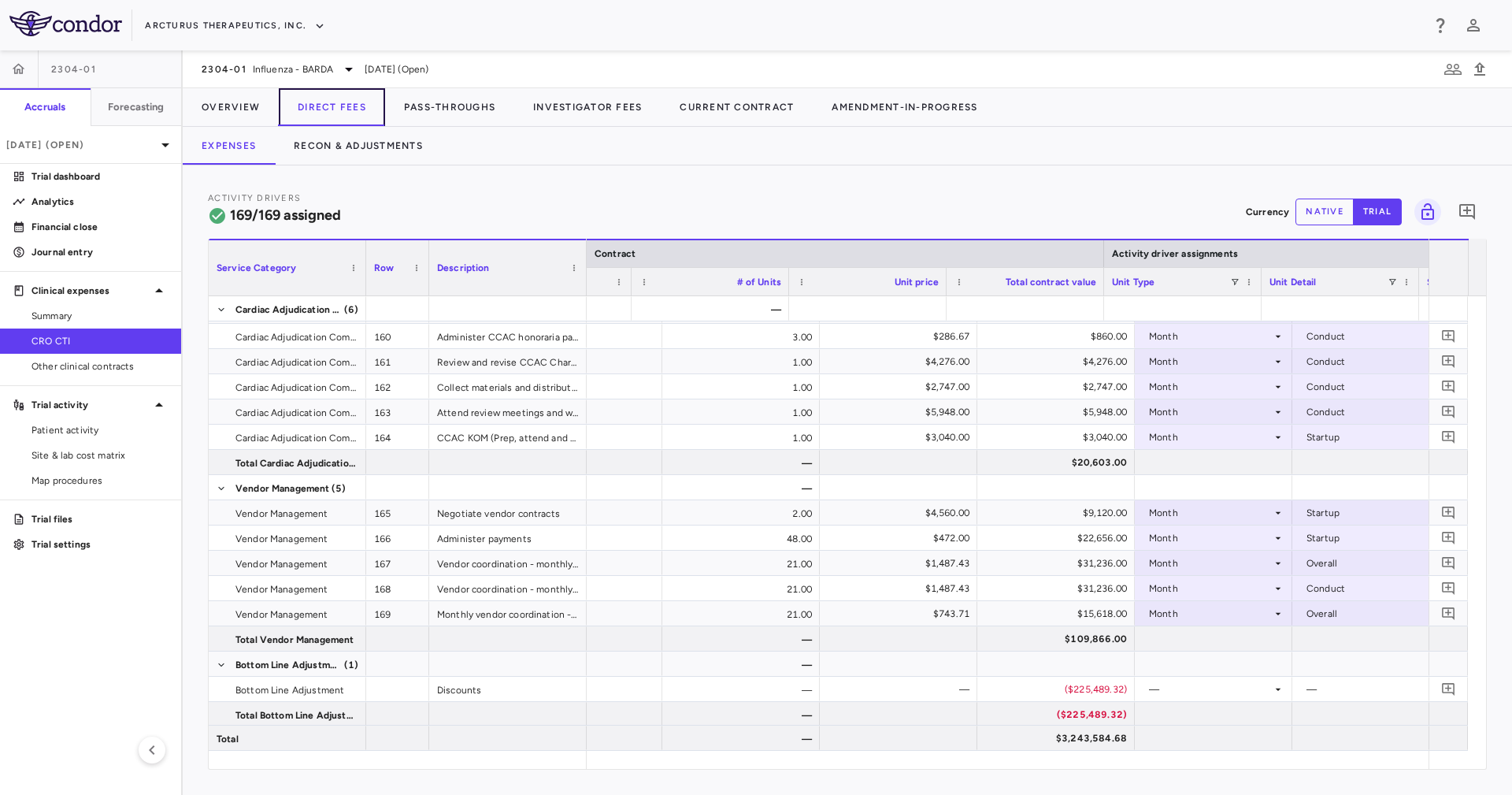
scroll to position [0, 432]
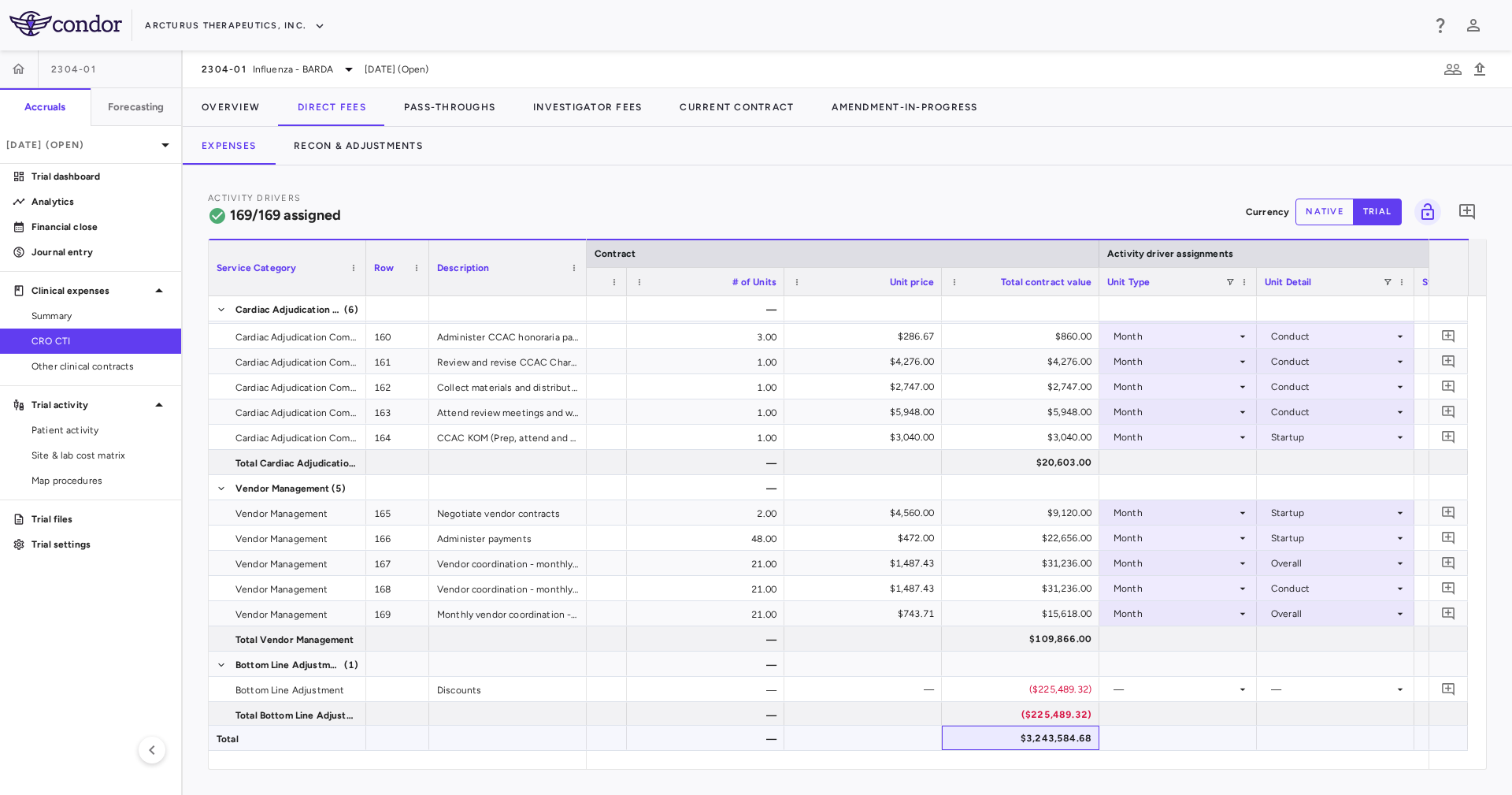
click at [1026, 744] on div "$3,243,584.68" at bounding box center [1024, 737] width 136 height 25
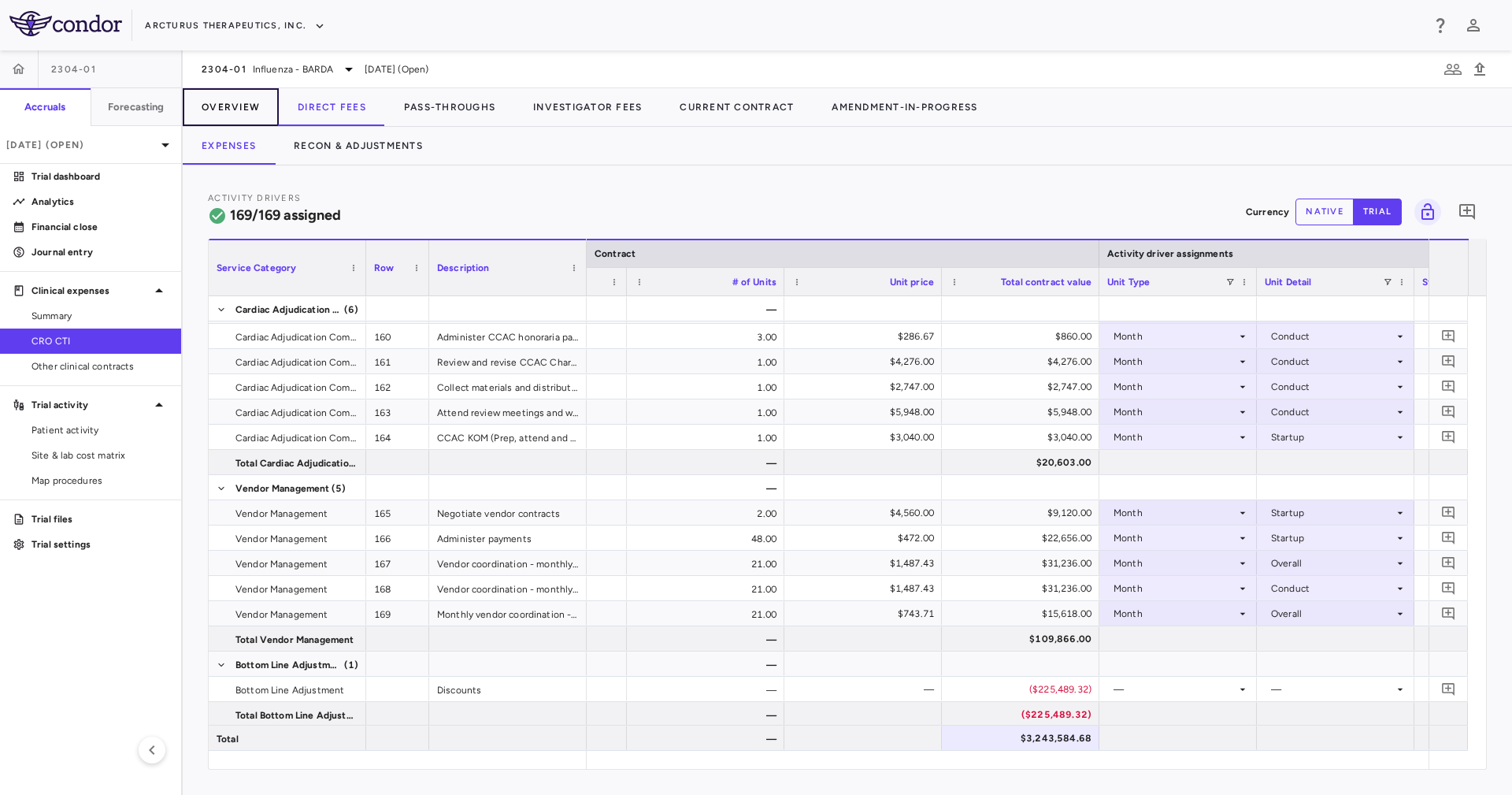
click at [264, 116] on button "Overview" at bounding box center [231, 107] width 96 height 38
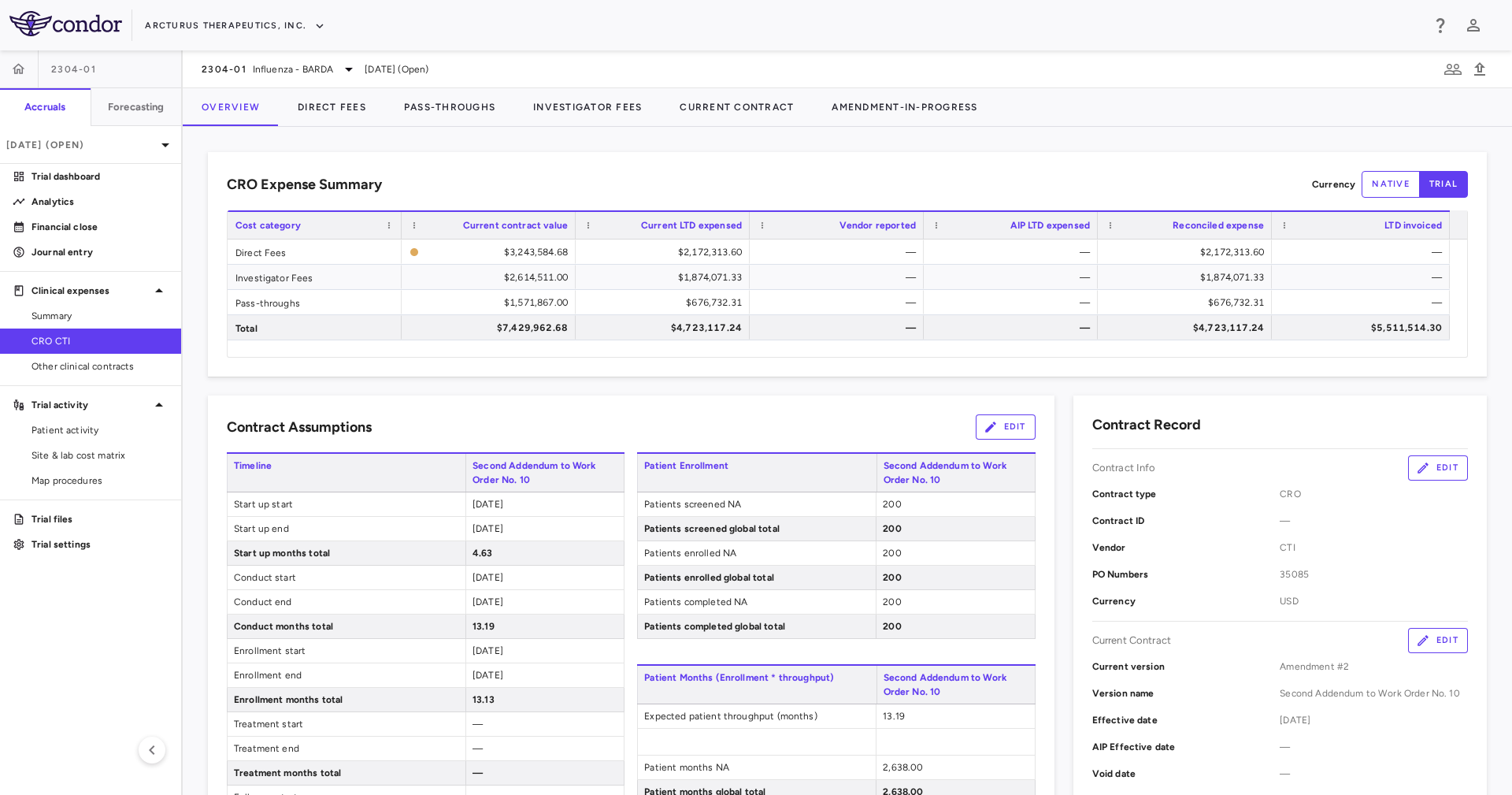
click at [472, 149] on div "CRO Expense Summary Currency native trial Drag here to set row groups Drag here…" at bounding box center [847, 461] width 1329 height 668
click at [1429, 645] on button "Edit" at bounding box center [1438, 640] width 60 height 25
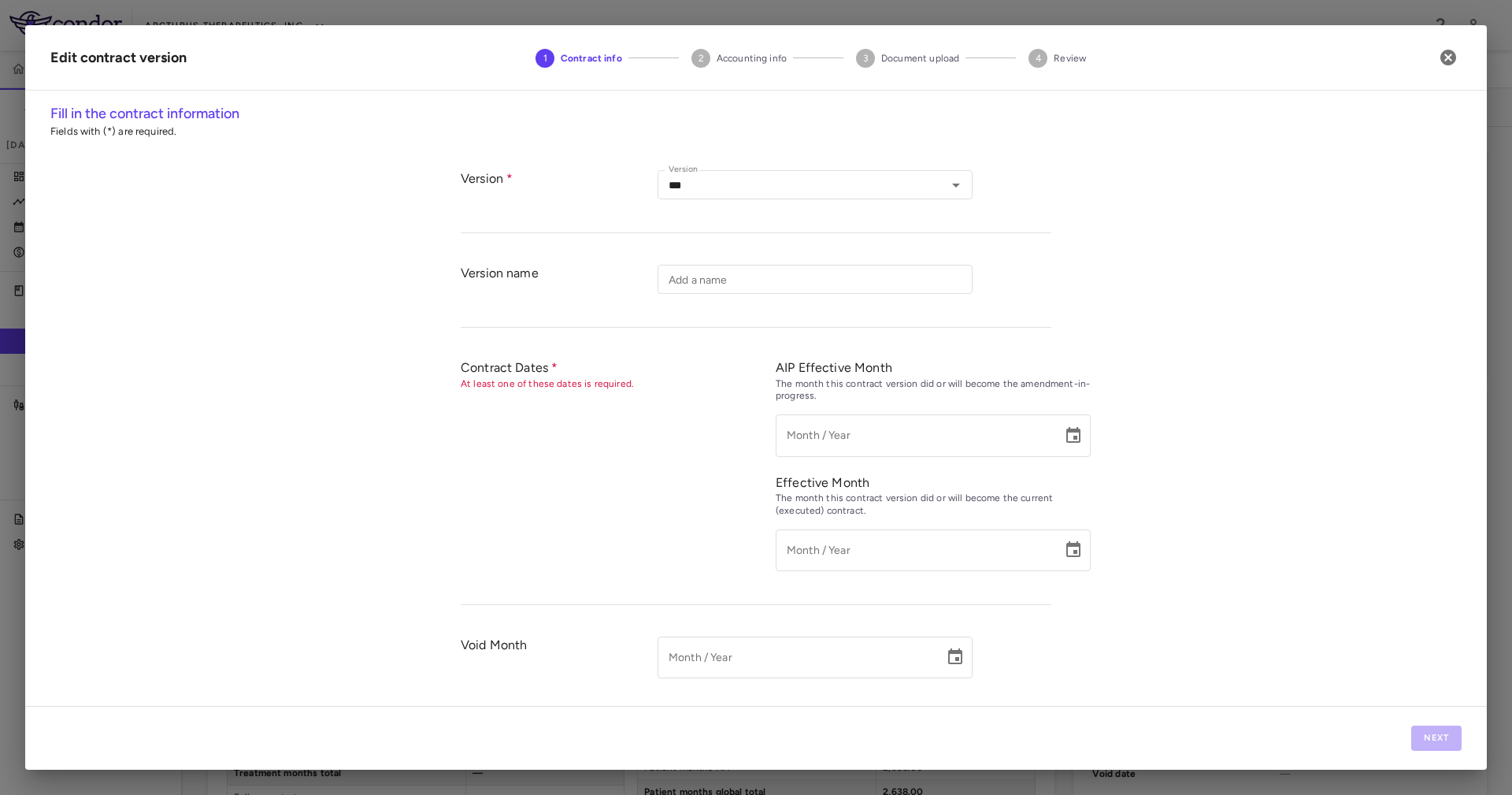
type input "**********"
type input "*********"
type input "**********"
type input "*****"
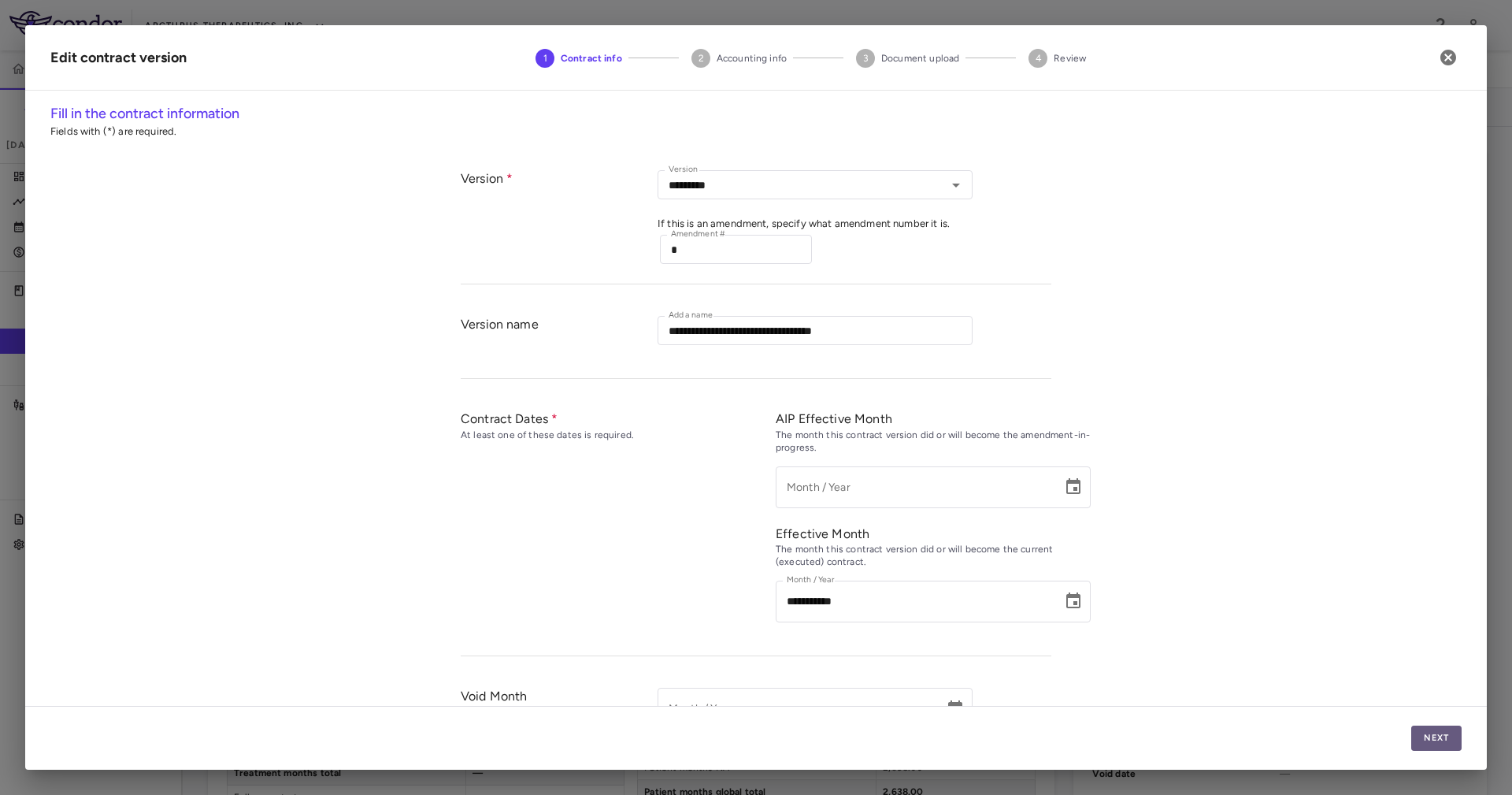
click at [1439, 736] on button "Next" at bounding box center [1436, 737] width 51 height 25
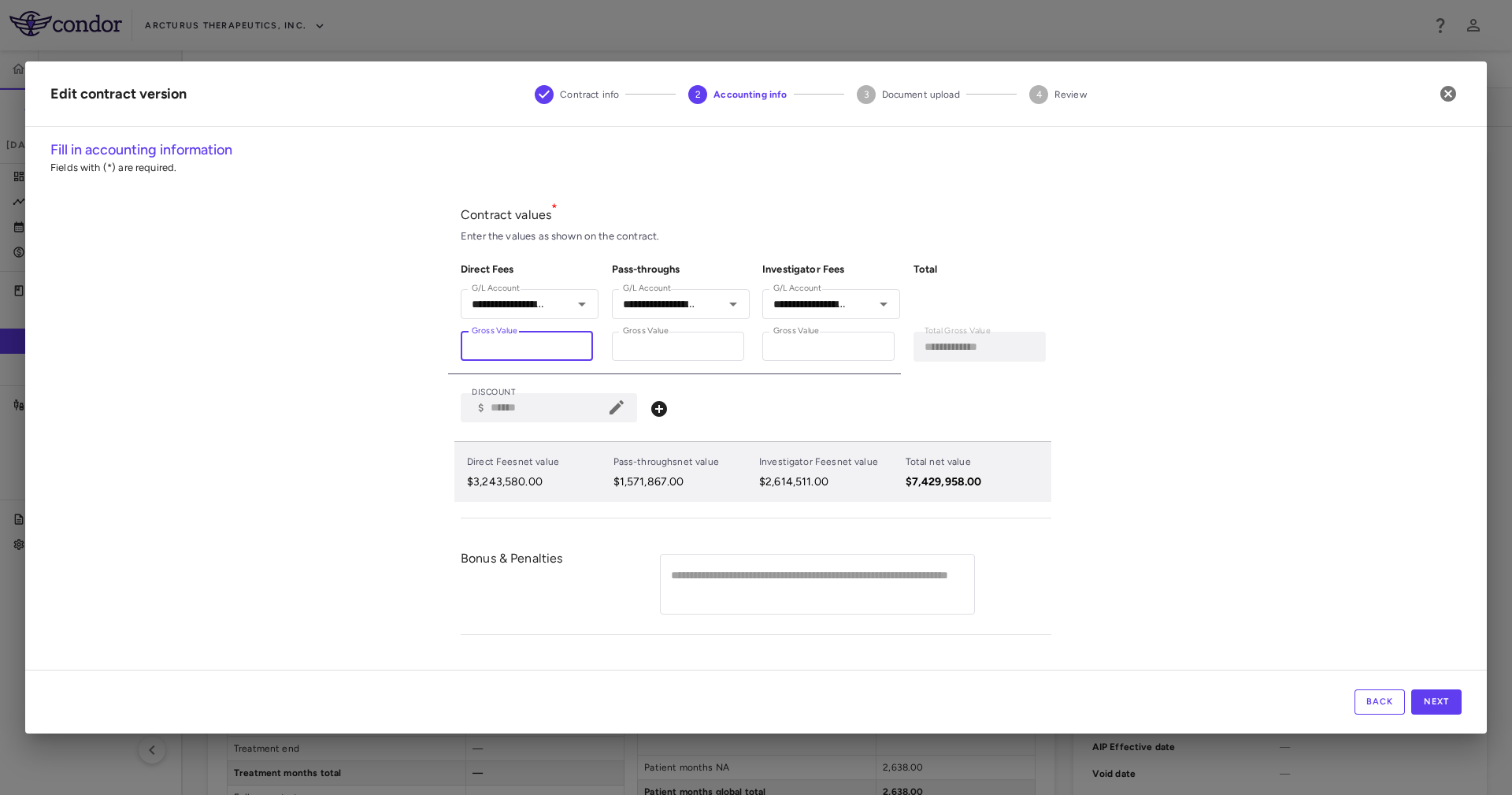
click at [546, 343] on input "*******" at bounding box center [527, 346] width 132 height 29
paste input "number"
type input "*******"
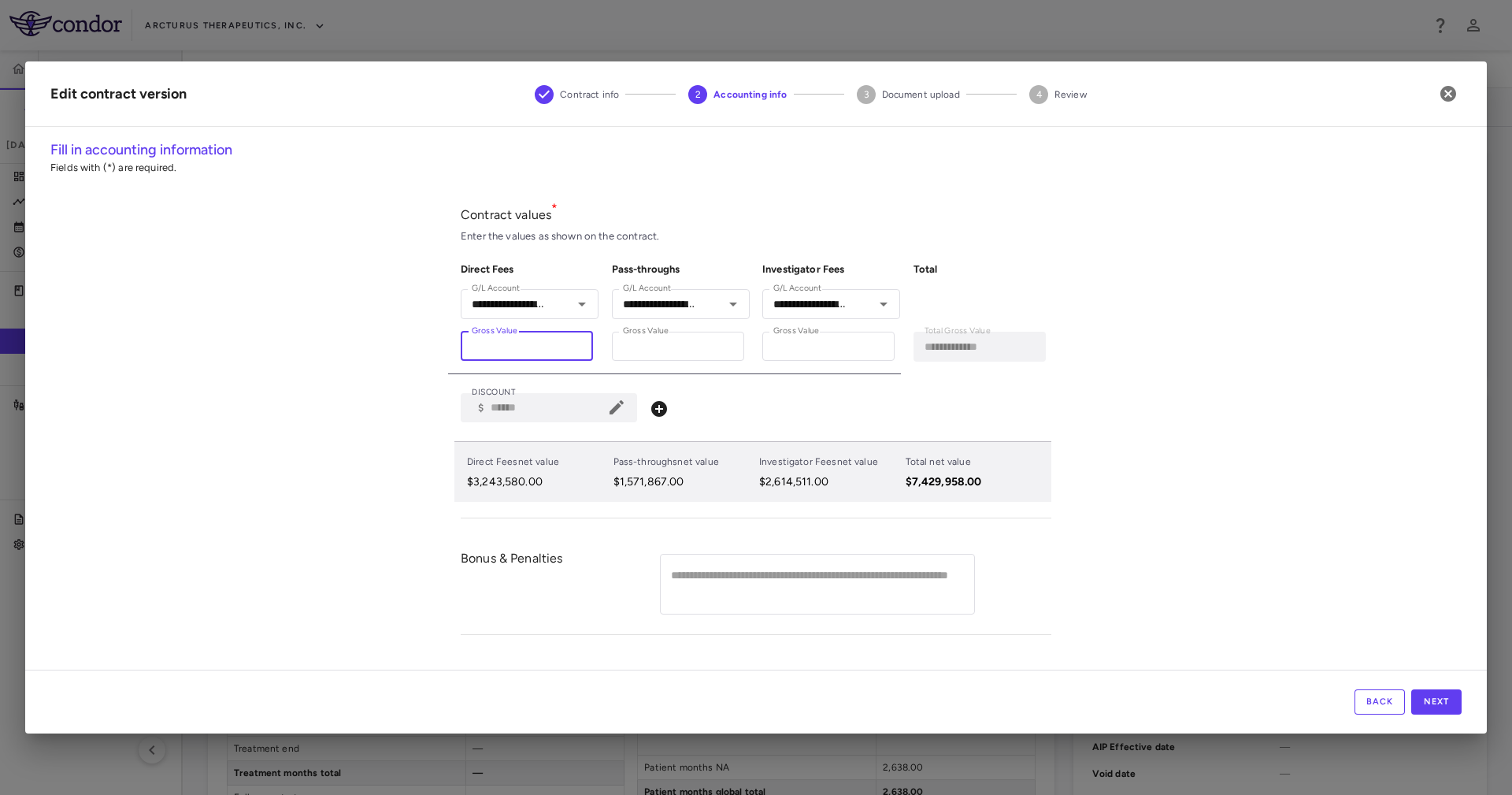
type input "**********"
type input "*******"
click at [562, 450] on div "Direct Fees net value $3,243,585.00" at bounding box center [534, 471] width 146 height 47
drag, startPoint x: 1446, startPoint y: 697, endPoint x: 1318, endPoint y: 459, distance: 270.2
click at [1321, 459] on div "**********" at bounding box center [756, 397] width 1461 height 672
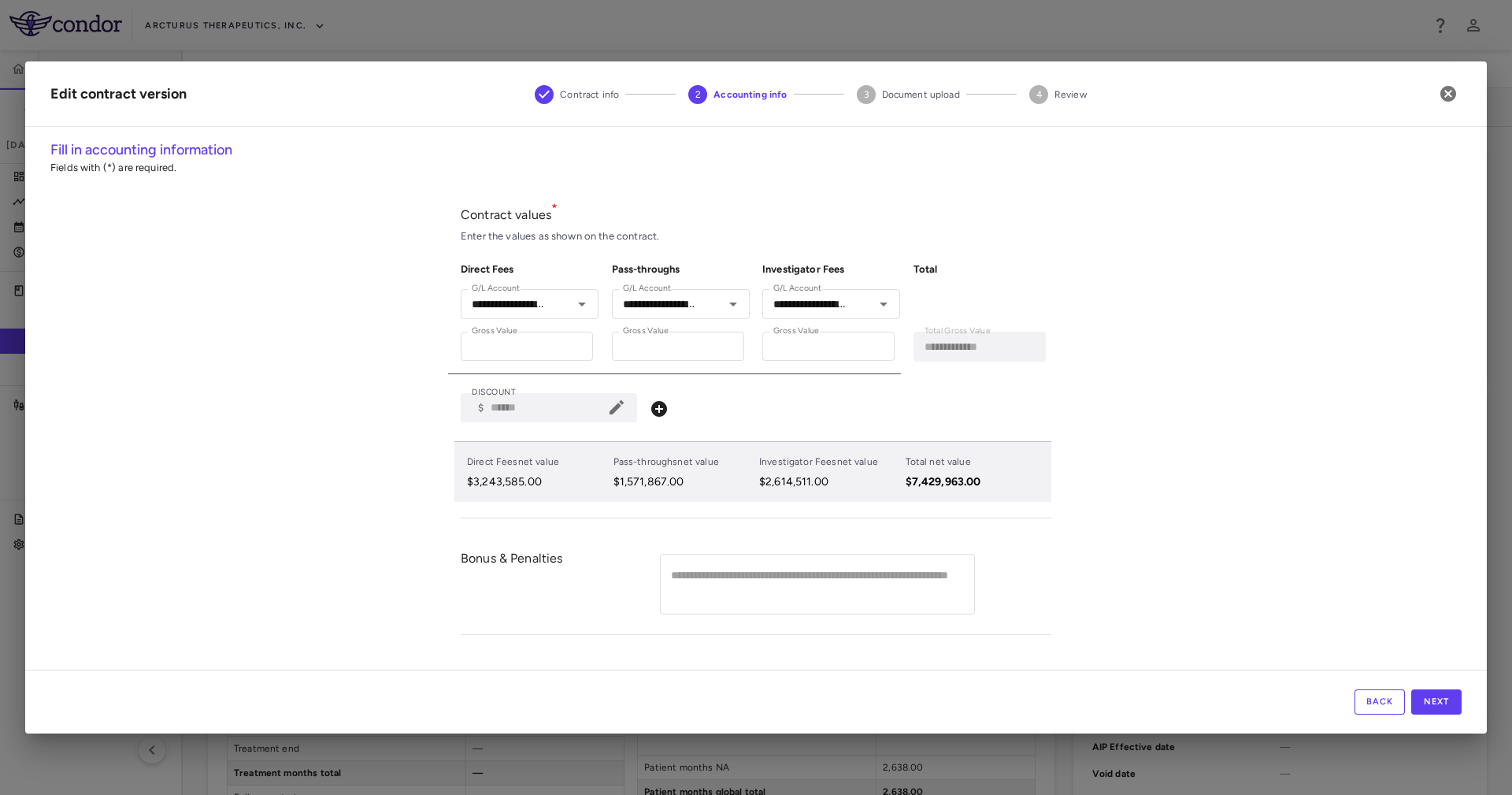
click at [1294, 463] on div "**********" at bounding box center [756, 405] width 1461 height 530
click at [1457, 92] on button "button" at bounding box center [1448, 93] width 26 height 26
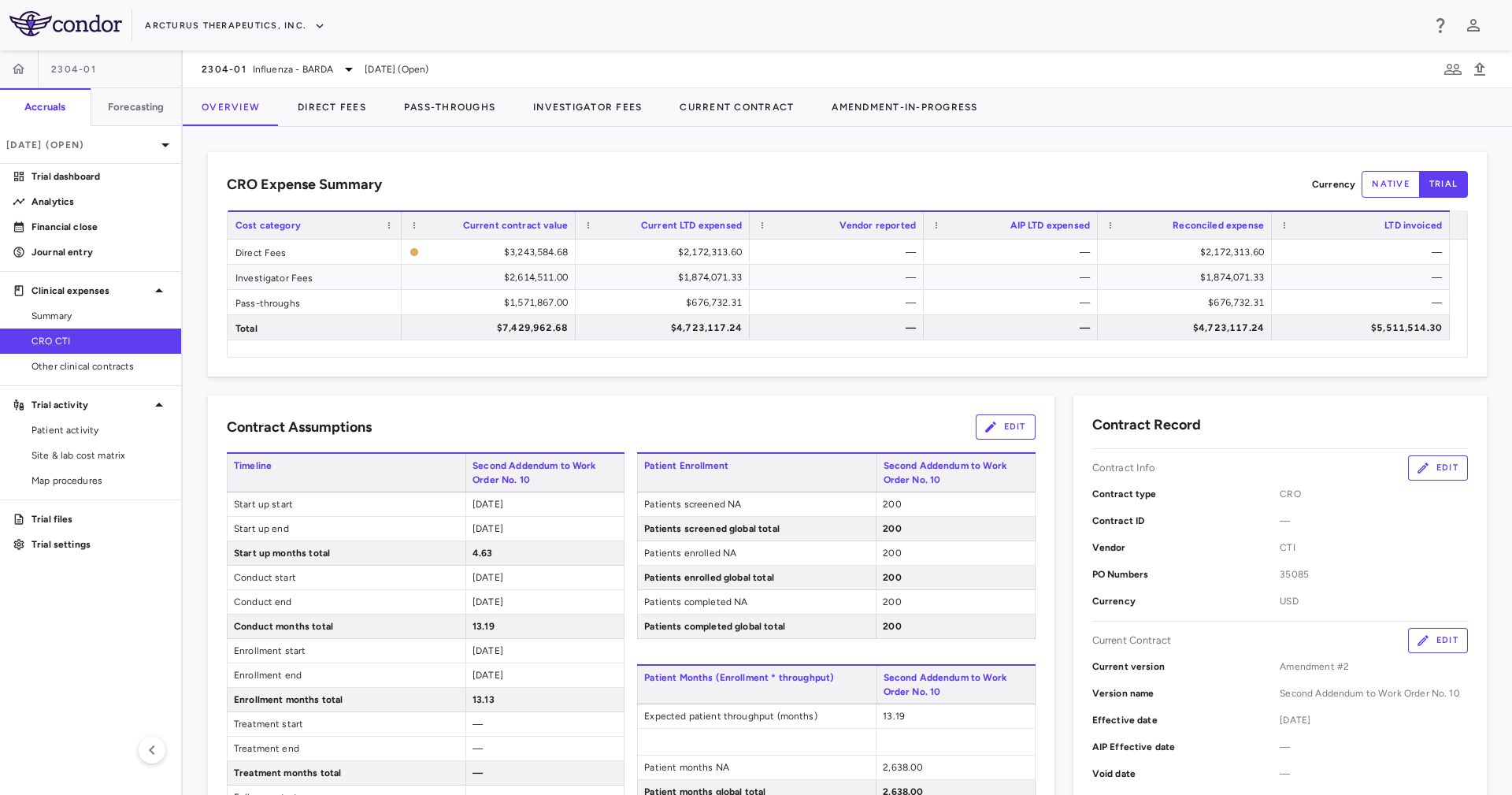
click at [1164, 574] on p "PO Numbers" at bounding box center [1186, 574] width 188 height 14
click at [561, 253] on div "$3,243,584.68" at bounding box center [497, 251] width 143 height 25
click at [697, 373] on div "CRO Expense Summary Currency native trial Drag here to set row groups Drag here…" at bounding box center [847, 264] width 1279 height 225
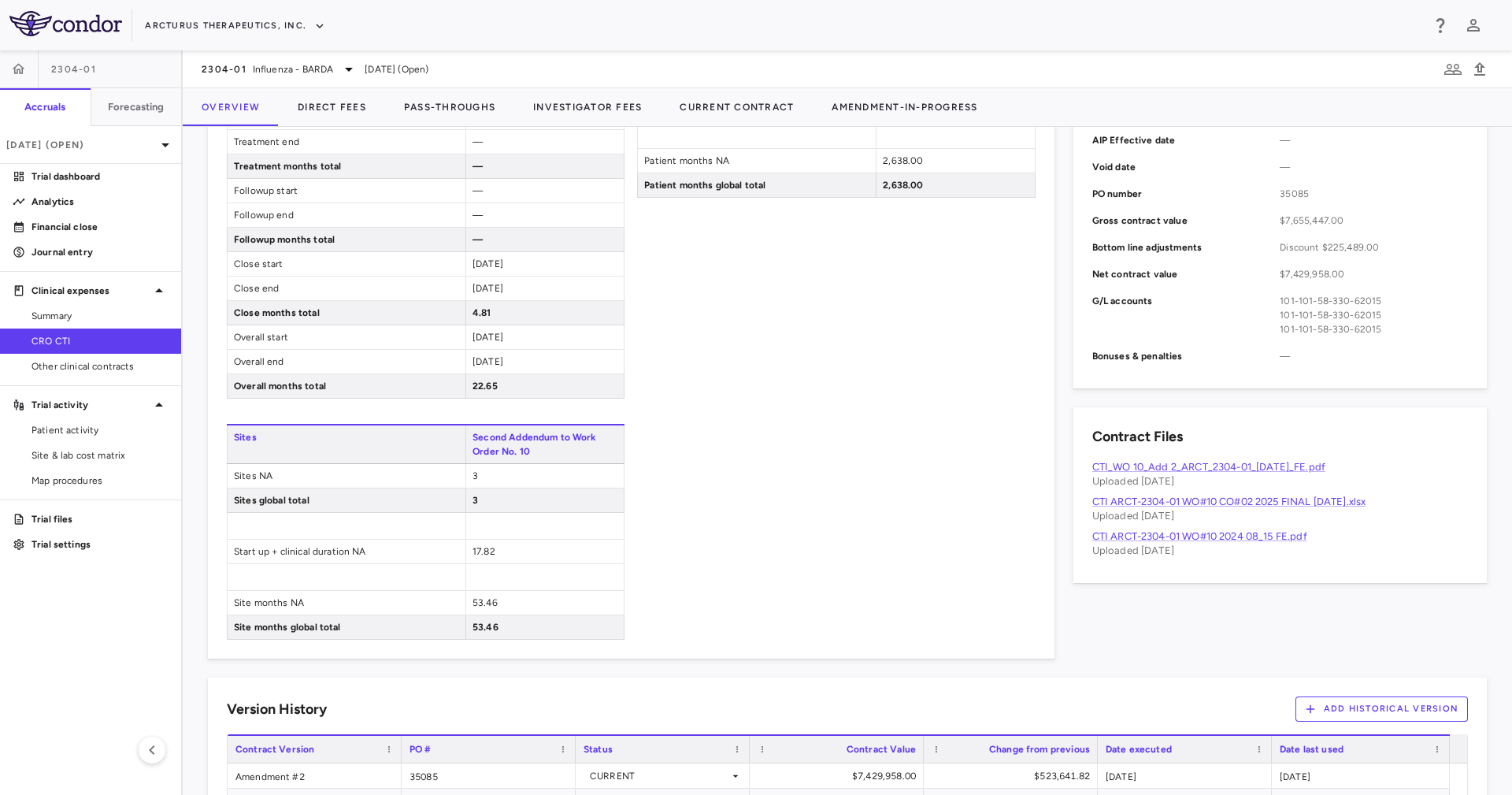
scroll to position [745, 0]
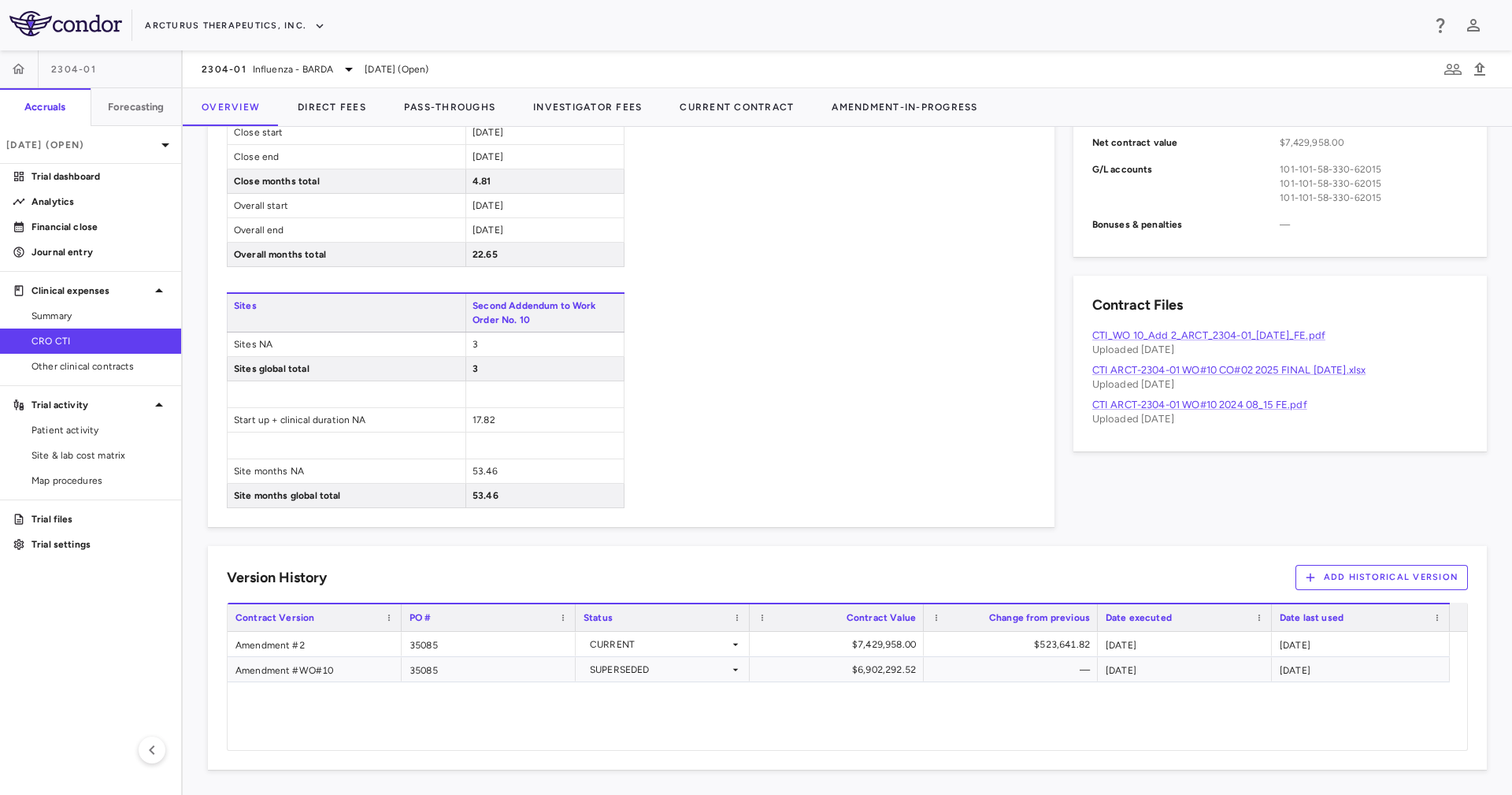
click at [800, 419] on div "Patient Enrollment Second Addendum to Work Order No. 10 Patients screened NA 20…" at bounding box center [835, 111] width 397 height 794
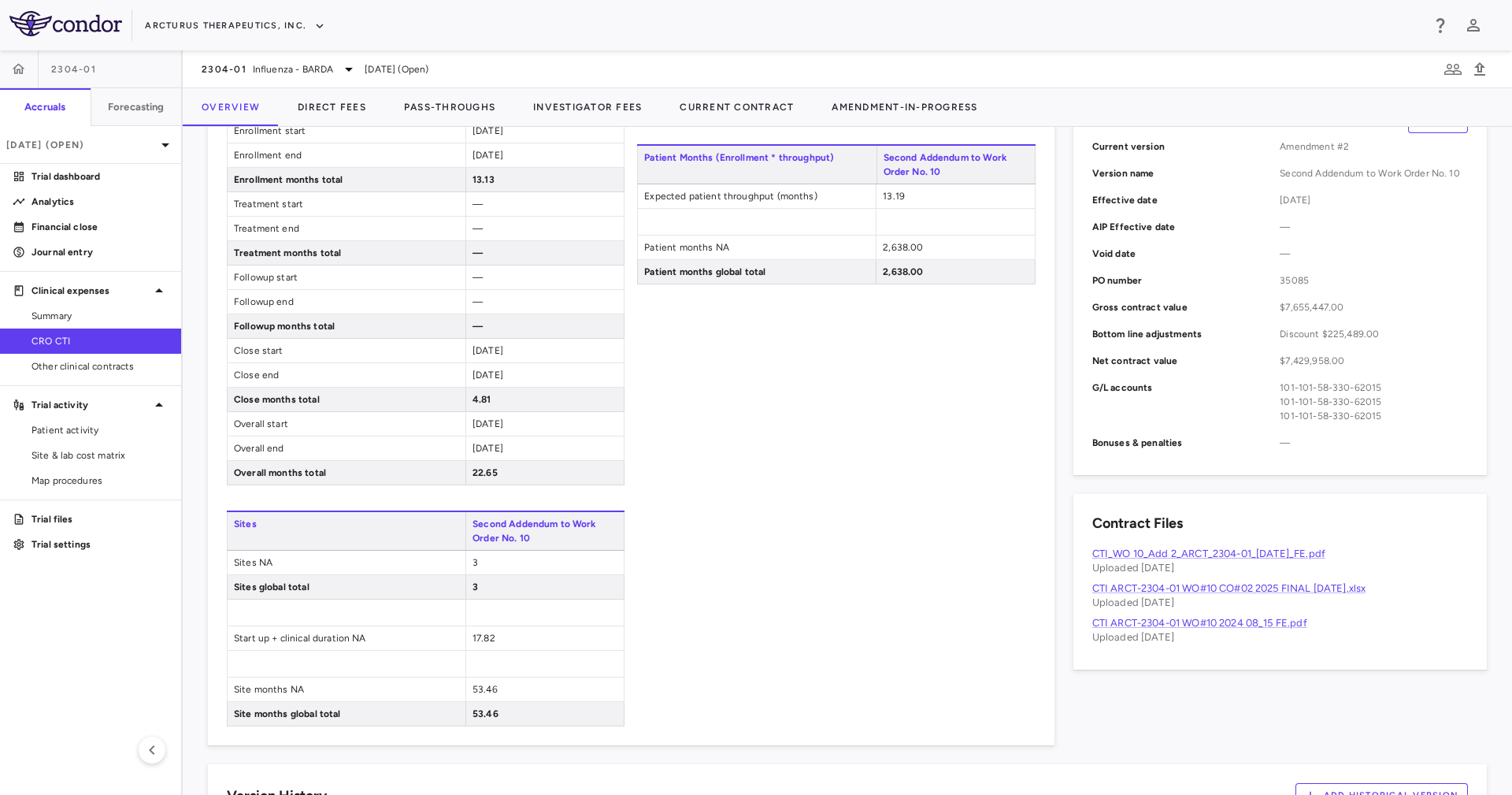
scroll to position [273, 0]
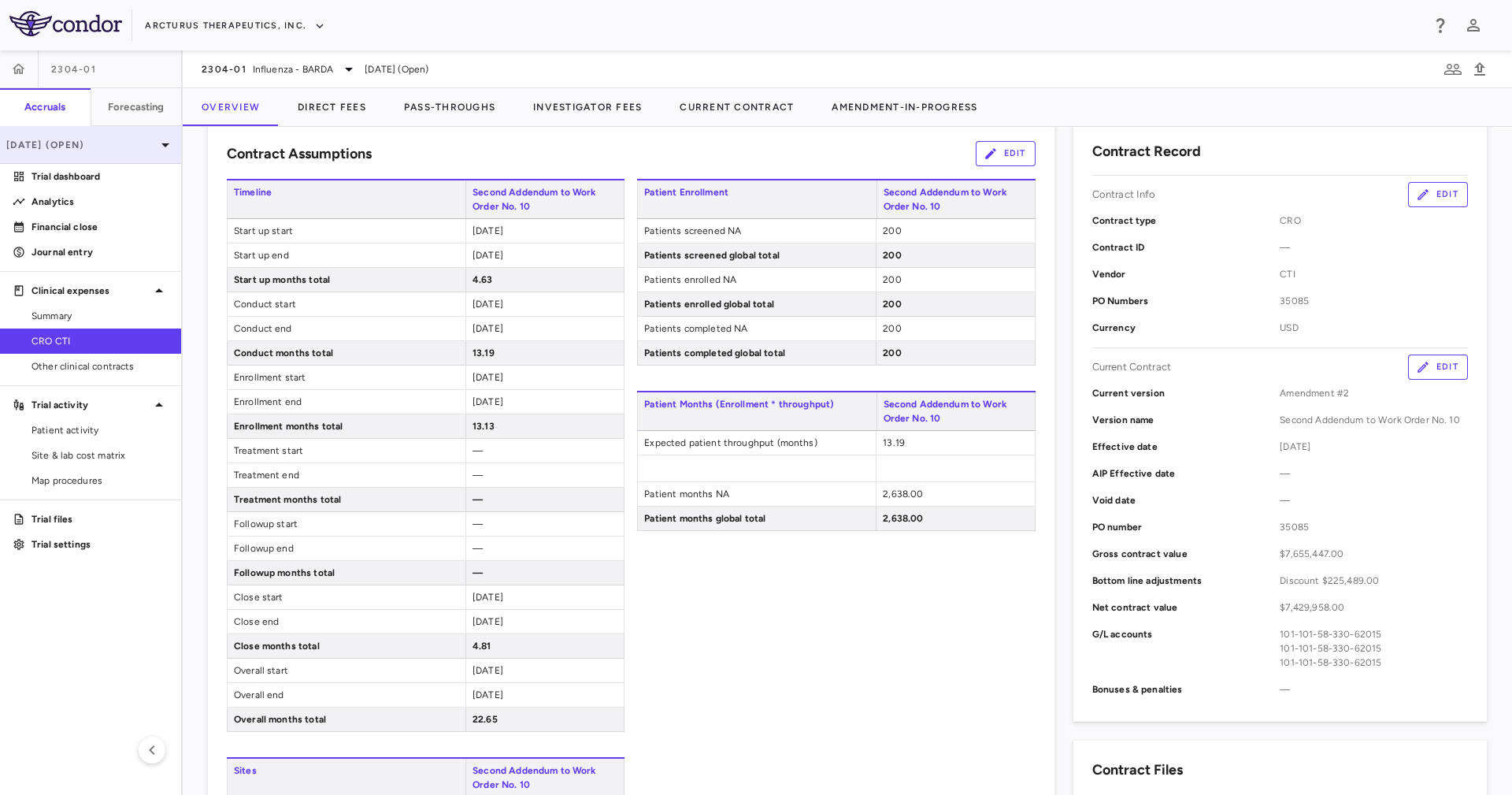
click at [102, 141] on p "[DATE] (Open)" at bounding box center [81, 145] width 149 height 14
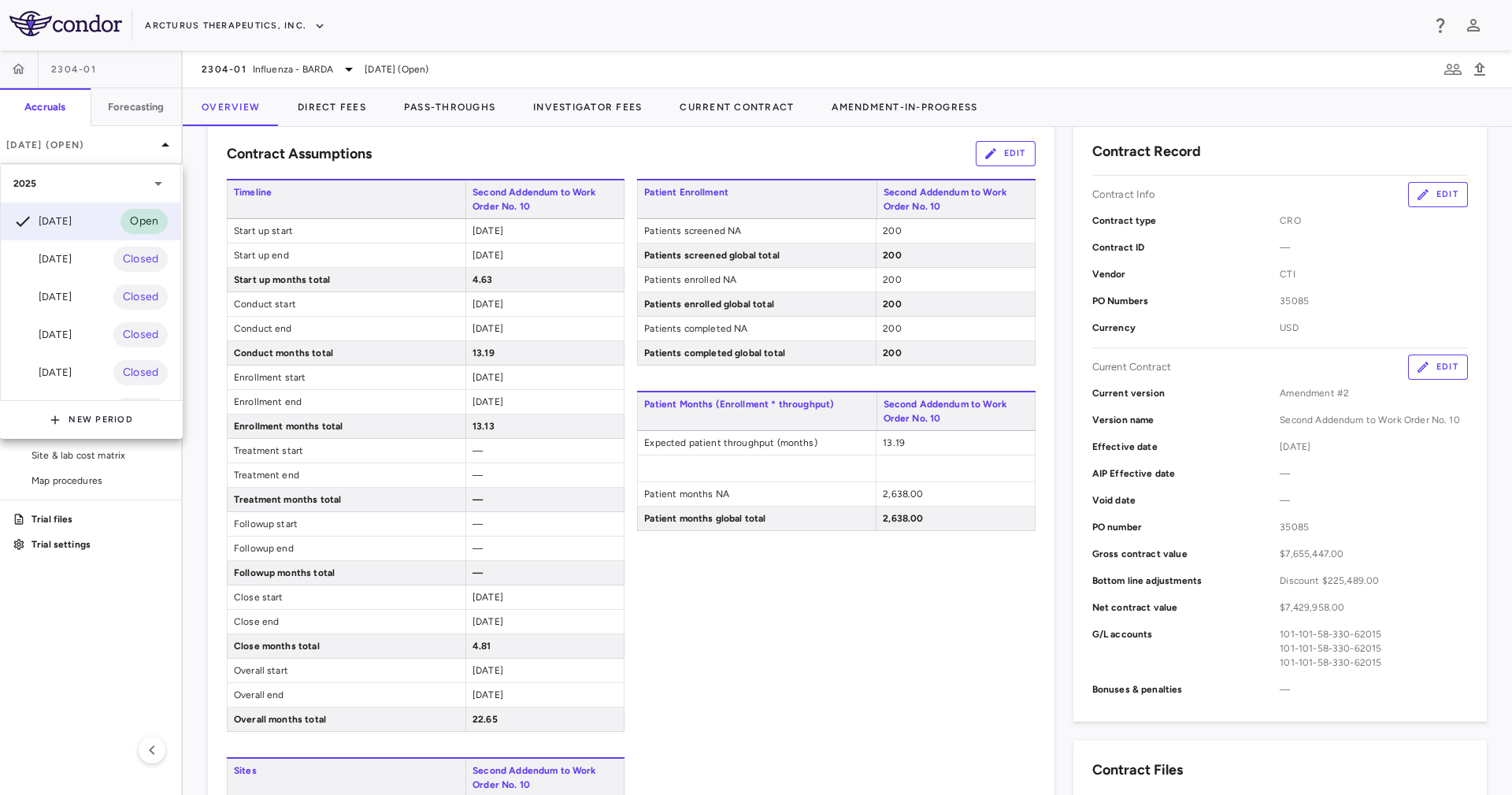
click at [541, 156] on div at bounding box center [756, 398] width 1512 height 795
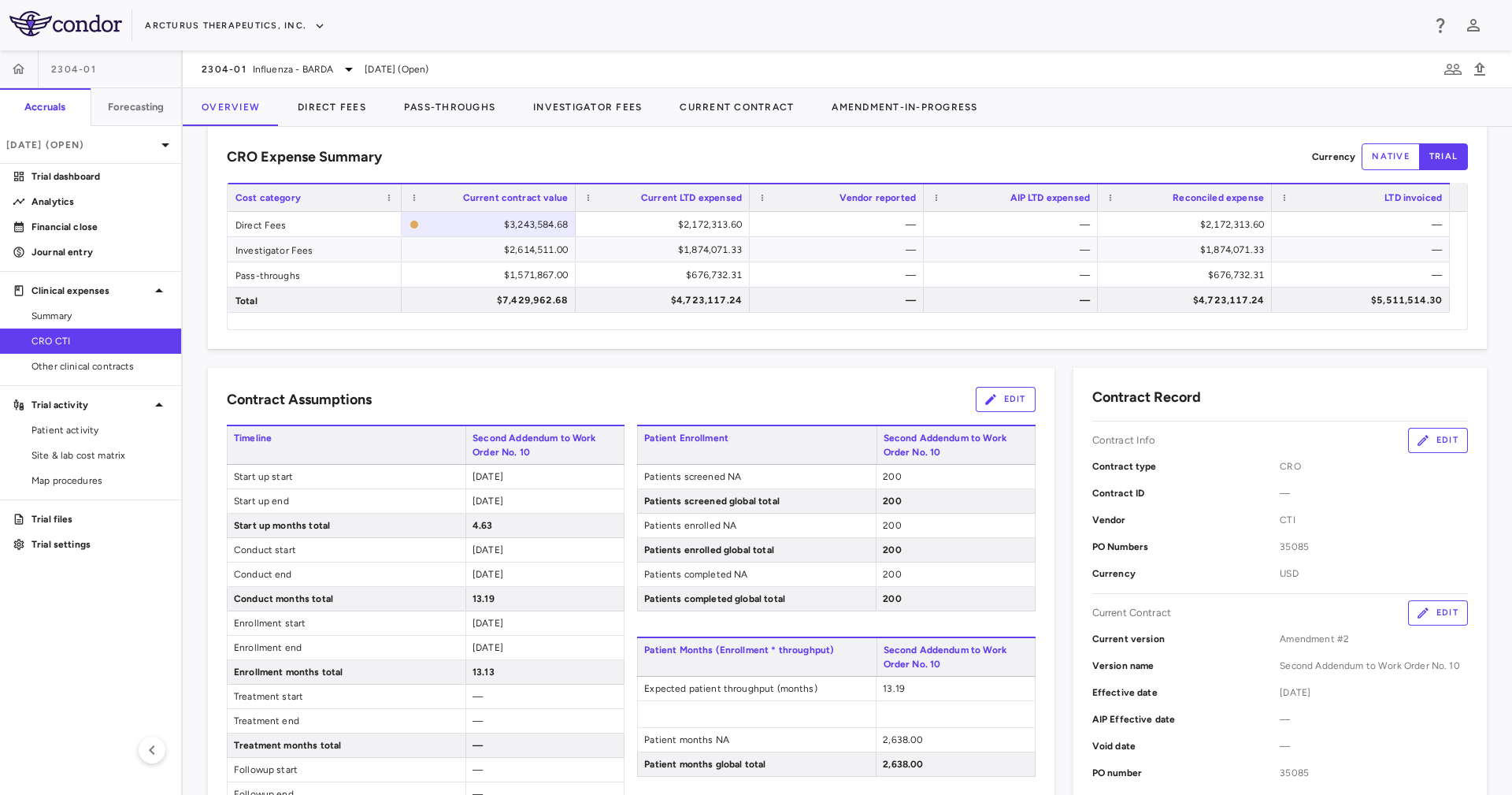
scroll to position [0, 0]
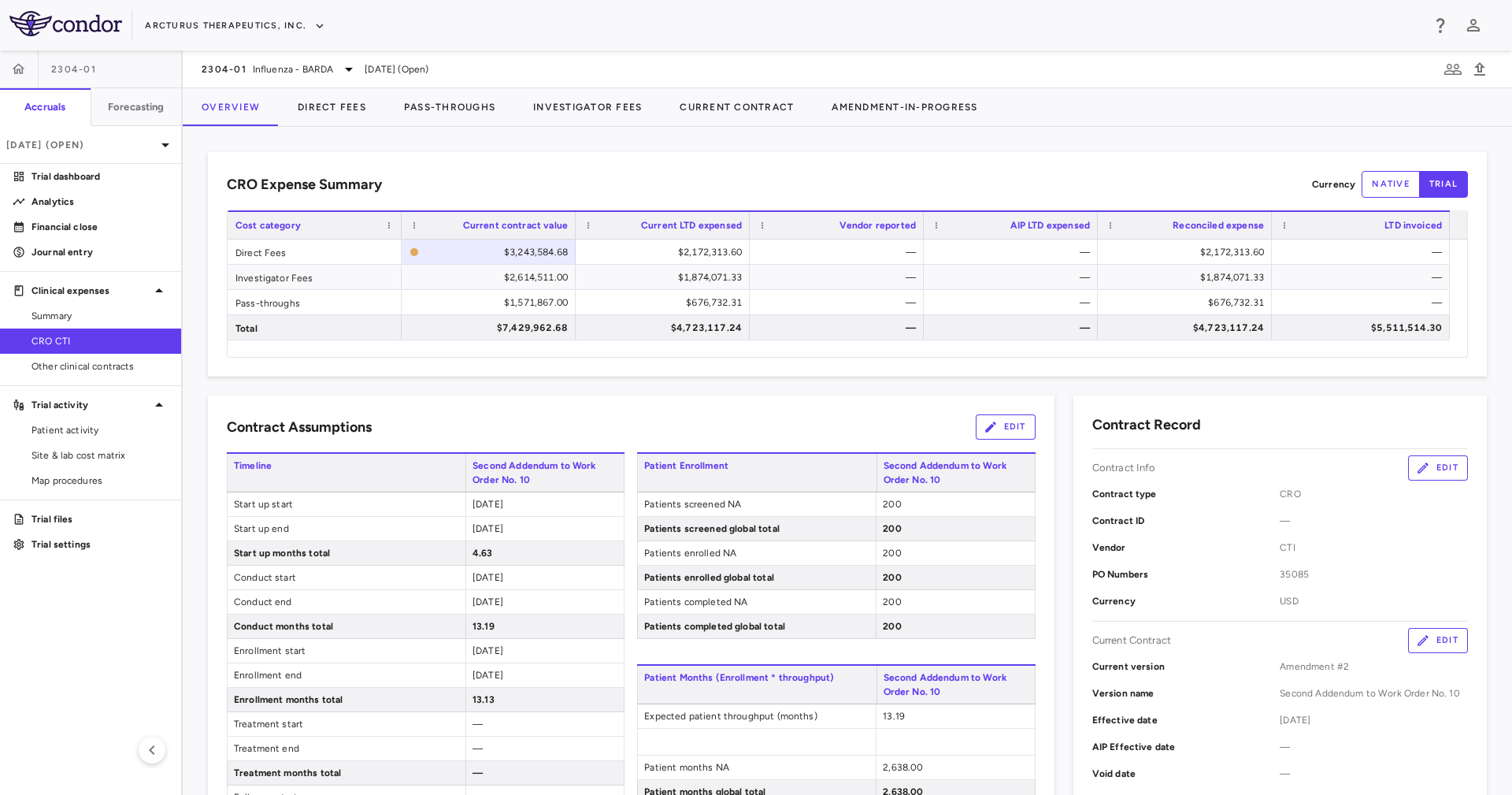
click at [683, 367] on div "CRO Expense Summary Currency native trial Drag here to set row groups Drag here…" at bounding box center [847, 264] width 1279 height 225
click at [55, 187] on link "Trial dashboard" at bounding box center [91, 176] width 181 height 23
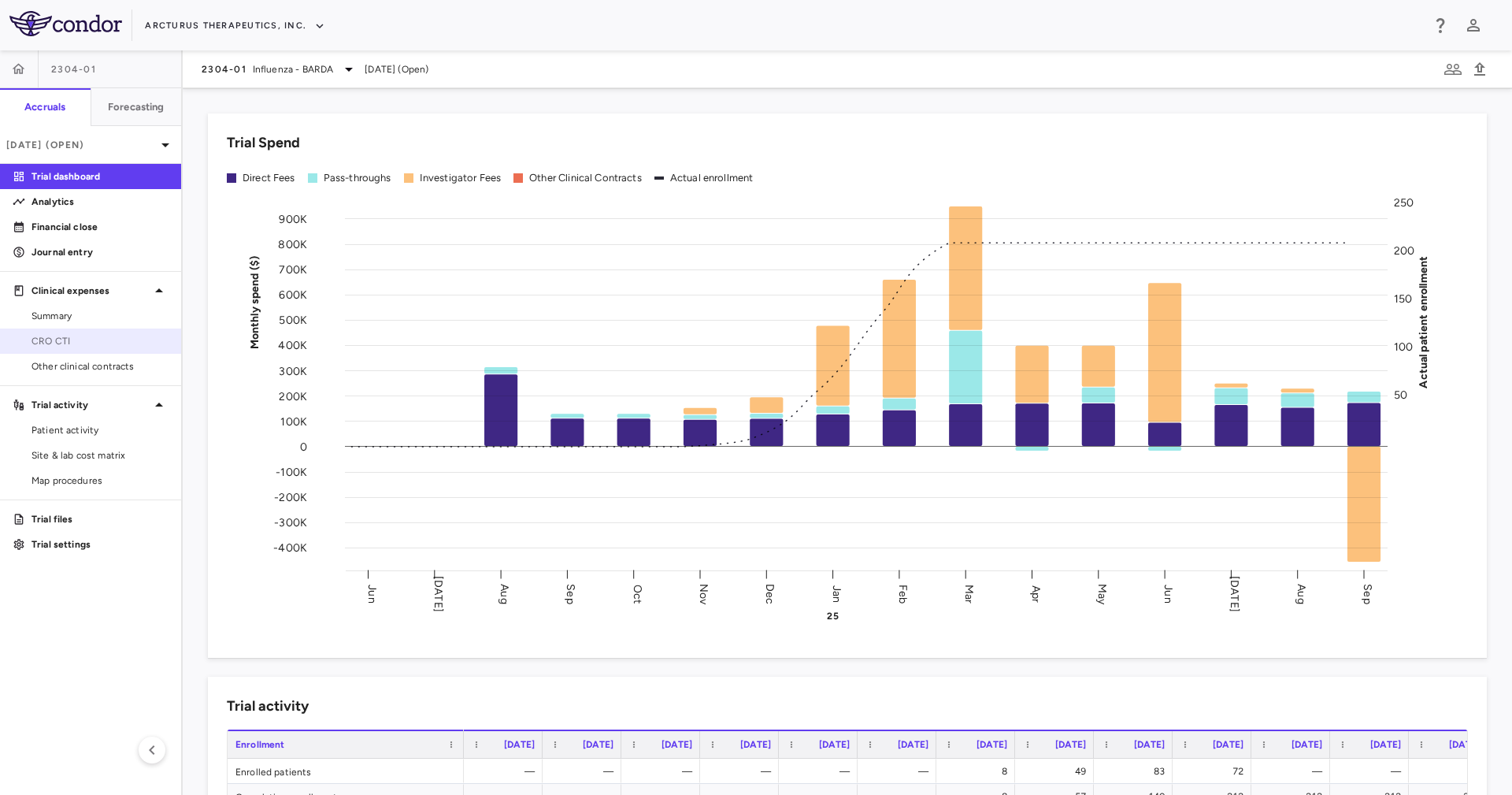
click at [116, 341] on span "CRO CTI" at bounding box center [100, 341] width 137 height 14
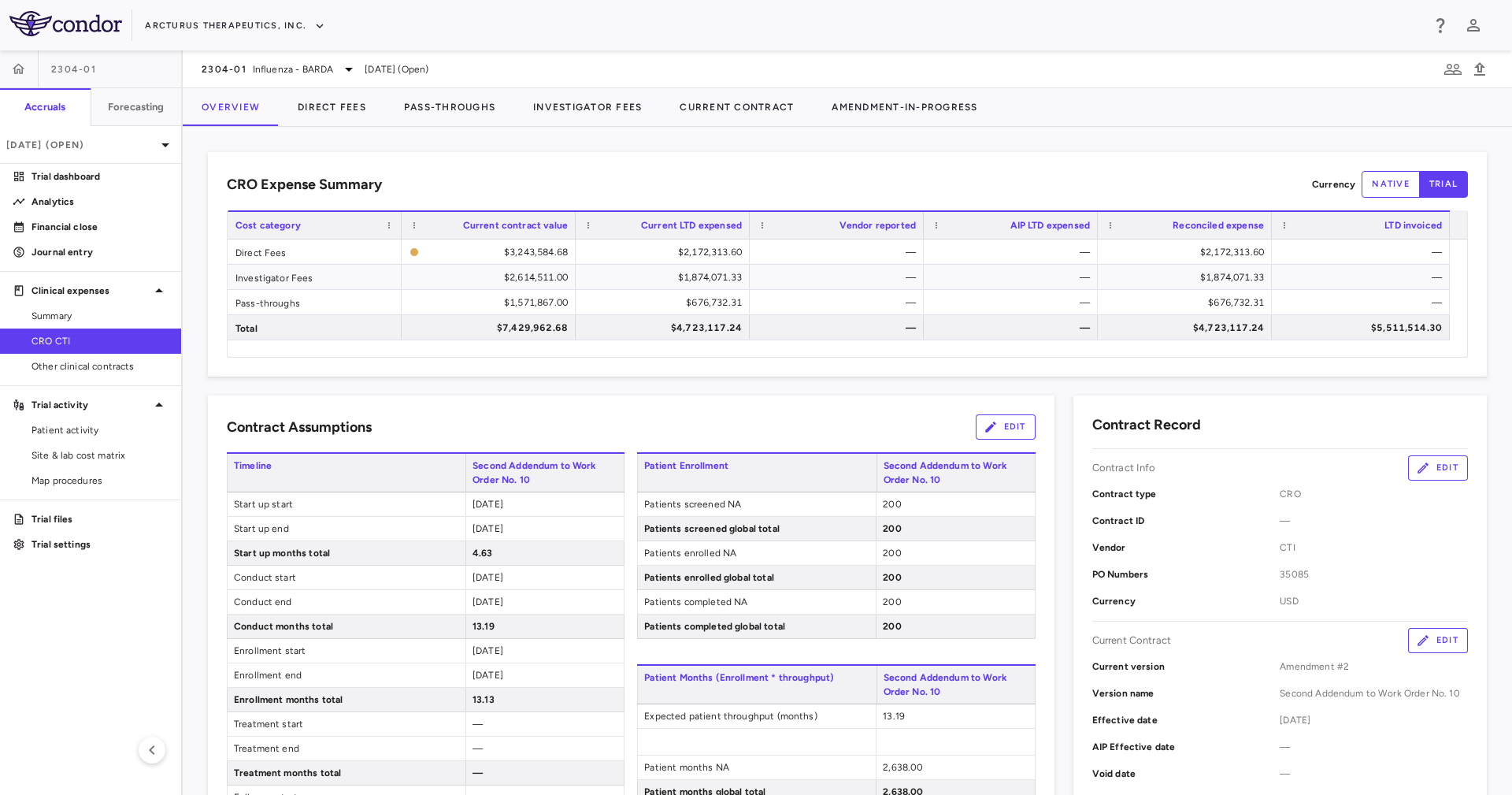
click at [720, 372] on div "CRO Expense Summary Currency native trial Drag here to set row groups Drag here…" at bounding box center [847, 264] width 1279 height 225
click at [592, 102] on button "Investigator Fees" at bounding box center [587, 107] width 146 height 38
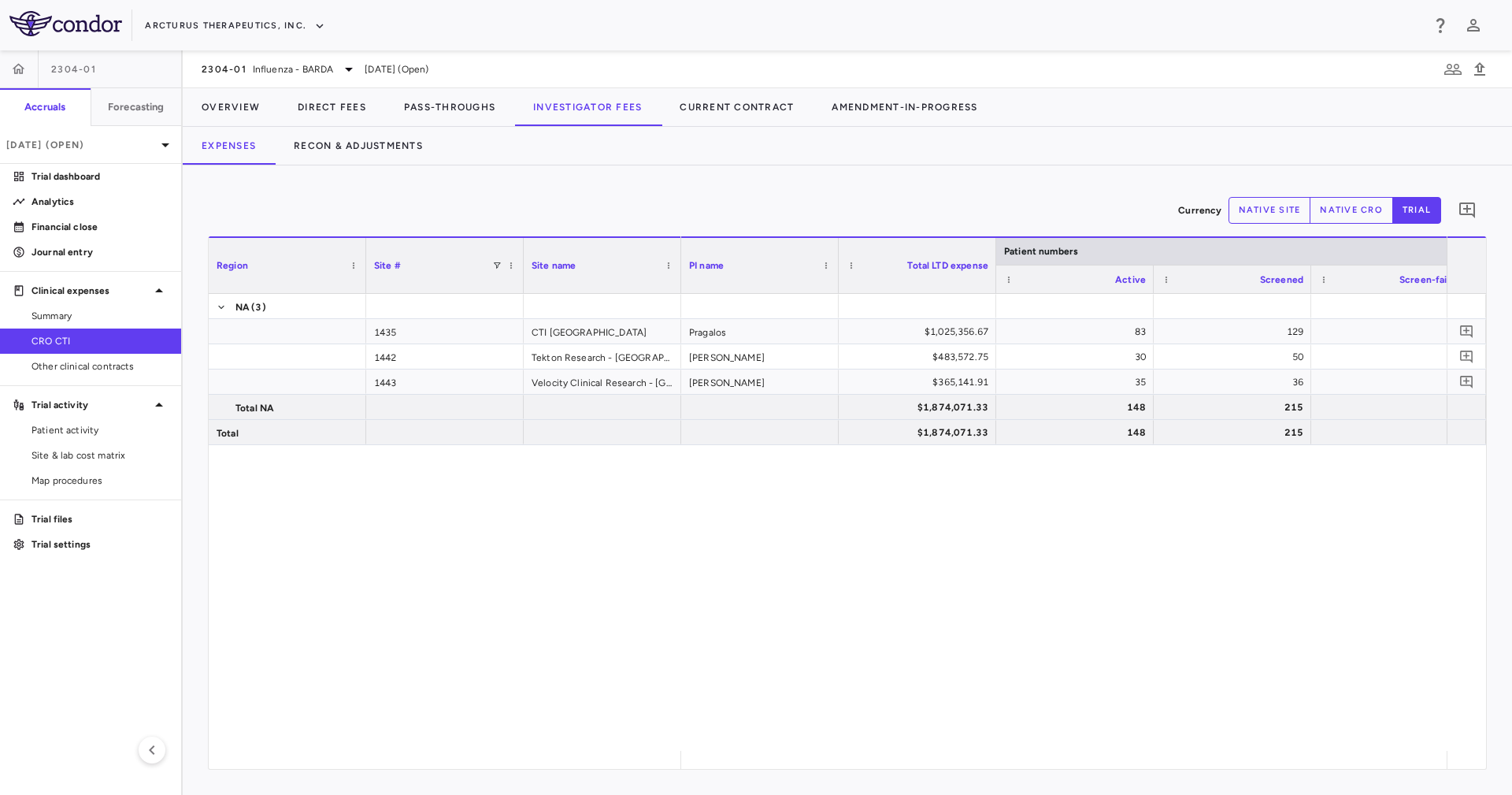
click at [734, 181] on div "Currency native site native cro trial 0 Region Drag here to set column labels R…" at bounding box center [847, 480] width 1329 height 630
click at [468, 794] on div "Currency native site native cro trial 0 Region Drag here to set column labels R…" at bounding box center [847, 480] width 1329 height 630
click at [250, 106] on button "Overview" at bounding box center [231, 107] width 96 height 38
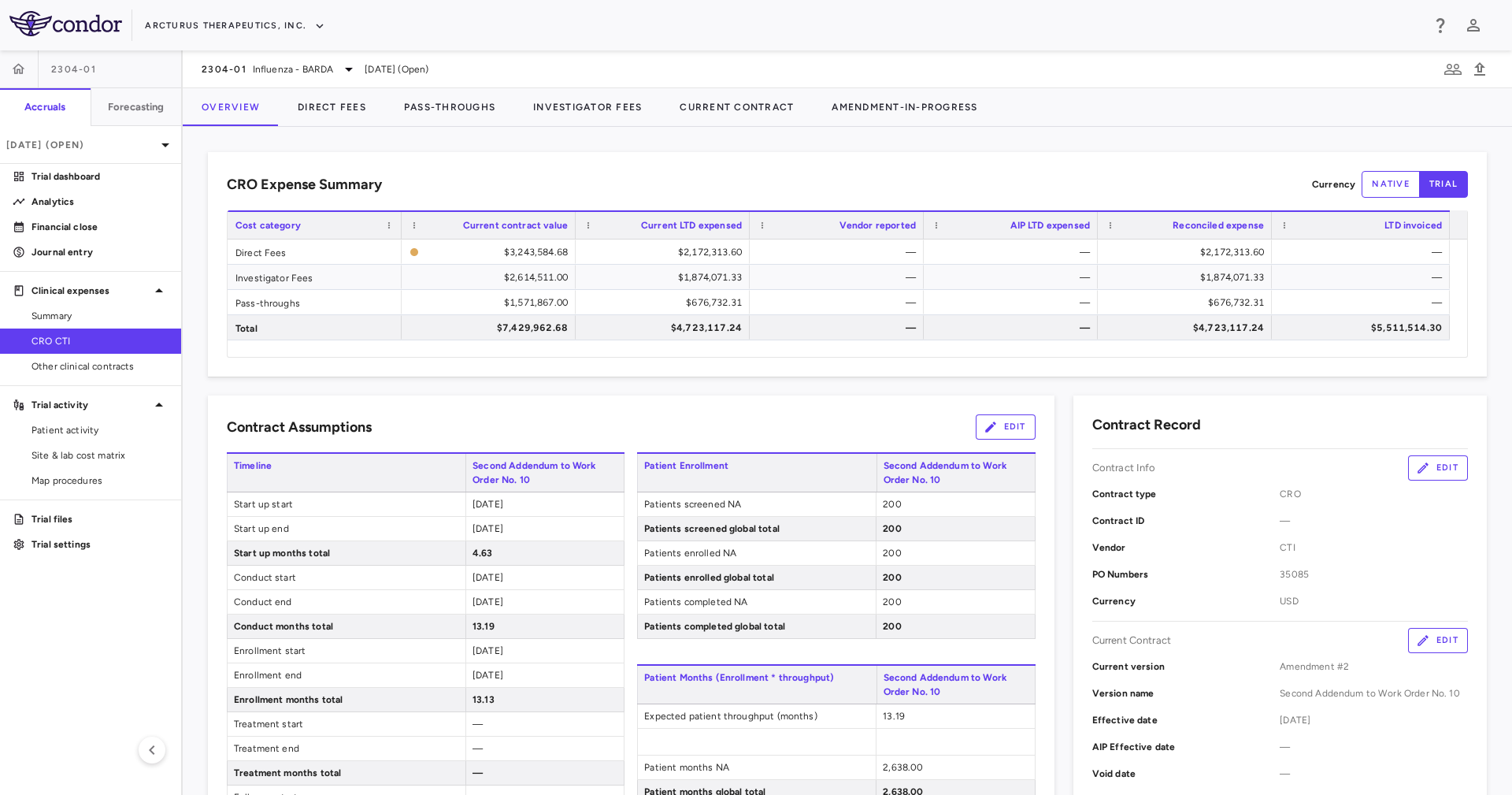
click at [1417, 638] on button "Edit" at bounding box center [1438, 640] width 60 height 25
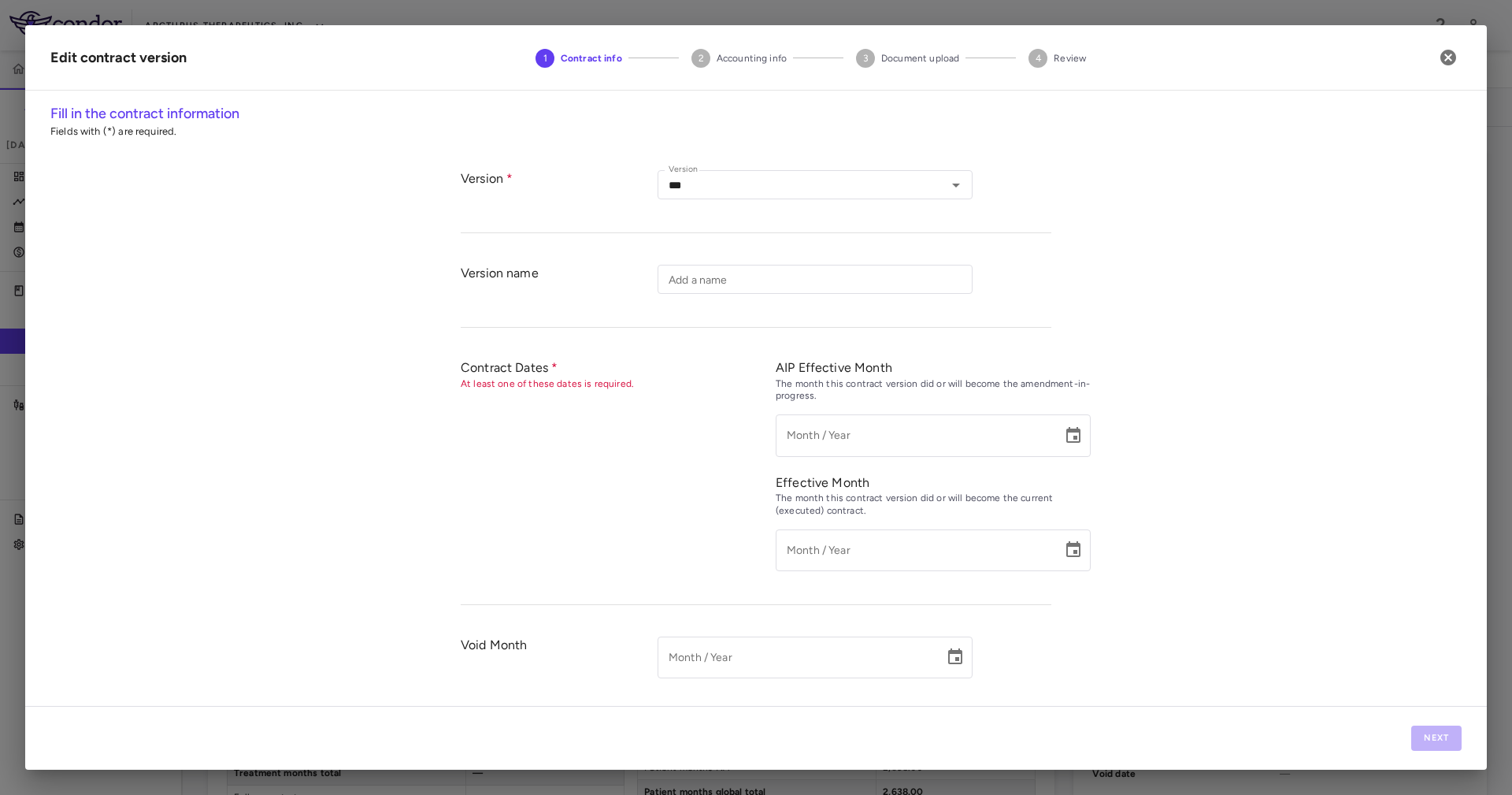
type input "**********"
type input "*********"
type input "**********"
type input "*****"
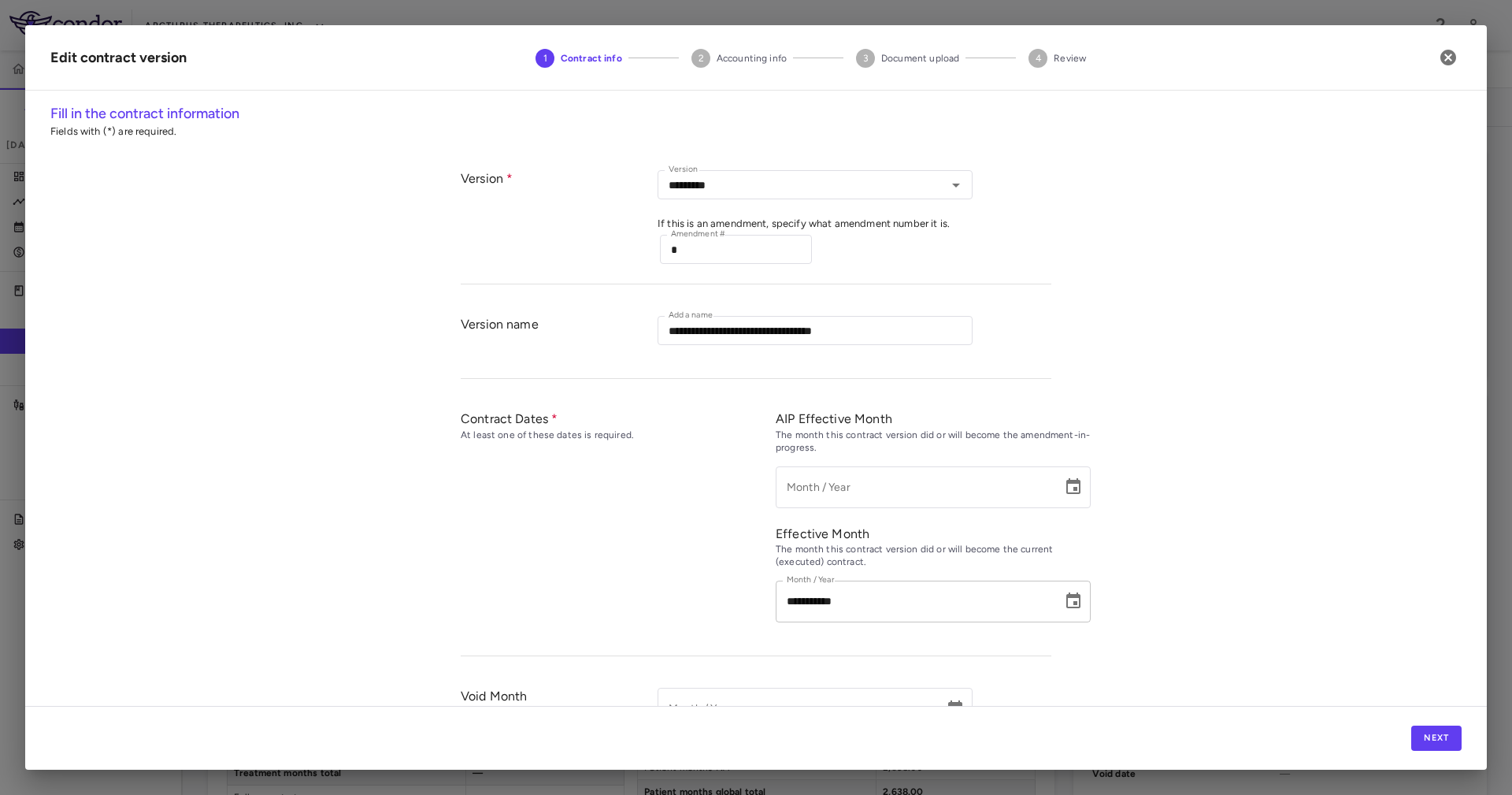
click at [1079, 610] on div "**********" at bounding box center [933, 601] width 315 height 42
click at [1070, 602] on icon "Choose date, selected date is Aug 30, 2025" at bounding box center [1074, 601] width 14 height 16
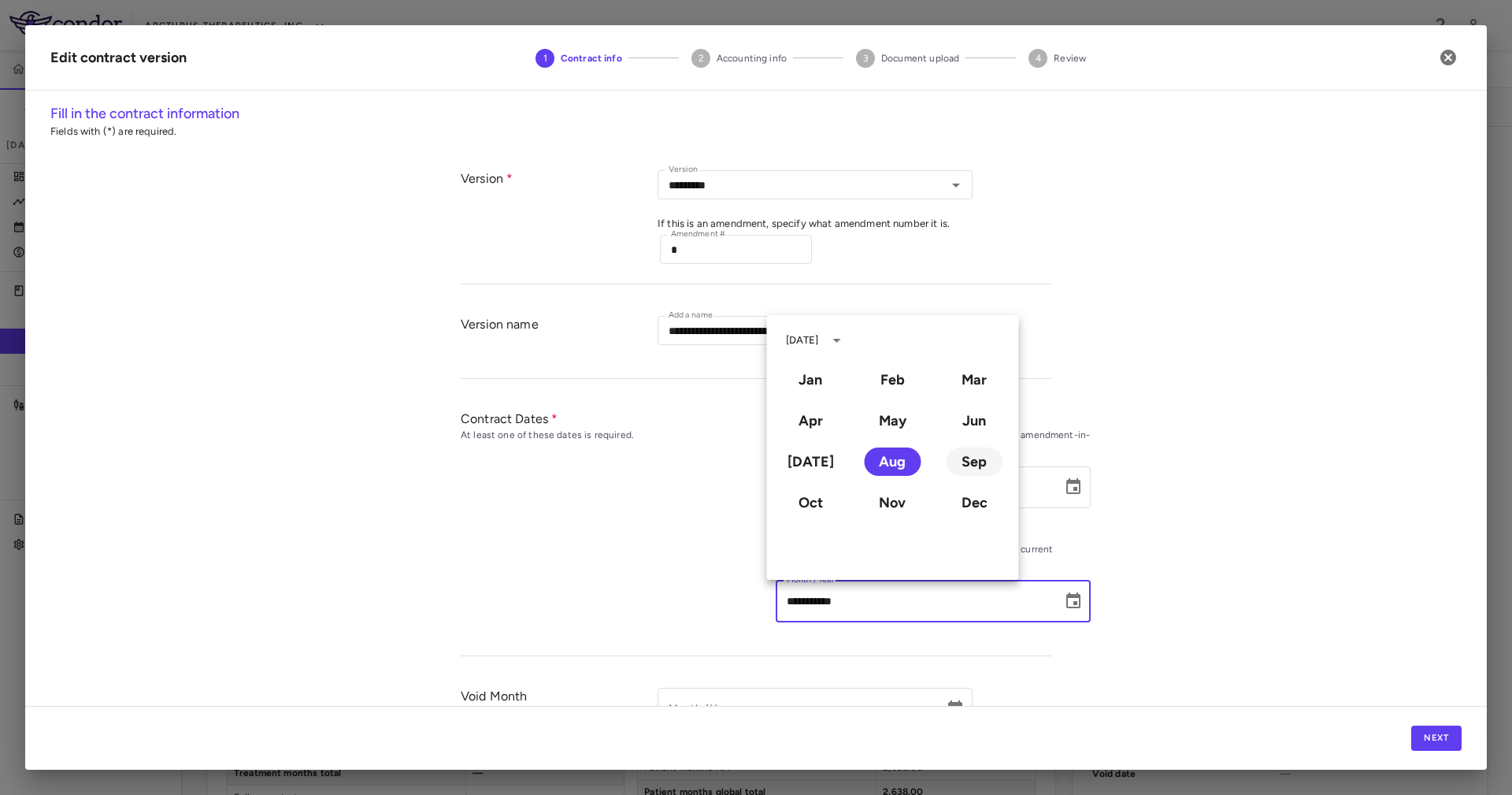
drag, startPoint x: 972, startPoint y: 446, endPoint x: 978, endPoint y: 455, distance: 10.8
click at [972, 446] on div "Sep" at bounding box center [974, 461] width 82 height 41
click at [985, 468] on button "Sep" at bounding box center [974, 461] width 57 height 28
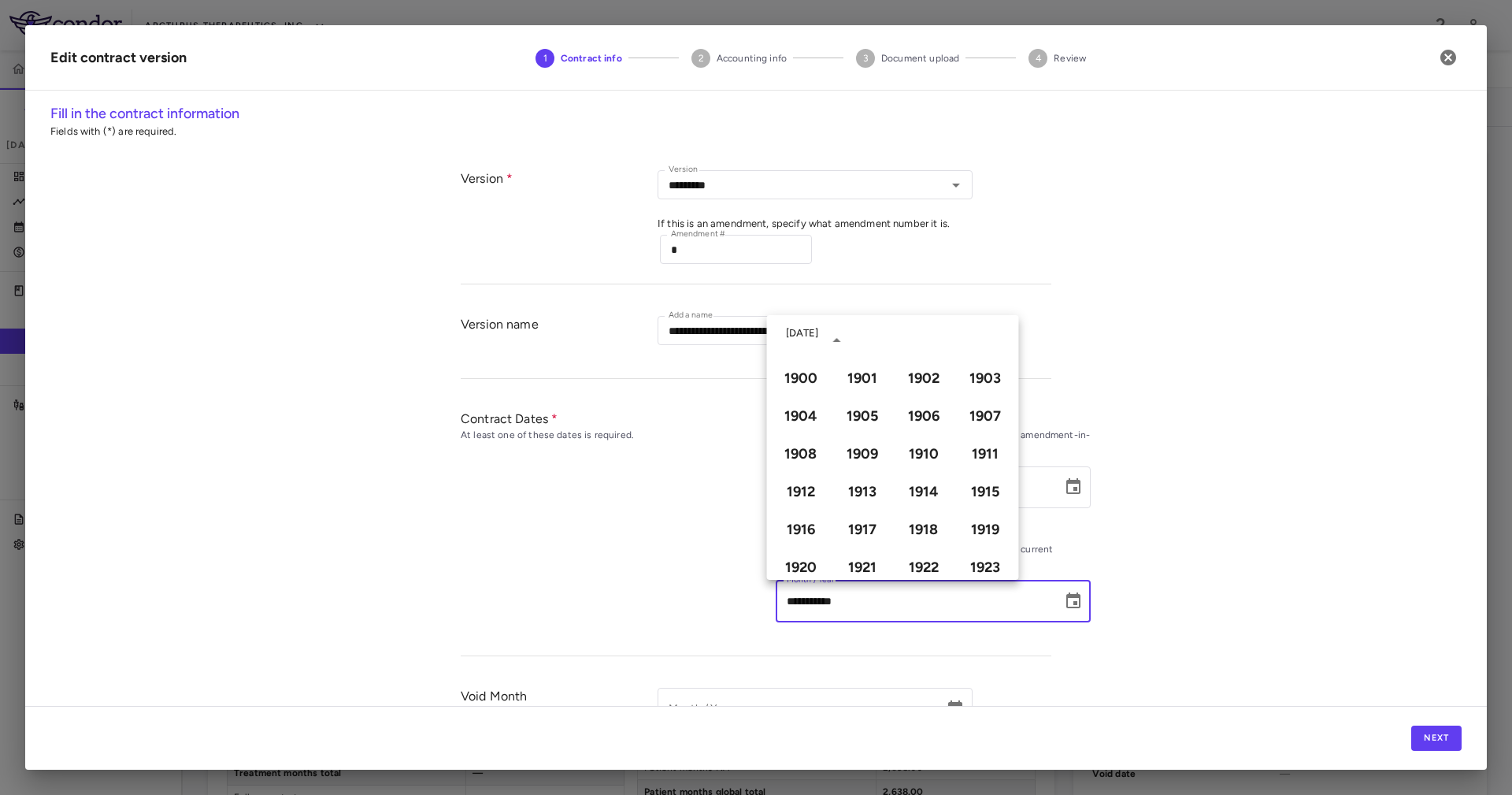
type input "**********"
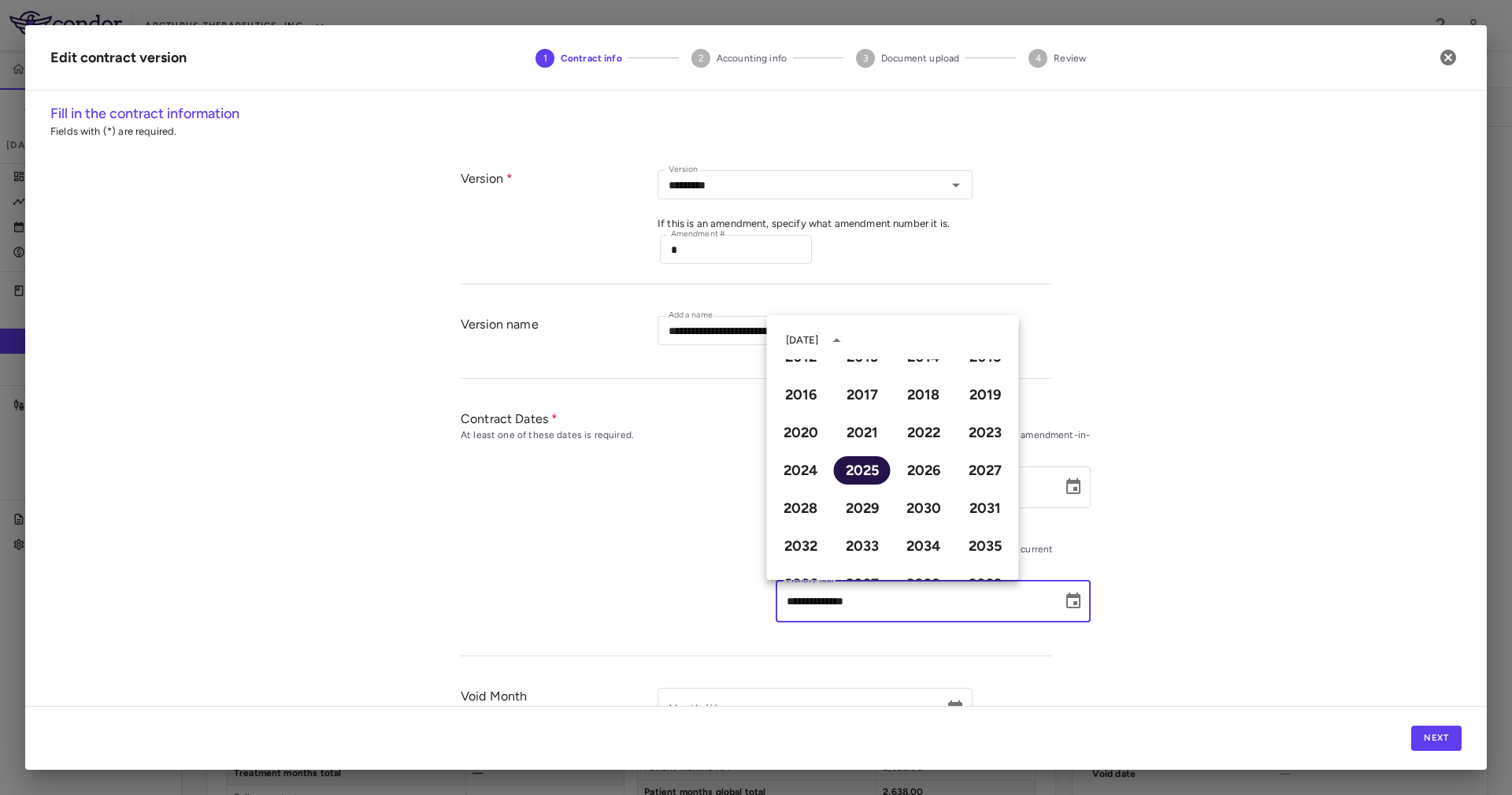
click at [867, 468] on button "2025" at bounding box center [862, 470] width 57 height 28
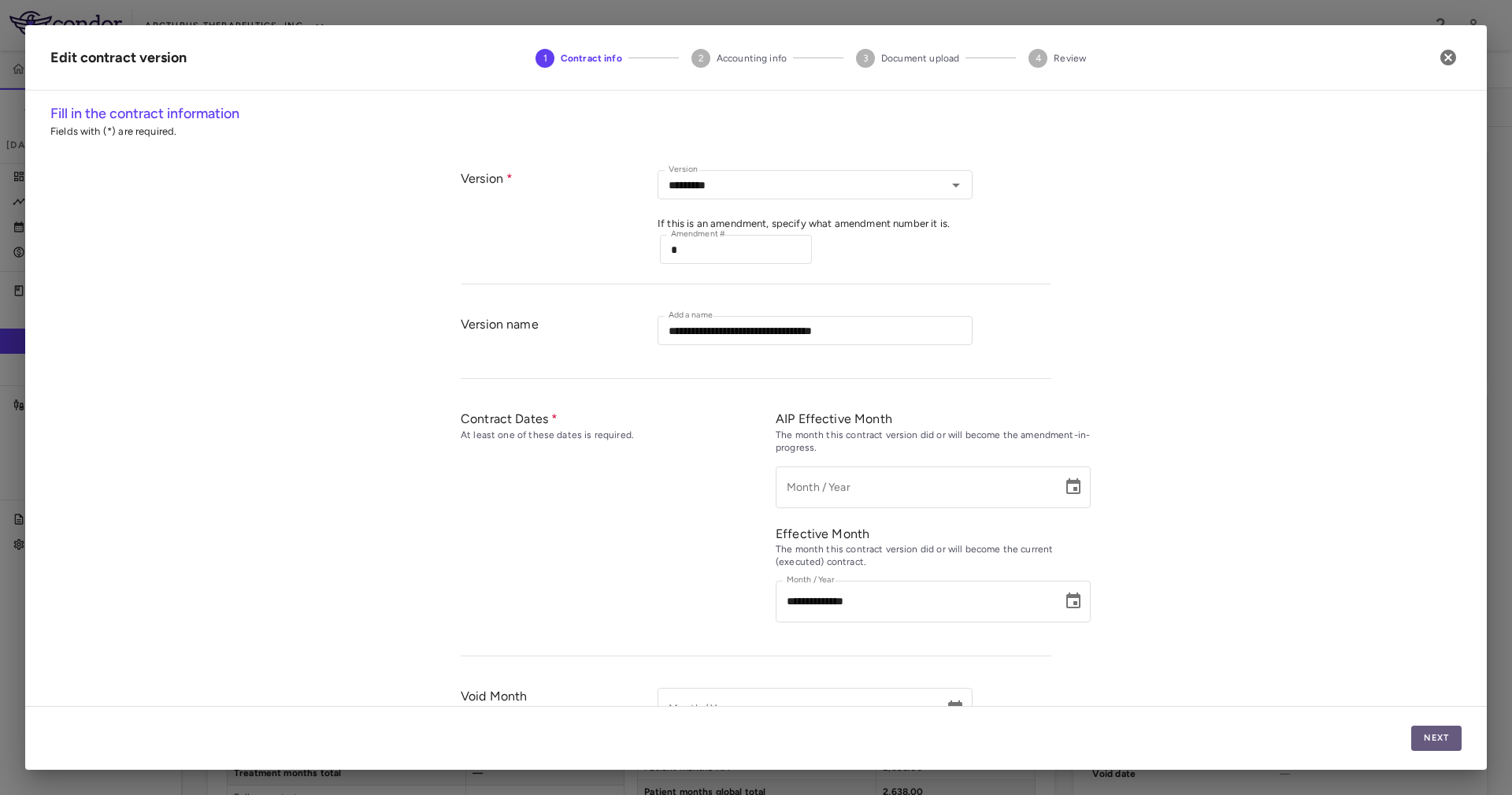
click at [1450, 737] on button "Next" at bounding box center [1436, 737] width 51 height 25
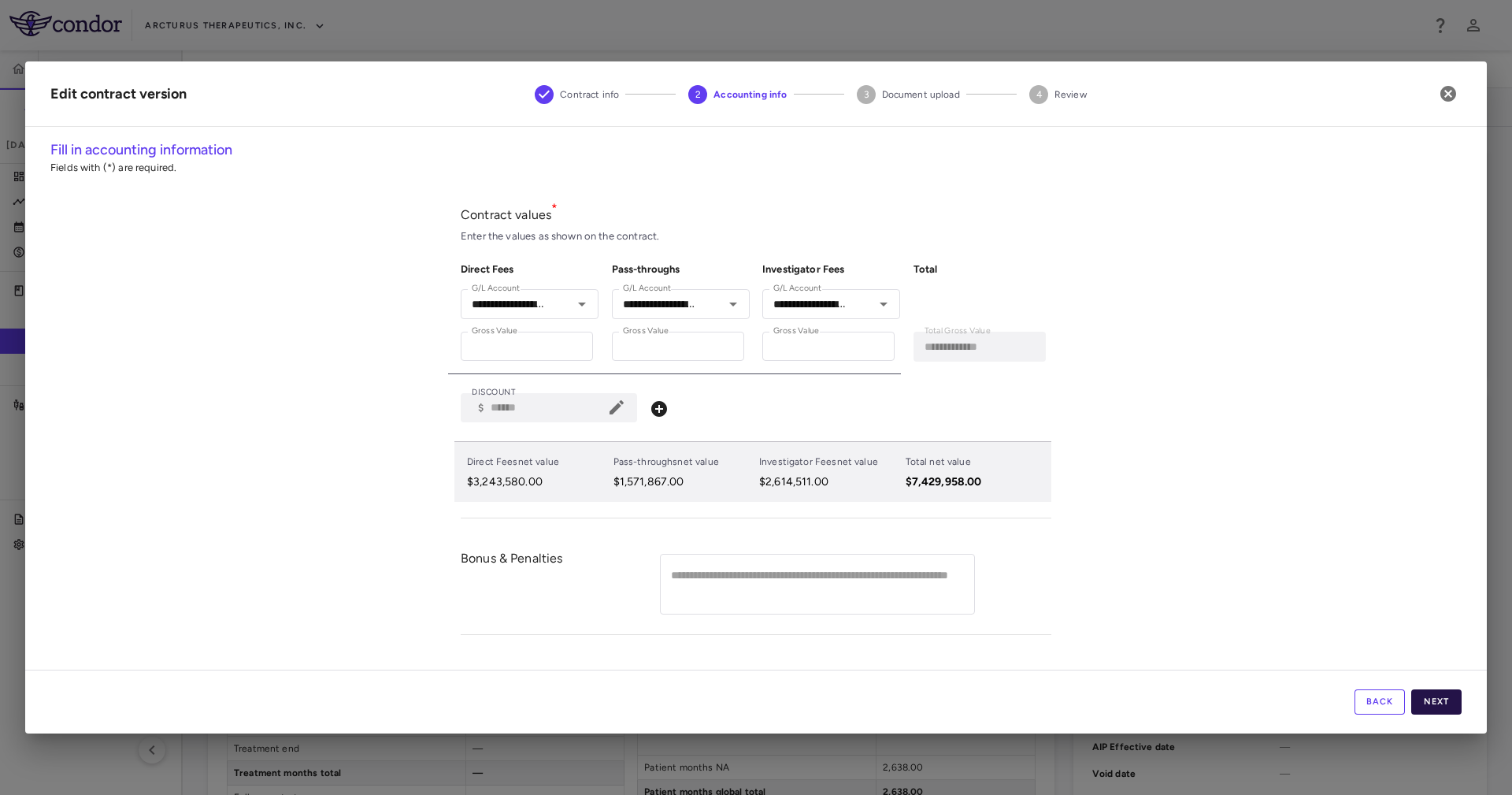
click at [1439, 697] on button "Next" at bounding box center [1436, 701] width 51 height 25
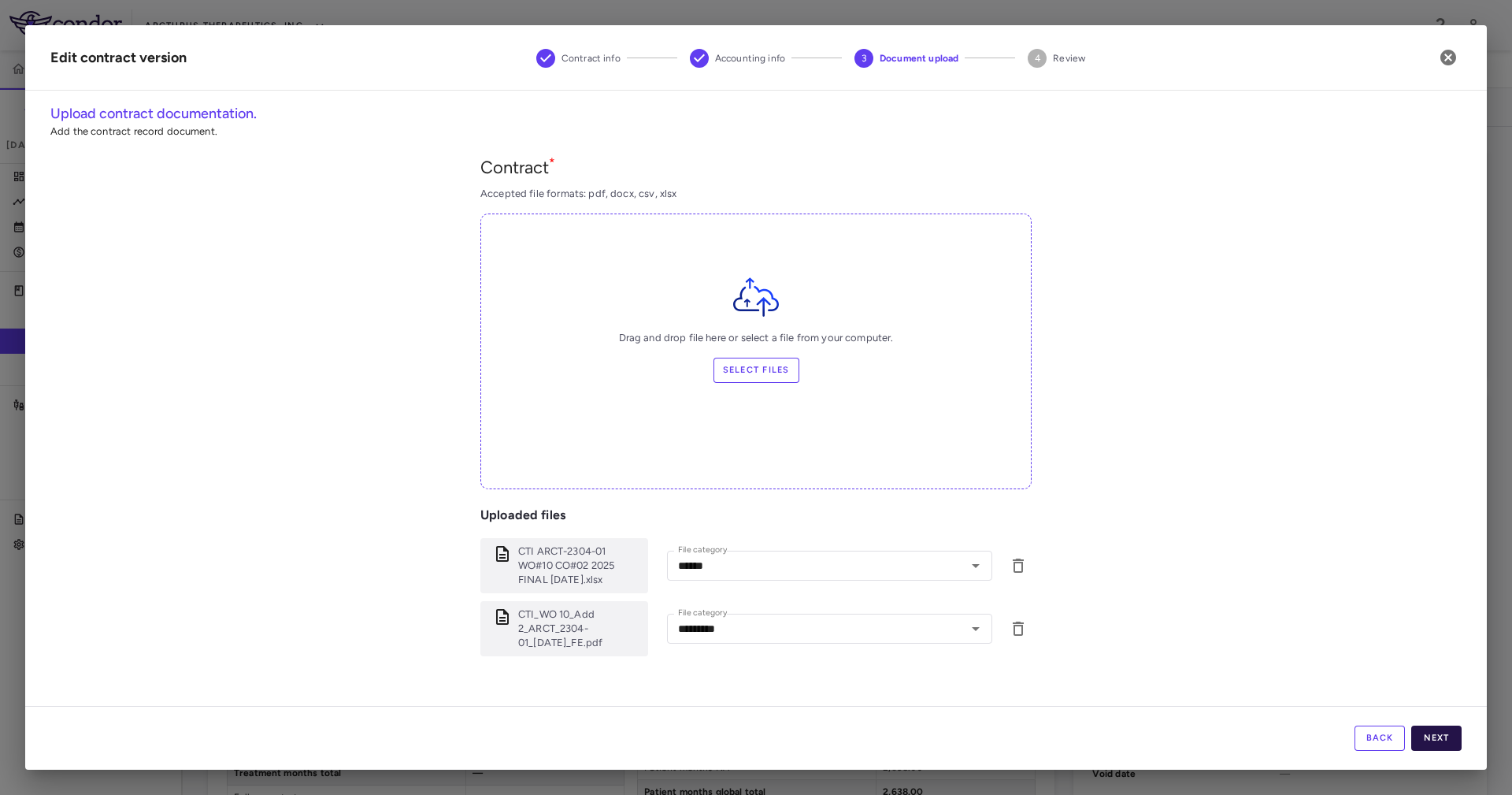
click at [1448, 735] on button "Next" at bounding box center [1436, 737] width 51 height 25
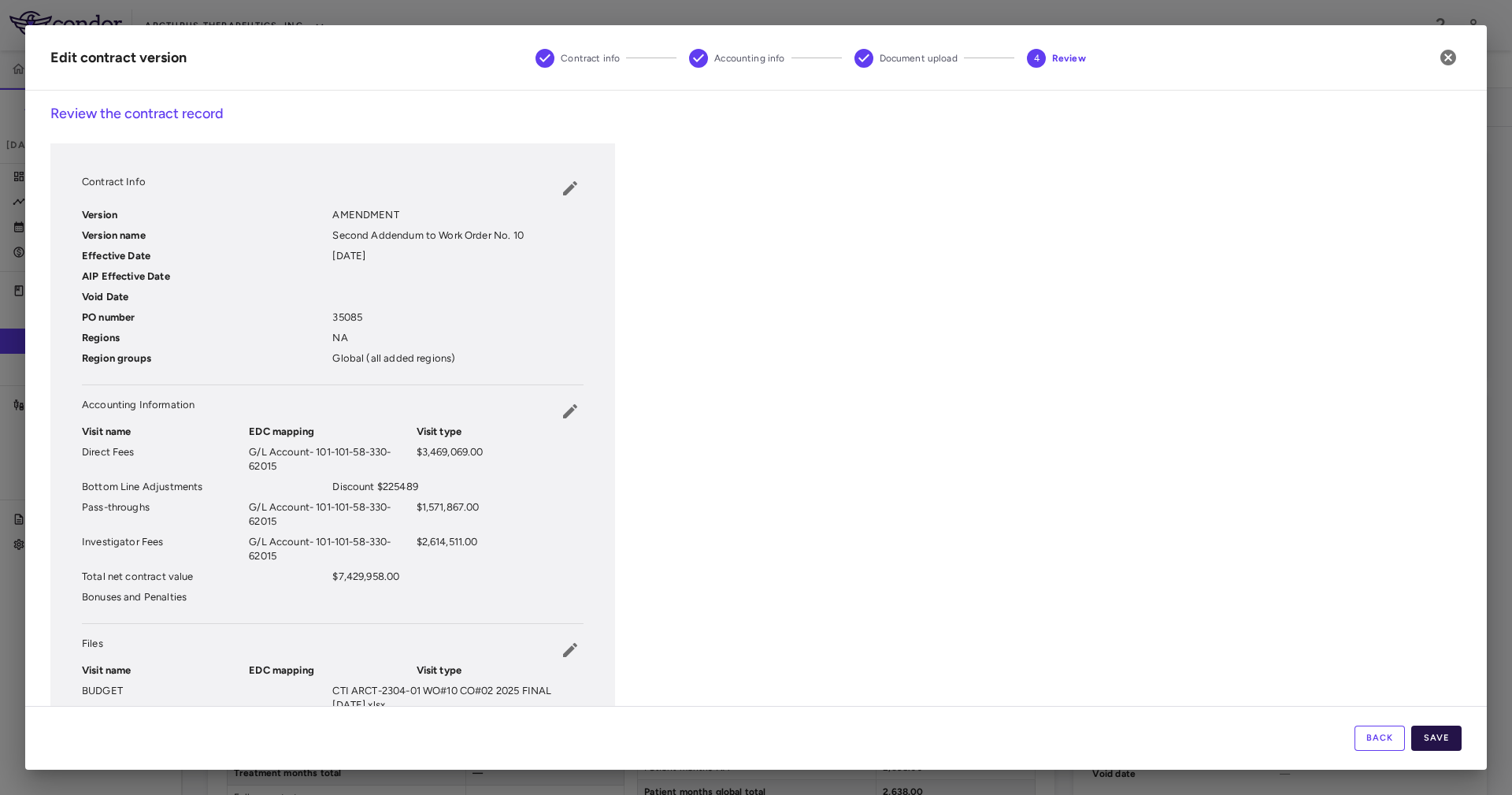
click at [1432, 728] on button "Save" at bounding box center [1436, 737] width 51 height 25
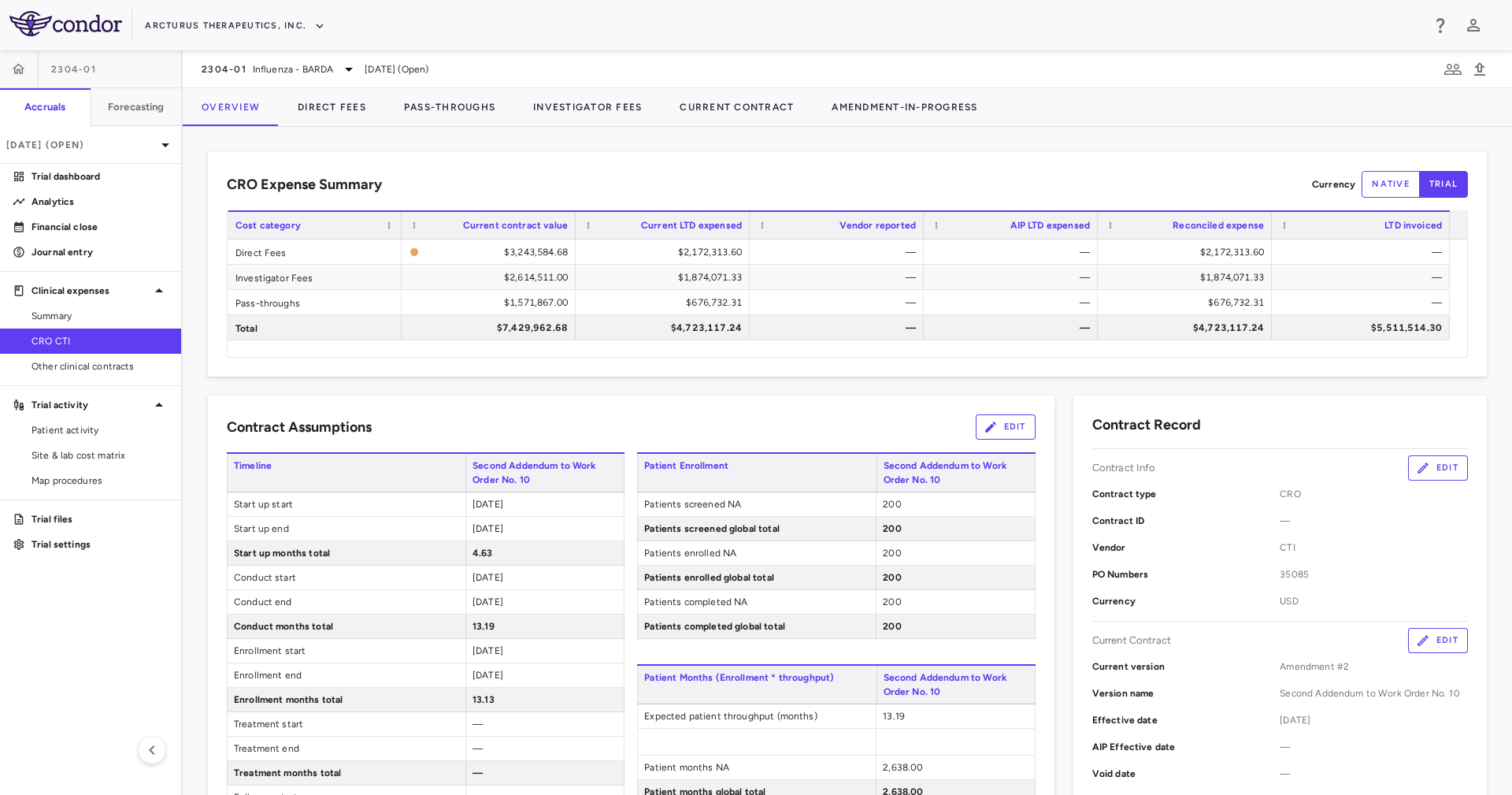
click at [1275, 628] on div "Current Contract Edit" at bounding box center [1280, 640] width 376 height 25
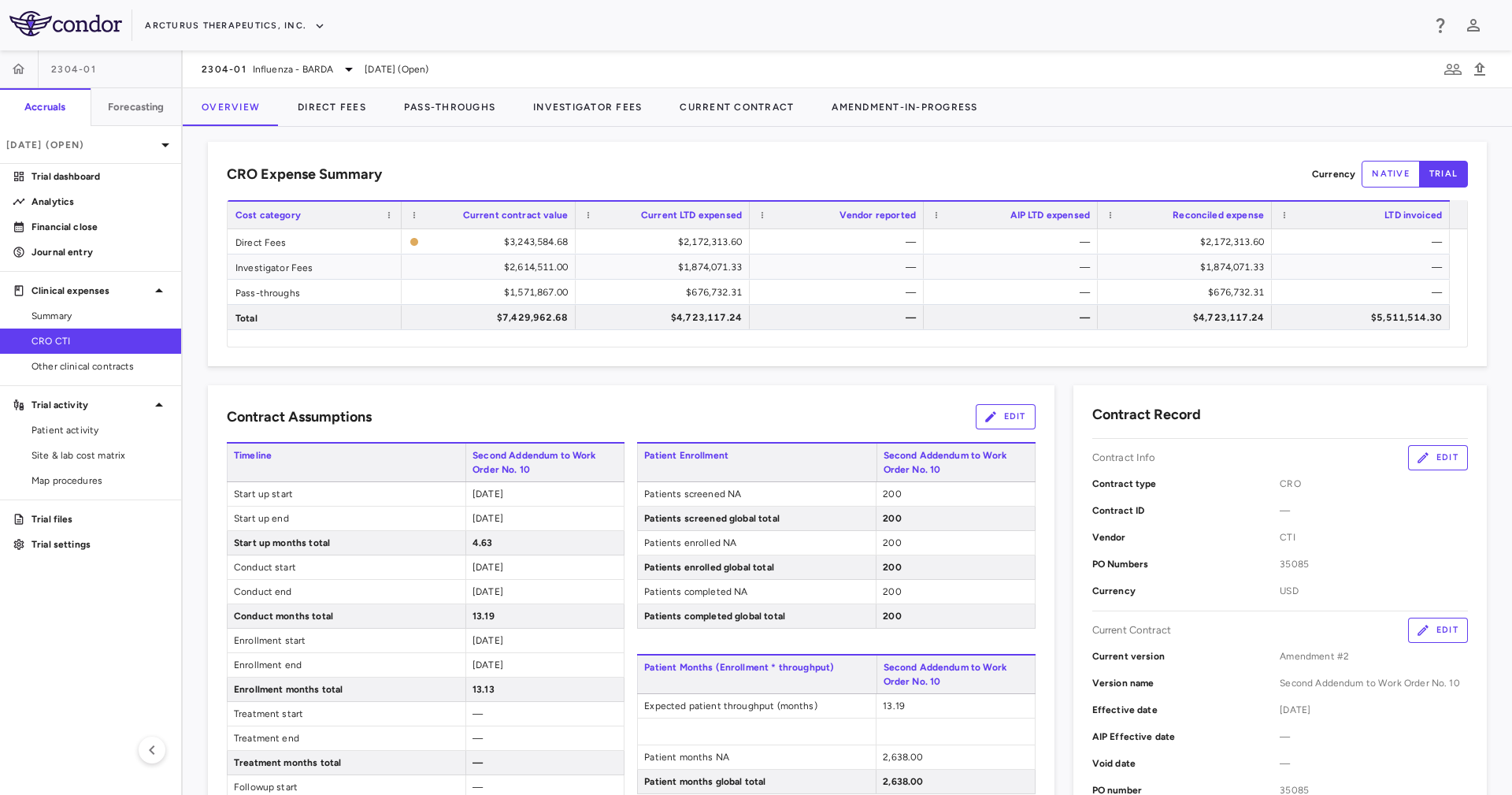
scroll to position [0, 0]
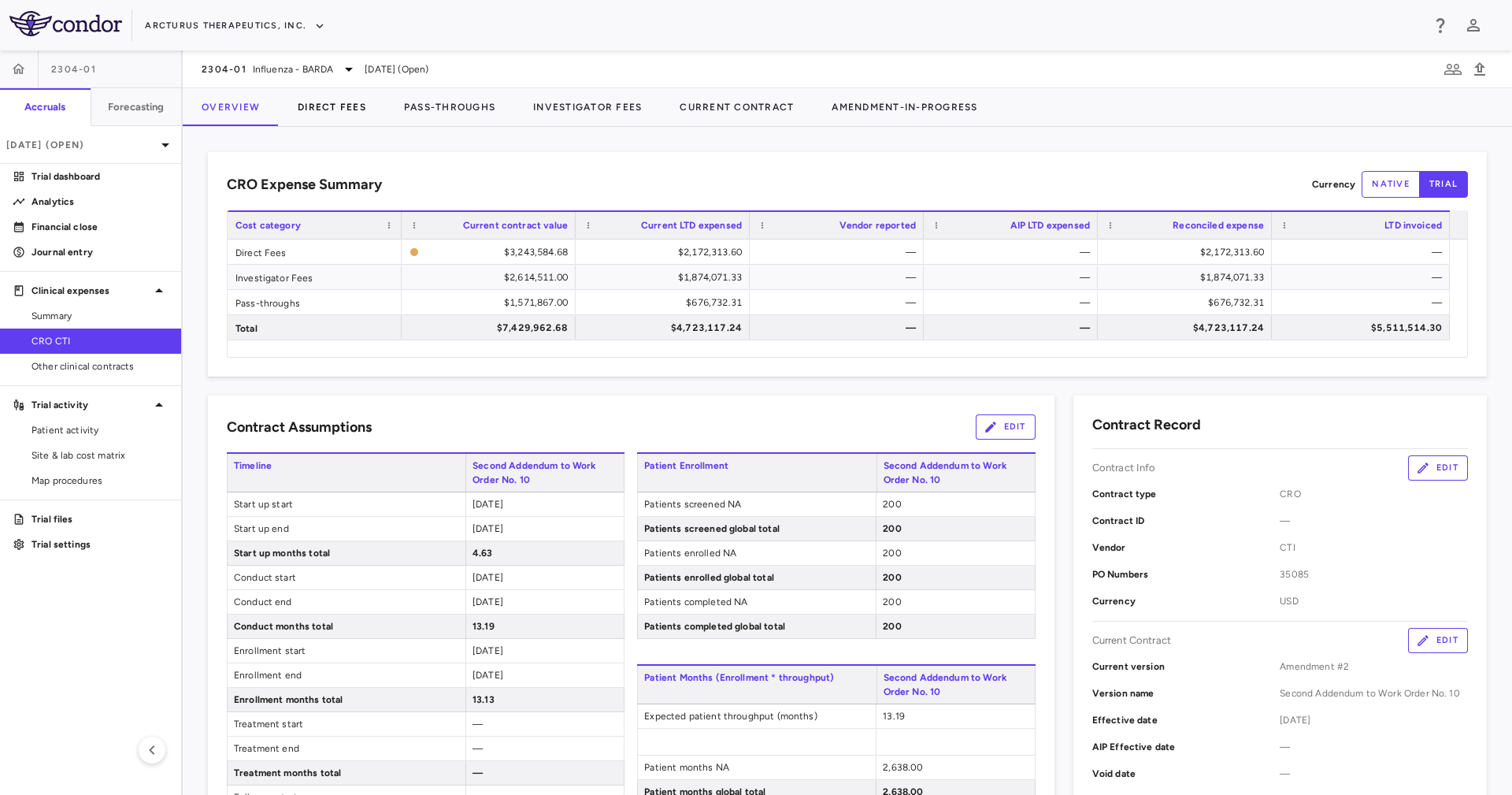
click at [321, 84] on div "2304-01 Influenza - BARDA Sep 2025 (Open)" at bounding box center [847, 69] width 1329 height 38
click at [323, 112] on button "Direct Fees" at bounding box center [332, 107] width 106 height 38
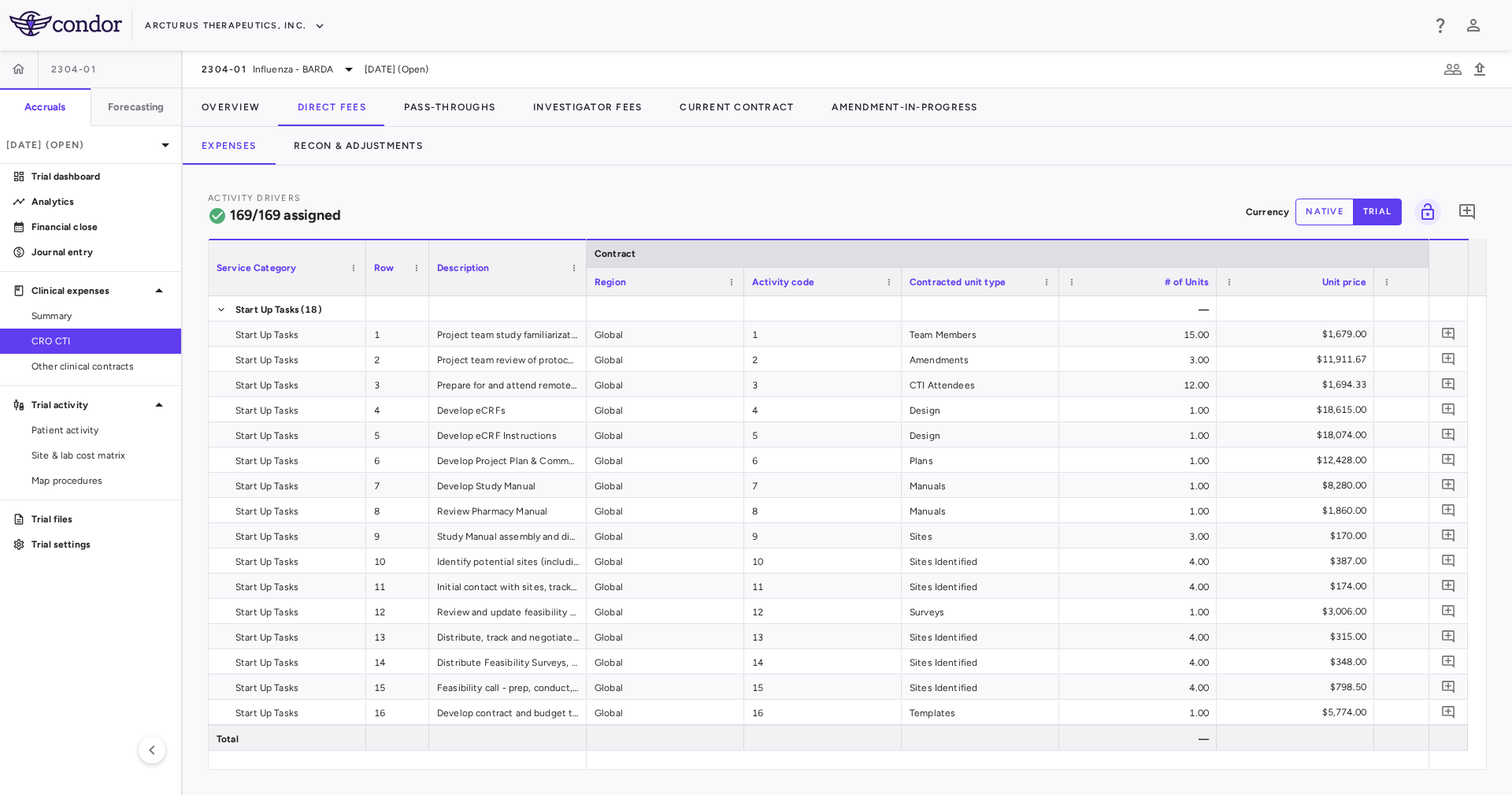
click at [507, 206] on div "Activity Drivers 169/169 assigned Currency native trial 0" at bounding box center [847, 211] width 1279 height 42
click at [249, 112] on button "Overview" at bounding box center [231, 107] width 96 height 38
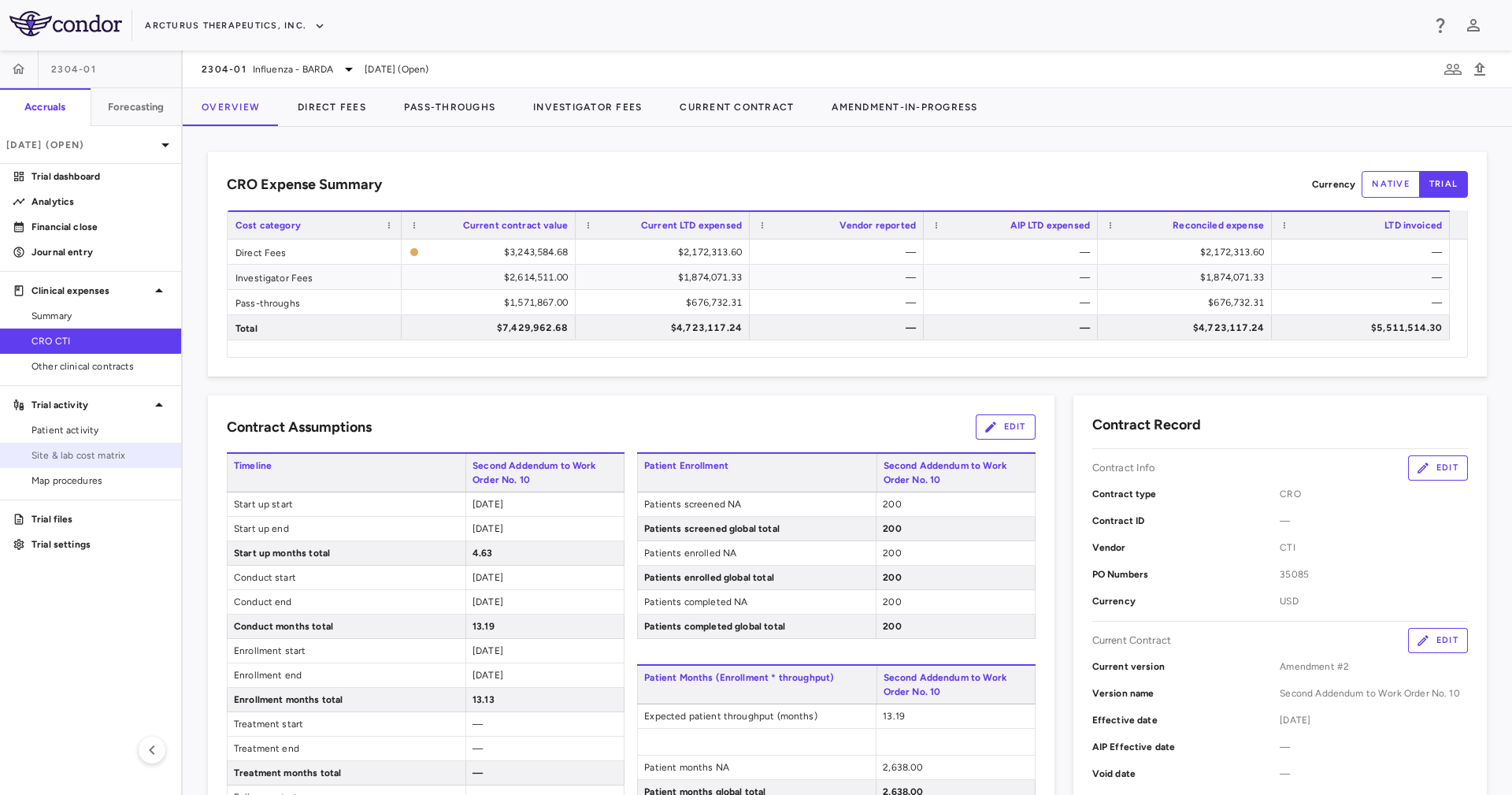
click at [120, 449] on span "Site & lab cost matrix" at bounding box center [100, 455] width 137 height 14
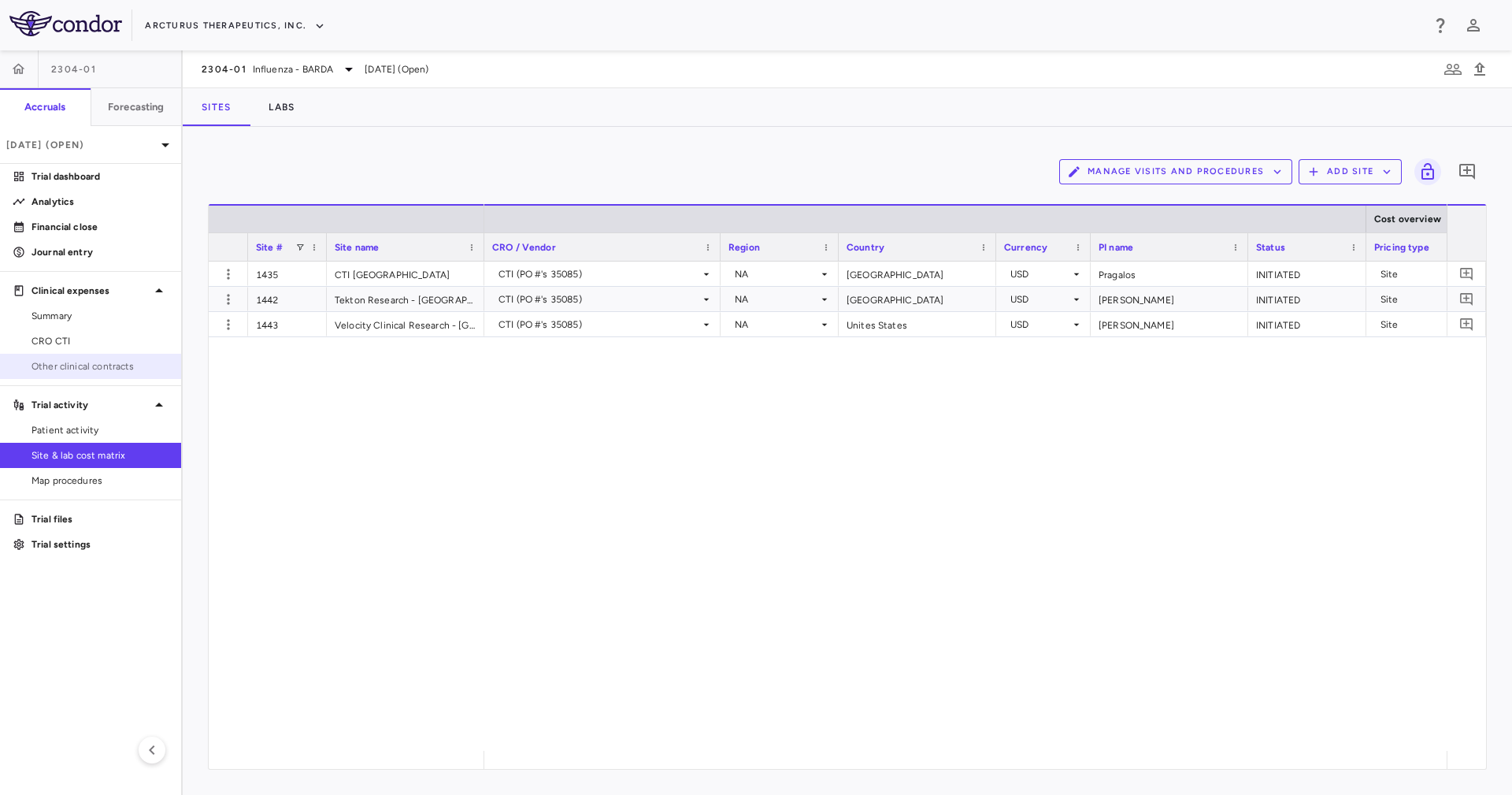
click at [120, 365] on span "Other clinical contracts" at bounding box center [100, 366] width 137 height 14
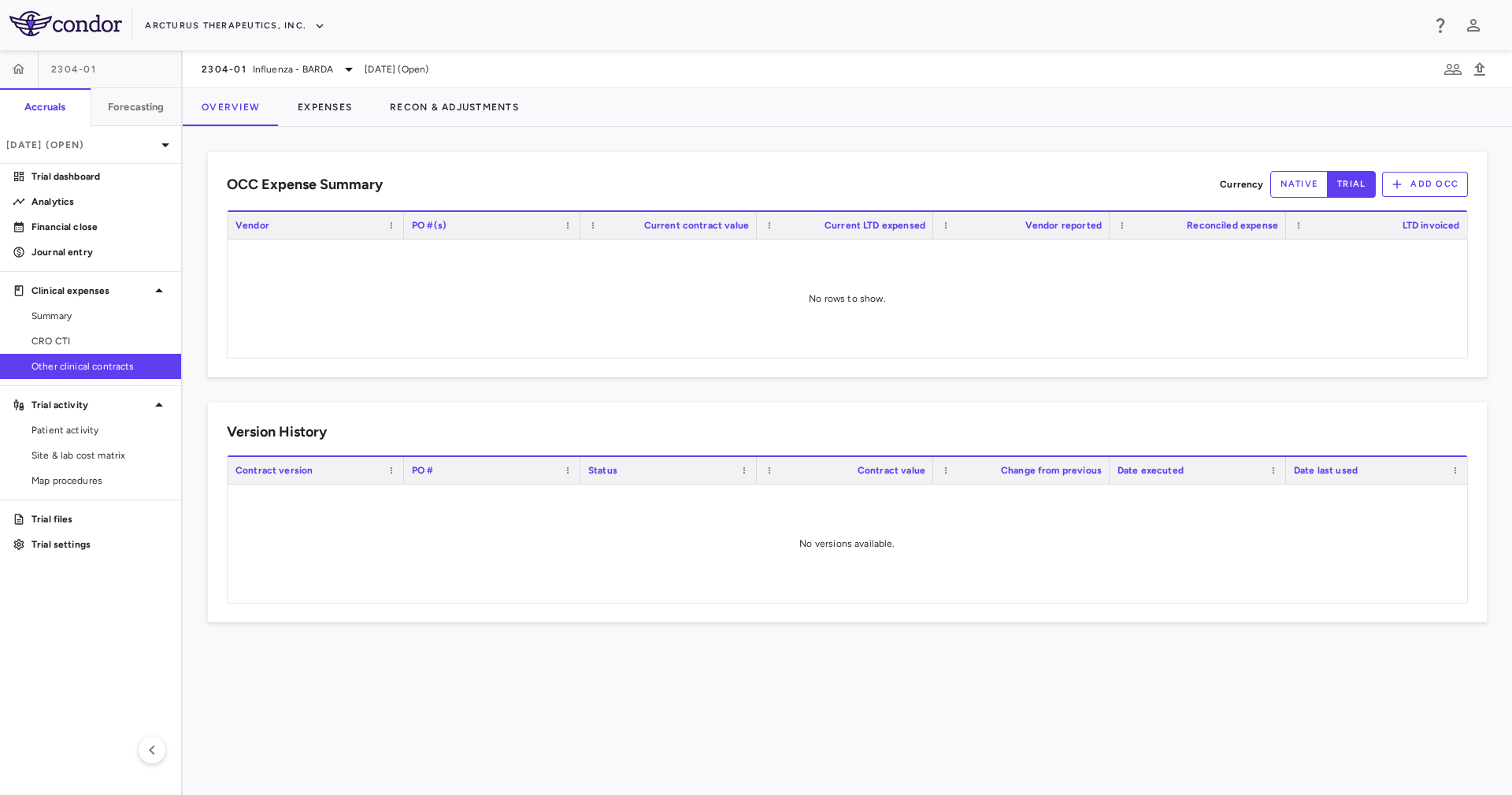
click at [503, 388] on div "OCC Expense Summary Currency native trial Add OCC Drag here to set row groups D…" at bounding box center [847, 386] width 1279 height 470
click at [128, 343] on span "CRO CTI" at bounding box center [100, 341] width 137 height 14
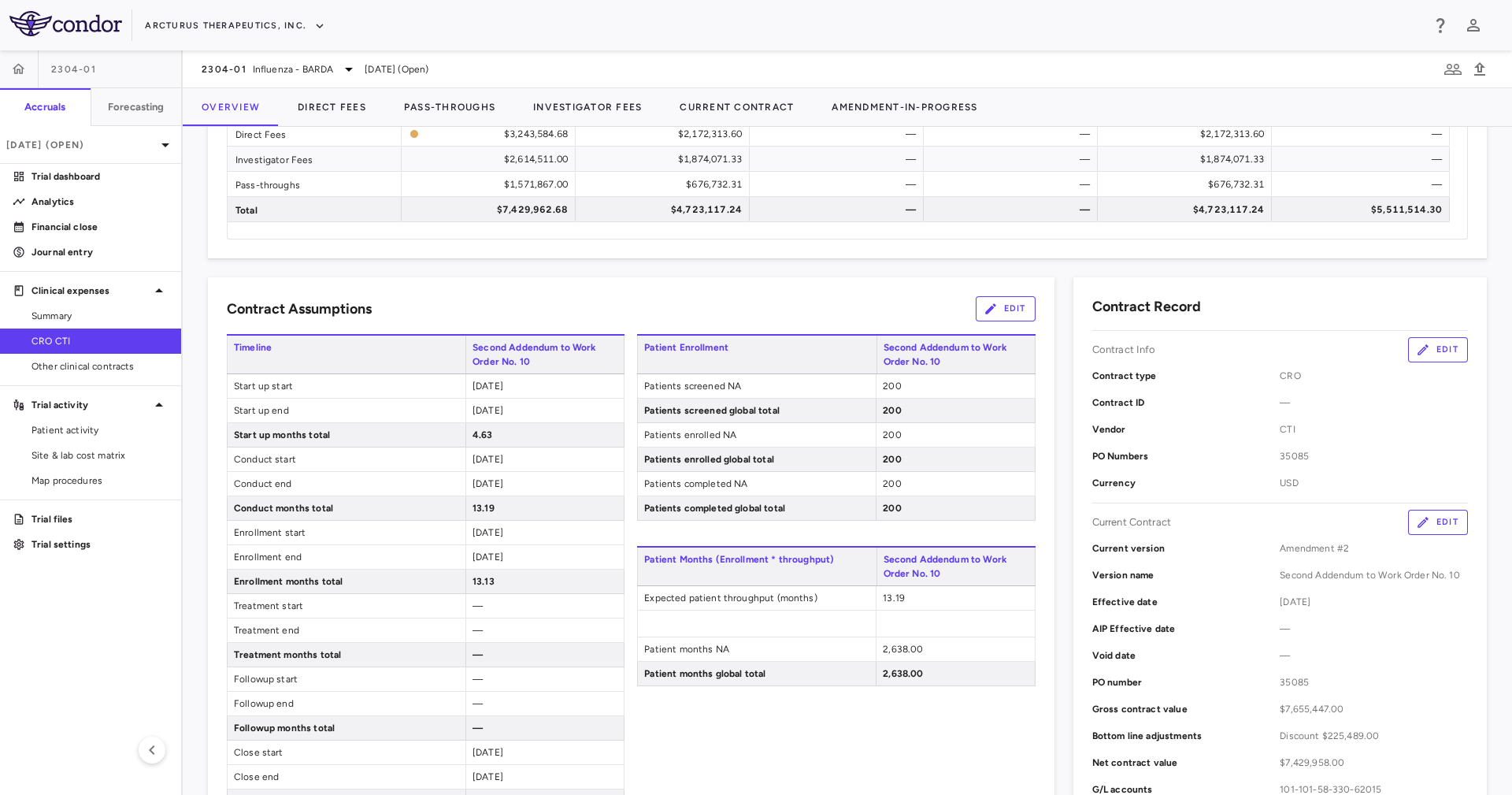
scroll to position [236, 0]
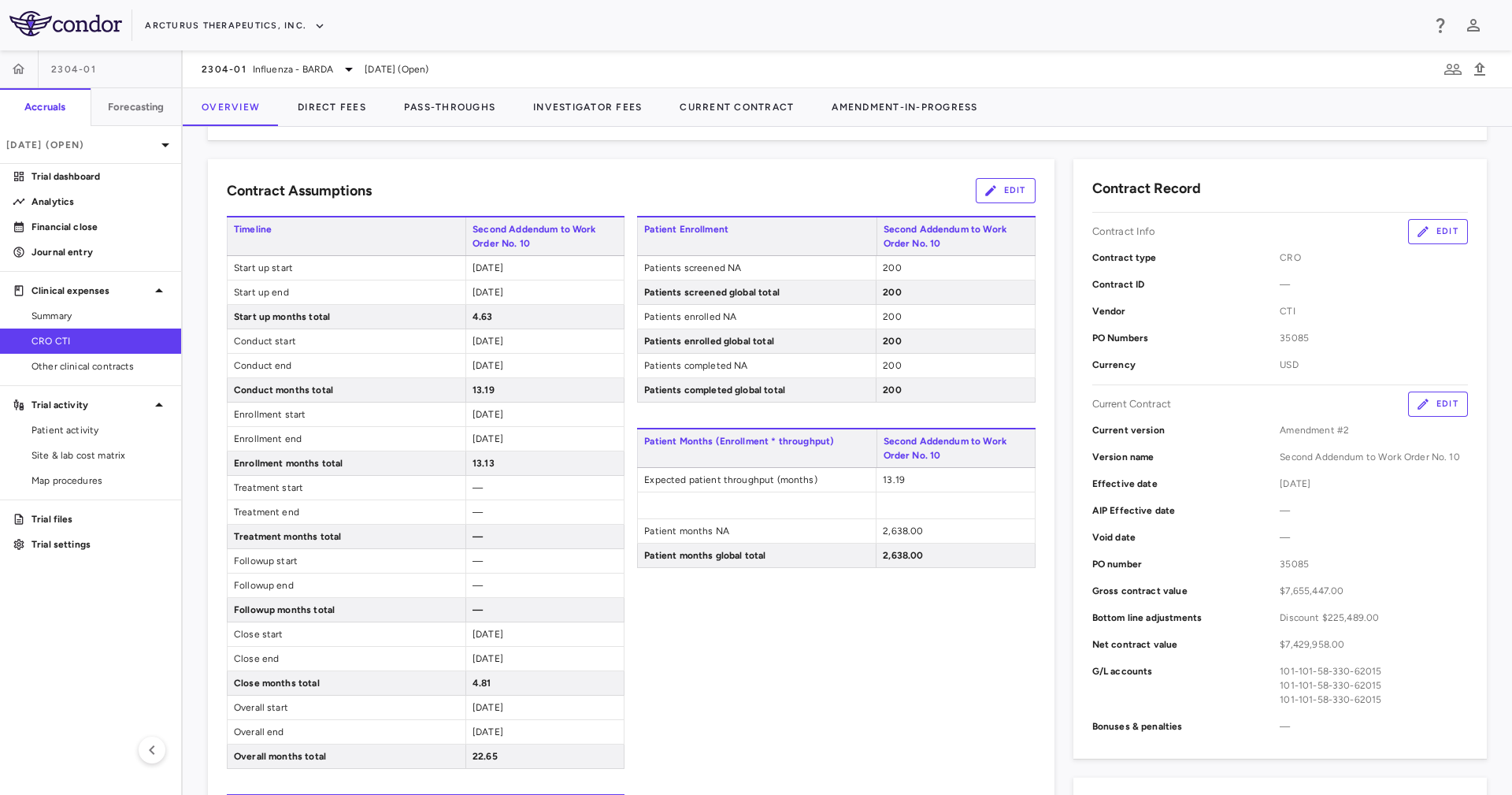
click at [482, 469] on span "13.13" at bounding box center [483, 463] width 22 height 11
click at [500, 474] on div "13.13" at bounding box center [544, 463] width 158 height 23
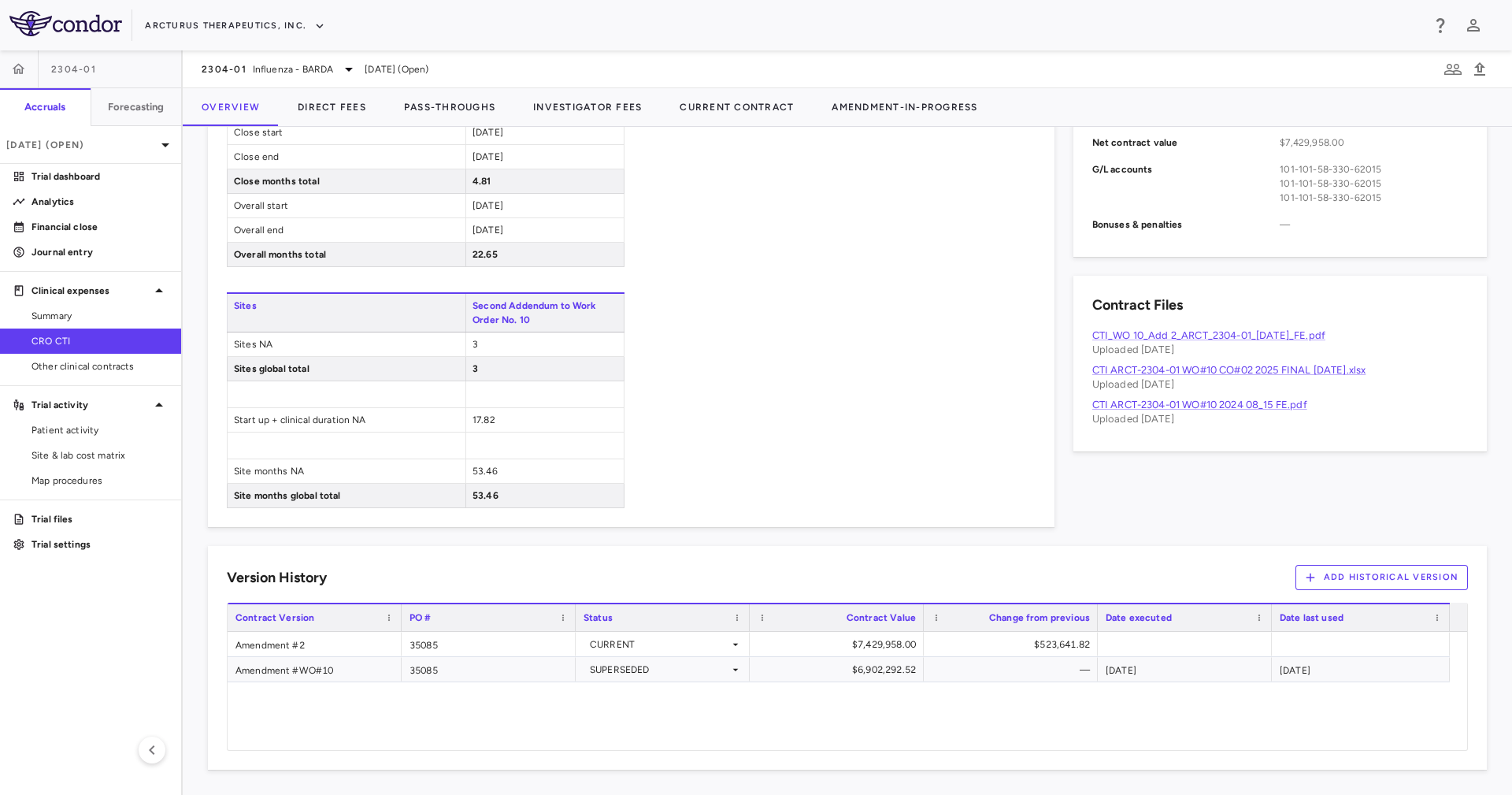
scroll to position [745, 0]
click at [579, 500] on div "53.46" at bounding box center [544, 495] width 158 height 23
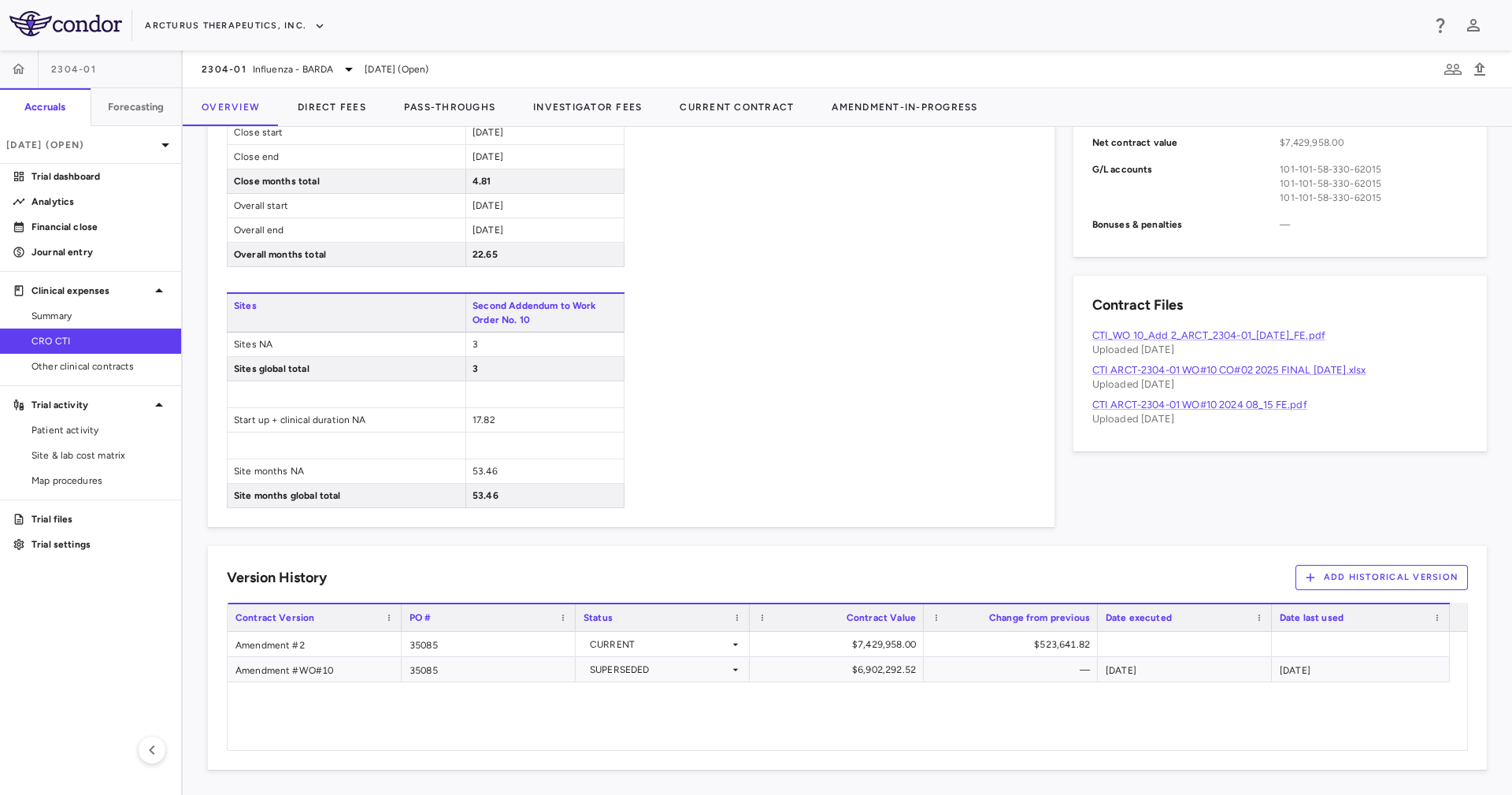
click at [579, 500] on div "53.46" at bounding box center [544, 495] width 158 height 23
click at [581, 484] on div "53.46" at bounding box center [544, 495] width 158 height 23
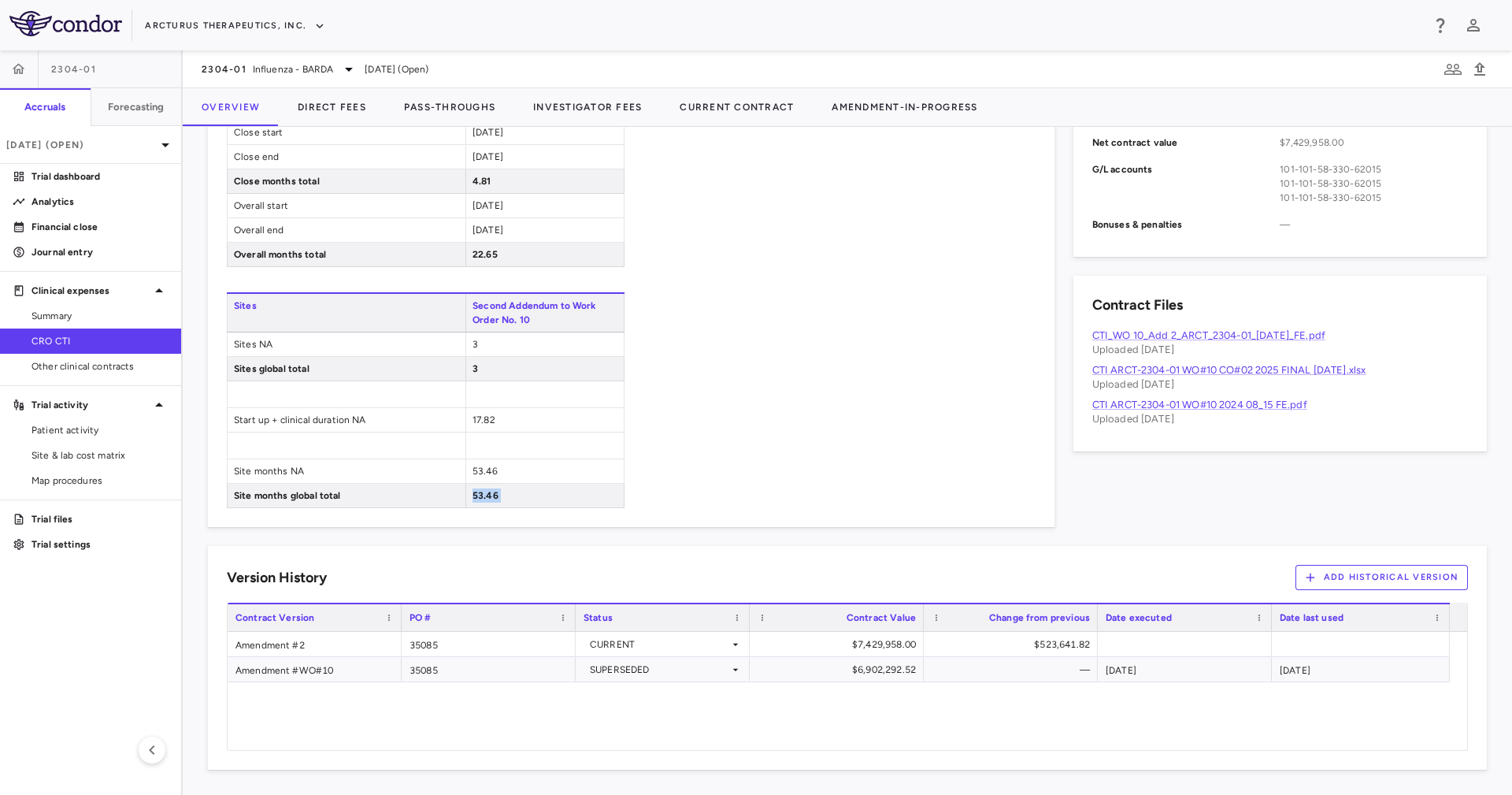
click at [582, 487] on div "53.46" at bounding box center [544, 495] width 158 height 23
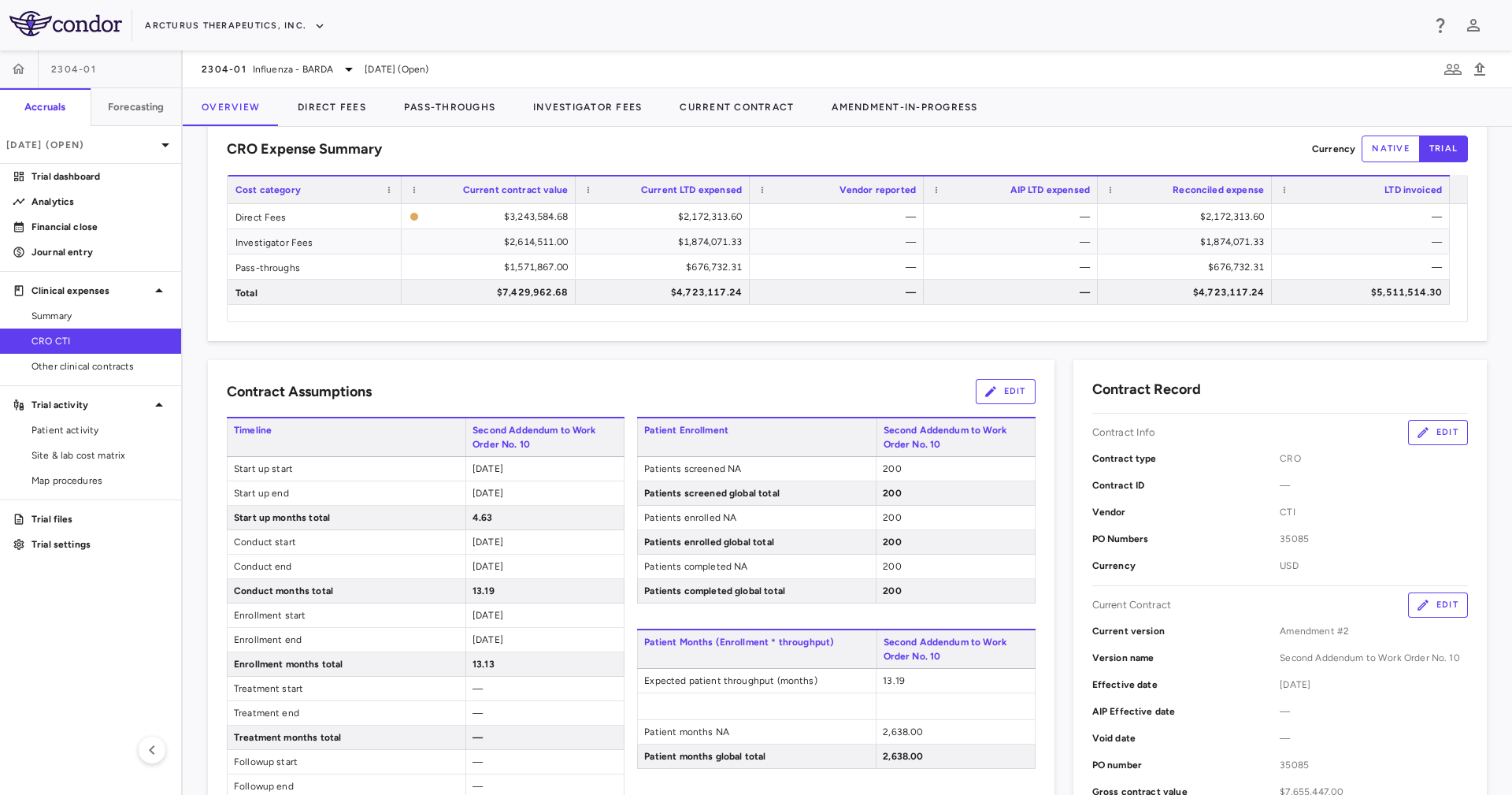
scroll to position [0, 0]
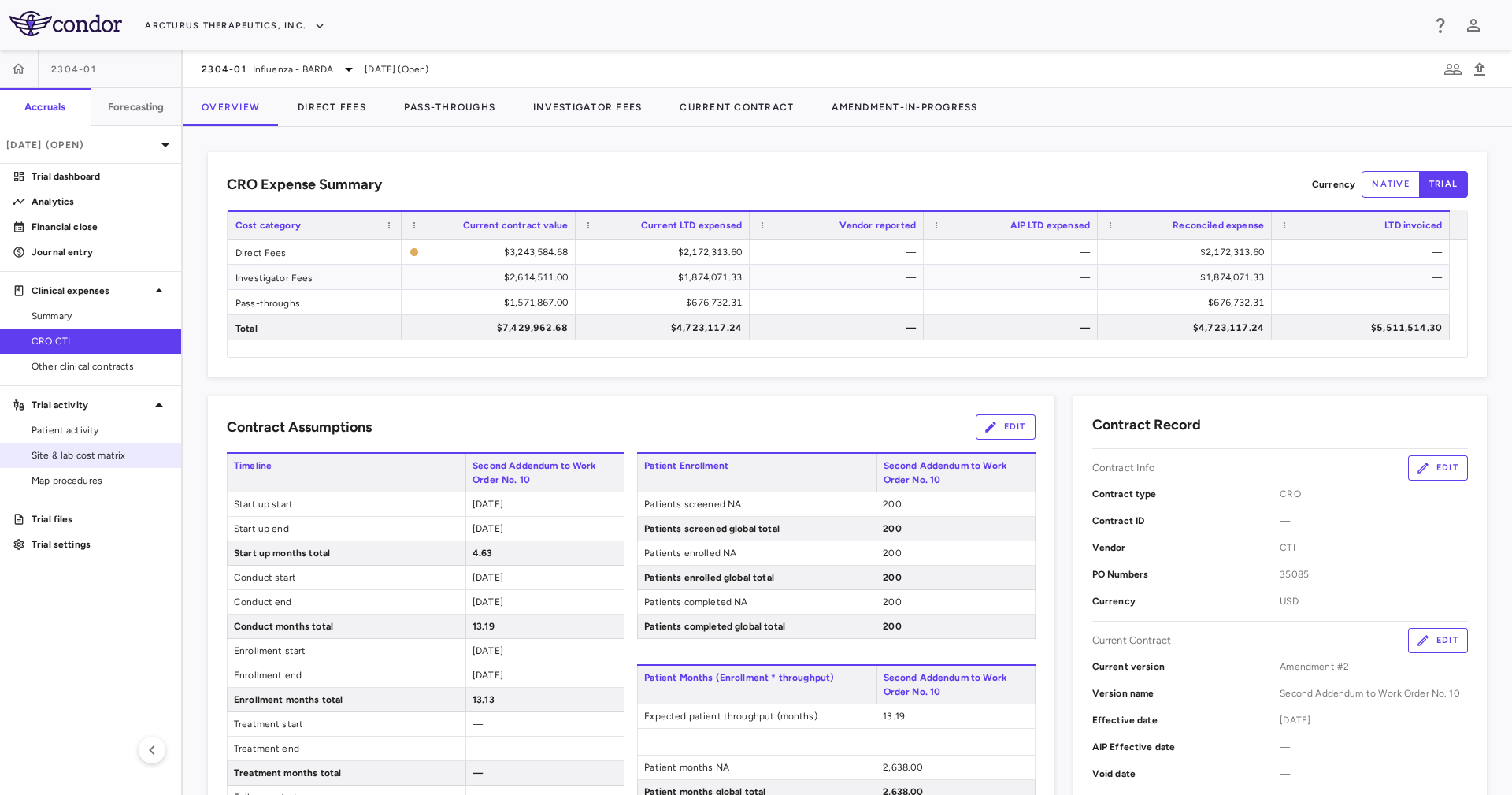
click at [104, 457] on span "Site & lab cost matrix" at bounding box center [100, 455] width 137 height 14
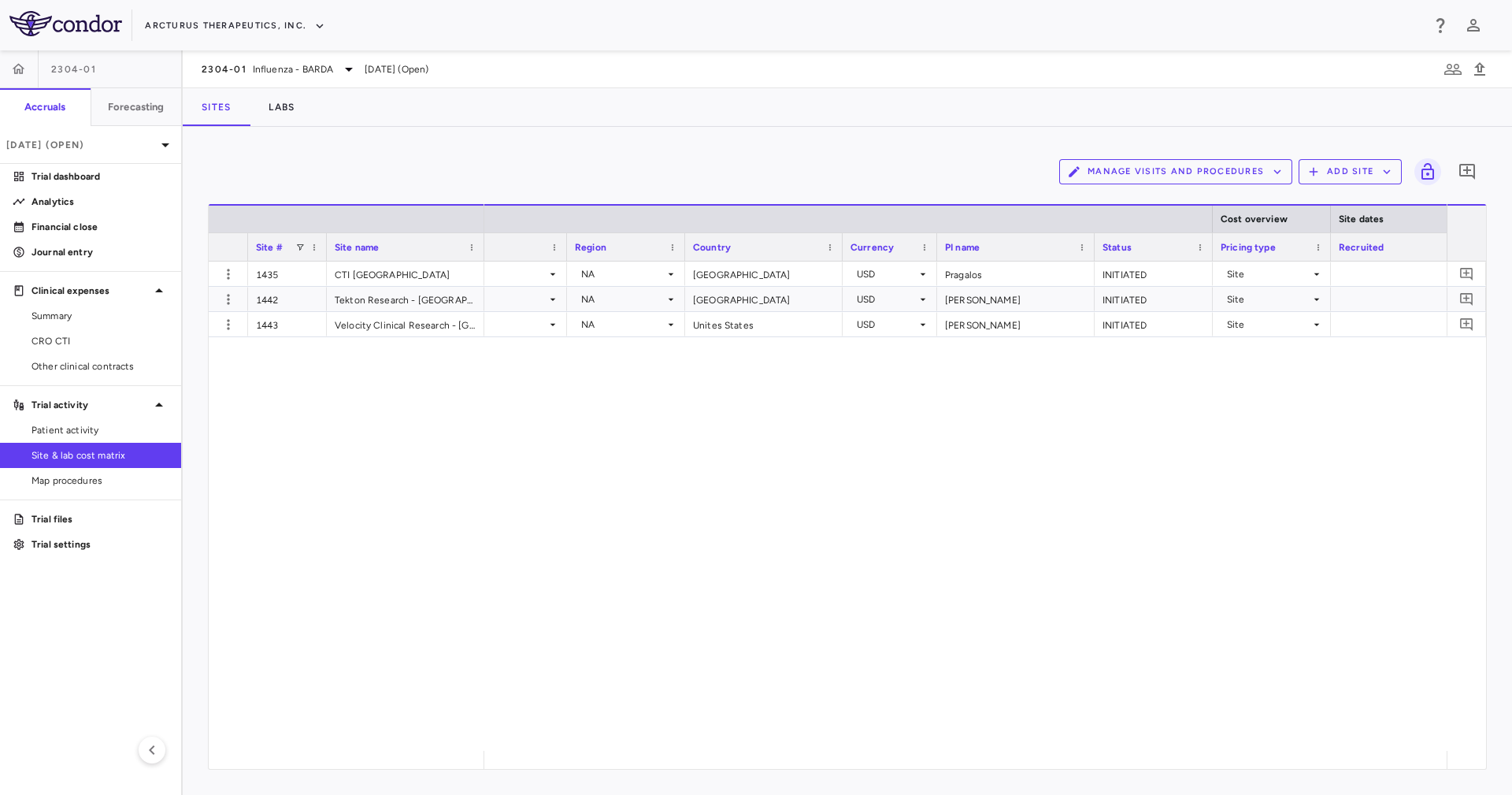
scroll to position [0, 401]
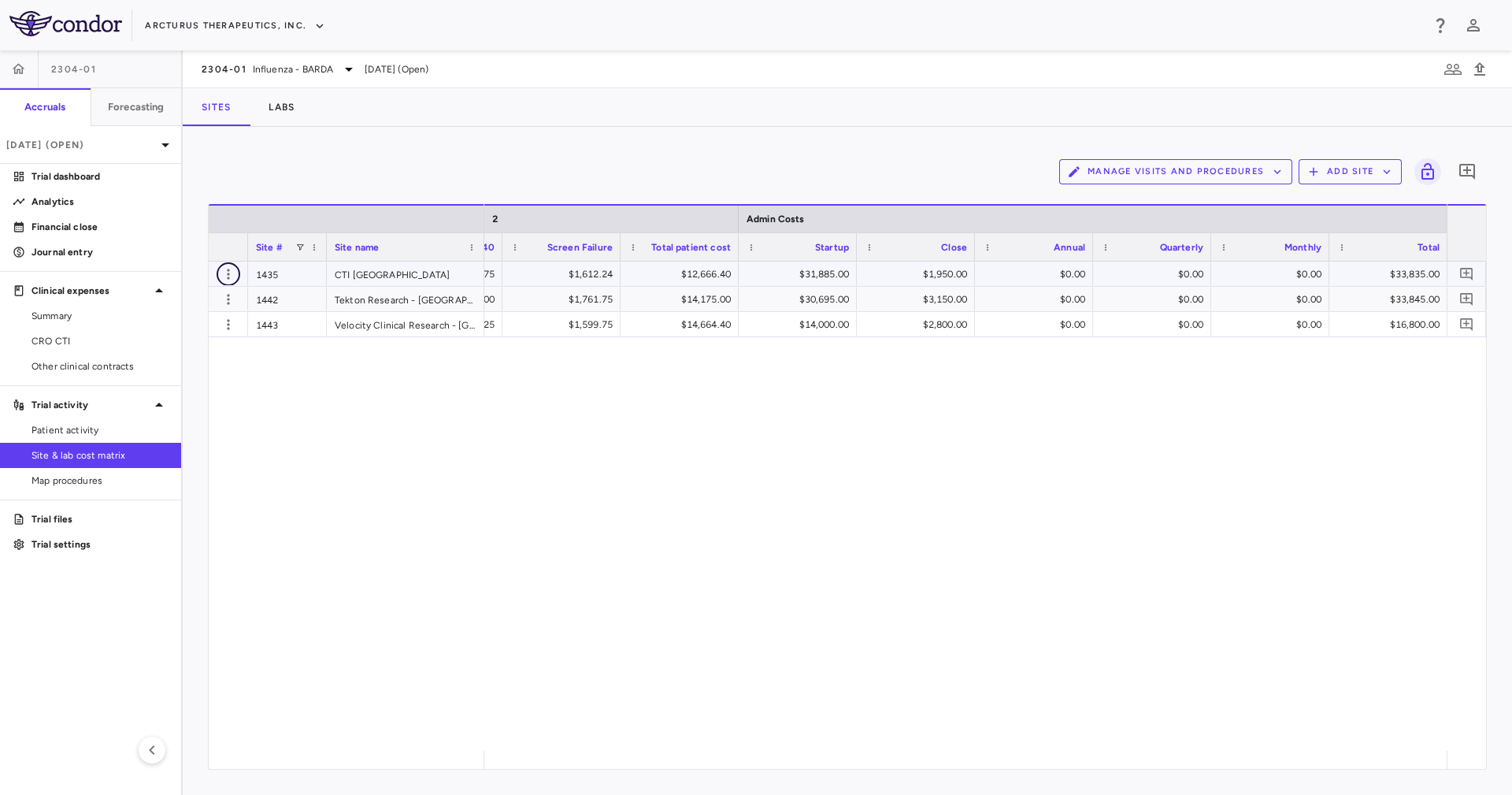
click at [231, 276] on icon "button" at bounding box center [229, 274] width 16 height 16
click at [195, 324] on div "Edit site" at bounding box center [167, 333] width 146 height 28
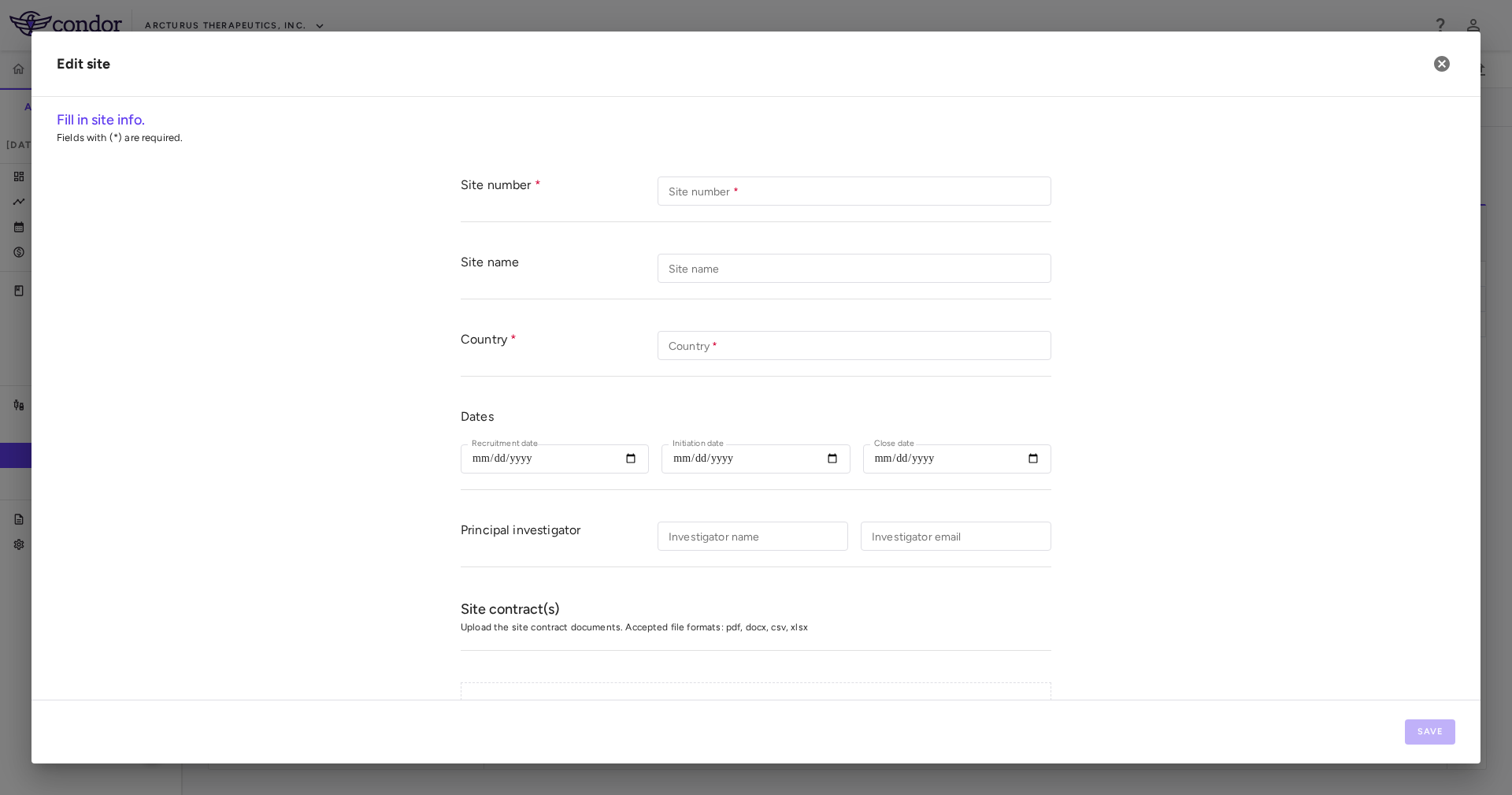
type input "****"
type input "**********"
type input "********"
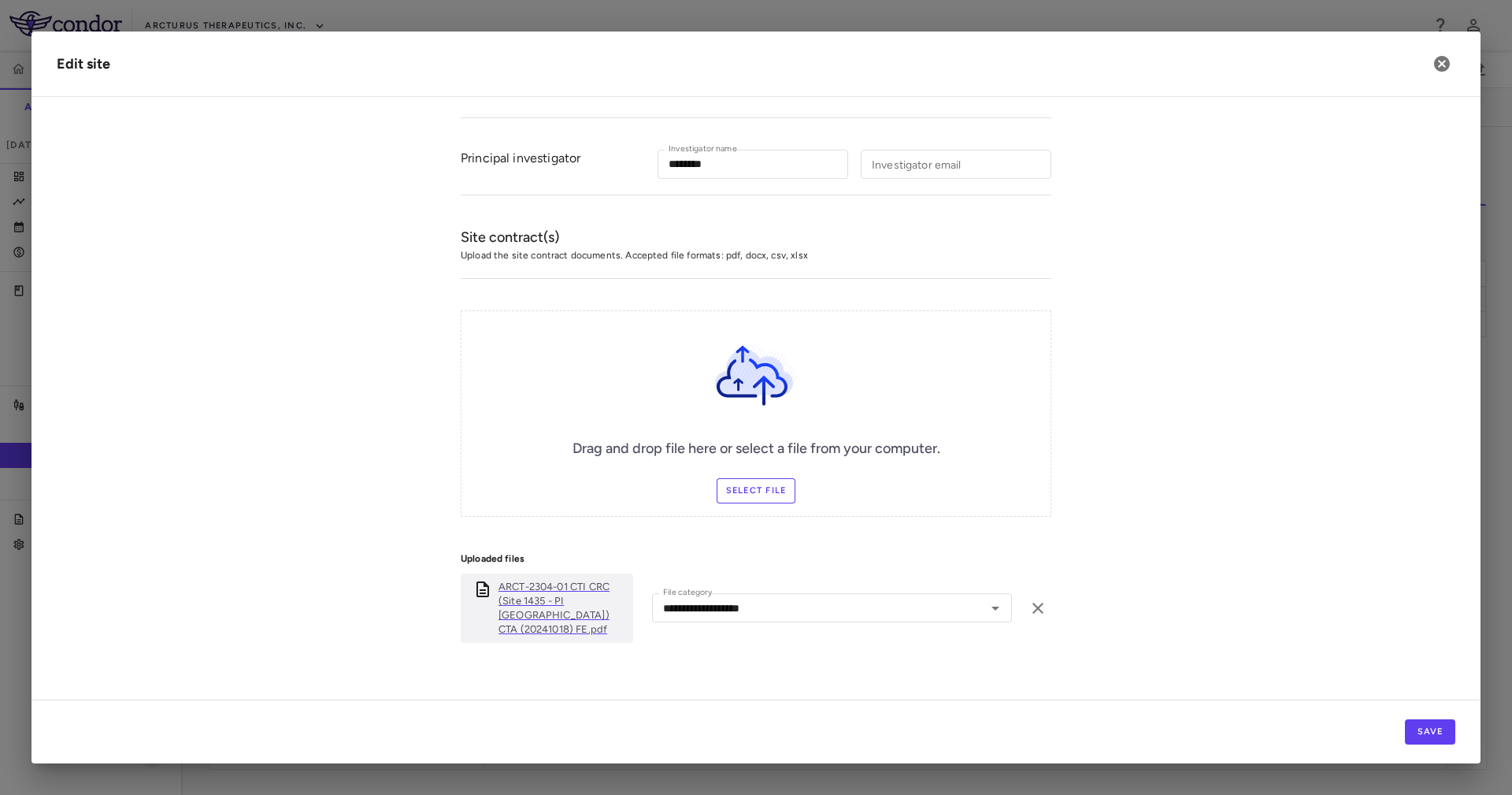
click at [536, 612] on p "ARCT-2304-01 CTI CRC (Site 1435 - PI [GEOGRAPHIC_DATA]) CTA (20241018) FE.pdf" at bounding box center [563, 608] width 128 height 57
click at [1437, 63] on icon "button" at bounding box center [1442, 64] width 16 height 16
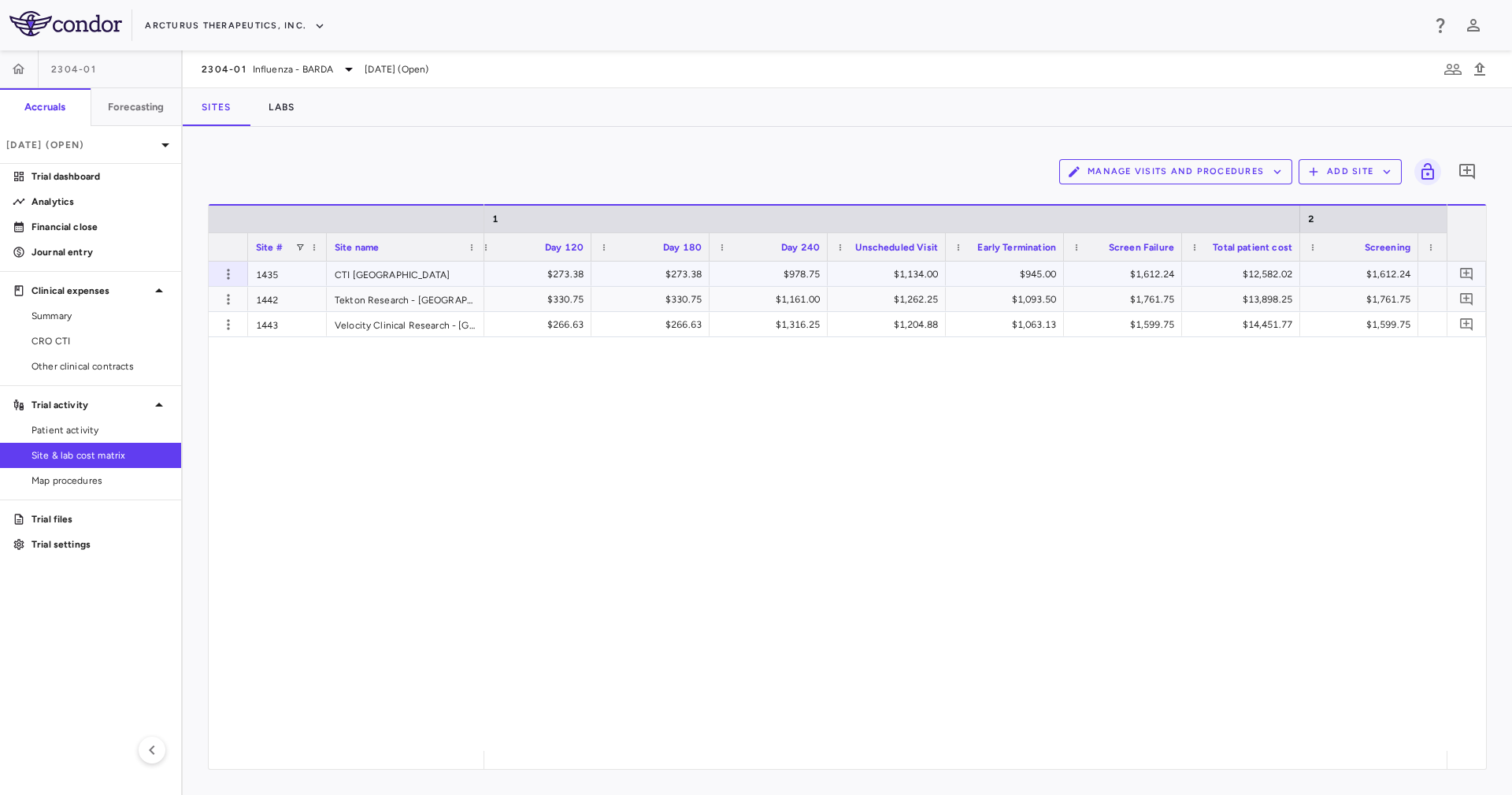
click at [1286, 279] on div "$12,582.02" at bounding box center [1245, 274] width 96 height 25
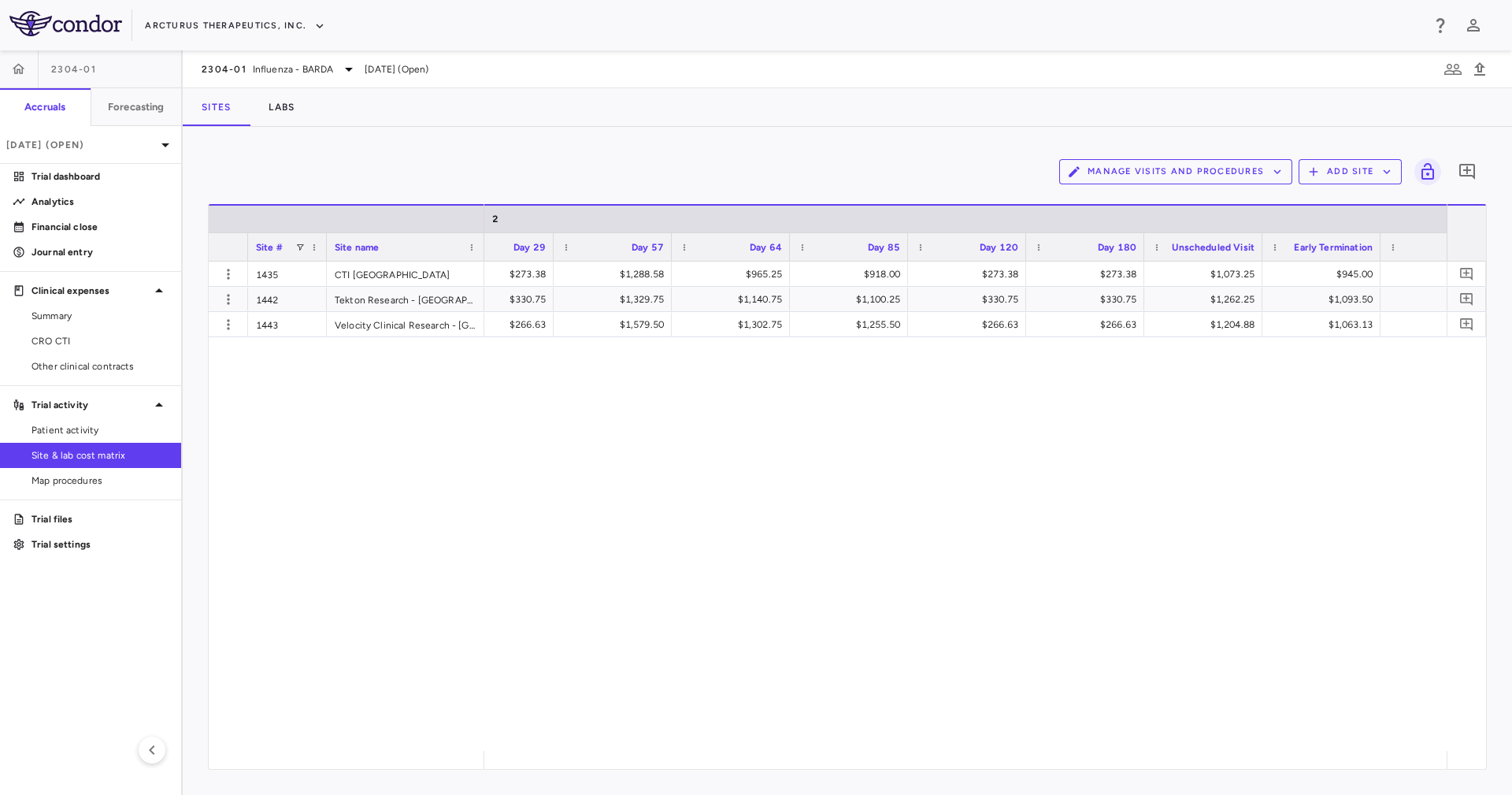
scroll to position [0, 3383]
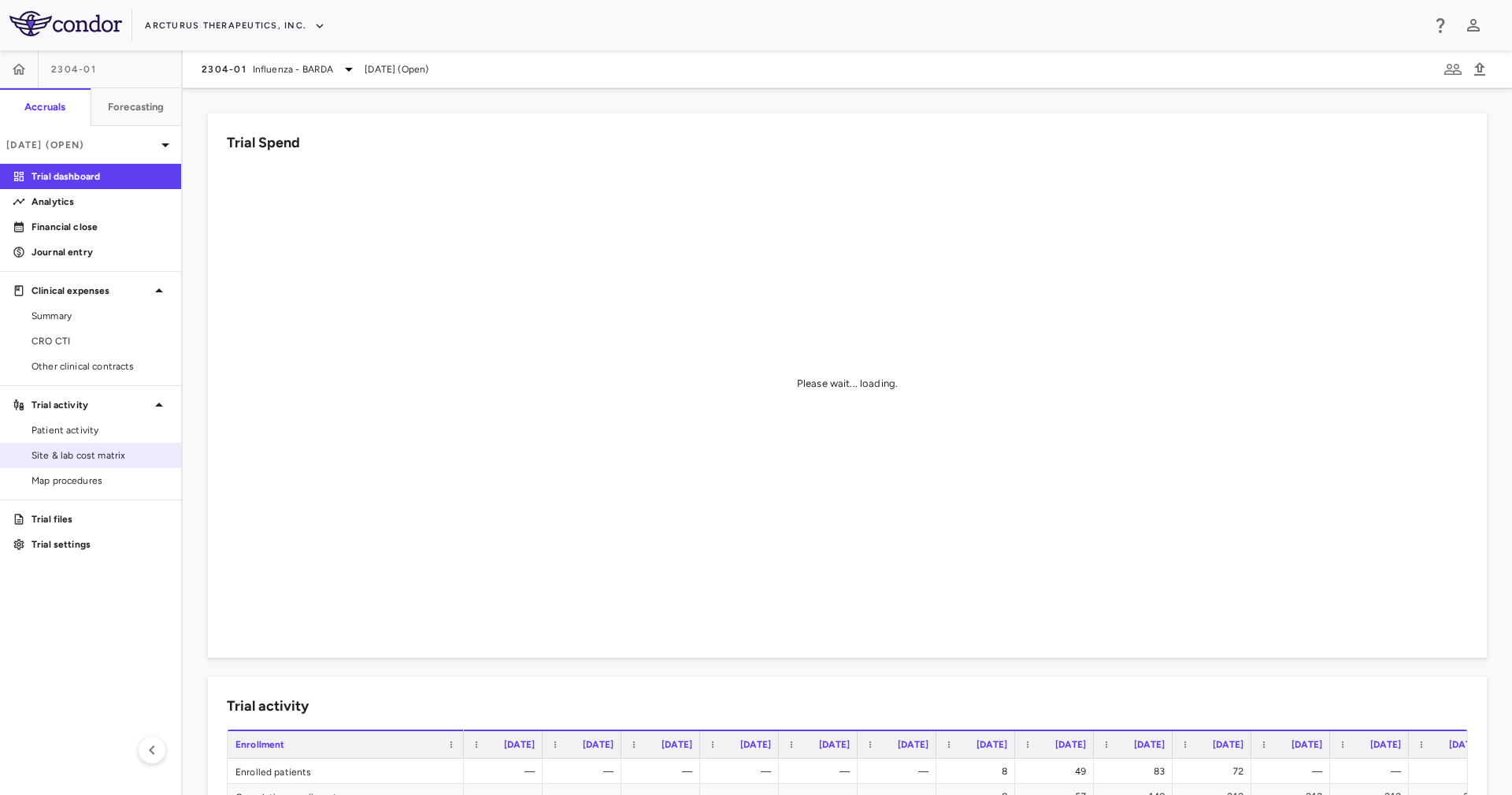
click at [116, 457] on span "Site & lab cost matrix" at bounding box center [100, 455] width 137 height 14
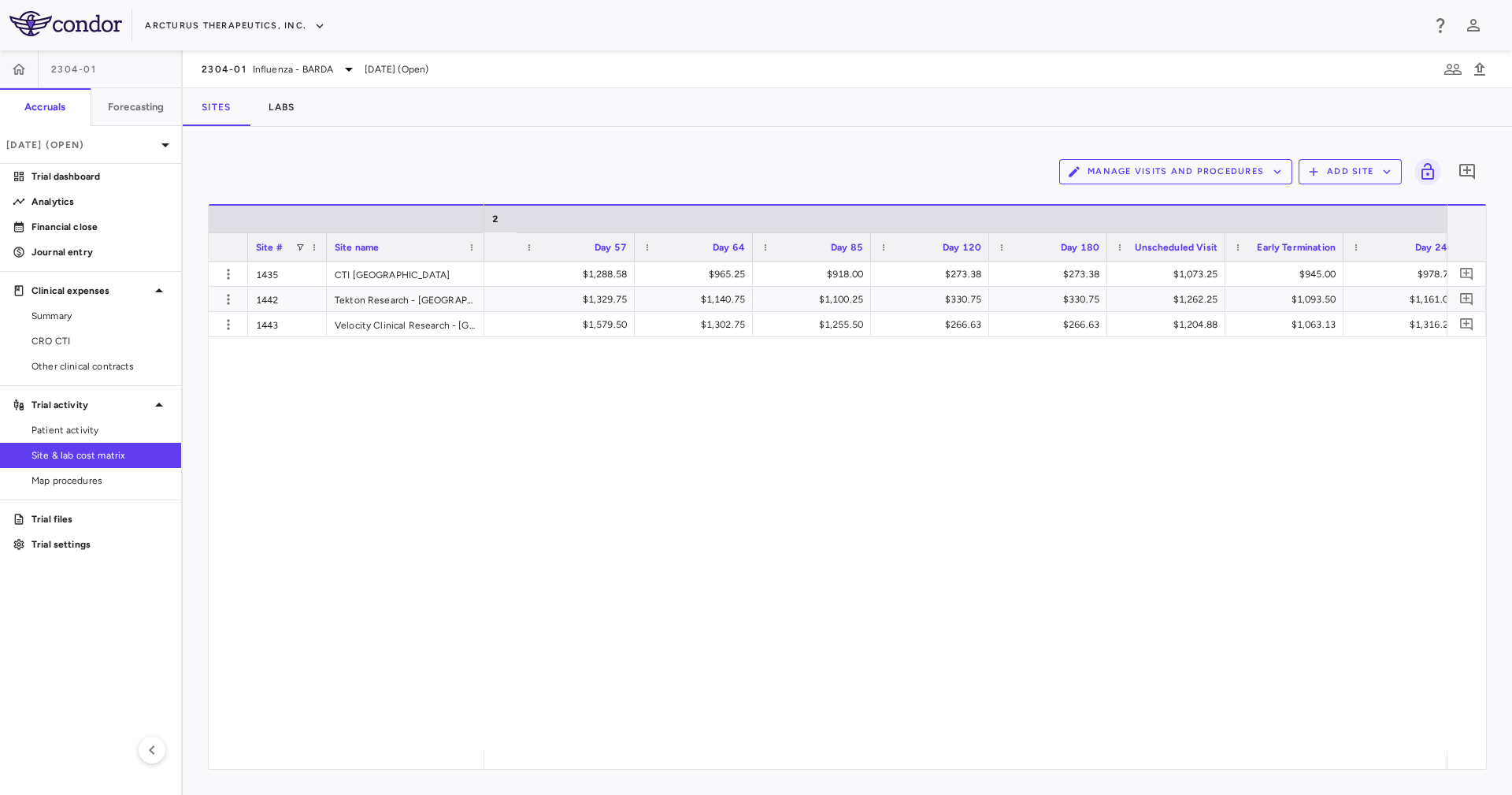
scroll to position [0, 4722]
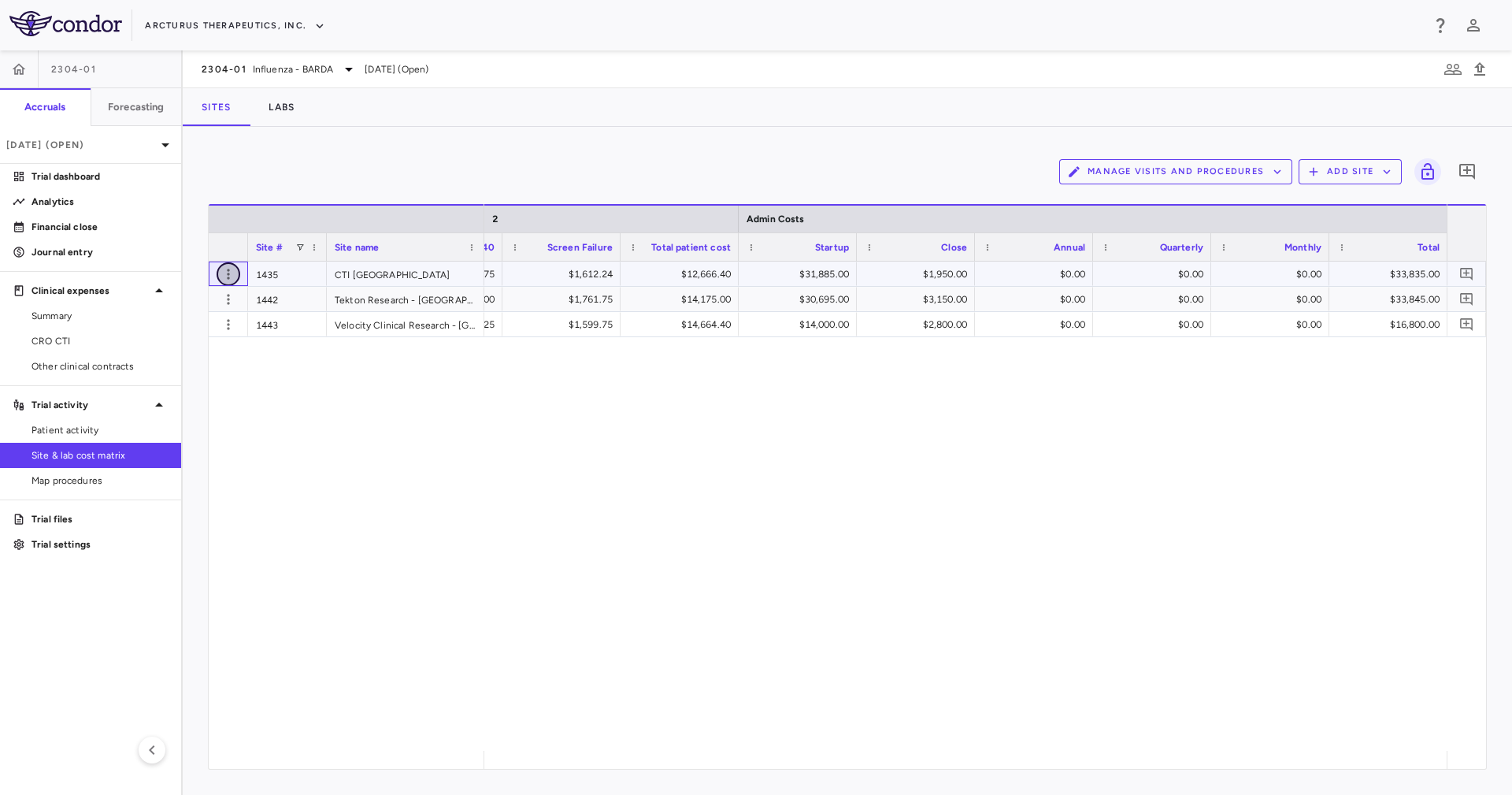
click at [226, 270] on icon "button" at bounding box center [227, 273] width 2 height 10
click at [162, 337] on div "Edit site" at bounding box center [167, 333] width 146 height 28
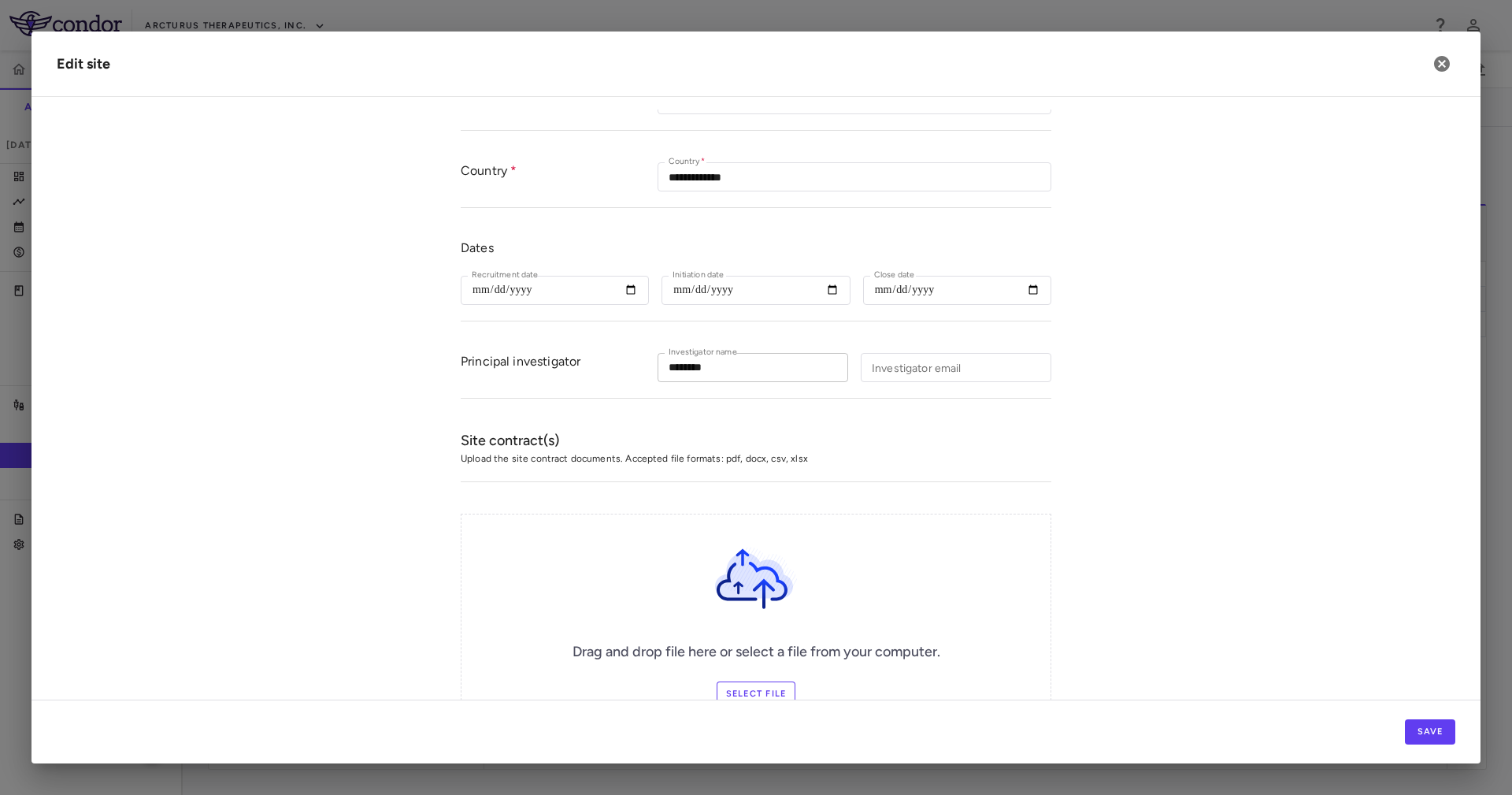
type input "****"
type input "**********"
type input "********"
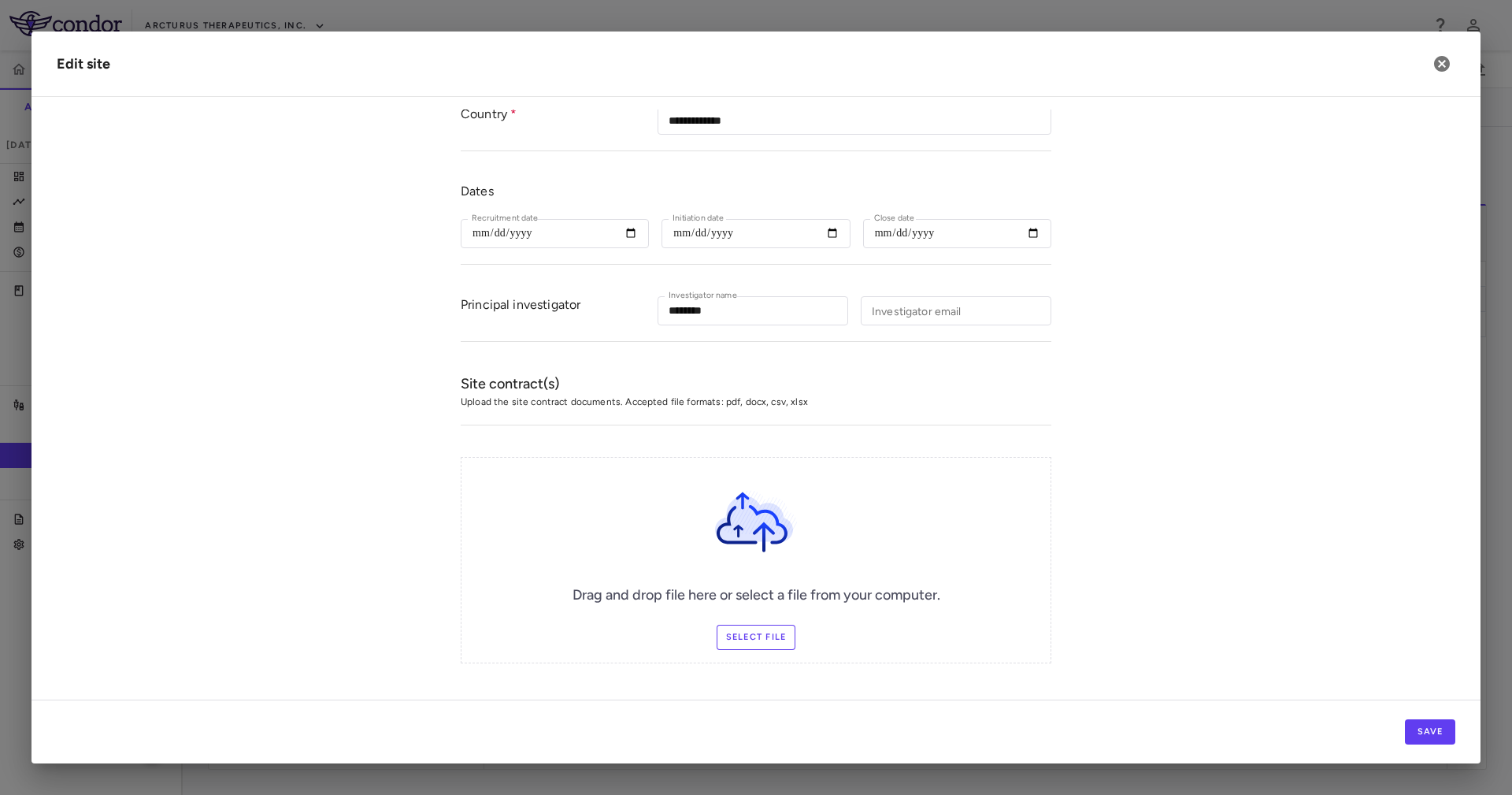
scroll to position [372, 0]
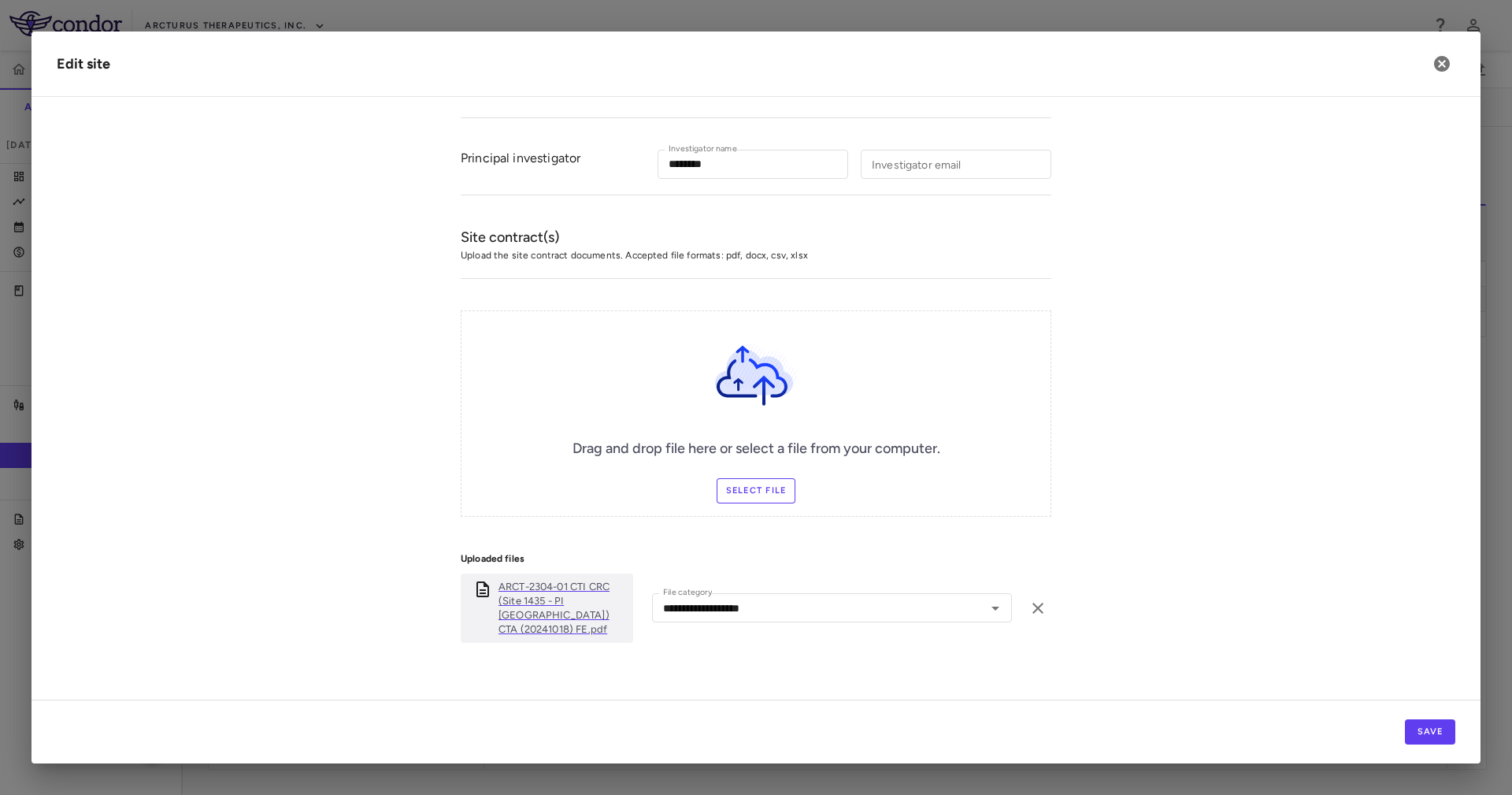
click at [576, 529] on p "ARCT-2304-01 CTI CRC (Site 1435 - PI [GEOGRAPHIC_DATA]) CTA (20241018) FE.pdf" at bounding box center [563, 608] width 128 height 57
click at [1007, 47] on h2 "Edit site" at bounding box center [756, 63] width 1449 height 65
click at [1007, 61] on icon "button" at bounding box center [1442, 64] width 16 height 16
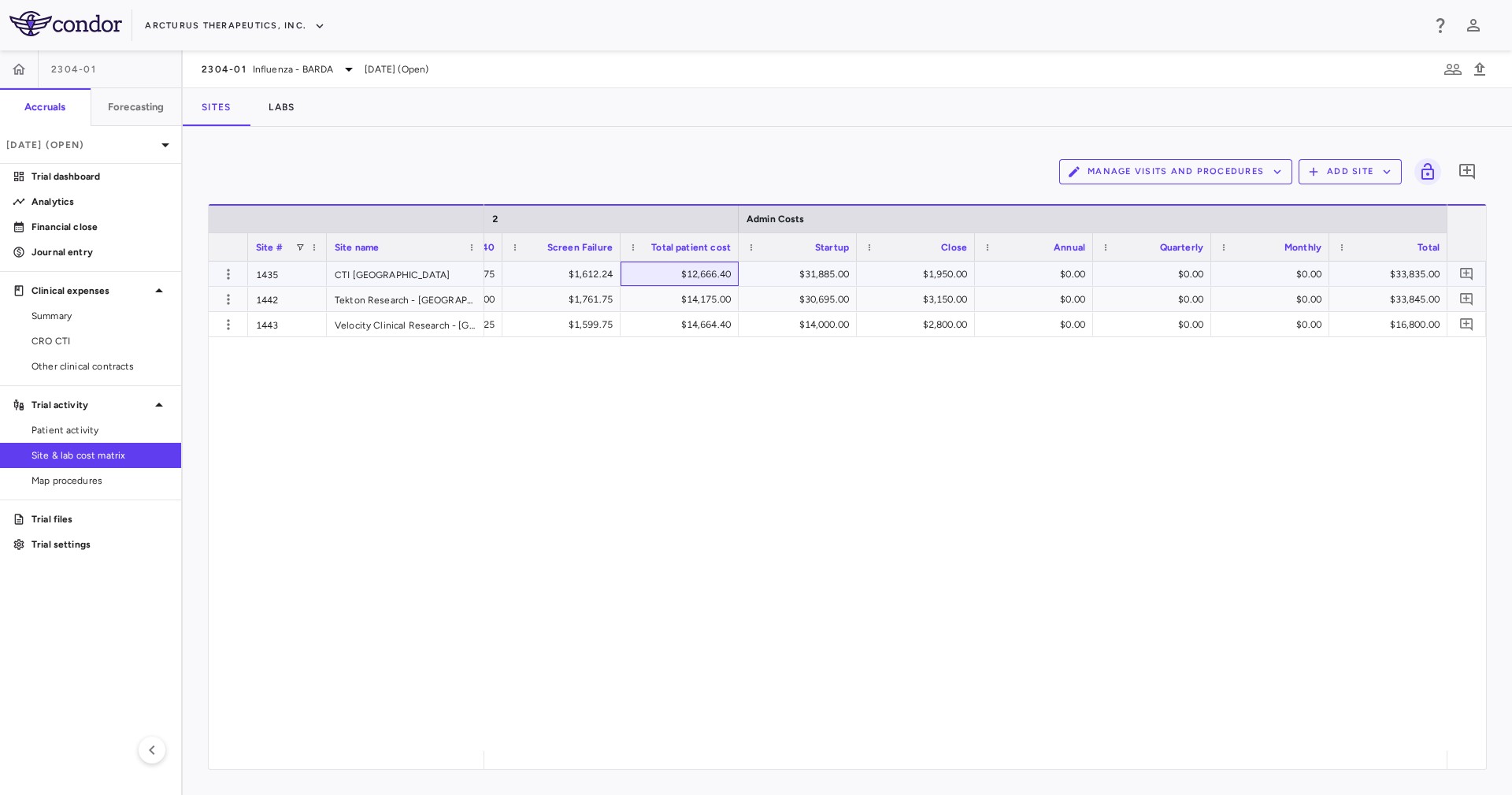
click at [693, 276] on div "$12,666.40" at bounding box center [683, 274] width 96 height 25
click at [227, 269] on icon "button" at bounding box center [227, 273] width 2 height 10
click at [207, 306] on div "Add new site version" at bounding box center [167, 305] width 146 height 28
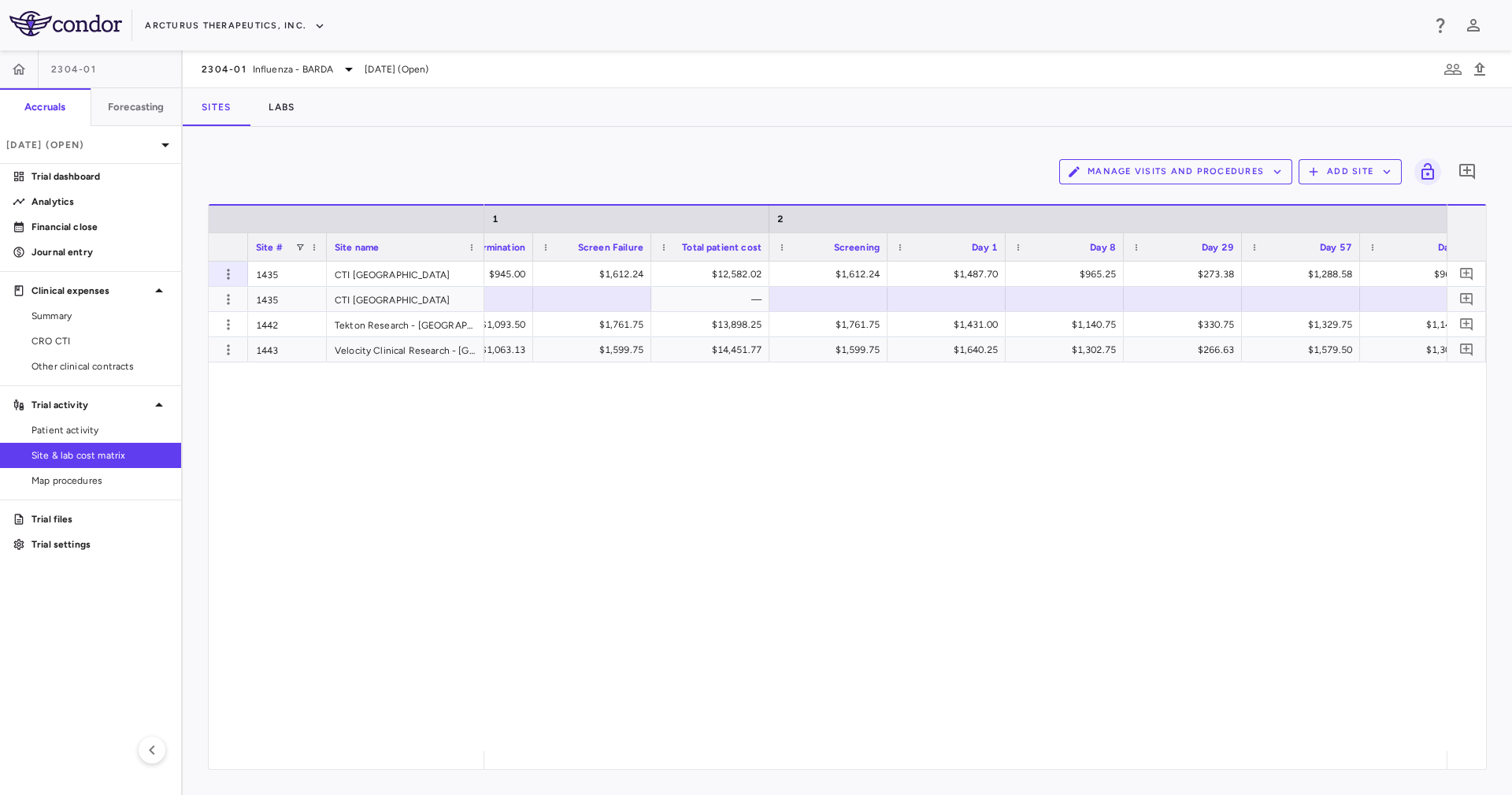
scroll to position [0, 1114]
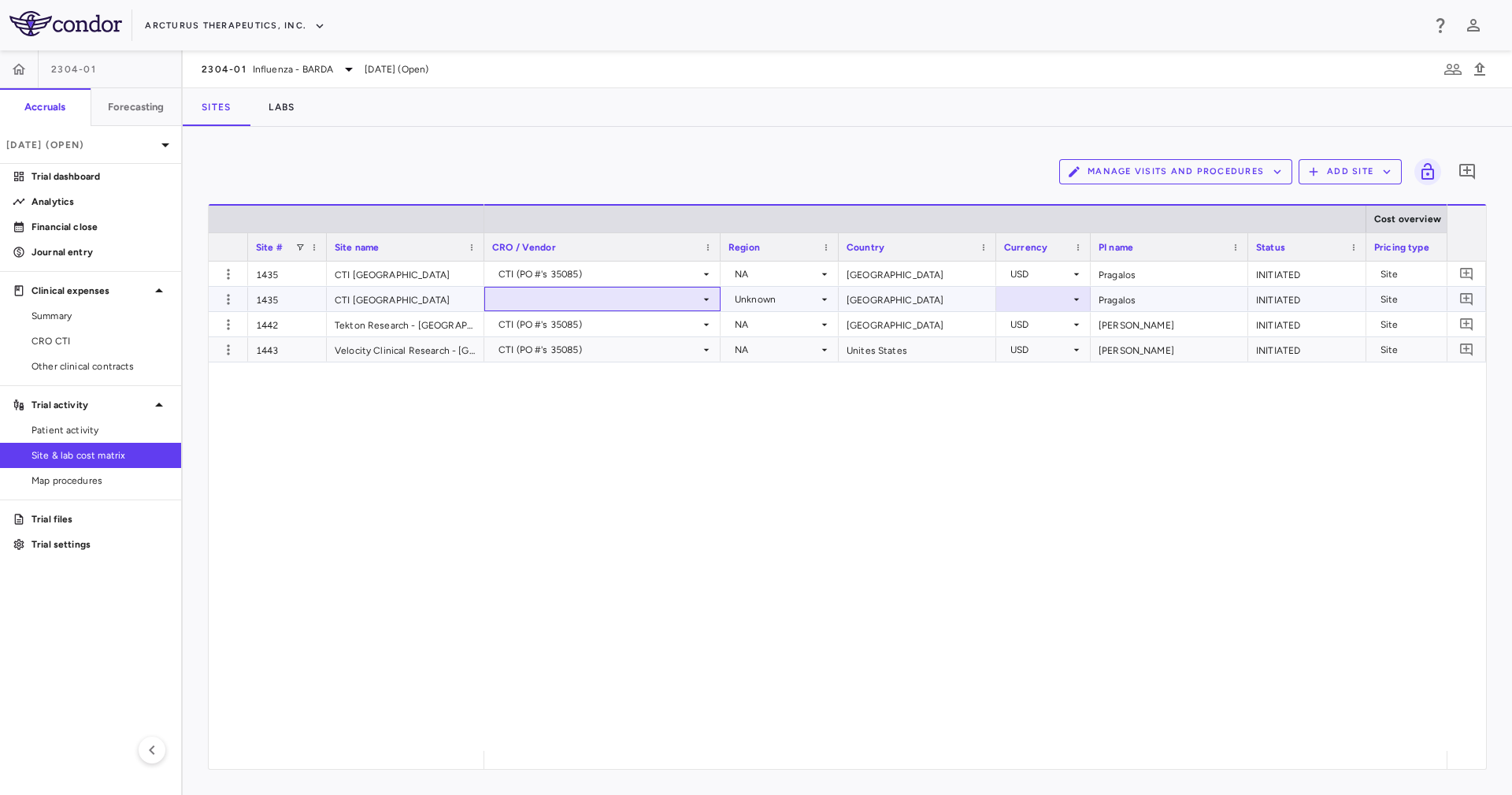
click at [593, 296] on div at bounding box center [602, 299] width 221 height 22
click at [889, 296] on div "[GEOGRAPHIC_DATA]" at bounding box center [917, 299] width 157 height 24
click at [818, 303] on icon at bounding box center [825, 300] width 13 height 13
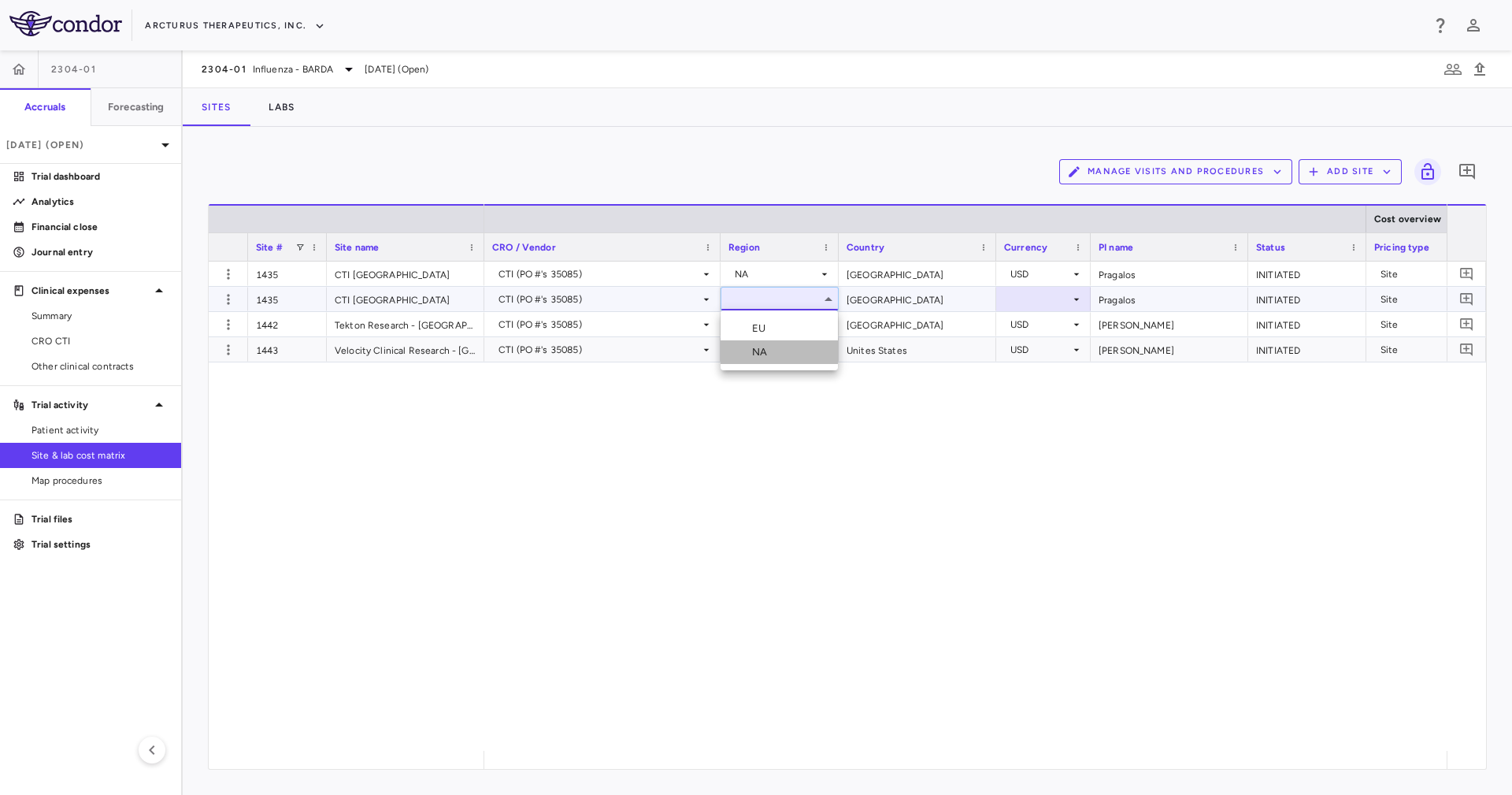
click at [791, 353] on li "NA" at bounding box center [779, 352] width 117 height 23
click at [1007, 299] on div at bounding box center [1043, 299] width 79 height 22
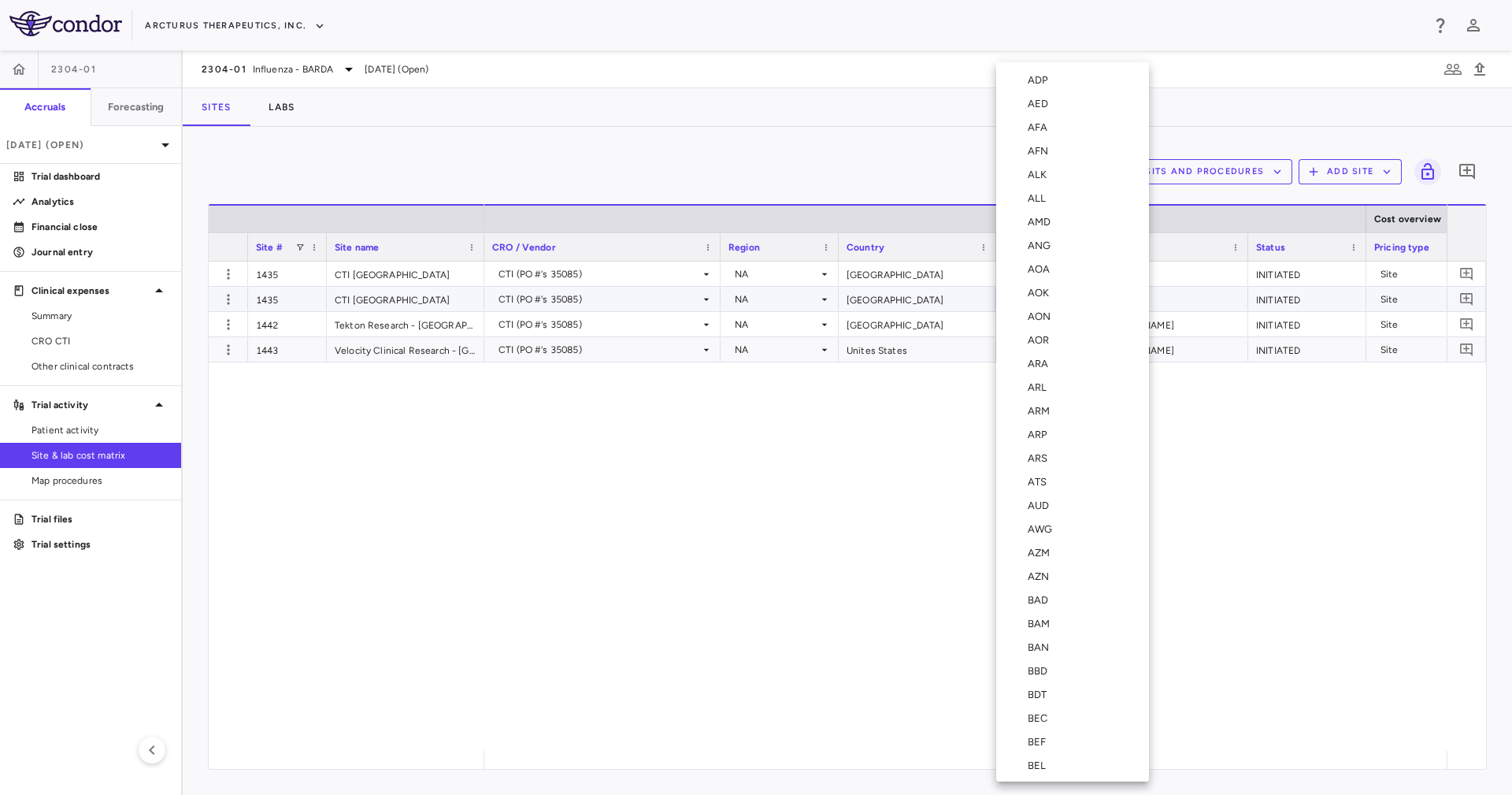
scroll to position [5588, 0]
click at [1007, 512] on div "USD" at bounding box center [1041, 517] width 26 height 14
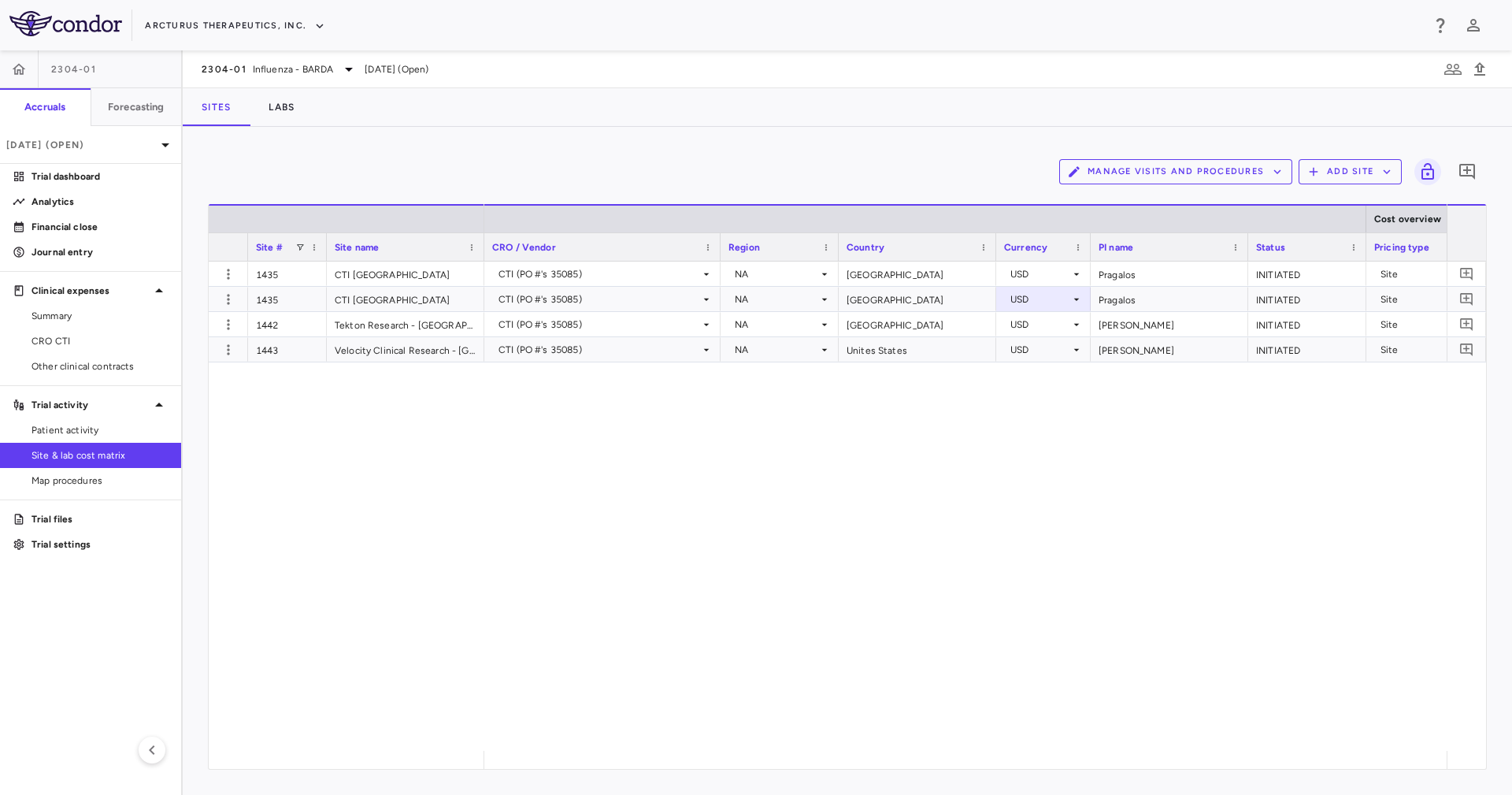
drag, startPoint x: 609, startPoint y: 750, endPoint x: 696, endPoint y: 748, distance: 87.0
click at [697, 529] on div "CTI (PO #'s 35085) NA [GEOGRAPHIC_DATA] USD [GEOGRAPHIC_DATA] INITIATED Site CT…" at bounding box center [965, 506] width 962 height 489
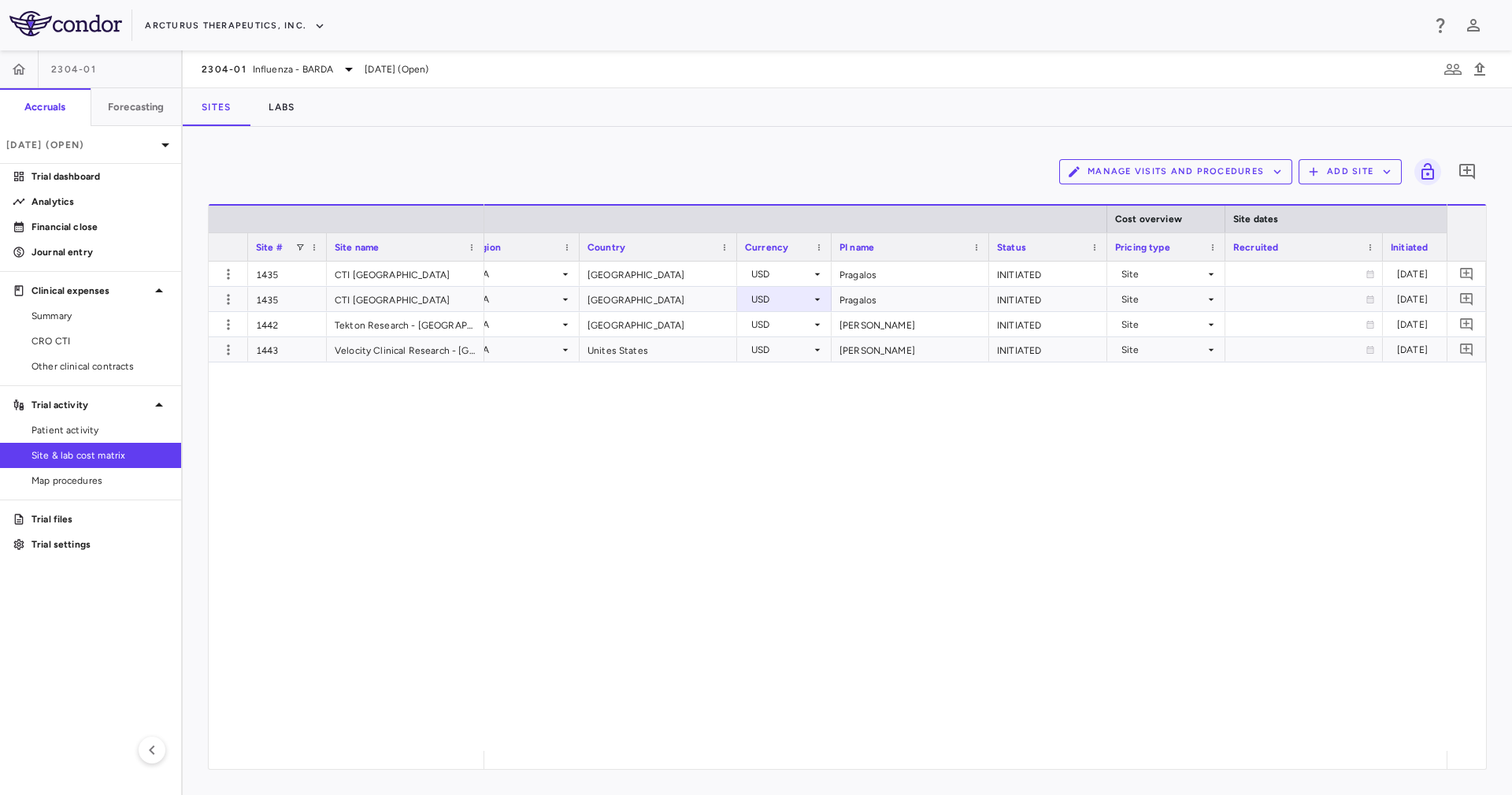
scroll to position [0, 777]
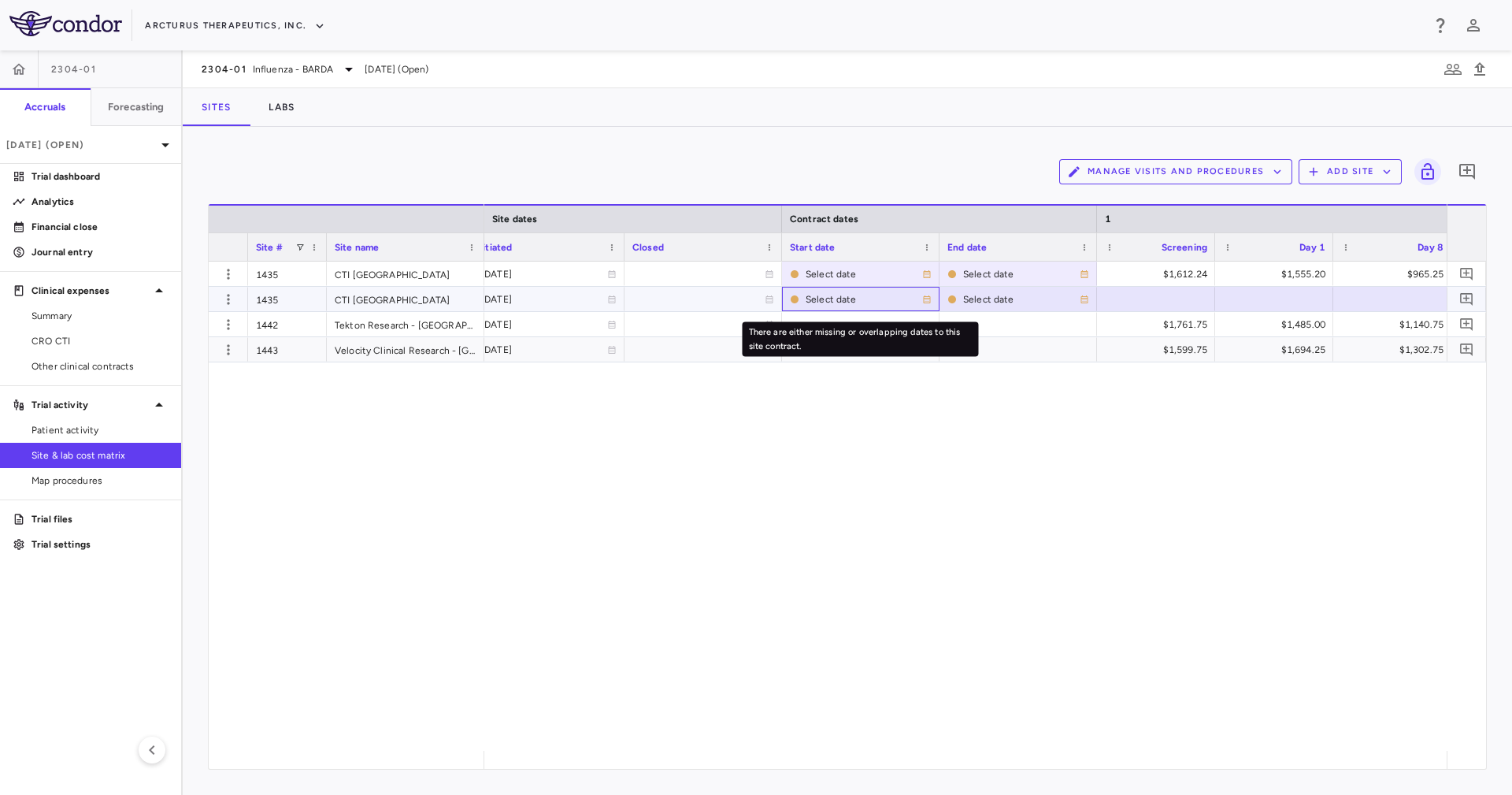
click at [838, 302] on div "Select date" at bounding box center [863, 299] width 116 height 25
click at [878, 294] on input "**********" at bounding box center [846, 300] width 128 height 26
type input "**********"
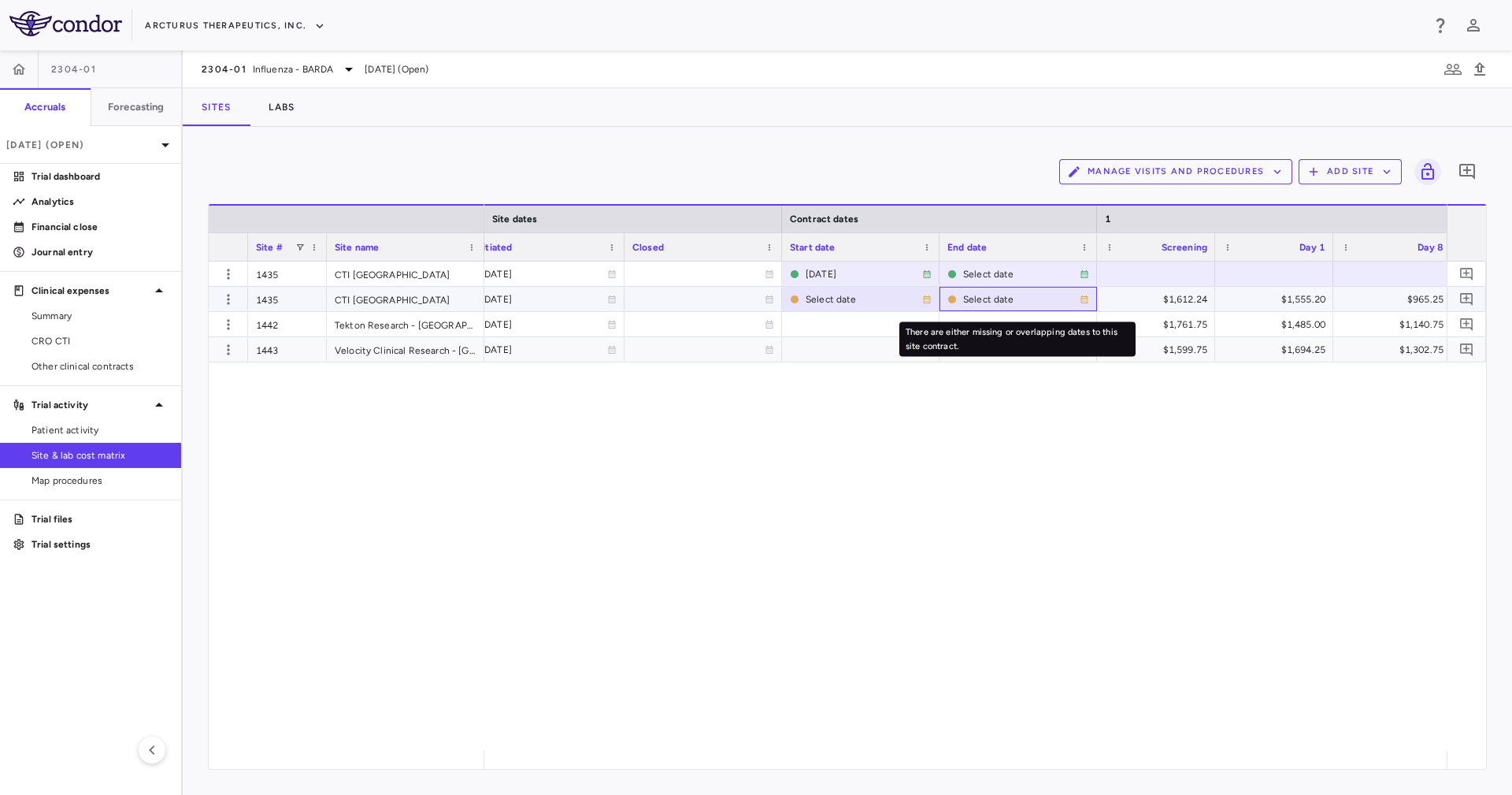
click at [1002, 294] on div "Select date" at bounding box center [1021, 299] width 116 height 25
click at [986, 291] on input "**********" at bounding box center [1004, 300] width 128 height 26
click at [1007, 298] on input "**********" at bounding box center [1004, 300] width 128 height 26
type input "**********"
click at [677, 303] on div at bounding box center [703, 299] width 142 height 22
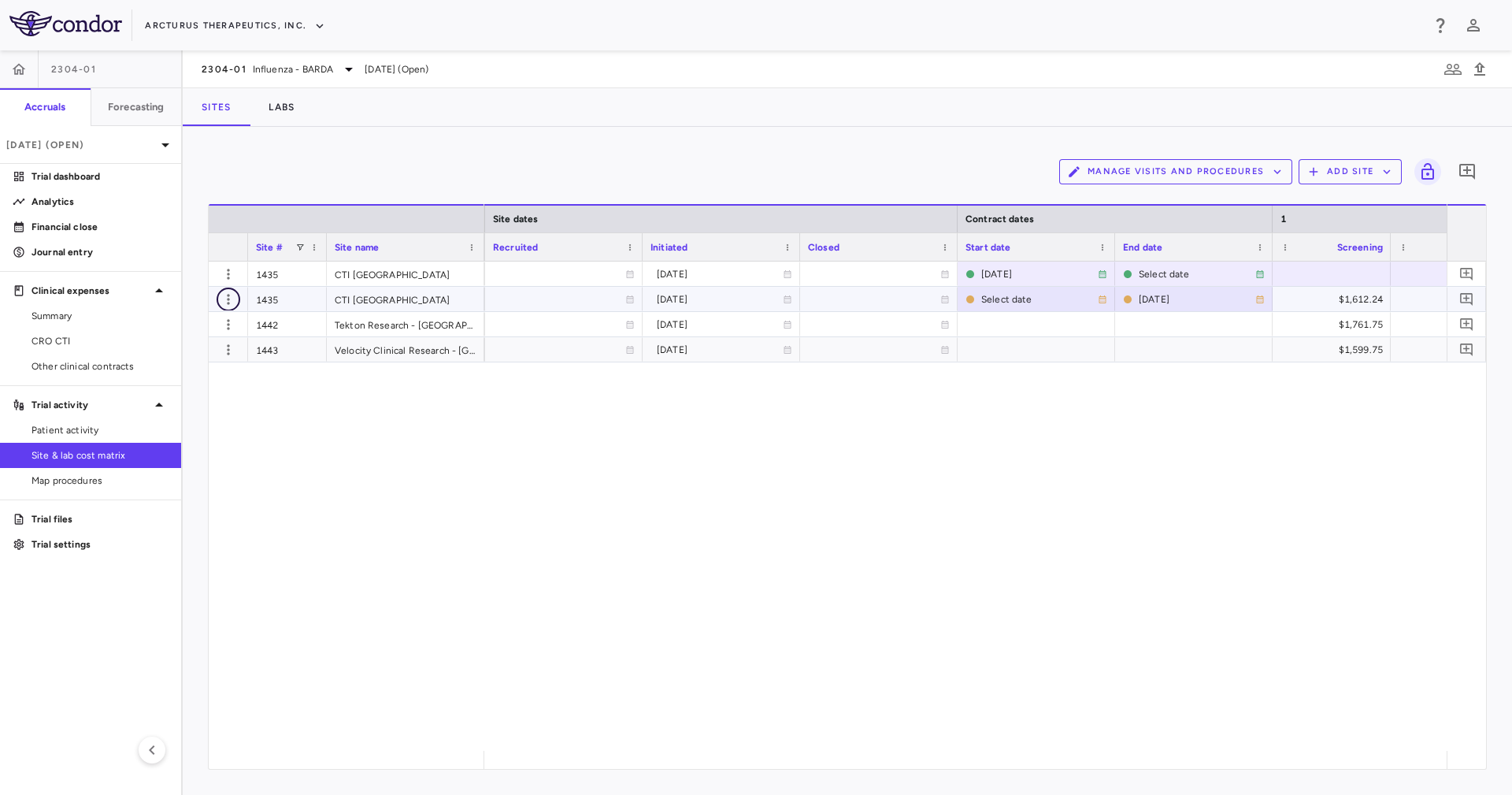
click at [225, 301] on icon "button" at bounding box center [229, 300] width 16 height 16
click at [207, 366] on div "Edit site" at bounding box center [167, 359] width 146 height 28
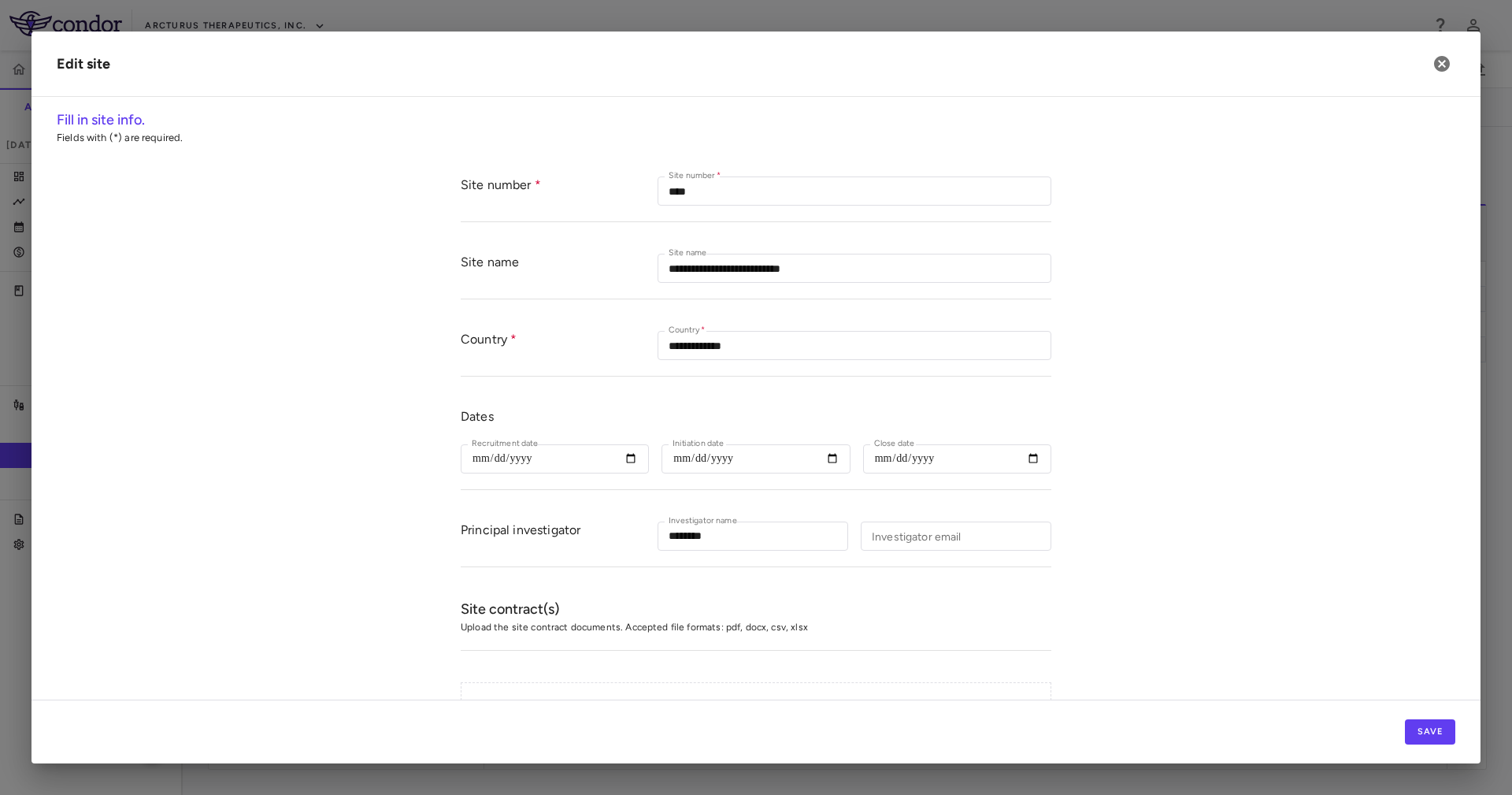
type input "****"
type input "**********"
type input "********"
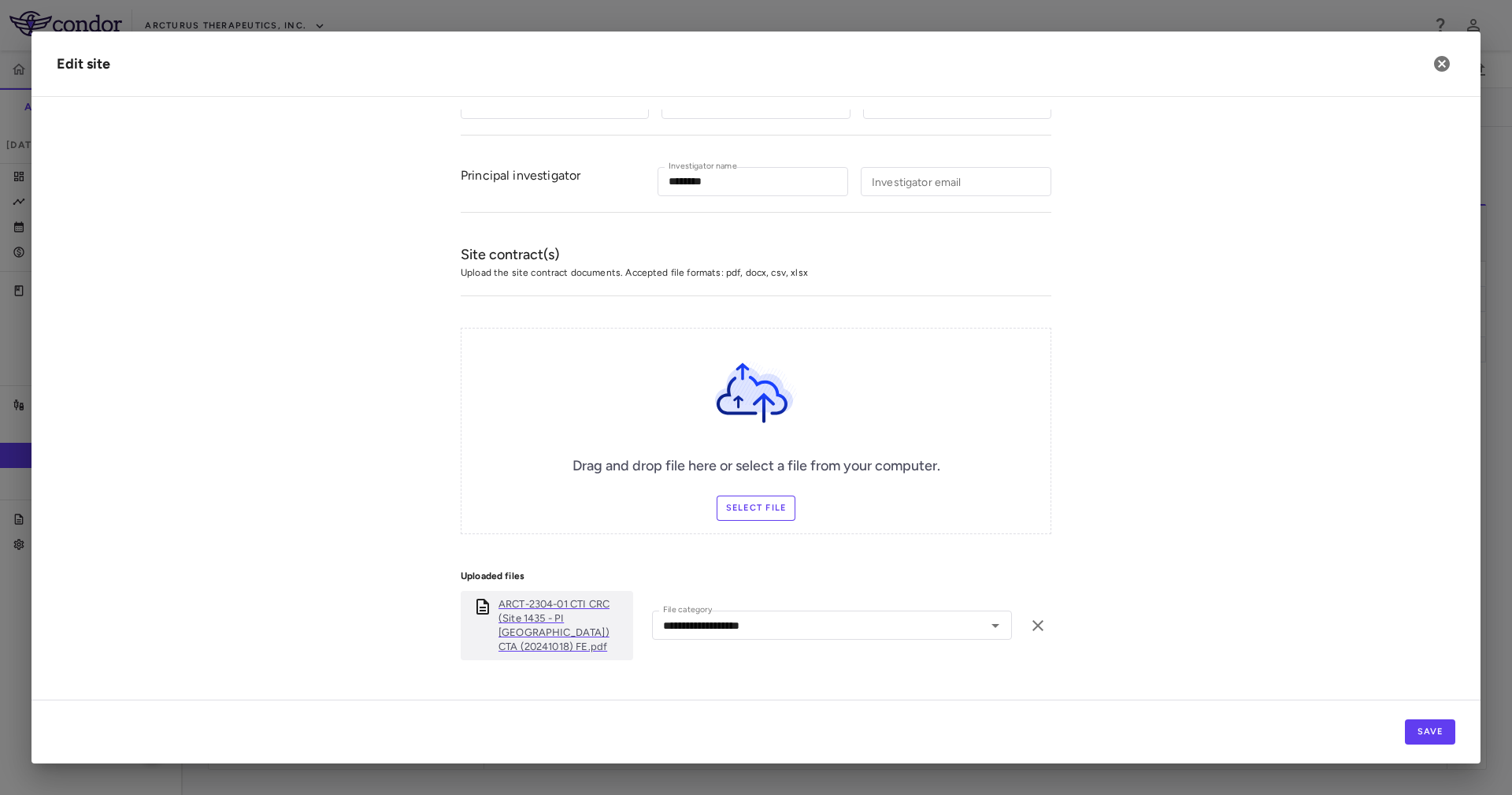
click at [557, 529] on p "ARCT-2304-01 CTI CRC (Site 1435 - PI [GEOGRAPHIC_DATA]) CTA (20241018) FE.pdf" at bounding box center [563, 625] width 128 height 57
click at [1007, 55] on h2 "Edit site" at bounding box center [756, 63] width 1449 height 65
click at [1007, 68] on icon "button" at bounding box center [1442, 64] width 16 height 16
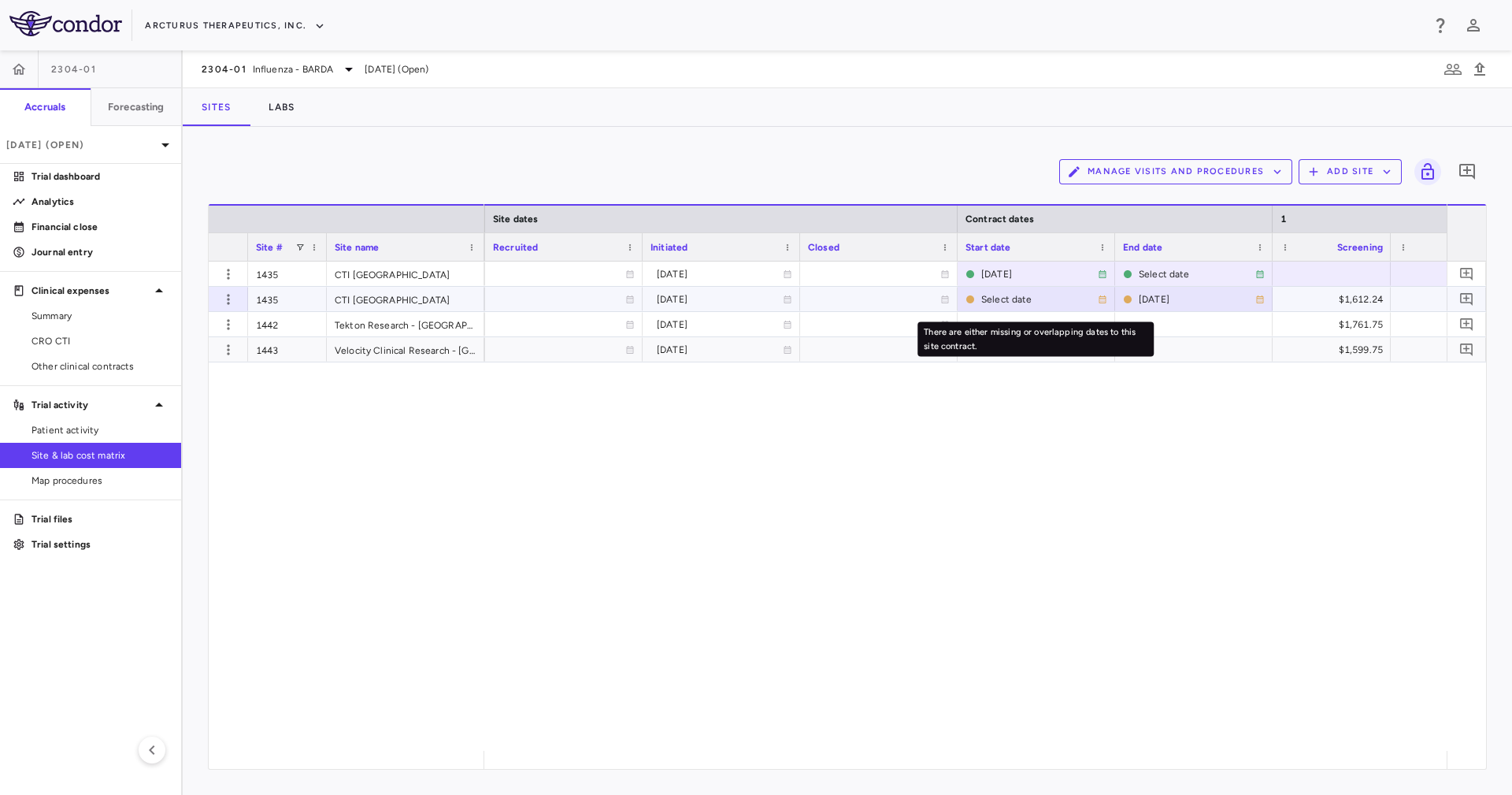
click at [985, 291] on div "Select date" at bounding box center [1039, 299] width 116 height 25
click at [1006, 297] on input "**********" at bounding box center [1022, 300] width 128 height 26
type input "**********"
drag, startPoint x: 808, startPoint y: 762, endPoint x: 828, endPoint y: 768, distance: 20.9
click at [828, 529] on div at bounding box center [965, 760] width 962 height 18
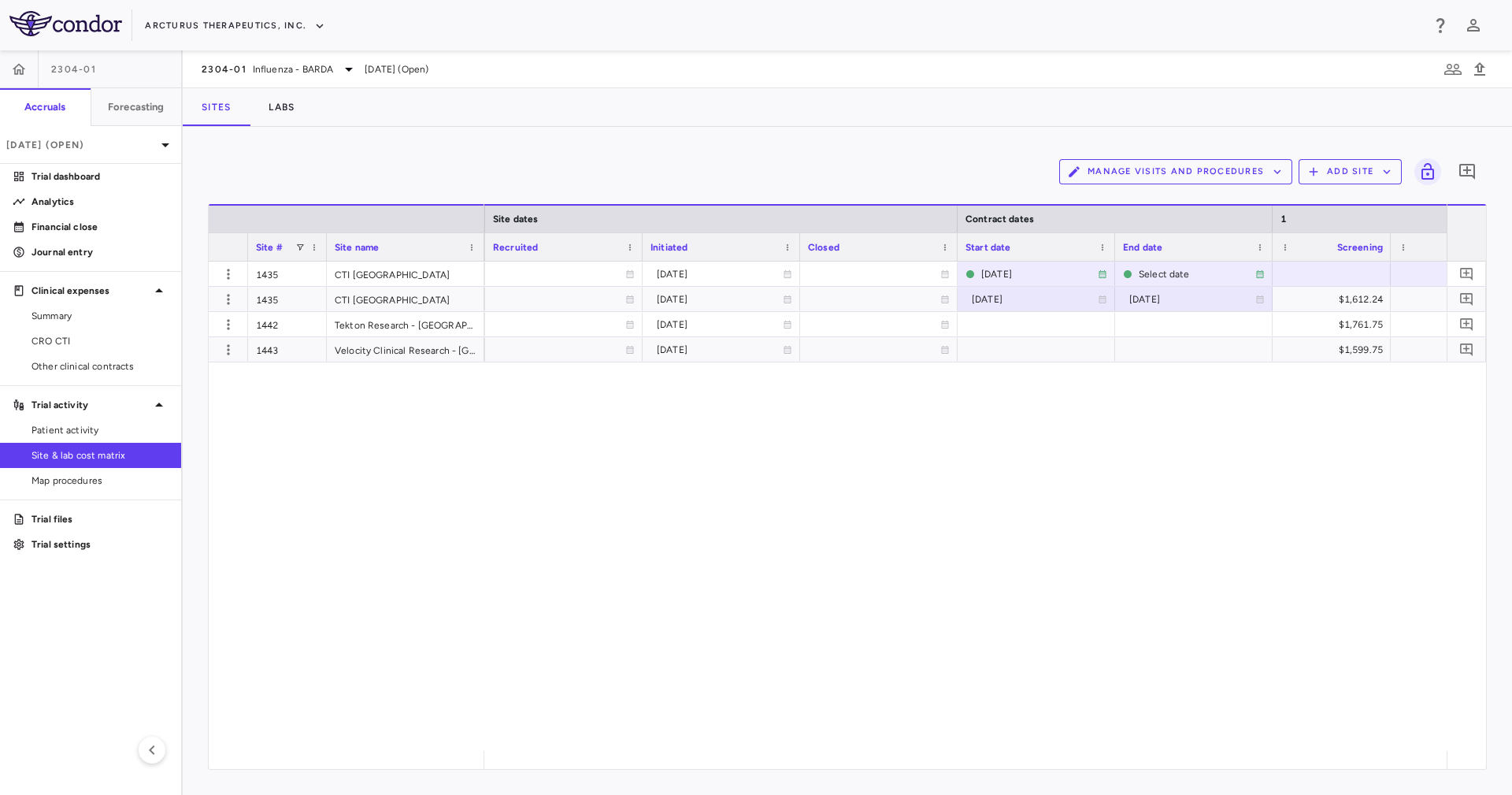
drag, startPoint x: 813, startPoint y: 770, endPoint x: 826, endPoint y: 770, distance: 13.0
click at [830, 529] on div "Manage Visits and Procedures Add Site 0 Drag here to set row groups Drag here t…" at bounding box center [847, 461] width 1329 height 668
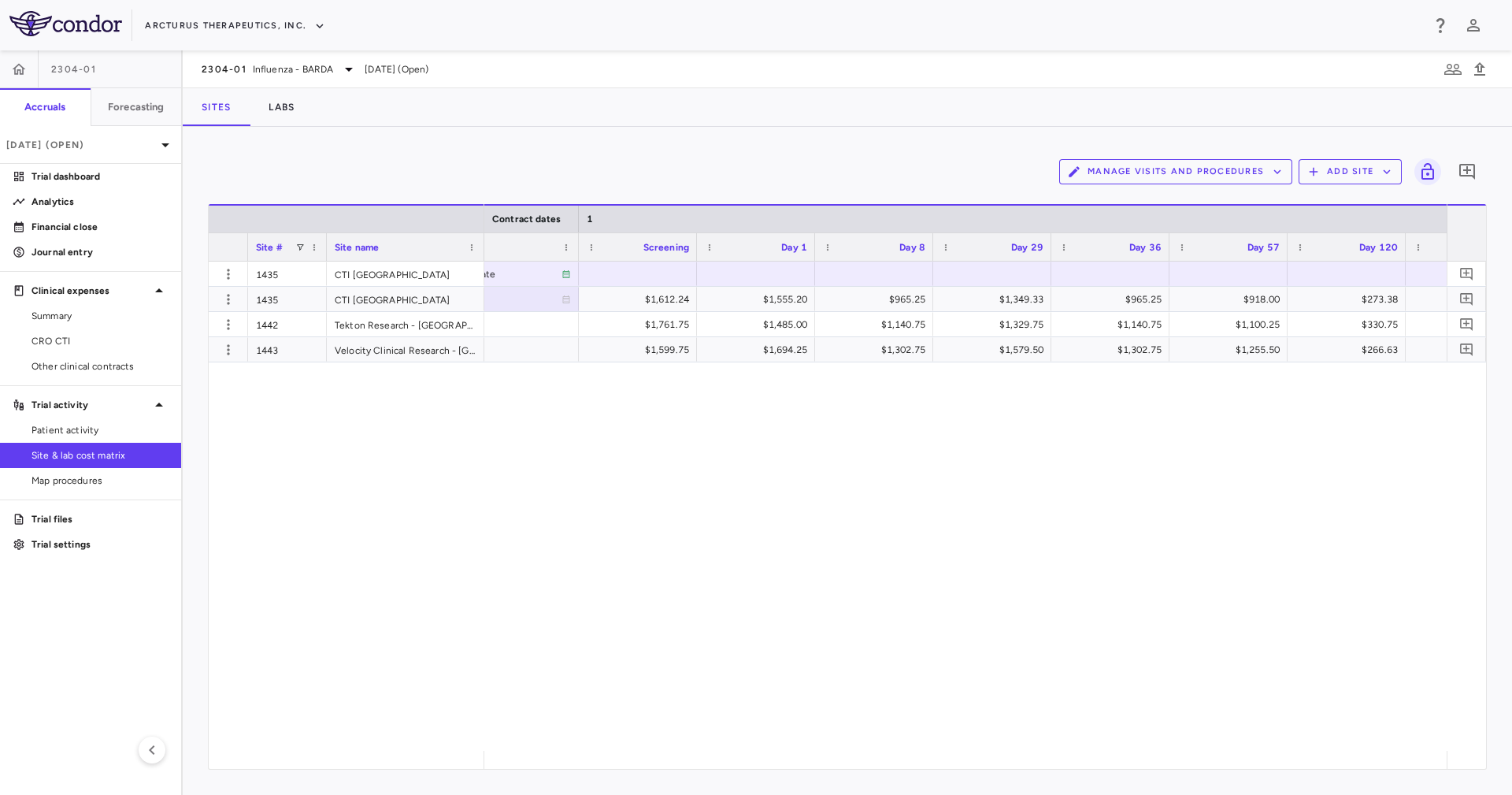
scroll to position [0, 1803]
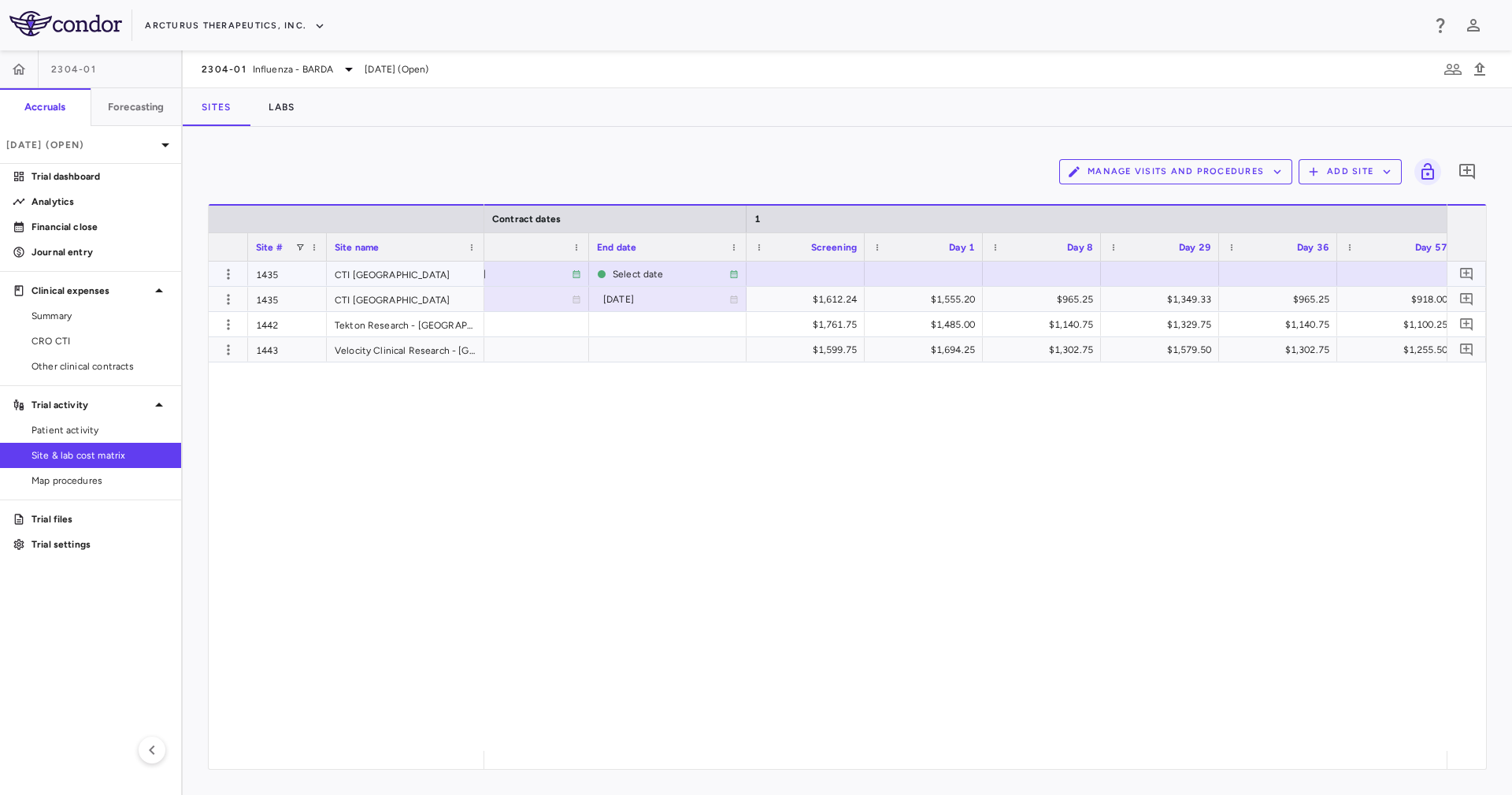
click at [815, 271] on div at bounding box center [805, 274] width 102 height 22
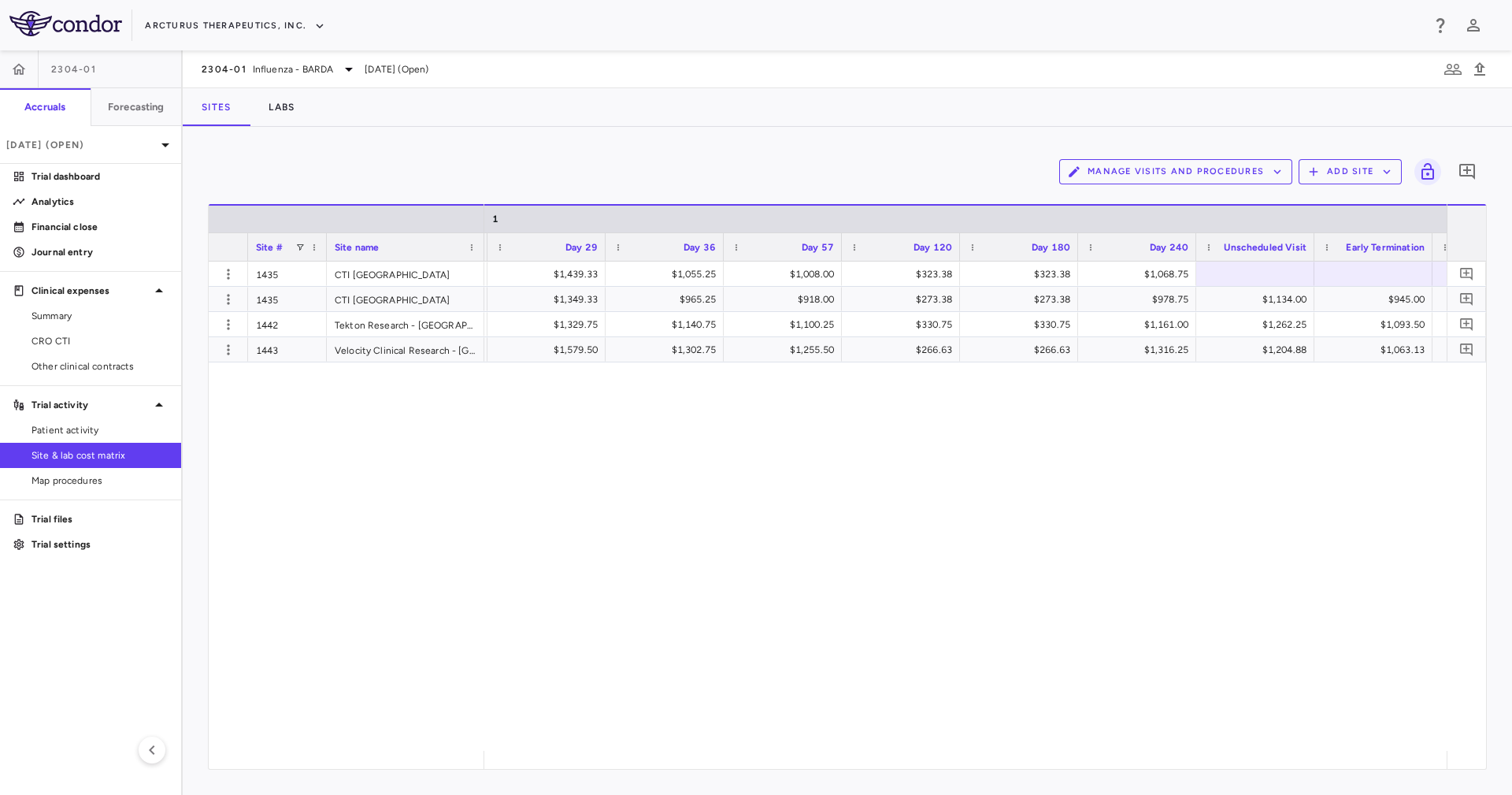
scroll to position [0, 2441]
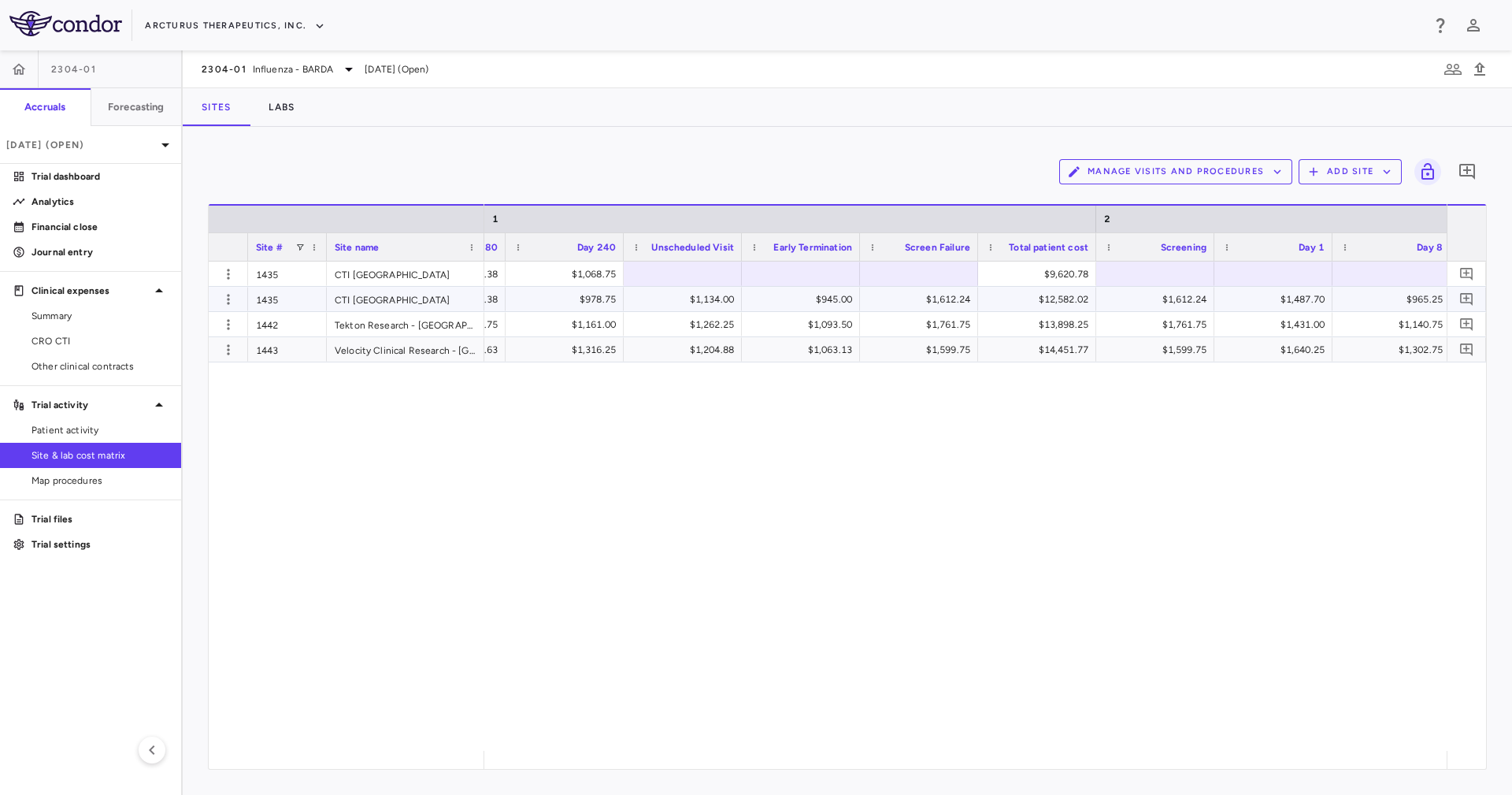
click at [666, 283] on div at bounding box center [683, 274] width 118 height 24
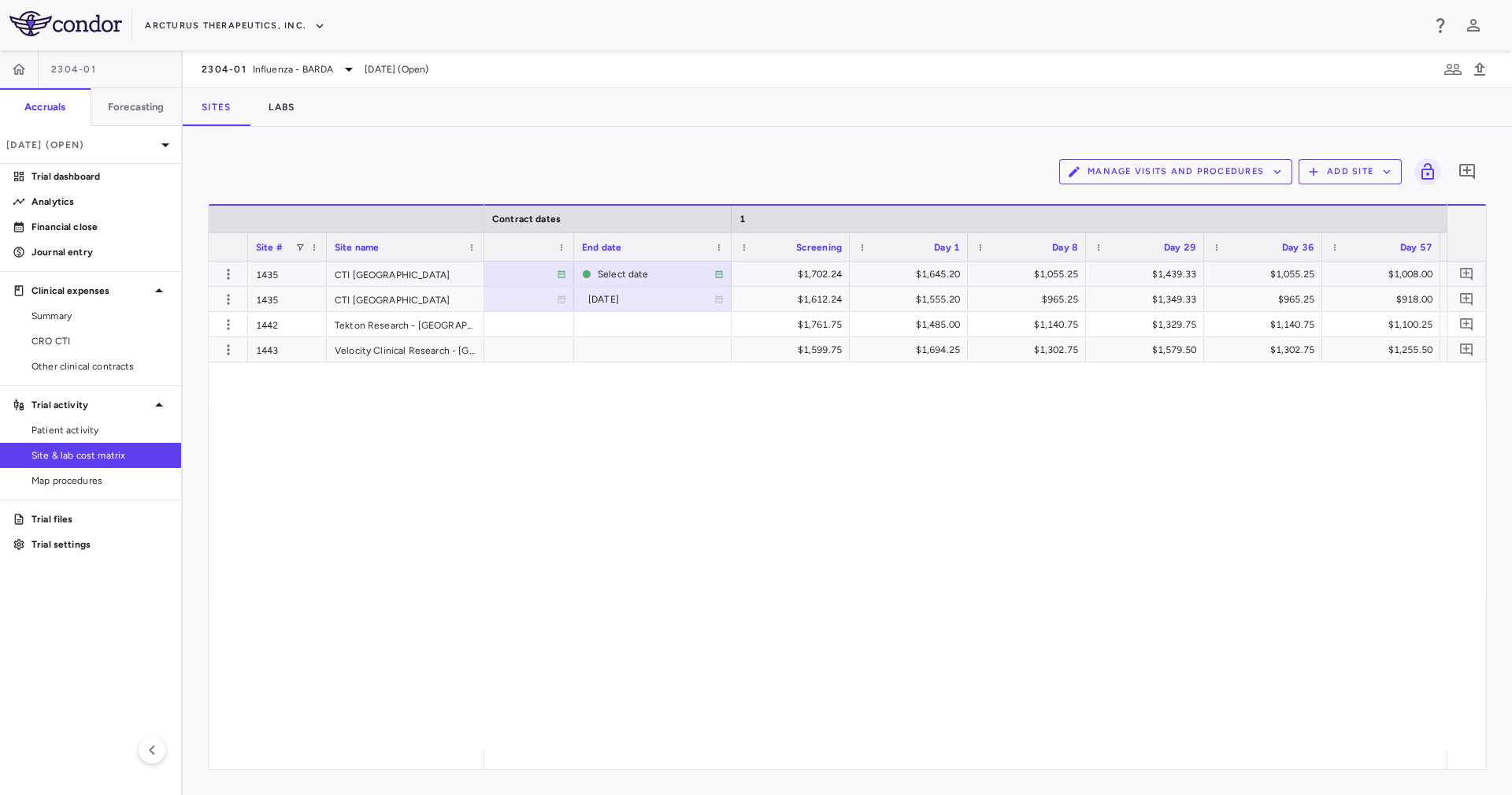
click at [785, 271] on div "$1,702.24" at bounding box center [794, 274] width 96 height 25
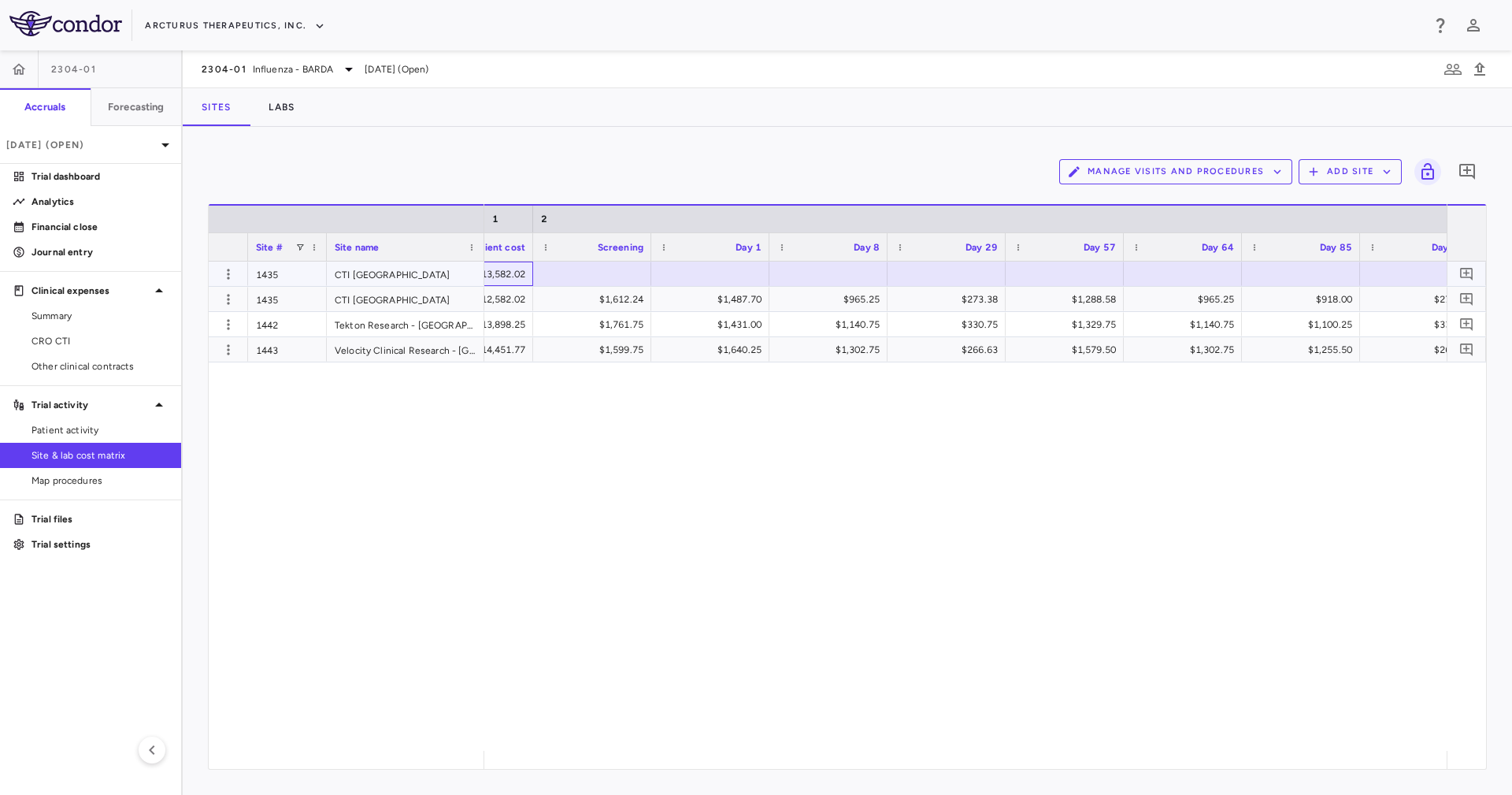
click at [511, 279] on div "$13,582.02" at bounding box center [477, 274] width 96 height 25
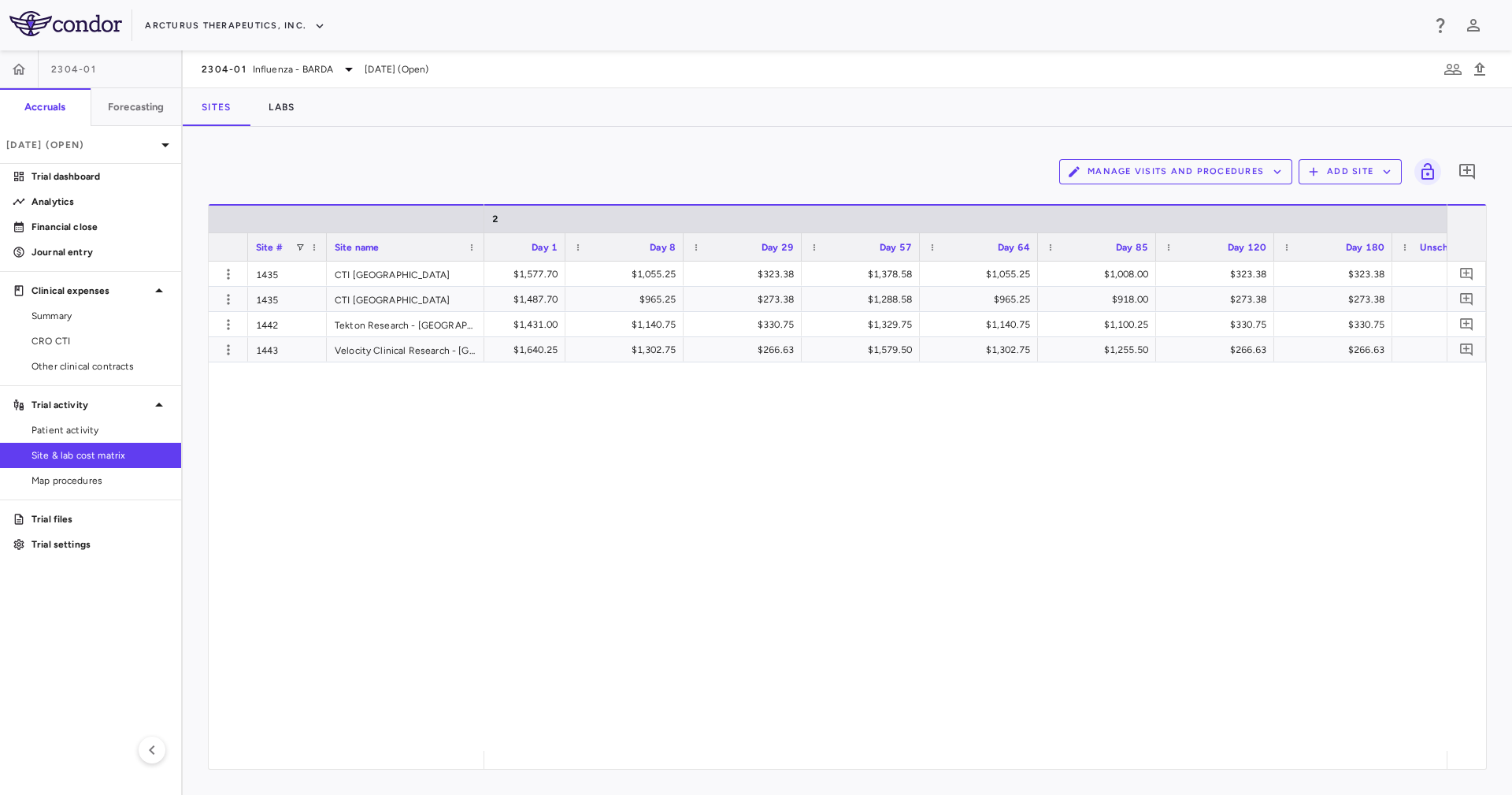
scroll to position [0, 3792]
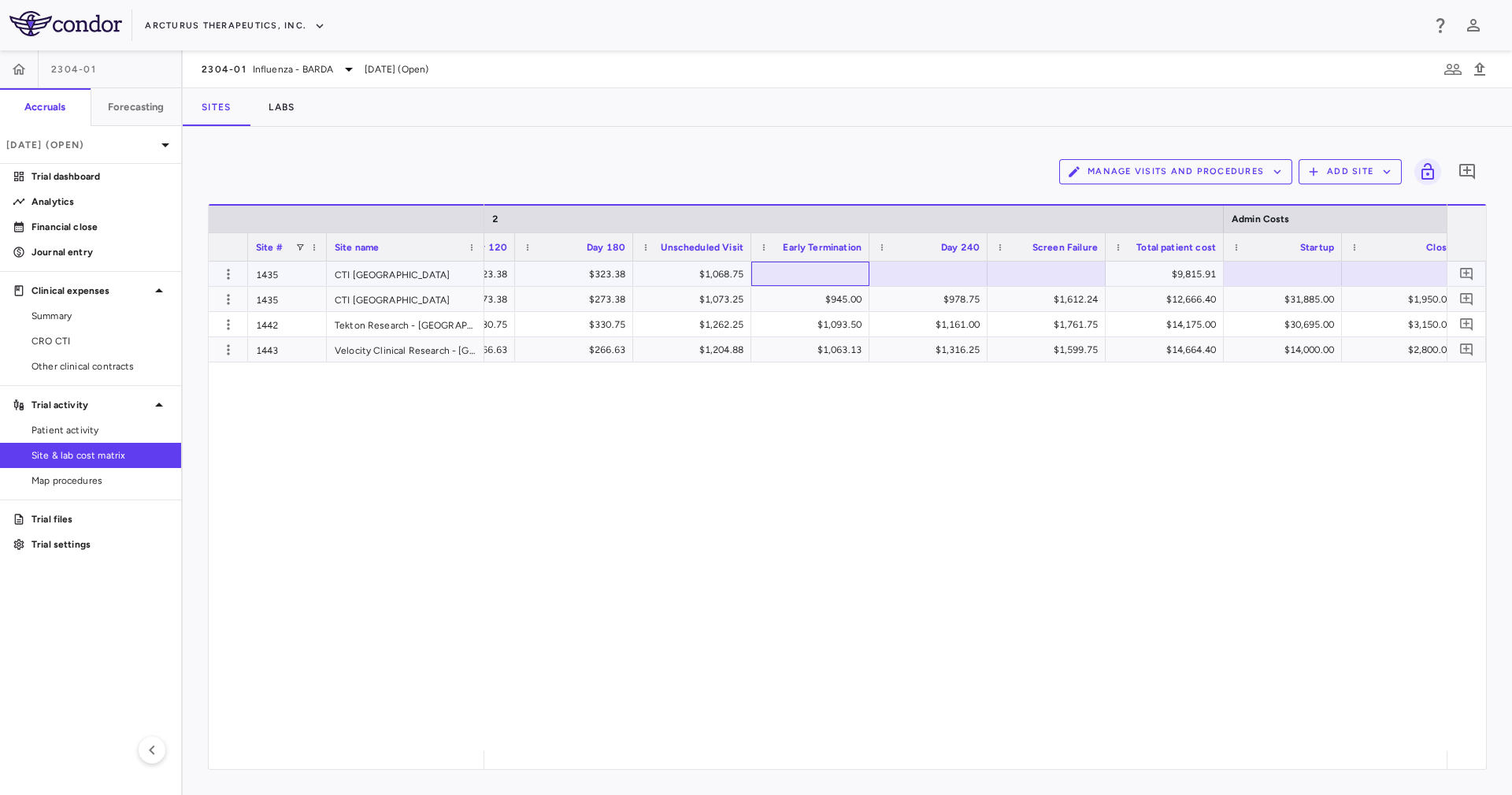
click at [785, 283] on div at bounding box center [809, 274] width 102 height 22
click at [1007, 166] on button "Manage Visits and Procedures" at bounding box center [1176, 171] width 233 height 25
click at [1007, 200] on li "Visit Schedules" at bounding box center [1159, 202] width 168 height 23
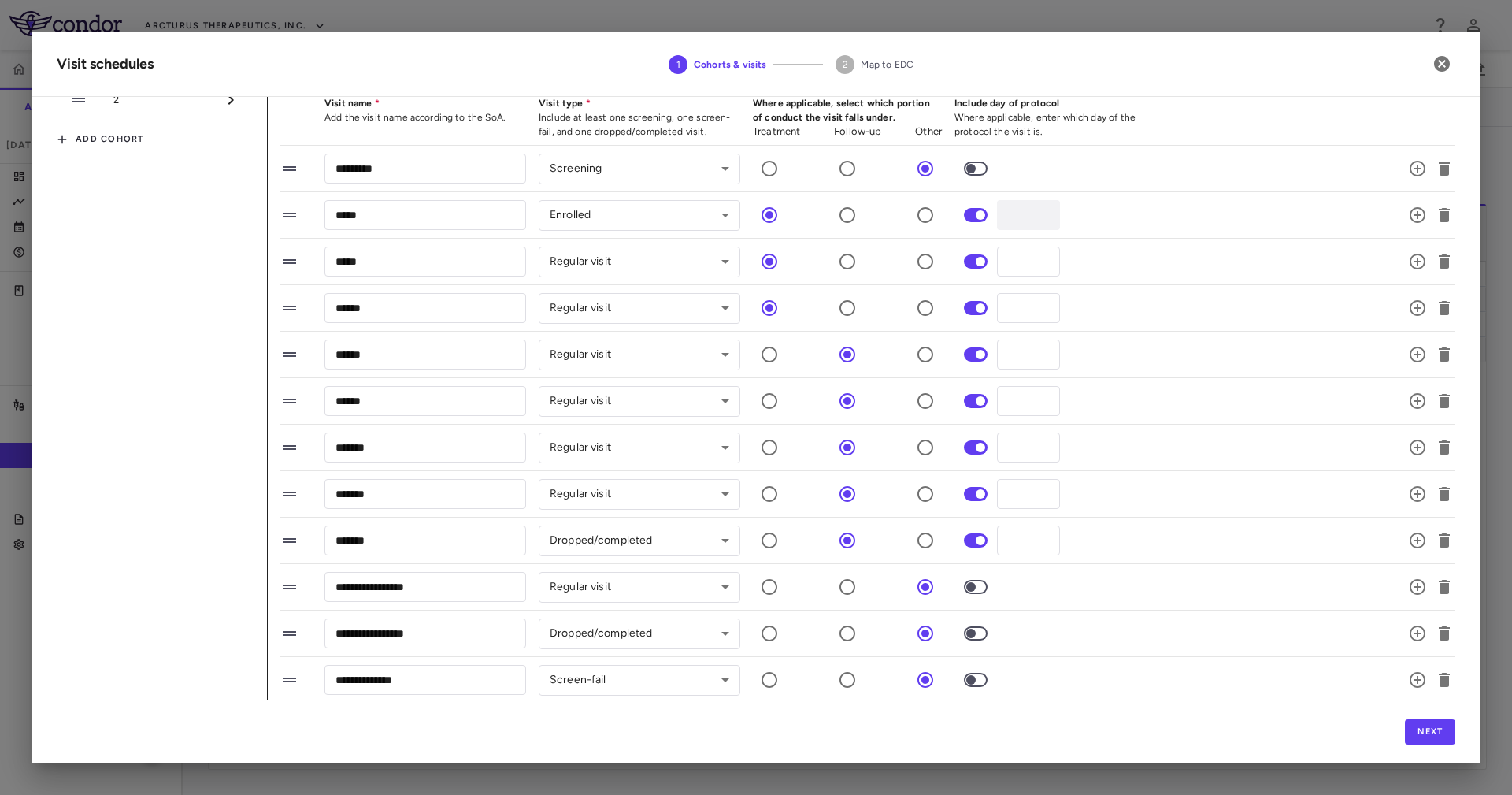
click at [177, 104] on span "2" at bounding box center [165, 100] width 103 height 14
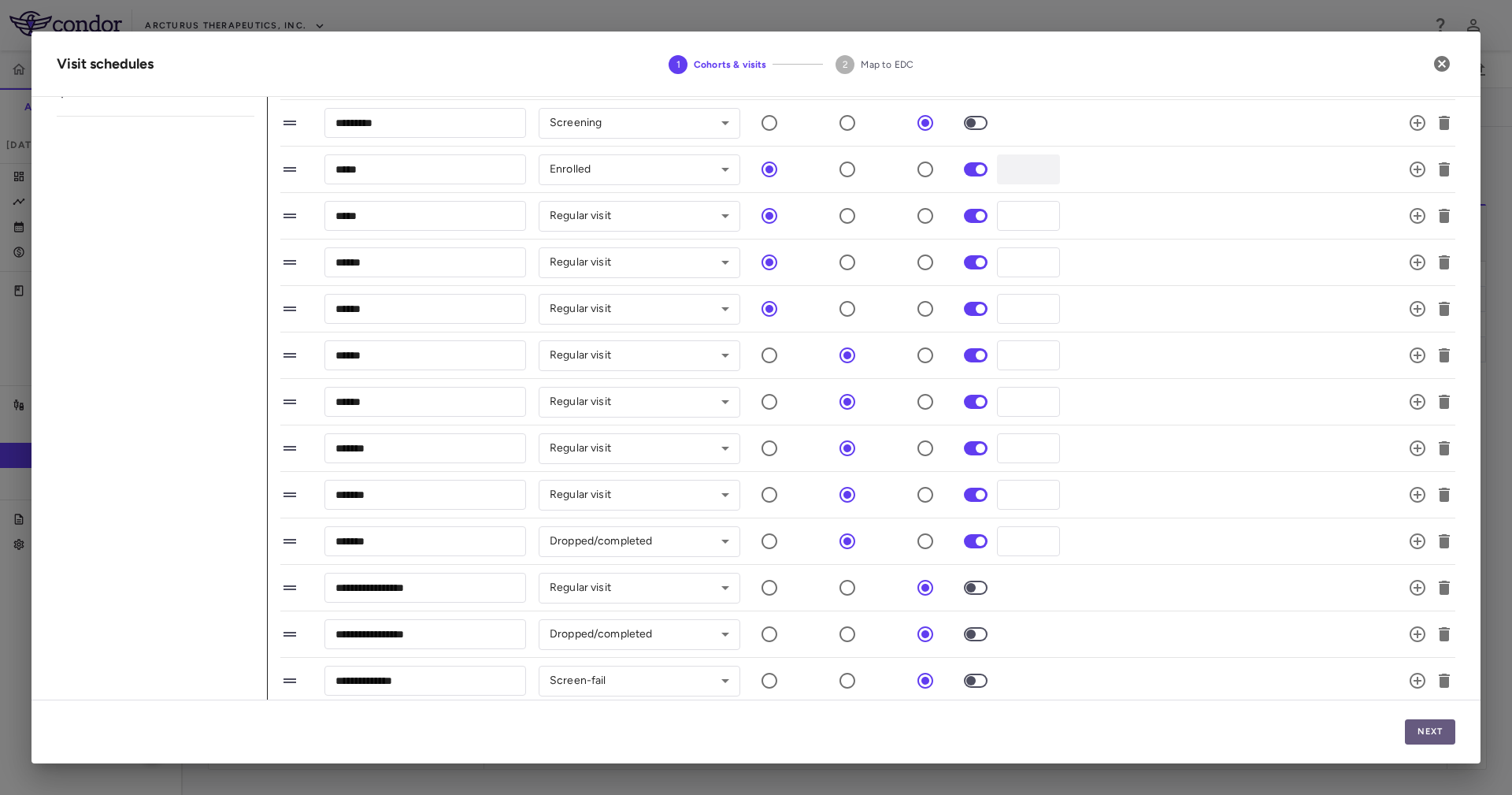
click at [1007, 529] on button "Next" at bounding box center [1430, 731] width 51 height 25
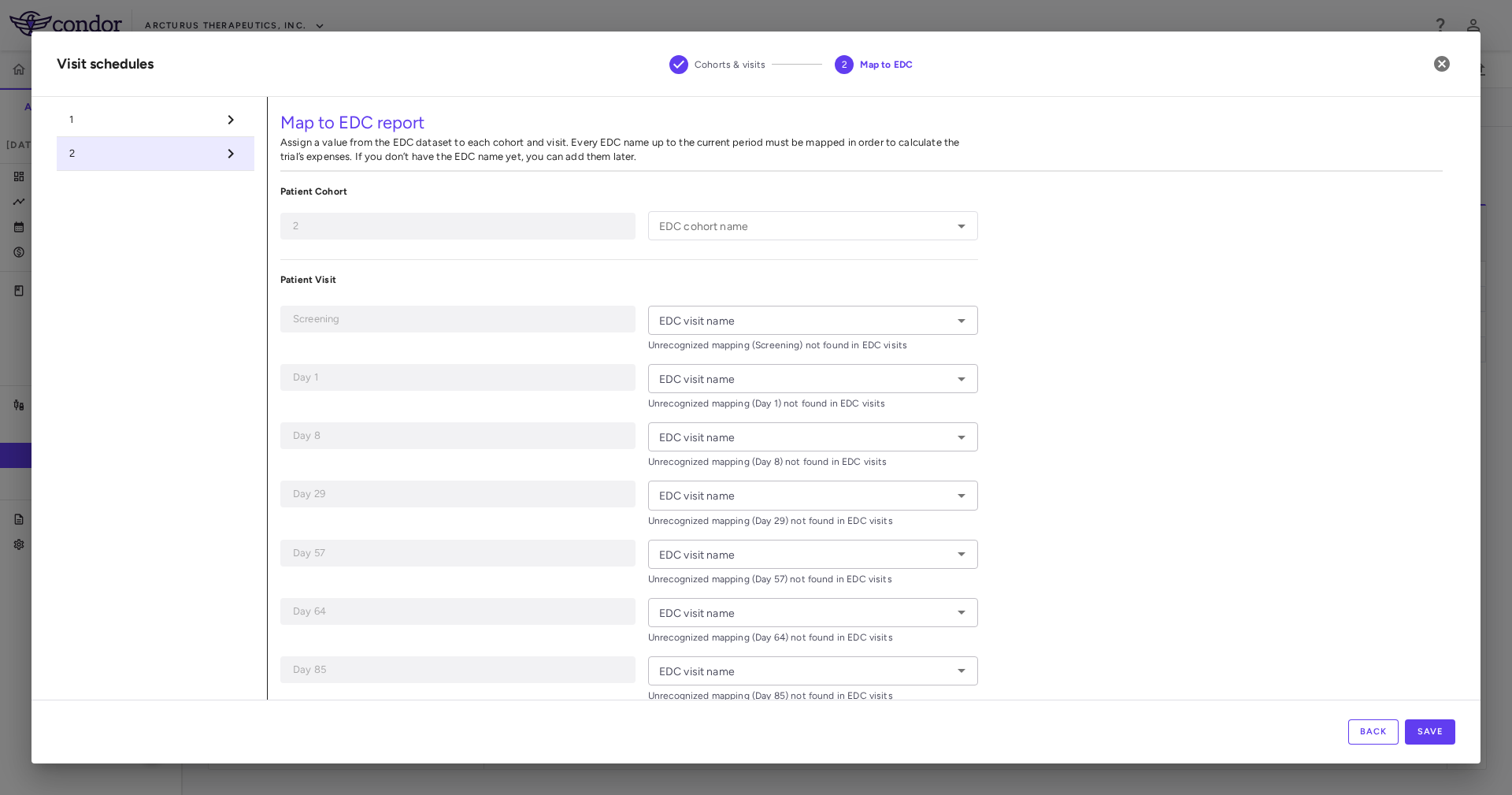
type input "******"
type input "*********"
type input "*****"
type input "******"
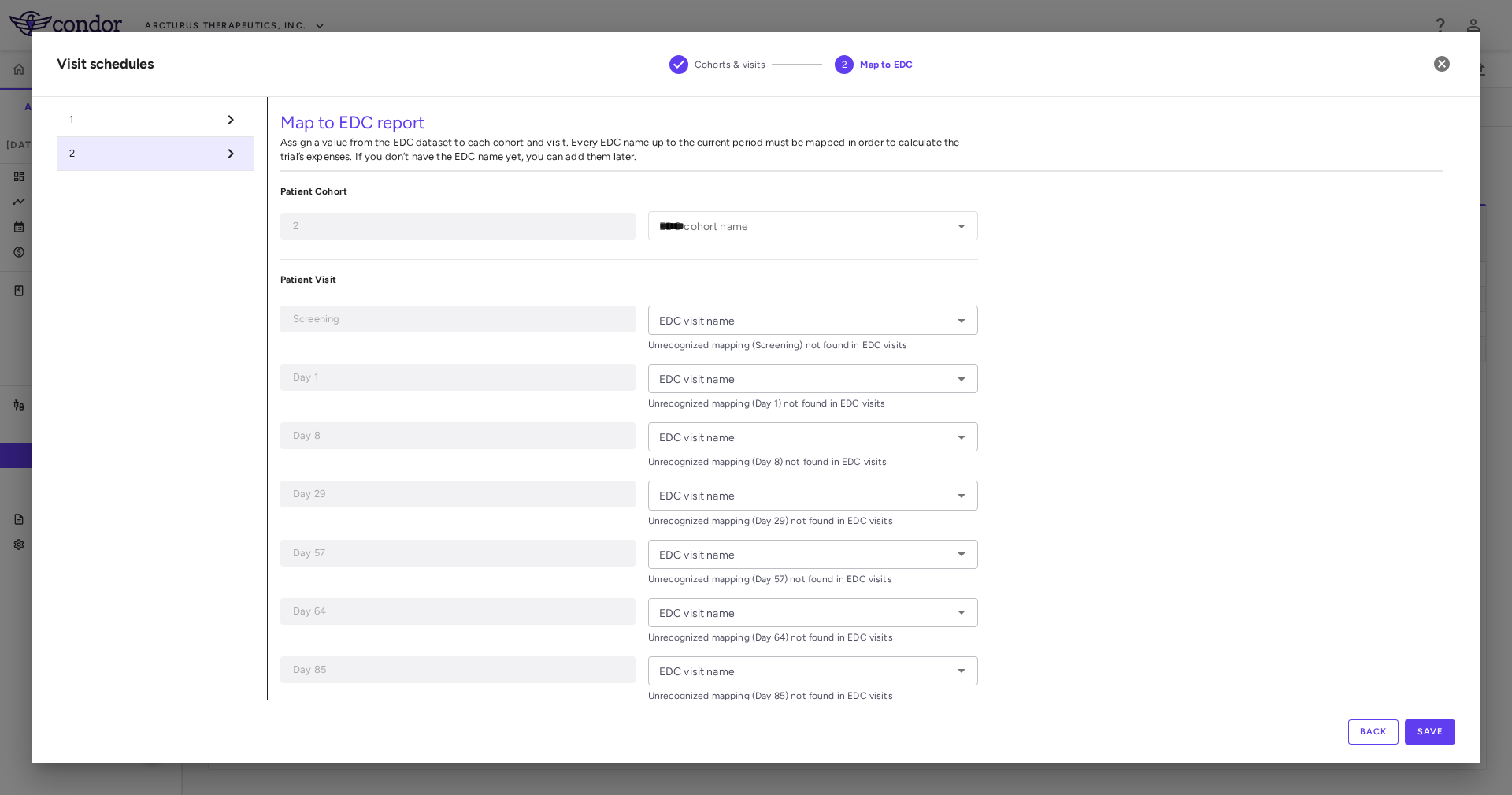
type input "******"
type input "*******"
type input "**********"
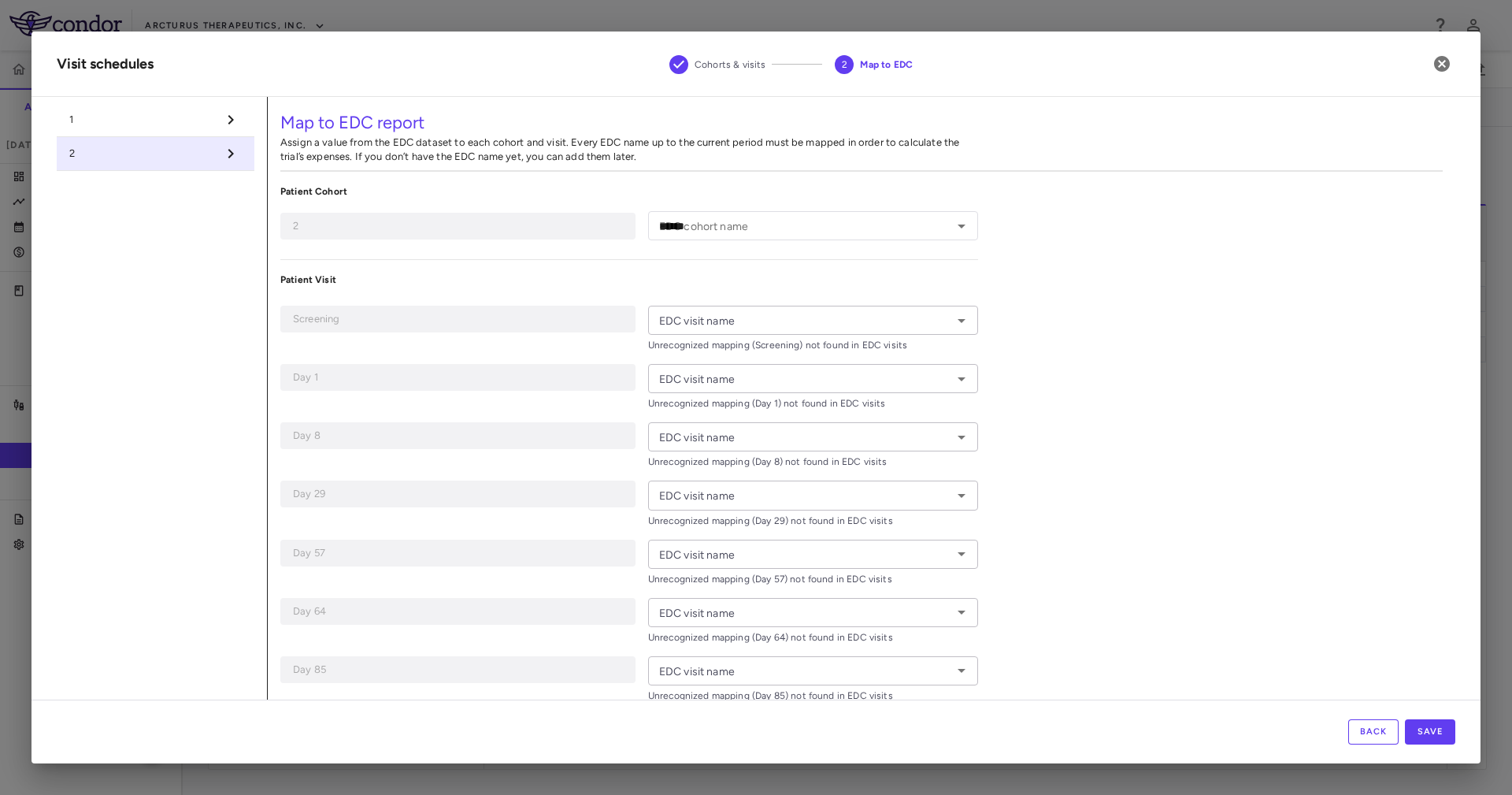
type input "**********"
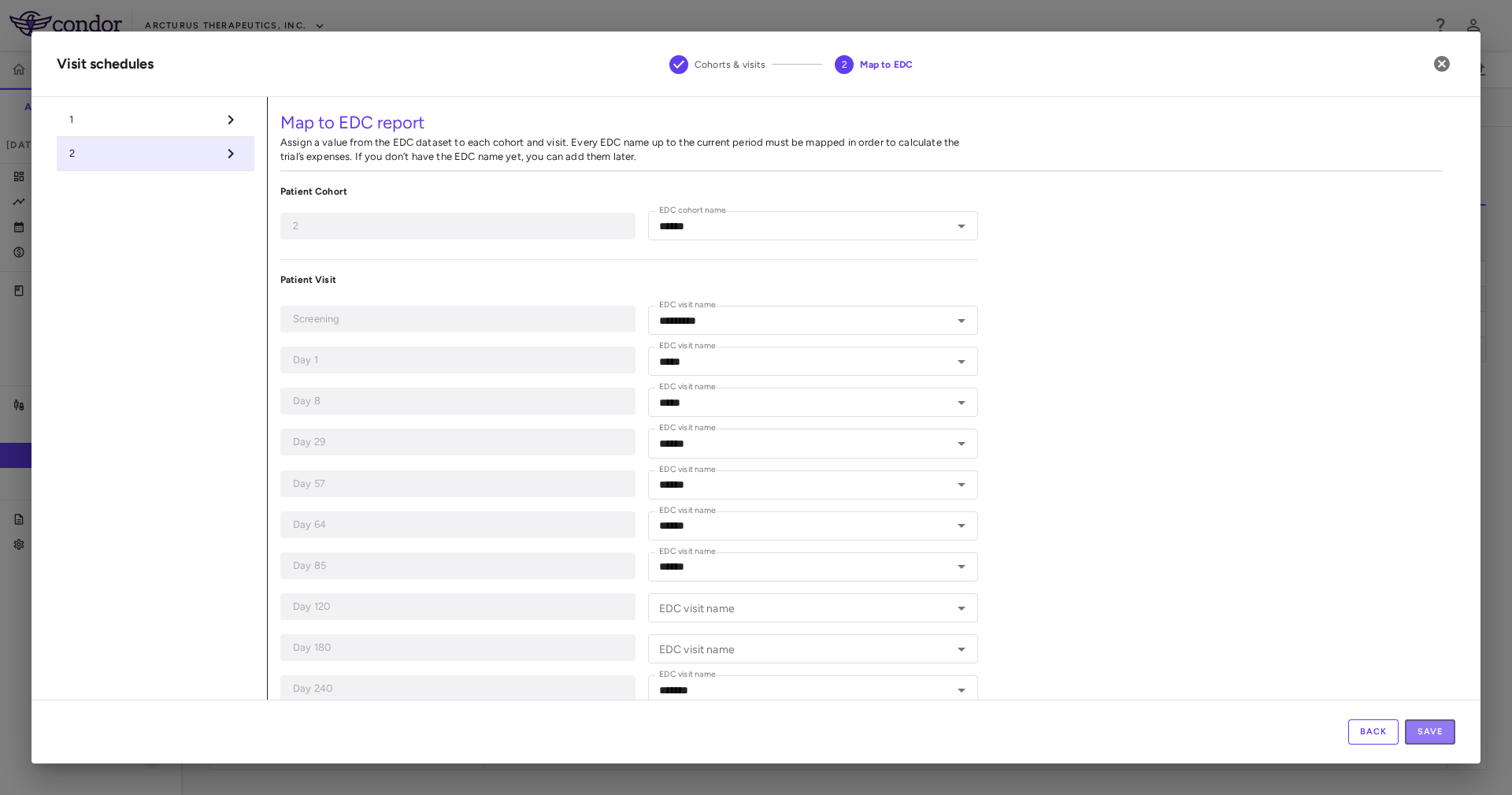
click at [1007, 529] on button "Save" at bounding box center [1430, 731] width 51 height 25
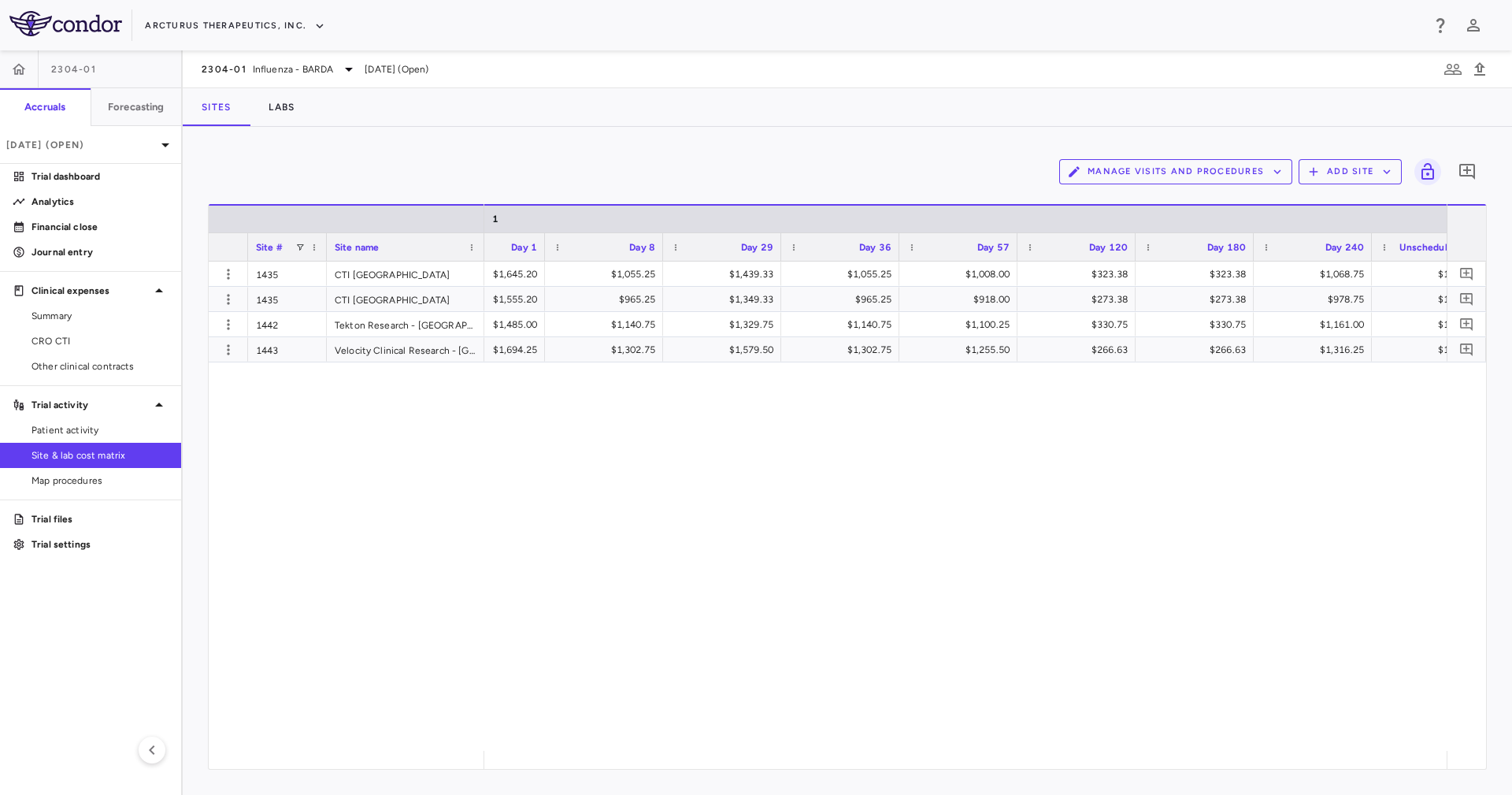
scroll to position [0, 2023]
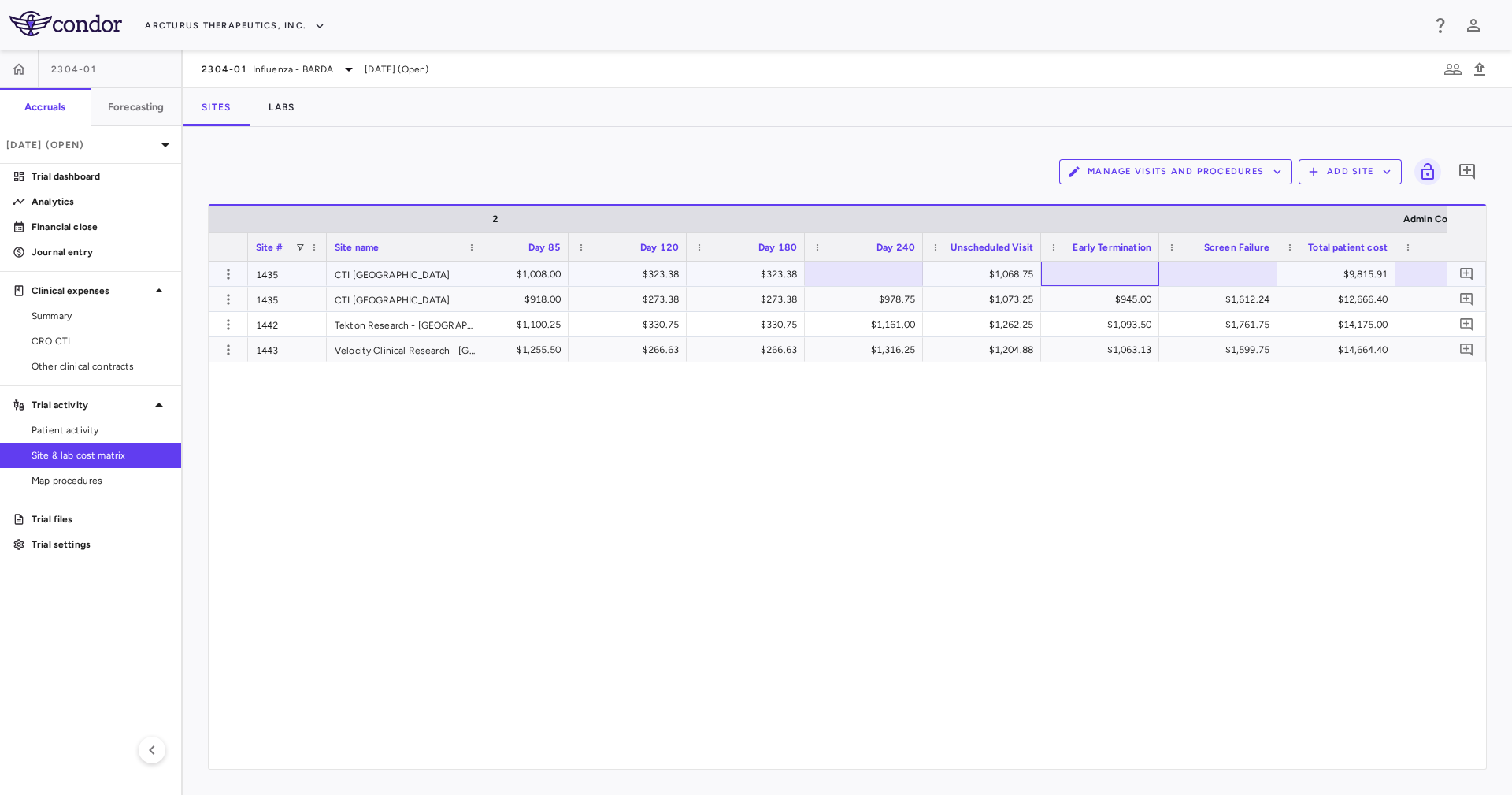
click at [1007, 274] on div at bounding box center [1099, 274] width 102 height 22
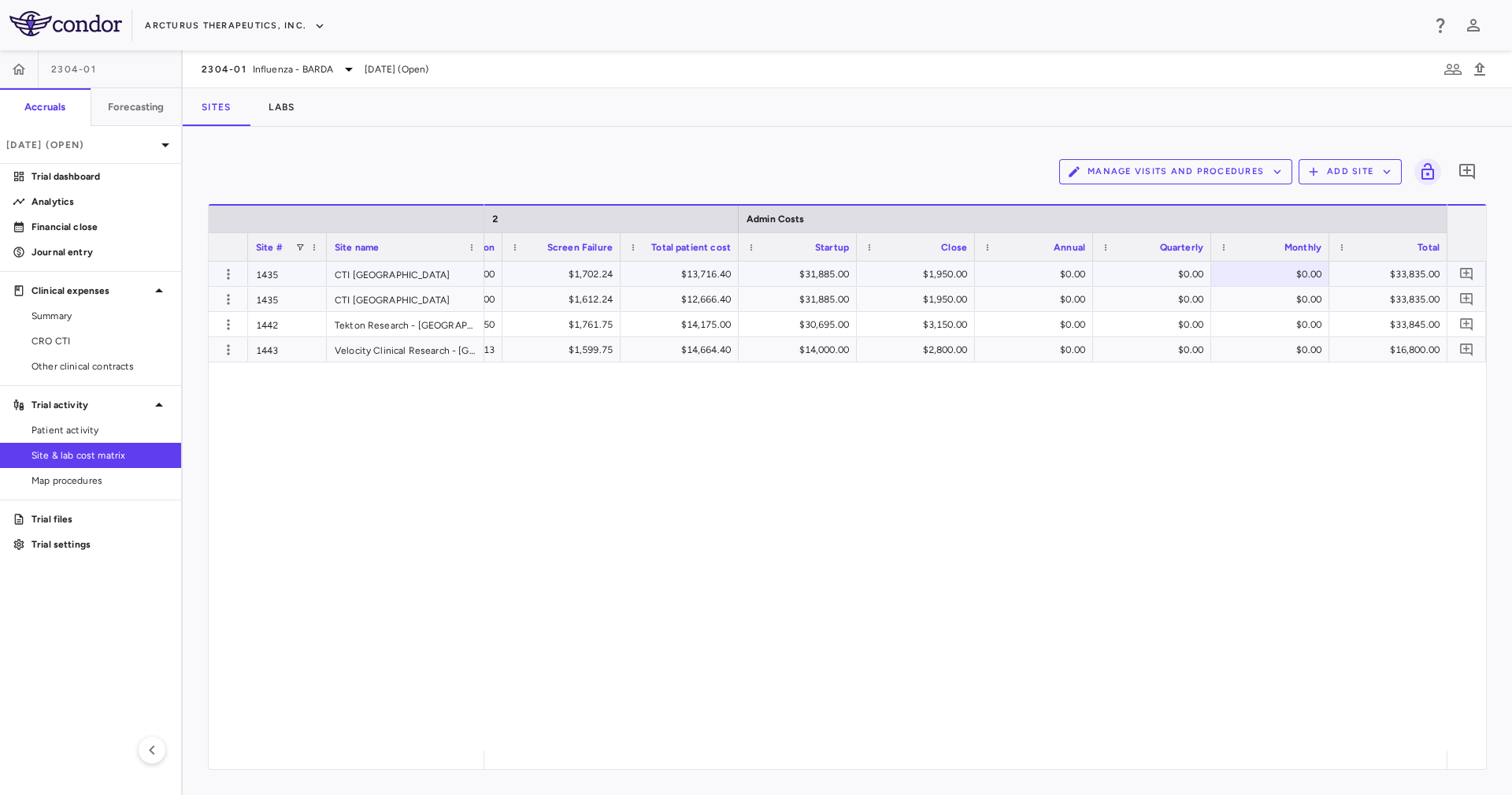
click at [280, 283] on div "1435" at bounding box center [287, 274] width 79 height 24
click at [225, 276] on icon "button" at bounding box center [229, 274] width 16 height 16
click at [198, 326] on div "Edit site" at bounding box center [167, 333] width 146 height 28
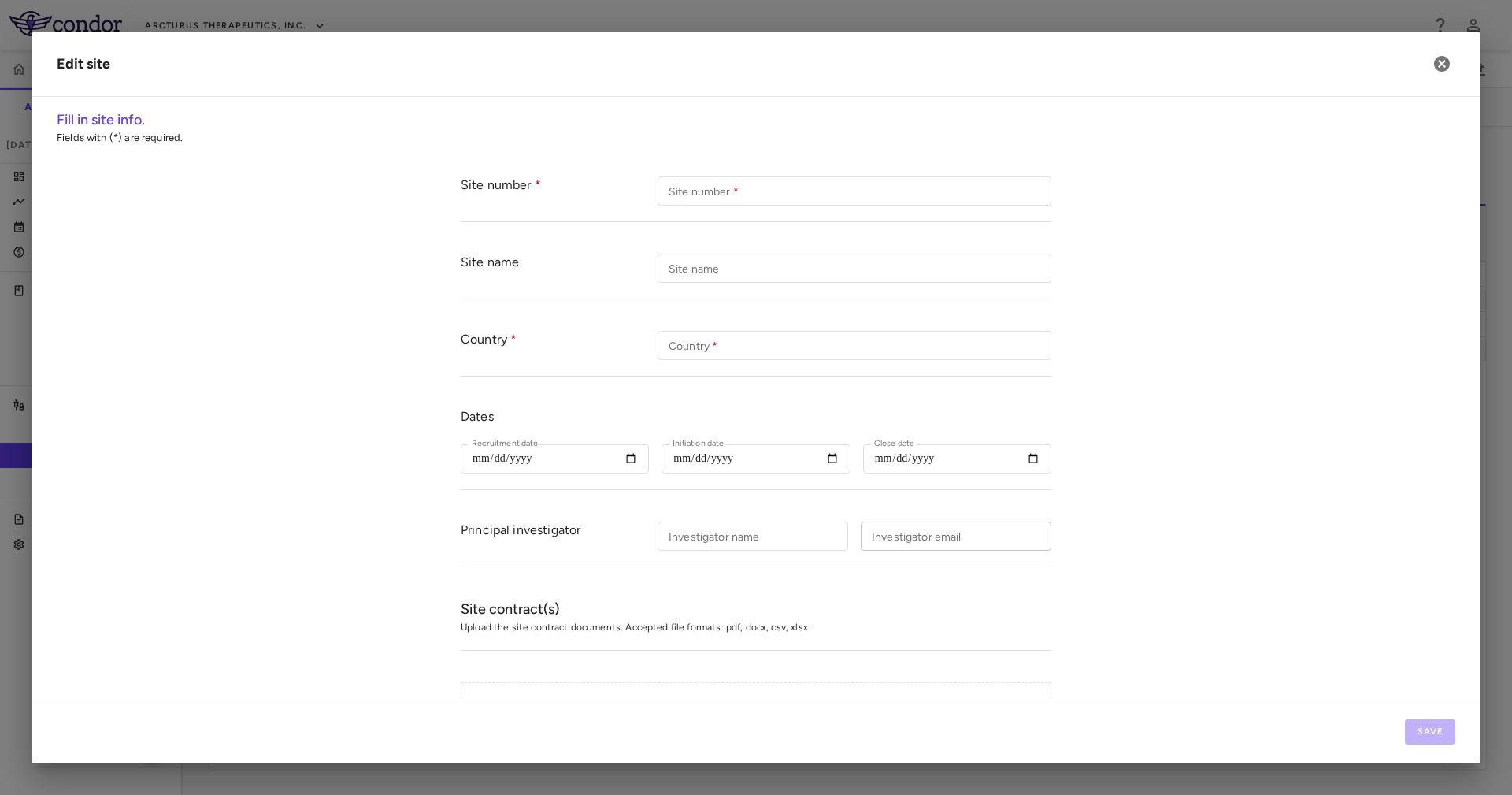
type input "****"
type input "**********"
type input "********"
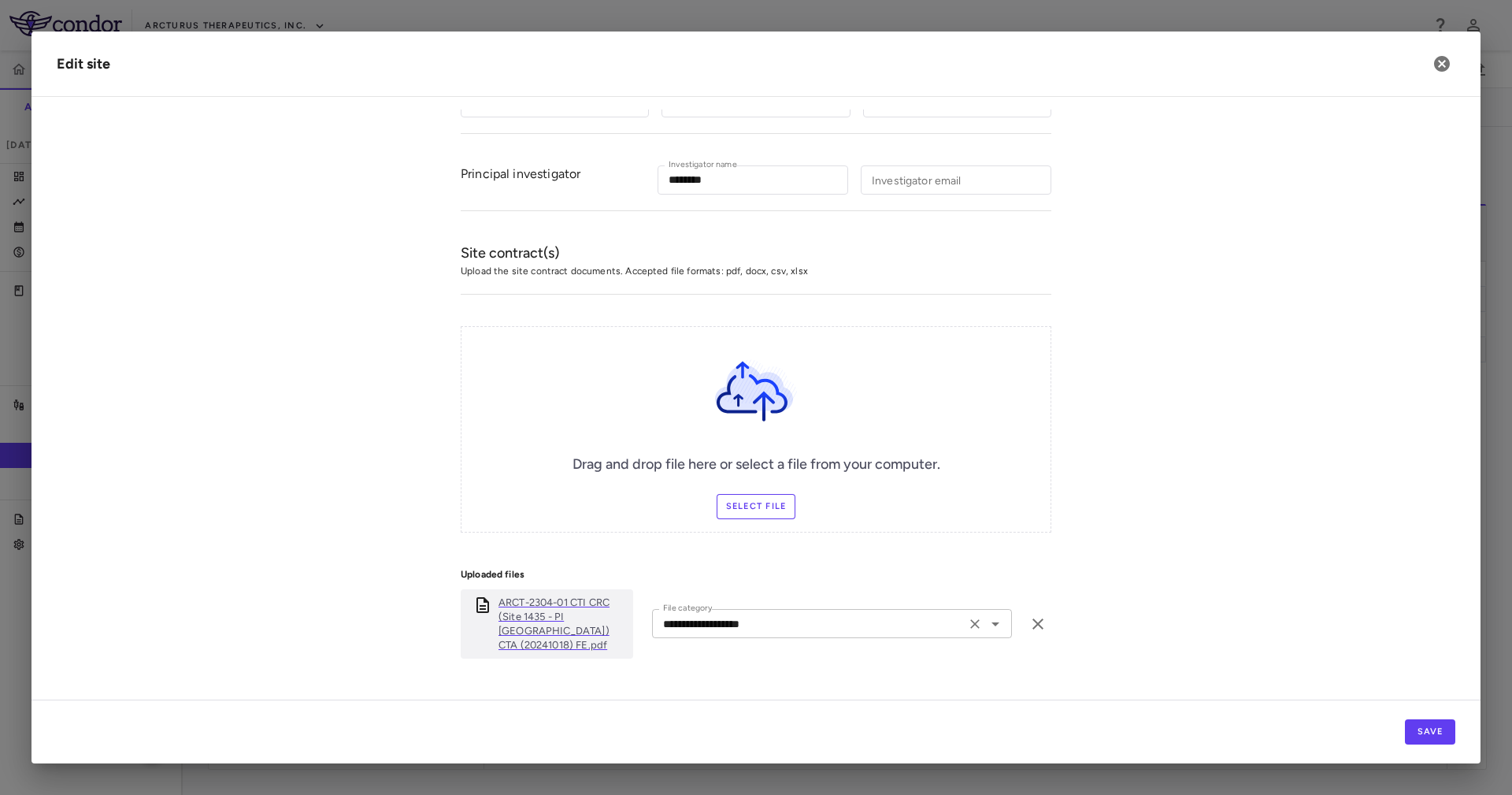
scroll to position [372, 0]
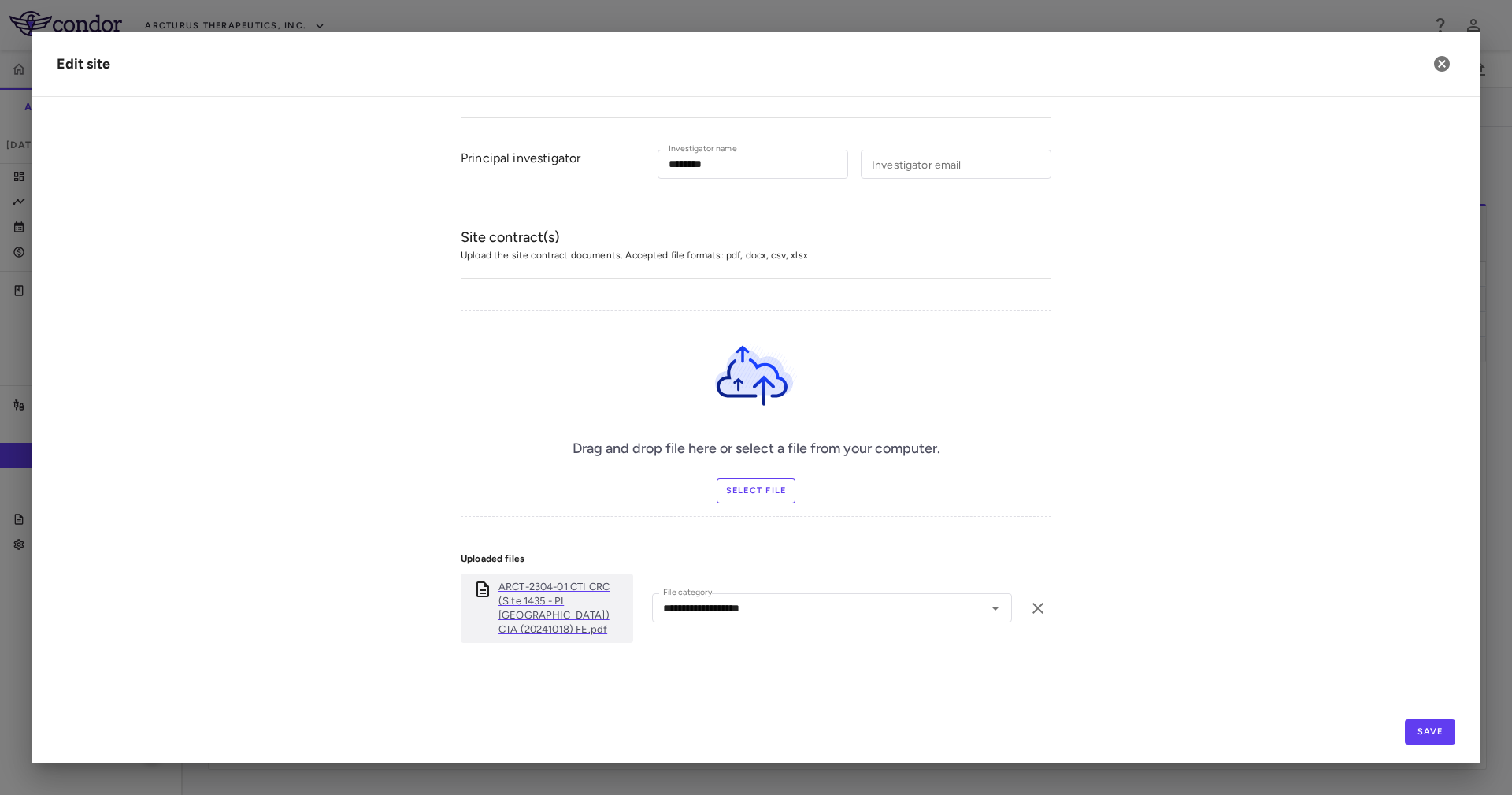
click at [762, 484] on label "Select file" at bounding box center [756, 490] width 79 height 25
click at [0, 0] on input "Select file" at bounding box center [0, 0] width 0 height 0
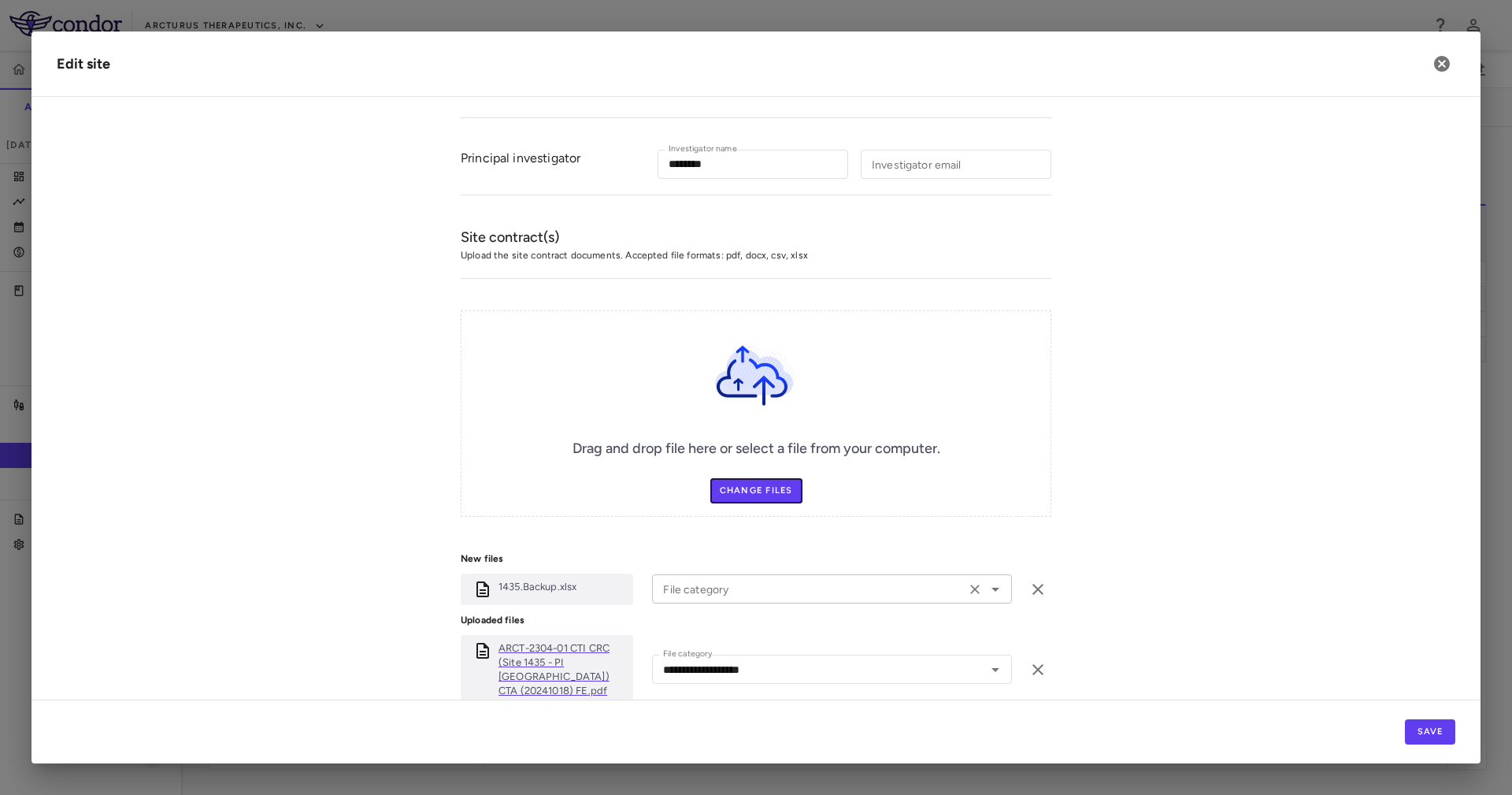
drag, startPoint x: 780, startPoint y: 597, endPoint x: 769, endPoint y: 598, distance: 11.0
click at [780, 529] on div "File category" at bounding box center [832, 589] width 360 height 29
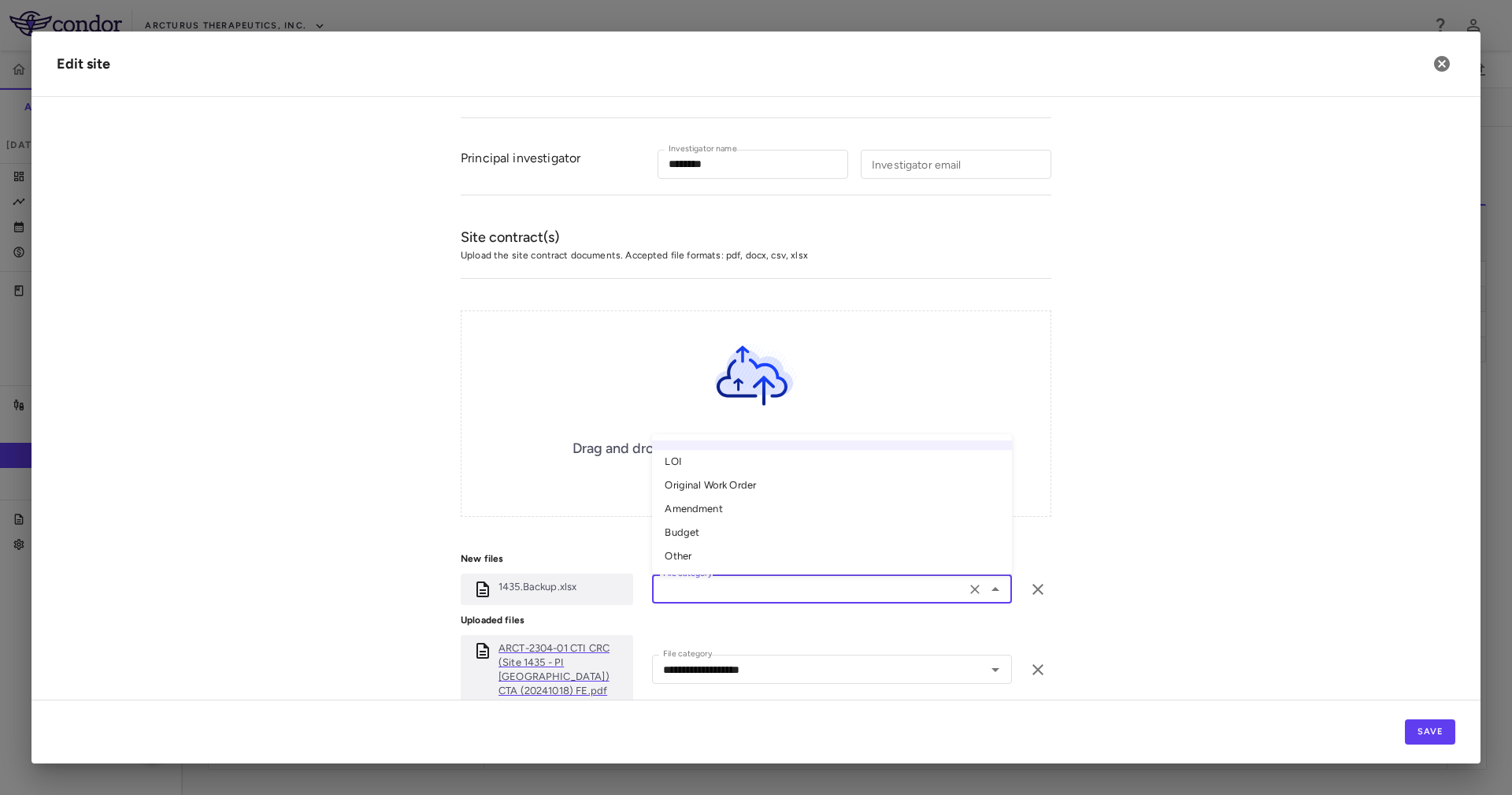
click at [727, 529] on li "Other" at bounding box center [832, 556] width 360 height 23
type input "*****"
click at [735, 483] on label "Change Files" at bounding box center [756, 490] width 92 height 25
click at [0, 0] on input "Change Files" at bounding box center [0, 0] width 0 height 0
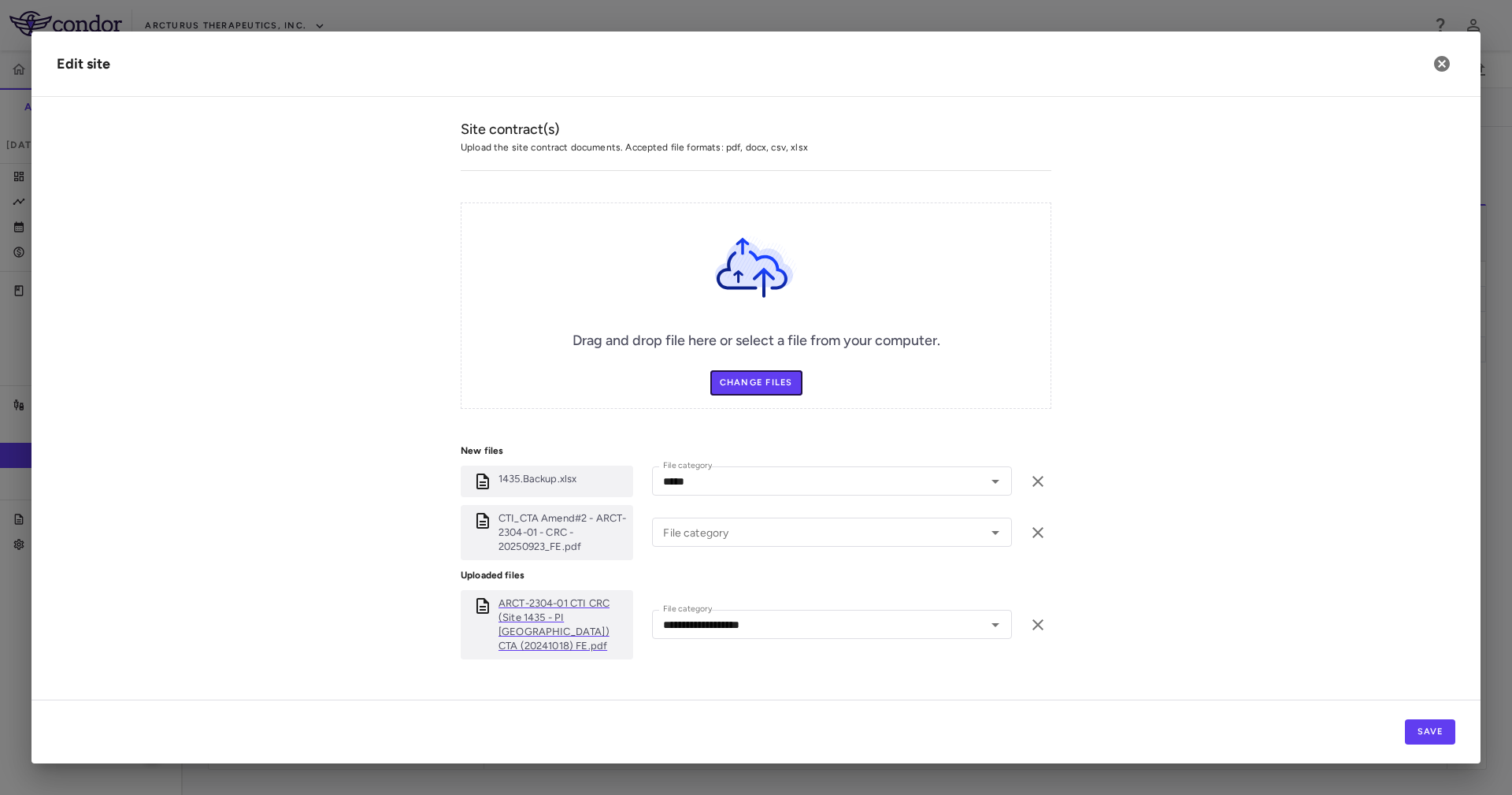
scroll to position [496, 0]
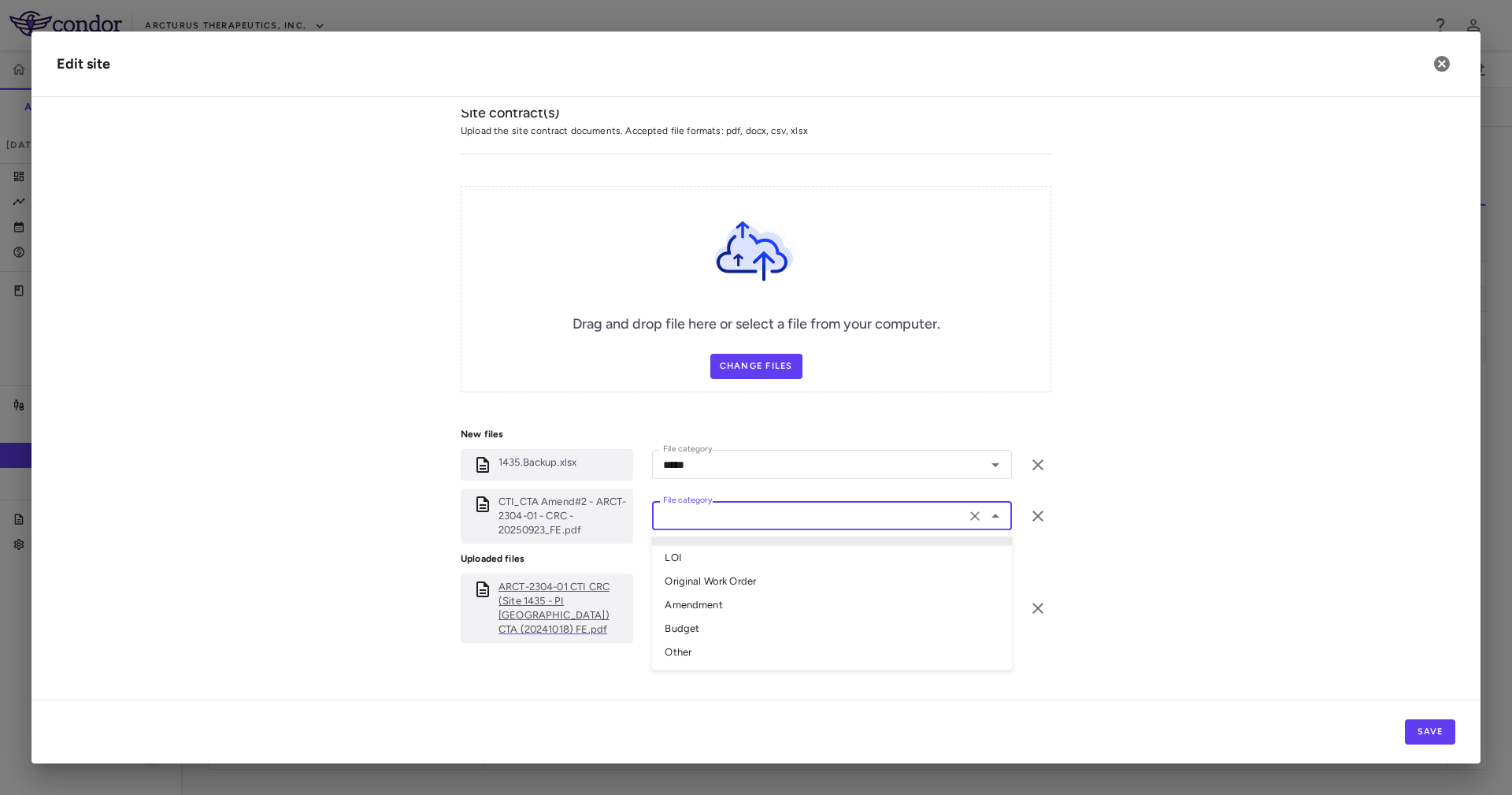
click at [715, 506] on input "File category" at bounding box center [809, 516] width 304 height 20
click at [736, 529] on li "Amendment" at bounding box center [832, 604] width 360 height 23
type input "*********"
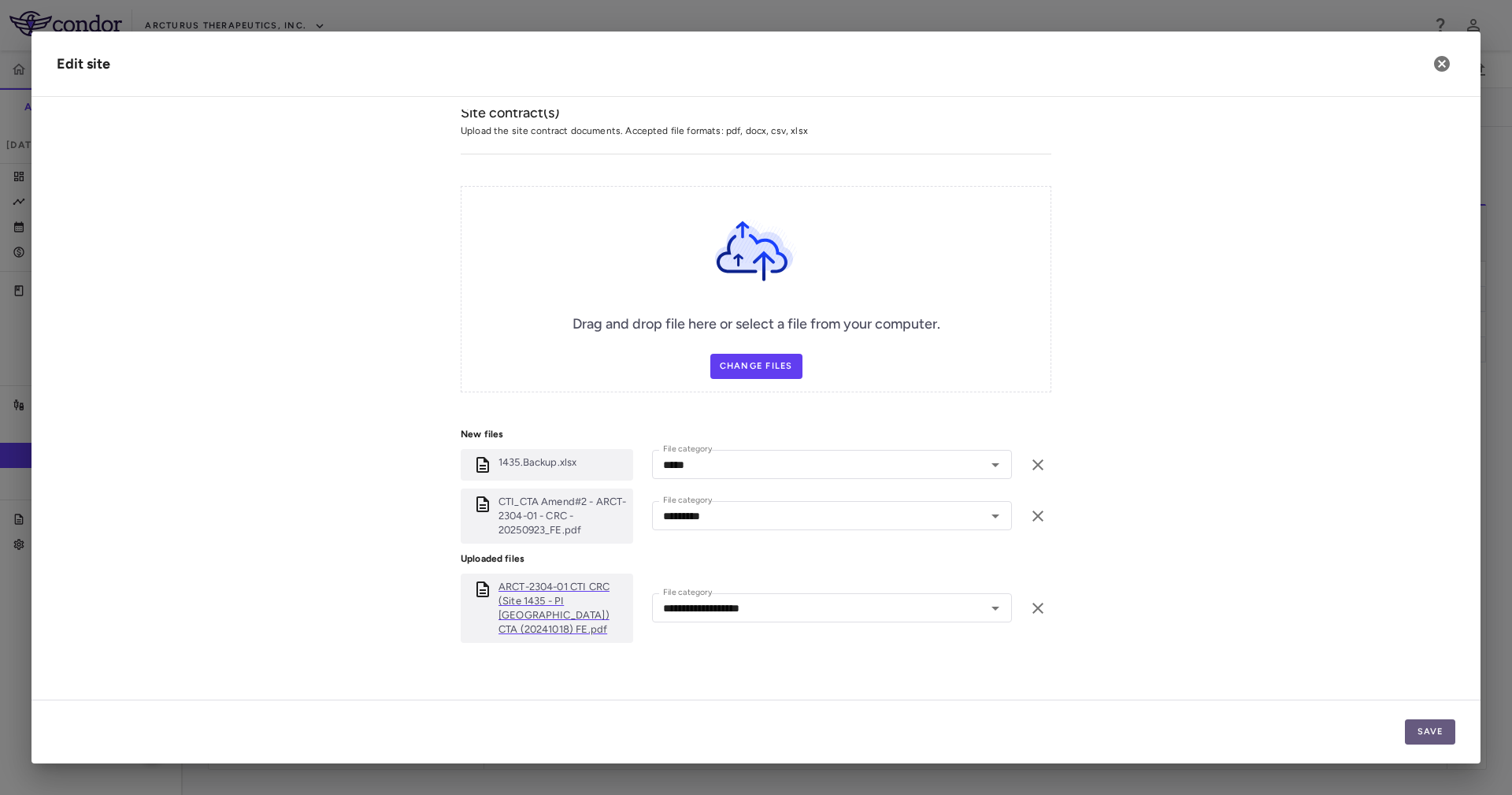
click at [1007, 529] on button "Save" at bounding box center [1430, 731] width 51 height 25
